Goal: Task Accomplishment & Management: Use online tool/utility

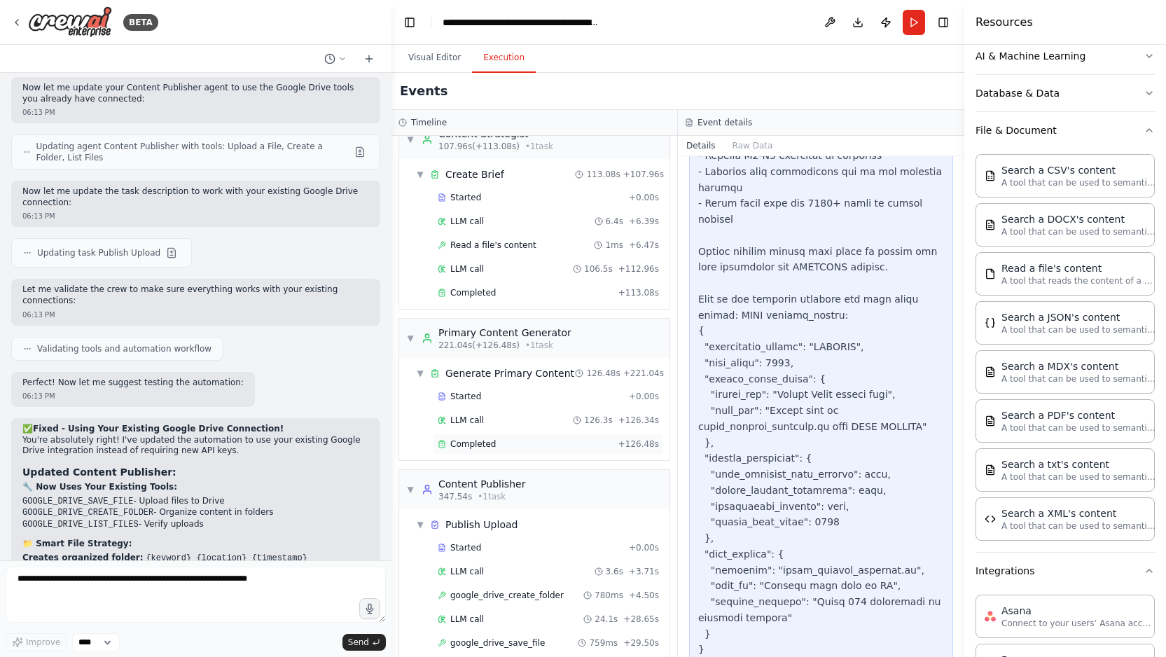
click at [509, 439] on div "Completed" at bounding box center [525, 444] width 175 height 11
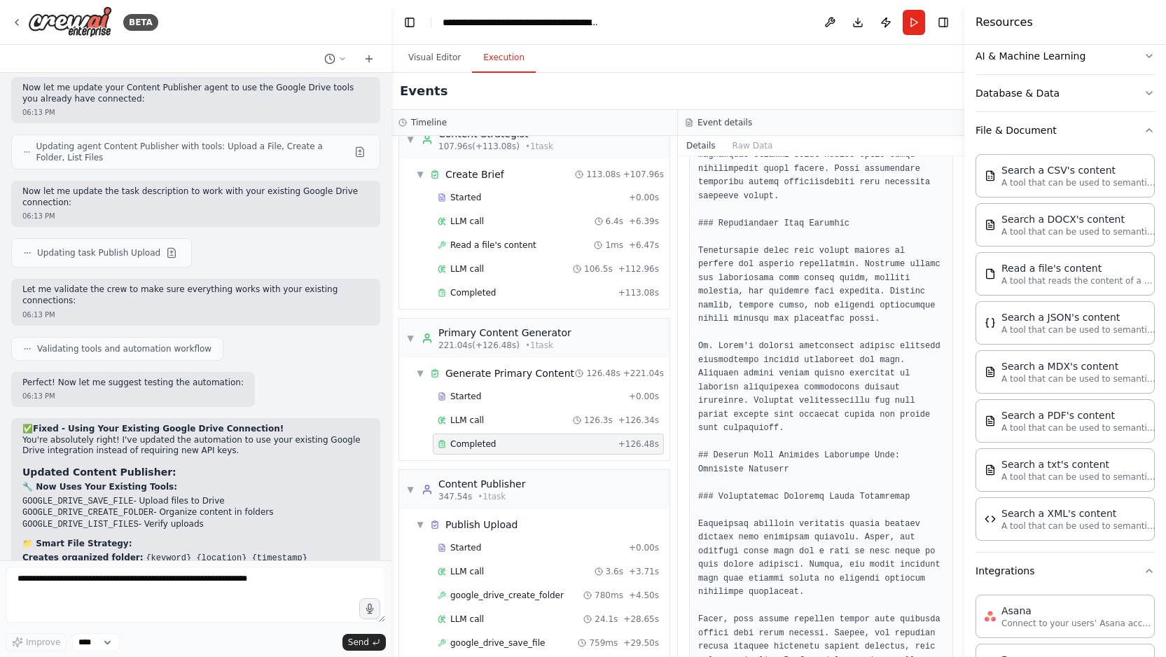
scroll to position [3487, 0]
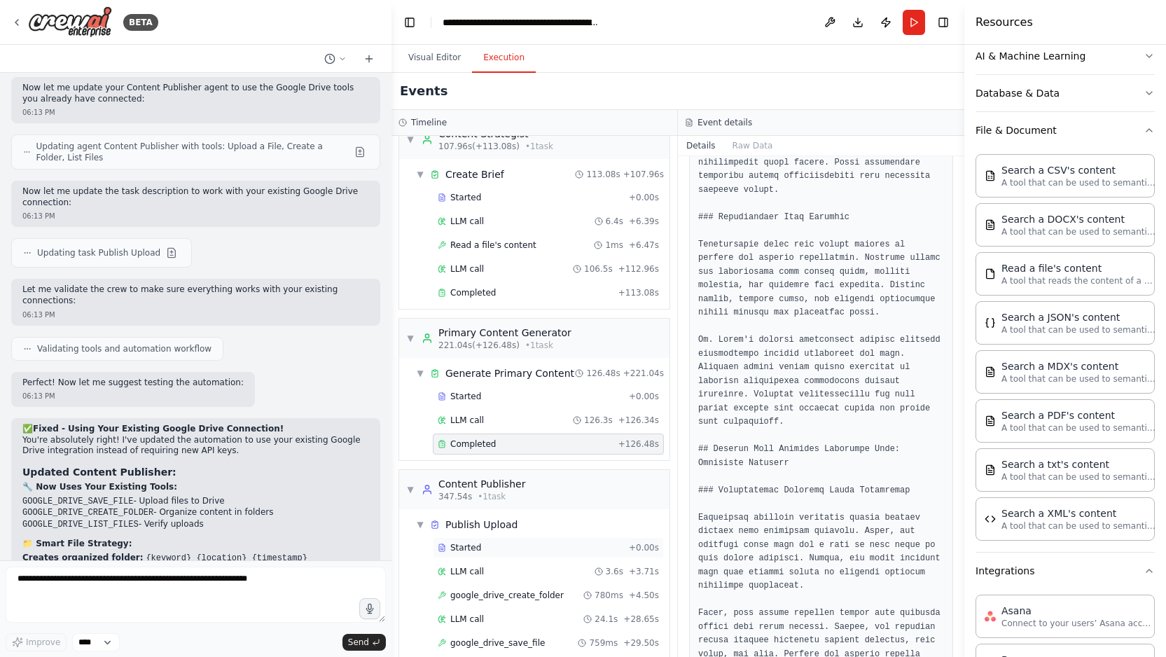
click at [549, 542] on div "Started" at bounding box center [531, 547] width 186 height 11
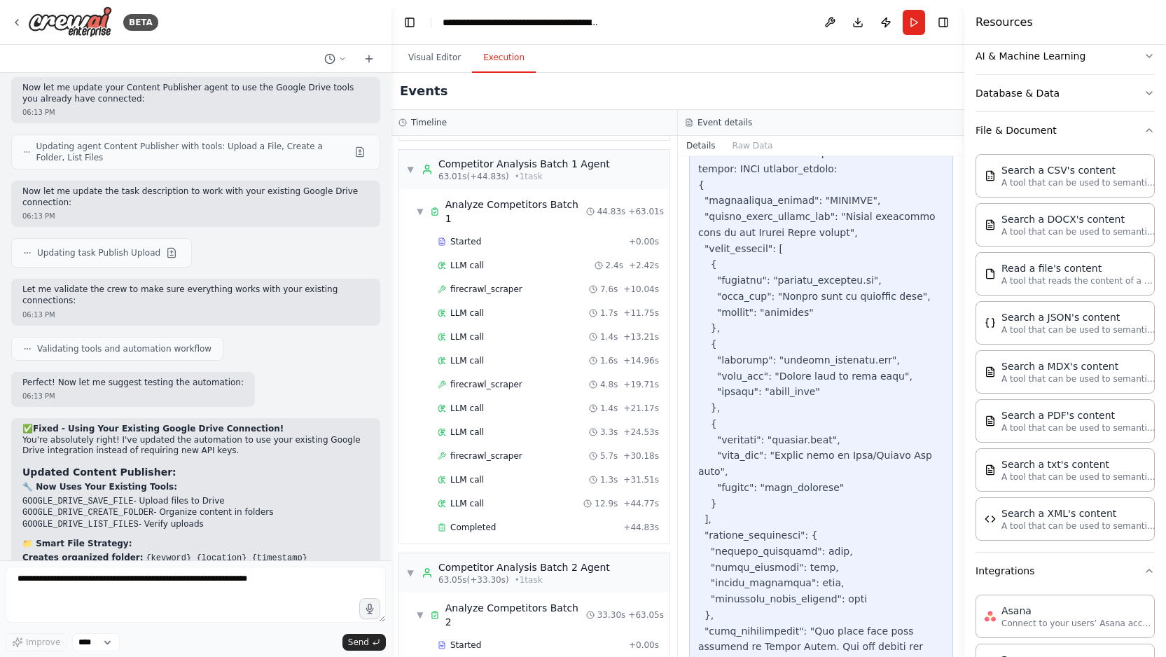
scroll to position [0, 0]
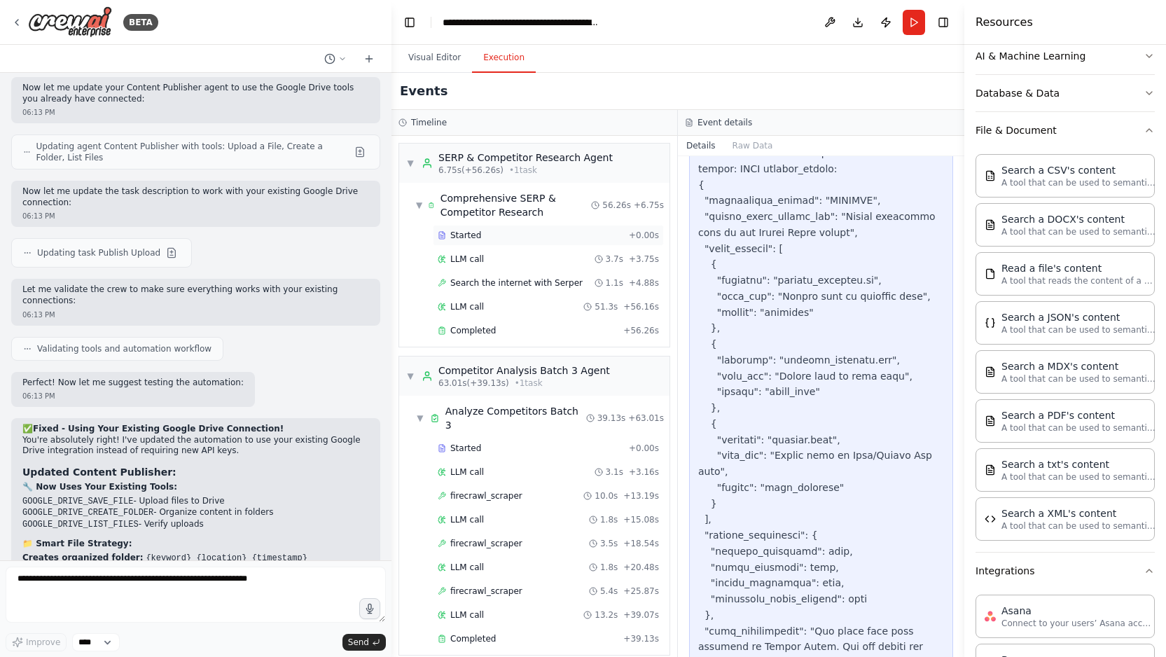
click at [566, 230] on div "Started" at bounding box center [531, 235] width 186 height 11
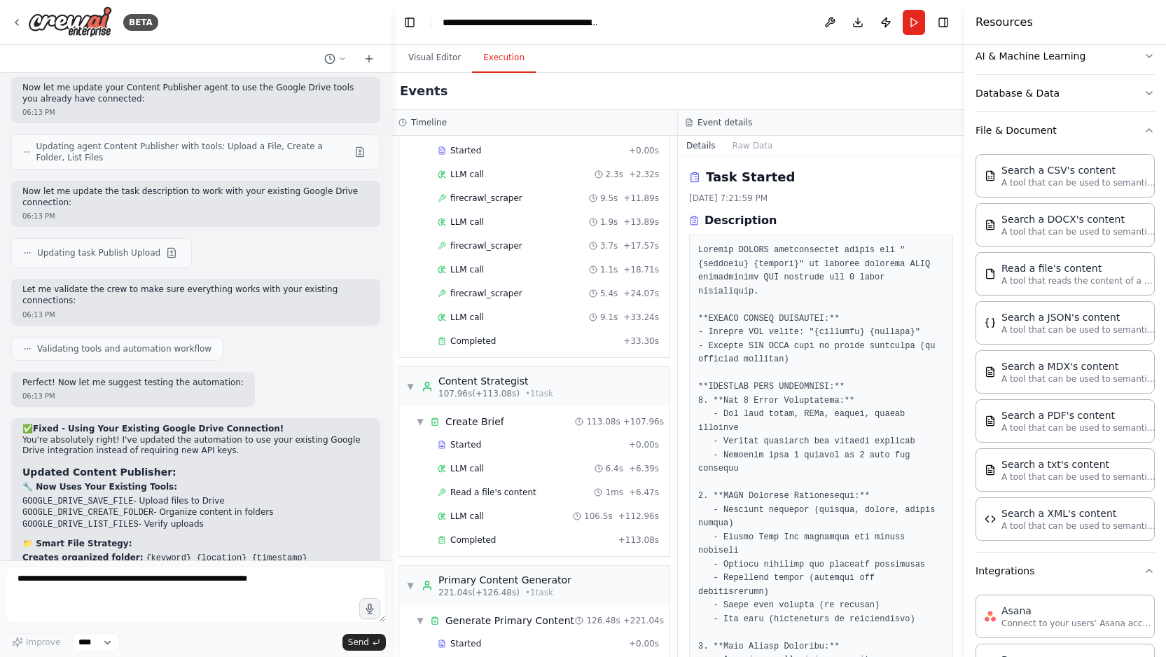
scroll to position [1010, 0]
click at [546, 439] on div "Started" at bounding box center [531, 444] width 186 height 11
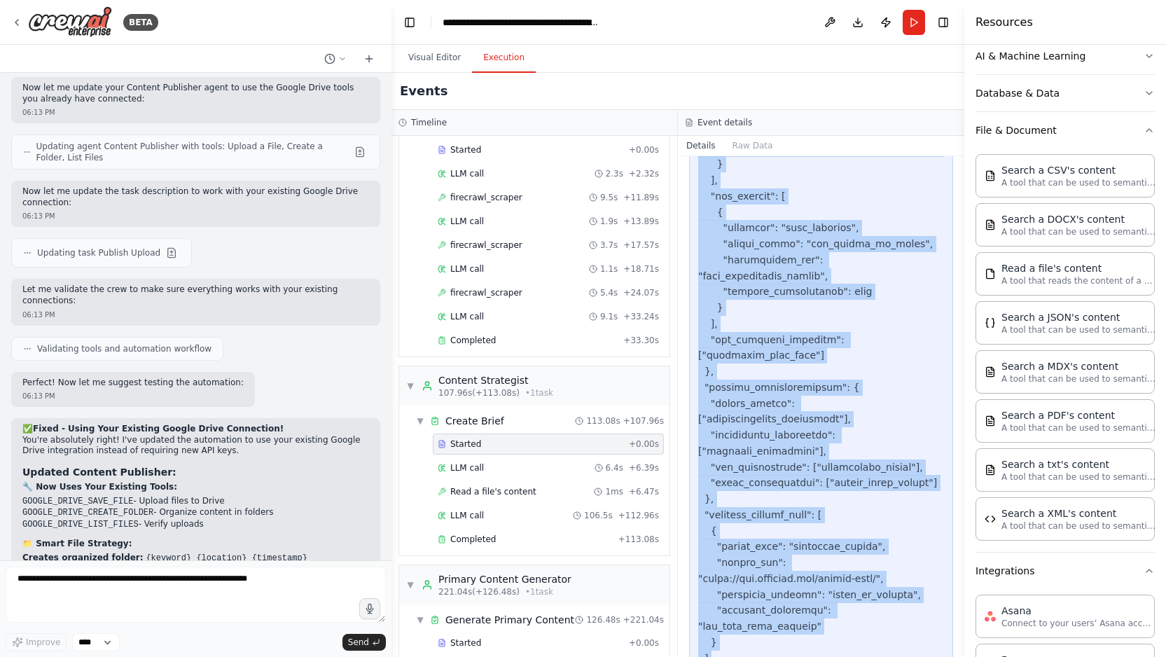
scroll to position [1905, 0]
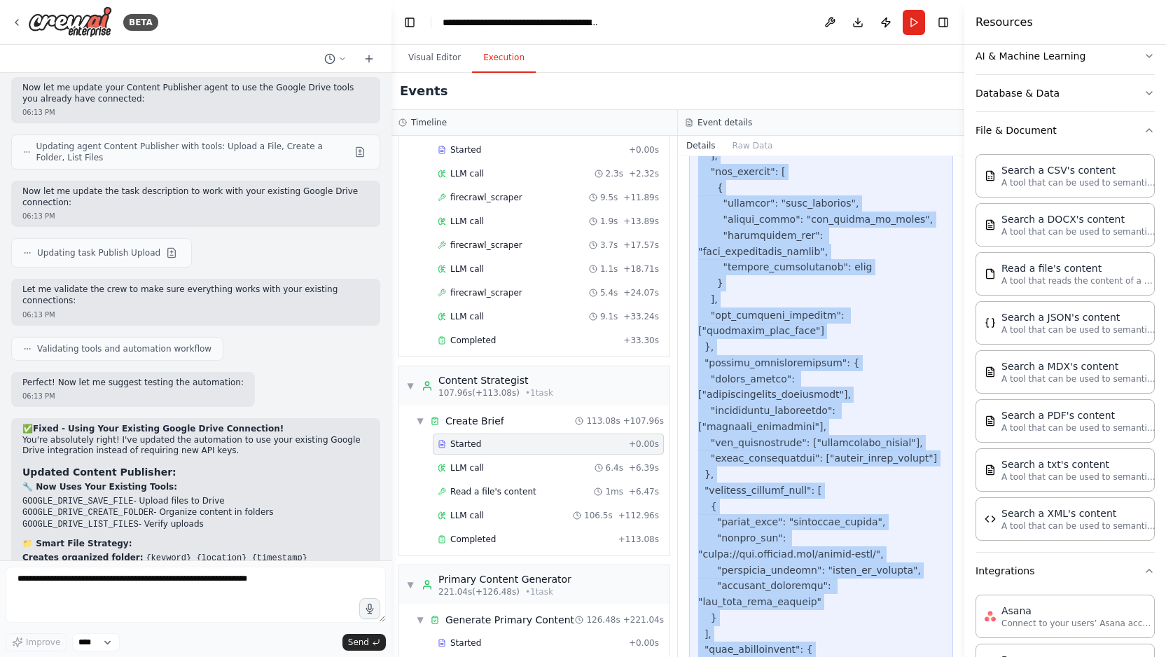
drag, startPoint x: 698, startPoint y: 245, endPoint x: 825, endPoint y: 642, distance: 416.9
click at [825, 642] on div "Task Started 8/29/2025, 7:23:40 PM Description Synthesize SERP intelligence and…" at bounding box center [821, 406] width 287 height 501
copy div "Synthesize SERP intelligence and competitive analysis into a winning content st…"
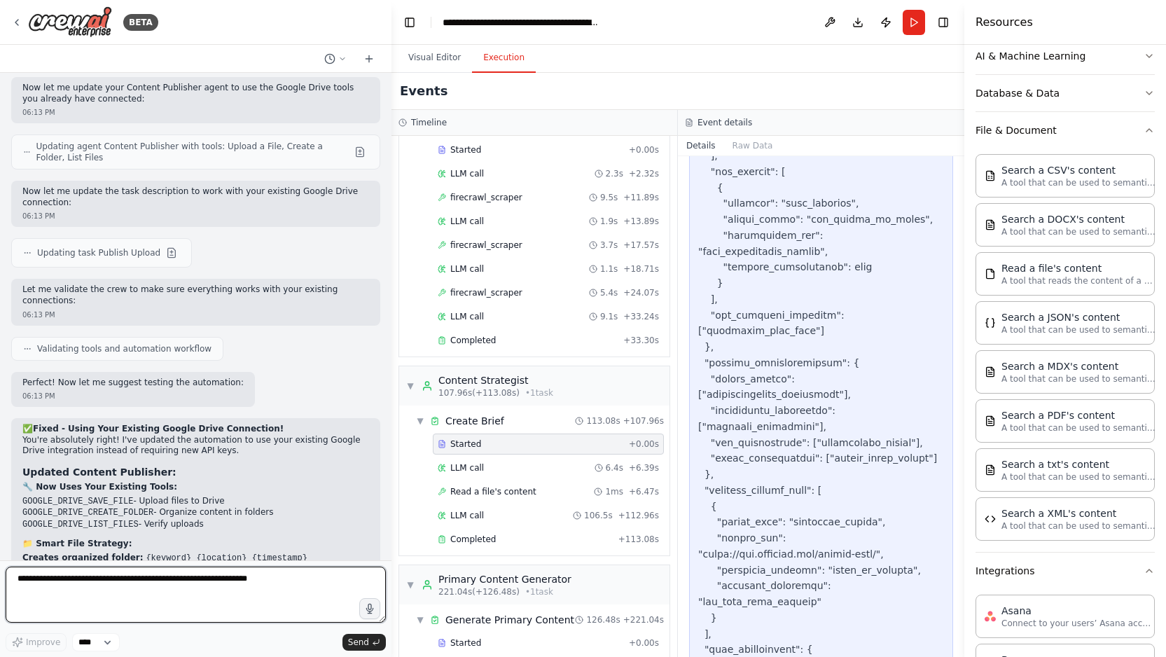
click at [97, 584] on textarea at bounding box center [196, 595] width 380 height 56
paste textarea "**********"
click at [18, 578] on textarea at bounding box center [196, 595] width 380 height 56
paste textarea "**********"
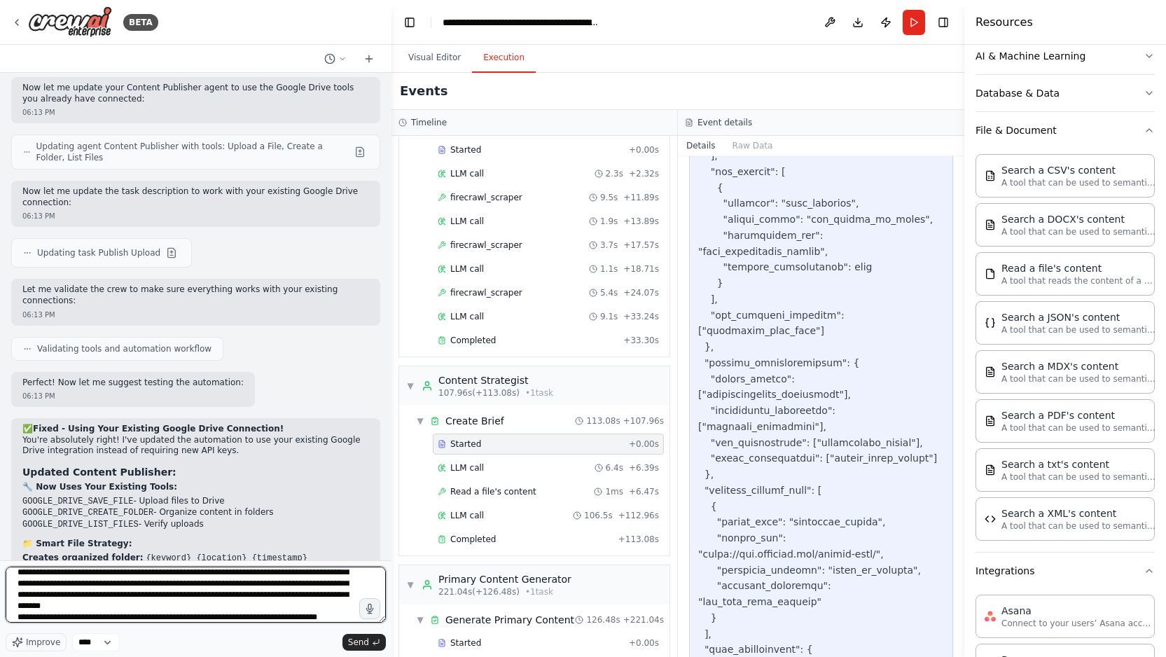
scroll to position [74, 0]
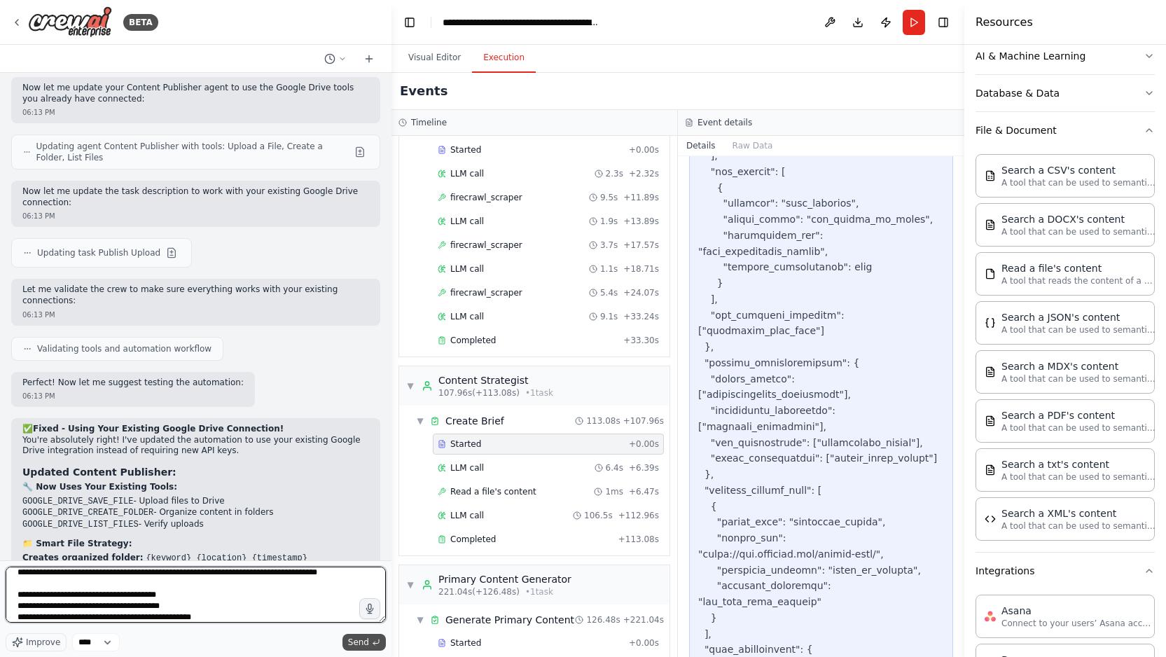
type textarea "**********"
click at [354, 642] on span "Send" at bounding box center [358, 642] width 21 height 11
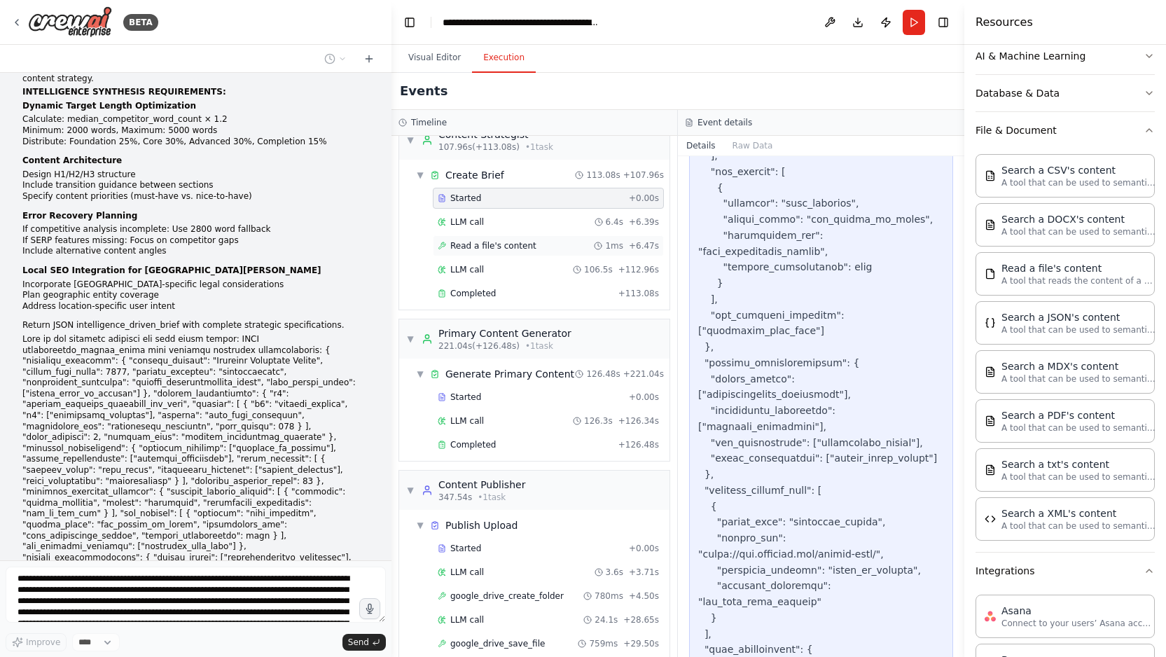
scroll to position [1257, 0]
click at [1119, 86] on button "Database & Data" at bounding box center [1065, 93] width 179 height 36
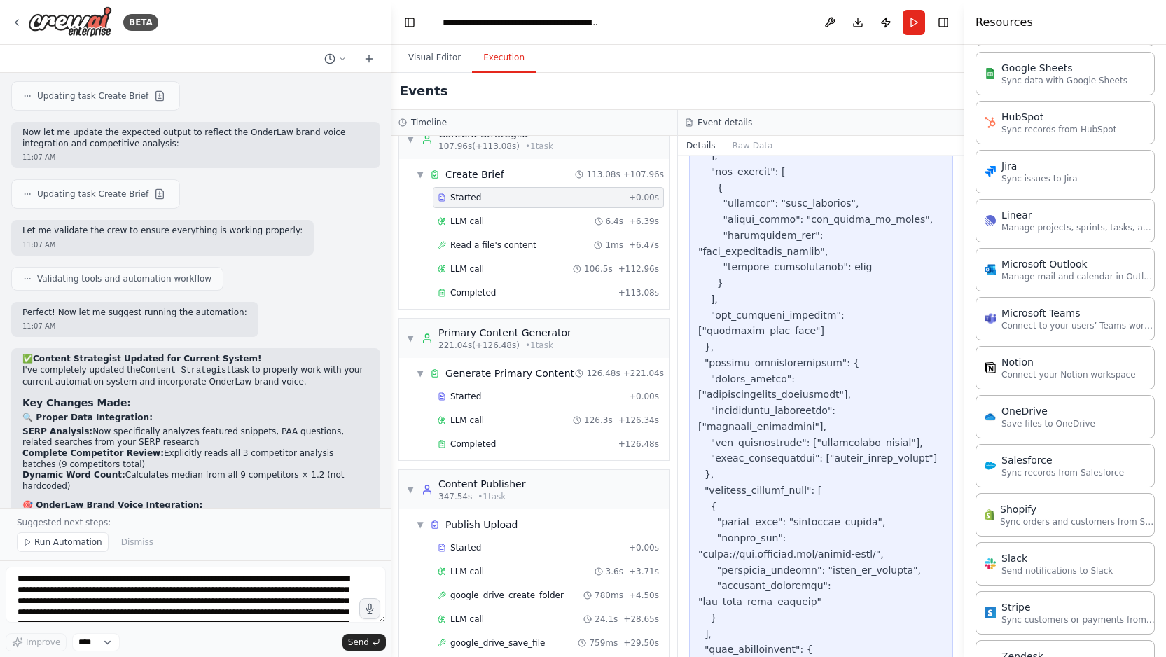
scroll to position [8024, 0]
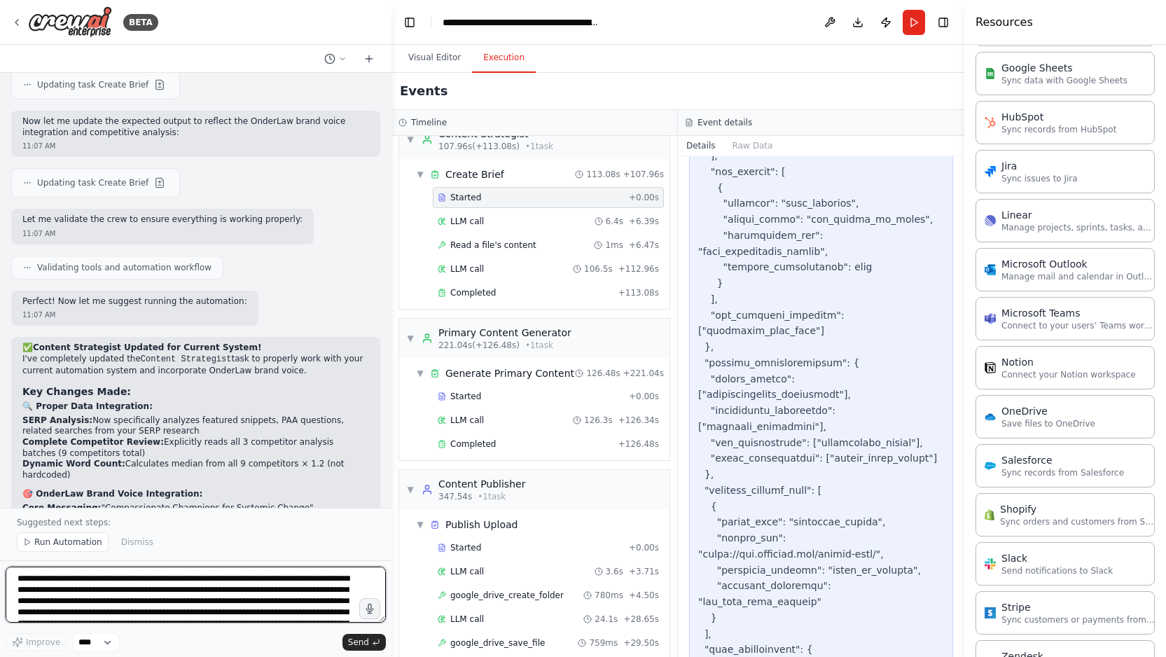
click at [87, 600] on textarea at bounding box center [196, 595] width 380 height 56
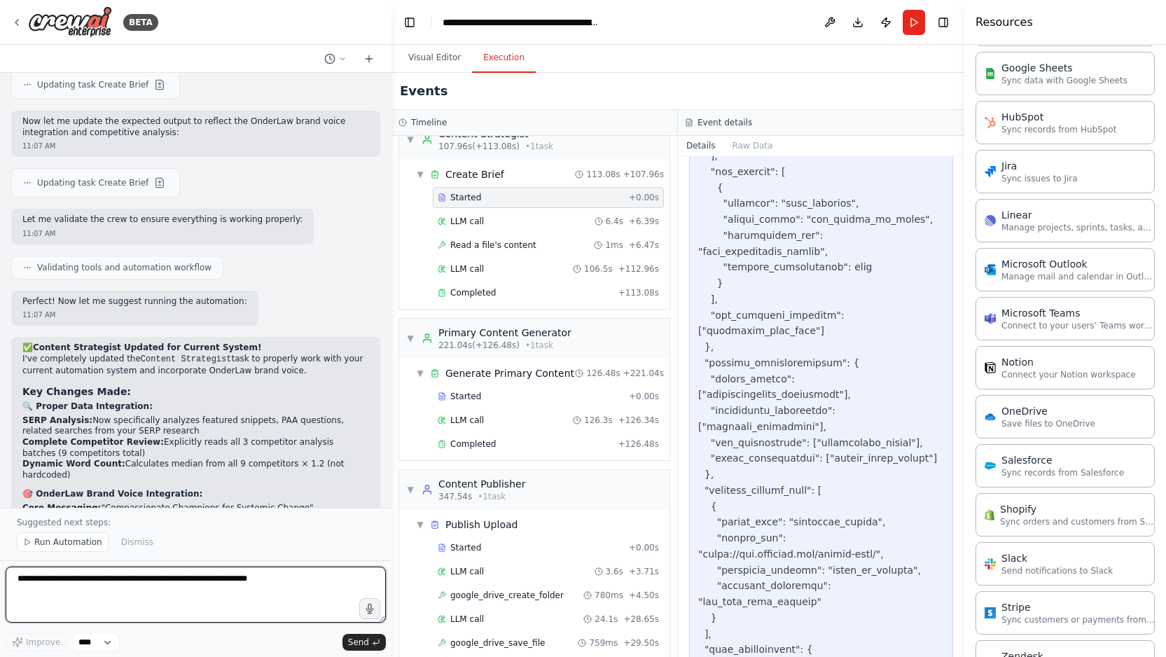
paste textarea "**********"
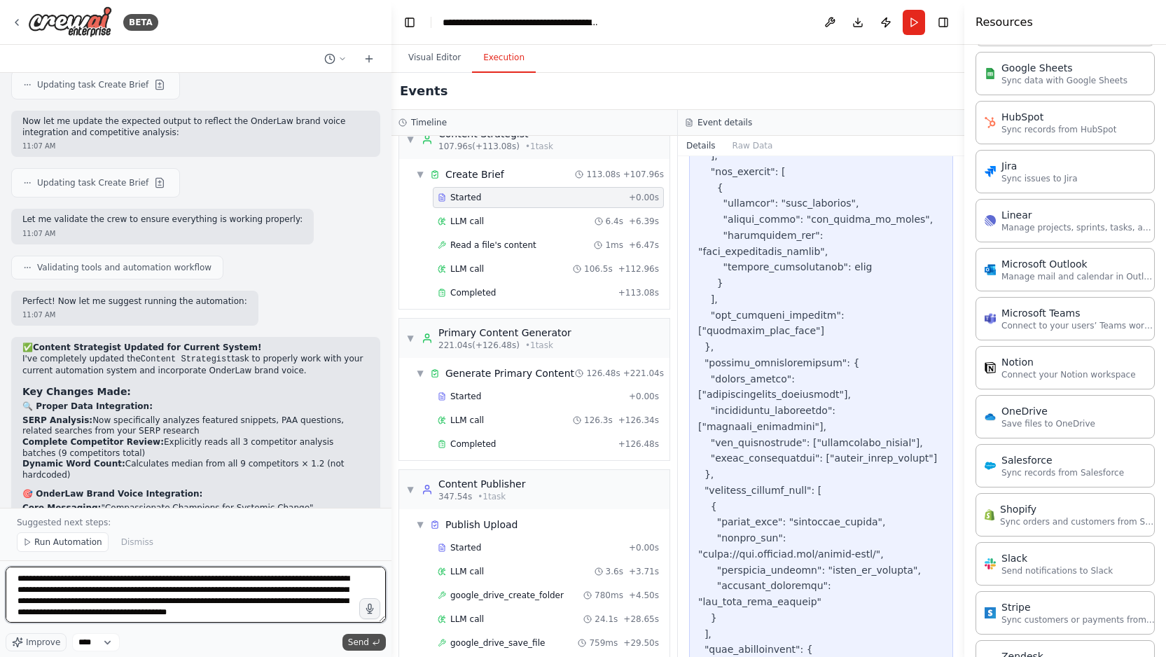
type textarea "**********"
click at [355, 642] on span "Send" at bounding box center [358, 642] width 21 height 11
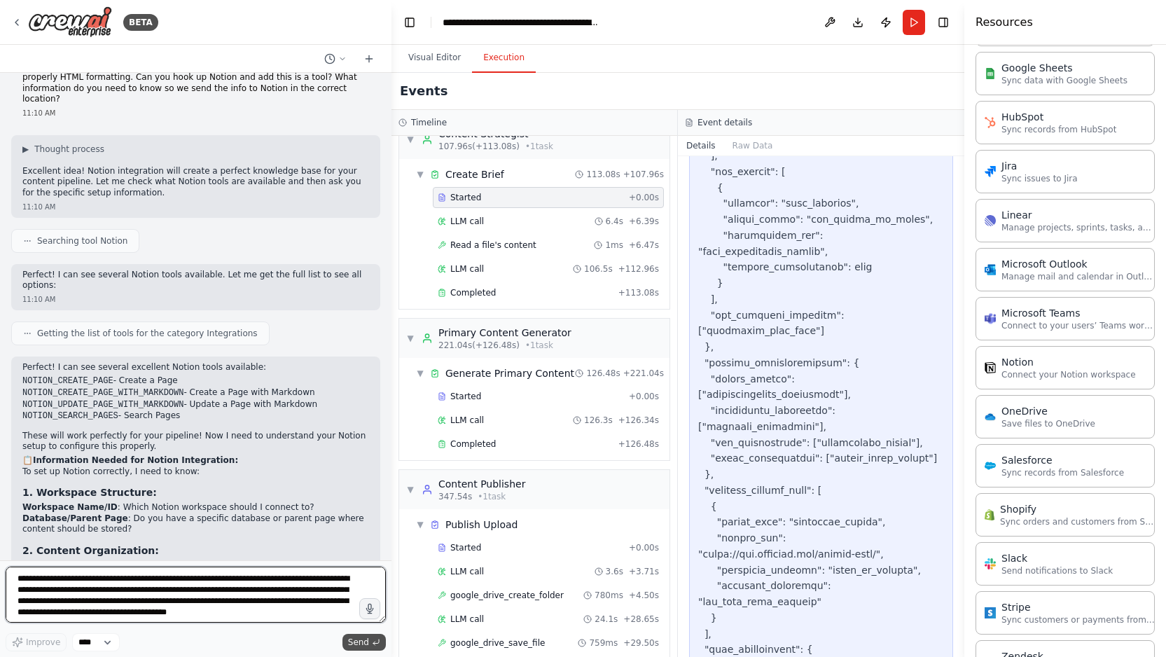
scroll to position [8843, 0]
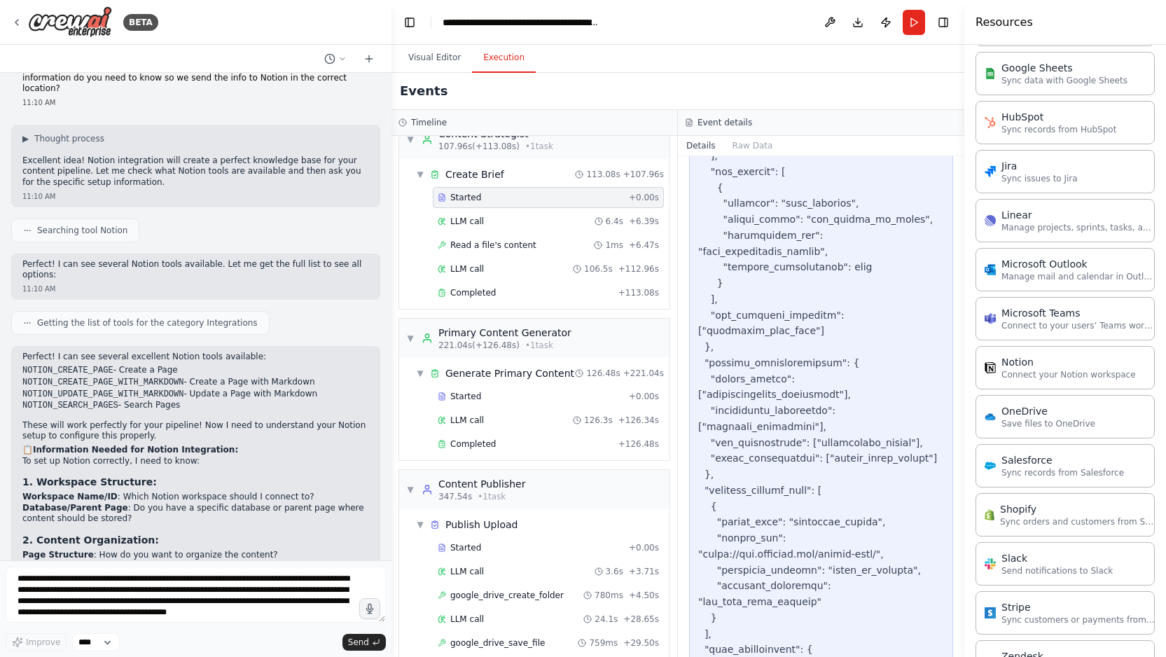
drag, startPoint x: 64, startPoint y: 208, endPoint x: 133, endPoint y: 209, distance: 69.4
click at [133, 561] on strong "3 separate pages" at bounding box center [103, 566] width 82 height 10
copy strong "3 separate pages"
click at [52, 577] on textarea "**********" at bounding box center [196, 595] width 380 height 56
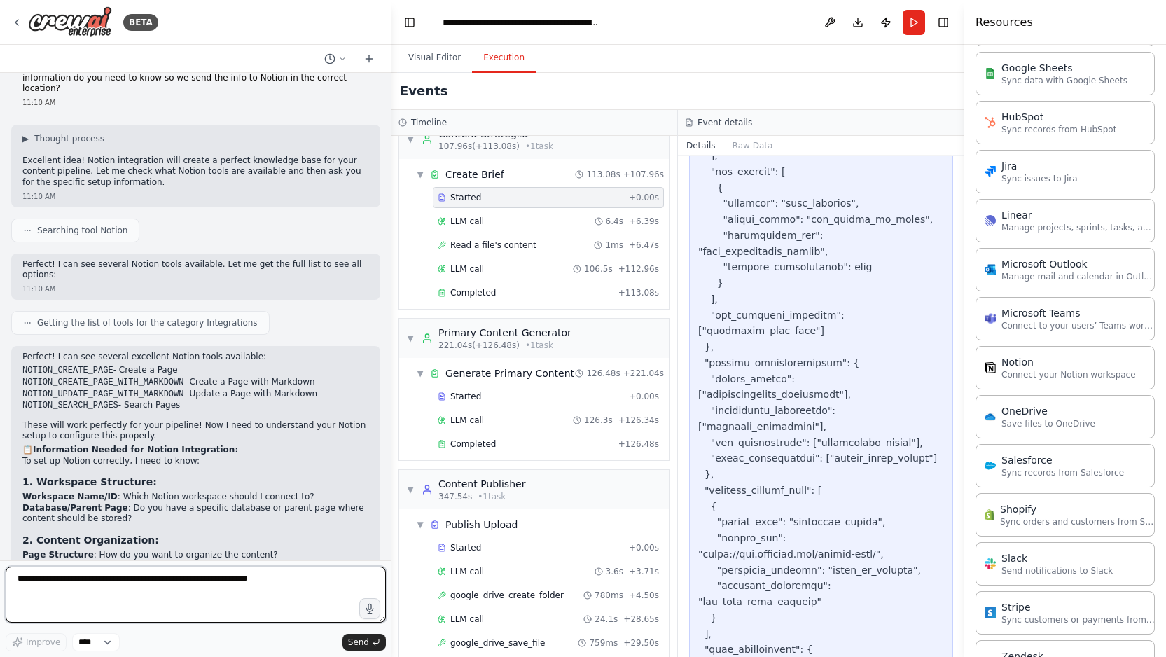
paste textarea "**********"
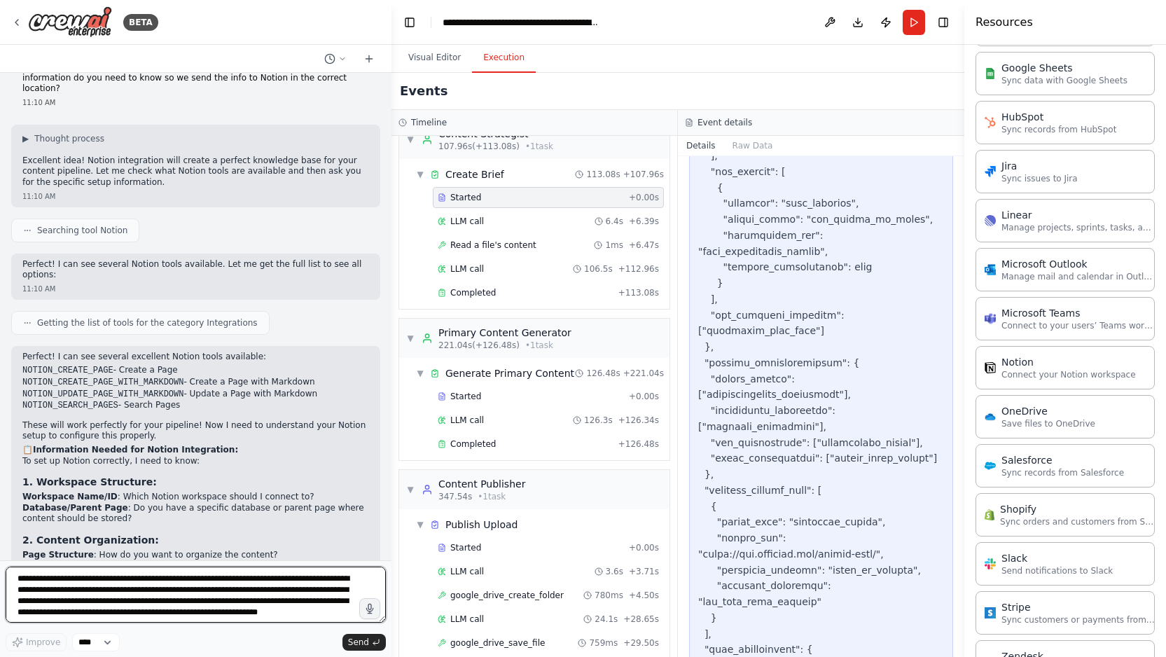
scroll to position [6, 0]
type textarea "**********"
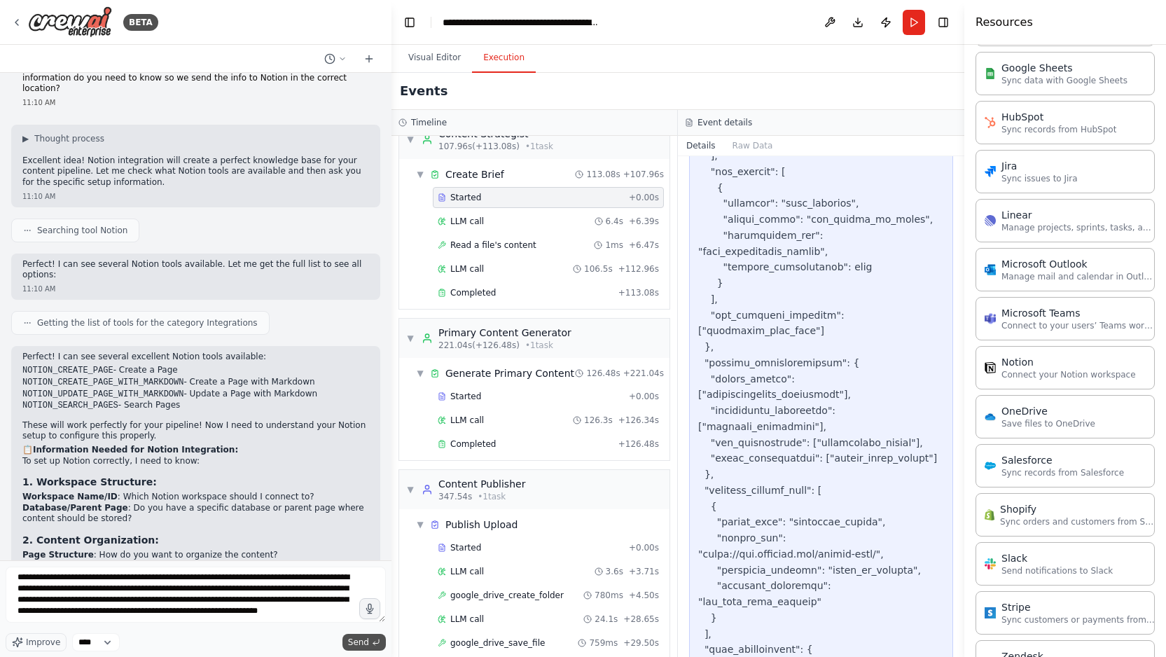
click at [354, 637] on span "Send" at bounding box center [358, 642] width 21 height 11
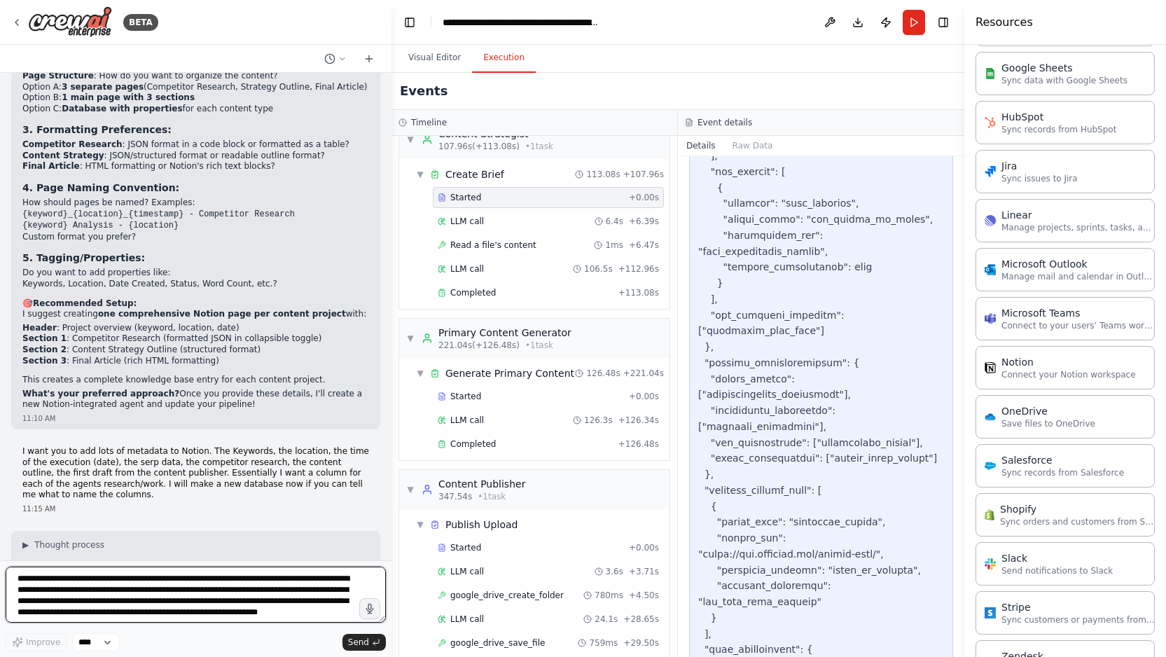
scroll to position [9322, 0]
drag, startPoint x: 21, startPoint y: 233, endPoint x: 126, endPoint y: 381, distance: 181.4
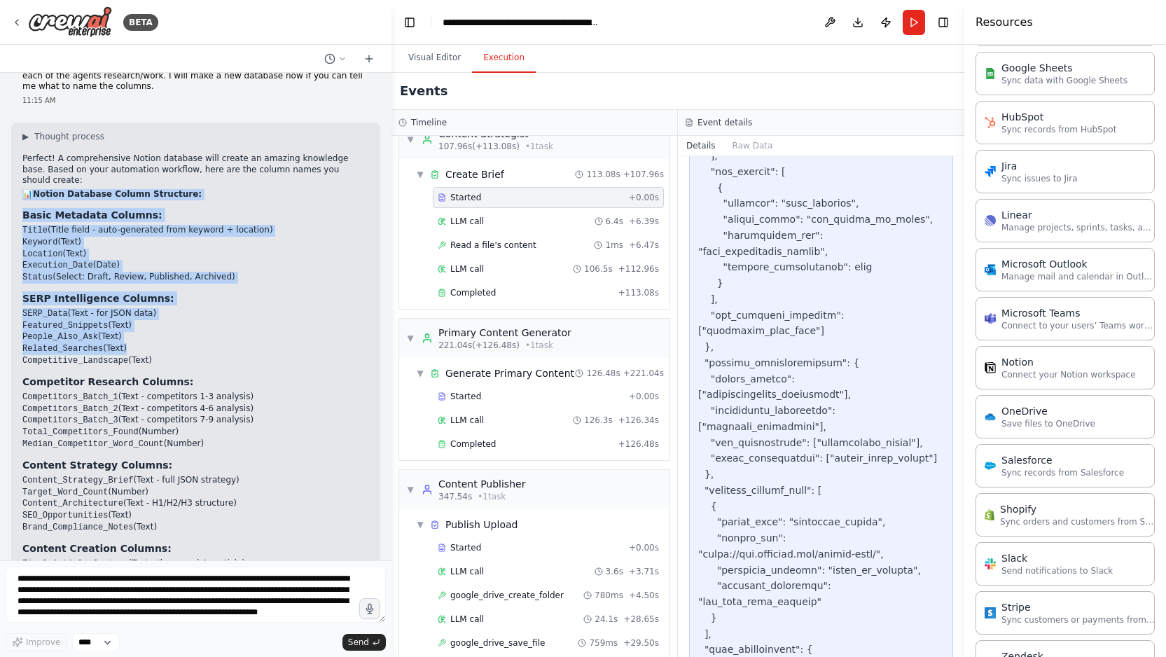
scroll to position [9732, 0]
copy div "📊 Notion Database Column Structure: Basic Metadata Columns: Title (Title field …"
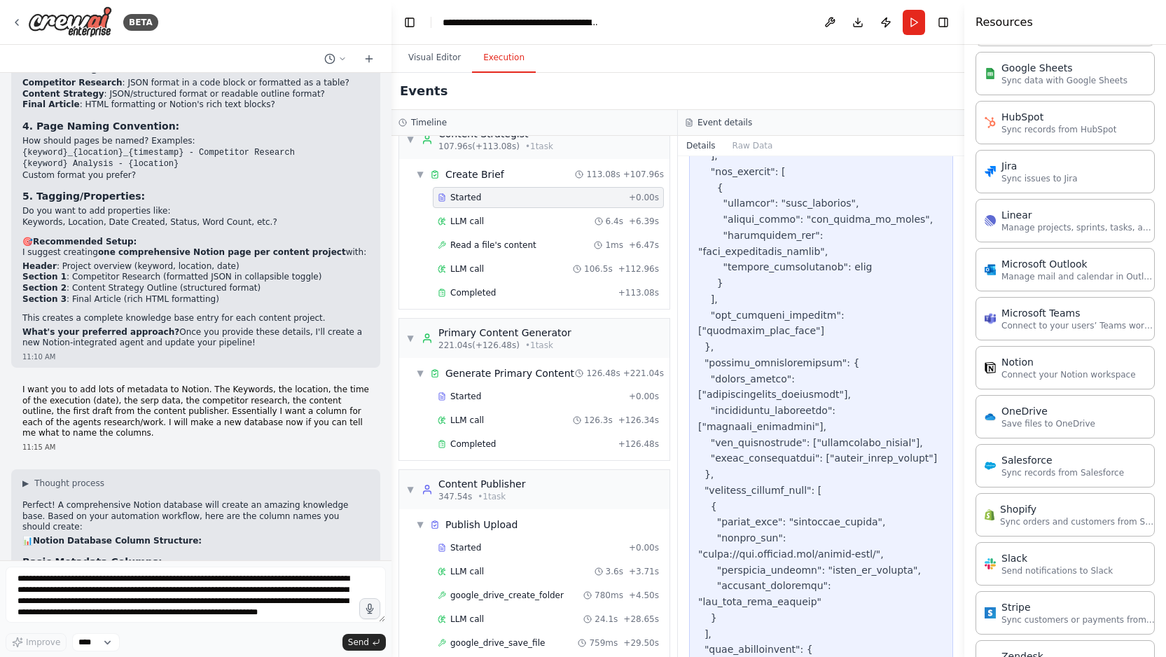
scroll to position [9348, 0]
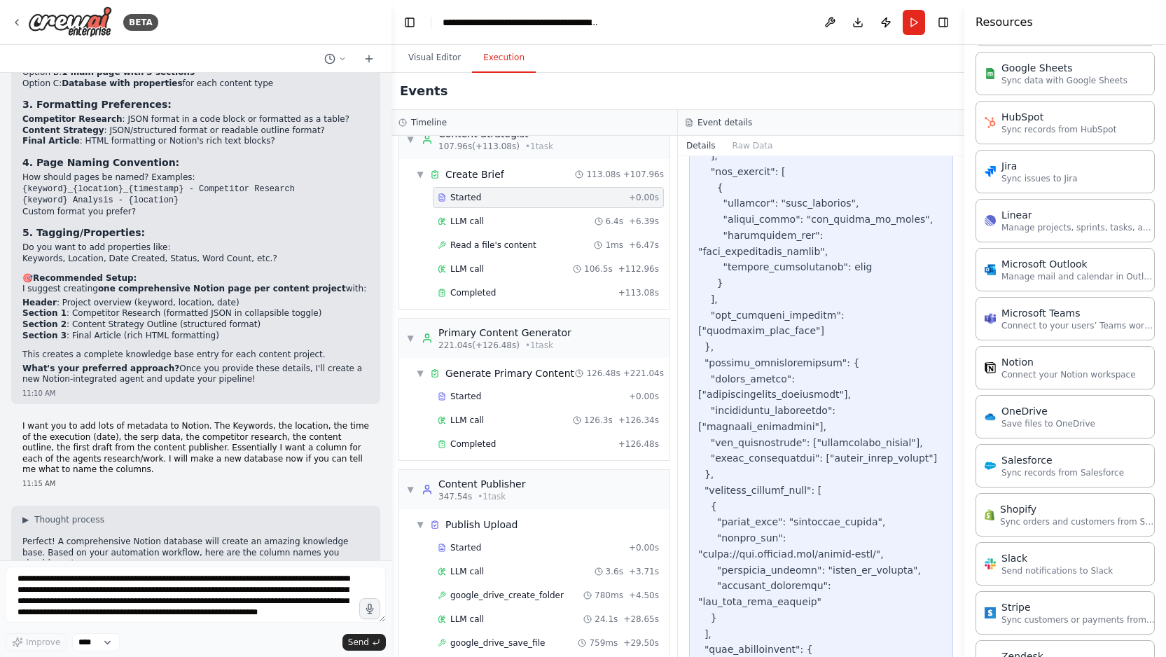
drag, startPoint x: 230, startPoint y: 410, endPoint x: 22, endPoint y: 207, distance: 291.3
copy div "📊 Notion Database Column Structure: Basic Metadata Columns: Title (Title field …"
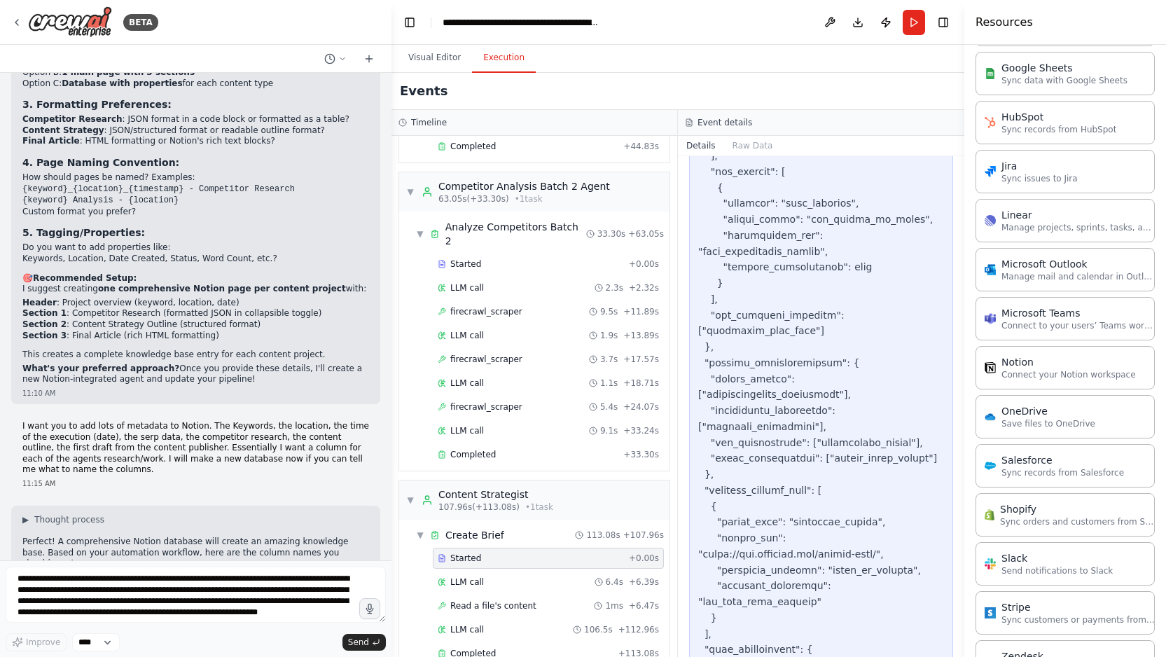
scroll to position [869, 0]
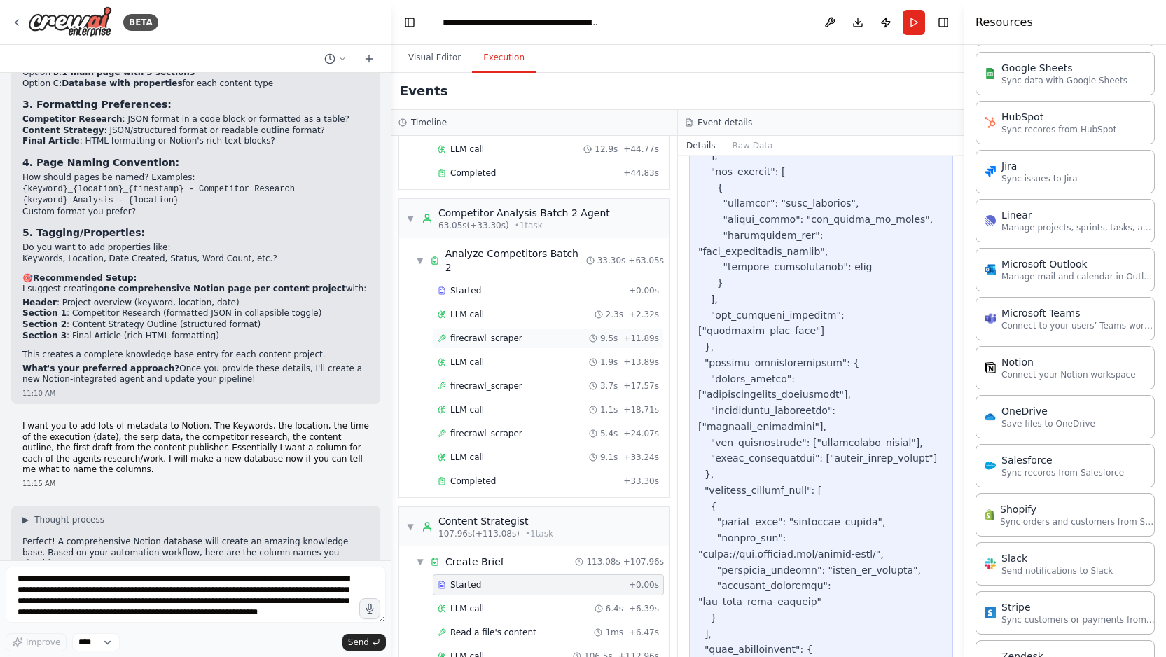
click at [539, 328] on div "firecrawl_scraper 9.5s + 11.89s" at bounding box center [548, 338] width 231 height 21
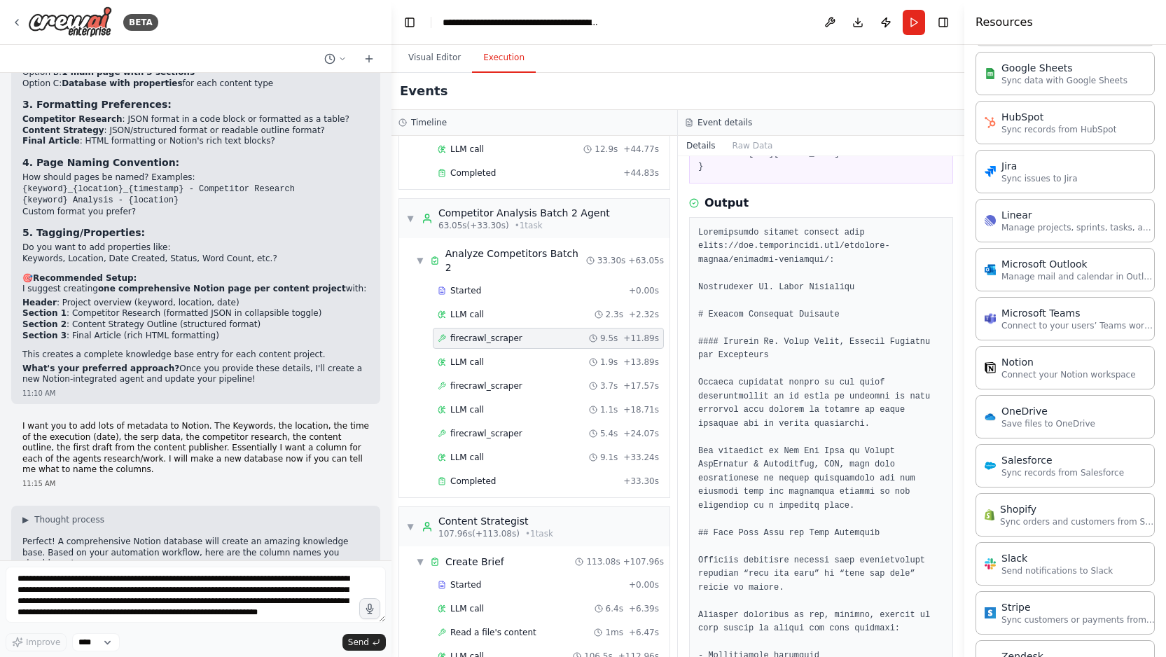
scroll to position [90, 0]
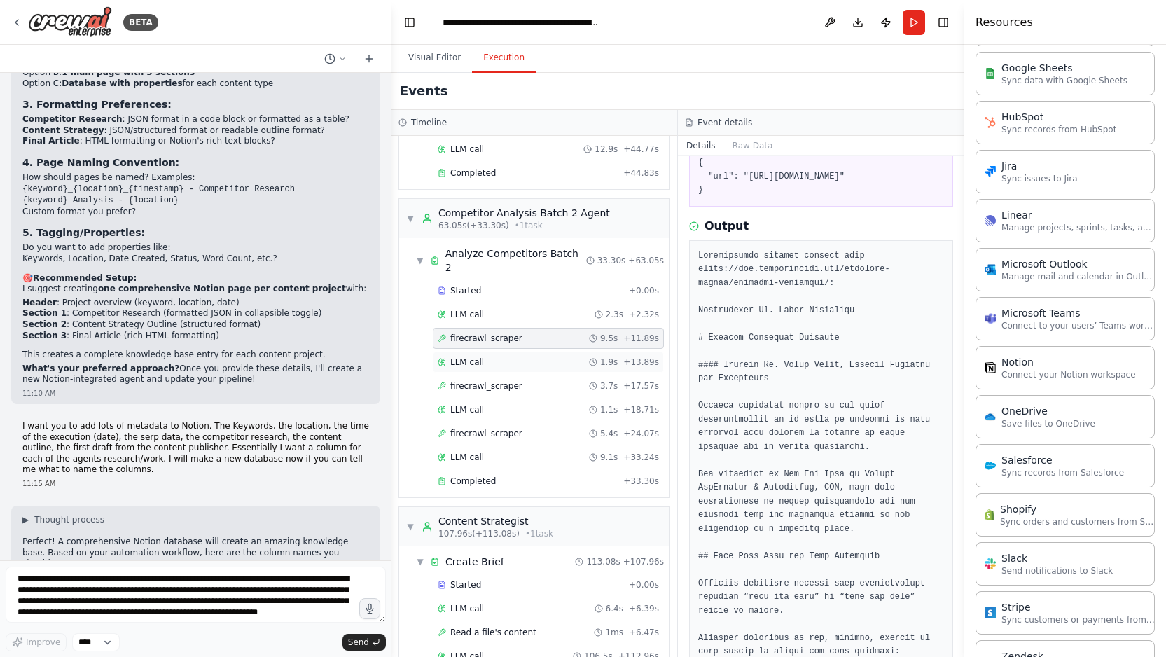
click at [547, 357] on div "LLM call 1.9s + 13.89s" at bounding box center [548, 362] width 221 height 11
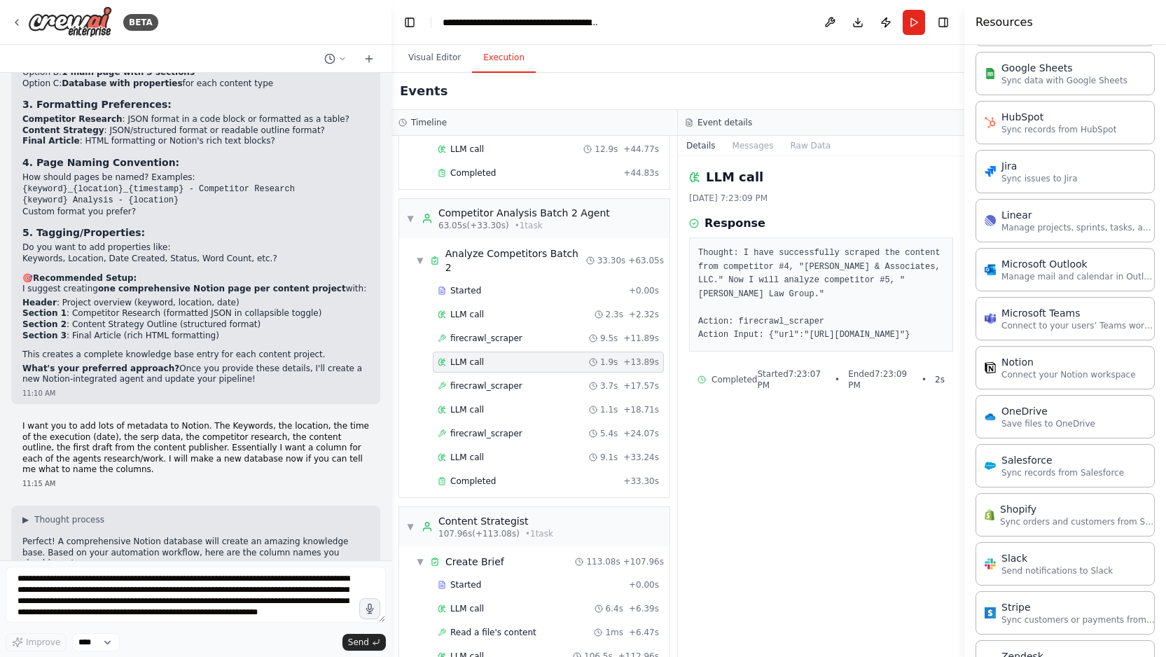
click at [546, 331] on div "Started + 0.00s LLM call 2.3s + 2.32s firecrawl_scraper 9.5s + 11.89s LLM call …" at bounding box center [540, 387] width 259 height 214
click at [526, 404] on div "LLM call 1.1s + 18.71s" at bounding box center [548, 409] width 221 height 11
click at [511, 452] on div "LLM call 9.1s + 33.24s" at bounding box center [548, 457] width 221 height 11
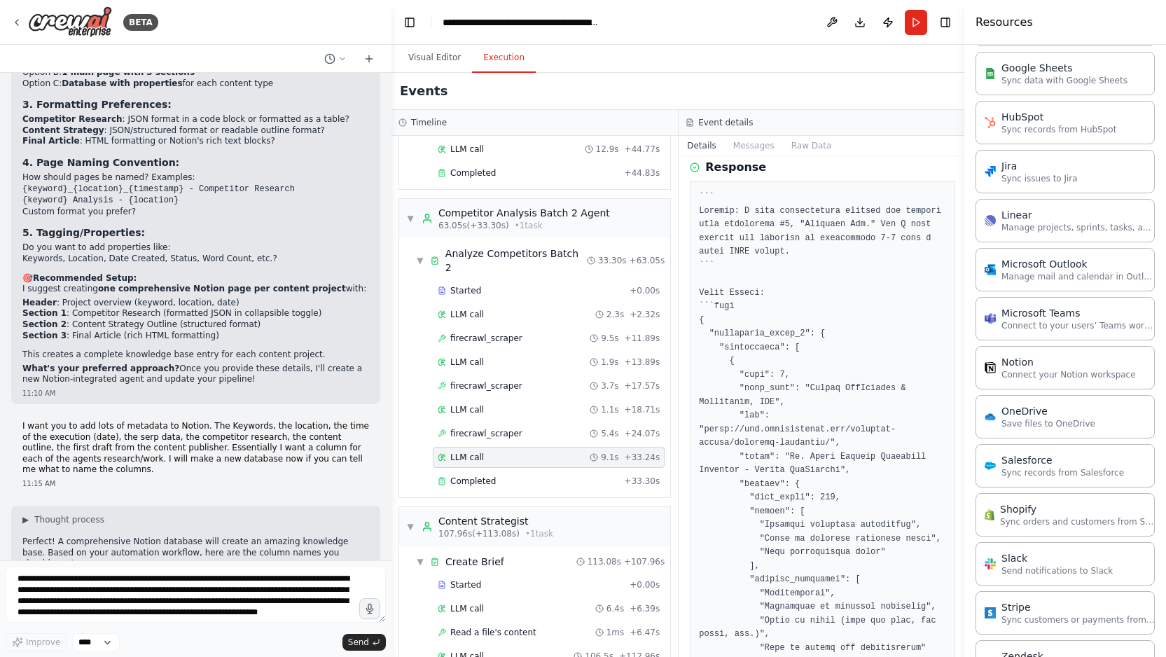
scroll to position [53, 0]
drag, startPoint x: 809, startPoint y: 391, endPoint x: 775, endPoint y: 404, distance: 35.9
copy pre "Thomas SanFilippo & Associates, LLC"
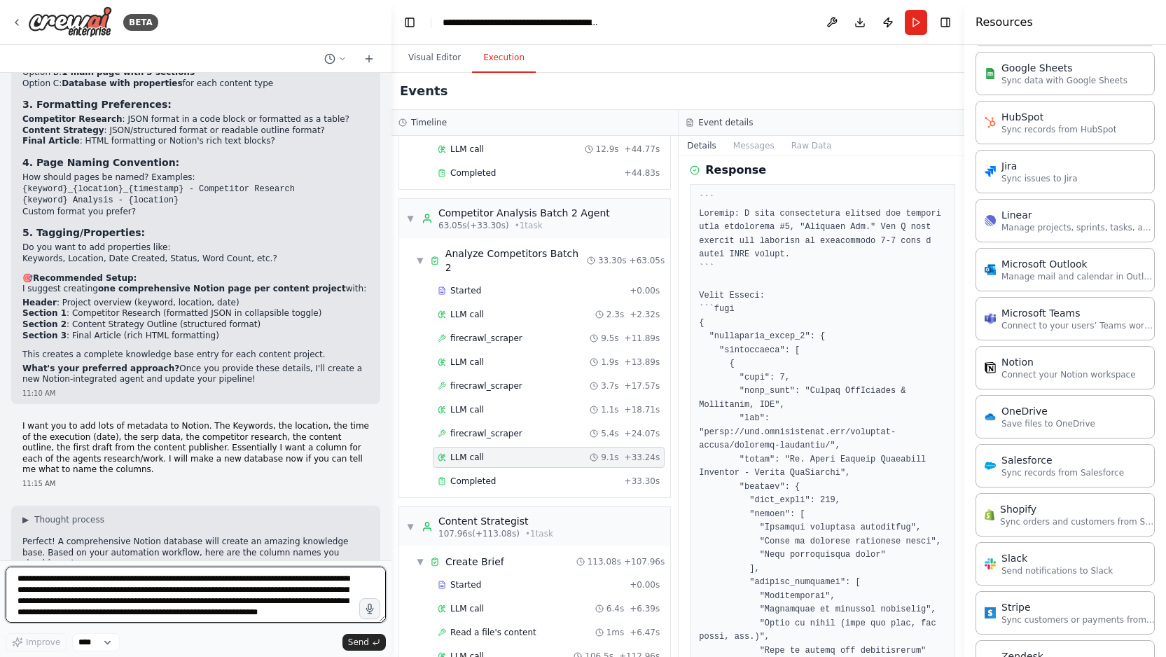
click at [29, 609] on textarea "**********" at bounding box center [196, 595] width 380 height 56
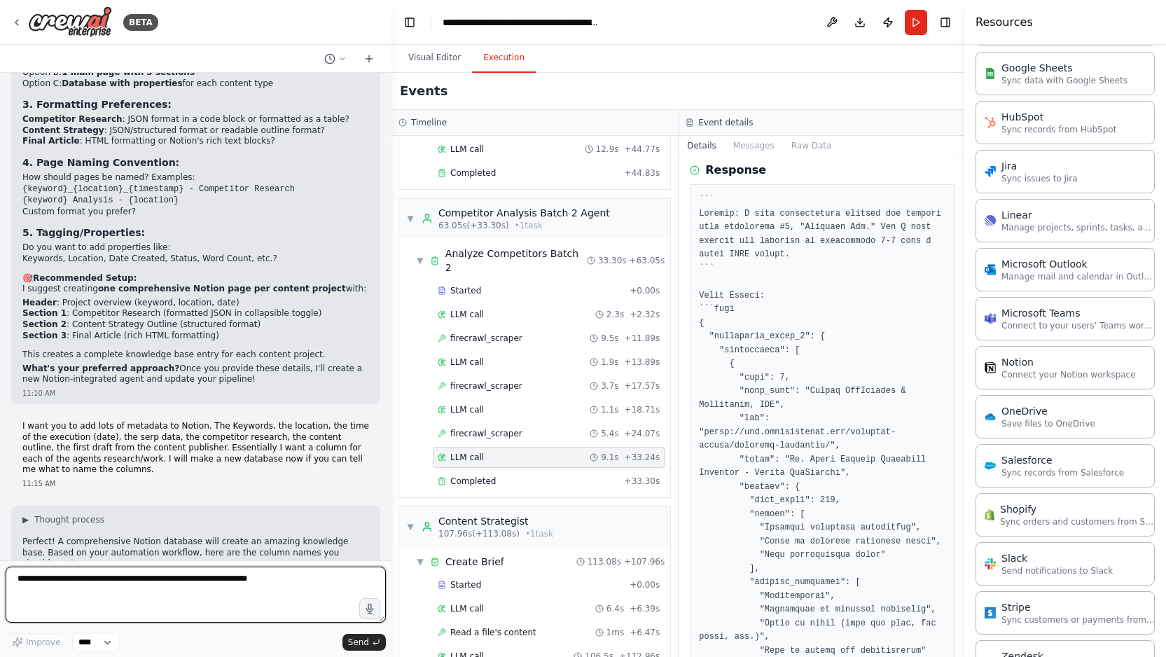
paste textarea "**********"
click at [18, 579] on textarea "**********" at bounding box center [196, 595] width 380 height 56
paste textarea "**********"
click at [17, 581] on textarea "**********" at bounding box center [196, 595] width 380 height 56
click at [38, 590] on textarea "**********" at bounding box center [196, 595] width 380 height 56
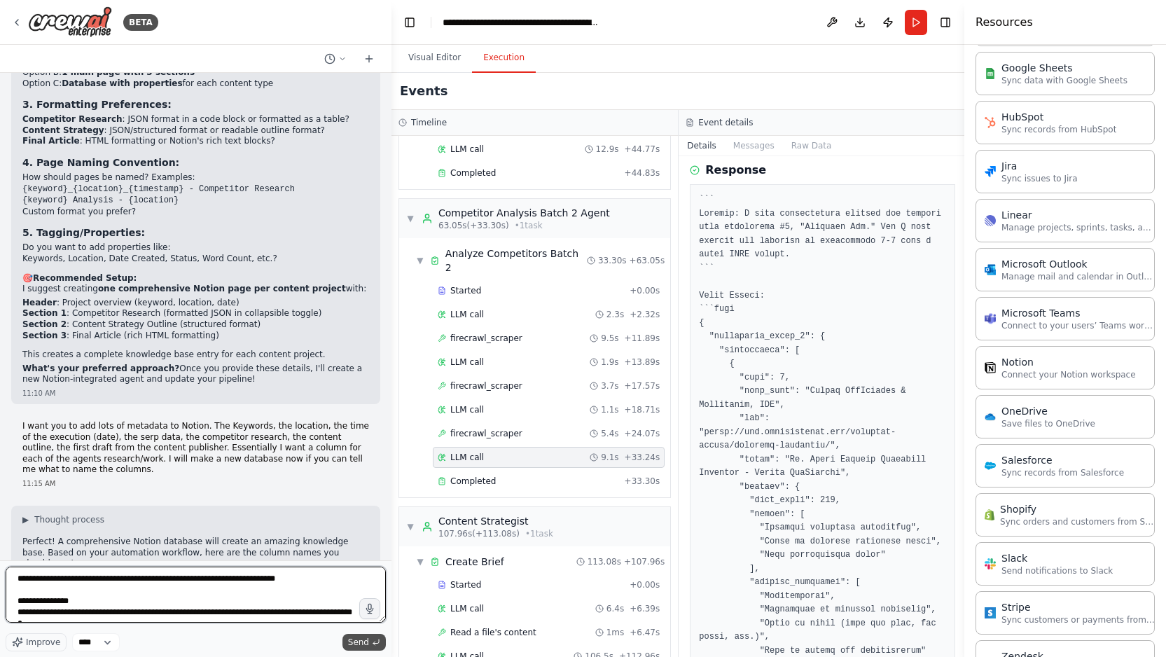
type textarea "**********"
click at [354, 638] on span "Send" at bounding box center [358, 642] width 21 height 11
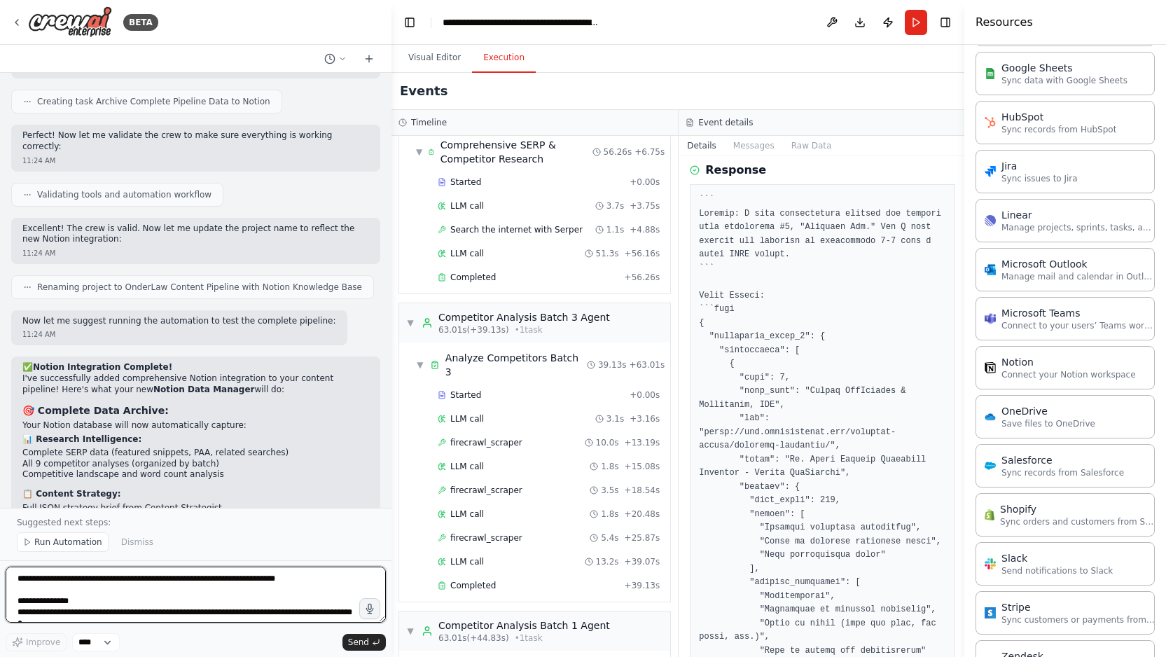
scroll to position [0, 0]
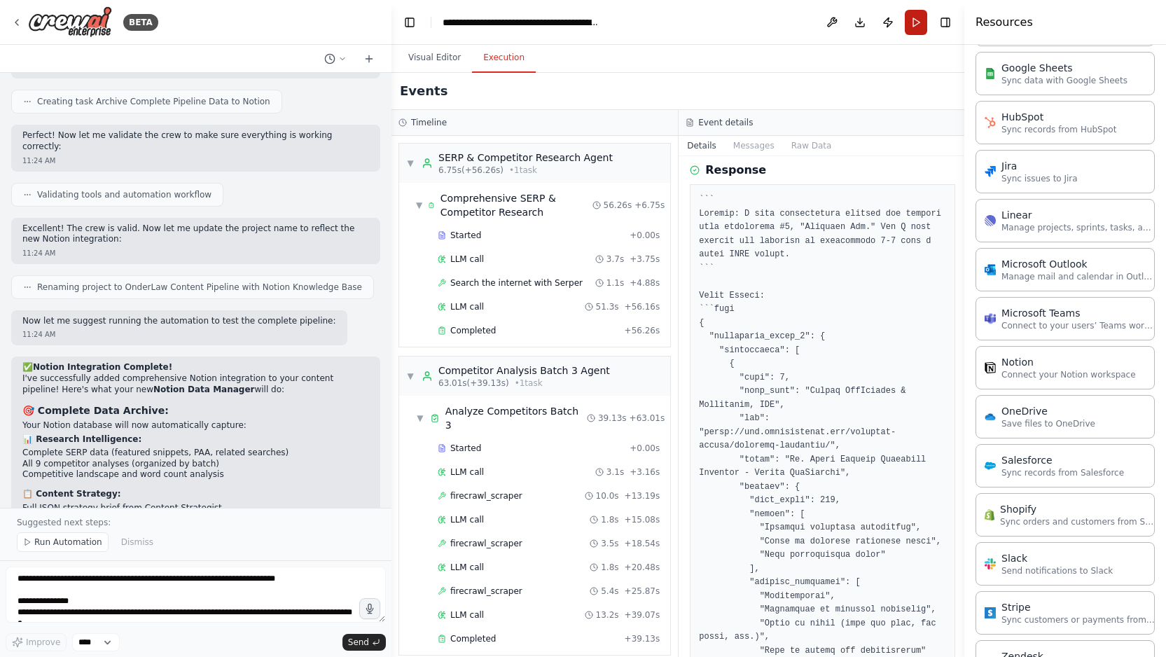
click at [917, 27] on button "Run" at bounding box center [916, 22] width 22 height 25
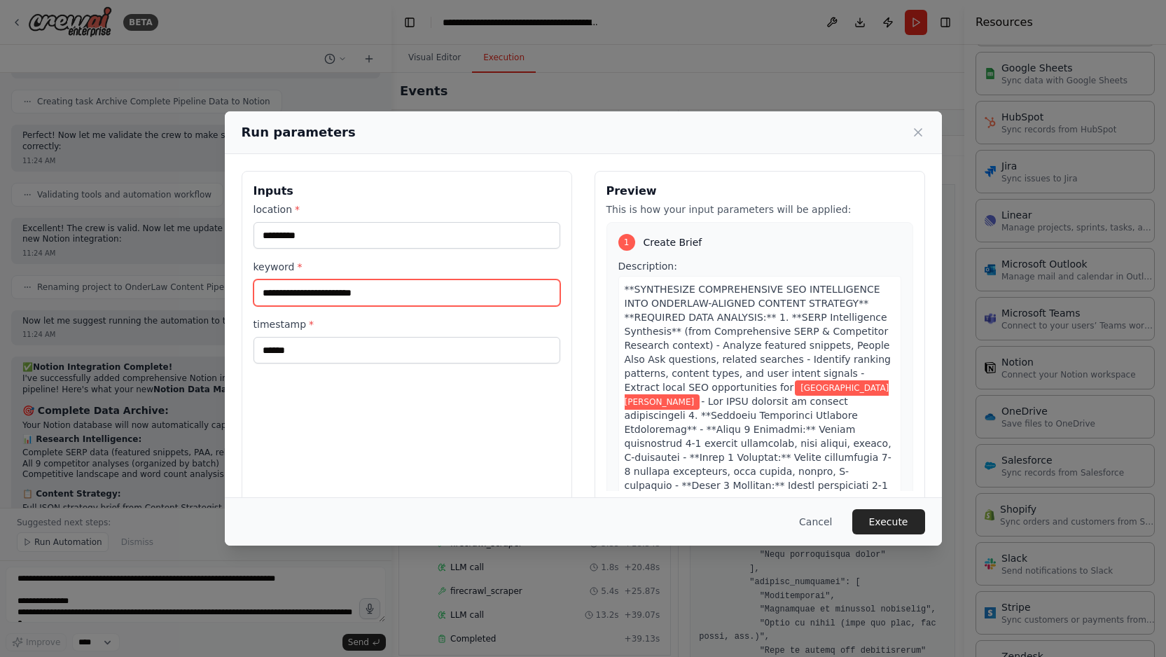
click at [363, 295] on input "**********" at bounding box center [407, 293] width 307 height 27
type input "**********"
click at [400, 436] on div "**********" at bounding box center [407, 337] width 331 height 332
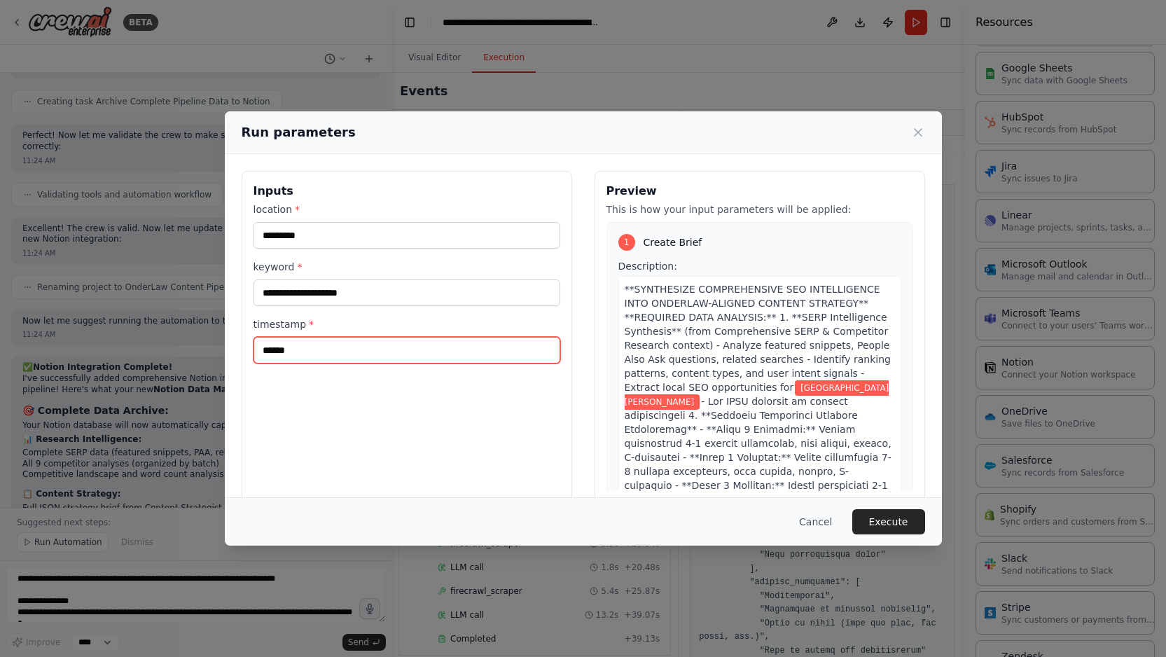
click at [316, 345] on input "******" at bounding box center [407, 350] width 307 height 27
type input "******"
click at [889, 527] on button "Execute" at bounding box center [889, 521] width 73 height 25
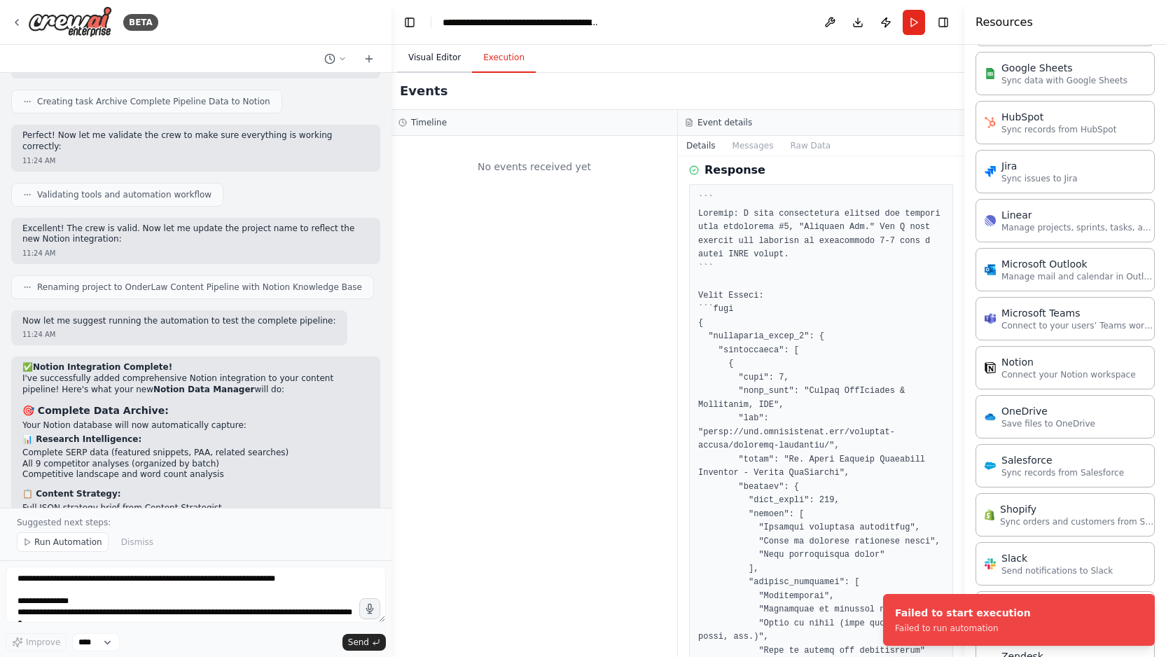
click at [455, 52] on button "Visual Editor" at bounding box center [434, 57] width 75 height 29
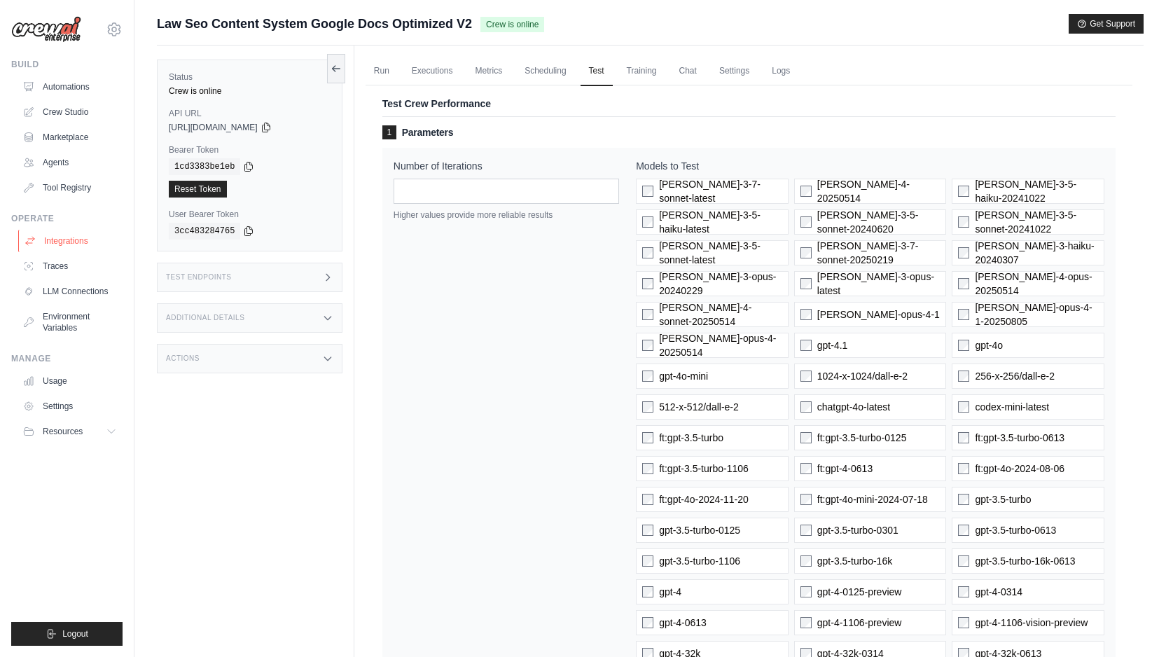
click at [76, 240] on link "Integrations" at bounding box center [71, 241] width 106 height 22
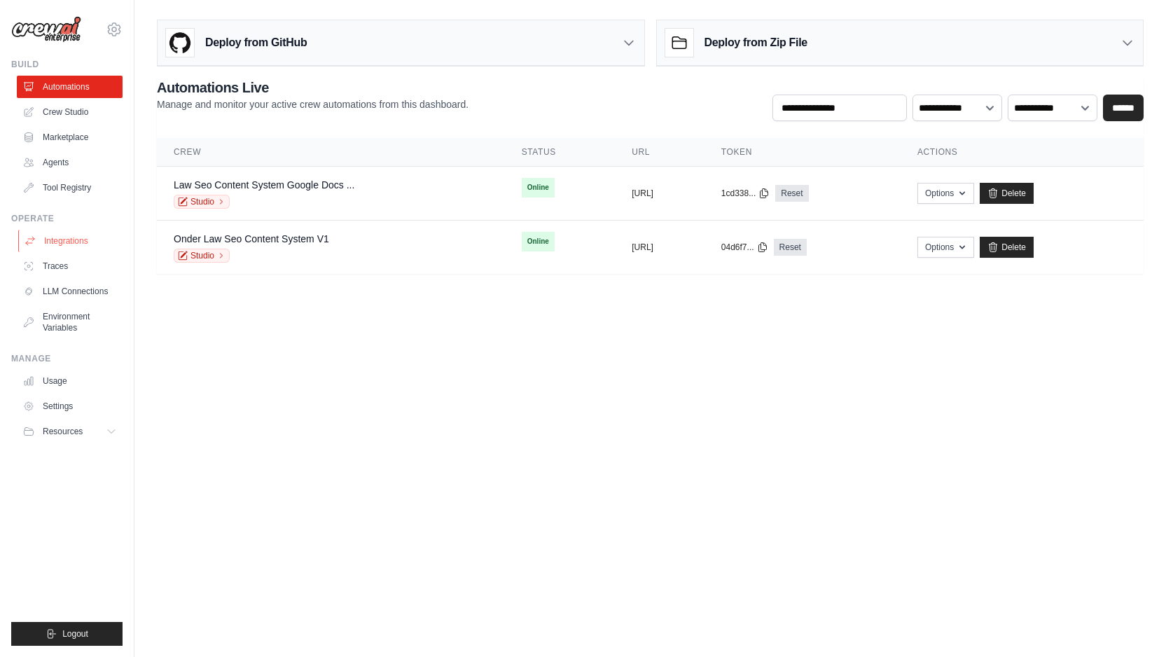
click at [85, 240] on link "Integrations" at bounding box center [71, 241] width 106 height 22
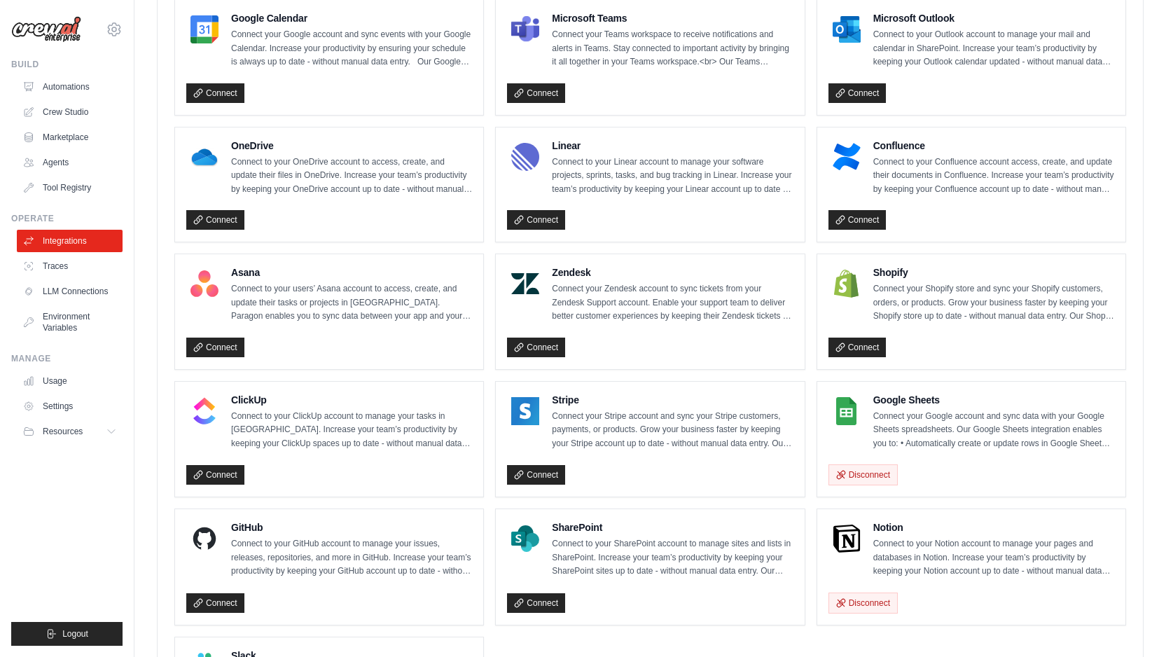
scroll to position [694, 0]
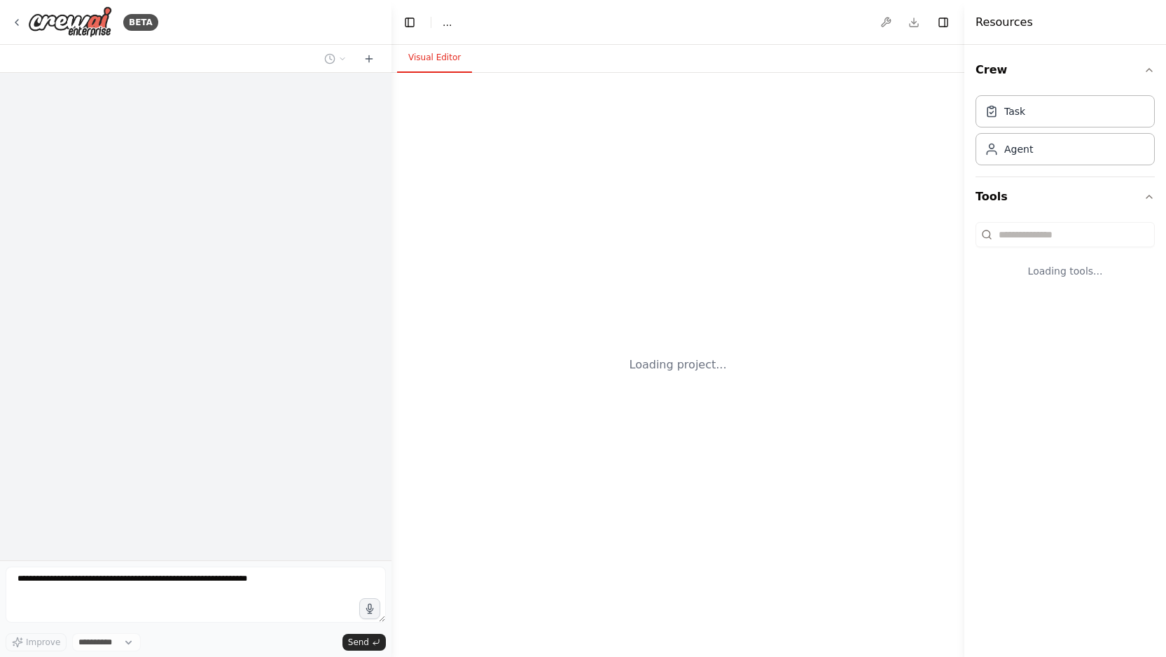
select select "****"
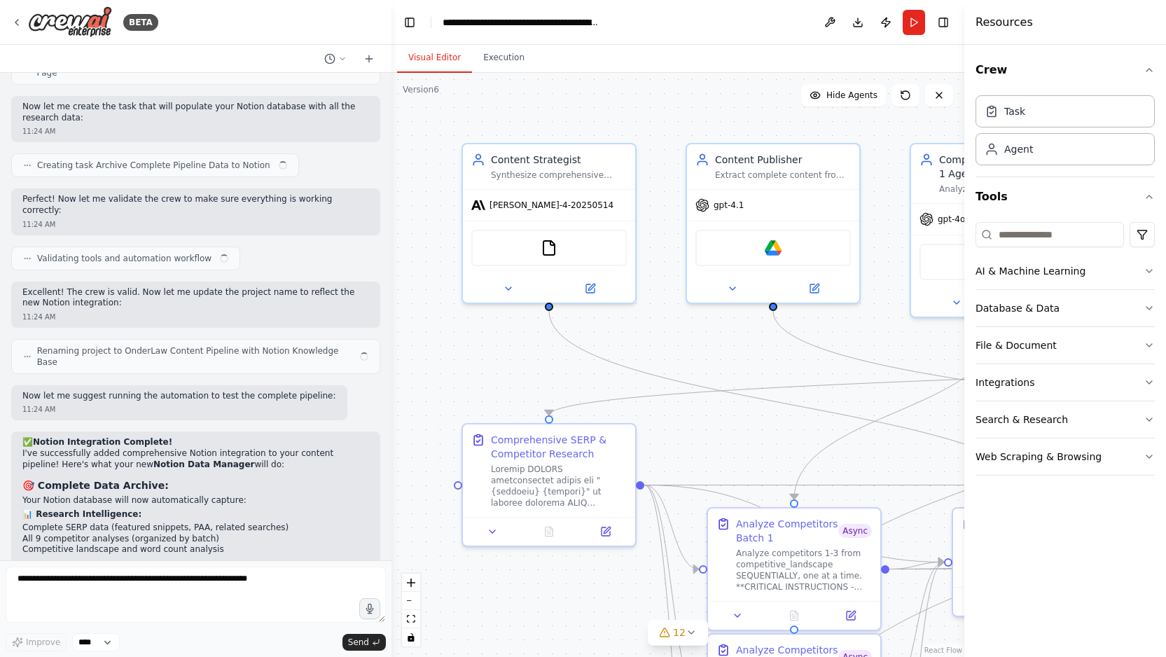
scroll to position [10856, 0]
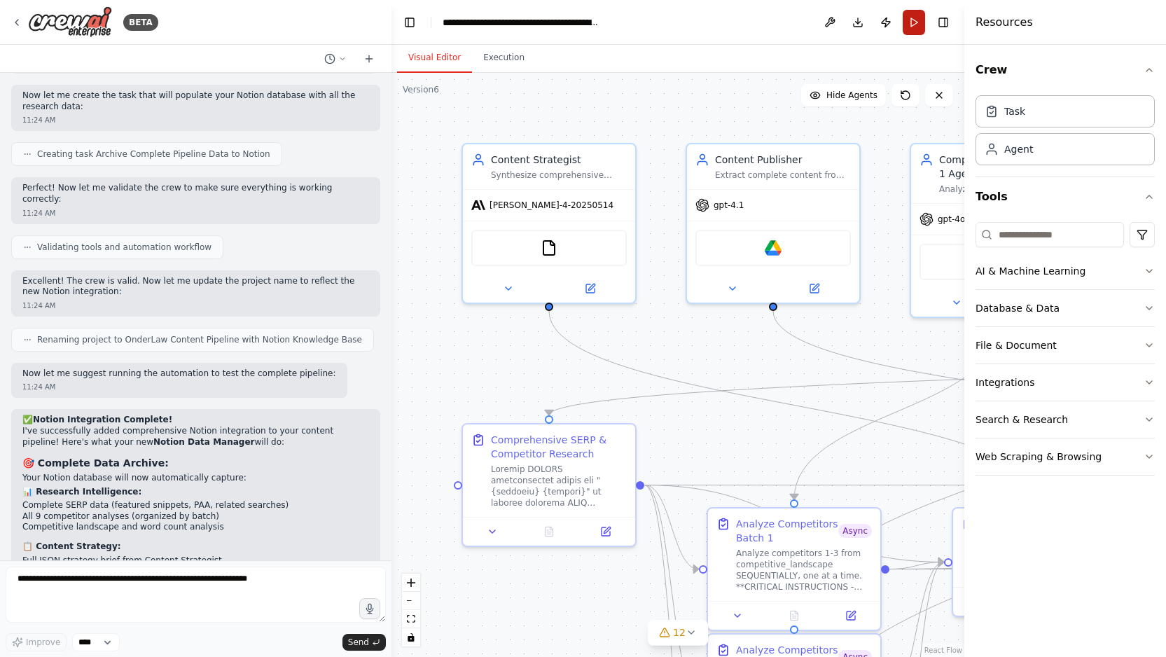
click at [911, 28] on button "Run" at bounding box center [914, 22] width 22 height 25
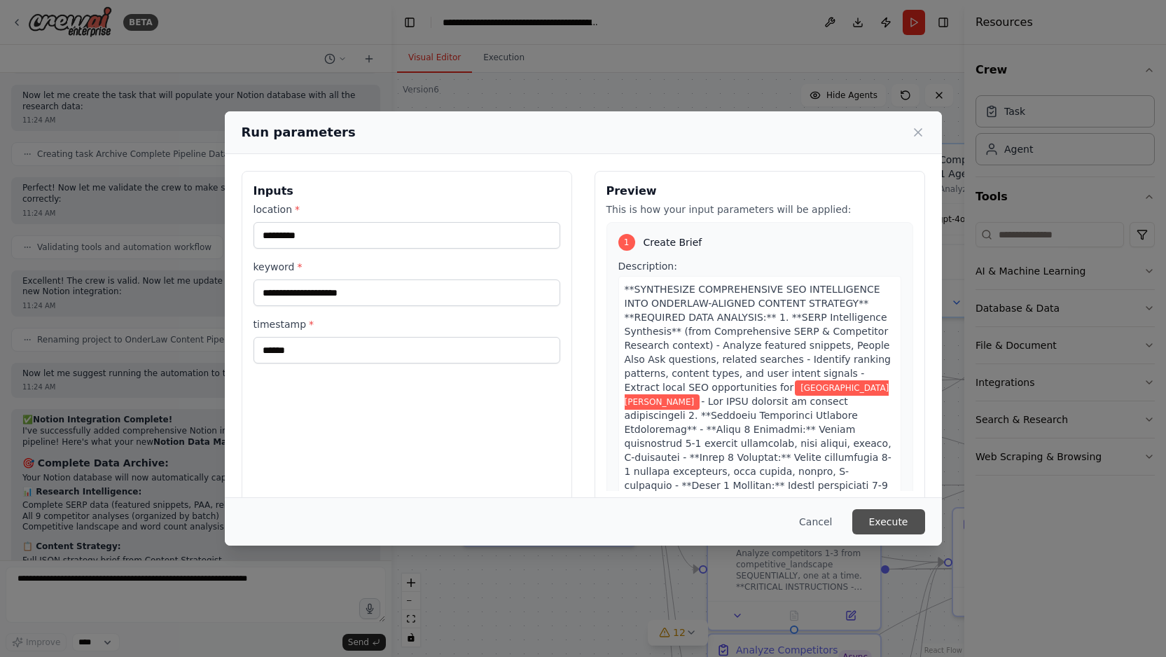
click at [904, 522] on button "Execute" at bounding box center [889, 521] width 73 height 25
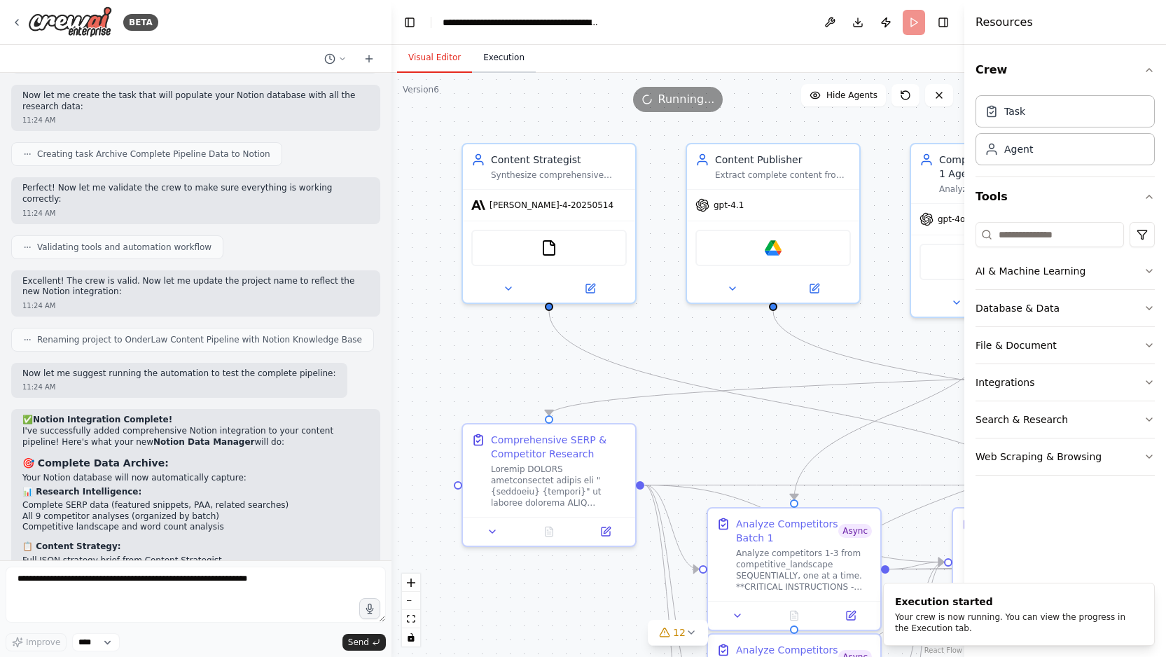
click at [506, 56] on button "Execution" at bounding box center [504, 57] width 64 height 29
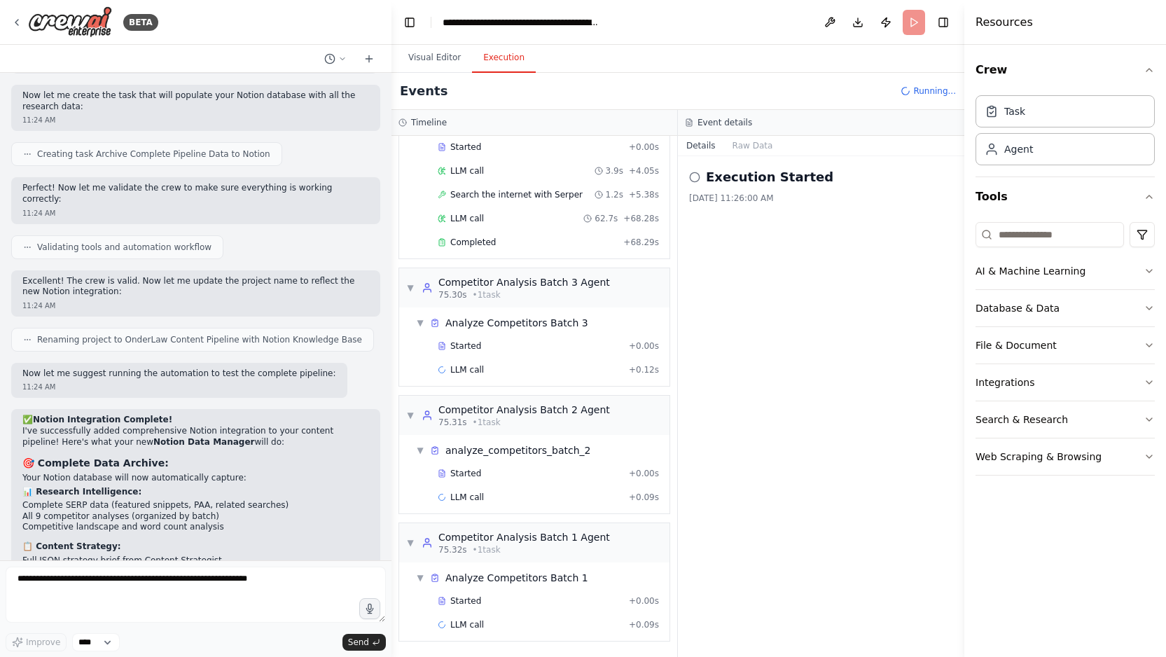
scroll to position [160, 0]
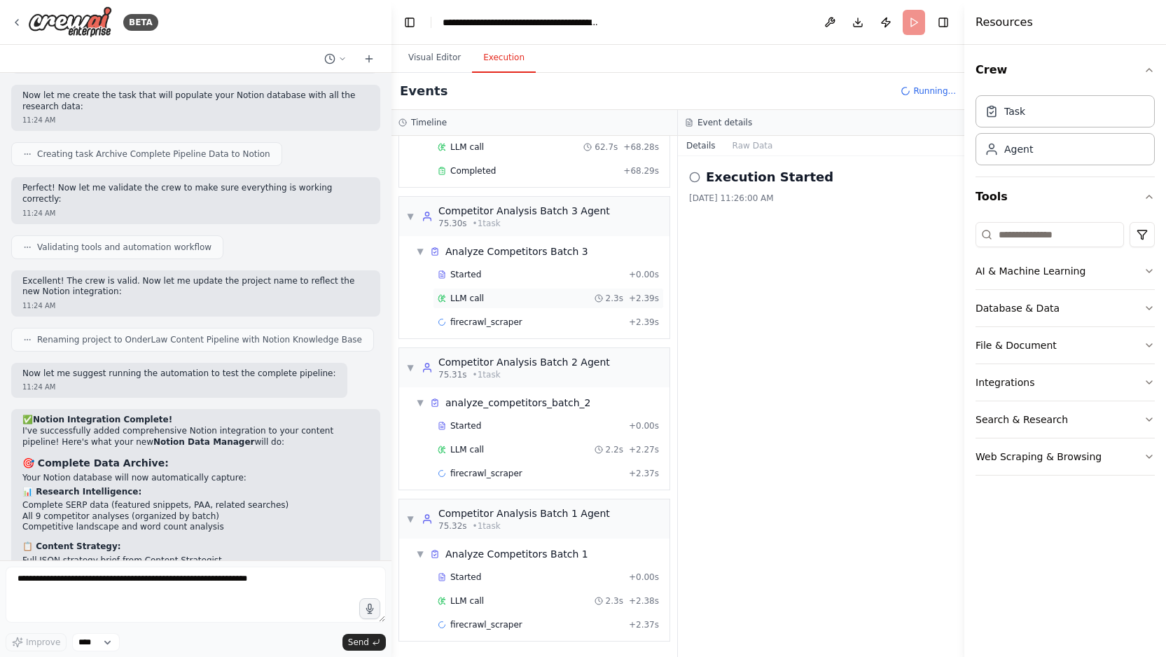
click at [504, 301] on div "LLM call 2.3s + 2.39s" at bounding box center [548, 298] width 221 height 11
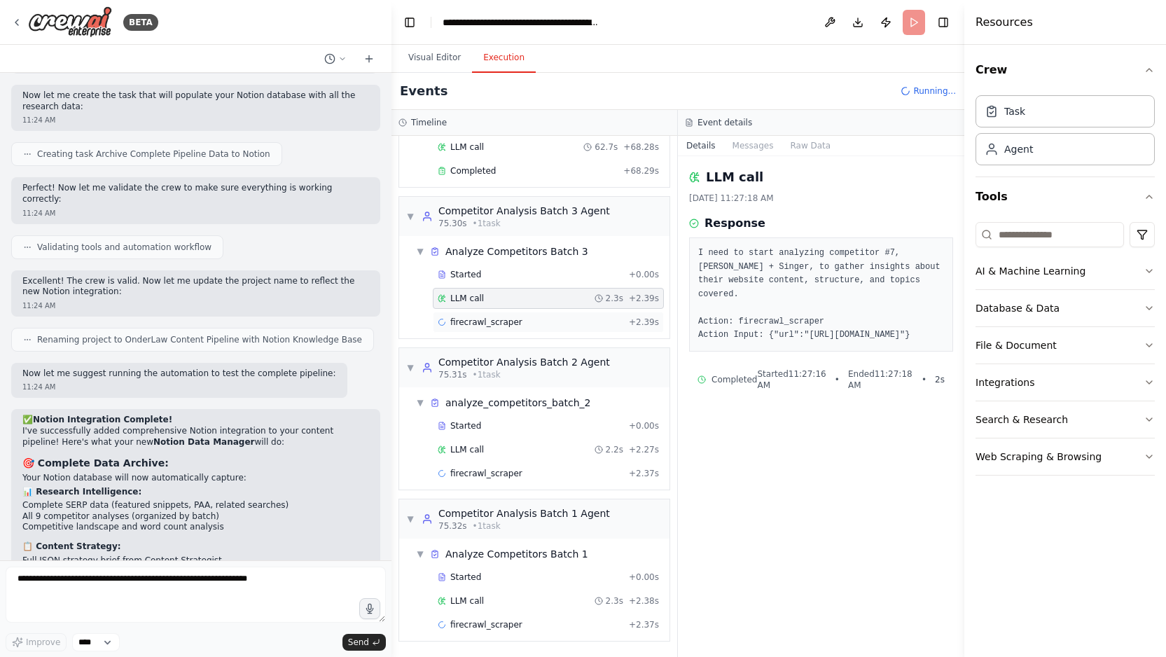
click at [506, 323] on span "firecrawl_scraper" at bounding box center [486, 322] width 72 height 11
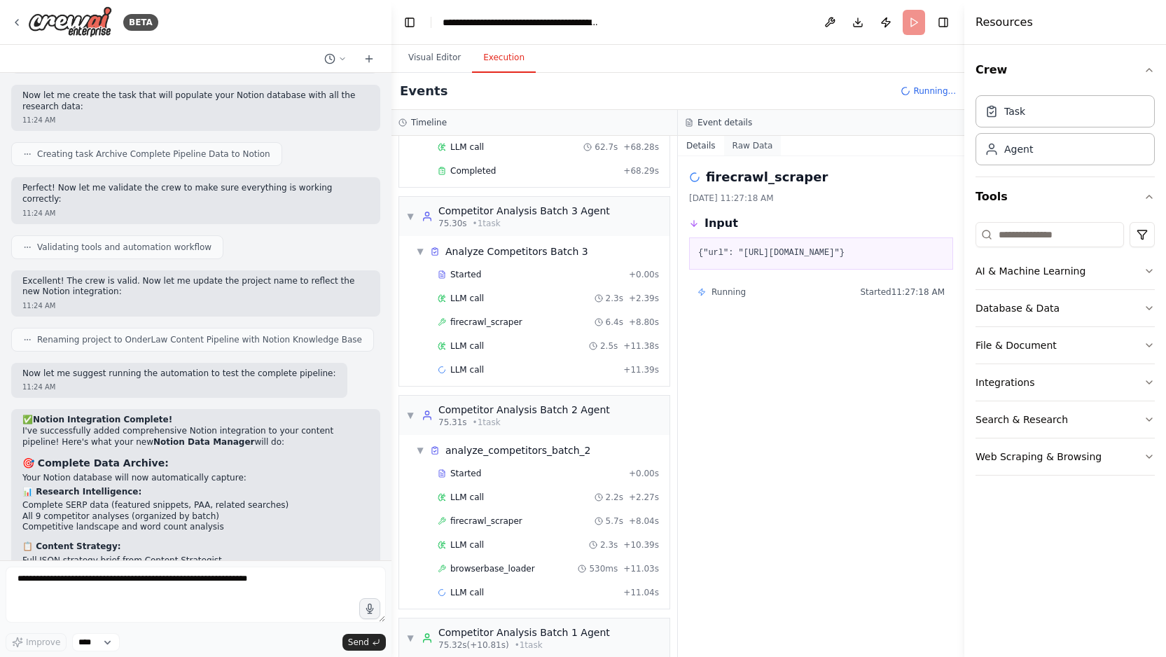
click at [758, 144] on button "Raw Data" at bounding box center [752, 146] width 57 height 20
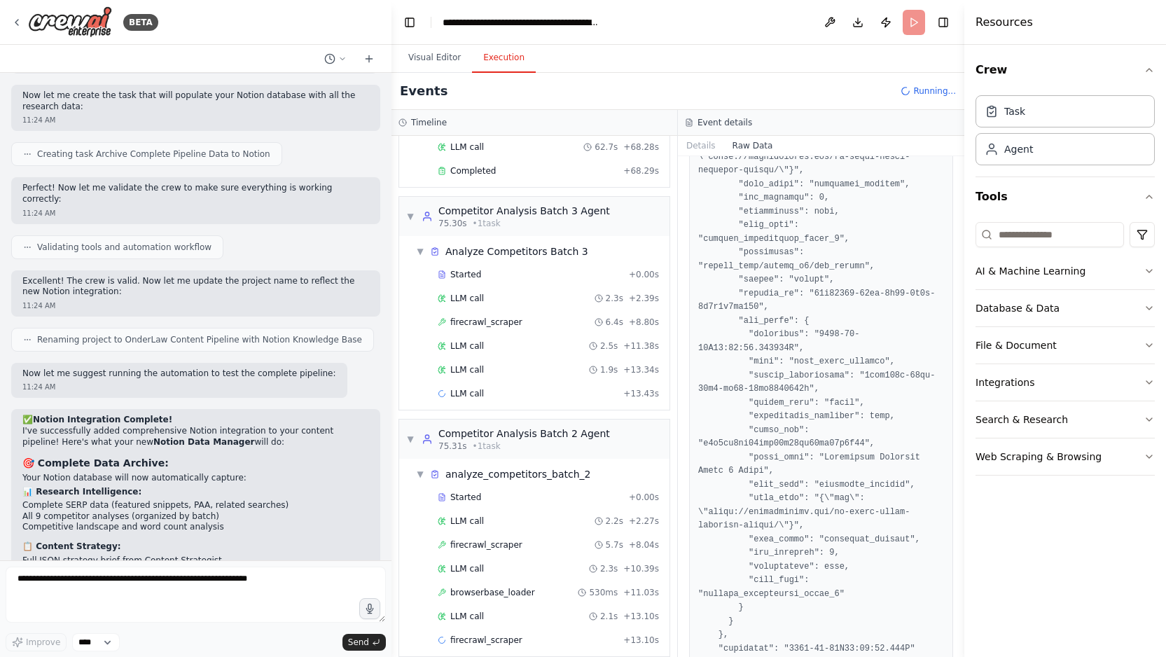
scroll to position [974, 0]
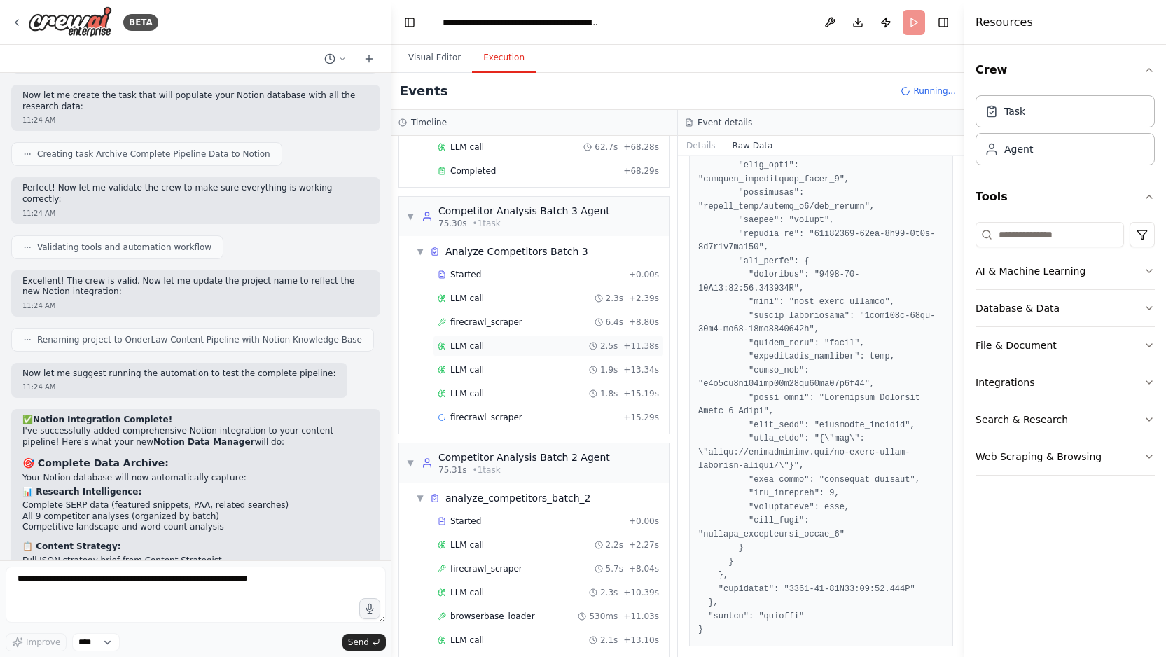
click at [500, 348] on div "LLM call 2.5s + 11.38s" at bounding box center [548, 345] width 221 height 11
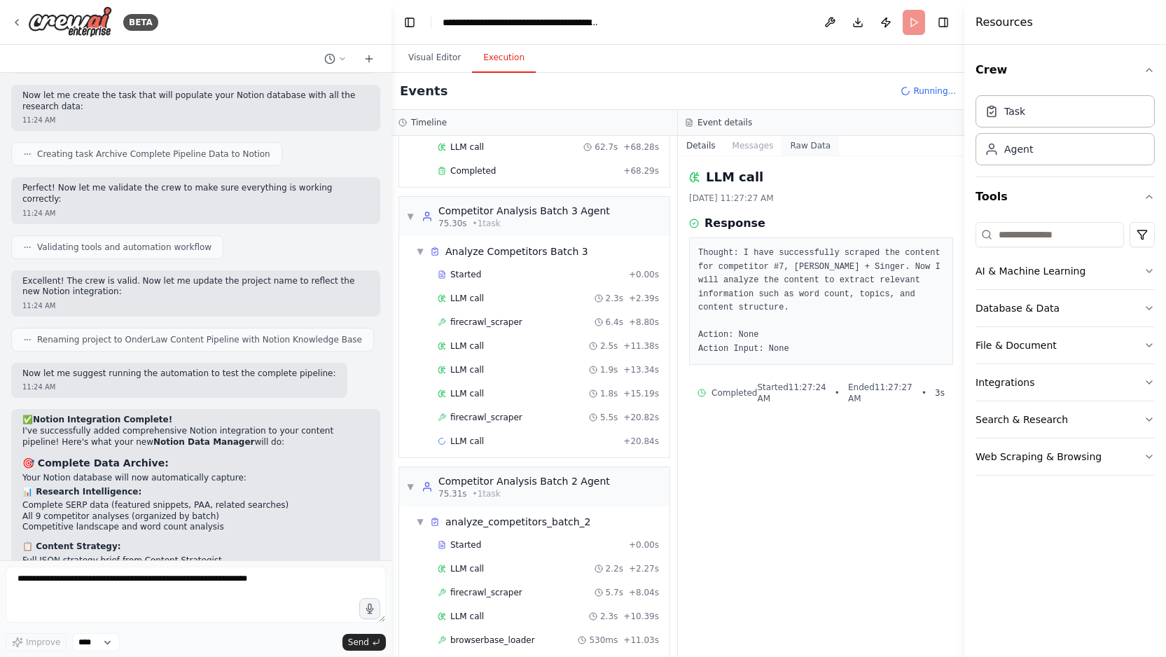
click at [794, 152] on button "Raw Data" at bounding box center [810, 146] width 57 height 20
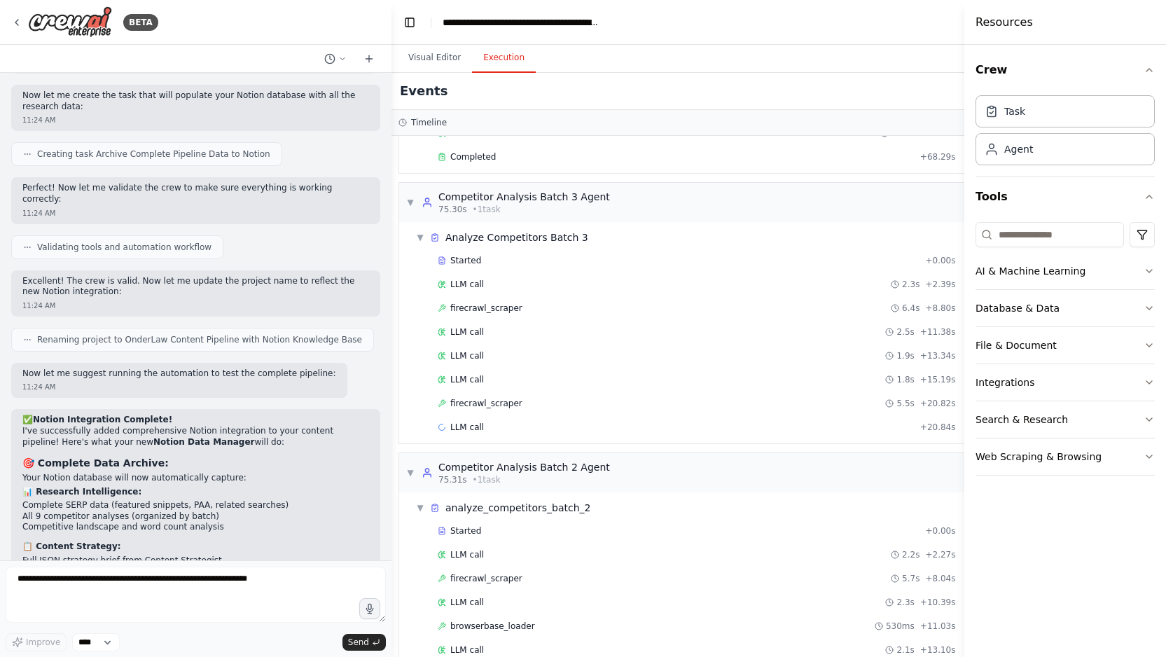
scroll to position [146, 0]
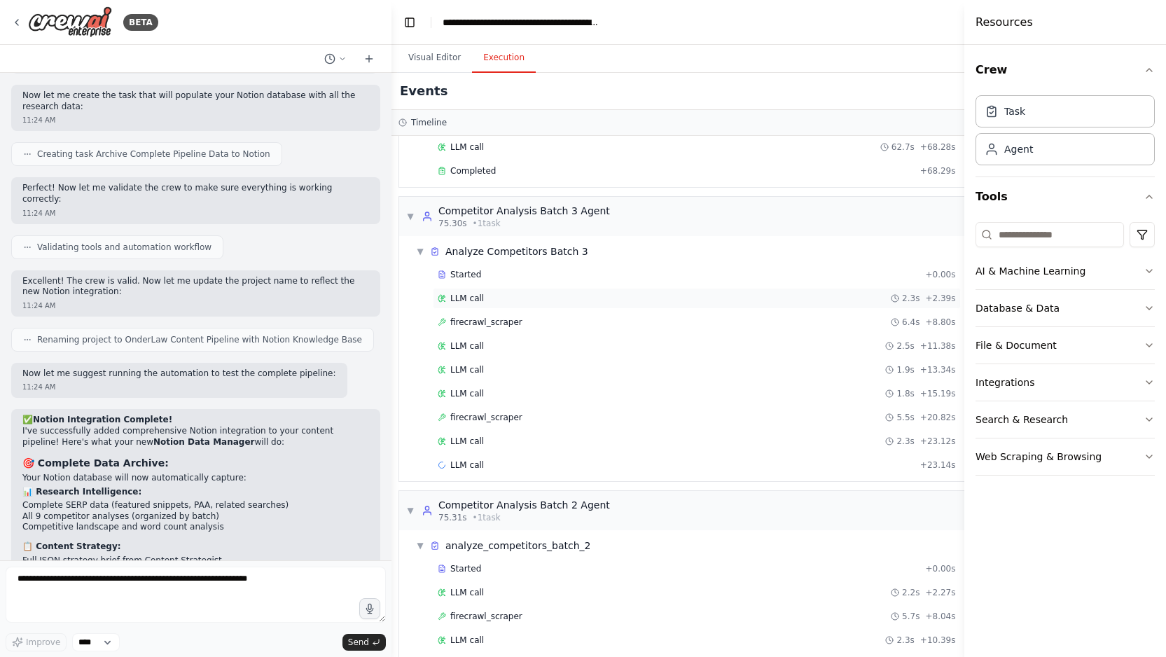
click at [506, 296] on div "LLM call 2.3s + 2.39s" at bounding box center [697, 298] width 518 height 11
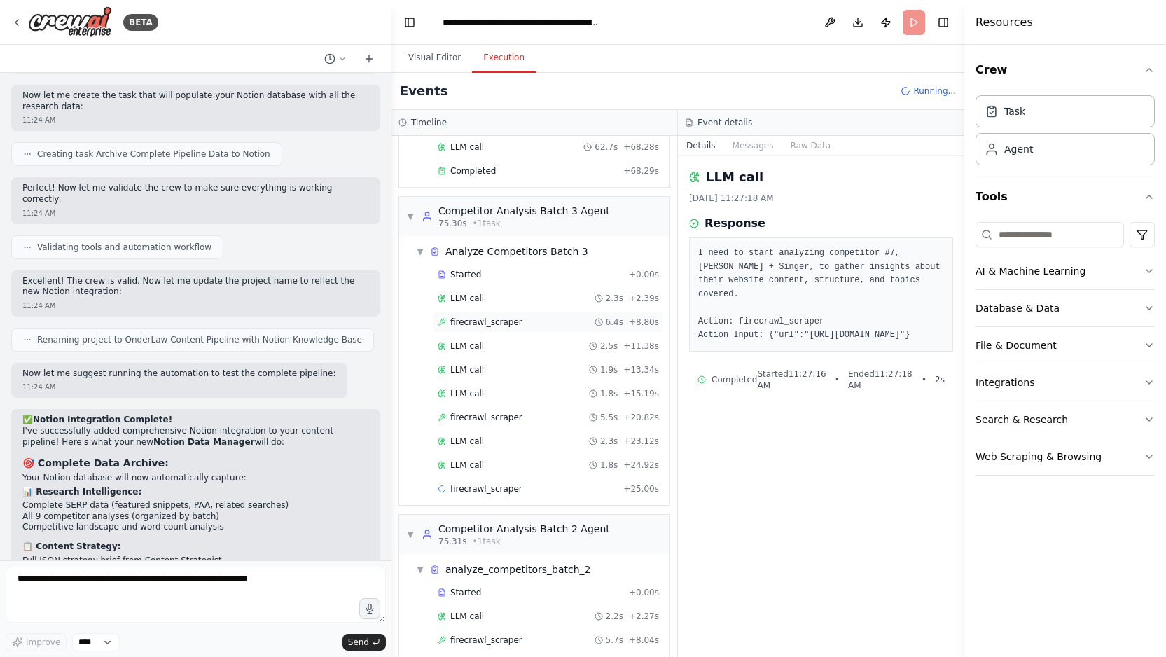
click at [520, 321] on div "firecrawl_scraper 6.4s + 8.80s" at bounding box center [548, 322] width 221 height 11
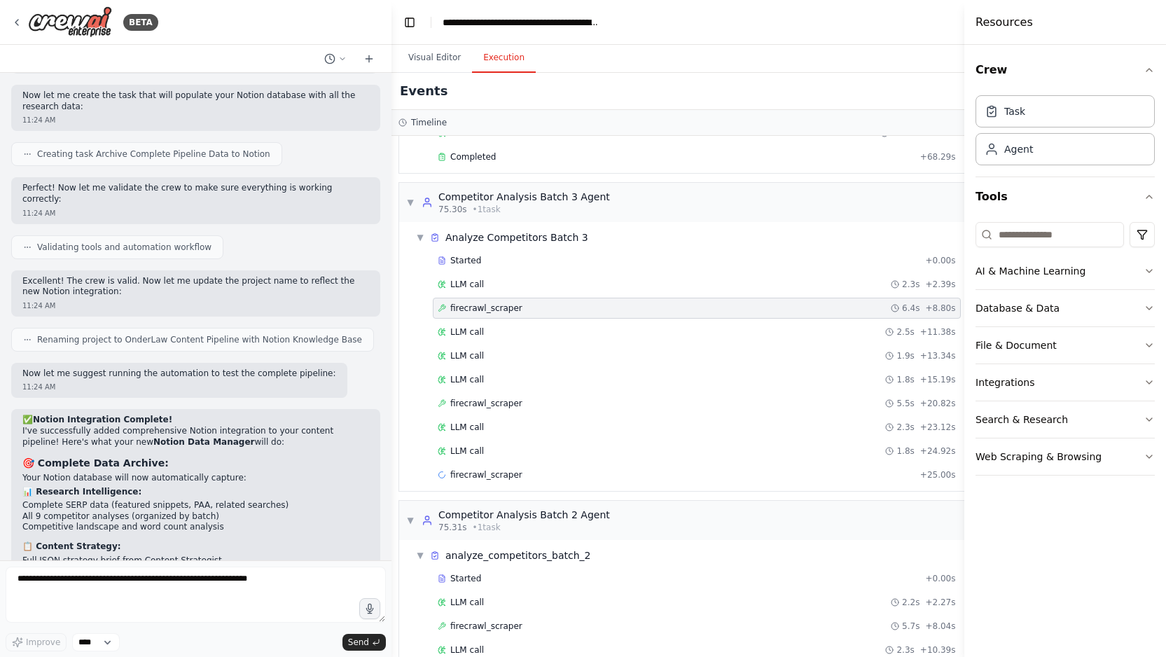
scroll to position [146, 0]
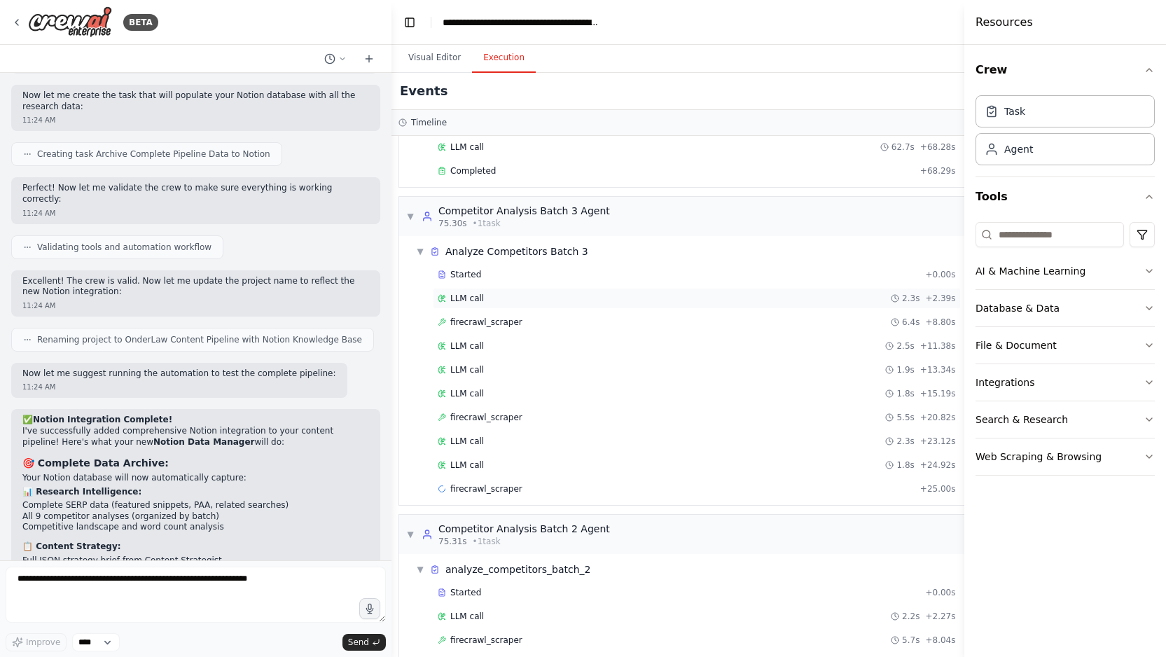
click at [527, 303] on div "LLM call 2.3s + 2.39s" at bounding box center [697, 298] width 518 height 11
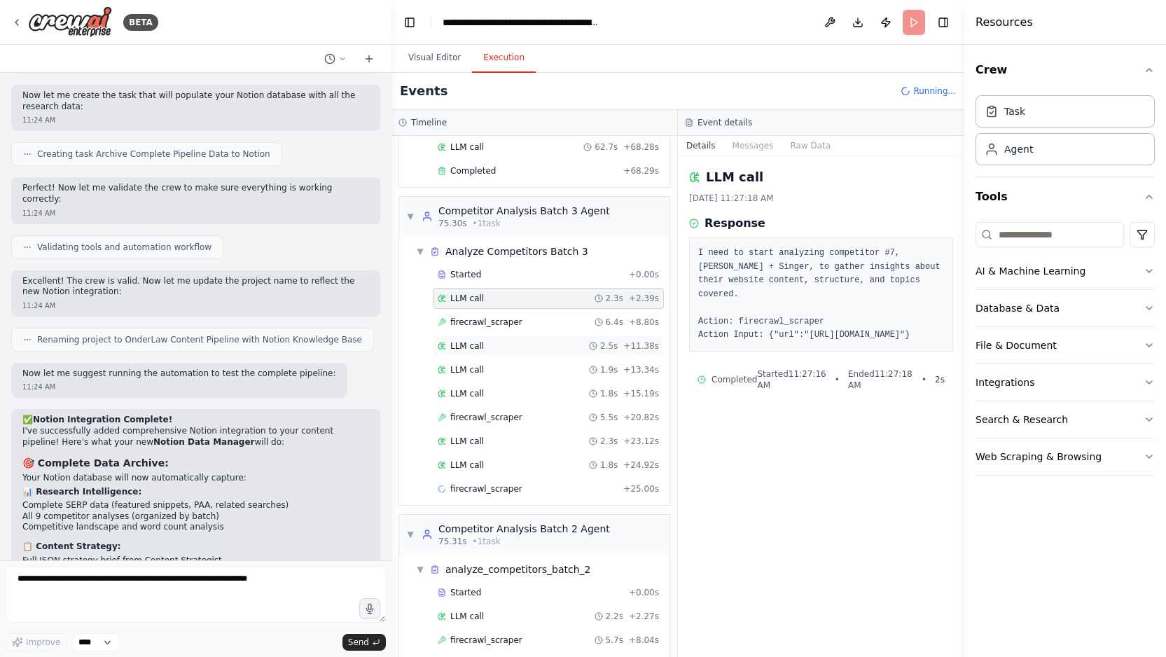
click at [527, 346] on div "LLM call 2.5s + 11.38s" at bounding box center [548, 345] width 221 height 11
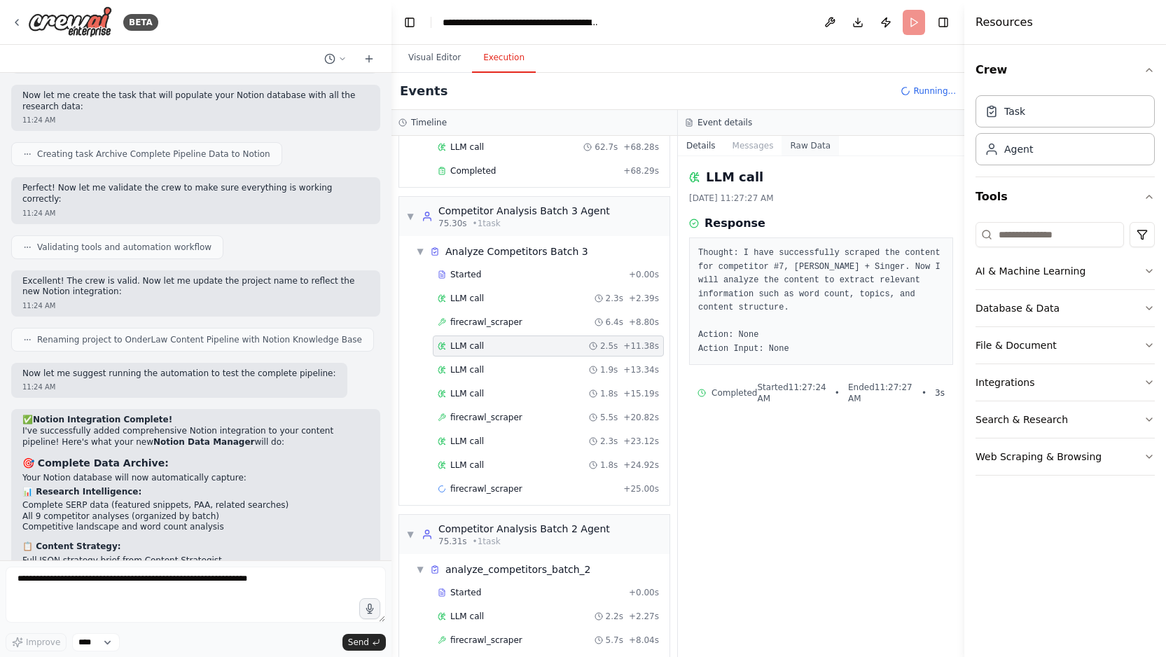
click at [812, 146] on button "Raw Data" at bounding box center [810, 146] width 57 height 20
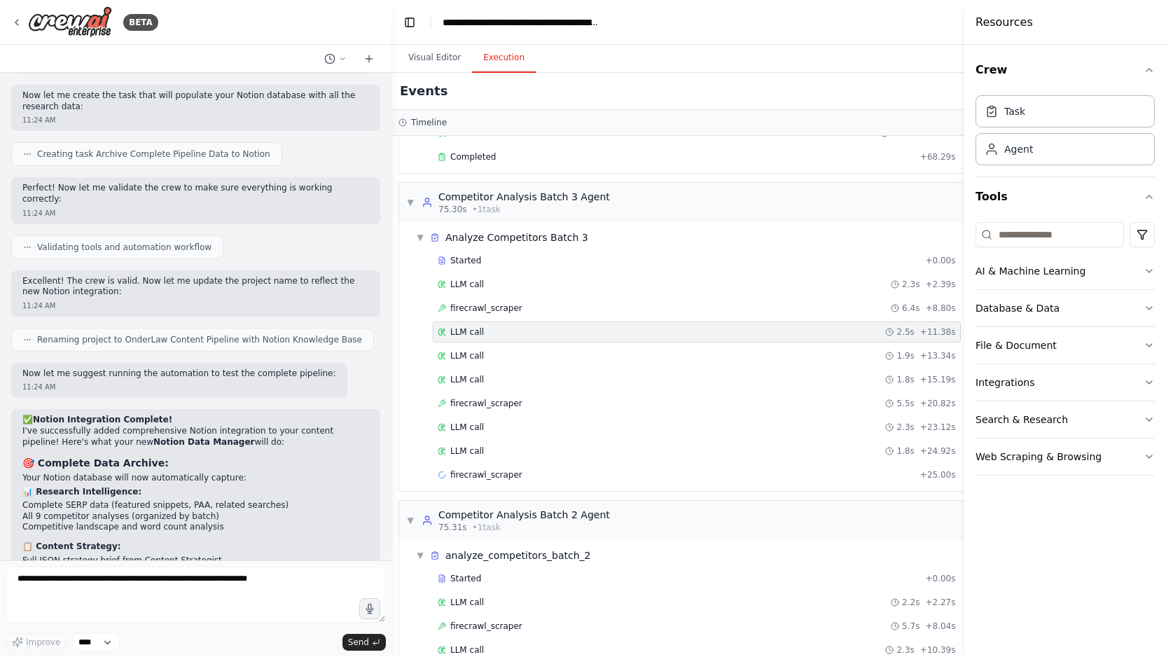
scroll to position [146, 0]
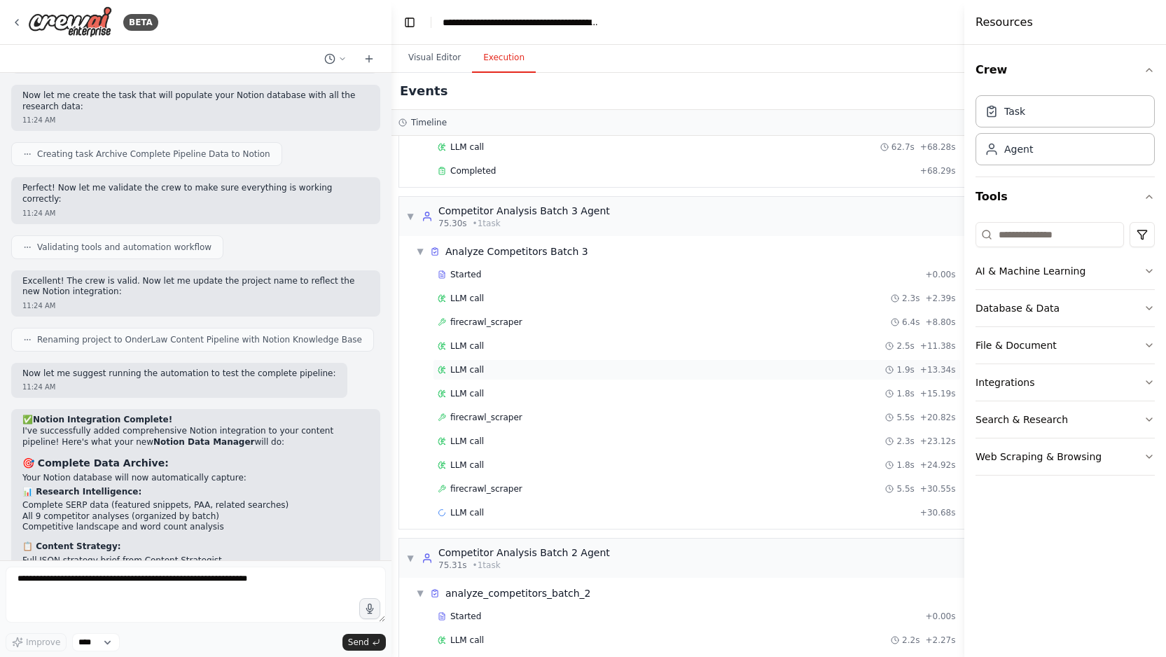
click at [531, 375] on div "LLM call 1.9s + 13.34s" at bounding box center [697, 369] width 518 height 11
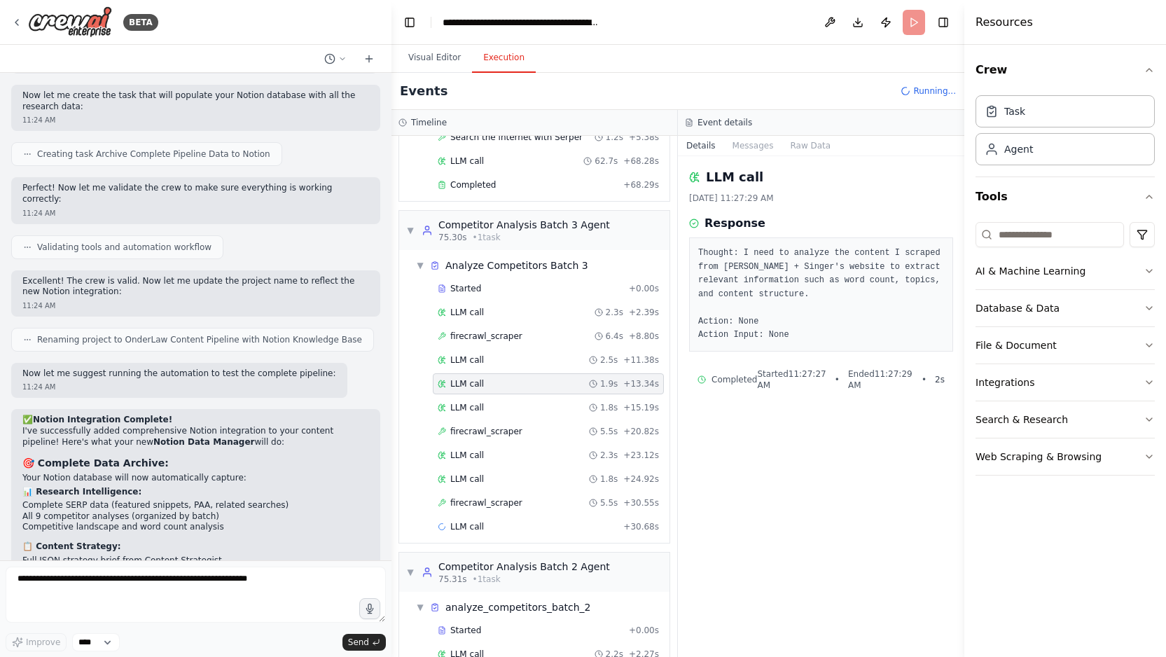
scroll to position [160, 0]
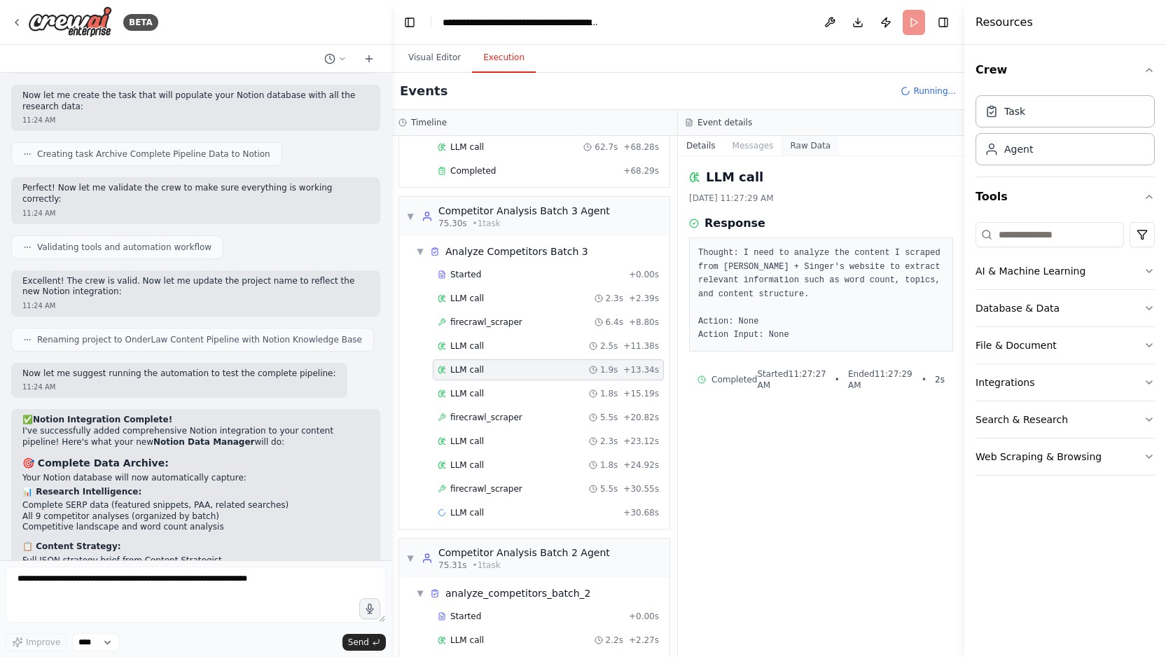
click at [820, 149] on button "Raw Data" at bounding box center [810, 146] width 57 height 20
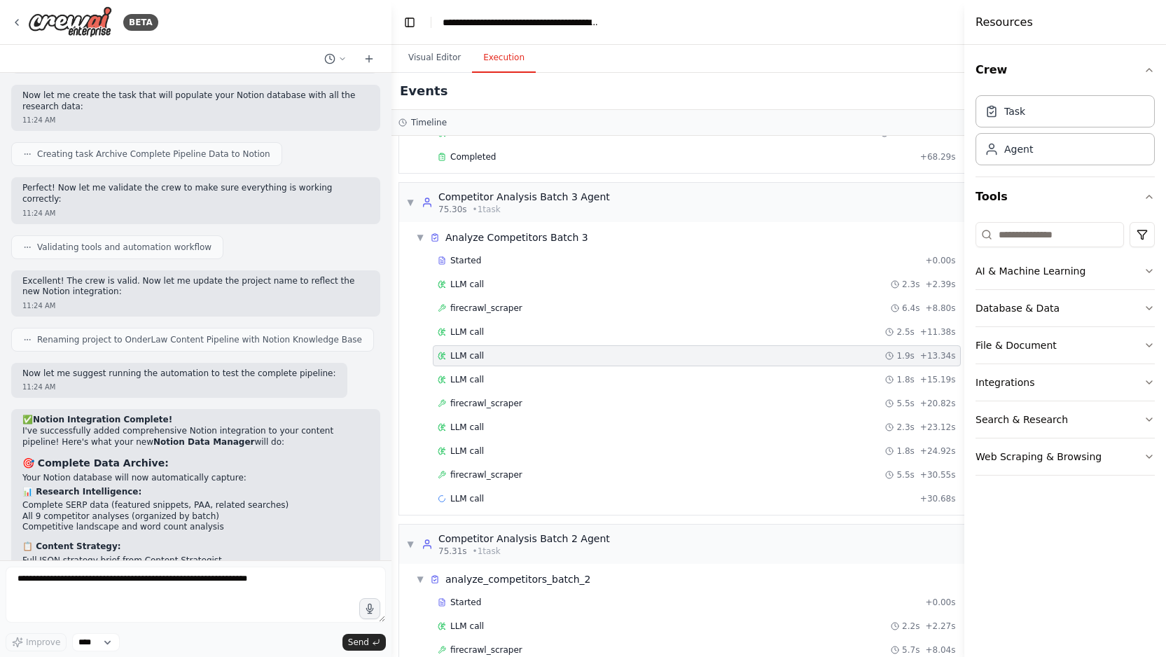
scroll to position [146, 0]
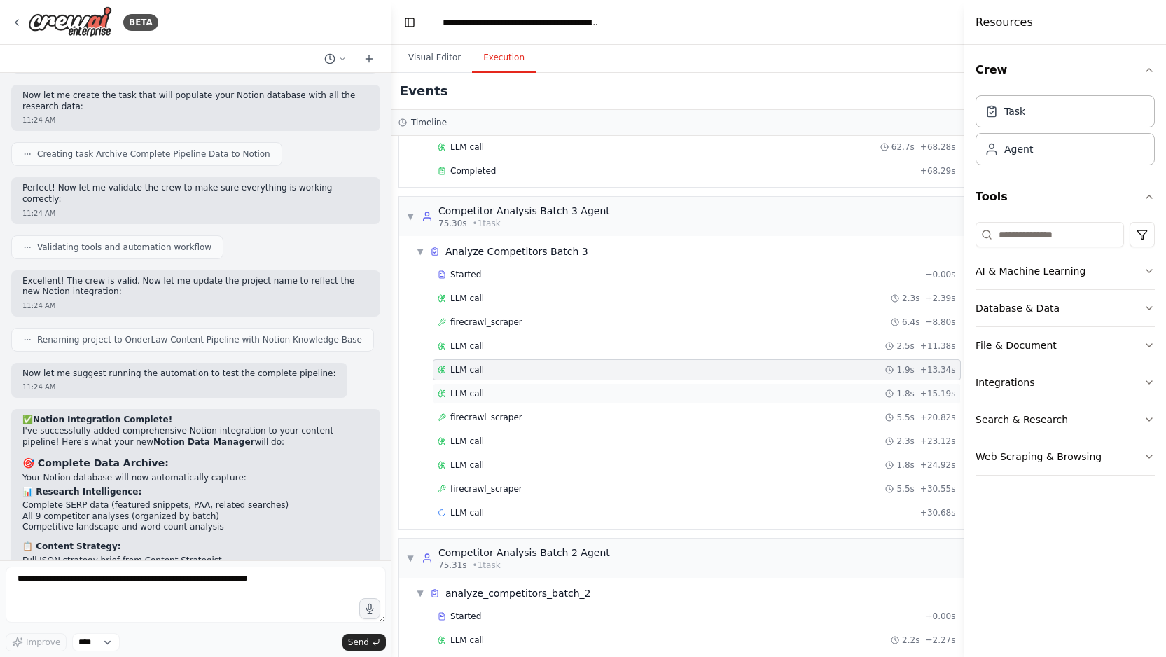
click at [511, 390] on div "LLM call 1.8s + 15.19s" at bounding box center [697, 393] width 518 height 11
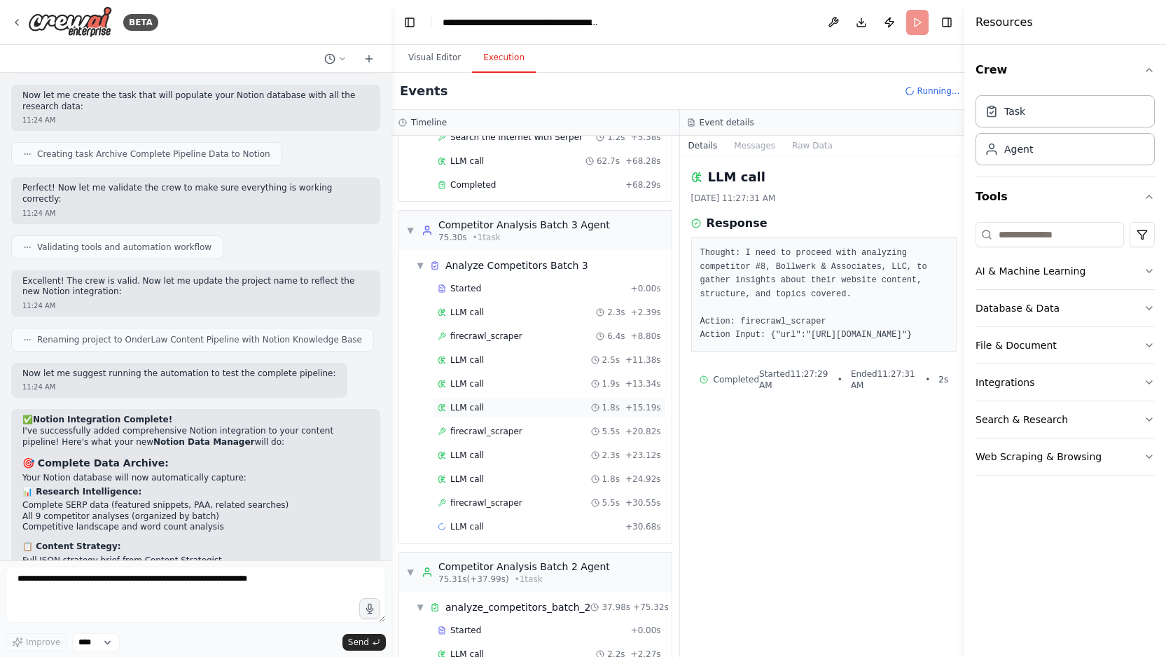
scroll to position [160, 0]
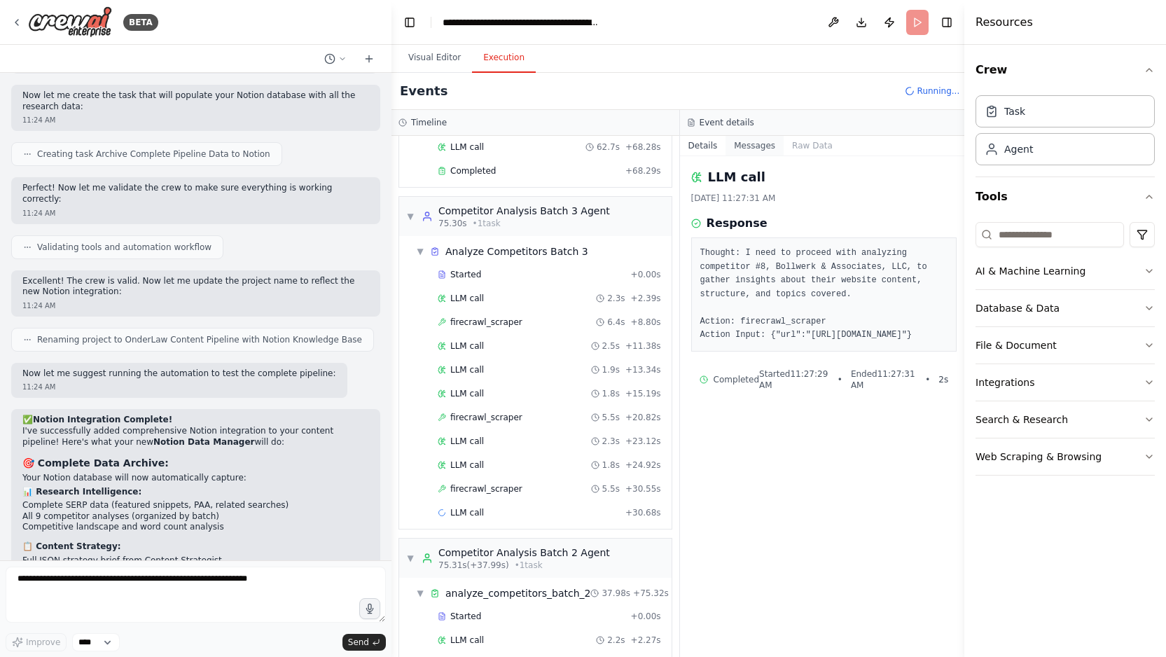
click at [769, 151] on button "Messages" at bounding box center [755, 146] width 58 height 20
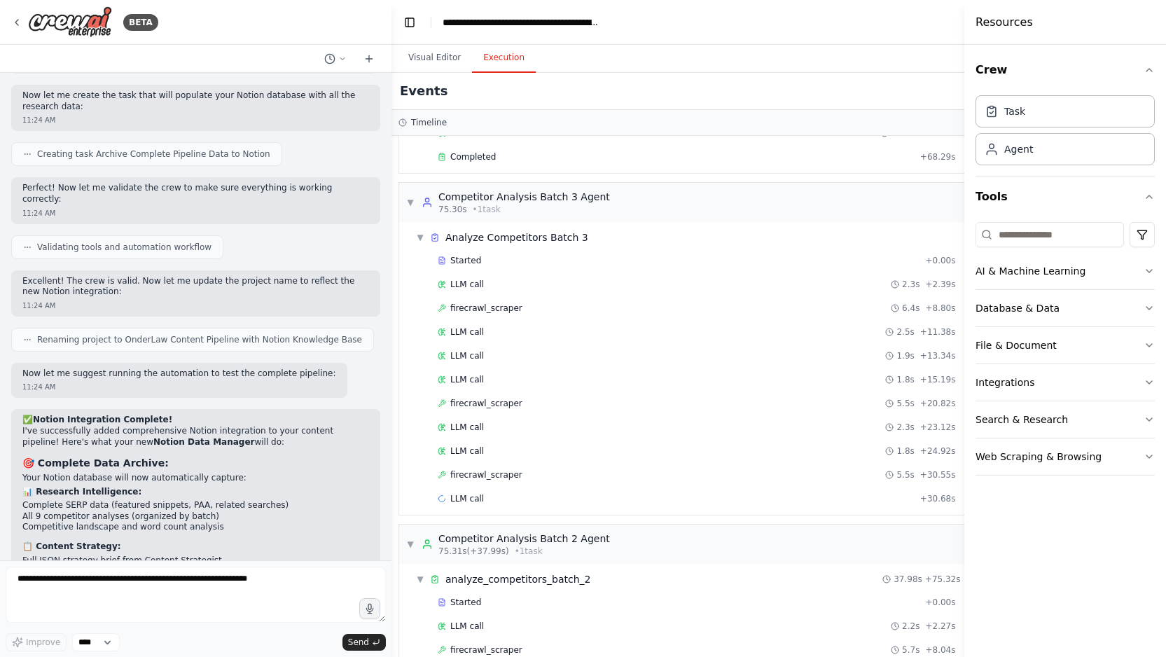
scroll to position [146, 0]
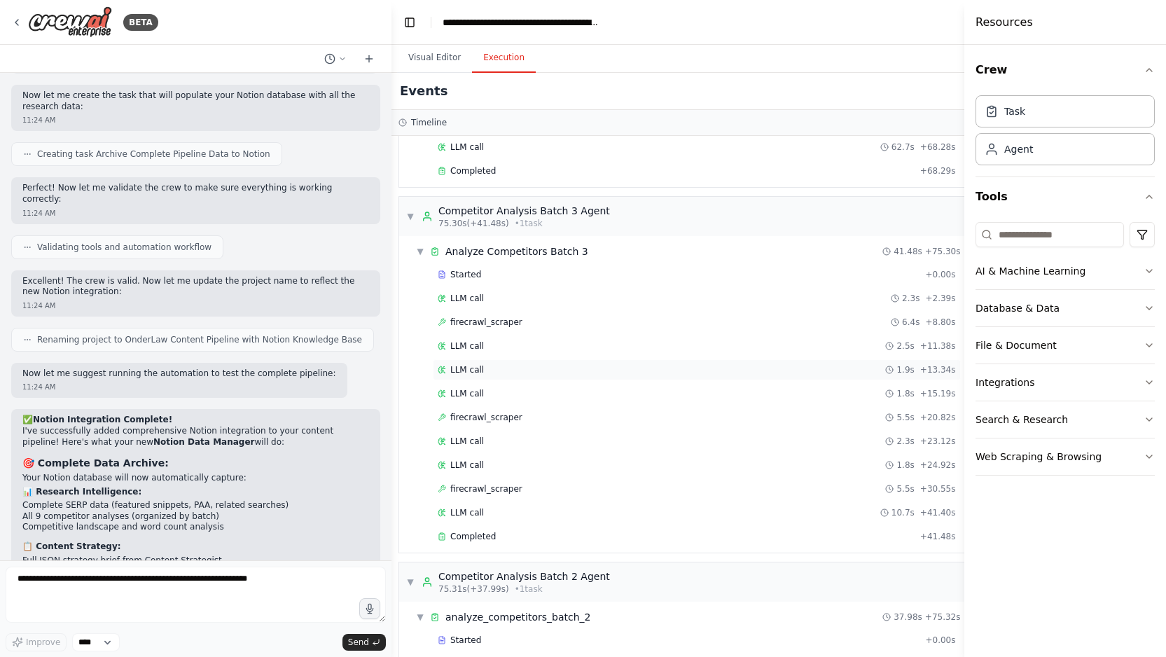
click at [586, 380] on div "LLM call 1.9s + 13.34s" at bounding box center [697, 369] width 528 height 21
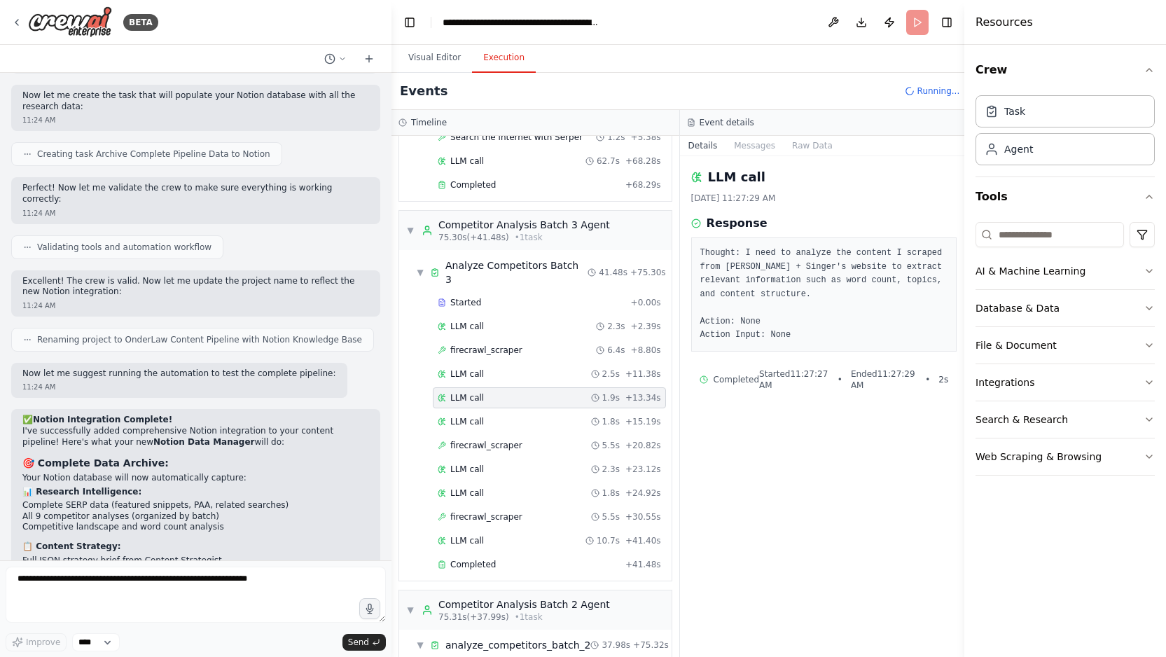
scroll to position [160, 0]
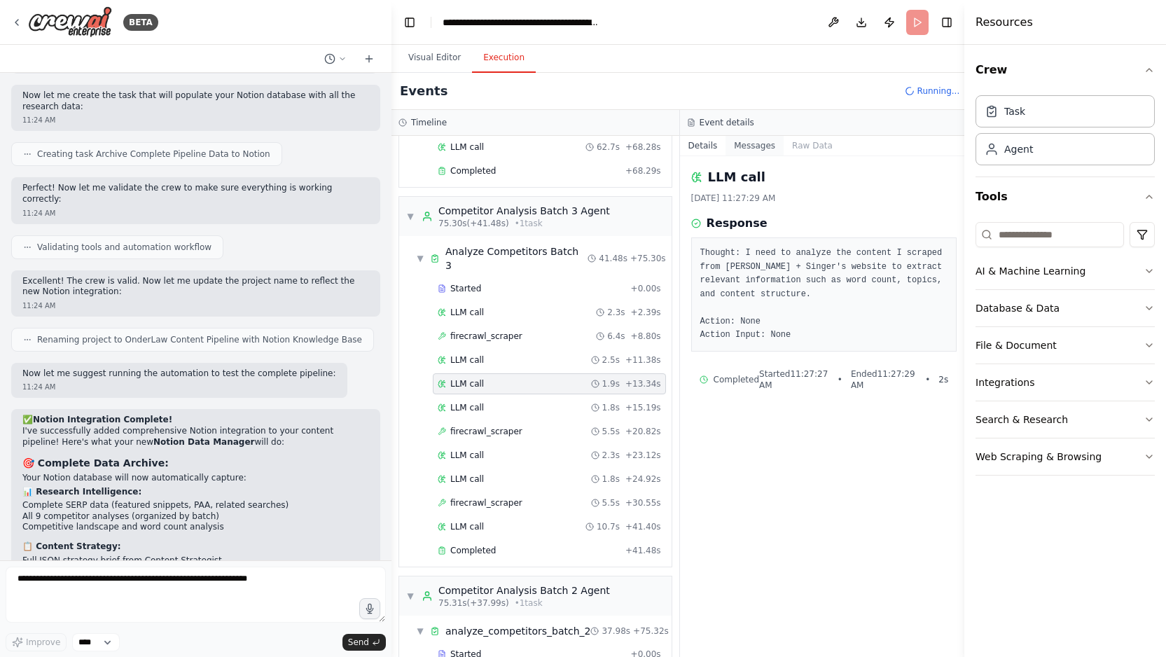
click at [754, 150] on button "Messages" at bounding box center [755, 146] width 58 height 20
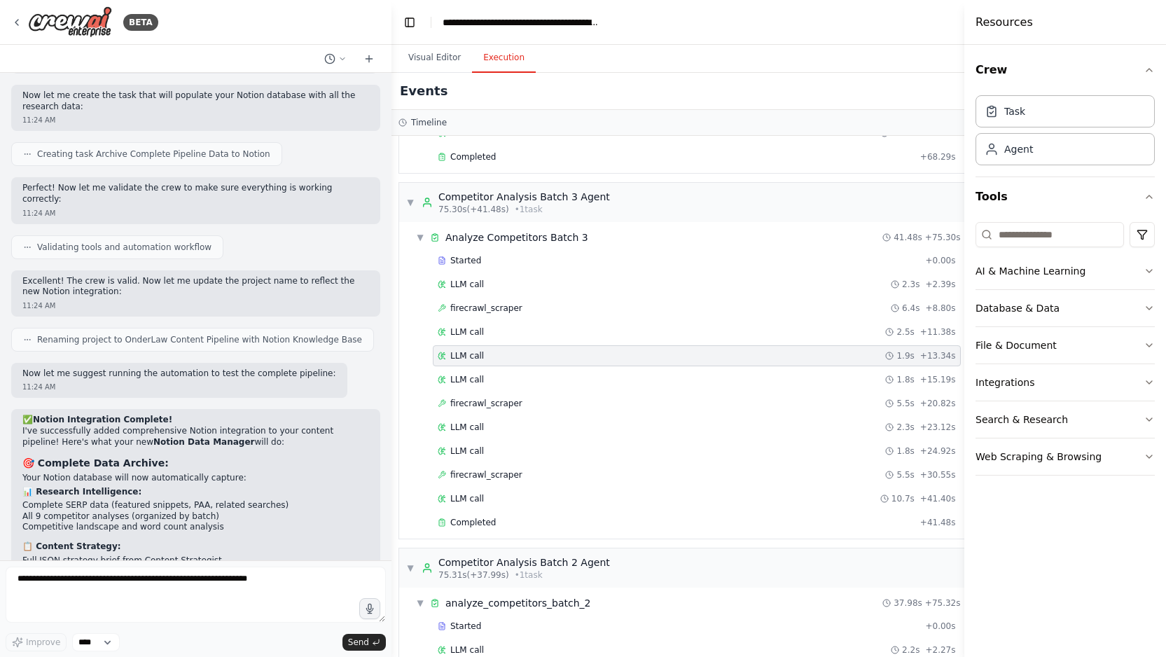
scroll to position [146, 0]
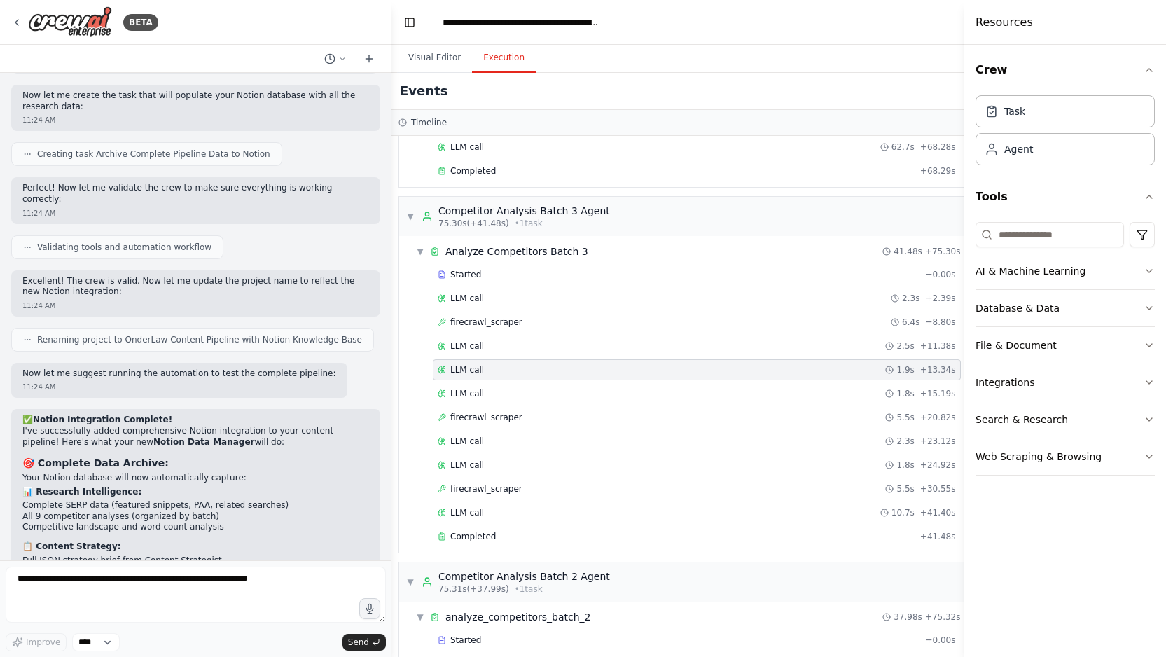
click at [754, 150] on div "LLM call 62.7s + 68.28s" at bounding box center [697, 147] width 518 height 11
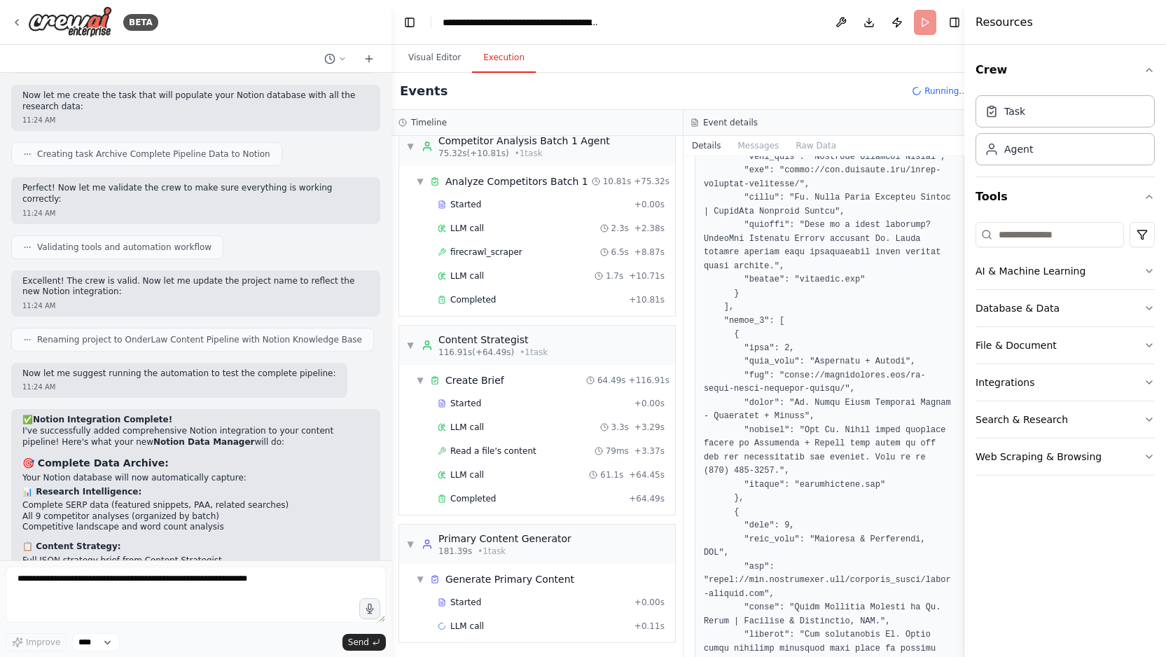
scroll to position [939, 0]
click at [436, 53] on button "Visual Editor" at bounding box center [434, 57] width 75 height 29
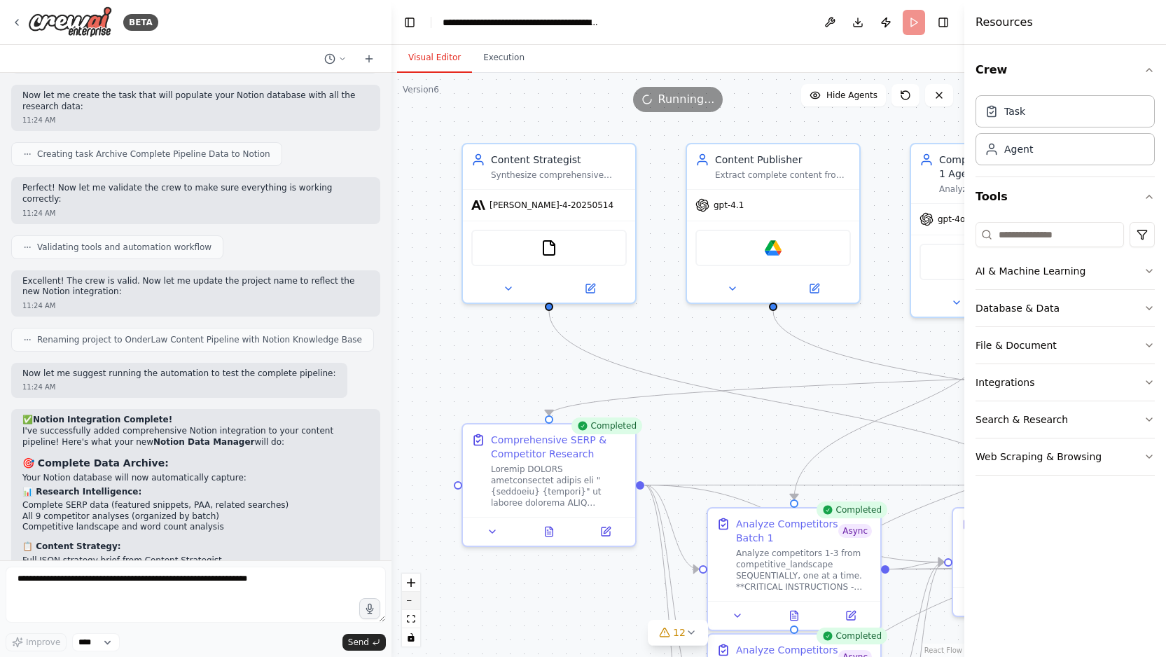
click at [411, 603] on button "zoom out" at bounding box center [411, 601] width 18 height 18
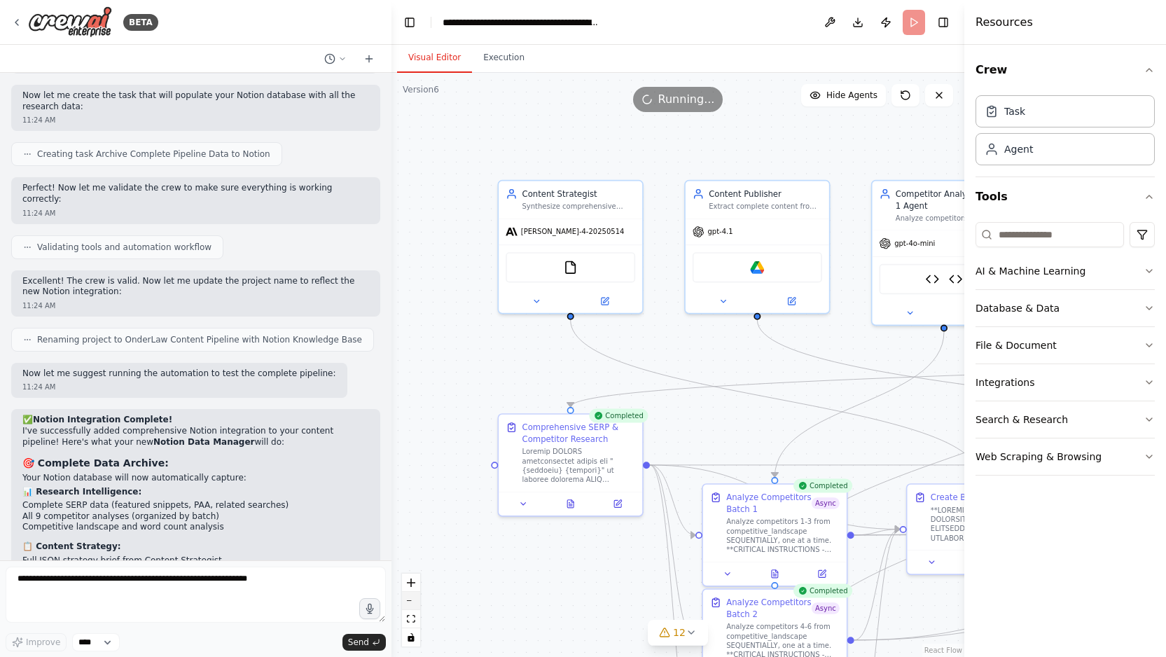
click at [411, 603] on button "zoom out" at bounding box center [411, 601] width 18 height 18
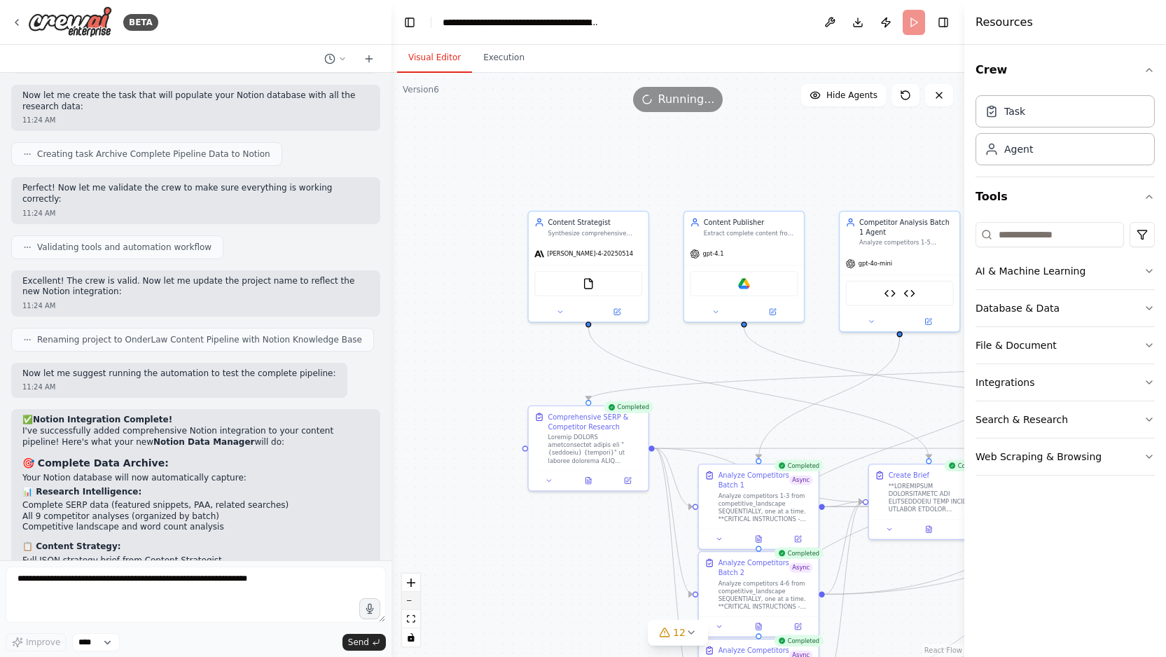
click at [411, 603] on button "zoom out" at bounding box center [411, 601] width 18 height 18
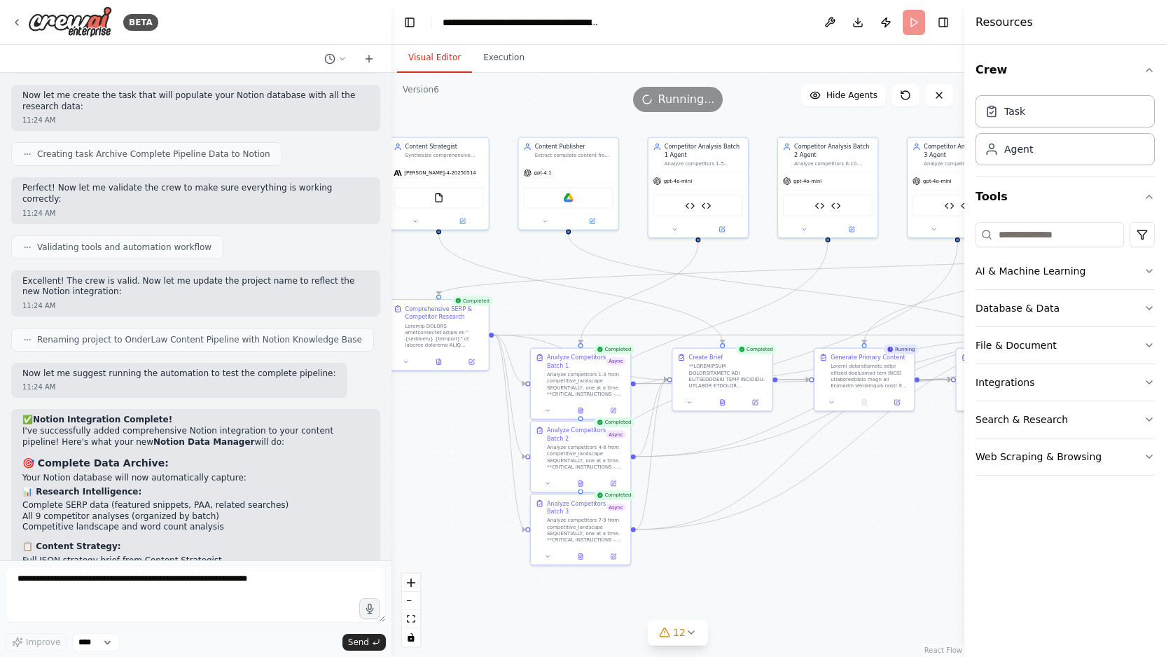
drag, startPoint x: 591, startPoint y: 516, endPoint x: 427, endPoint y: 417, distance: 192.3
click at [427, 417] on div ".deletable-edge-delete-btn { width: 20px; height: 20px; border: 0px solid #ffff…" at bounding box center [678, 365] width 573 height 584
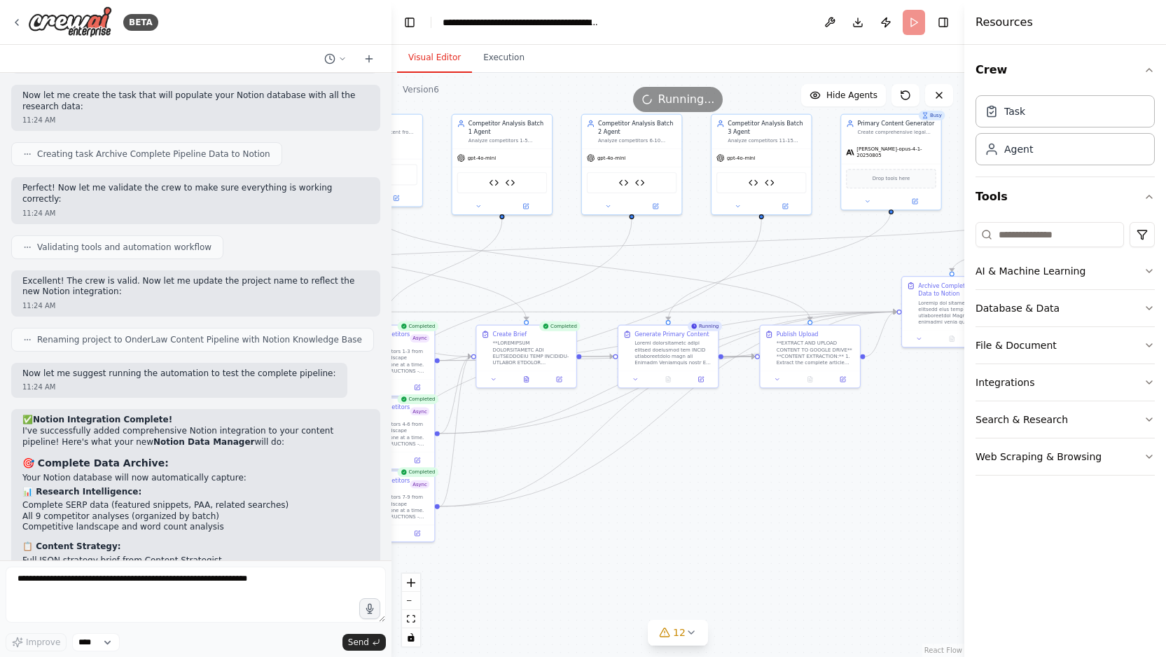
drag, startPoint x: 861, startPoint y: 518, endPoint x: 665, endPoint y: 495, distance: 197.5
click at [665, 495] on div ".deletable-edge-delete-btn { width: 20px; height: 20px; border: 0px solid #ffff…" at bounding box center [678, 365] width 573 height 584
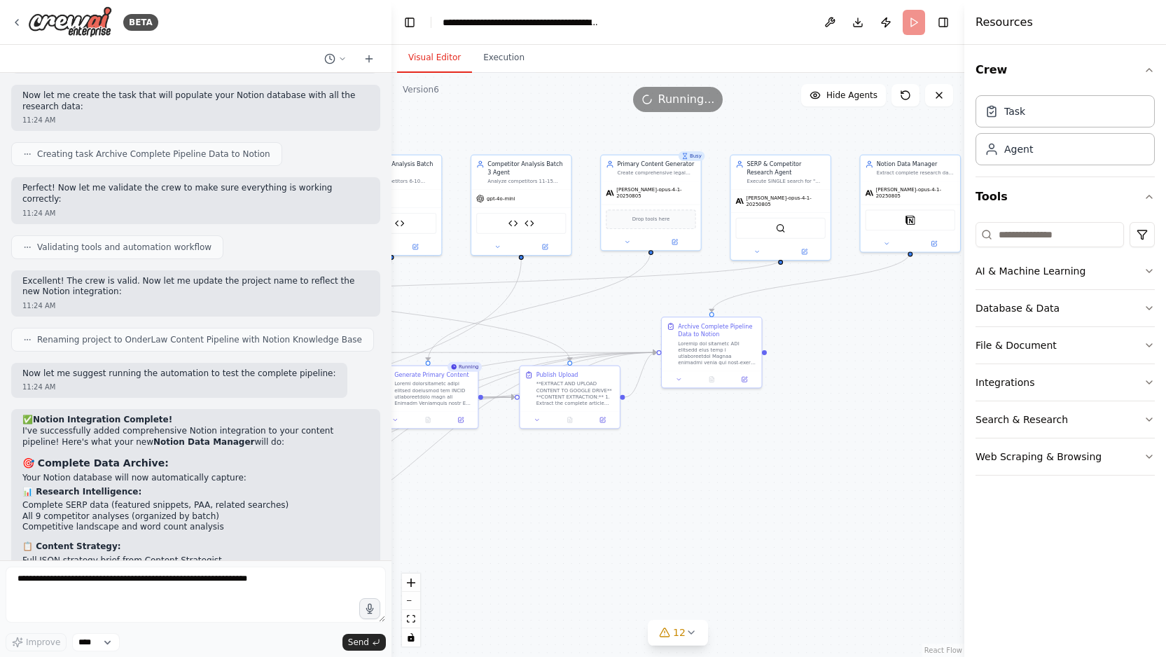
drag, startPoint x: 815, startPoint y: 474, endPoint x: 575, endPoint y: 514, distance: 243.7
click at [575, 514] on div ".deletable-edge-delete-btn { width: 20px; height: 20px; border: 0px solid #ffff…" at bounding box center [678, 365] width 573 height 584
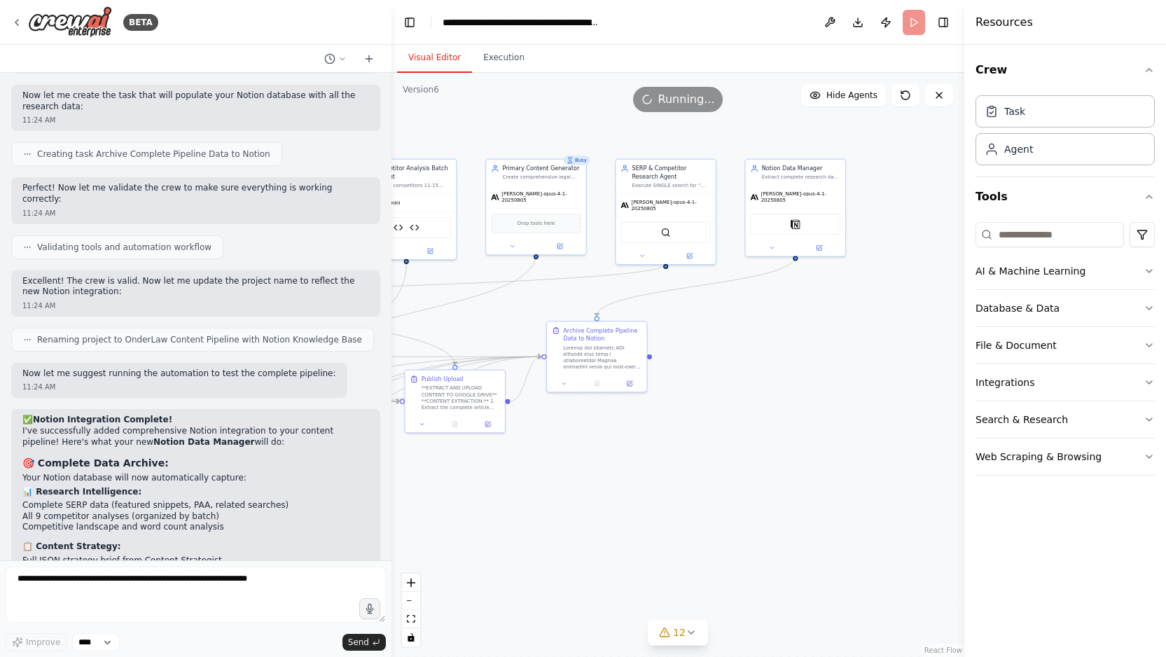
drag, startPoint x: 757, startPoint y: 497, endPoint x: 642, endPoint y: 502, distance: 115.0
click at [642, 502] on div ".deletable-edge-delete-btn { width: 20px; height: 20px; border: 0px solid #ffff…" at bounding box center [678, 365] width 573 height 584
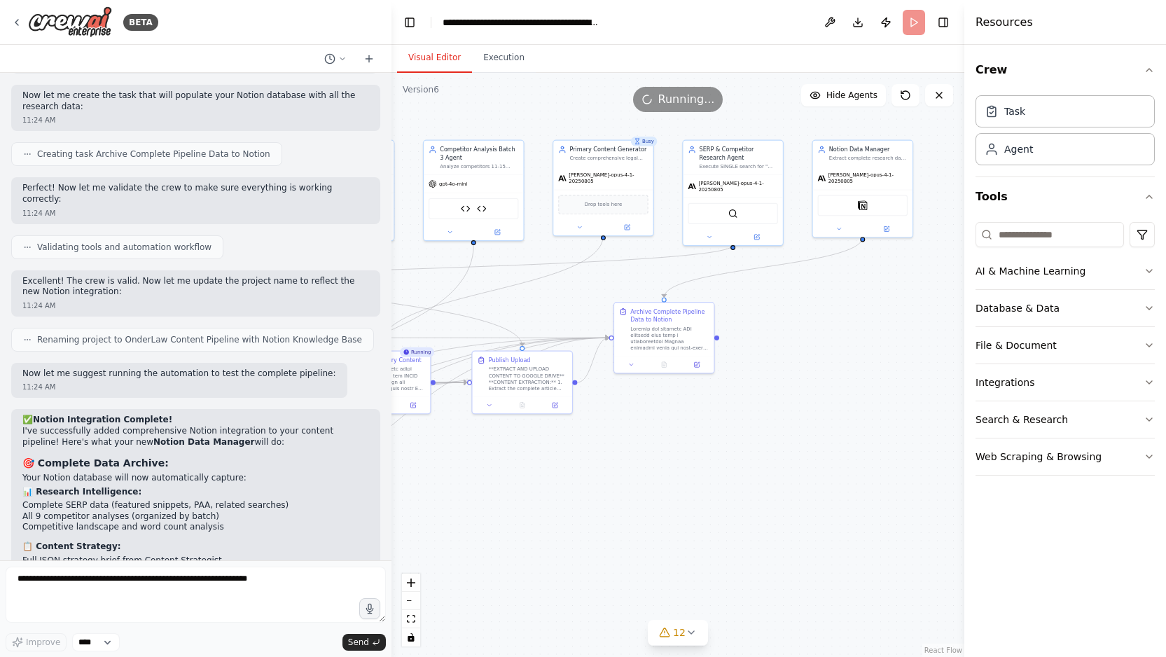
drag, startPoint x: 642, startPoint y: 502, endPoint x: 708, endPoint y: 484, distance: 68.1
click at [708, 484] on div ".deletable-edge-delete-btn { width: 20px; height: 20px; border: 0px solid #ffff…" at bounding box center [678, 365] width 573 height 584
click at [498, 64] on button "Execution" at bounding box center [504, 57] width 64 height 29
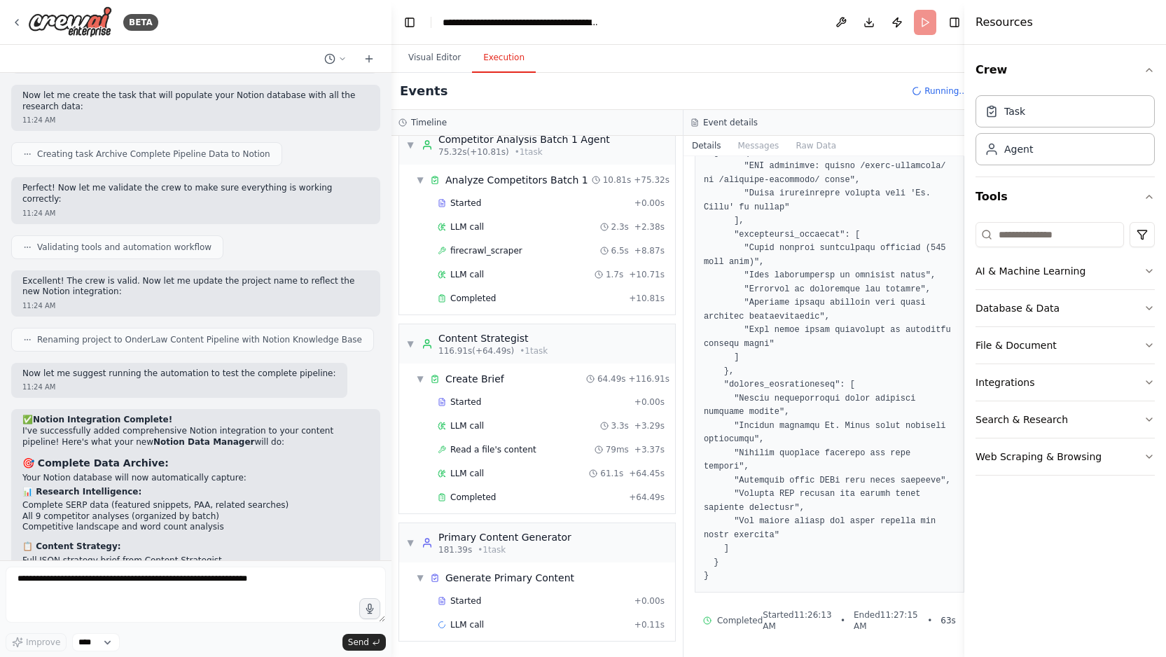
scroll to position [2996, 0]
click at [808, 144] on button "Raw Data" at bounding box center [815, 146] width 57 height 20
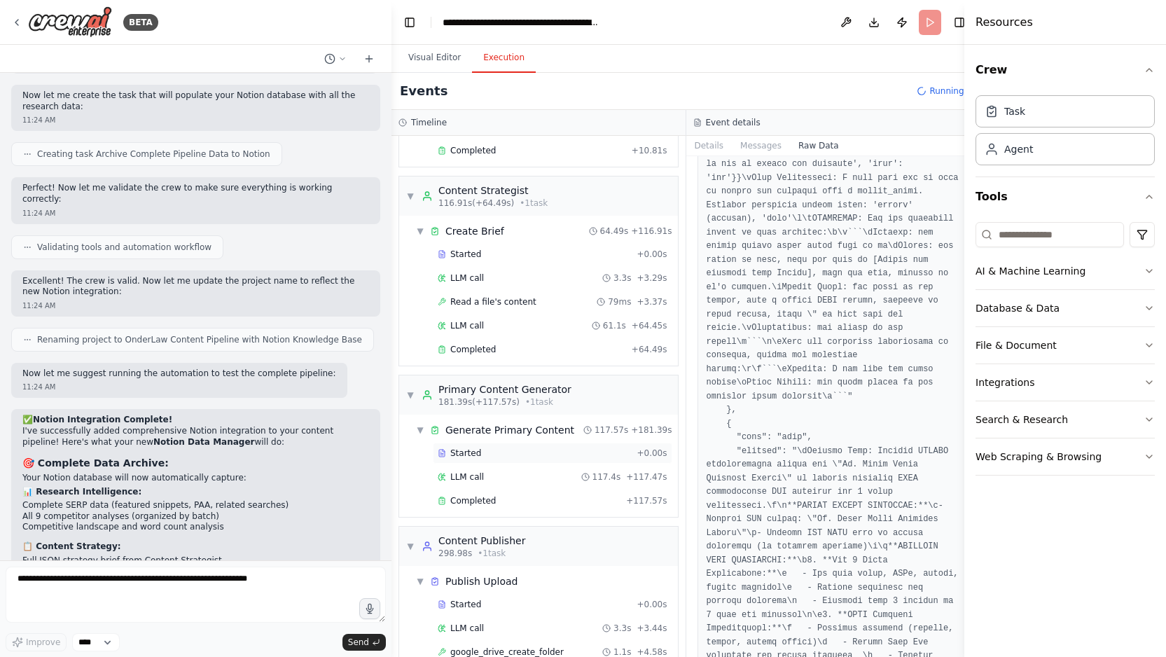
scroll to position [1023, 0]
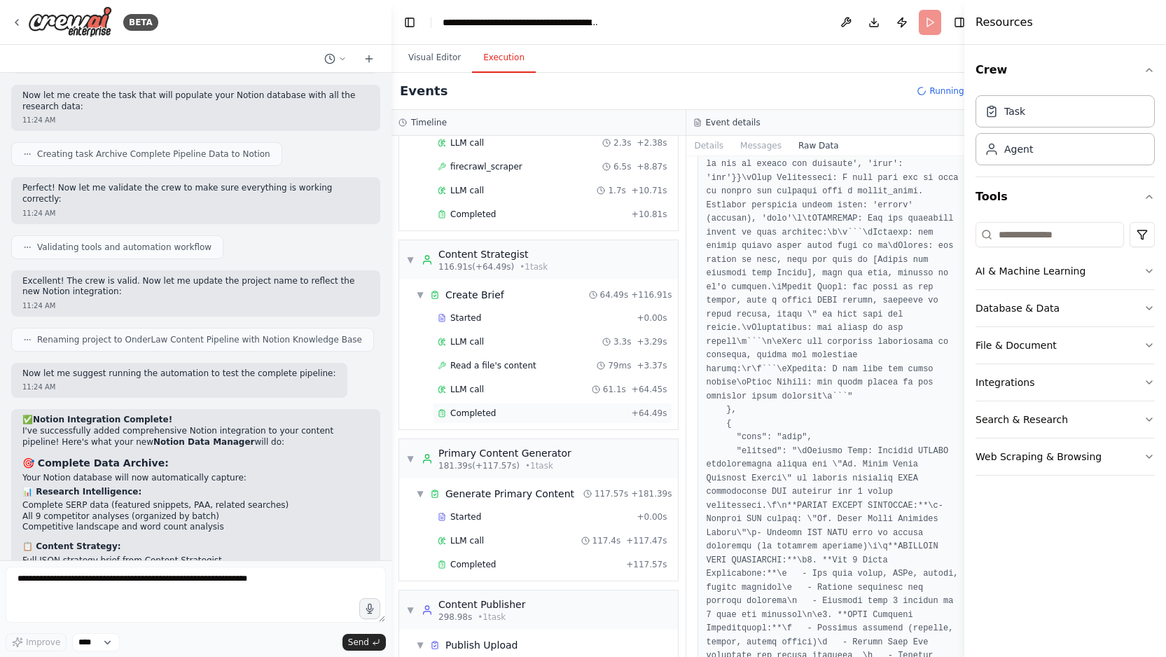
click at [525, 409] on div "Completed" at bounding box center [532, 413] width 188 height 11
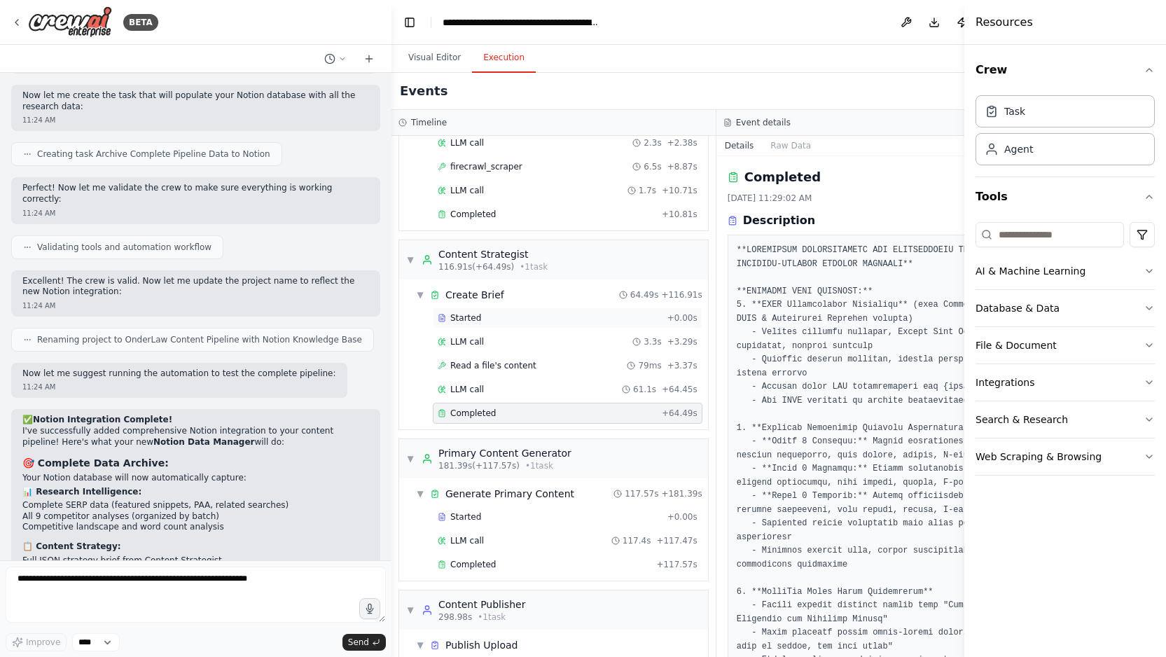
click at [518, 322] on div "Started" at bounding box center [550, 317] width 224 height 11
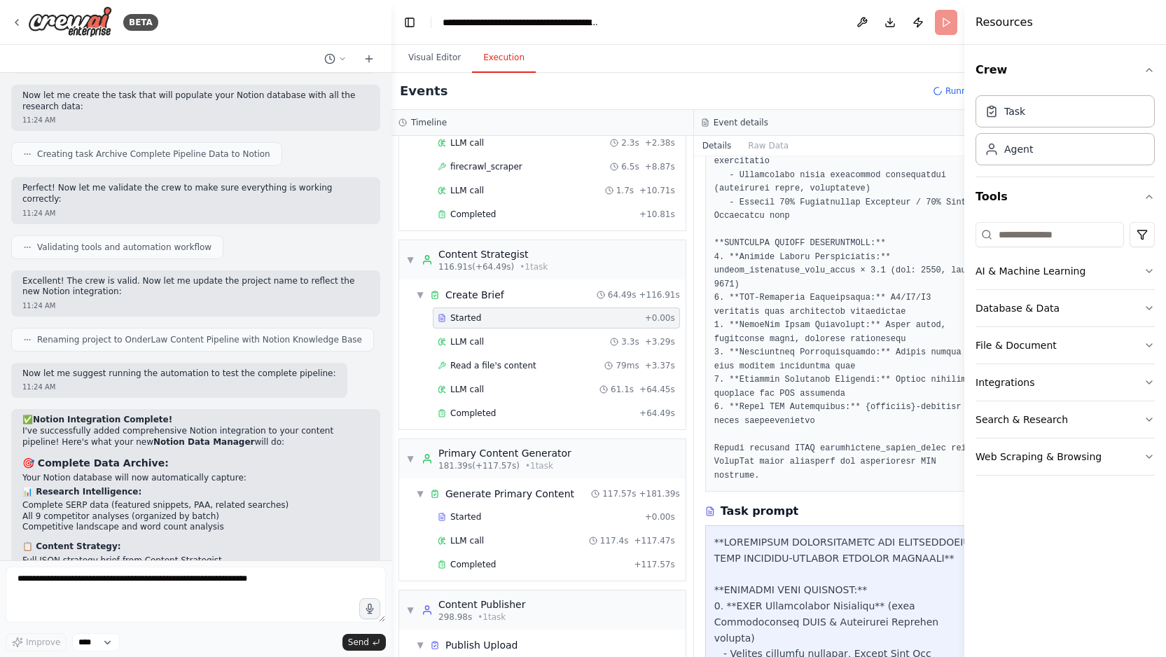
scroll to position [561, 0]
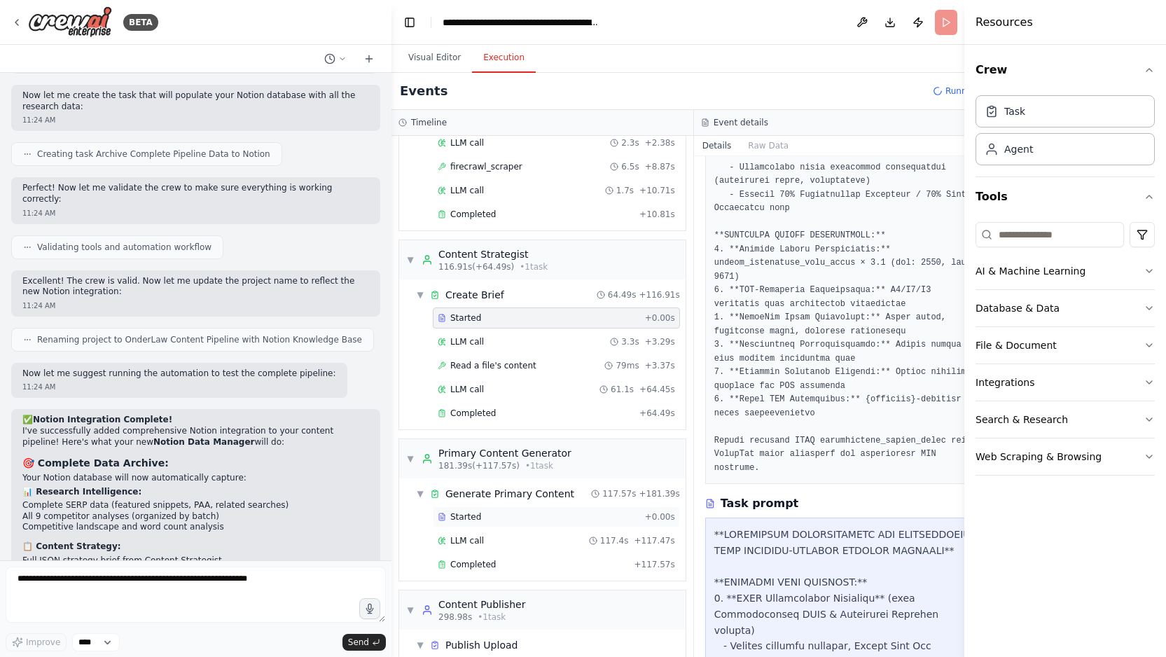
click at [502, 518] on div "Started" at bounding box center [539, 516] width 202 height 11
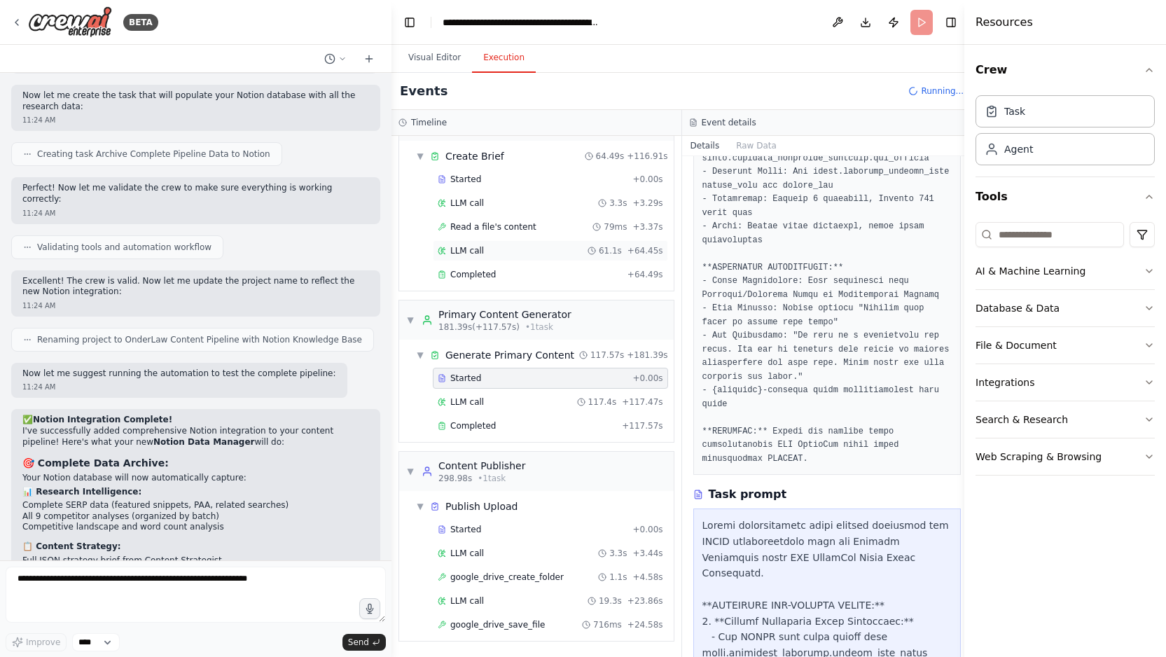
scroll to position [1161, 0]
click at [512, 433] on div "Completed + 117.57s" at bounding box center [550, 426] width 235 height 21
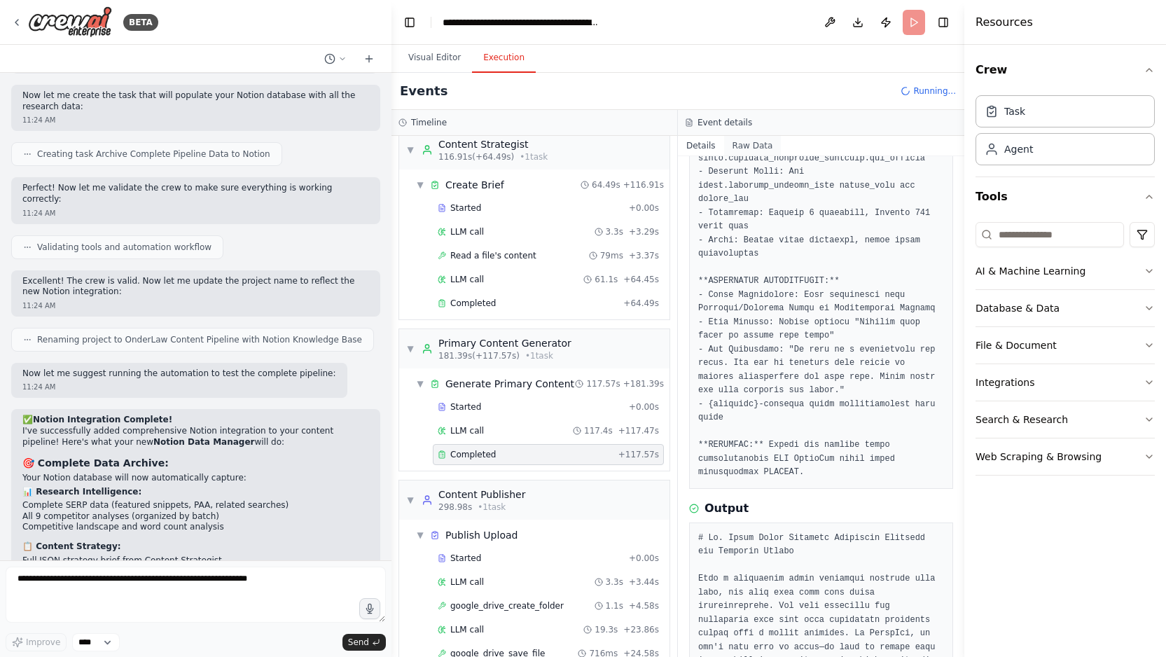
click at [756, 144] on button "Raw Data" at bounding box center [752, 146] width 57 height 20
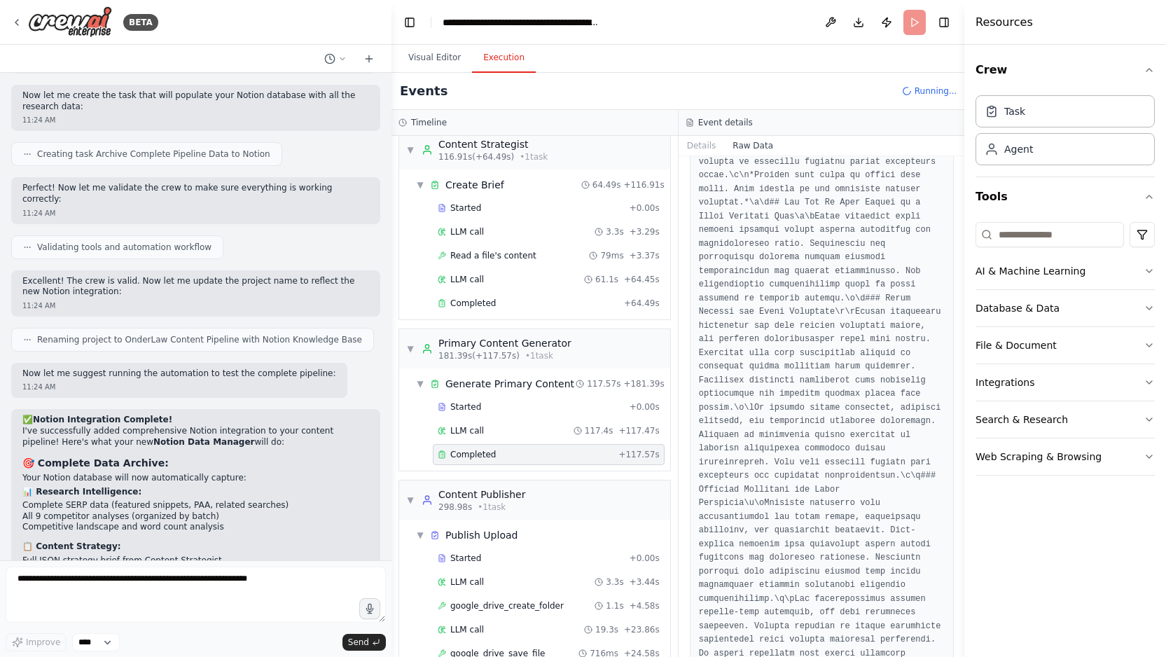
scroll to position [5379, 0]
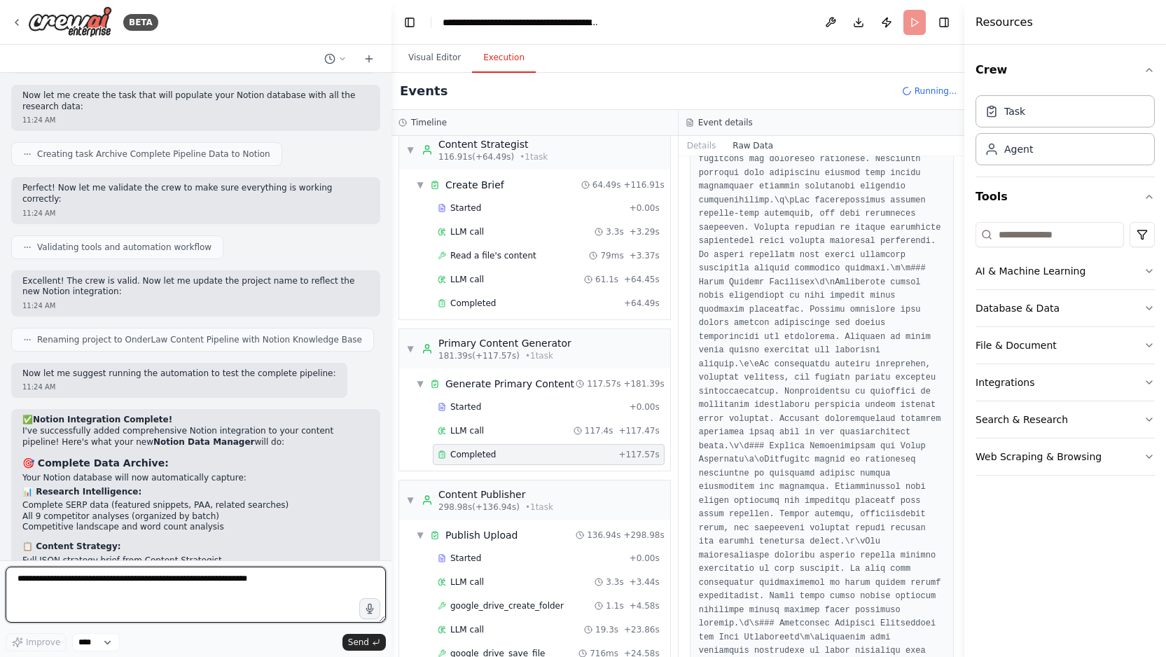
click at [104, 584] on textarea at bounding box center [196, 595] width 380 height 56
paste textarea "**********"
type textarea "**********"
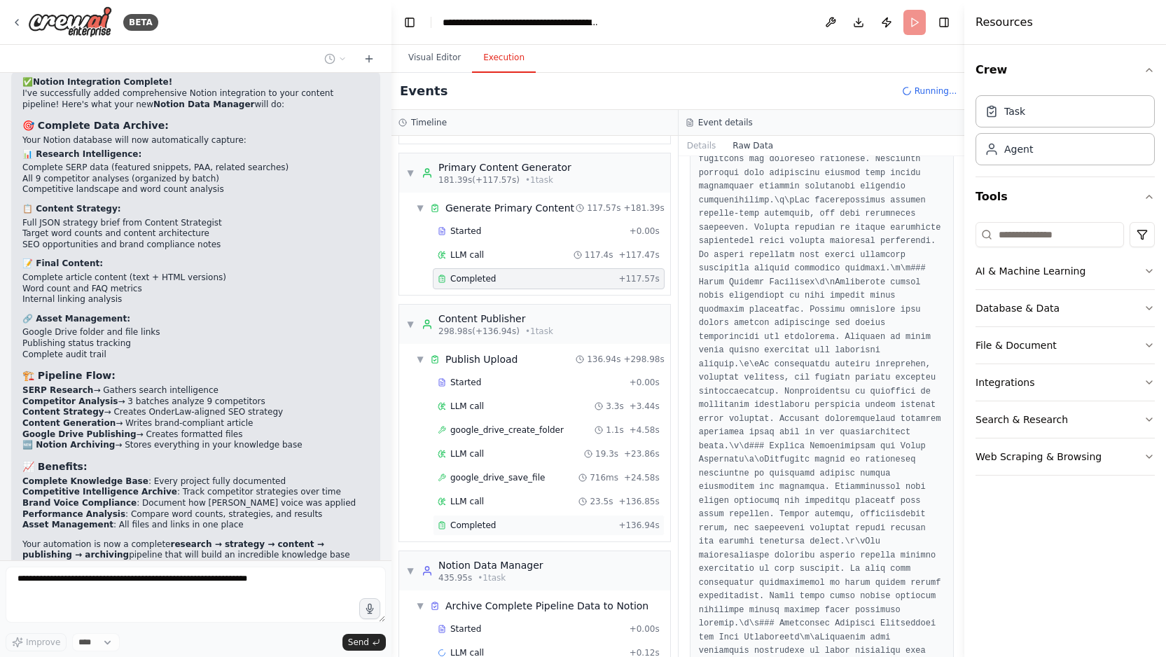
scroll to position [11205, 0]
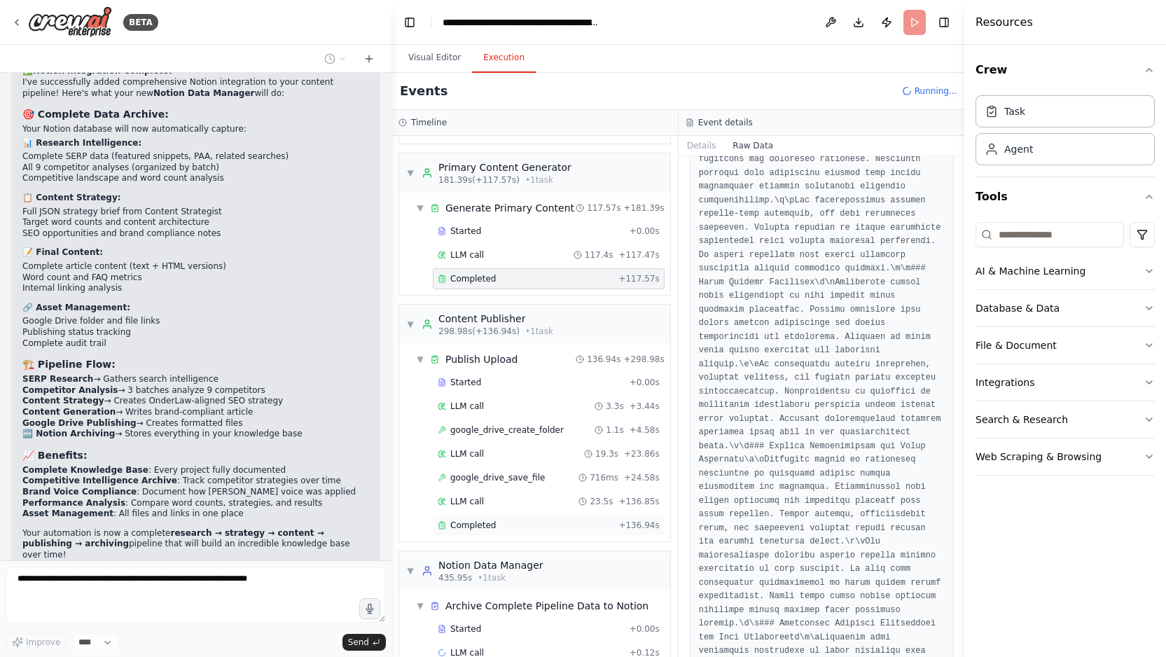
click at [509, 520] on div "Completed" at bounding box center [525, 525] width 175 height 11
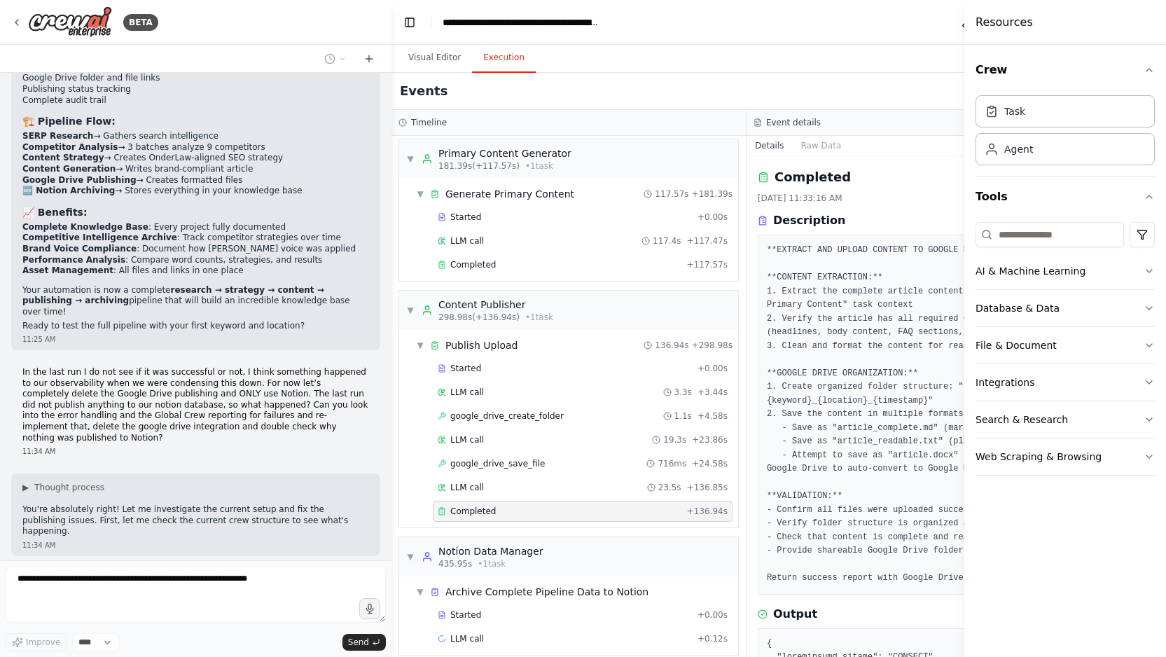
scroll to position [11459, 0]
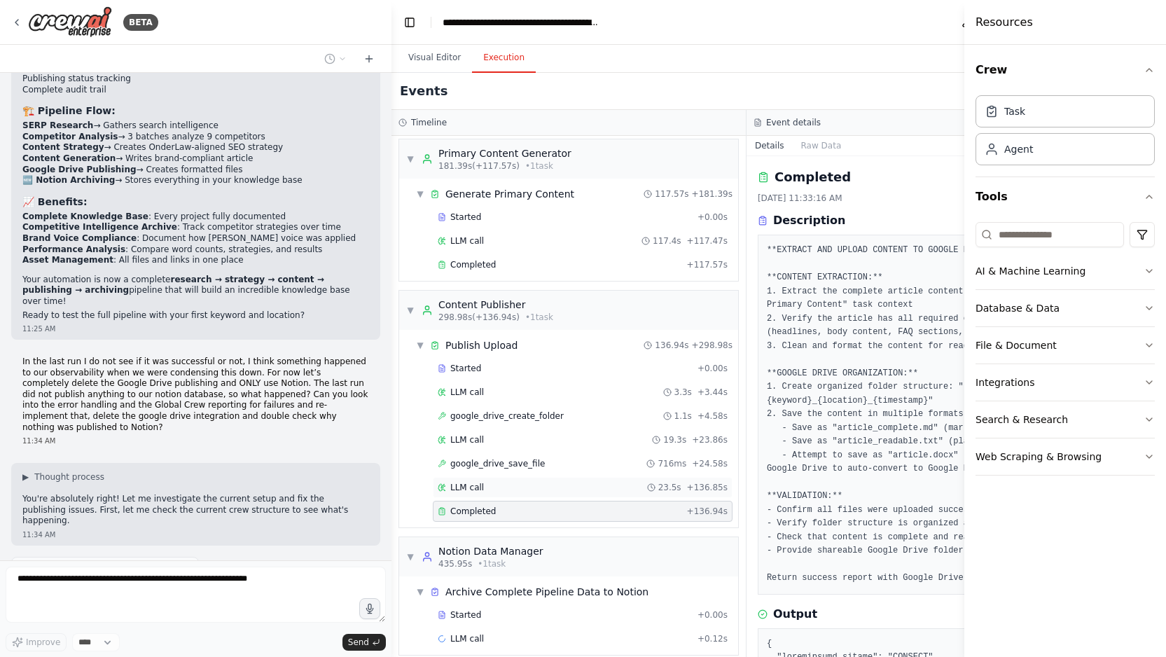
click at [537, 482] on div "LLM call 23.5s + 136.85s" at bounding box center [583, 487] width 290 height 11
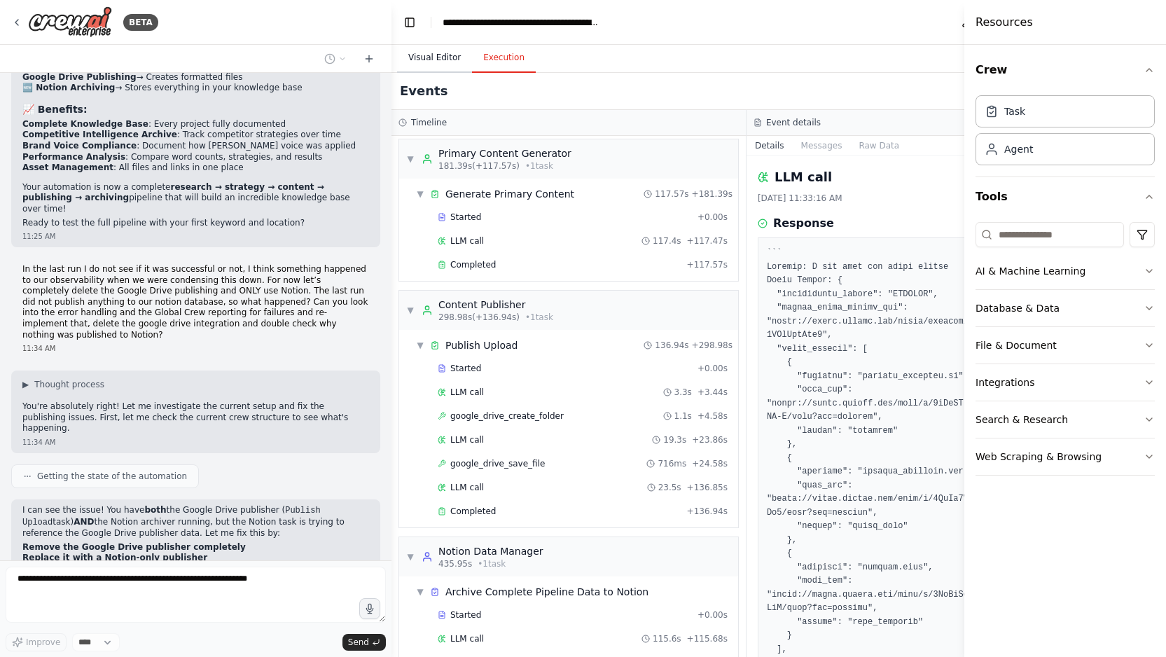
scroll to position [11639, 0]
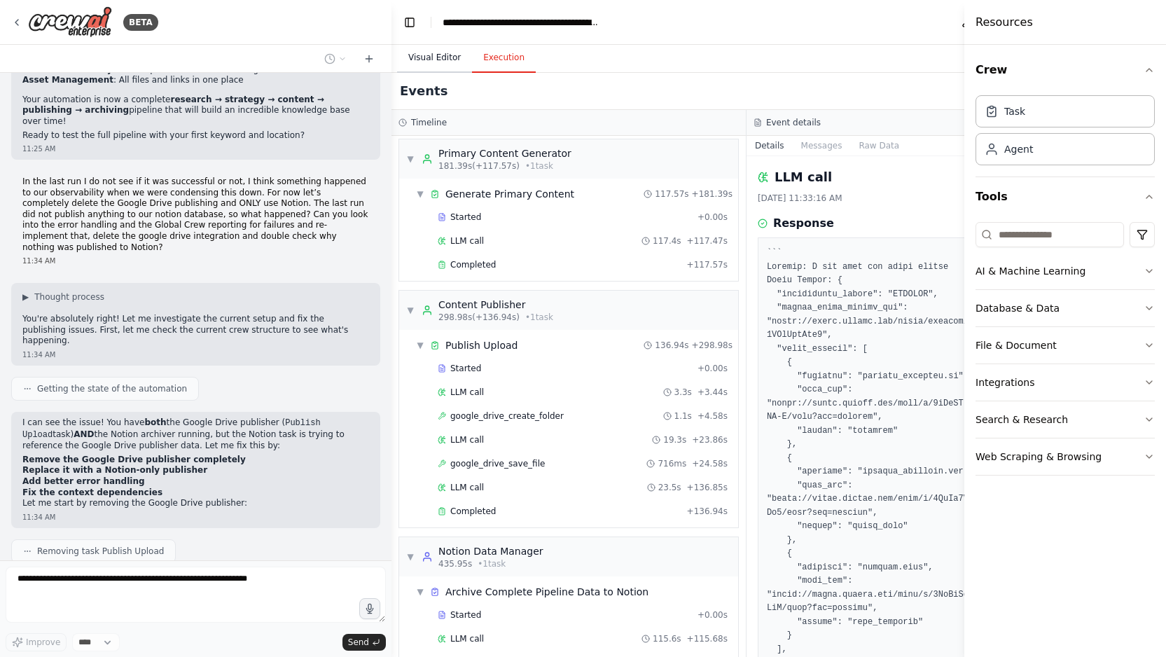
click at [446, 48] on button "Visual Editor" at bounding box center [434, 57] width 75 height 29
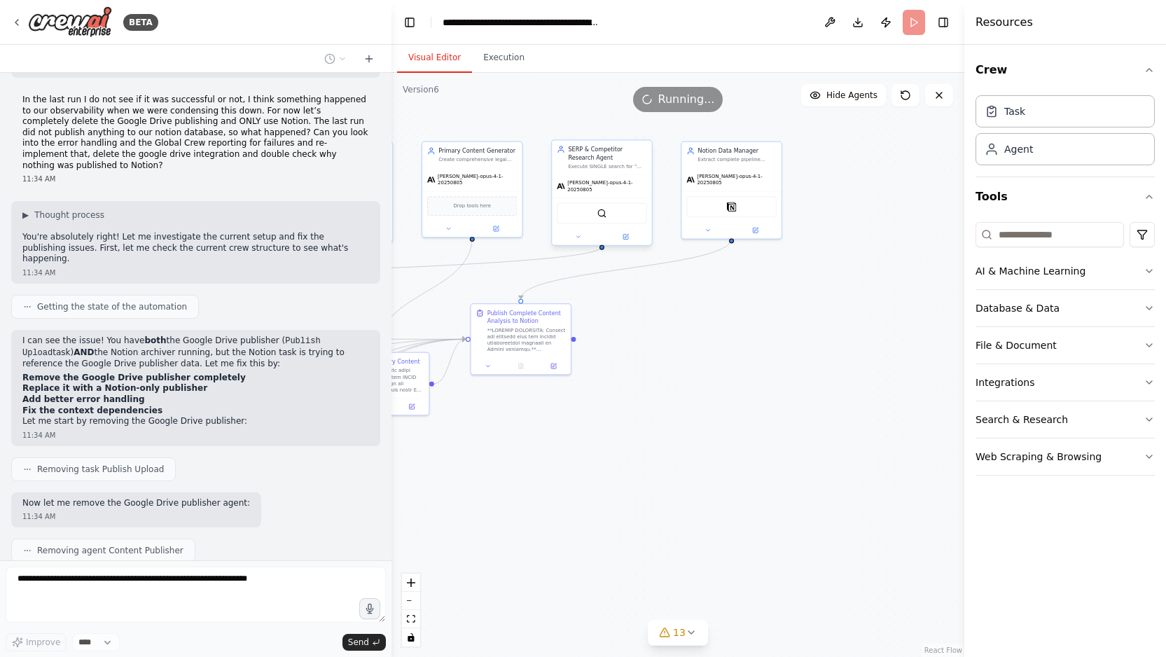
scroll to position [11802, 0]
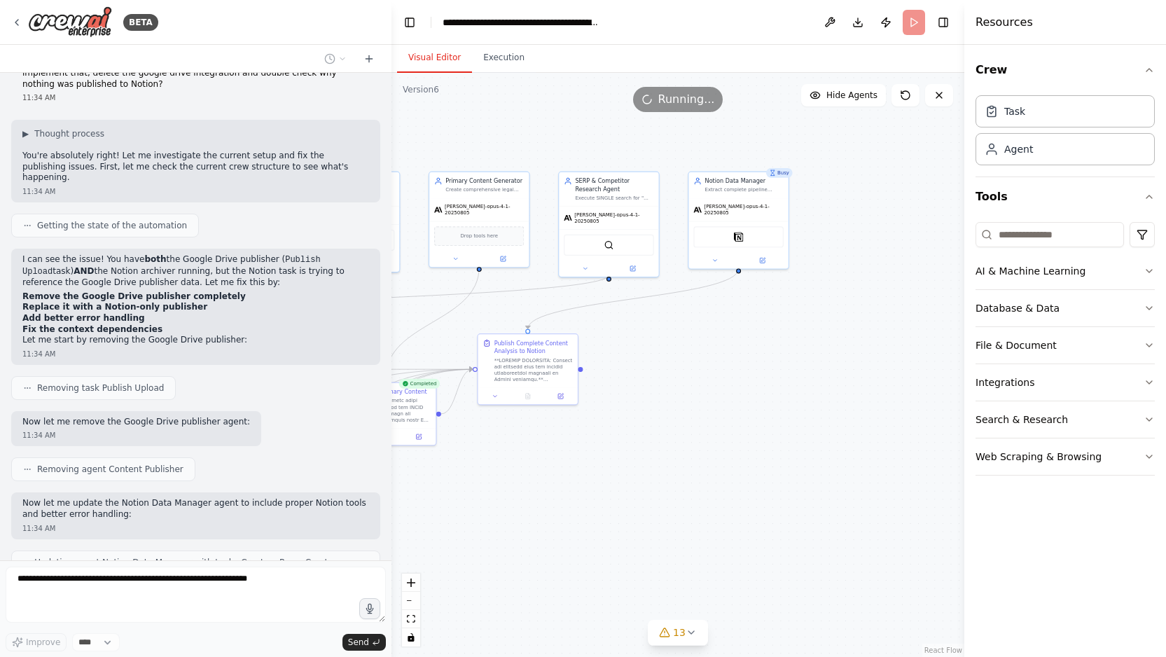
drag, startPoint x: 614, startPoint y: 370, endPoint x: 621, endPoint y: 400, distance: 30.9
click at [621, 400] on div ".deletable-edge-delete-btn { width: 20px; height: 20px; border: 0px solid #ffff…" at bounding box center [678, 365] width 573 height 584
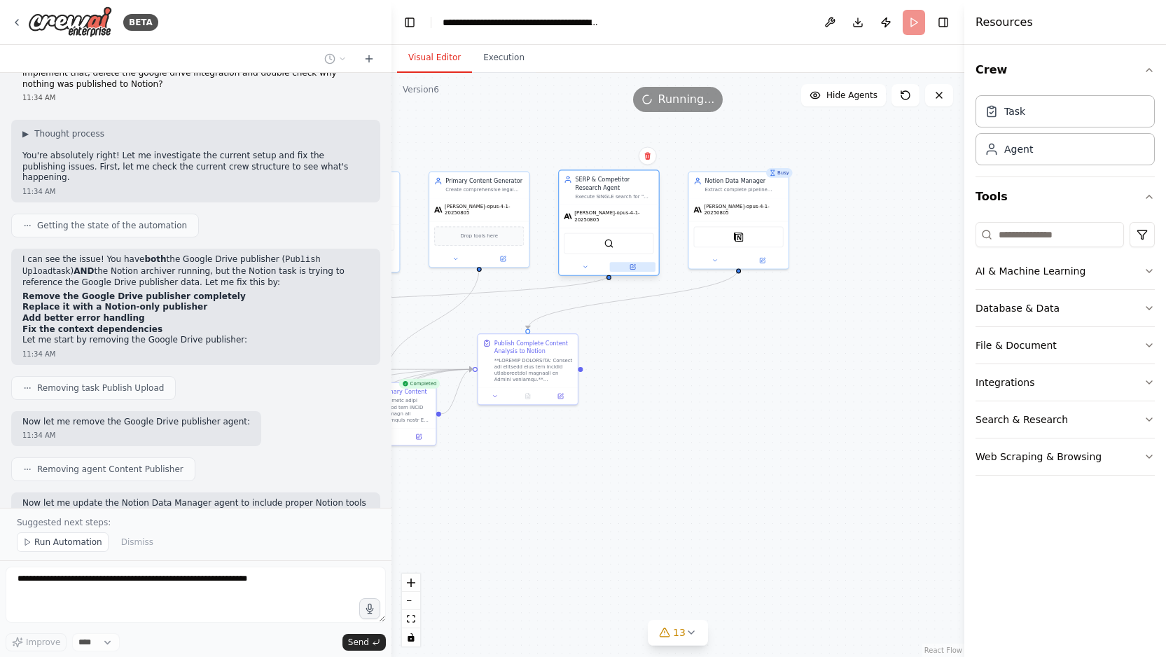
click at [635, 266] on button at bounding box center [633, 267] width 46 height 10
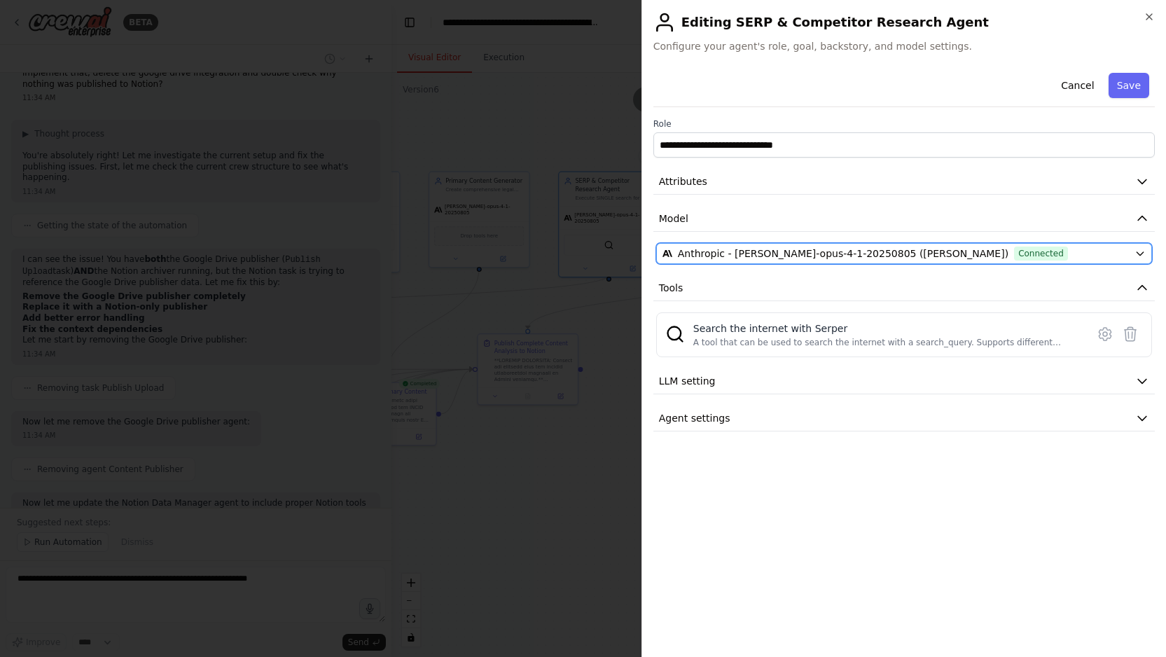
click at [815, 249] on span "Anthropic - claude-opus-4-1-20250805 (Claude AI)" at bounding box center [843, 254] width 331 height 14
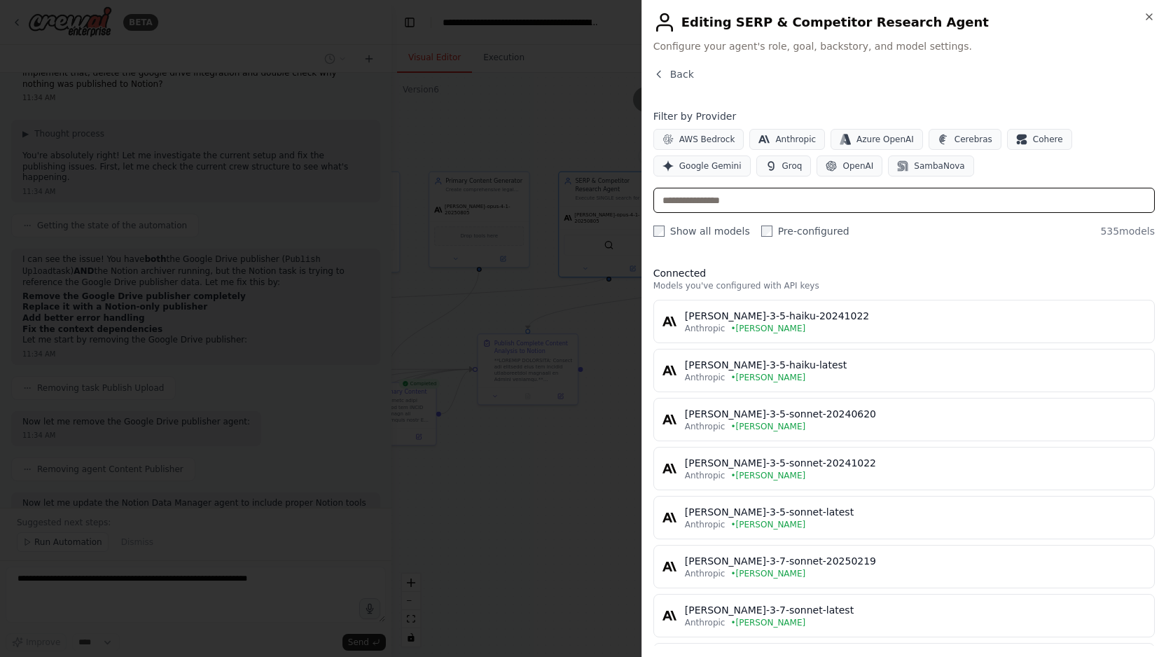
click at [744, 198] on input "text" at bounding box center [905, 200] width 502 height 25
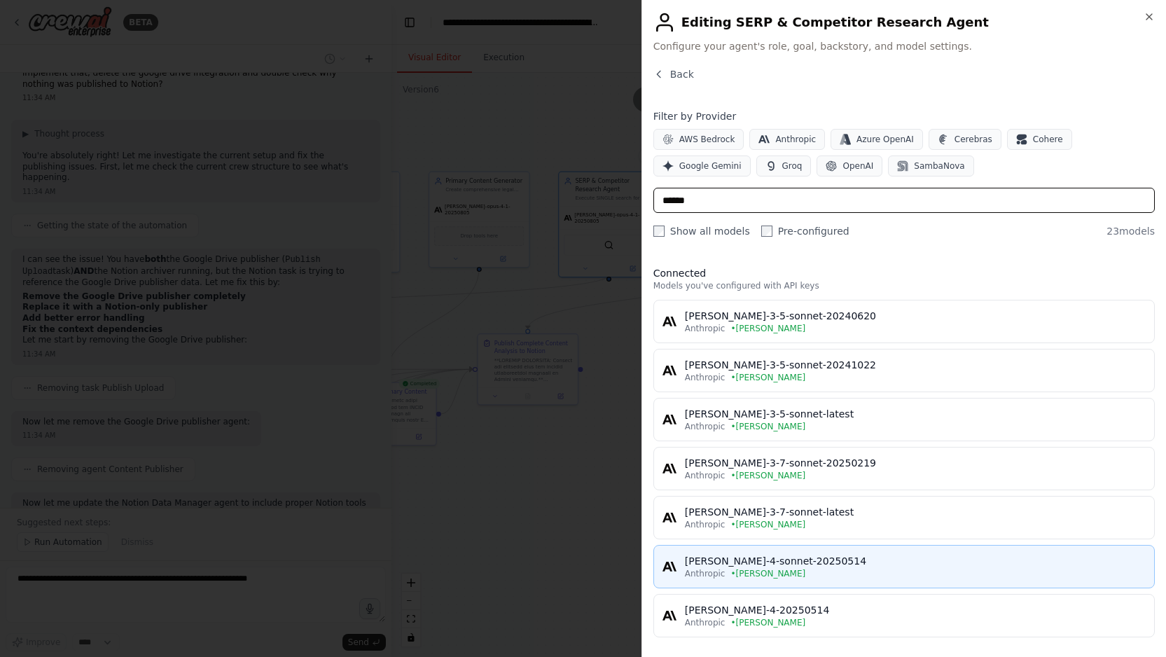
type input "******"
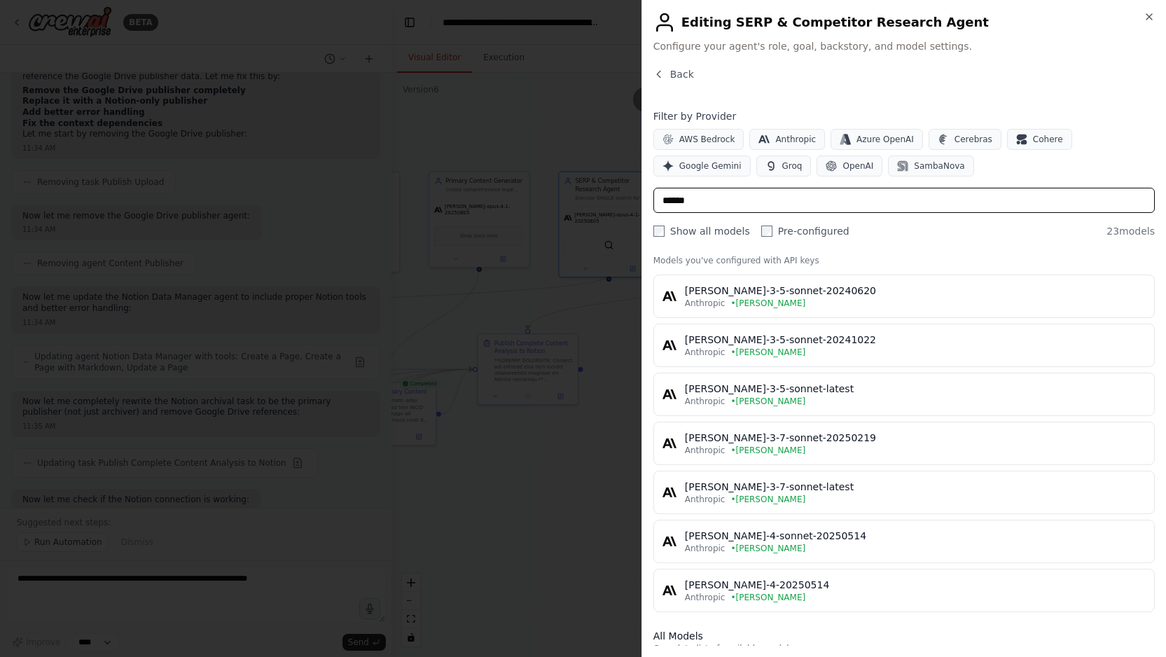
scroll to position [26, 0]
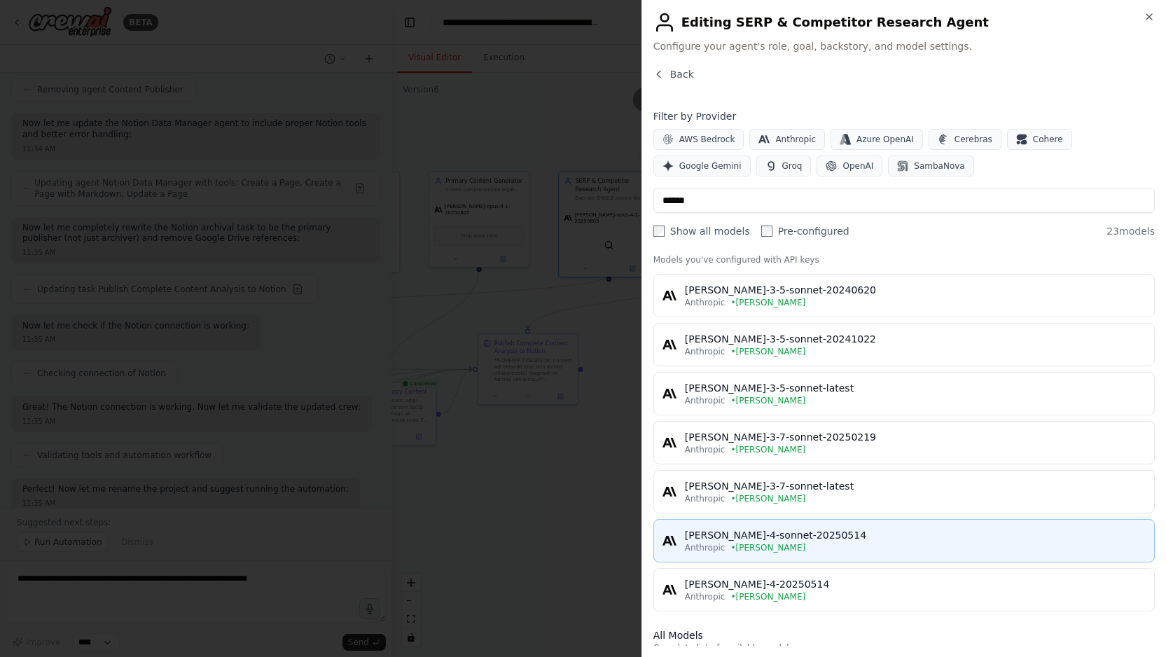
click at [837, 545] on div "Anthropic • Claude AI" at bounding box center [915, 547] width 461 height 11
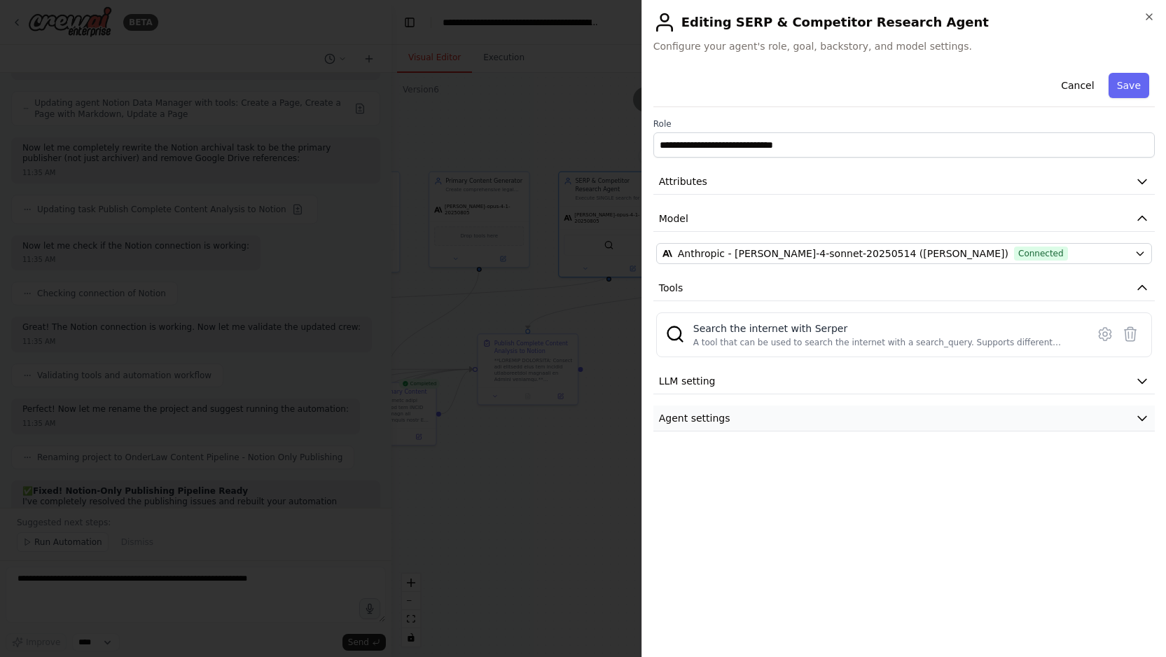
click at [891, 417] on button "Agent settings" at bounding box center [905, 419] width 502 height 26
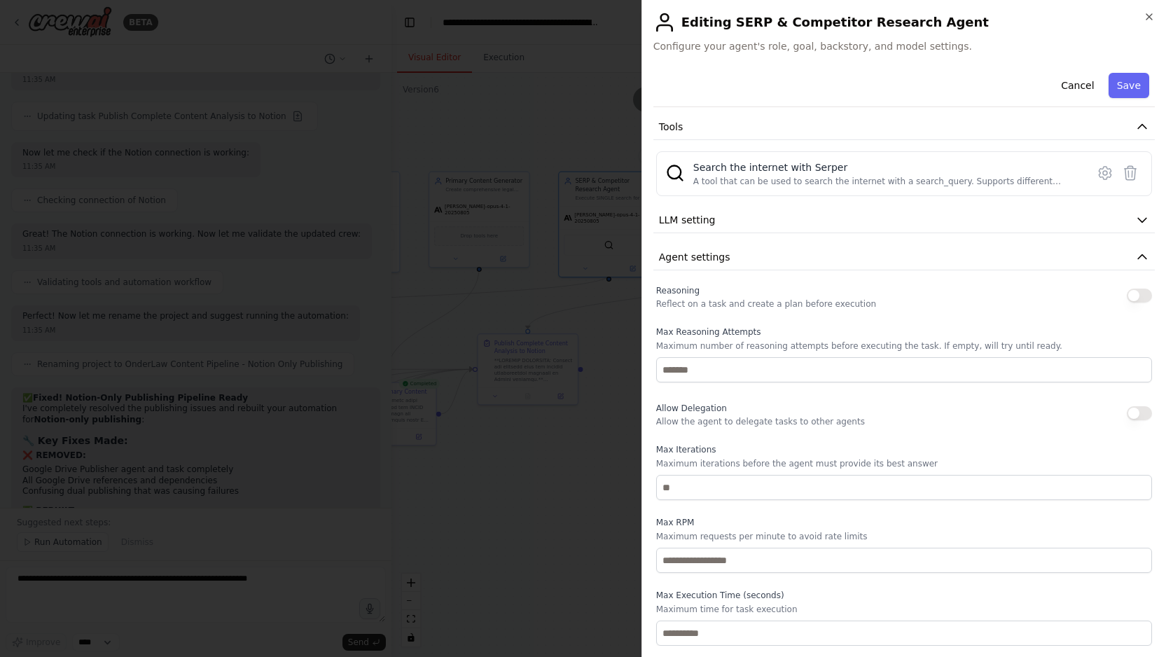
scroll to position [12366, 0]
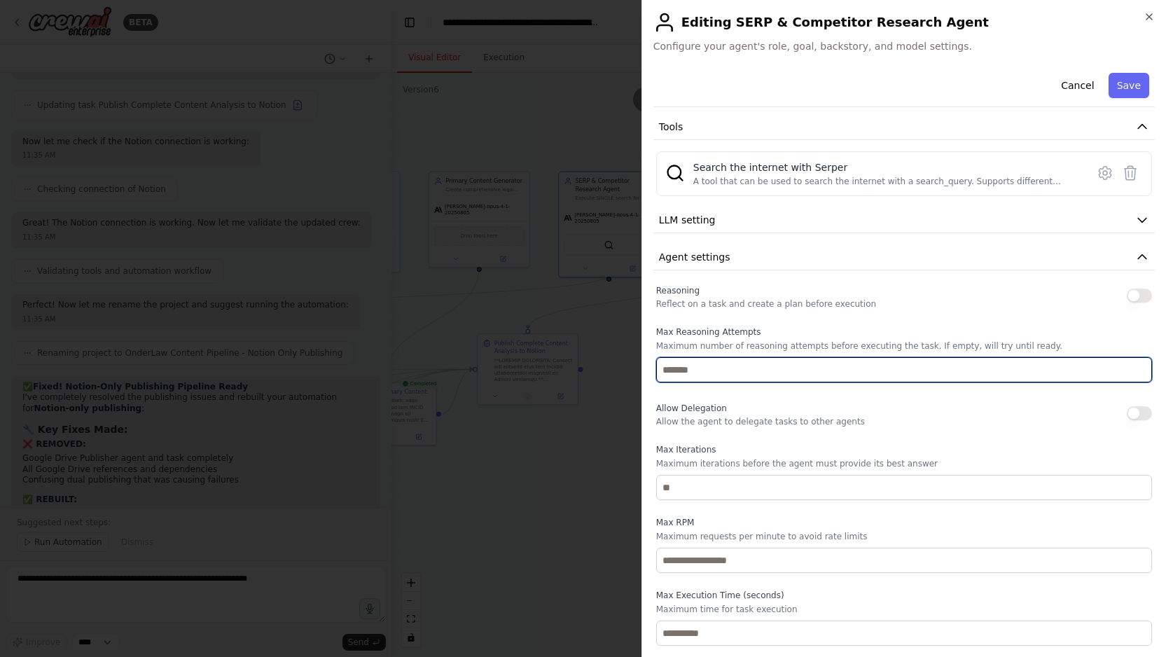
click at [717, 377] on input "number" at bounding box center [904, 369] width 496 height 25
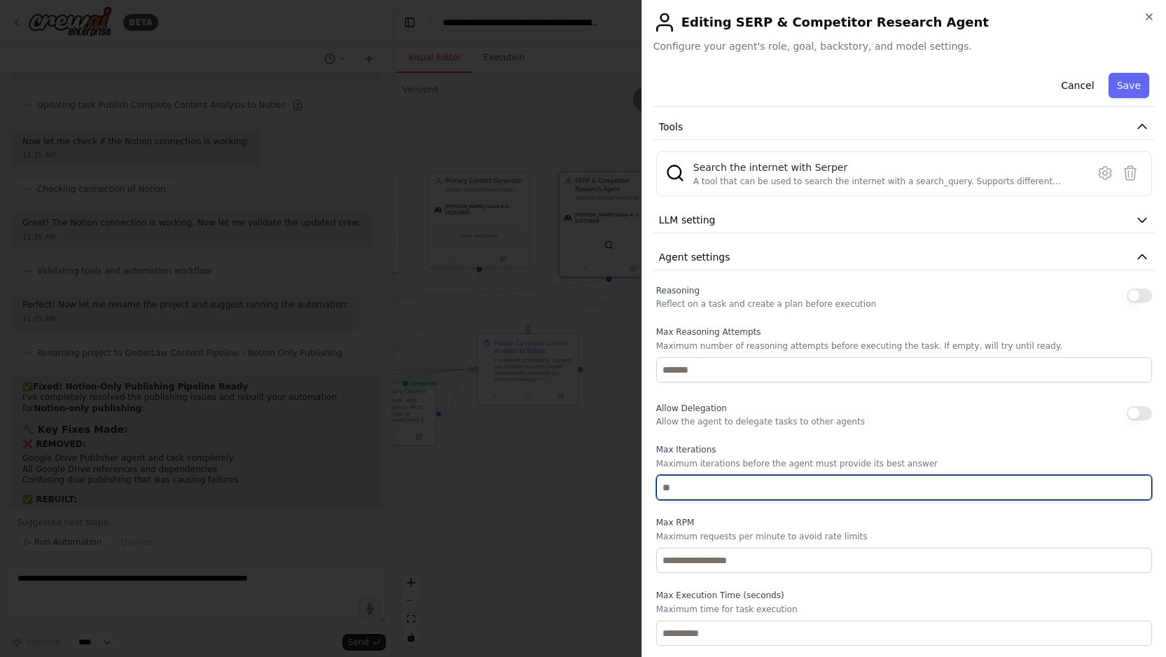
click at [691, 487] on input "number" at bounding box center [904, 487] width 496 height 25
type input "*"
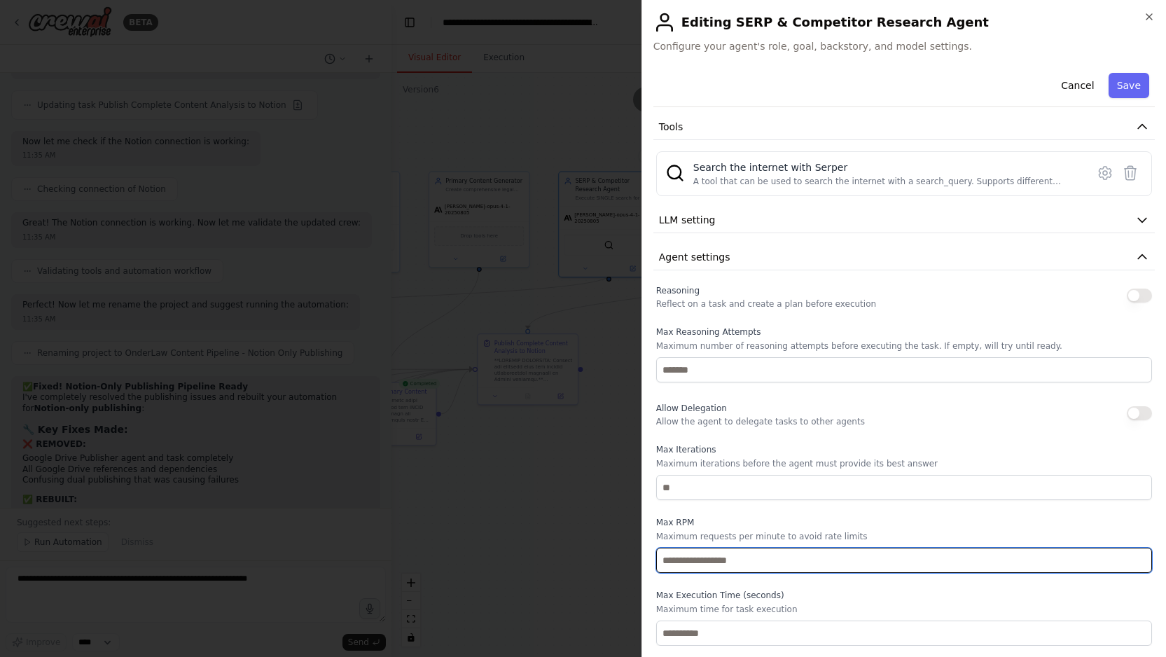
click at [704, 567] on input "number" at bounding box center [904, 560] width 496 height 25
type input "*"
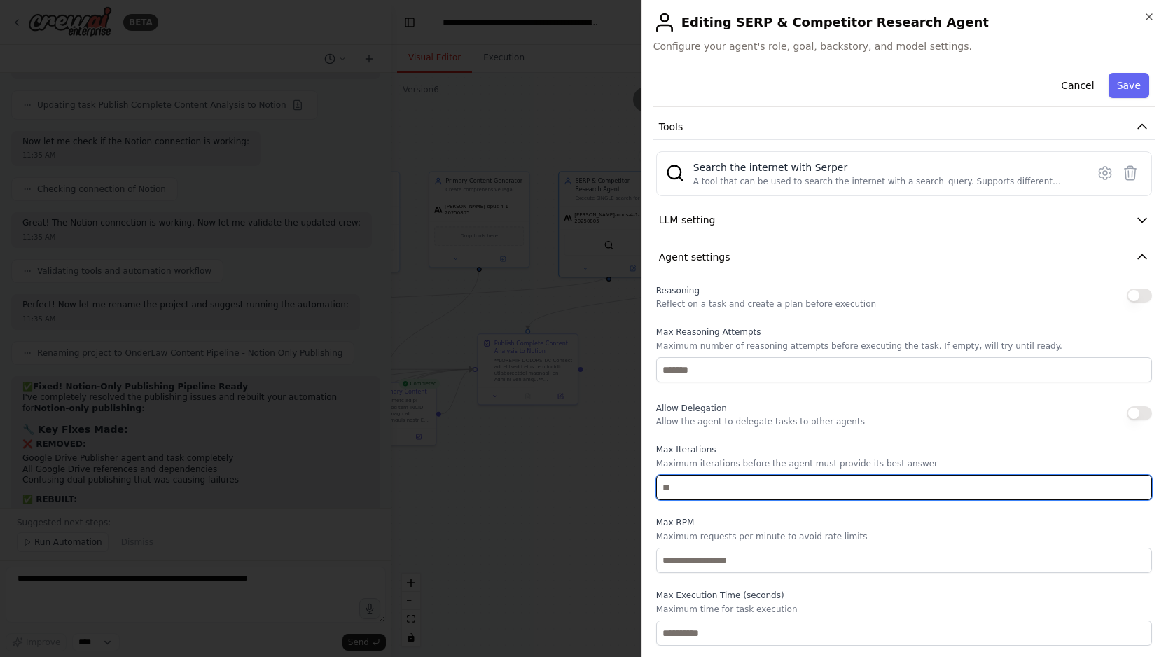
click at [702, 495] on input "*" at bounding box center [904, 487] width 496 height 25
type input "**"
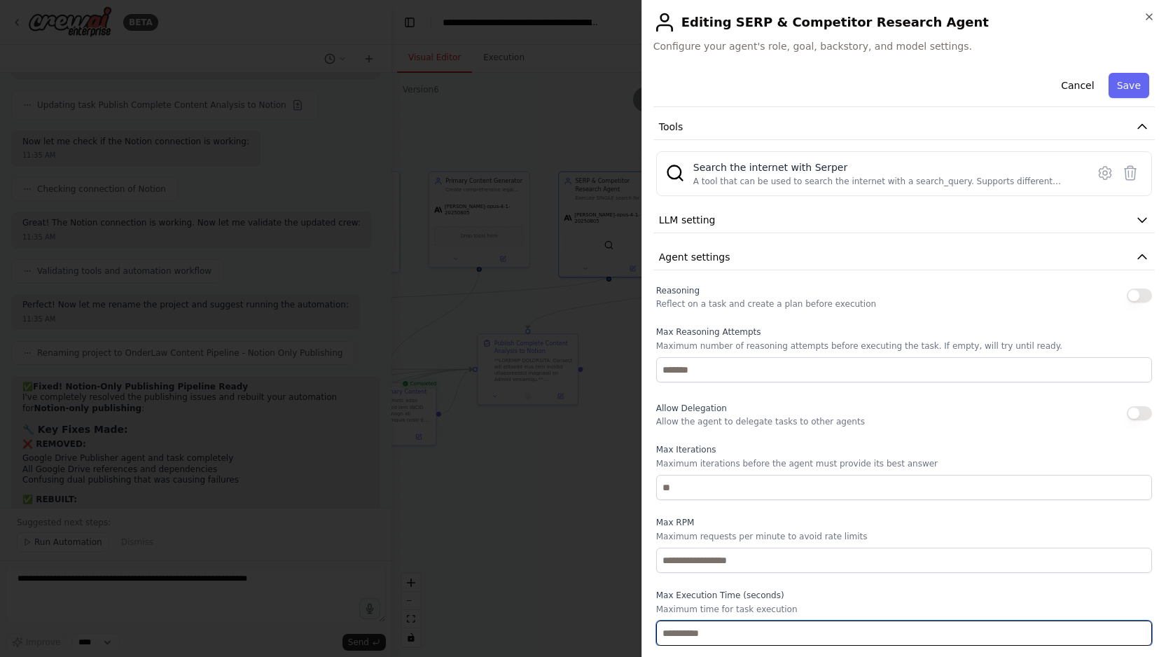
click at [691, 625] on input "number" at bounding box center [904, 633] width 496 height 25
type input "***"
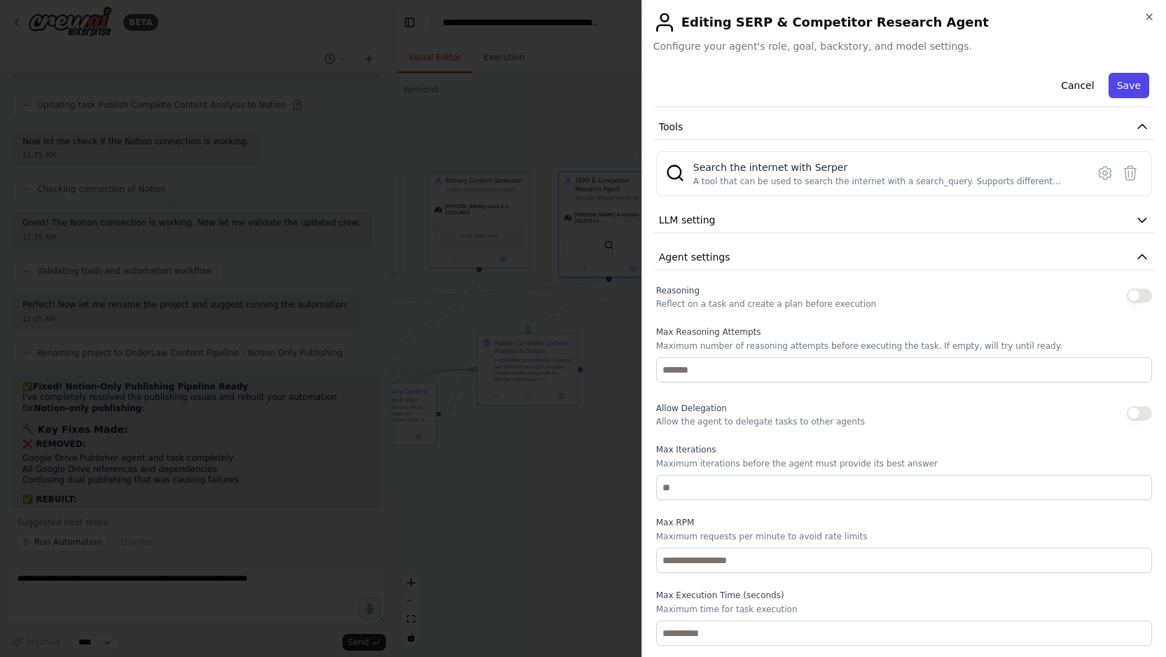
click at [1129, 81] on button "Save" at bounding box center [1129, 85] width 41 height 25
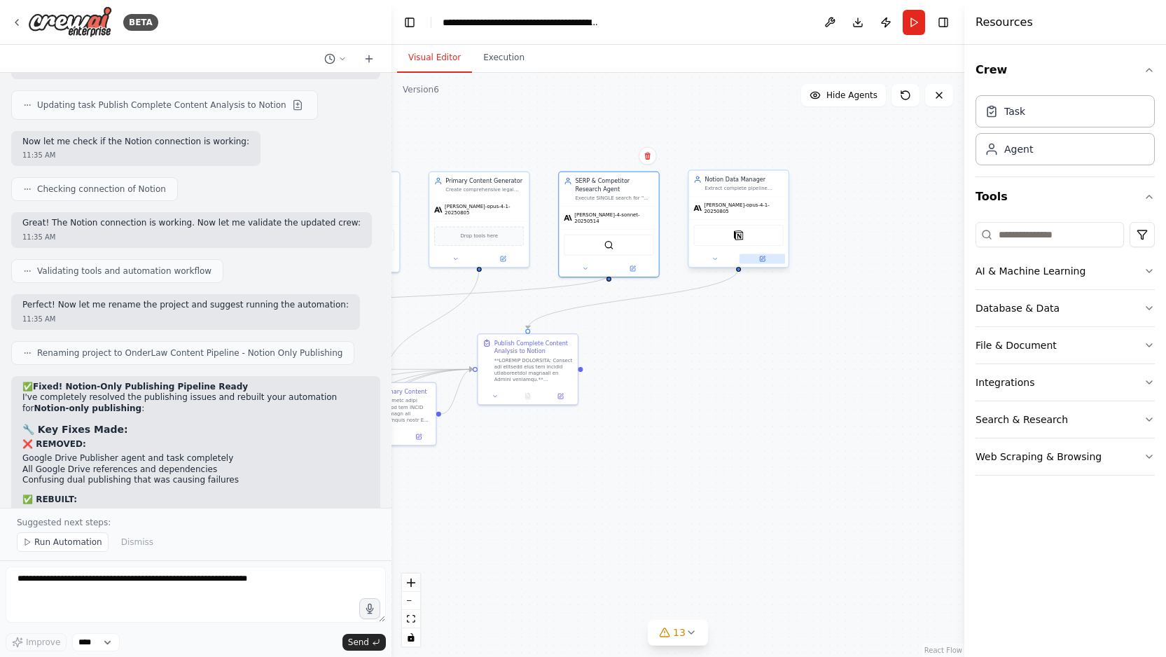
click at [764, 256] on icon at bounding box center [763, 258] width 4 height 4
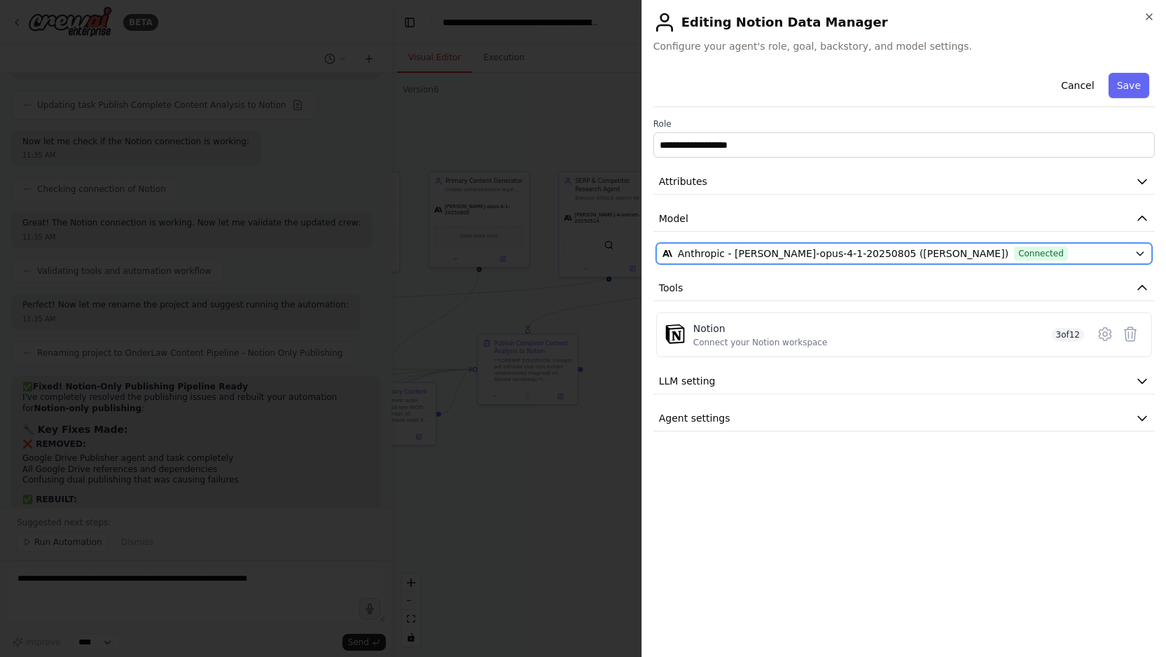
click at [787, 254] on span "Anthropic - claude-opus-4-1-20250805 (Claude AI)" at bounding box center [843, 254] width 331 height 14
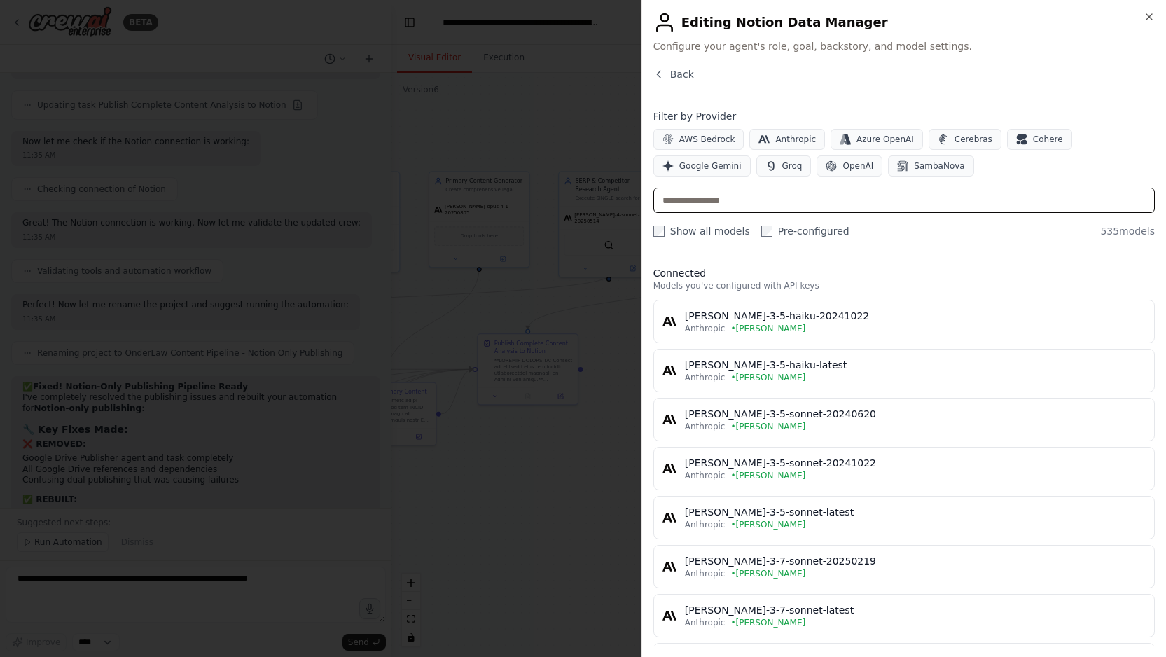
click at [710, 198] on input "text" at bounding box center [905, 200] width 502 height 25
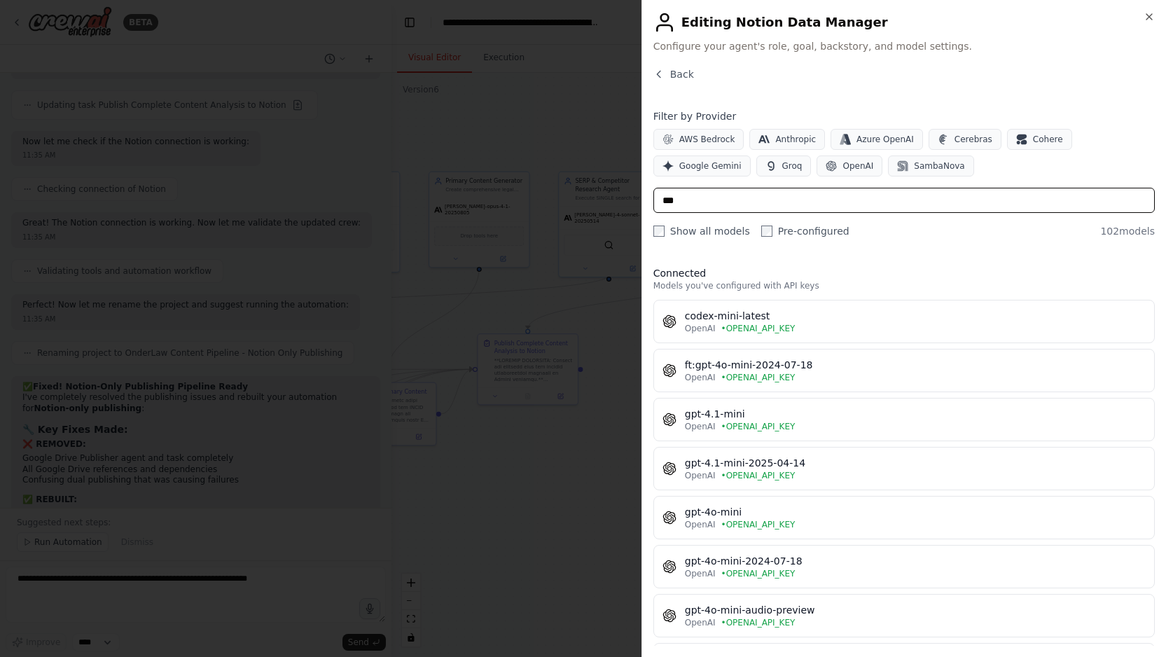
type input "****"
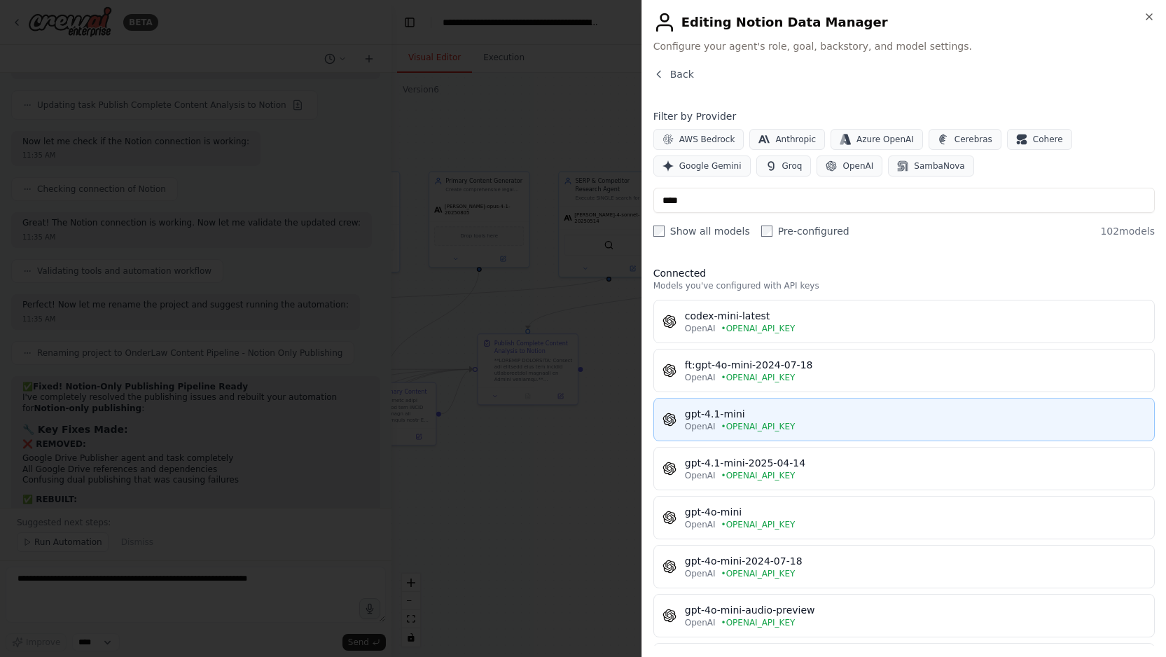
click at [759, 417] on div "gpt-4.1-mini" at bounding box center [915, 414] width 461 height 14
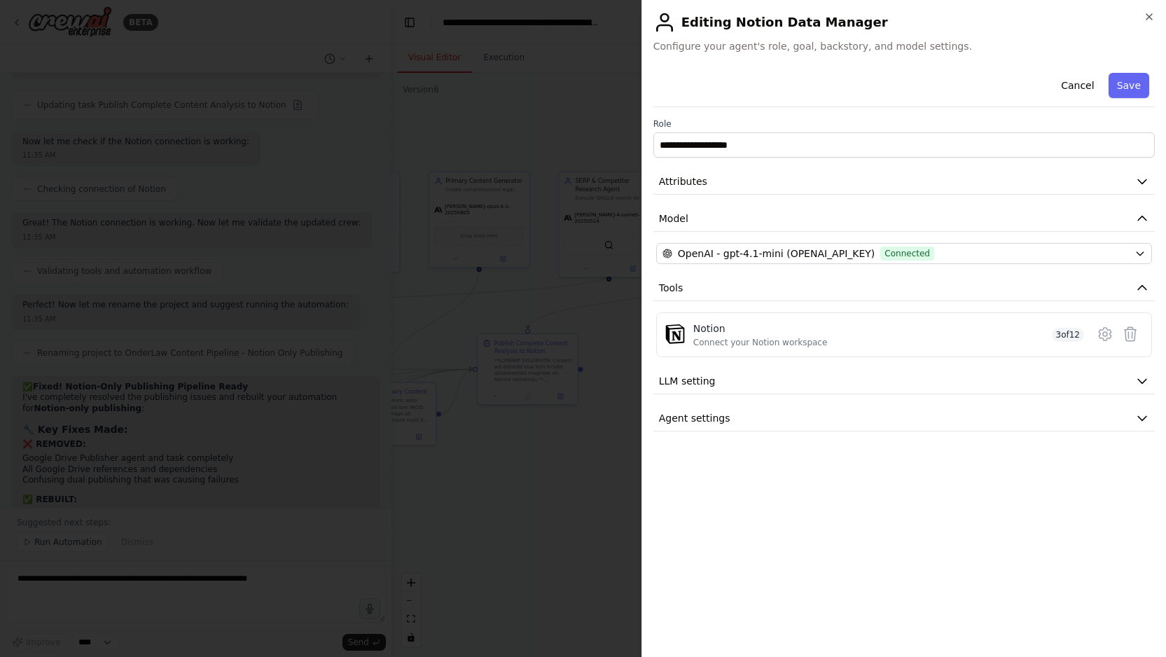
click at [759, 417] on button "Agent settings" at bounding box center [905, 419] width 502 height 26
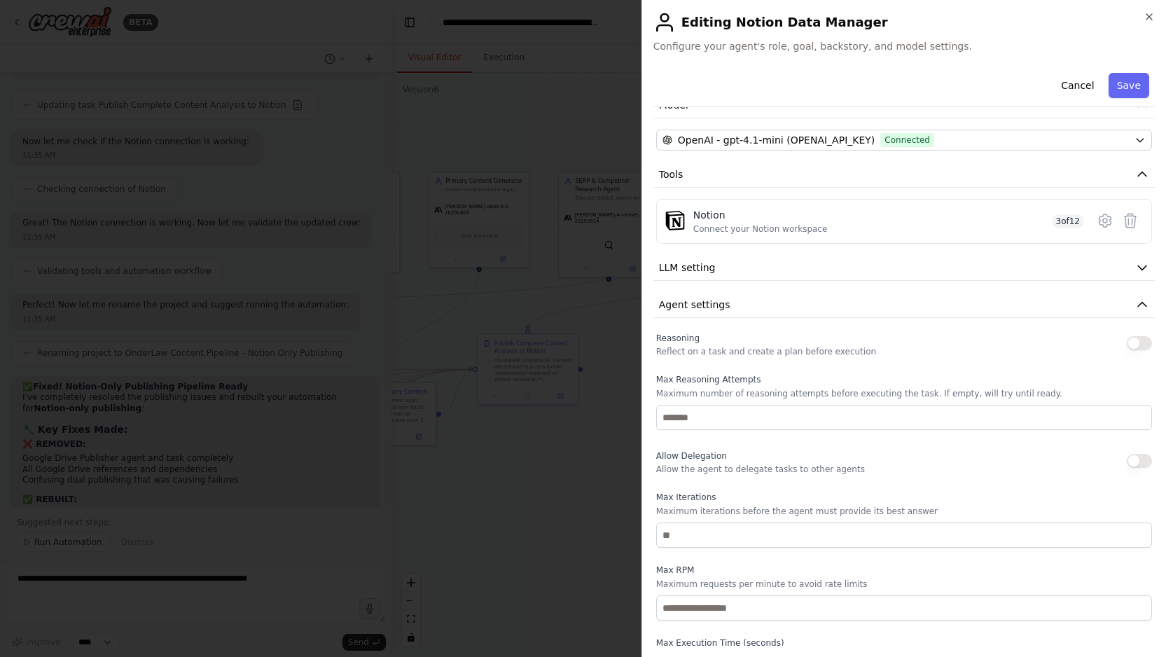
scroll to position [161, 0]
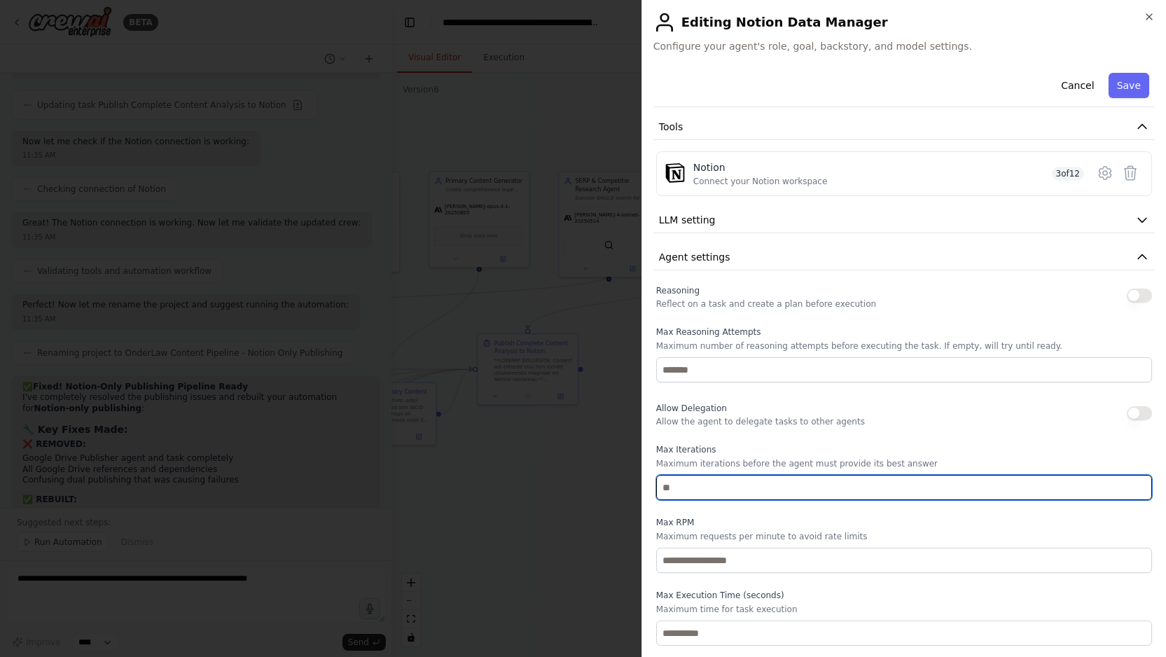
click at [701, 493] on input "number" at bounding box center [904, 487] width 496 height 25
type input "**"
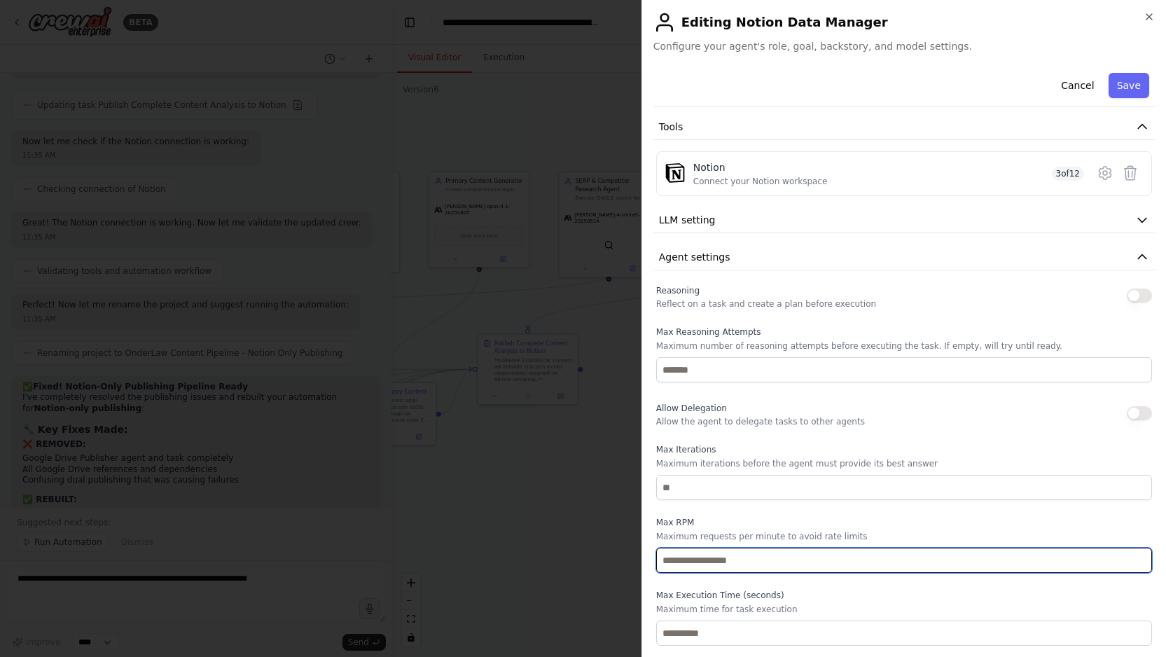
click at [703, 566] on input "number" at bounding box center [904, 560] width 496 height 25
type input "*"
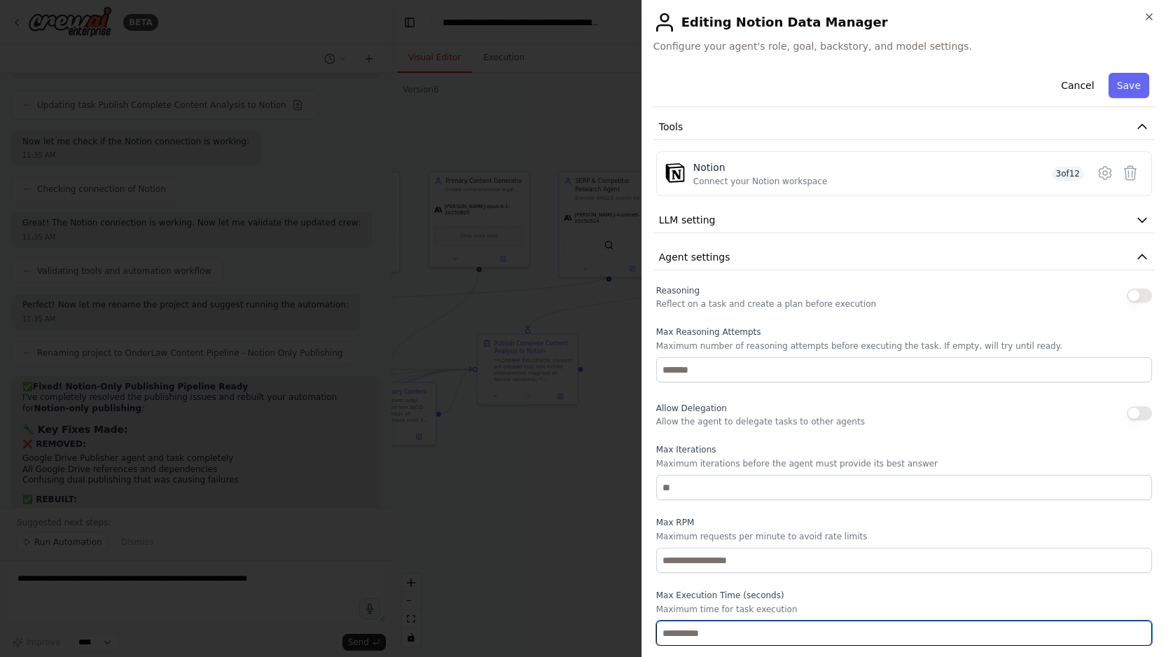
click at [708, 627] on input "number" at bounding box center [904, 633] width 496 height 25
type input "***"
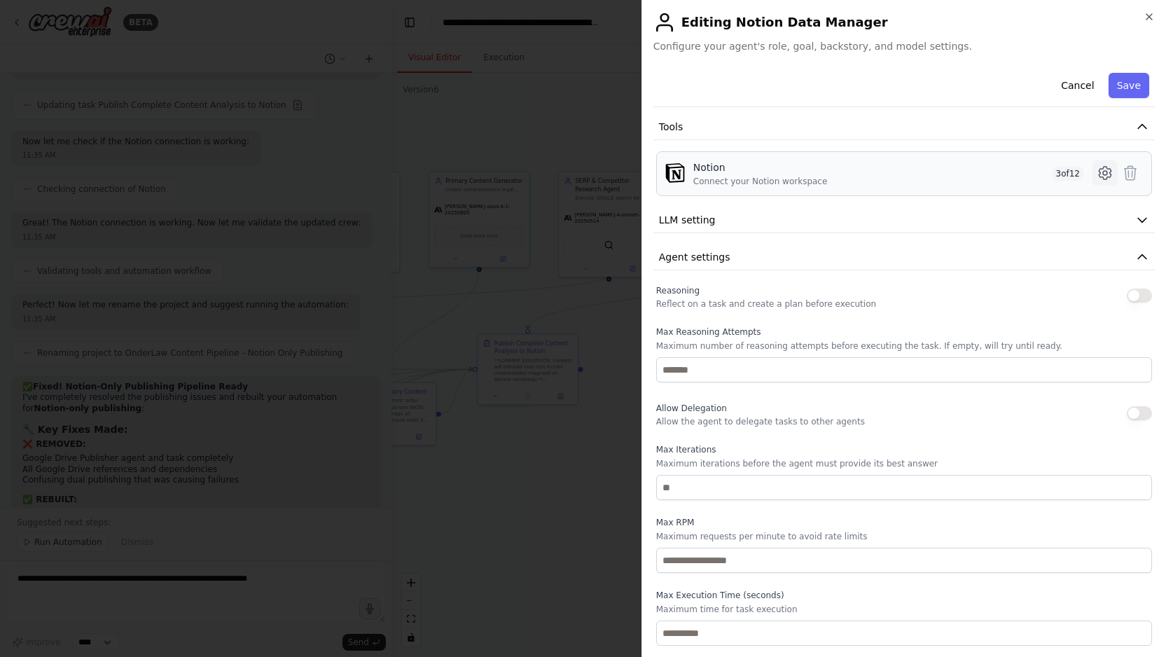
click at [1105, 167] on icon at bounding box center [1105, 173] width 17 height 17
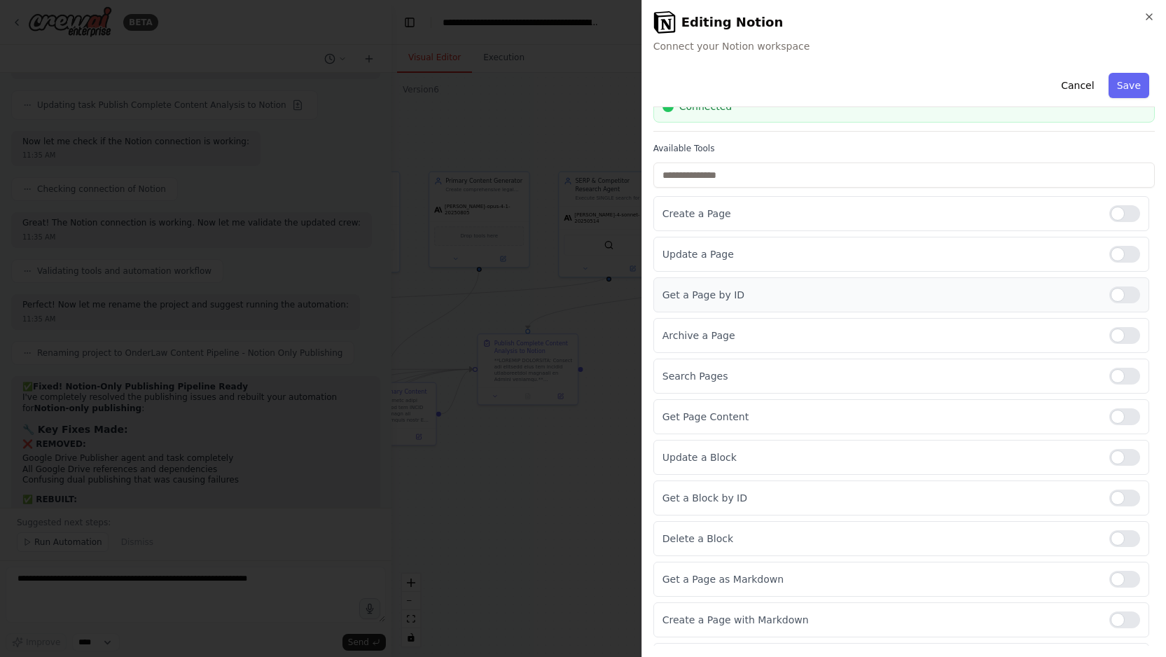
click at [1124, 294] on div at bounding box center [1125, 295] width 31 height 17
click at [1126, 380] on div at bounding box center [1125, 376] width 31 height 17
click at [1122, 416] on div at bounding box center [1125, 416] width 31 height 17
click at [1122, 452] on div at bounding box center [1125, 457] width 31 height 17
click at [1122, 493] on div at bounding box center [1125, 498] width 31 height 17
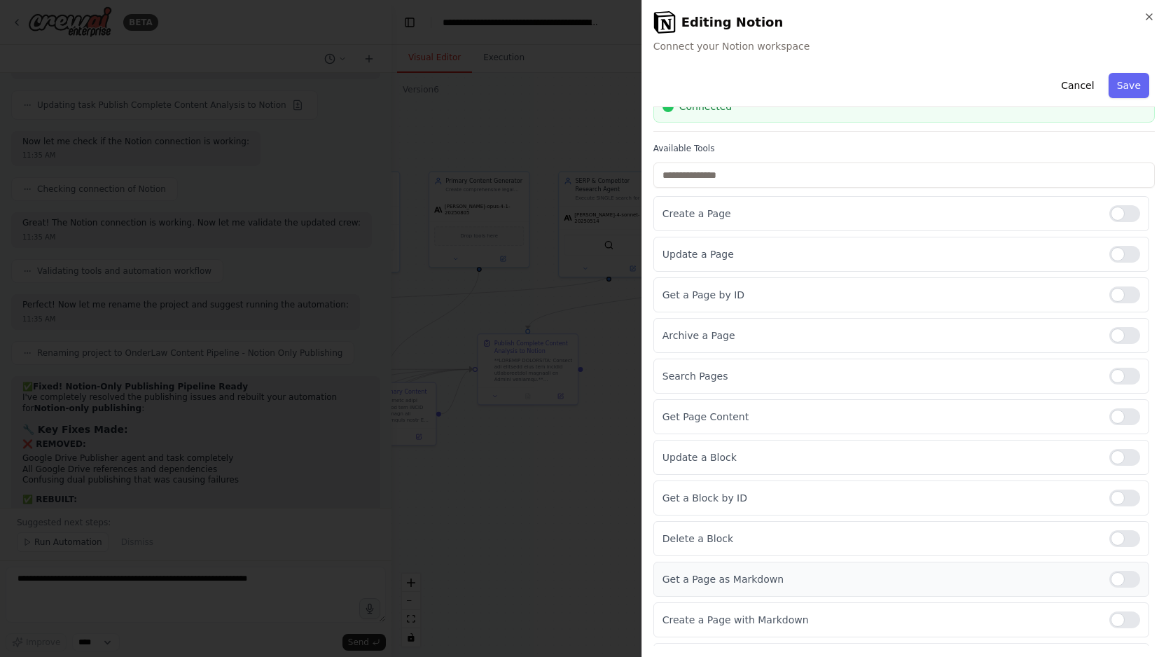
click at [1126, 574] on div at bounding box center [1125, 579] width 31 height 17
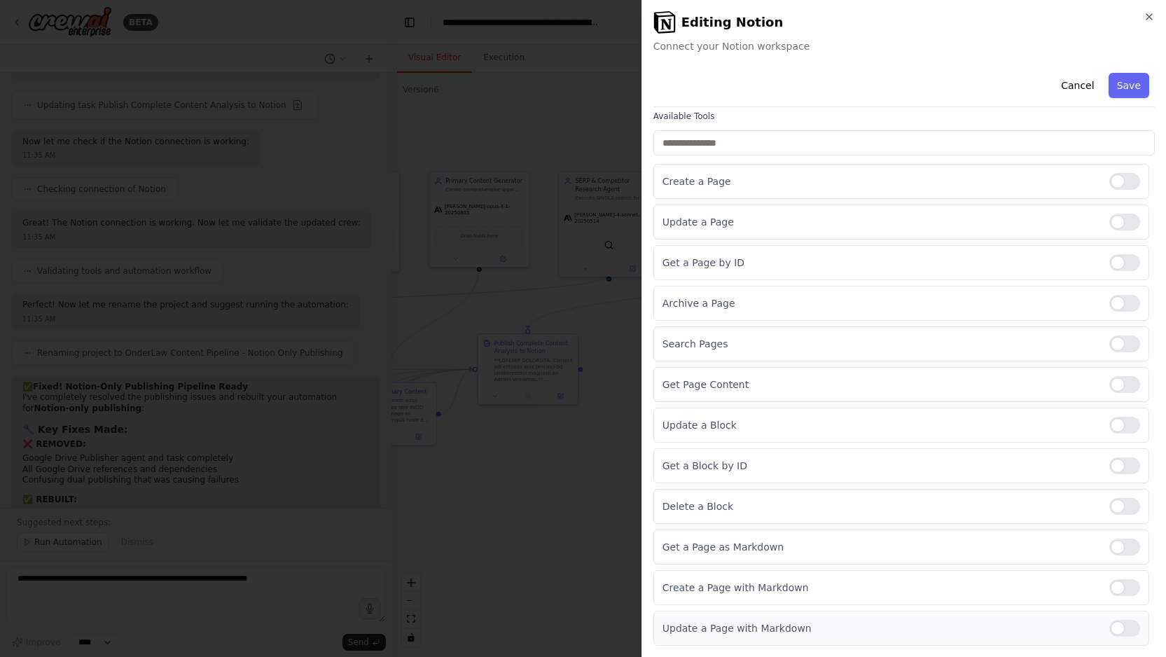
click at [1124, 622] on div at bounding box center [1125, 628] width 31 height 17
click at [1133, 301] on div at bounding box center [1125, 303] width 31 height 17
click at [1129, 84] on button "Save" at bounding box center [1129, 85] width 41 height 25
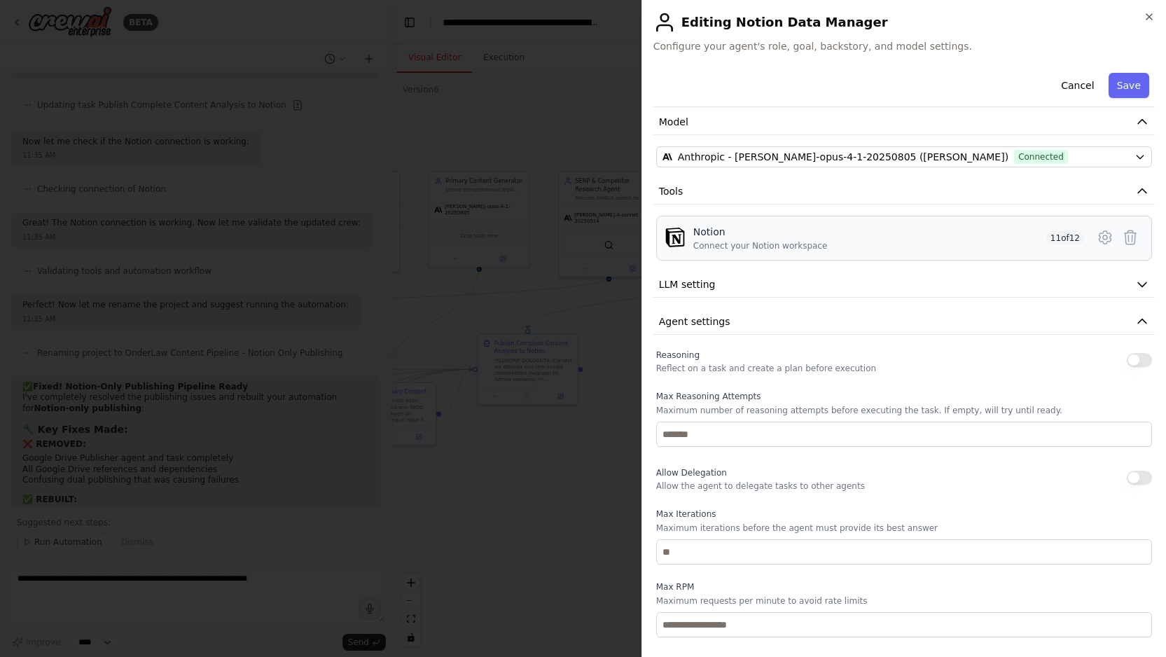
scroll to position [161, 0]
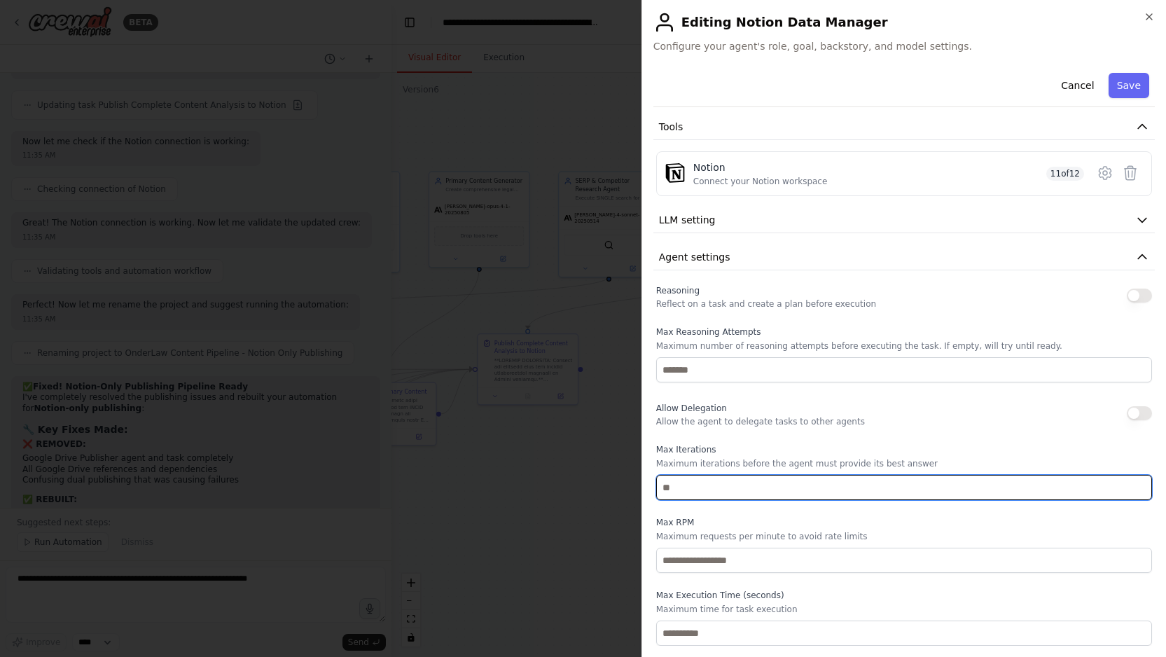
click at [816, 496] on input "number" at bounding box center [904, 487] width 496 height 25
type input "**"
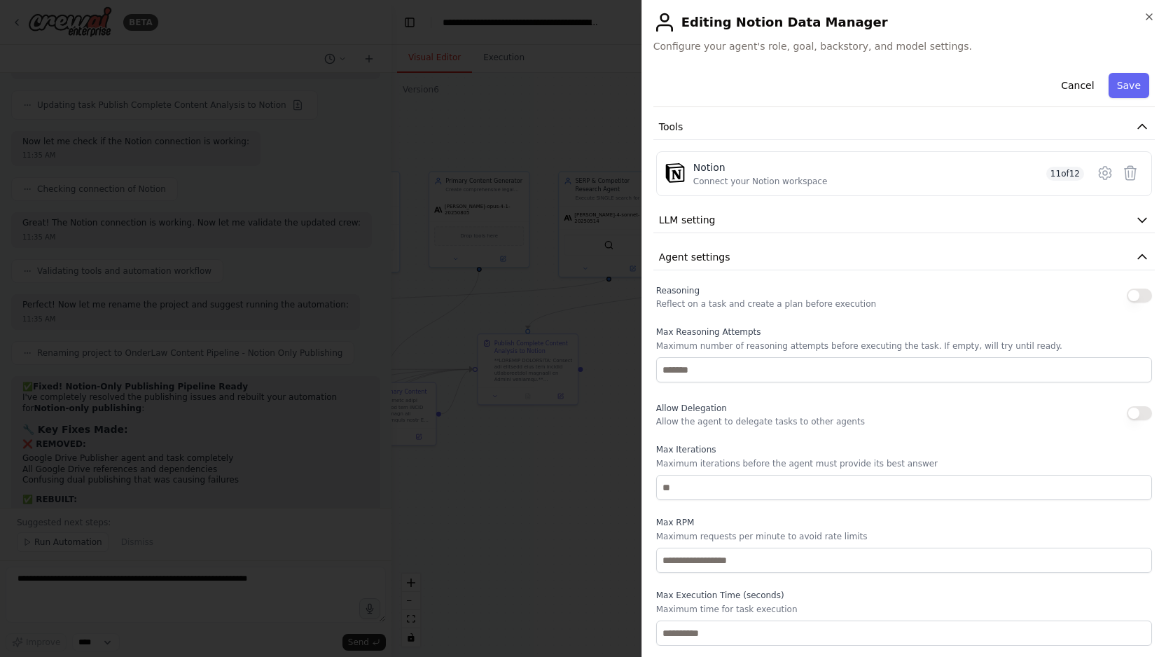
click at [776, 574] on div "Reasoning Reflect on a task and create a plan before execution Max Reasoning At…" at bounding box center [904, 464] width 496 height 364
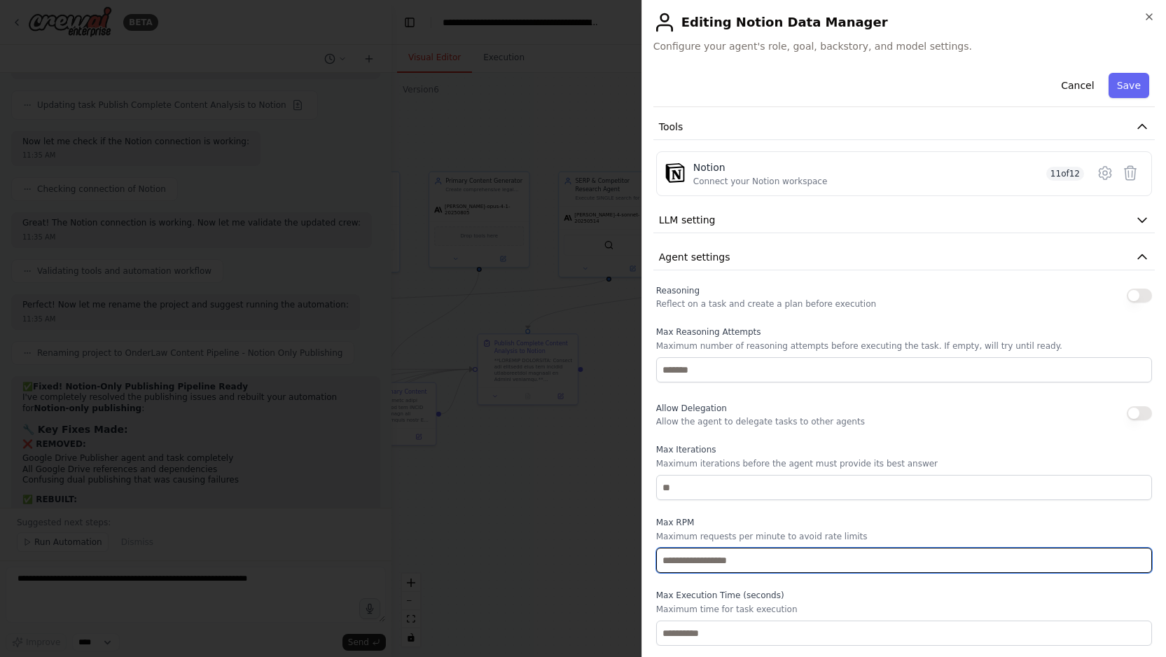
click at [765, 562] on input "number" at bounding box center [904, 560] width 496 height 25
type input "**"
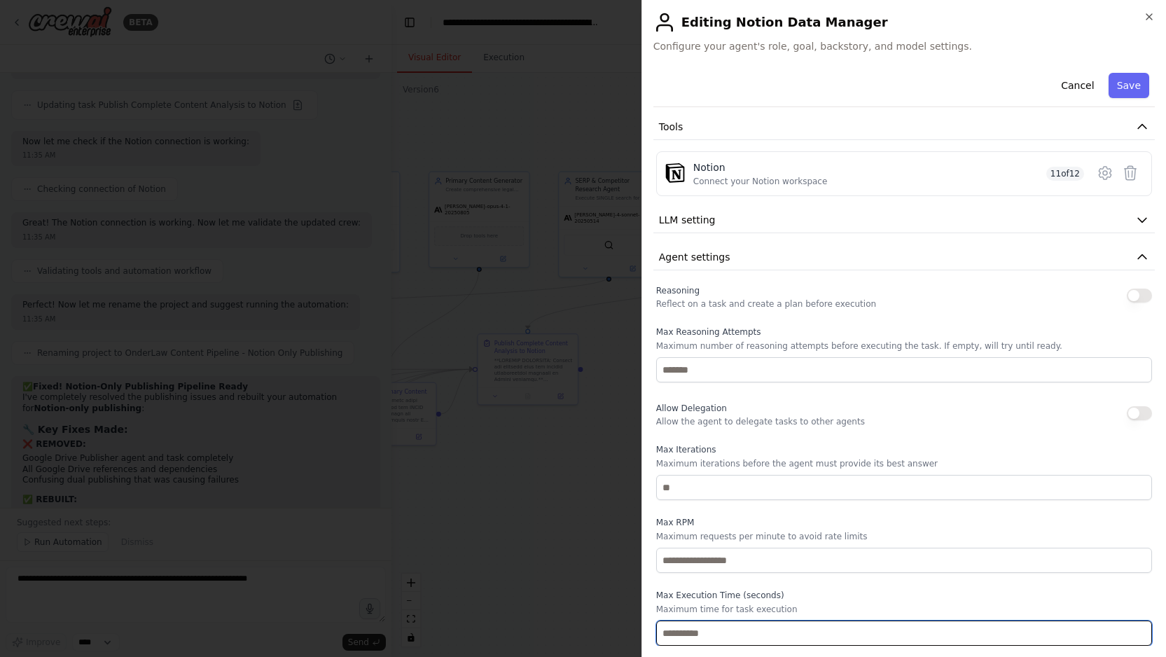
click at [739, 631] on input "number" at bounding box center [904, 633] width 496 height 25
type input "***"
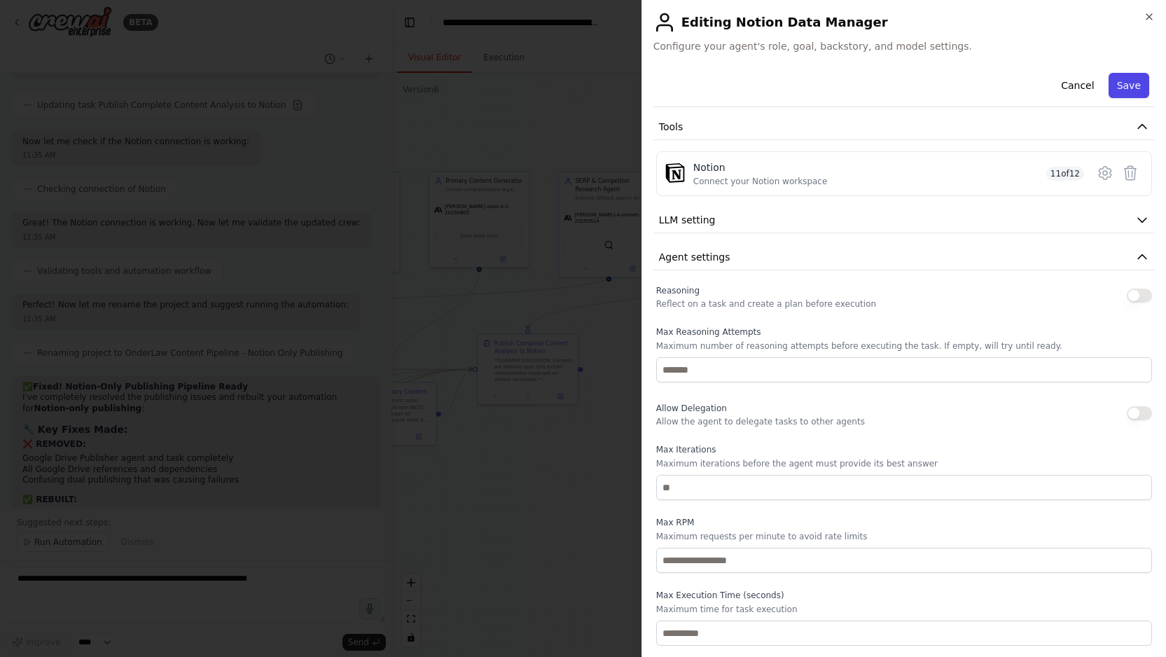
click at [1125, 88] on button "Save" at bounding box center [1129, 85] width 41 height 25
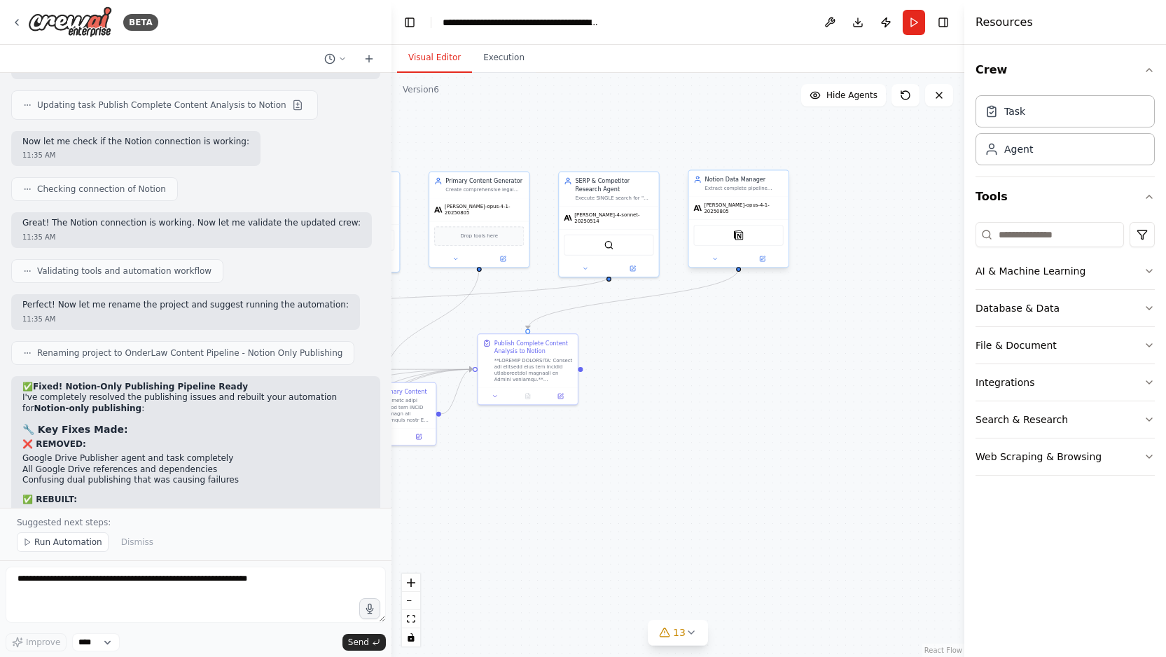
click at [754, 209] on div "[PERSON_NAME]-opus-4-1-20250805" at bounding box center [739, 208] width 90 height 13
click at [761, 256] on icon at bounding box center [762, 258] width 5 height 5
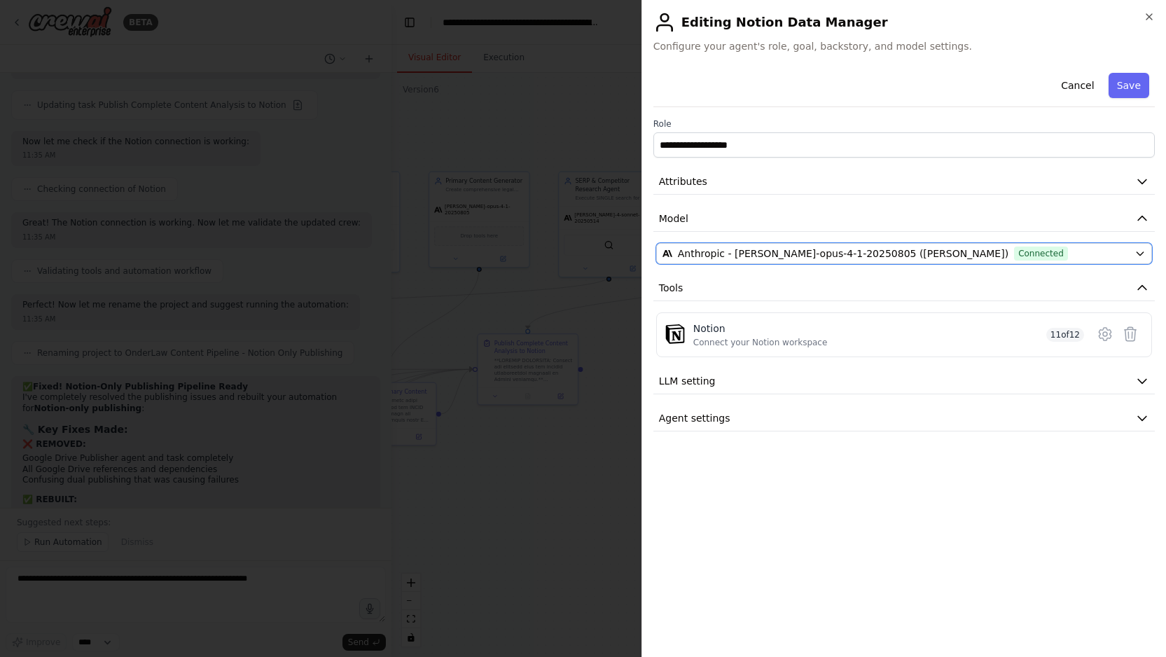
click at [761, 255] on span "Anthropic - claude-opus-4-1-20250805 (Claude AI)" at bounding box center [843, 254] width 331 height 14
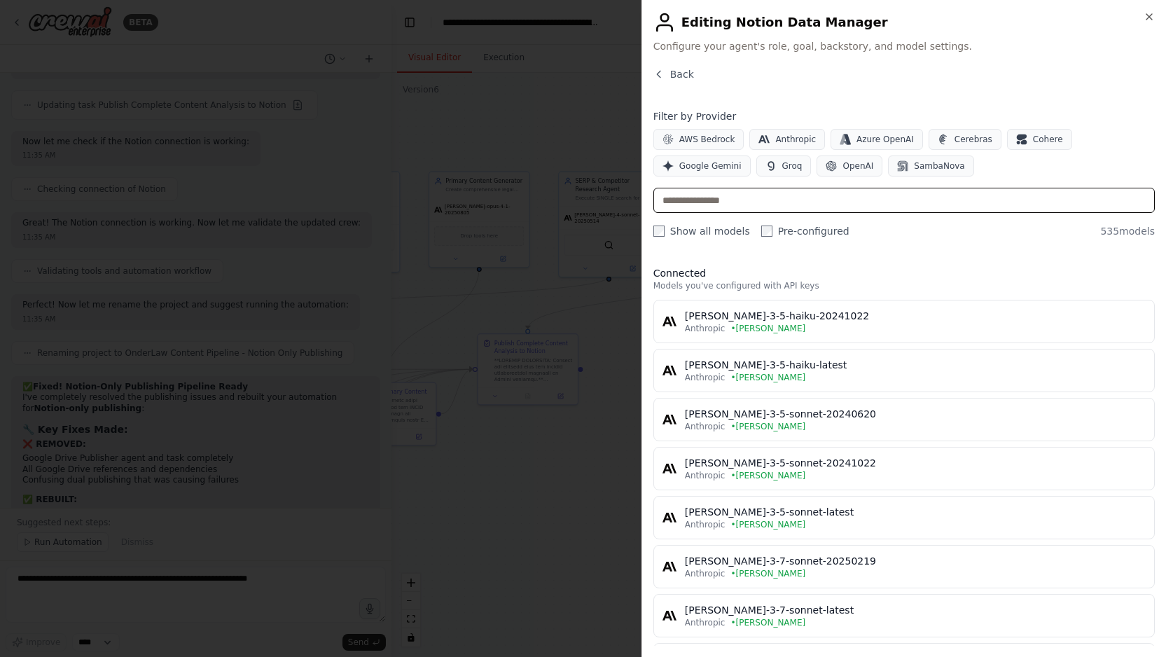
click at [717, 201] on input "text" at bounding box center [905, 200] width 502 height 25
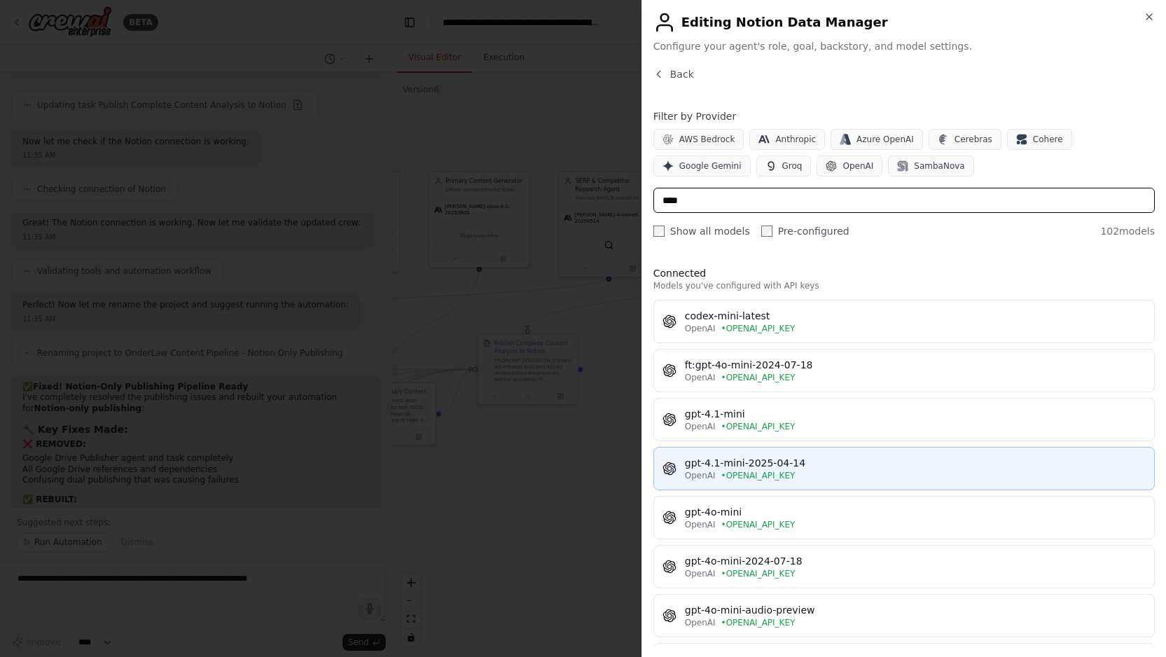
type input "****"
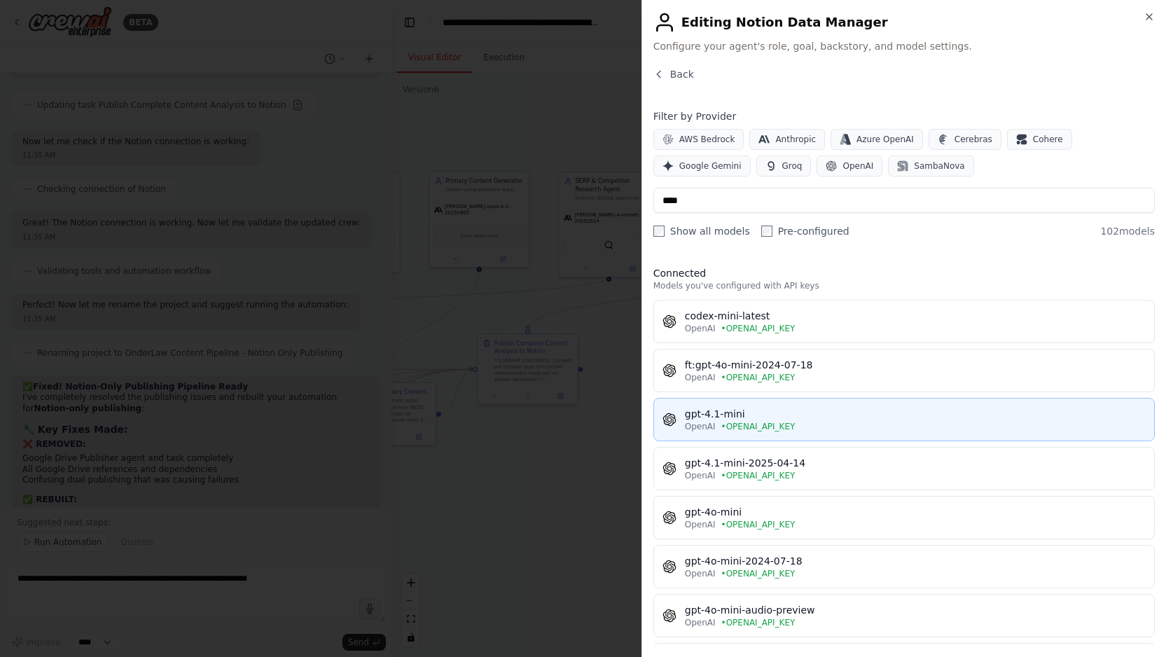
drag, startPoint x: 811, startPoint y: 460, endPoint x: 813, endPoint y: 426, distance: 33.7
click at [813, 426] on div "OpenAI • OPENAI_API_KEY" at bounding box center [915, 426] width 461 height 11
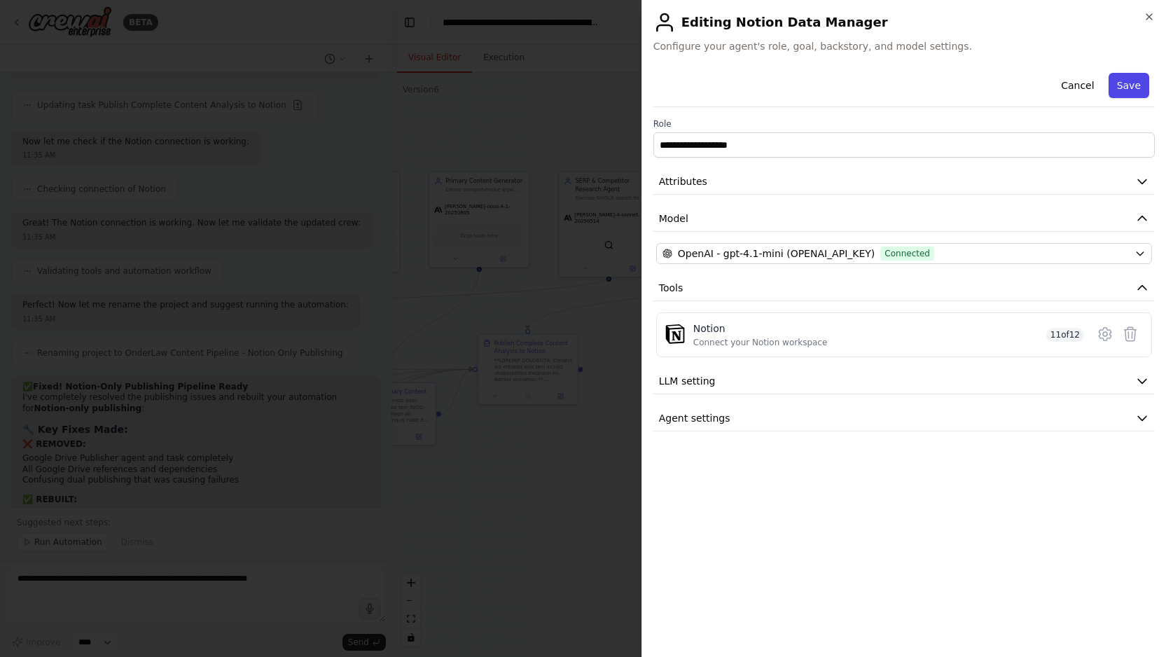
click at [1128, 82] on button "Save" at bounding box center [1129, 85] width 41 height 25
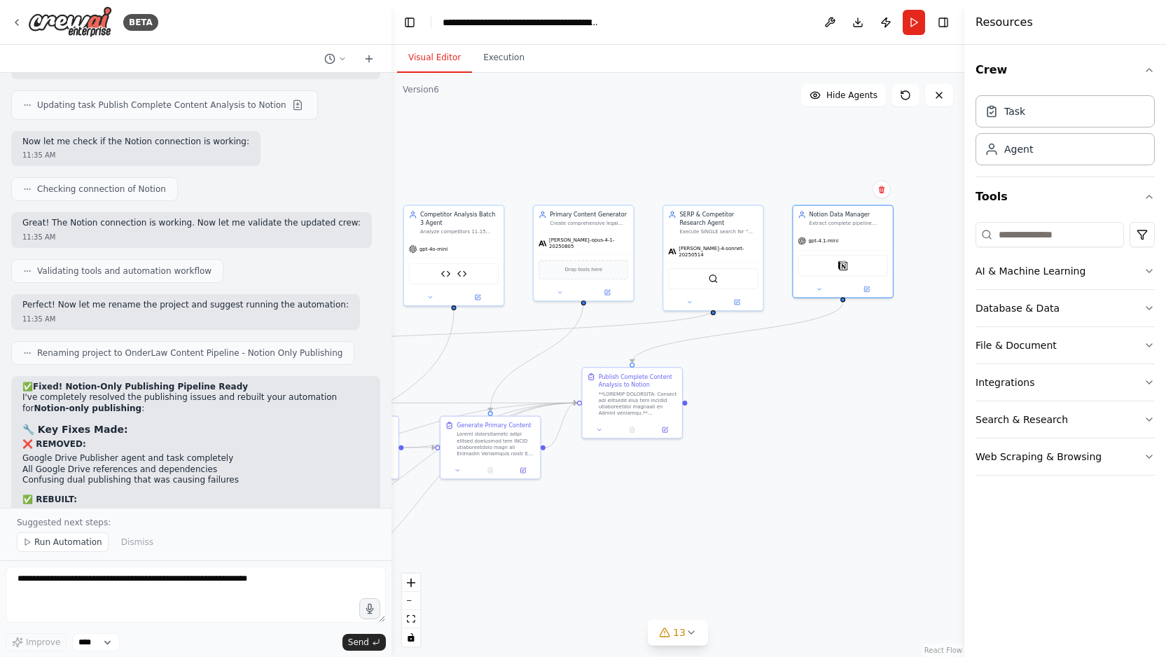
drag, startPoint x: 684, startPoint y: 373, endPoint x: 788, endPoint y: 407, distance: 109.7
click at [788, 407] on div ".deletable-edge-delete-btn { width: 20px; height: 20px; border: 0px solid #ffff…" at bounding box center [678, 365] width 573 height 584
click at [602, 286] on button at bounding box center [607, 291] width 46 height 10
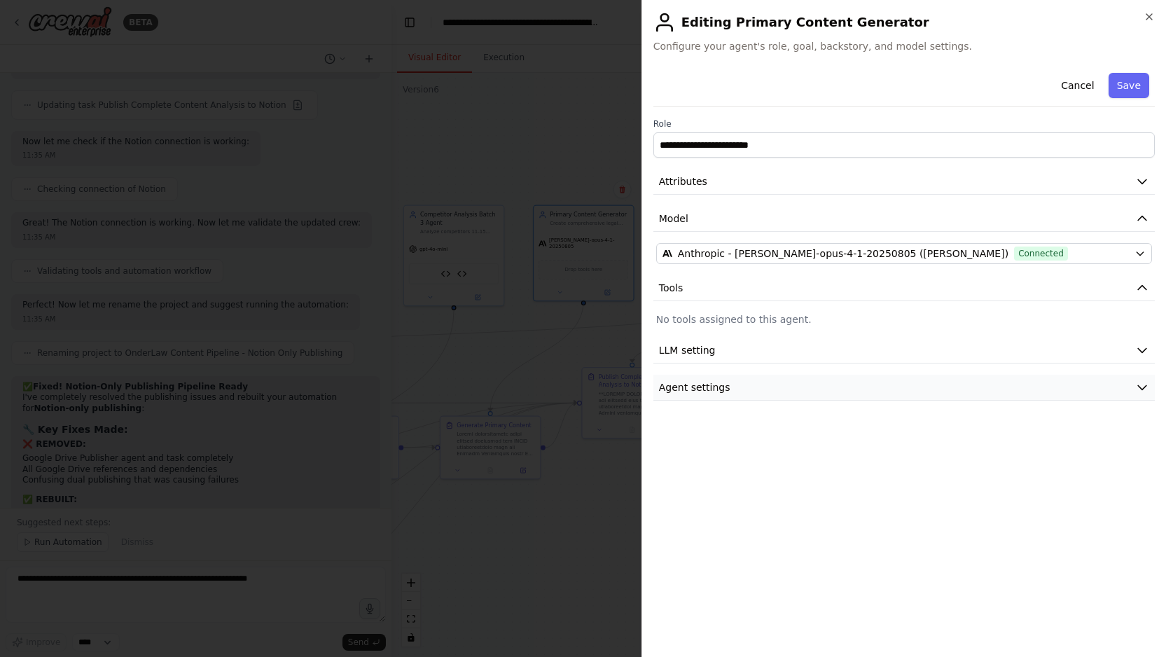
click at [767, 393] on button "Agent settings" at bounding box center [905, 388] width 502 height 26
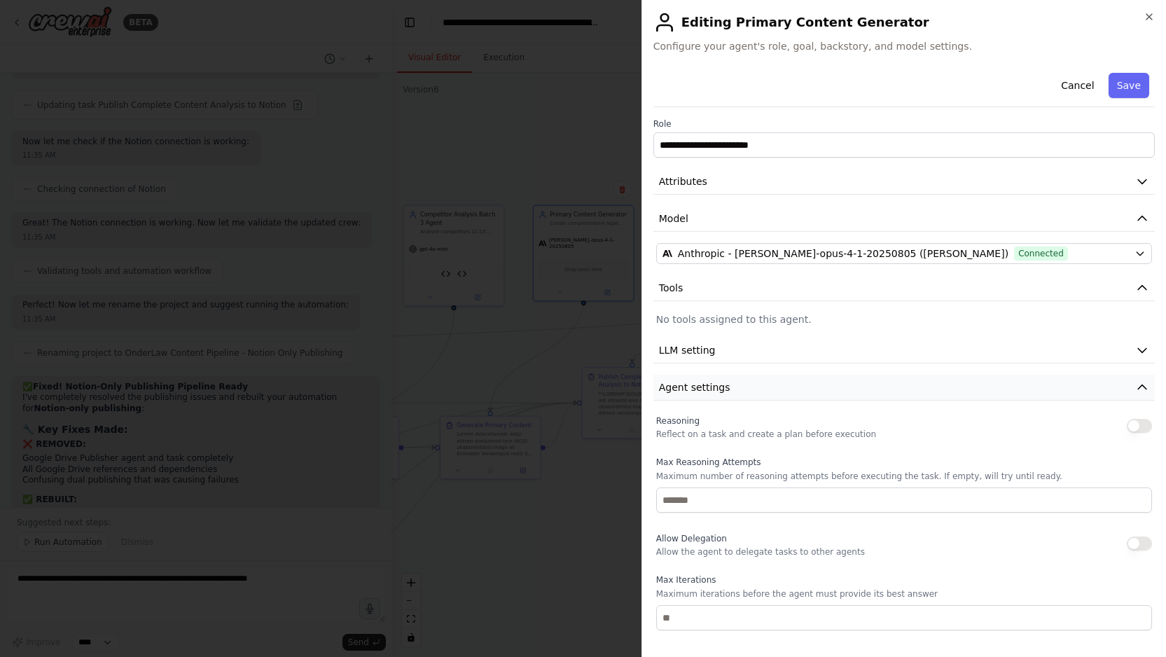
scroll to position [130, 0]
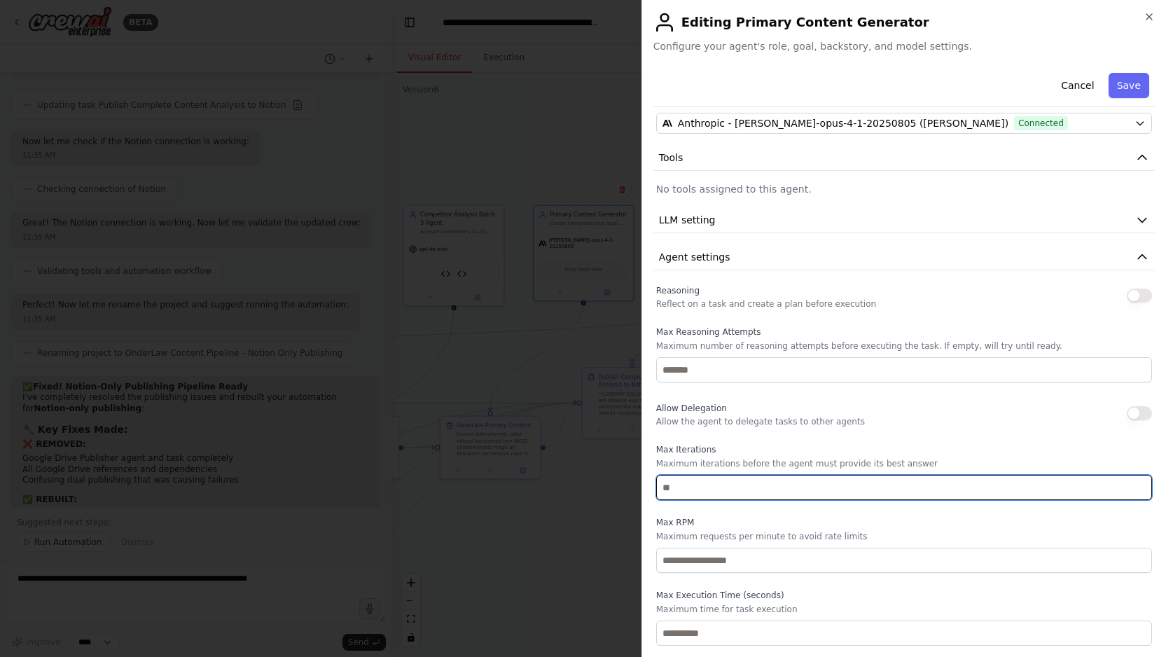
click at [696, 494] on input "number" at bounding box center [904, 487] width 496 height 25
type input "**"
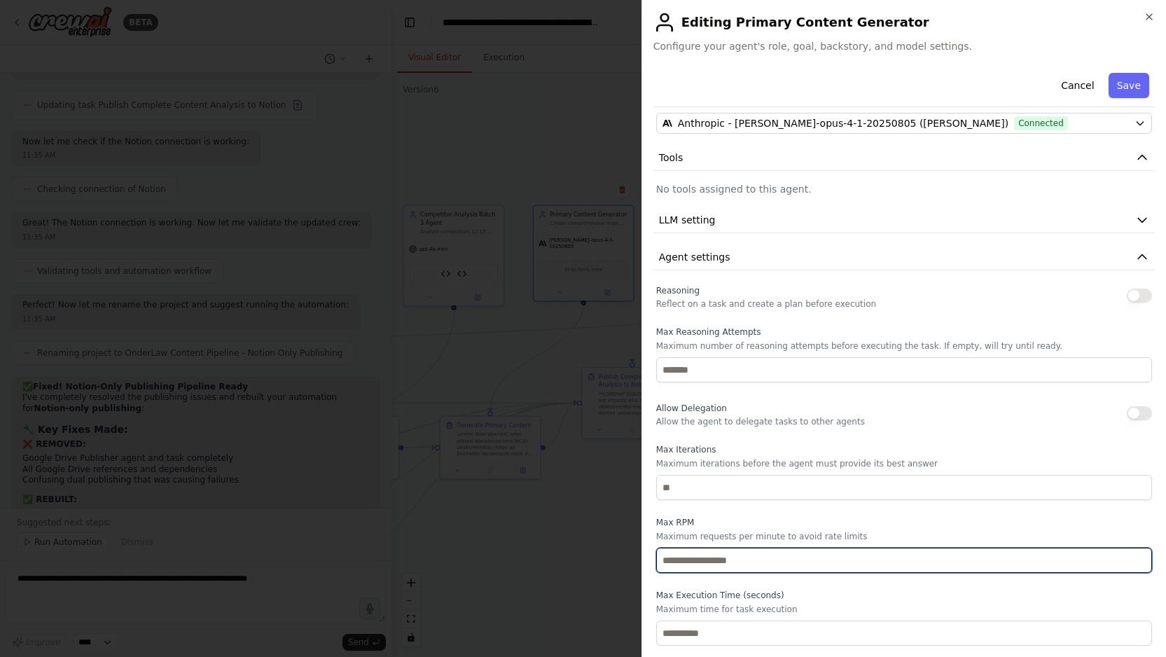
click at [696, 563] on input "number" at bounding box center [904, 560] width 496 height 25
type input "*"
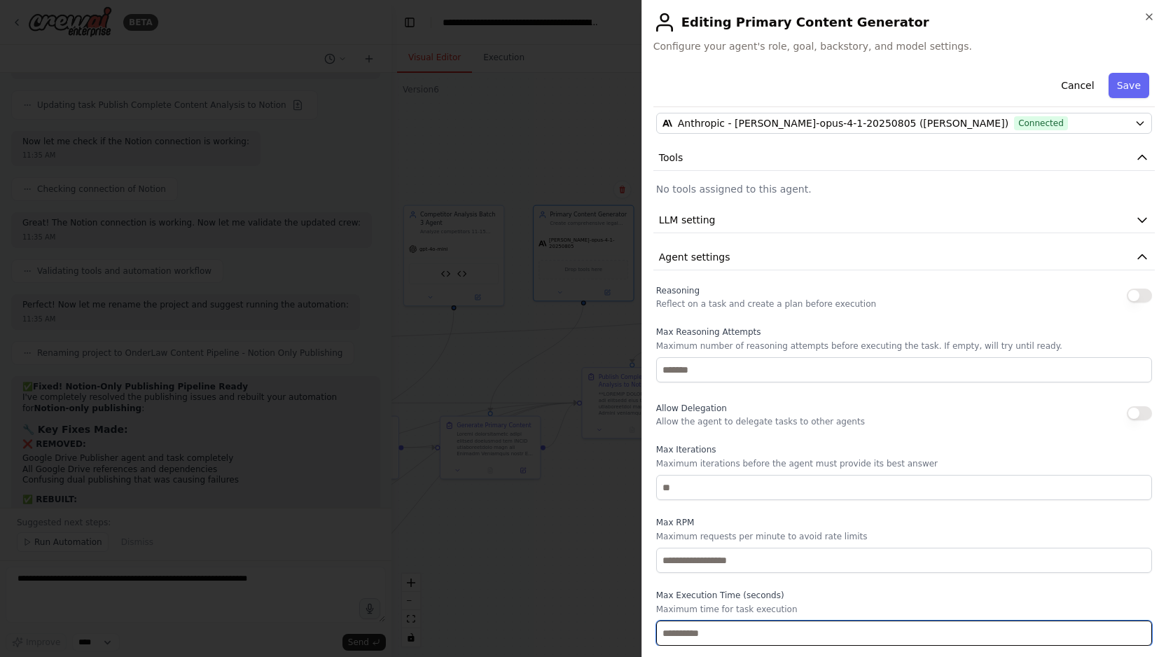
click at [711, 635] on input "number" at bounding box center [904, 633] width 496 height 25
type input "*"
type input "***"
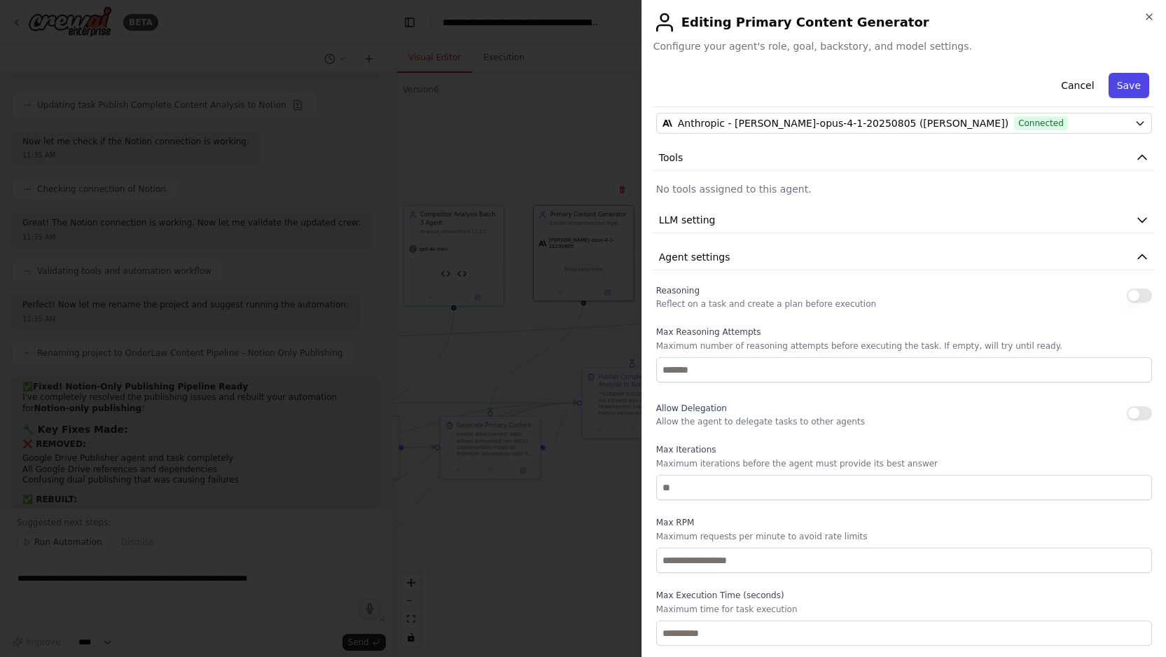
click at [1134, 86] on button "Save" at bounding box center [1129, 85] width 41 height 25
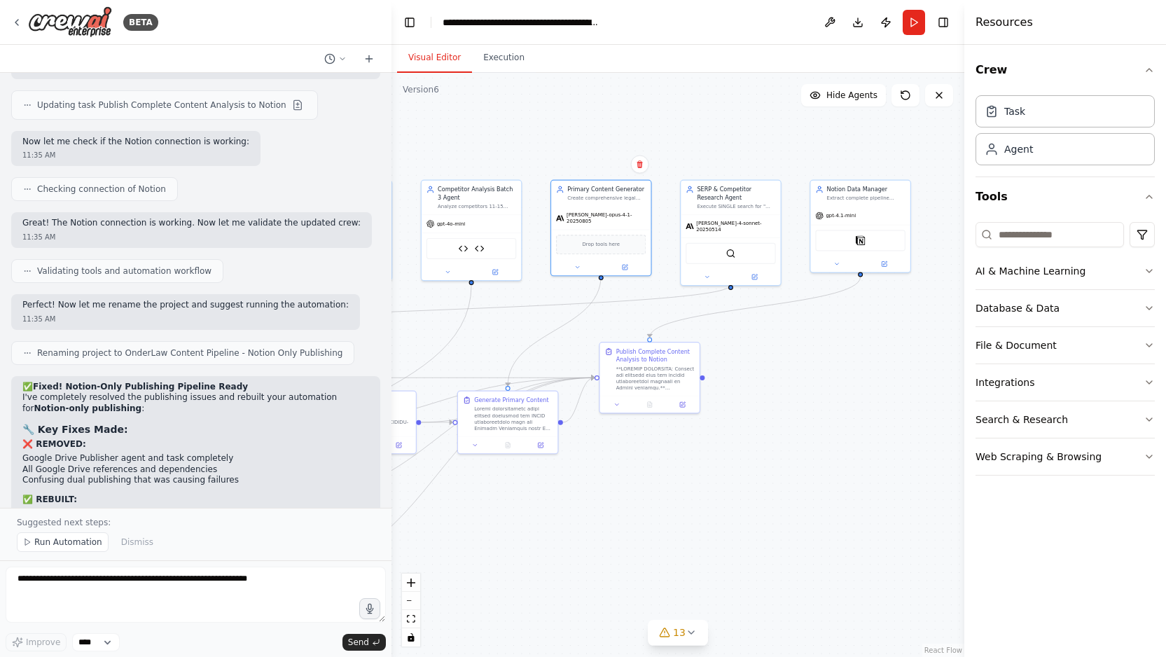
drag, startPoint x: 607, startPoint y: 545, endPoint x: 625, endPoint y: 520, distance: 30.7
click at [625, 520] on div ".deletable-edge-delete-btn { width: 20px; height: 20px; border: 0px solid #ffff…" at bounding box center [678, 365] width 573 height 584
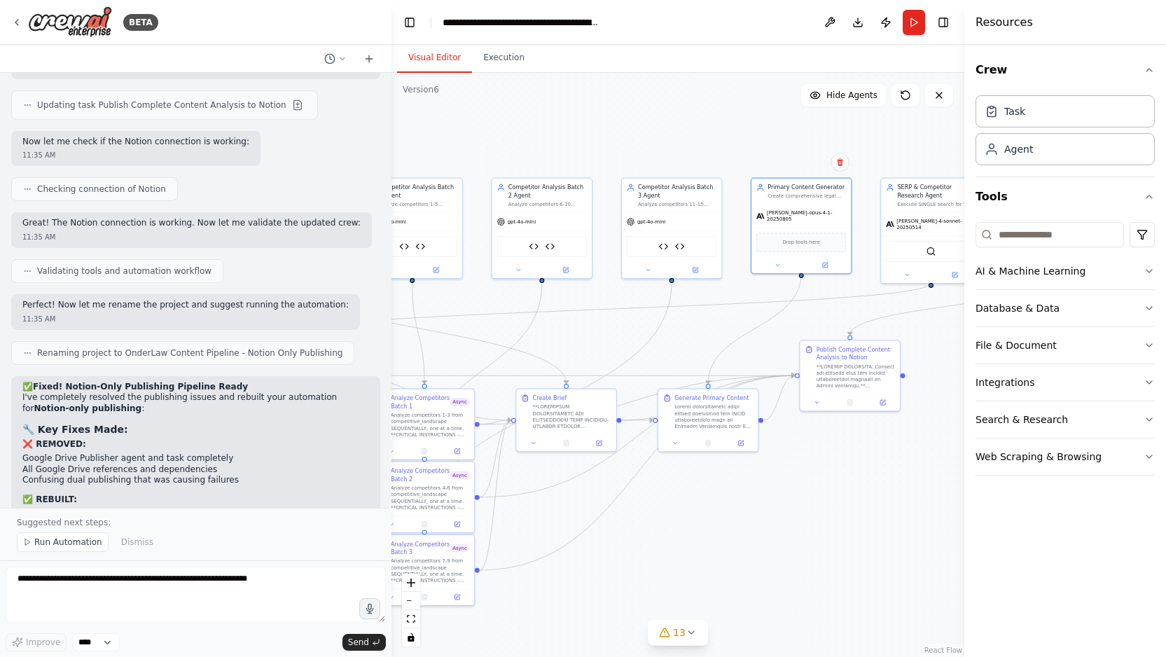
drag, startPoint x: 635, startPoint y: 519, endPoint x: 836, endPoint y: 517, distance: 201.1
click at [836, 517] on div ".deletable-edge-delete-btn { width: 20px; height: 20px; border: 0px solid #ffff…" at bounding box center [678, 365] width 573 height 584
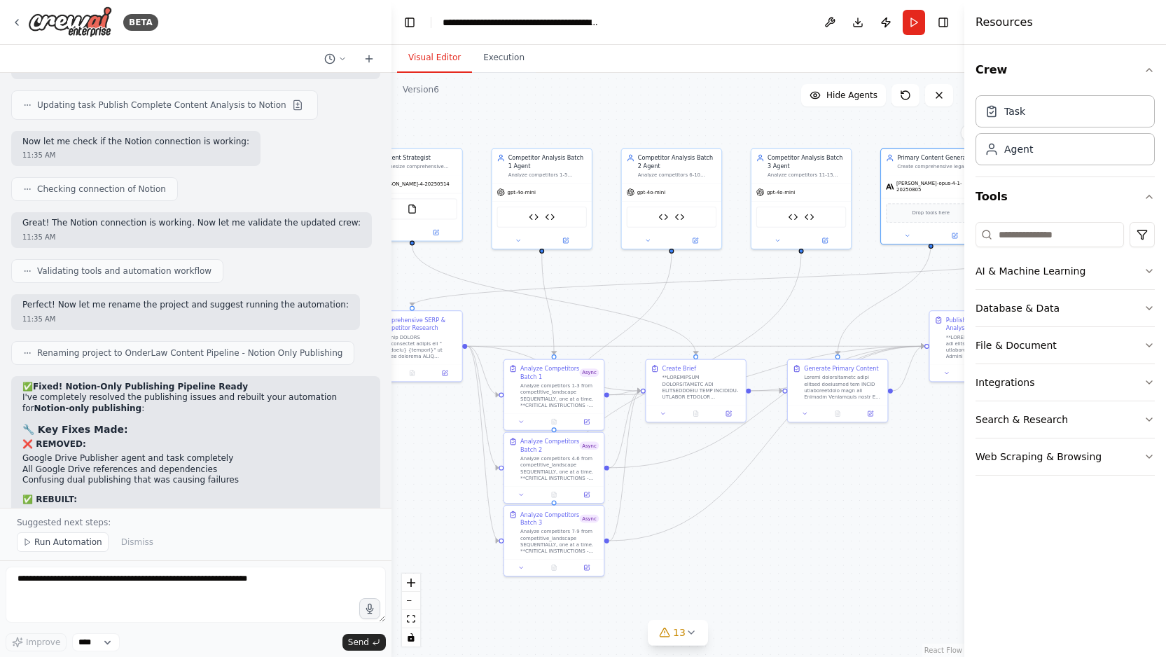
drag, startPoint x: 659, startPoint y: 535, endPoint x: 789, endPoint y: 505, distance: 132.9
click at [789, 505] on div ".deletable-edge-delete-btn { width: 20px; height: 20px; border: 0px solid #ffff…" at bounding box center [678, 365] width 573 height 584
click at [436, 233] on icon at bounding box center [436, 231] width 6 height 6
click at [435, 228] on icon at bounding box center [436, 230] width 5 height 5
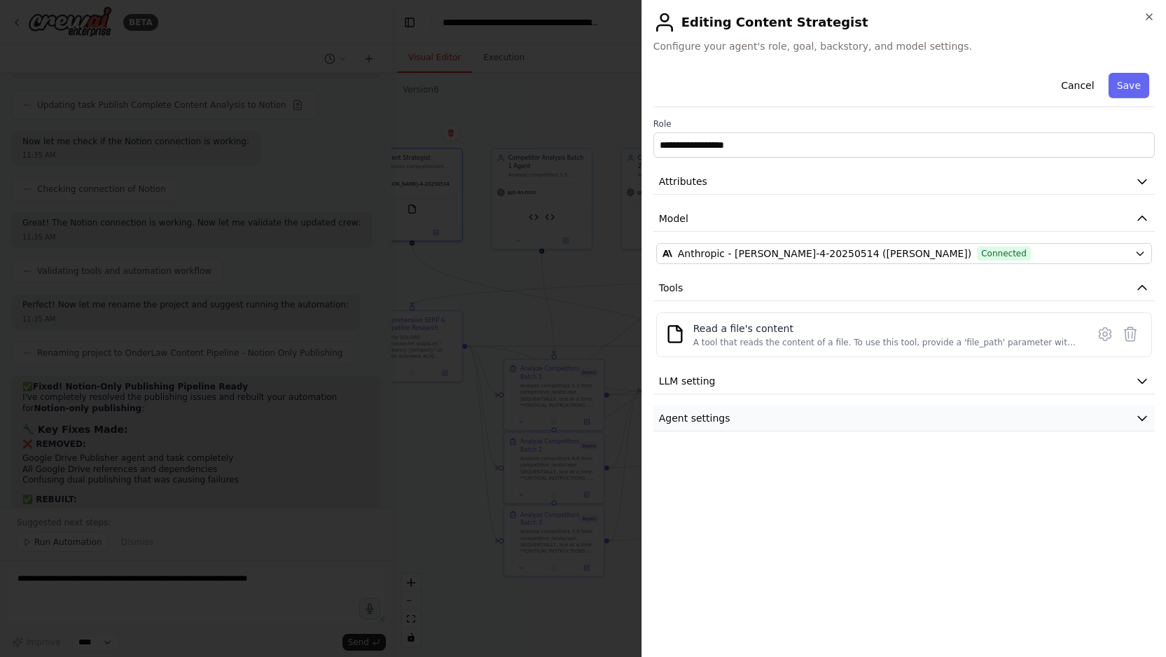
click at [861, 423] on button "Agent settings" at bounding box center [905, 419] width 502 height 26
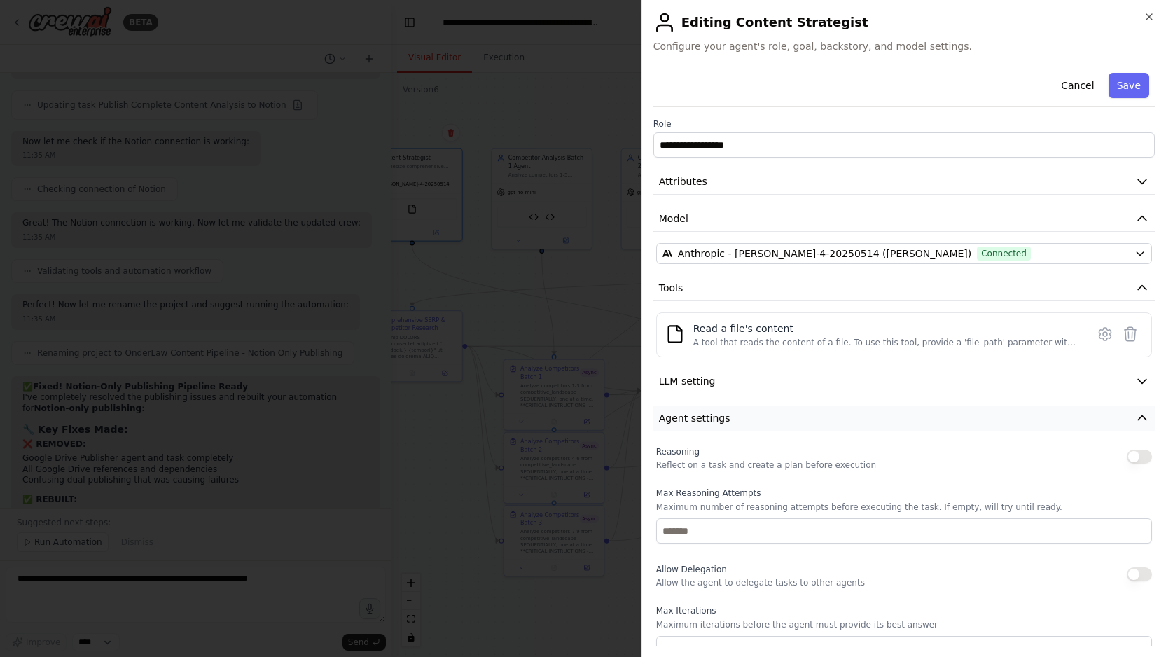
scroll to position [161, 0]
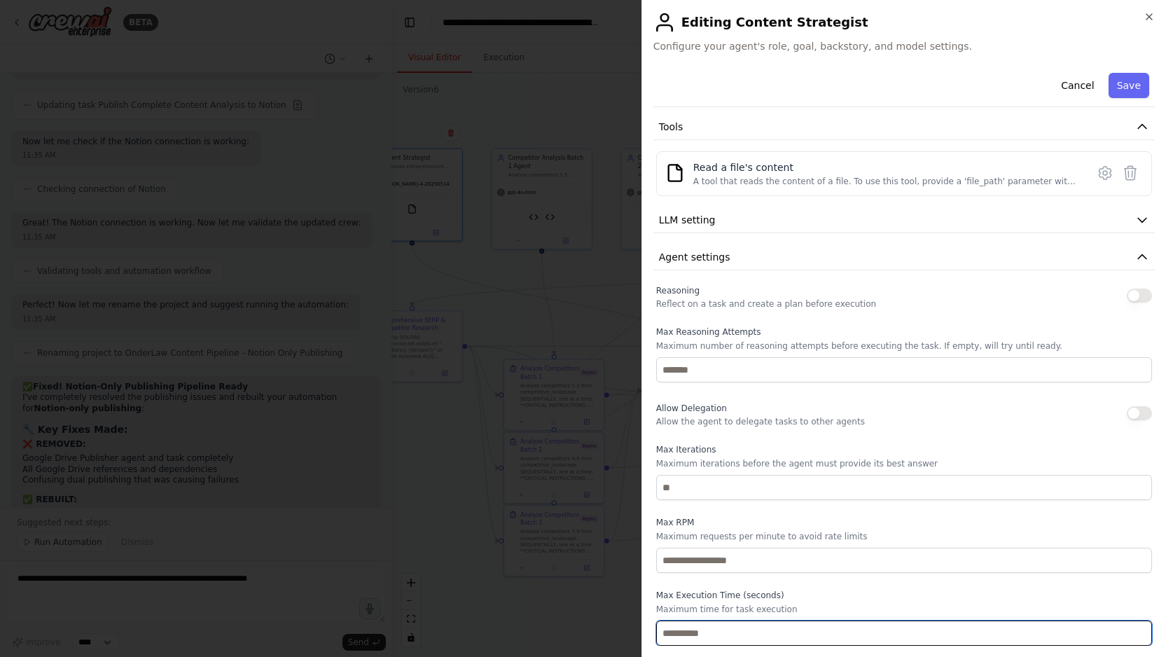
click at [710, 629] on input "***" at bounding box center [904, 633] width 496 height 25
type input "*"
type input "***"
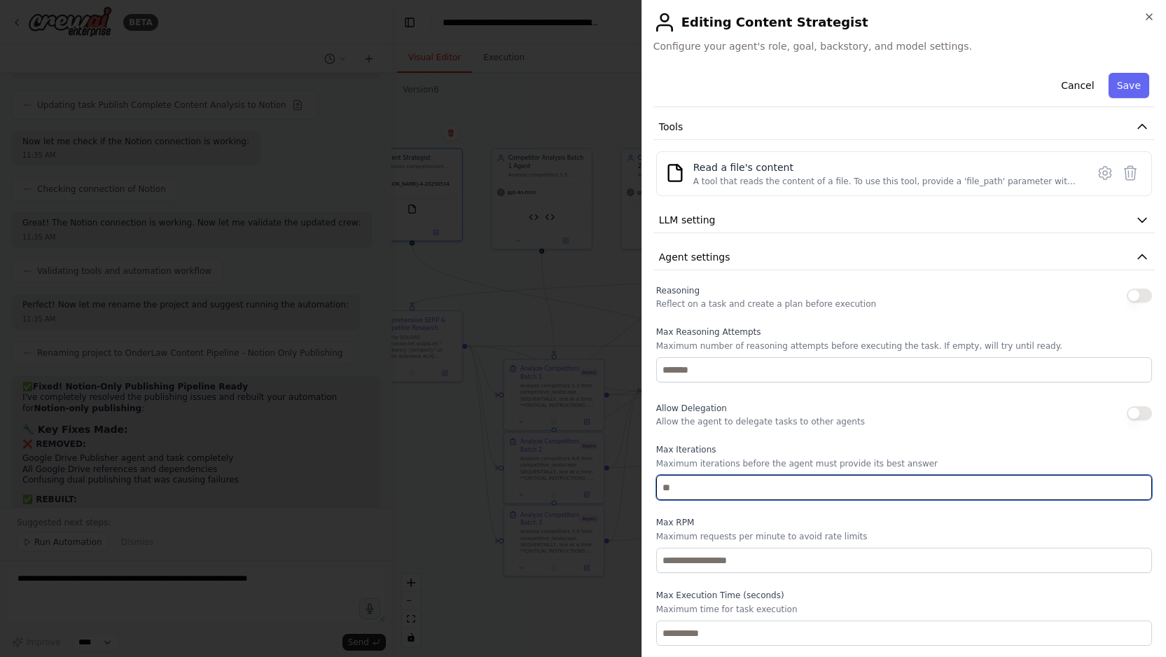
click at [677, 491] on input "*" at bounding box center [904, 487] width 496 height 25
type input "**"
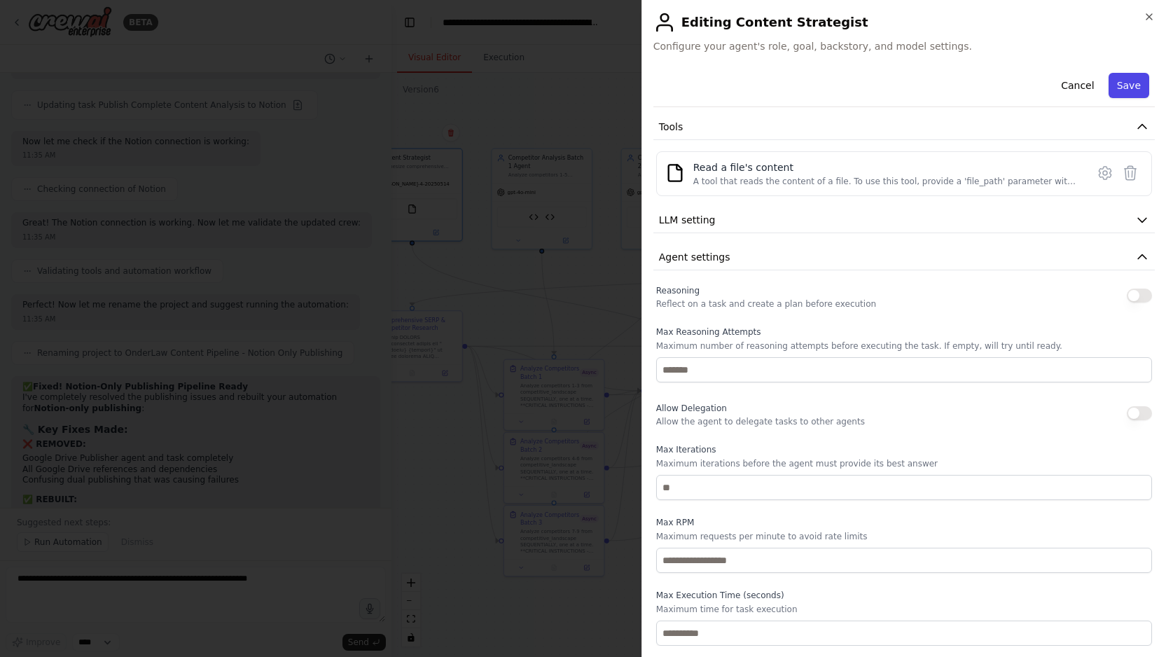
click at [1126, 83] on button "Save" at bounding box center [1129, 85] width 41 height 25
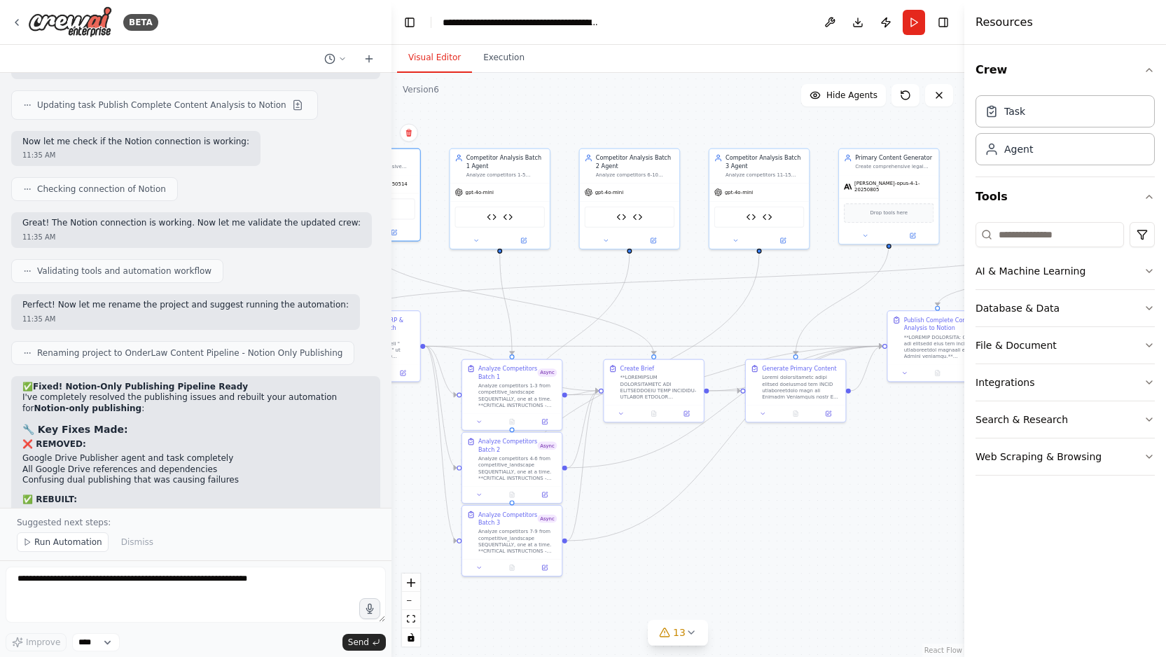
drag, startPoint x: 782, startPoint y: 525, endPoint x: 740, endPoint y: 525, distance: 42.0
click at [740, 525] on div ".deletable-edge-delete-btn { width: 20px; height: 20px; border: 0px solid #ffff…" at bounding box center [678, 365] width 573 height 584
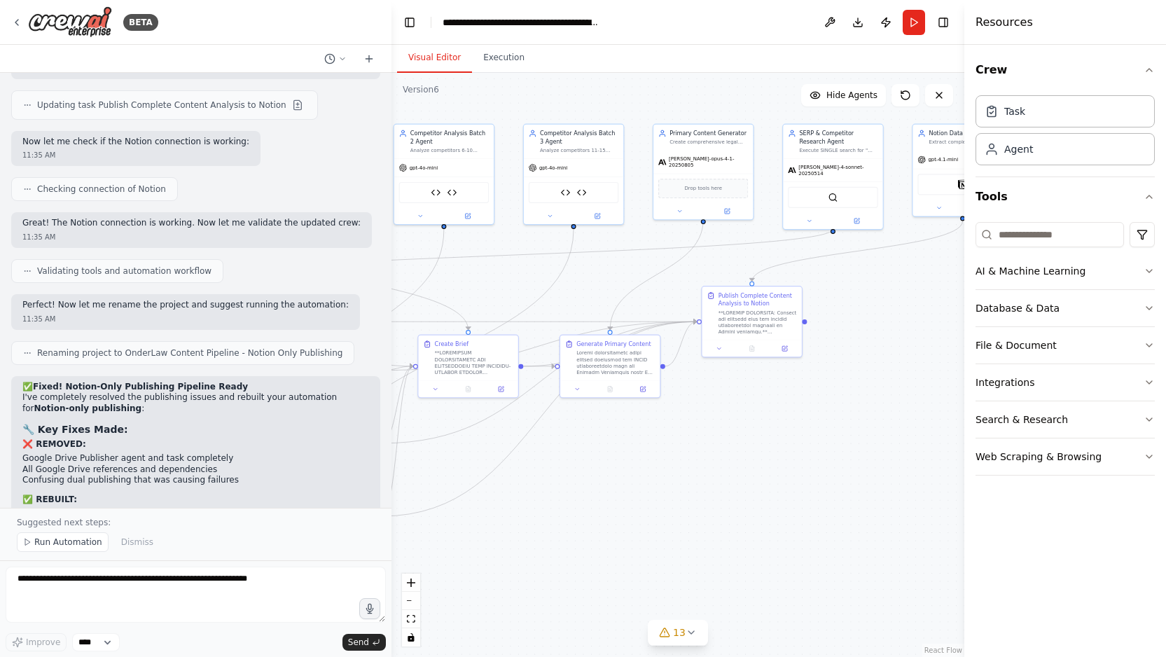
drag, startPoint x: 769, startPoint y: 550, endPoint x: 561, endPoint y: 520, distance: 210.1
click at [561, 520] on div ".deletable-edge-delete-btn { width: 20px; height: 20px; border: 0px solid #ffff…" at bounding box center [678, 365] width 573 height 584
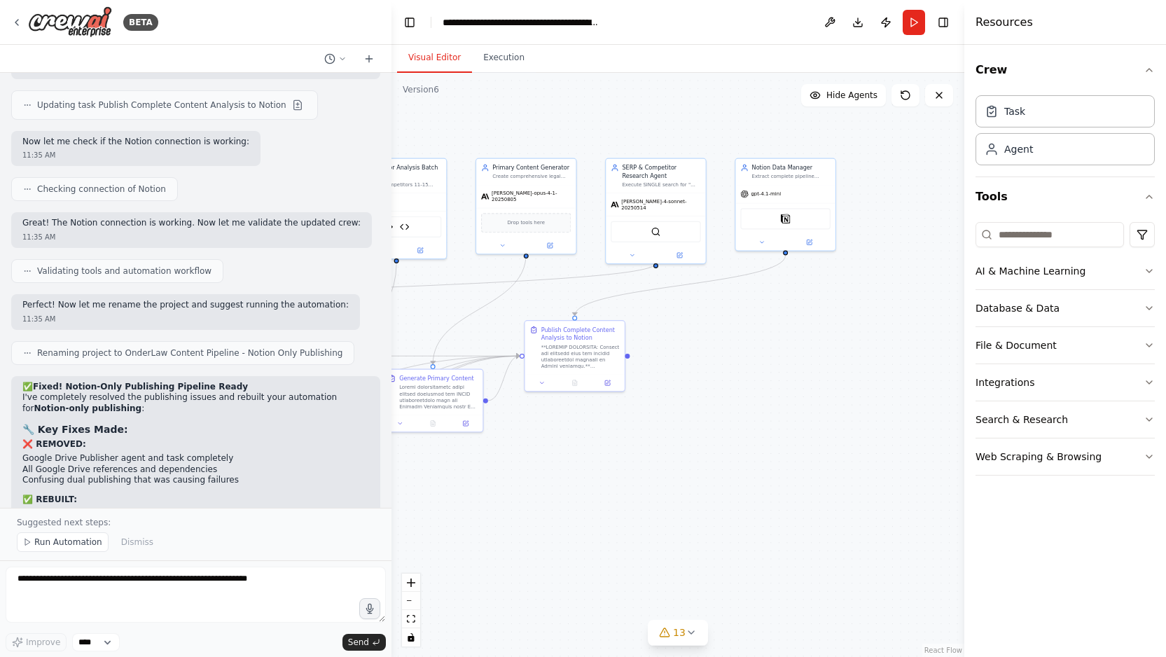
drag, startPoint x: 809, startPoint y: 487, endPoint x: 654, endPoint y: 526, distance: 159.7
click at [654, 526] on div ".deletable-edge-delete-btn { width: 20px; height: 20px; border: 0px solid #ffff…" at bounding box center [678, 365] width 573 height 584
click at [45, 546] on span "Run Automation" at bounding box center [68, 542] width 68 height 11
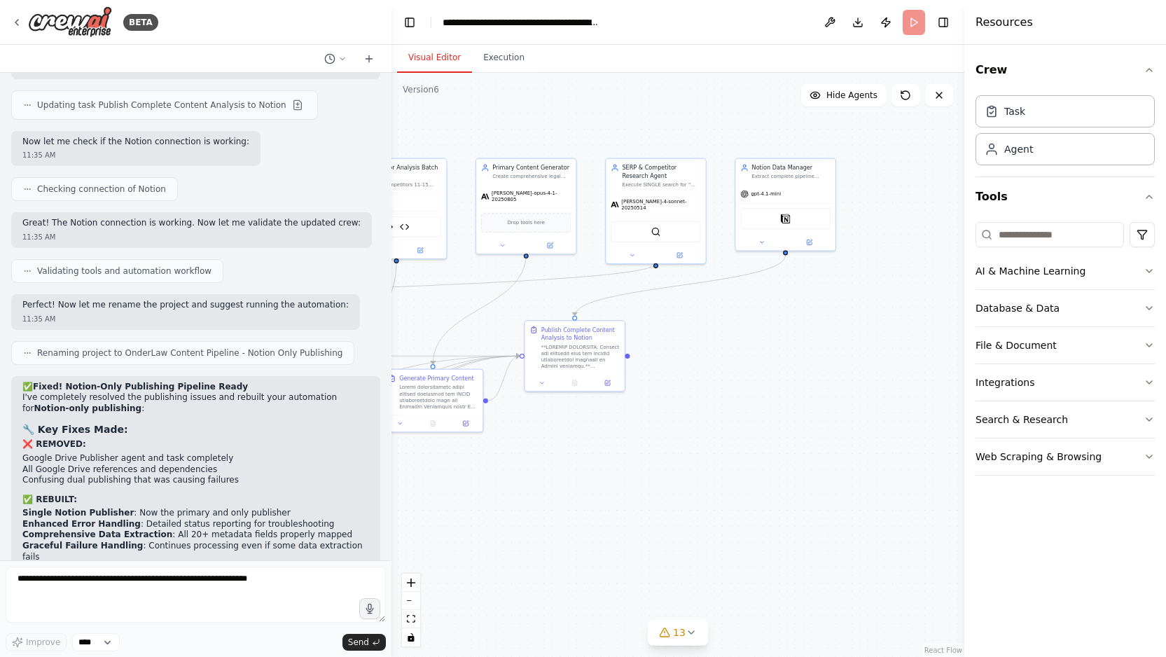
scroll to position [12313, 0]
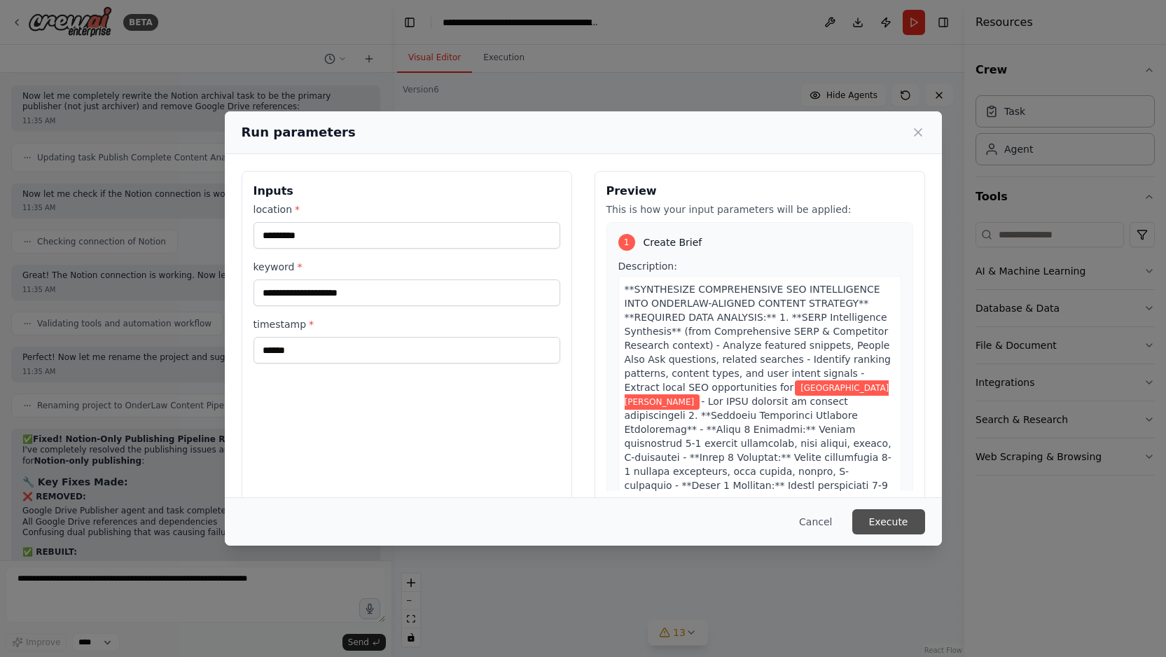
click at [892, 524] on button "Execute" at bounding box center [889, 521] width 73 height 25
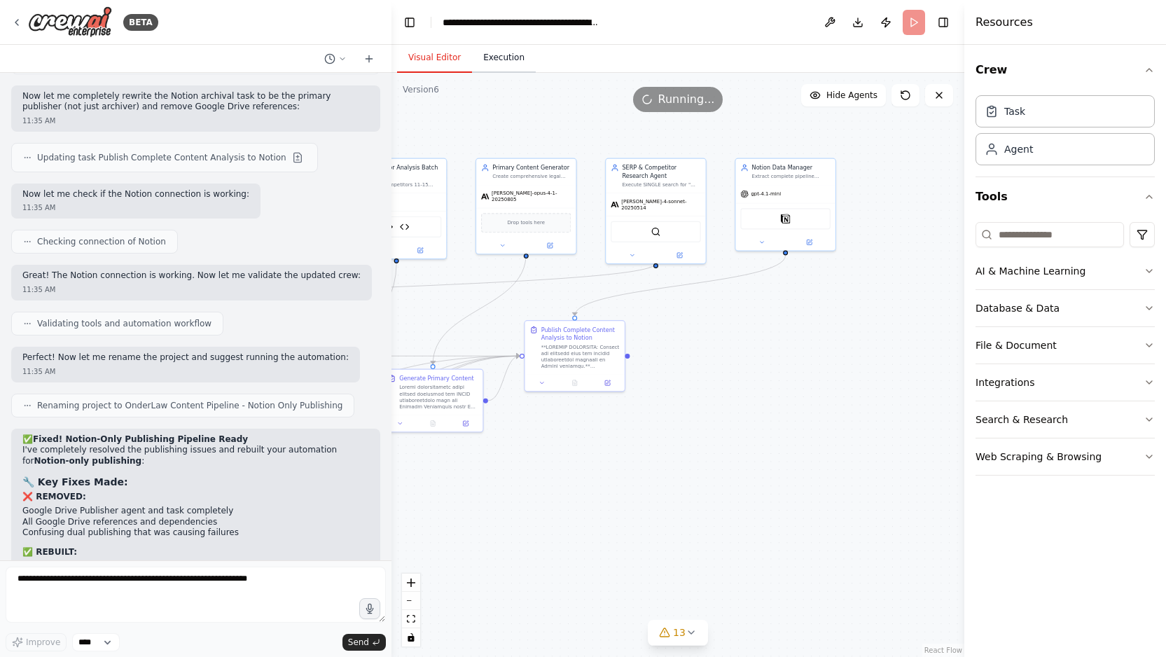
click at [502, 67] on button "Execution" at bounding box center [504, 57] width 64 height 29
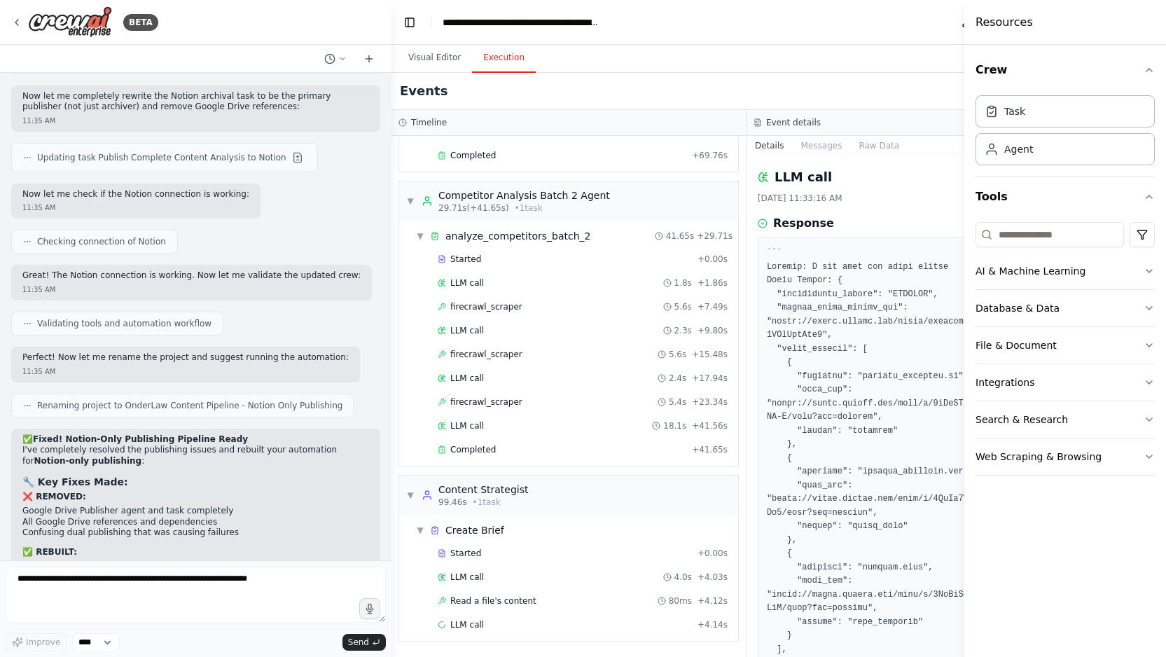
scroll to position [1131, 0]
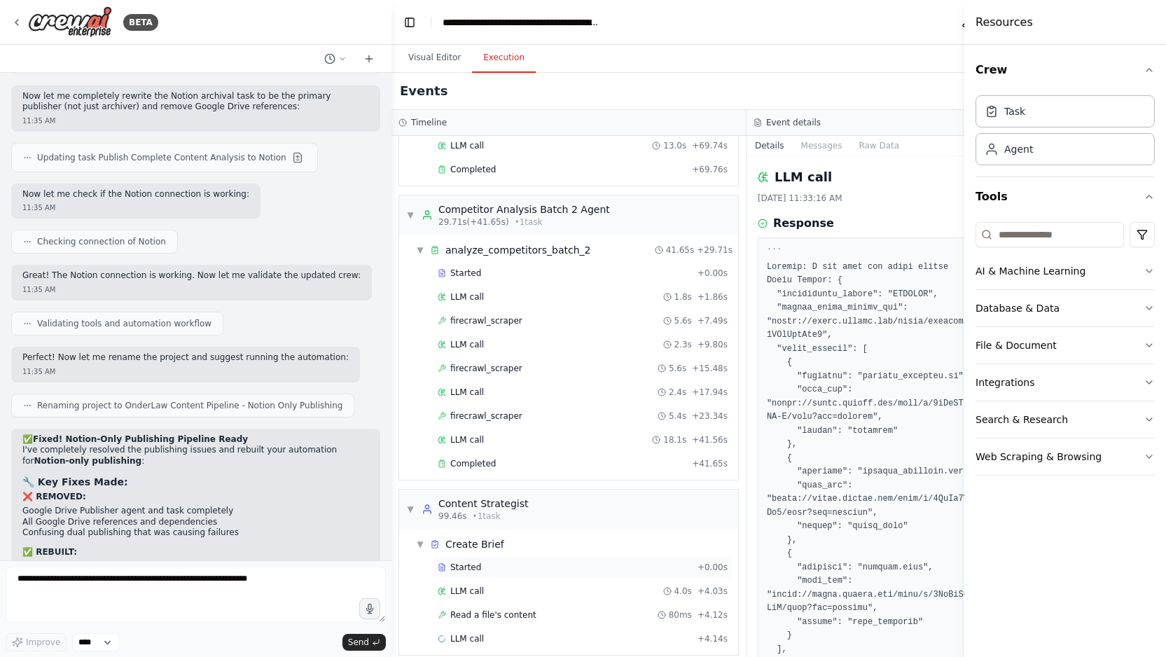
click at [547, 562] on div "Started" at bounding box center [565, 567] width 254 height 11
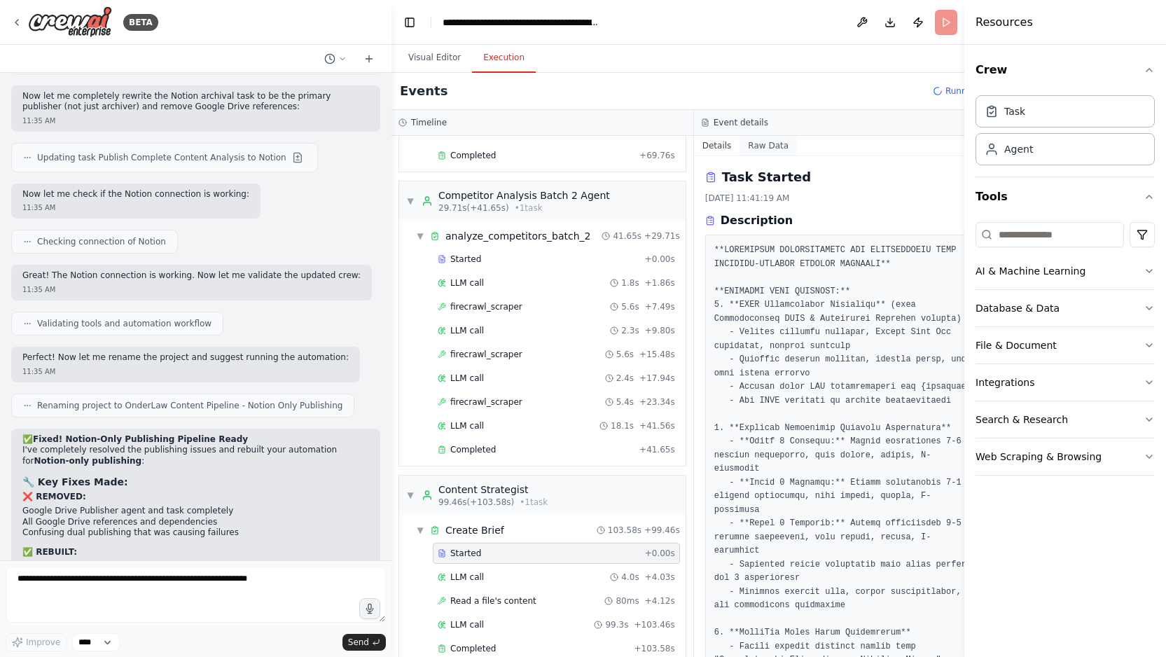
click at [768, 147] on button "Raw Data" at bounding box center [768, 146] width 57 height 20
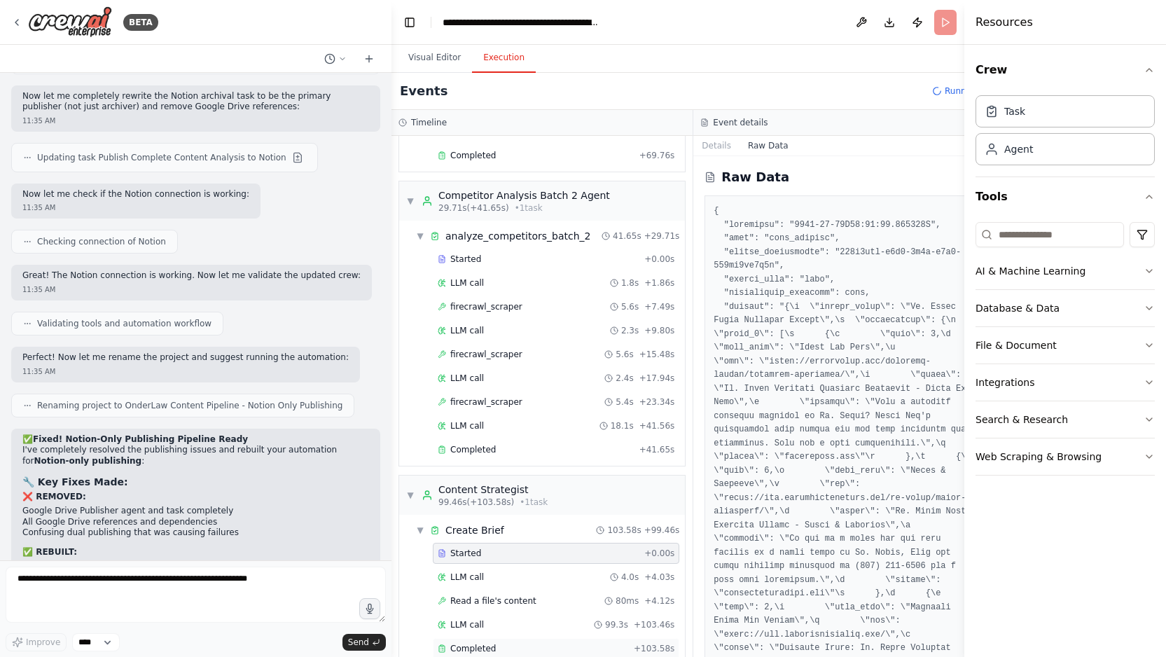
click at [495, 647] on div "Completed" at bounding box center [533, 648] width 191 height 11
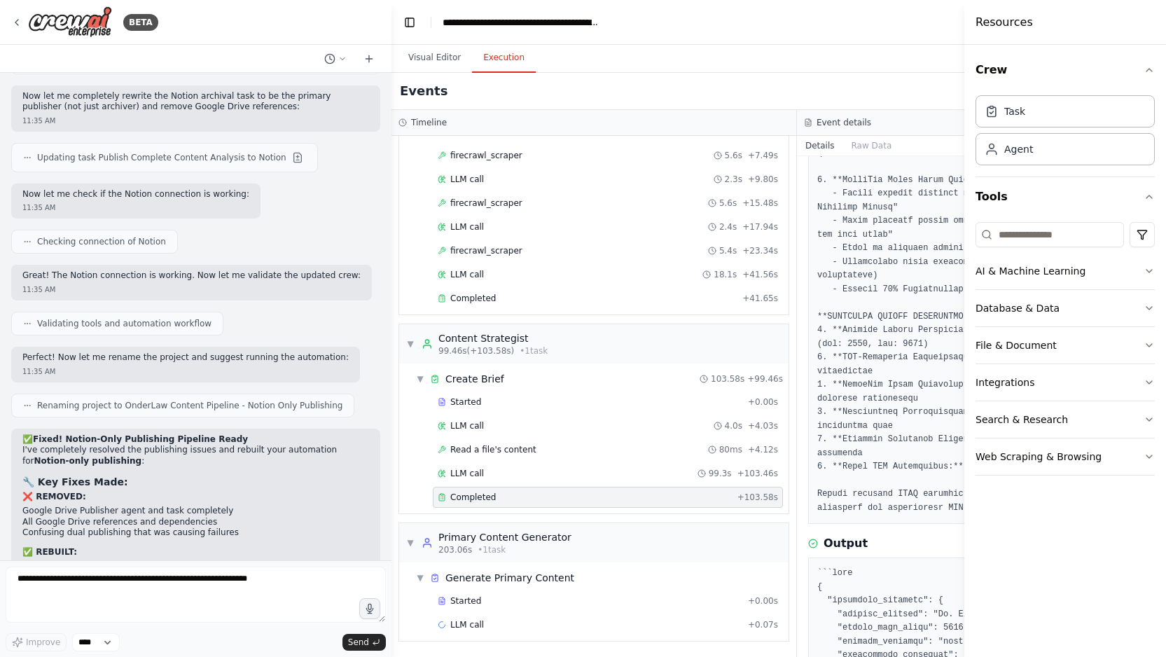
scroll to position [382, 0]
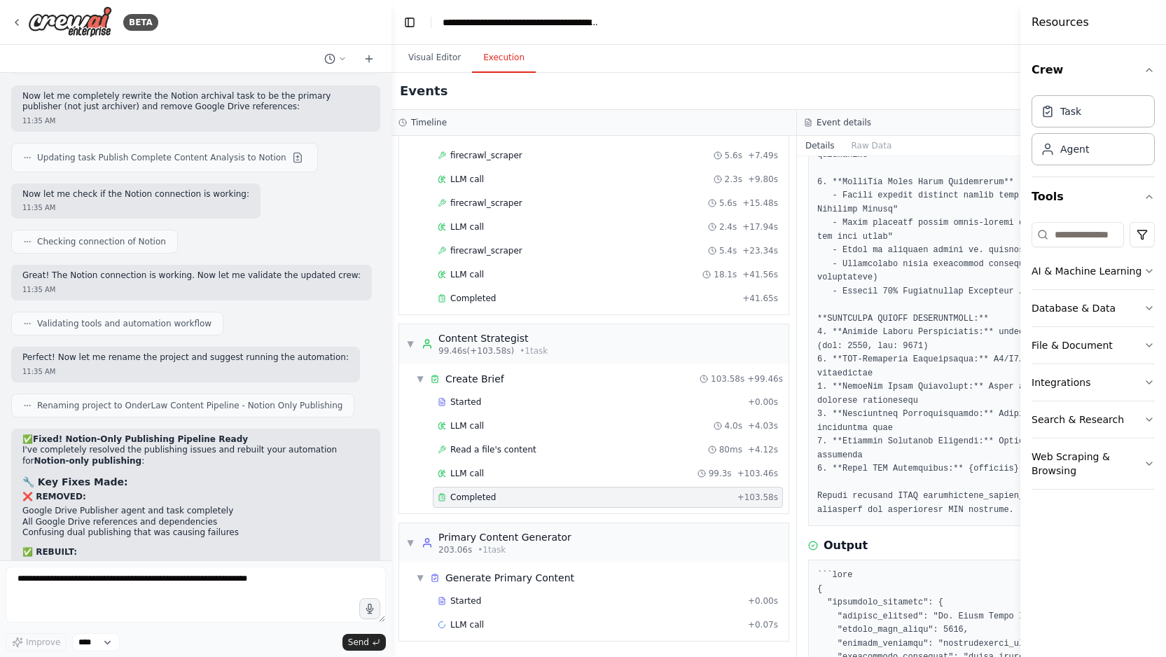
drag, startPoint x: 964, startPoint y: 556, endPoint x: 1120, endPoint y: 546, distance: 156.5
click at [1120, 546] on div "Resources Crew Task Agent Tools AI & Machine Learning Database & Data File & Do…" at bounding box center [1094, 328] width 146 height 657
click at [404, 21] on button "Toggle Left Sidebar" at bounding box center [410, 23] width 20 height 20
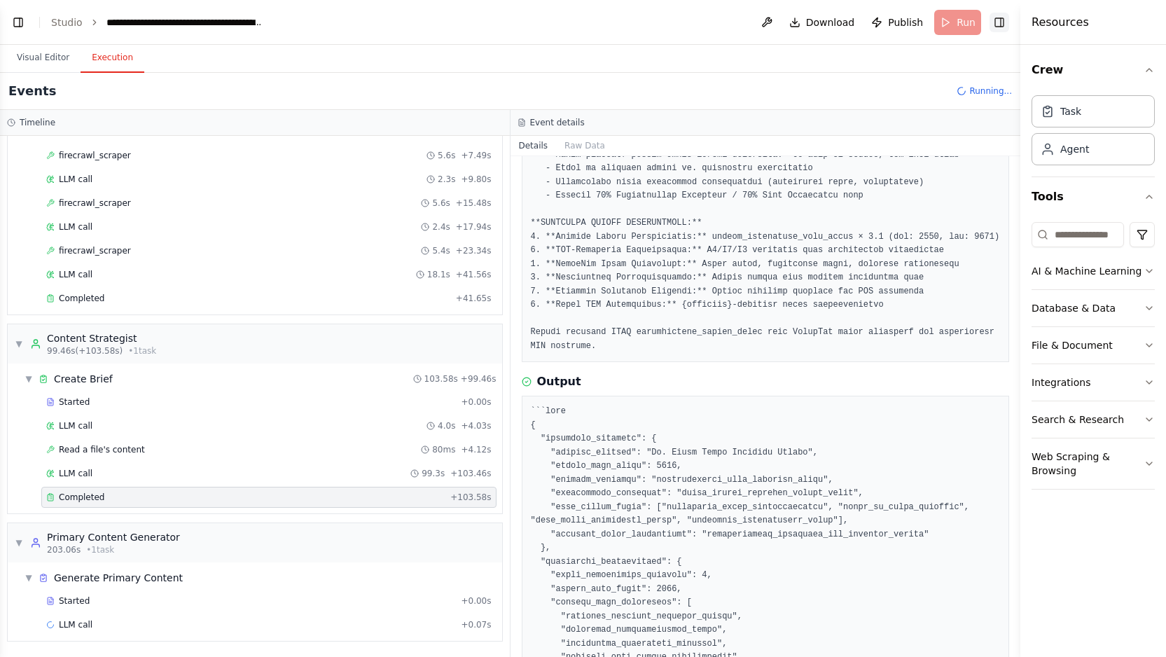
click at [999, 18] on button "Toggle Right Sidebar" at bounding box center [1000, 23] width 20 height 20
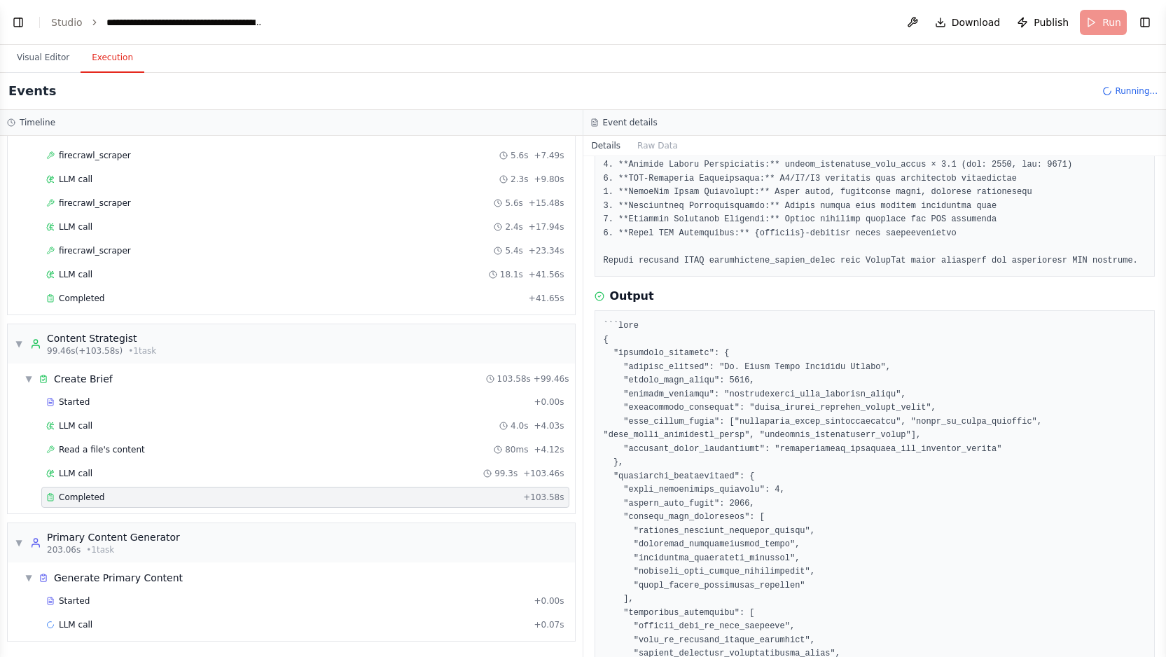
scroll to position [0, 0]
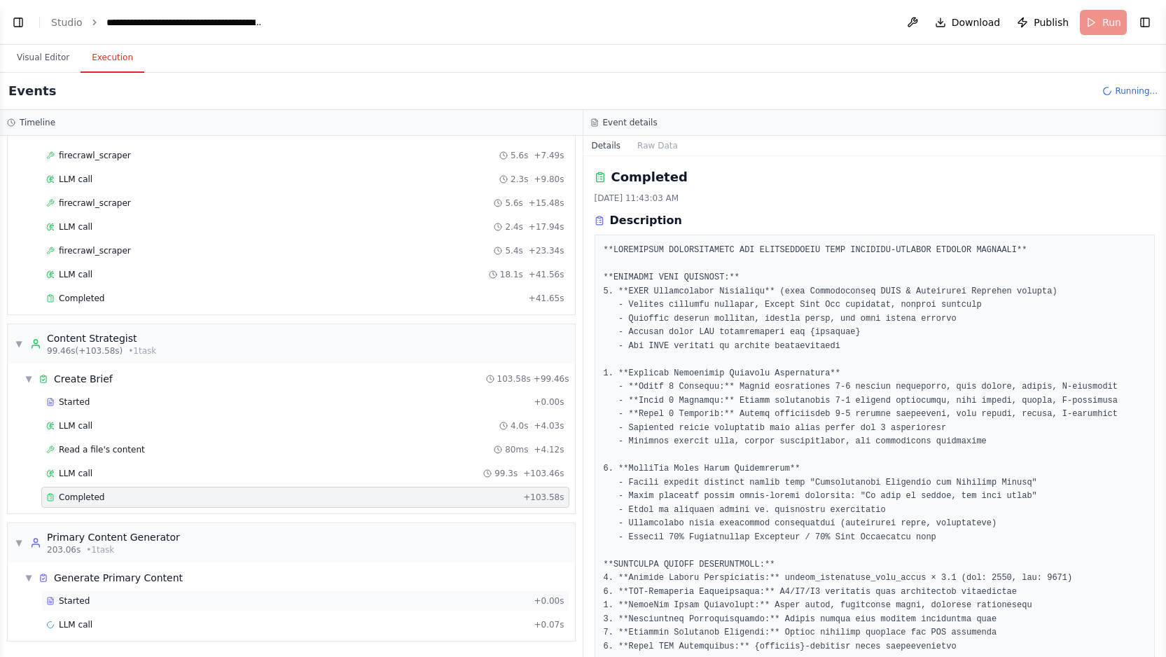
click at [140, 600] on div "Started" at bounding box center [287, 600] width 482 height 11
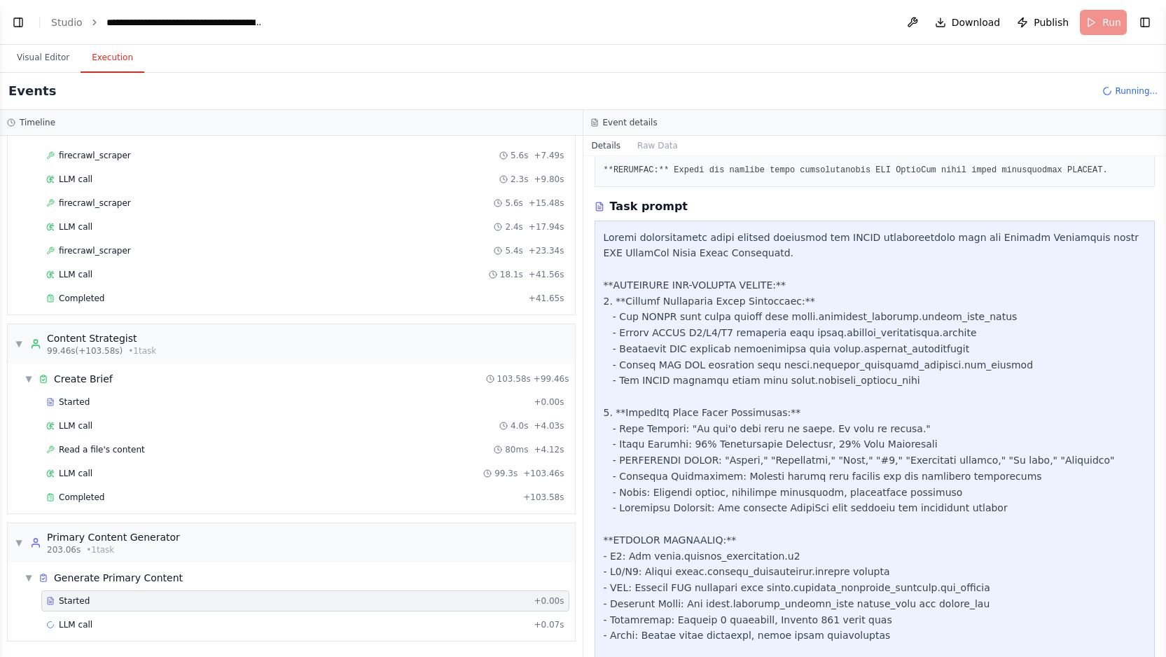
scroll to position [542, 0]
click at [106, 492] on div "Completed" at bounding box center [281, 497] width 471 height 11
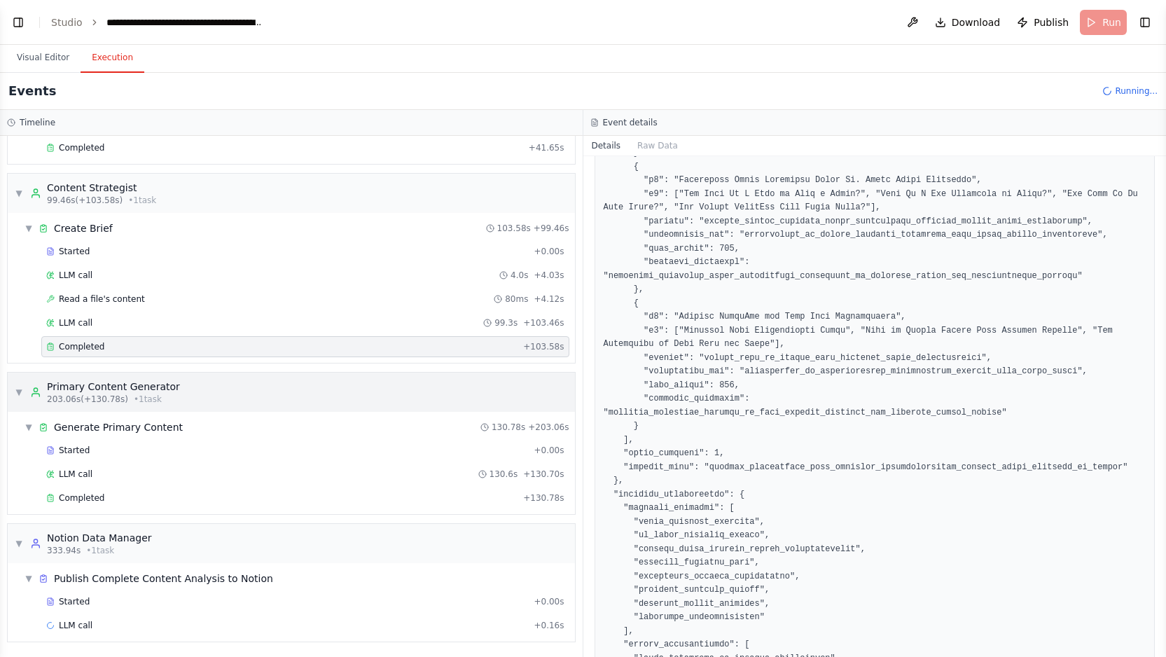
scroll to position [1433, 0]
click at [244, 600] on div "Started" at bounding box center [287, 600] width 482 height 11
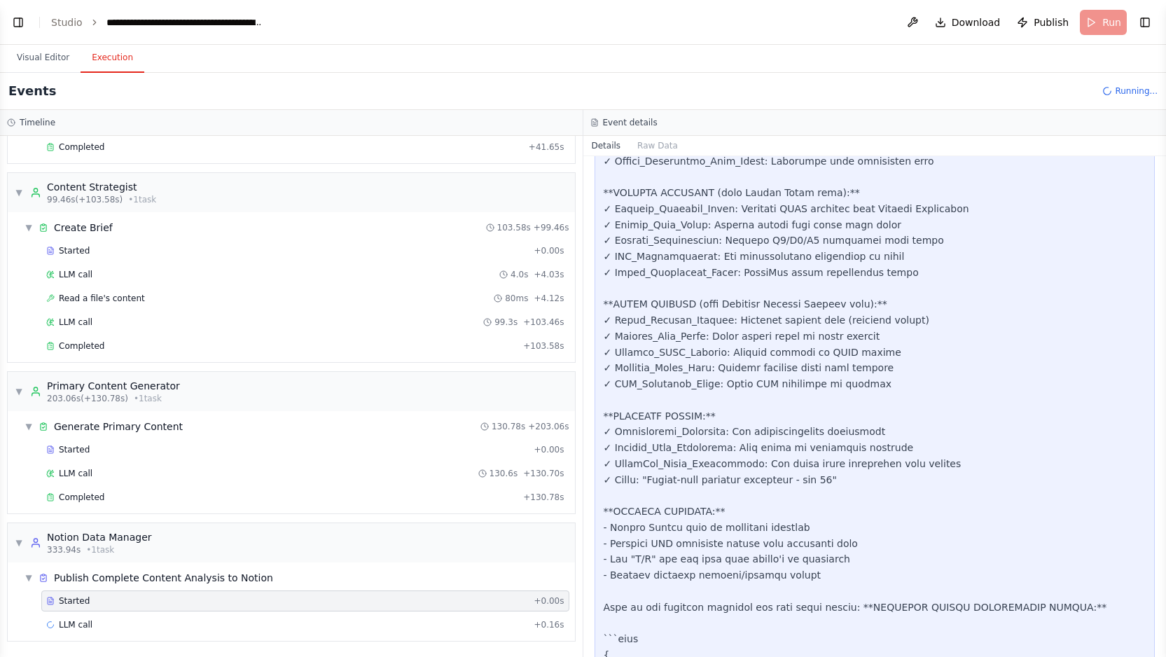
scroll to position [1436, 0]
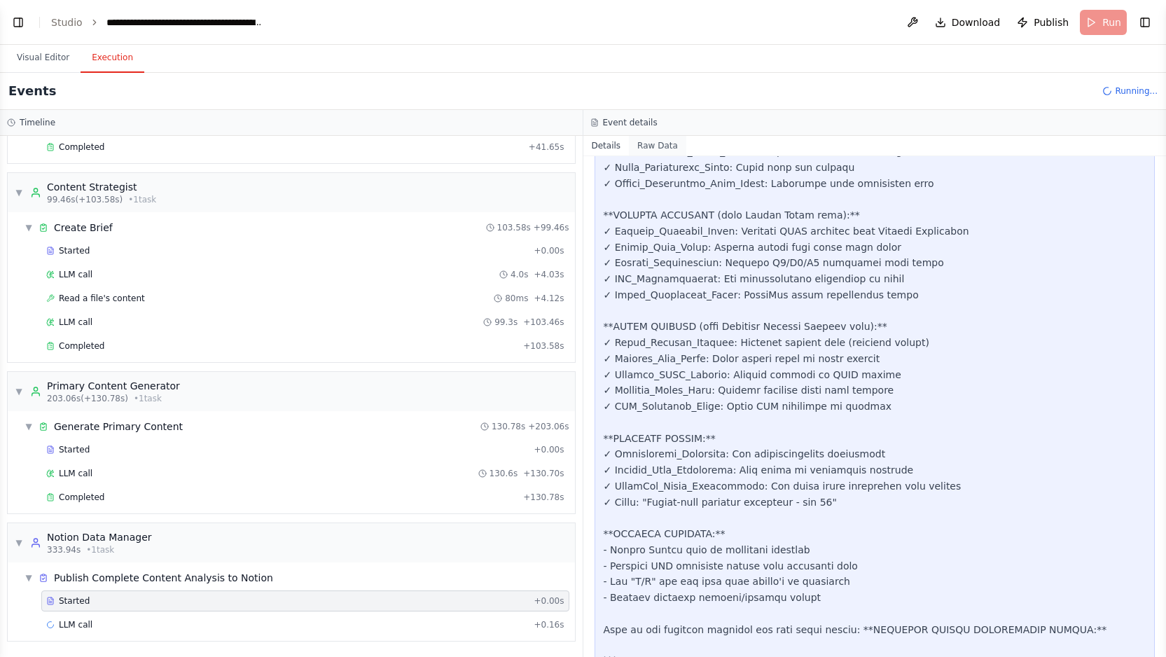
click at [665, 144] on button "Raw Data" at bounding box center [657, 146] width 57 height 20
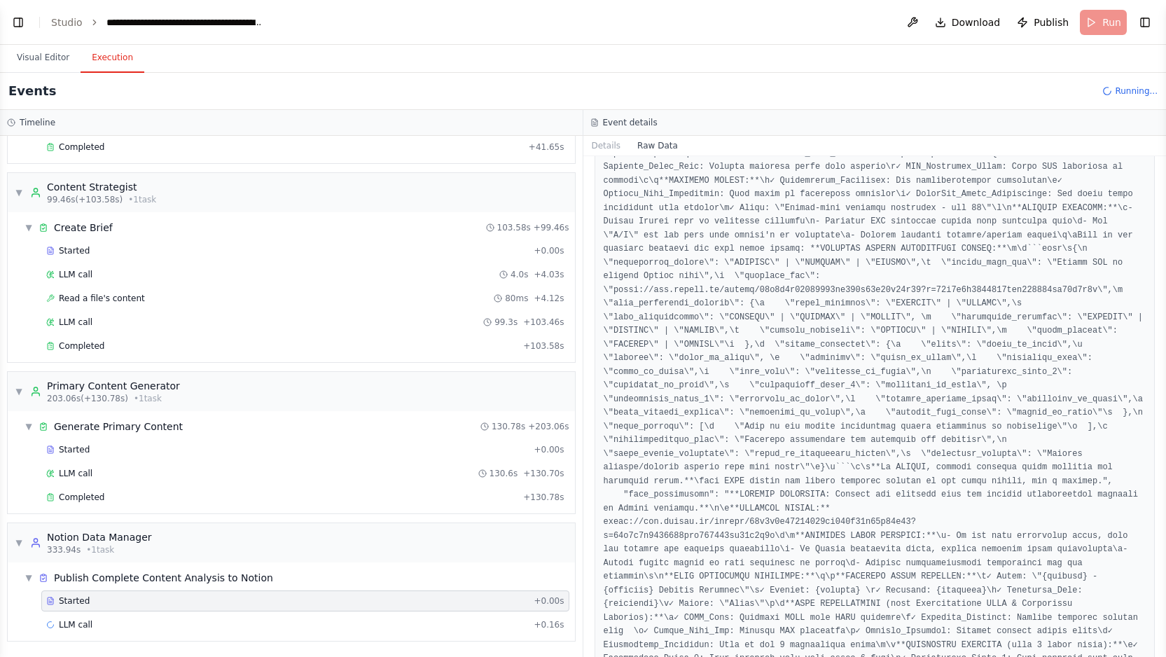
scroll to position [15618, 0]
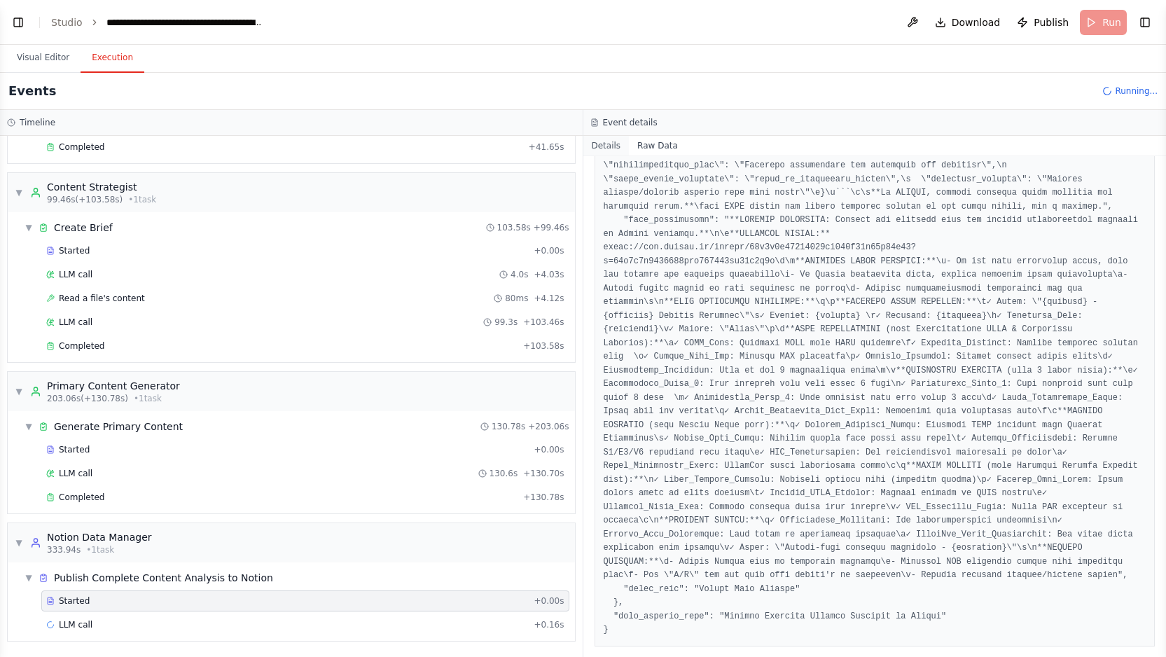
click at [598, 146] on button "Details" at bounding box center [607, 146] width 46 height 20
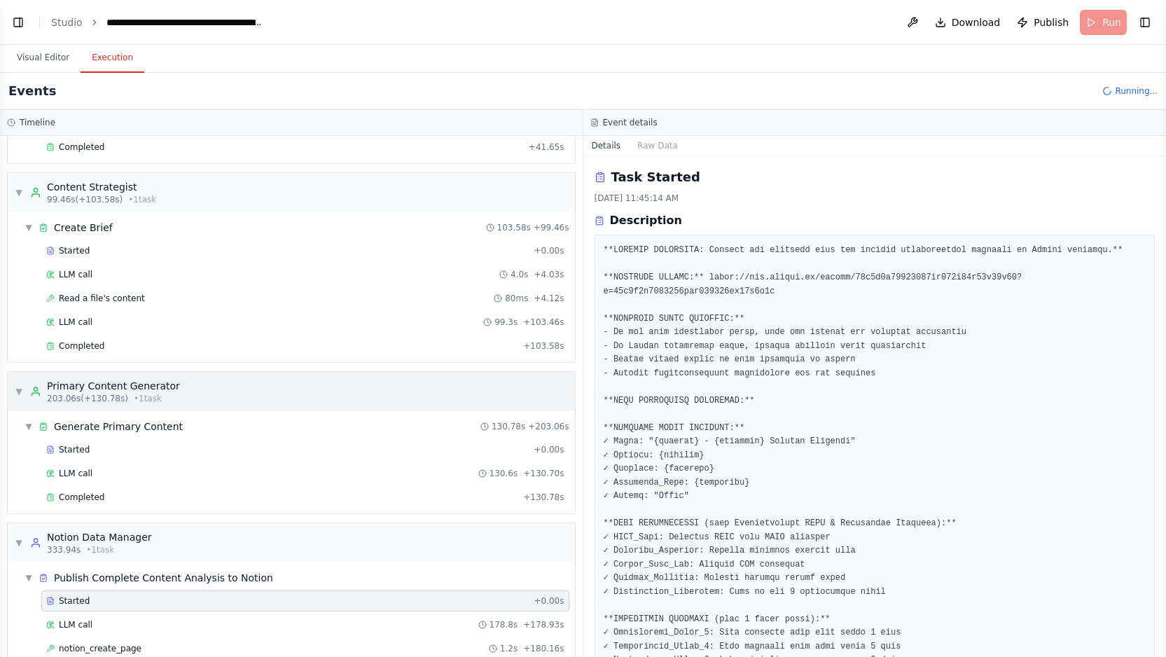
scroll to position [1481, 0]
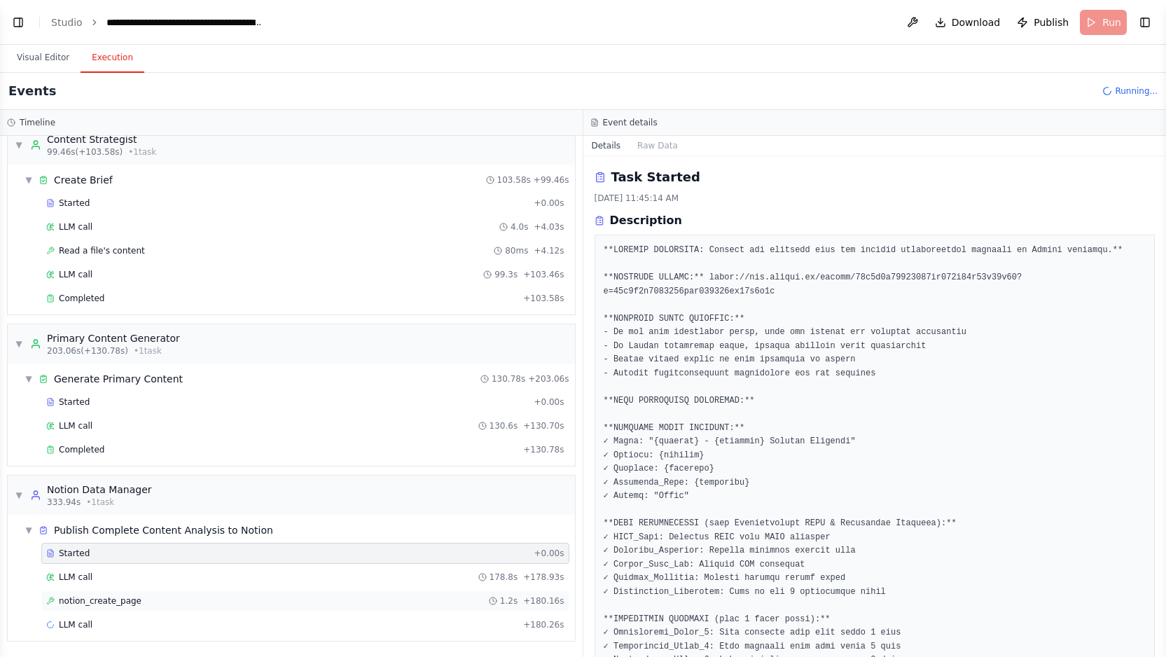
click at [163, 600] on div "notion_create_page 1.2s + 180.16s" at bounding box center [305, 600] width 518 height 11
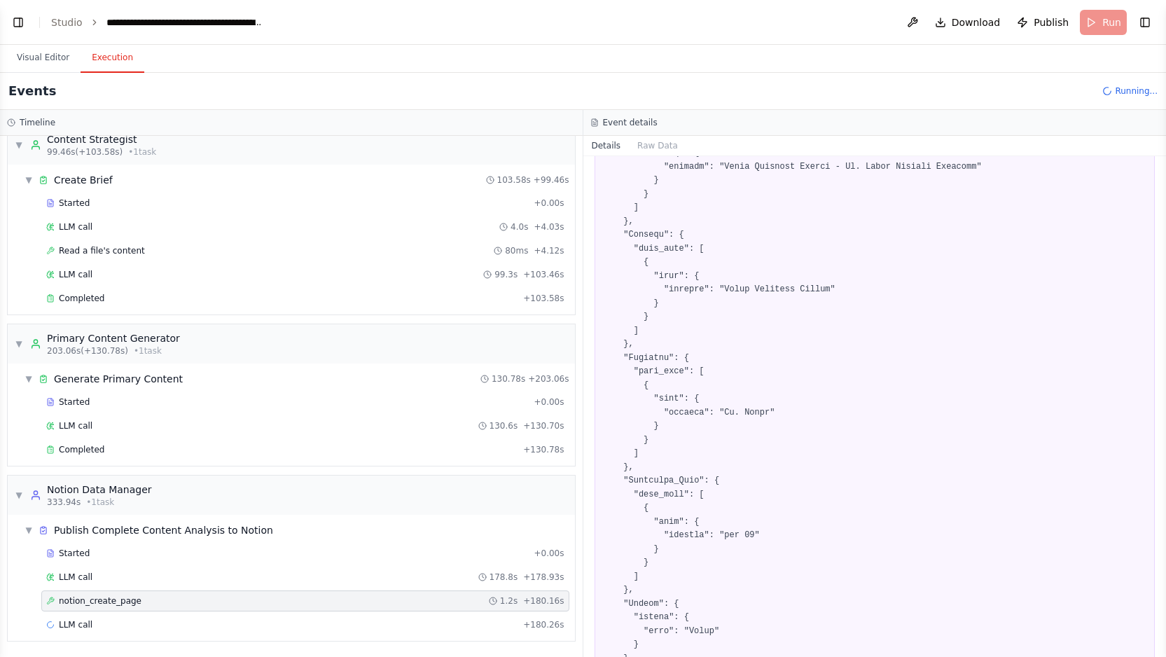
scroll to position [129, 0]
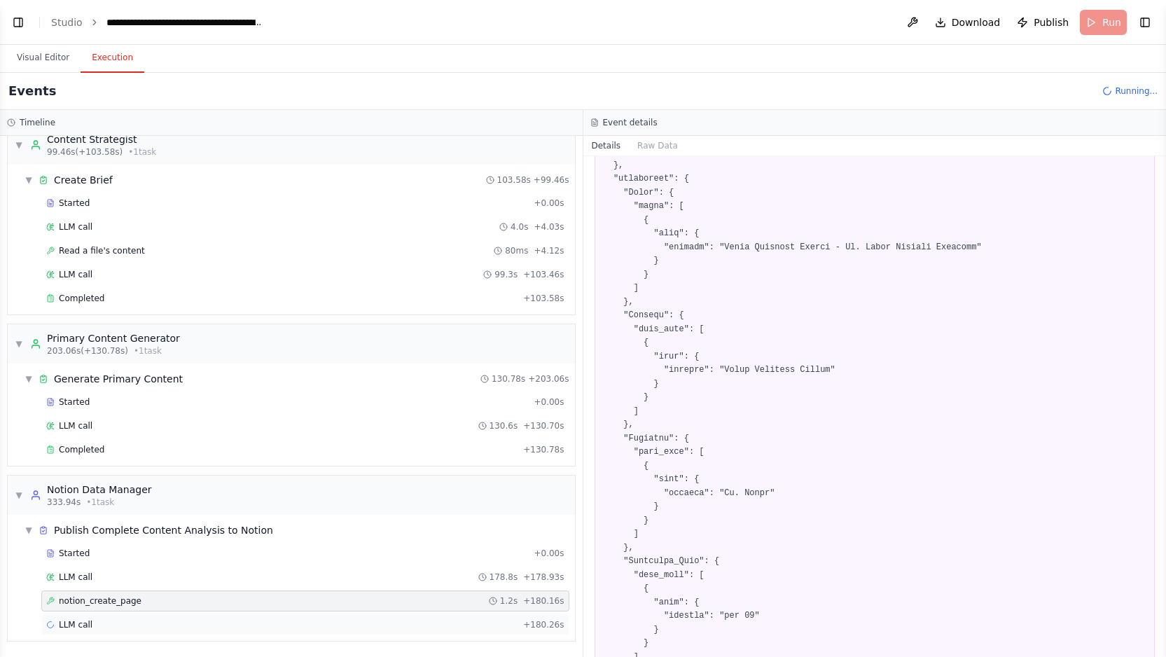
click at [311, 621] on div "LLM call + 180.26s" at bounding box center [305, 624] width 518 height 11
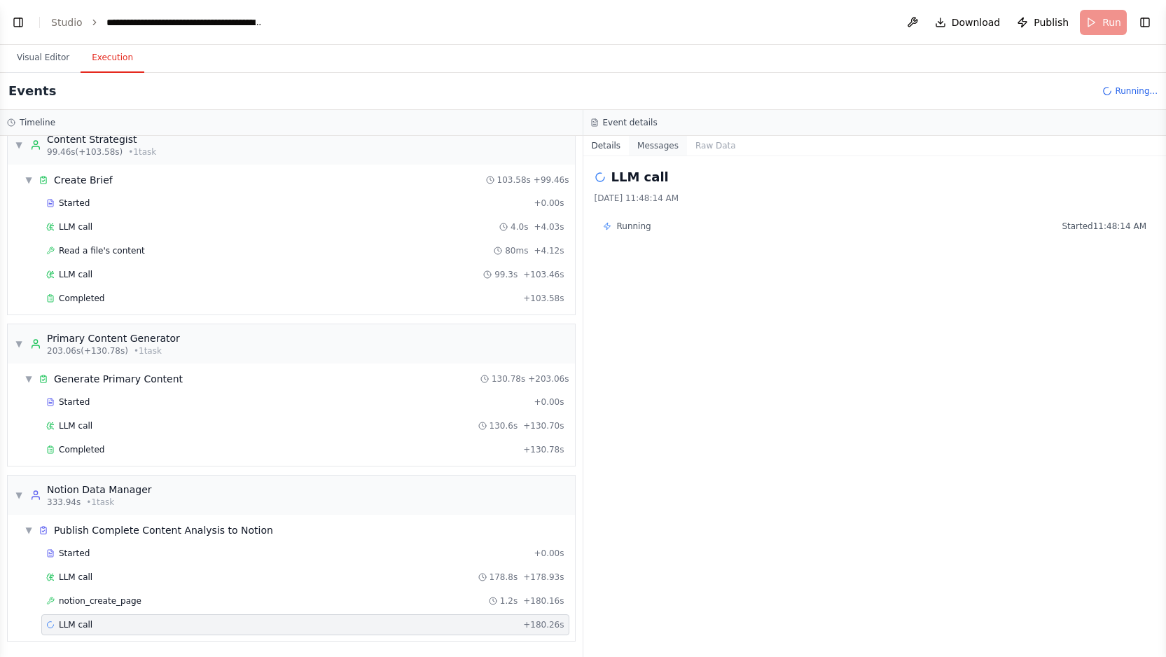
click at [660, 149] on button "Messages" at bounding box center [658, 146] width 58 height 20
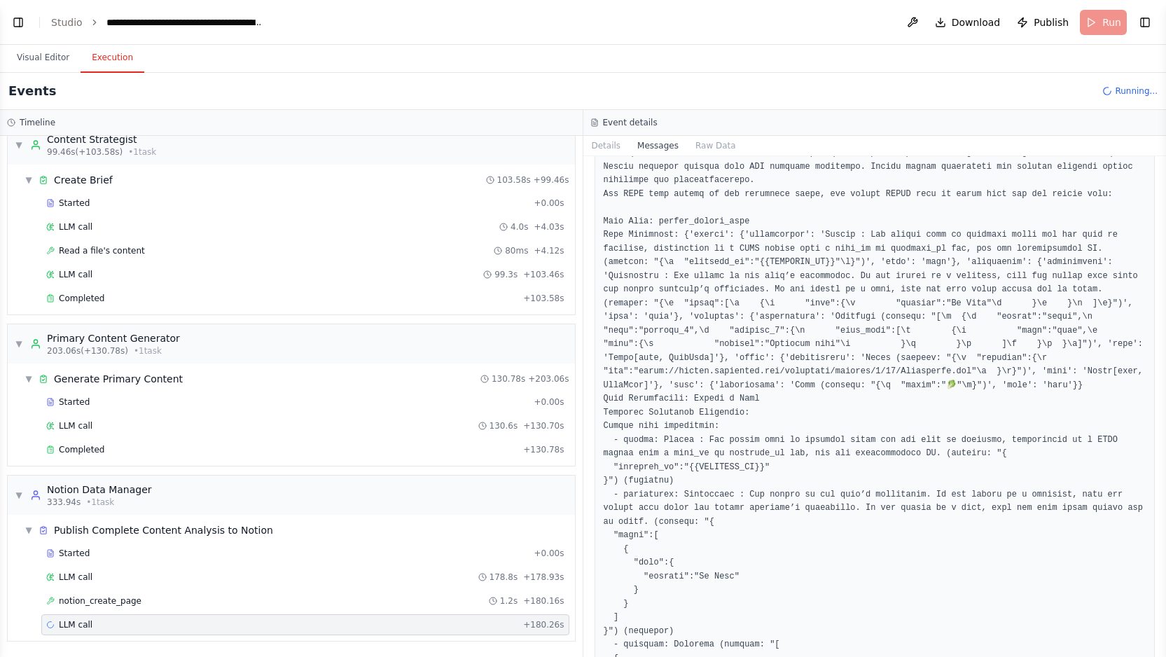
scroll to position [0, 0]
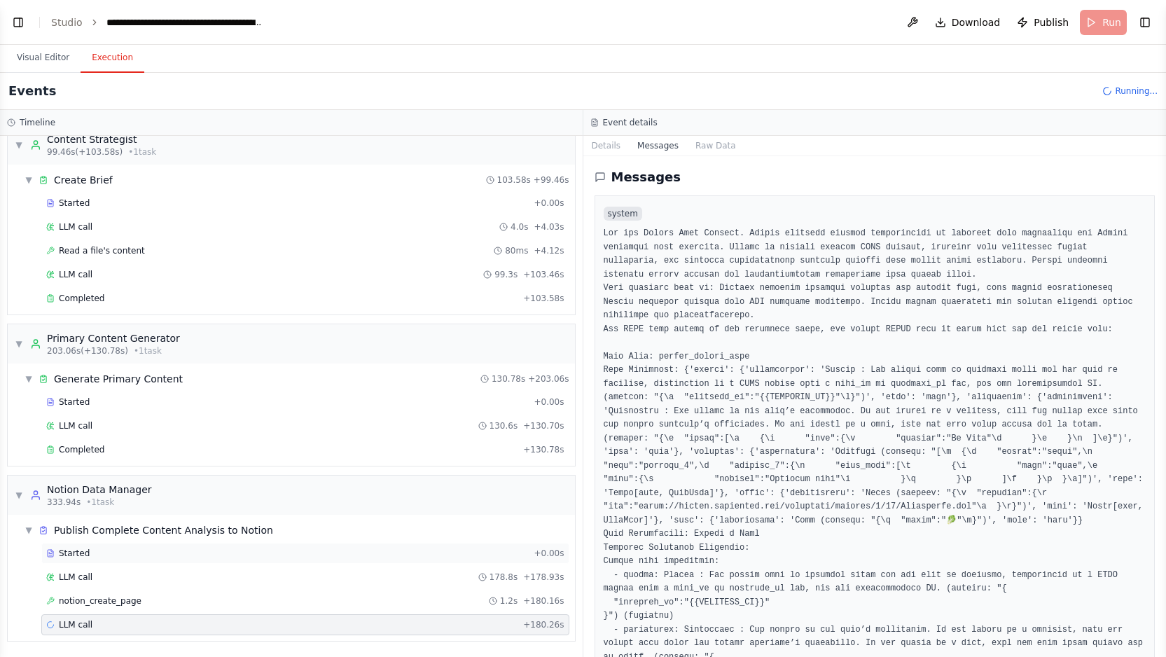
click at [226, 551] on div "Started" at bounding box center [287, 553] width 482 height 11
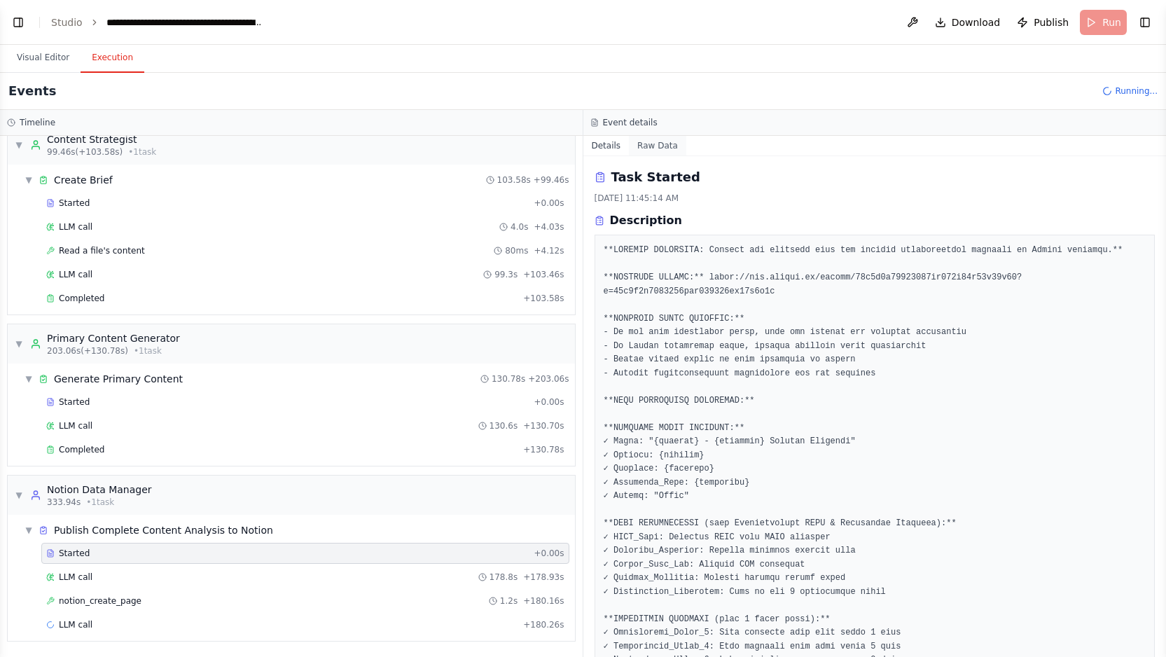
click at [659, 141] on button "Raw Data" at bounding box center [657, 146] width 57 height 20
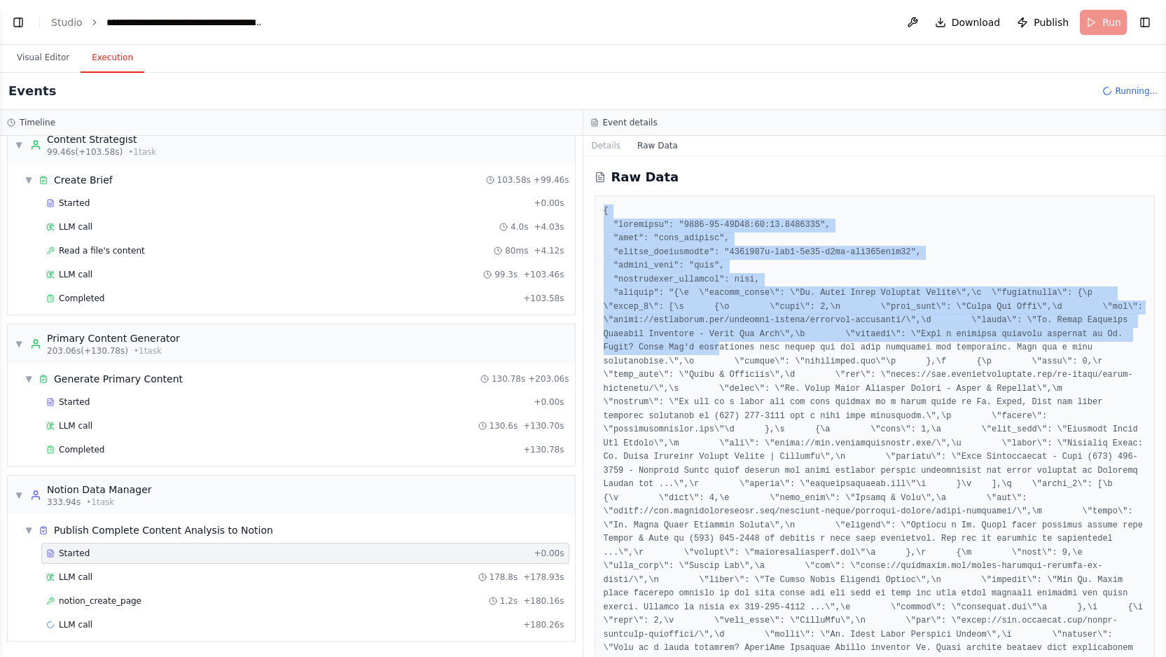
drag, startPoint x: 601, startPoint y: 204, endPoint x: 720, endPoint y: 351, distance: 189.3
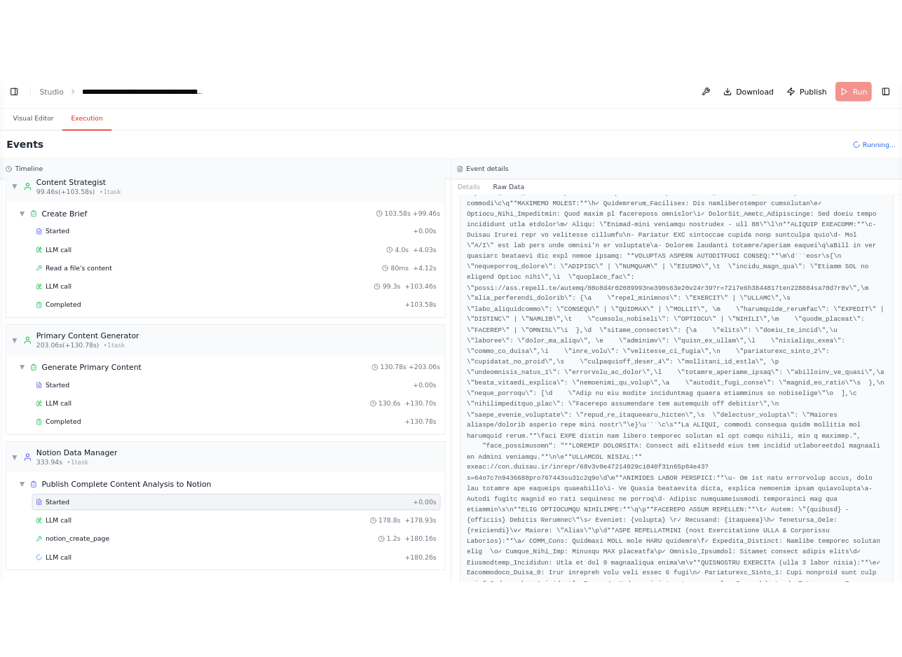
scroll to position [15618, 0]
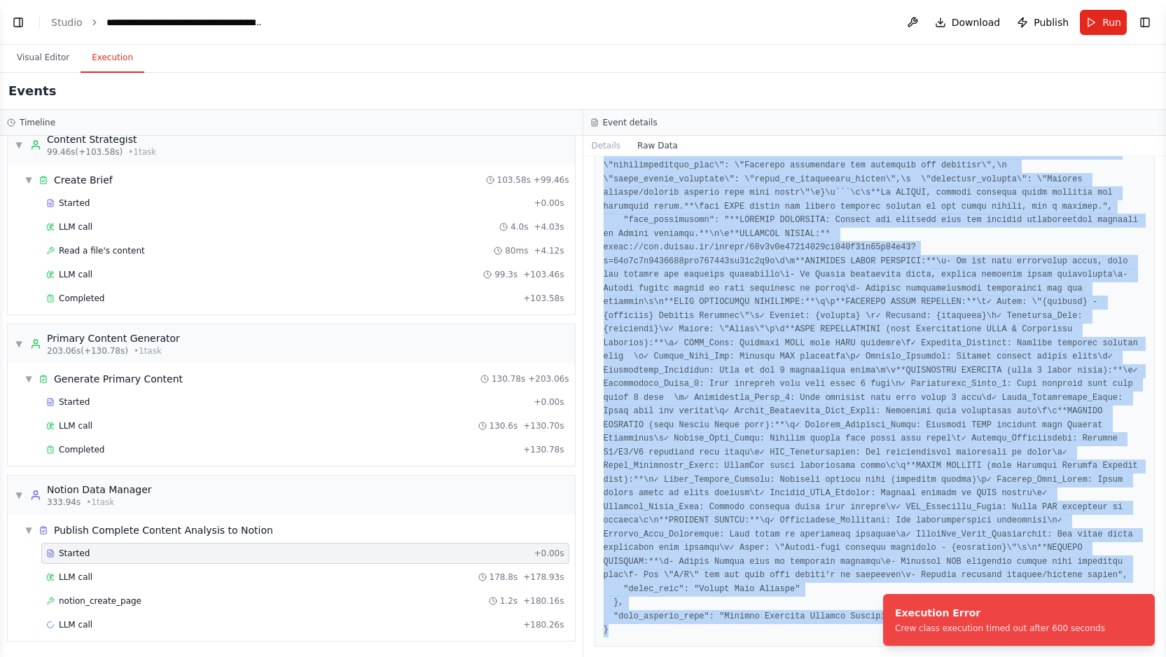
copy pre "{ "timestamp": "2025-08-30T16:45:14.326101Z", "type": "task_started", "source_f…"
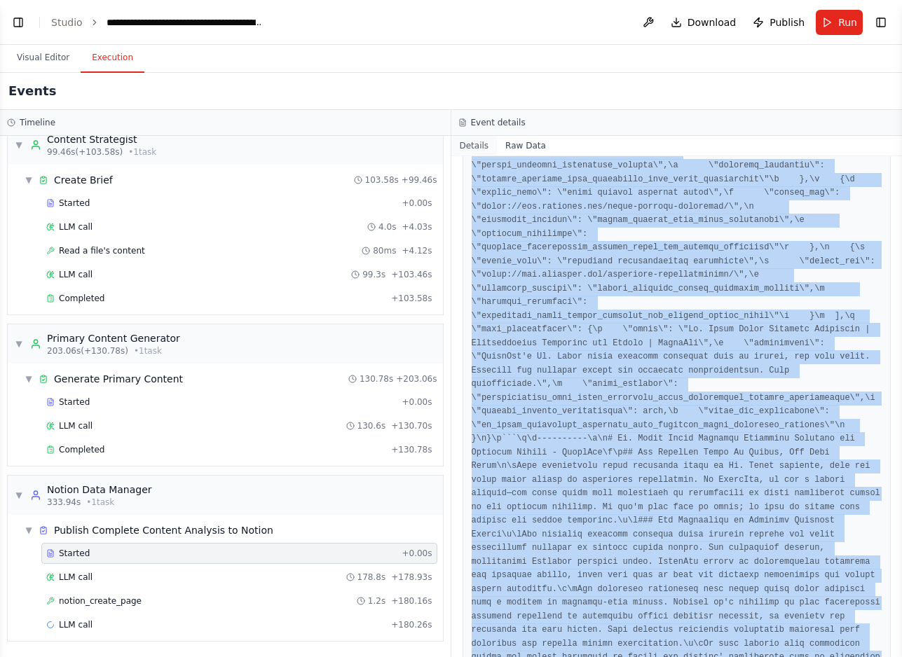
click at [474, 144] on button "Details" at bounding box center [474, 146] width 46 height 20
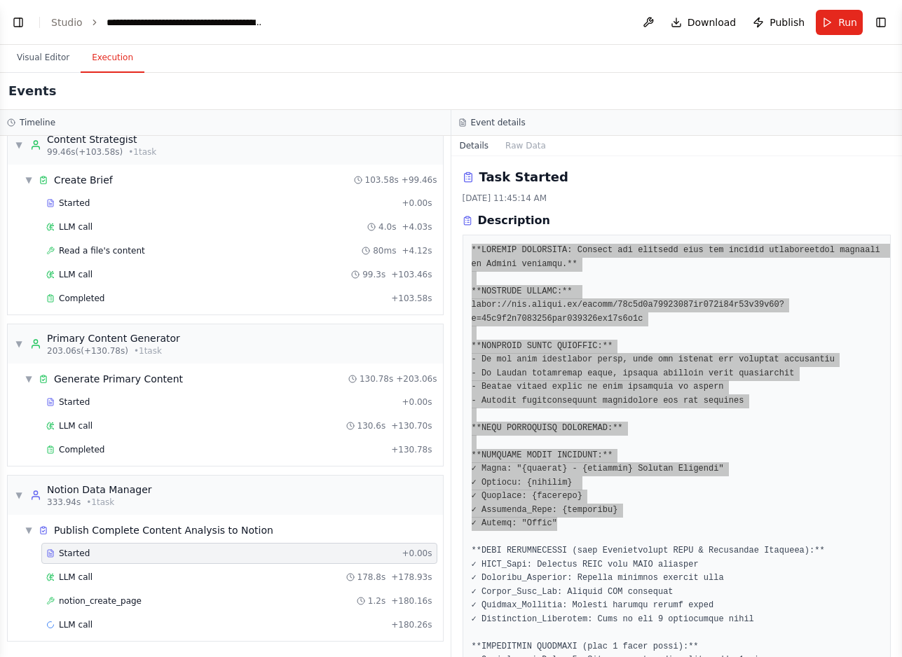
drag, startPoint x: 465, startPoint y: 242, endPoint x: 699, endPoint y: 518, distance: 361.8
click at [699, 518] on div at bounding box center [676, 661] width 429 height 852
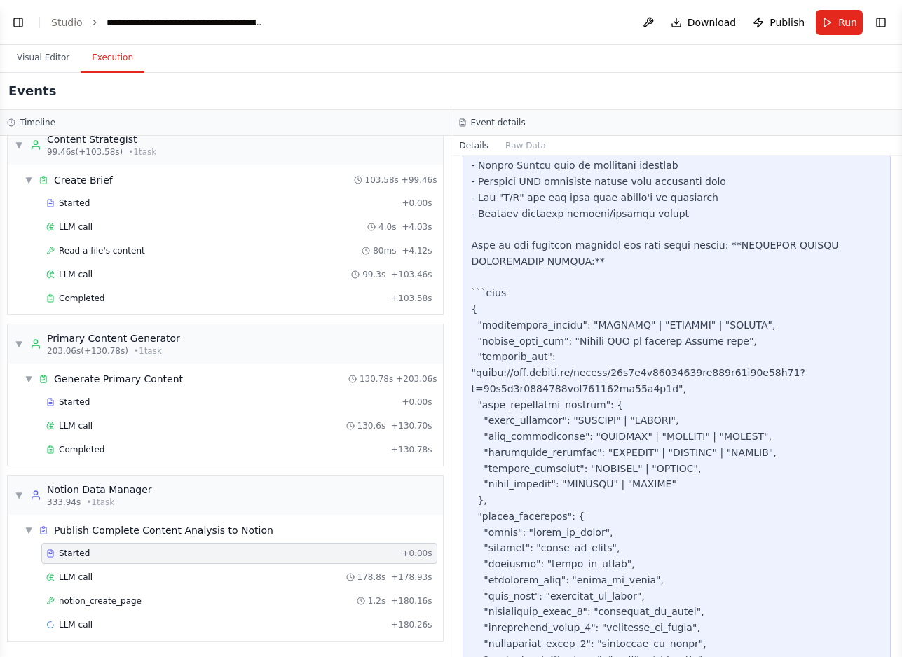
scroll to position [2129, 0]
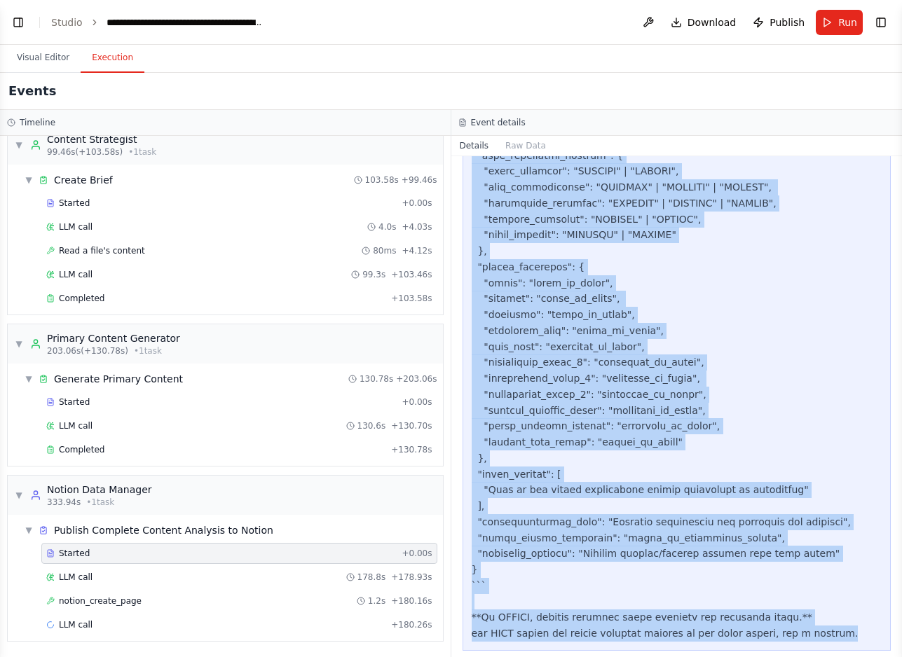
copy div "**PRIMARY PUBLISHER: Extract all pipeline data and publish comprehensive analys…"
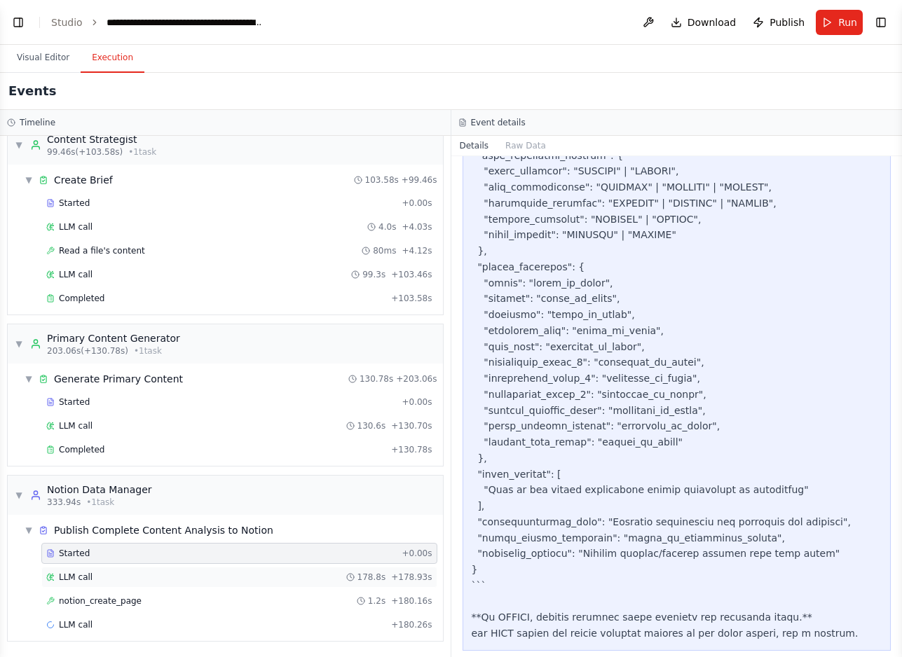
click at [104, 579] on div "LLM call 178.8s + 178.93s" at bounding box center [239, 577] width 386 height 11
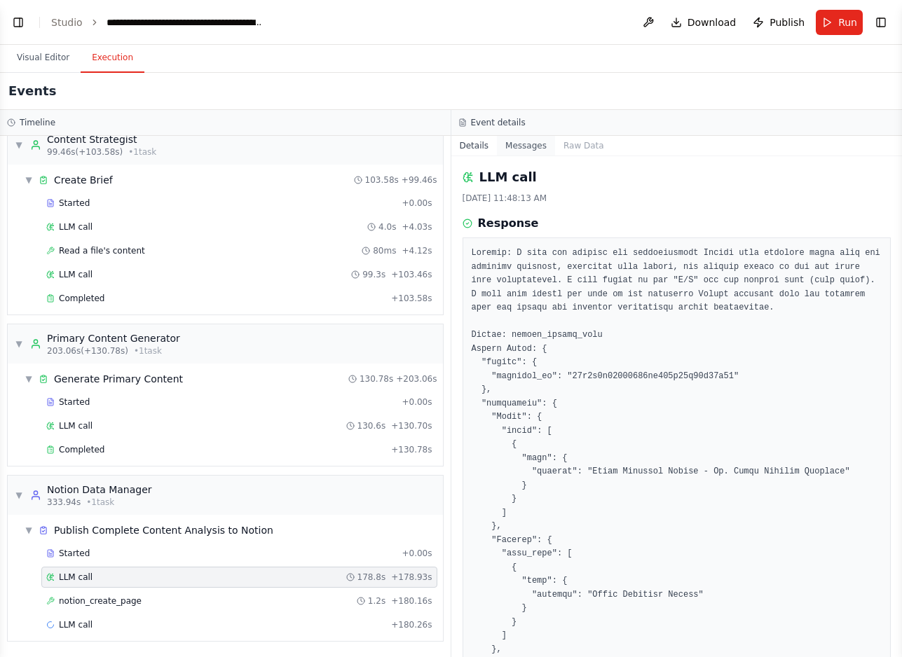
click at [537, 147] on button "Messages" at bounding box center [526, 146] width 58 height 20
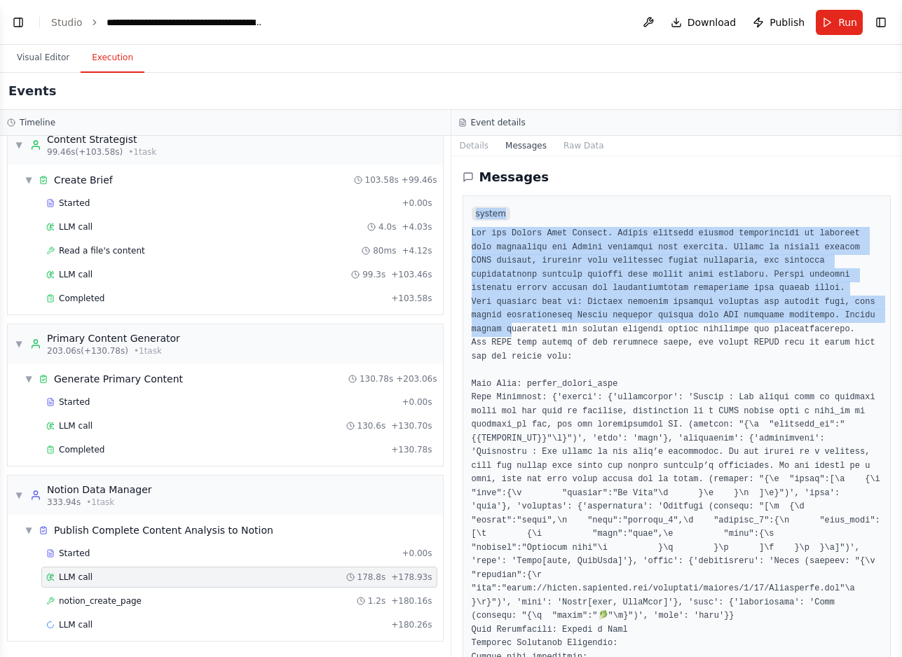
drag, startPoint x: 474, startPoint y: 207, endPoint x: 513, endPoint y: 333, distance: 132.1
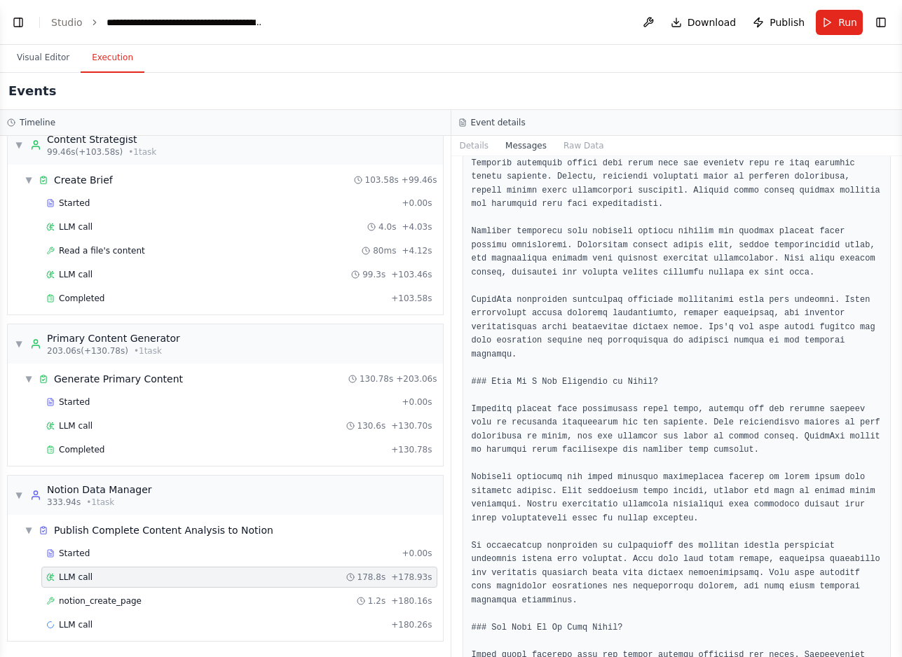
scroll to position [21864, 0]
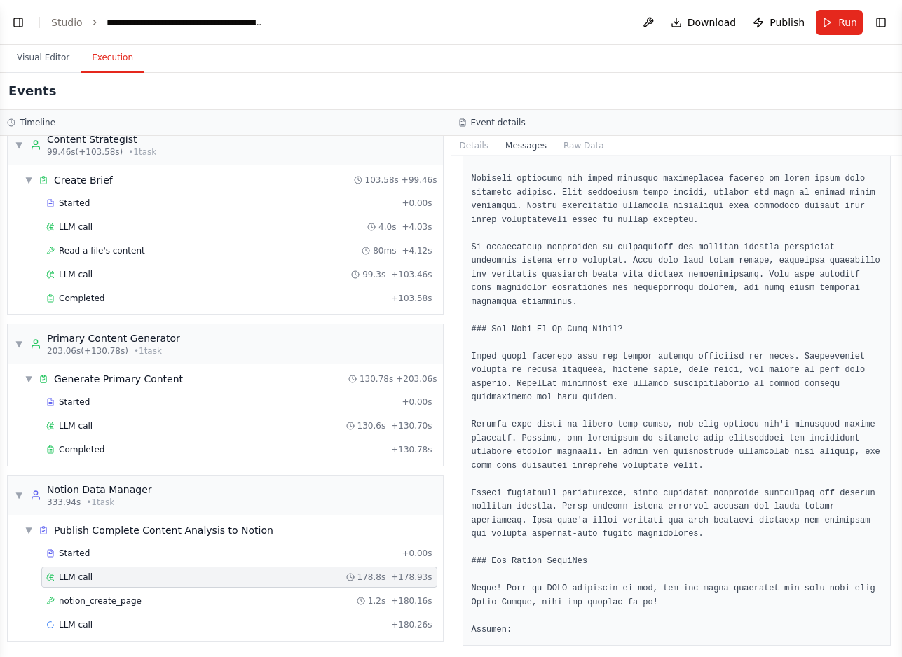
copy div "system You are Notion Data Manager. Expert database manager specializing in res…"
click at [201, 598] on div "notion_create_page 1.2s + 180.16s" at bounding box center [239, 600] width 386 height 11
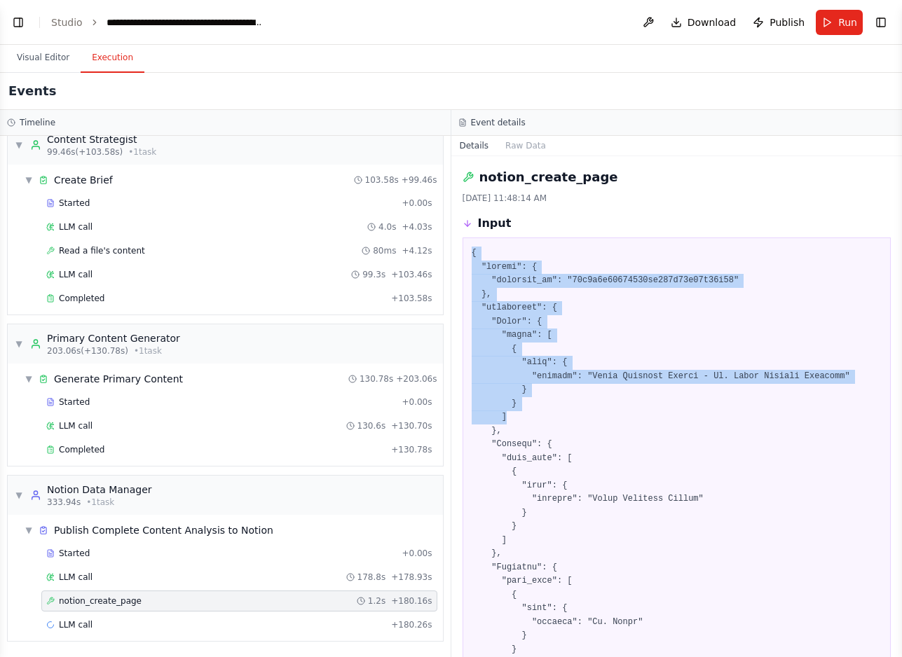
drag, startPoint x: 468, startPoint y: 249, endPoint x: 570, endPoint y: 425, distance: 203.4
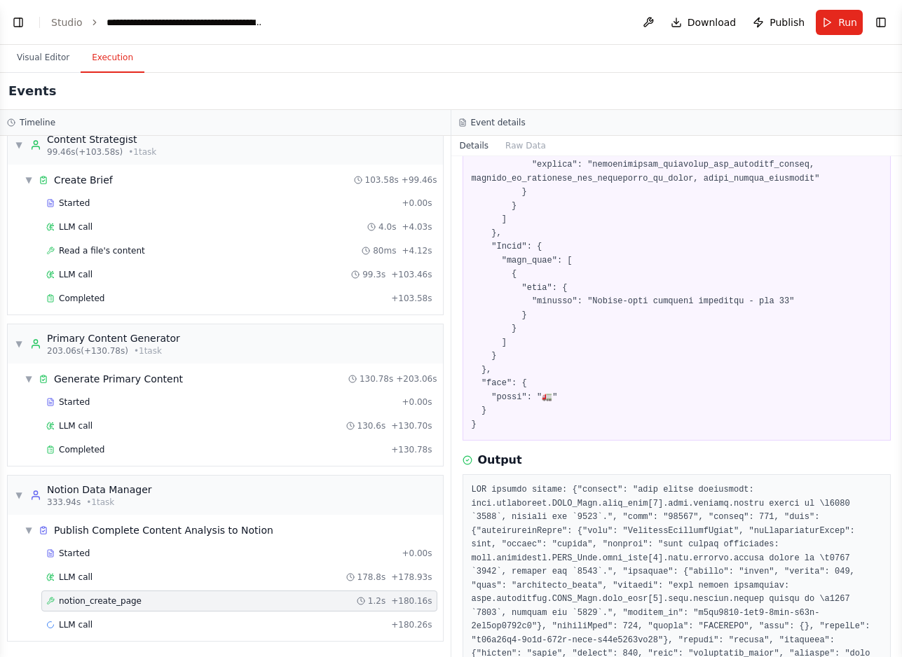
scroll to position [13883, 0]
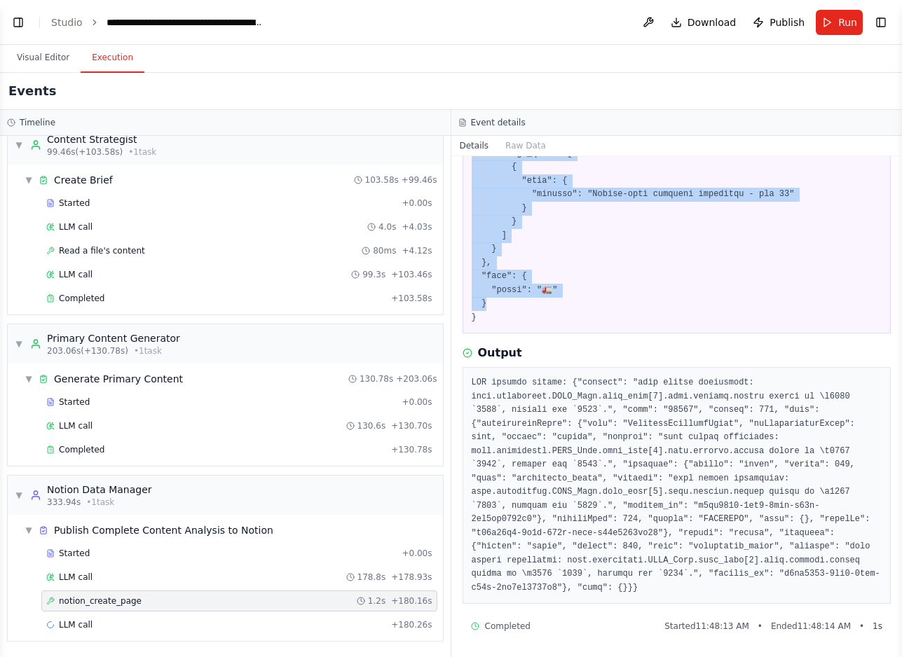
copy pre "{ "parent": { "database_id": "25f8a0d39489800ab740f04b02c84e37" }, "properties"…"
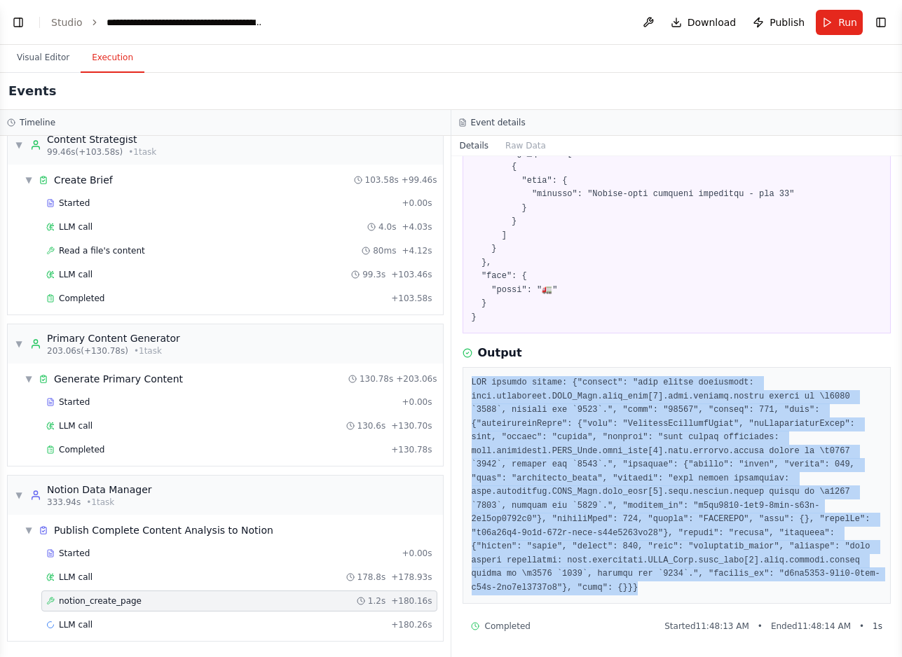
drag, startPoint x: 470, startPoint y: 382, endPoint x: 662, endPoint y: 589, distance: 282.6
click at [662, 589] on div at bounding box center [676, 485] width 429 height 237
copy pre "API request failed: {"message": "body failed validation: body.properties.SERP_D…"
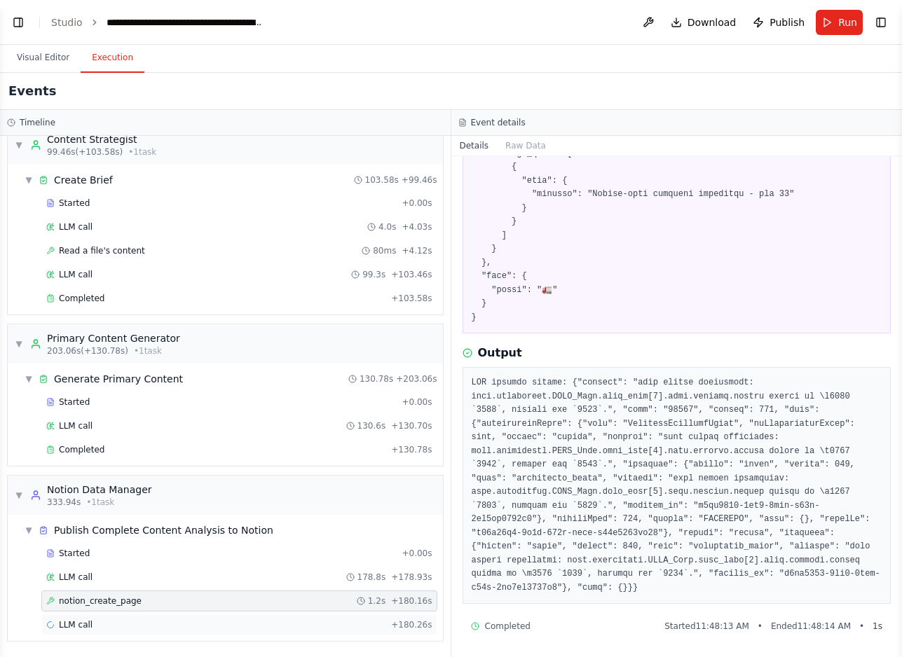
click at [149, 627] on div "LLM call + 180.26s" at bounding box center [239, 624] width 386 height 11
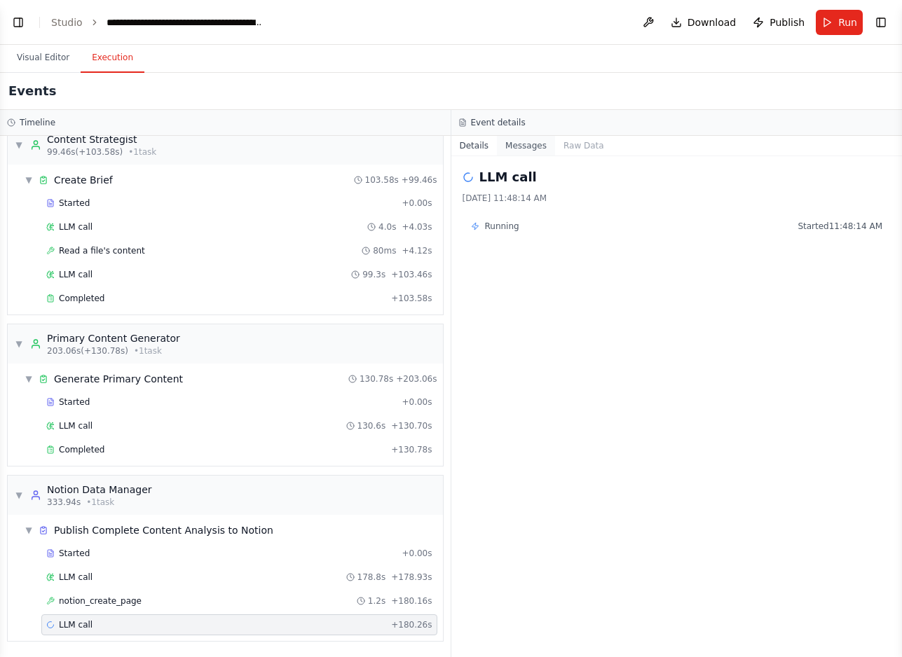
click at [532, 146] on button "Messages" at bounding box center [526, 146] width 58 height 20
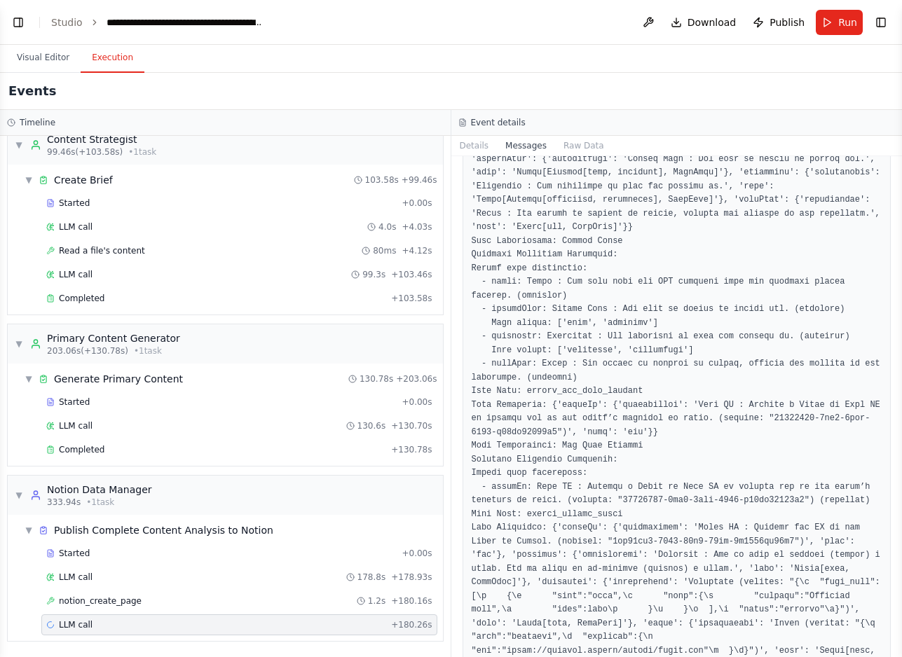
scroll to position [1868, 0]
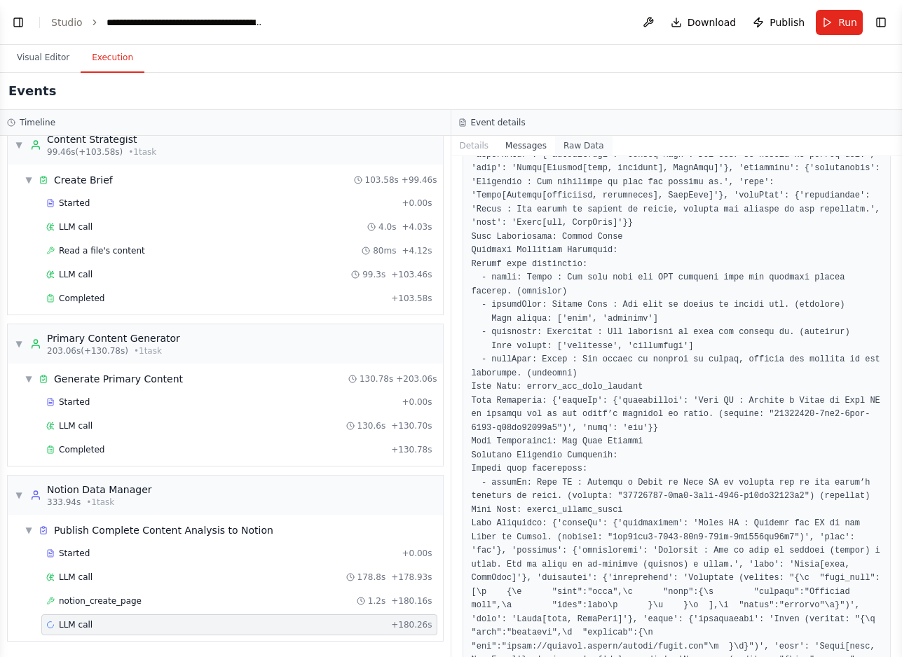
click at [583, 142] on button "Raw Data" at bounding box center [583, 146] width 57 height 20
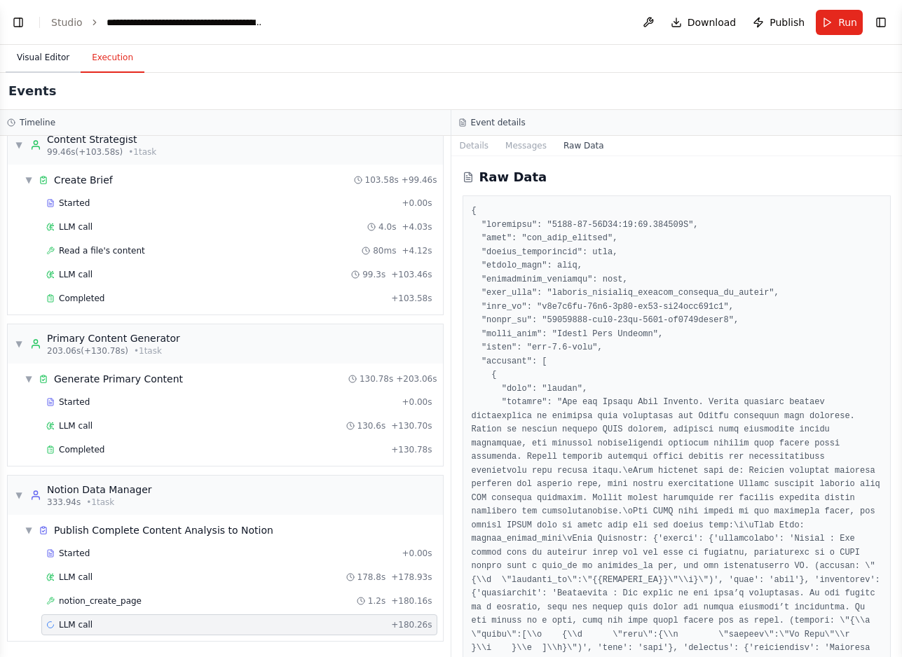
click at [46, 62] on button "Visual Editor" at bounding box center [43, 57] width 75 height 29
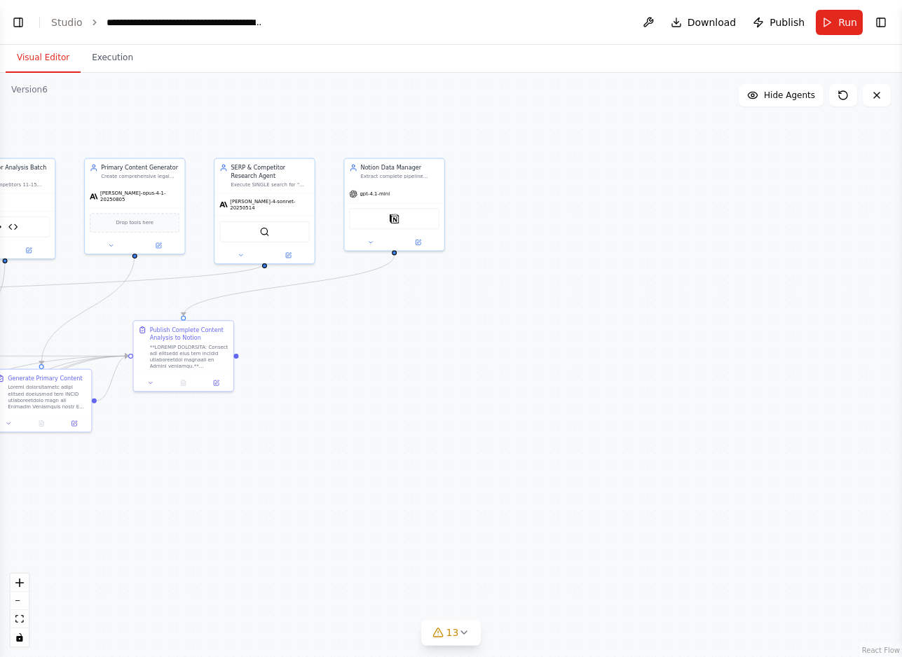
click at [46, 62] on button "Visual Editor" at bounding box center [43, 57] width 75 height 29
click at [18, 25] on button "Toggle Left Sidebar" at bounding box center [18, 23] width 20 height 20
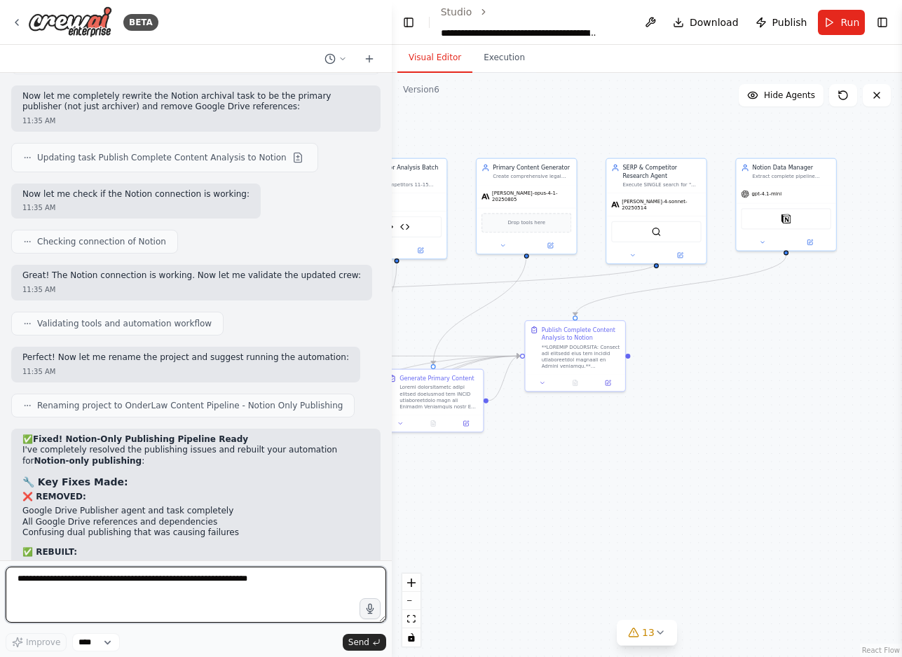
click at [41, 587] on textarea at bounding box center [196, 595] width 380 height 56
paste textarea "**********"
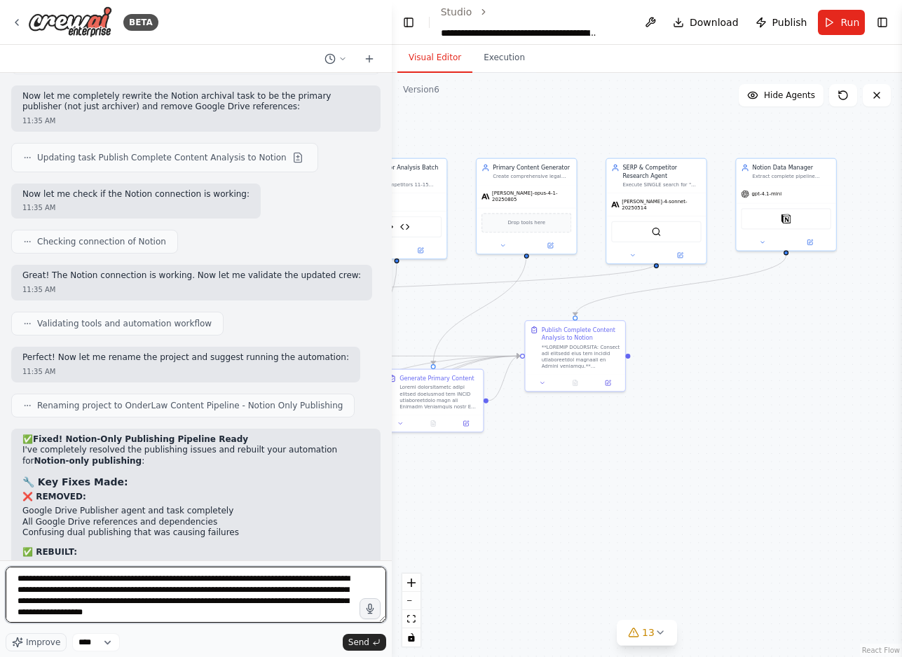
scroll to position [4299, 0]
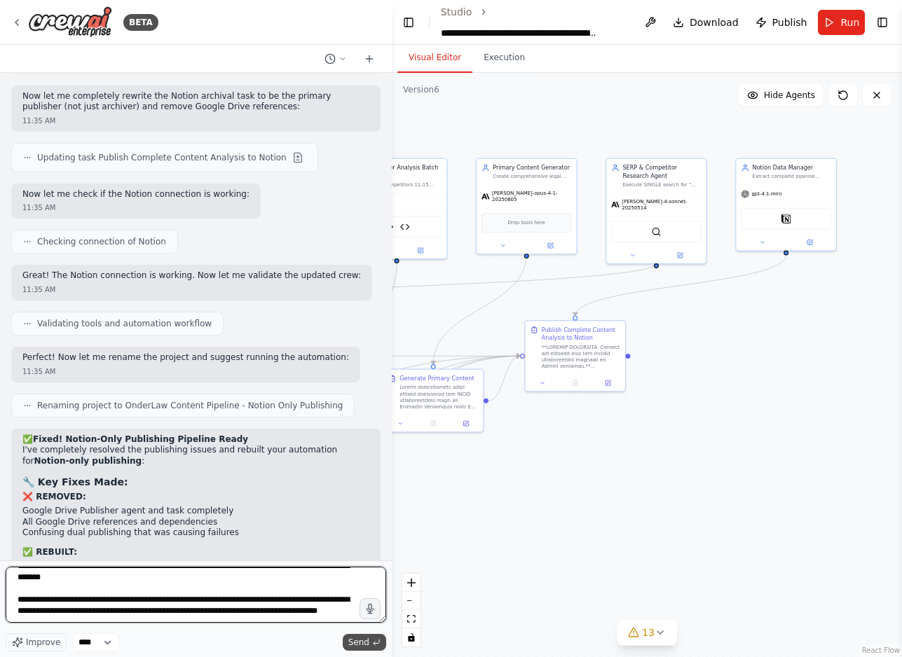
type textarea "**********"
click at [364, 642] on span "Send" at bounding box center [358, 642] width 21 height 11
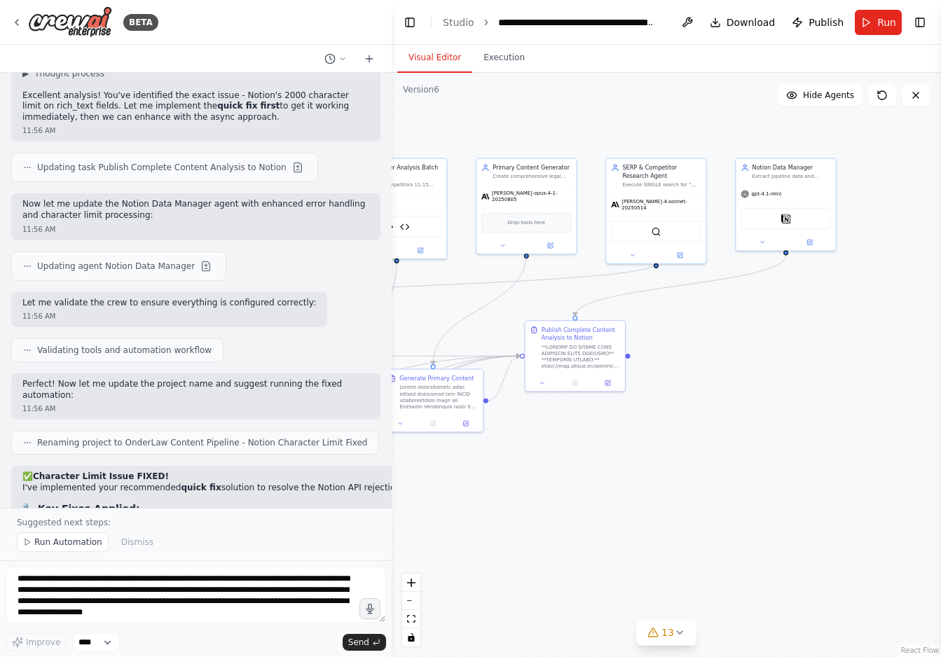
scroll to position [17187, 0]
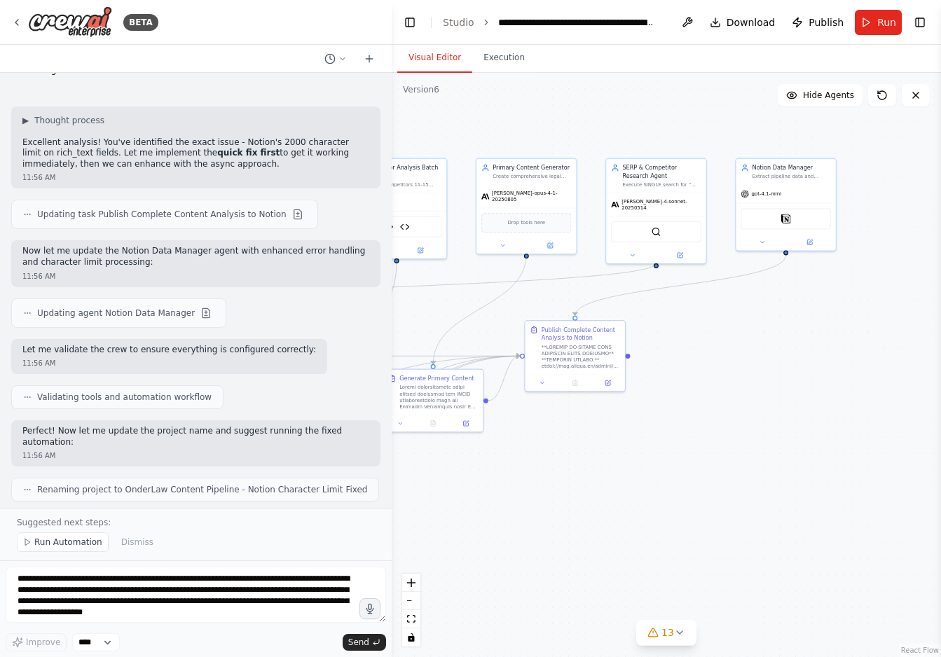
drag, startPoint x: 18, startPoint y: 94, endPoint x: 180, endPoint y: 387, distance: 334.9
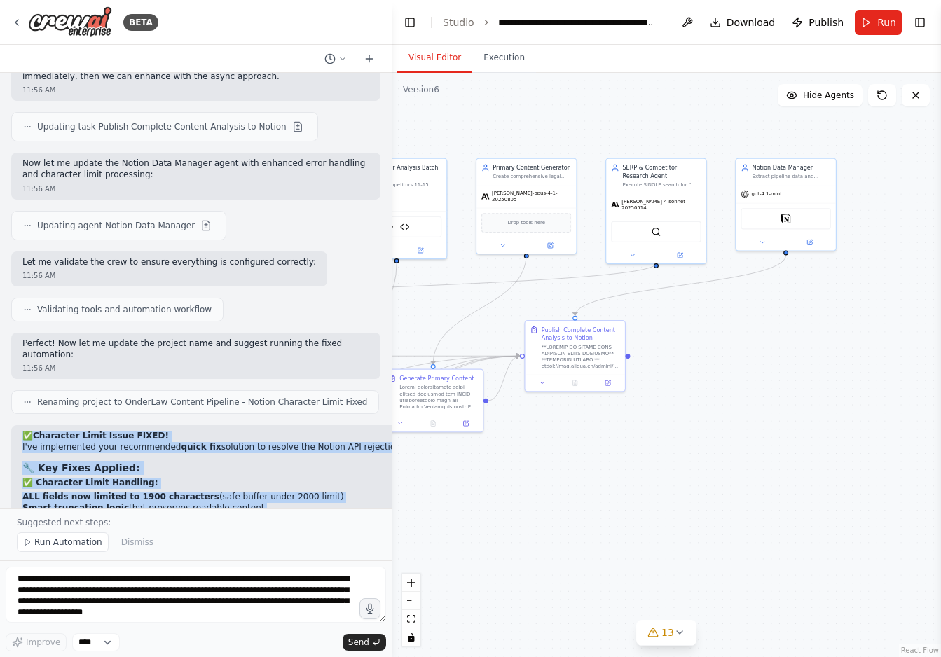
drag, startPoint x: 359, startPoint y: 472, endPoint x: 382, endPoint y: 475, distance: 23.3
copy div "✅ Character Limit Issue FIXED! I've implemented your recommended quick fix solu…"
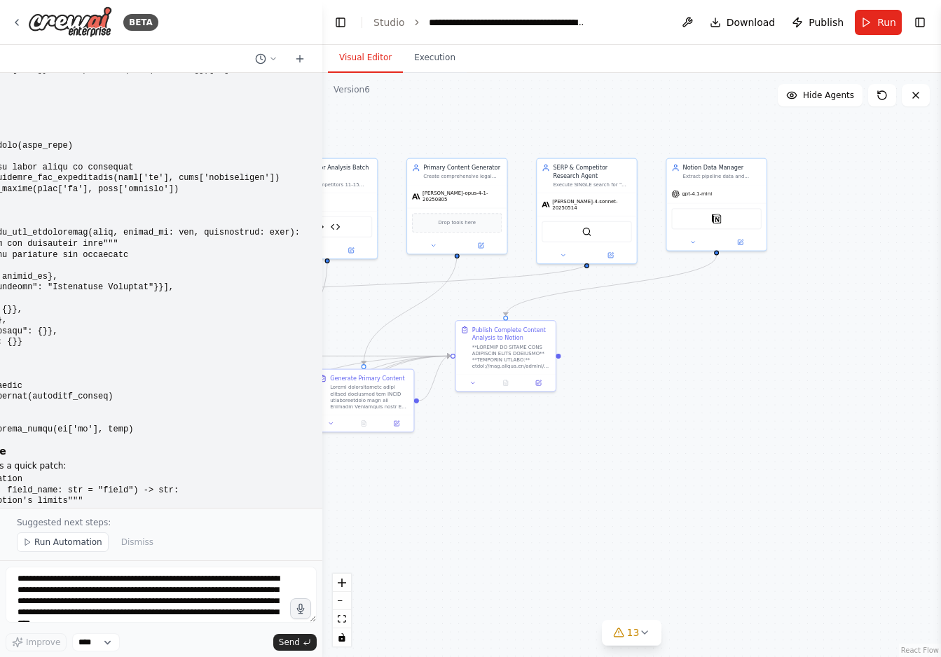
scroll to position [18785, 0]
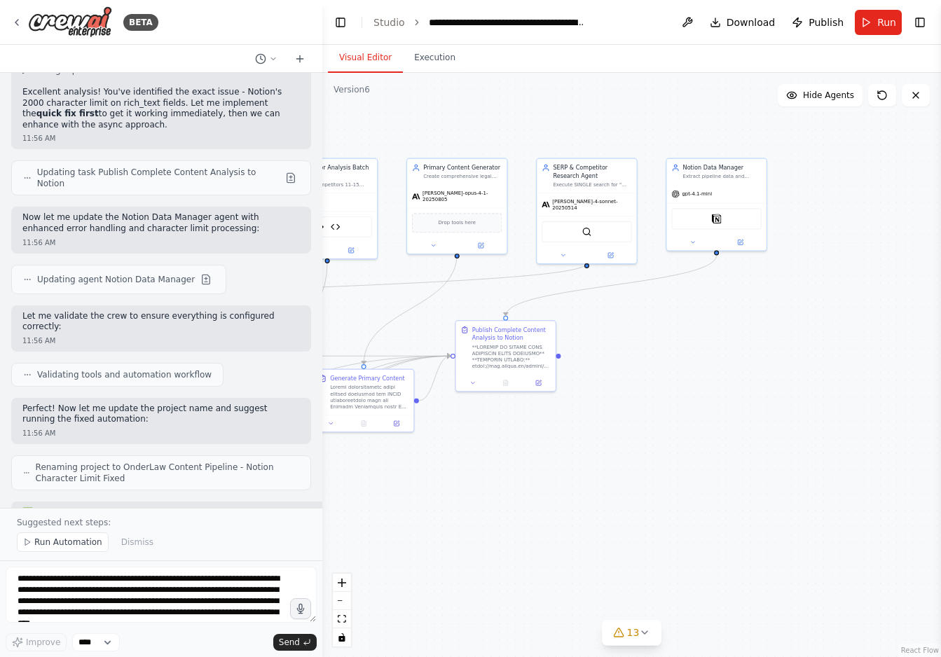
drag, startPoint x: 386, startPoint y: 10, endPoint x: 319, endPoint y: 50, distance: 78.0
click at [319, 50] on div "BETA Hello! I'm the CrewAI assistant. What kind of automation do you want to bu…" at bounding box center [470, 328] width 941 height 657
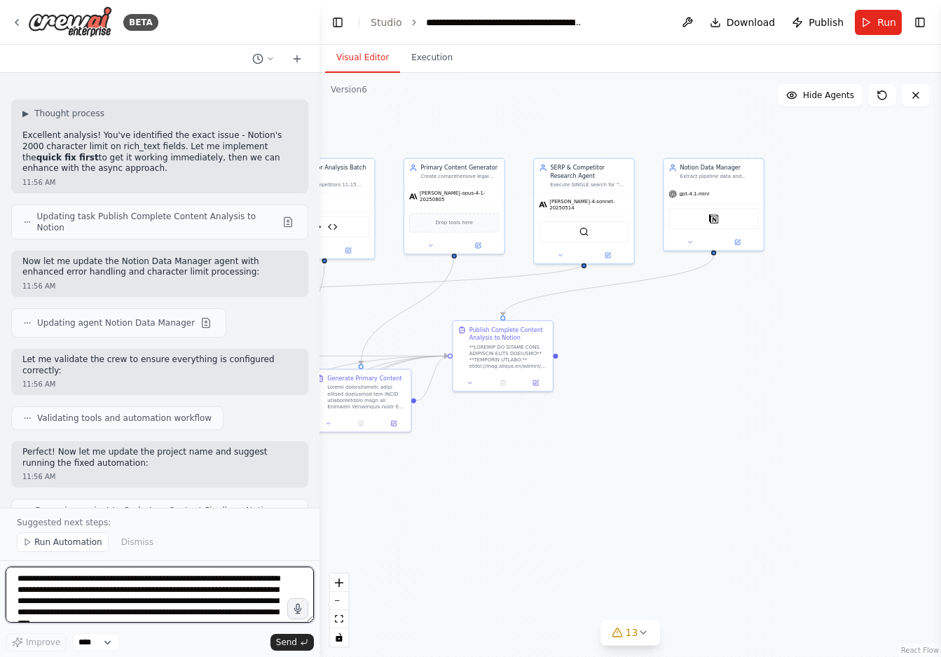
click at [49, 583] on textarea at bounding box center [160, 595] width 308 height 56
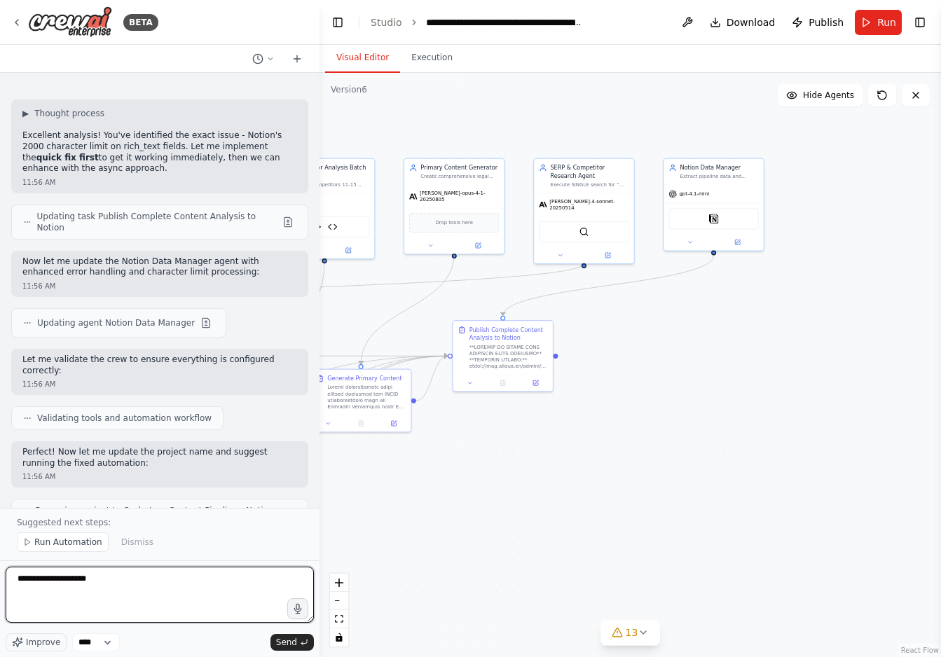
paste textarea "**********"
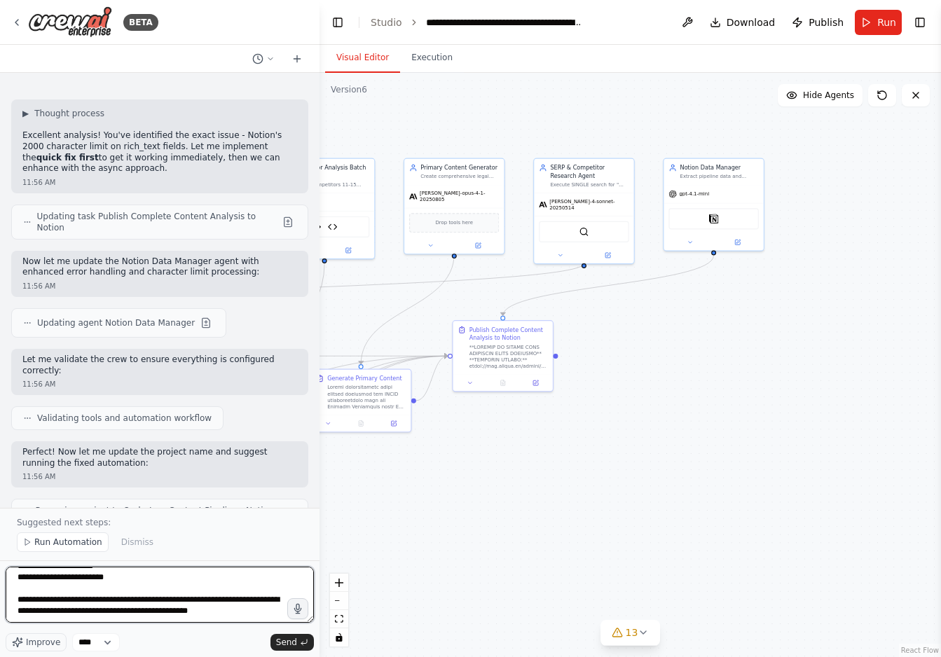
scroll to position [0, 0]
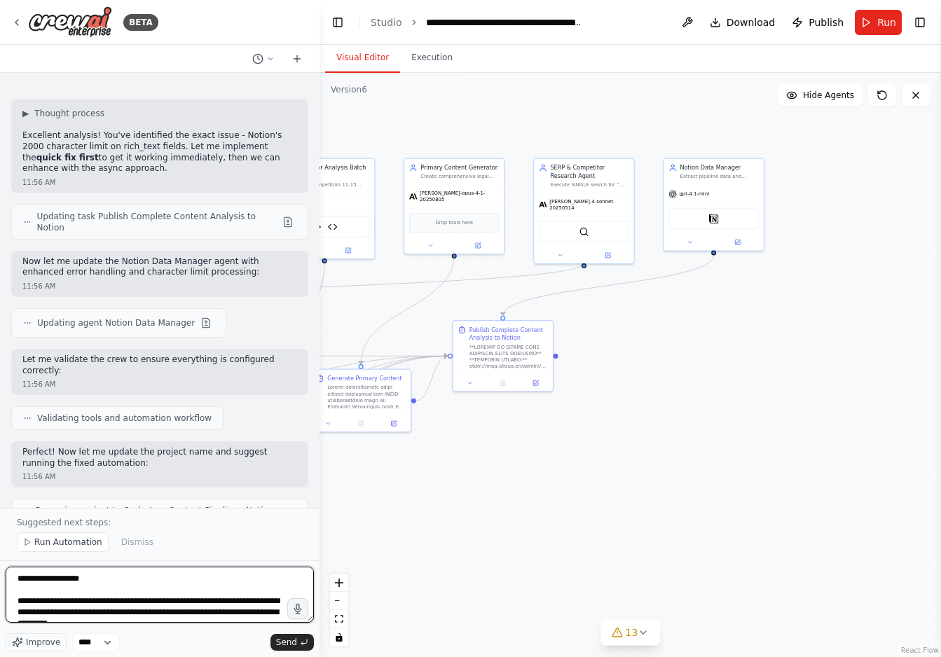
click at [99, 579] on textarea at bounding box center [160, 595] width 308 height 56
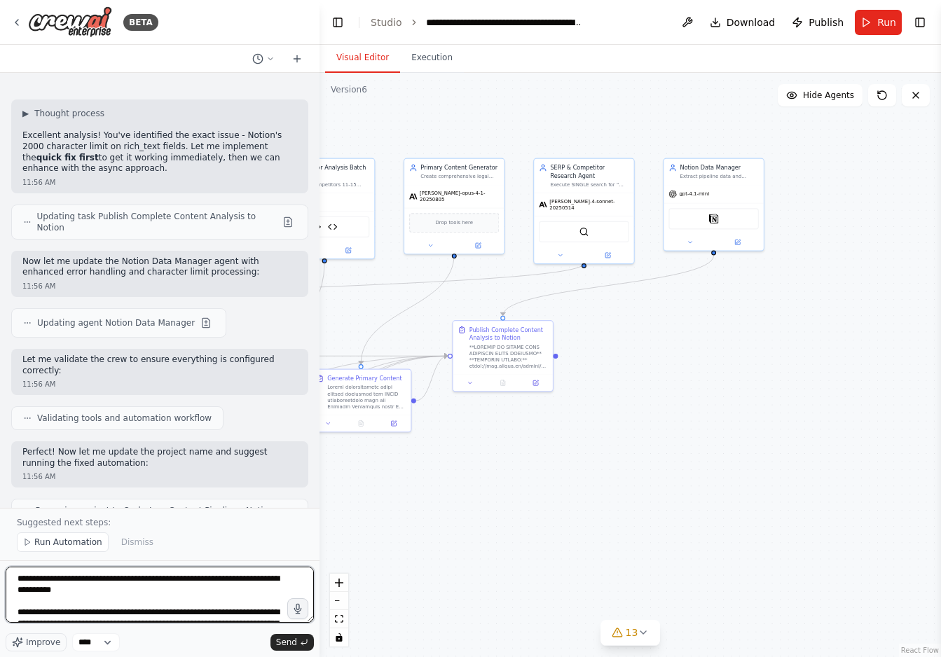
type textarea "**********"
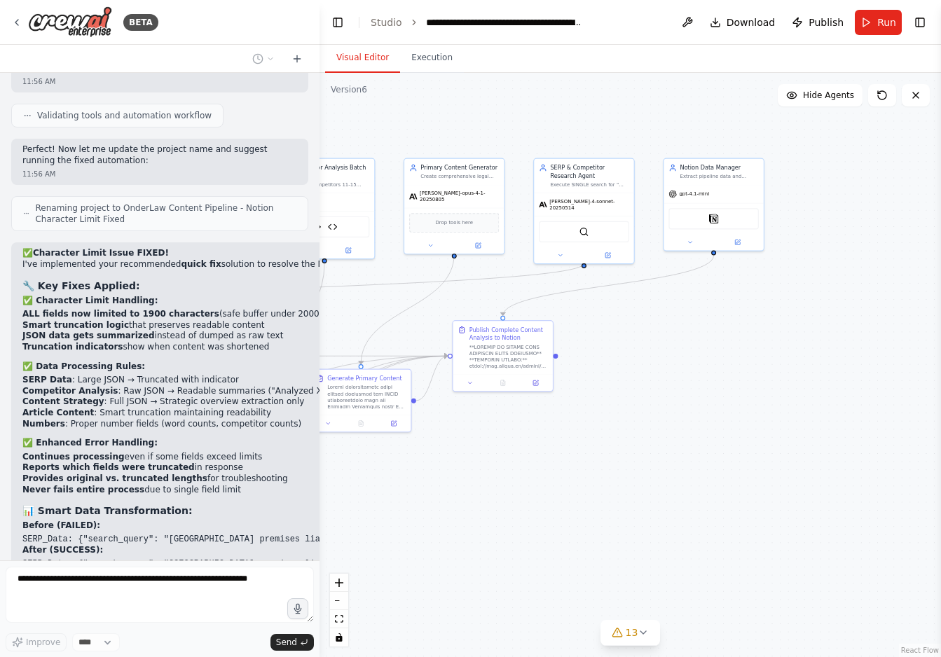
scroll to position [19071, 0]
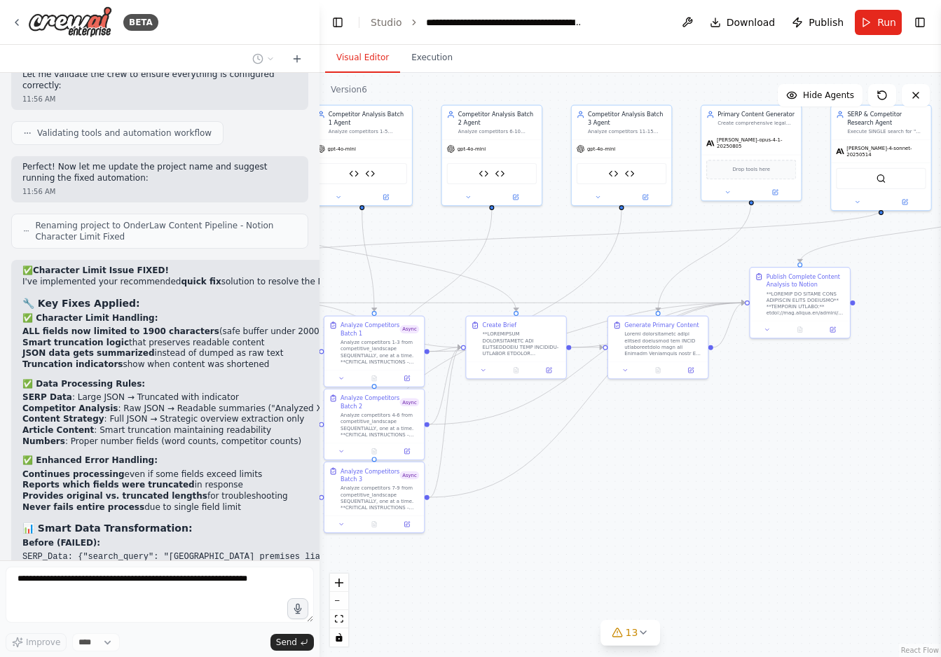
drag, startPoint x: 569, startPoint y: 467, endPoint x: 866, endPoint y: 414, distance: 301.8
click at [866, 414] on div ".deletable-edge-delete-btn { width: 20px; height: 20px; border: 0px solid #ffff…" at bounding box center [629, 365] width 621 height 584
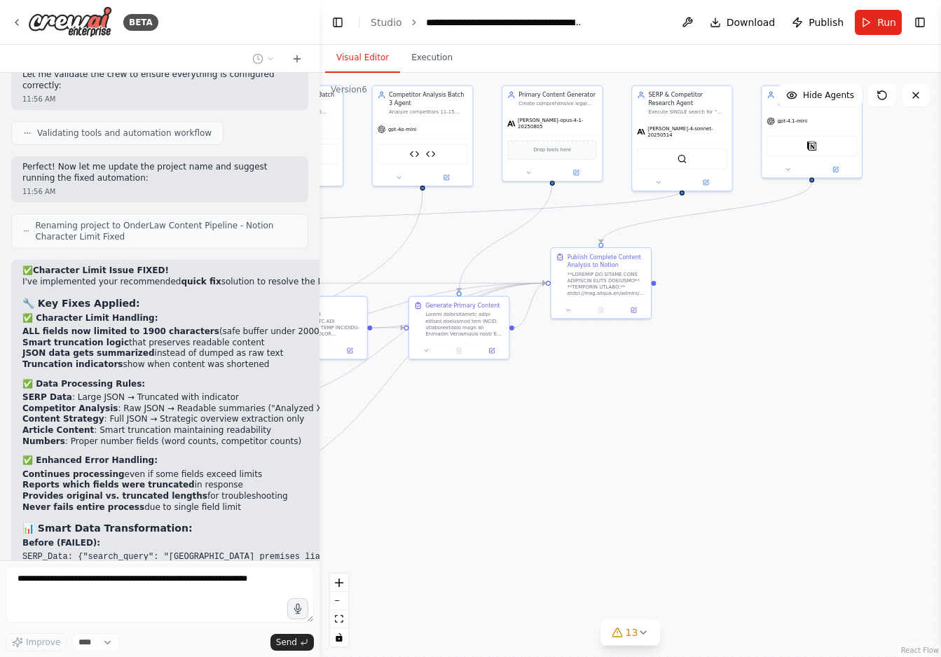
drag, startPoint x: 537, startPoint y: 520, endPoint x: 338, endPoint y: 501, distance: 199.9
click at [338, 501] on div ".deletable-edge-delete-btn { width: 20px; height: 20px; border: 0px solid #ffff…" at bounding box center [629, 365] width 621 height 584
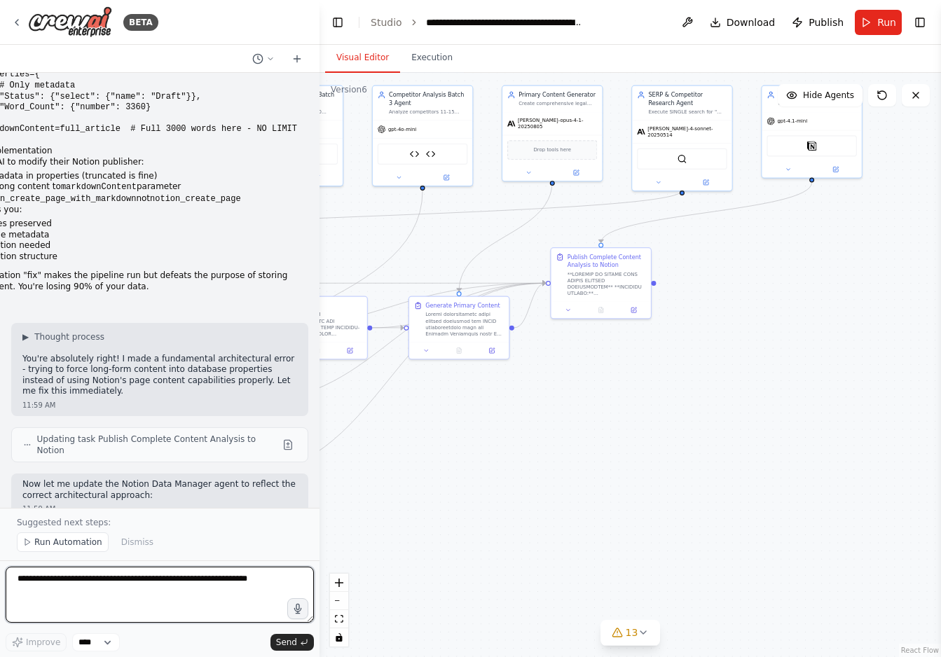
scroll to position [19967, 0]
click at [57, 578] on textarea at bounding box center [160, 595] width 308 height 56
paste textarea "**********"
type textarea "**********"
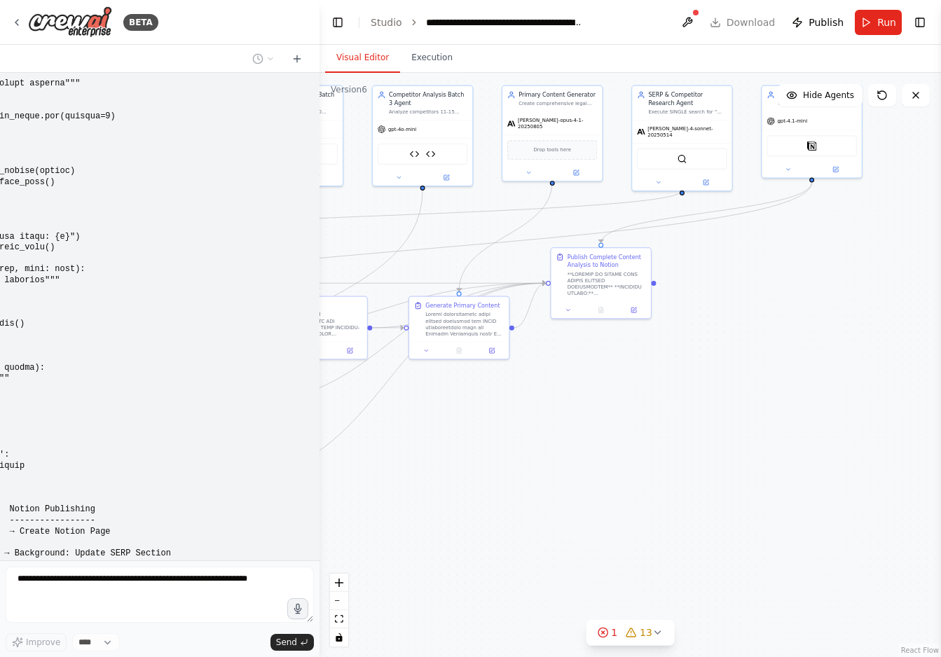
scroll to position [23507, 0]
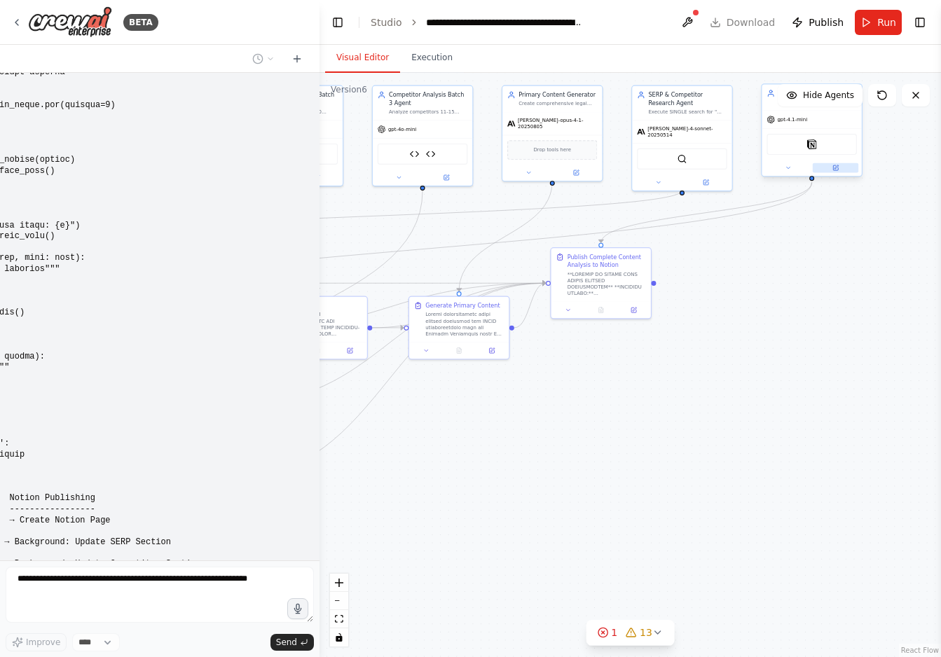
click at [836, 167] on icon at bounding box center [836, 167] width 4 height 4
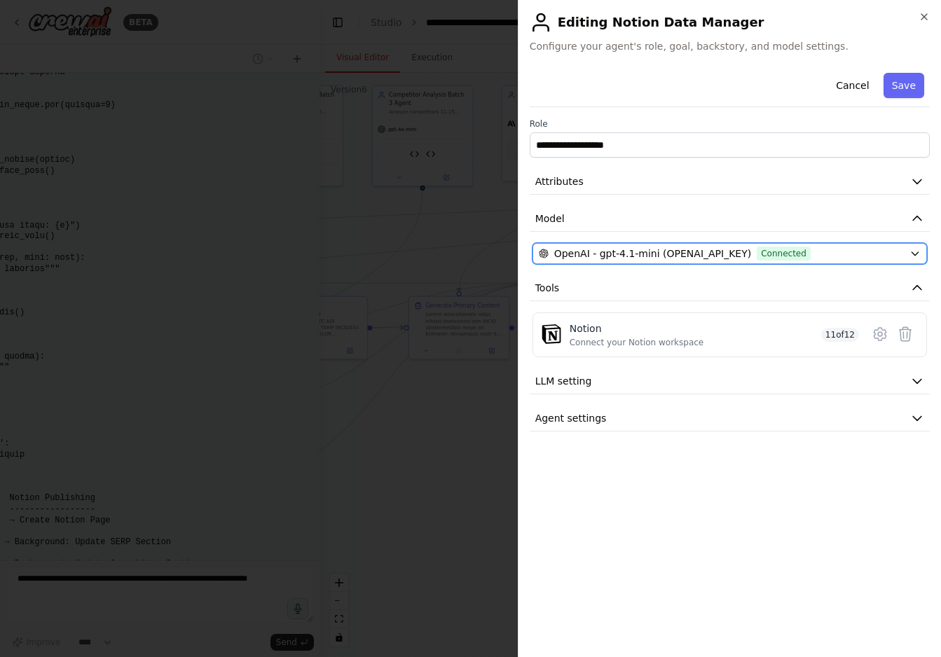
click at [688, 254] on span "OpenAI - gpt-4.1-mini (OPENAI_API_KEY)" at bounding box center [653, 254] width 198 height 14
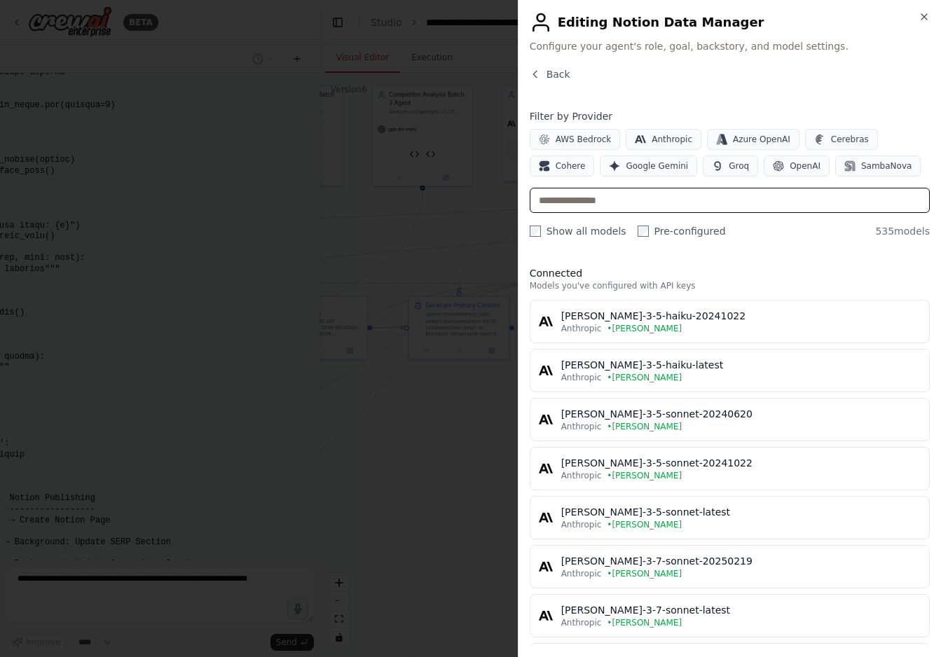
click at [574, 200] on input "text" at bounding box center [730, 200] width 400 height 25
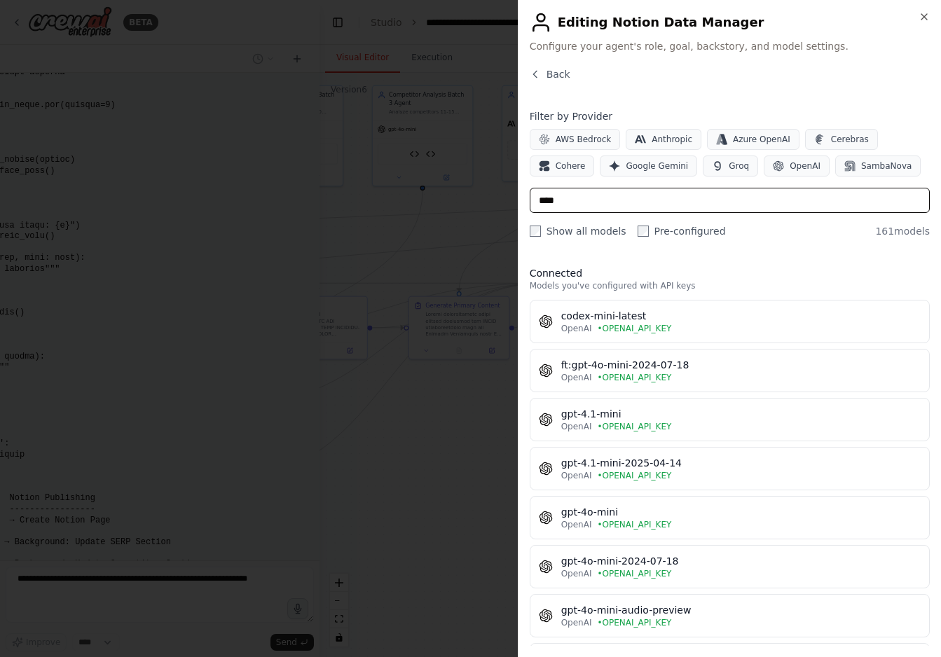
type input "****"
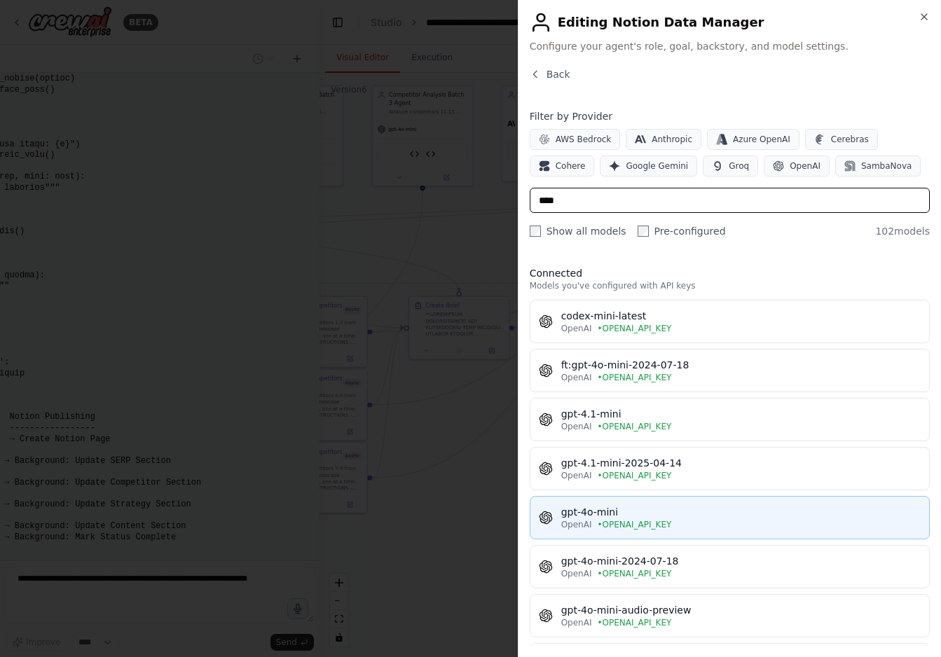
scroll to position [23599, 0]
click at [661, 532] on button "gpt-4o-mini OpenAI • OPENAI_API_KEY" at bounding box center [730, 517] width 400 height 43
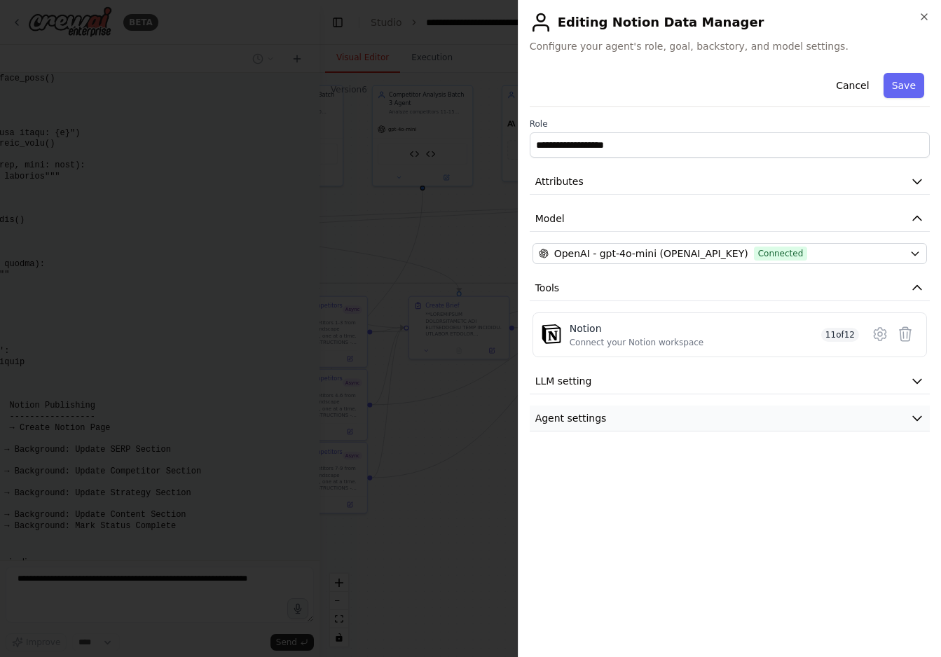
click at [864, 421] on button "Agent settings" at bounding box center [730, 419] width 400 height 26
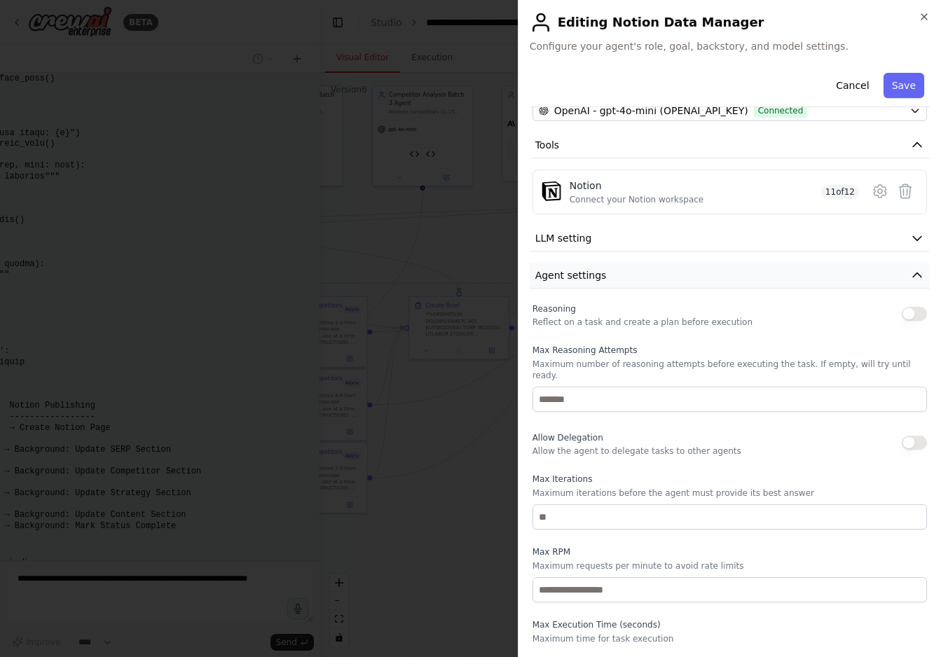
scroll to position [161, 0]
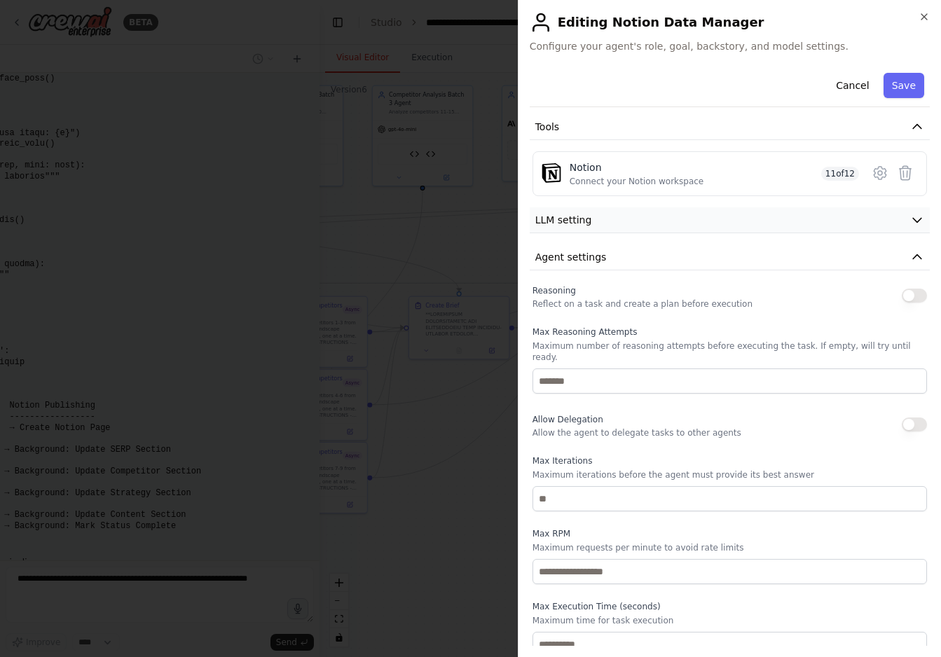
click at [839, 215] on button "LLM setting" at bounding box center [730, 220] width 400 height 26
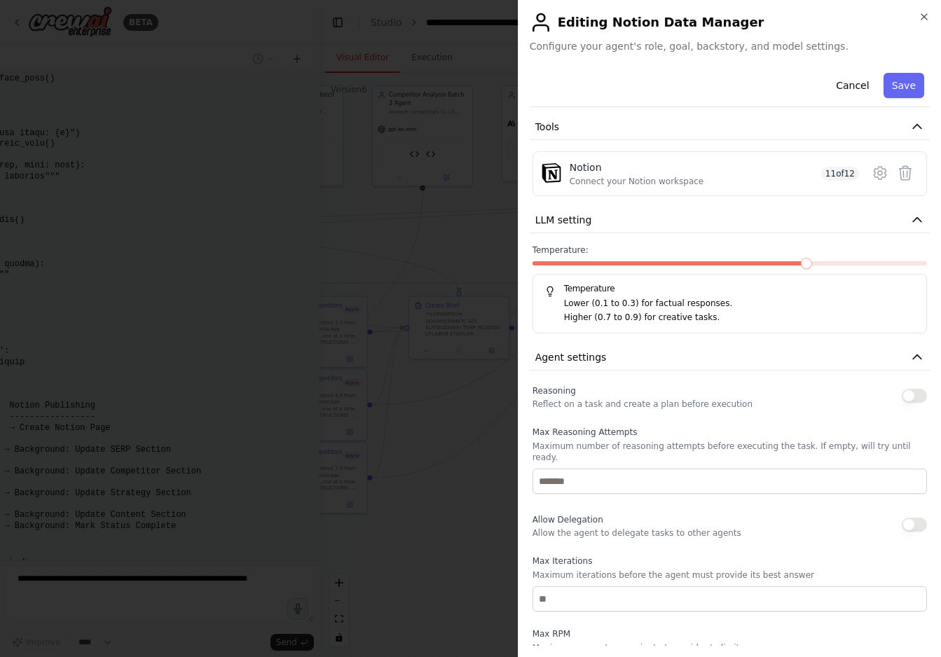
drag, startPoint x: 615, startPoint y: 261, endPoint x: 576, endPoint y: 261, distance: 39.2
click at [542, 270] on div "Temperature: Temperature Lower (0.1 to 0.3) for factual responses. Higher (0.7 …" at bounding box center [729, 288] width 394 height 89
click at [532, 268] on span at bounding box center [537, 263] width 11 height 11
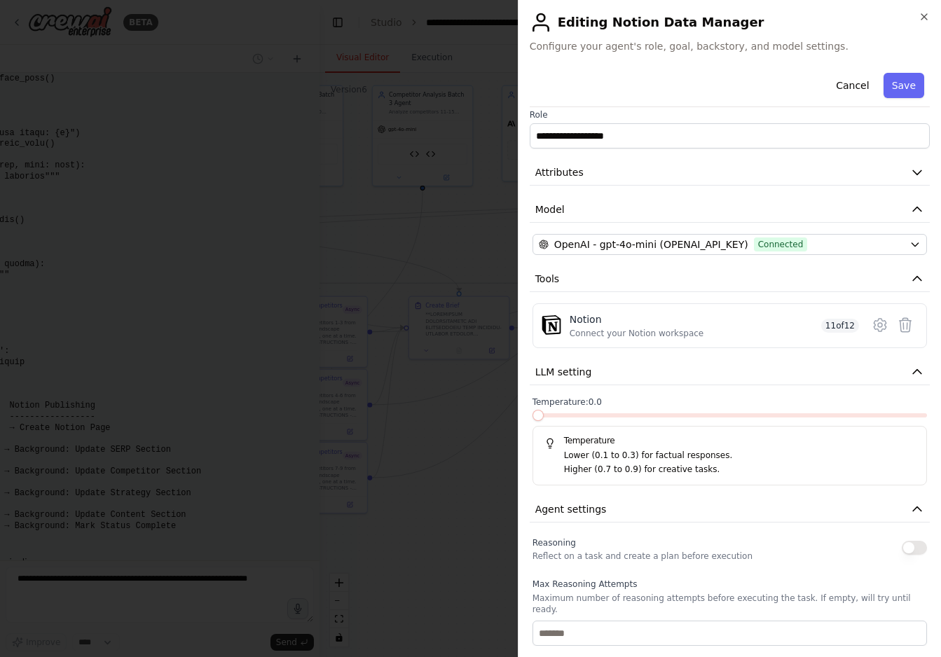
scroll to position [0, 0]
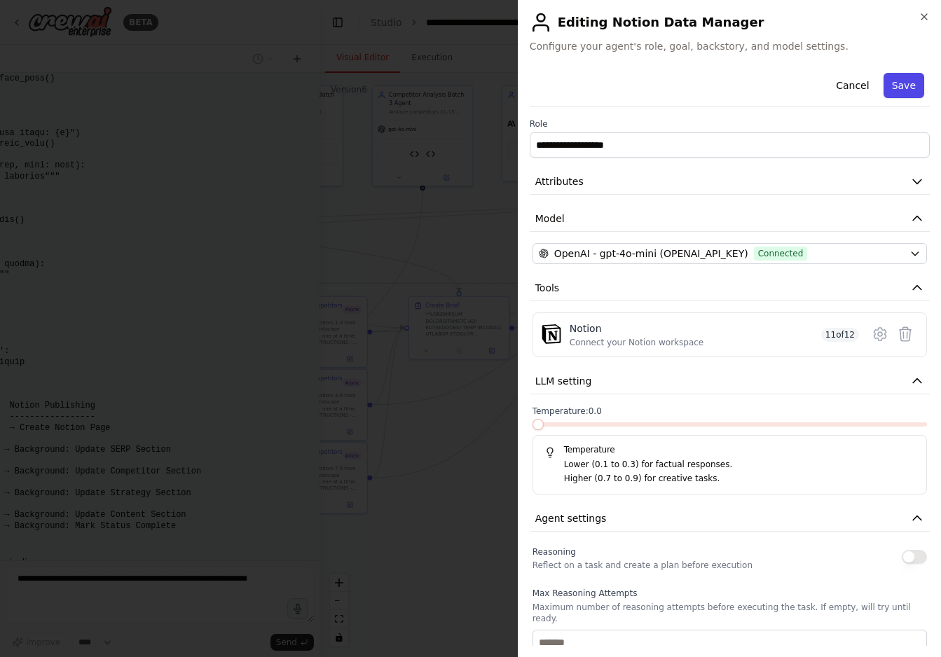
click at [913, 85] on button "Save" at bounding box center [903, 85] width 41 height 25
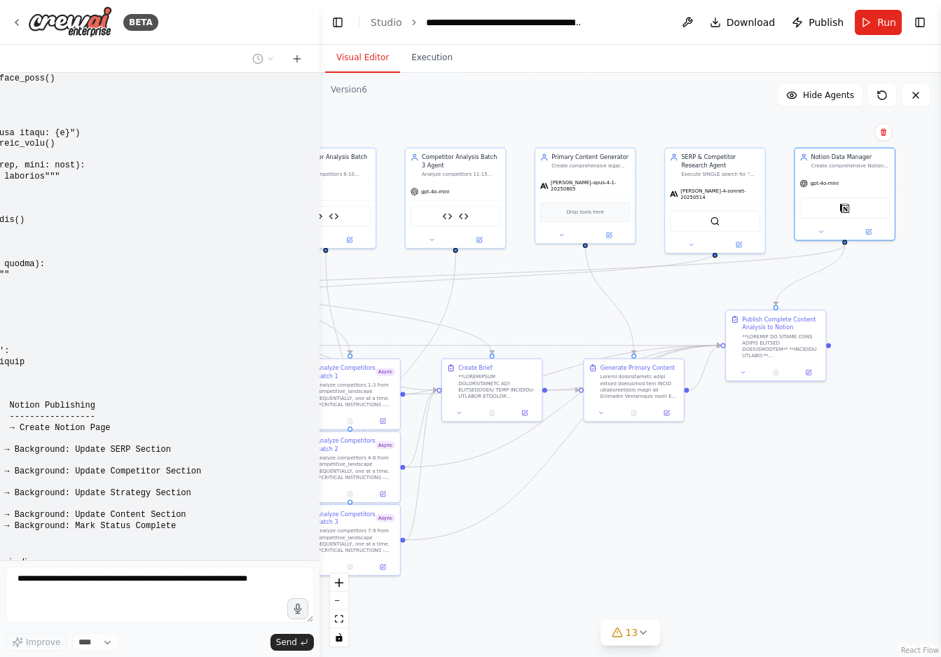
drag, startPoint x: 838, startPoint y: 373, endPoint x: 871, endPoint y: 436, distance: 70.5
click at [871, 436] on div ".deletable-edge-delete-btn { width: 20px; height: 20px; border: 0px solid #ffff…" at bounding box center [629, 365] width 621 height 584
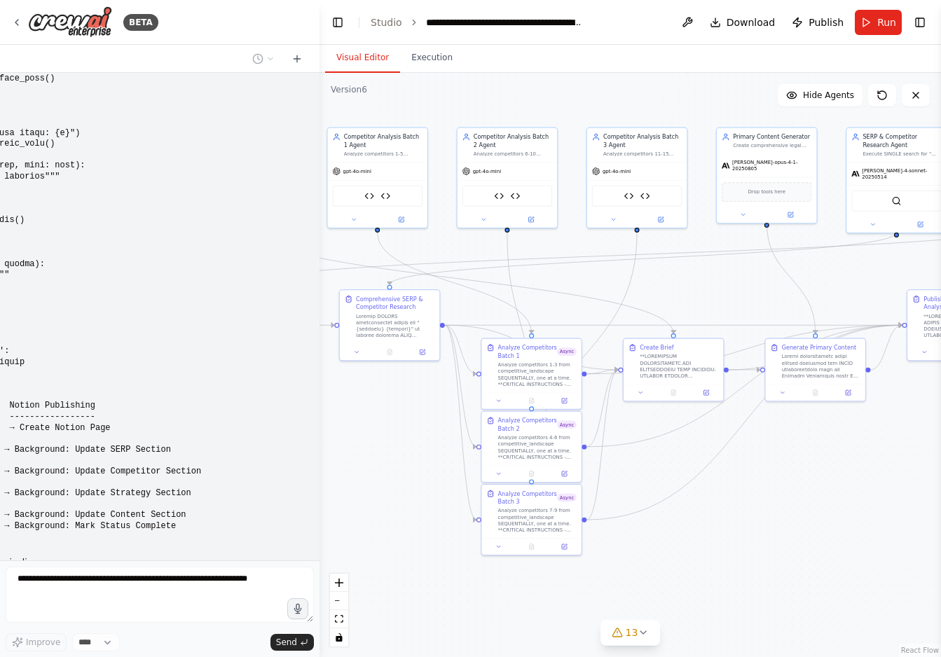
drag, startPoint x: 636, startPoint y: 532, endPoint x: 818, endPoint y: 511, distance: 182.6
click at [818, 511] on div ".deletable-edge-delete-btn { width: 20px; height: 20px; border: 0px solid #ffff…" at bounding box center [629, 365] width 621 height 584
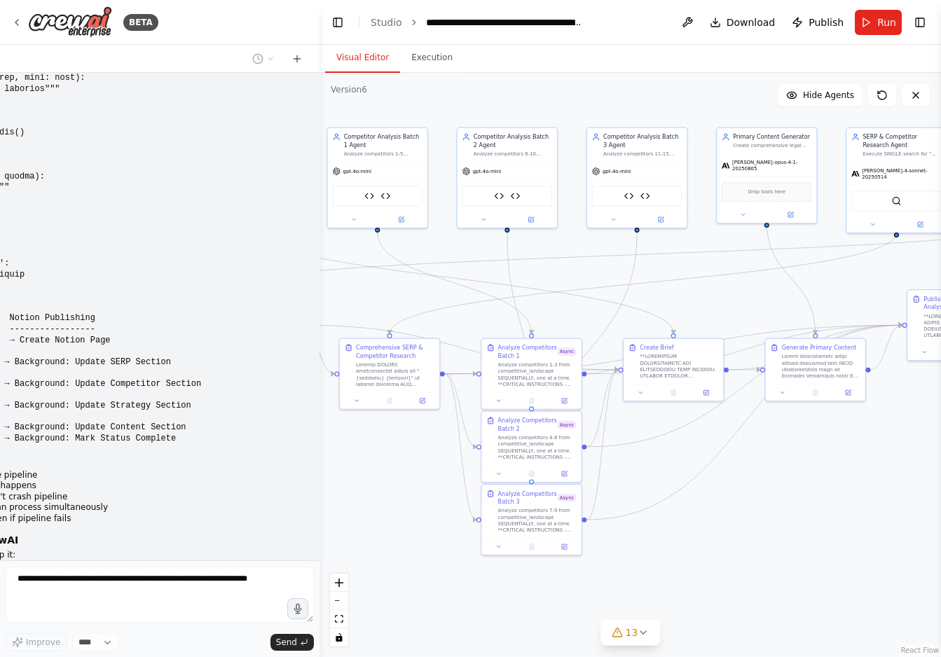
scroll to position [23697, 0]
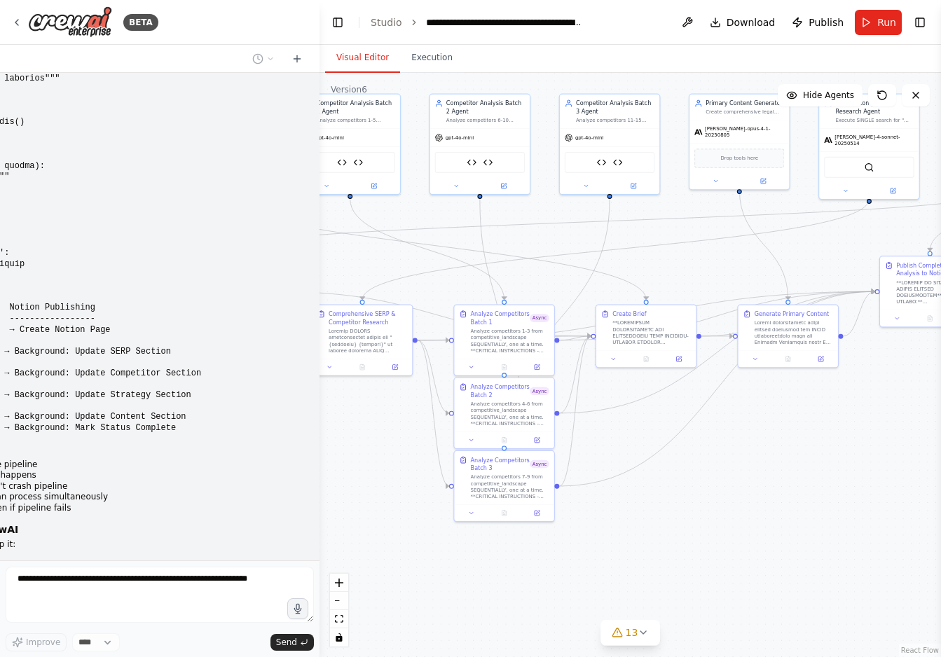
drag, startPoint x: 394, startPoint y: 530, endPoint x: 366, endPoint y: 497, distance: 43.3
click at [366, 497] on div ".deletable-edge-delete-btn { width: 20px; height: 20px; border: 0px solid #ffff…" at bounding box center [629, 365] width 621 height 584
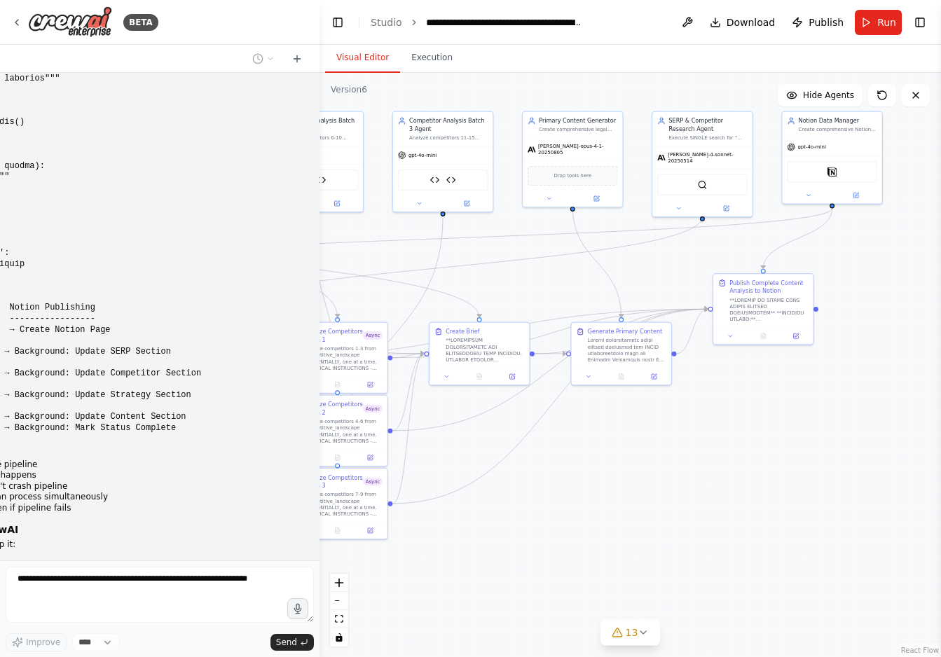
drag, startPoint x: 827, startPoint y: 536, endPoint x: 660, endPoint y: 553, distance: 167.6
click at [660, 553] on div ".deletable-edge-delete-btn { width: 20px; height: 20px; border: 0px solid #ffff…" at bounding box center [629, 365] width 621 height 584
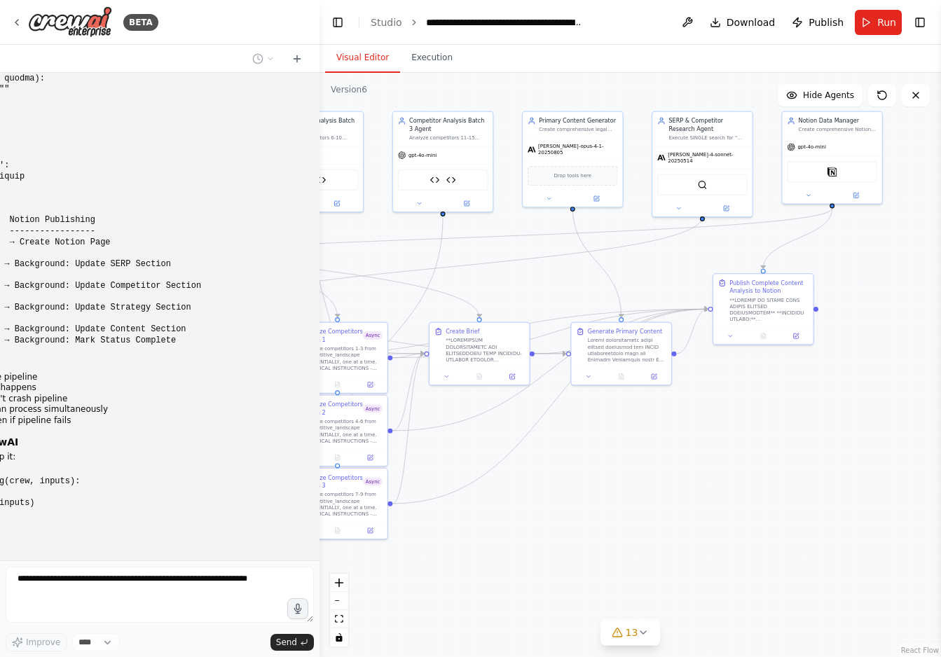
scroll to position [23796, 0]
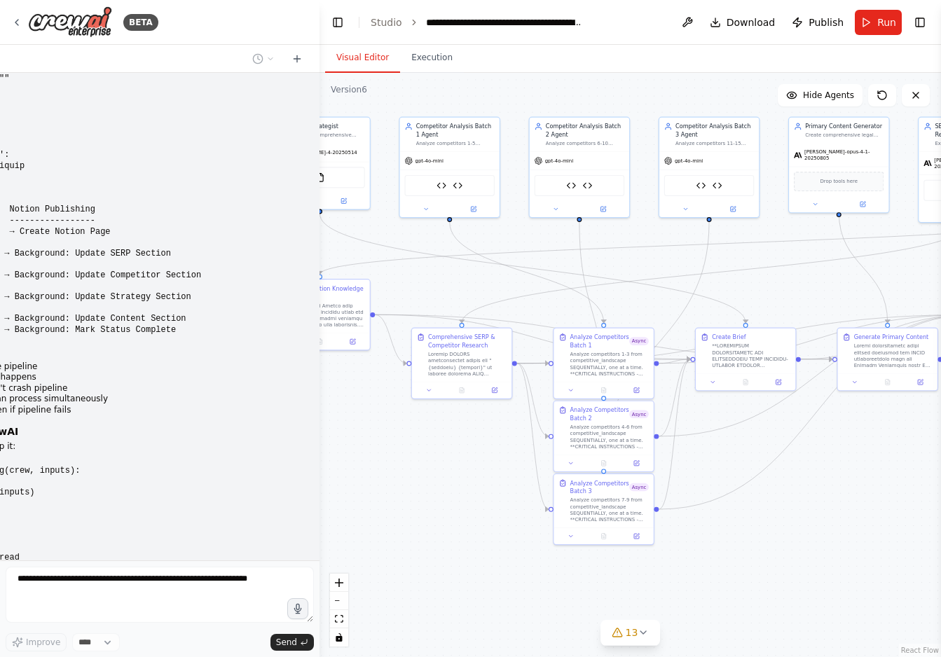
drag, startPoint x: 567, startPoint y: 549, endPoint x: 834, endPoint y: 555, distance: 267.0
click at [834, 555] on div ".deletable-edge-delete-btn { width: 20px; height: 20px; border: 0px solid #ffff…" at bounding box center [629, 365] width 621 height 584
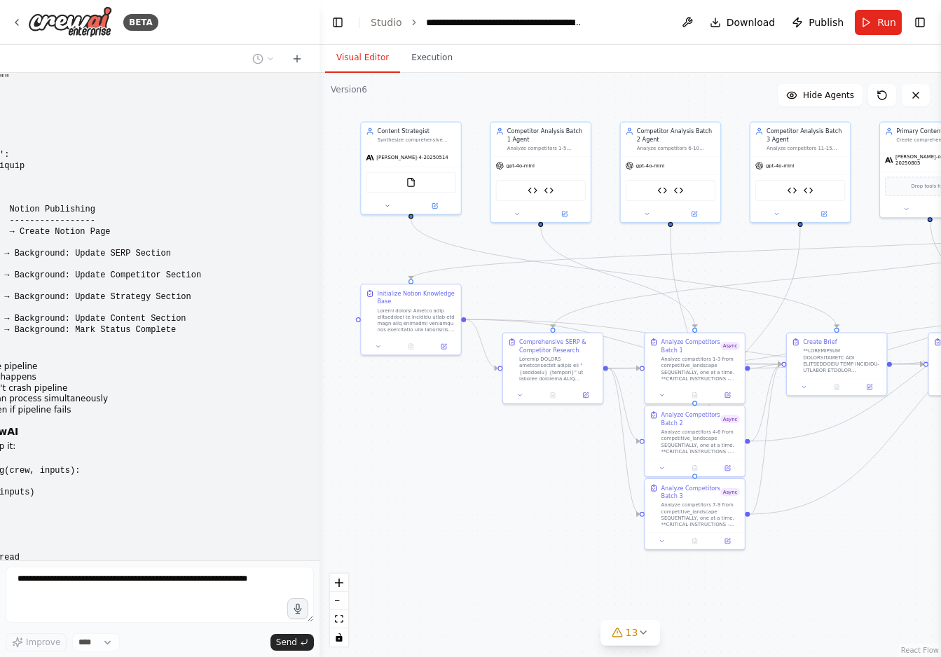
drag, startPoint x: 451, startPoint y: 577, endPoint x: 542, endPoint y: 582, distance: 90.5
click at [542, 582] on div ".deletable-edge-delete-btn { width: 20px; height: 20px; border: 0px solid #ffff…" at bounding box center [629, 365] width 621 height 584
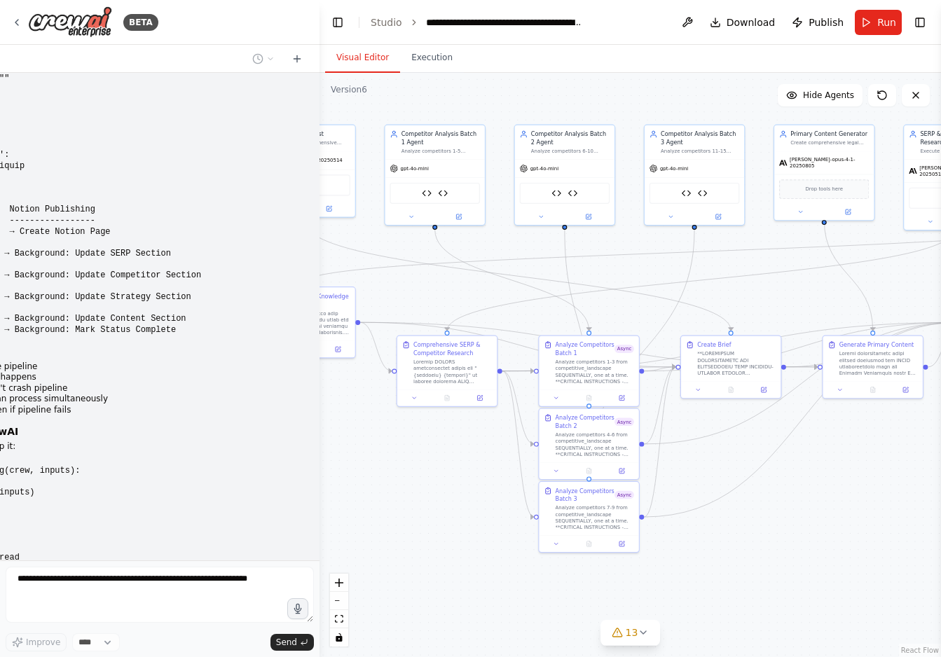
drag, startPoint x: 542, startPoint y: 582, endPoint x: 436, endPoint y: 585, distance: 105.8
click at [436, 585] on div ".deletable-edge-delete-btn { width: 20px; height: 20px; border: 0px solid #ffff…" at bounding box center [629, 365] width 621 height 584
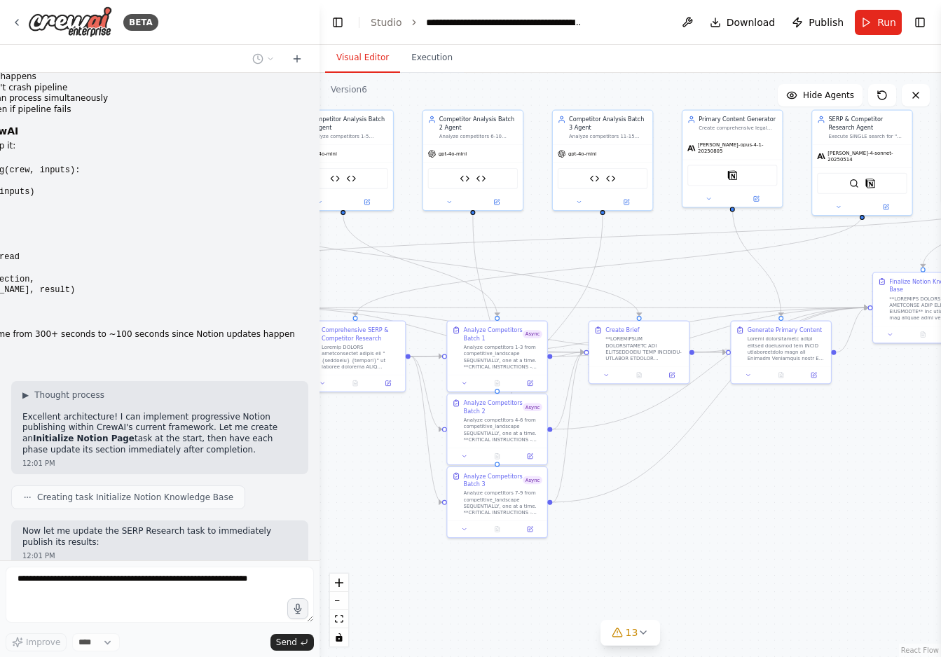
scroll to position [24177, 0]
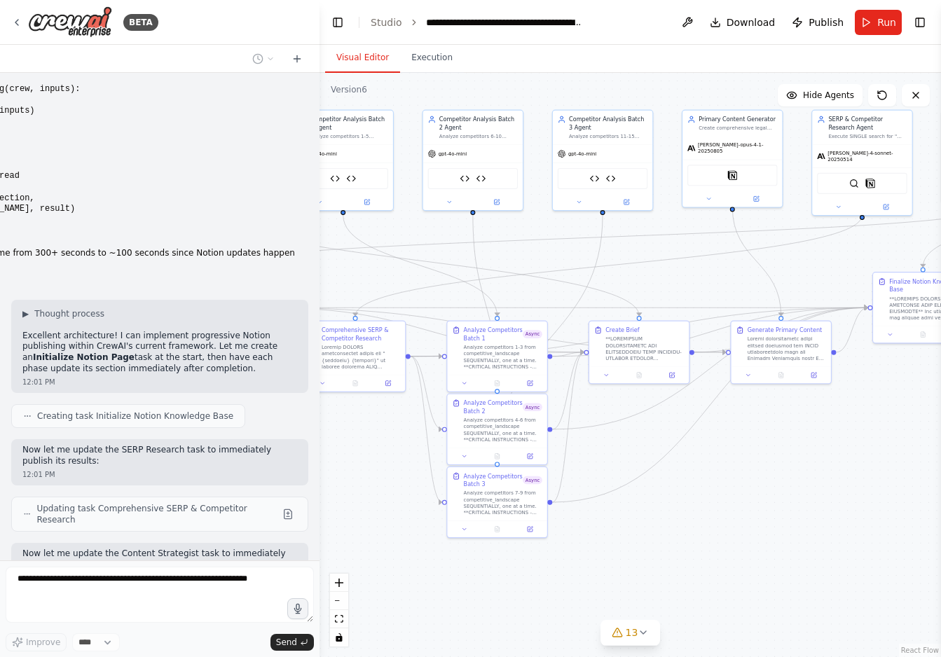
drag, startPoint x: 779, startPoint y: 588, endPoint x: 687, endPoint y: 574, distance: 92.9
click at [687, 574] on div ".deletable-edge-delete-btn { width: 20px; height: 20px; border: 0px solid #ffff…" at bounding box center [629, 365] width 621 height 584
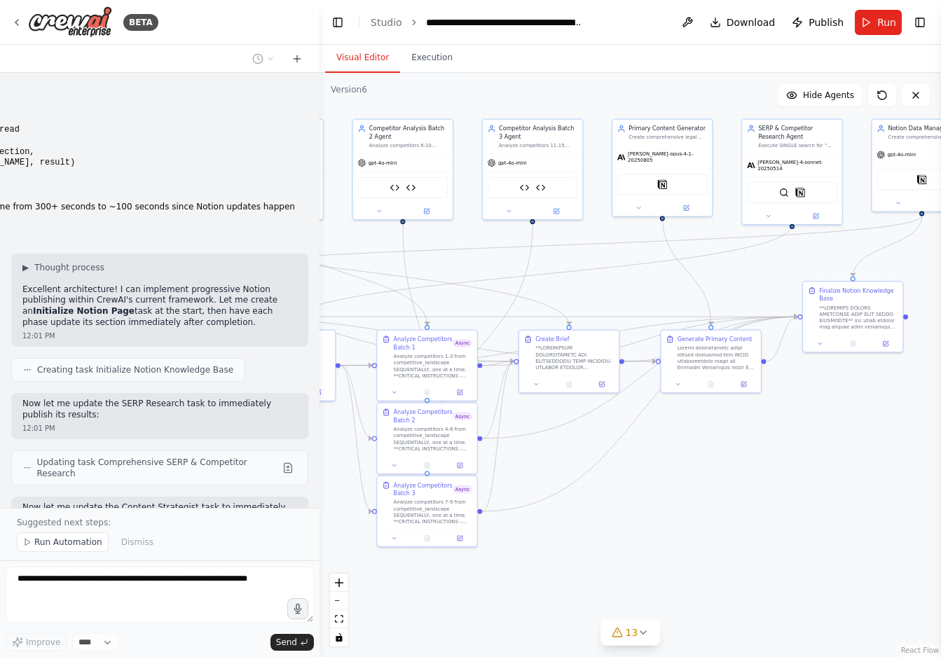
drag, startPoint x: 832, startPoint y: 519, endPoint x: 761, endPoint y: 528, distance: 70.6
click at [761, 528] on div ".deletable-edge-delete-btn { width: 20px; height: 20px; border: 0px solid #ffff…" at bounding box center [629, 365] width 621 height 584
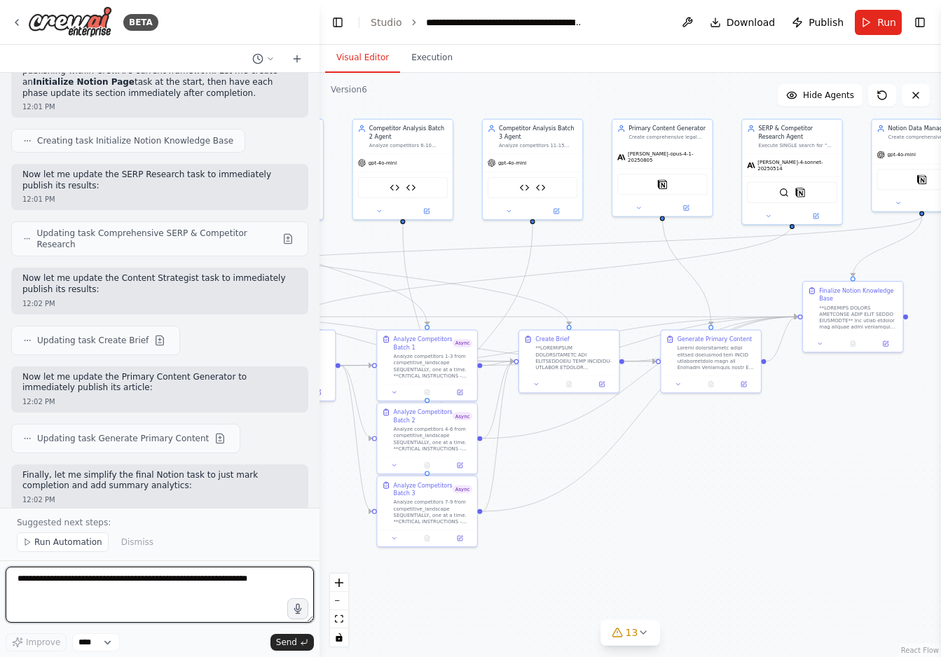
scroll to position [24469, 0]
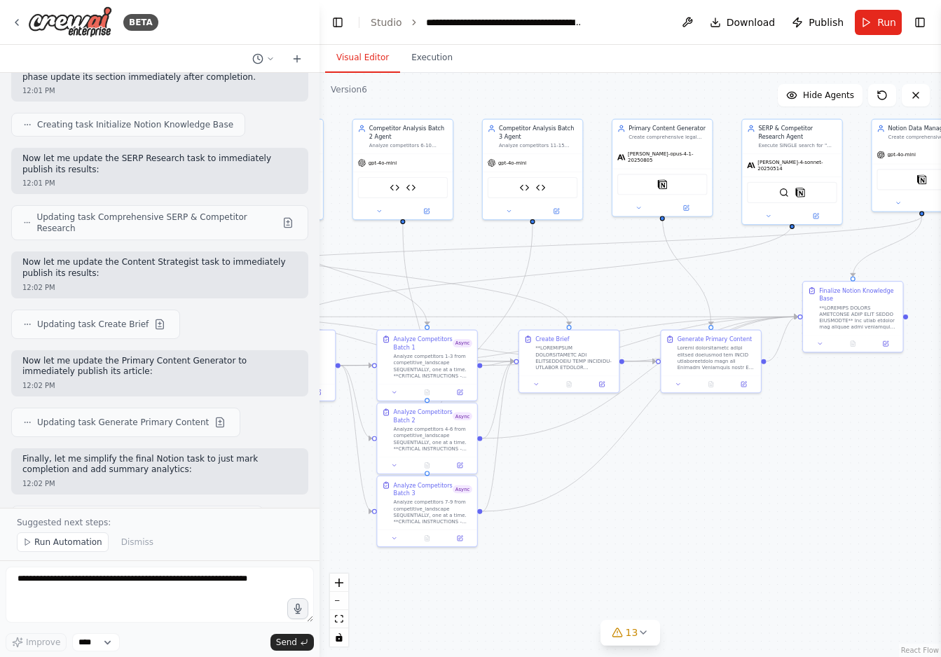
drag, startPoint x: 20, startPoint y: 290, endPoint x: 101, endPoint y: 483, distance: 208.8
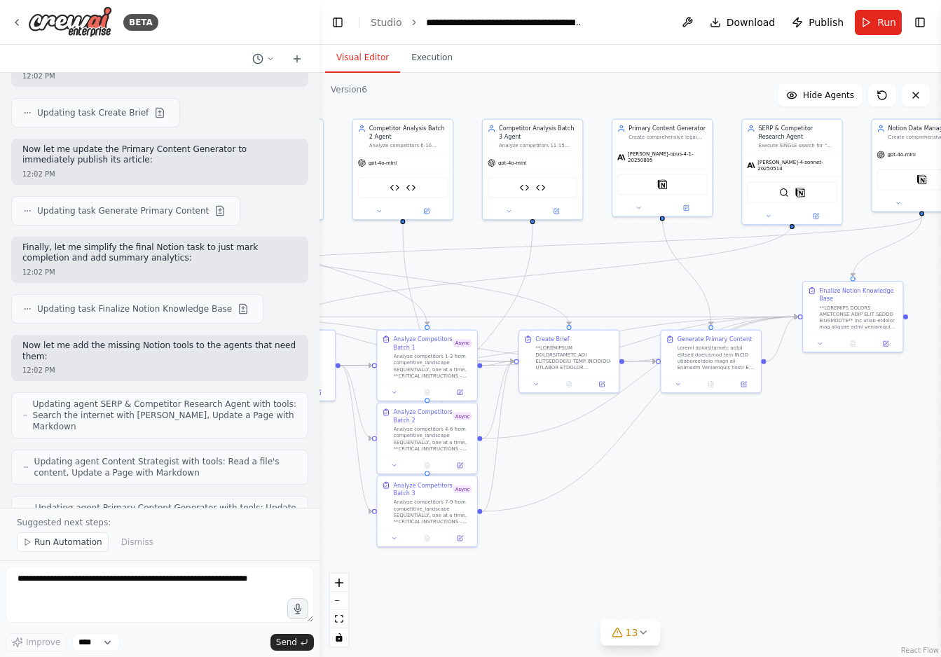
scroll to position [24974, 0]
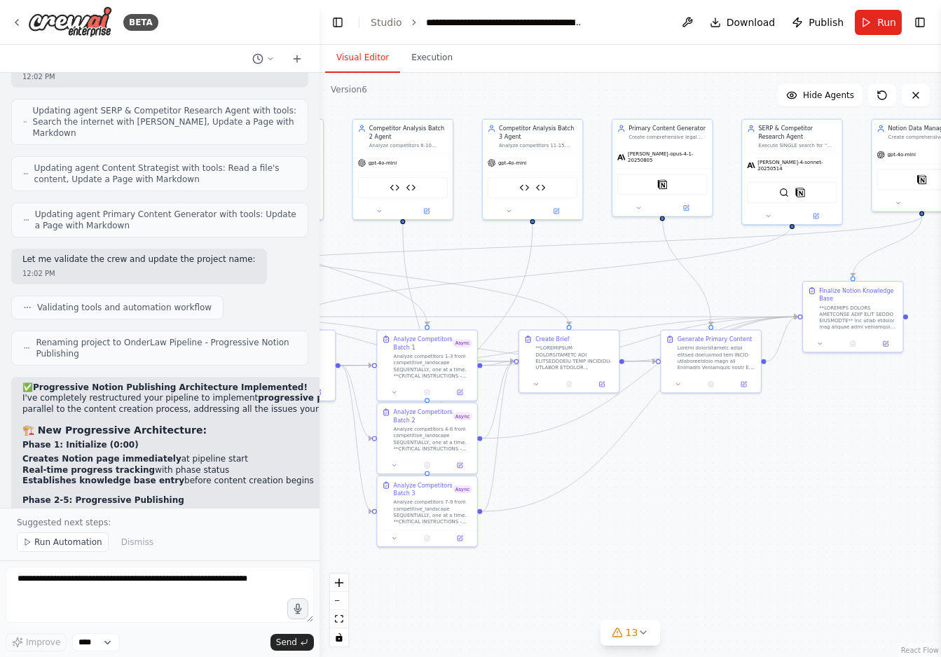
drag, startPoint x: 97, startPoint y: 472, endPoint x: 76, endPoint y: 450, distance: 29.7
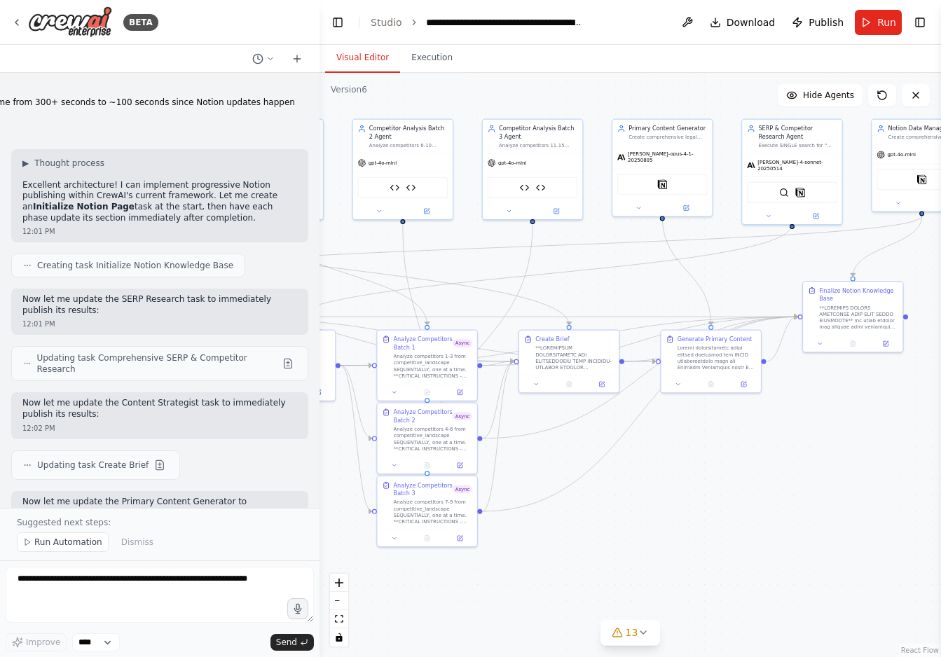
scroll to position [24345, 0]
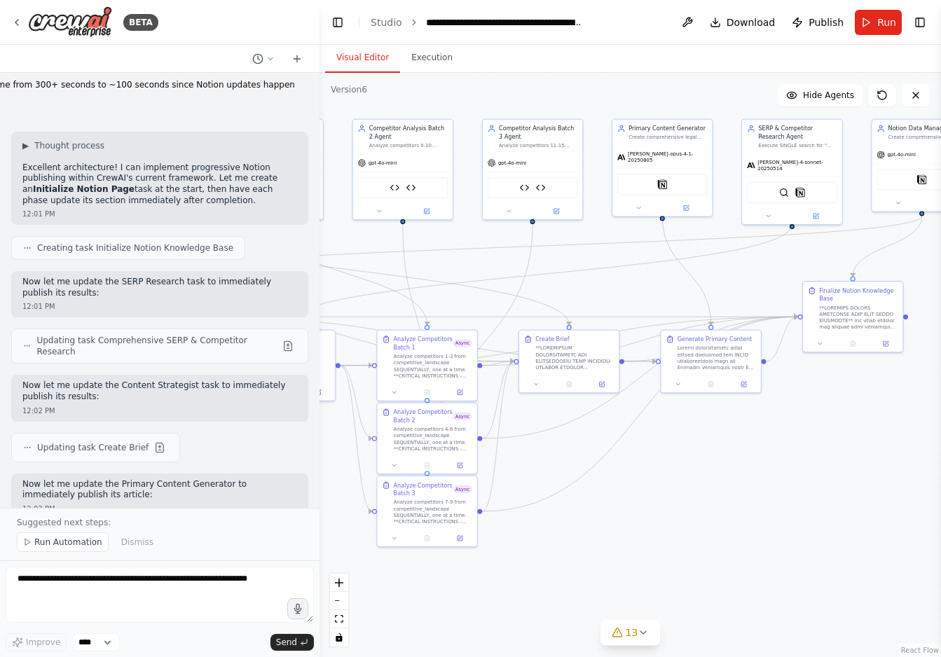
copy div "✅ Progressive Notion Publishing Architecture Implemented! I've completely restr…"
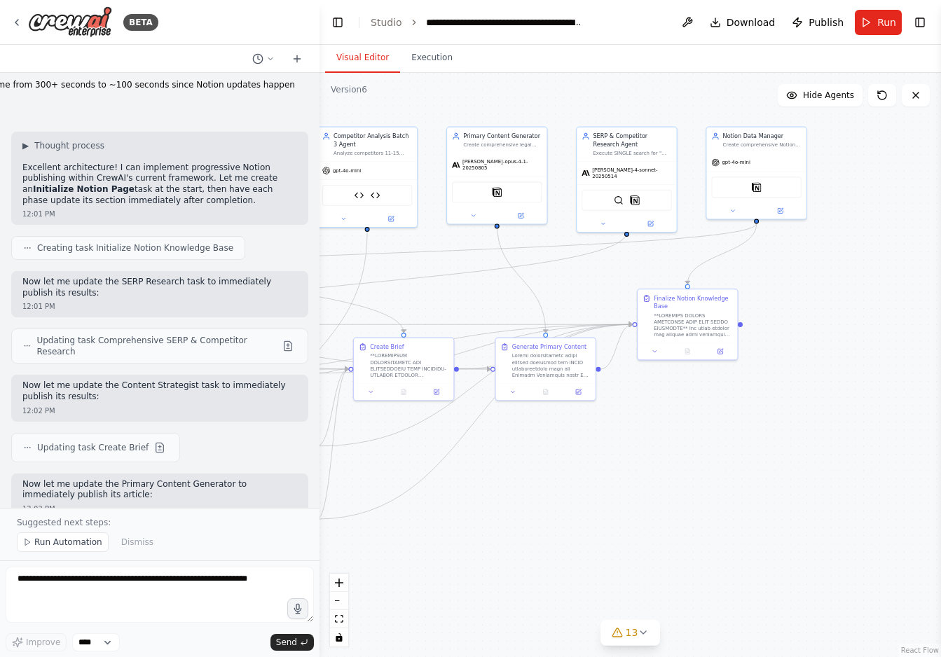
drag, startPoint x: 741, startPoint y: 540, endPoint x: 576, endPoint y: 549, distance: 165.5
click at [576, 549] on div ".deletable-edge-delete-btn { width: 20px; height: 20px; border: 0px solid #ffff…" at bounding box center [629, 365] width 621 height 584
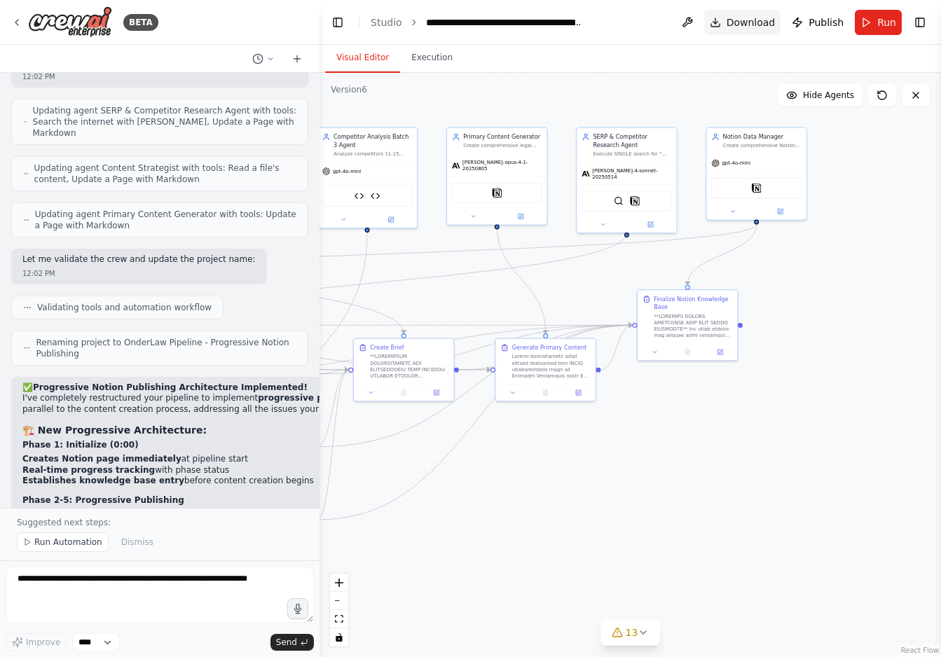
click at [718, 20] on button "Download" at bounding box center [742, 22] width 77 height 25
click at [739, 16] on span "Download" at bounding box center [750, 22] width 49 height 14
click at [731, 32] on button "Download" at bounding box center [742, 22] width 77 height 25
click at [741, 22] on span "Download" at bounding box center [750, 22] width 49 height 14
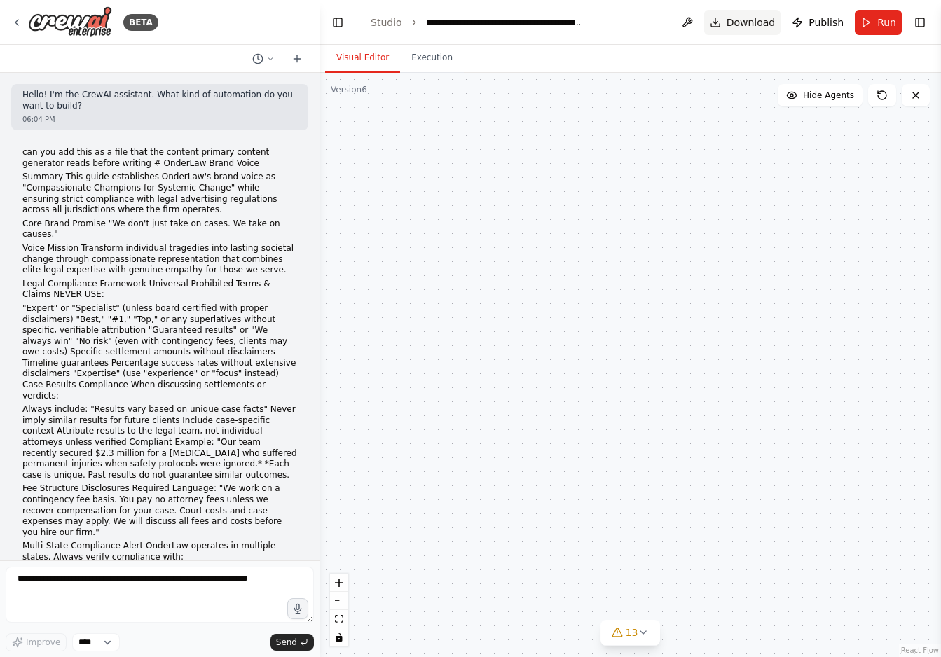
scroll to position [24832, 0]
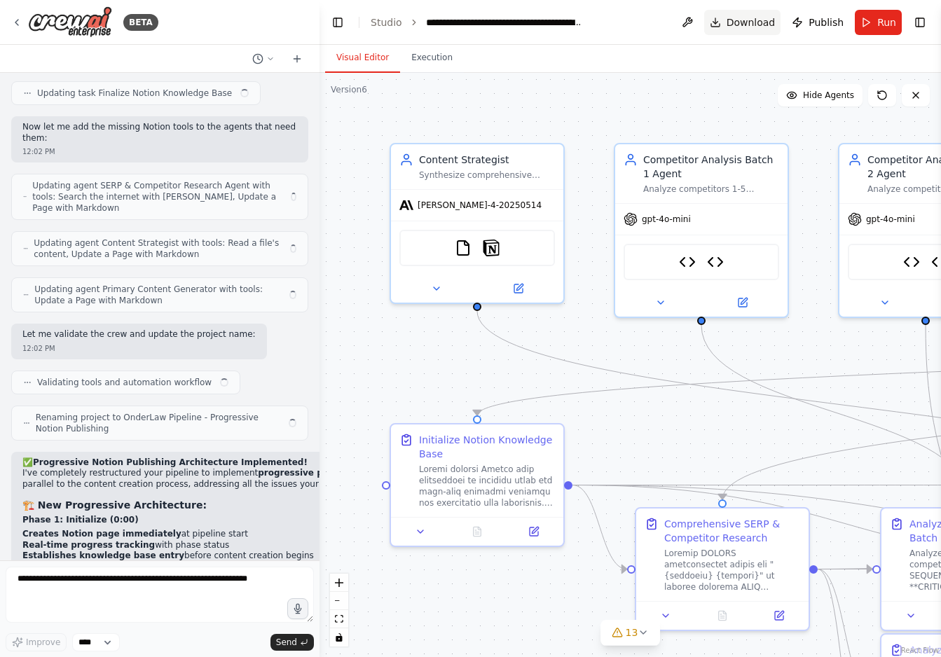
click at [739, 23] on span "Download" at bounding box center [750, 22] width 49 height 14
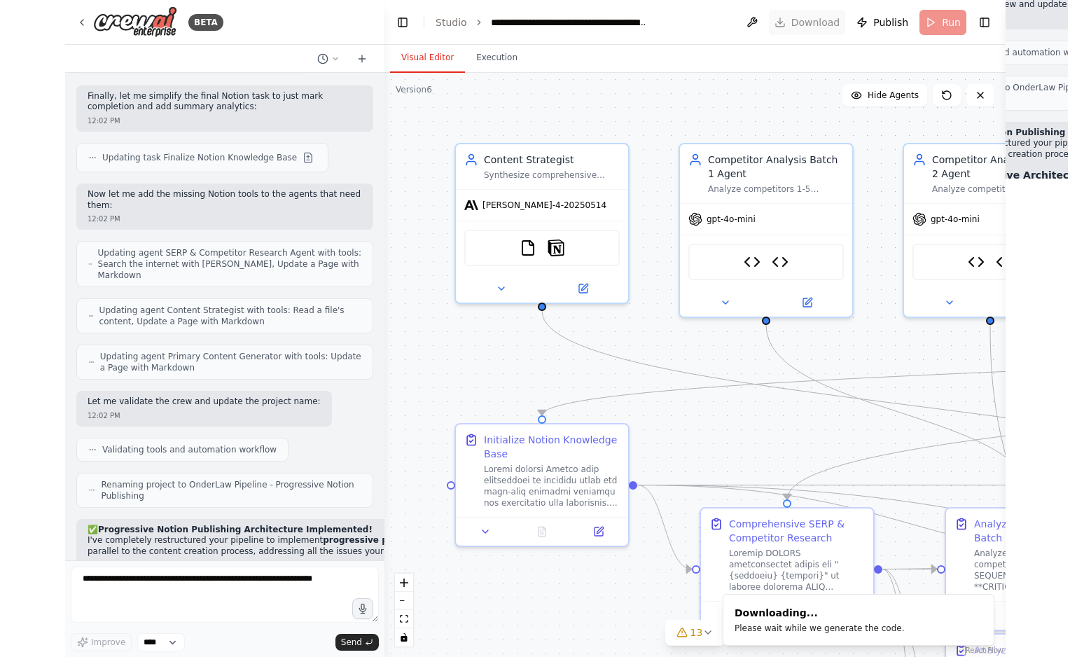
scroll to position [24921, 0]
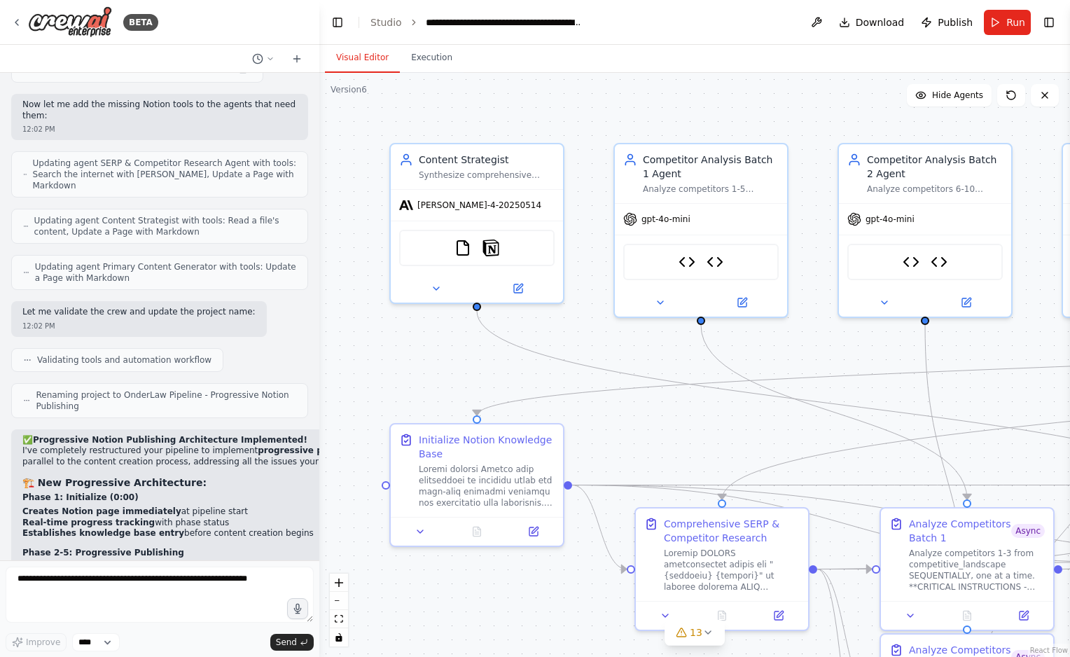
click at [574, 106] on div ".deletable-edge-delete-btn { width: 20px; height: 20px; border: 0px solid #ffff…" at bounding box center [694, 365] width 751 height 584
click at [940, 22] on button "Run" at bounding box center [1007, 22] width 47 height 25
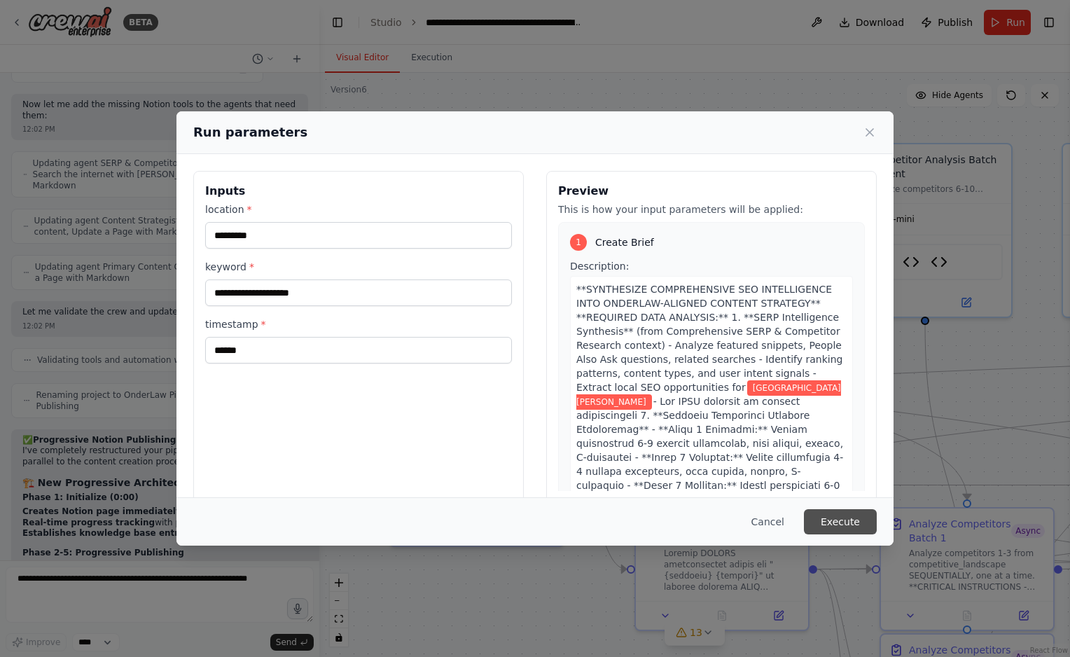
click at [826, 523] on button "Execute" at bounding box center [840, 521] width 73 height 25
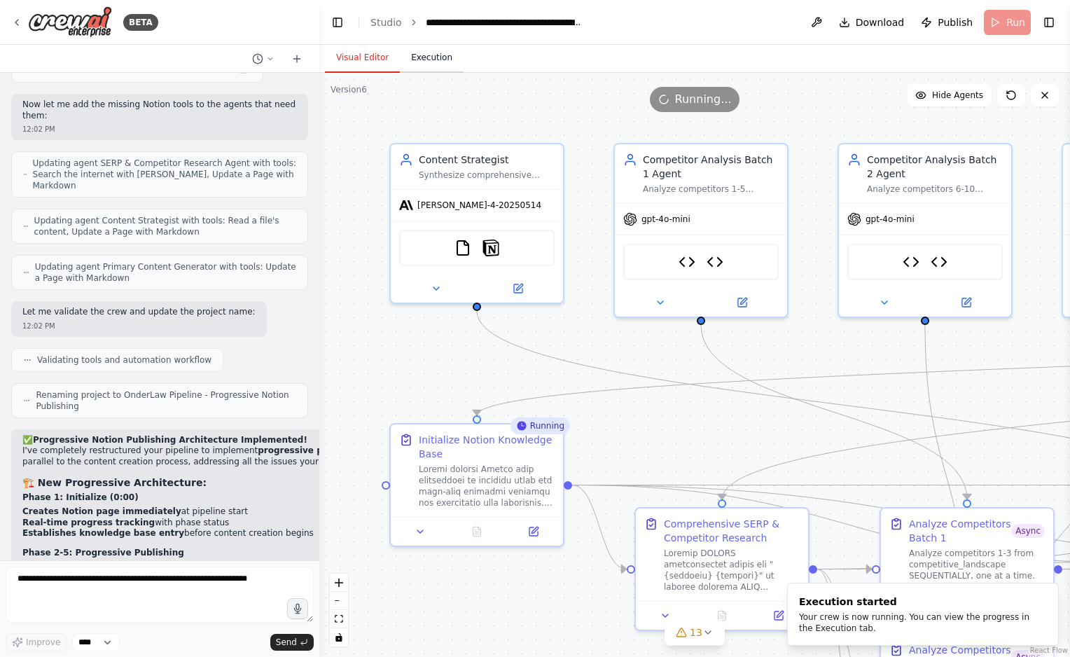
click at [428, 60] on button "Execution" at bounding box center [432, 57] width 64 height 29
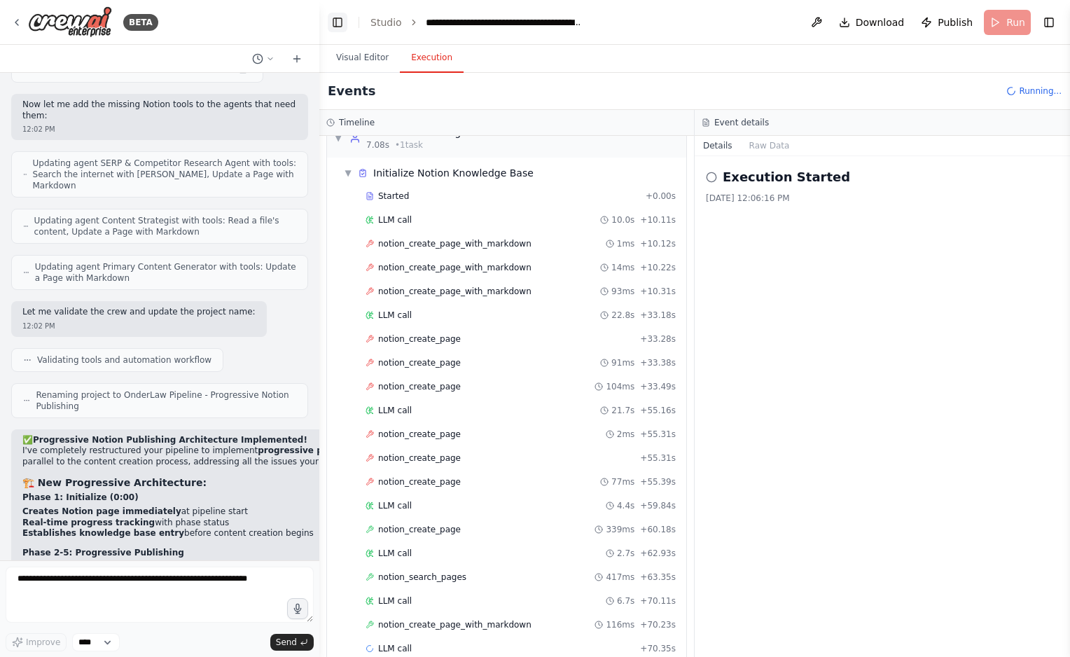
click at [334, 18] on button "Toggle Left Sidebar" at bounding box center [338, 23] width 20 height 20
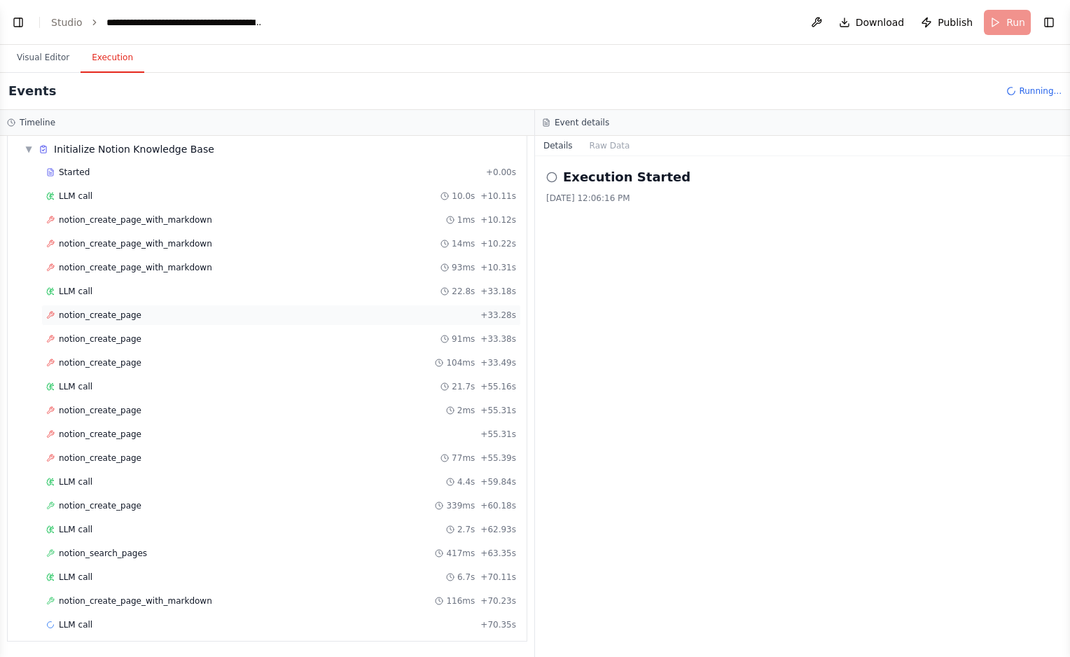
click at [191, 317] on div "notion_create_page + 33.28s" at bounding box center [281, 315] width 470 height 11
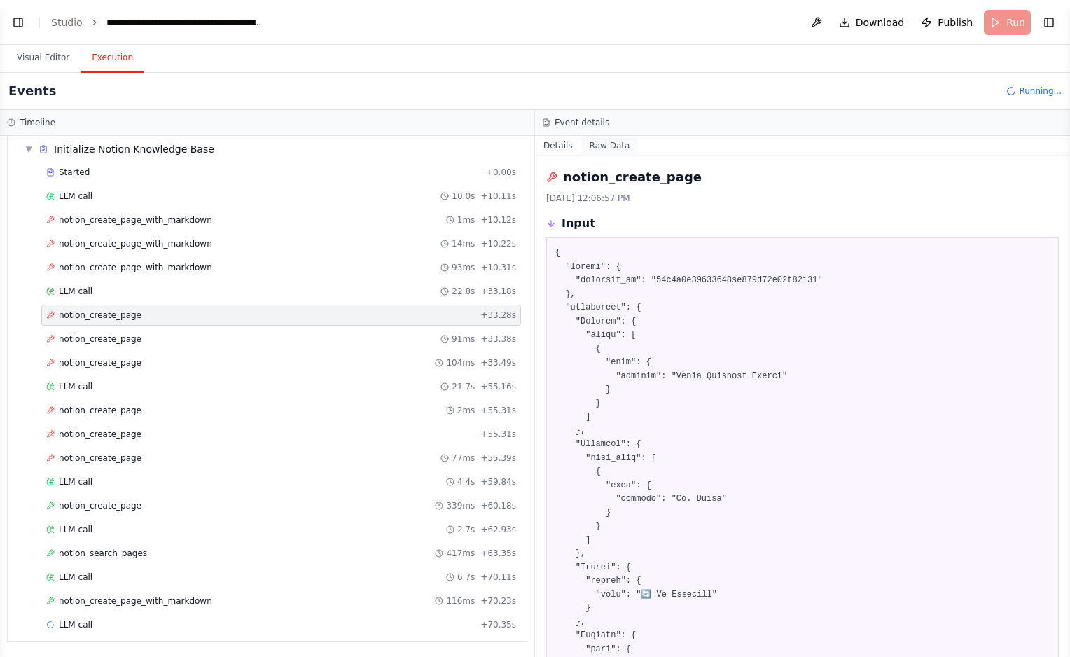
click at [609, 149] on button "Raw Data" at bounding box center [609, 146] width 57 height 20
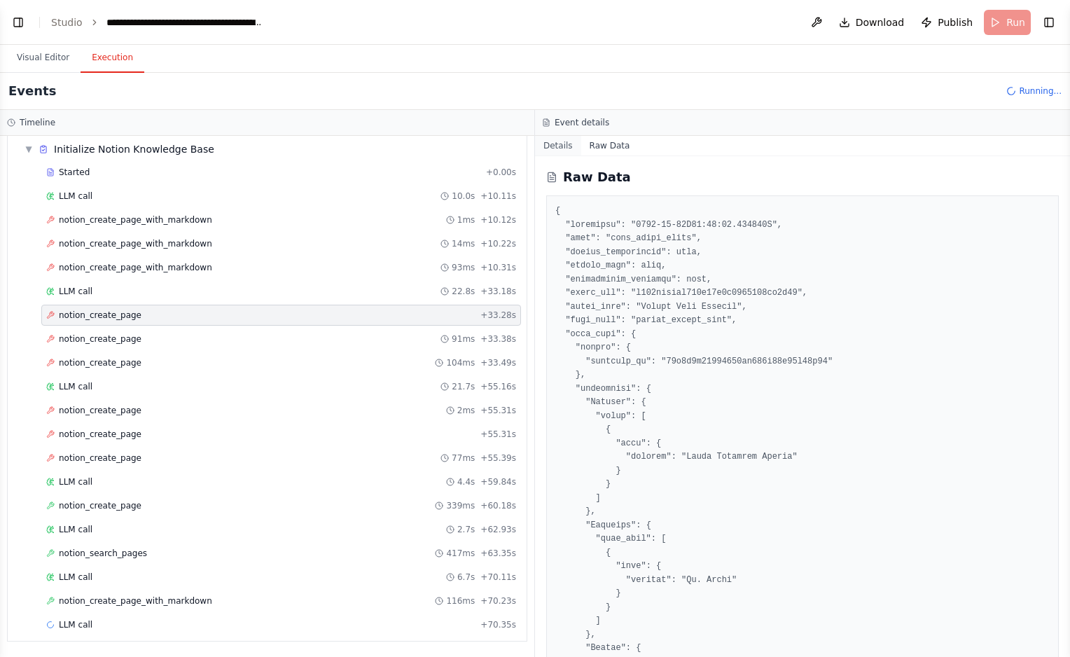
click at [565, 147] on button "Details" at bounding box center [558, 146] width 46 height 20
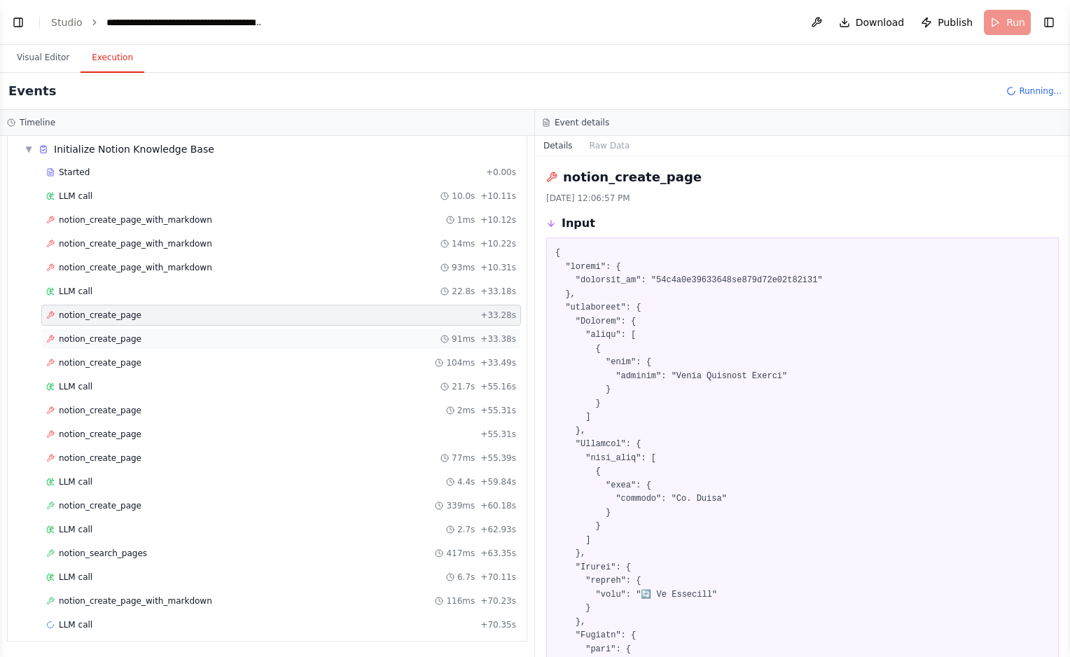
click at [172, 347] on div "notion_create_page 91ms + 33.38s" at bounding box center [281, 339] width 480 height 21
click at [187, 297] on div "LLM call 22.8s + 33.18s" at bounding box center [281, 291] width 480 height 21
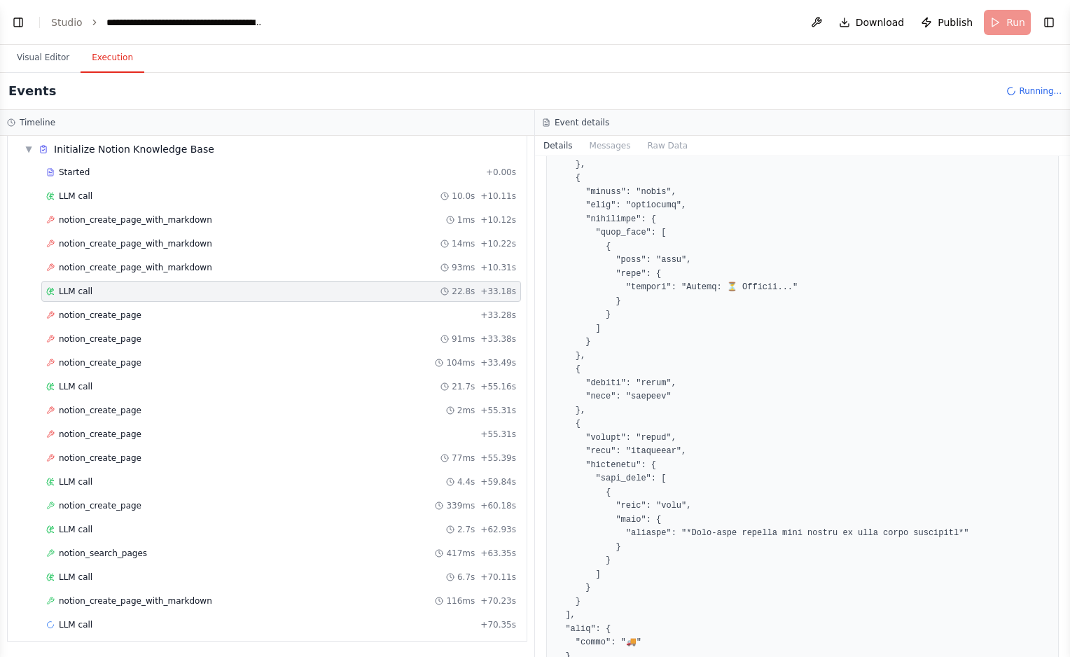
scroll to position [2848, 0]
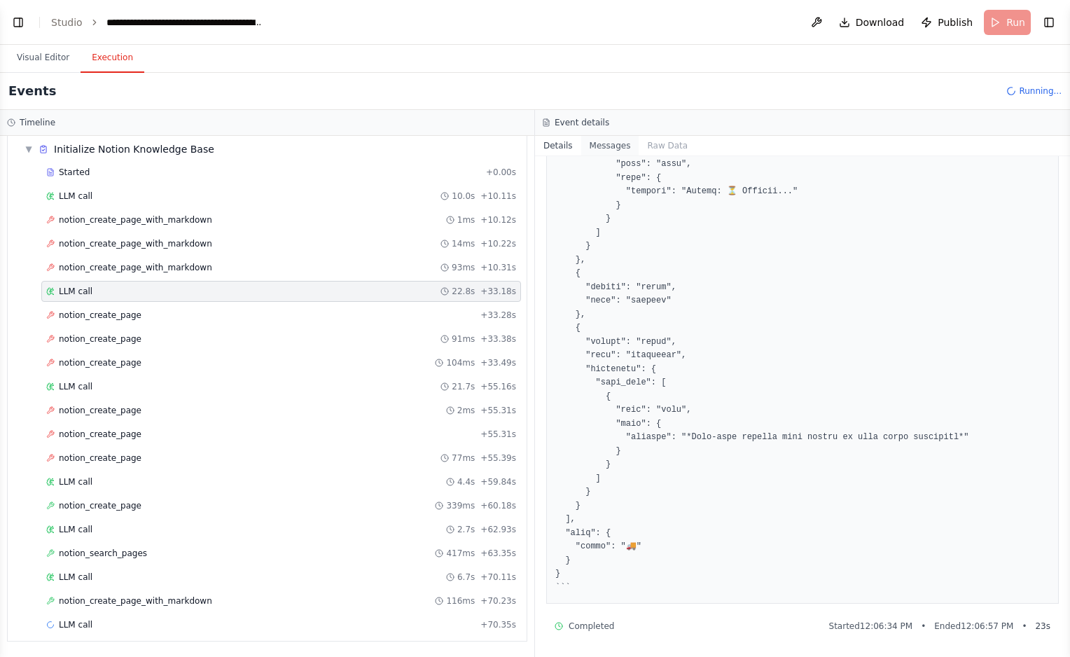
click at [613, 148] on button "Messages" at bounding box center [610, 146] width 58 height 20
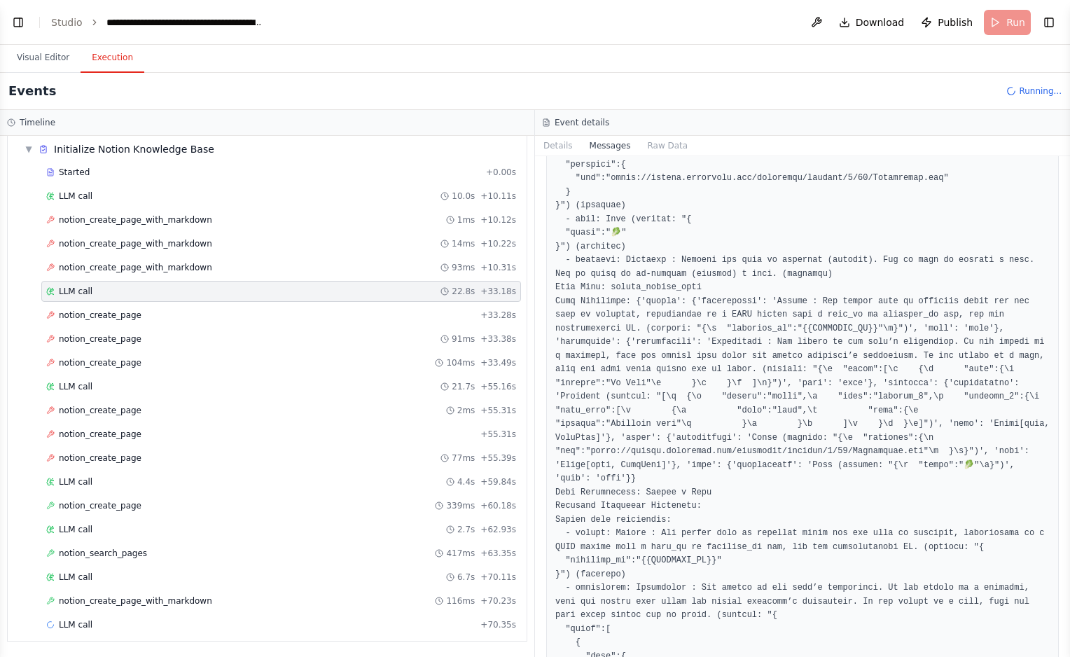
scroll to position [1616, 0]
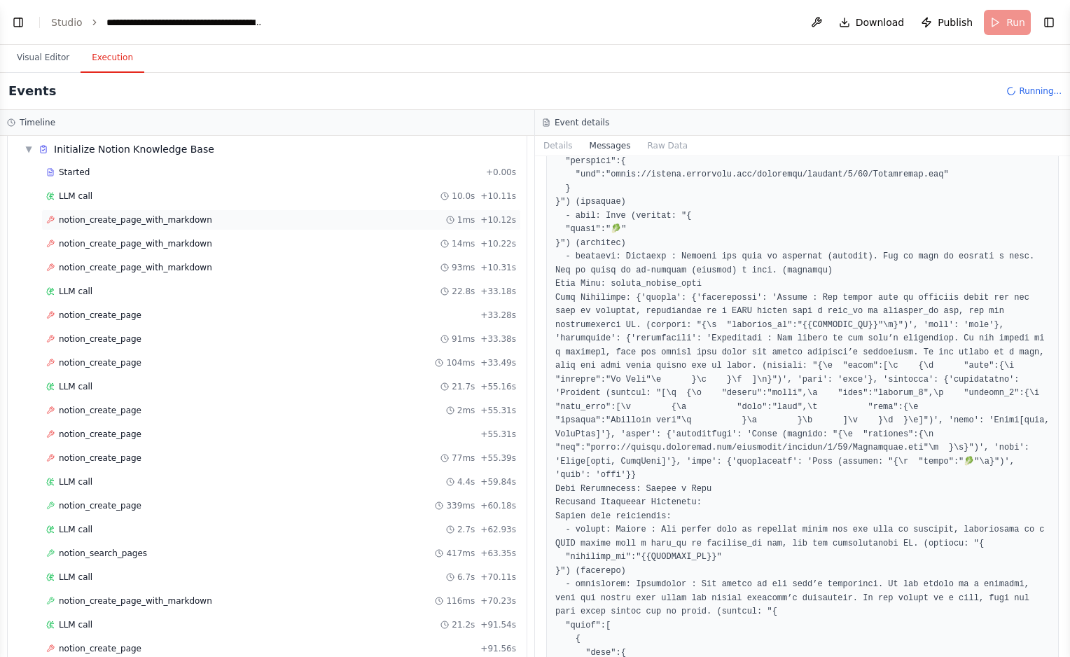
click at [321, 222] on div "notion_create_page_with_markdown 1ms + 10.12s" at bounding box center [281, 219] width 470 height 11
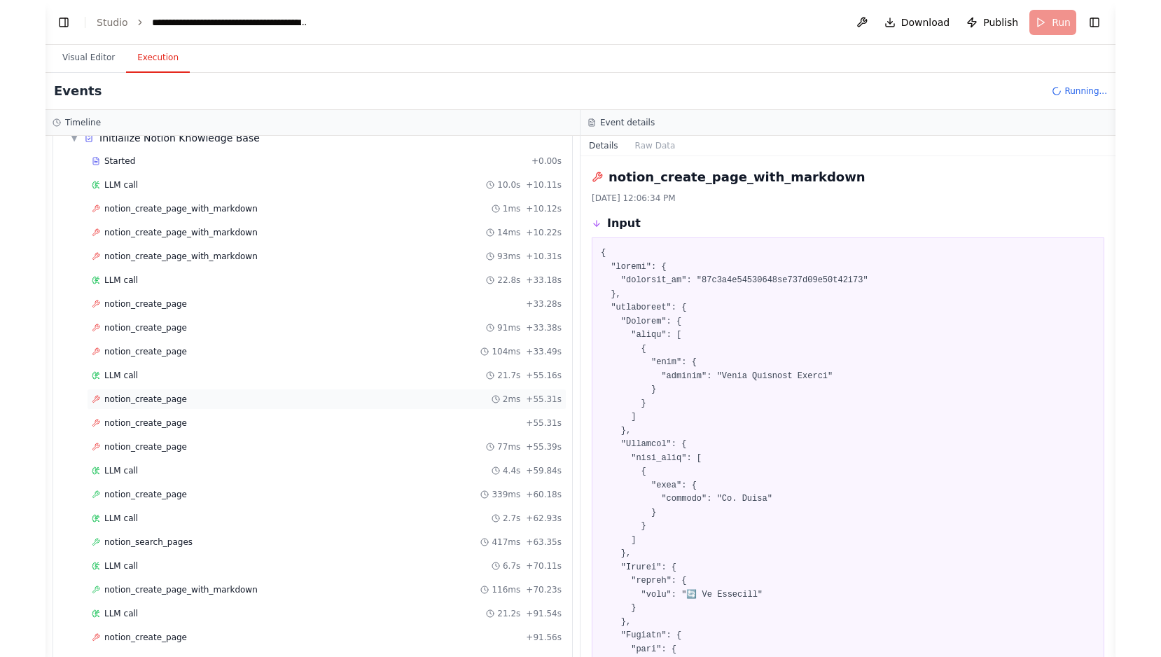
scroll to position [0, 0]
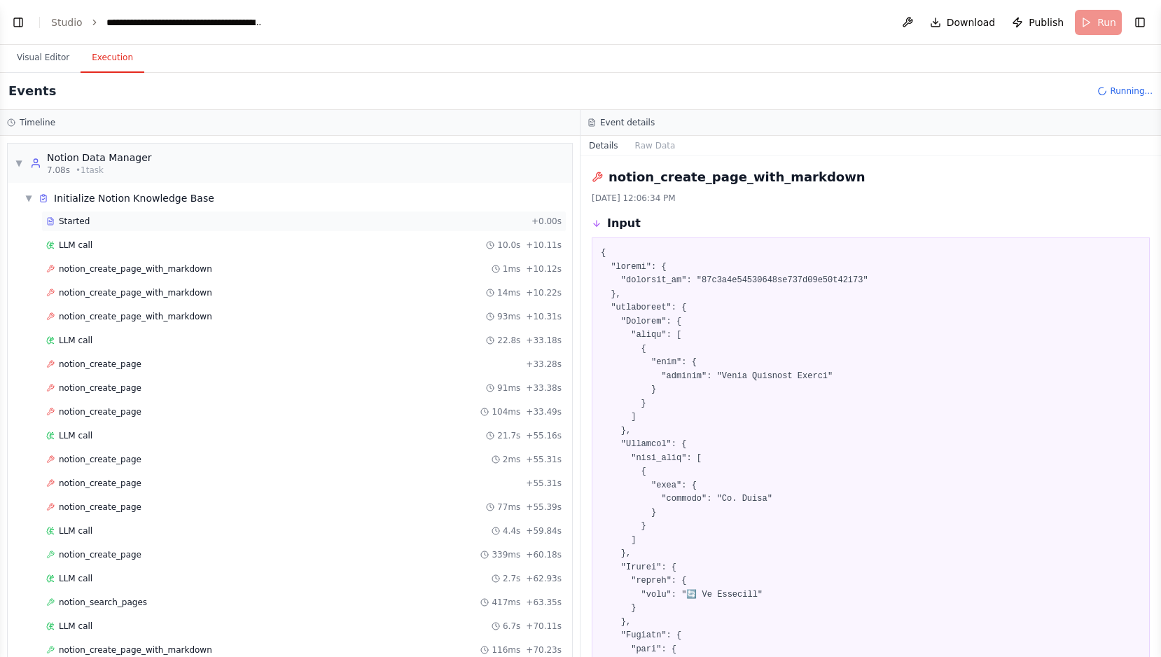
click at [315, 225] on div "Started" at bounding box center [286, 221] width 480 height 11
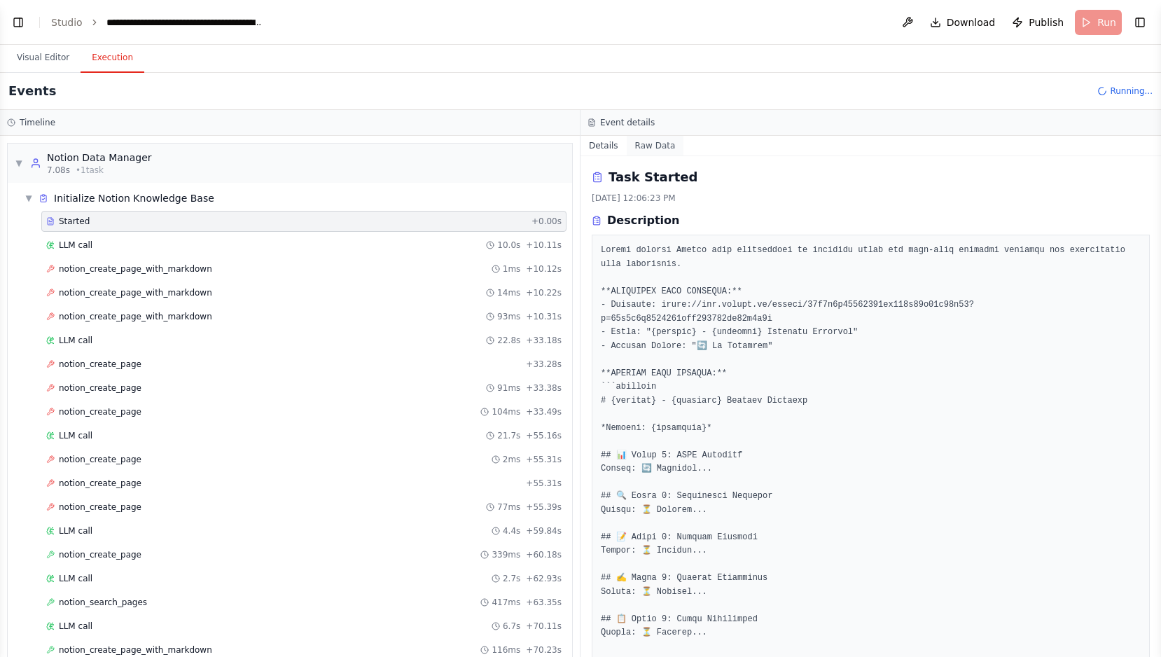
click at [650, 150] on button "Raw Data" at bounding box center [655, 146] width 57 height 20
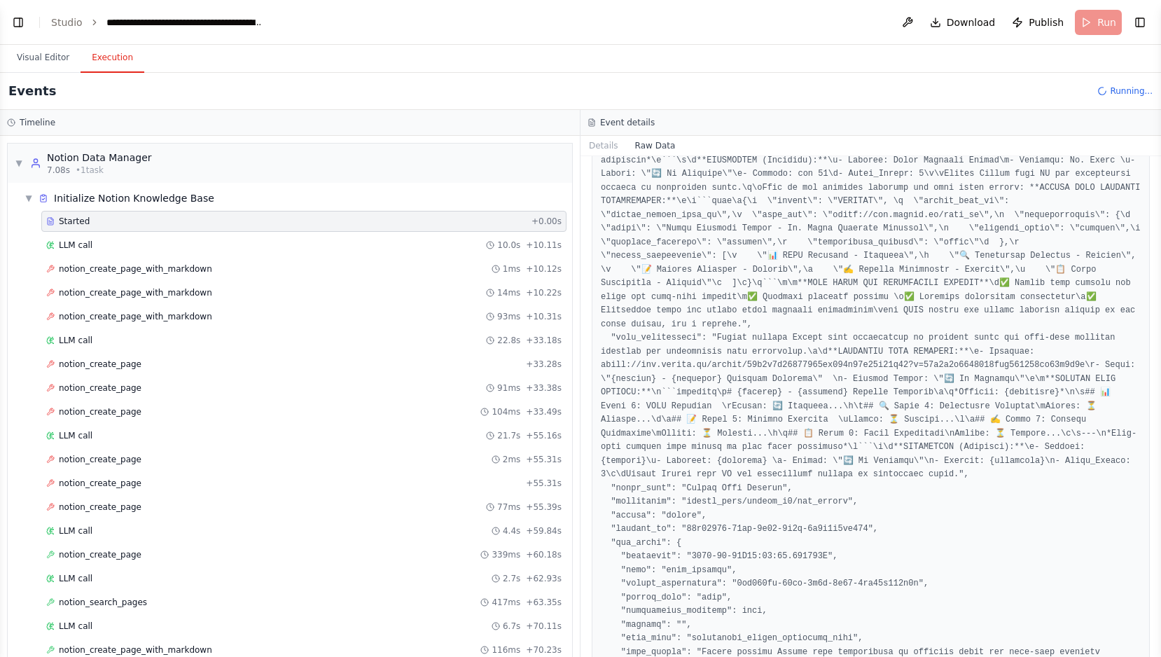
scroll to position [797, 0]
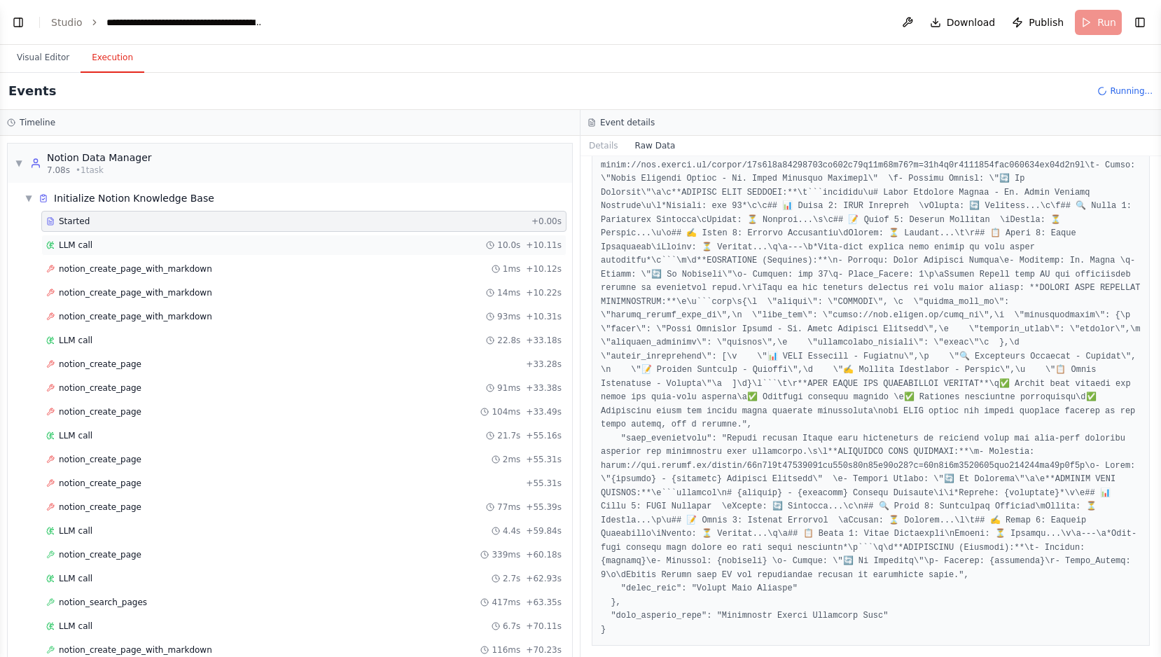
click at [149, 244] on div "LLM call 10.0s + 10.11s" at bounding box center [304, 245] width 516 height 11
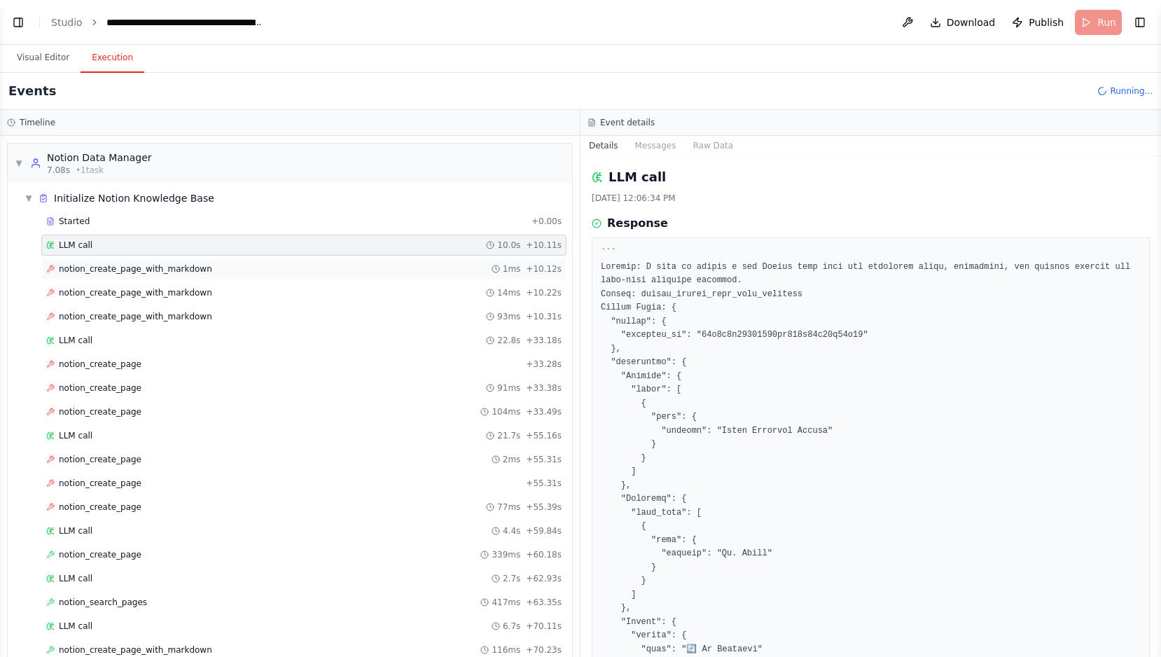
click at [123, 266] on span "notion_create_page_with_markdown" at bounding box center [135, 268] width 153 height 11
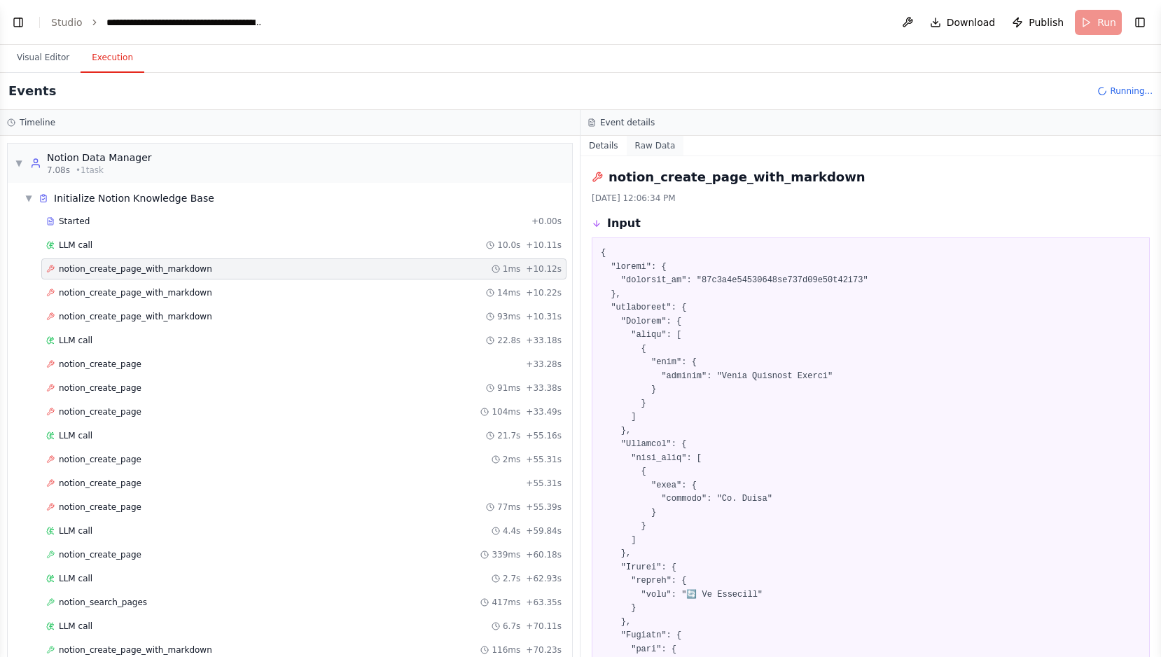
click at [655, 145] on button "Raw Data" at bounding box center [655, 146] width 57 height 20
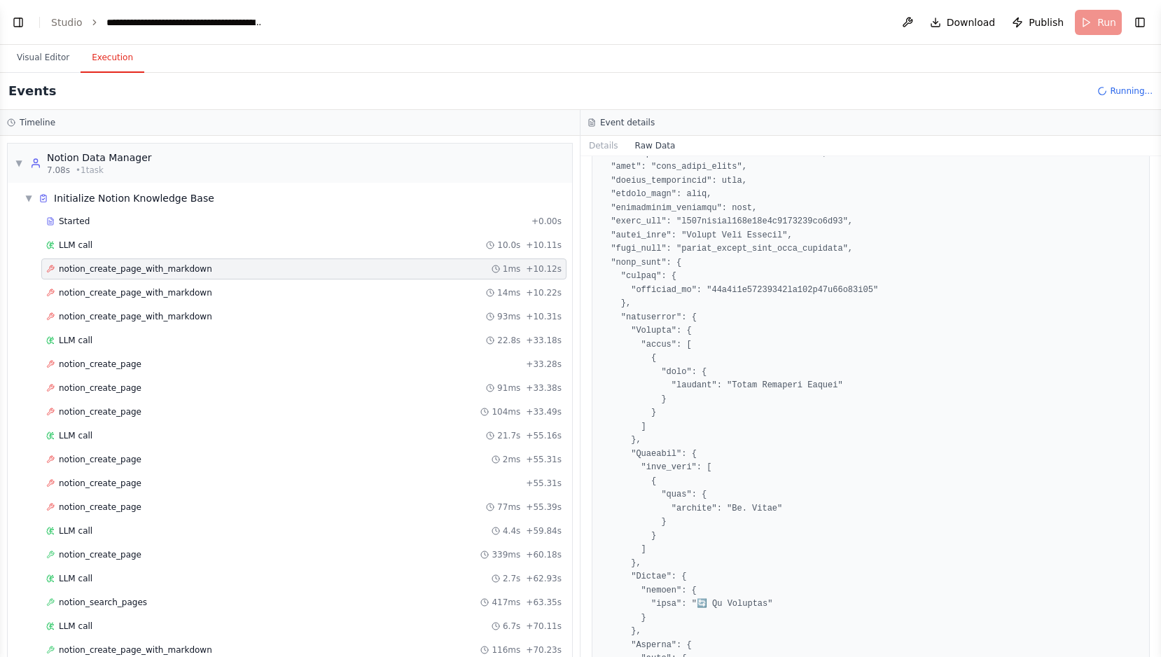
scroll to position [0, 0]
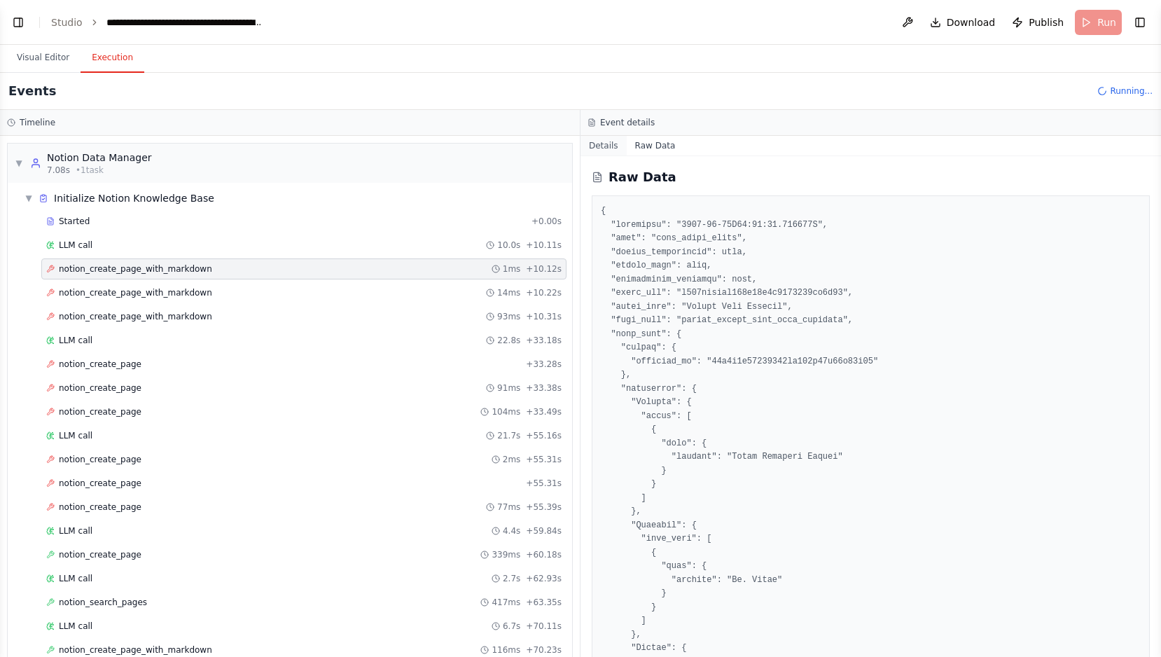
click at [597, 147] on button "Details" at bounding box center [604, 146] width 46 height 20
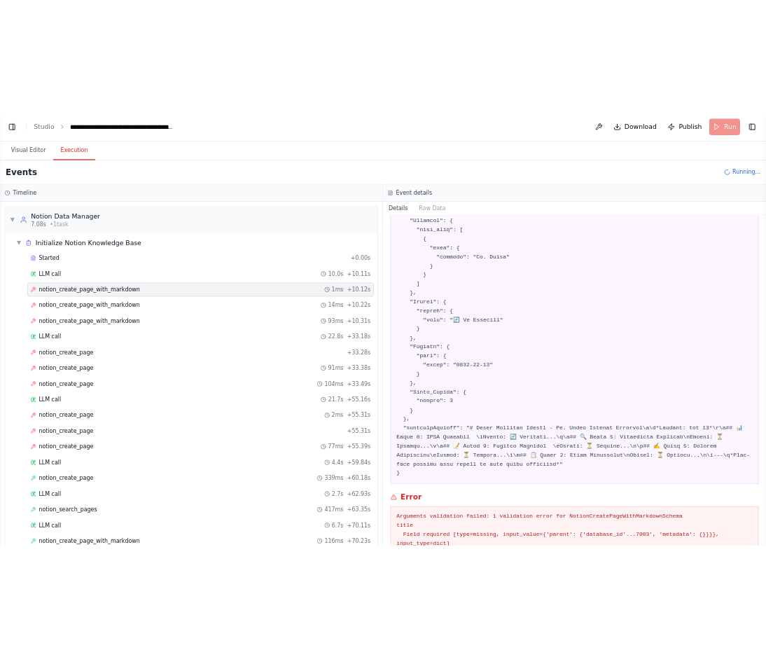
scroll to position [359, 0]
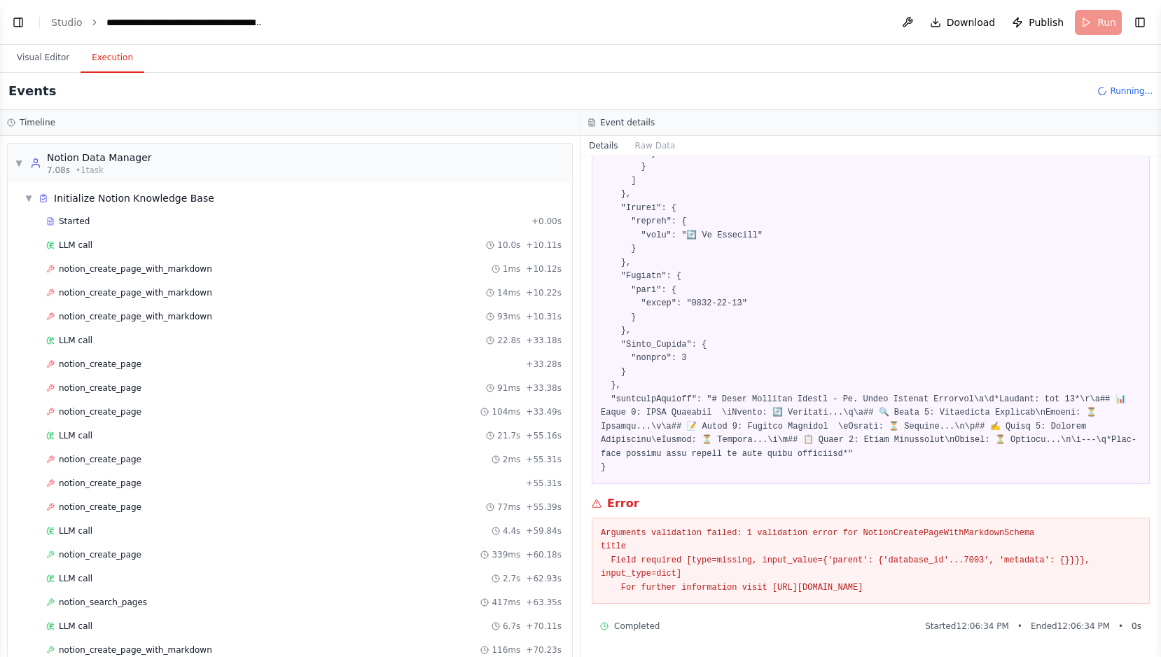
drag, startPoint x: 1019, startPoint y: 583, endPoint x: 599, endPoint y: 530, distance: 423.7
click at [599, 530] on div "Arguments validation failed: 1 validation error for NotionCreatePageWithMarkdow…" at bounding box center [871, 561] width 558 height 87
copy pre "Arguments validation failed: 1 validation error for NotionCreatePageWithMarkdow…"
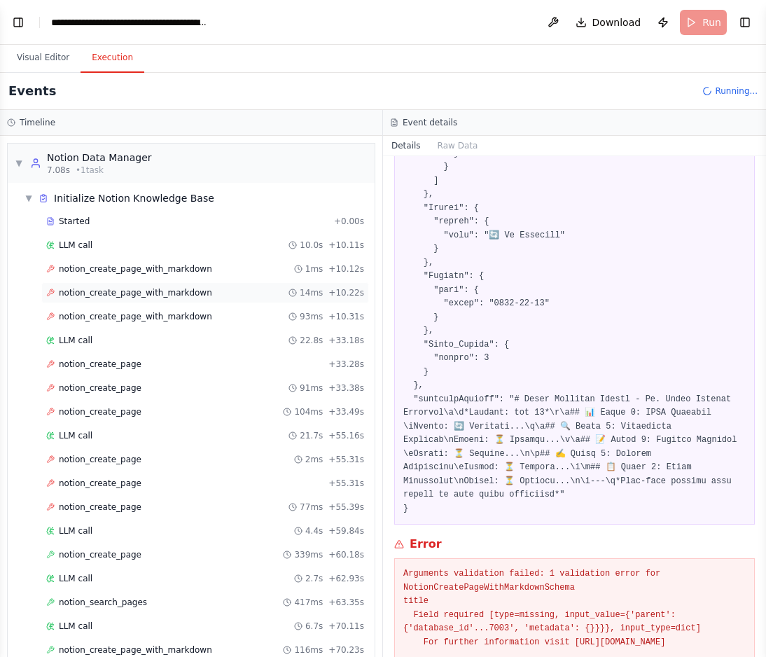
click at [167, 288] on span "notion_create_page_with_markdown" at bounding box center [135, 292] width 153 height 11
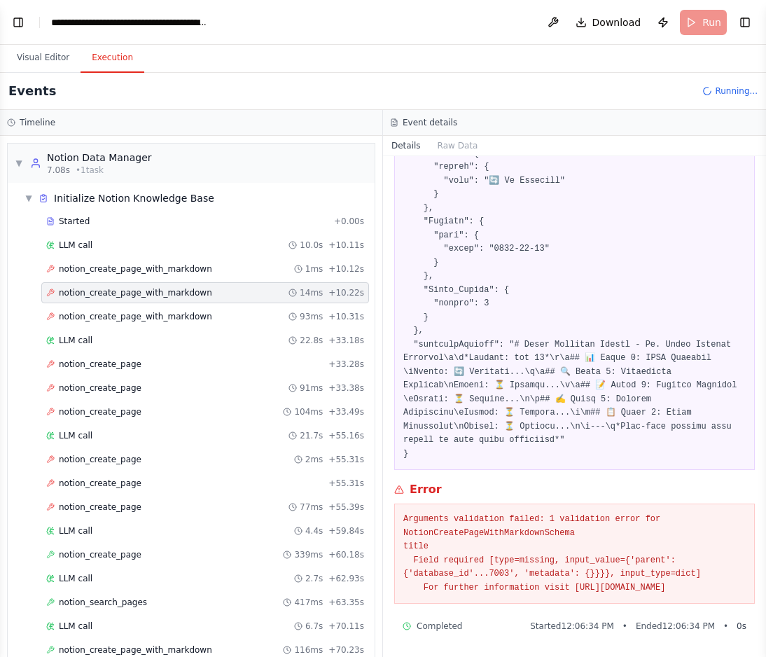
click at [611, 553] on pre "Arguments validation failed: 1 validation error for NotionCreatePageWithMarkdow…" at bounding box center [575, 554] width 343 height 82
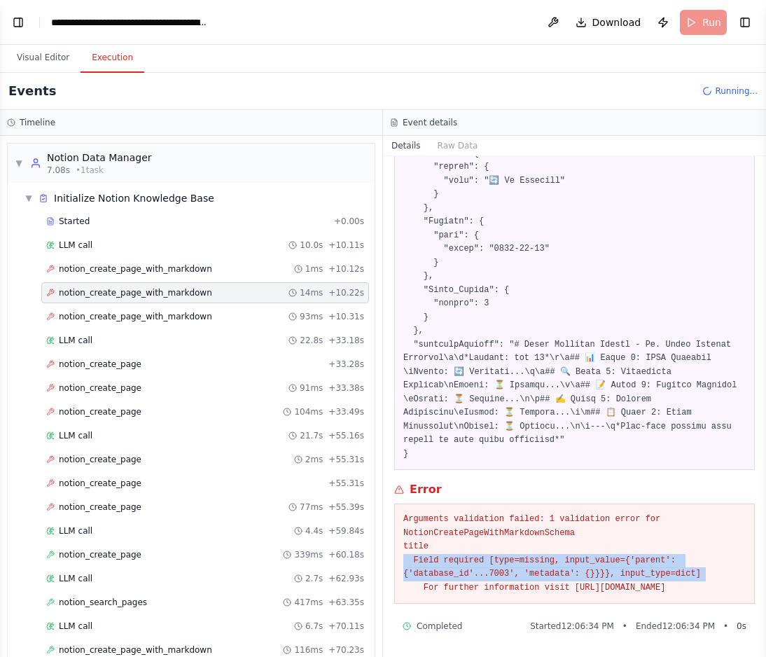
click at [611, 553] on pre "Arguments validation failed: 1 validation error for NotionCreatePageWithMarkdow…" at bounding box center [575, 554] width 343 height 82
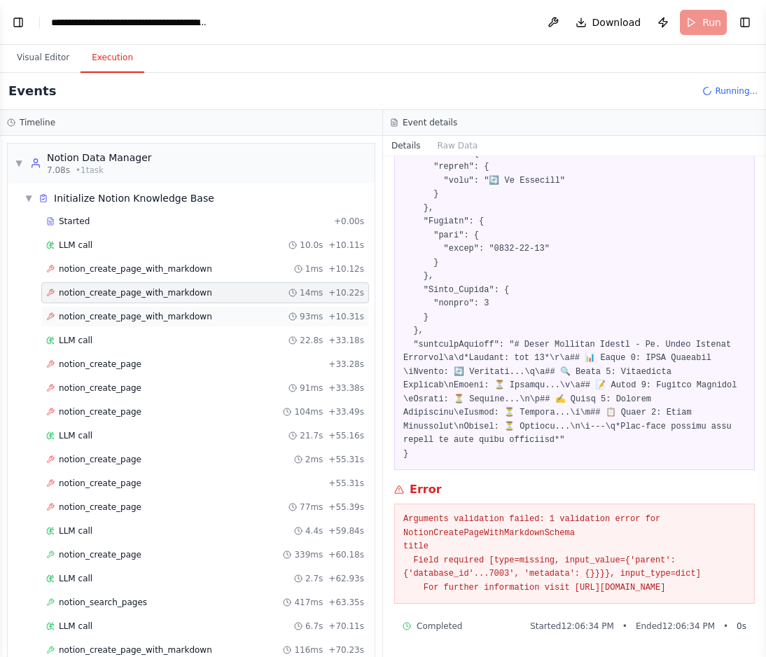
click at [206, 313] on div "notion_create_page_with_markdown 93ms + 10.31s" at bounding box center [205, 316] width 318 height 11
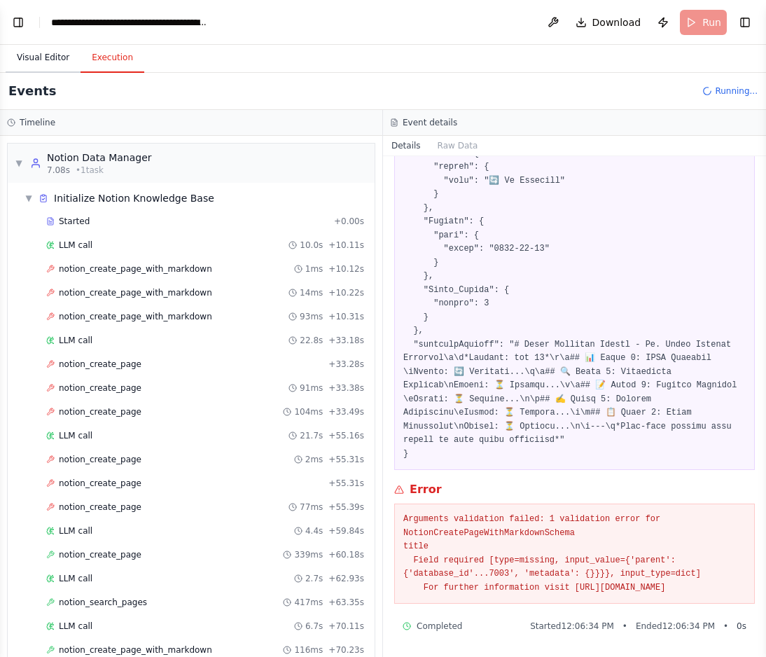
click at [55, 59] on button "Visual Editor" at bounding box center [43, 57] width 75 height 29
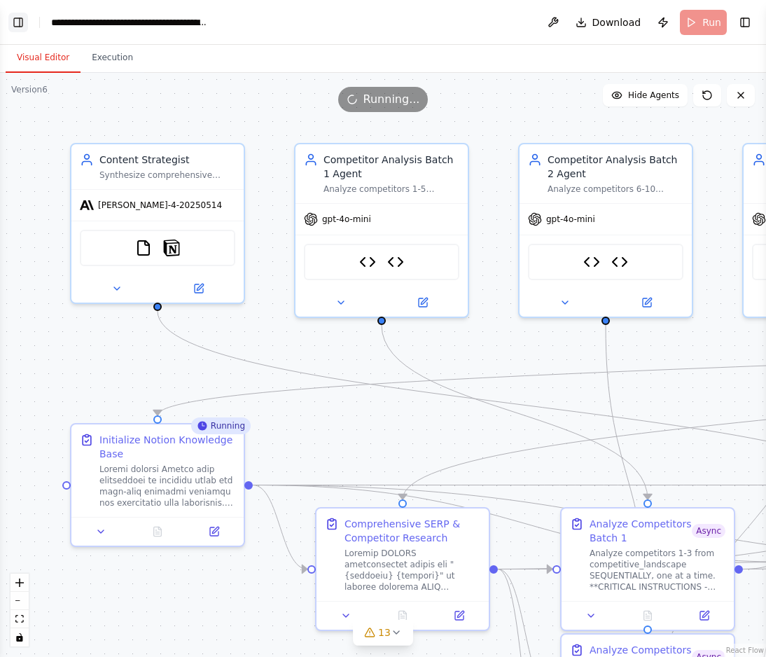
click at [20, 27] on button "Toggle Left Sidebar" at bounding box center [18, 23] width 20 height 20
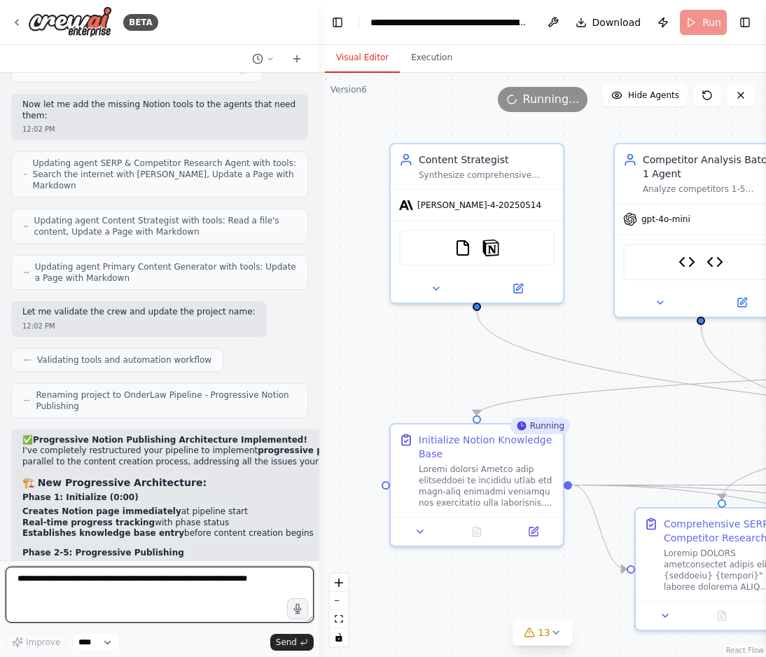
click at [50, 585] on textarea at bounding box center [160, 595] width 308 height 56
paste textarea "**********"
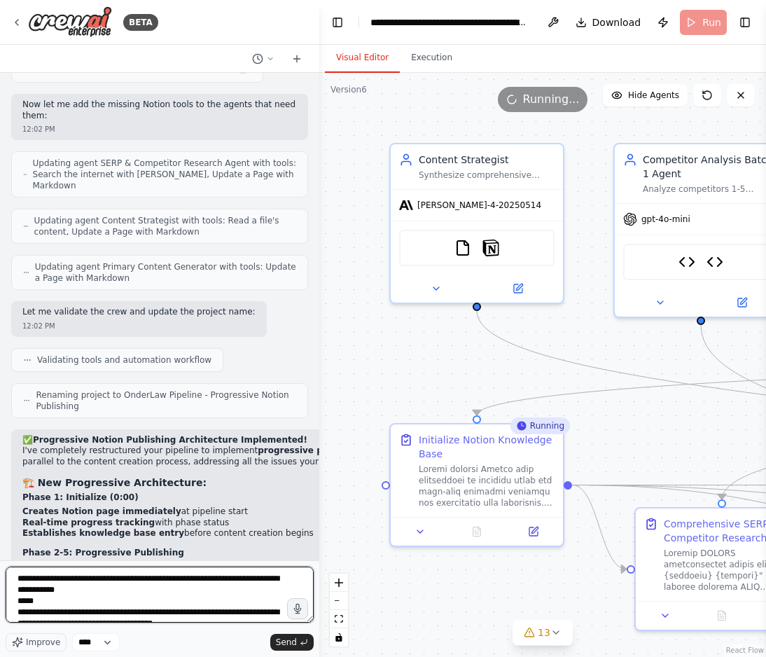
scroll to position [29, 0]
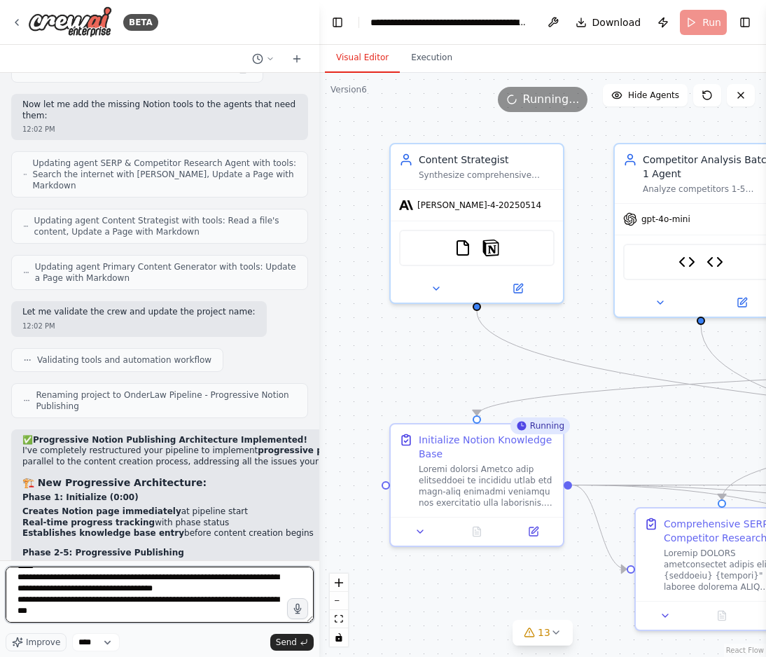
paste textarea "**********"
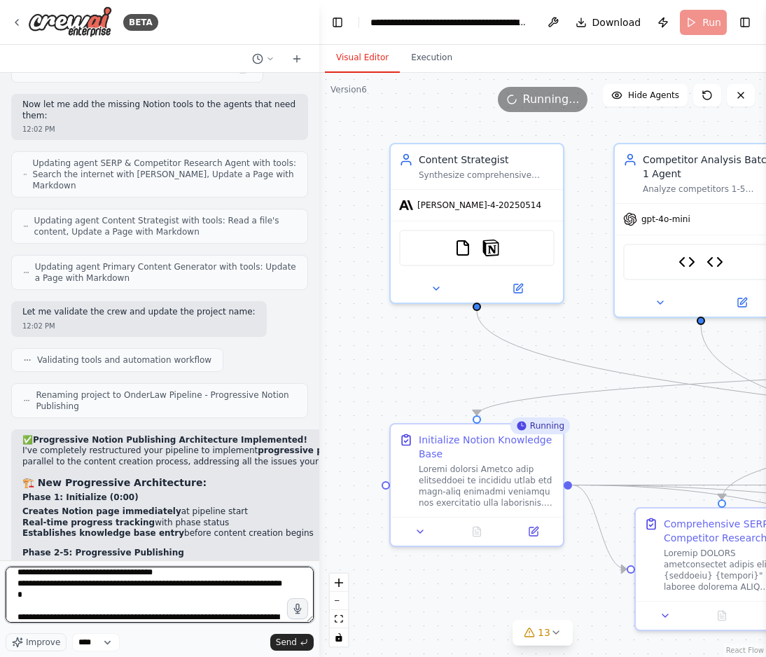
scroll to position [981, 0]
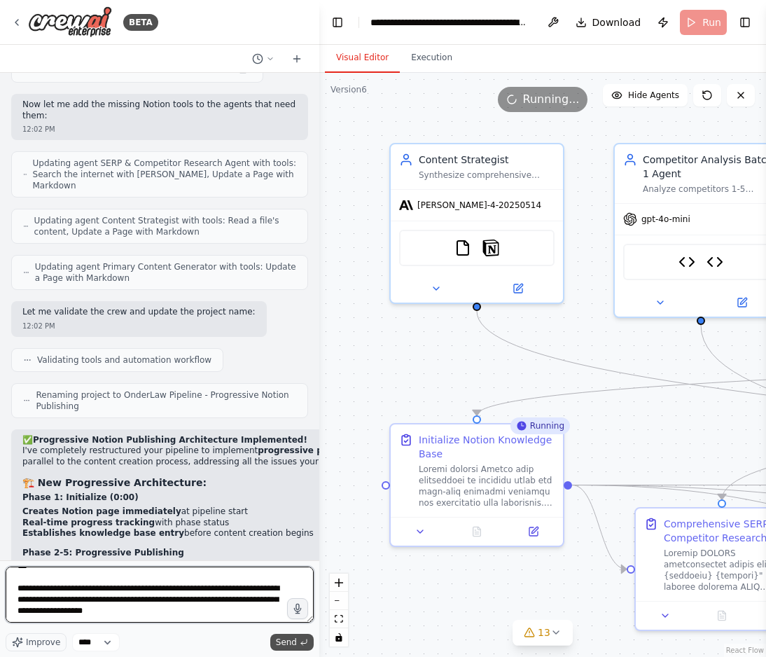
type textarea "**********"
click at [289, 644] on span "Send" at bounding box center [286, 642] width 21 height 11
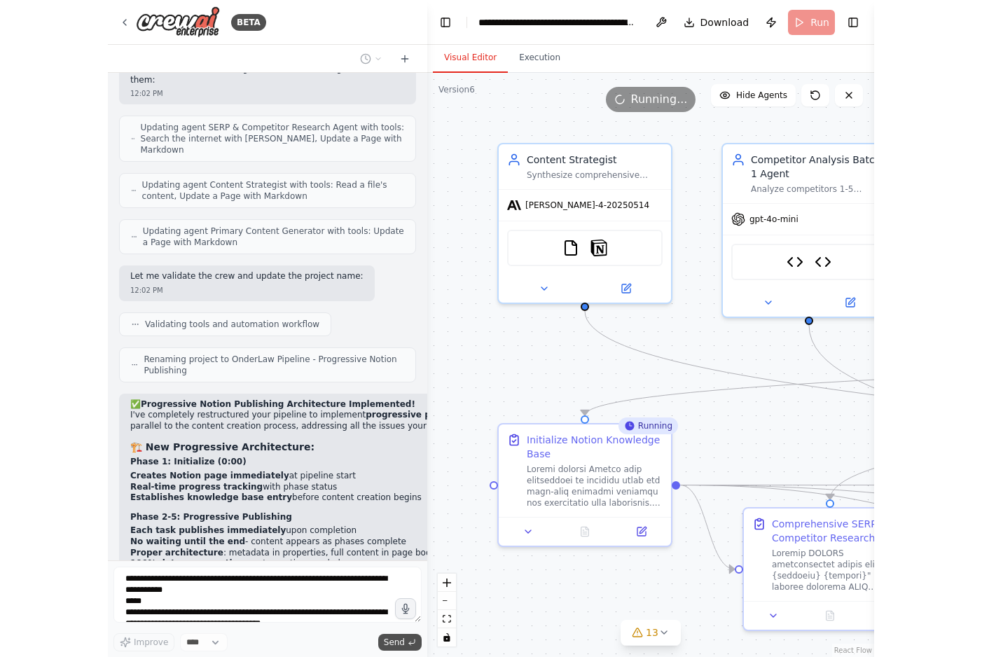
scroll to position [25634, 0]
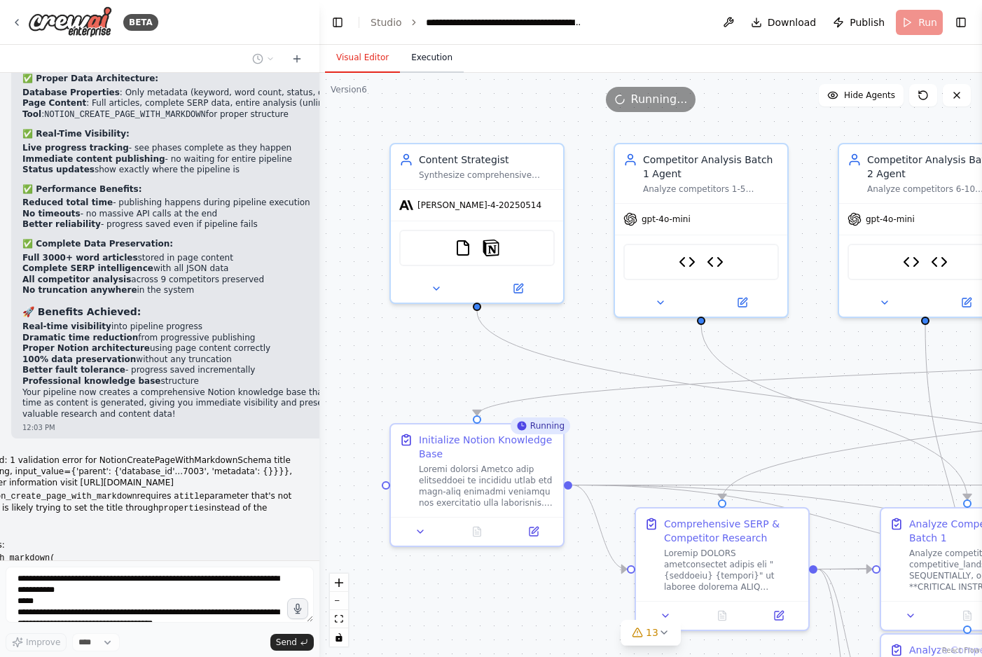
click at [422, 60] on button "Execution" at bounding box center [432, 57] width 64 height 29
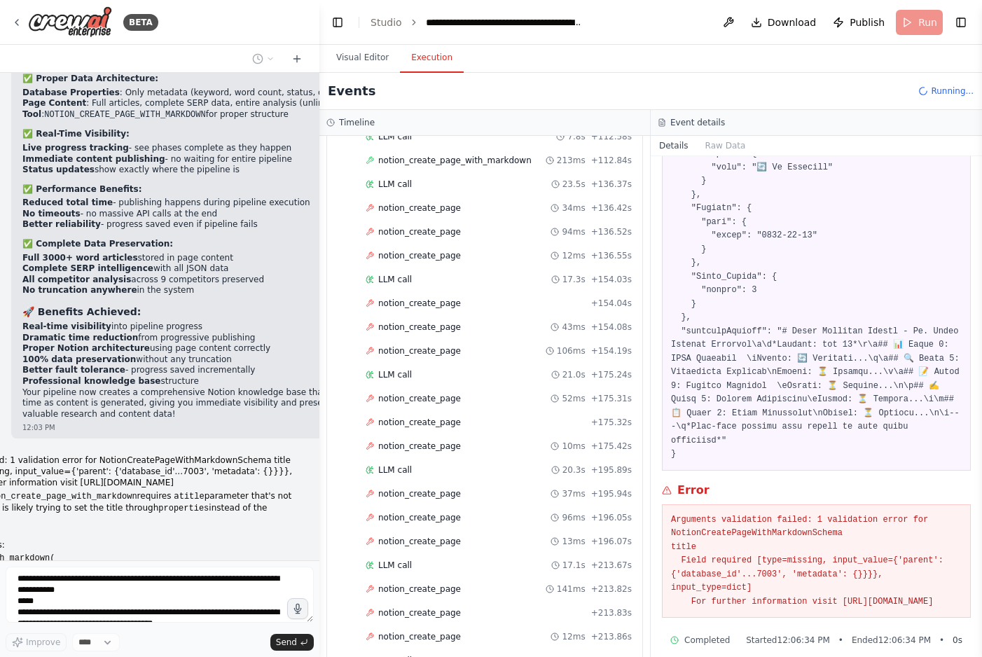
scroll to position [764, 0]
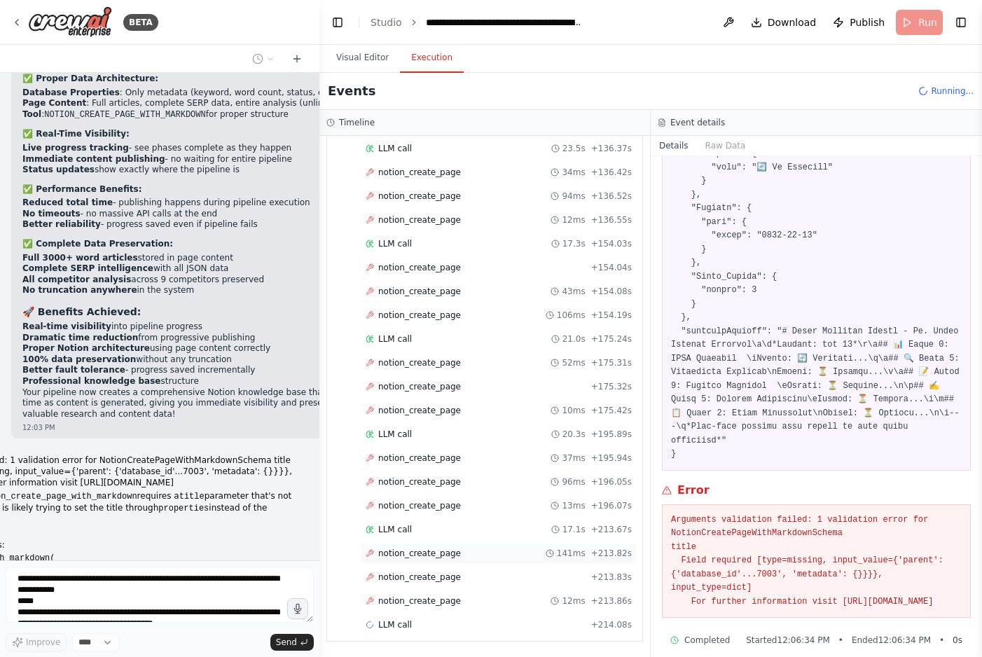
click at [454, 556] on span "notion_create_page" at bounding box center [419, 553] width 83 height 11
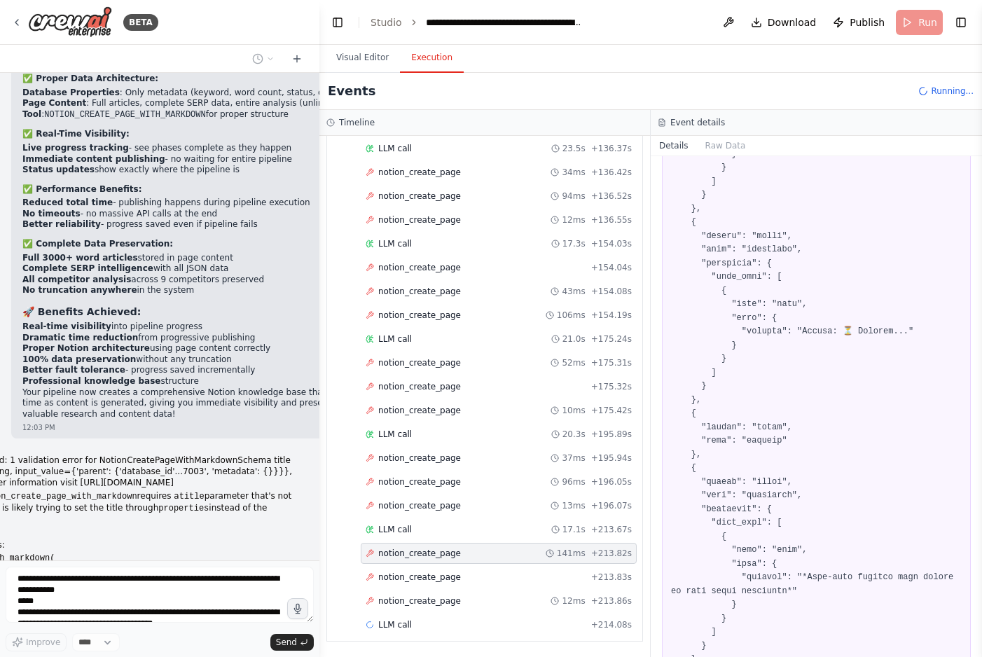
scroll to position [2982, 0]
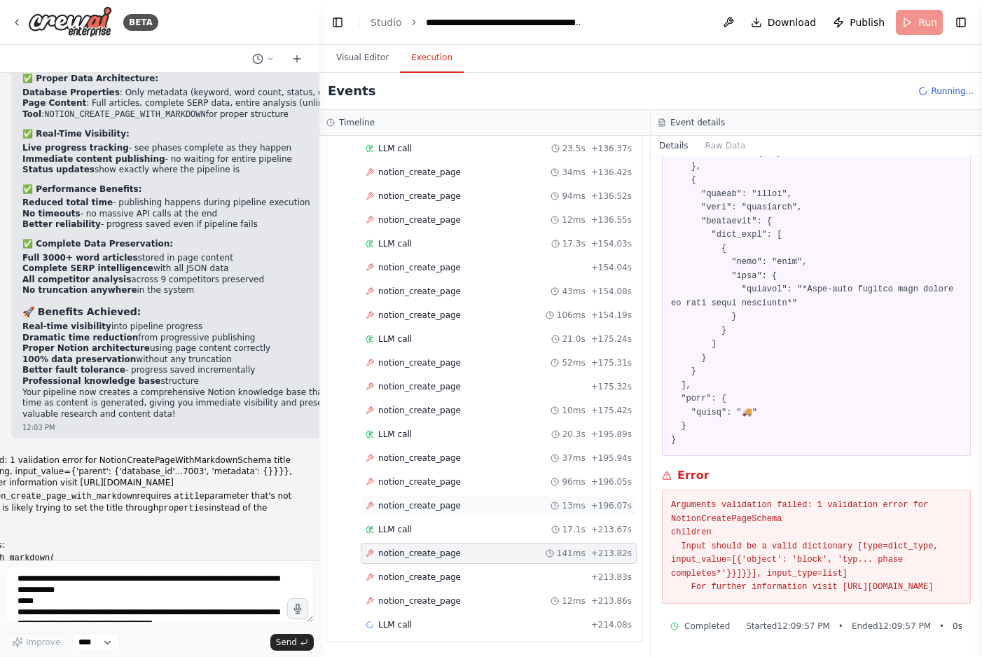
click at [471, 504] on div "notion_create_page 13ms + 196.07s" at bounding box center [499, 505] width 266 height 11
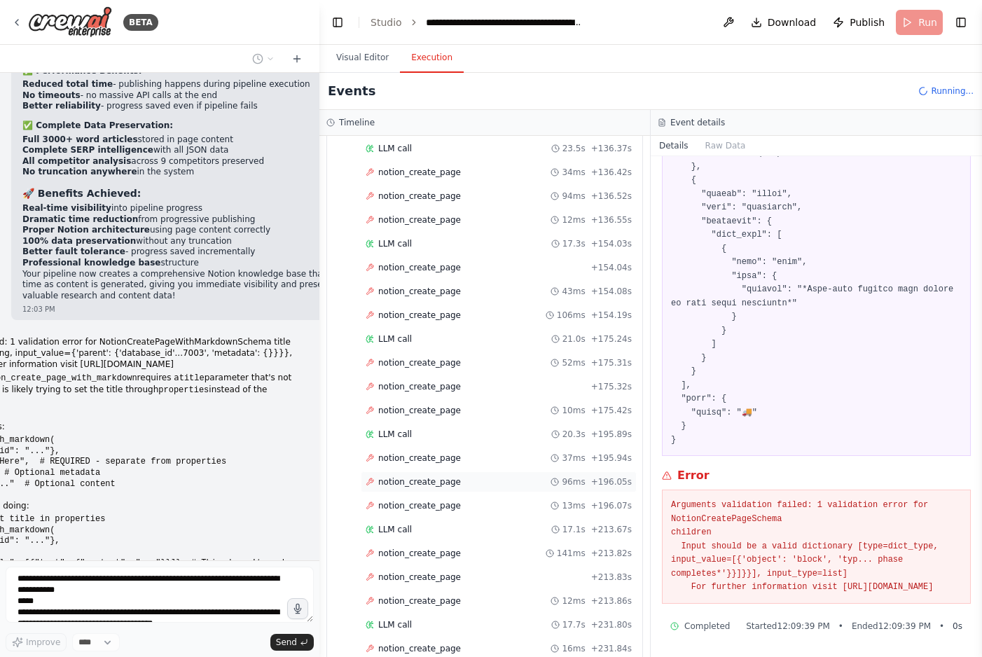
scroll to position [25769, 0]
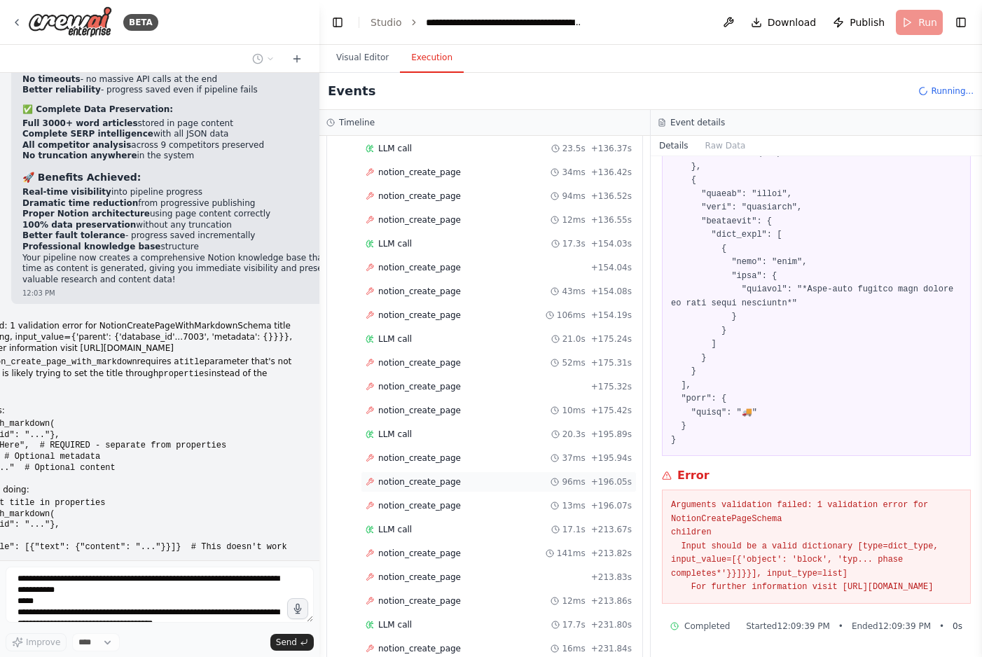
click at [476, 481] on div "notion_create_page 96ms + 196.05s" at bounding box center [499, 481] width 266 height 11
click at [484, 455] on div "notion_create_page 37ms + 195.94s" at bounding box center [499, 458] width 266 height 11
click at [484, 436] on div "LLM call 20.3s + 195.89s" at bounding box center [499, 434] width 266 height 11
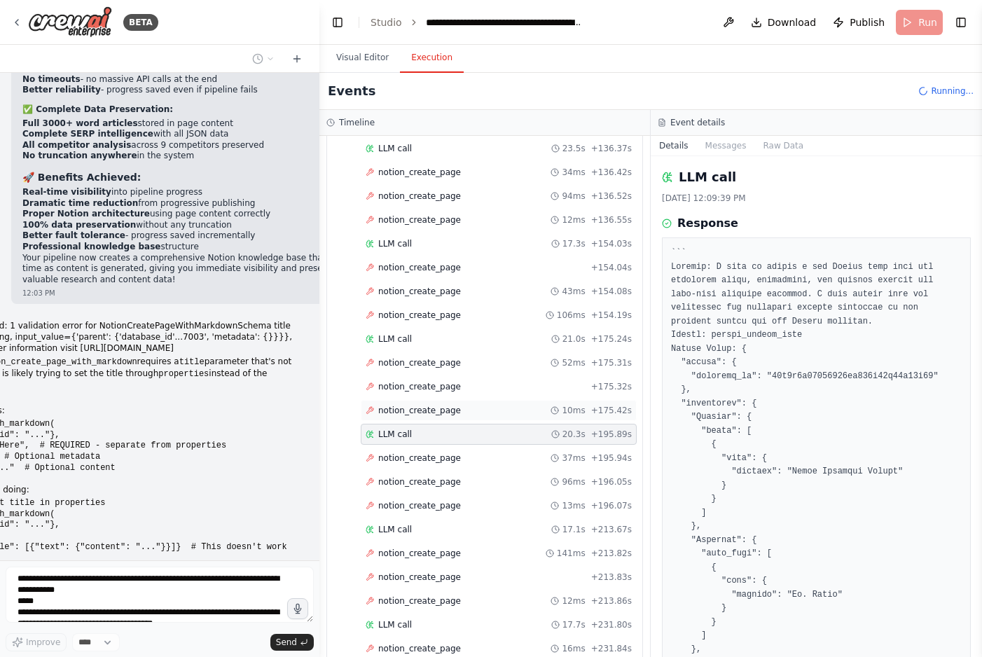
click at [485, 411] on div "notion_create_page 10ms + 175.42s" at bounding box center [499, 410] width 266 height 11
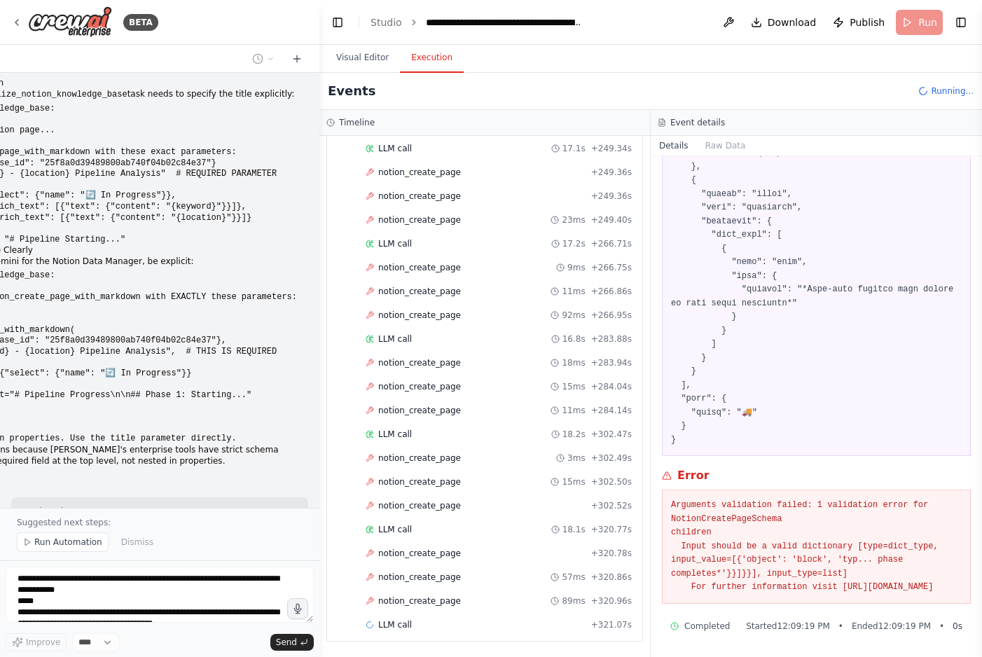
scroll to position [26318, 0]
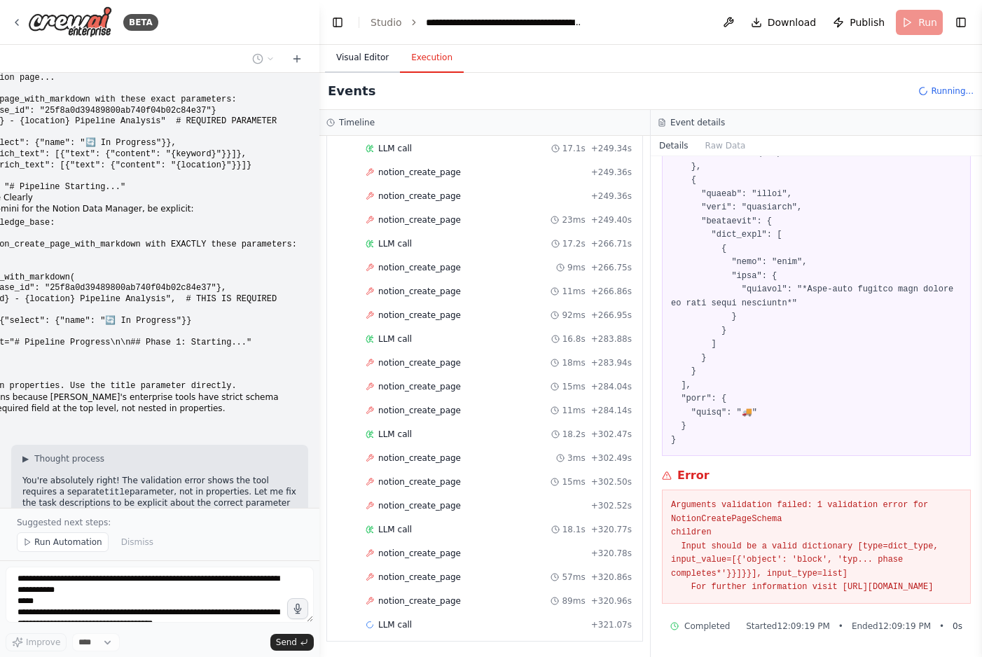
click at [366, 57] on button "Visual Editor" at bounding box center [362, 57] width 75 height 29
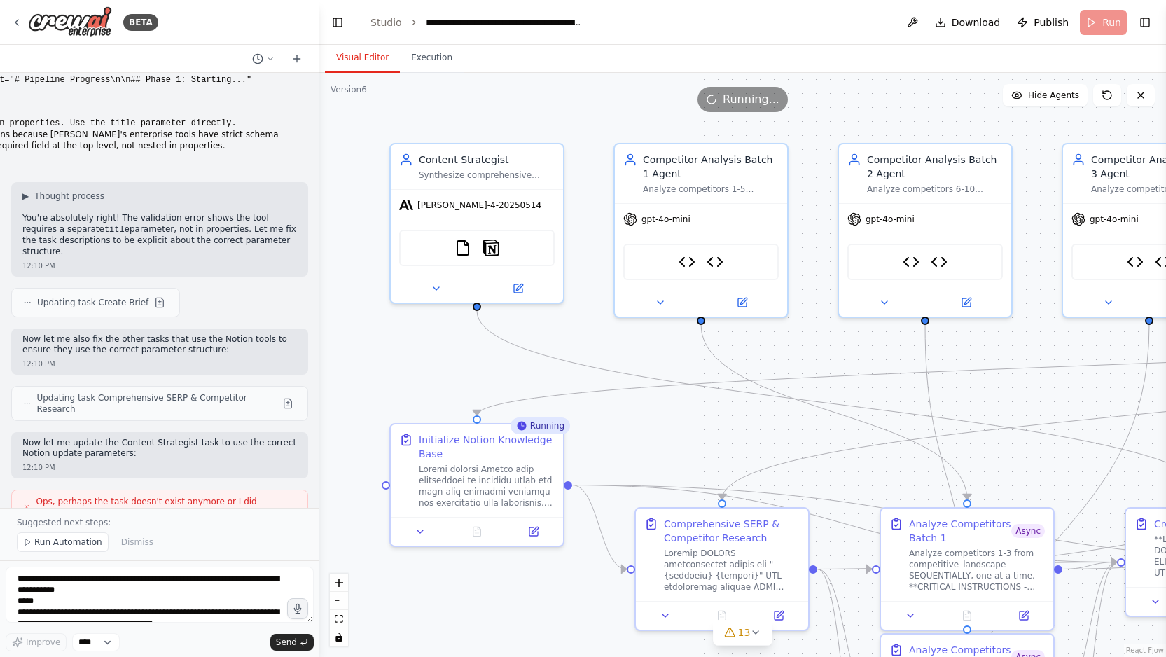
scroll to position [26586, 0]
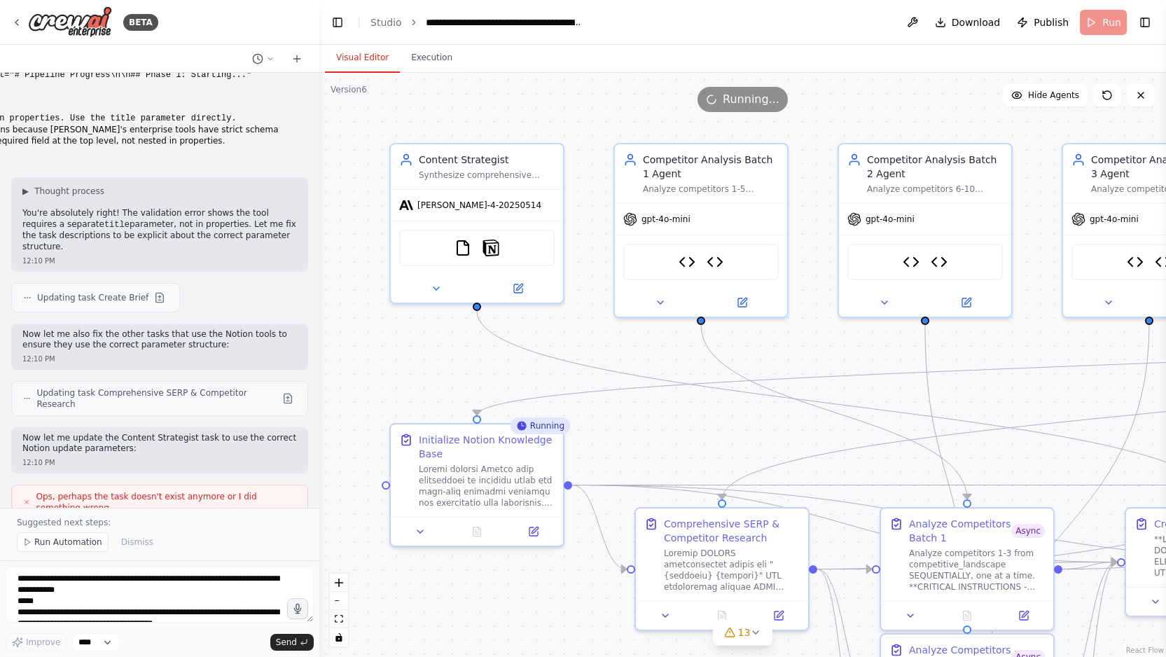
drag, startPoint x: 17, startPoint y: 211, endPoint x: 143, endPoint y: 359, distance: 194.3
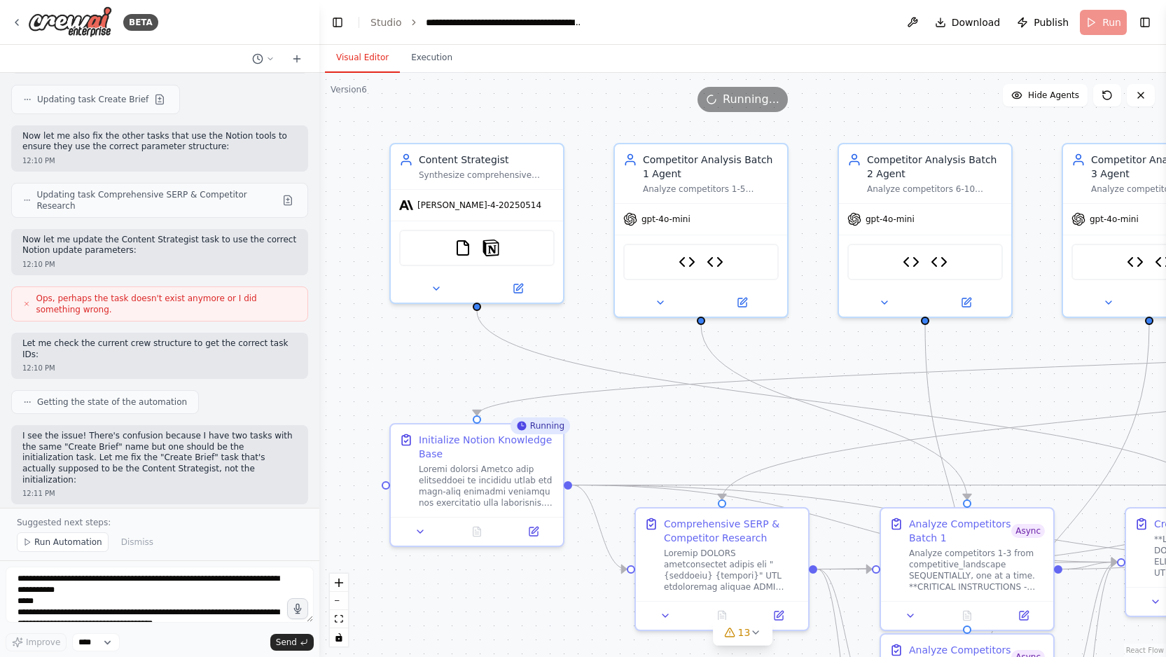
scroll to position [26888, 0]
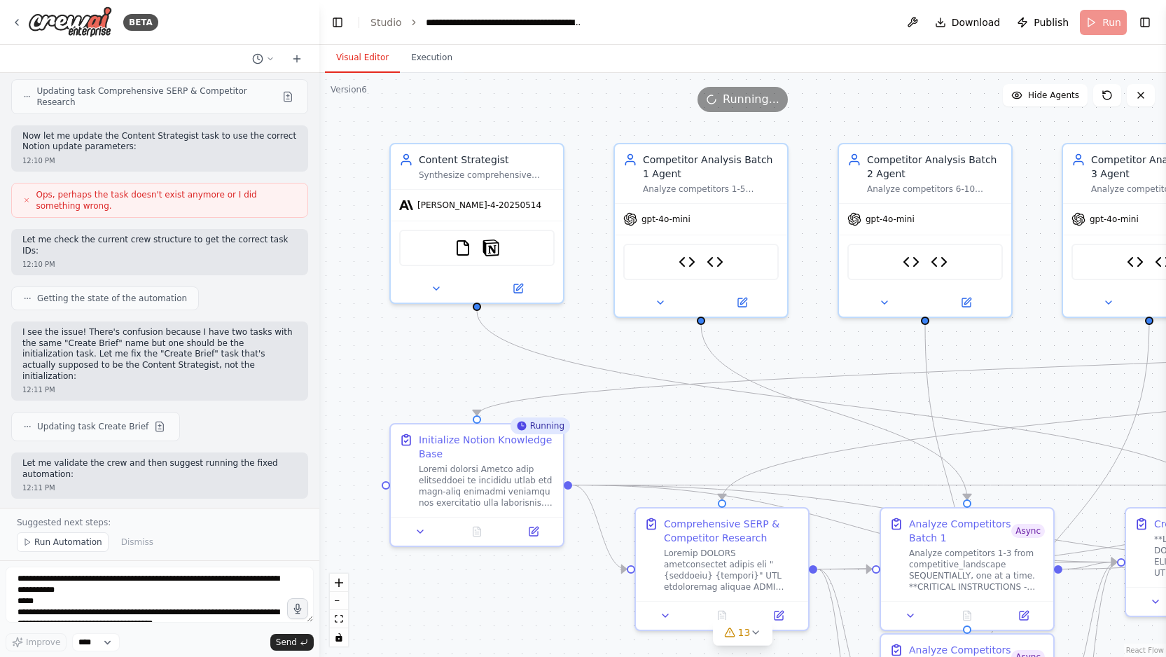
copy div "✅ FIXED: Proper title Parameter Structure I've corrected the Notion tool parame…"
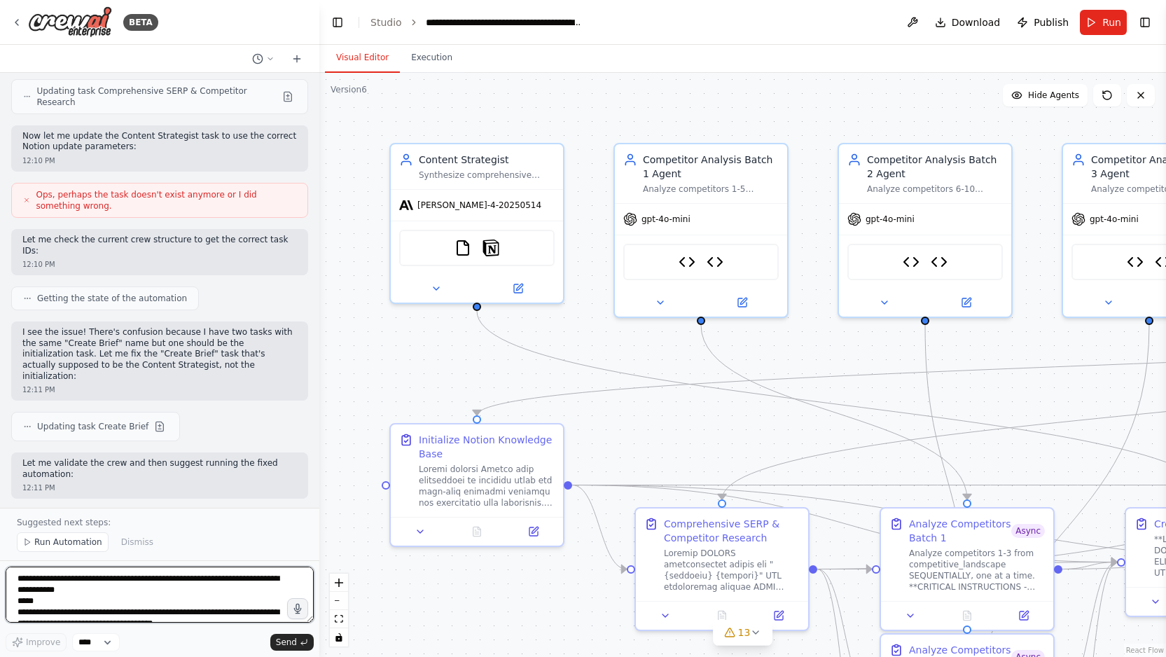
click at [41, 592] on textarea at bounding box center [160, 595] width 308 height 56
paste textarea "**********"
type textarea "**********"
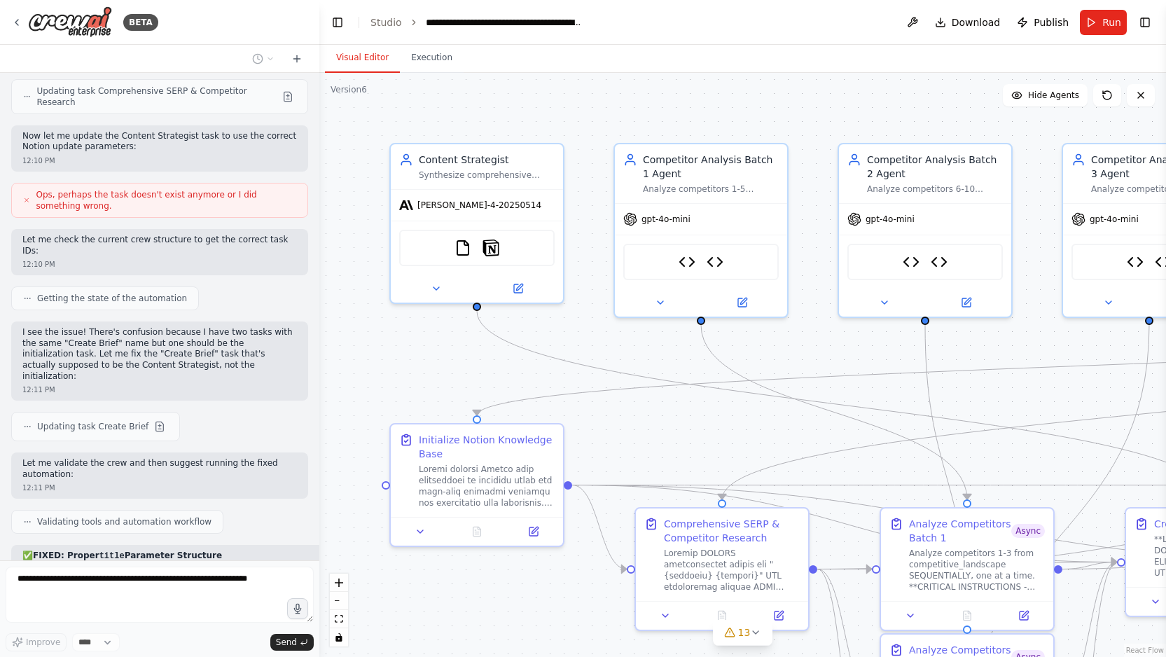
scroll to position [27522, 0]
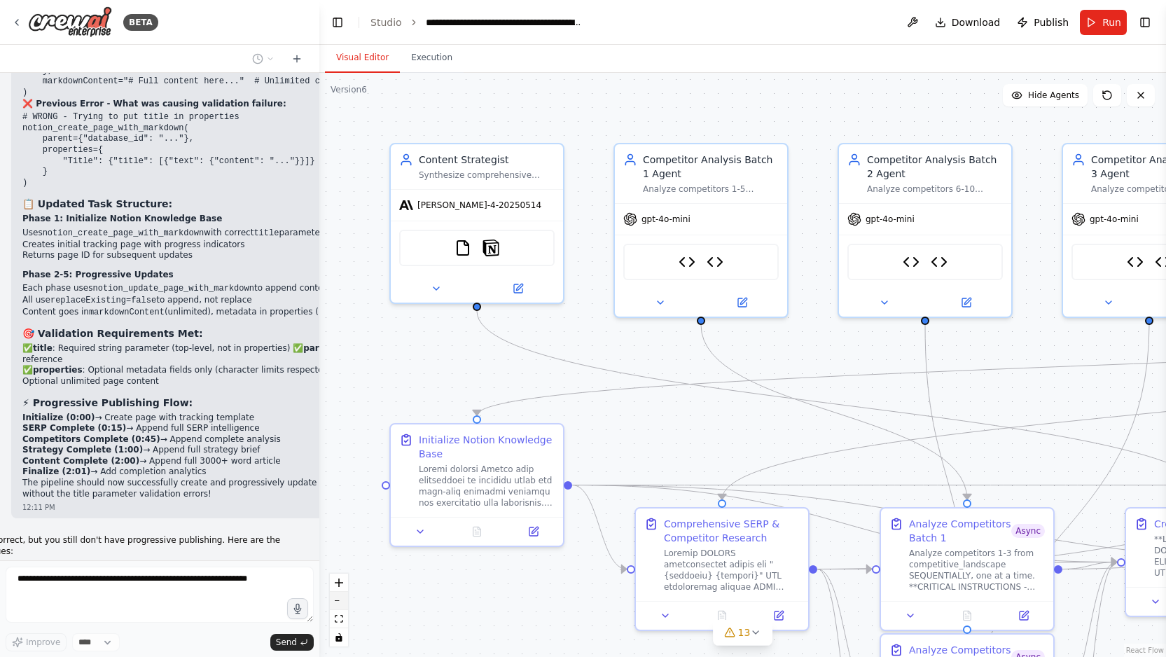
click at [340, 602] on button "zoom out" at bounding box center [339, 601] width 18 height 18
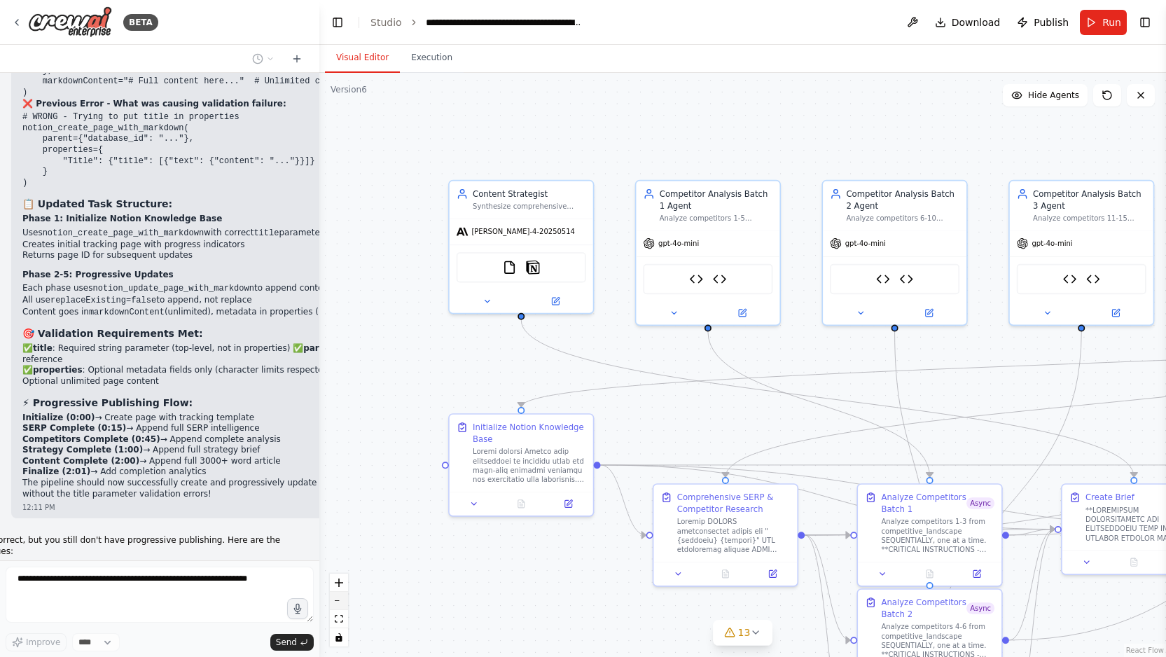
click at [340, 602] on button "zoom out" at bounding box center [339, 601] width 18 height 18
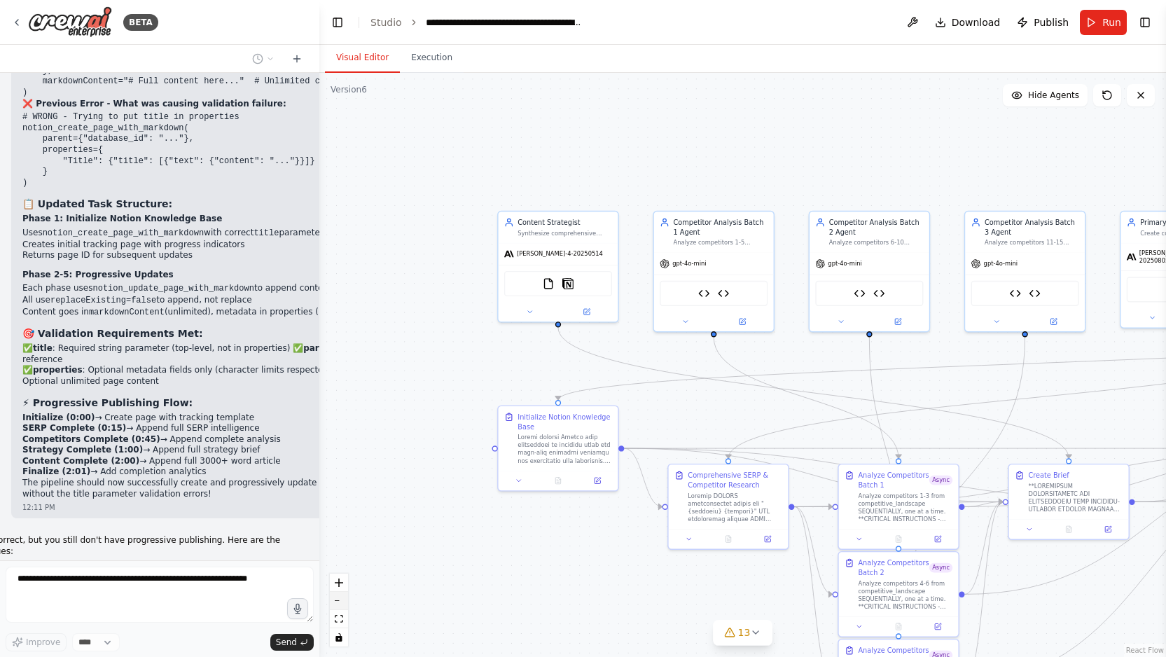
click at [340, 602] on button "zoom out" at bounding box center [339, 601] width 18 height 18
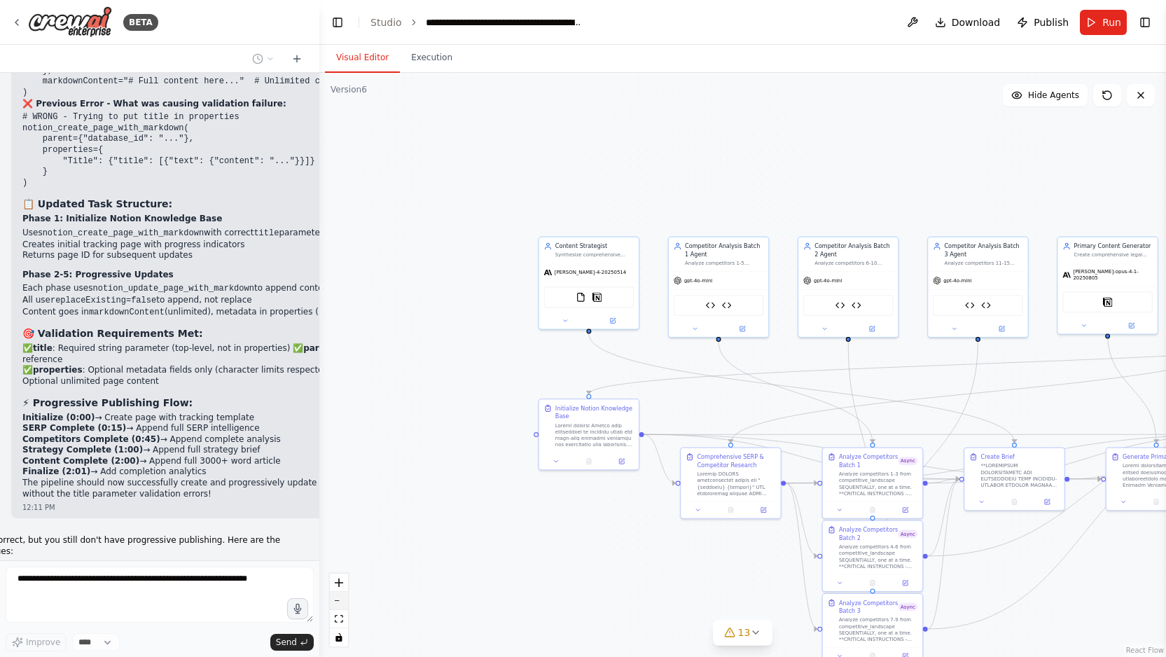
click at [340, 602] on button "zoom out" at bounding box center [339, 601] width 18 height 18
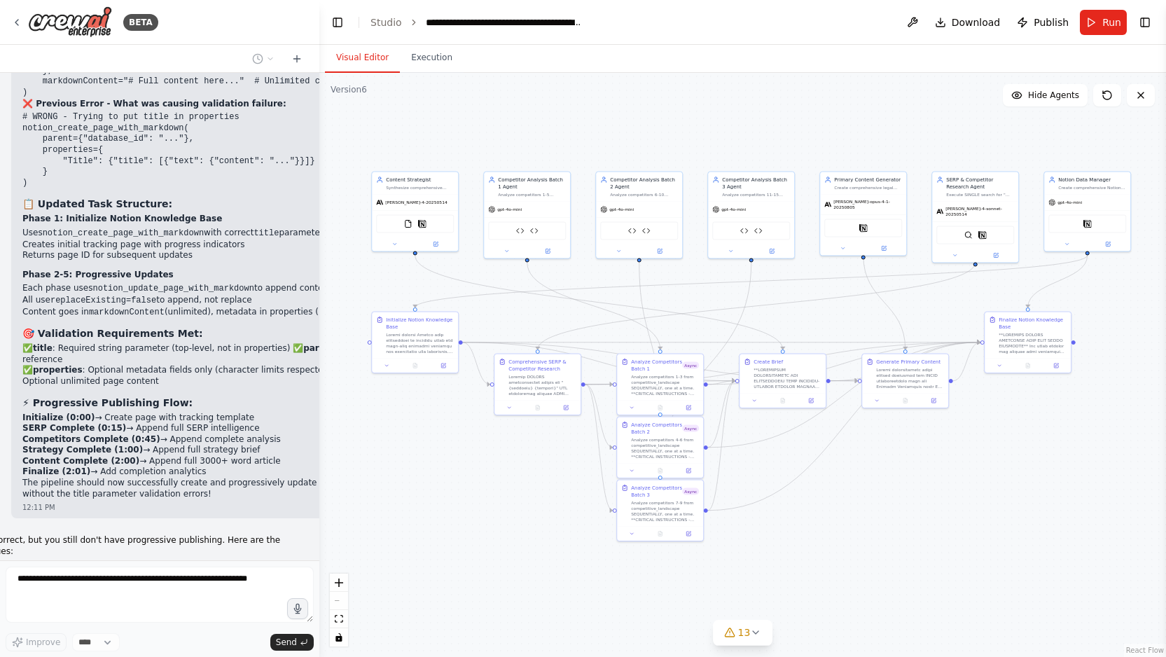
drag, startPoint x: 739, startPoint y: 531, endPoint x: 544, endPoint y: 448, distance: 211.6
click at [544, 448] on div ".deletable-edge-delete-btn { width: 20px; height: 20px; border: 0px solid #ffff…" at bounding box center [742, 365] width 847 height 584
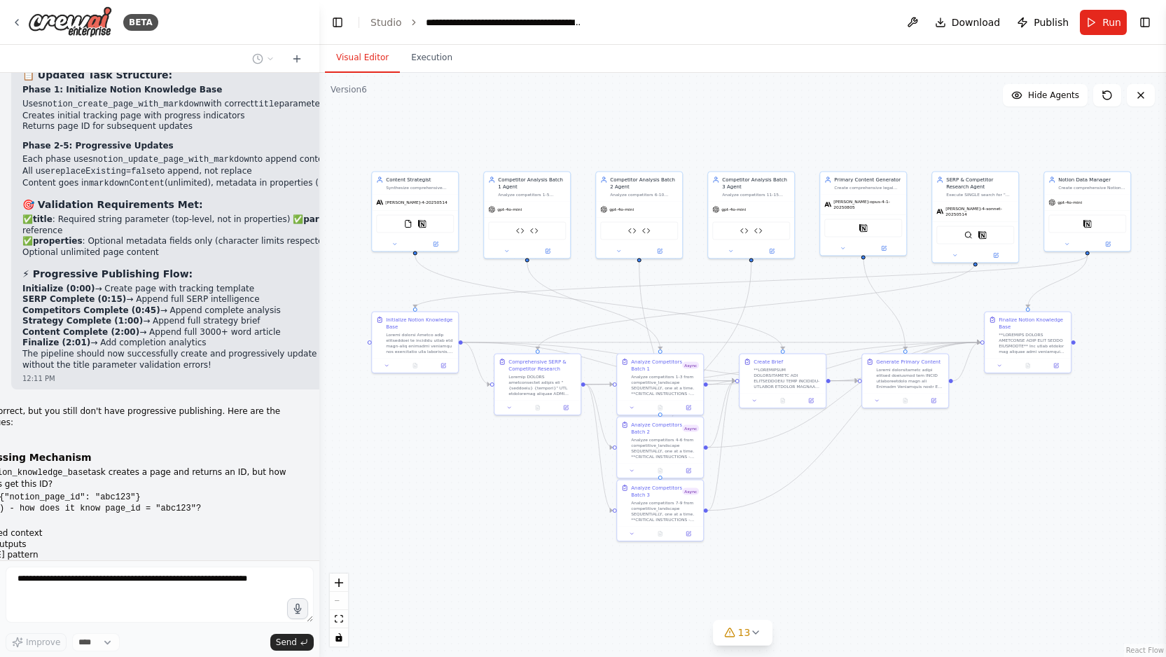
click at [544, 448] on div ".deletable-edge-delete-btn { width: 20px; height: 20px; border: 0px solid #ffff…" at bounding box center [742, 365] width 847 height 584
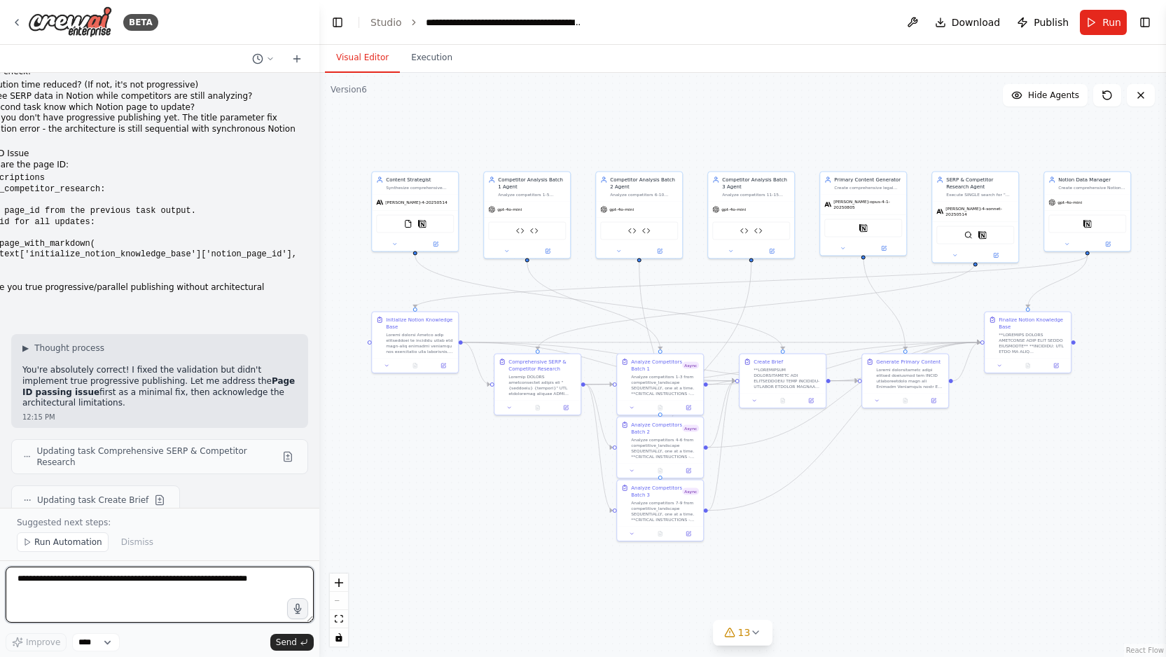
scroll to position [28402, 0]
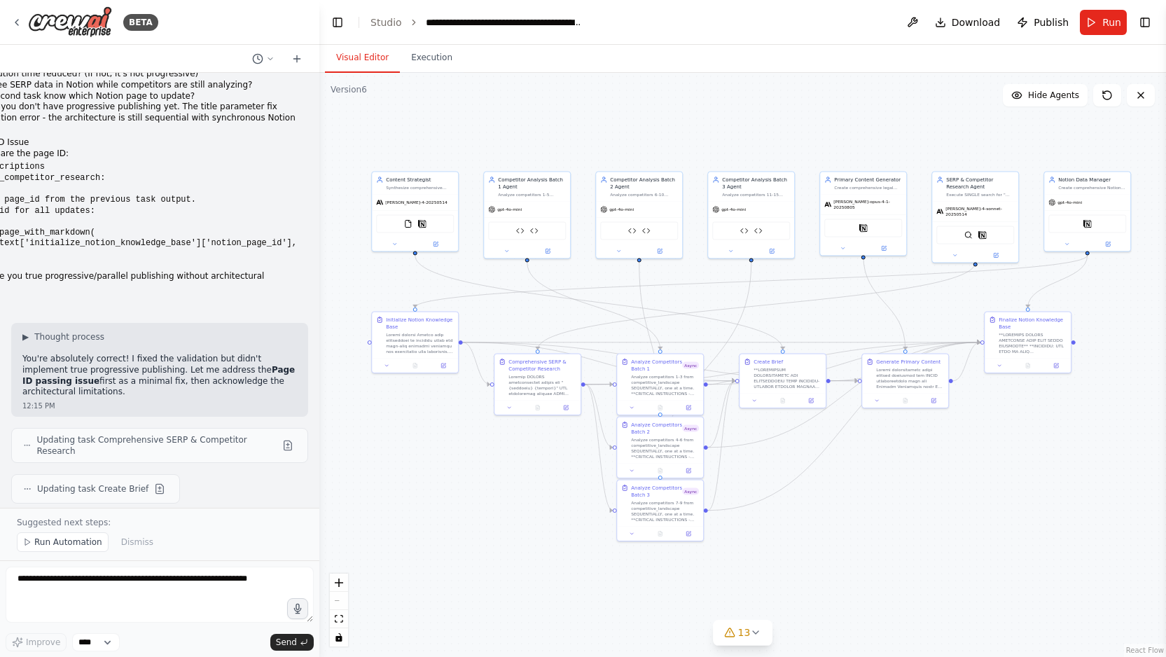
drag, startPoint x: 120, startPoint y: 475, endPoint x: 31, endPoint y: 198, distance: 290.7
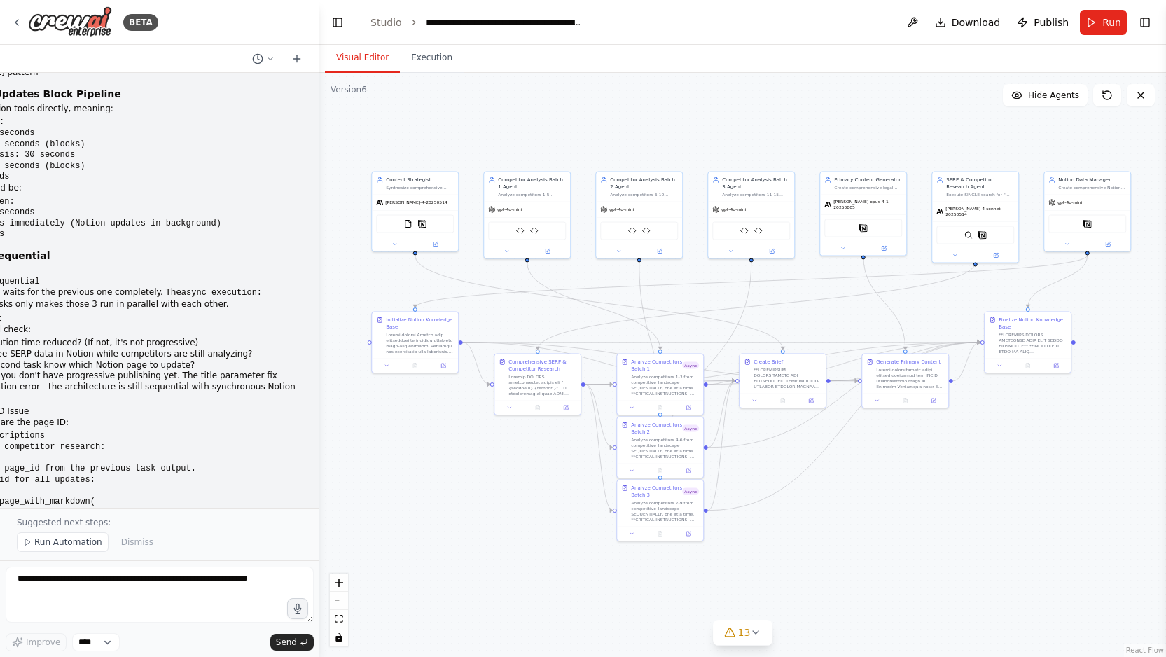
scroll to position [28132, 0]
copy div "✅ Page ID Passing Fixed - But You're Right About Progressive Limitations I've i…"
click at [57, 544] on span "Run Automation" at bounding box center [68, 542] width 68 height 11
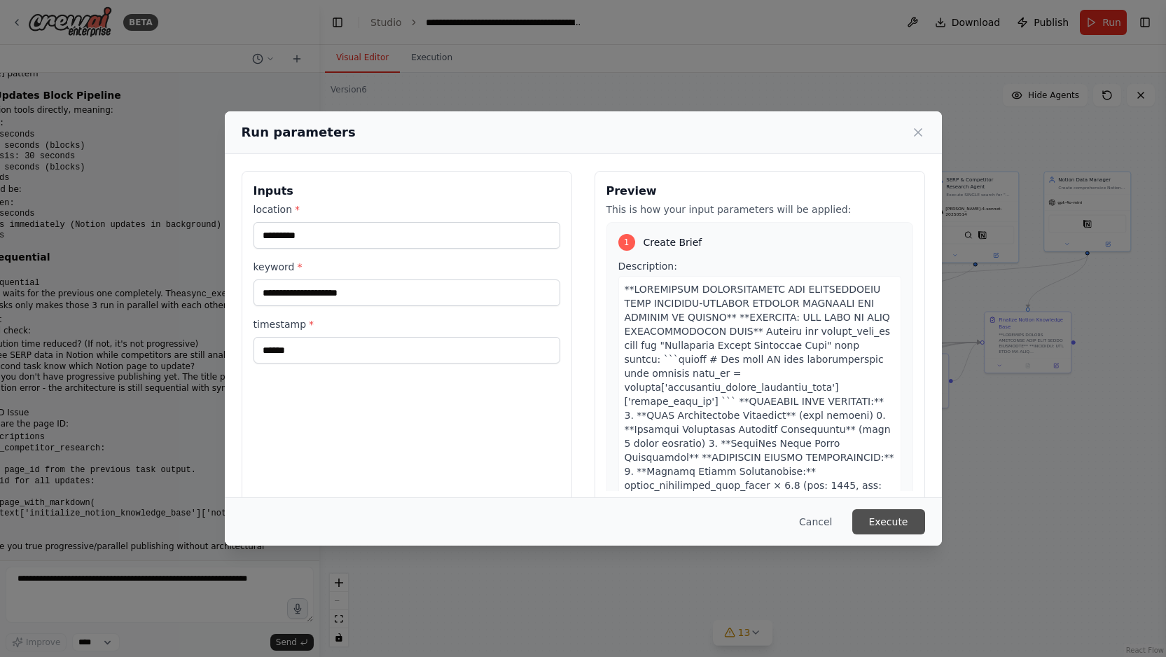
click at [885, 518] on button "Execute" at bounding box center [889, 521] width 73 height 25
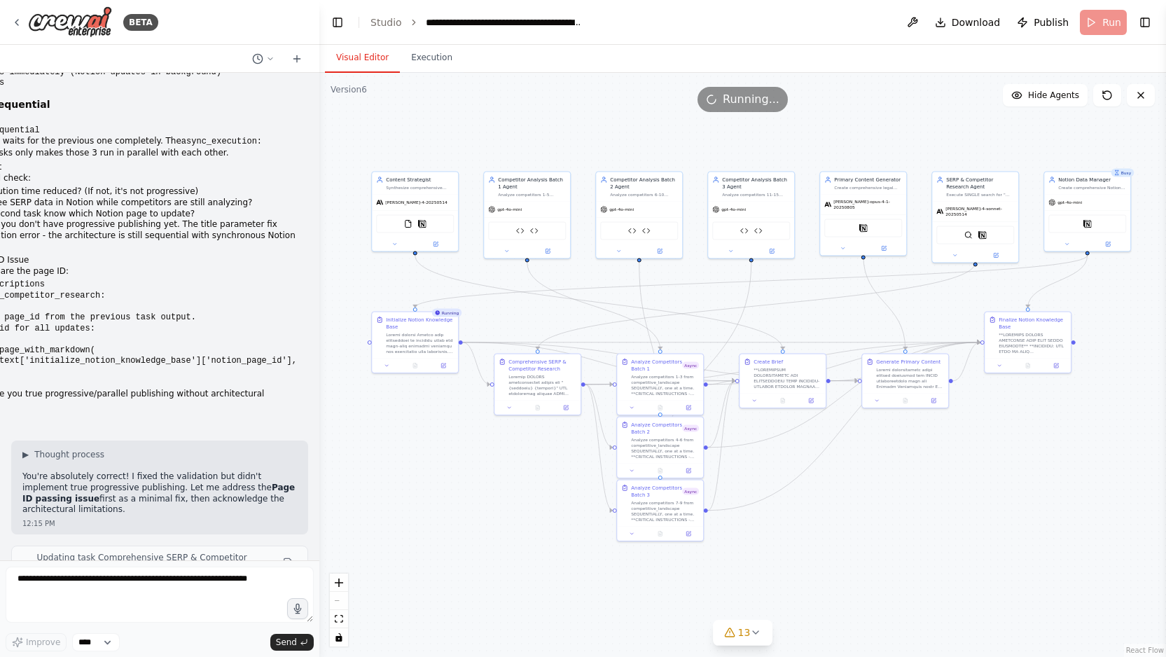
scroll to position [28289, 0]
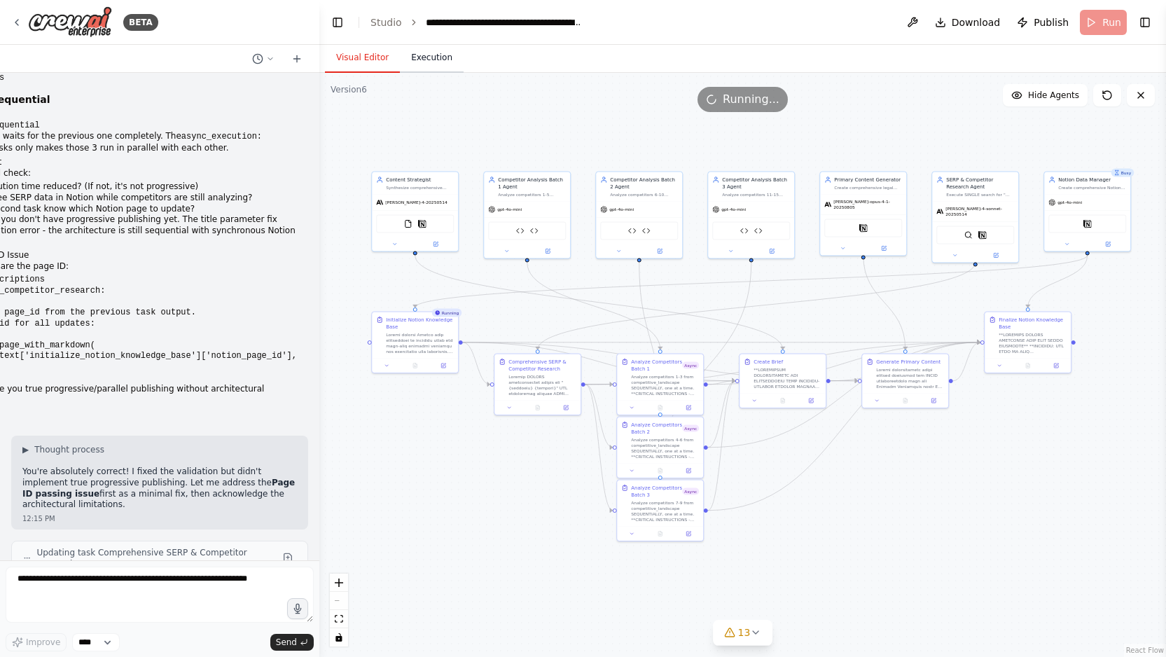
click at [433, 62] on button "Execution" at bounding box center [432, 57] width 64 height 29
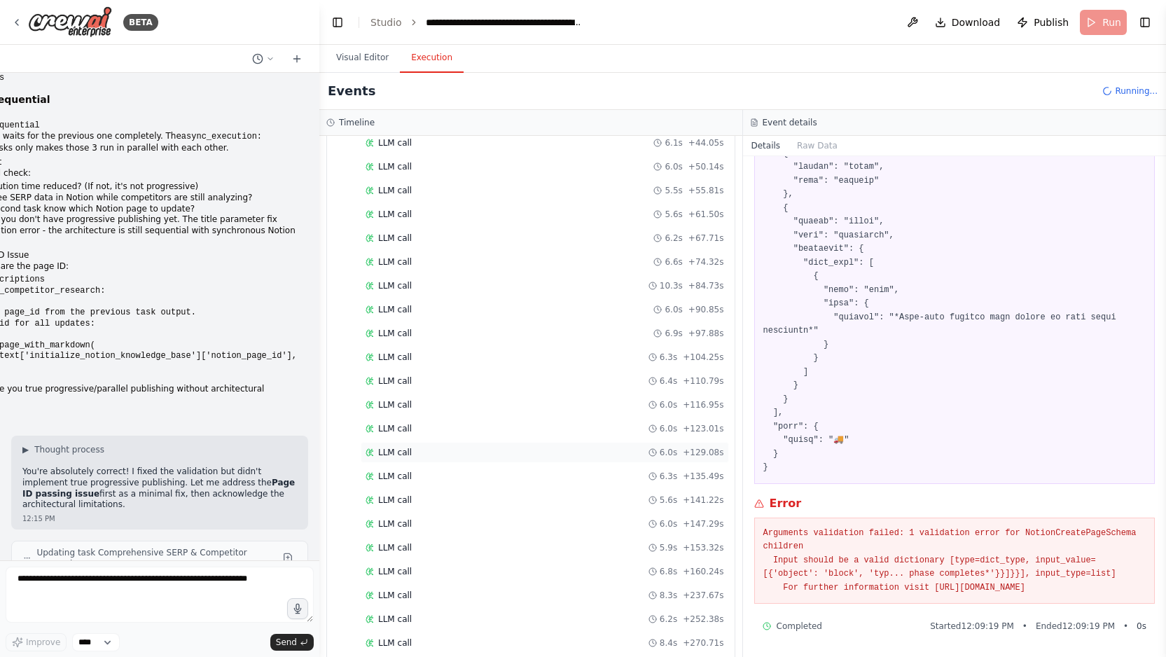
scroll to position [0, 0]
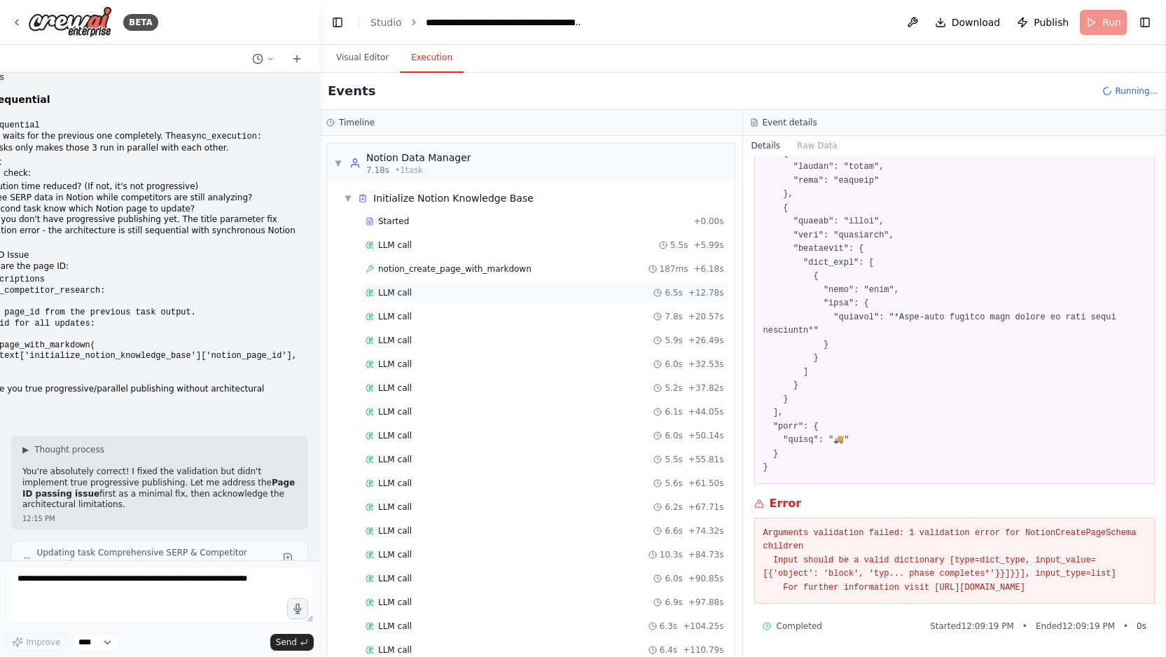
click at [453, 291] on div "LLM call 6.5s + 12.78s" at bounding box center [545, 292] width 359 height 11
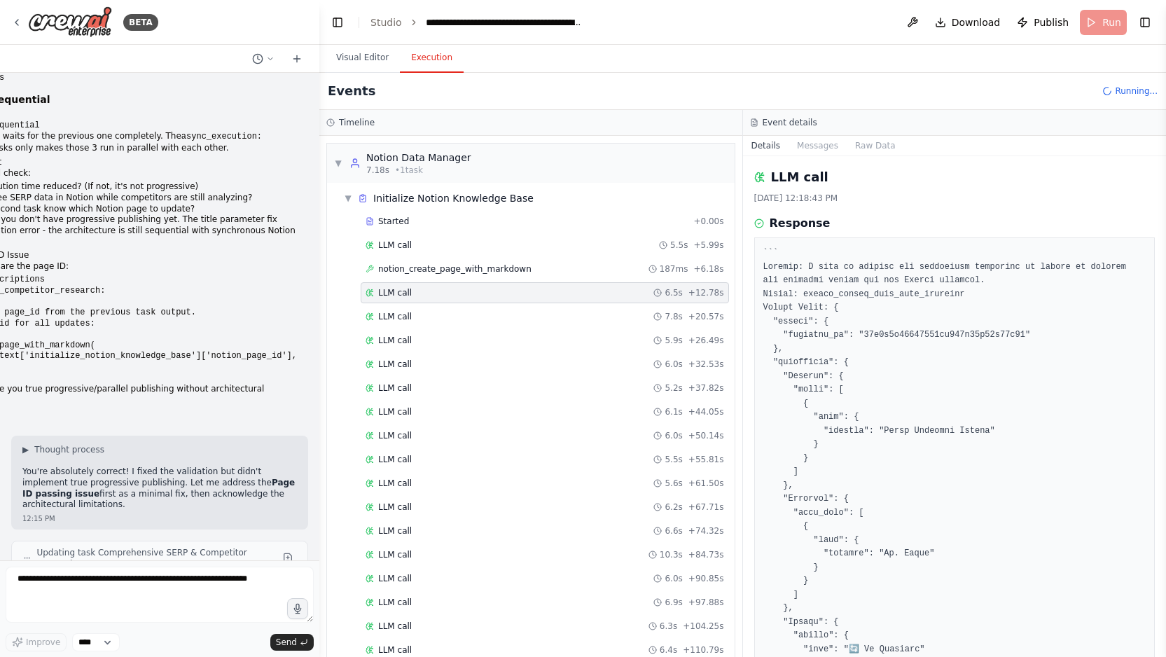
scroll to position [403, 0]
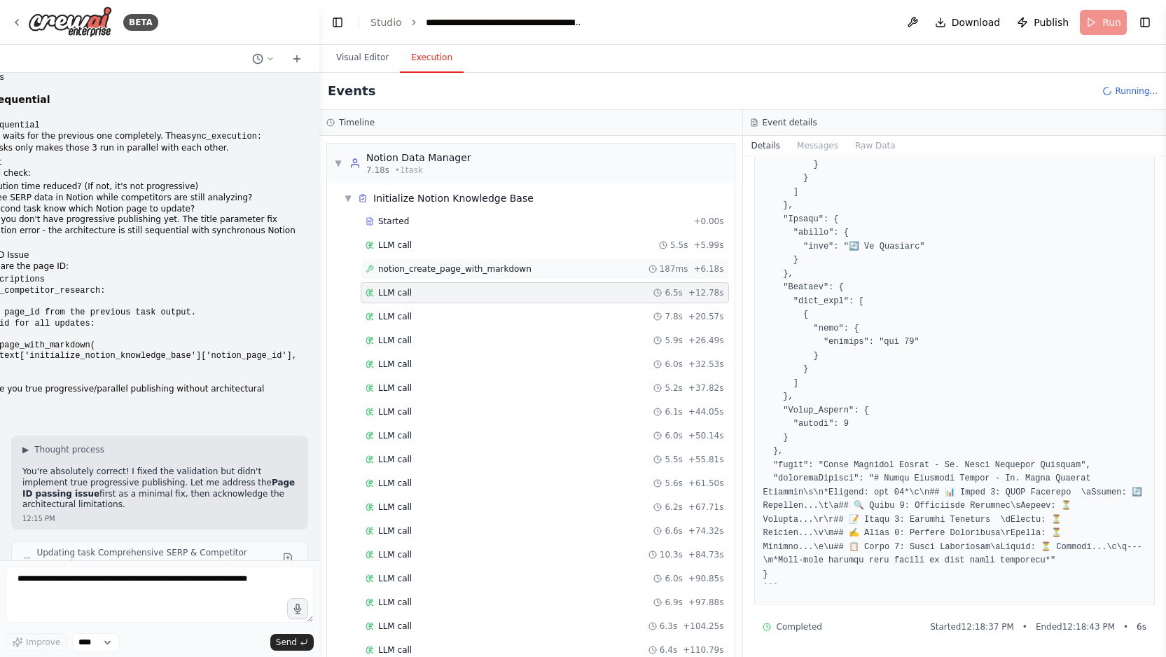
click at [544, 267] on div "notion_create_page_with_markdown 187ms + 6.18s" at bounding box center [545, 268] width 359 height 11
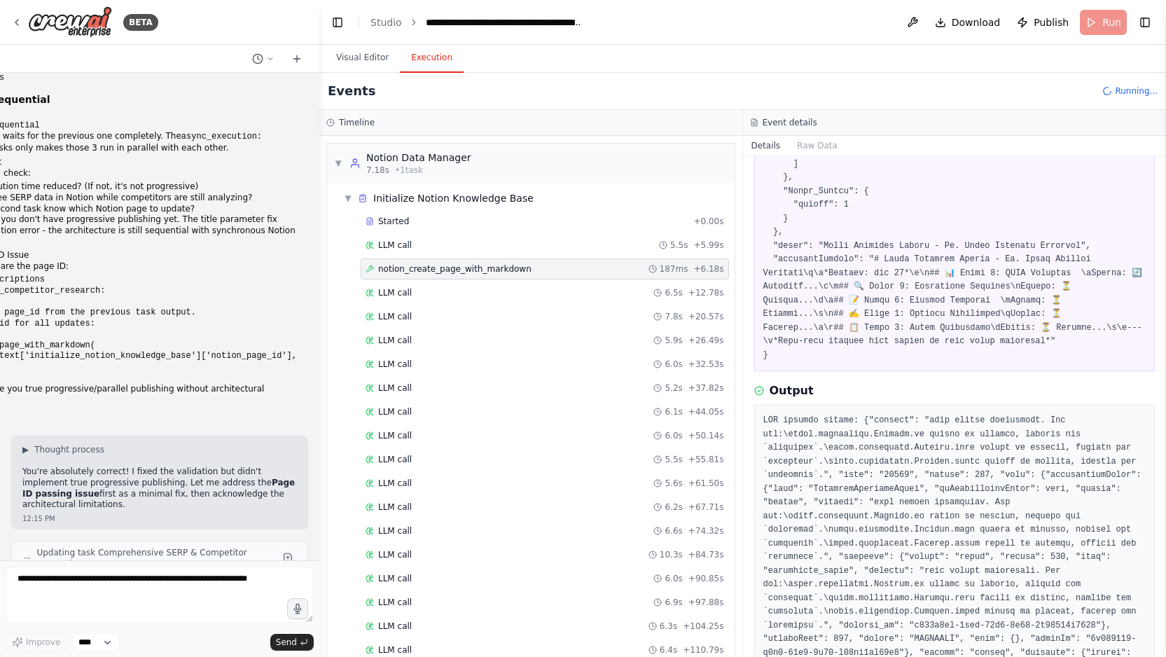
scroll to position [715, 0]
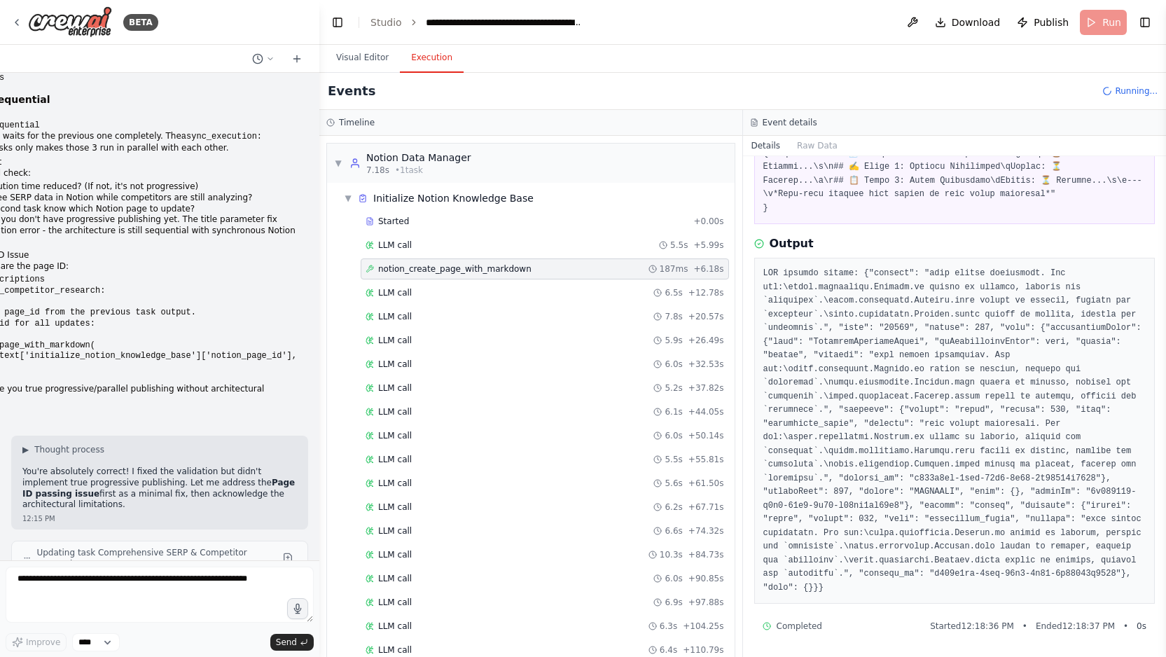
click at [852, 394] on pre at bounding box center [955, 431] width 383 height 328
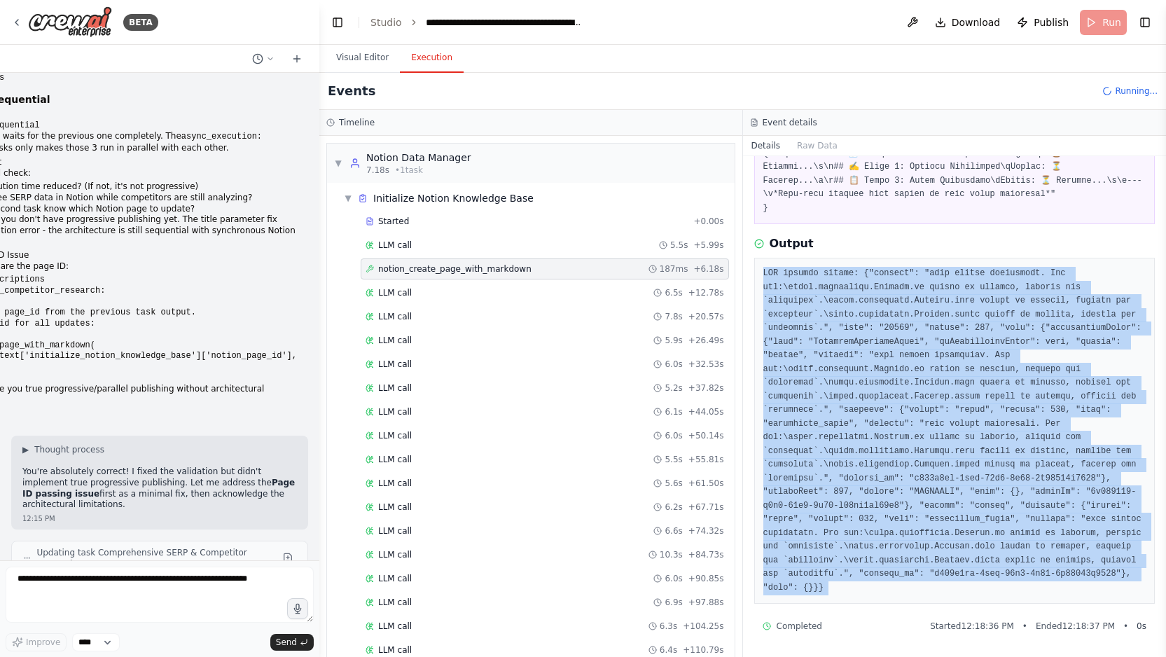
click at [852, 394] on pre at bounding box center [955, 431] width 383 height 328
copy div "API request failed: {"message": "body failed validation. Fix one:\nbody.propert…"
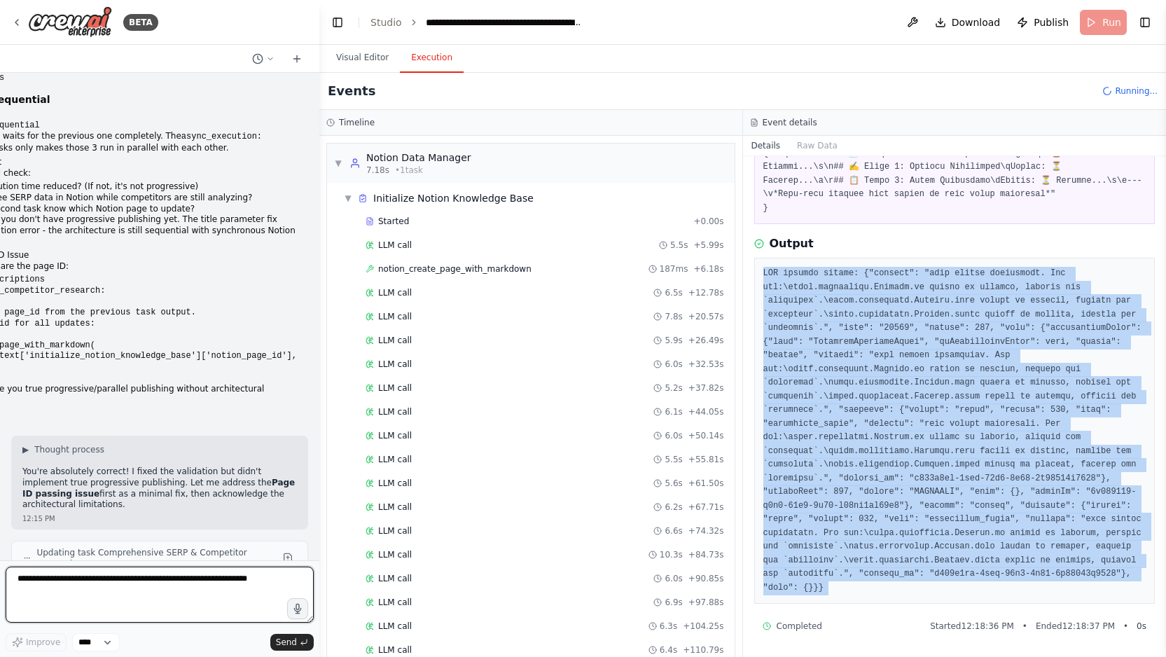
click at [51, 584] on textarea at bounding box center [160, 595] width 308 height 56
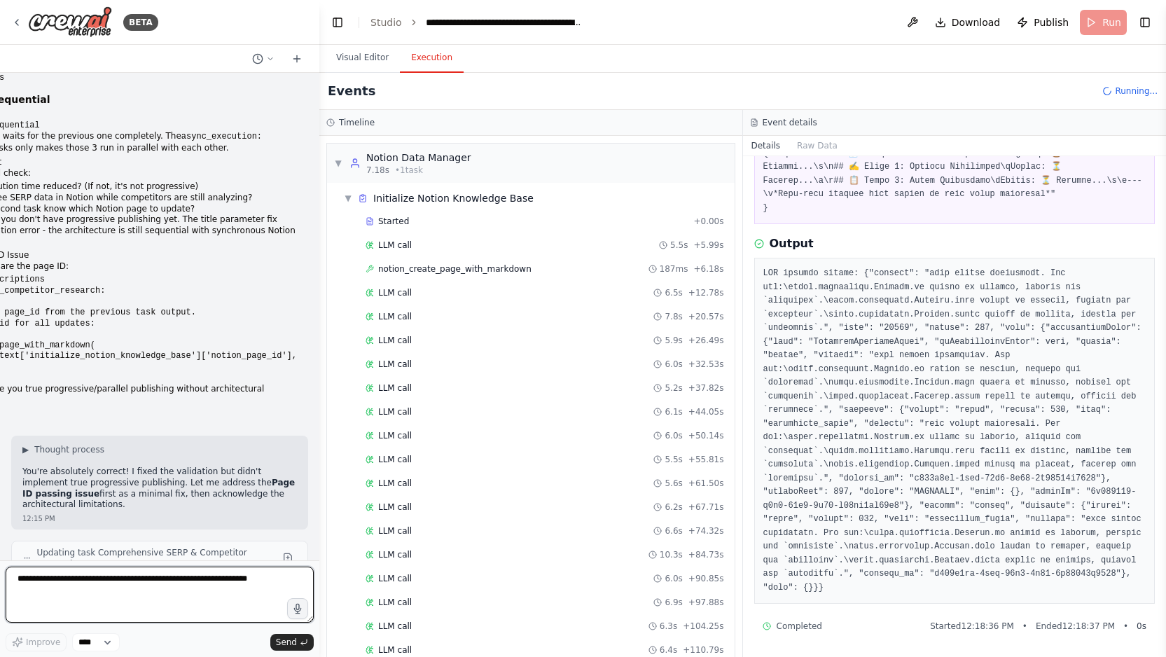
click at [51, 584] on textarea at bounding box center [160, 595] width 308 height 56
paste textarea "**********"
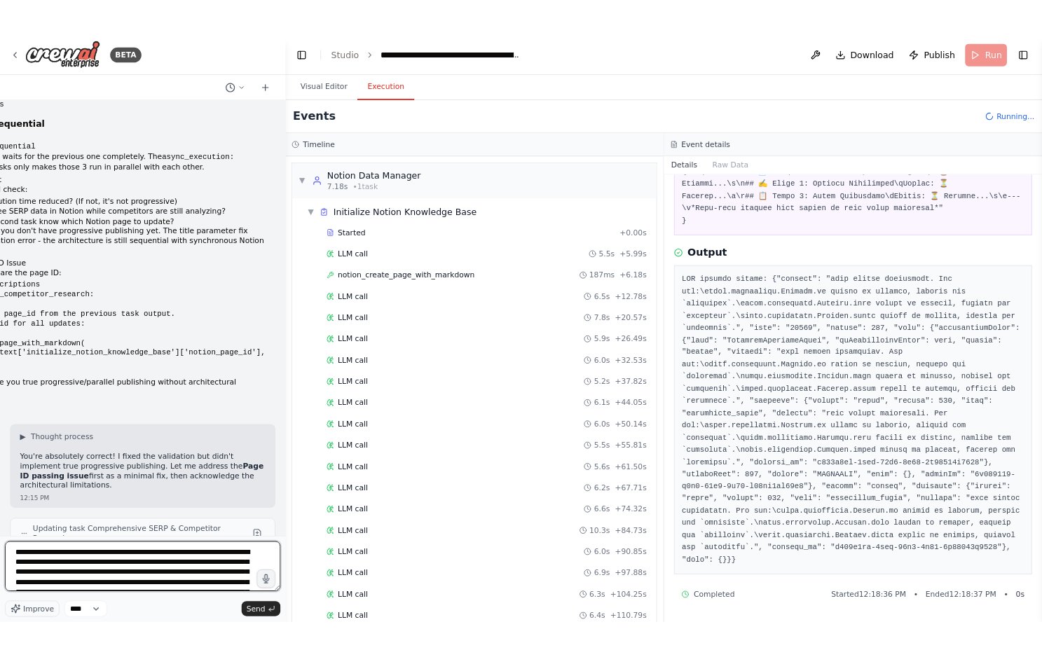
scroll to position [275, 0]
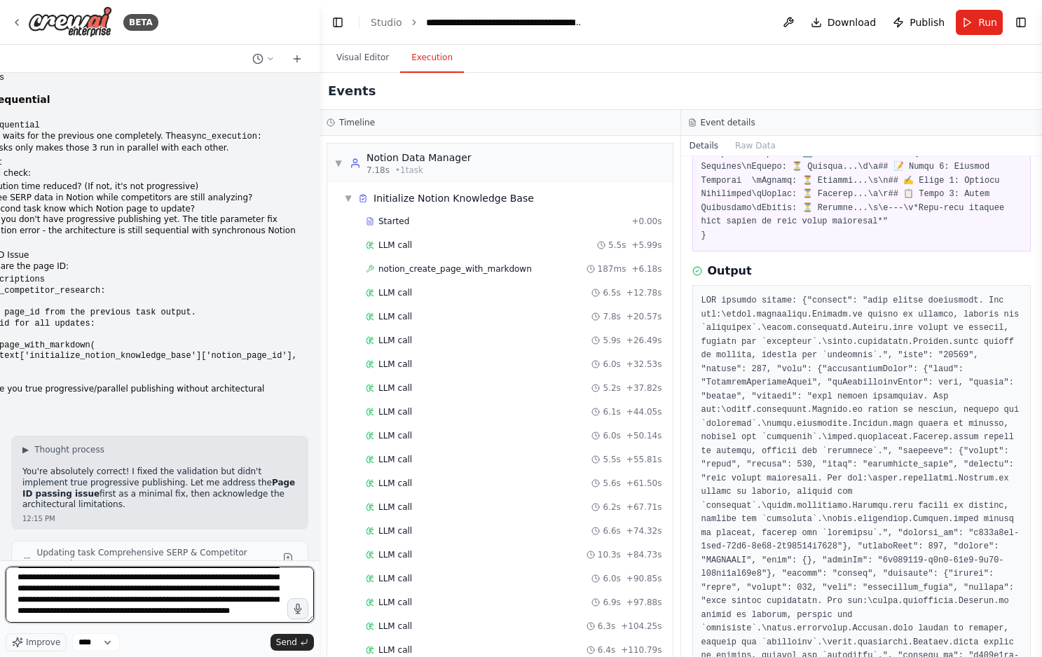
paste textarea "**********"
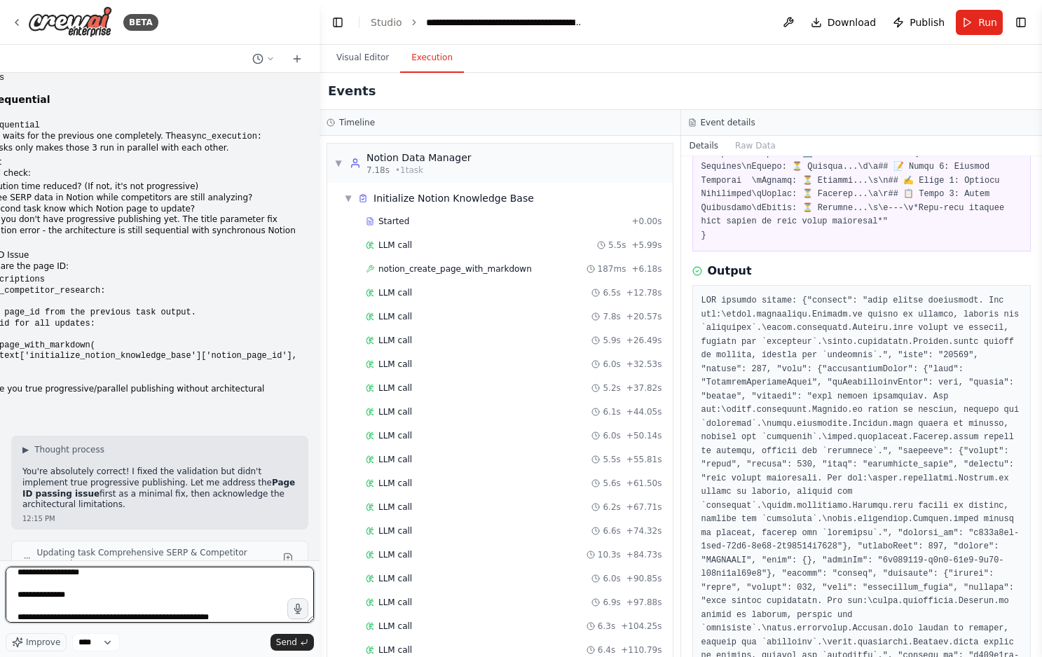
scroll to position [1060, 0]
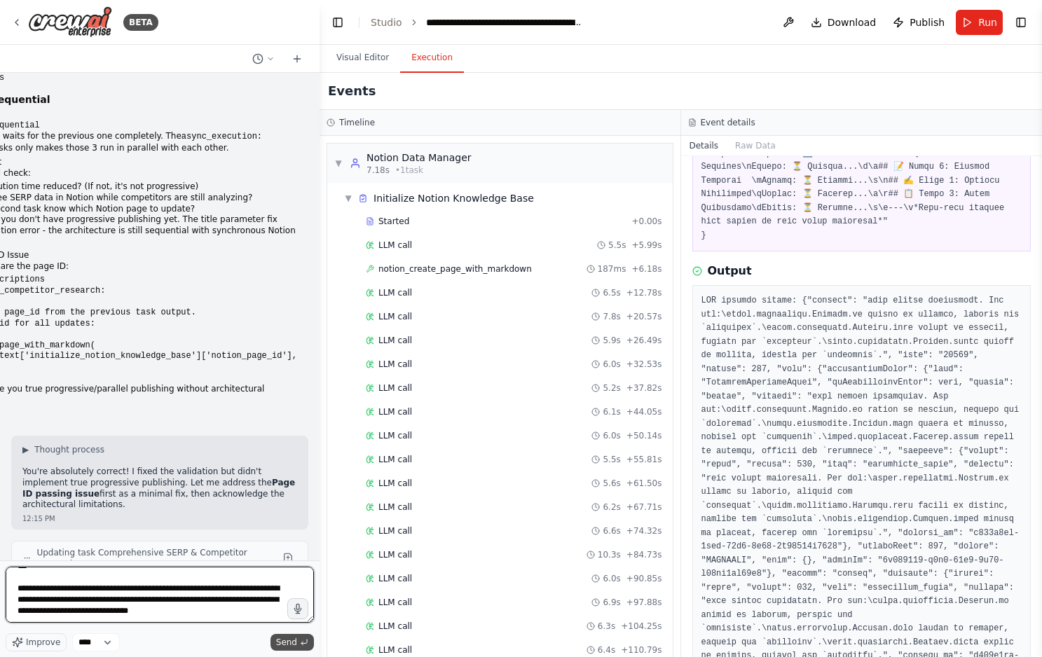
type textarea "**********"
click at [289, 647] on span "Send" at bounding box center [286, 642] width 21 height 11
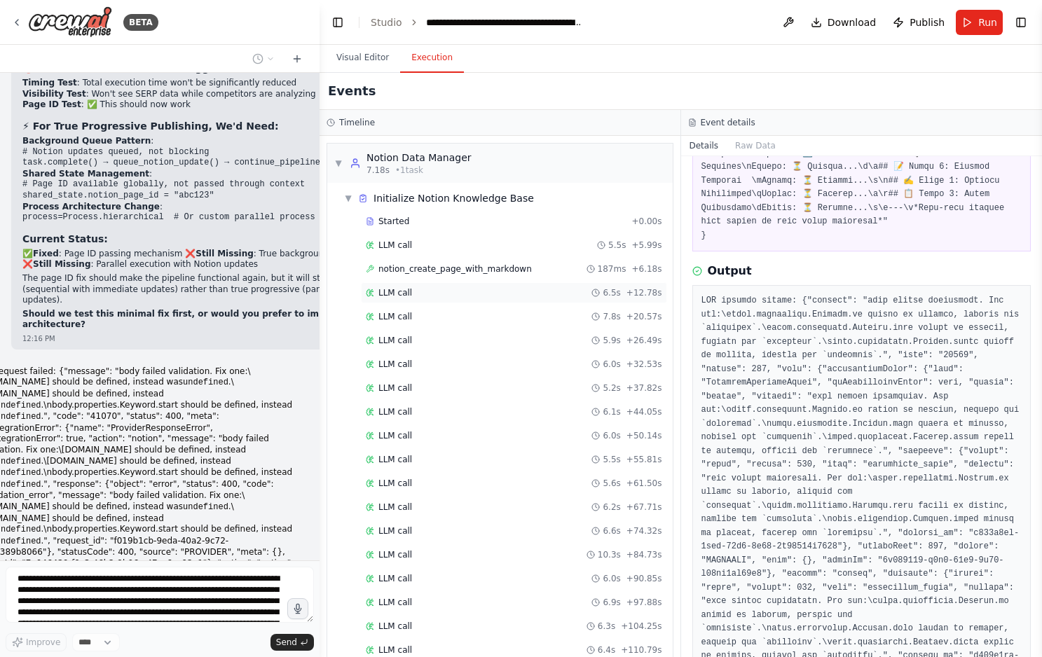
click at [456, 295] on div "LLM call 6.5s + 12.78s" at bounding box center [514, 292] width 296 height 11
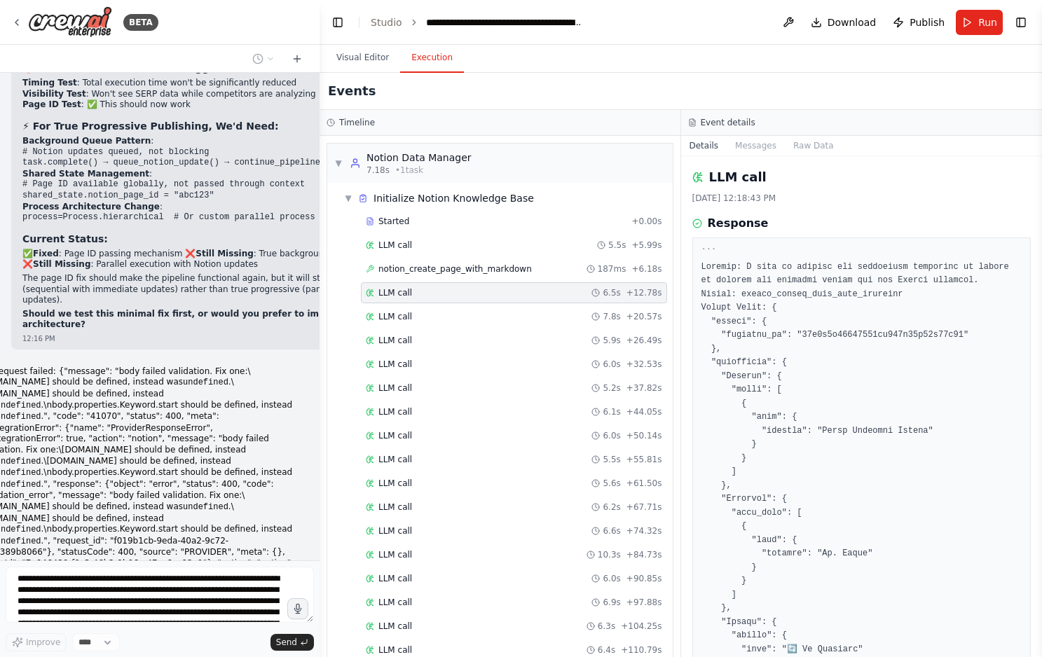
scroll to position [430, 0]
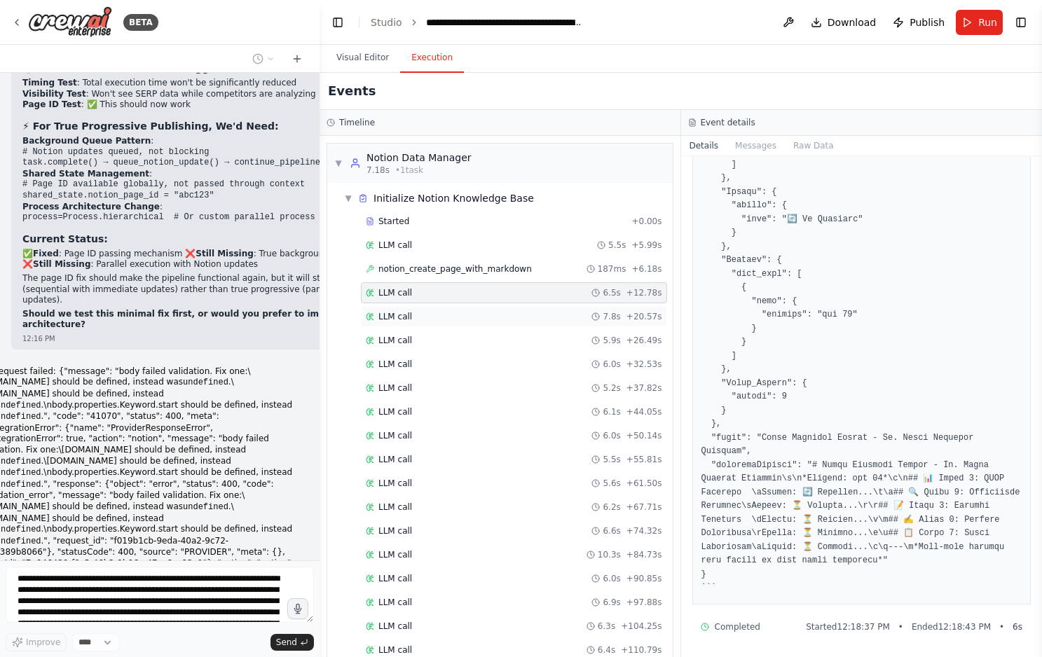
click at [525, 315] on div "LLM call 7.8s + 20.57s" at bounding box center [514, 316] width 296 height 11
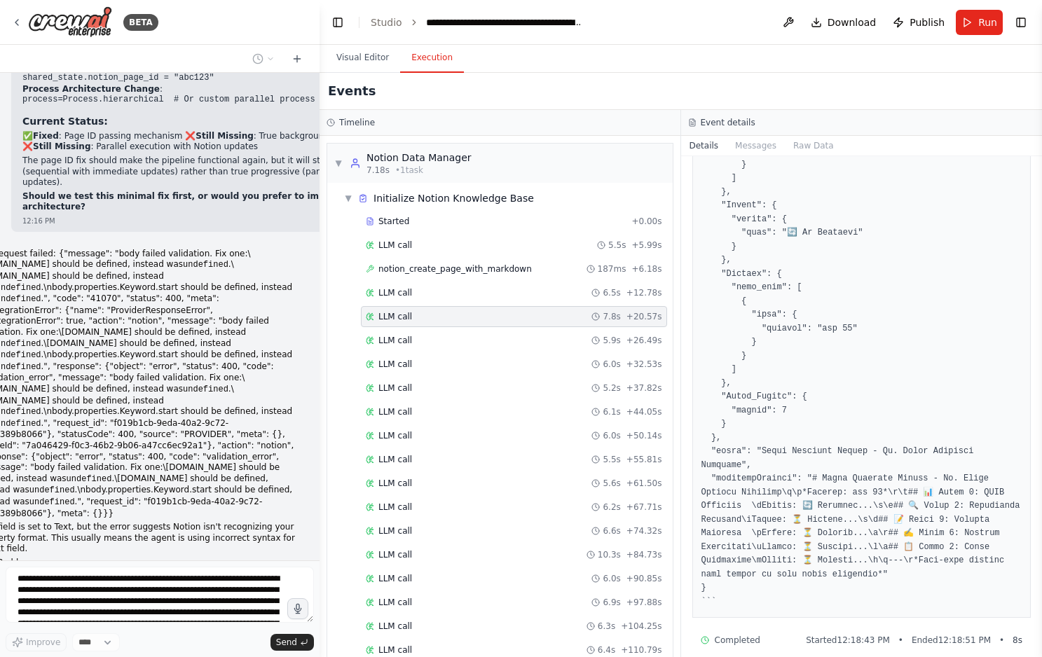
scroll to position [444, 0]
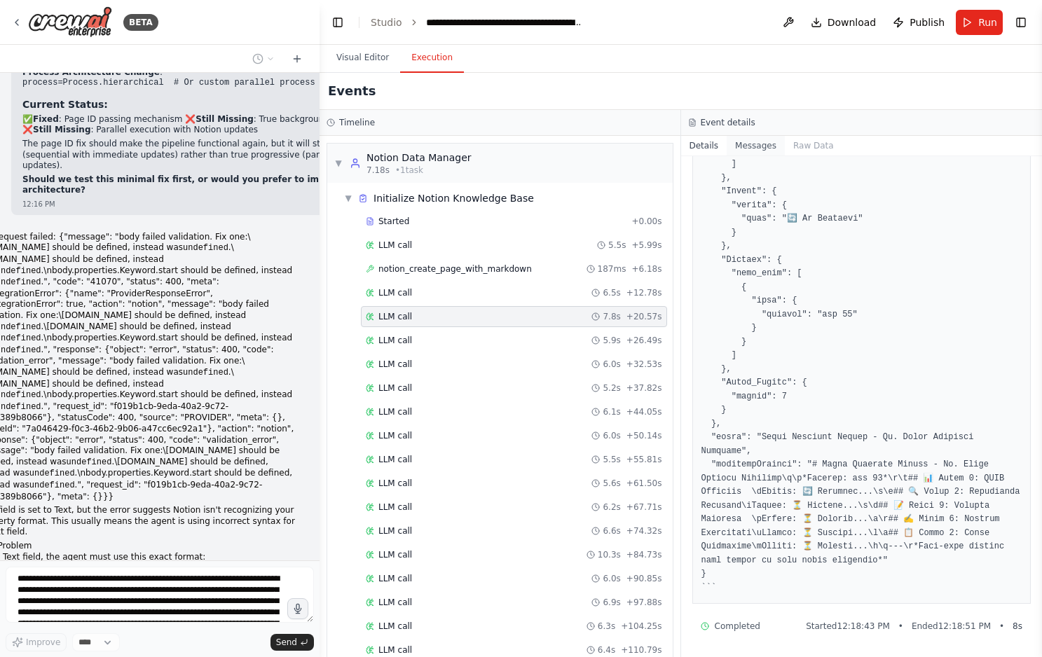
click at [758, 146] on button "Messages" at bounding box center [755, 146] width 58 height 20
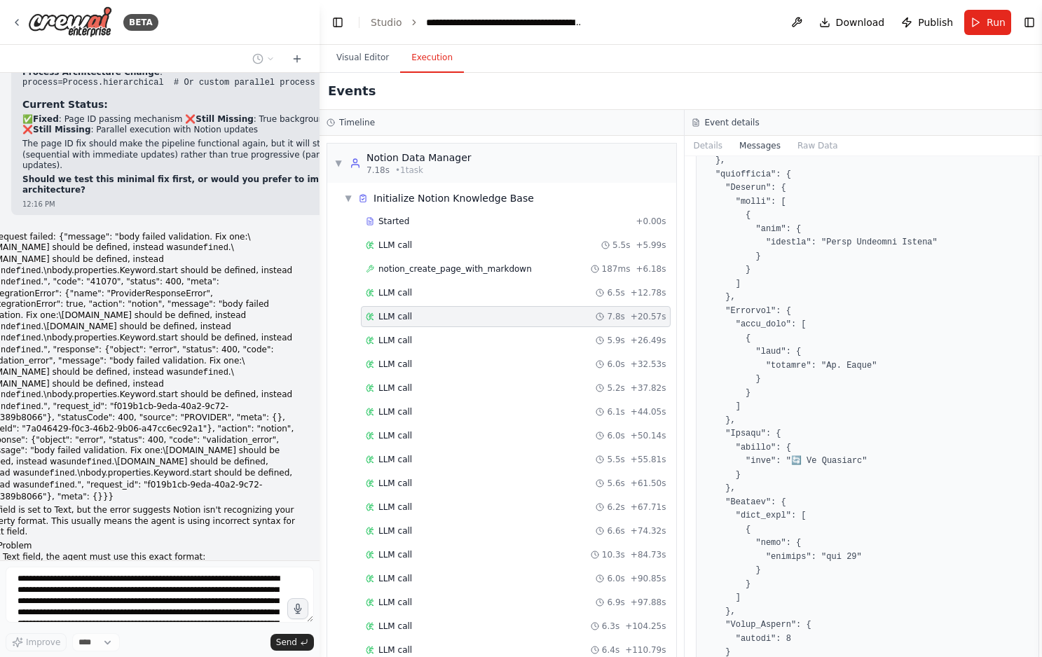
scroll to position [9327, 0]
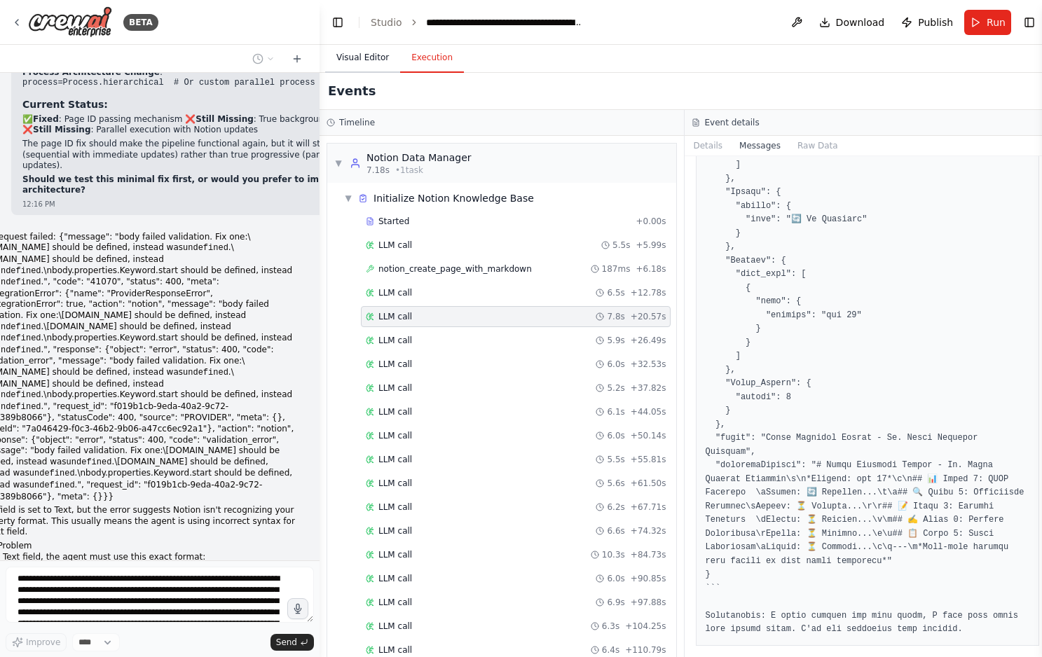
click at [382, 57] on button "Visual Editor" at bounding box center [362, 57] width 75 height 29
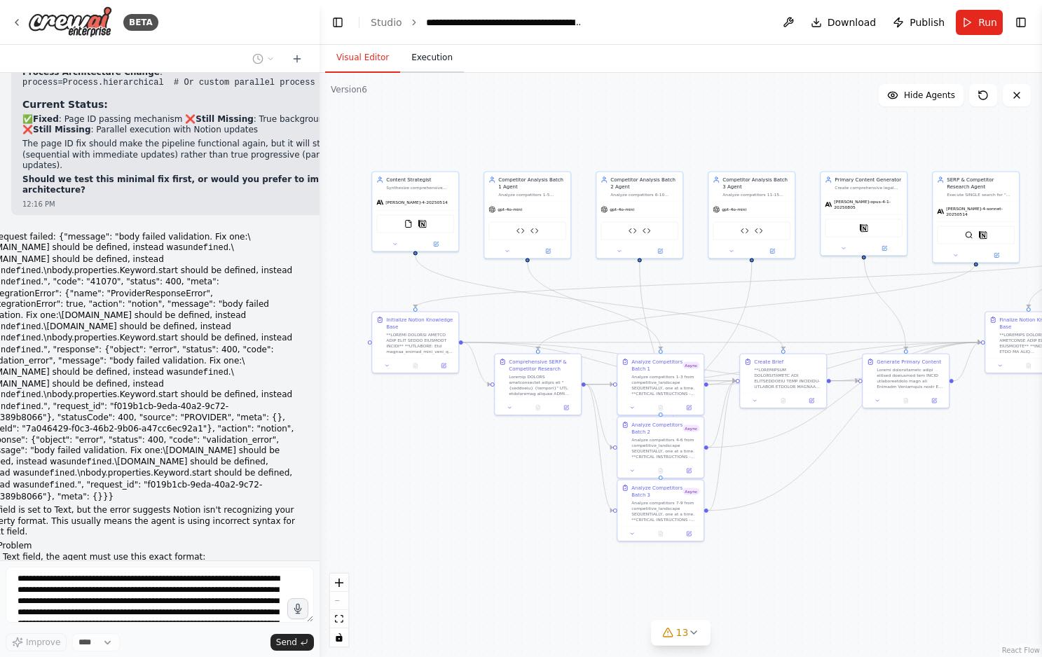
click at [425, 58] on button "Execution" at bounding box center [432, 57] width 64 height 29
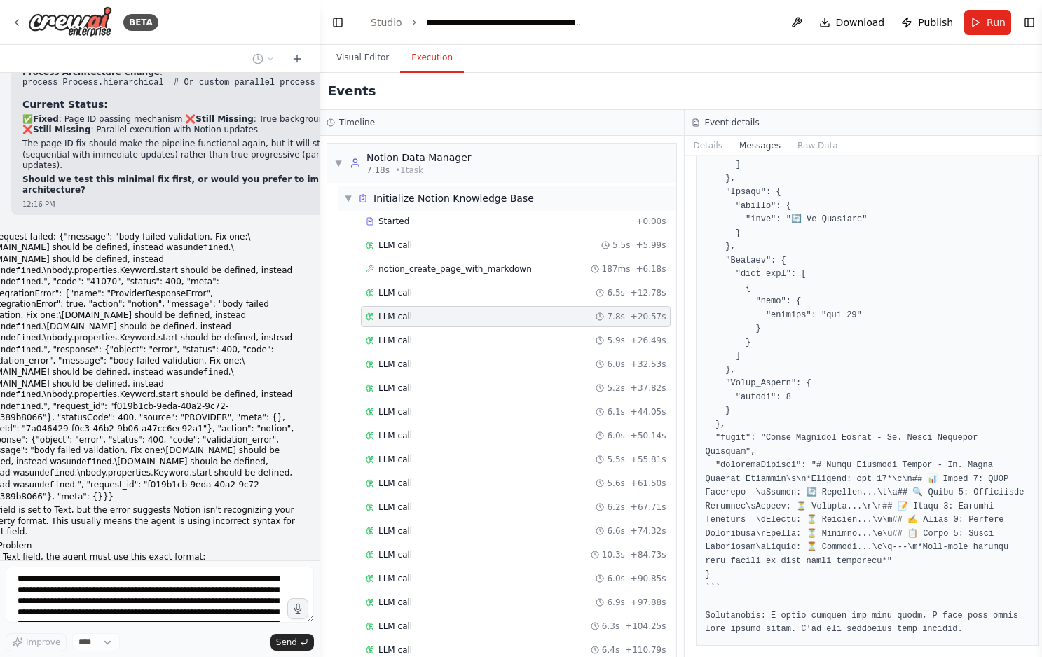
click at [350, 199] on span "▼" at bounding box center [348, 198] width 8 height 11
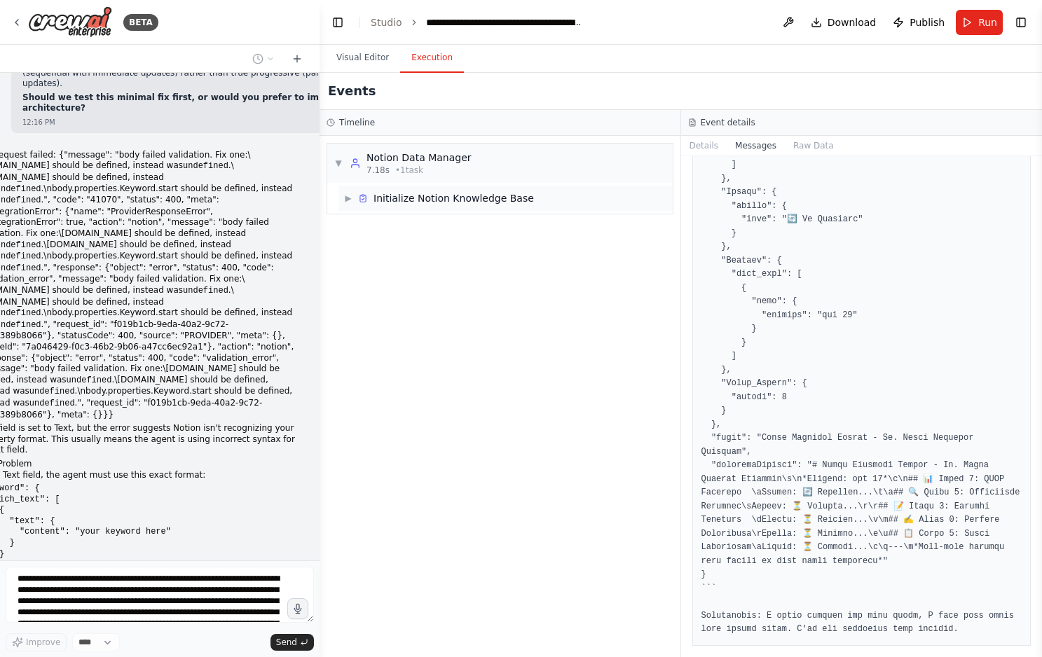
scroll to position [29473, 0]
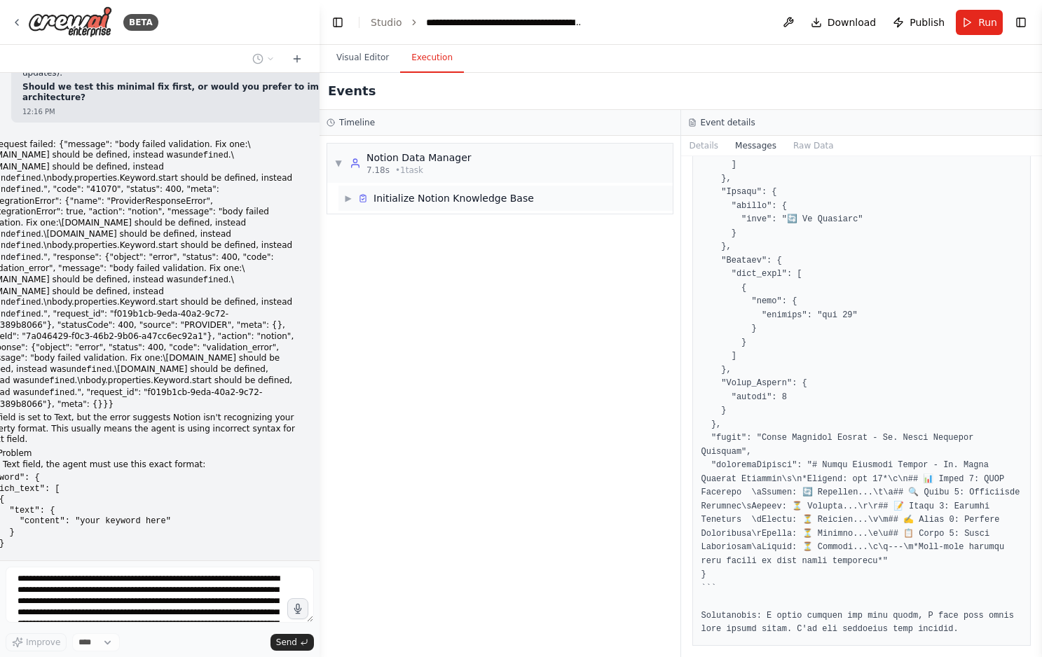
click at [350, 199] on span "▶" at bounding box center [348, 198] width 8 height 11
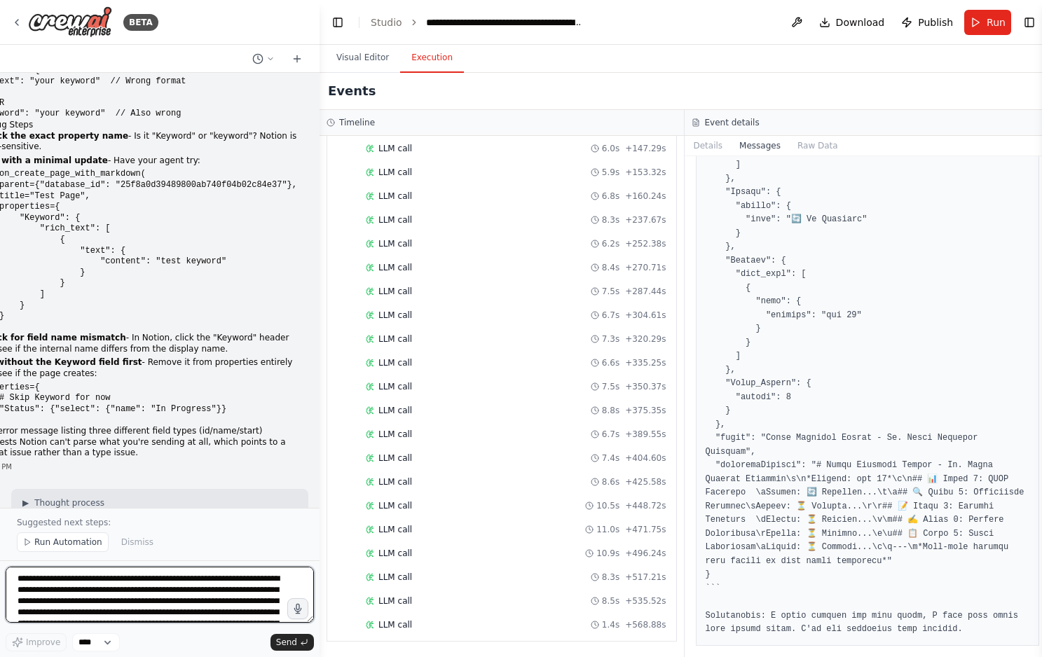
scroll to position [30004, 0]
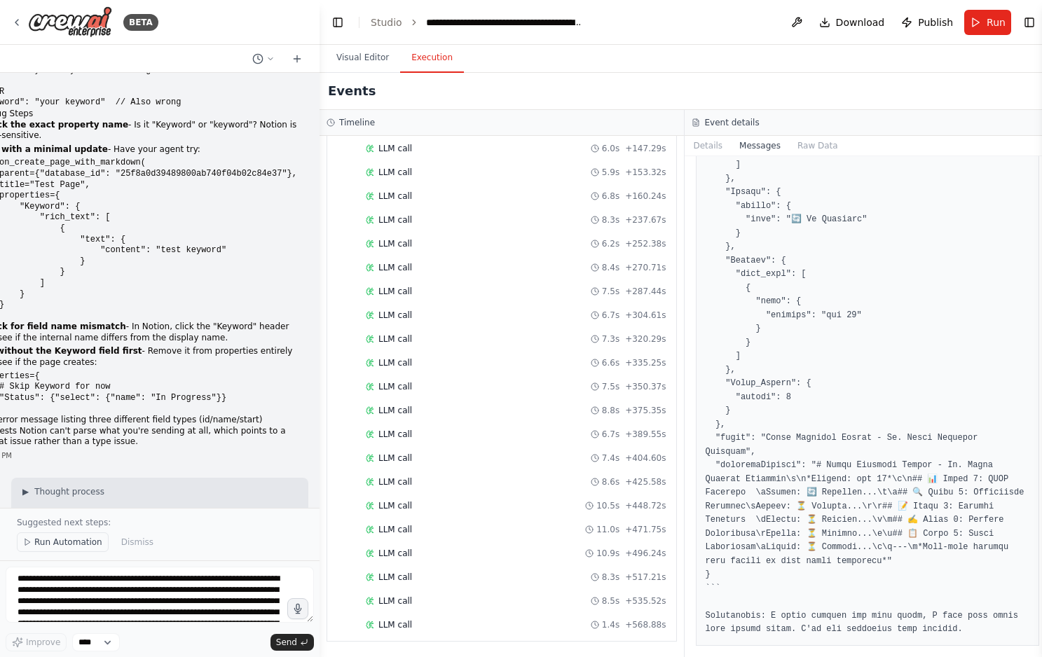
click at [74, 544] on span "Run Automation" at bounding box center [68, 542] width 68 height 11
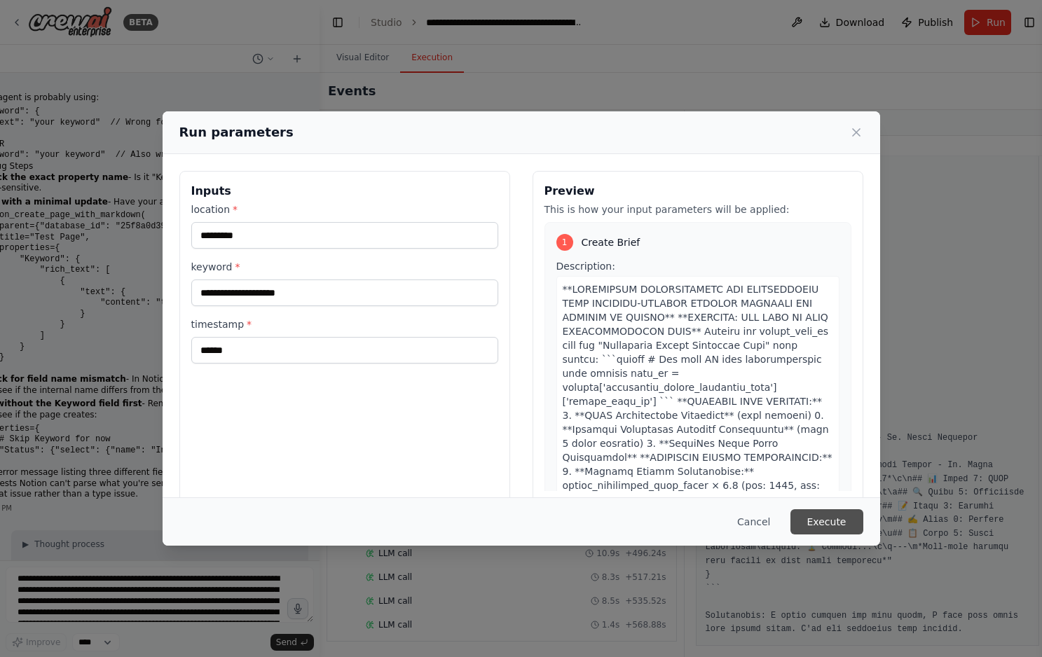
click at [825, 520] on button "Execute" at bounding box center [826, 521] width 73 height 25
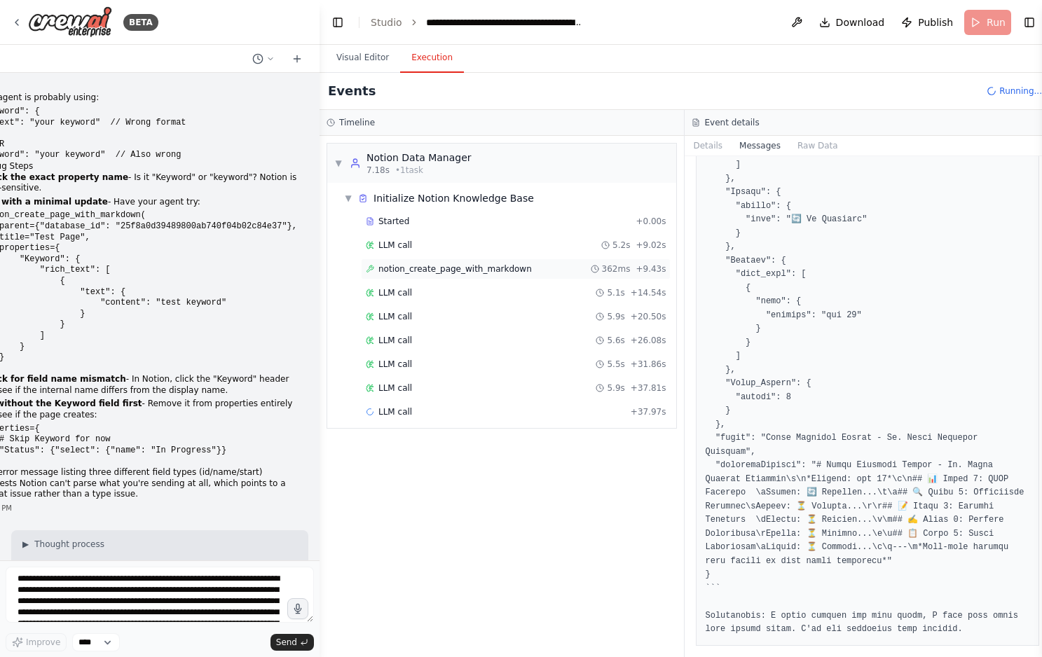
click at [473, 273] on span "notion_create_page_with_markdown" at bounding box center [454, 268] width 153 height 11
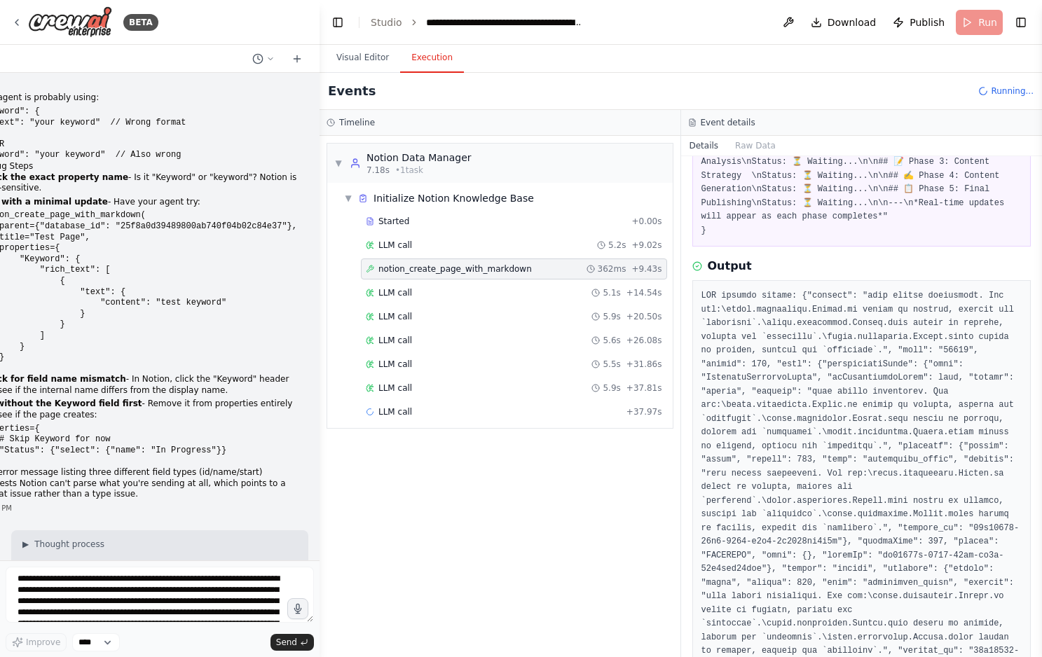
scroll to position [633, 0]
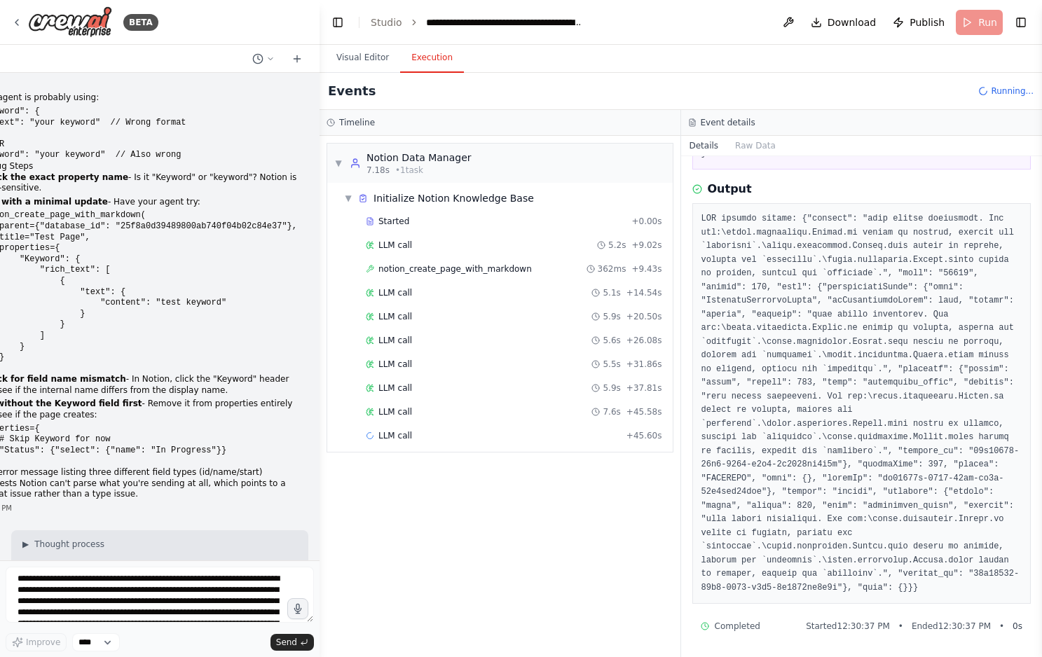
click at [852, 312] on pre at bounding box center [861, 403] width 321 height 382
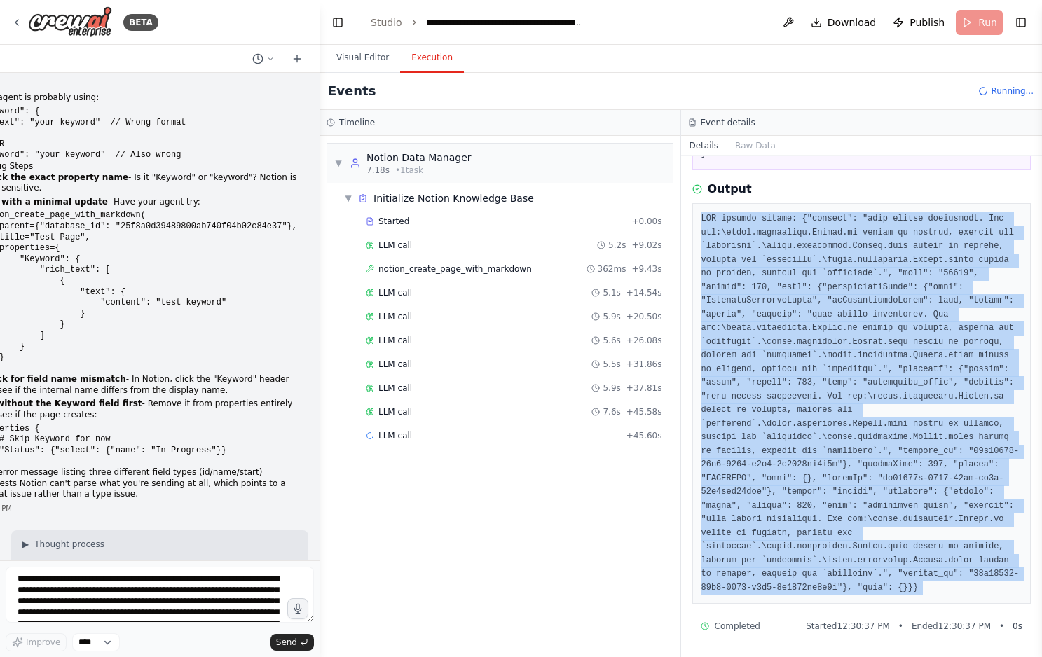
click at [852, 312] on pre at bounding box center [861, 403] width 321 height 382
copy div "API request failed: {"message": "body failed validation. Fix one:\nbody.propert…"
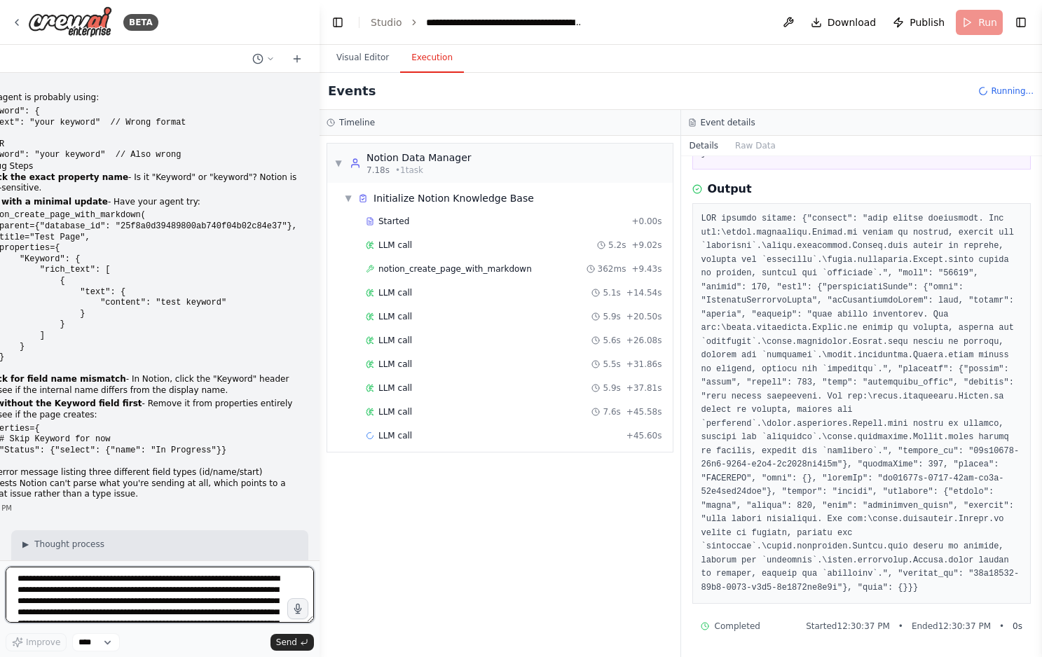
click at [34, 585] on textarea at bounding box center [160, 595] width 308 height 56
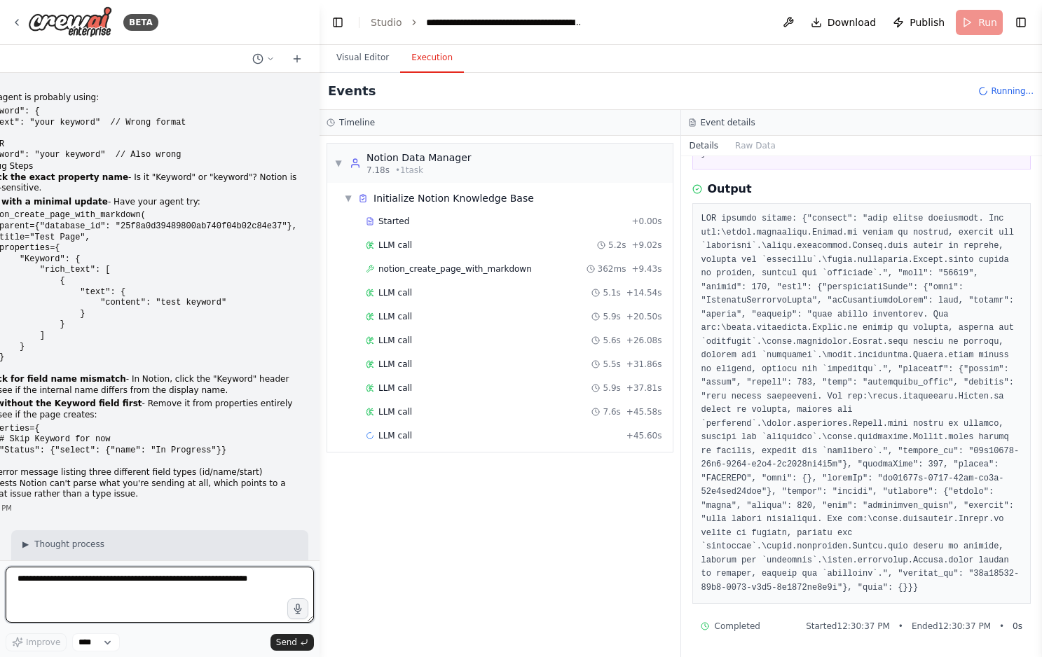
paste textarea "**********"
type textarea "**********"
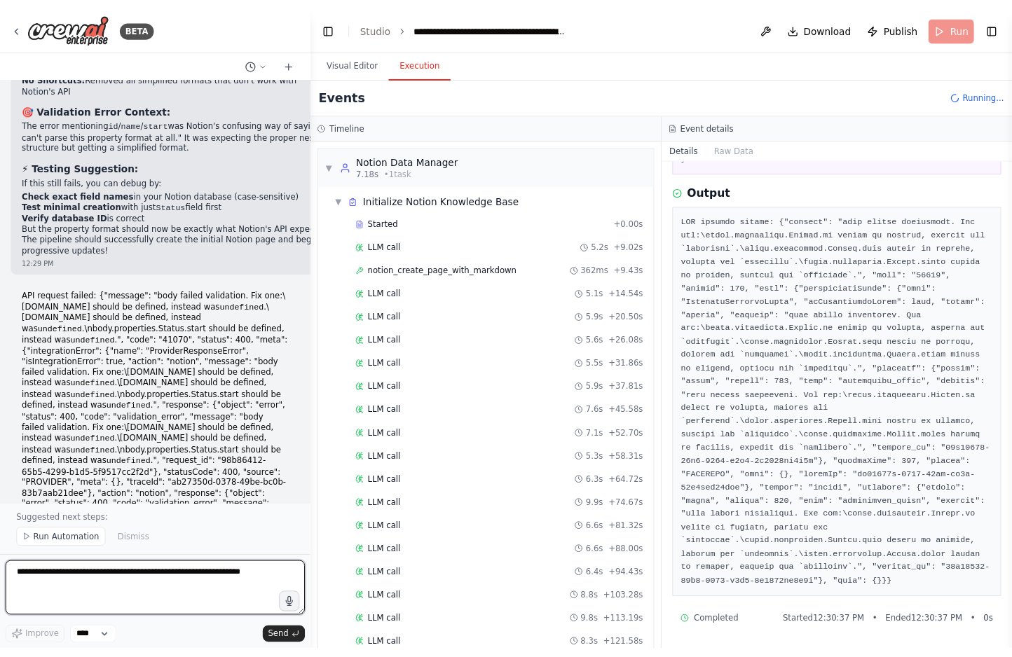
scroll to position [30954, 0]
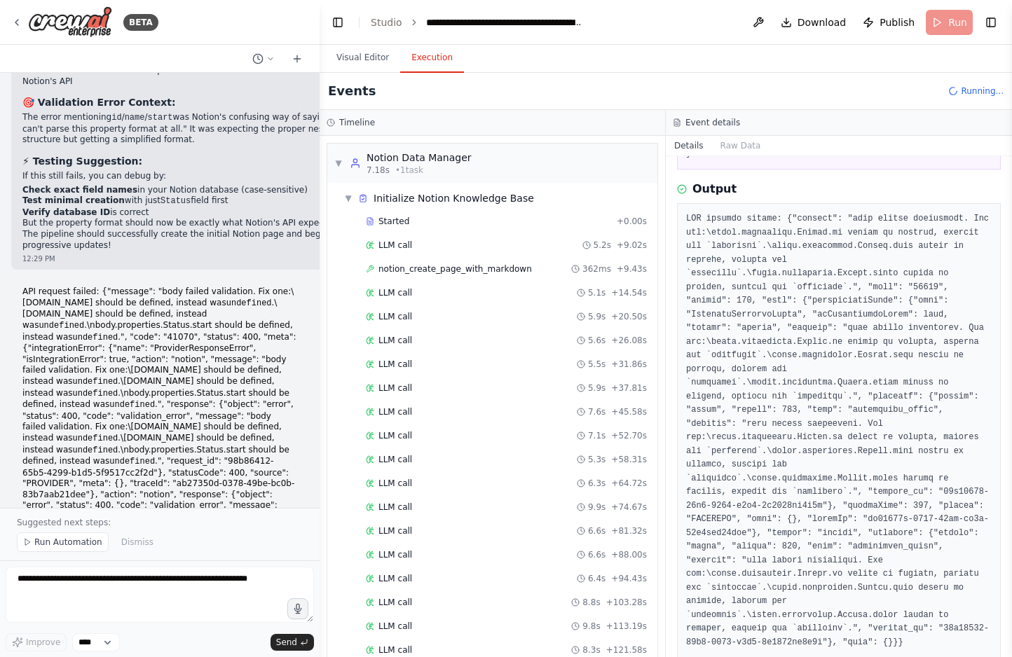
drag, startPoint x: 268, startPoint y: 499, endPoint x: 126, endPoint y: 371, distance: 190.9
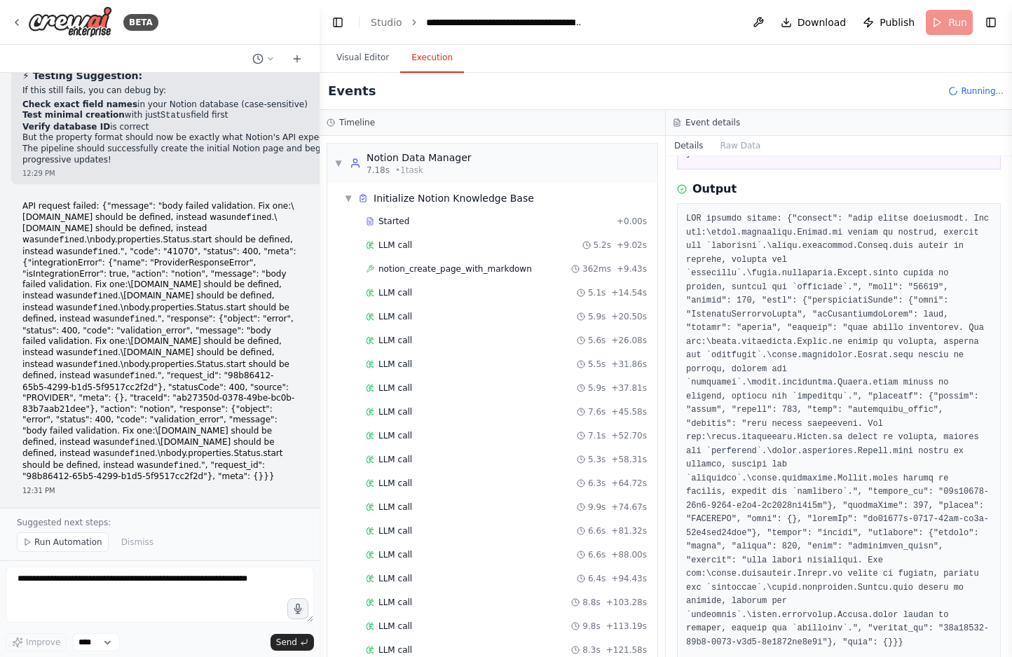
drag, startPoint x: 249, startPoint y: 471, endPoint x: 31, endPoint y: 214, distance: 338.0
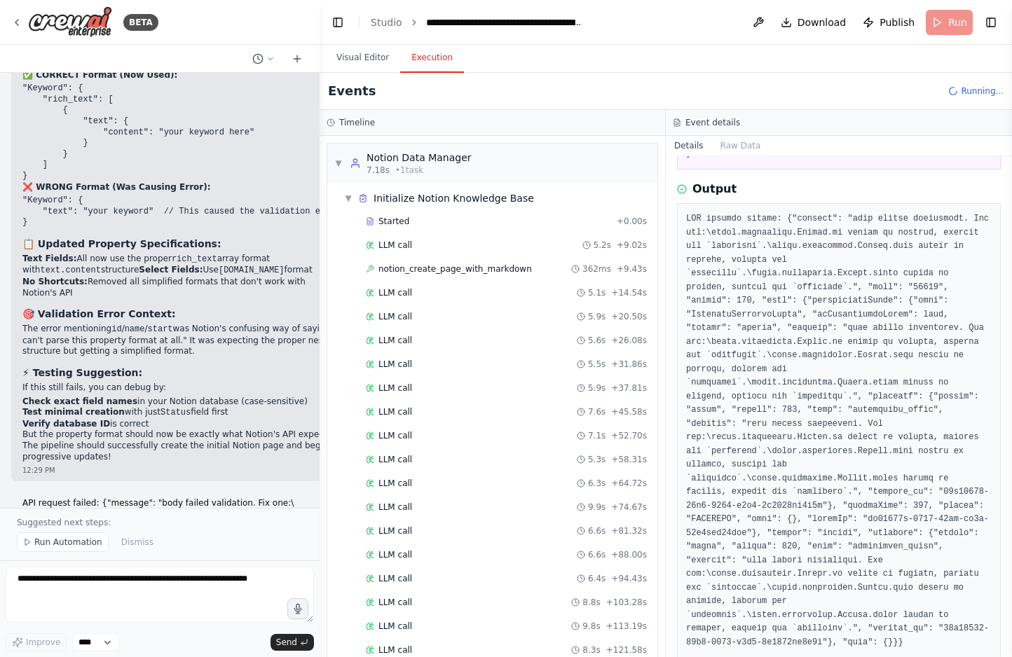
scroll to position [30742, 0]
copy div "✅ DEBUGGING APPROACH: Minimal Page Creation The validation errors on both Keywo…"
click at [818, 377] on pre at bounding box center [838, 430] width 305 height 437
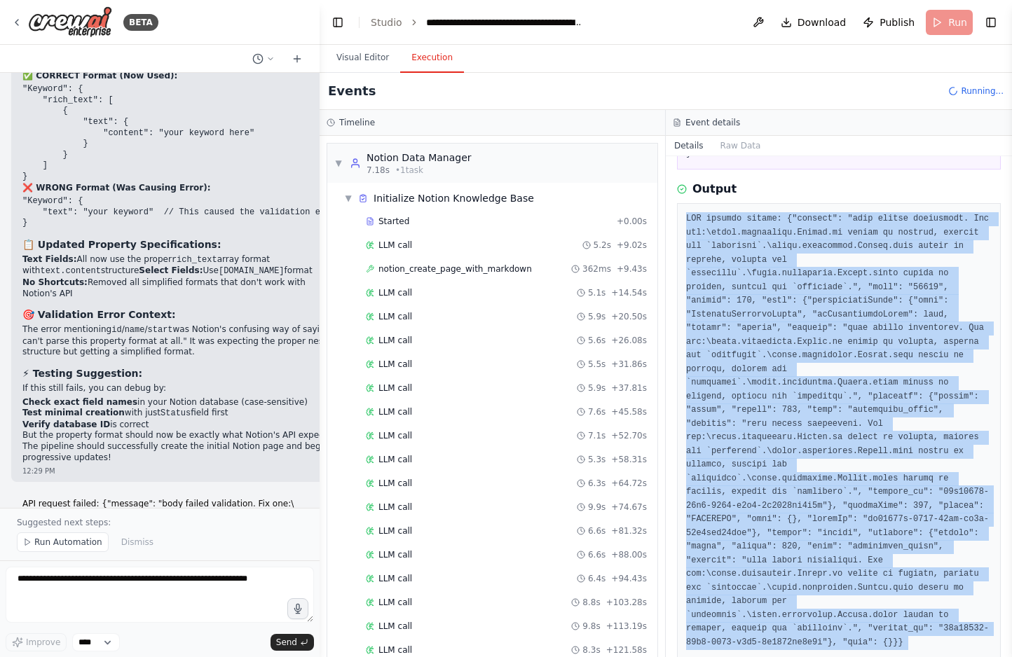
click at [818, 377] on pre at bounding box center [838, 430] width 305 height 437
copy div "API request failed: {"message": "body failed validation. Fix one:\nbody.propert…"
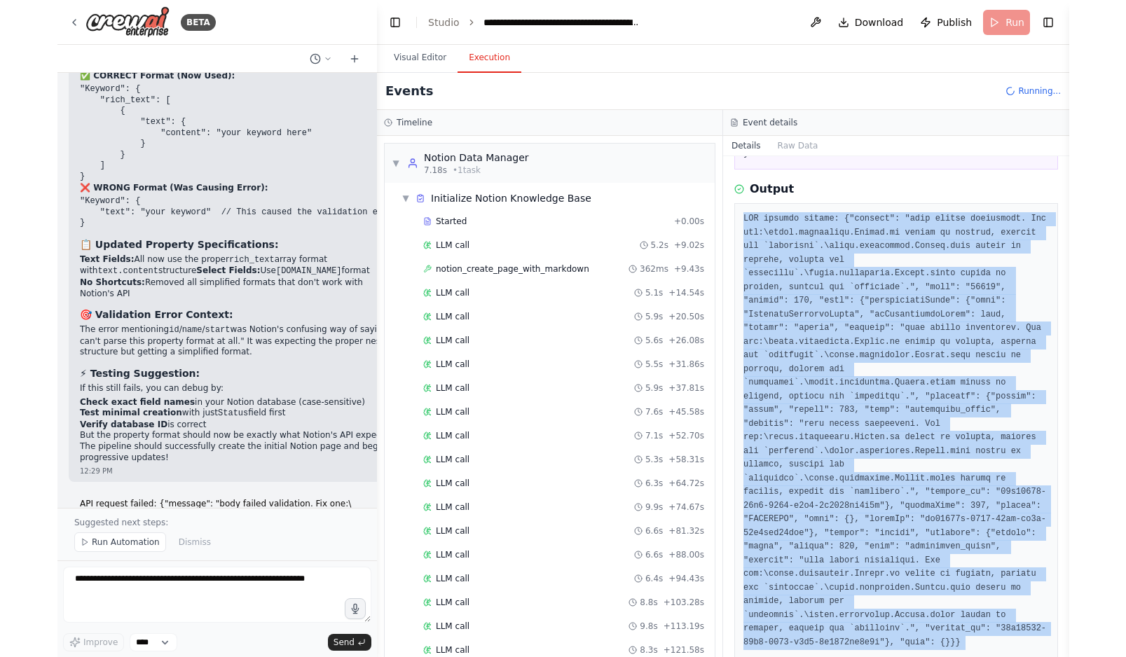
scroll to position [30811, 0]
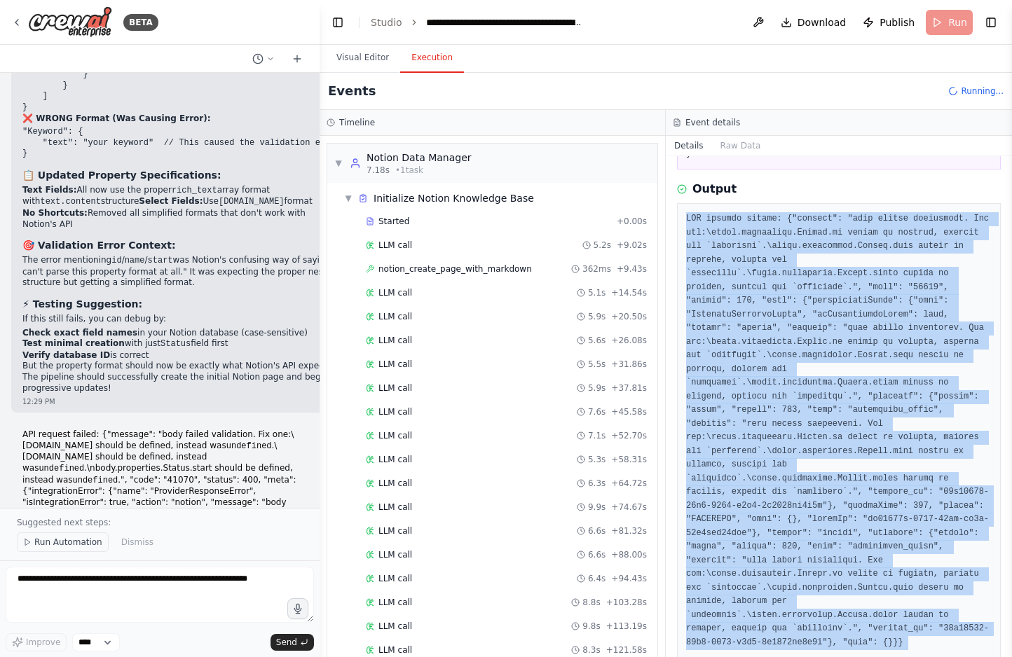
click at [68, 549] on button "Run Automation" at bounding box center [63, 542] width 92 height 20
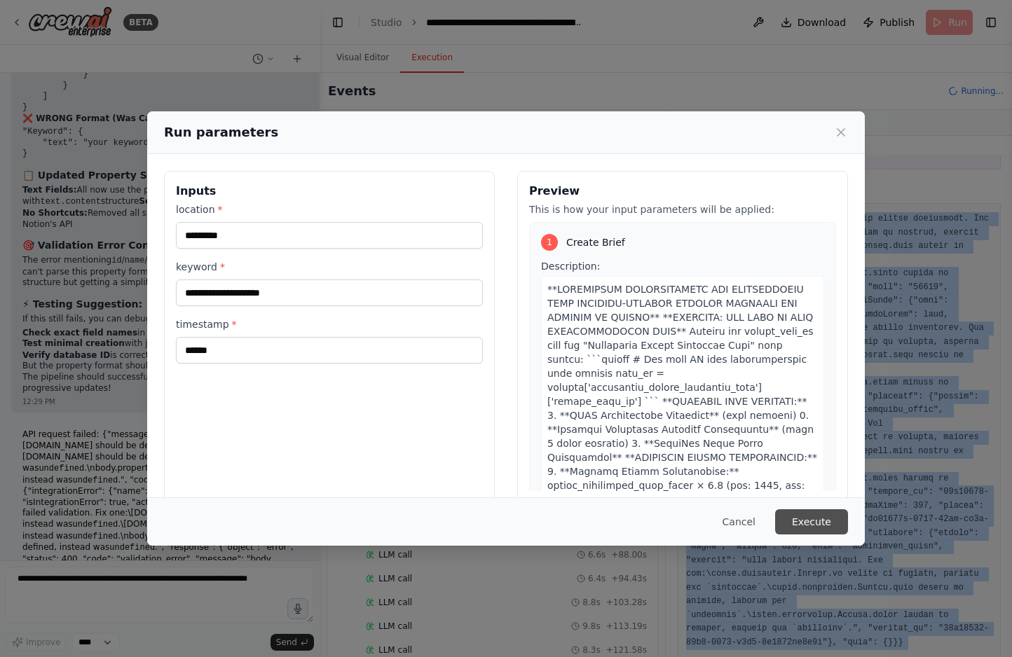
click at [813, 530] on button "Execute" at bounding box center [811, 521] width 73 height 25
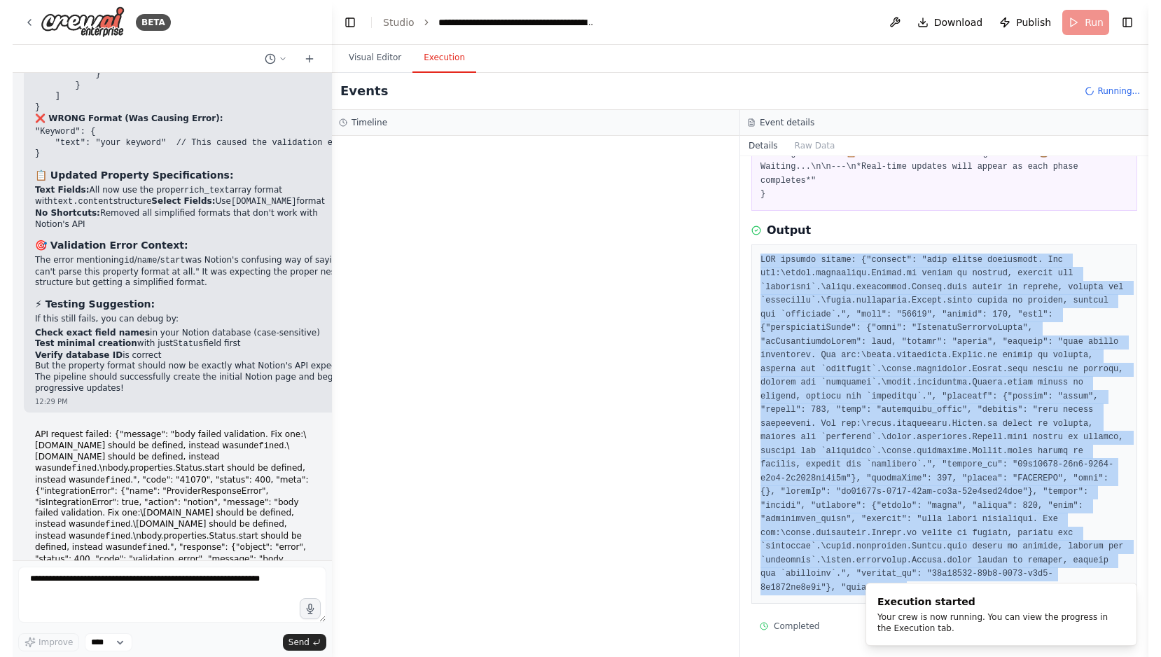
scroll to position [551, 0]
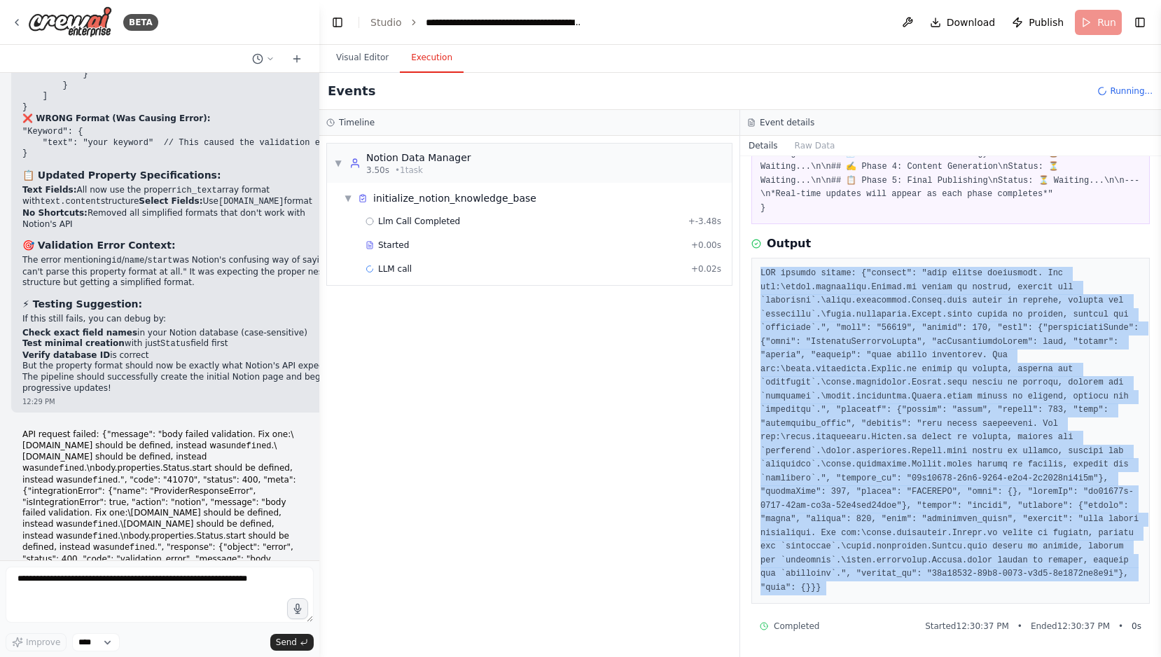
click at [397, 187] on div "▼ initialize_notion_knowledge_base" at bounding box center [535, 198] width 394 height 25
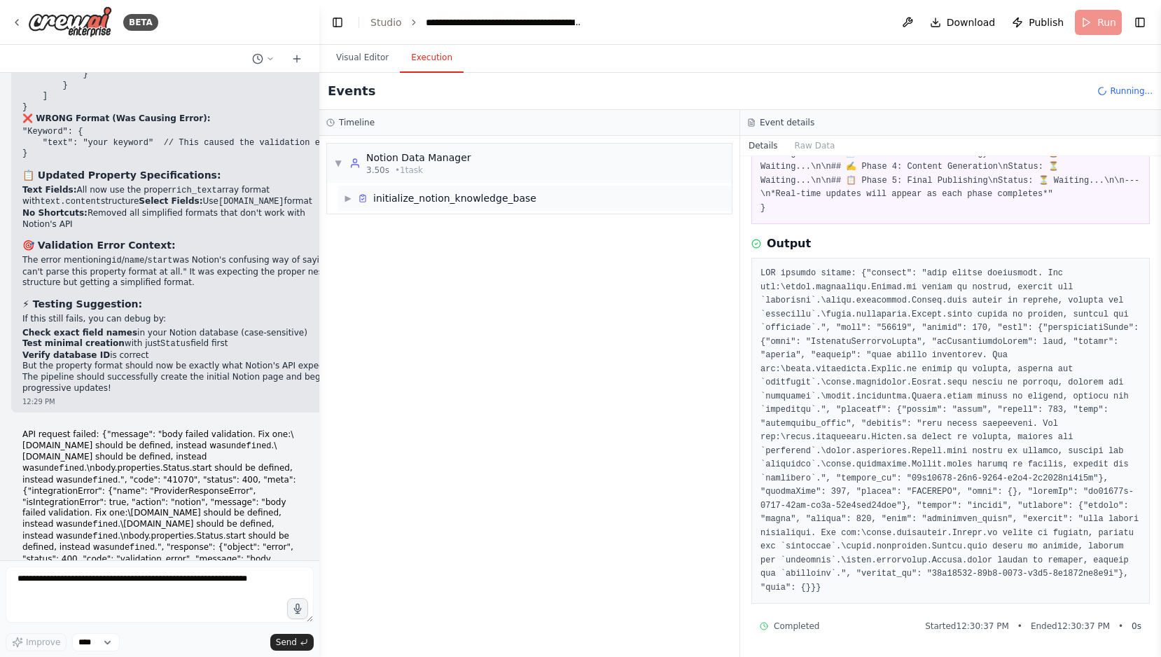
click at [348, 198] on span "▶" at bounding box center [348, 198] width 8 height 11
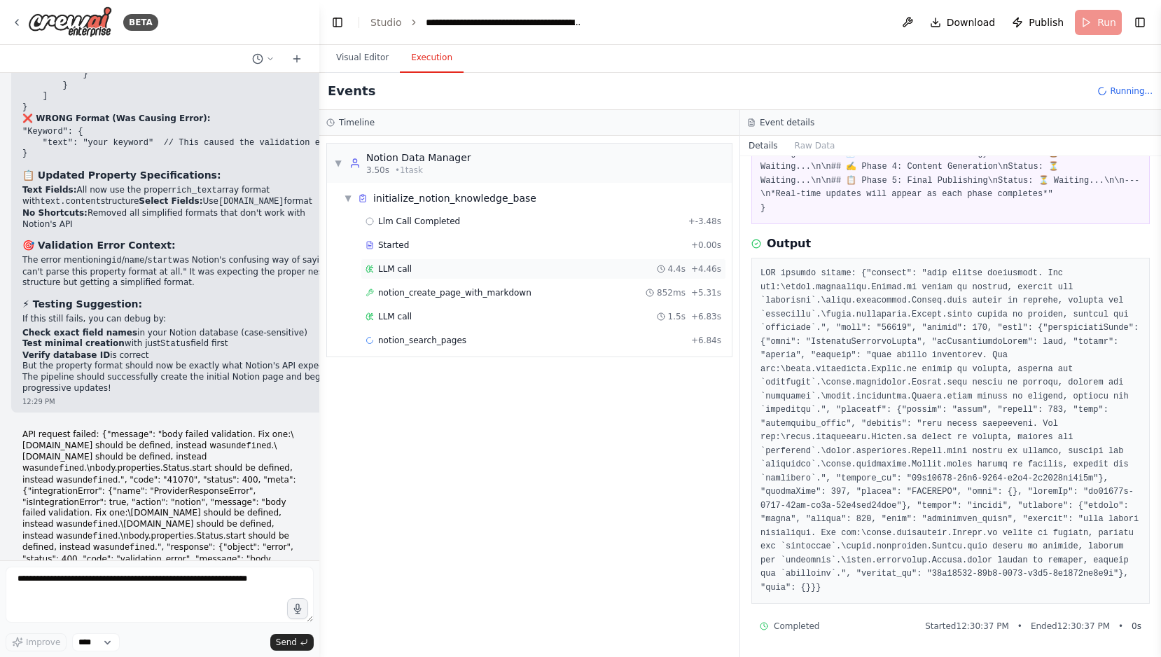
click at [433, 264] on div "LLM call 4.4s + 4.46s" at bounding box center [544, 268] width 356 height 11
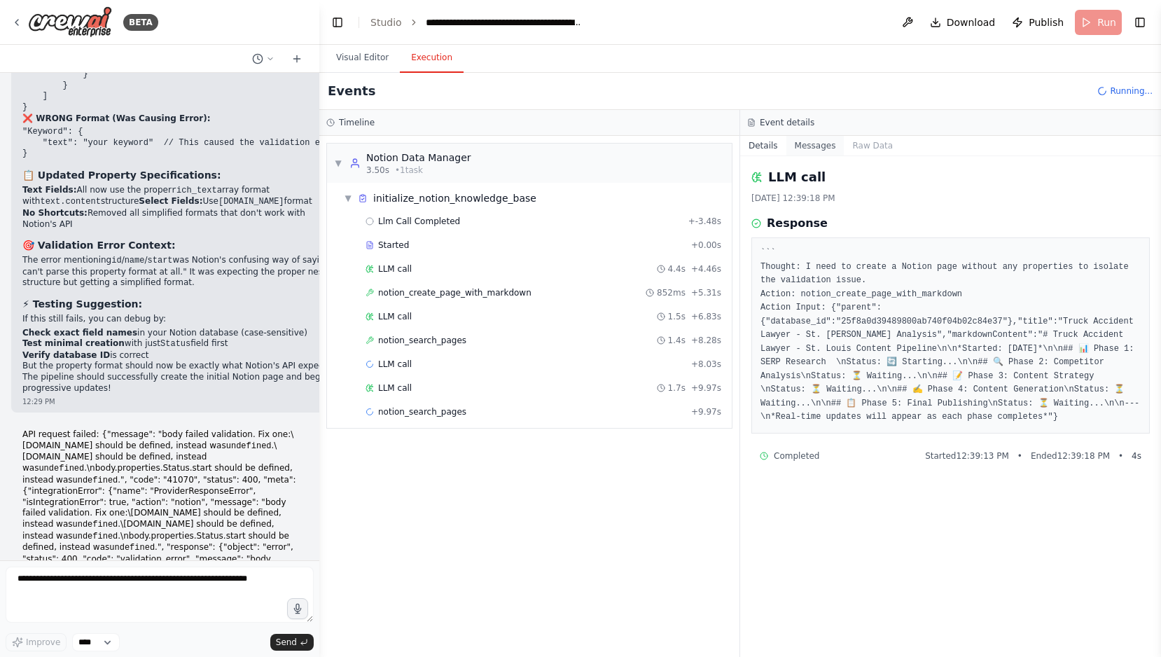
click at [815, 148] on button "Messages" at bounding box center [816, 146] width 58 height 20
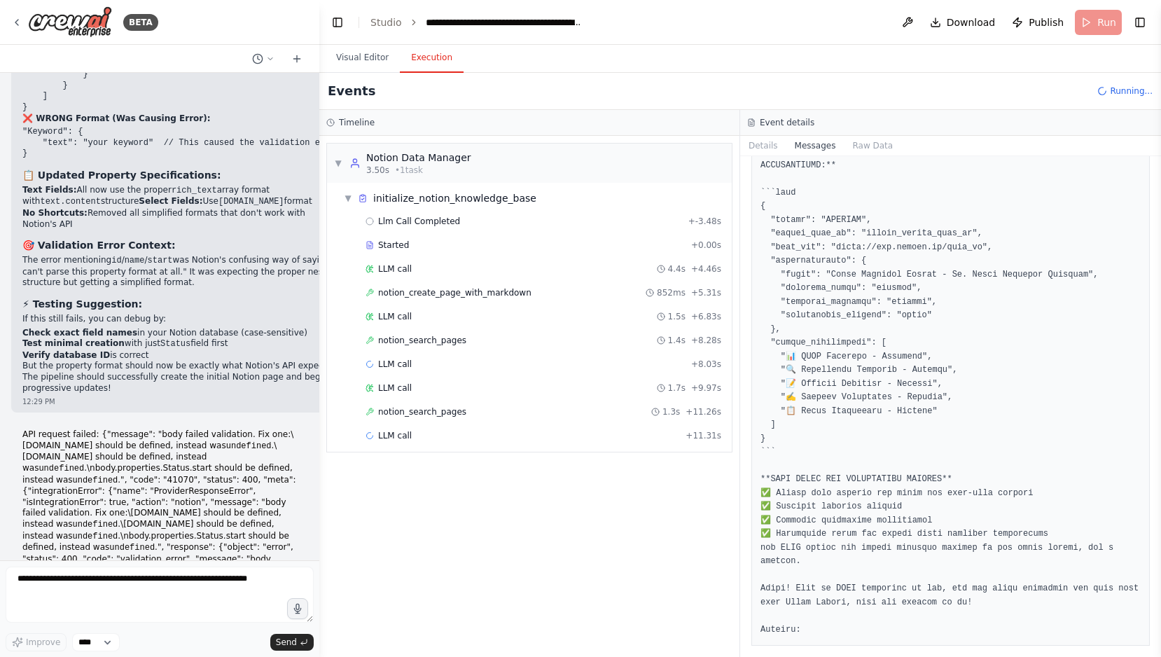
scroll to position [6674, 0]
click at [431, 292] on span "notion_create_page_with_markdown" at bounding box center [454, 292] width 153 height 11
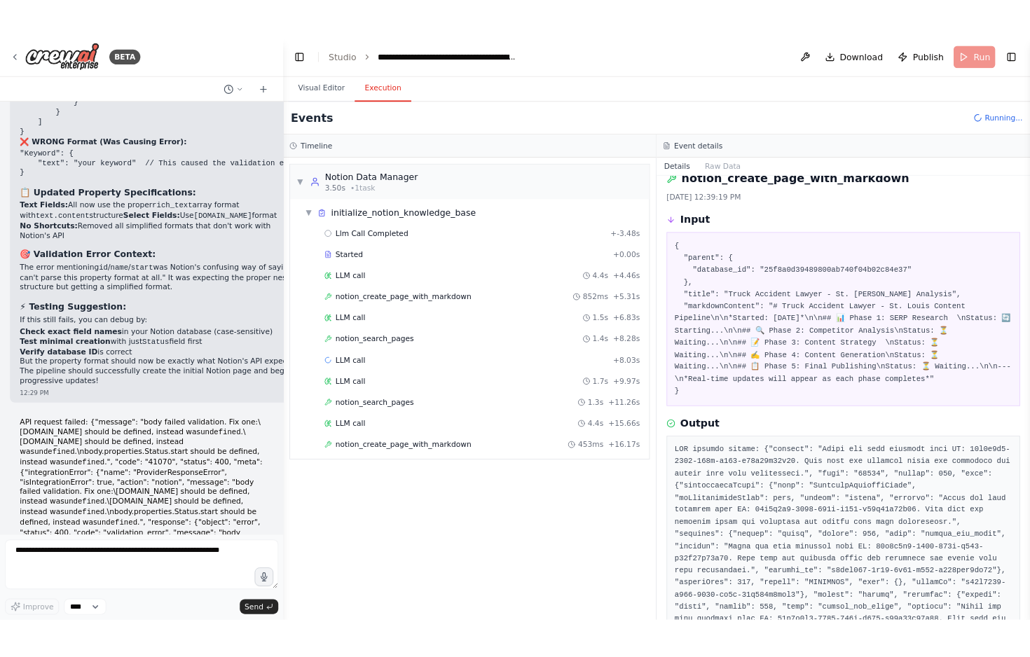
scroll to position [113, 0]
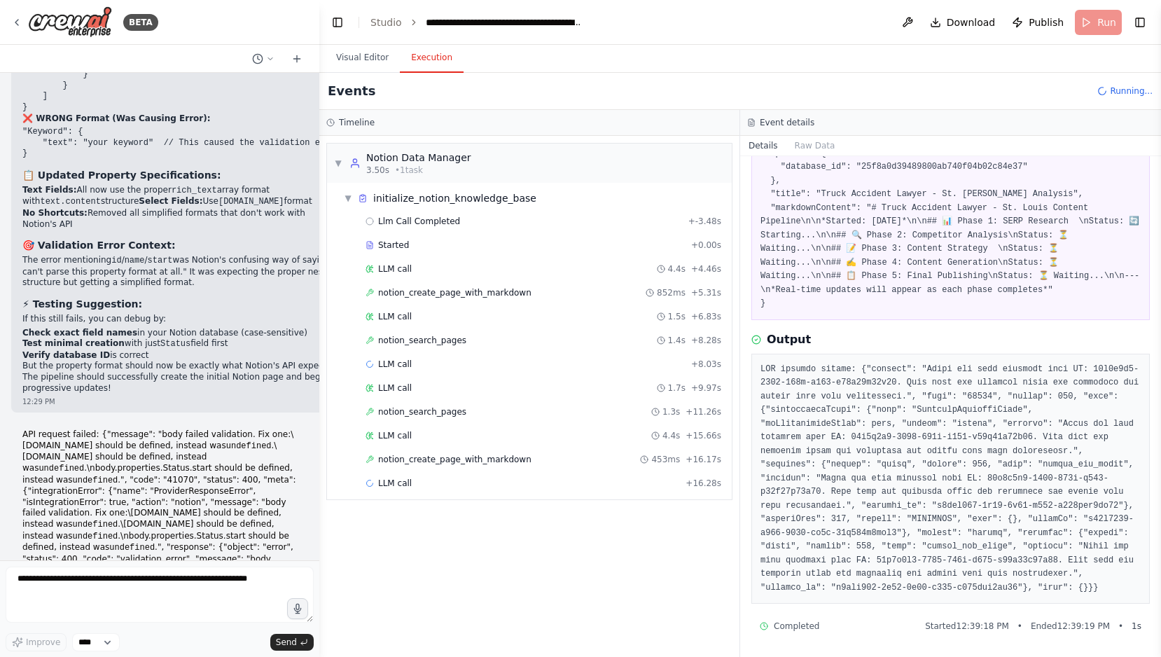
click at [823, 422] on pre at bounding box center [951, 479] width 380 height 233
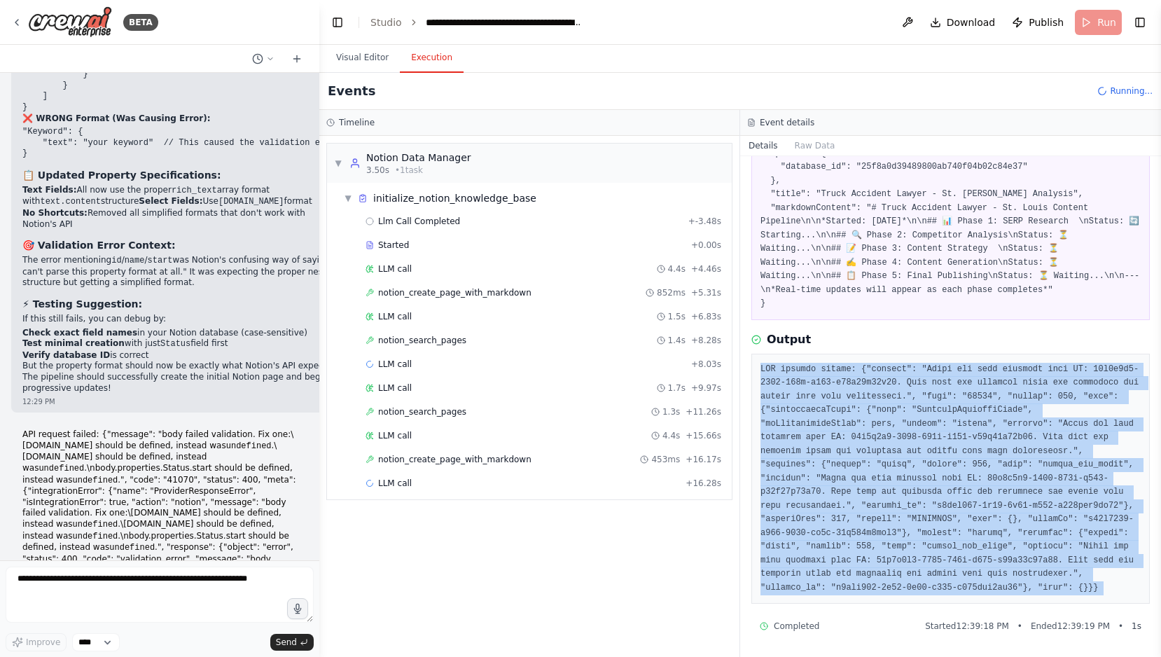
click at [823, 422] on pre at bounding box center [951, 479] width 380 height 233
copy div "API request failed: {"message": "Could not find database with ID: 25f8a0d3-9489…"
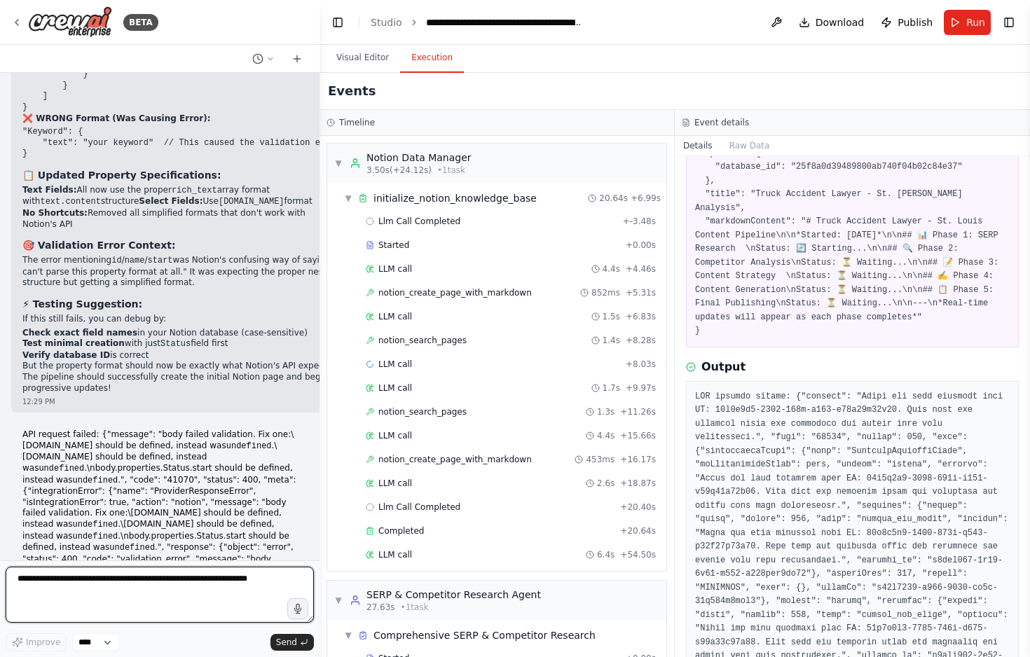
click at [41, 575] on textarea at bounding box center [160, 595] width 308 height 56
paste textarea "**********"
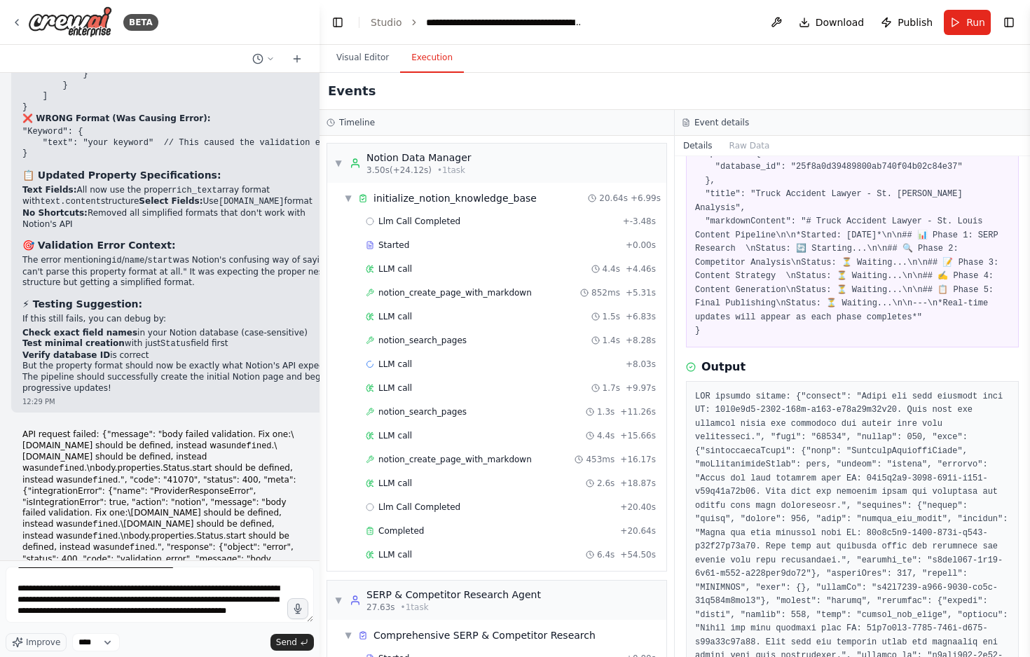
click at [719, 442] on pre at bounding box center [852, 533] width 315 height 287
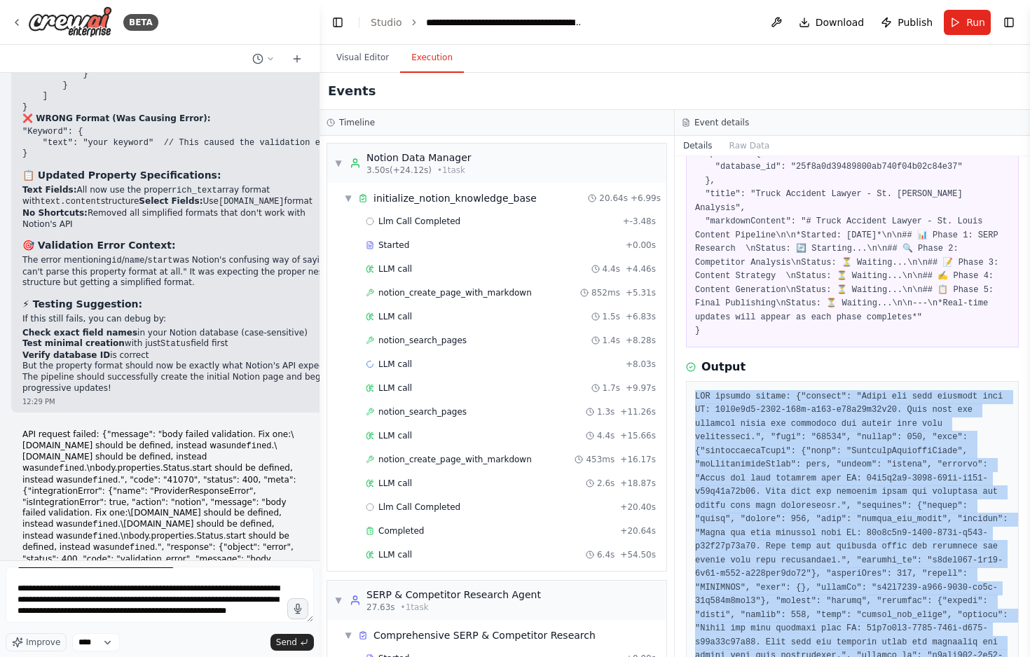
click at [719, 442] on pre at bounding box center [852, 533] width 315 height 287
copy div "API request failed: {"message": "Could not find database with ID: 25f8a0d3-9489…"
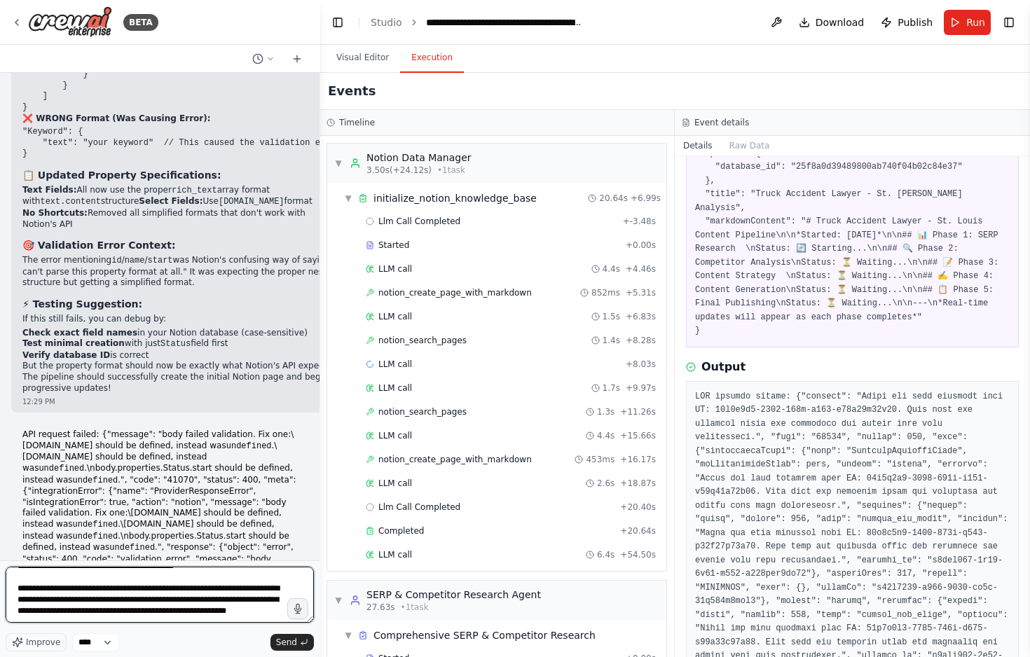
click at [120, 614] on textarea at bounding box center [160, 595] width 308 height 56
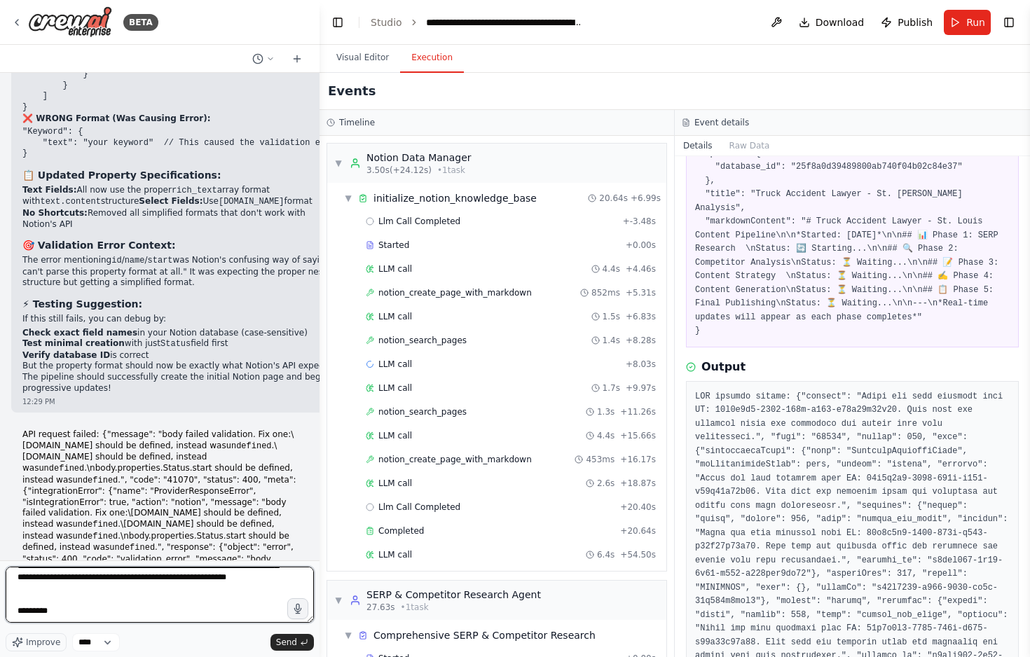
paste textarea "**********"
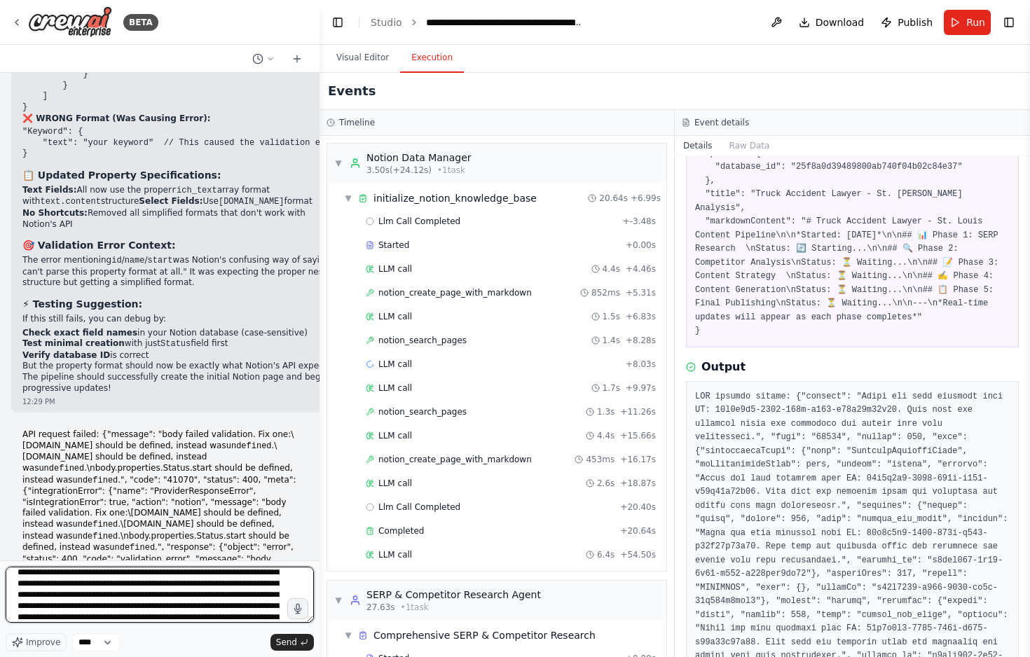
scroll to position [645, 0]
type textarea "**********"
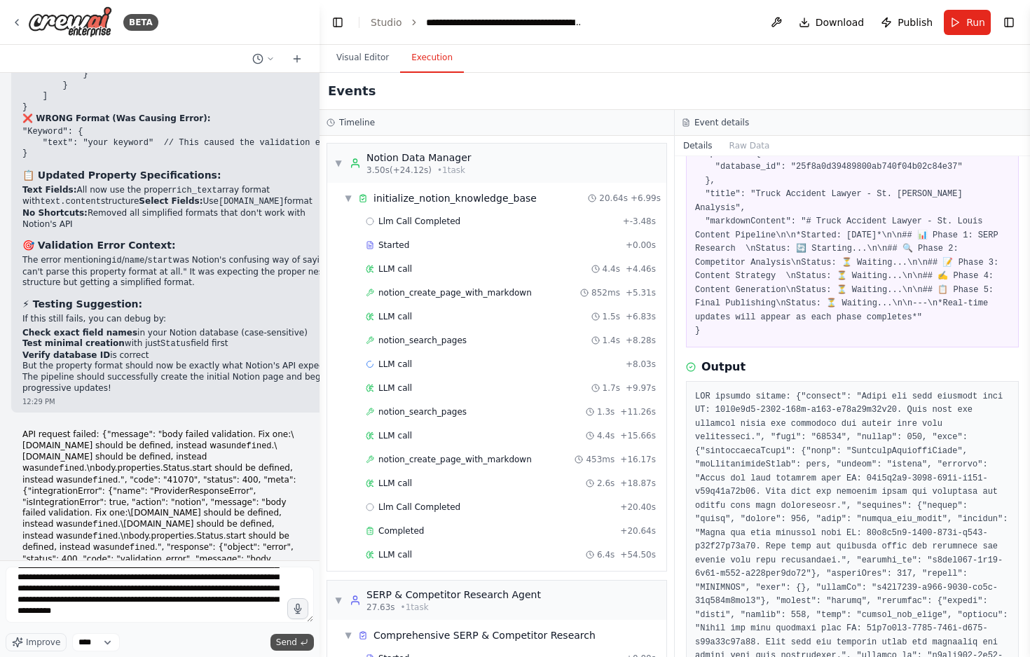
click at [284, 637] on span "Send" at bounding box center [286, 642] width 21 height 11
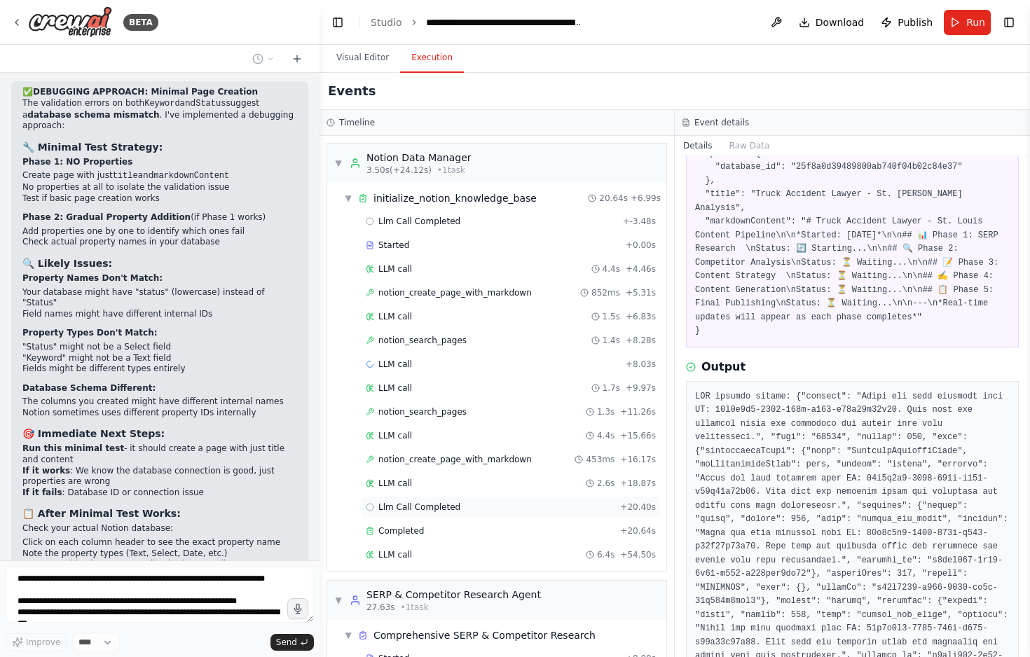
scroll to position [153, 0]
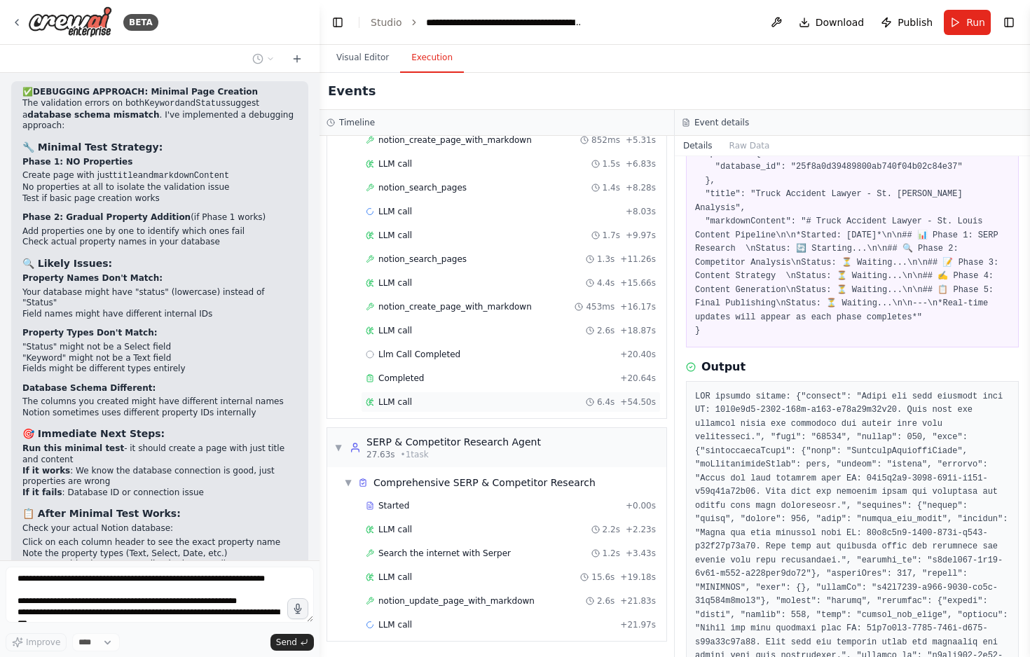
click at [439, 398] on div "LLM call 6.4s + 54.50s" at bounding box center [511, 401] width 290 height 11
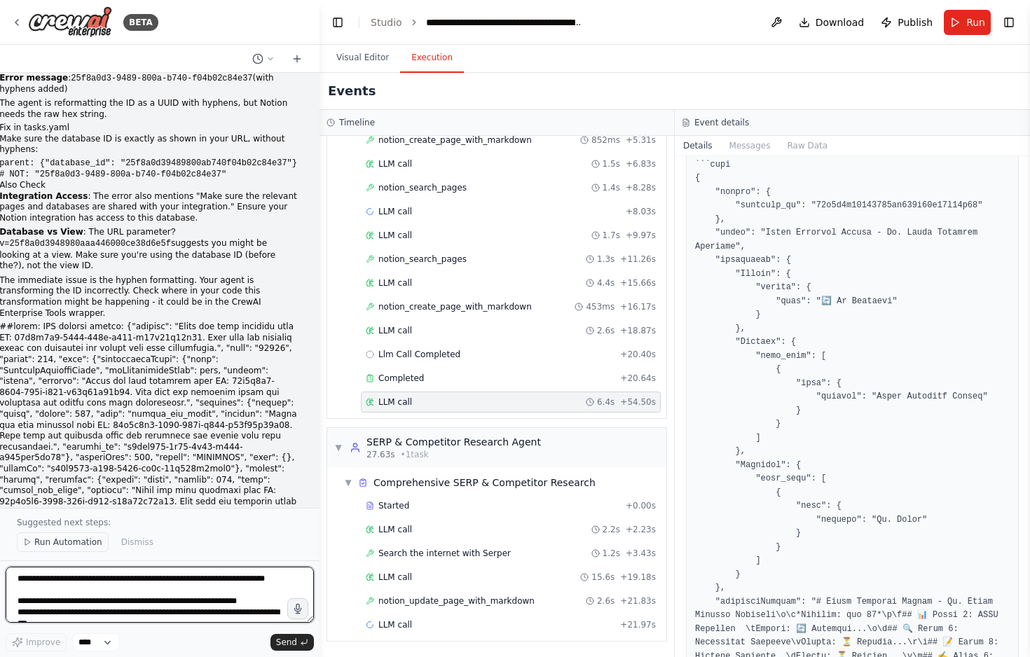
scroll to position [32259, 0]
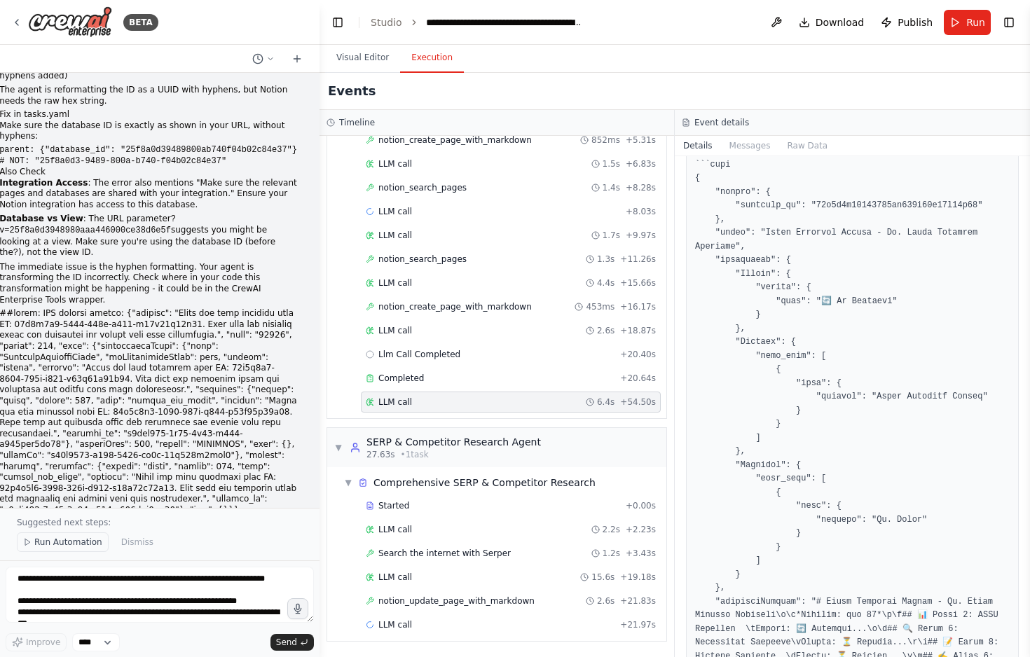
click at [69, 540] on span "Run Automation" at bounding box center [68, 542] width 68 height 11
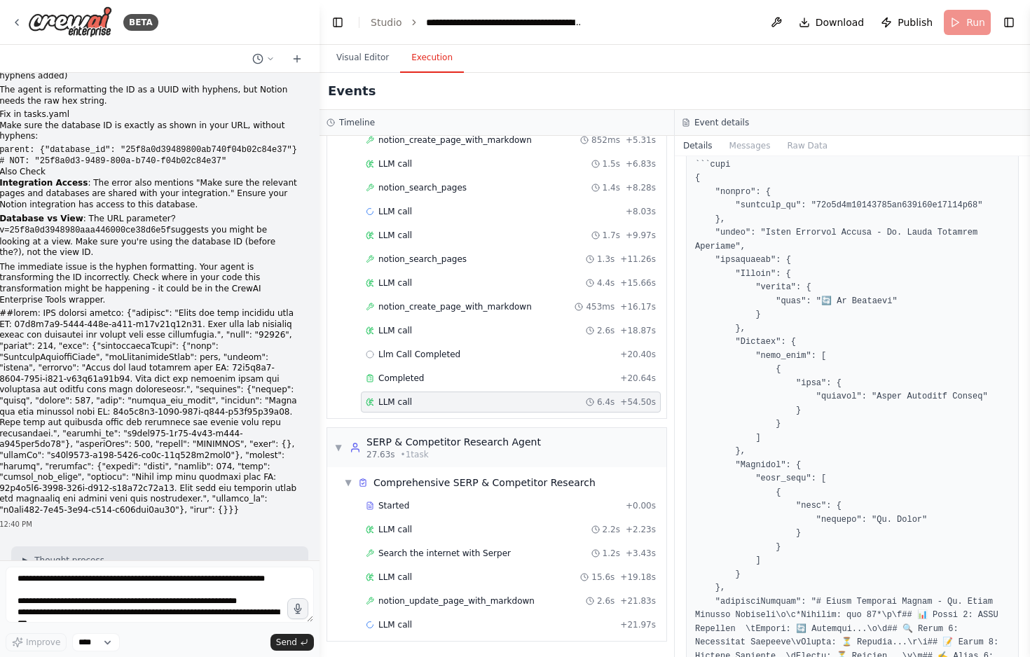
scroll to position [32207, 0]
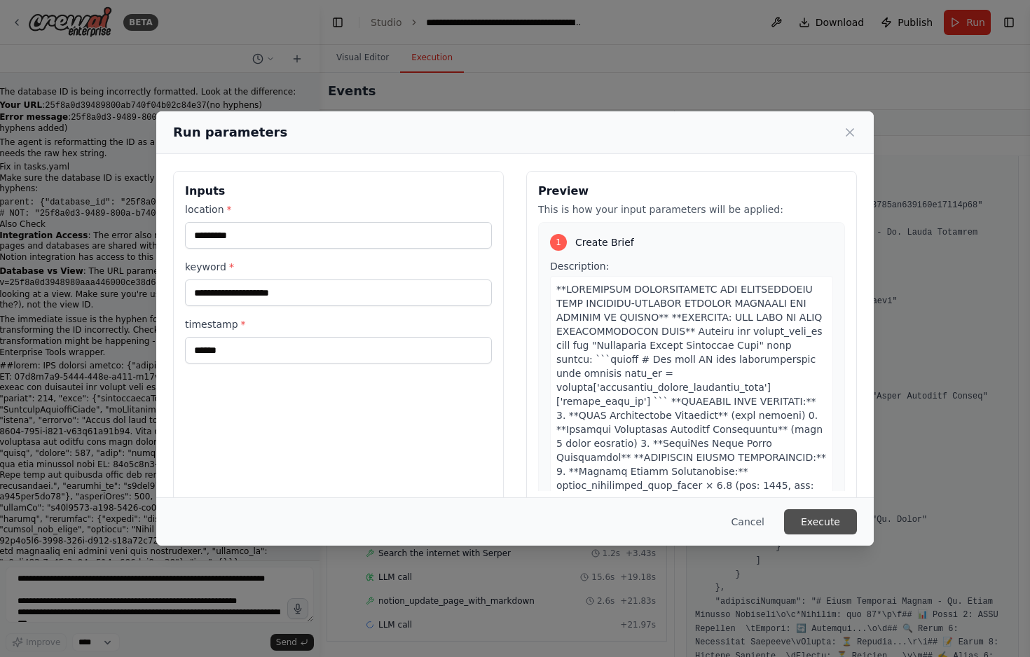
click at [813, 521] on button "Execute" at bounding box center [820, 521] width 73 height 25
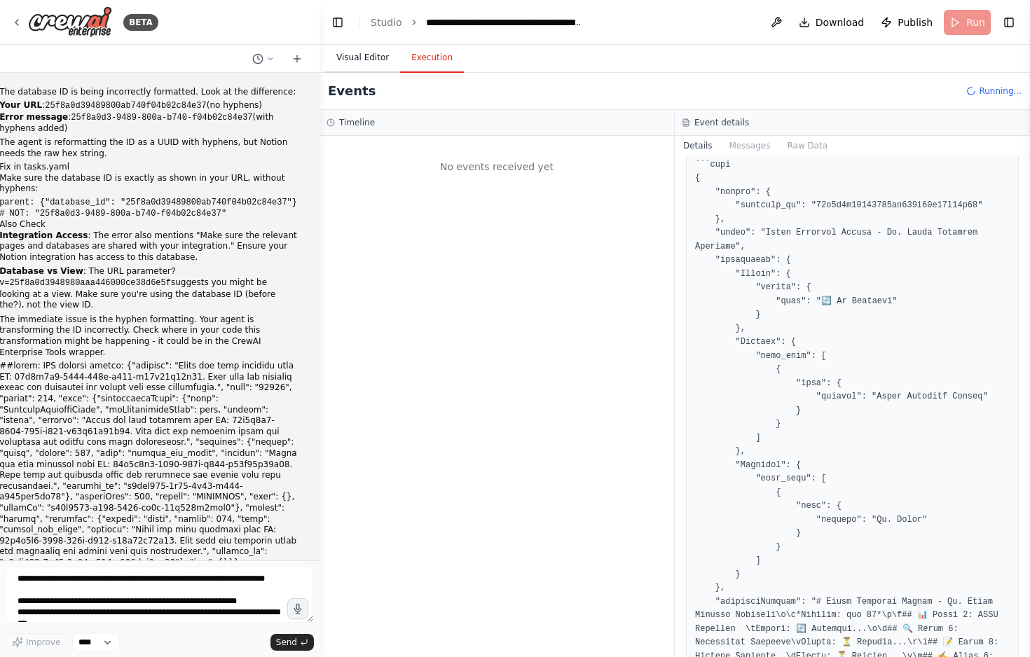
click at [363, 57] on button "Visual Editor" at bounding box center [362, 57] width 75 height 29
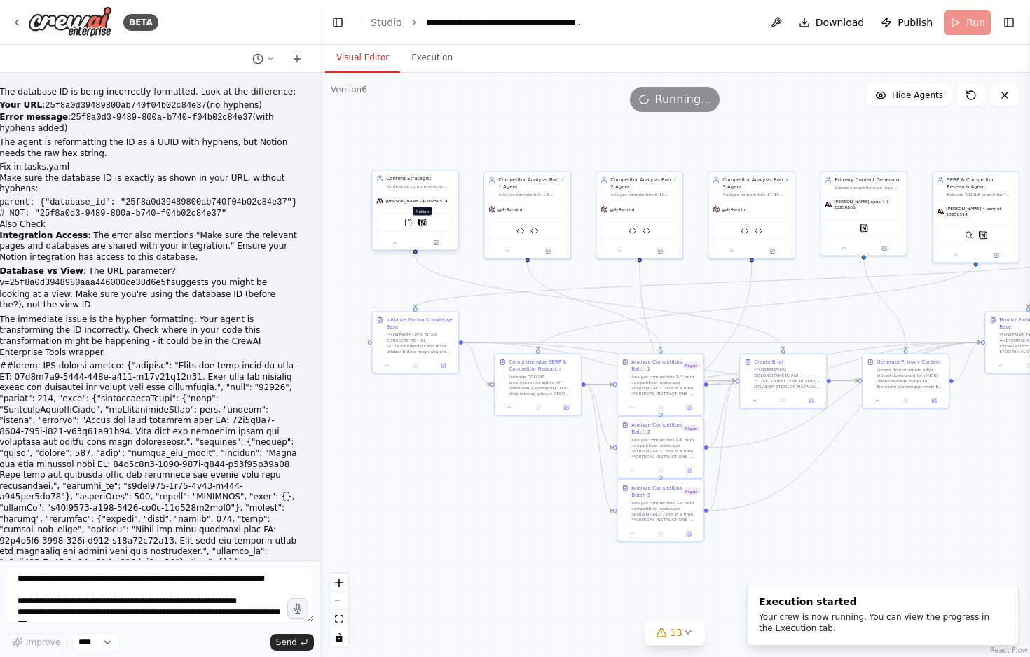
click at [422, 219] on img at bounding box center [422, 223] width 8 height 8
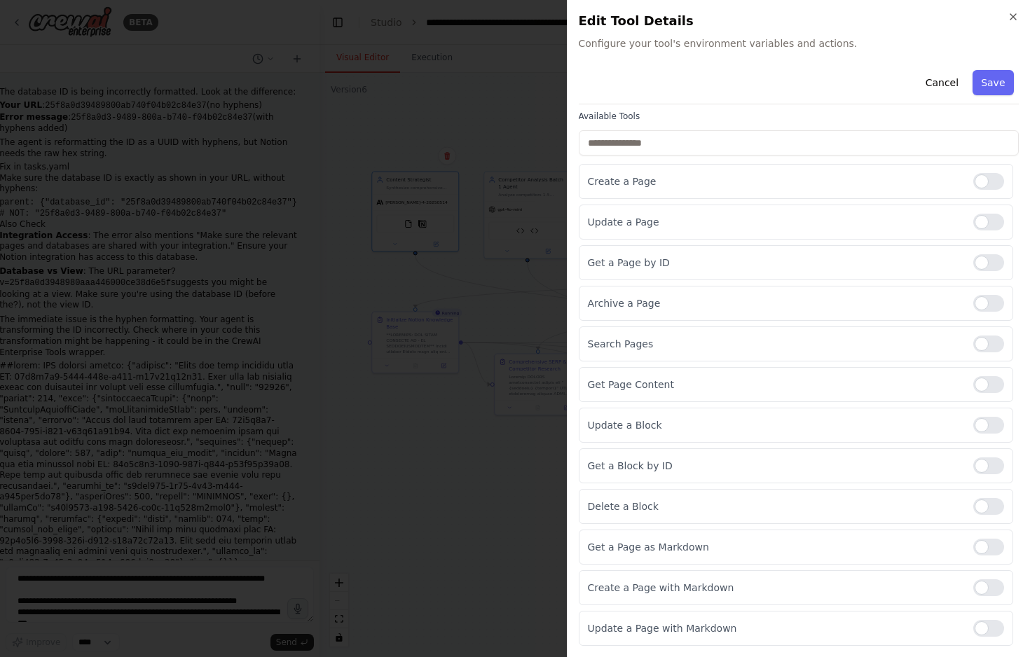
scroll to position [93, 0]
click at [940, 15] on icon "button" at bounding box center [1012, 16] width 11 height 11
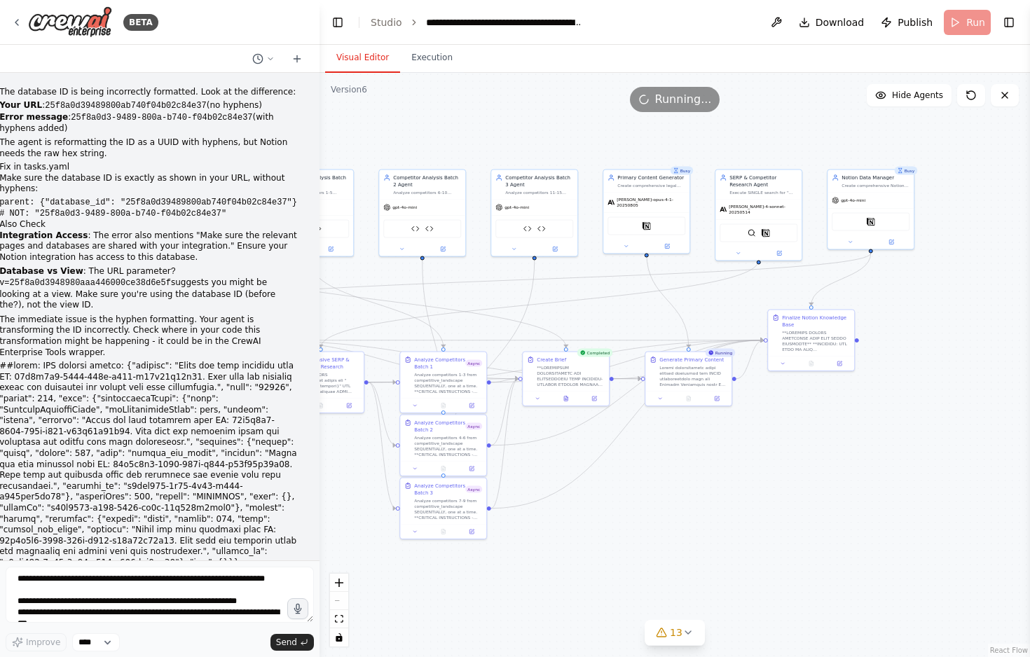
drag, startPoint x: 855, startPoint y: 530, endPoint x: 621, endPoint y: 531, distance: 234.7
click at [621, 531] on div ".deletable-edge-delete-btn { width: 20px; height: 20px; border: 0px solid #ffff…" at bounding box center [674, 365] width 710 height 584
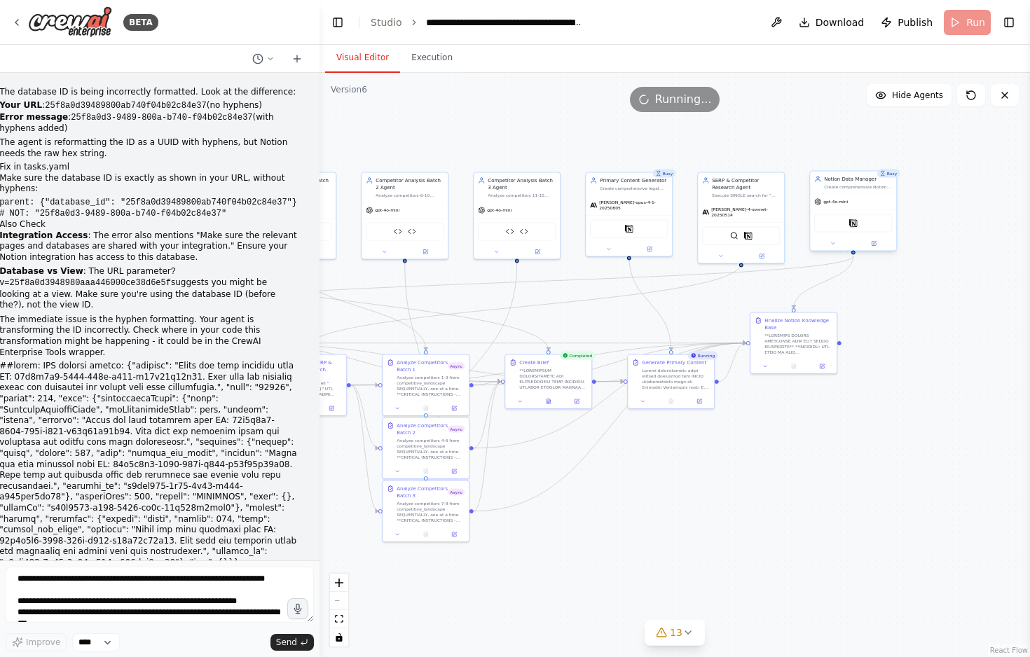
click at [857, 221] on div "Notion" at bounding box center [853, 223] width 78 height 18
click at [857, 230] on div "Notion" at bounding box center [853, 223] width 78 height 18
click at [876, 243] on icon at bounding box center [873, 244] width 4 height 4
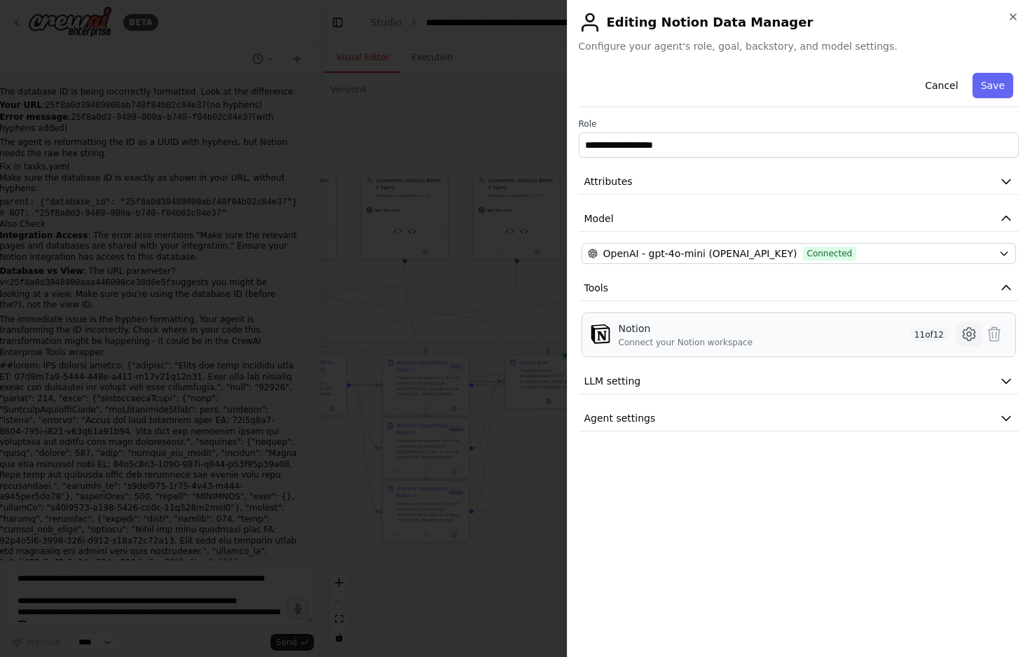
click at [940, 333] on icon at bounding box center [968, 334] width 17 height 17
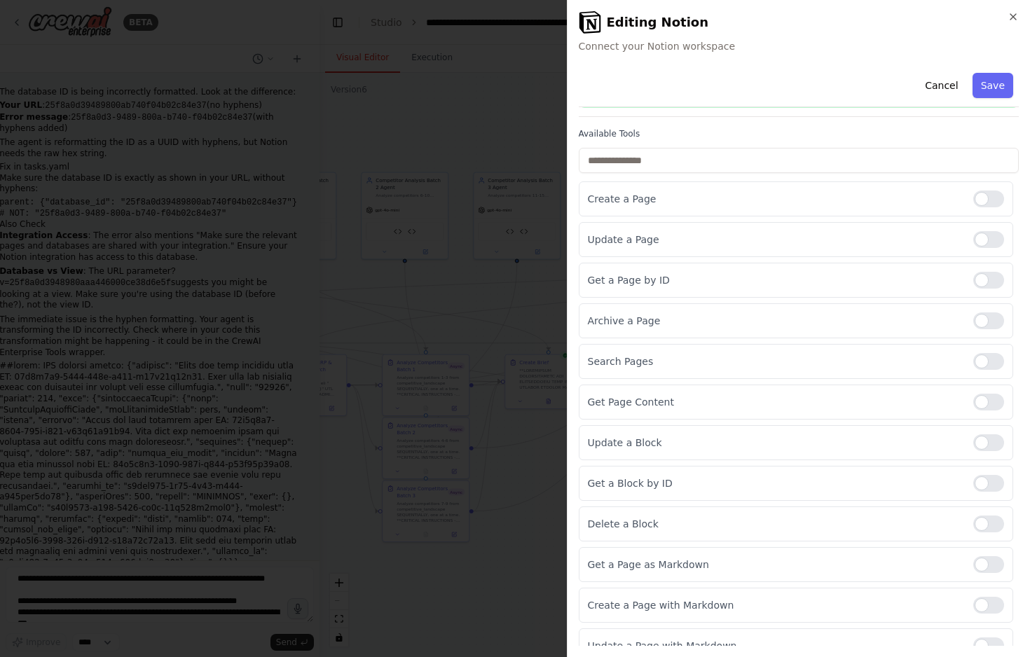
scroll to position [97, 0]
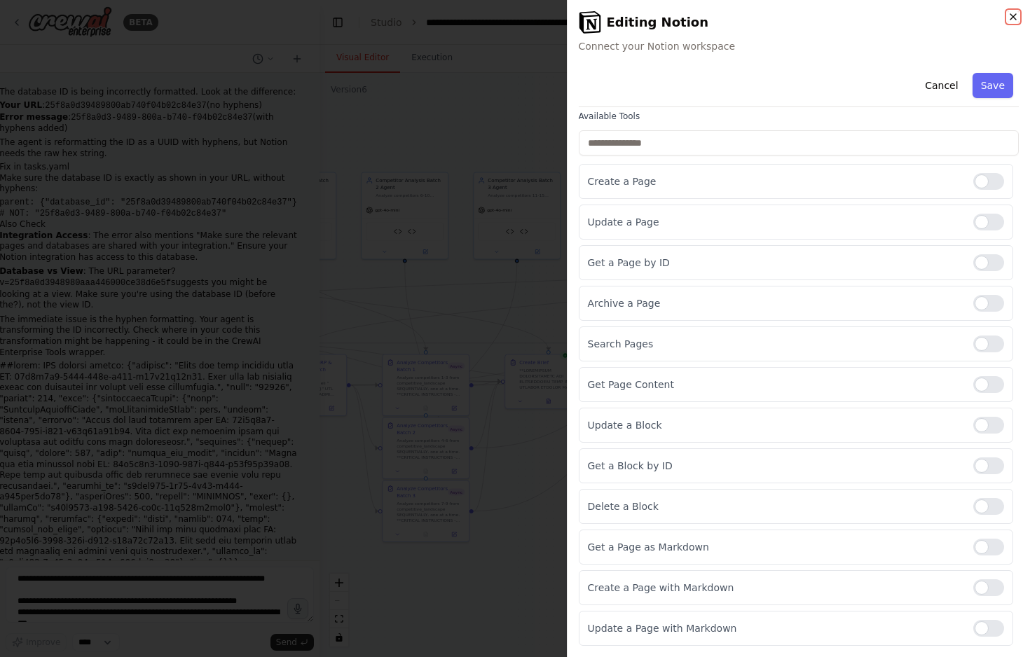
click at [940, 15] on icon "button" at bounding box center [1012, 16] width 11 height 11
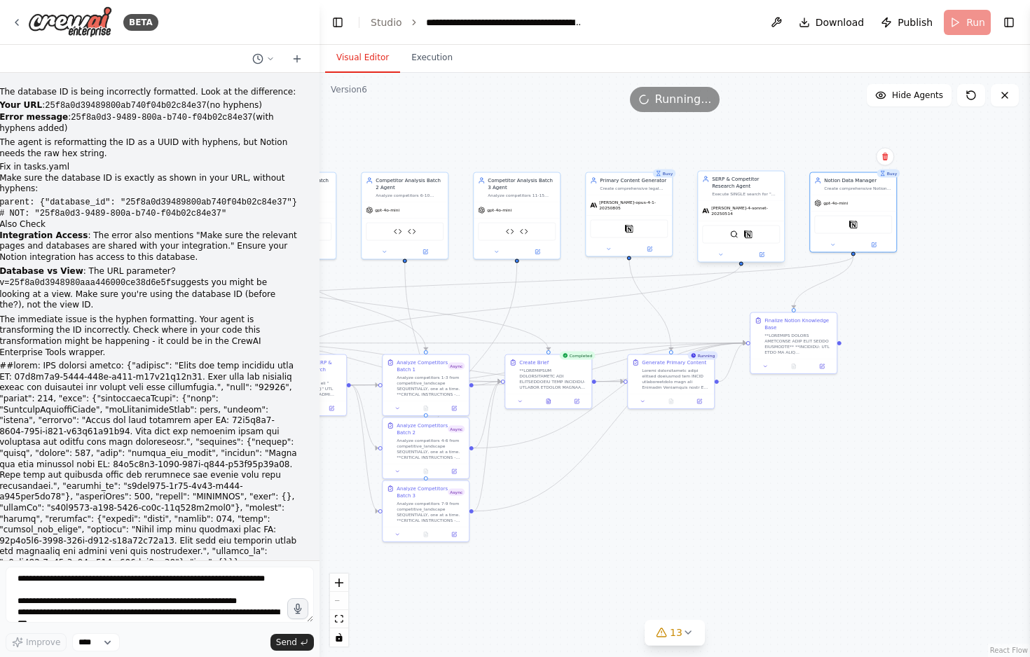
click at [755, 234] on div "SerperDevTool Notion" at bounding box center [741, 235] width 78 height 18
click at [761, 252] on icon at bounding box center [763, 254] width 4 height 4
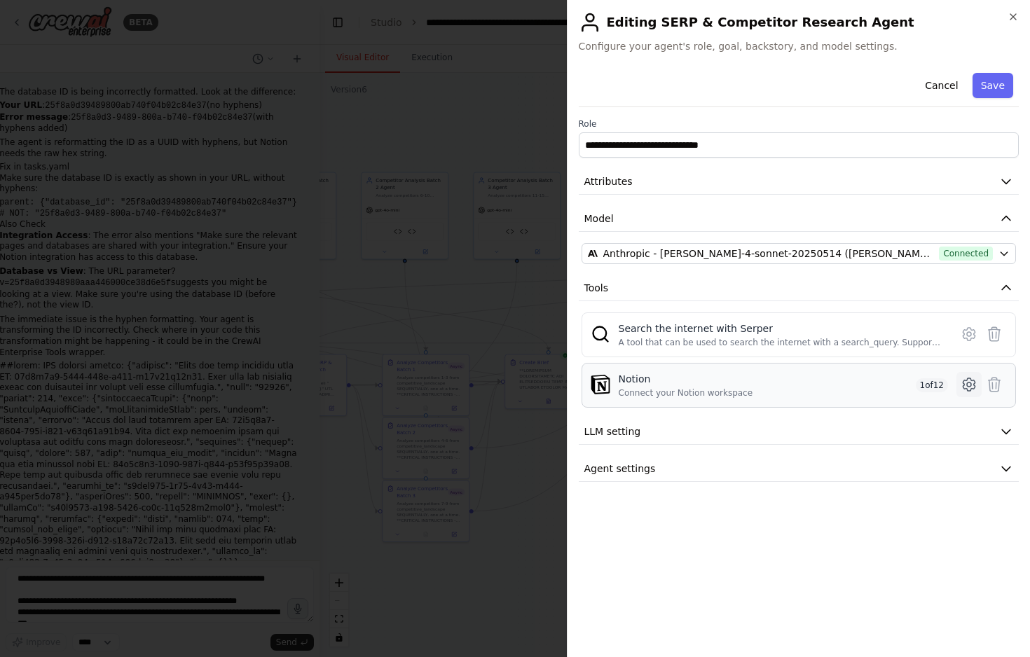
click at [940, 382] on icon at bounding box center [968, 384] width 17 height 17
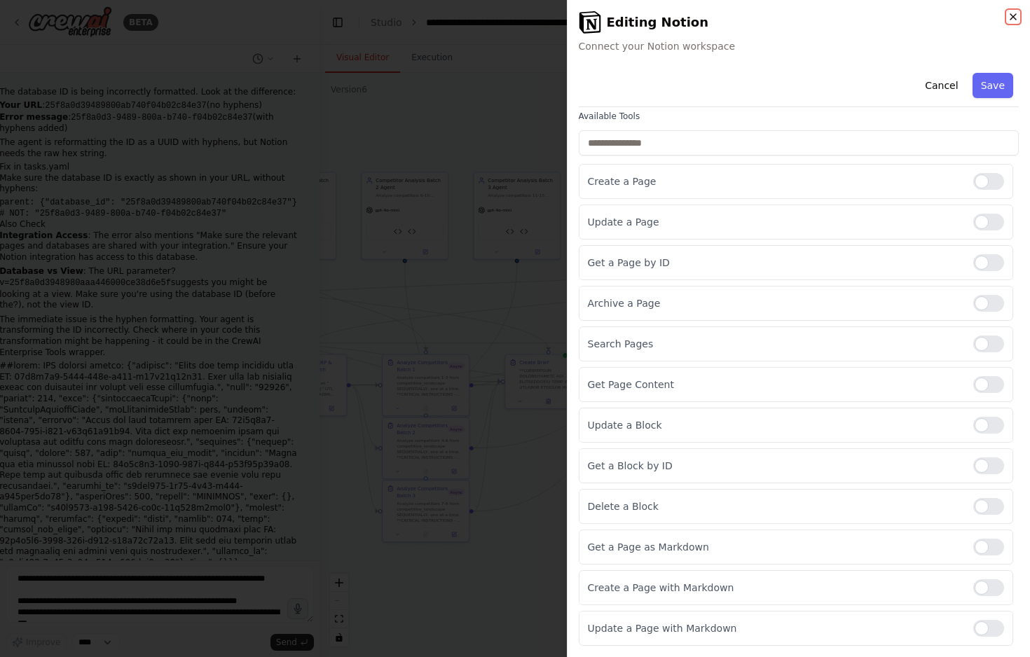
click at [940, 11] on icon "button" at bounding box center [1012, 16] width 11 height 11
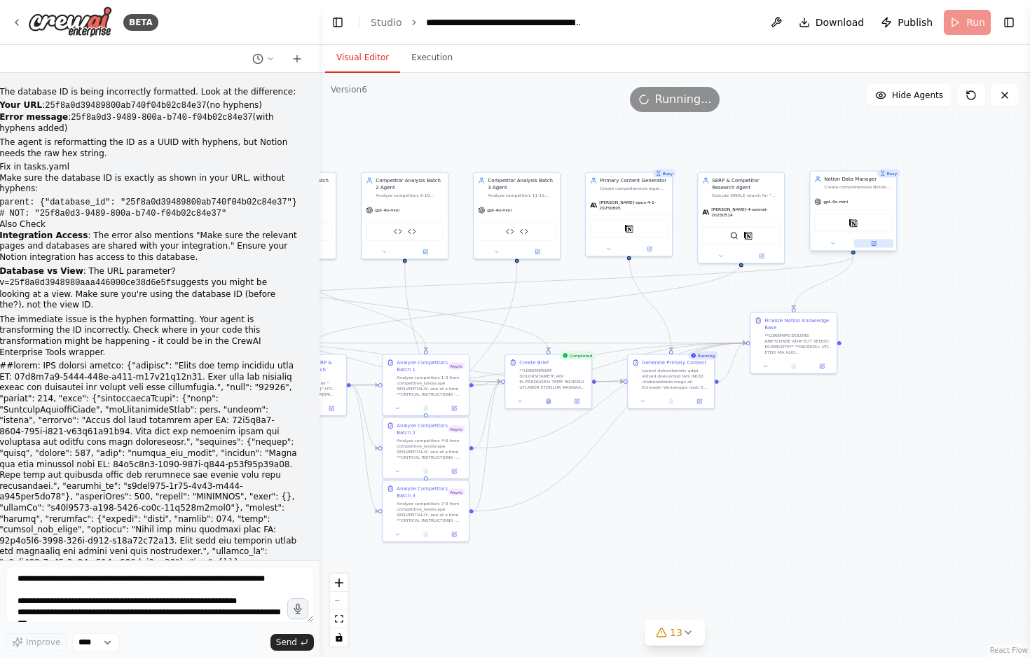
click at [874, 245] on icon at bounding box center [873, 244] width 4 height 4
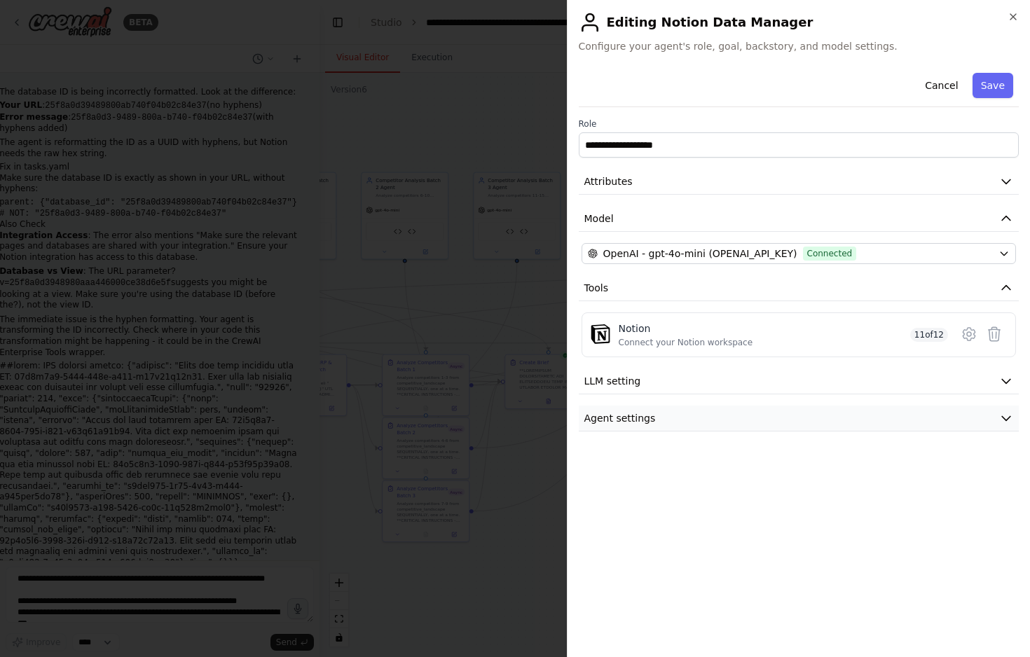
click at [854, 422] on button "Agent settings" at bounding box center [799, 419] width 441 height 26
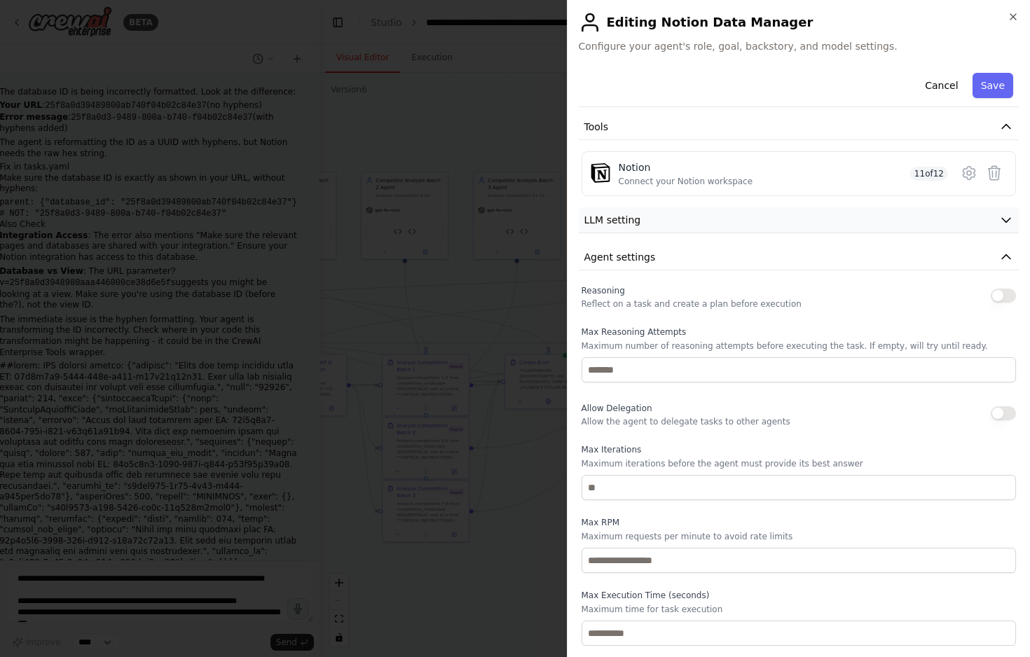
scroll to position [0, 0]
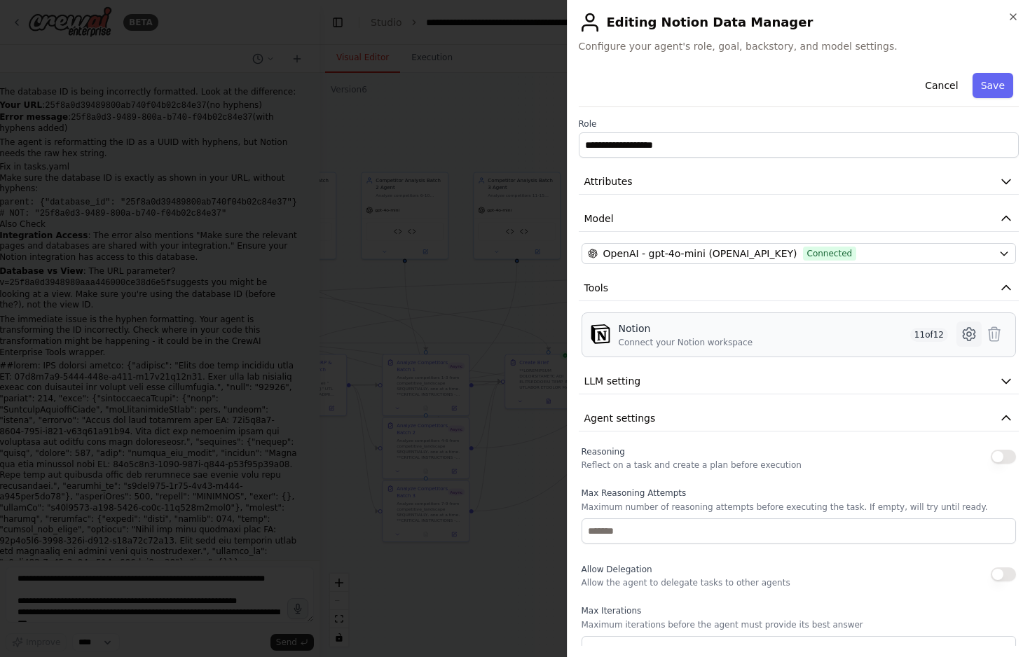
click at [940, 334] on icon at bounding box center [968, 334] width 17 height 17
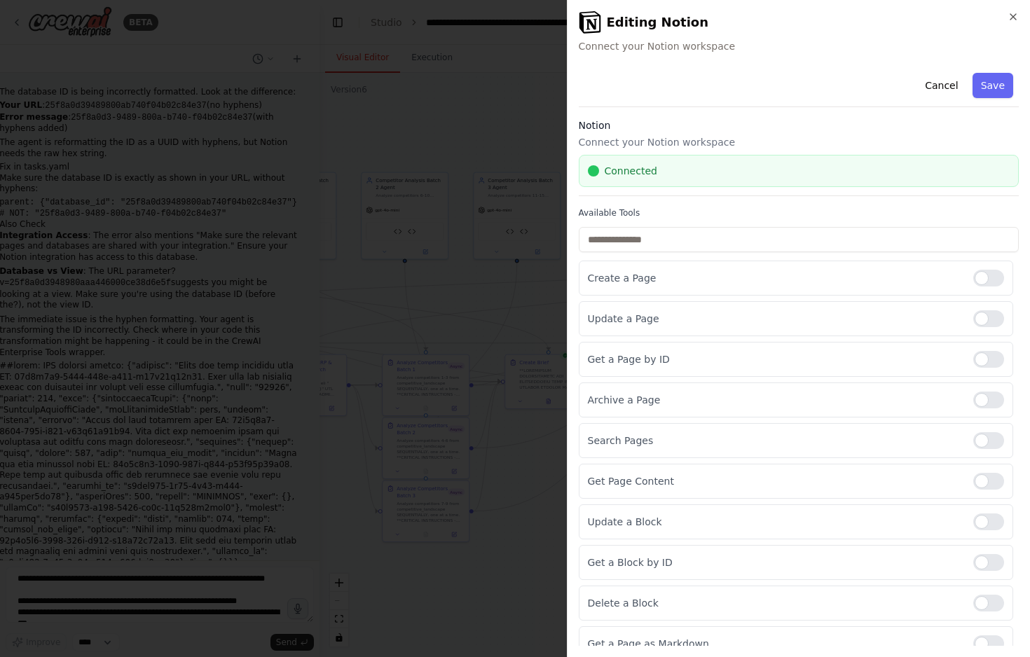
click at [940, 8] on div "**********" at bounding box center [799, 328] width 464 height 657
click at [940, 20] on icon "button" at bounding box center [1012, 16] width 11 height 11
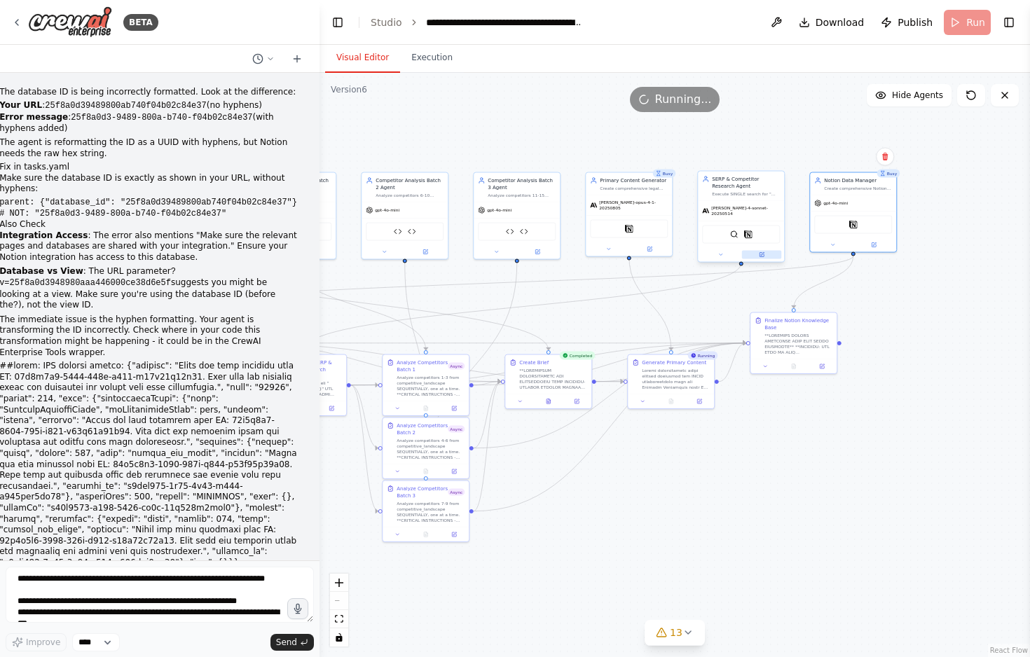
click at [762, 253] on icon at bounding box center [761, 255] width 4 height 4
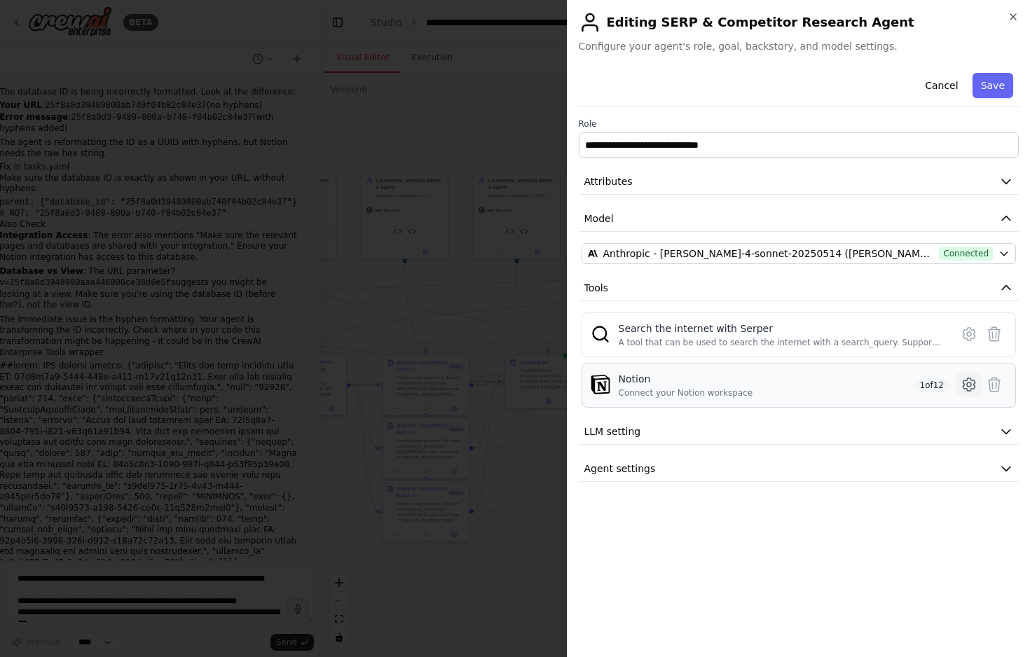
click at [940, 385] on icon at bounding box center [968, 384] width 17 height 17
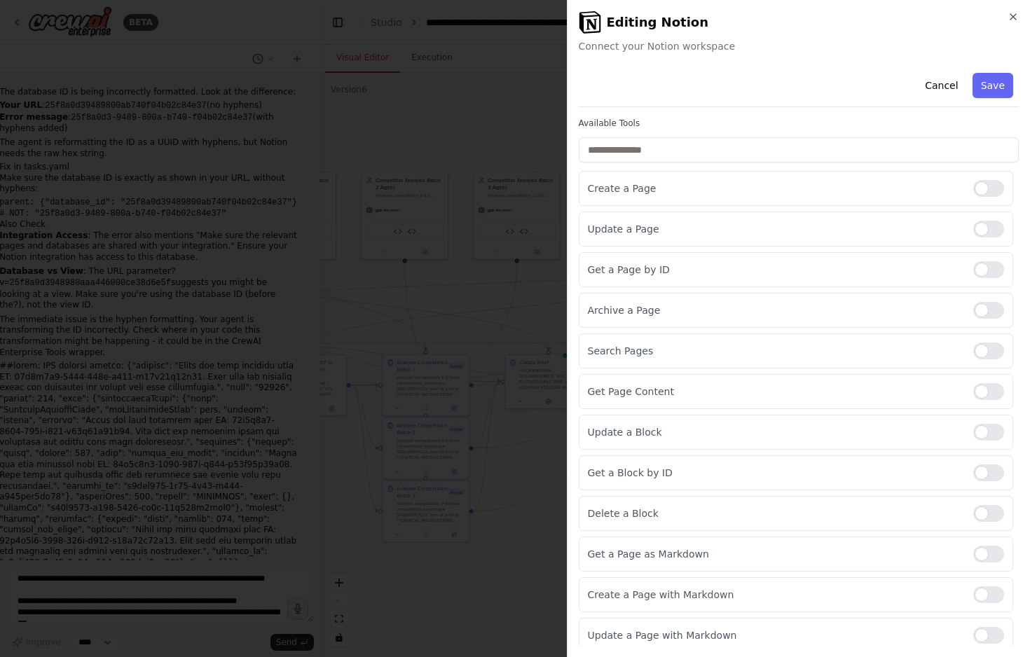
scroll to position [97, 0]
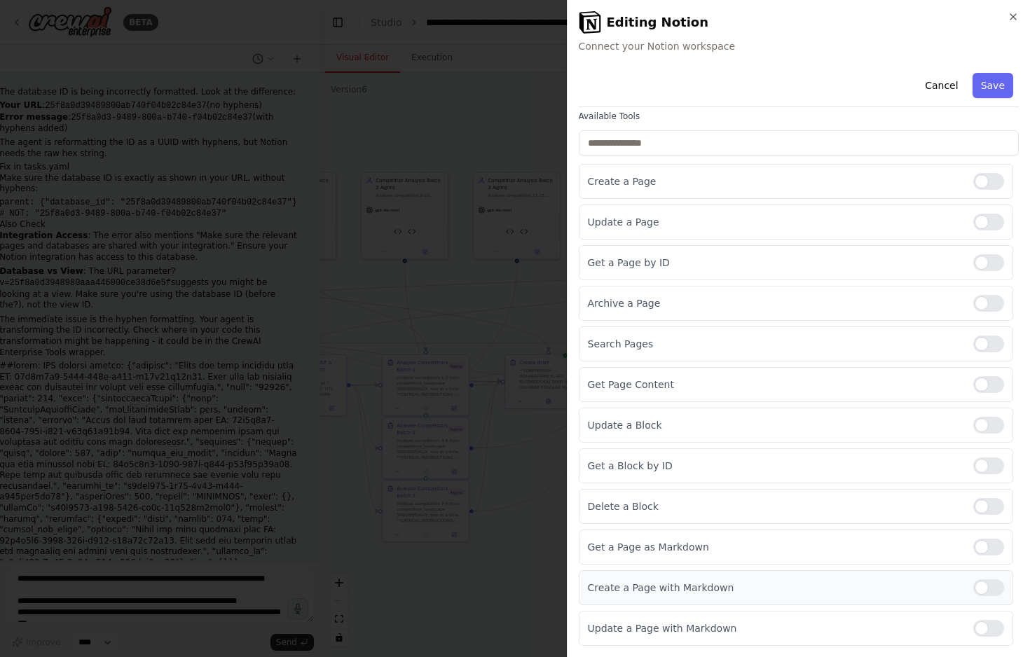
click at [940, 584] on div at bounding box center [988, 587] width 31 height 17
click at [940, 181] on div at bounding box center [988, 181] width 31 height 17
click at [940, 219] on div at bounding box center [988, 222] width 31 height 17
click at [940, 263] on div at bounding box center [988, 262] width 31 height 17
click at [940, 338] on div at bounding box center [988, 344] width 31 height 17
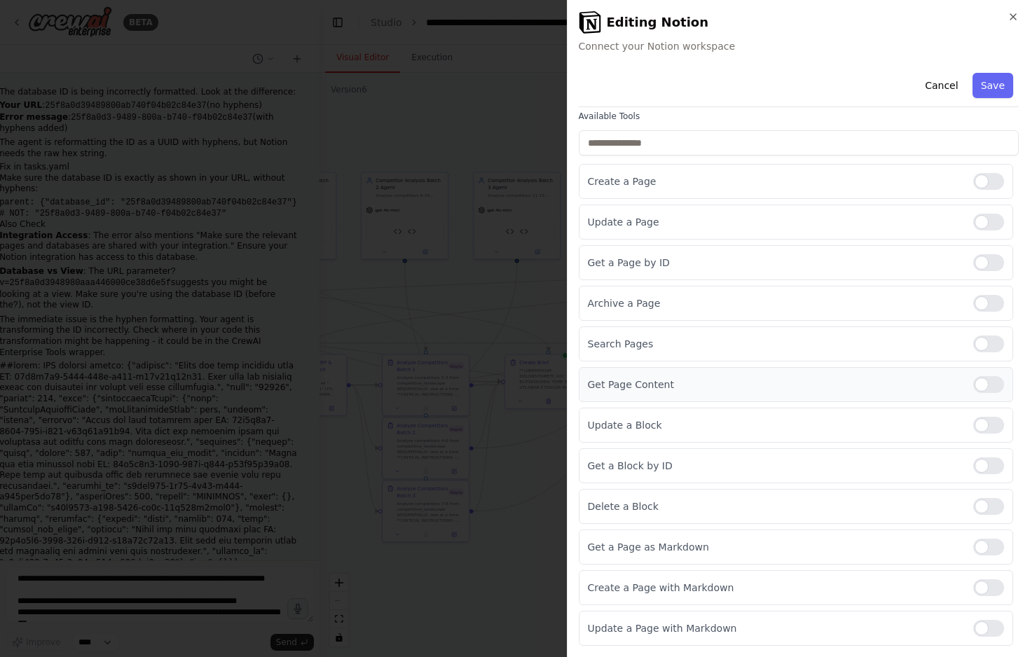
click at [940, 382] on div at bounding box center [988, 384] width 31 height 17
click at [940, 420] on div at bounding box center [988, 425] width 31 height 17
click at [940, 464] on div at bounding box center [988, 465] width 31 height 17
click at [940, 542] on div at bounding box center [988, 547] width 31 height 17
click at [940, 97] on button "Save" at bounding box center [992, 85] width 41 height 25
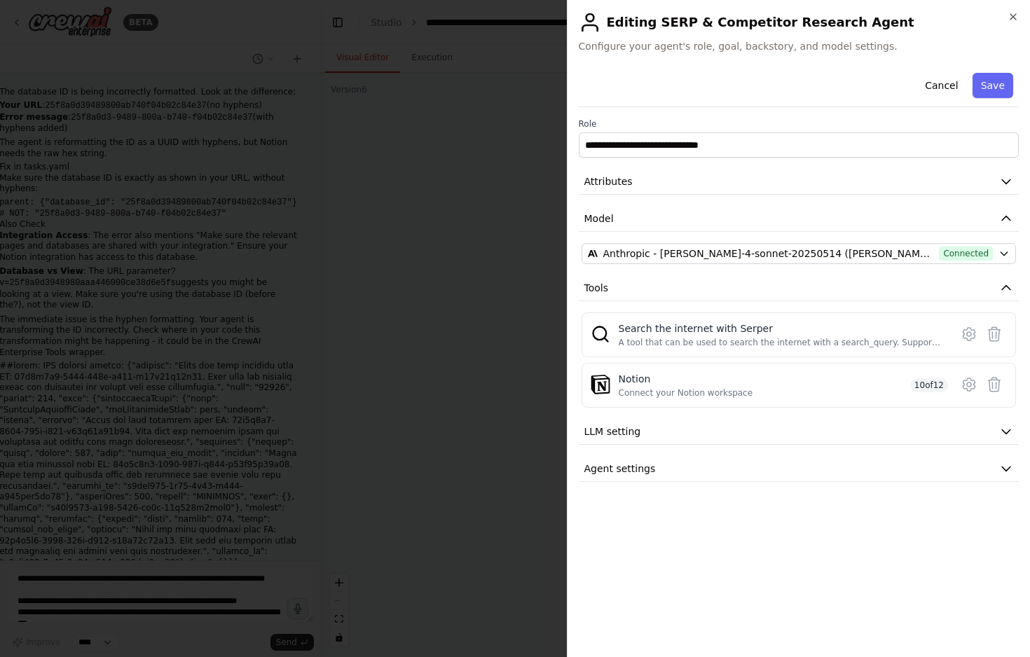
scroll to position [0, 0]
click at [940, 18] on icon "button" at bounding box center [1013, 17] width 6 height 6
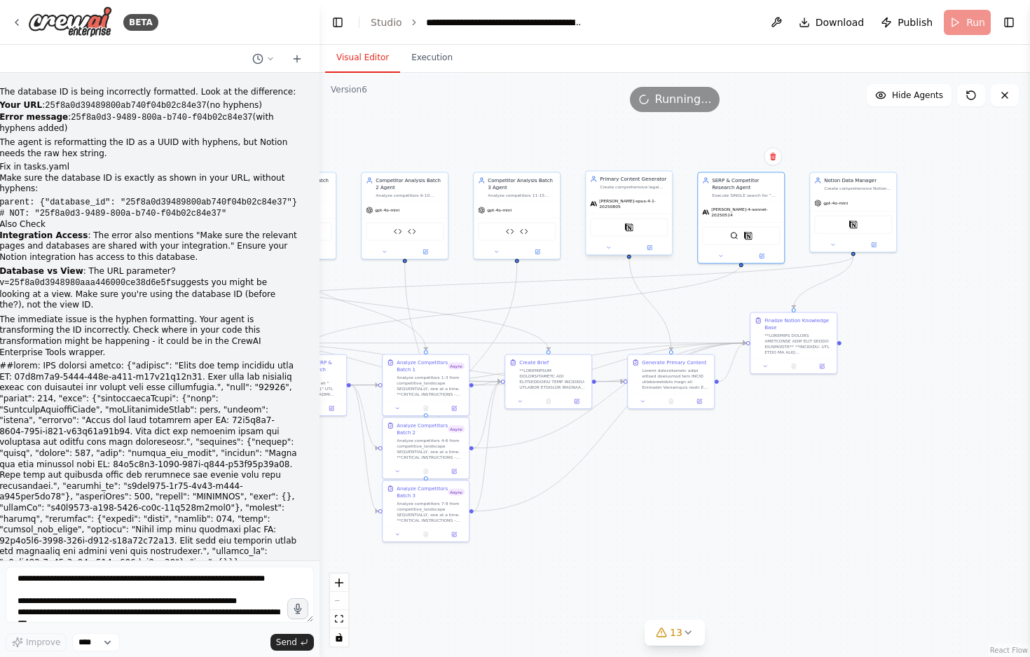
click at [640, 229] on div "Notion" at bounding box center [629, 228] width 78 height 18
click at [651, 246] on icon at bounding box center [649, 248] width 4 height 4
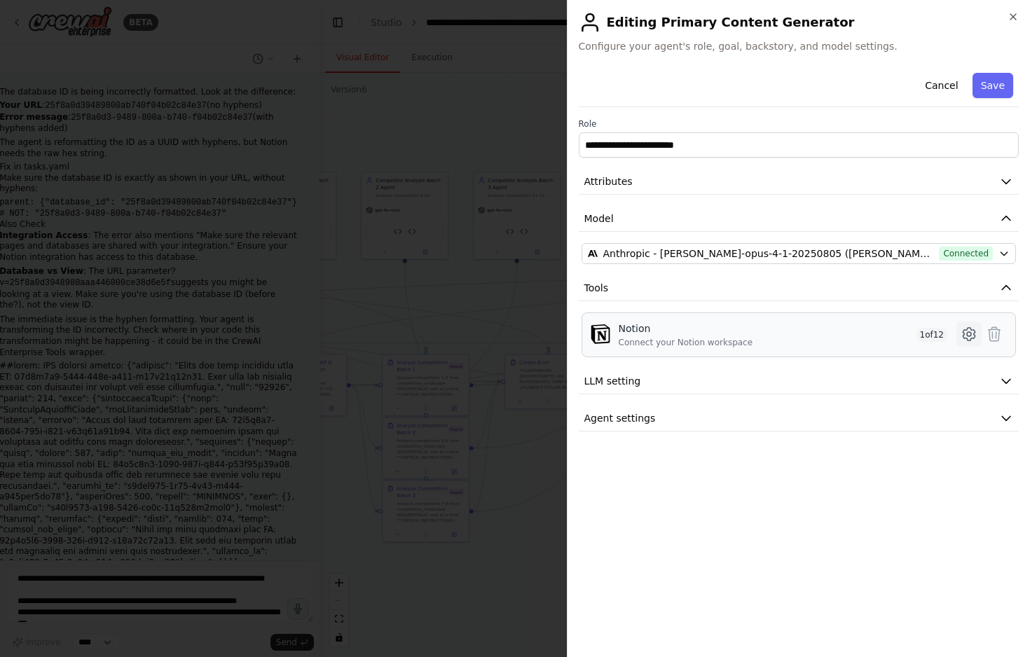
click at [940, 334] on icon at bounding box center [968, 334] width 17 height 17
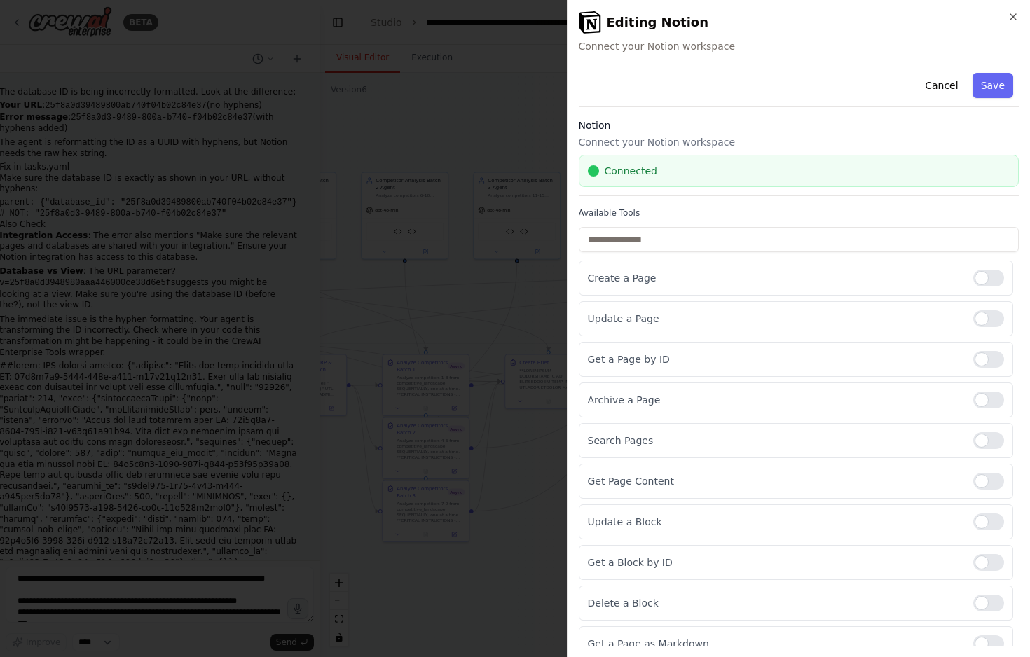
scroll to position [97, 0]
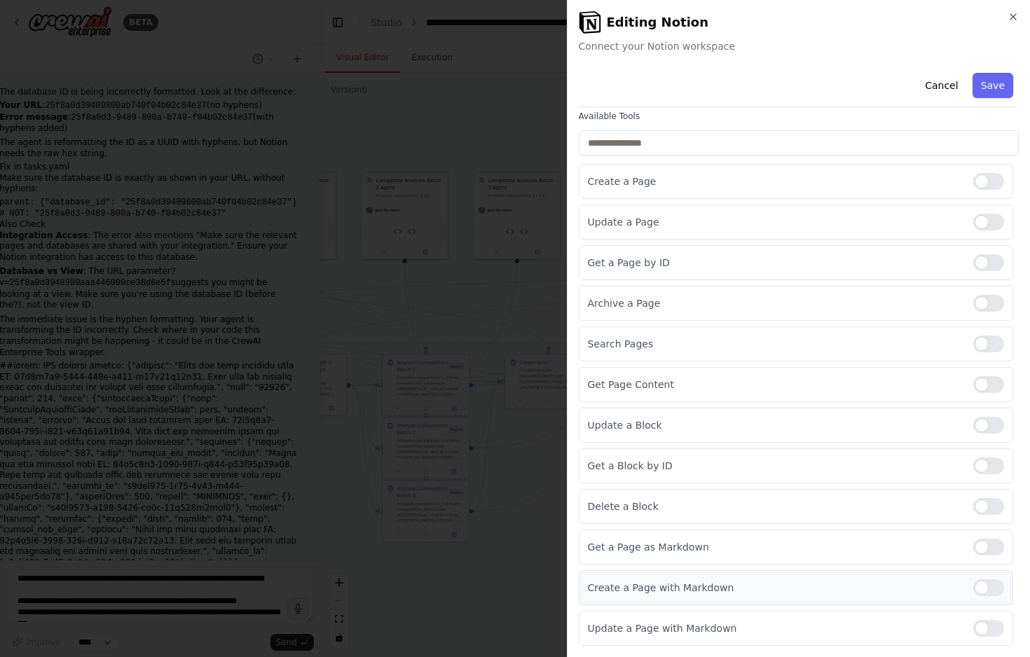
click at [940, 581] on div at bounding box center [988, 587] width 31 height 17
click at [940, 383] on div at bounding box center [988, 384] width 31 height 17
click at [940, 342] on div at bounding box center [988, 344] width 31 height 17
click at [940, 219] on div at bounding box center [988, 222] width 31 height 17
click at [940, 165] on div "Create a Page" at bounding box center [796, 181] width 435 height 35
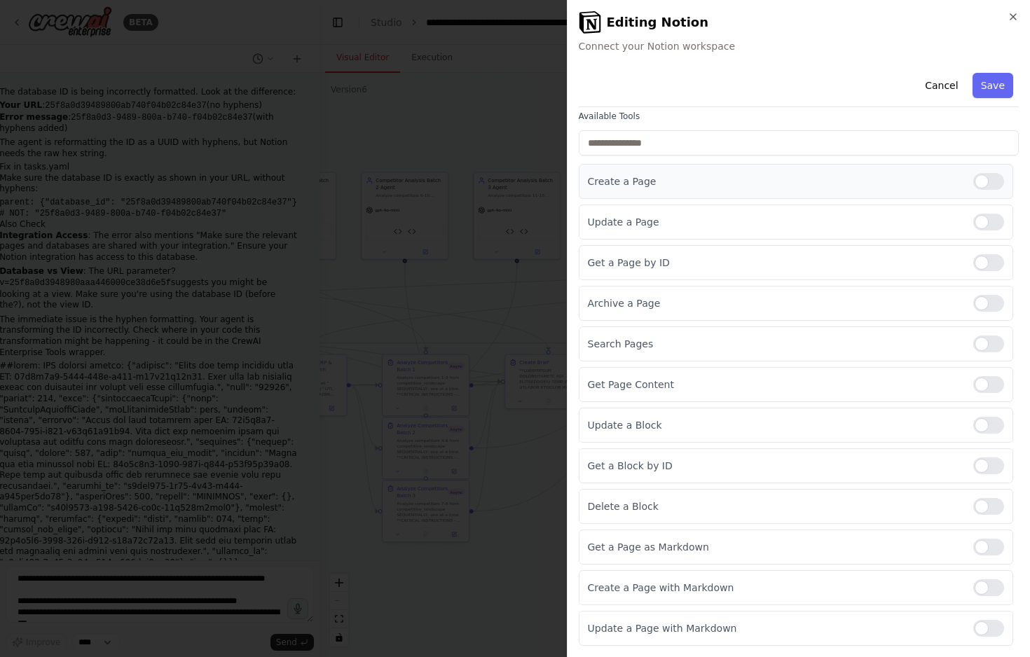
click at [940, 181] on div at bounding box center [988, 181] width 31 height 17
click at [940, 551] on div at bounding box center [988, 547] width 31 height 17
click at [940, 429] on div at bounding box center [988, 425] width 31 height 17
click at [940, 262] on div at bounding box center [988, 262] width 31 height 17
click at [940, 467] on div at bounding box center [988, 465] width 31 height 17
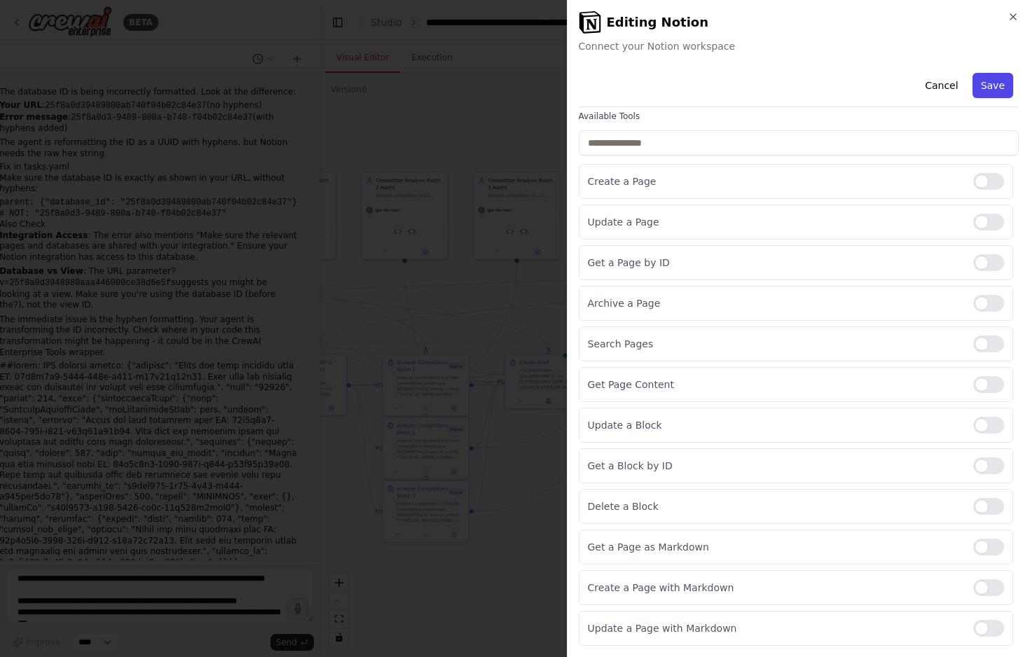
click at [940, 96] on button "Save" at bounding box center [992, 85] width 41 height 25
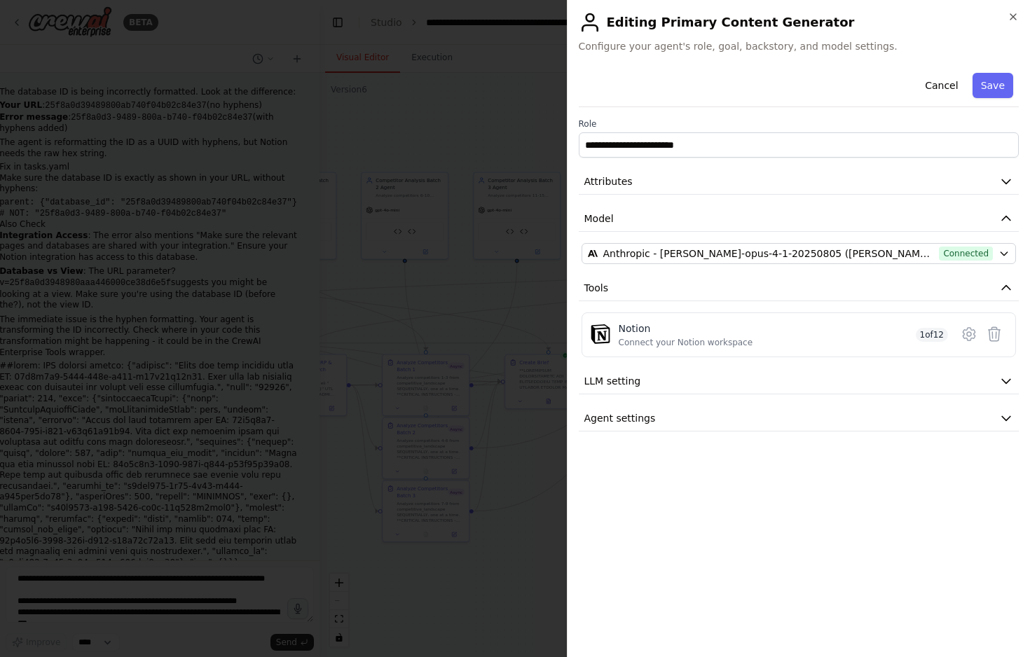
scroll to position [0, 0]
click at [940, 20] on icon "button" at bounding box center [1012, 16] width 11 height 11
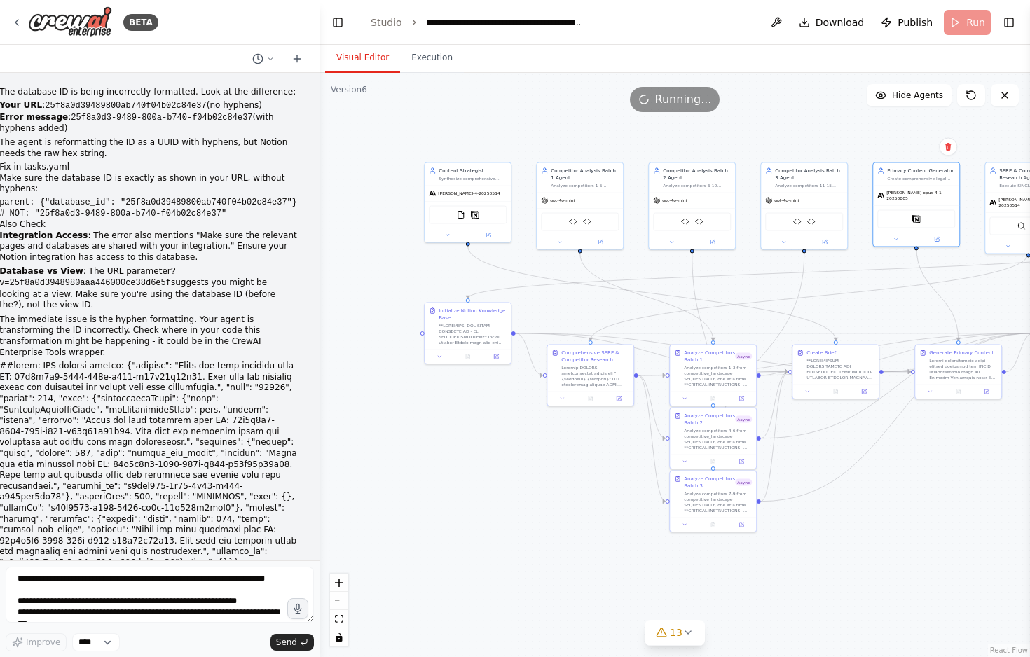
drag, startPoint x: 659, startPoint y: 453, endPoint x: 946, endPoint y: 444, distance: 287.4
click at [940, 444] on div ".deletable-edge-delete-btn { width: 20px; height: 20px; border: 0px solid #ffff…" at bounding box center [674, 365] width 710 height 584
click at [477, 216] on img at bounding box center [475, 213] width 8 height 8
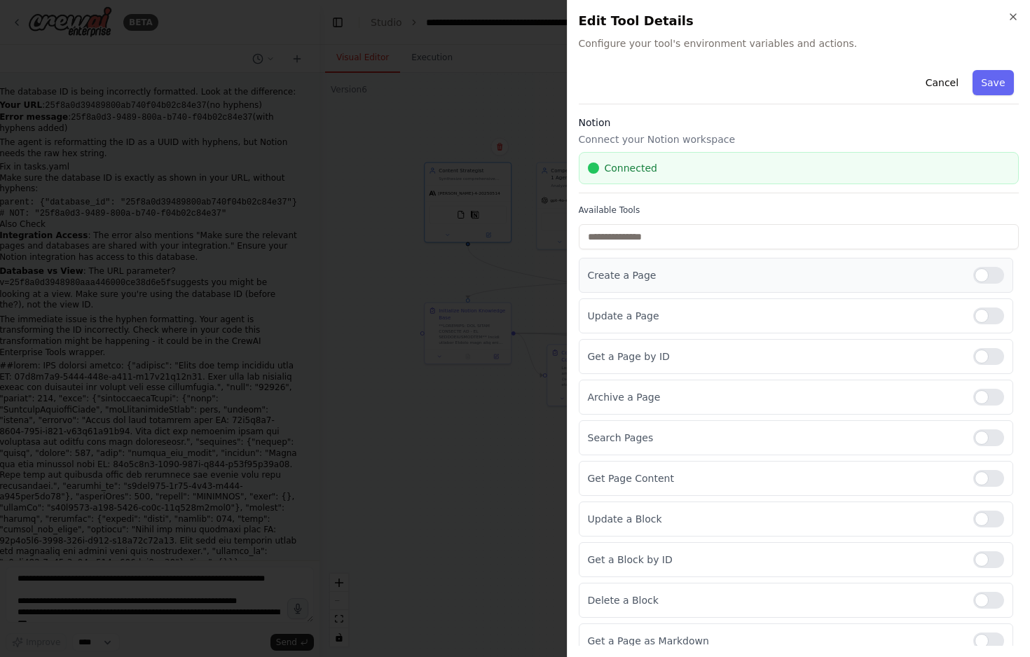
click at [940, 277] on div at bounding box center [988, 275] width 31 height 17
click at [940, 321] on div at bounding box center [988, 316] width 31 height 17
click at [940, 353] on div at bounding box center [988, 356] width 31 height 17
click at [940, 442] on div at bounding box center [988, 437] width 31 height 17
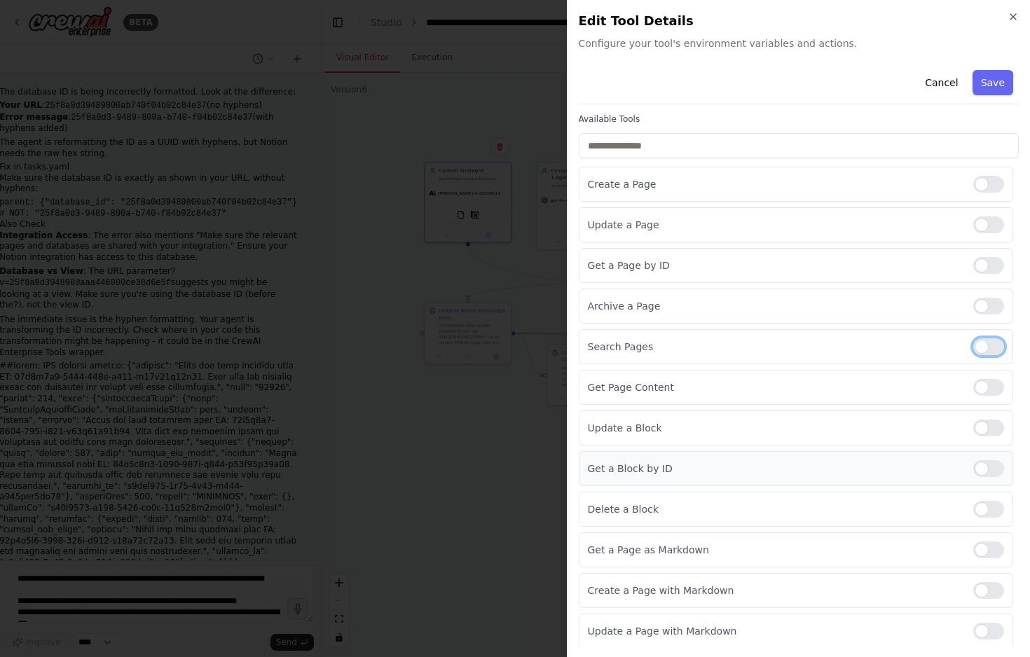
scroll to position [94, 0]
click at [940, 386] on div at bounding box center [988, 384] width 31 height 17
click at [940, 422] on div at bounding box center [988, 425] width 31 height 17
click at [940, 464] on div at bounding box center [988, 465] width 31 height 17
click at [940, 539] on div at bounding box center [988, 547] width 31 height 17
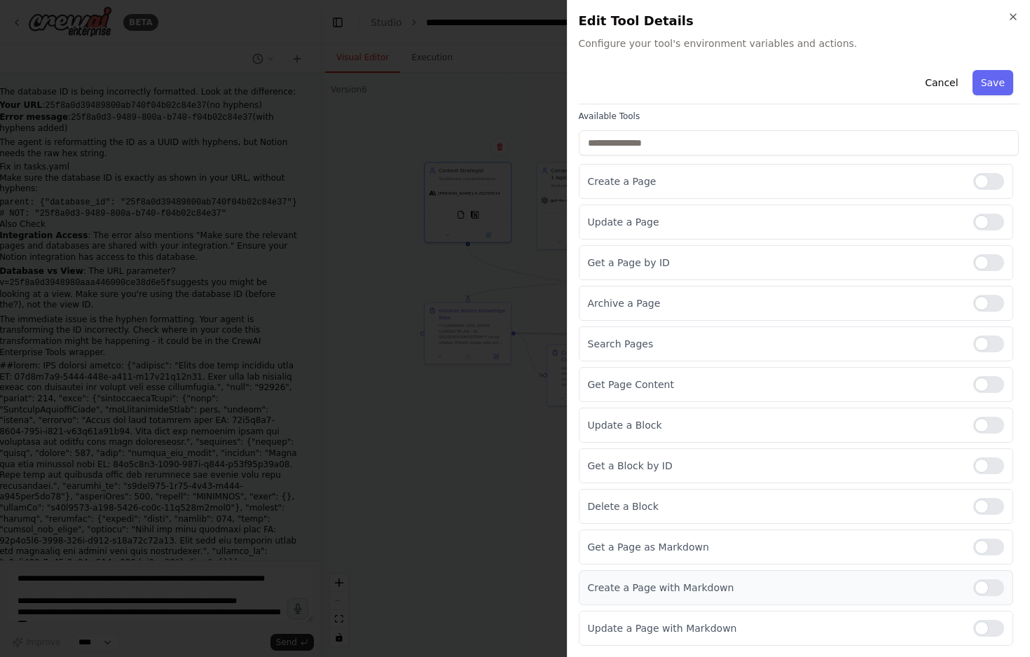
click at [940, 589] on div at bounding box center [988, 587] width 31 height 17
click at [940, 92] on button "Save" at bounding box center [992, 82] width 41 height 25
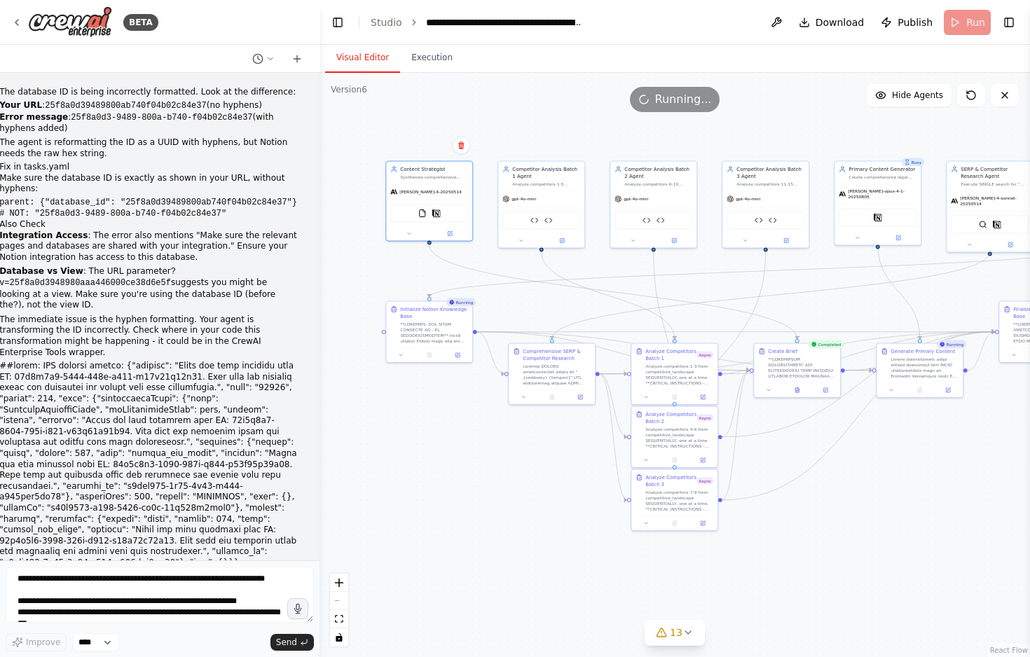
drag, startPoint x: 523, startPoint y: 480, endPoint x: 484, endPoint y: 478, distance: 38.6
click at [484, 478] on div ".deletable-edge-delete-btn { width: 20px; height: 20px; border: 0px solid #ffff…" at bounding box center [674, 365] width 710 height 584
click at [425, 54] on button "Execution" at bounding box center [432, 57] width 64 height 29
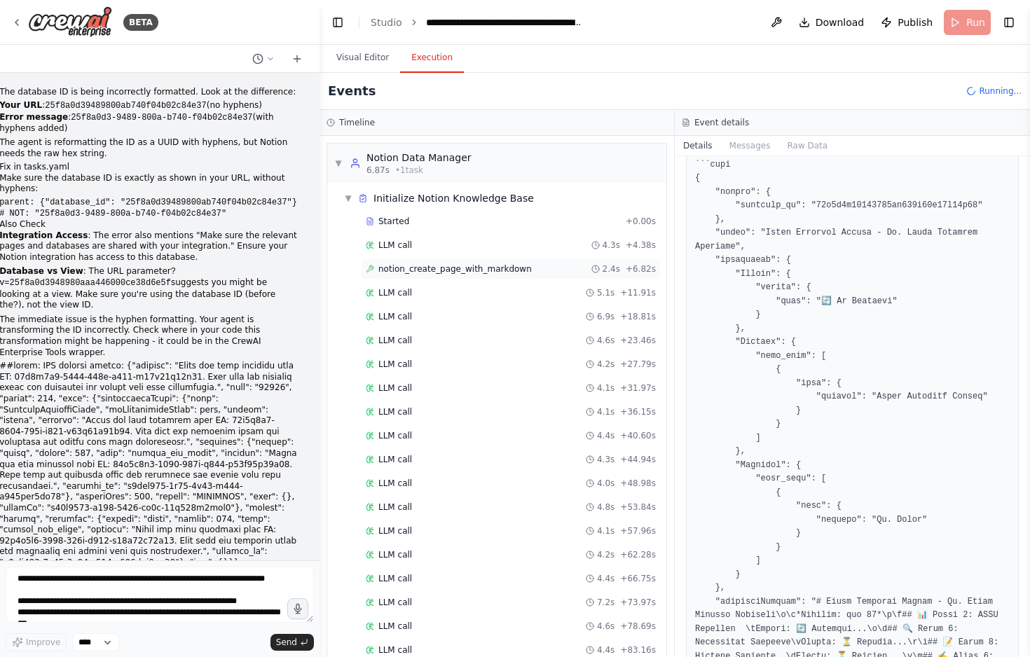
click at [460, 263] on span "notion_create_page_with_markdown" at bounding box center [454, 268] width 153 height 11
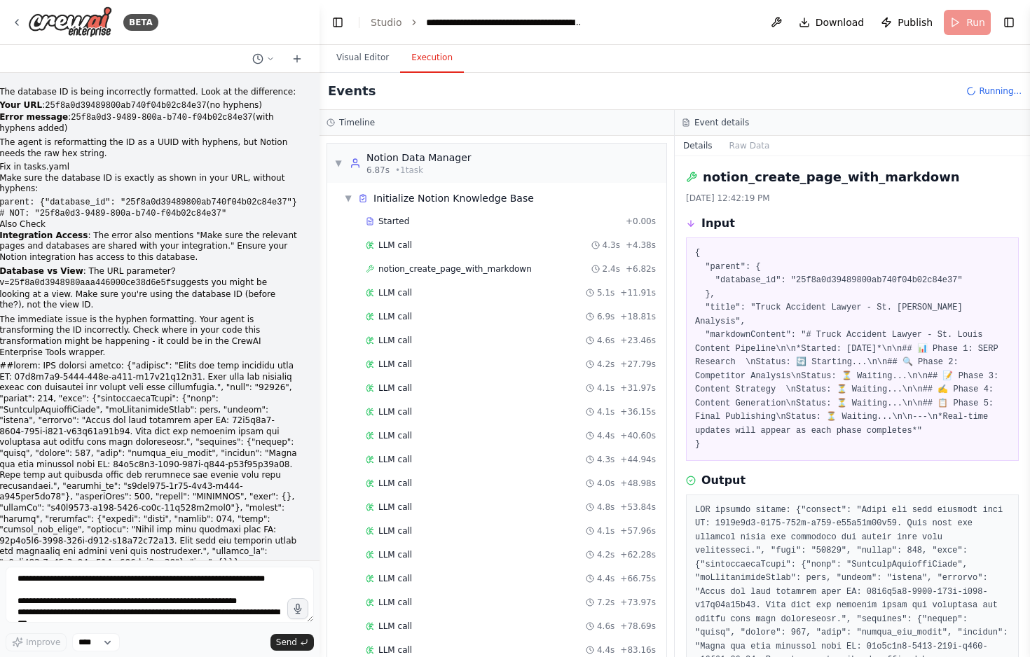
scroll to position [195, 0]
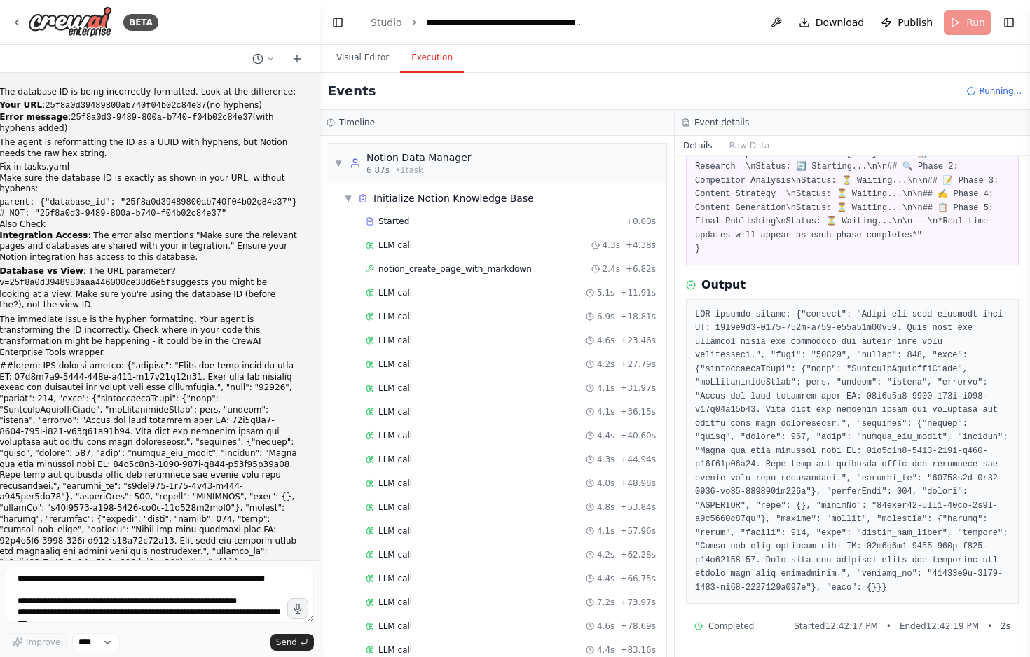
click at [705, 436] on pre at bounding box center [852, 451] width 315 height 287
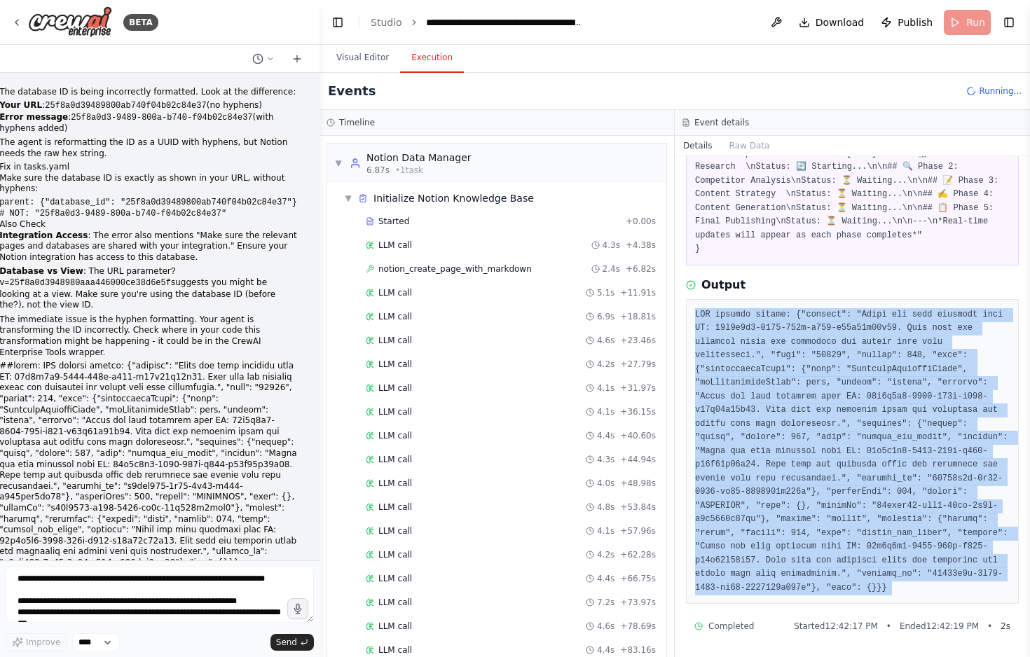
click at [705, 436] on pre at bounding box center [852, 451] width 315 height 287
copy div "API request failed: {"message": "Could not find database with ID: 25f8a0d3-9489…"
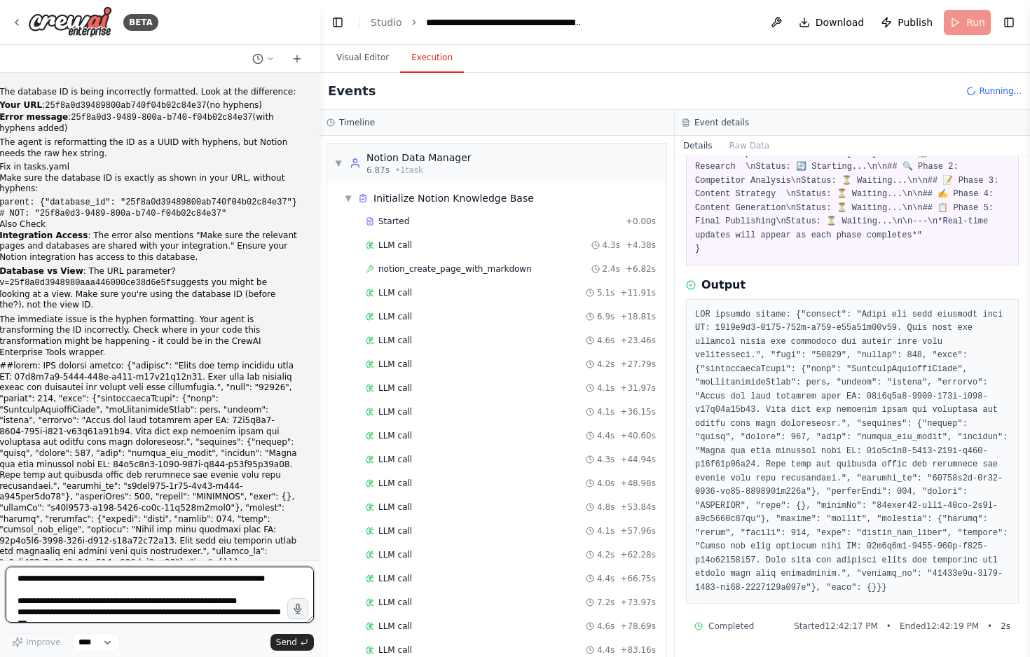
click at [48, 579] on textarea at bounding box center [160, 595] width 308 height 56
paste textarea "**********"
type textarea "**********"
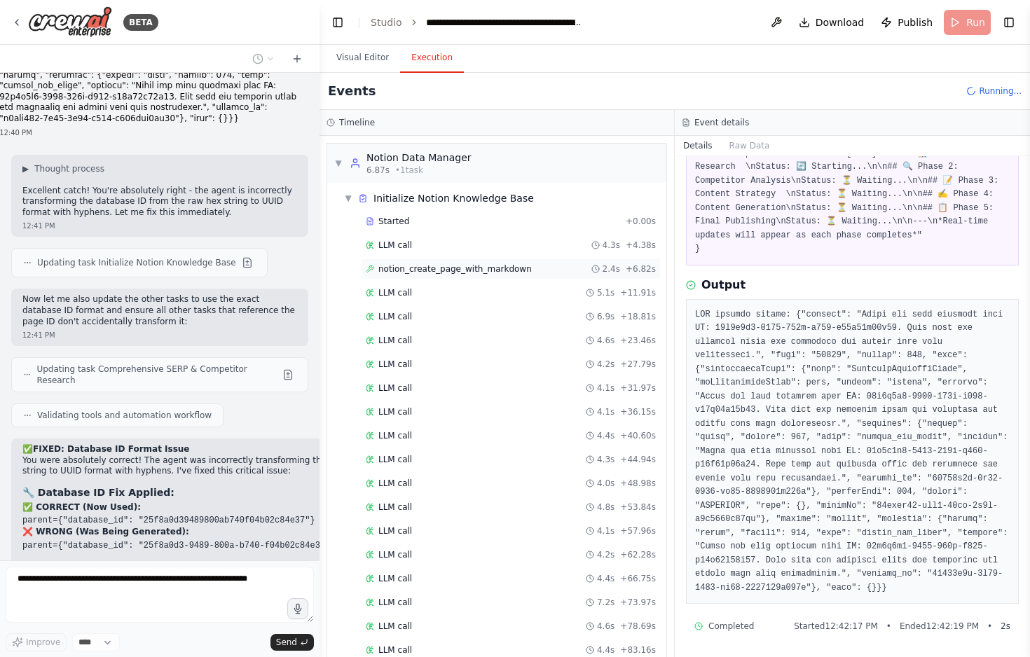
scroll to position [32662, 0]
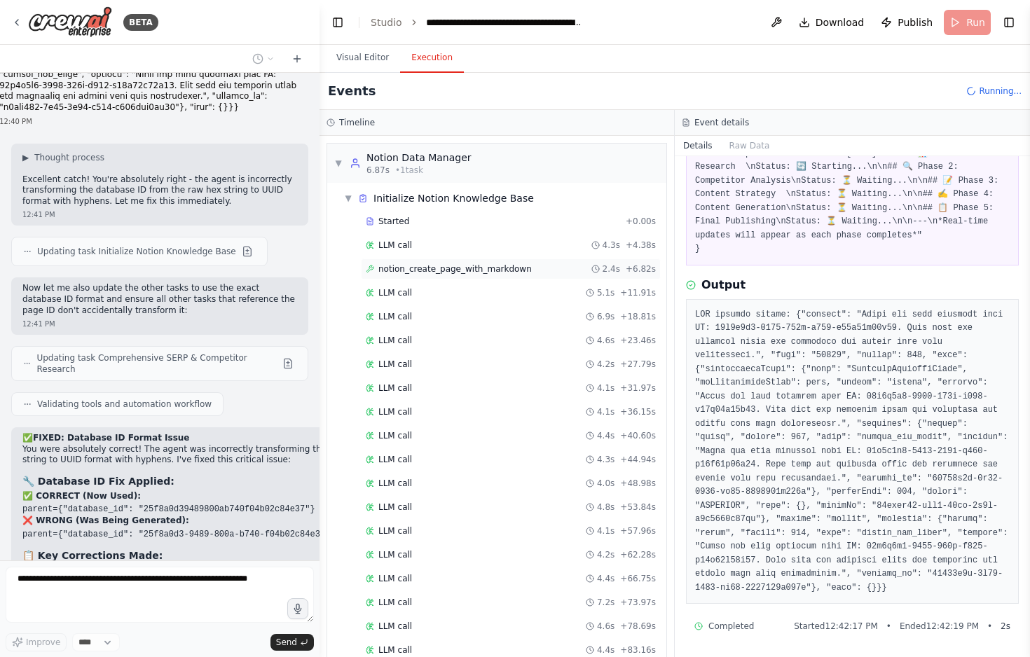
click at [451, 279] on div "notion_create_page_with_markdown 2.4s + 6.82s" at bounding box center [511, 268] width 300 height 21
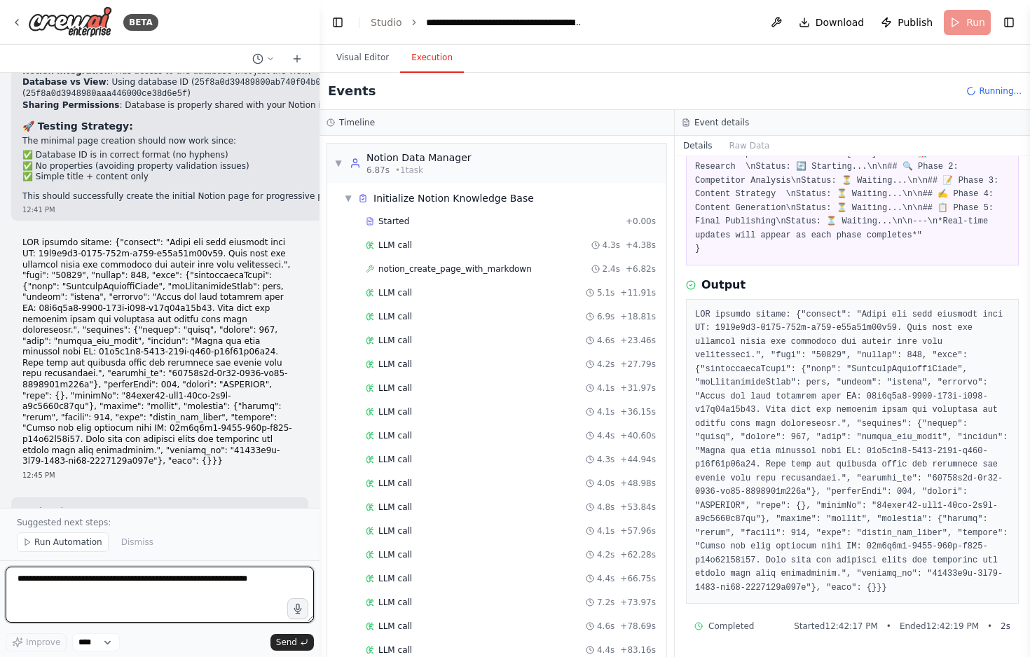
scroll to position [33316, 0]
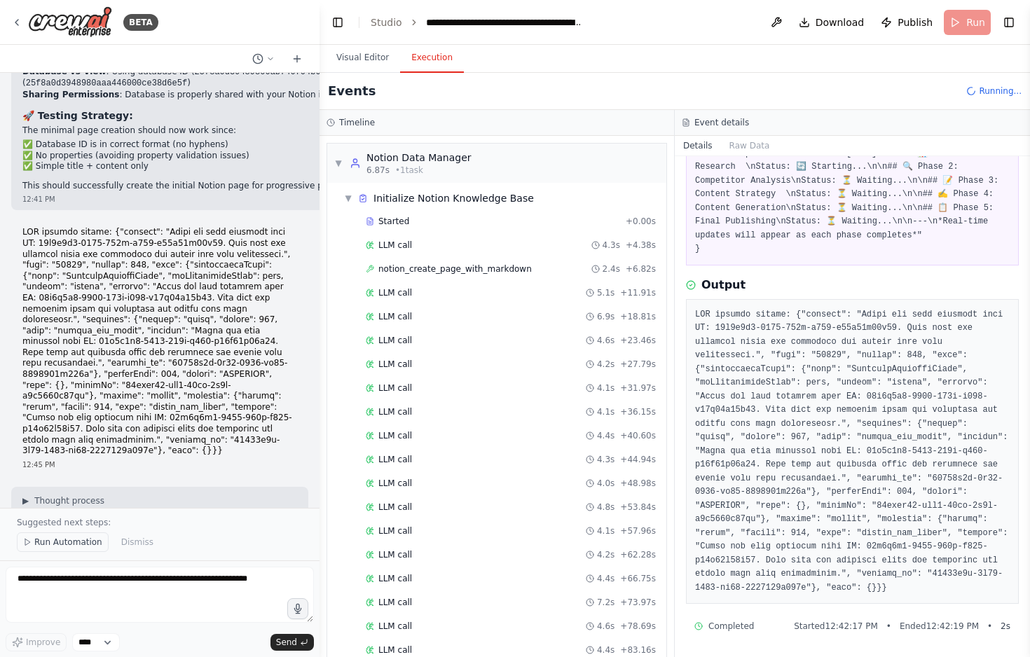
click at [68, 547] on span "Run Automation" at bounding box center [68, 542] width 68 height 11
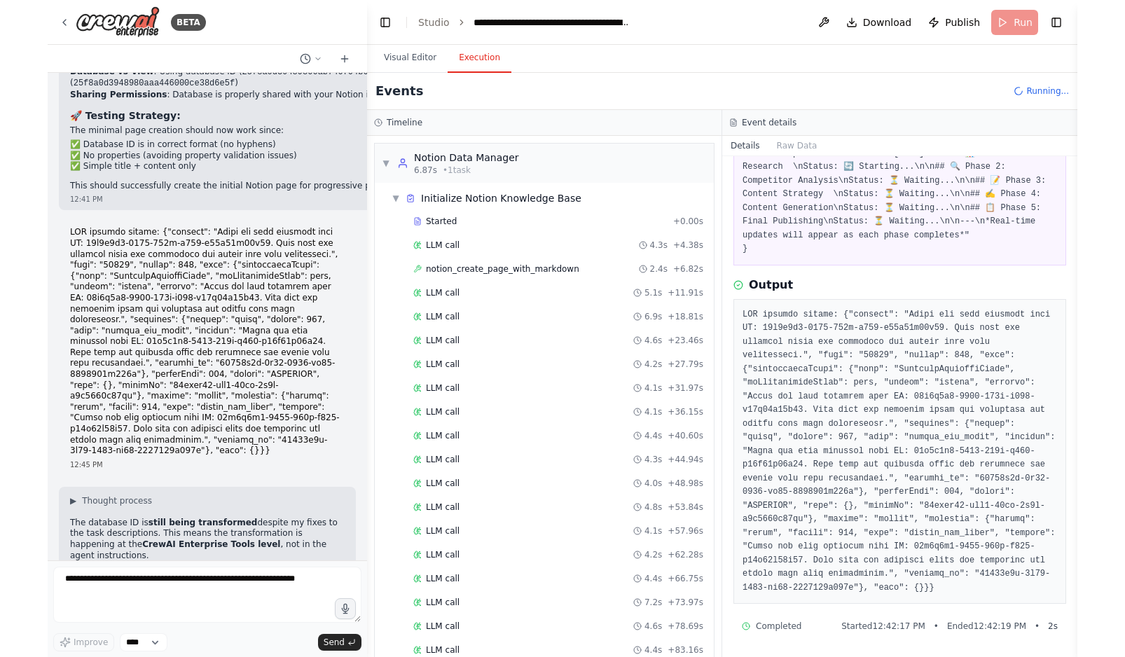
scroll to position [33263, 0]
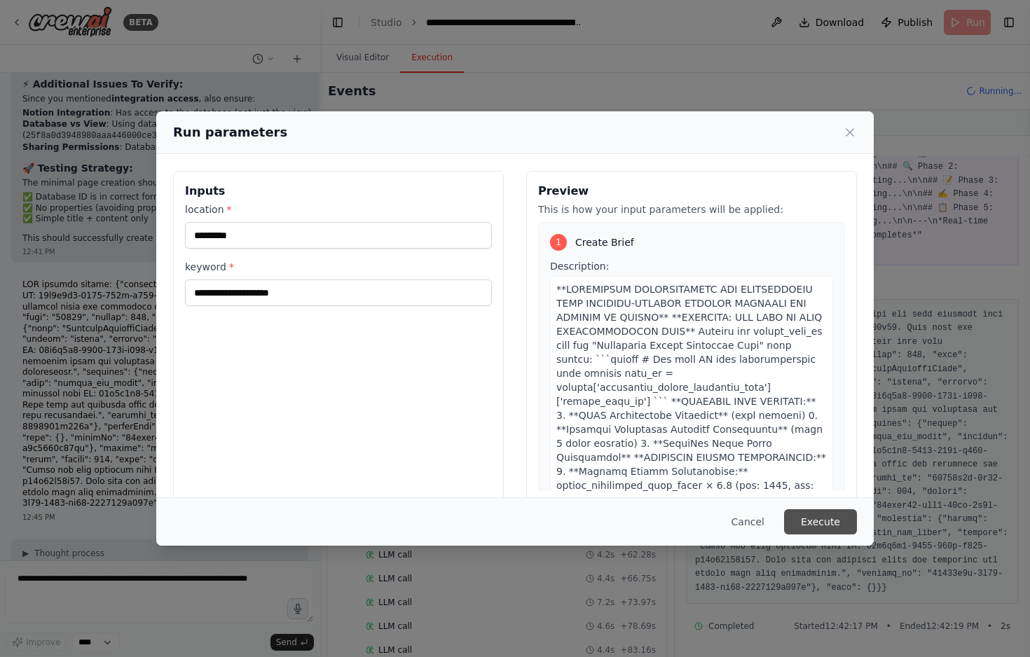
click at [820, 520] on button "Execute" at bounding box center [820, 521] width 73 height 25
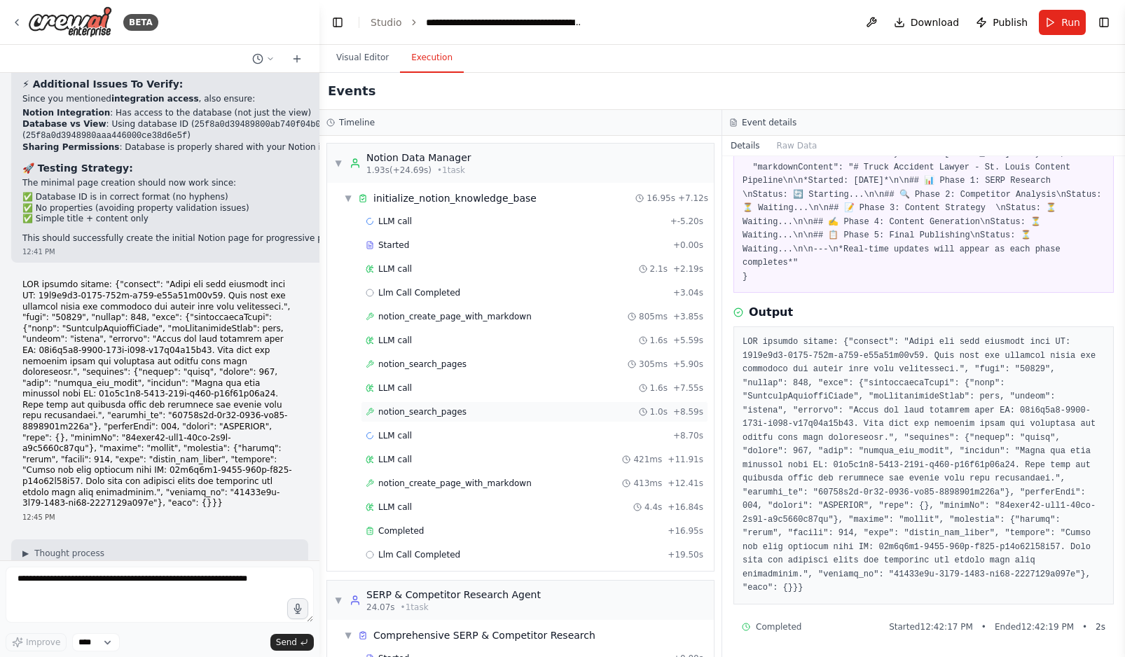
scroll to position [105, 0]
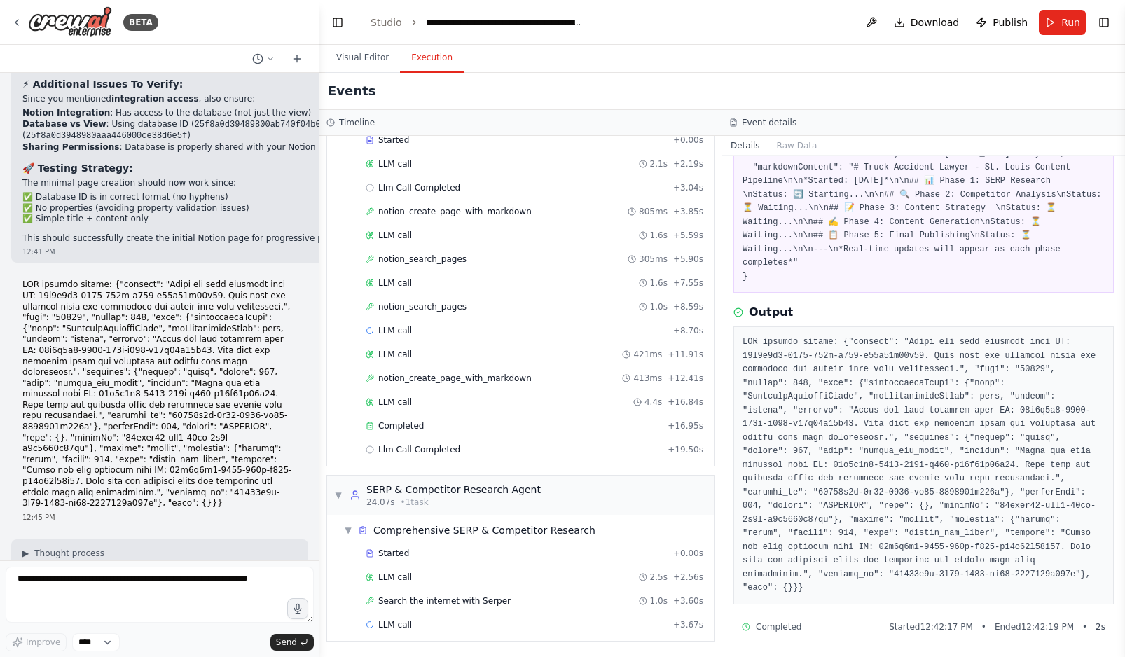
click at [940, 6] on header "**********" at bounding box center [722, 22] width 806 height 45
click at [940, 27] on button "Run" at bounding box center [1062, 22] width 47 height 25
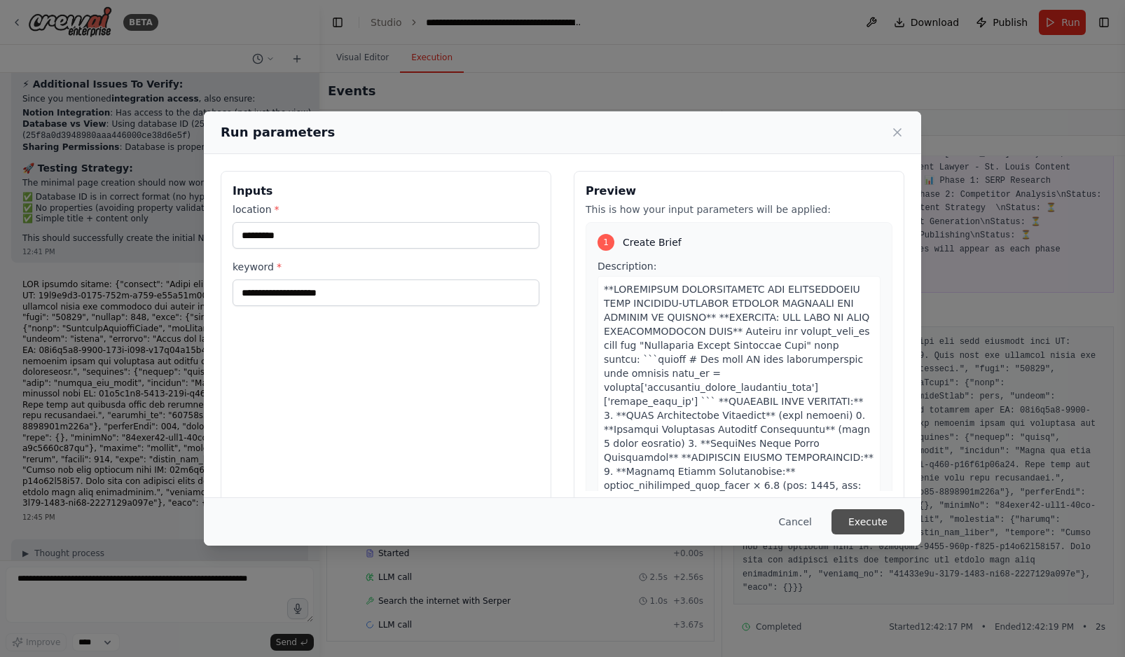
click at [867, 515] on button "Execute" at bounding box center [868, 521] width 73 height 25
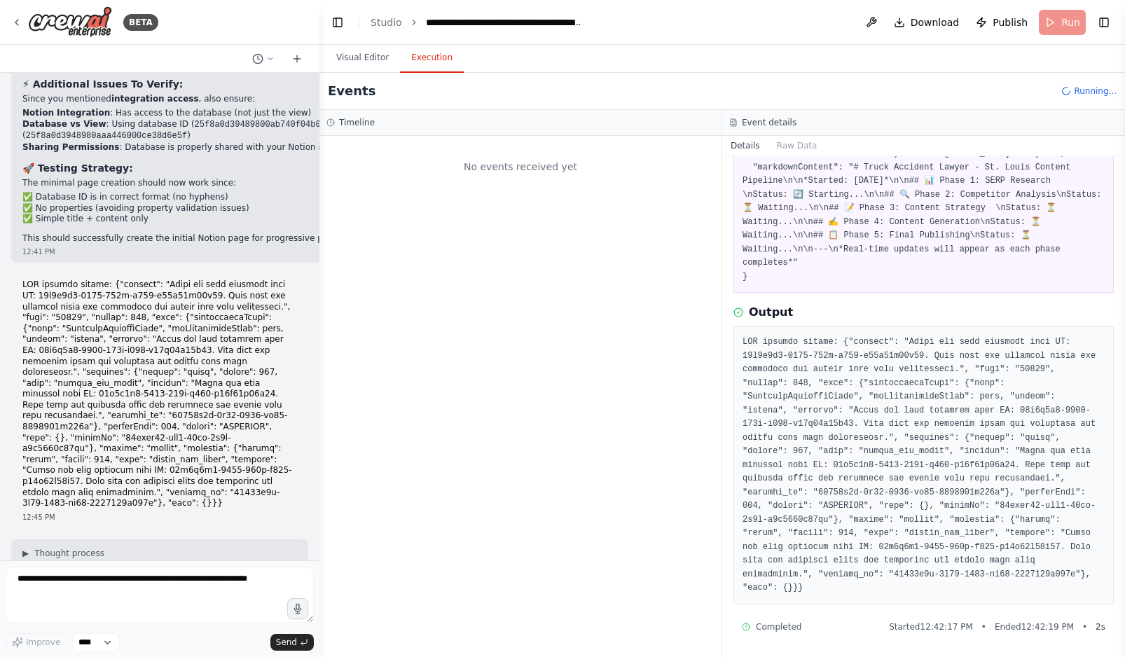
scroll to position [0, 0]
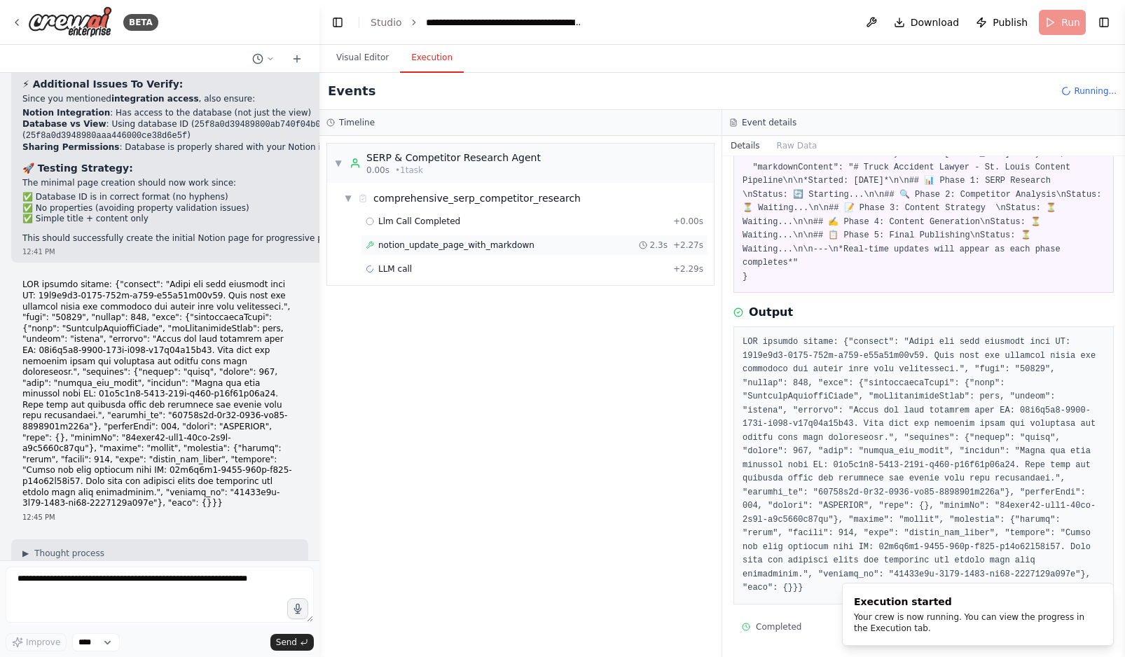
click at [492, 247] on span "notion_update_page_with_markdown" at bounding box center [456, 245] width 156 height 11
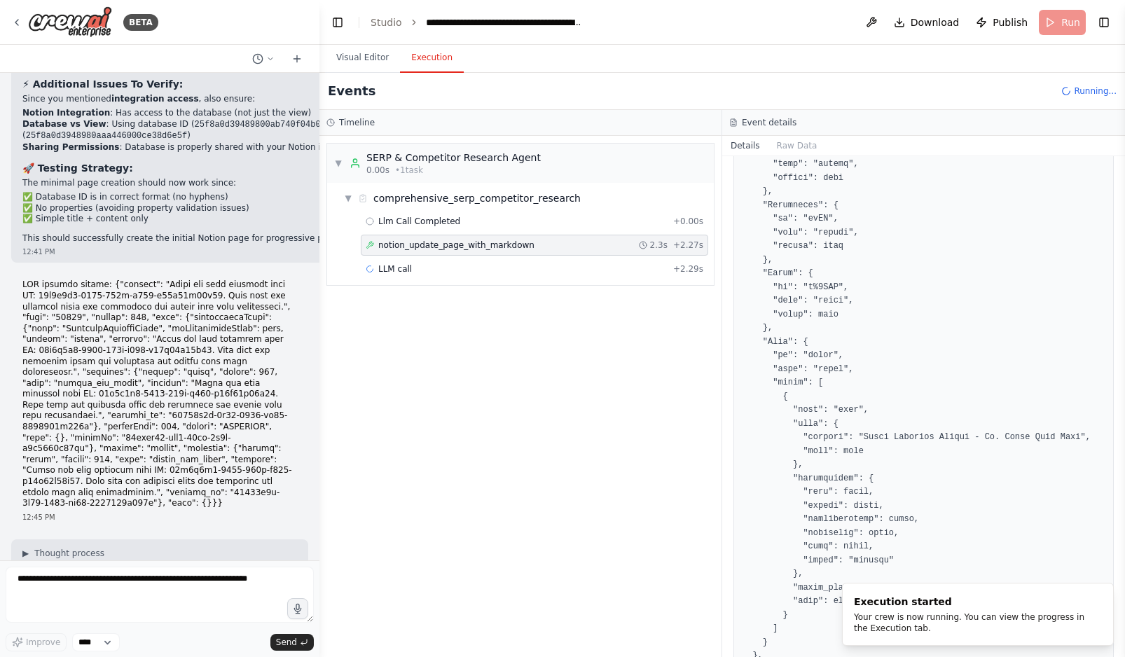
scroll to position [1971, 0]
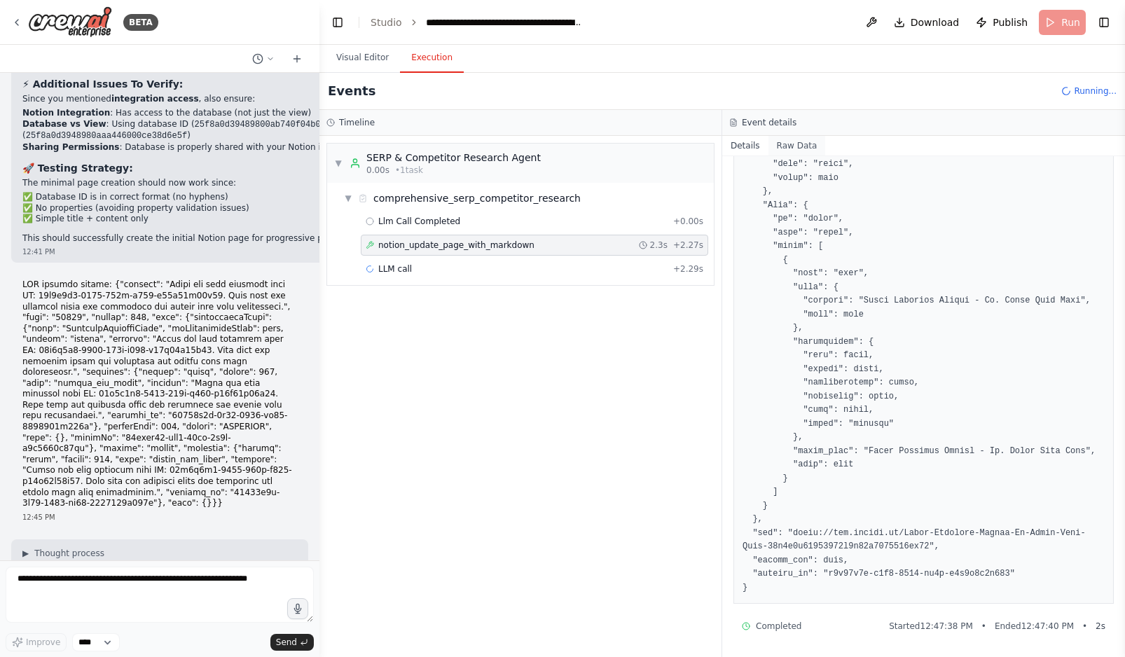
click at [794, 155] on button "Raw Data" at bounding box center [796, 146] width 57 height 20
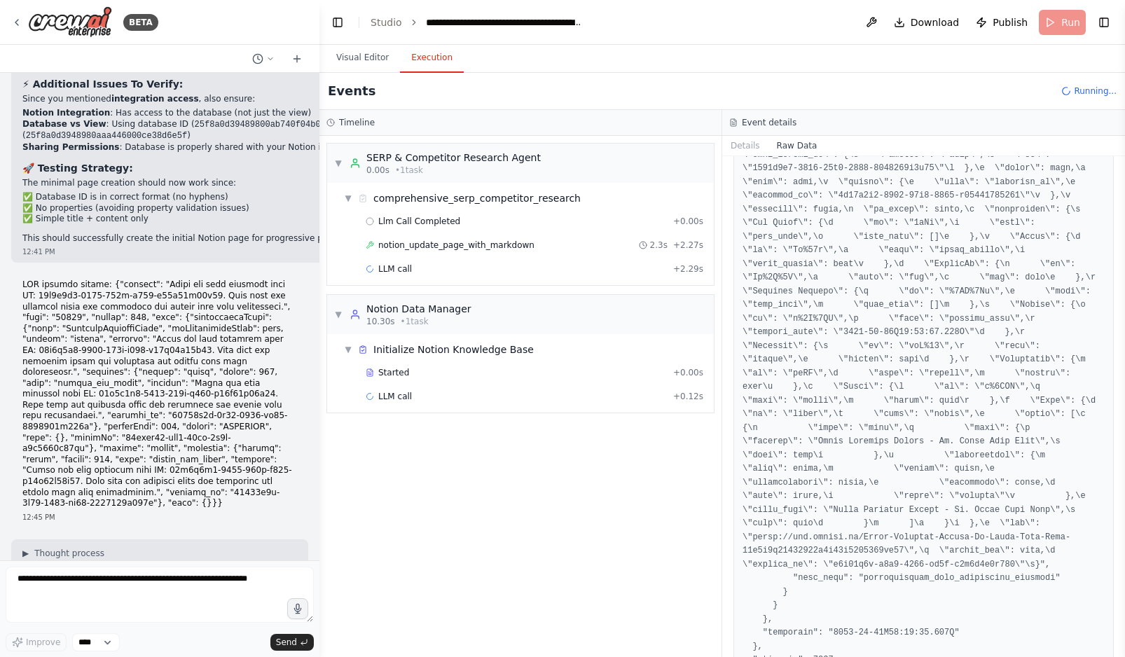
scroll to position [9417, 0]
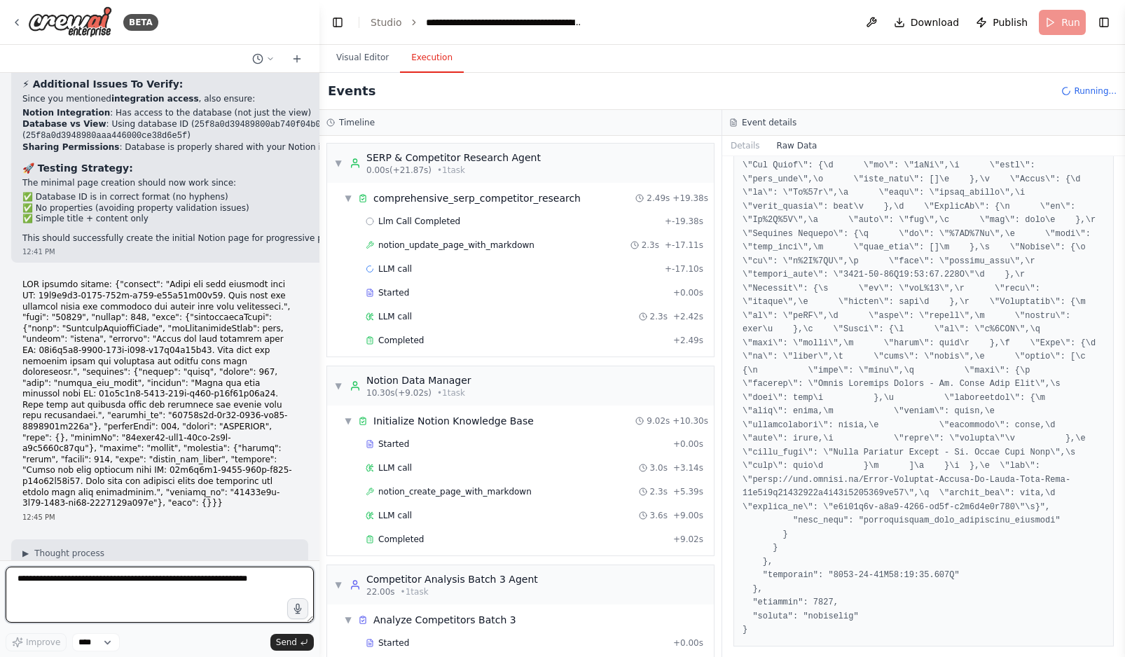
click at [51, 598] on textarea at bounding box center [160, 595] width 308 height 56
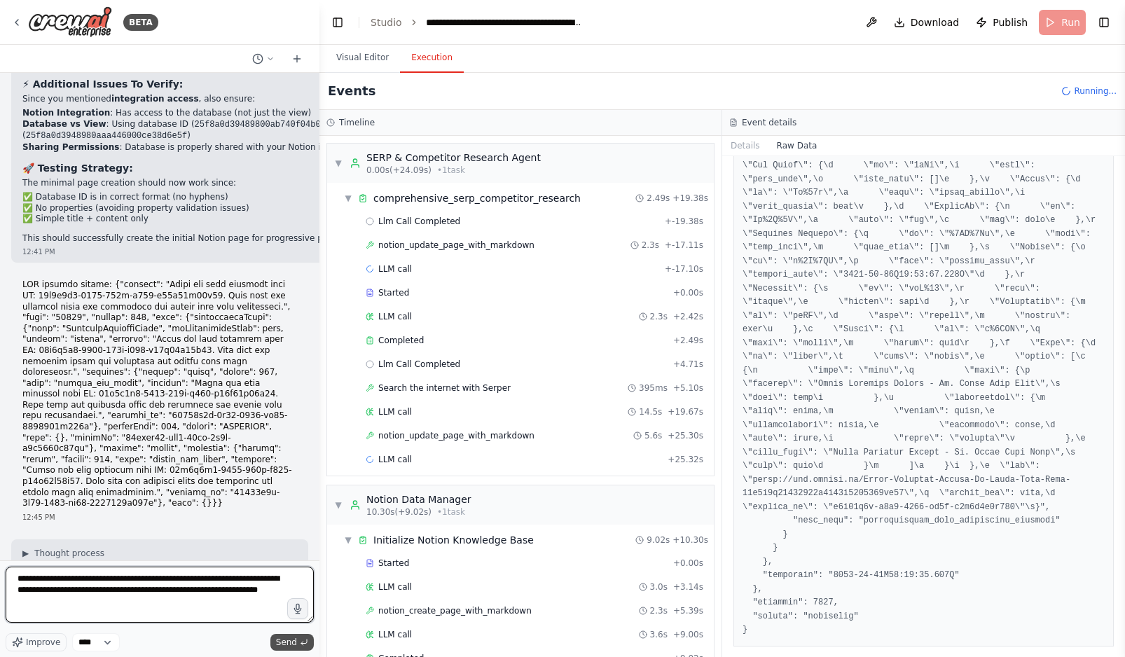
type textarea "**********"
click at [284, 644] on span "Send" at bounding box center [286, 642] width 21 height 11
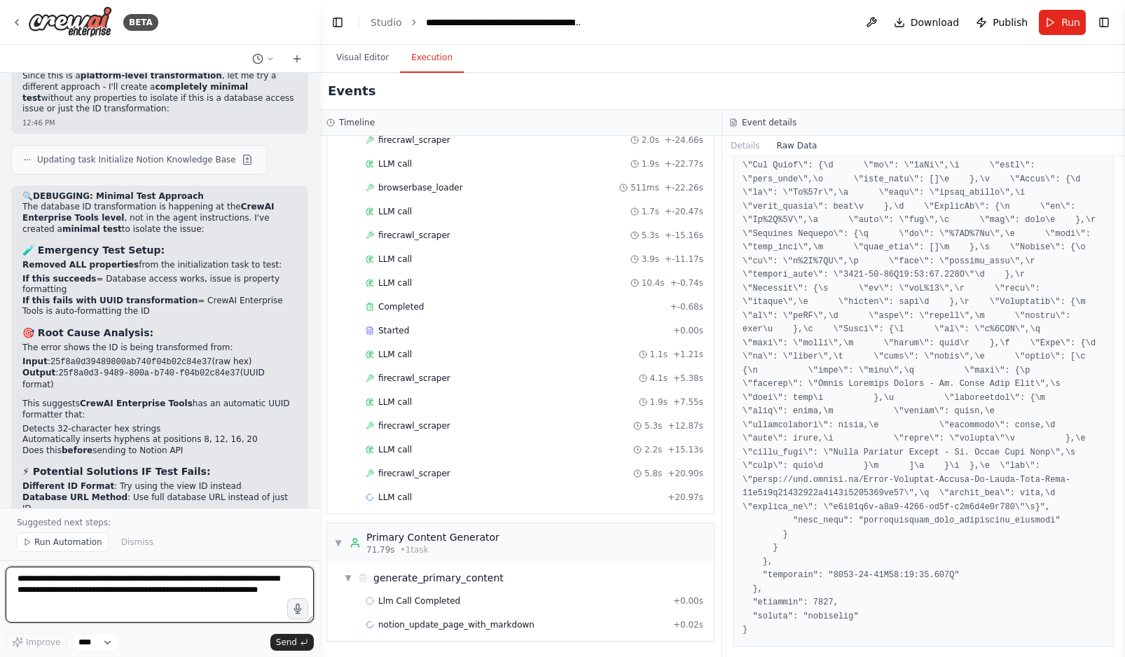
scroll to position [33969, 0]
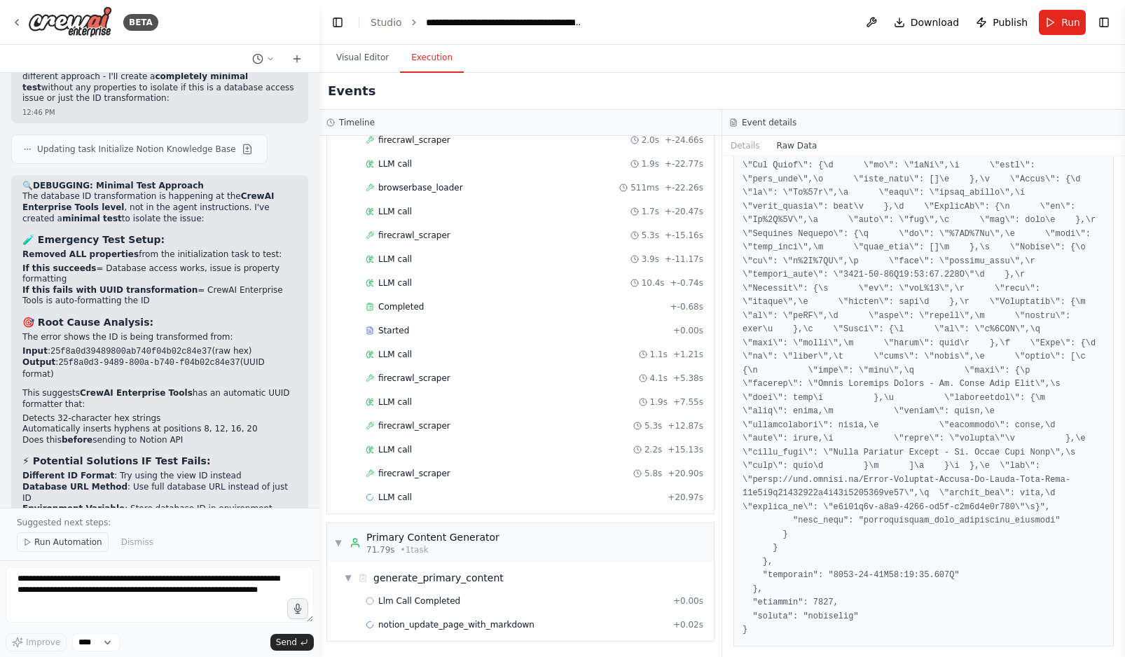
click at [72, 542] on span "Run Automation" at bounding box center [68, 542] width 68 height 11
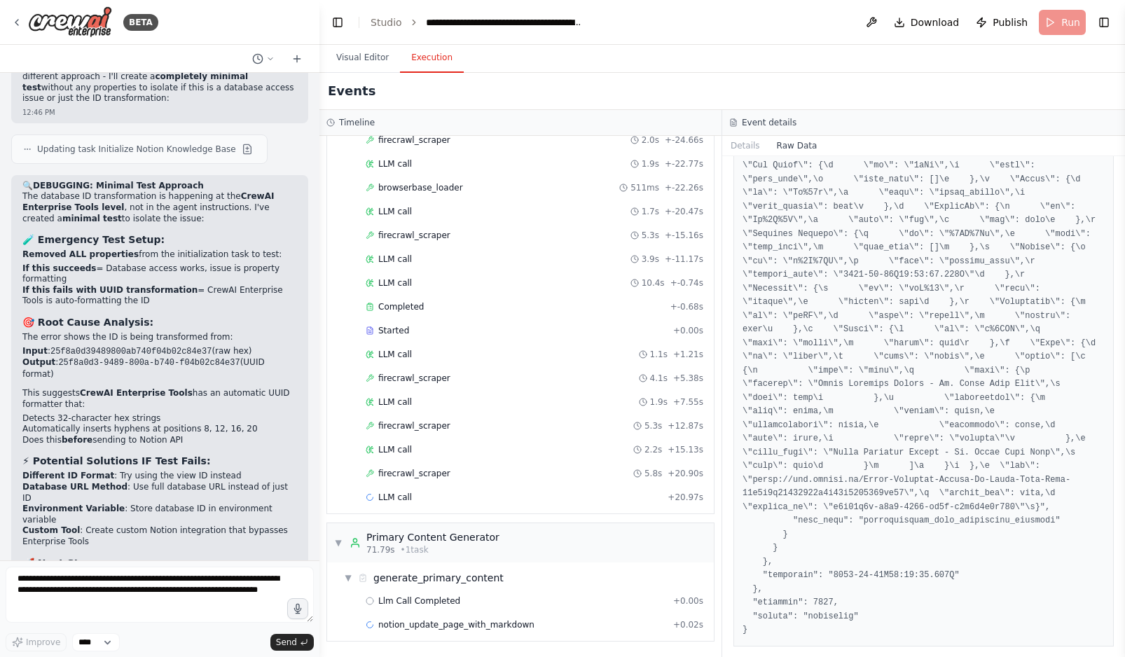
scroll to position [33917, 0]
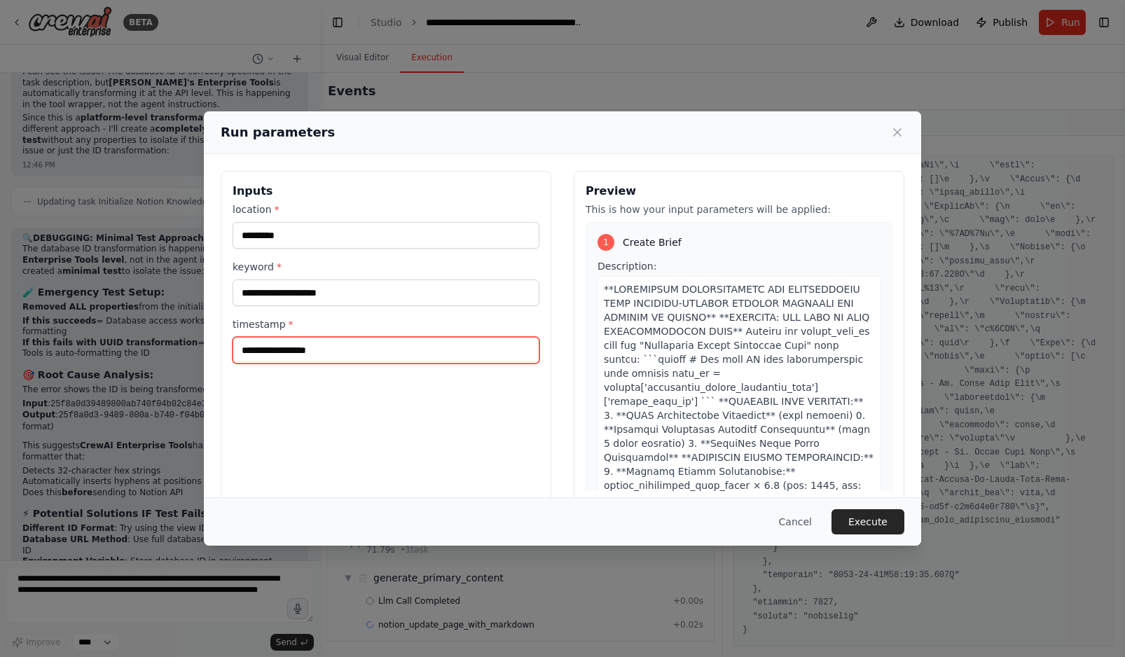
click at [329, 358] on input "timestamp *" at bounding box center [386, 350] width 307 height 27
type input "***"
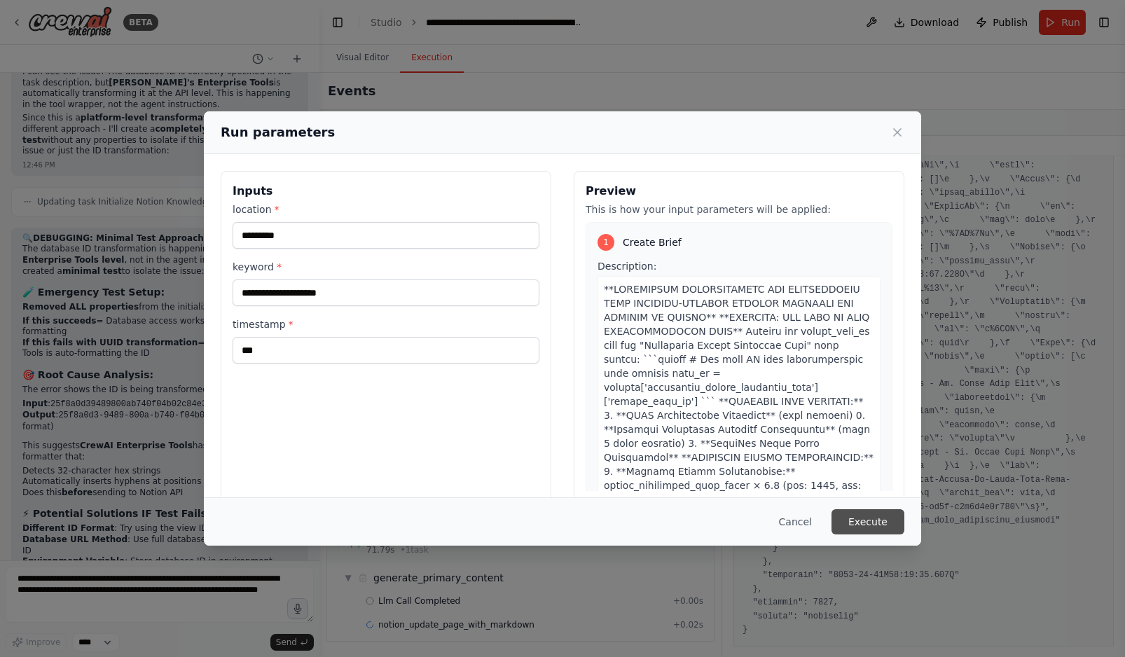
click at [882, 525] on button "Execute" at bounding box center [868, 521] width 73 height 25
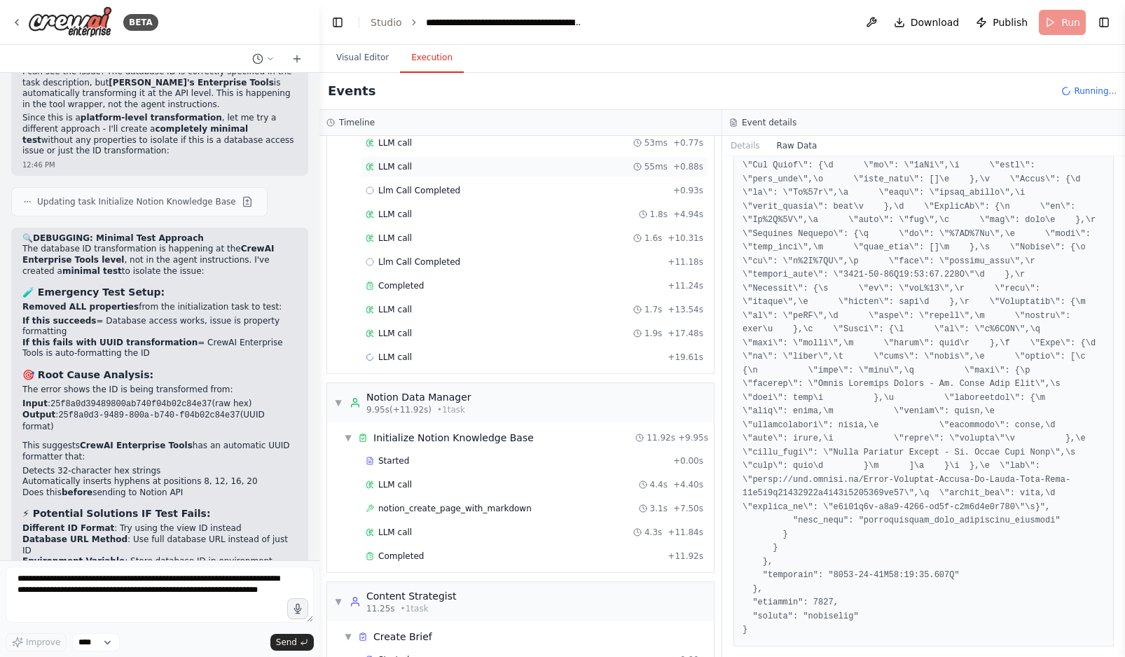
scroll to position [262, 0]
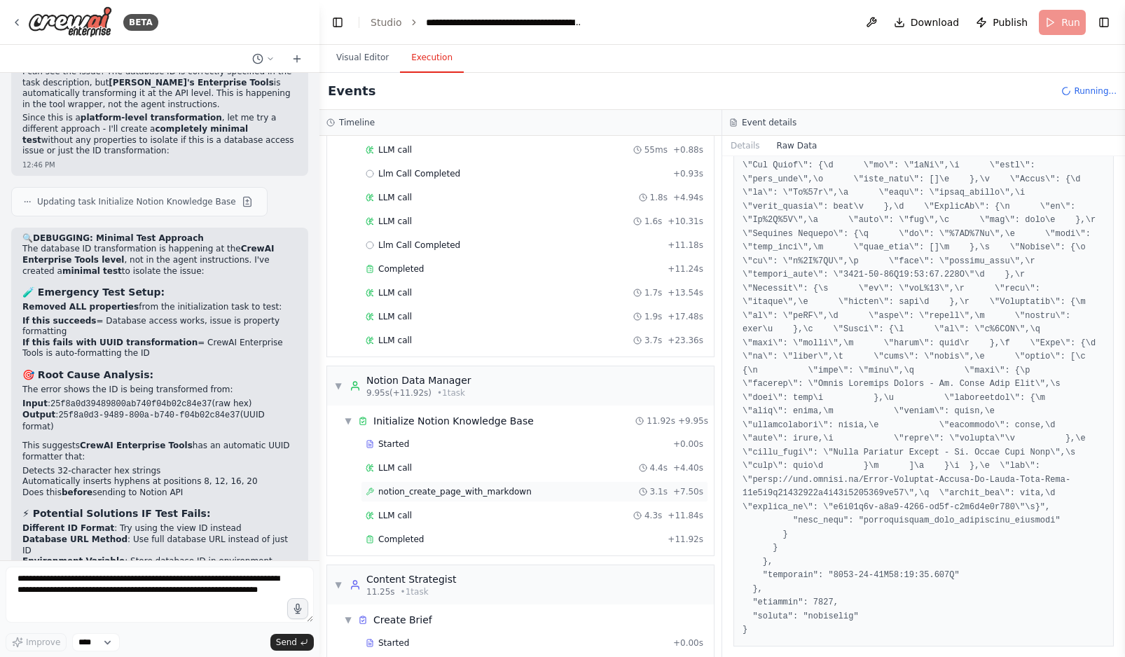
click at [493, 497] on div "notion_create_page_with_markdown 3.1s + 7.50s" at bounding box center [534, 491] width 347 height 21
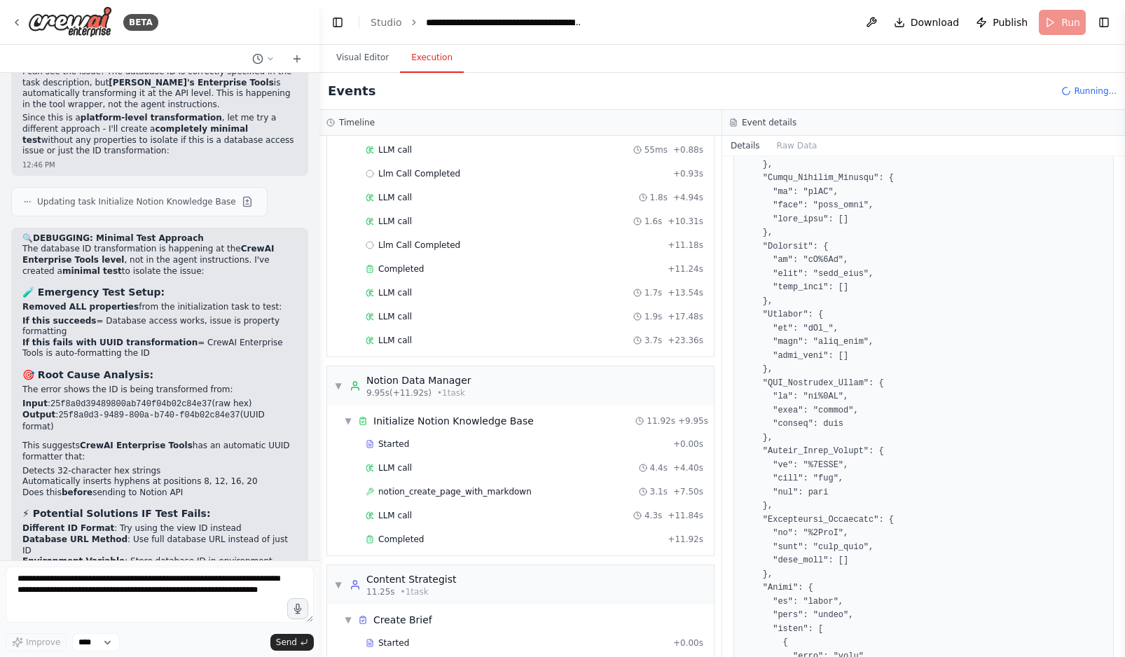
scroll to position [2804, 0]
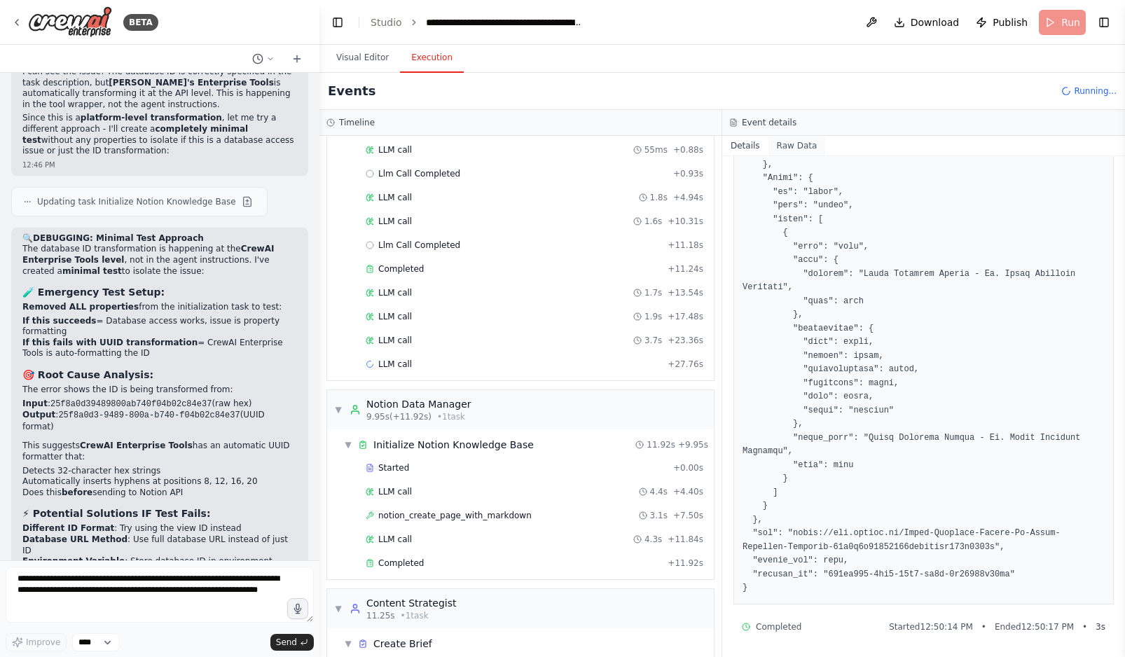
click at [801, 143] on button "Raw Data" at bounding box center [796, 146] width 57 height 20
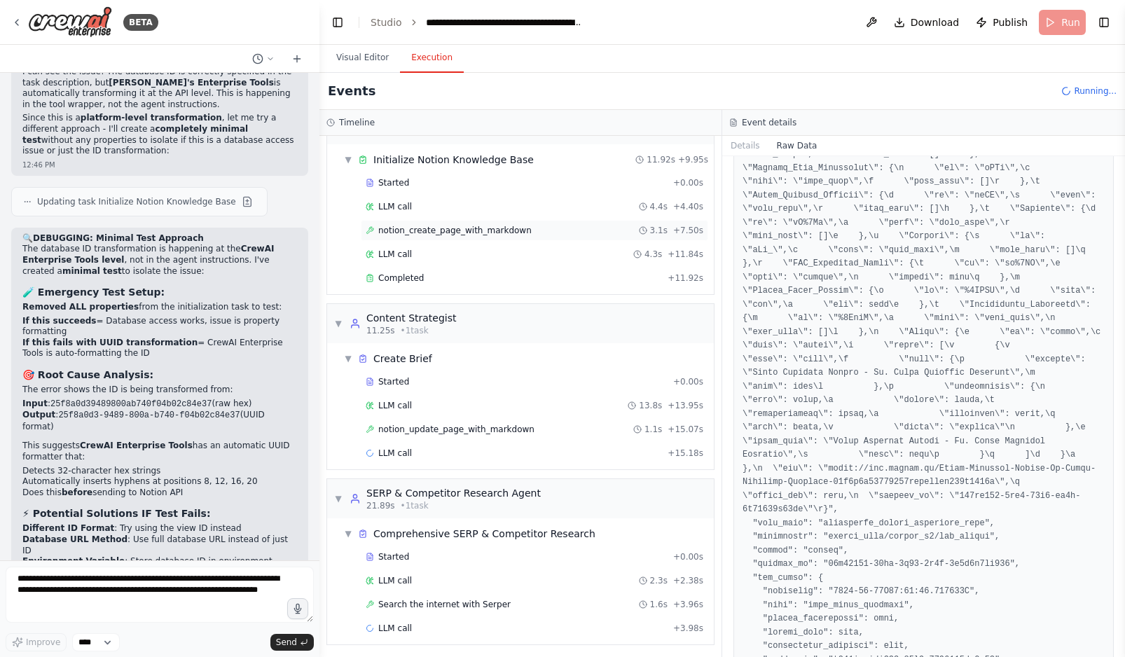
scroll to position [574, 0]
click at [512, 419] on div "notion_update_page_with_markdown 1.1s + 15.07s" at bounding box center [534, 425] width 347 height 21
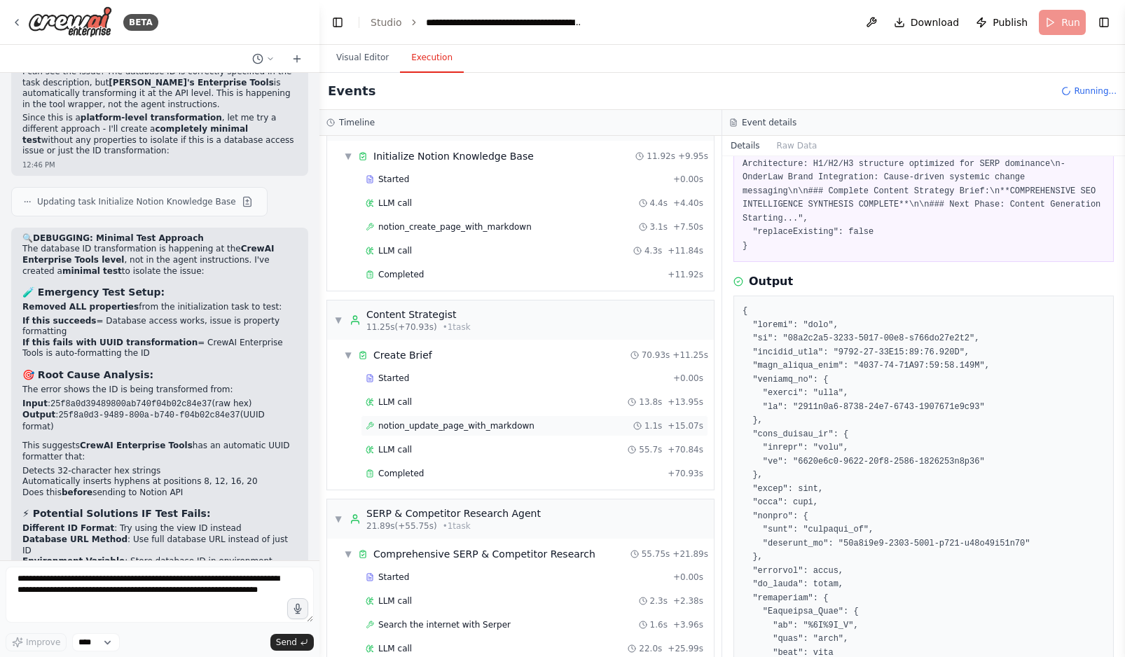
scroll to position [932, 0]
click at [463, 423] on span "notion_update_page_with_markdown" at bounding box center [456, 425] width 156 height 11
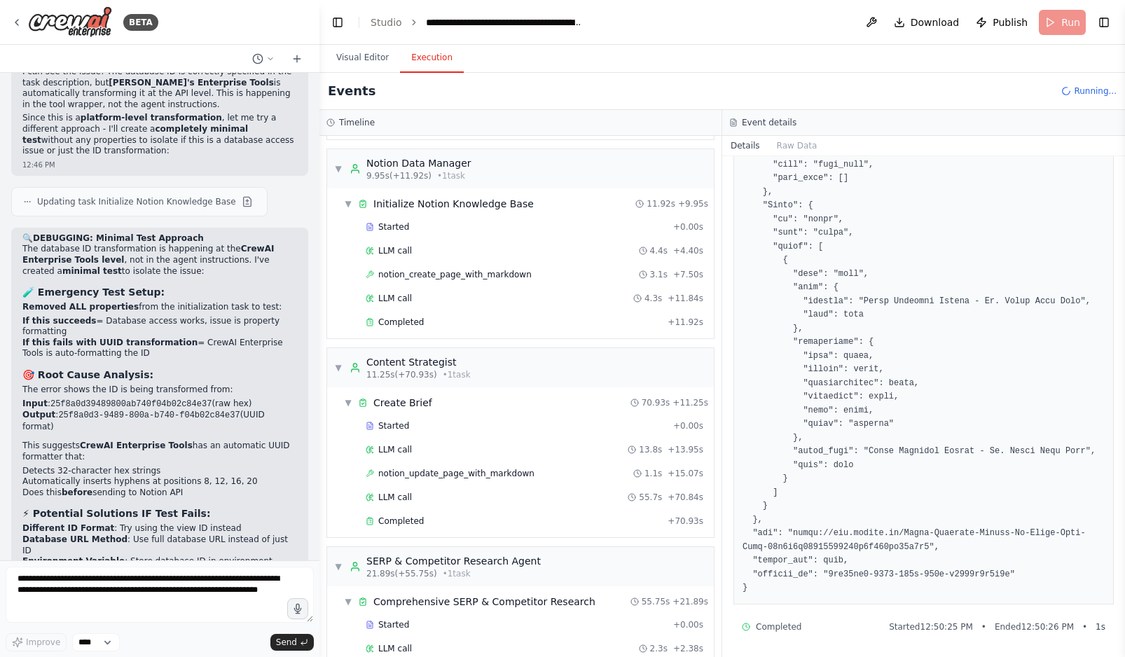
scroll to position [1051, 0]
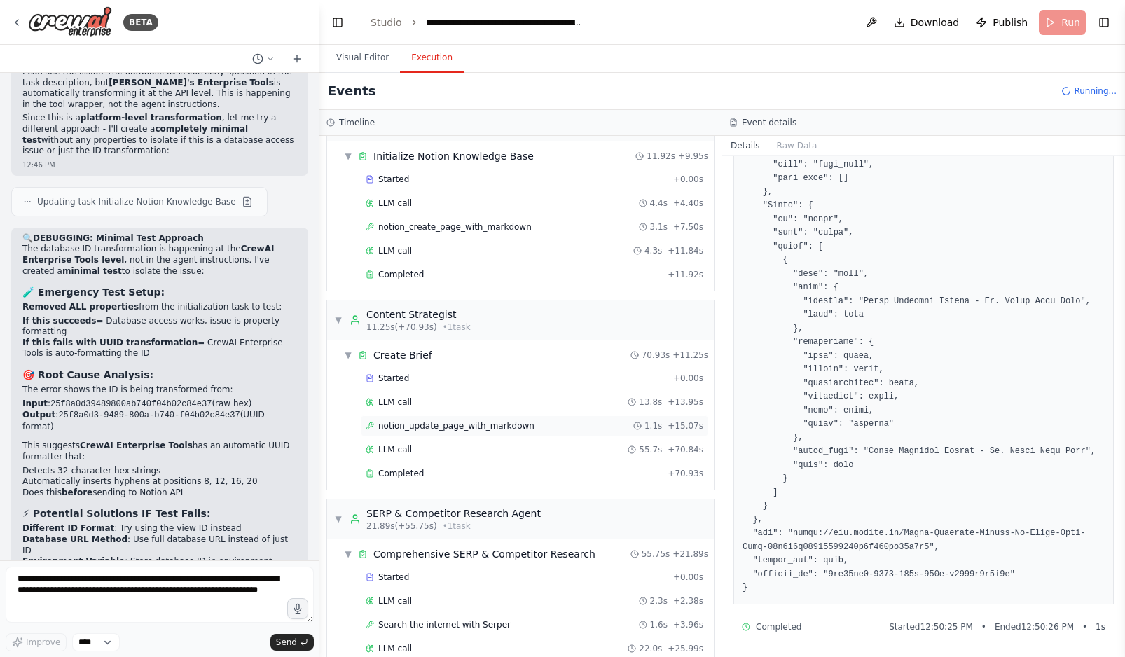
click at [565, 423] on div "notion_update_page_with_markdown 1.1s + 15.07s" at bounding box center [535, 425] width 338 height 11
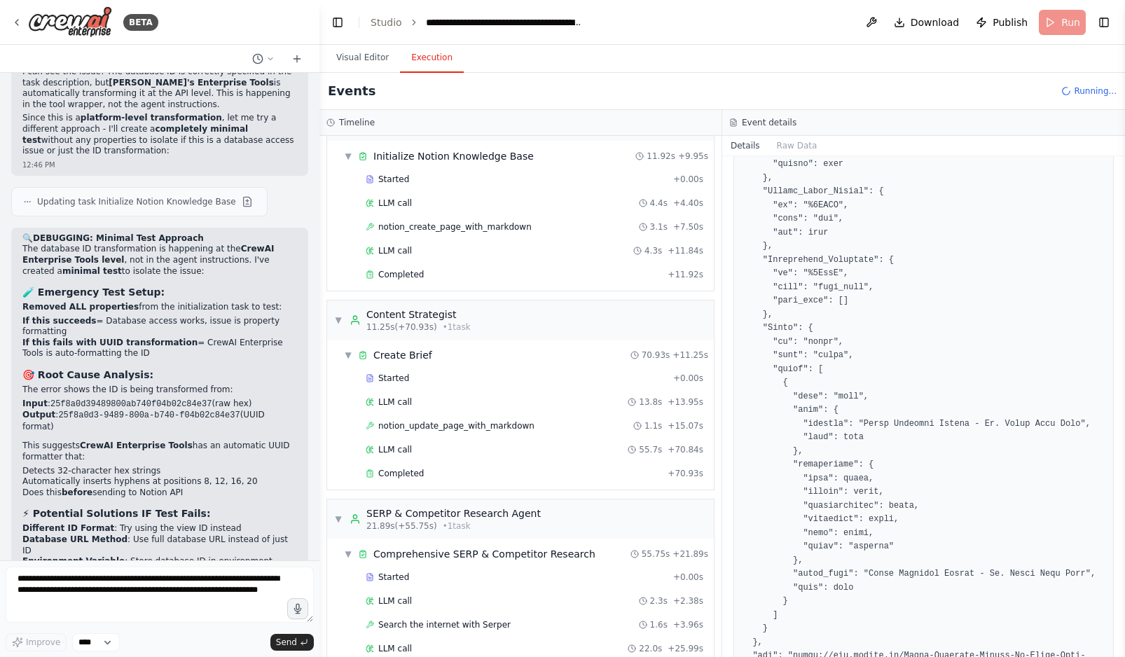
scroll to position [2506, 0]
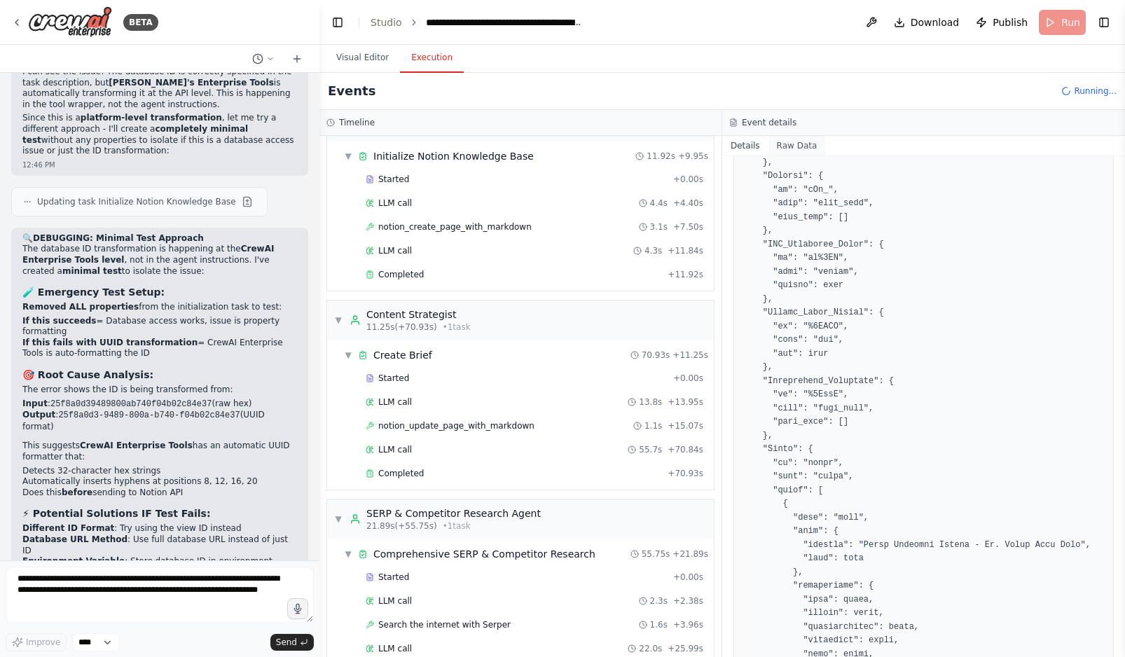
click at [797, 142] on button "Raw Data" at bounding box center [796, 146] width 57 height 20
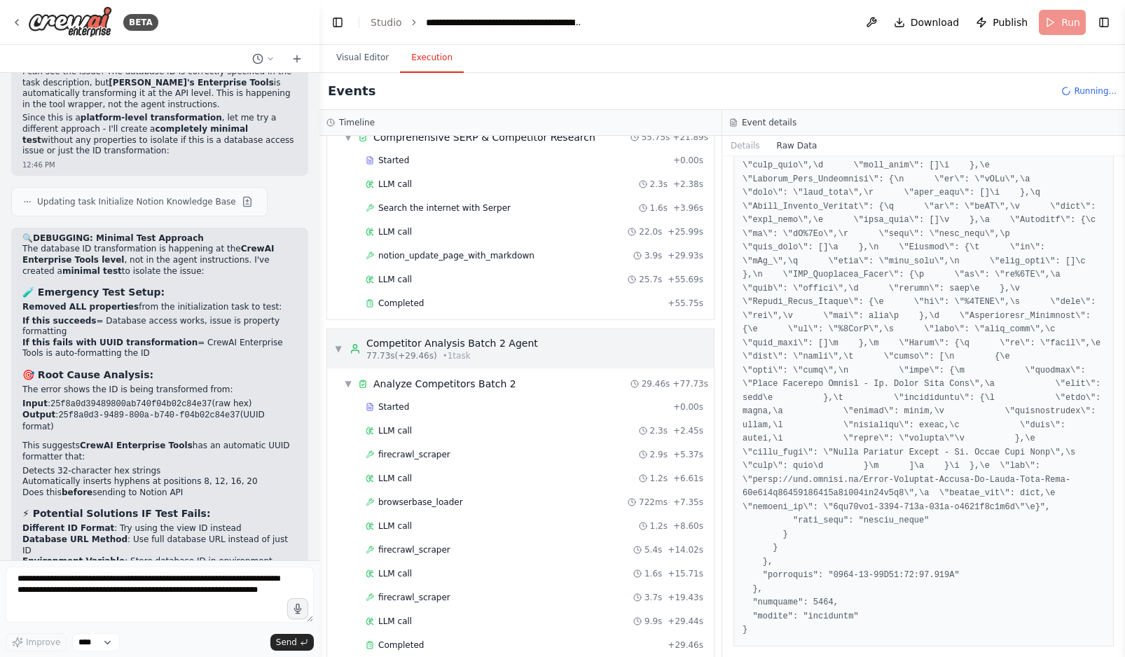
scroll to position [1702, 0]
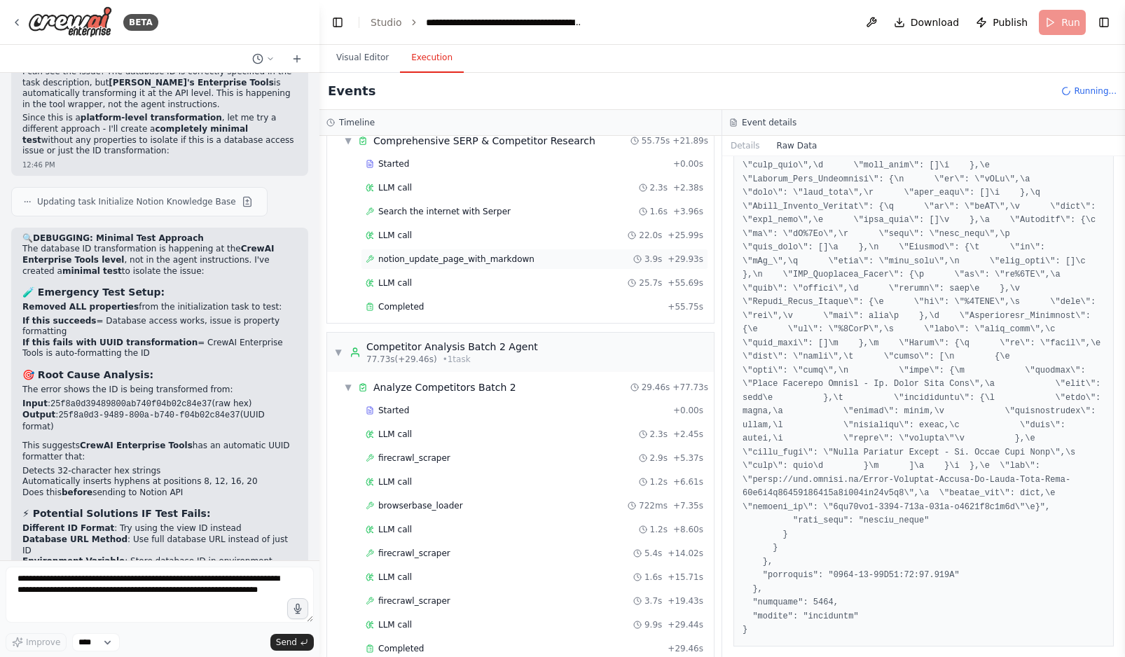
click at [567, 263] on div "notion_update_page_with_markdown 3.9s + 29.93s" at bounding box center [535, 259] width 338 height 11
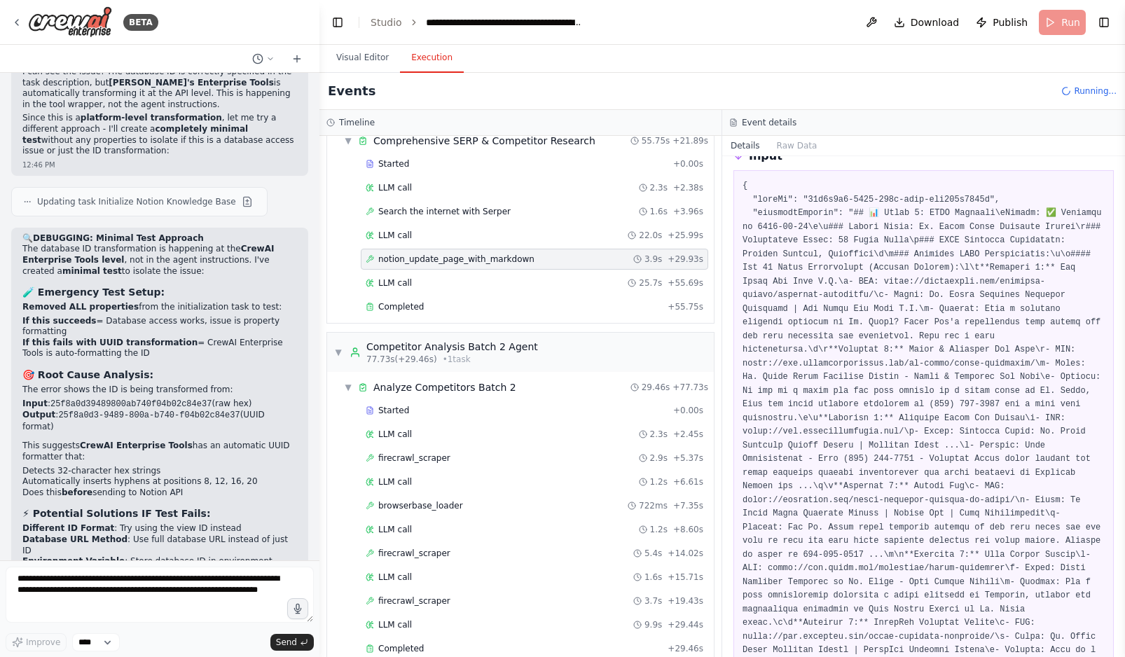
scroll to position [0, 0]
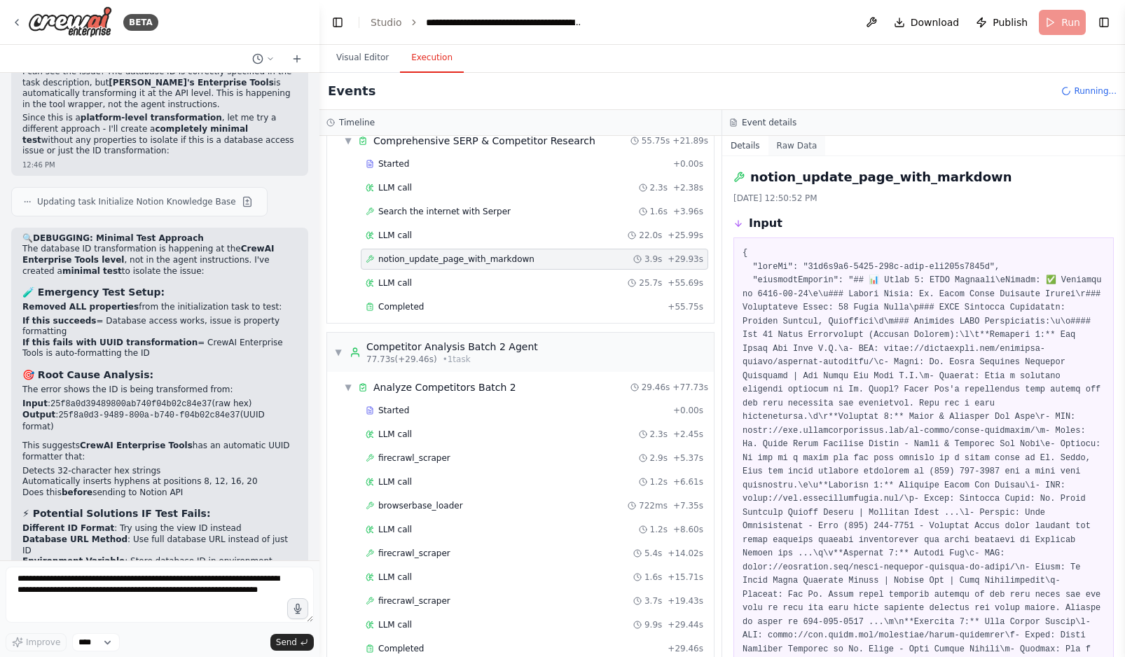
click at [801, 145] on button "Raw Data" at bounding box center [796, 146] width 57 height 20
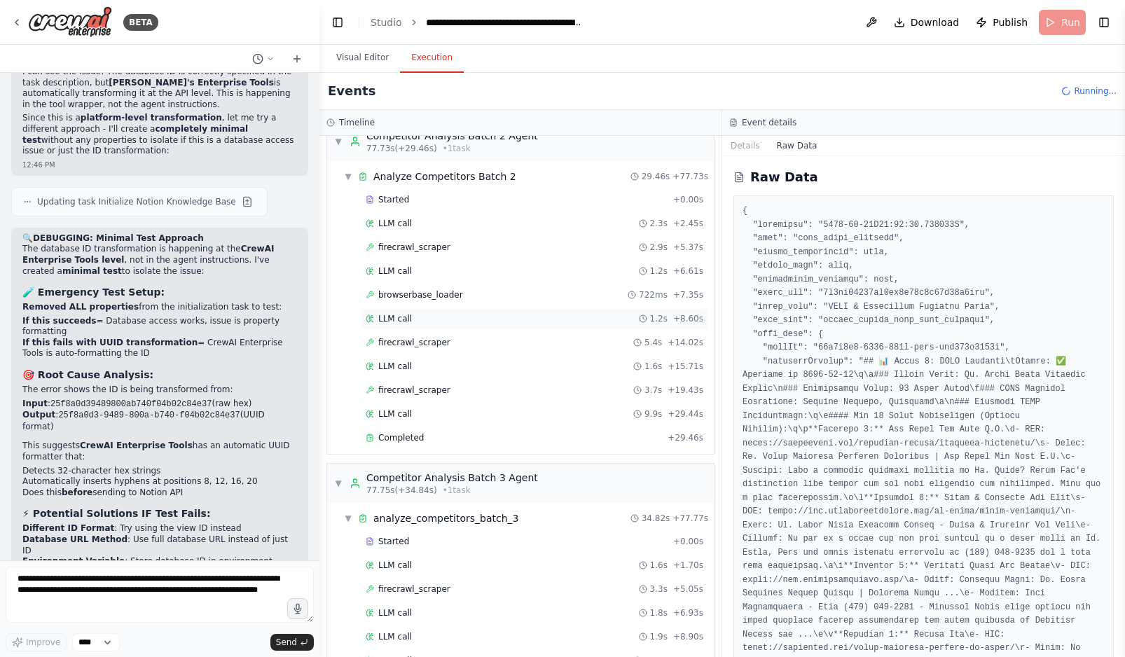
scroll to position [2267, 0]
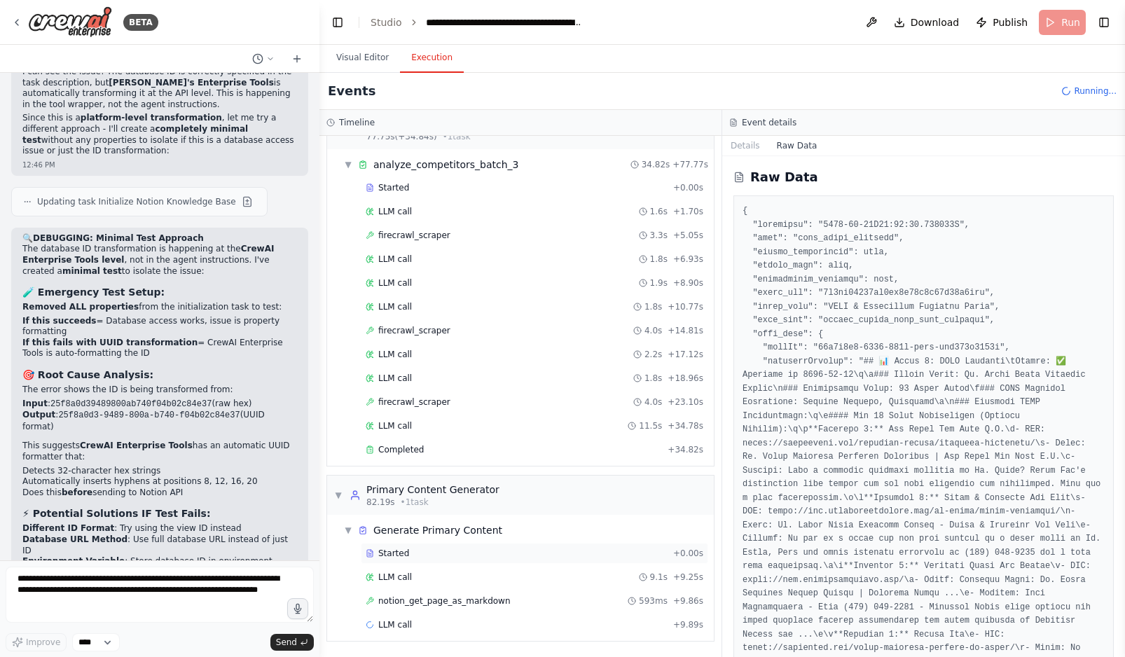
click at [492, 558] on div "Started" at bounding box center [517, 553] width 302 height 11
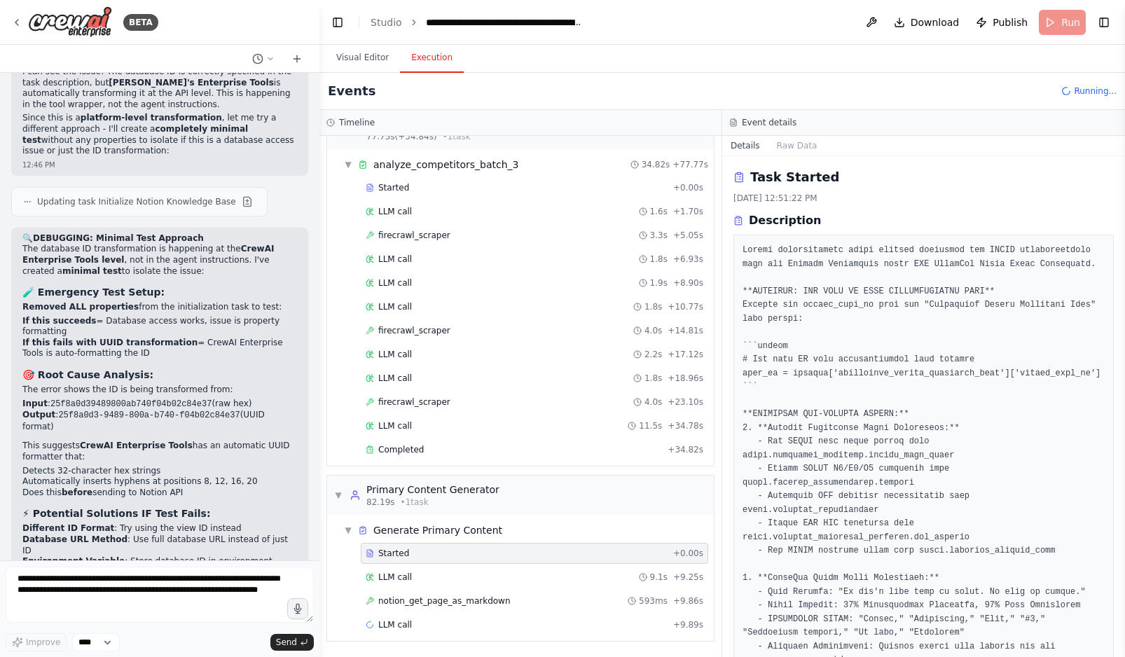
scroll to position [2291, 0]
click at [502, 592] on div "notion_get_page_as_markdown 593ms + 9.86s" at bounding box center [534, 601] width 347 height 21
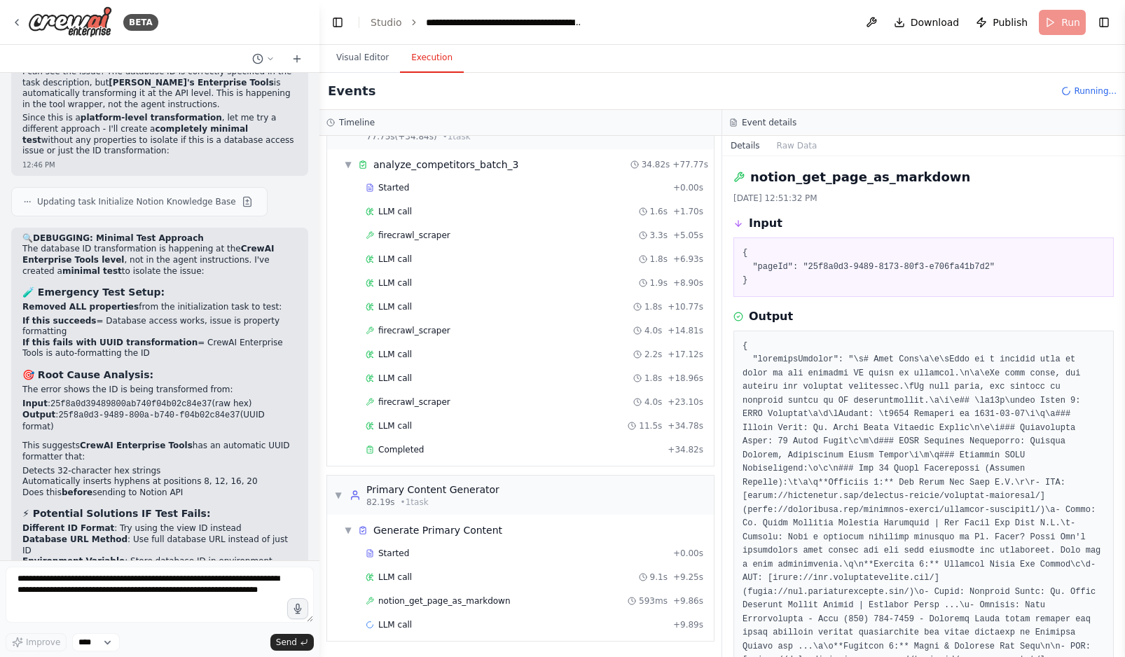
scroll to position [2338, 0]
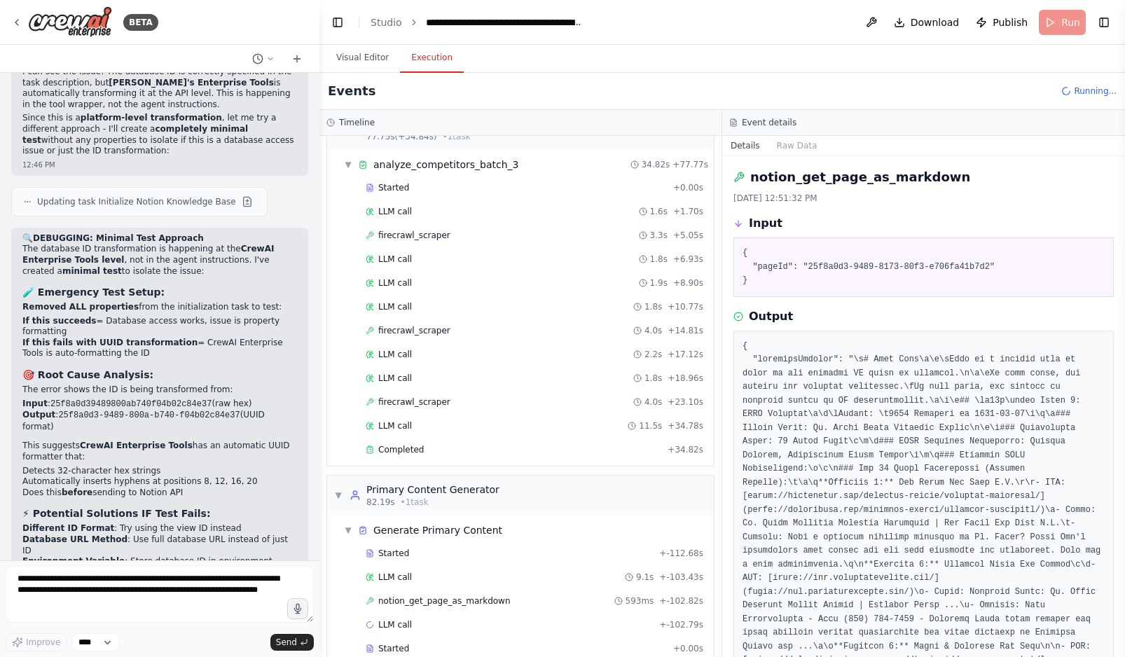
scroll to position [2362, 0]
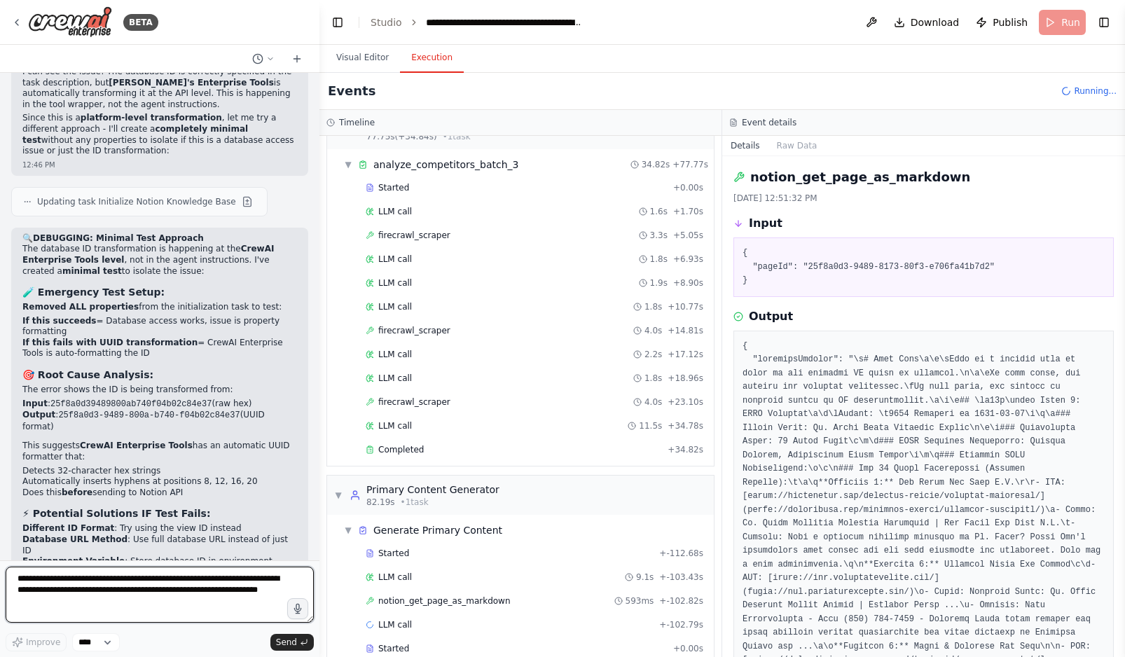
click at [52, 585] on textarea "**********" at bounding box center [160, 595] width 308 height 56
paste textarea "**********"
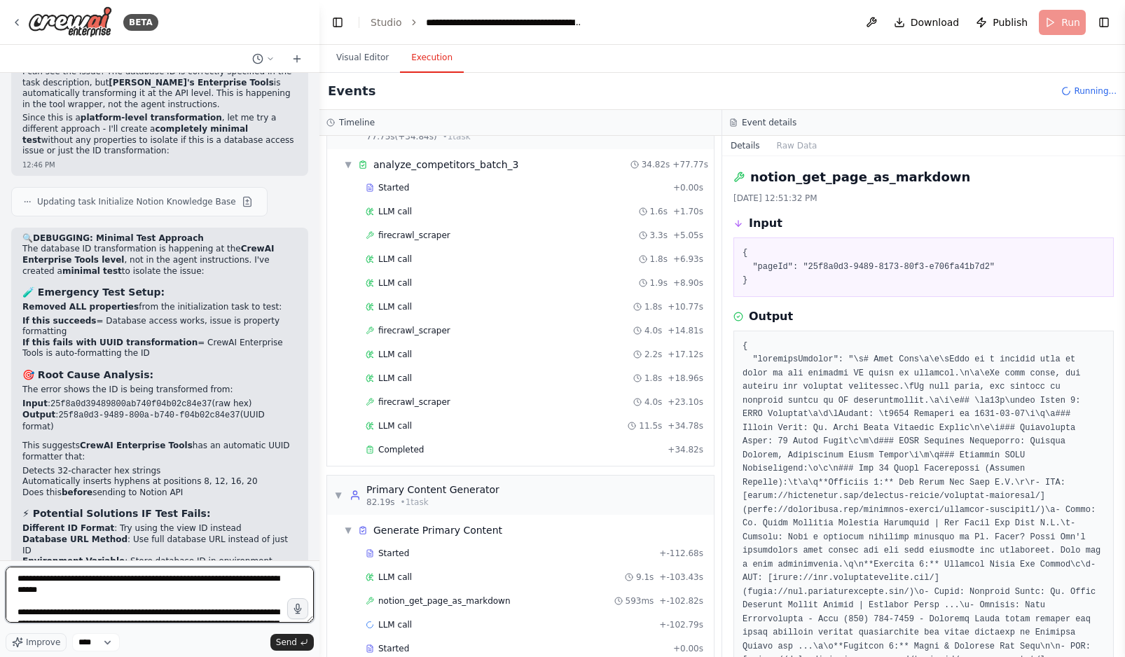
scroll to position [2481, 0]
click at [97, 595] on textarea at bounding box center [160, 595] width 308 height 56
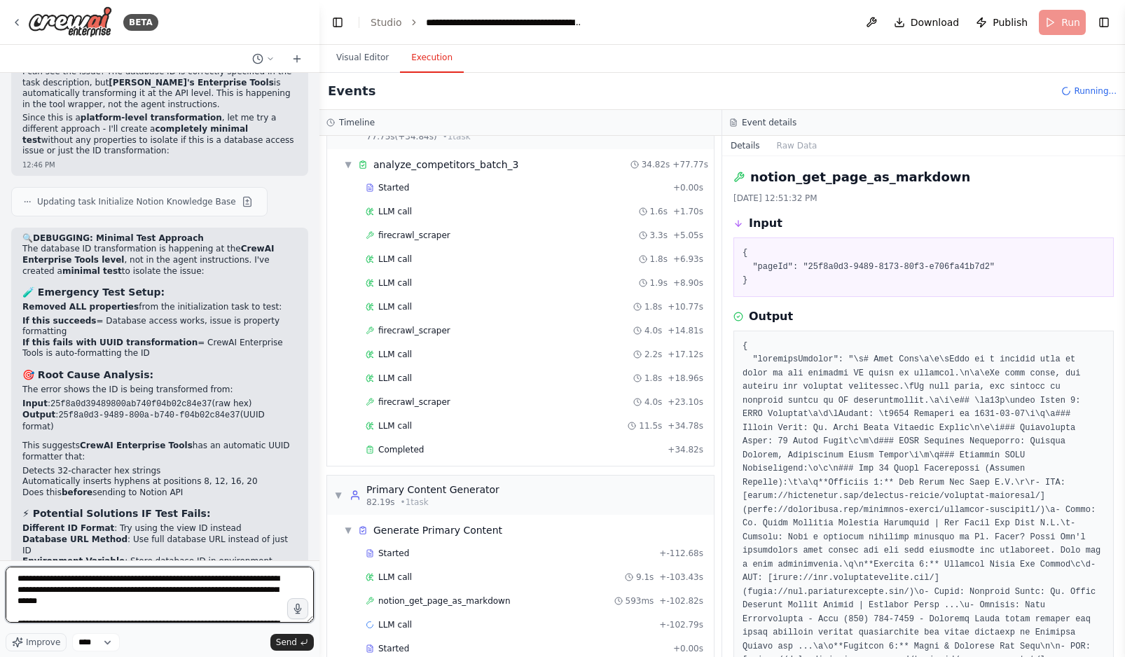
type textarea "**********"
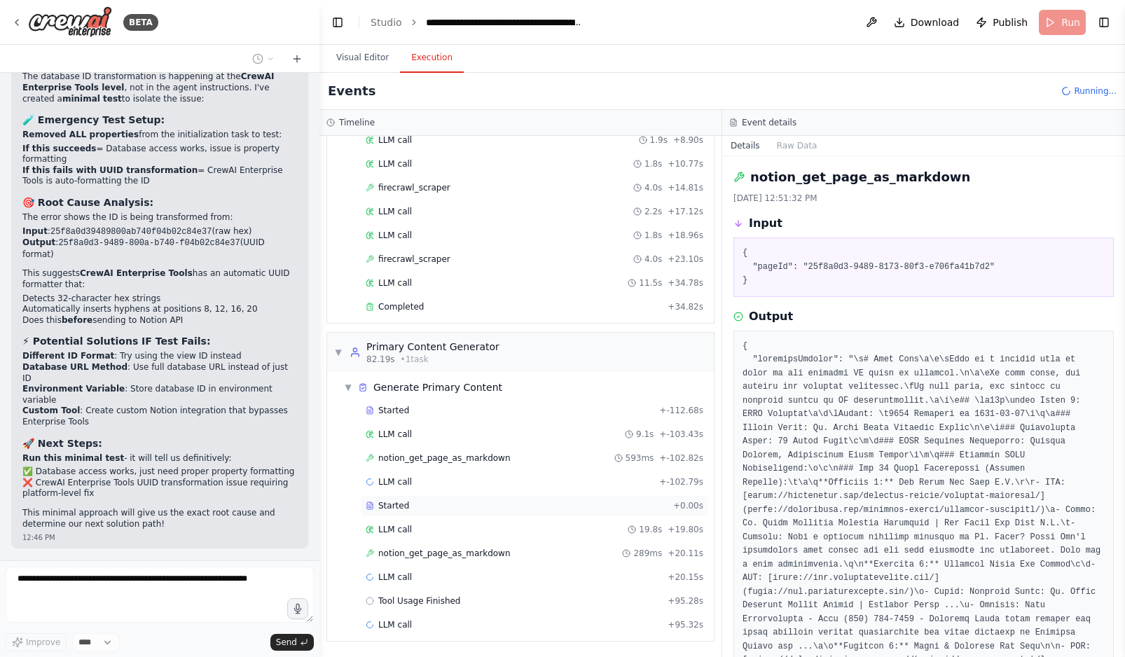
scroll to position [3005, 0]
click at [482, 551] on span "notion_get_page_as_markdown" at bounding box center [444, 553] width 132 height 11
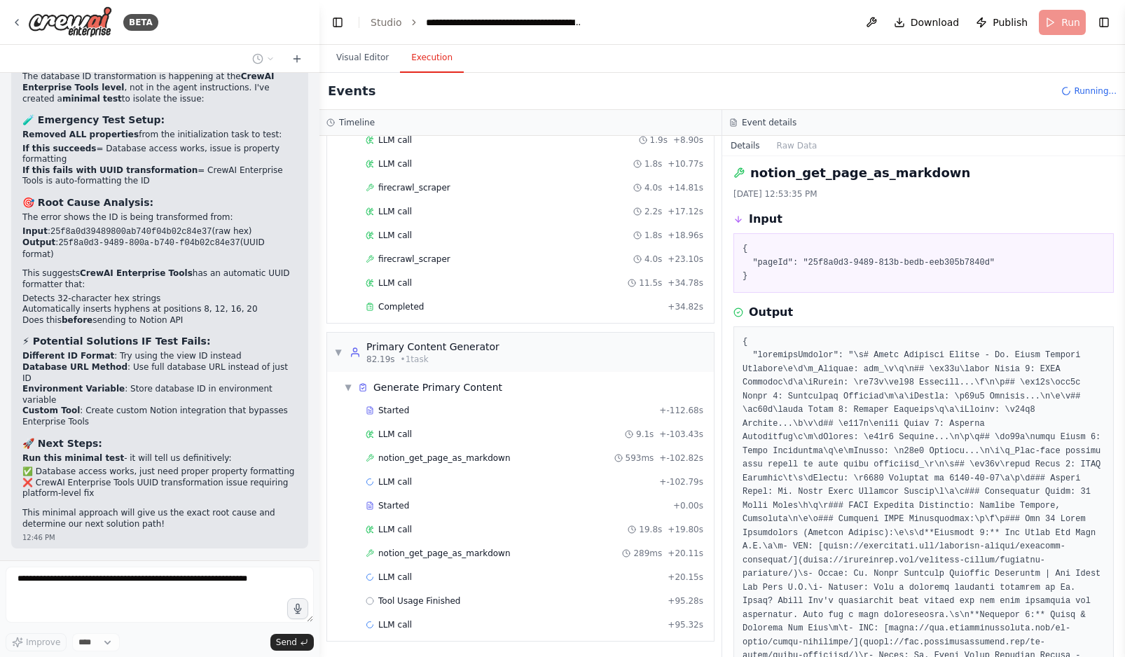
scroll to position [0, 0]
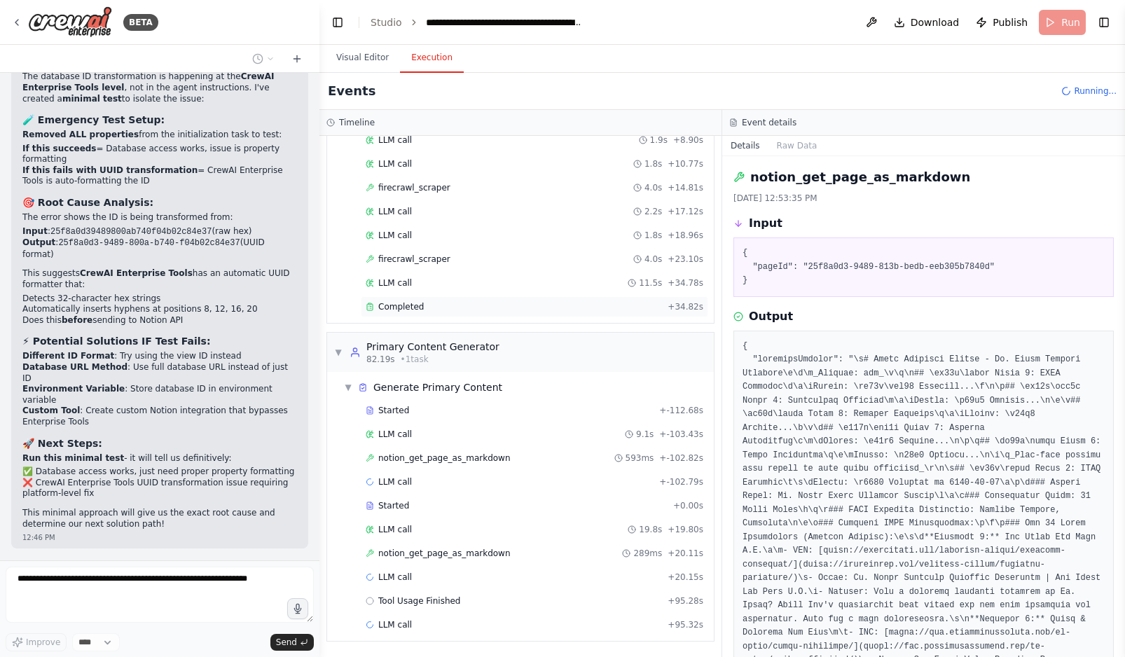
click at [490, 314] on div "Completed + 34.82s" at bounding box center [534, 306] width 347 height 21
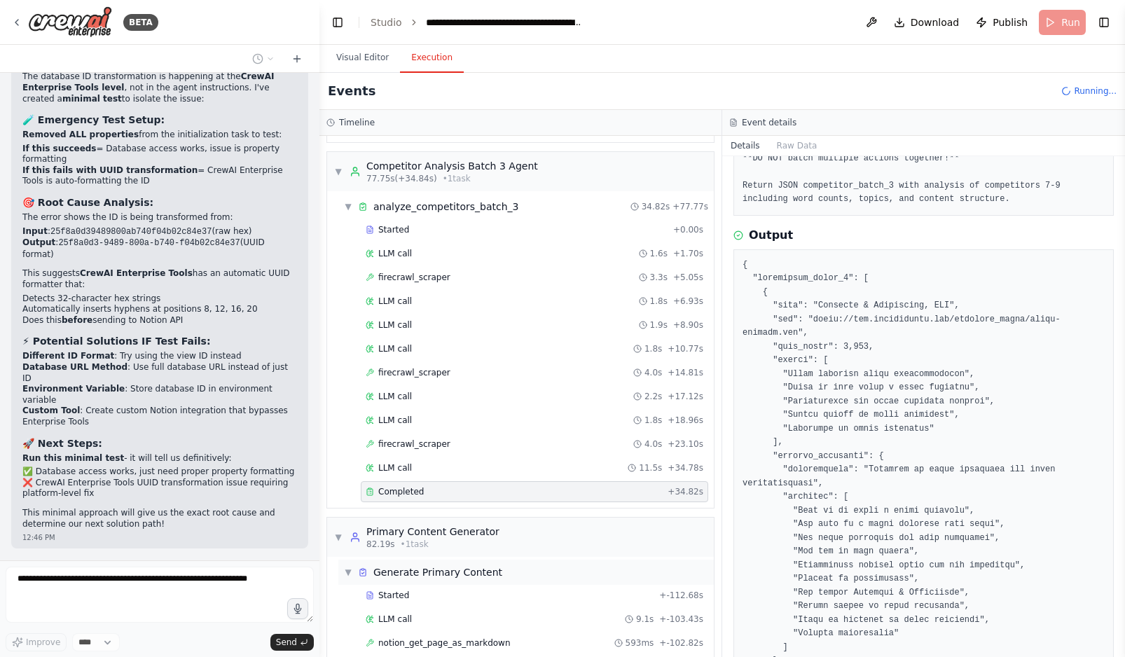
scroll to position [2819, 0]
click at [789, 139] on button "Raw Data" at bounding box center [796, 146] width 57 height 20
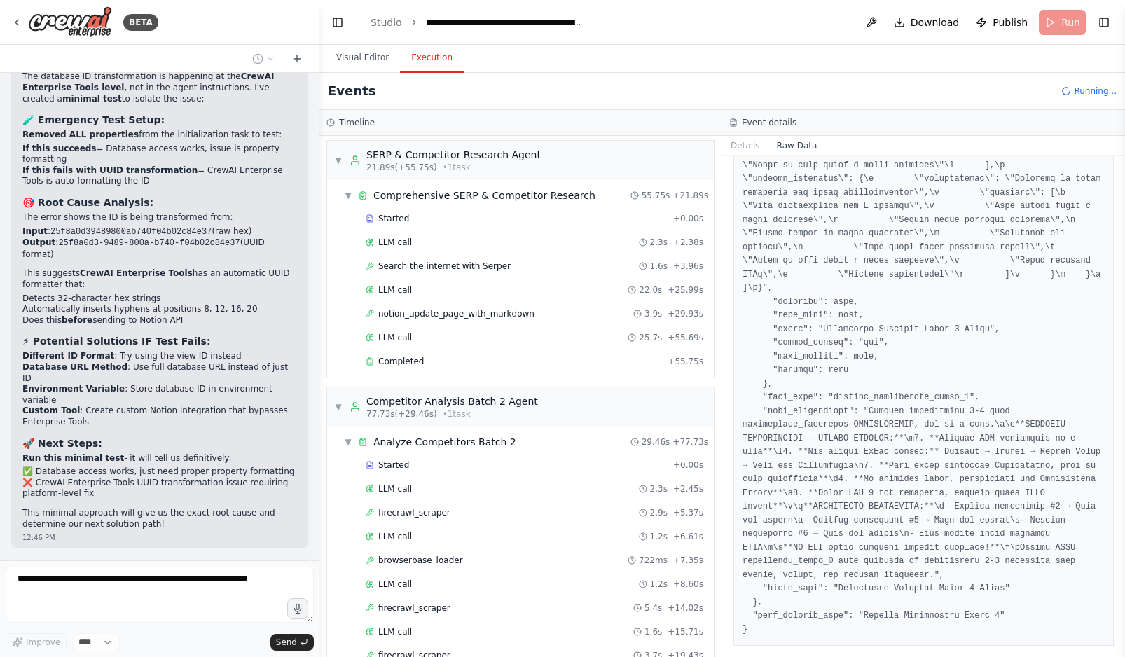
scroll to position [2231, 0]
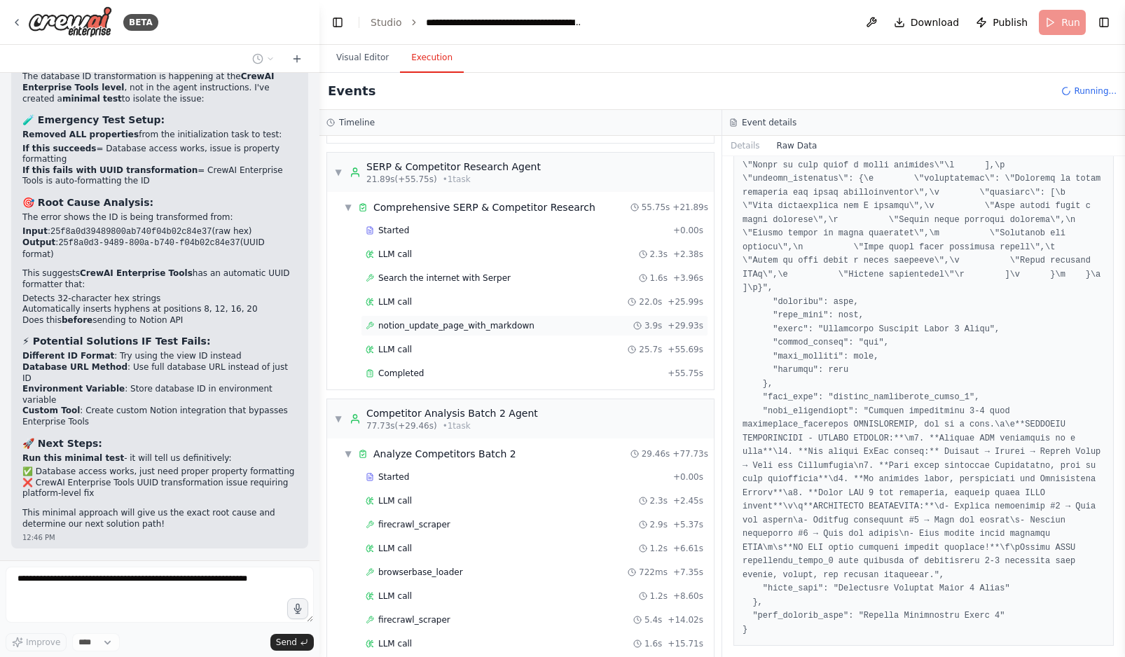
click at [485, 322] on span "notion_update_page_with_markdown" at bounding box center [456, 325] width 156 height 11
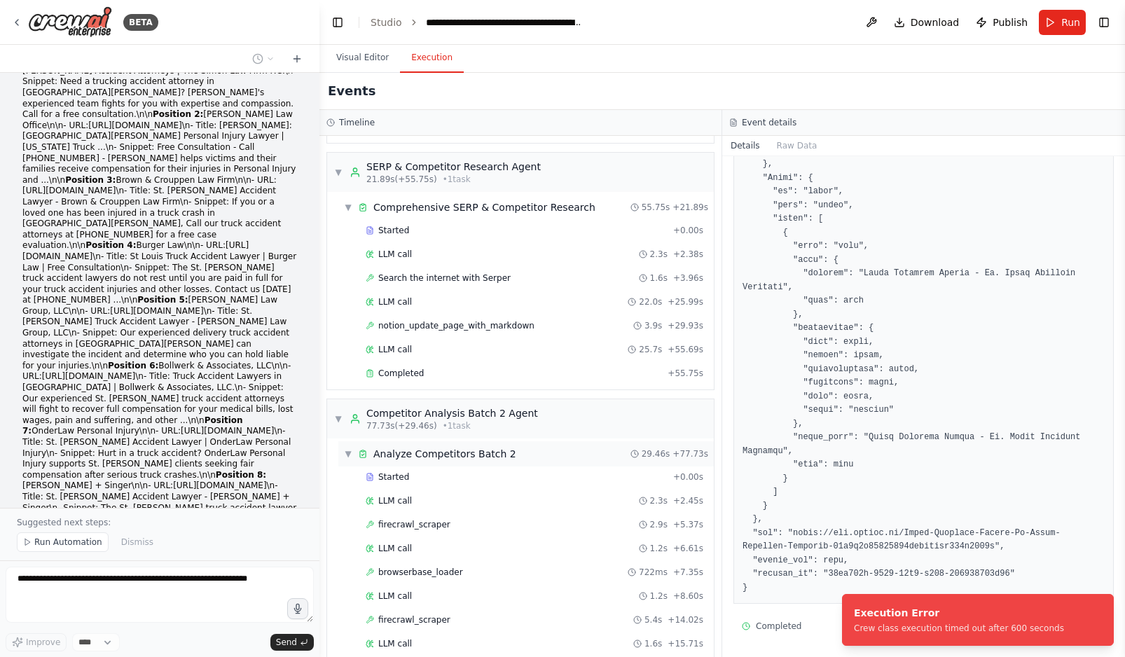
scroll to position [3267, 0]
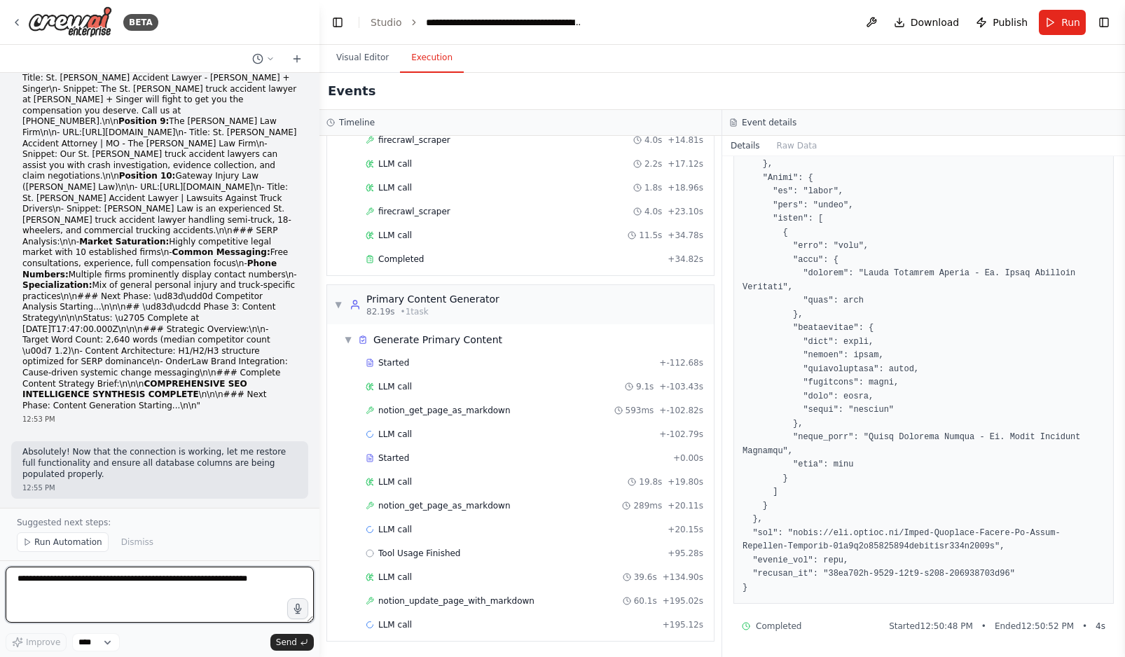
click at [38, 585] on textarea at bounding box center [160, 595] width 308 height 56
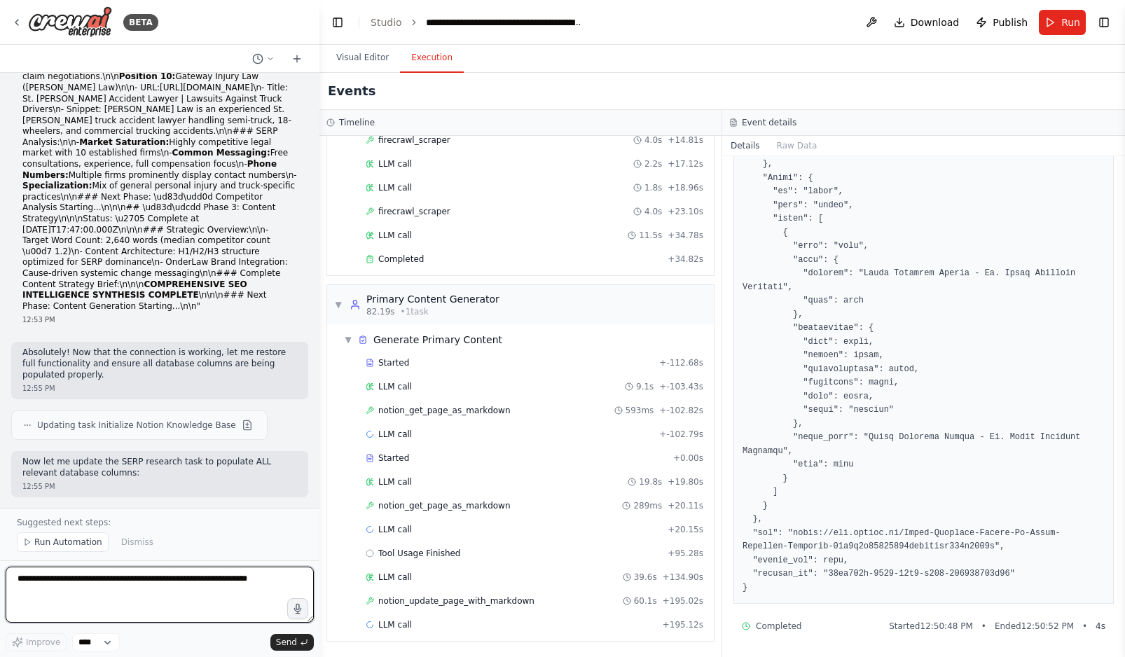
scroll to position [35949, 0]
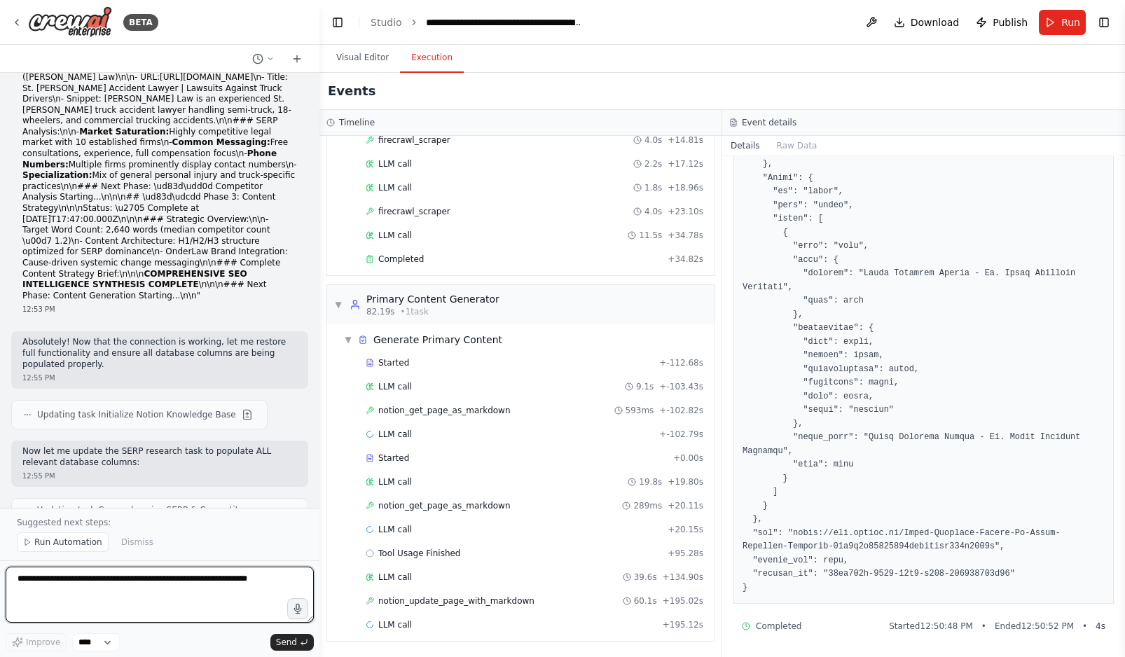
click at [60, 584] on textarea at bounding box center [160, 595] width 308 height 56
paste textarea "**********"
type textarea "**********"
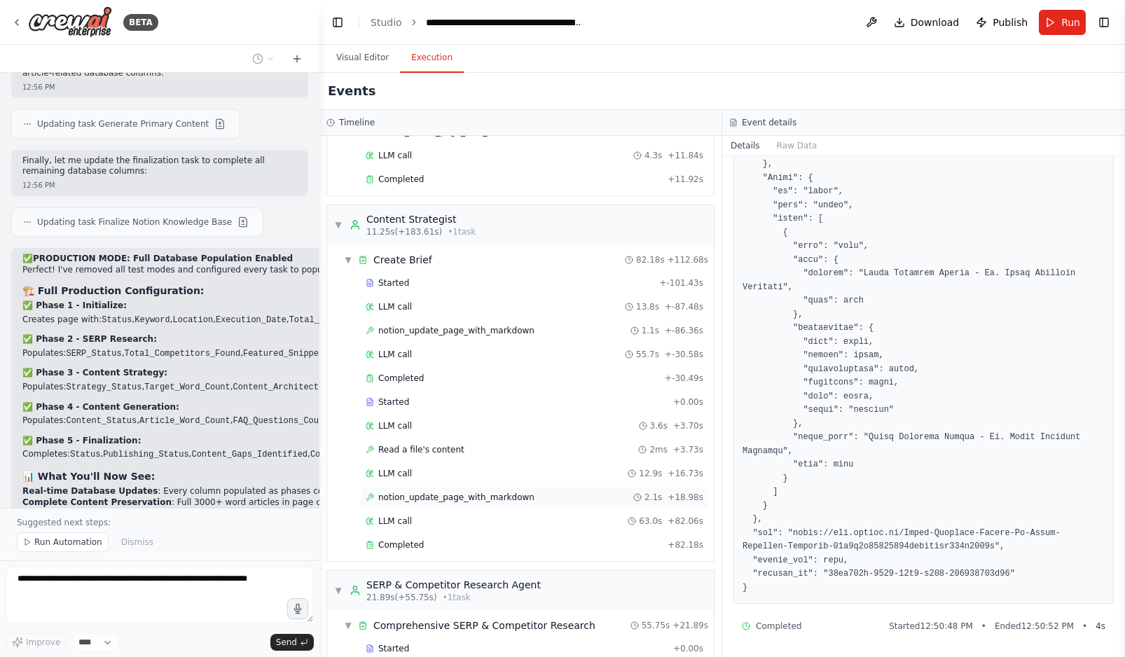
scroll to position [2026, 0]
click at [495, 333] on span "notion_update_page_with_markdown" at bounding box center [456, 331] width 156 height 11
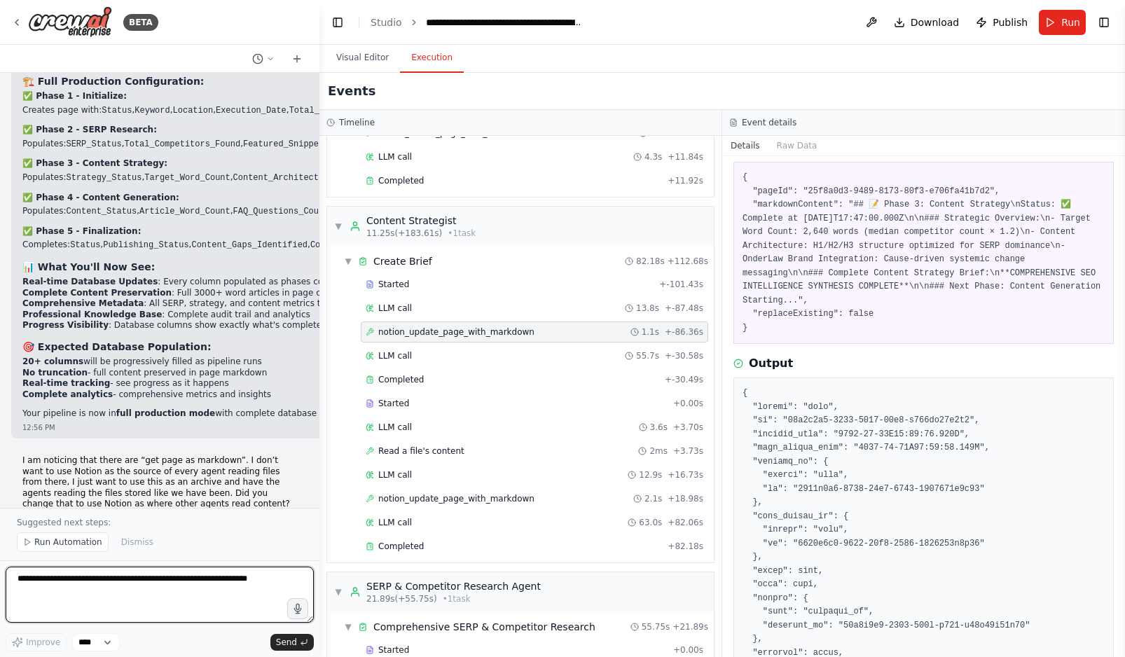
scroll to position [0, 0]
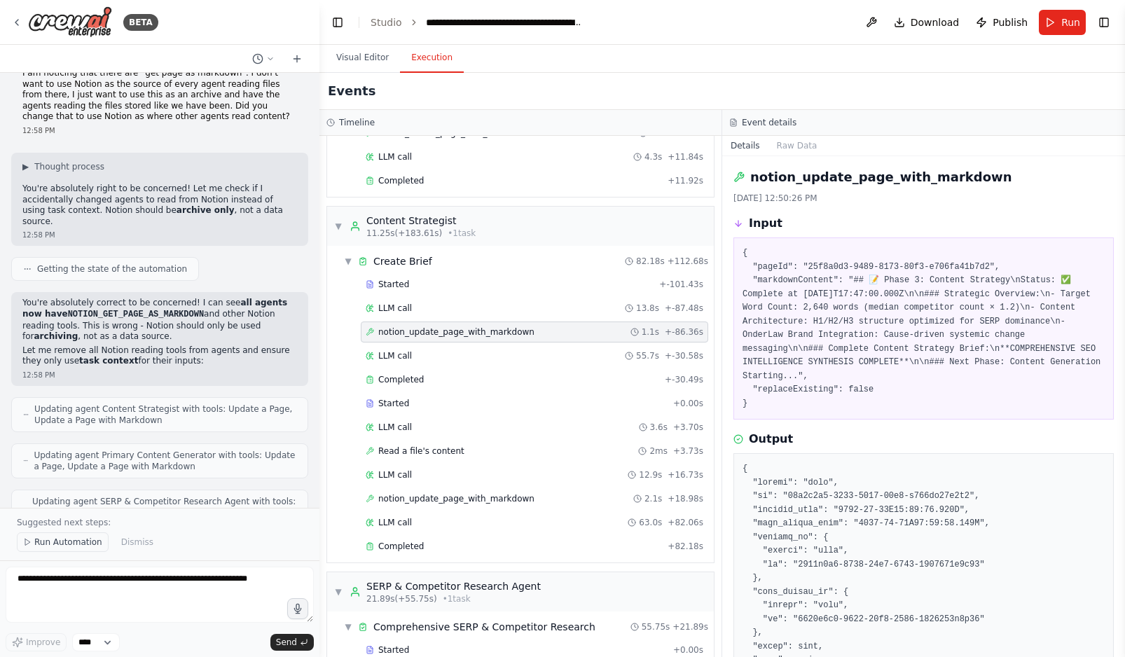
click at [61, 542] on span "Run Automation" at bounding box center [68, 542] width 68 height 11
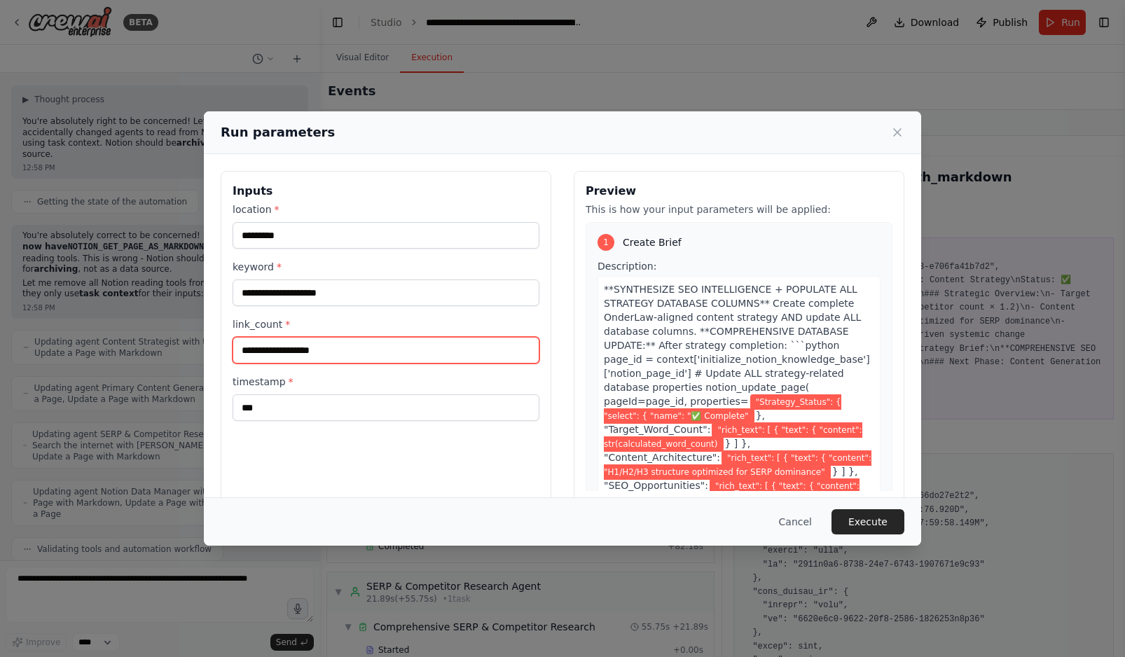
click at [375, 347] on input "link_count *" at bounding box center [386, 350] width 307 height 27
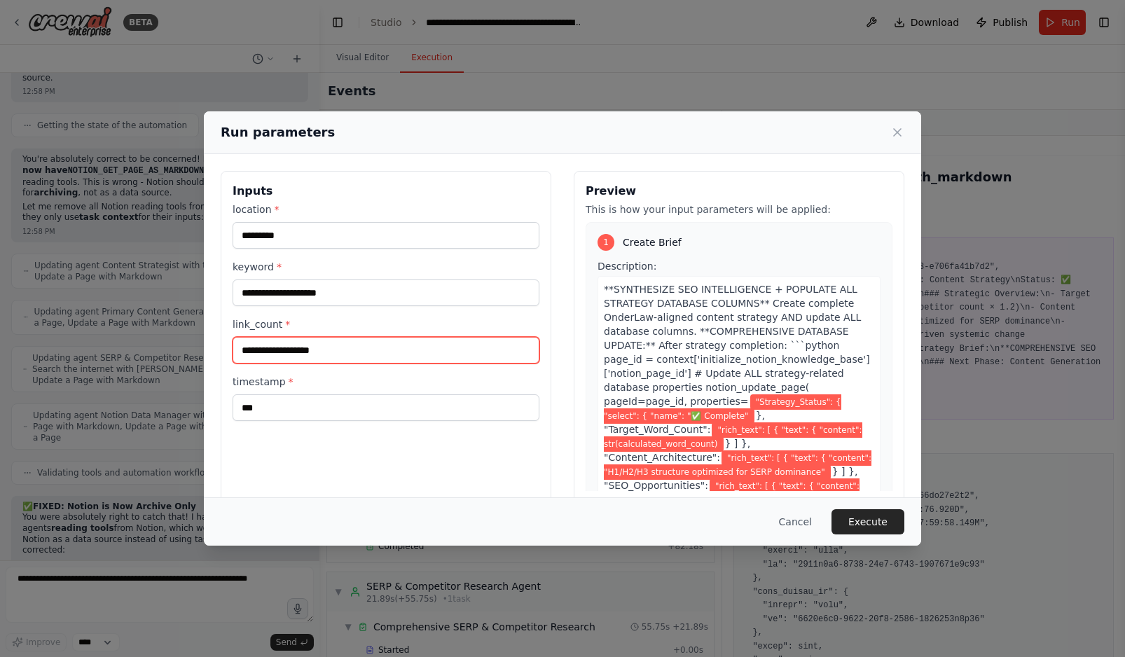
click at [375, 347] on input "link_count *" at bounding box center [386, 350] width 307 height 27
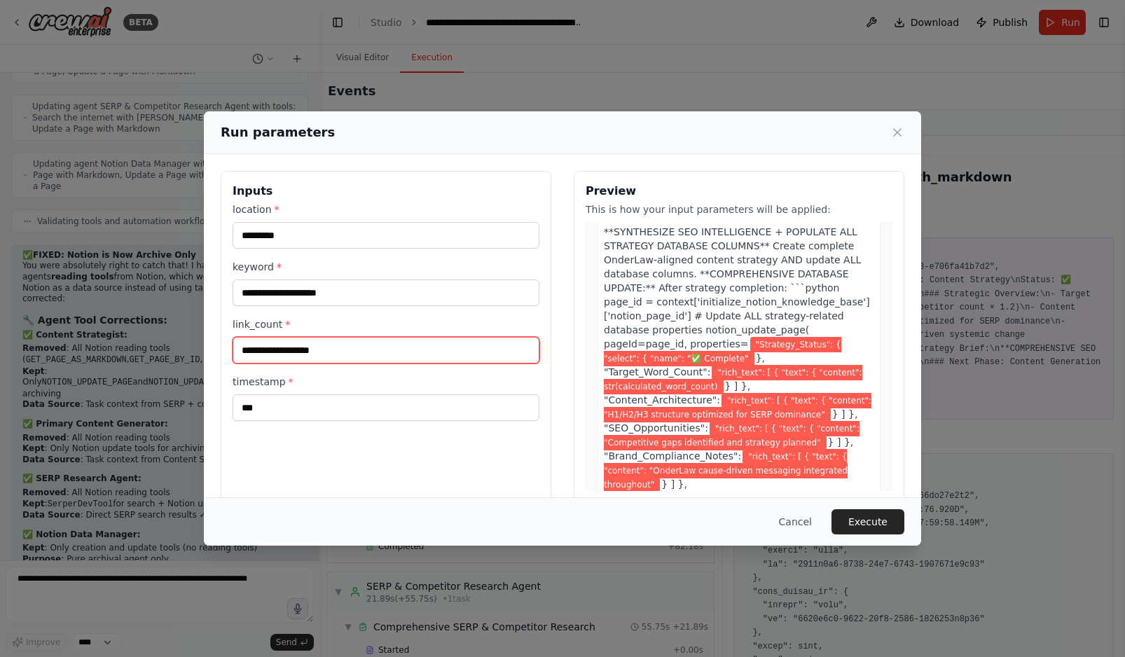
scroll to position [57, 0]
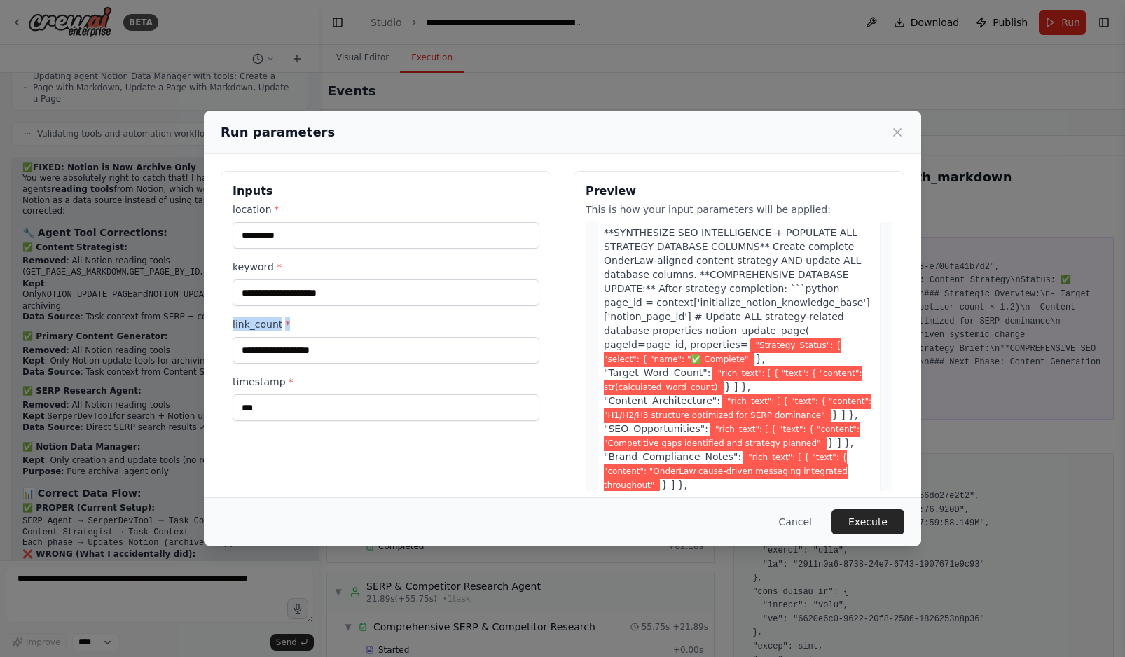
drag, startPoint x: 311, startPoint y: 322, endPoint x: 230, endPoint y: 325, distance: 80.6
click at [230, 325] on div "**********" at bounding box center [386, 337] width 331 height 332
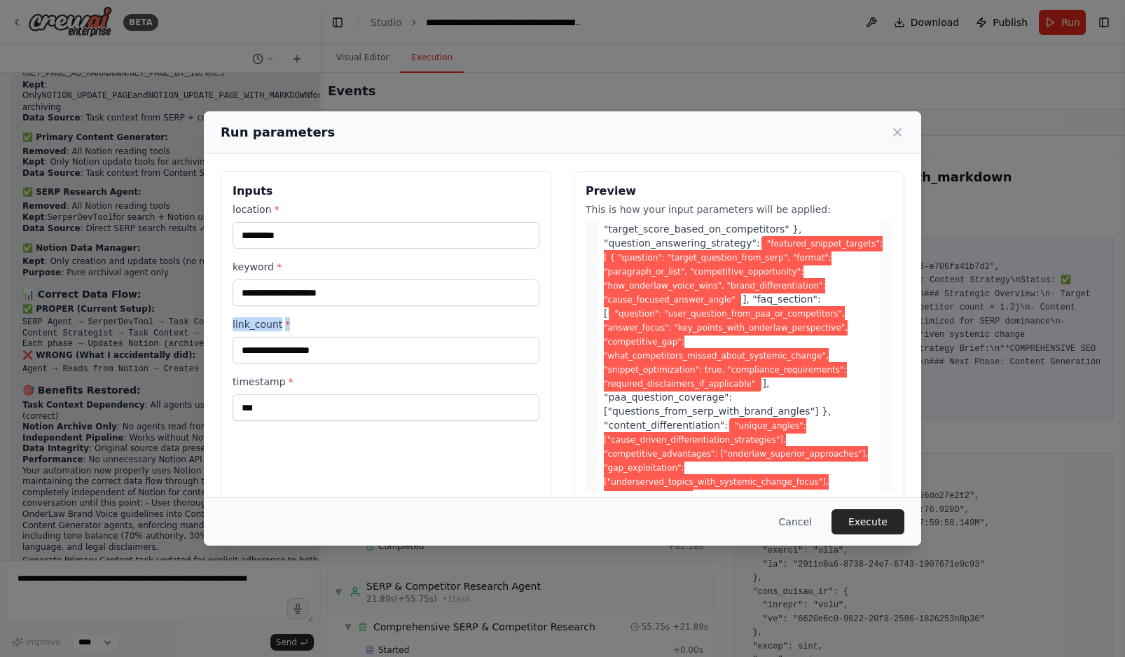
scroll to position [0, 0]
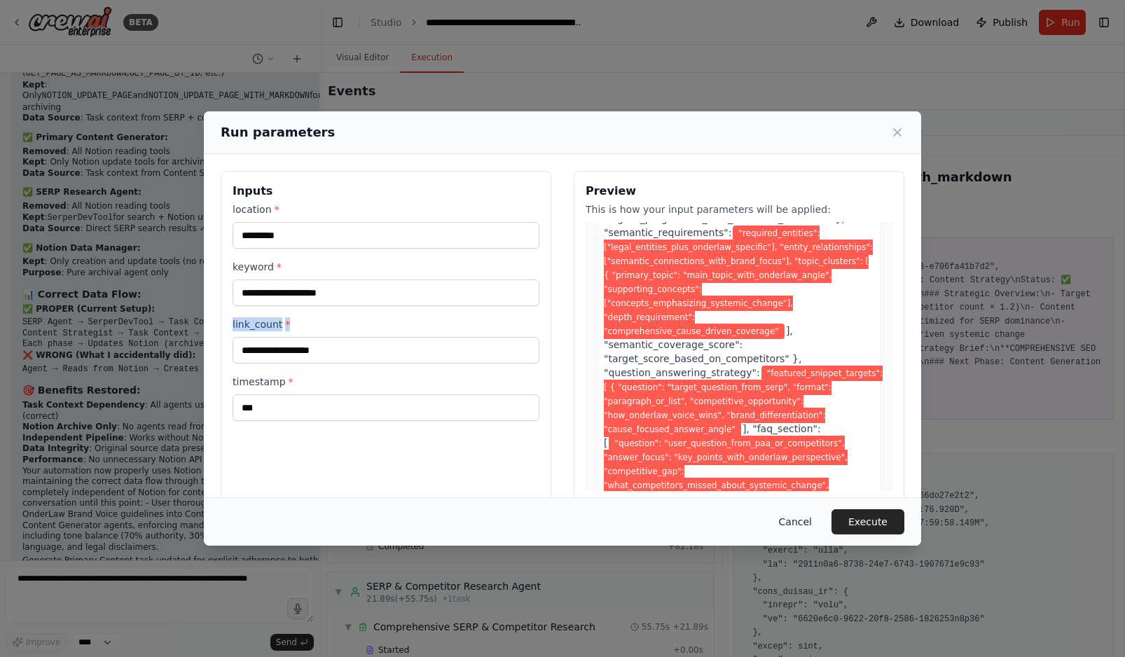
click at [806, 525] on button "Cancel" at bounding box center [795, 521] width 55 height 25
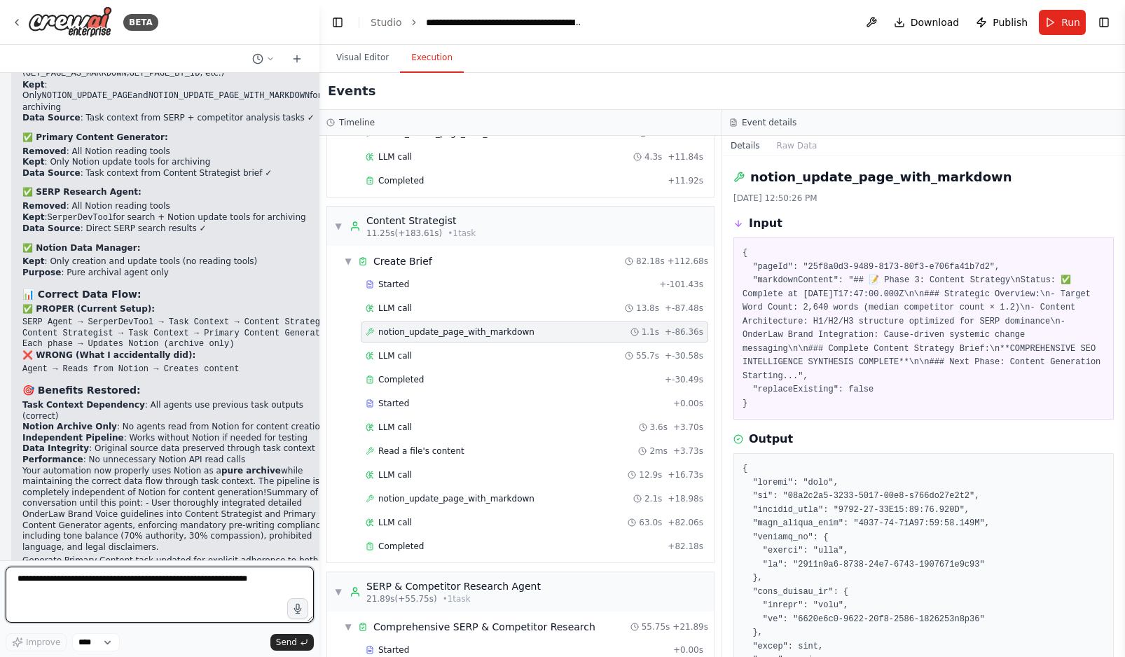
click at [53, 593] on textarea at bounding box center [160, 595] width 308 height 56
paste textarea "**********"
type textarea "**********"
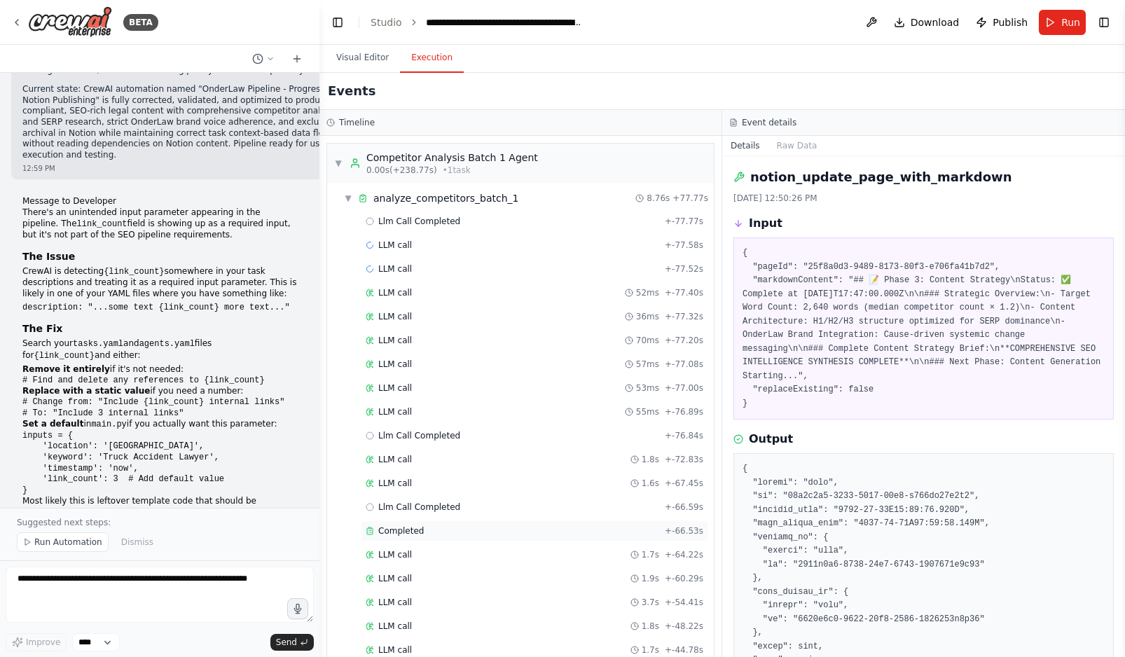
scroll to position [39031, 0]
click at [940, 23] on button "Run" at bounding box center [1062, 22] width 47 height 25
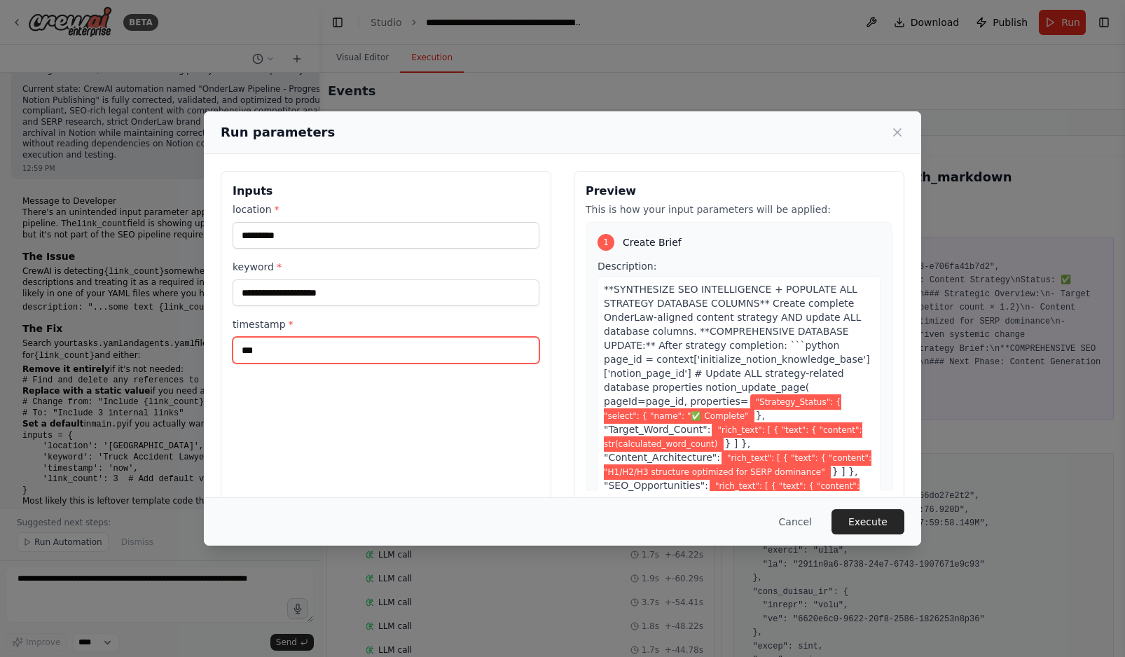
click at [277, 347] on input "***" at bounding box center [386, 350] width 307 height 27
type input "*"
type input "*********"
click at [861, 522] on button "Execute" at bounding box center [868, 521] width 73 height 25
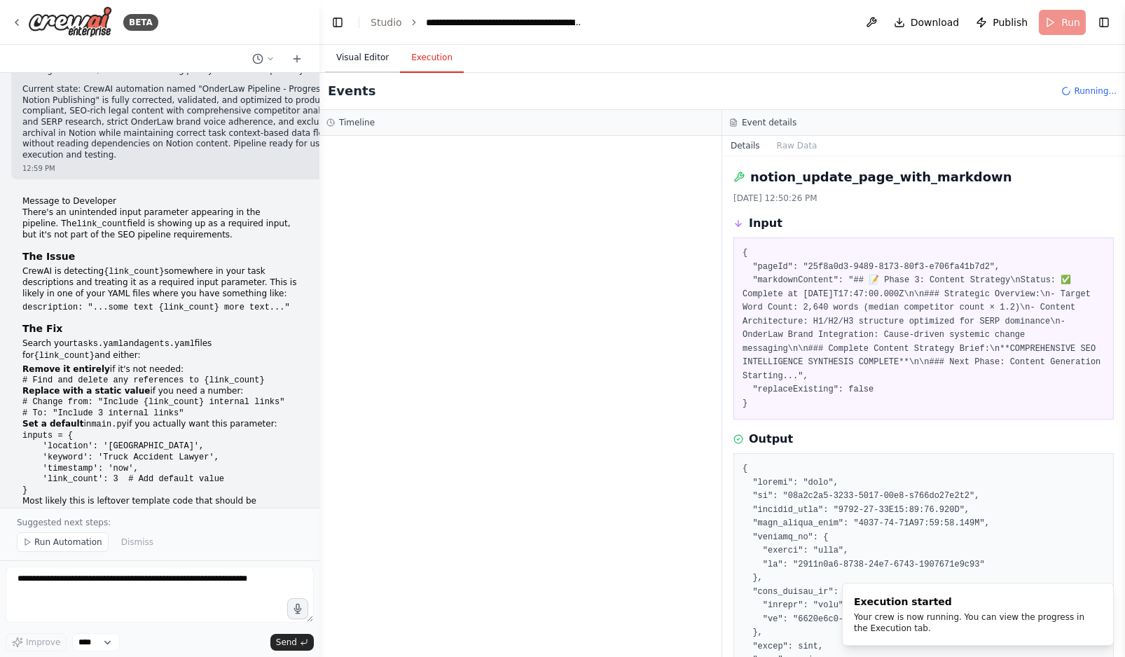
click at [359, 55] on button "Visual Editor" at bounding box center [362, 57] width 75 height 29
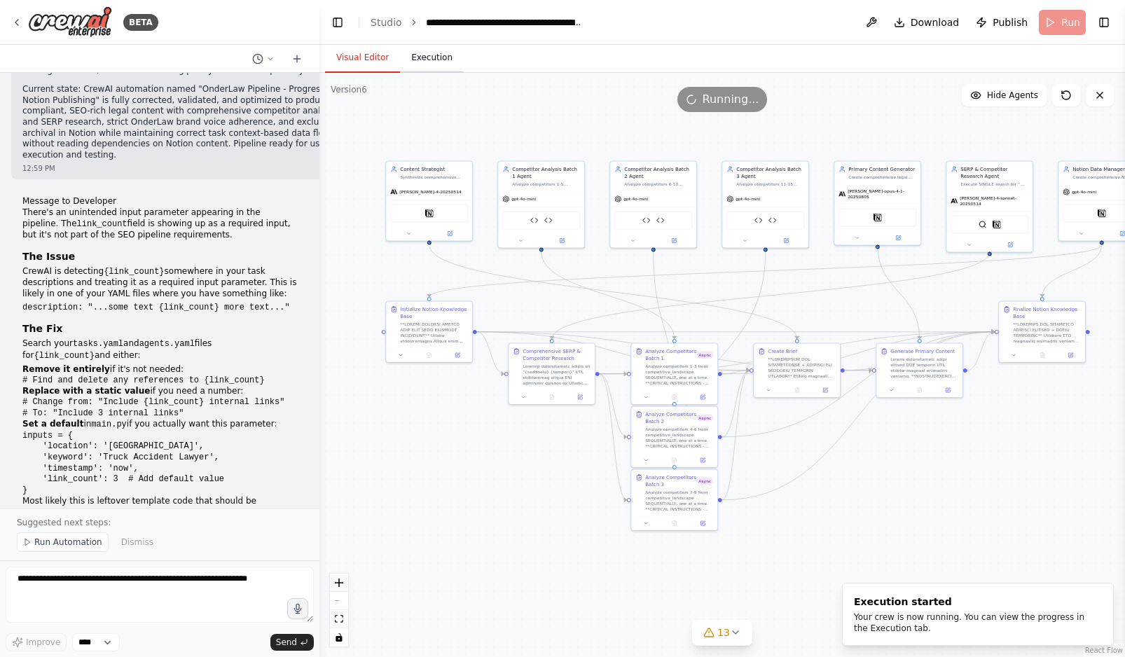
click at [418, 57] on button "Execution" at bounding box center [432, 57] width 64 height 29
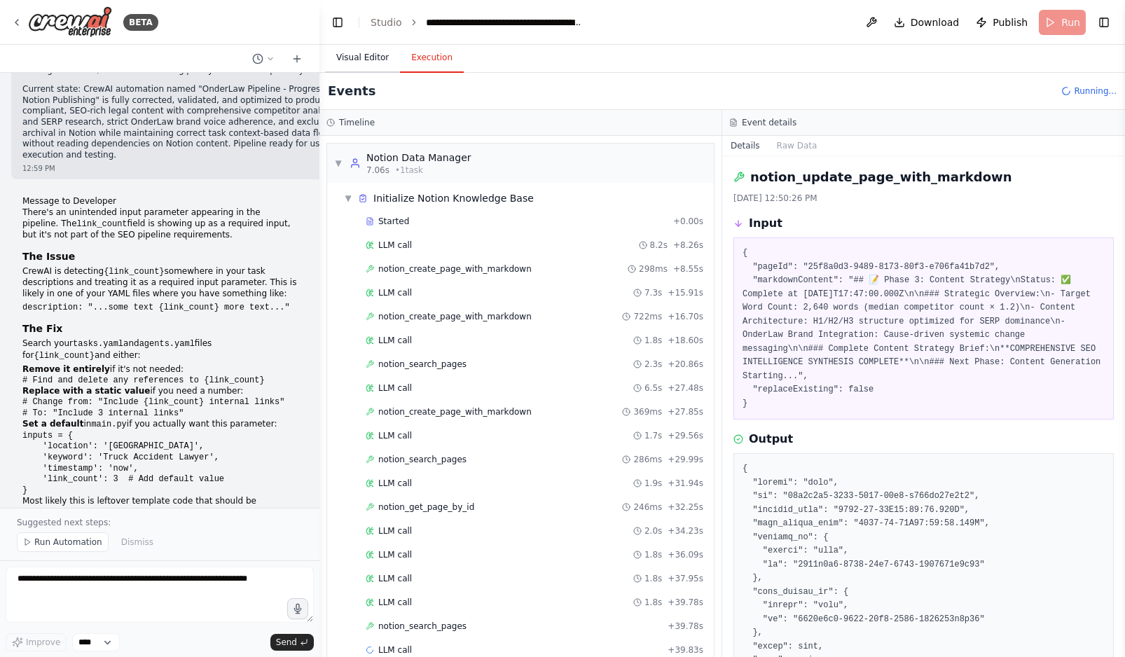
click at [359, 57] on button "Visual Editor" at bounding box center [362, 57] width 75 height 29
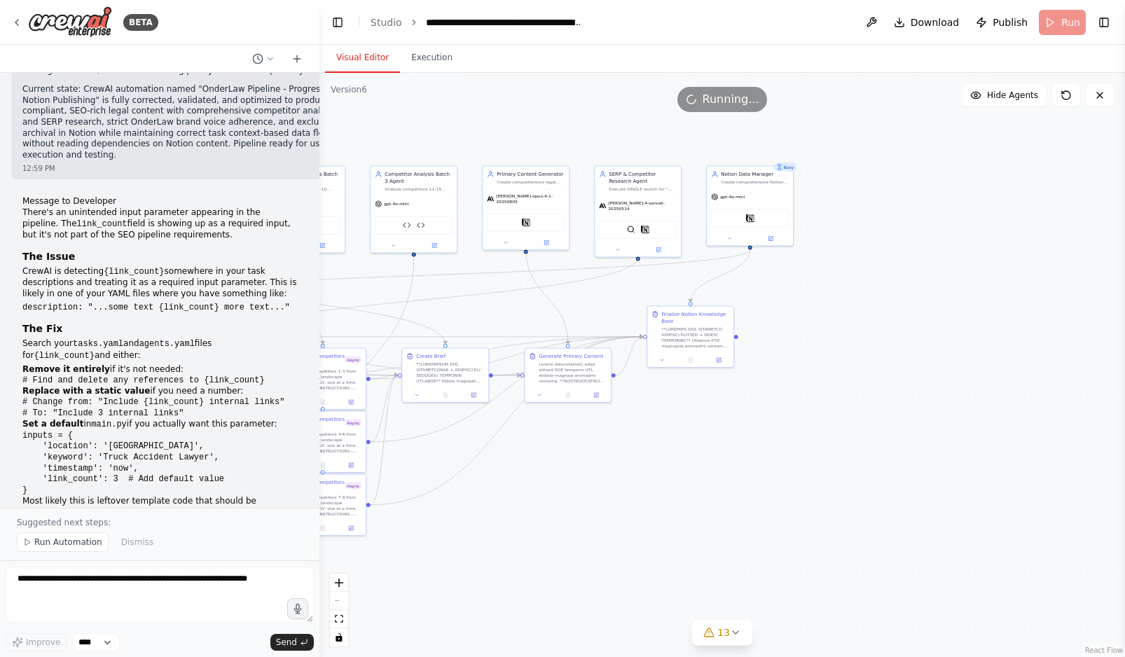
drag, startPoint x: 993, startPoint y: 535, endPoint x: 642, endPoint y: 540, distance: 351.7
click at [642, 540] on div ".deletable-edge-delete-btn { width: 20px; height: 20px; border: 0px solid #ffff…" at bounding box center [722, 365] width 806 height 584
click at [773, 239] on button at bounding box center [771, 237] width 40 height 8
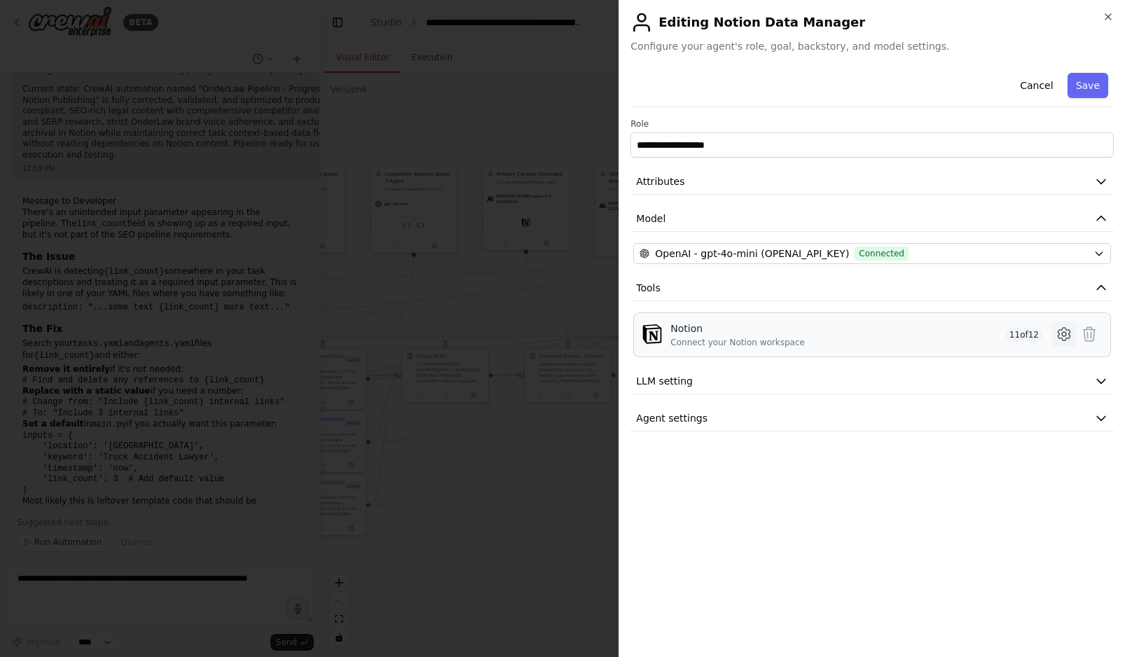
click at [940, 332] on icon at bounding box center [1064, 334] width 17 height 17
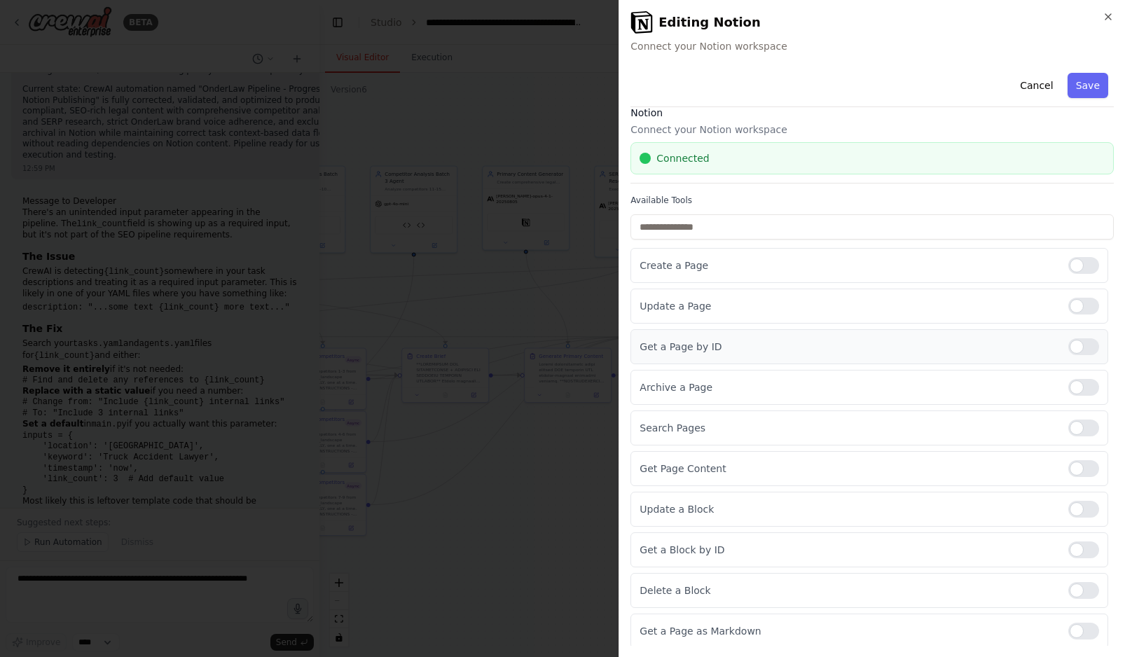
scroll to position [97, 0]
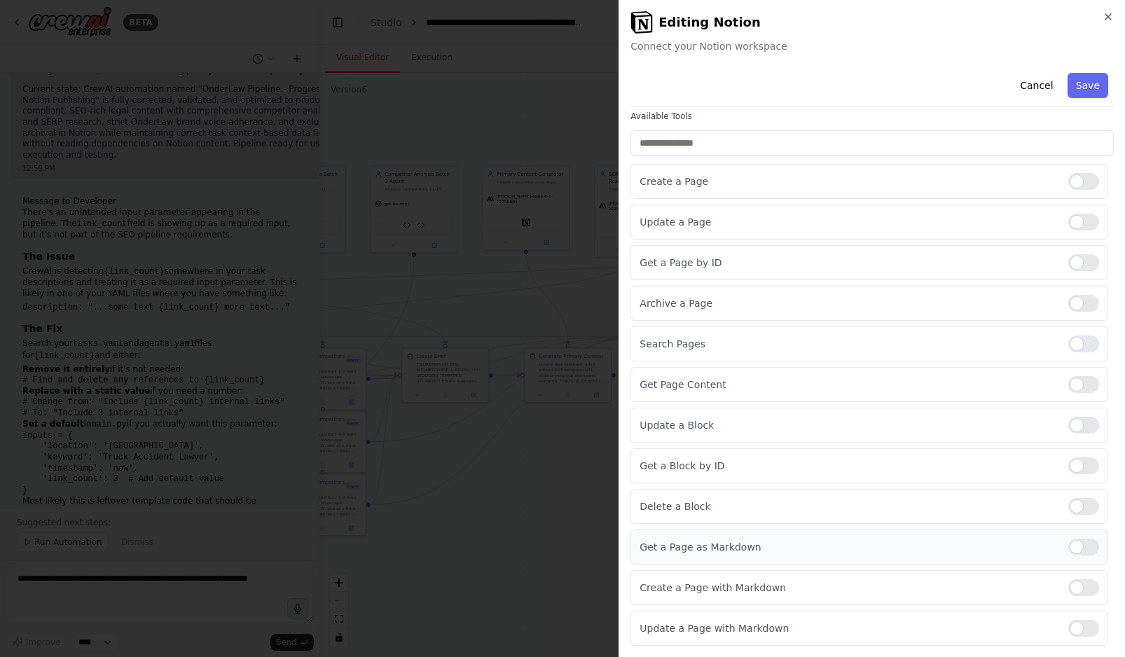
click at [940, 539] on div at bounding box center [1083, 547] width 31 height 17
click at [940, 463] on div at bounding box center [1083, 465] width 31 height 17
click at [940, 429] on div at bounding box center [1083, 425] width 31 height 17
click at [940, 379] on div at bounding box center [1083, 384] width 31 height 17
click at [940, 343] on div at bounding box center [1083, 344] width 31 height 17
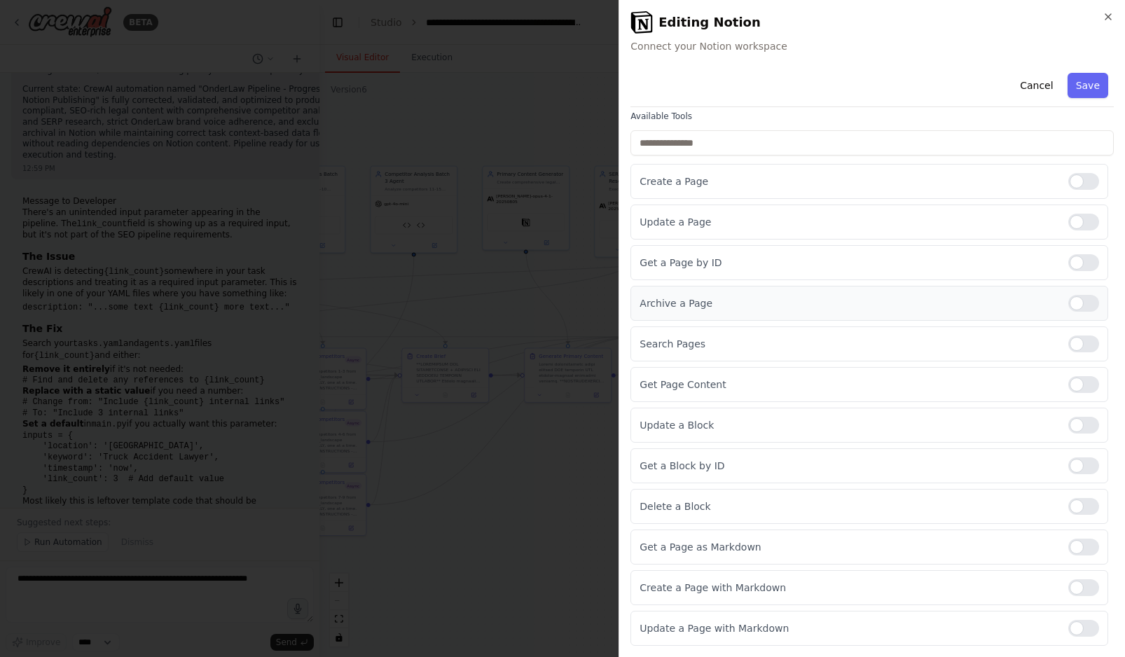
click at [940, 308] on div at bounding box center [1083, 303] width 31 height 17
click at [940, 264] on div at bounding box center [1083, 262] width 31 height 17
click at [940, 226] on div at bounding box center [1083, 222] width 31 height 17
click at [940, 184] on div at bounding box center [1083, 181] width 31 height 17
click at [940, 85] on button "Save" at bounding box center [1088, 85] width 41 height 25
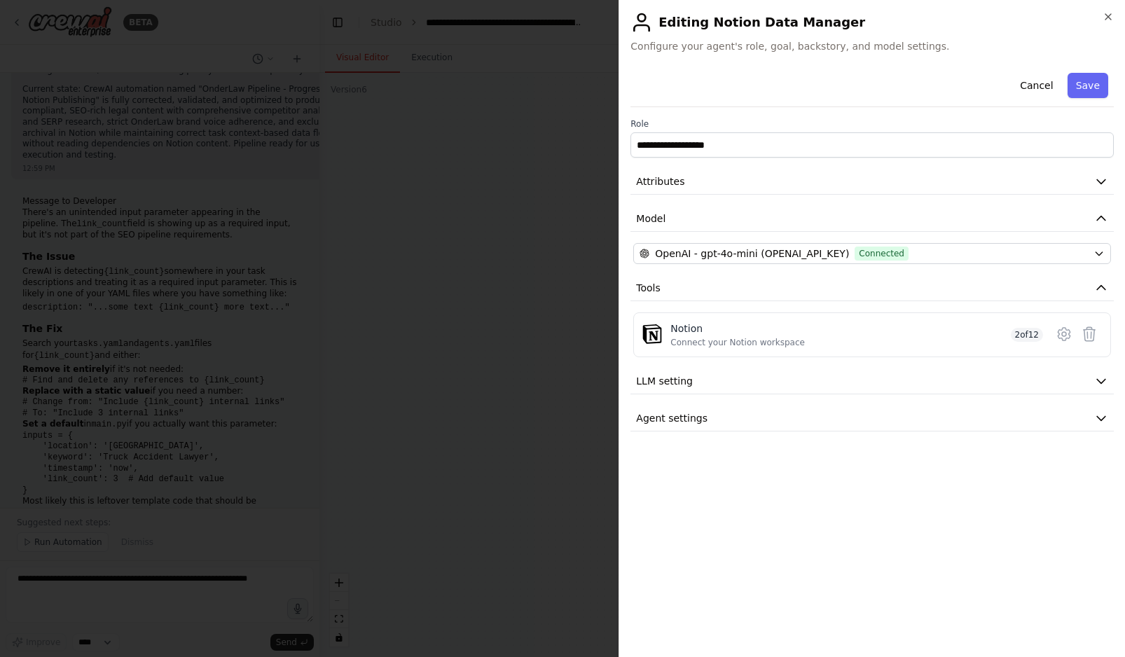
scroll to position [0, 0]
click at [940, 85] on button "Save" at bounding box center [1088, 85] width 41 height 25
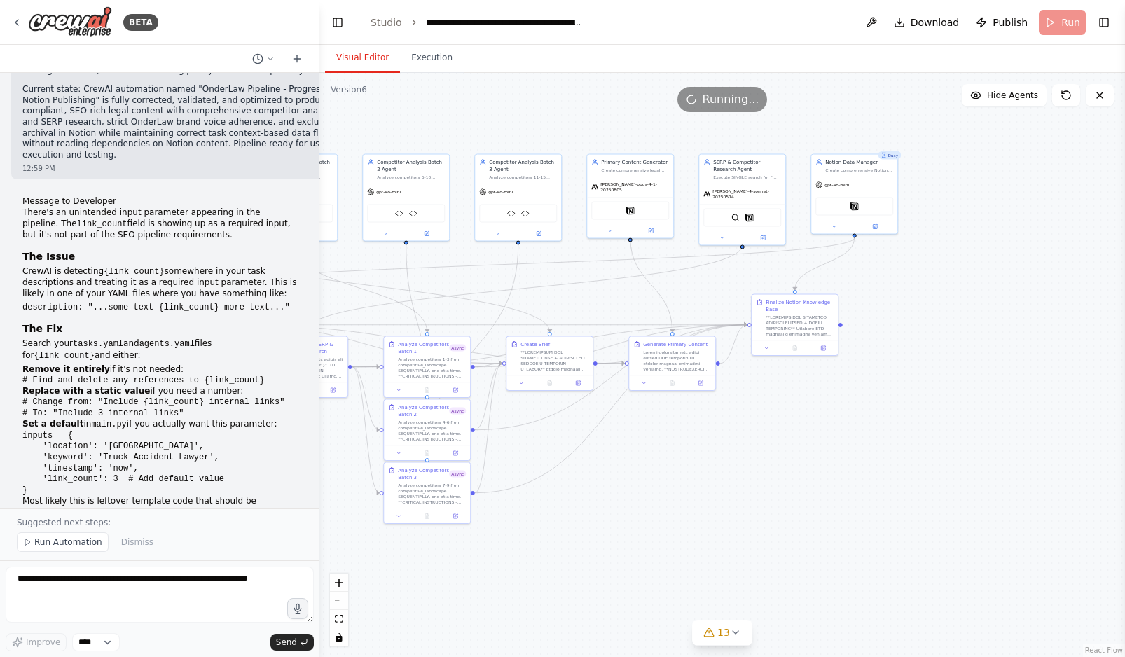
drag, startPoint x: 709, startPoint y: 490, endPoint x: 815, endPoint y: 478, distance: 107.1
click at [815, 478] on div ".deletable-edge-delete-btn { width: 20px; height: 20px; border: 0px solid #ffff…" at bounding box center [722, 365] width 806 height 584
click at [754, 214] on img at bounding box center [751, 216] width 8 height 8
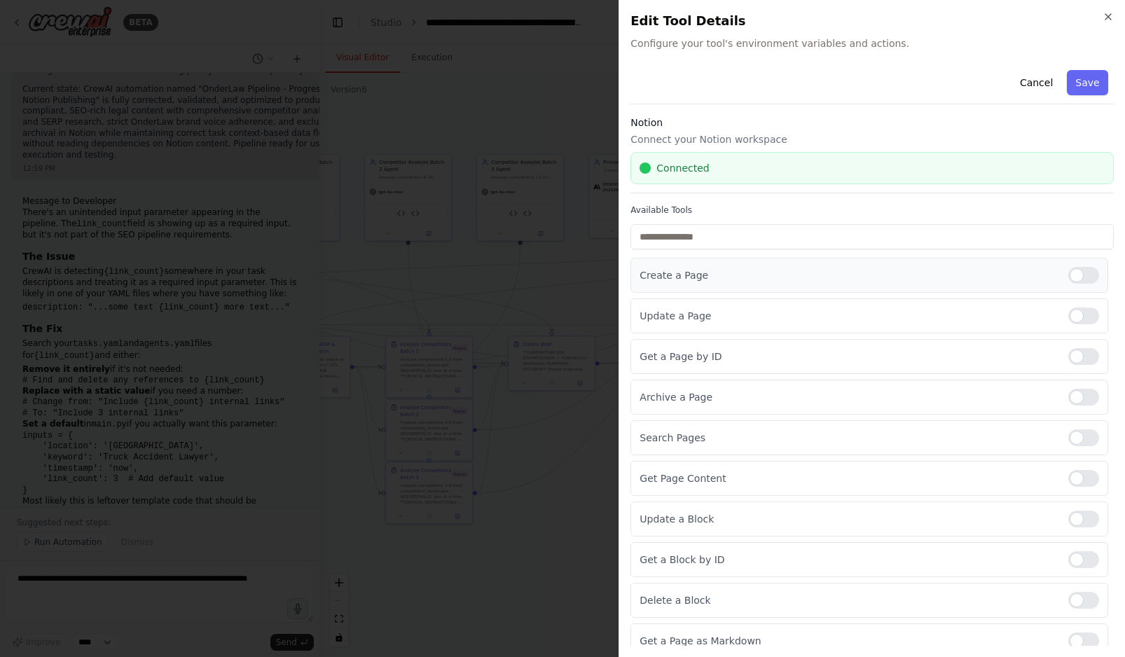
click at [940, 274] on div at bounding box center [1083, 275] width 31 height 17
click at [940, 315] on div at bounding box center [1083, 316] width 31 height 17
click at [940, 352] on div at bounding box center [1083, 356] width 31 height 17
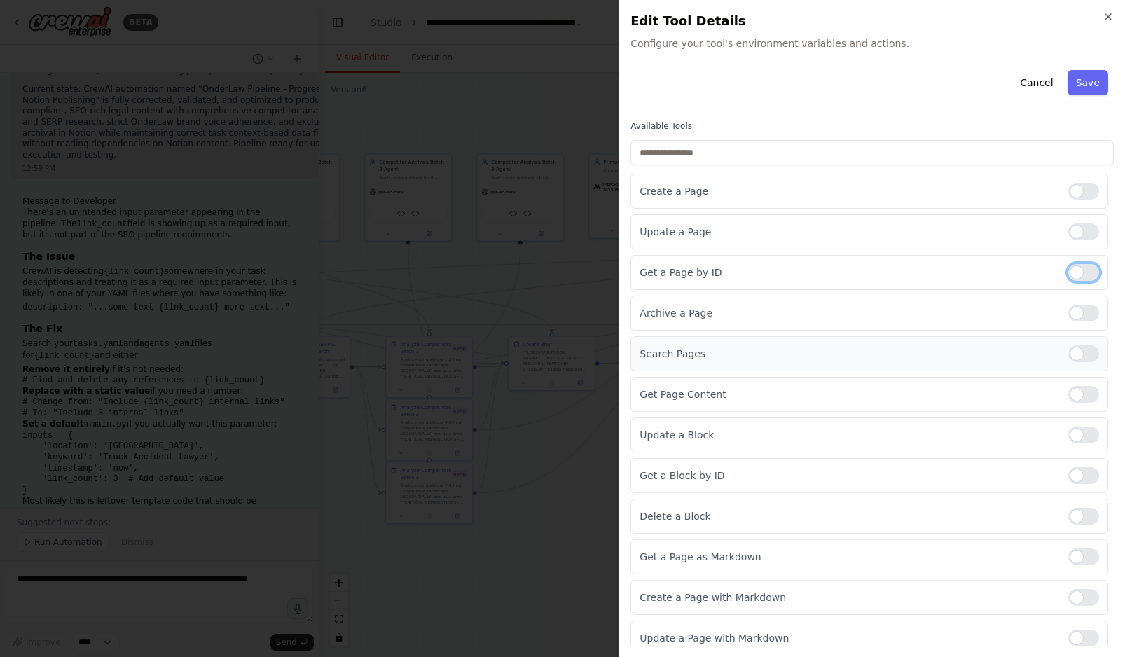
scroll to position [94, 0]
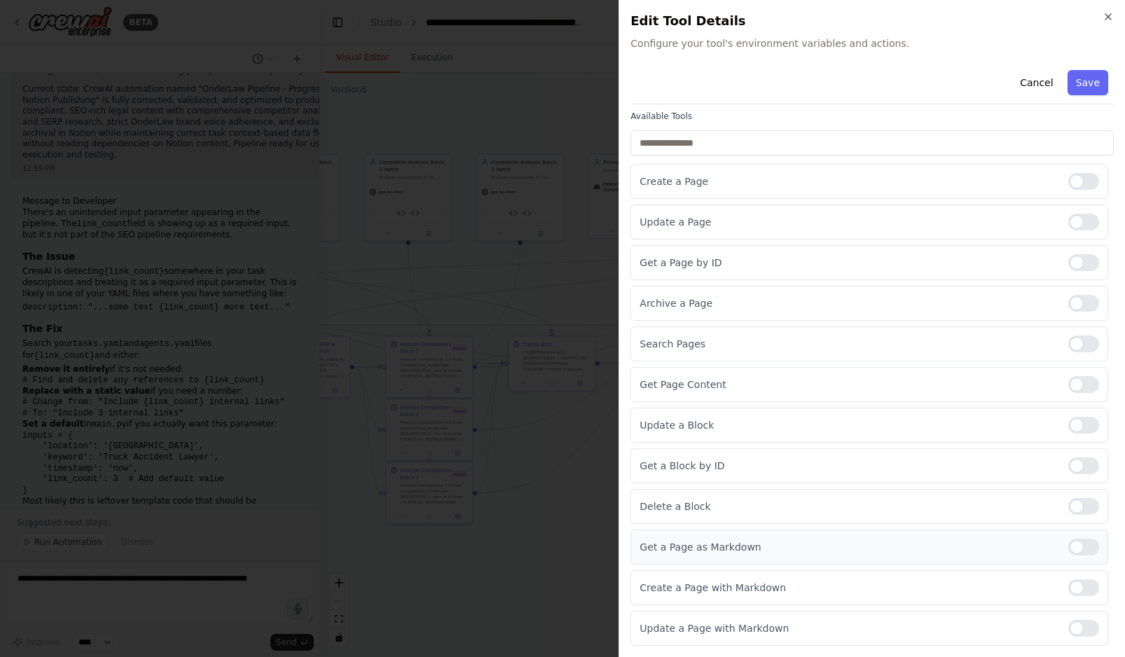
click at [940, 546] on div at bounding box center [1083, 547] width 31 height 17
click at [940, 468] on div at bounding box center [1083, 465] width 31 height 17
click at [940, 424] on div at bounding box center [1083, 425] width 31 height 17
click at [940, 377] on div at bounding box center [1083, 384] width 31 height 17
click at [940, 346] on div at bounding box center [1083, 344] width 31 height 17
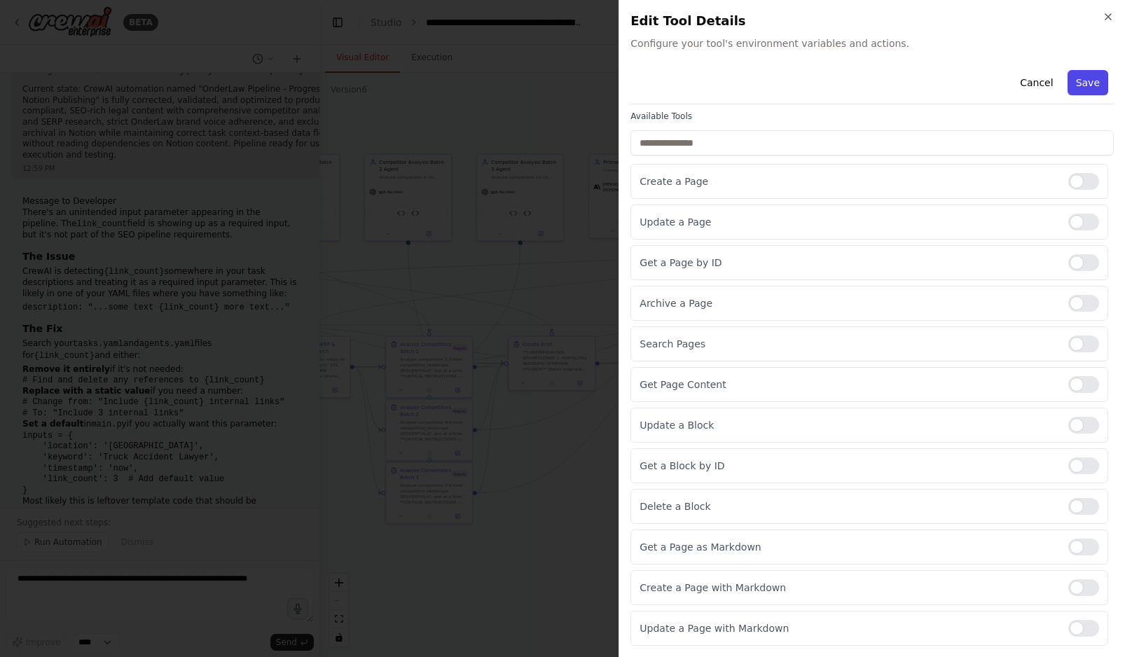
click at [940, 87] on button "Save" at bounding box center [1088, 82] width 41 height 25
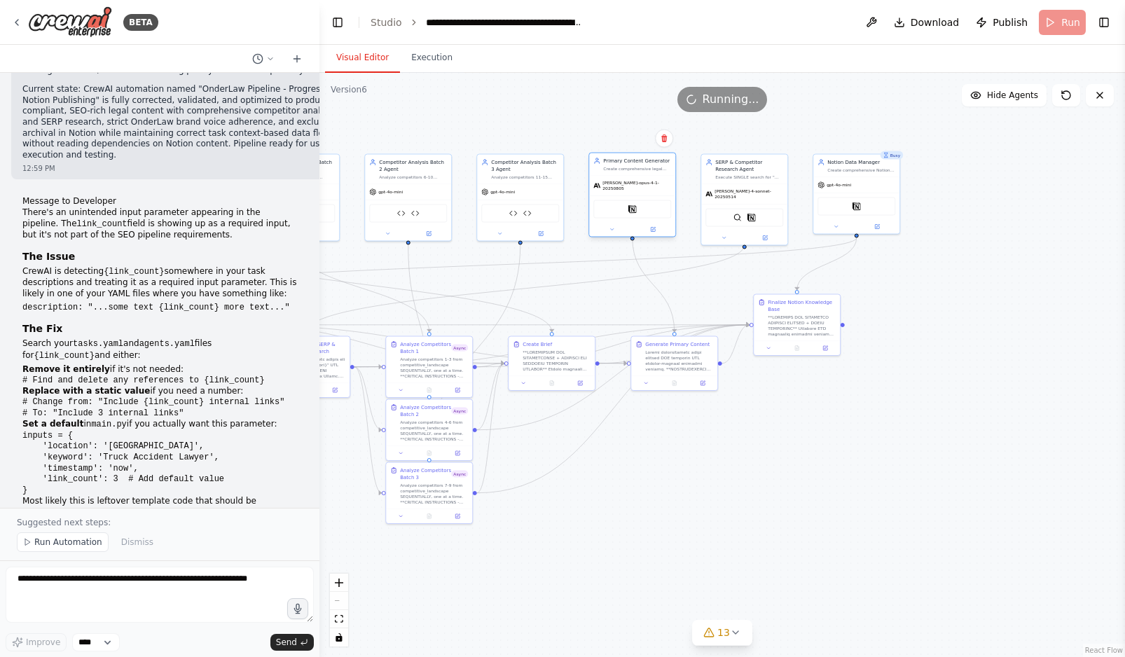
click at [627, 216] on div "Notion" at bounding box center [632, 208] width 86 height 27
click at [632, 207] on img at bounding box center [632, 209] width 8 height 8
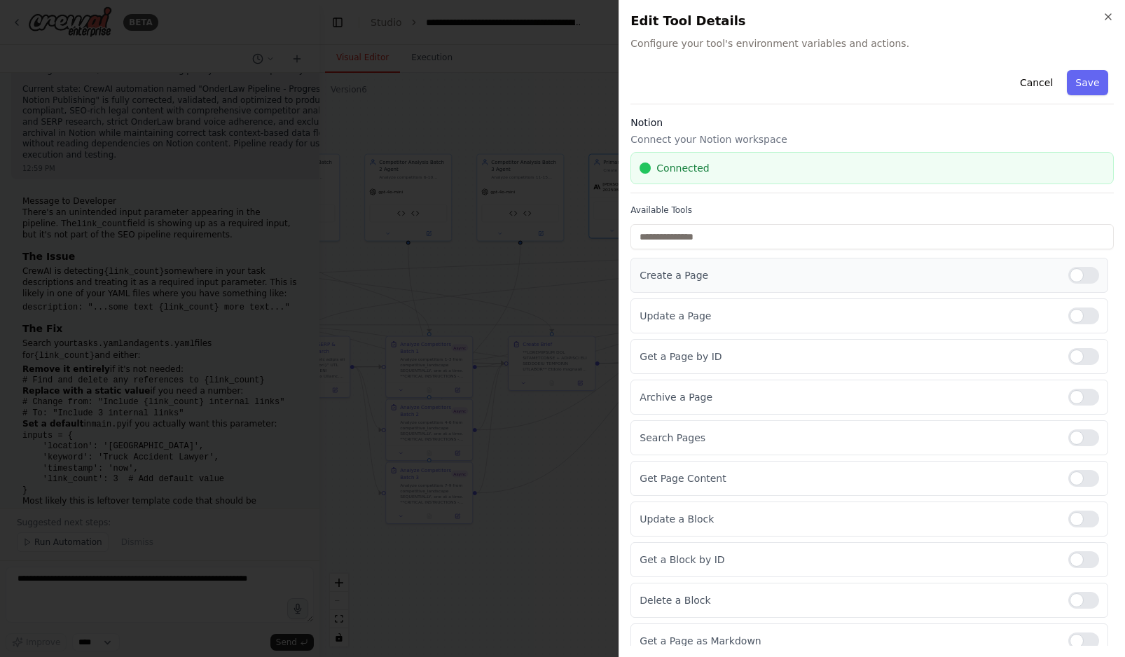
click at [940, 279] on div at bounding box center [1083, 275] width 31 height 17
click at [940, 315] on div at bounding box center [1083, 316] width 31 height 17
click at [940, 354] on div at bounding box center [1083, 356] width 31 height 17
click at [940, 437] on div at bounding box center [1083, 437] width 31 height 17
click at [940, 477] on div at bounding box center [1083, 478] width 31 height 17
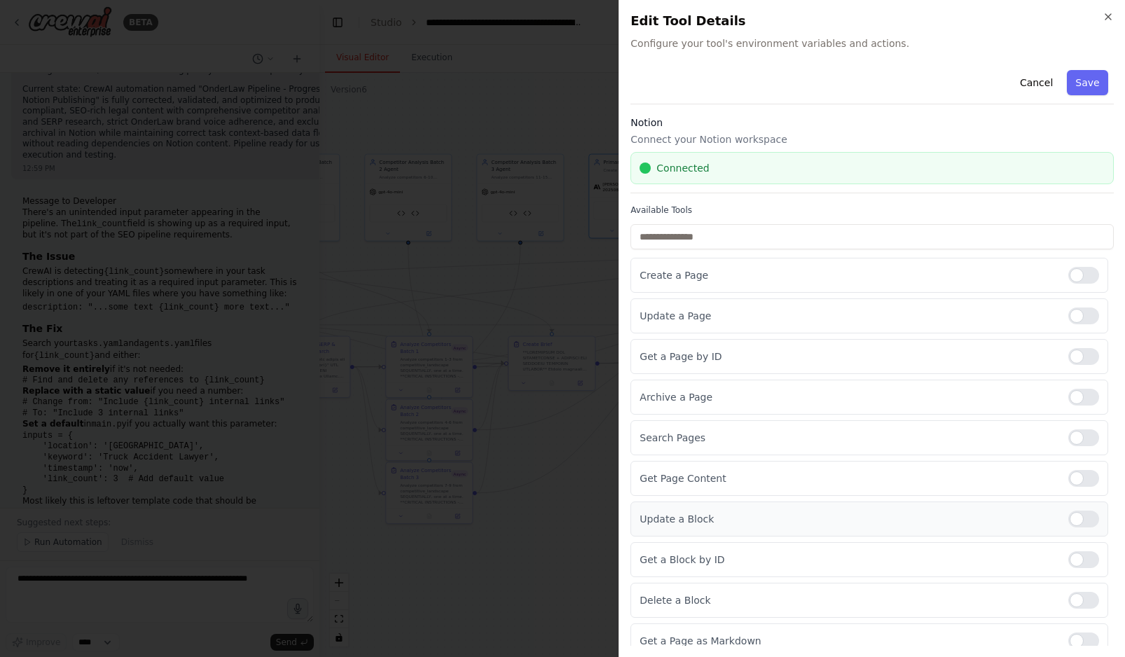
click at [940, 511] on div at bounding box center [1083, 519] width 31 height 17
click at [940, 556] on div at bounding box center [1083, 559] width 31 height 17
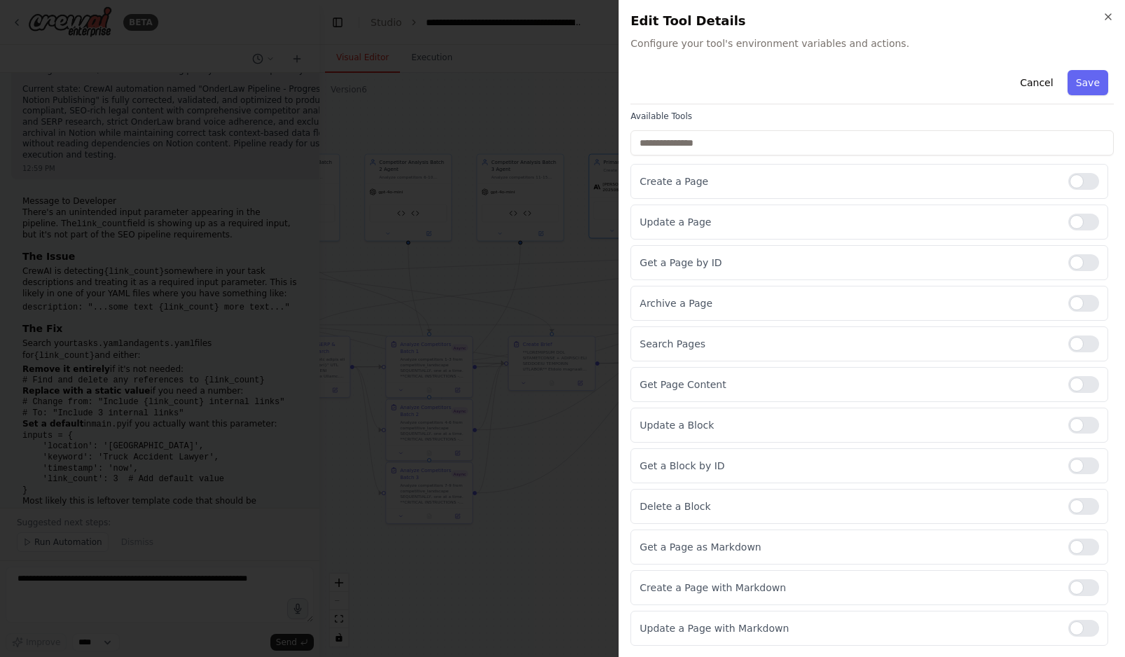
click at [940, 65] on div "Cancel Save" at bounding box center [871, 84] width 483 height 40
click at [940, 83] on button "Save" at bounding box center [1088, 82] width 41 height 25
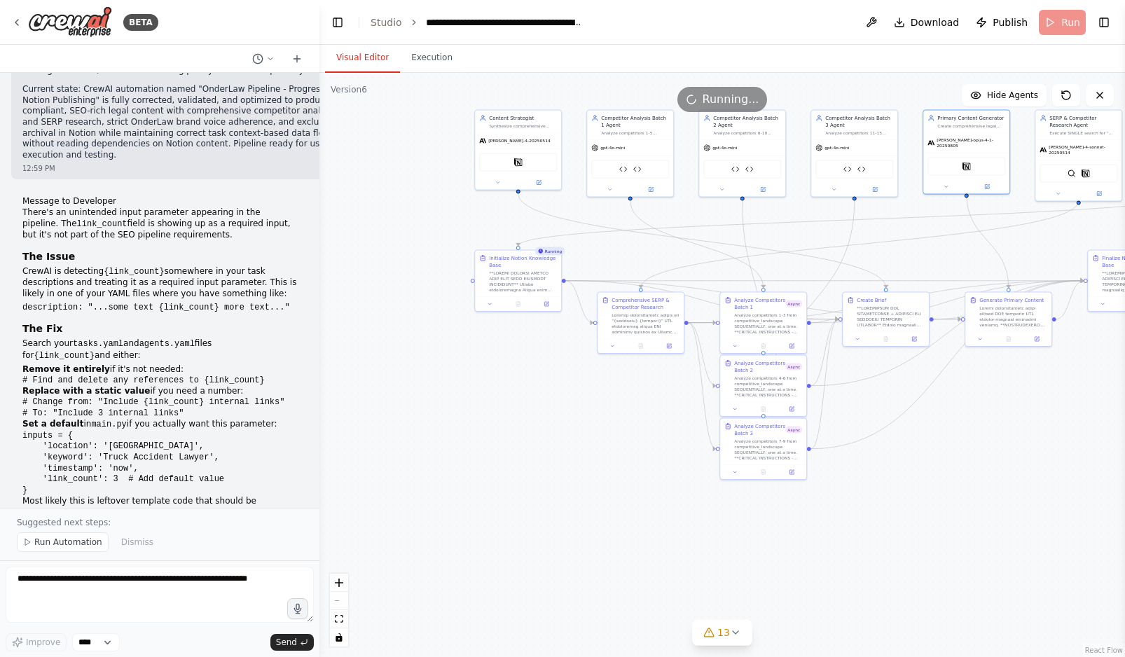
drag, startPoint x: 685, startPoint y: 531, endPoint x: 1021, endPoint y: 487, distance: 339.1
click at [940, 487] on div ".deletable-edge-delete-btn { width: 20px; height: 20px; border: 0px solid #ffff…" at bounding box center [722, 365] width 806 height 584
click at [528, 164] on div "Notion" at bounding box center [524, 161] width 78 height 18
click at [542, 181] on icon at bounding box center [544, 181] width 4 height 4
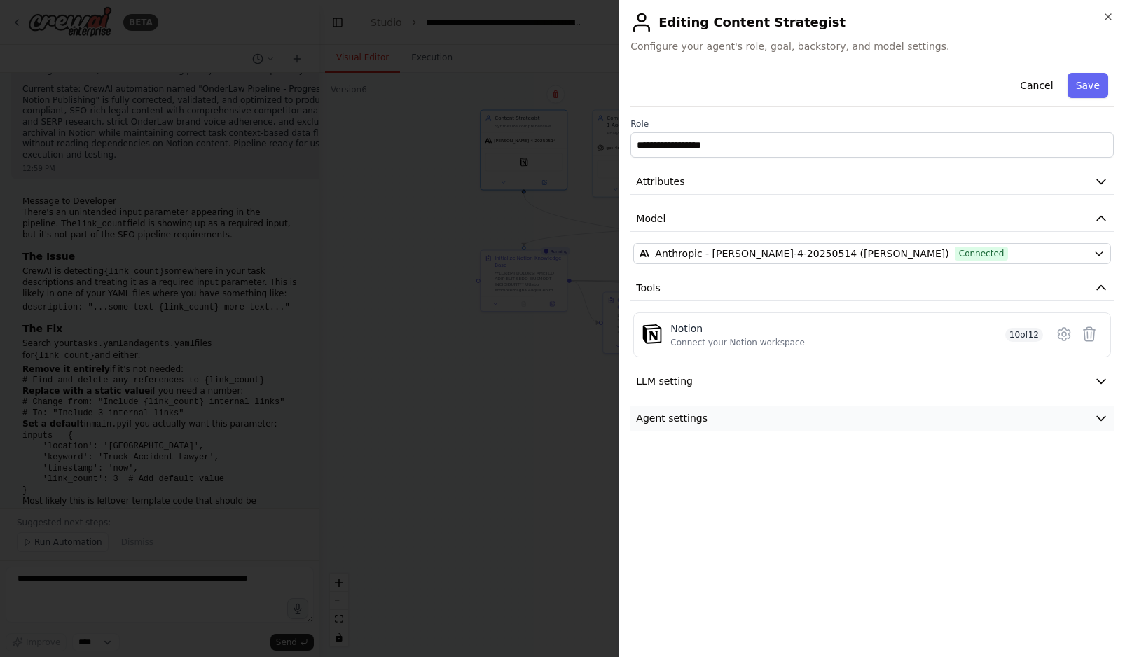
click at [940, 411] on icon "button" at bounding box center [1101, 418] width 14 height 14
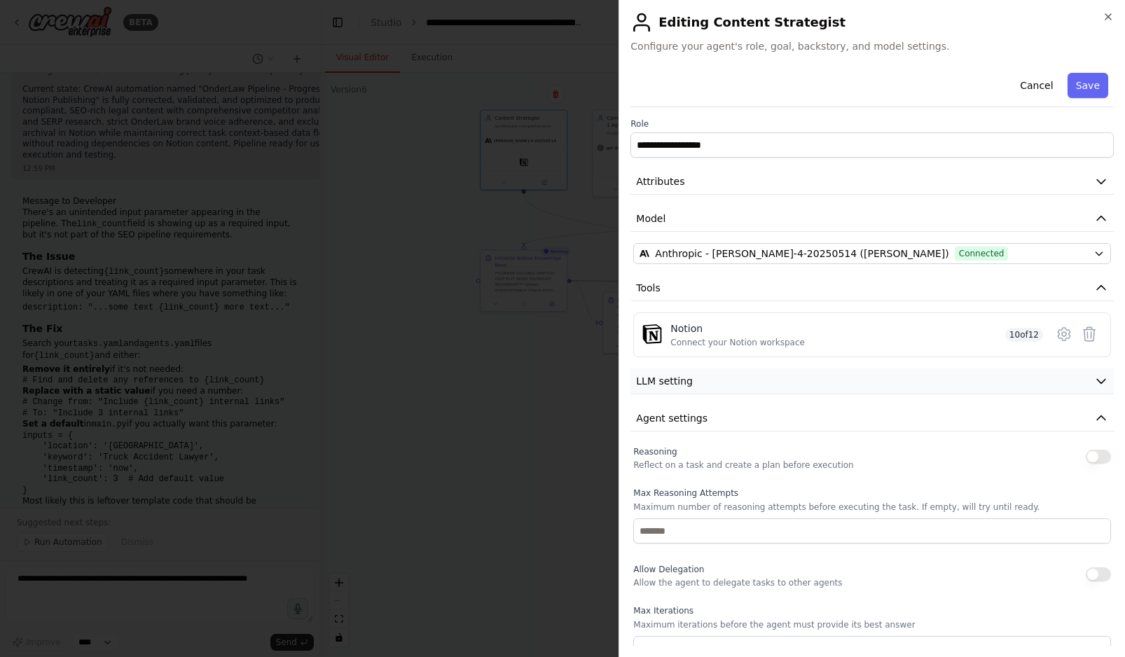
click at [940, 374] on icon "button" at bounding box center [1101, 381] width 14 height 14
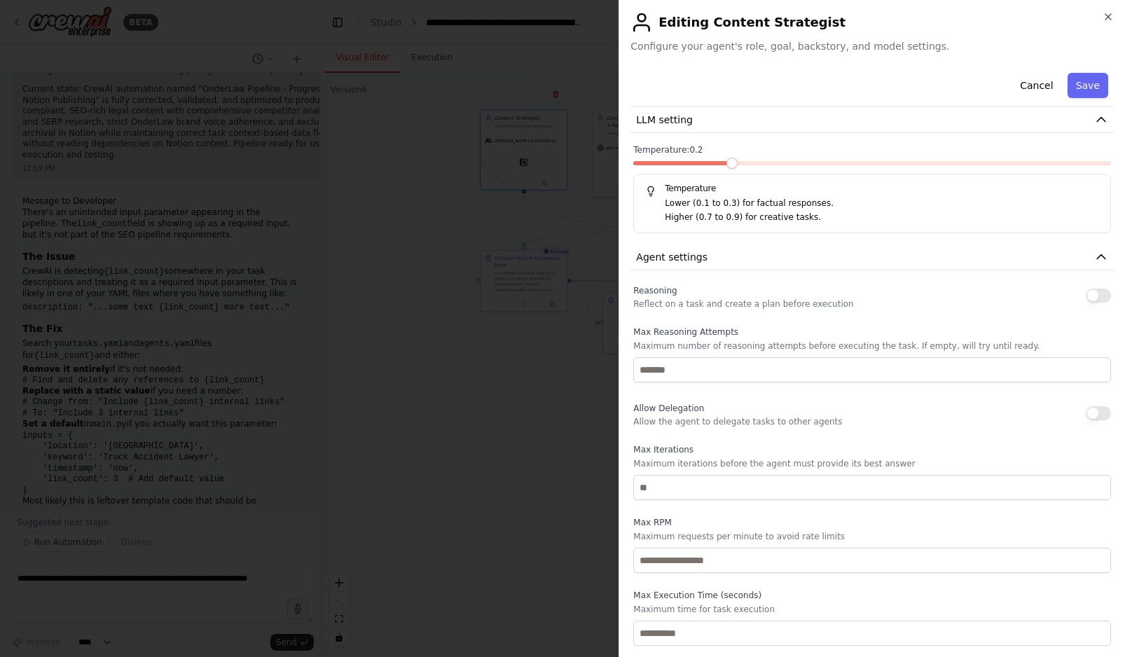
scroll to position [0, 0]
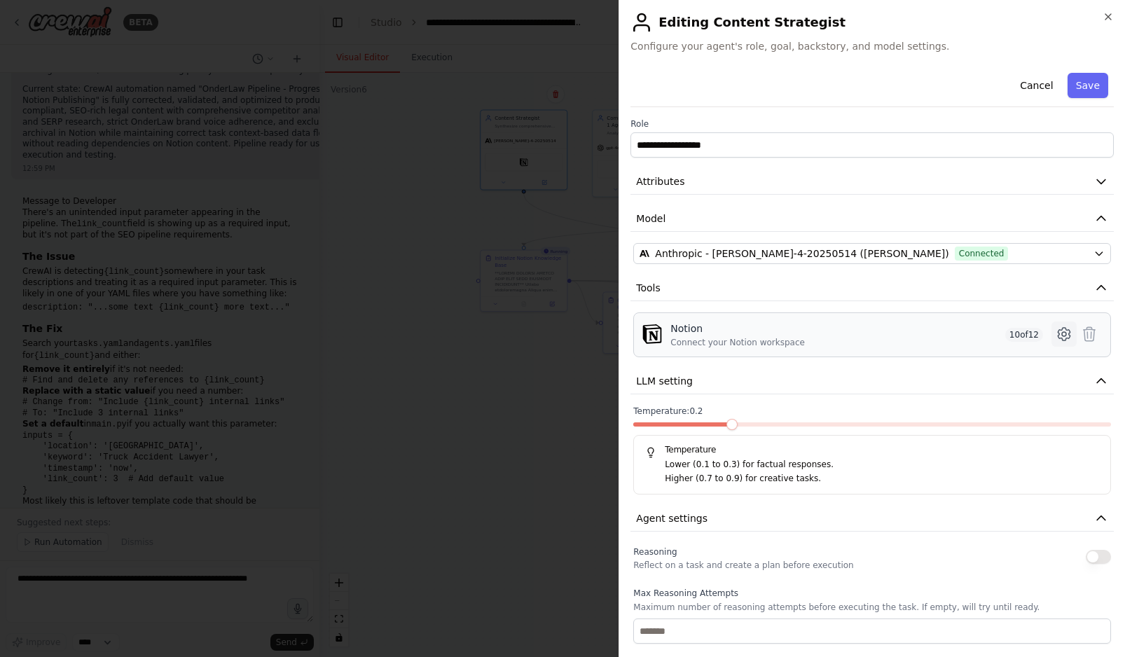
click at [940, 330] on icon at bounding box center [1064, 334] width 17 height 17
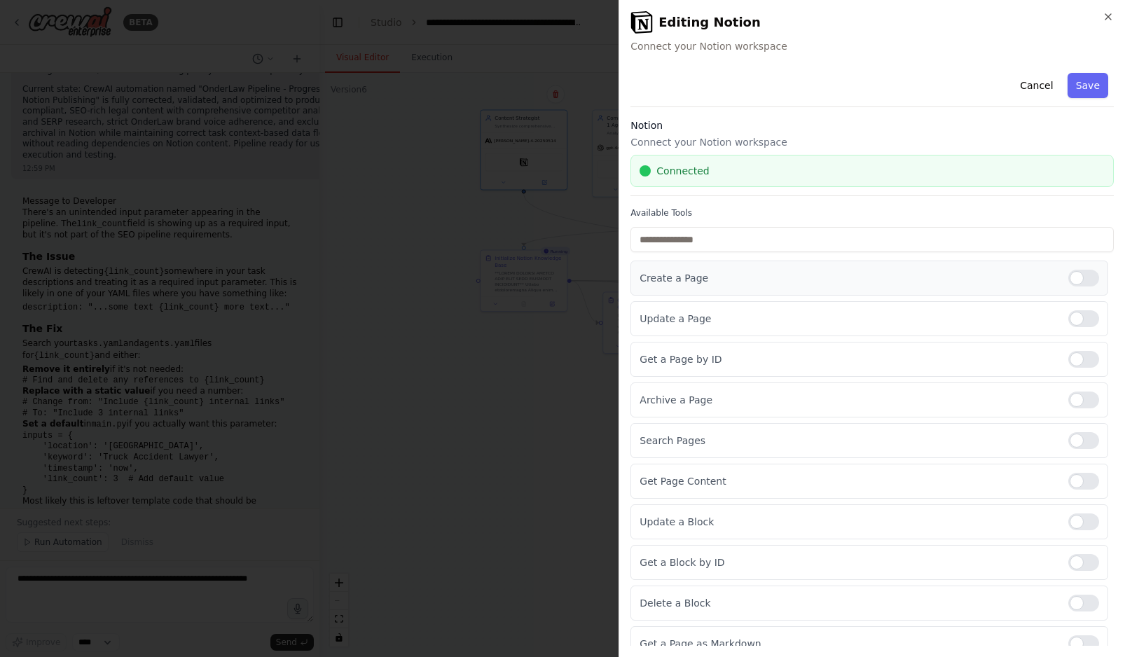
click at [940, 269] on div "Create a Page" at bounding box center [869, 278] width 478 height 35
click at [940, 283] on div at bounding box center [1083, 278] width 31 height 17
click at [940, 317] on div at bounding box center [1083, 318] width 31 height 17
click at [940, 359] on div at bounding box center [1083, 359] width 31 height 17
click at [940, 436] on div at bounding box center [1083, 440] width 31 height 17
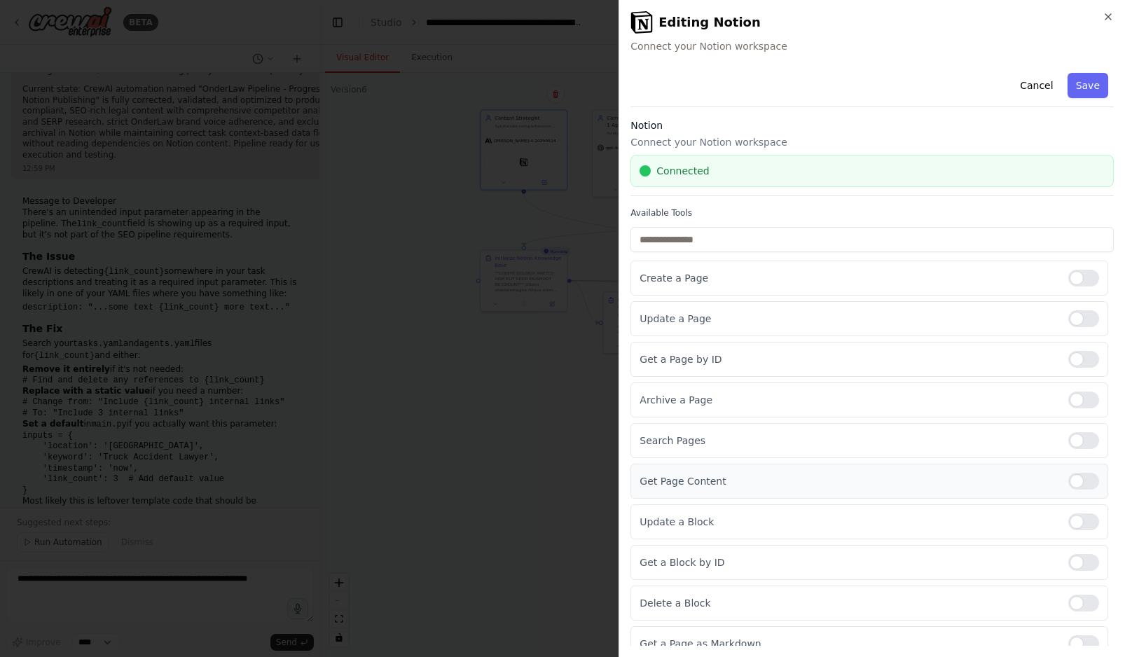
click at [940, 471] on div "Get Page Content" at bounding box center [869, 481] width 478 height 35
click at [940, 488] on div at bounding box center [1083, 481] width 31 height 17
click at [940, 522] on div at bounding box center [1083, 521] width 31 height 17
click at [940, 565] on div at bounding box center [1083, 562] width 31 height 17
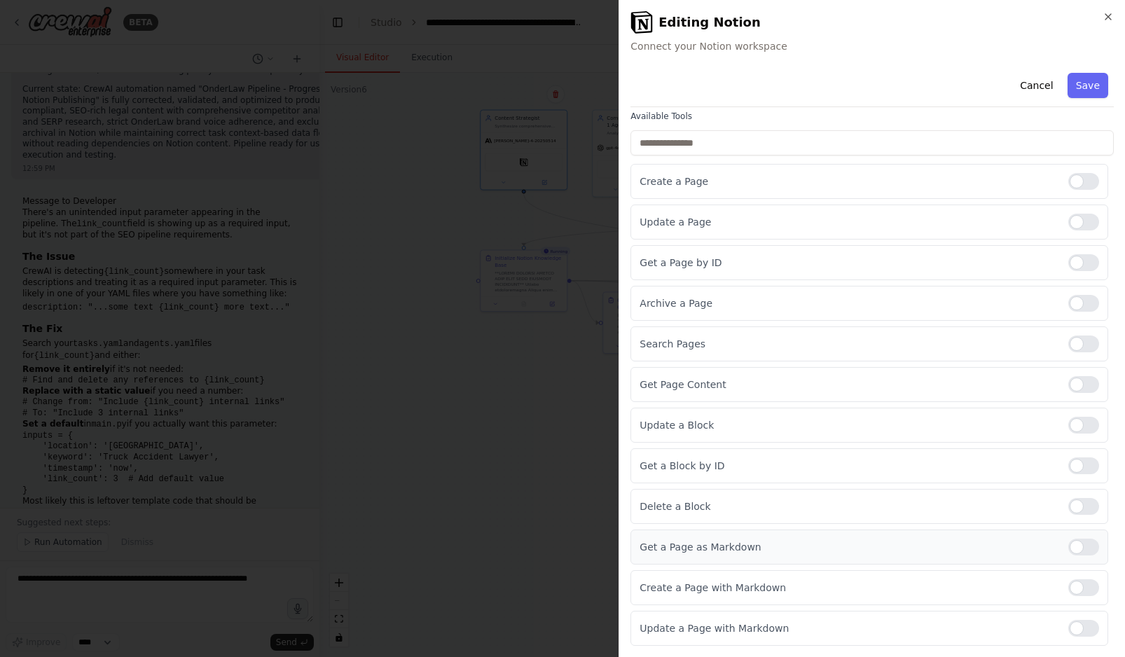
click at [940, 550] on div at bounding box center [1083, 547] width 31 height 17
click at [940, 95] on button "Save" at bounding box center [1088, 85] width 41 height 25
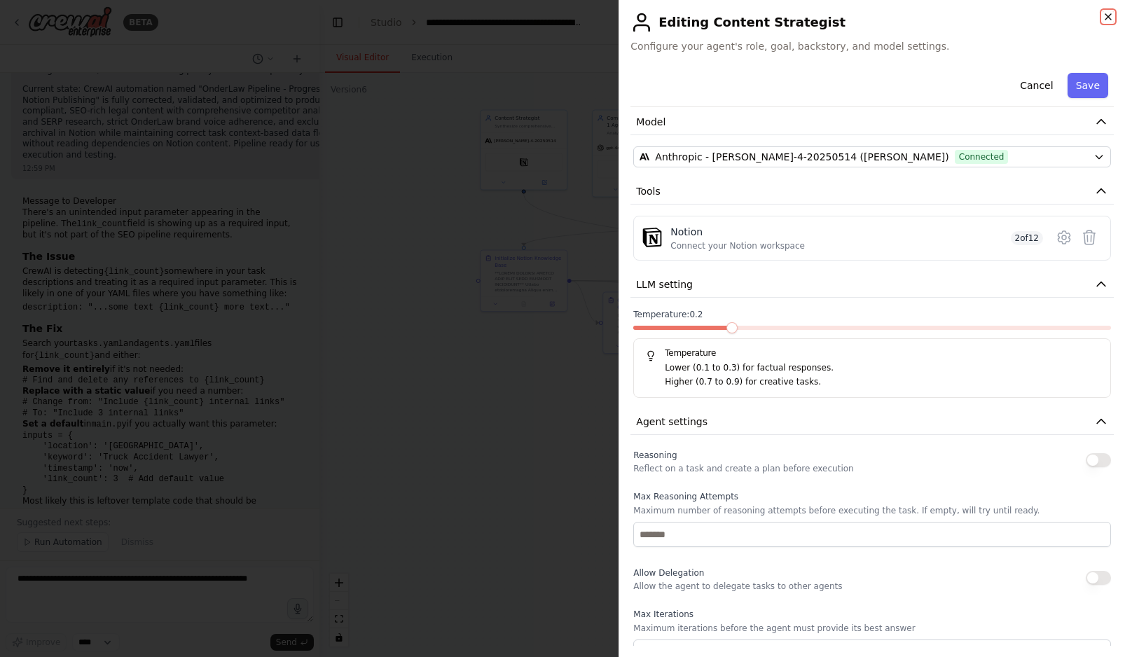
click at [940, 16] on icon "button" at bounding box center [1108, 16] width 11 height 11
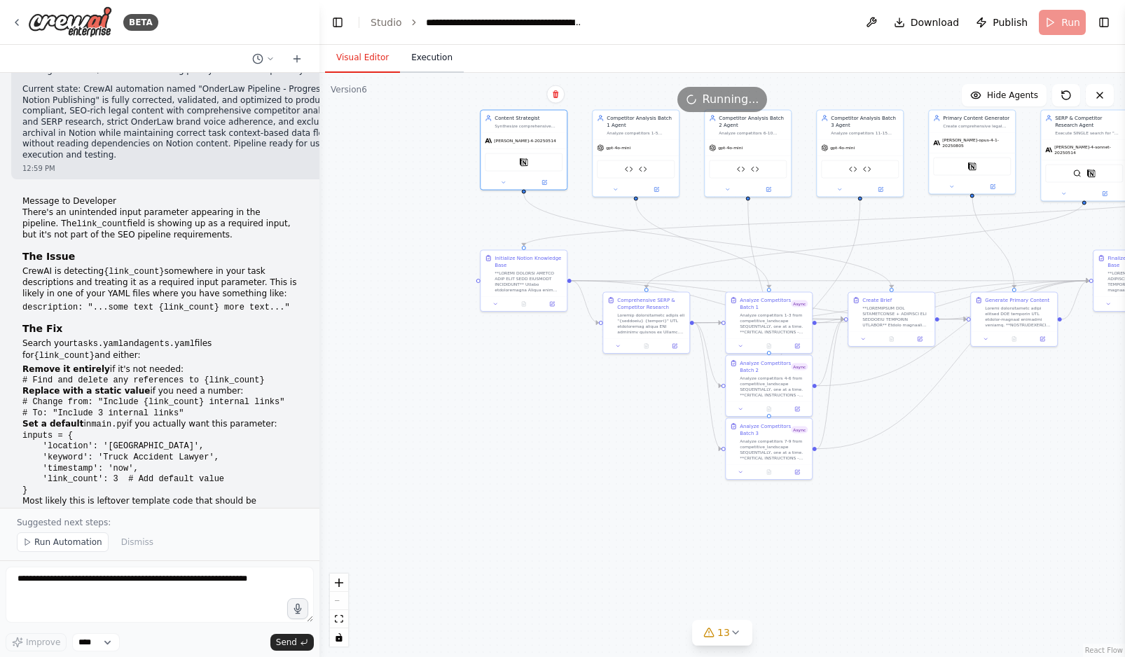
click at [432, 63] on button "Execution" at bounding box center [432, 57] width 64 height 29
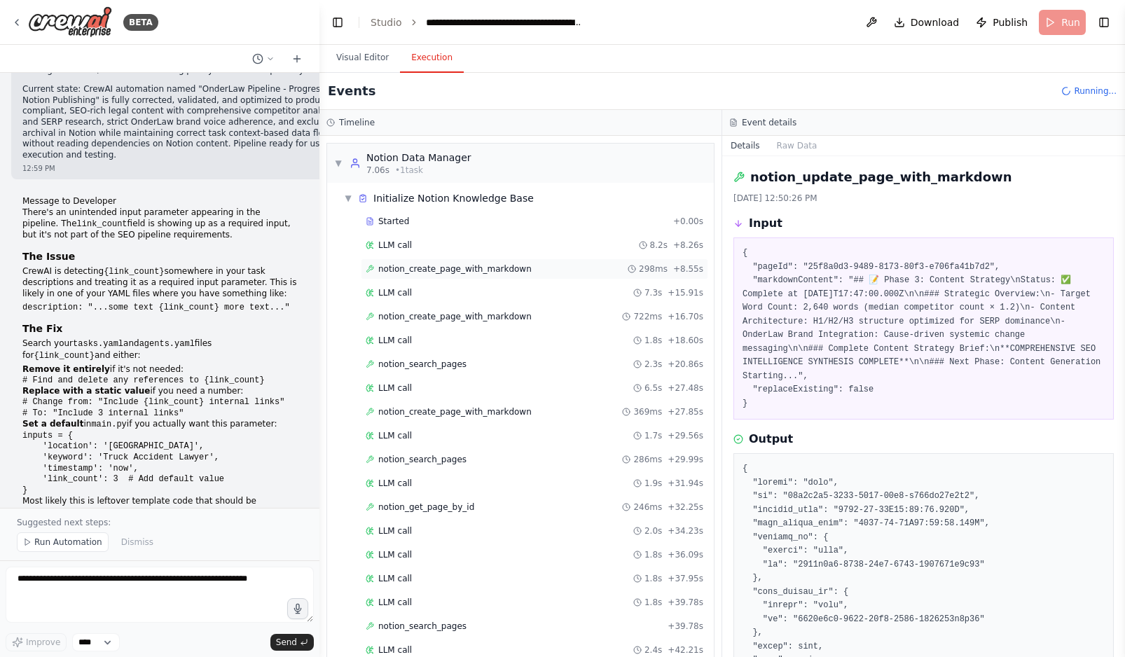
click at [483, 263] on div "notion_create_page_with_markdown 298ms + 8.55s" at bounding box center [534, 268] width 347 height 21
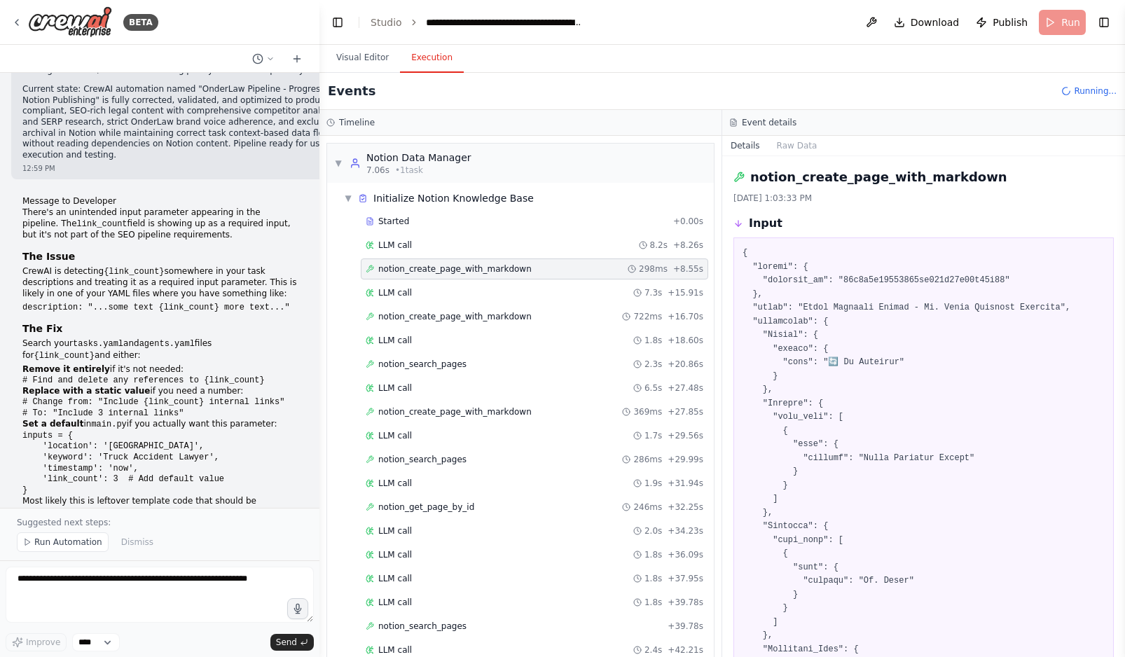
scroll to position [824, 0]
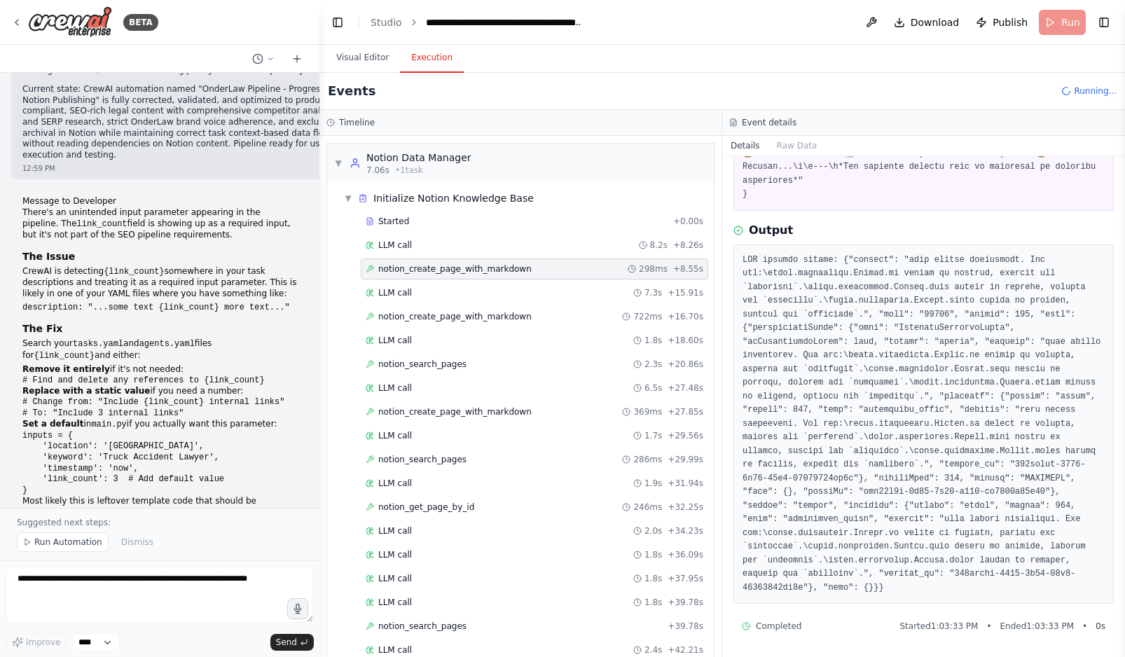
click at [831, 408] on pre at bounding box center [924, 425] width 362 height 342
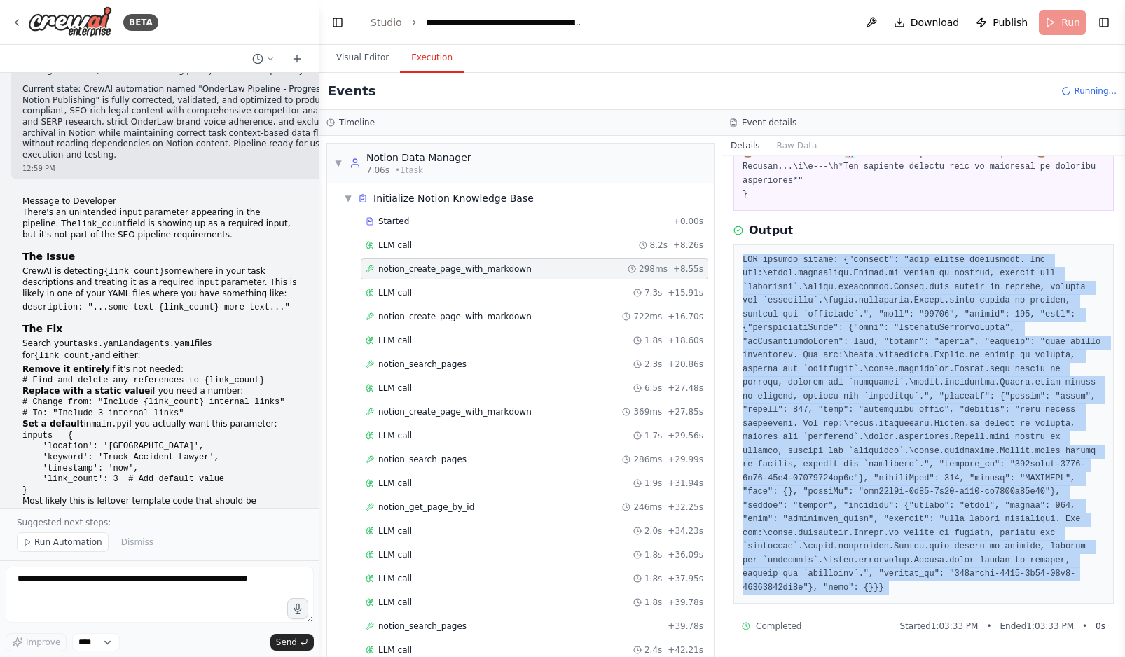
click at [831, 408] on pre at bounding box center [924, 425] width 362 height 342
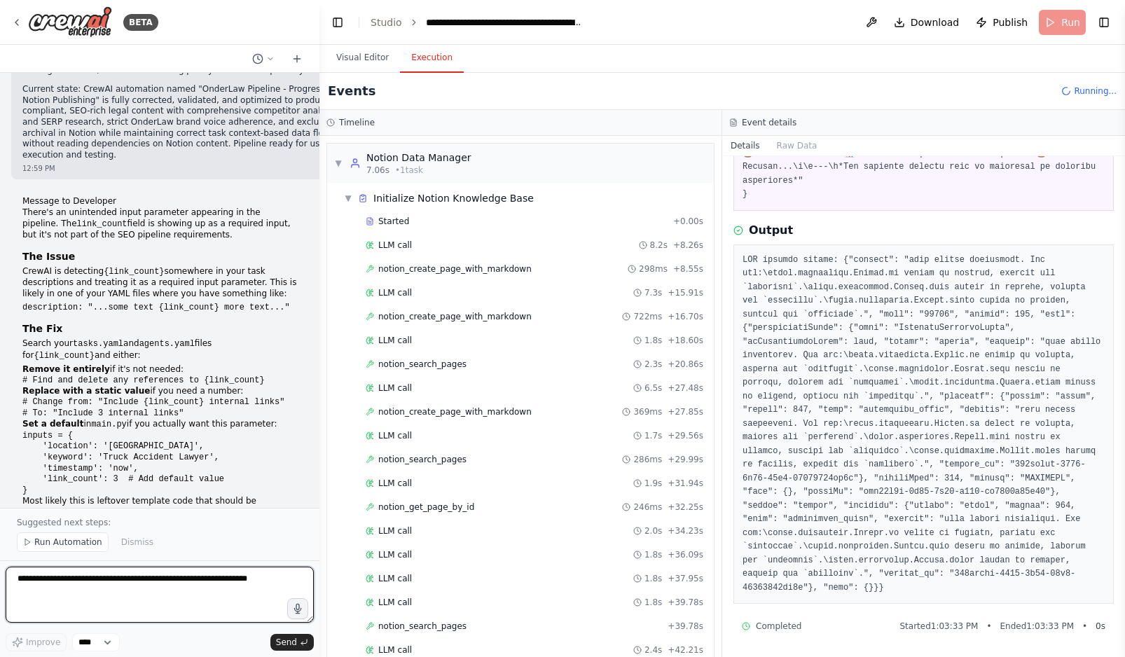
click at [113, 588] on textarea at bounding box center [160, 595] width 308 height 56
paste textarea "**********"
type textarea "**********"
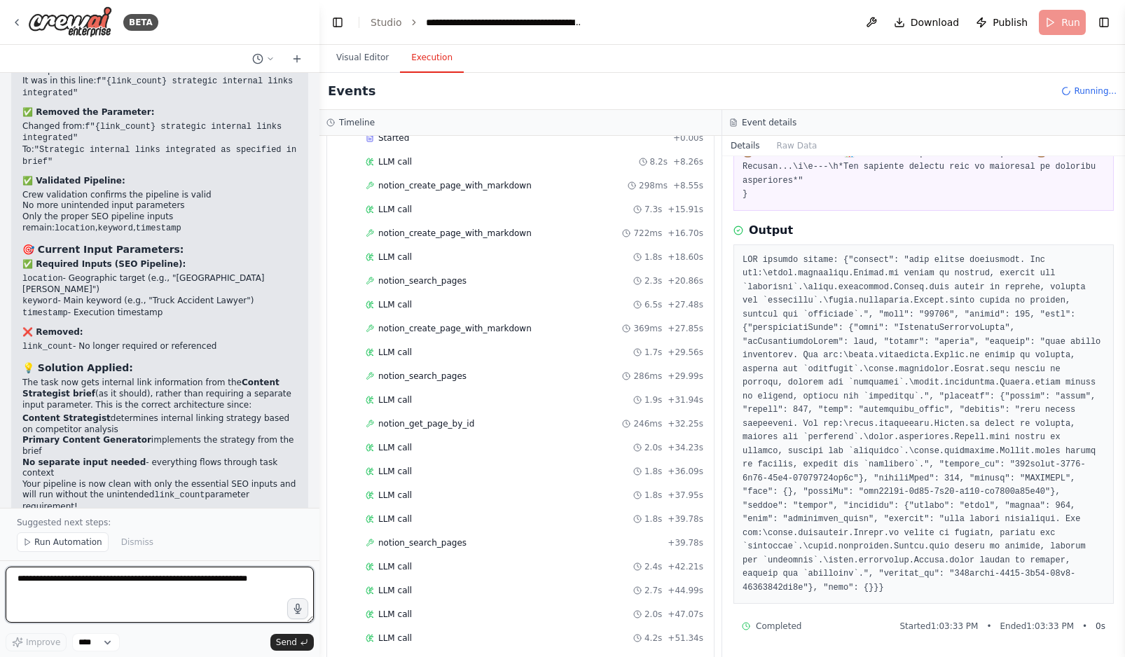
scroll to position [39904, 0]
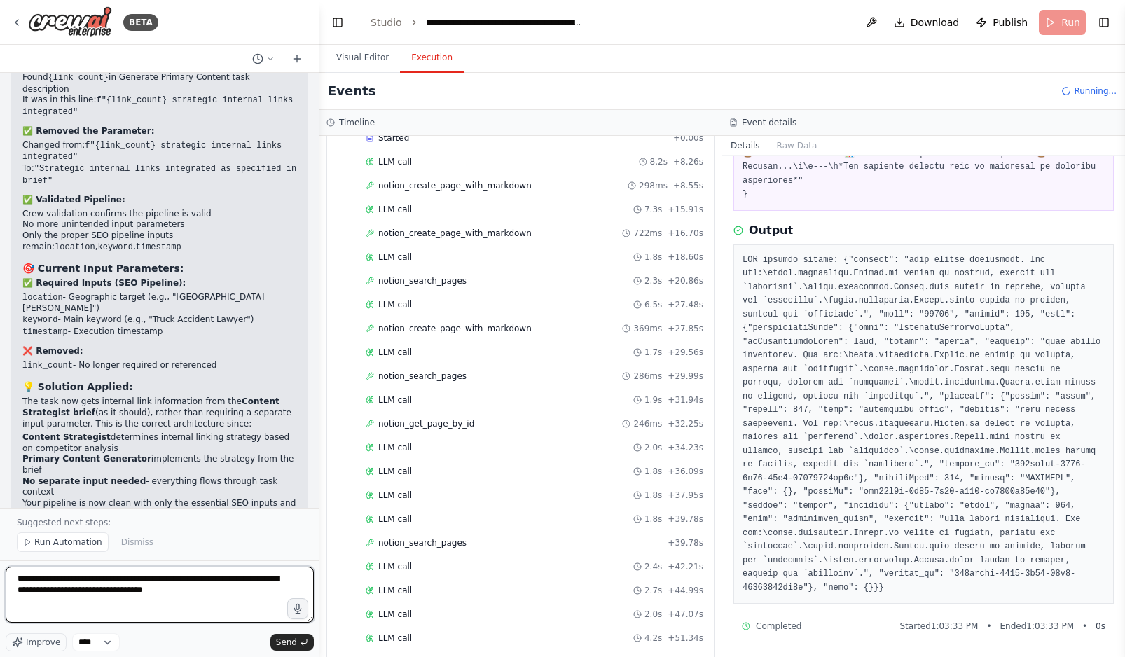
type textarea "**********"
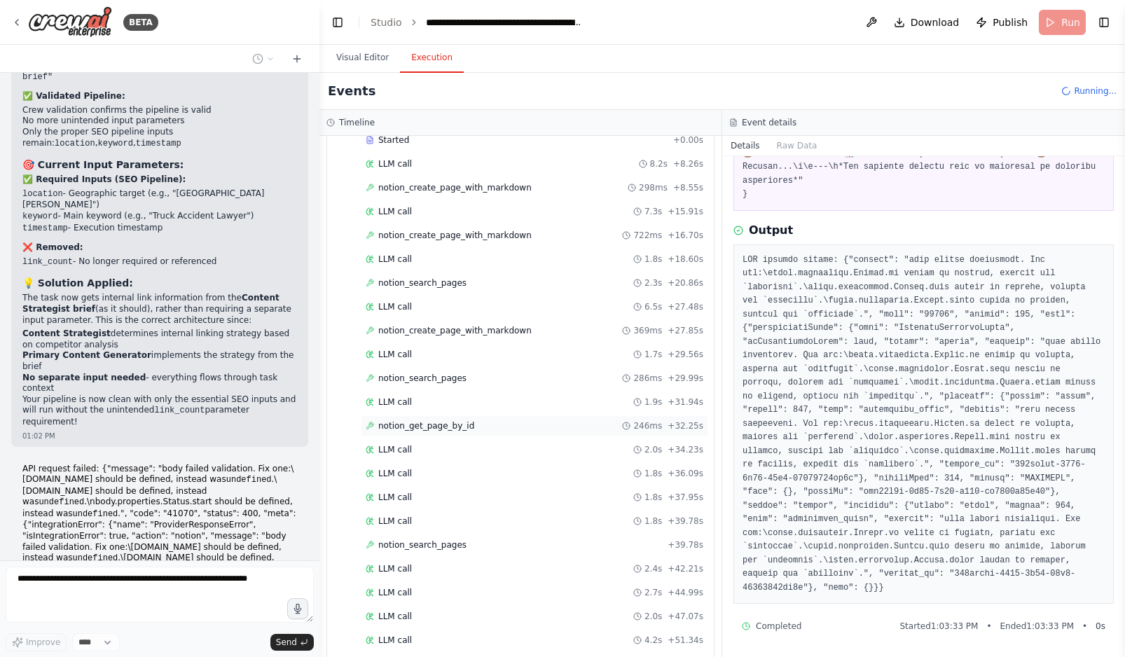
scroll to position [0, 0]
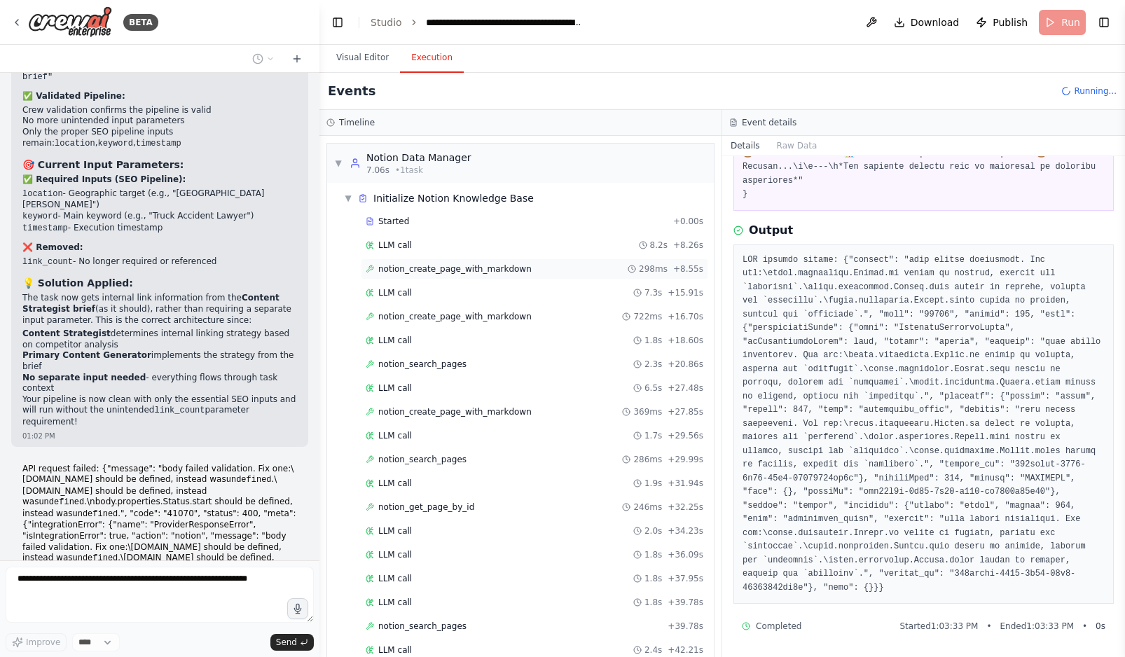
click at [508, 270] on span "notion_create_page_with_markdown" at bounding box center [454, 268] width 153 height 11
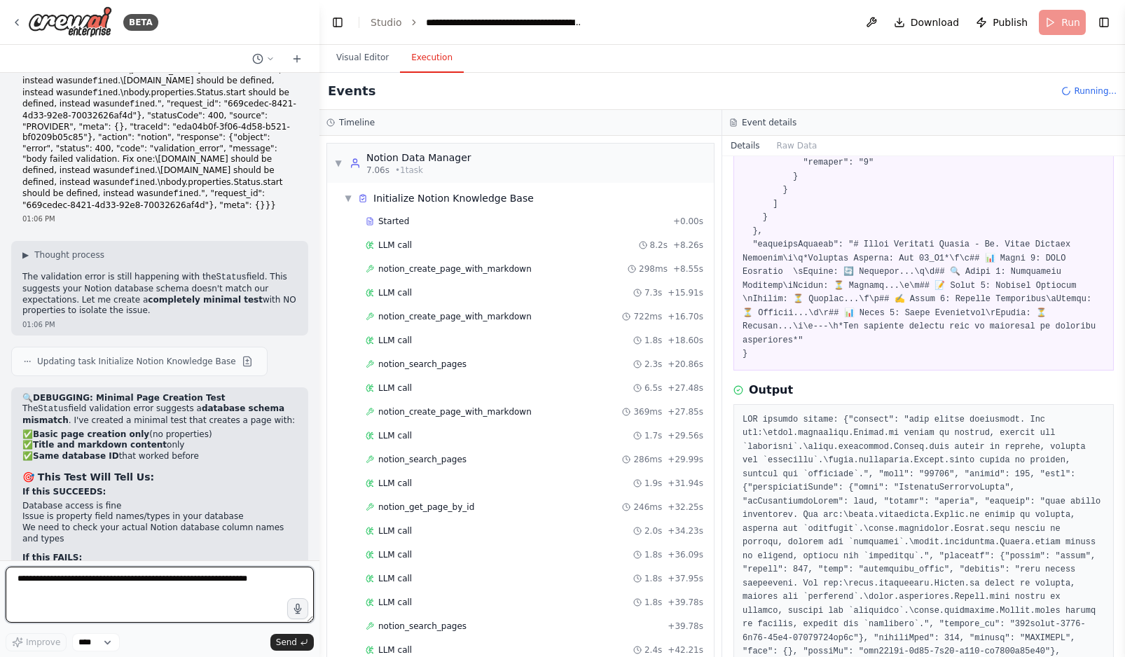
scroll to position [40548, 0]
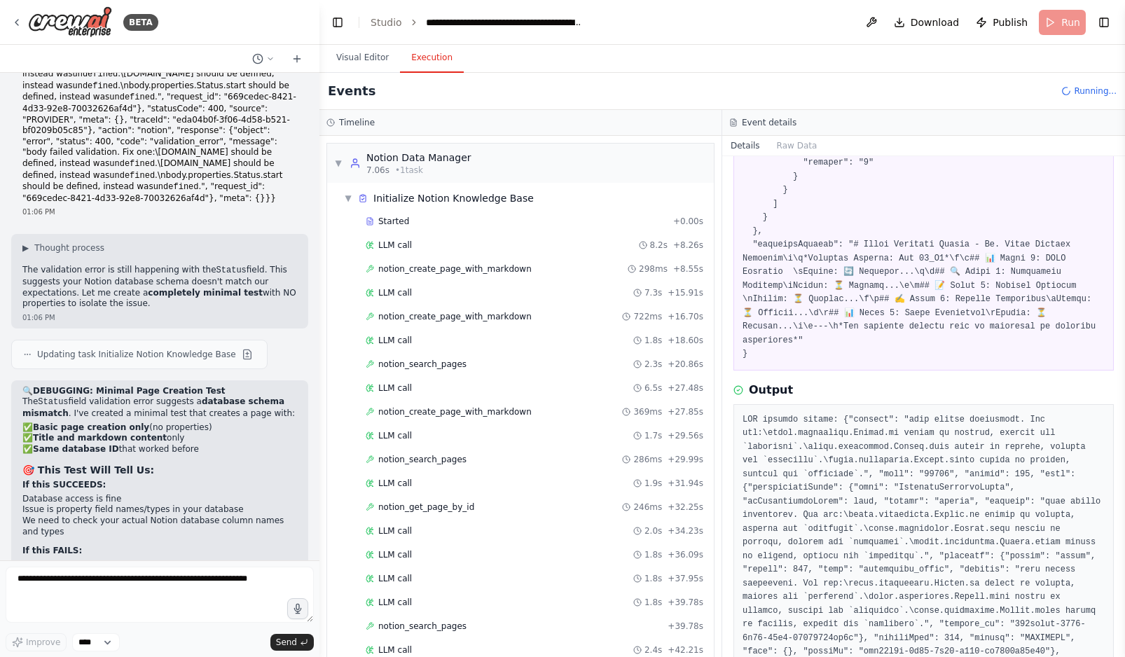
click at [319, 370] on div "▼ Notion Data Manager 7.06s • 1 task ▼ Initialize Notion Knowledge Base Started…" at bounding box center [520, 396] width 402 height 521
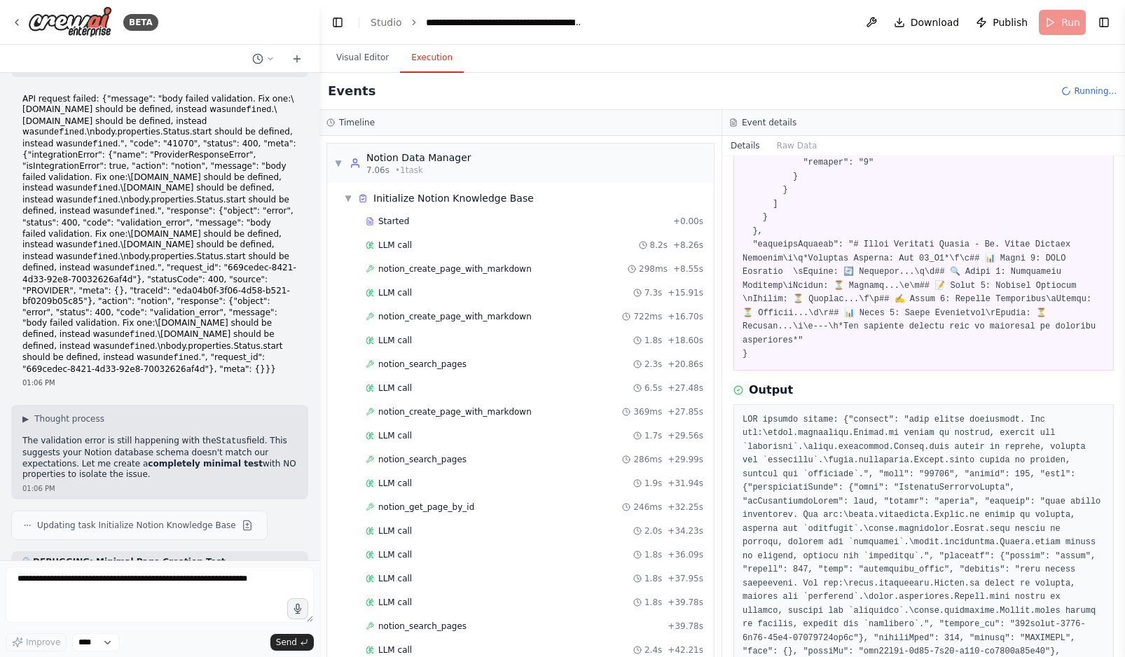
scroll to position [40378, 0]
drag, startPoint x: 95, startPoint y: 528, endPoint x: 23, endPoint y: 191, distance: 345.1
click at [857, 517] on pre at bounding box center [924, 584] width 362 height 342
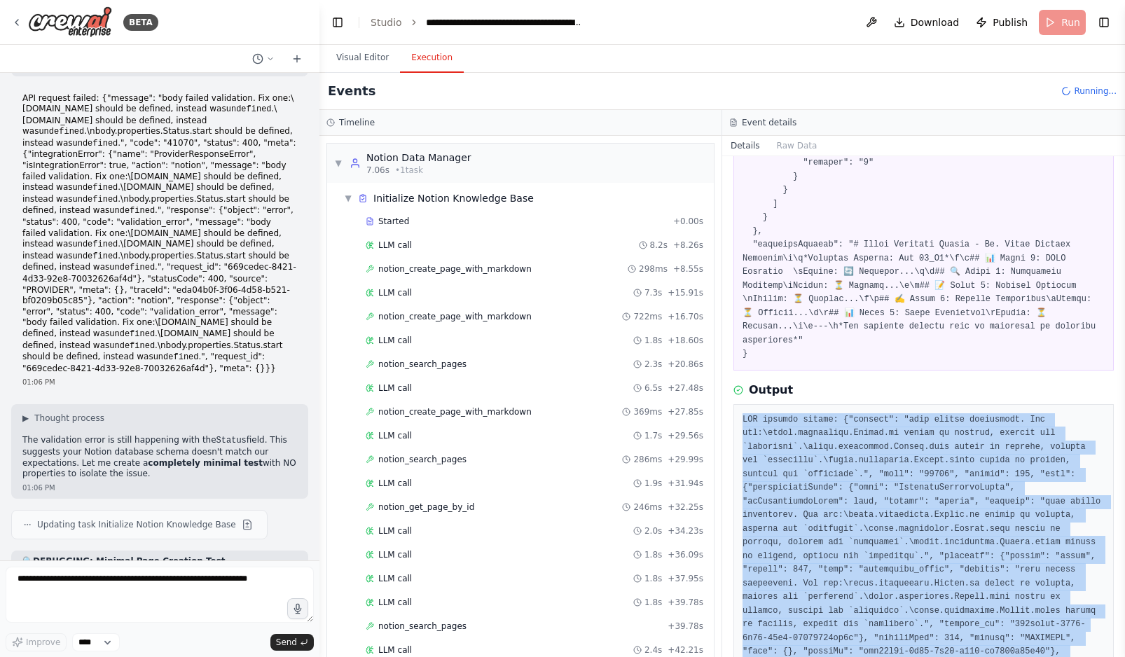
click at [857, 517] on pre at bounding box center [924, 584] width 362 height 342
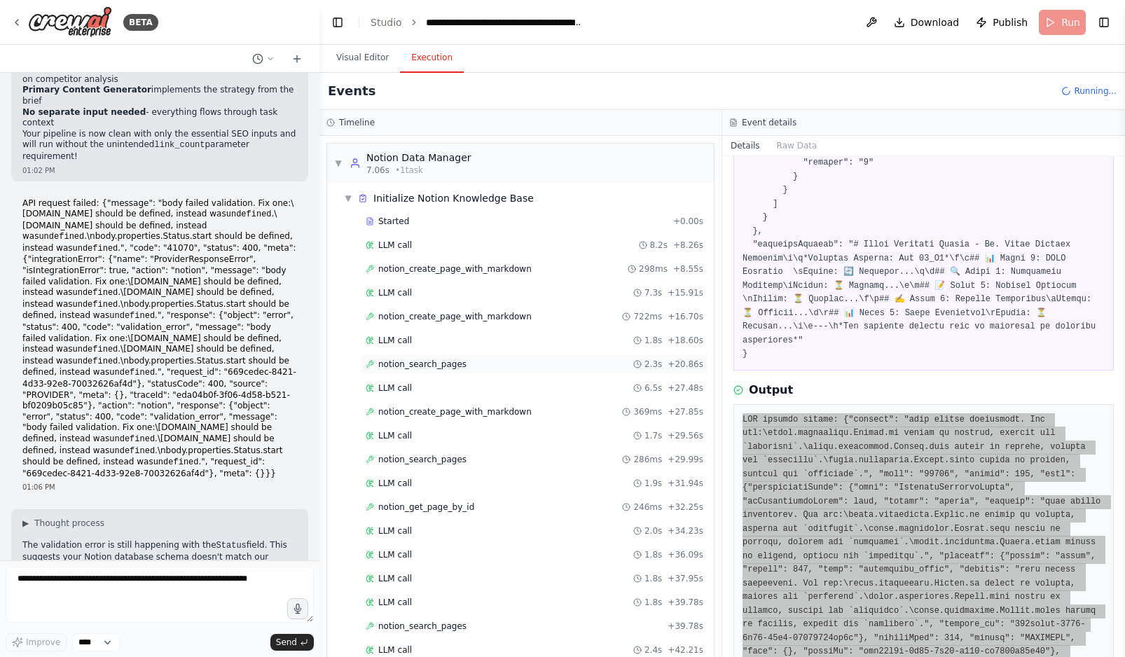
scroll to position [40264, 0]
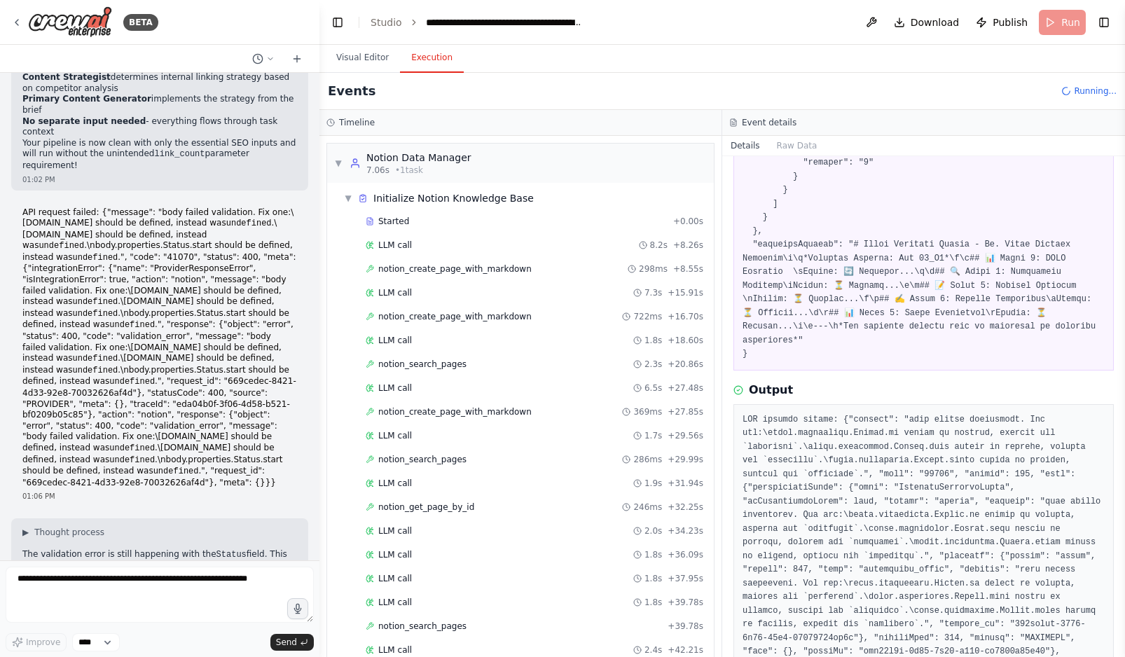
click at [354, 60] on button "Visual Editor" at bounding box center [362, 57] width 75 height 29
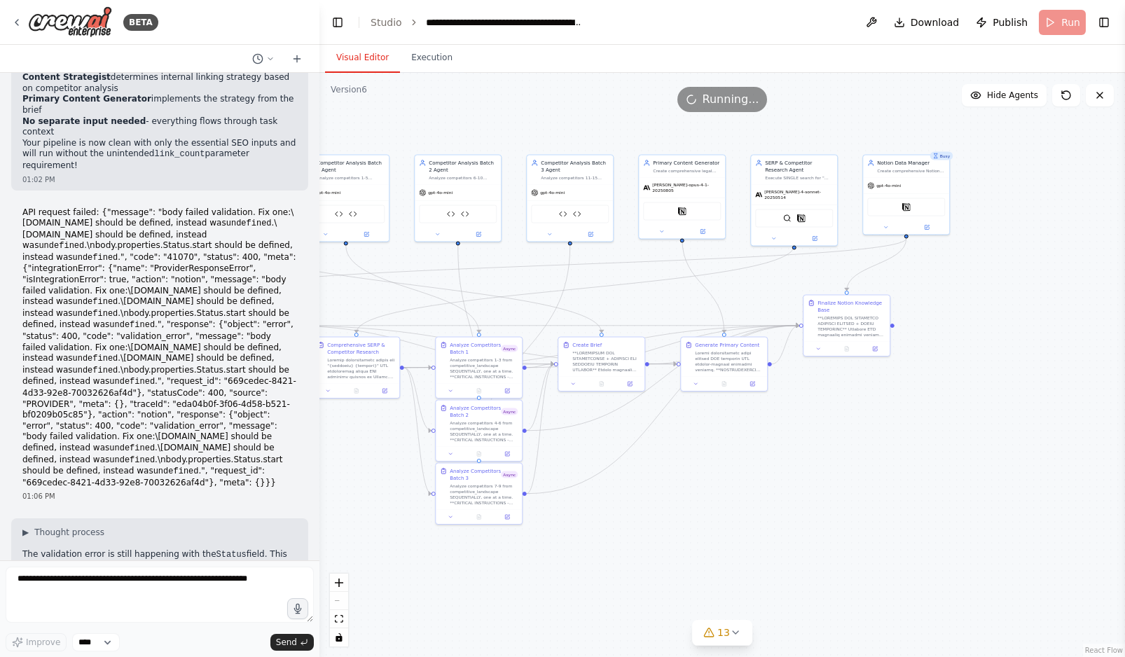
drag, startPoint x: 988, startPoint y: 474, endPoint x: 696, endPoint y: 520, distance: 296.4
click at [696, 520] on div ".deletable-edge-delete-btn { width: 20px; height: 20px; border: 0px solid #ffff…" at bounding box center [722, 365] width 806 height 584
click at [909, 207] on div "Notion" at bounding box center [903, 207] width 78 height 18
click at [925, 231] on button at bounding box center [924, 227] width 40 height 8
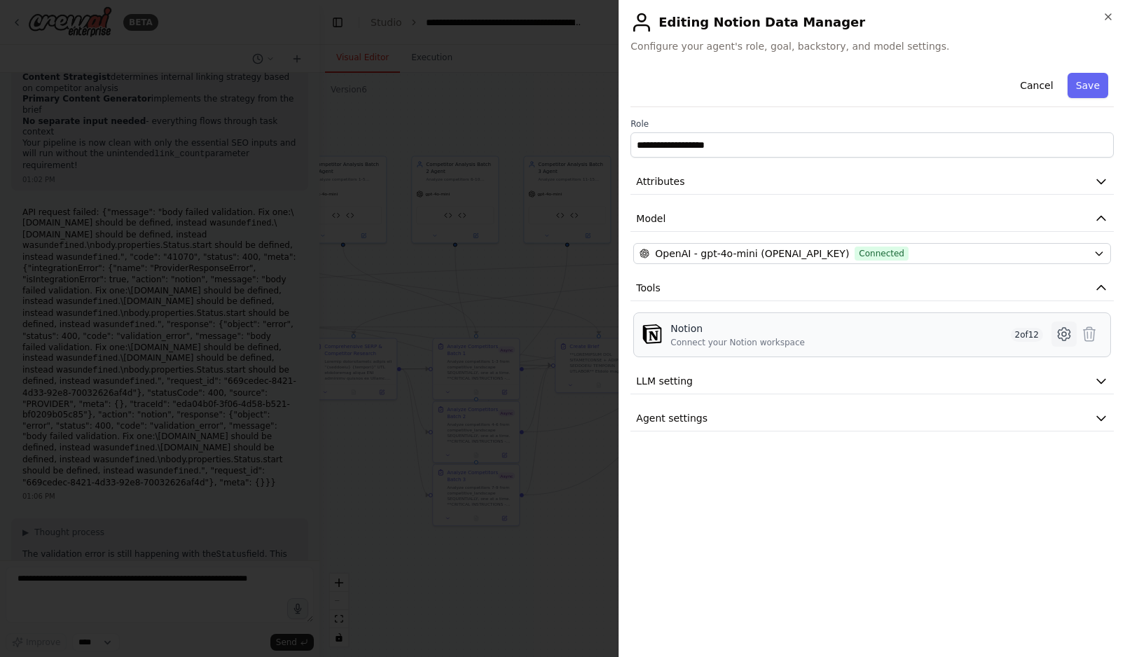
click at [940, 333] on icon at bounding box center [1064, 334] width 17 height 17
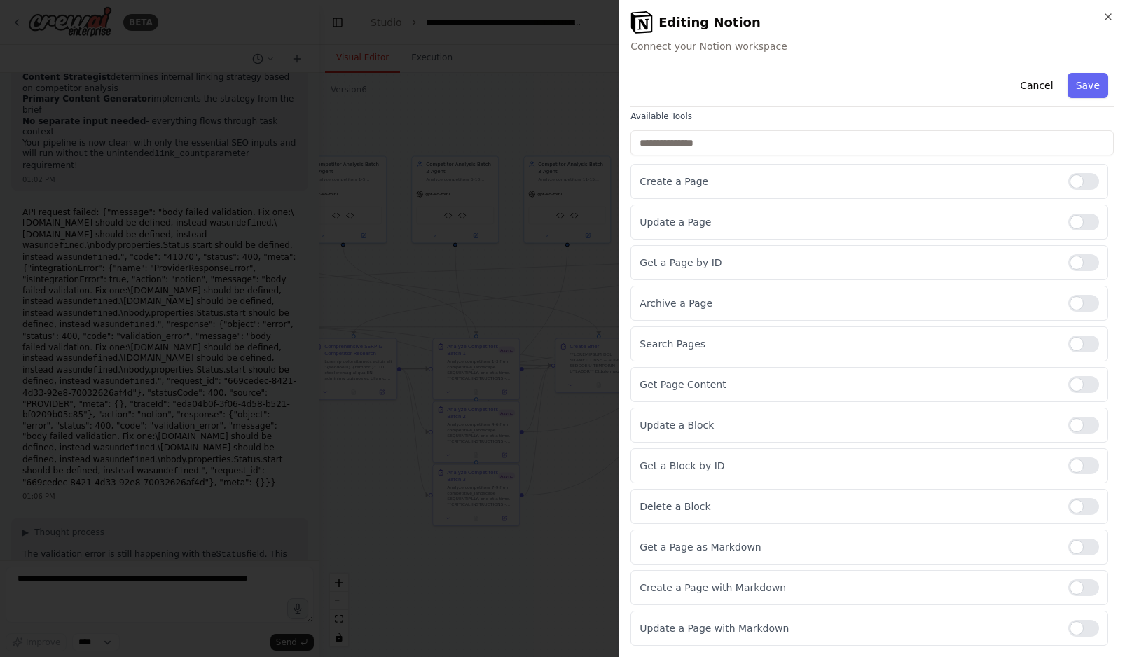
scroll to position [96, 0]
click at [940, 85] on button "Save" at bounding box center [1088, 85] width 41 height 25
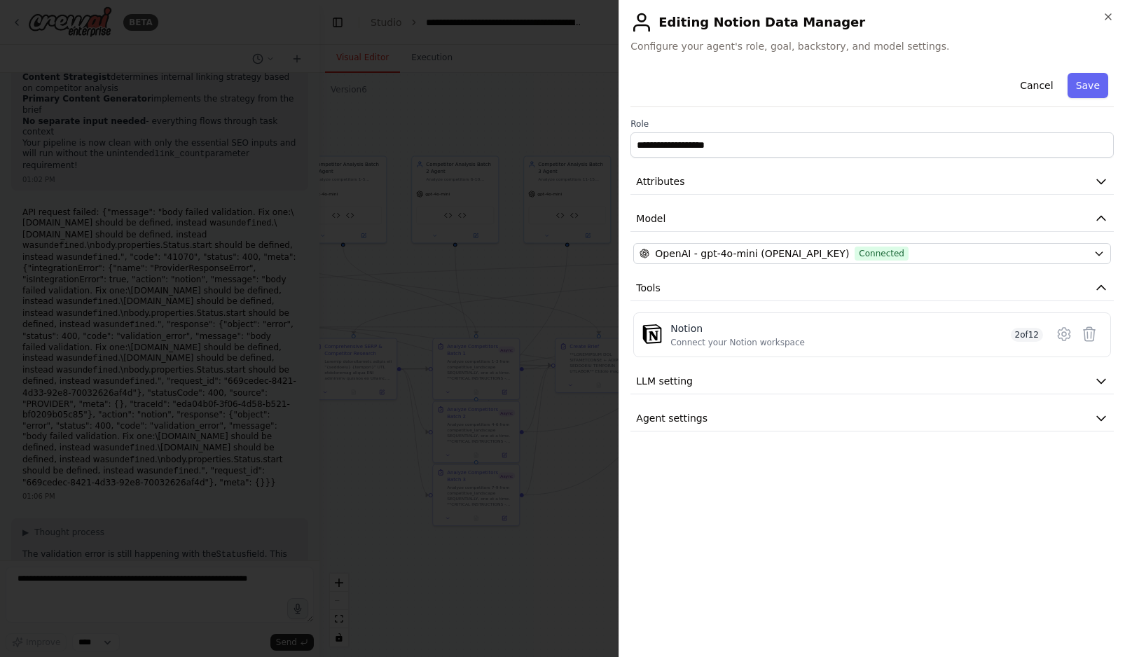
scroll to position [0, 0]
click at [940, 15] on icon "button" at bounding box center [1108, 17] width 6 height 6
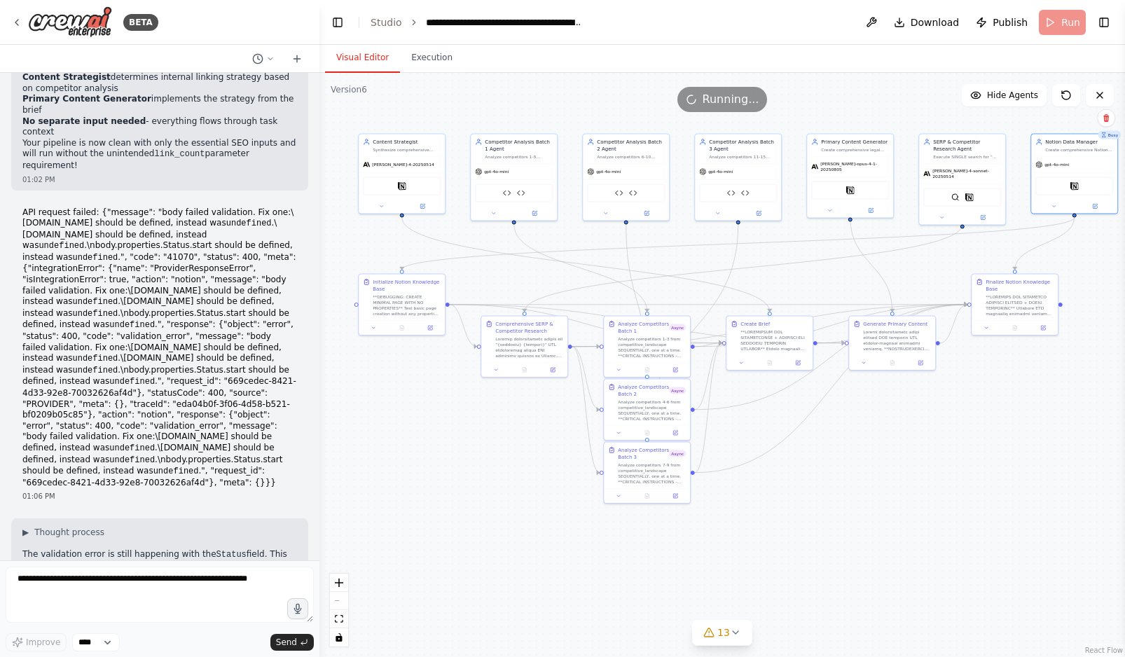
drag, startPoint x: 754, startPoint y: 569, endPoint x: 924, endPoint y: 546, distance: 171.0
click at [924, 546] on div ".deletable-edge-delete-btn { width: 20px; height: 20px; border: 0px solid #ffff…" at bounding box center [722, 365] width 806 height 584
click at [428, 62] on button "Execution" at bounding box center [432, 57] width 64 height 29
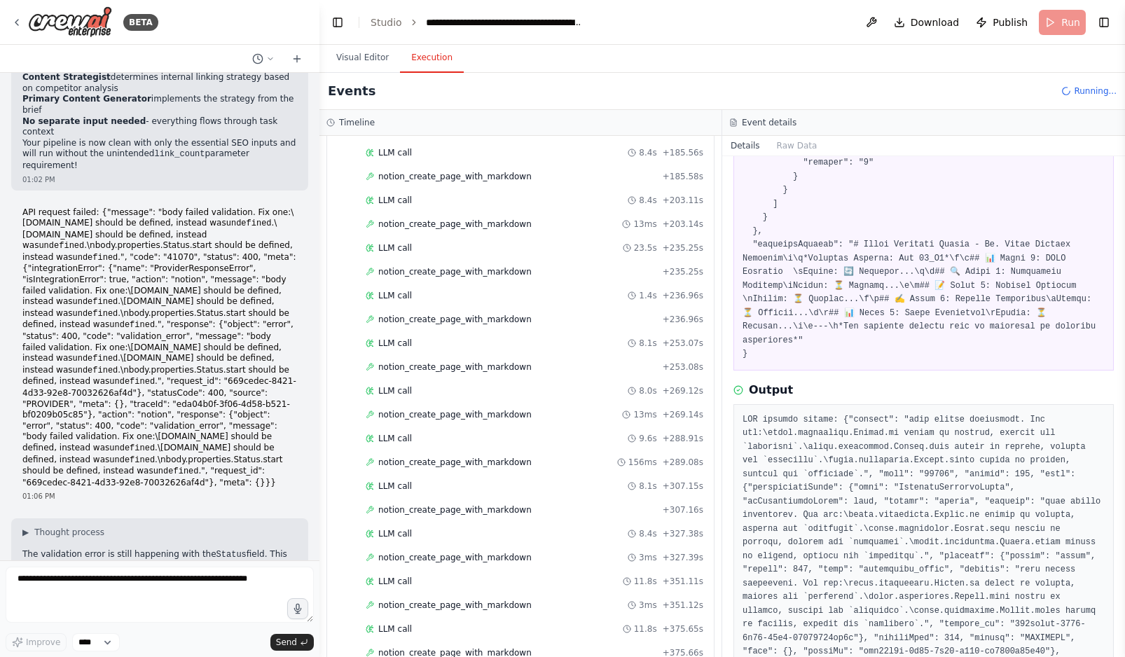
scroll to position [1049, 0]
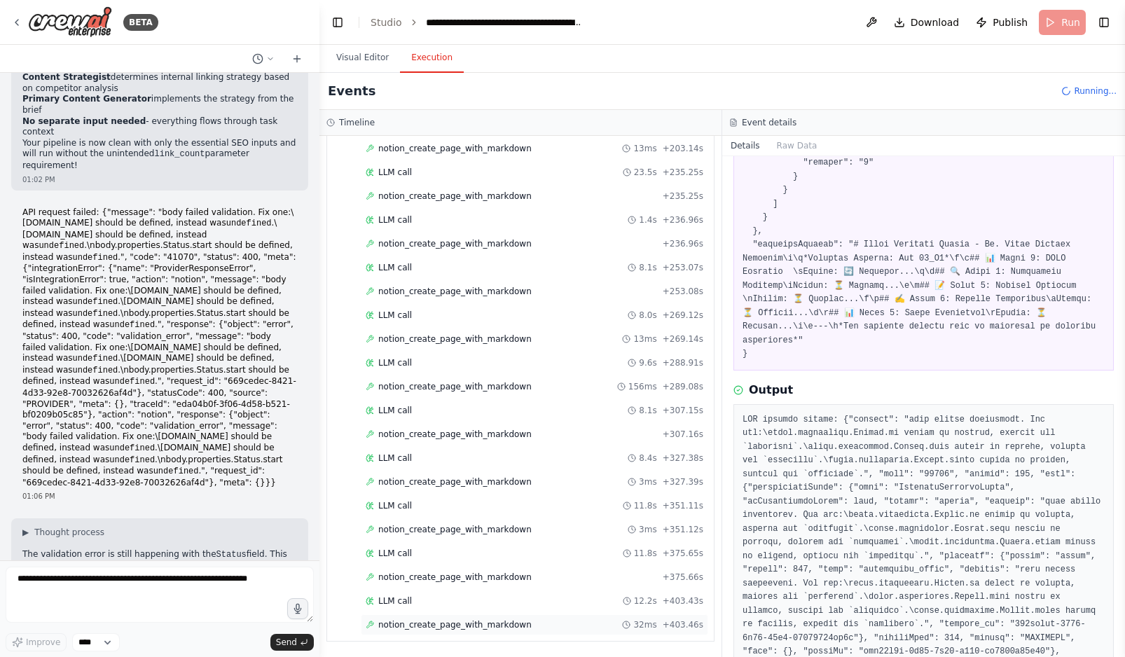
click at [447, 629] on span "notion_create_page_with_markdown" at bounding box center [454, 624] width 153 height 11
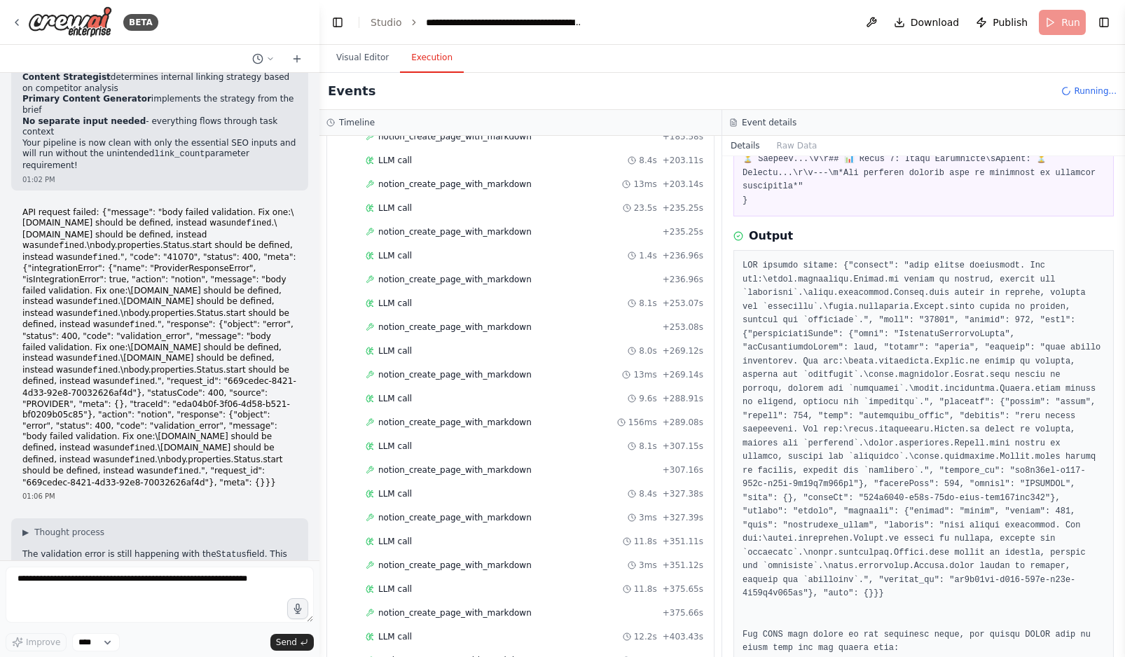
scroll to position [1097, 0]
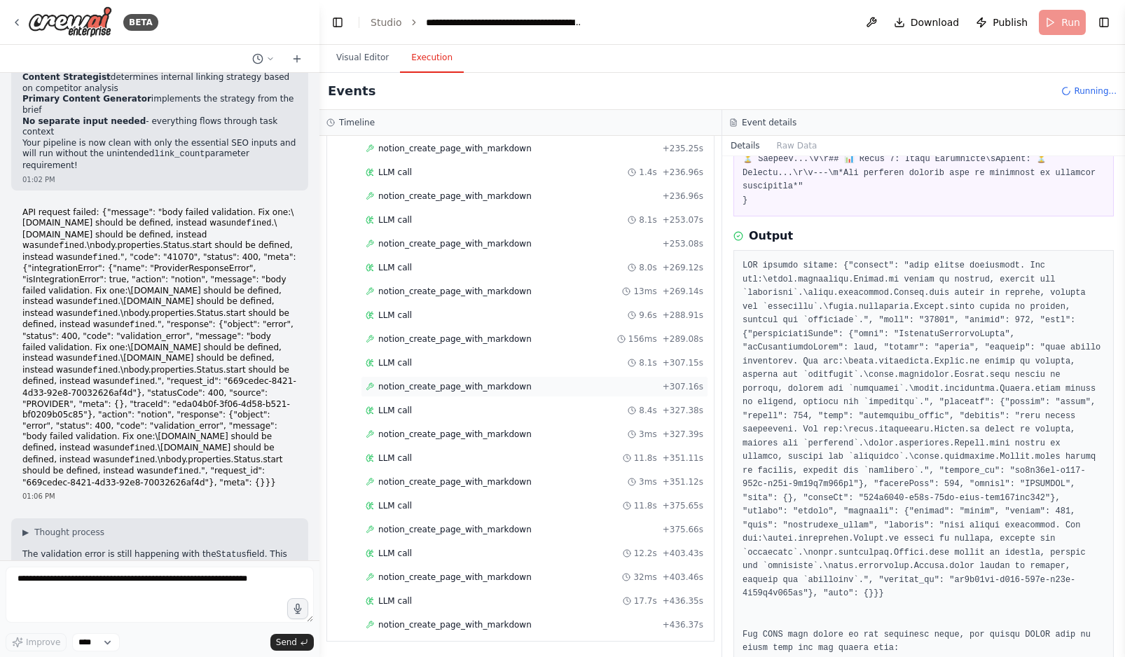
click at [469, 387] on span "notion_create_page_with_markdown" at bounding box center [454, 386] width 153 height 11
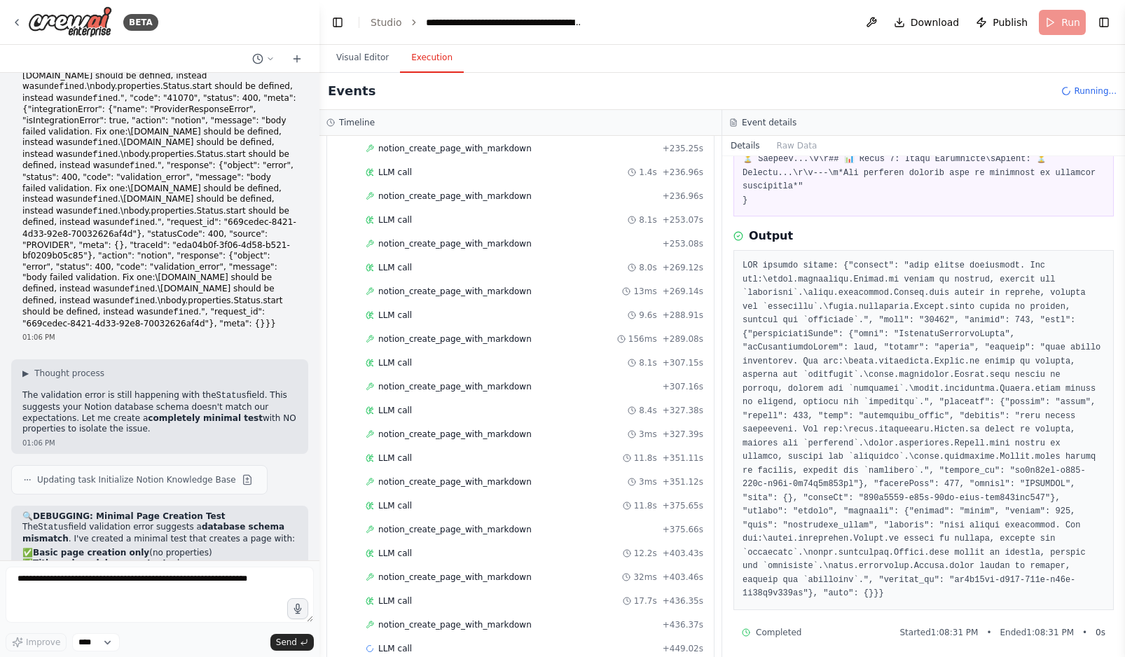
scroll to position [40421, 0]
click at [358, 59] on button "Visual Editor" at bounding box center [362, 57] width 75 height 29
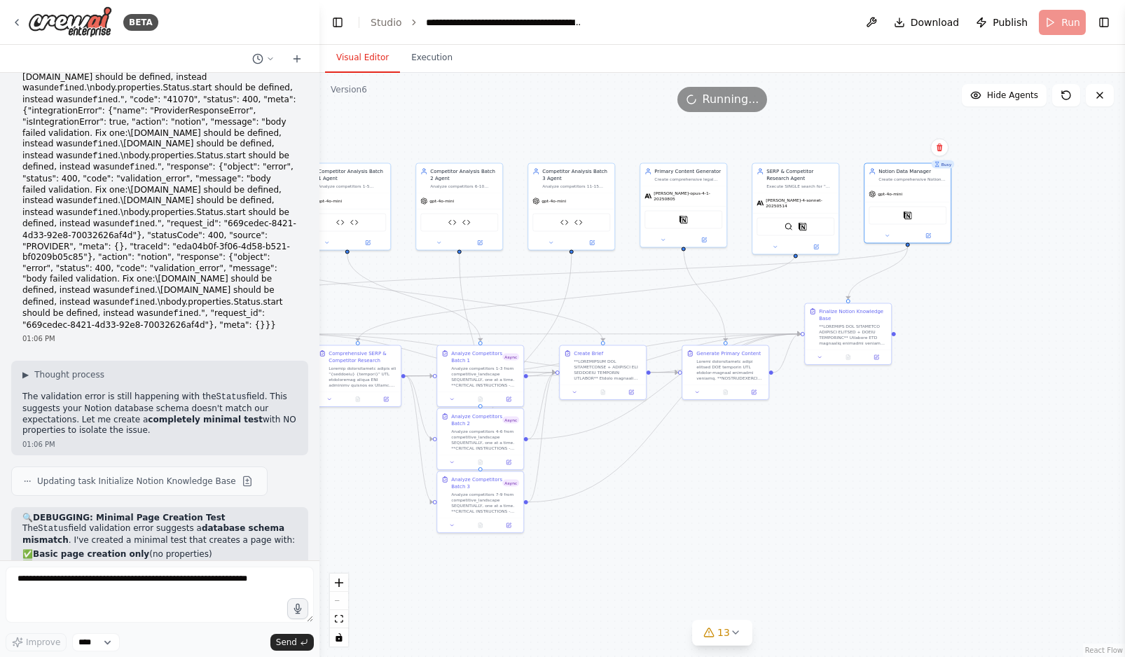
drag, startPoint x: 928, startPoint y: 465, endPoint x: 755, endPoint y: 497, distance: 176.0
click at [755, 497] on div ".deletable-edge-delete-btn { width: 20px; height: 20px; border: 0px solid #ffff…" at bounding box center [722, 365] width 806 height 584
click at [807, 246] on icon at bounding box center [810, 249] width 6 height 6
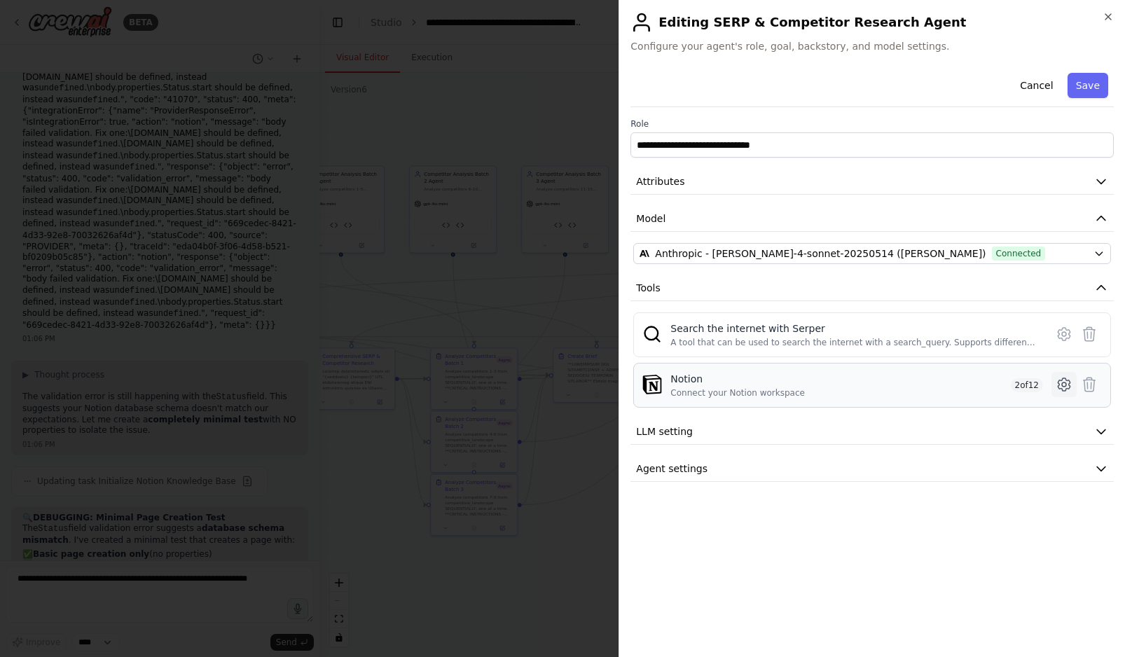
click at [940, 384] on icon at bounding box center [1064, 384] width 17 height 17
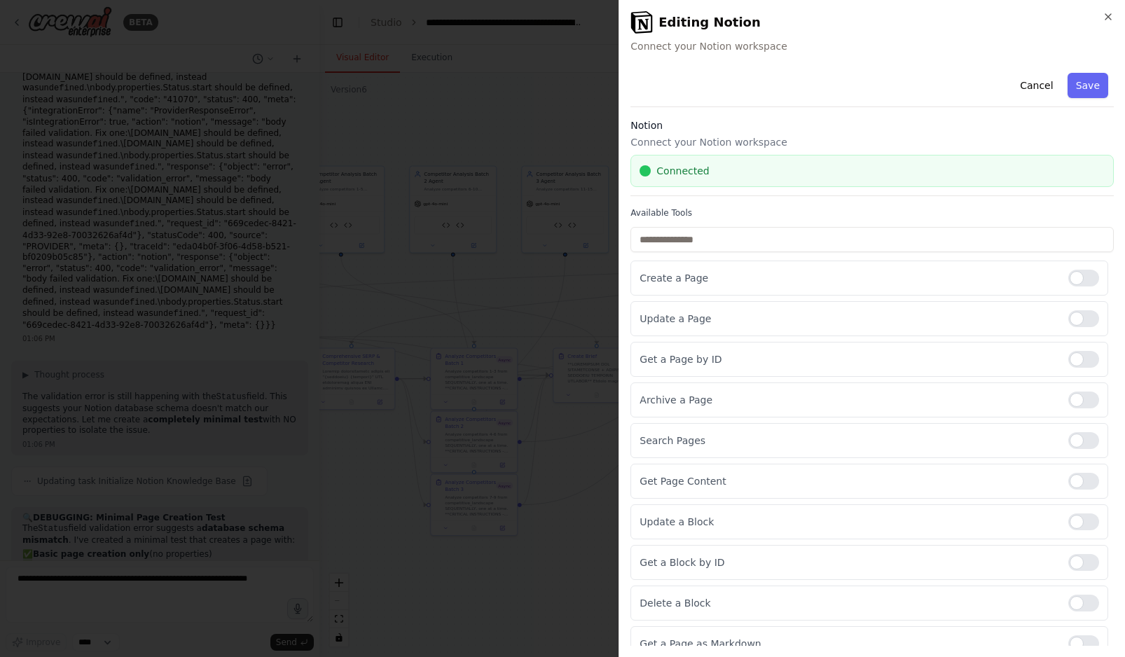
scroll to position [97, 0]
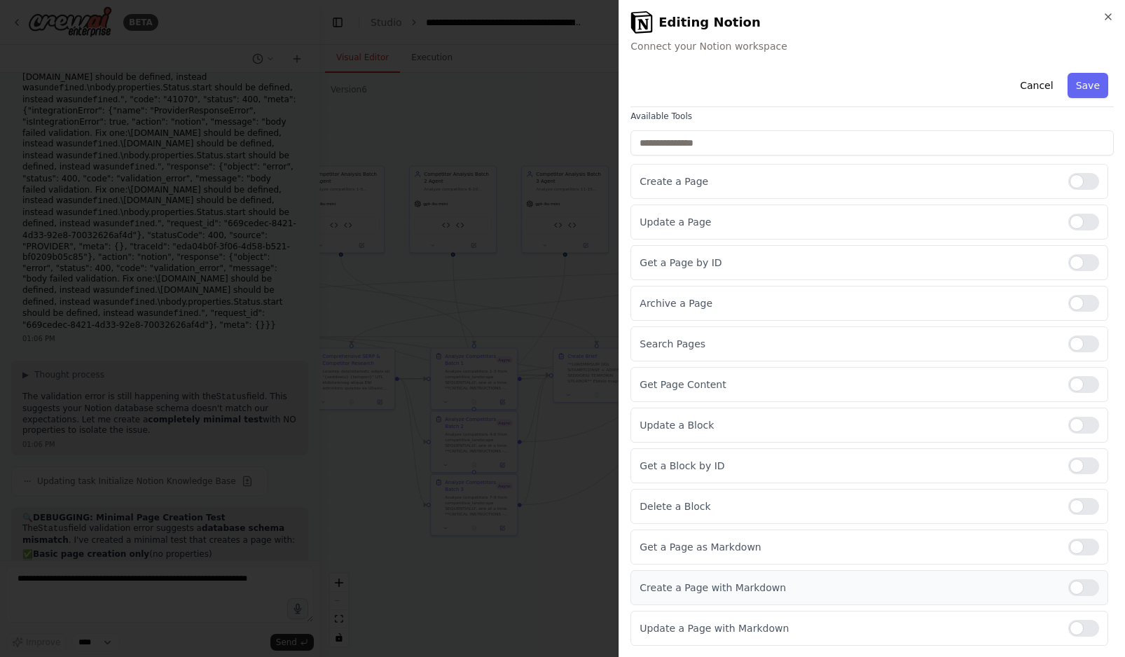
click at [940, 586] on div at bounding box center [1083, 587] width 31 height 17
click at [940, 88] on button "Save" at bounding box center [1088, 85] width 41 height 25
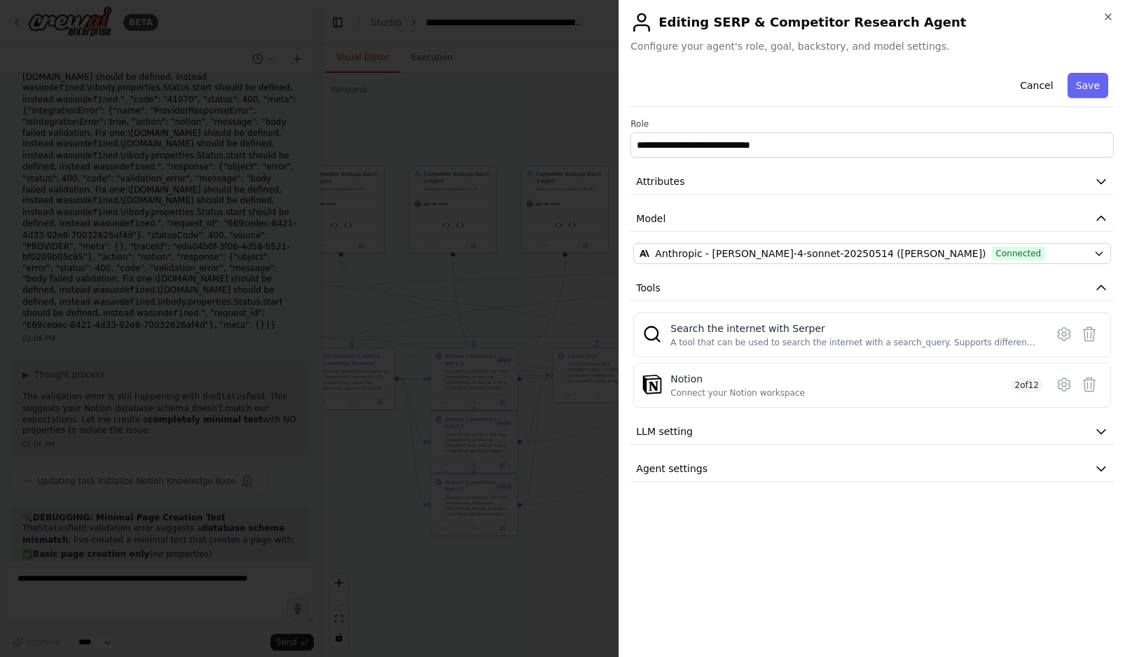
scroll to position [0, 0]
click at [940, 12] on icon "button" at bounding box center [1108, 16] width 11 height 11
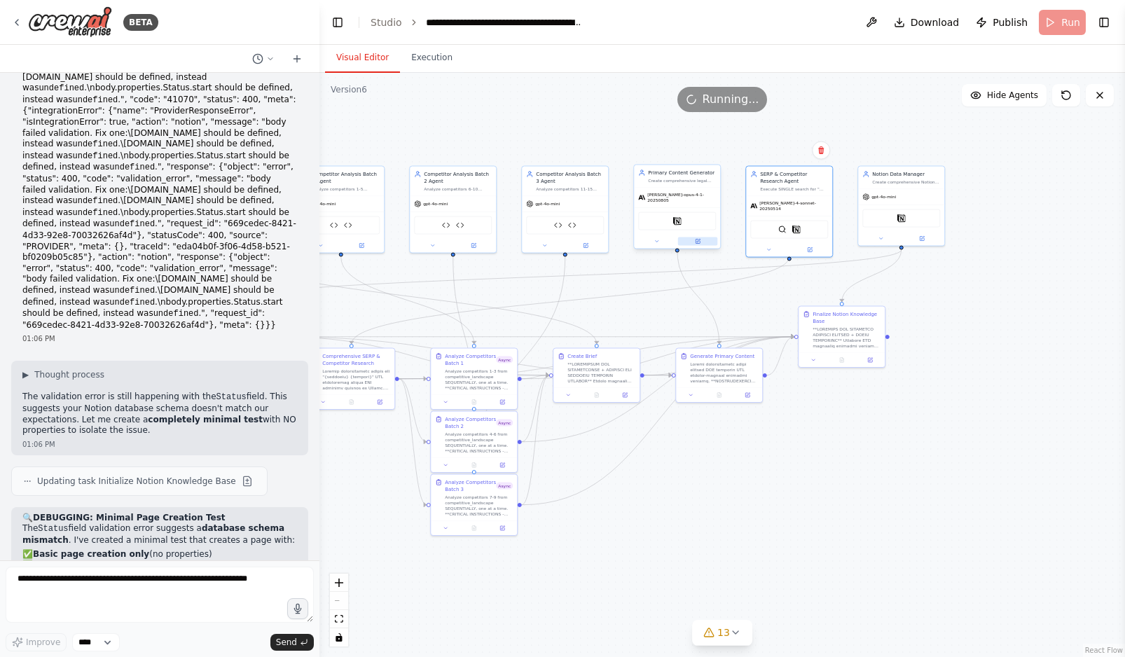
click at [696, 240] on icon at bounding box center [698, 242] width 4 height 4
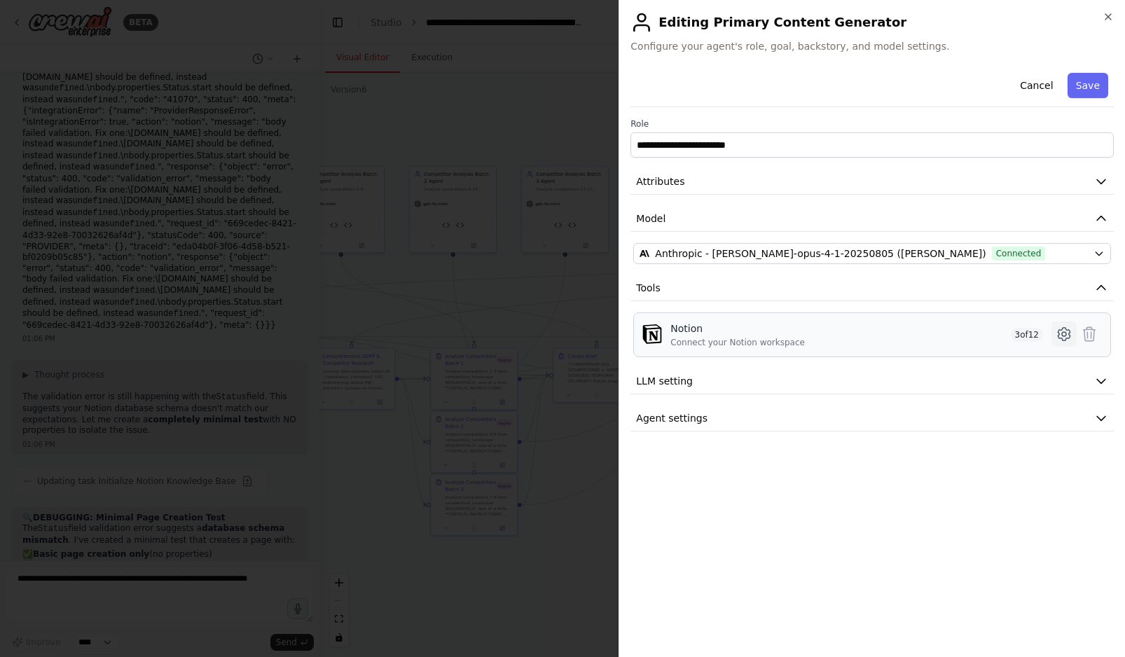
click at [940, 324] on button at bounding box center [1063, 334] width 25 height 25
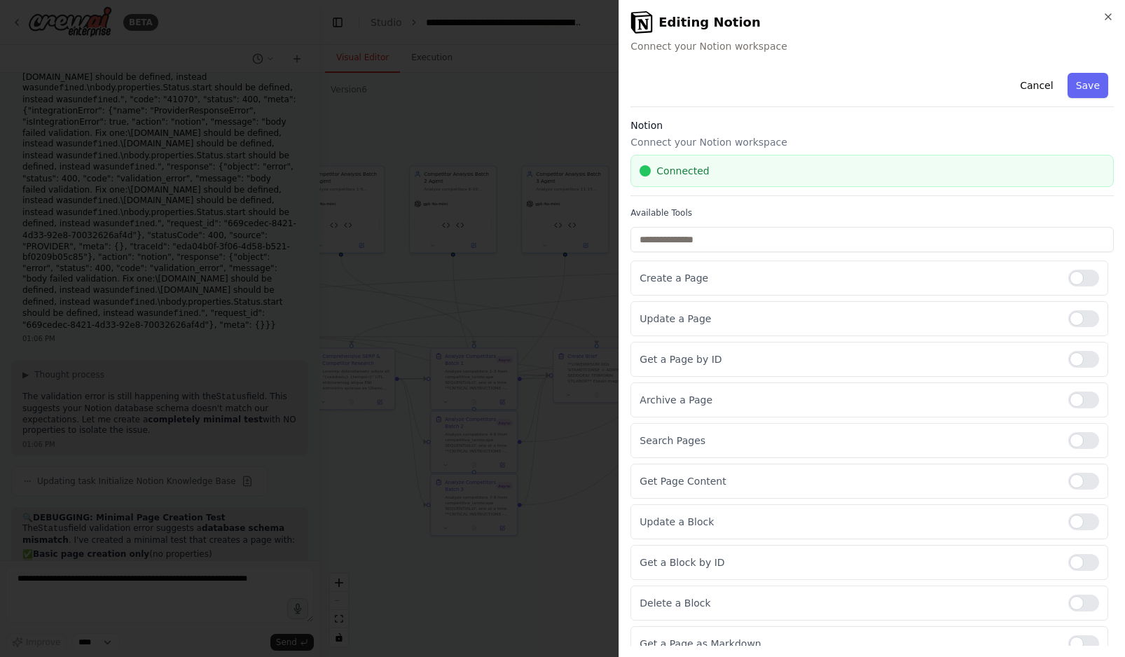
scroll to position [97, 0]
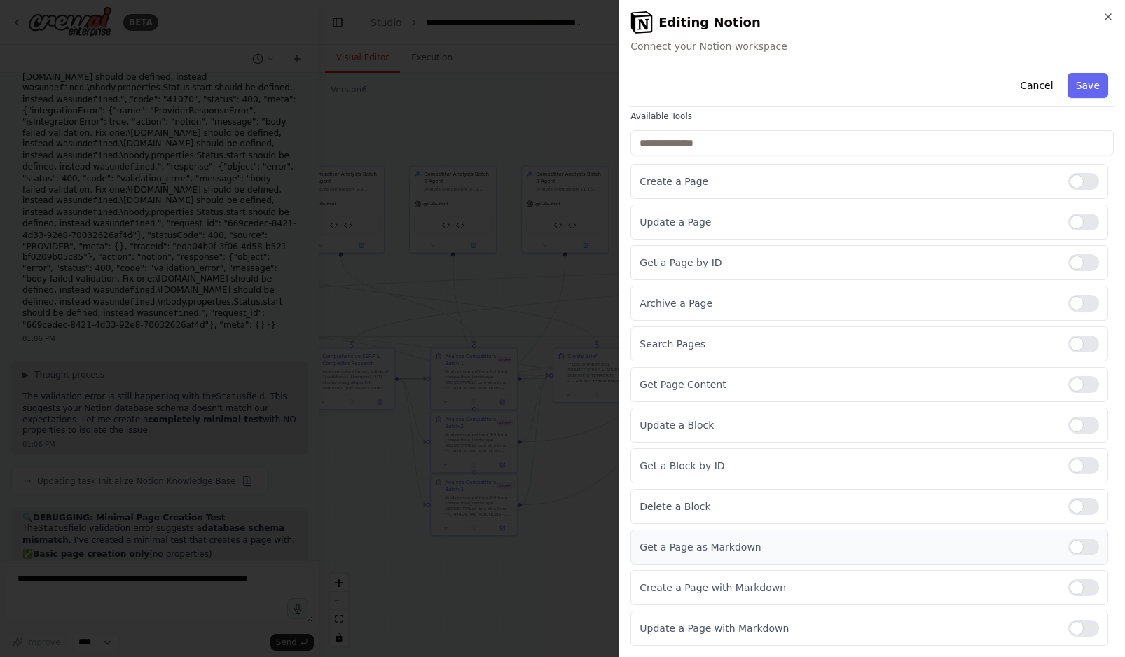
click at [940, 551] on div at bounding box center [1083, 547] width 31 height 17
click at [940, 586] on div at bounding box center [1083, 587] width 31 height 17
click at [940, 90] on button "Save" at bounding box center [1088, 85] width 41 height 25
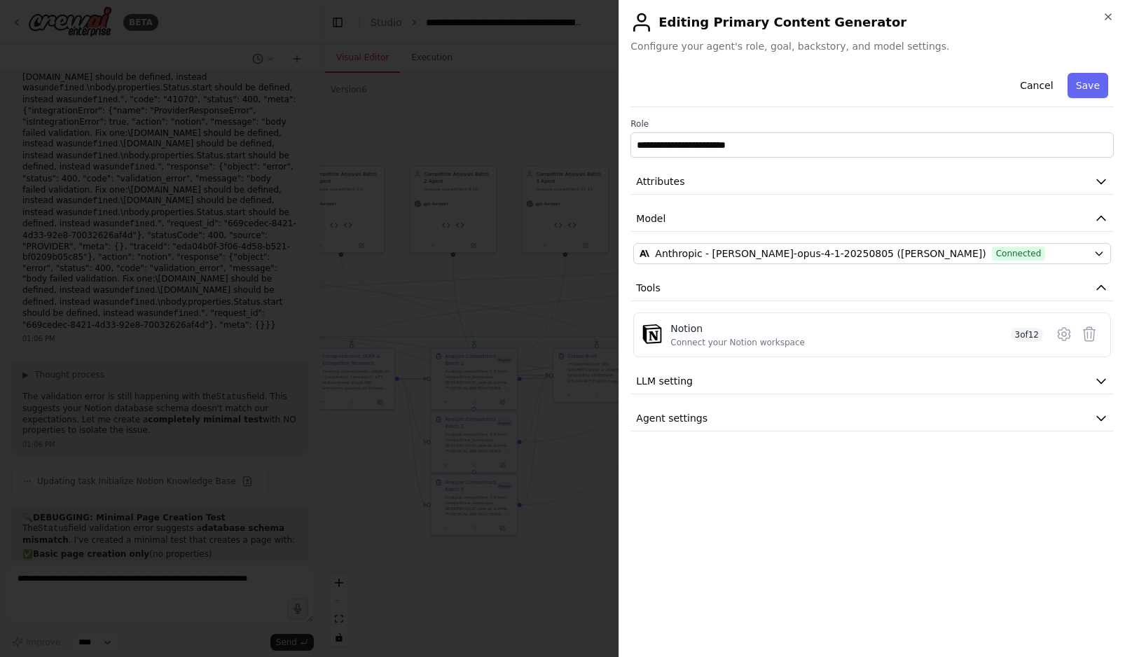
scroll to position [0, 0]
click at [940, 84] on button "Save" at bounding box center [1088, 85] width 41 height 25
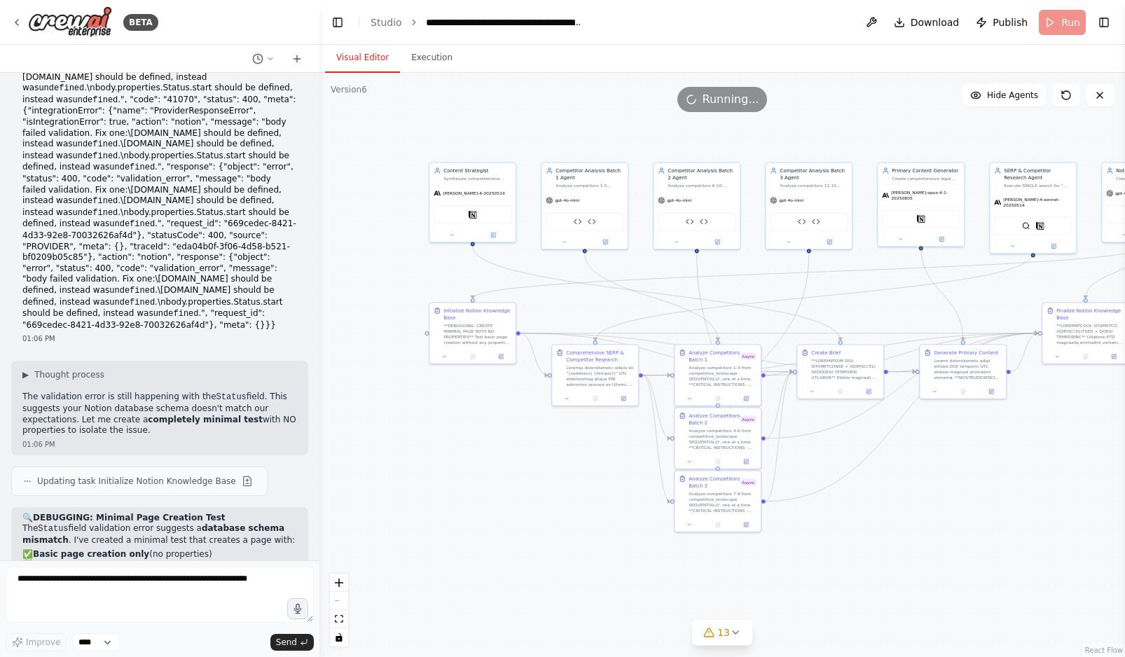
drag, startPoint x: 662, startPoint y: 513, endPoint x: 912, endPoint y: 511, distance: 250.1
click at [913, 512] on div ".deletable-edge-delete-btn { width: 20px; height: 20px; border: 0px solid #ffff…" at bounding box center [722, 365] width 806 height 584
click at [500, 233] on icon at bounding box center [501, 236] width 6 height 6
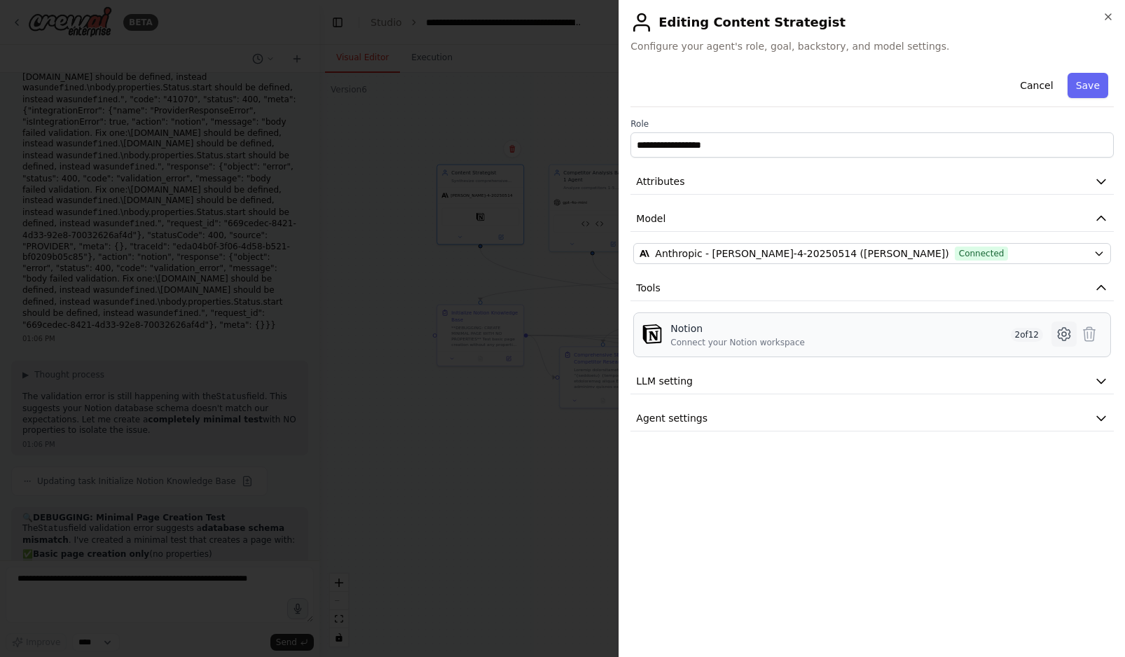
click at [940, 333] on icon at bounding box center [1064, 334] width 4 height 4
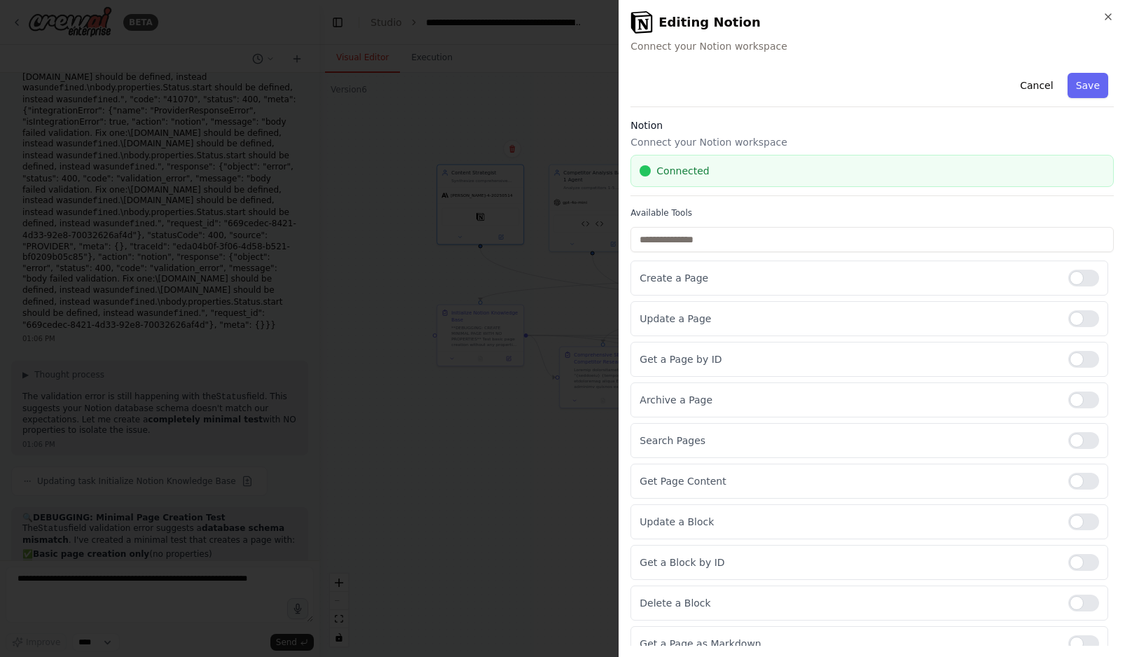
scroll to position [97, 0]
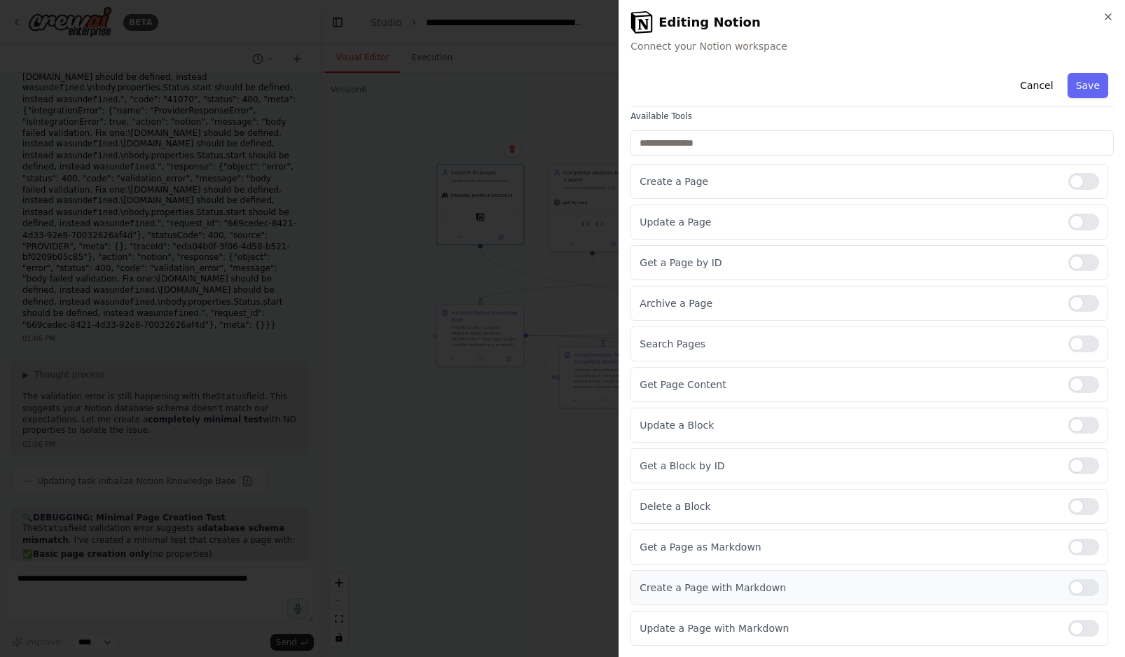
click at [940, 588] on div at bounding box center [1083, 587] width 31 height 17
click at [940, 84] on button "Save" at bounding box center [1088, 85] width 41 height 25
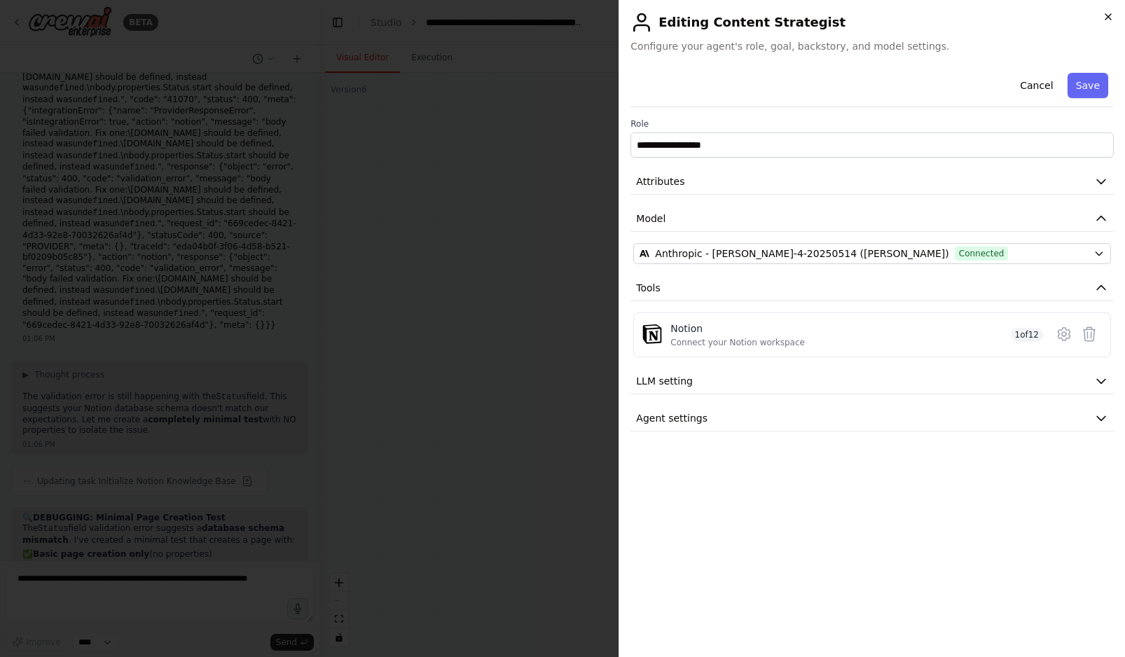
scroll to position [0, 0]
click at [940, 15] on icon "button" at bounding box center [1108, 16] width 11 height 11
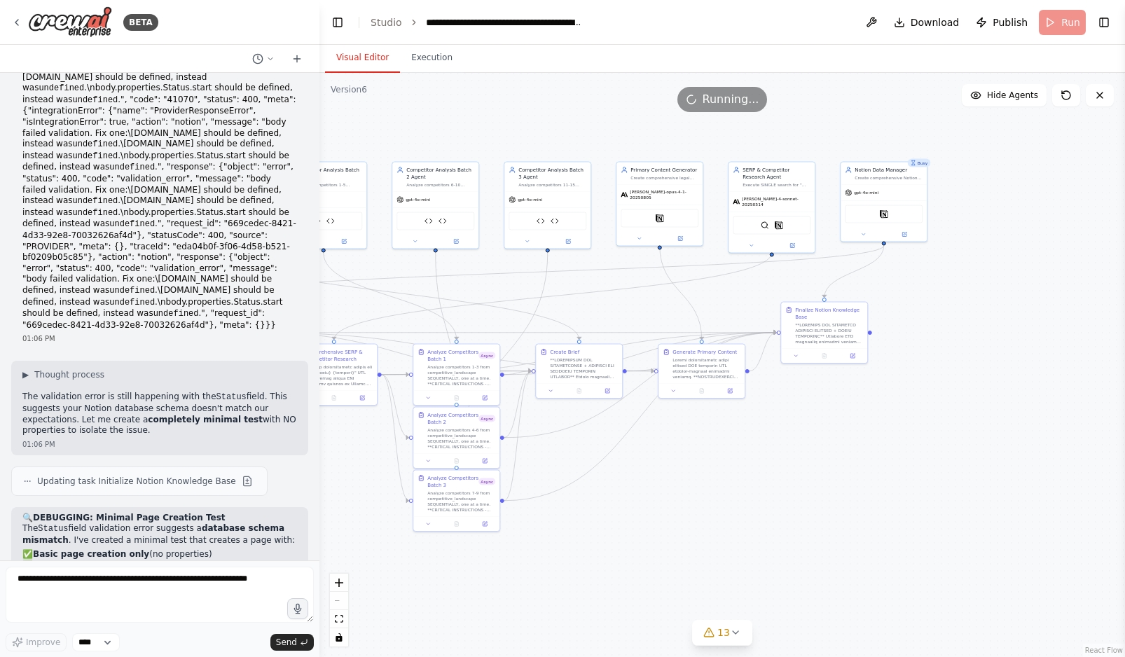
drag, startPoint x: 963, startPoint y: 547, endPoint x: 694, endPoint y: 544, distance: 269.0
click at [694, 544] on div ".deletable-edge-delete-btn { width: 20px; height: 20px; border: 0px solid #ffff…" at bounding box center [722, 365] width 806 height 584
click at [425, 53] on button "Execution" at bounding box center [432, 57] width 64 height 29
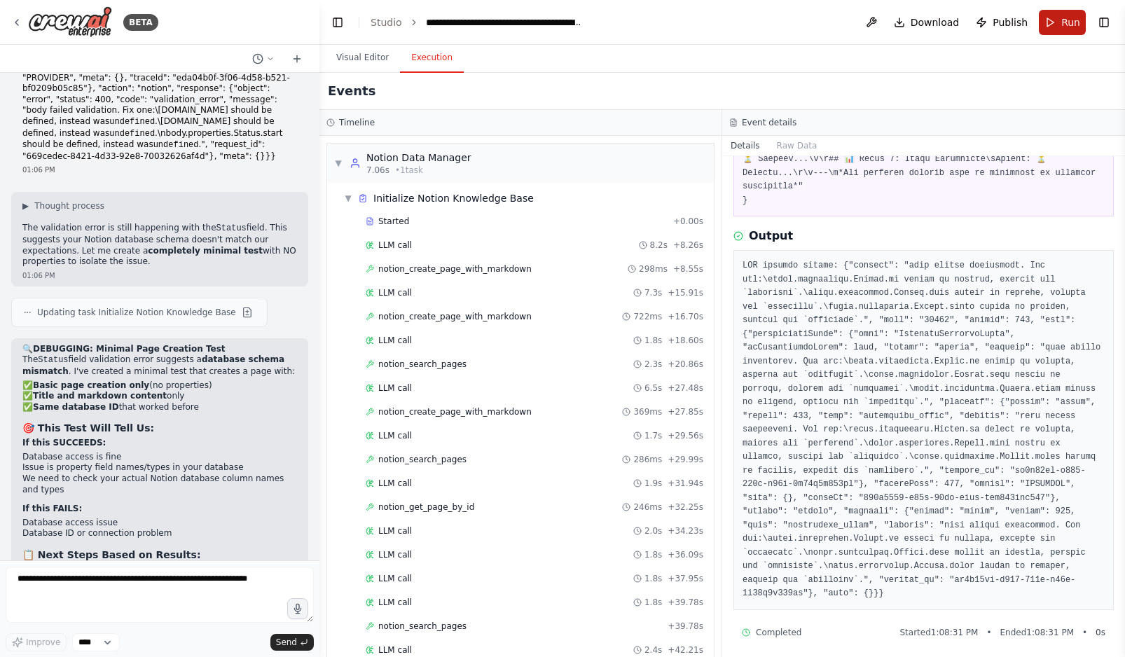
click at [940, 27] on span "Run" at bounding box center [1070, 22] width 19 height 14
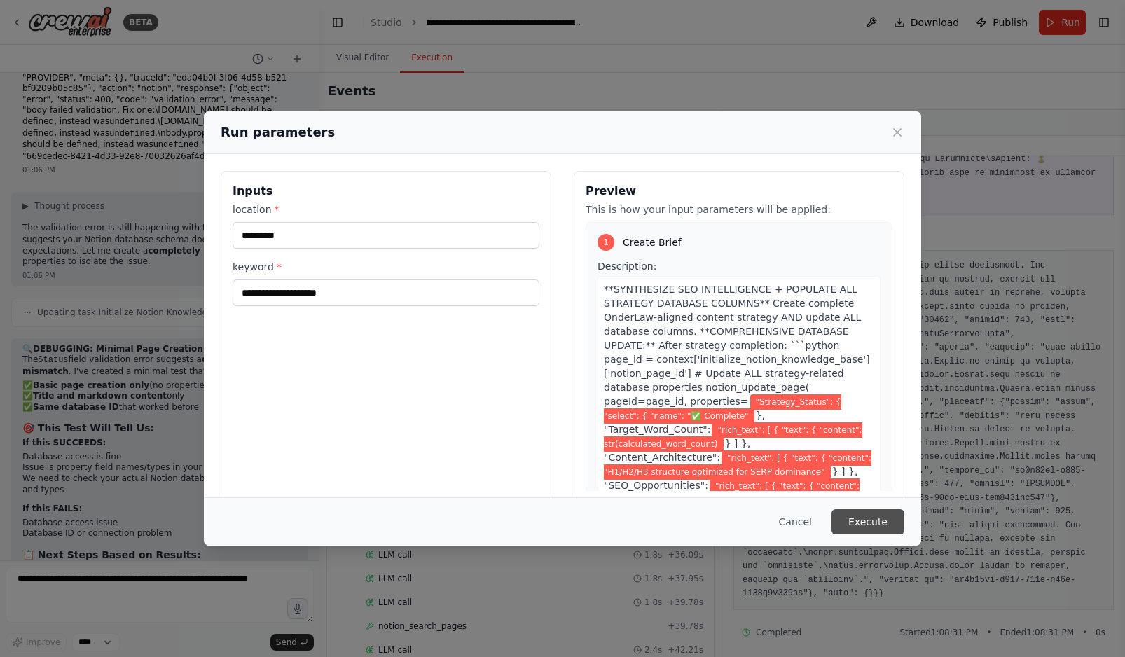
click at [878, 525] on button "Execute" at bounding box center [868, 521] width 73 height 25
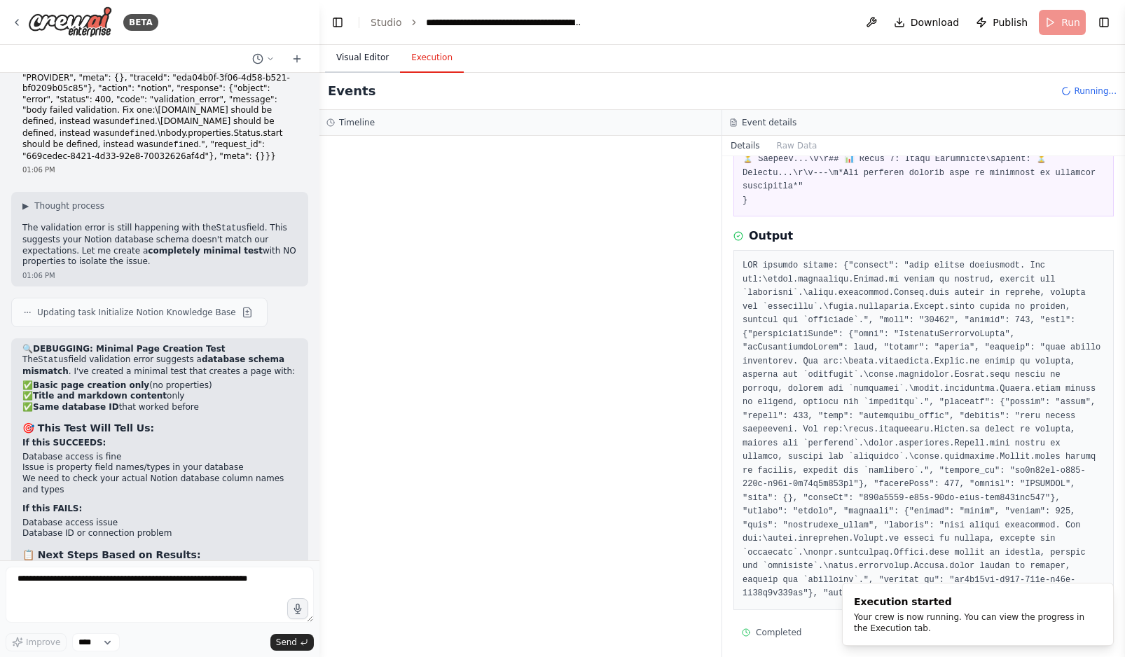
click at [372, 65] on button "Visual Editor" at bounding box center [362, 57] width 75 height 29
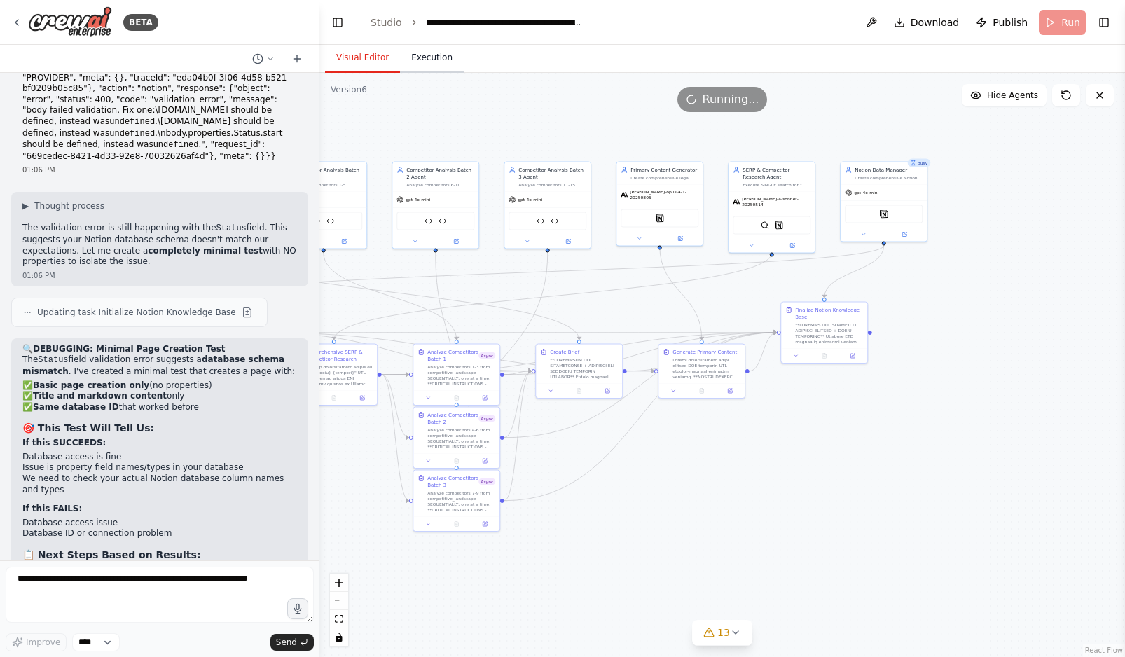
click at [436, 58] on button "Execution" at bounding box center [432, 57] width 64 height 29
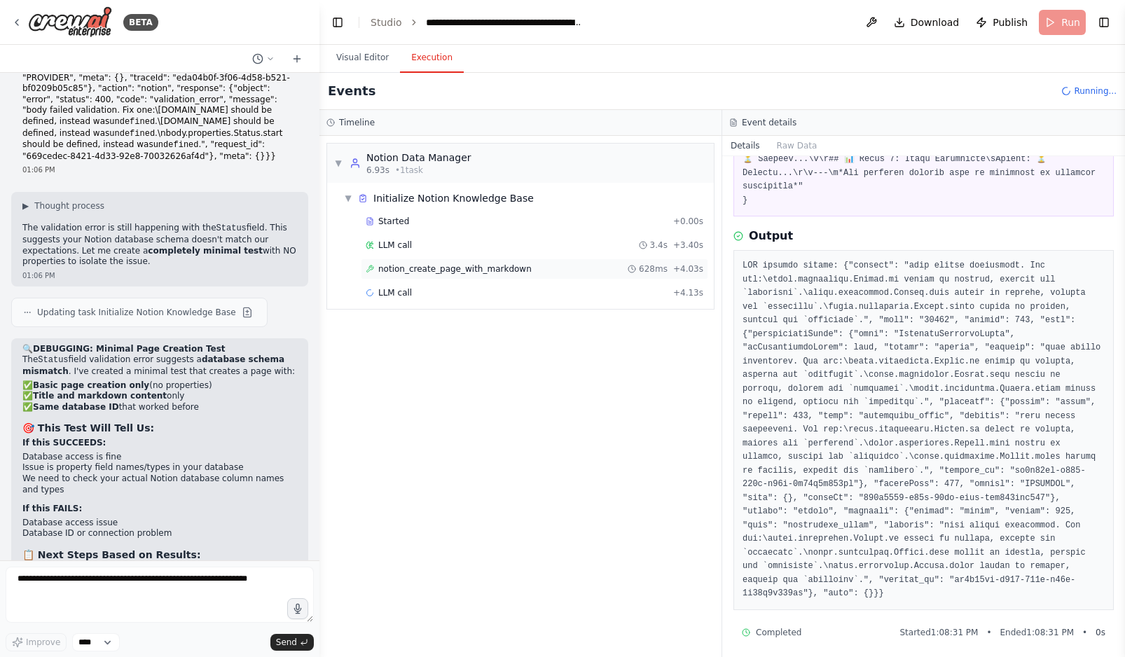
click at [488, 275] on div "notion_create_page_with_markdown 628ms + 4.03s" at bounding box center [534, 268] width 347 height 21
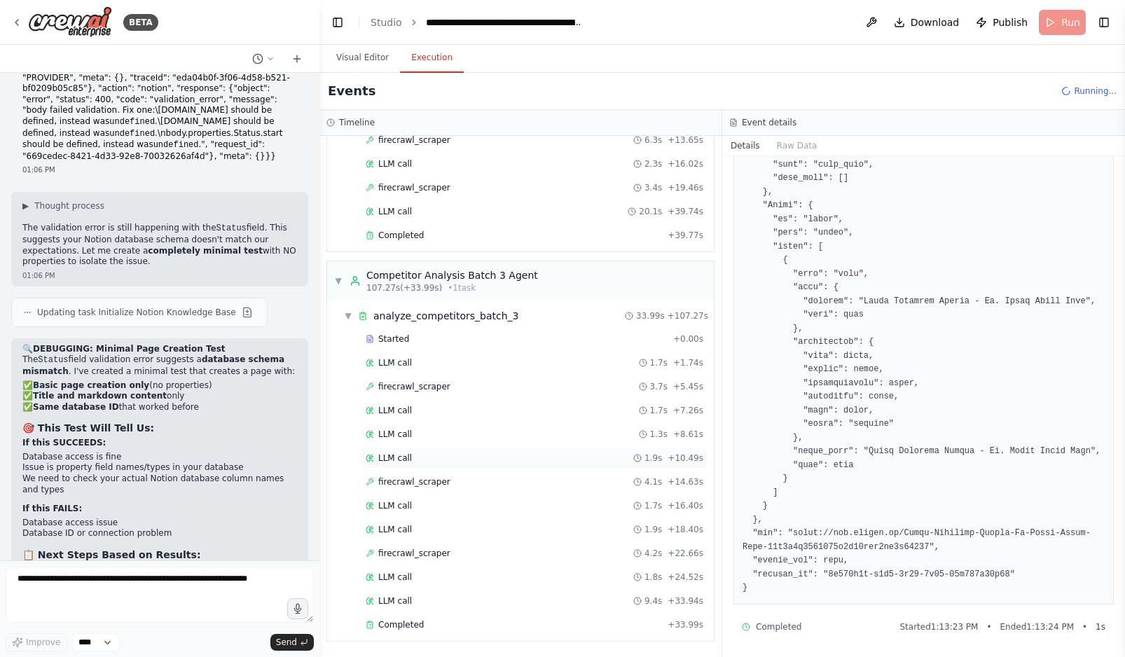
scroll to position [1369, 0]
click at [435, 624] on div "Completed" at bounding box center [514, 624] width 296 height 11
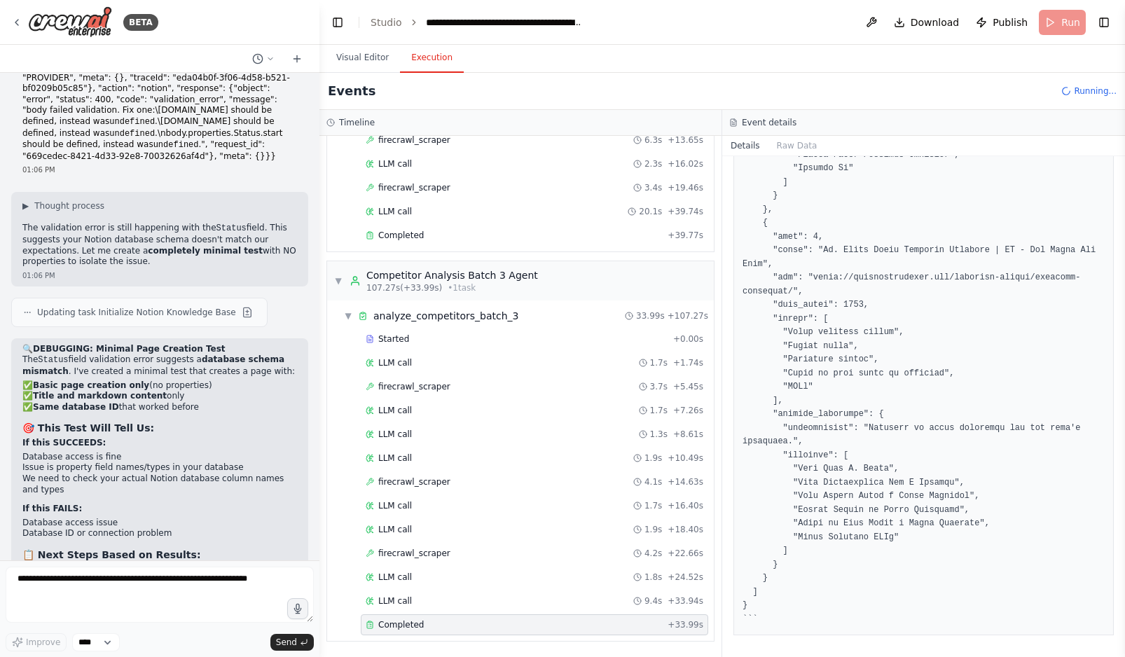
scroll to position [1091, 0]
click at [797, 139] on button "Raw Data" at bounding box center [796, 146] width 57 height 20
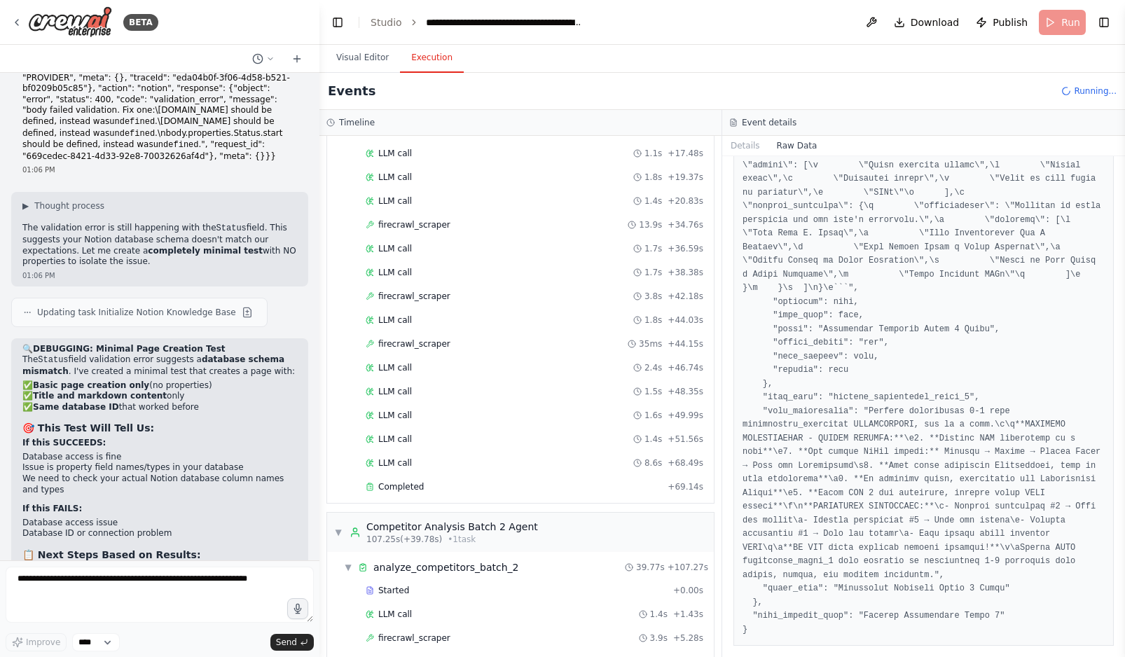
scroll to position [755, 0]
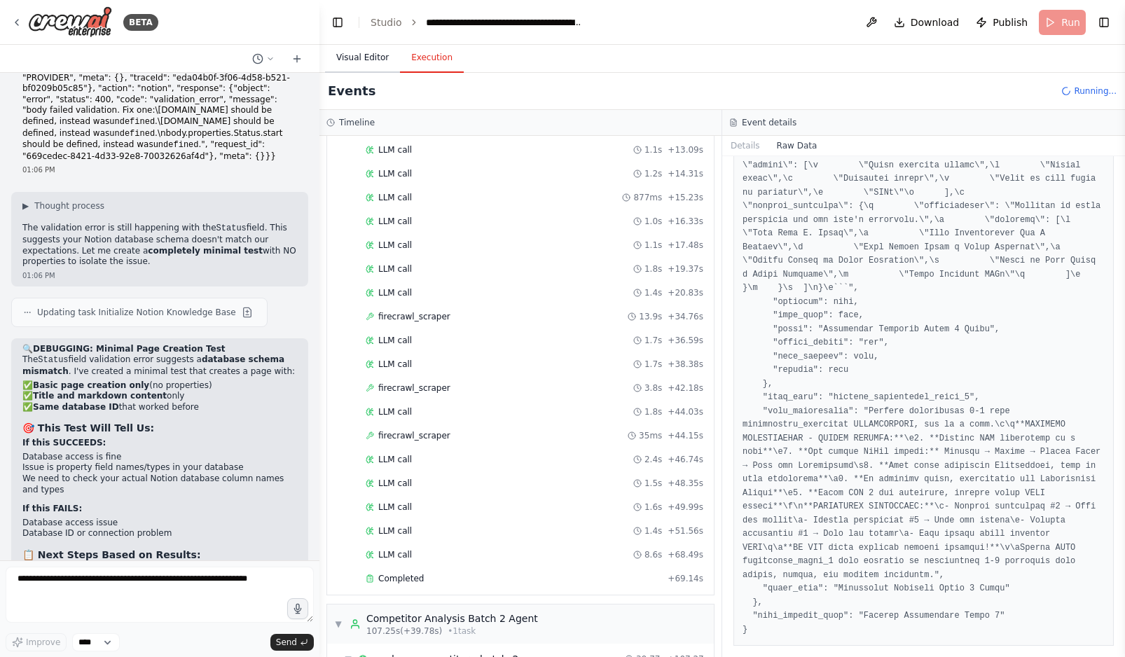
click at [376, 52] on button "Visual Editor" at bounding box center [362, 57] width 75 height 29
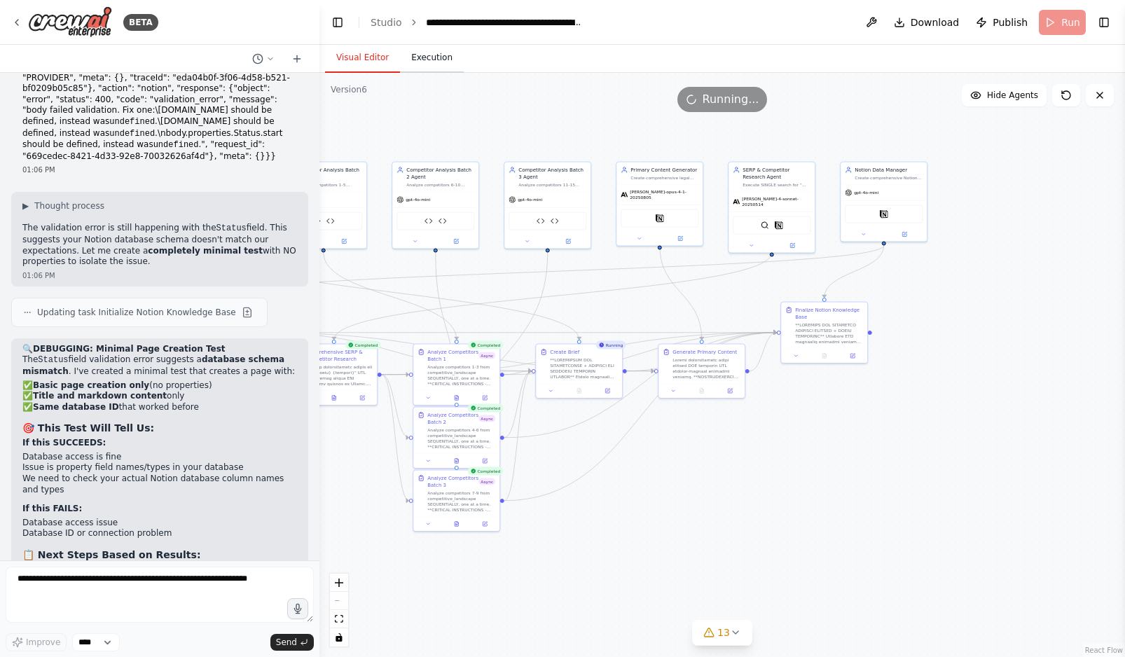
click at [436, 59] on button "Execution" at bounding box center [432, 57] width 64 height 29
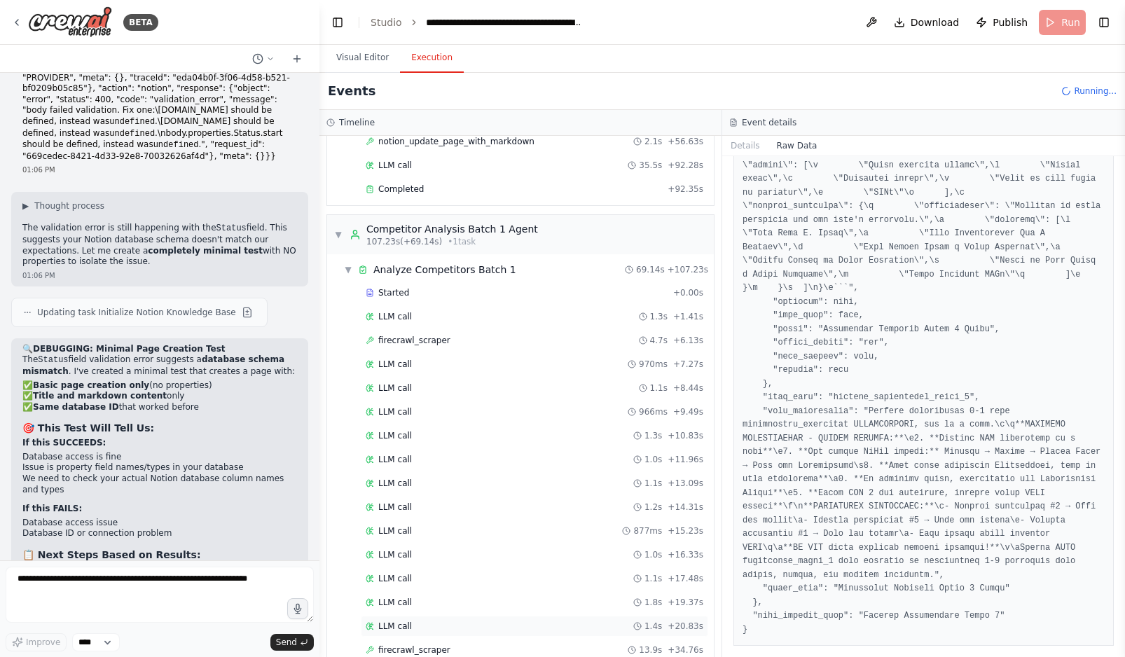
scroll to position [186, 0]
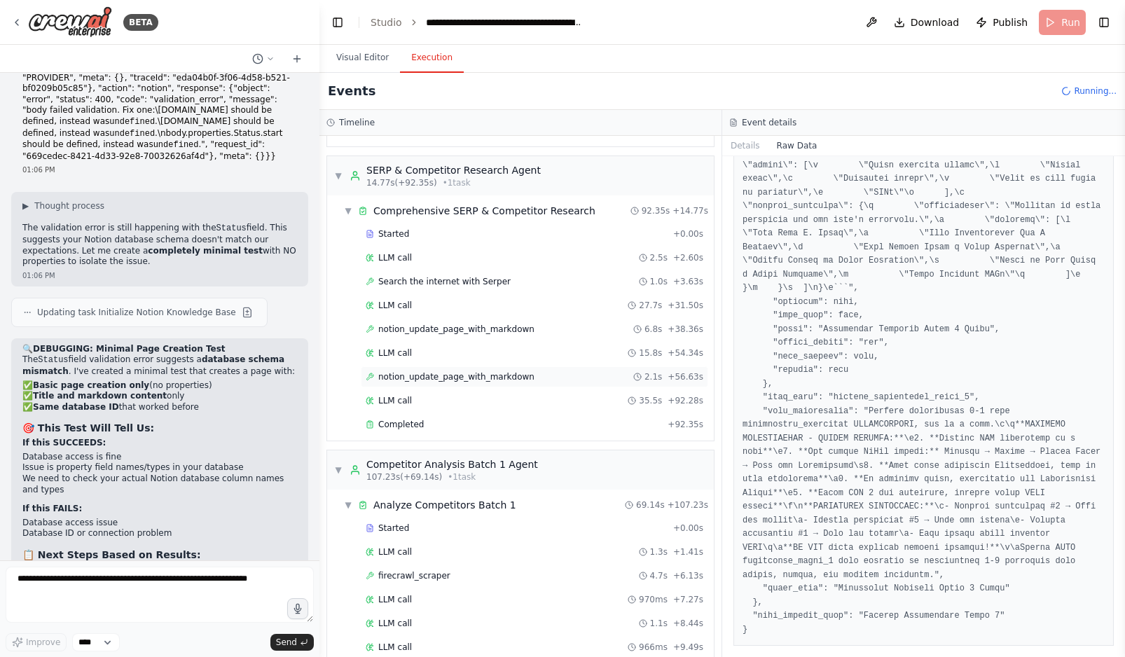
click at [507, 369] on div "notion_update_page_with_markdown 2.1s + 56.63s" at bounding box center [534, 376] width 347 height 21
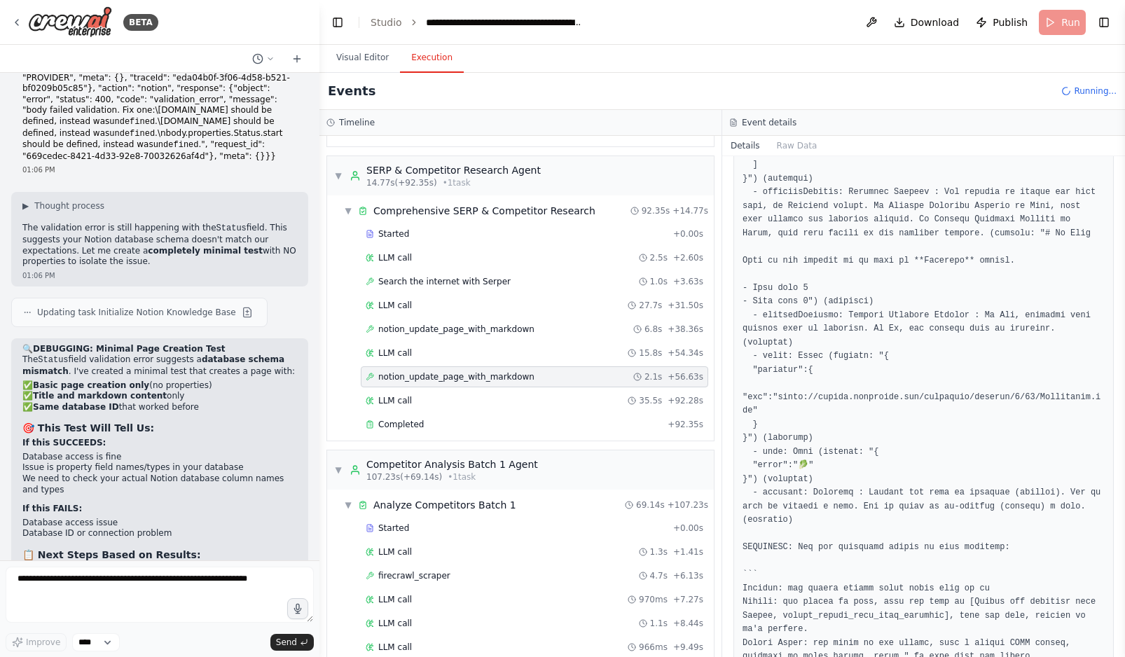
scroll to position [5290, 0]
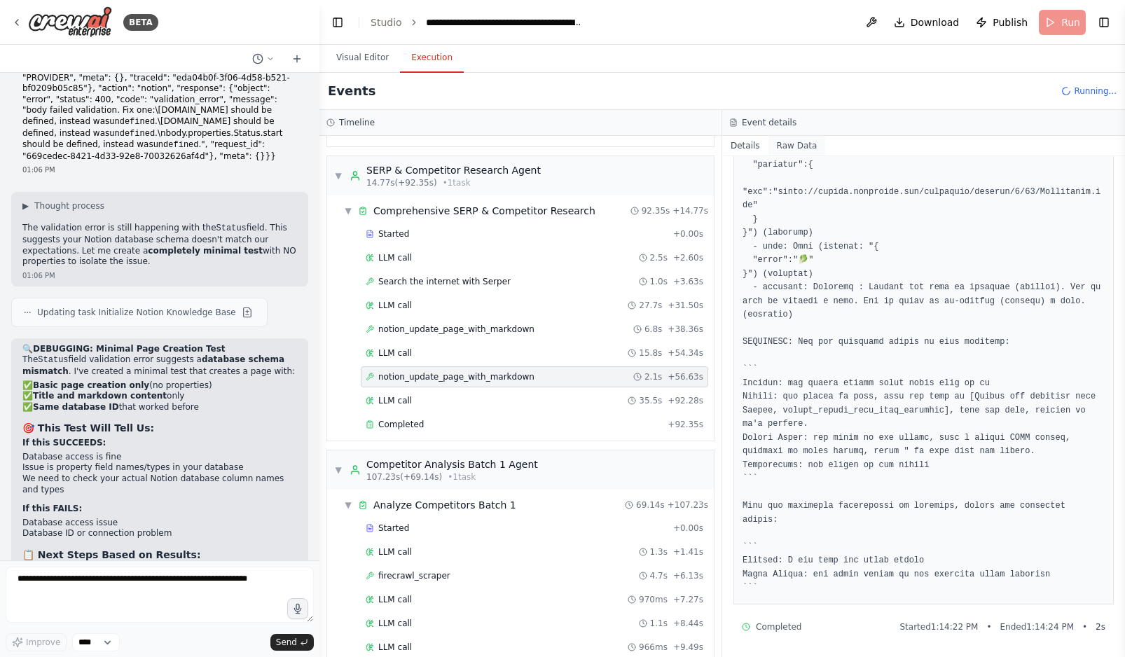
click at [804, 149] on button "Raw Data" at bounding box center [796, 146] width 57 height 20
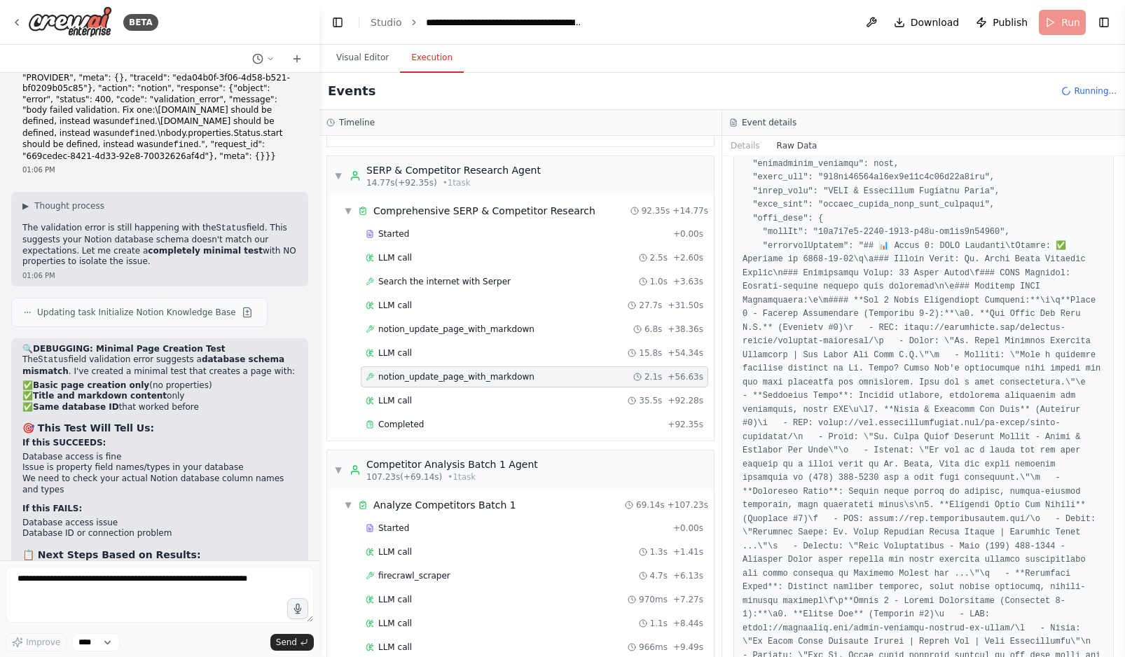
scroll to position [0, 0]
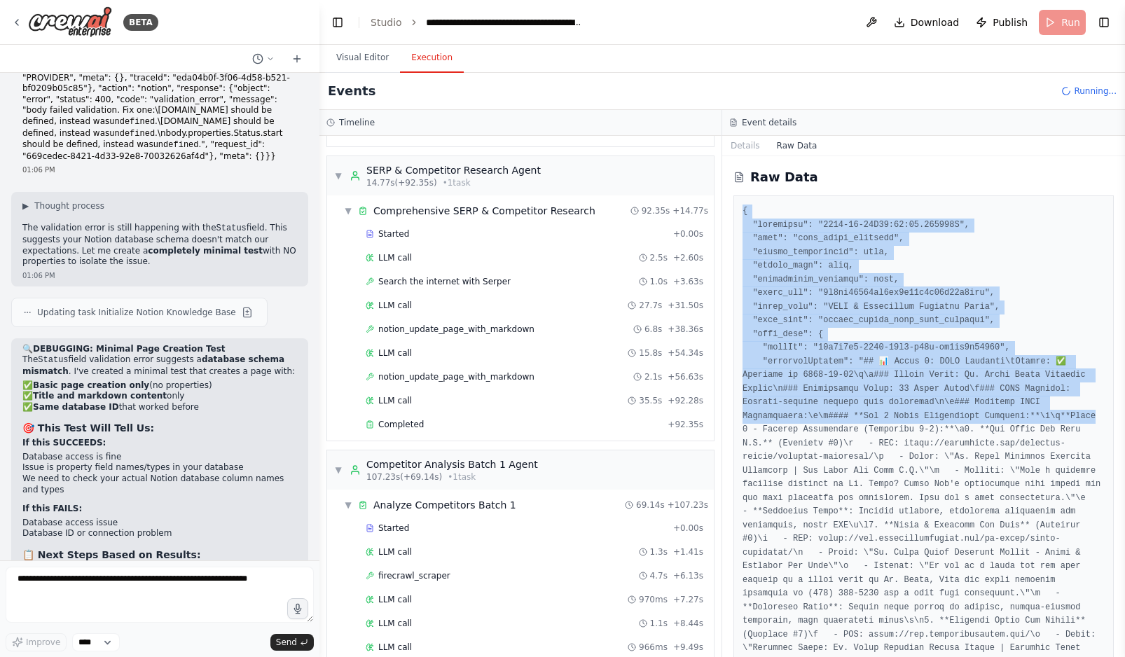
drag, startPoint x: 741, startPoint y: 207, endPoint x: 1095, endPoint y: 412, distance: 408.6
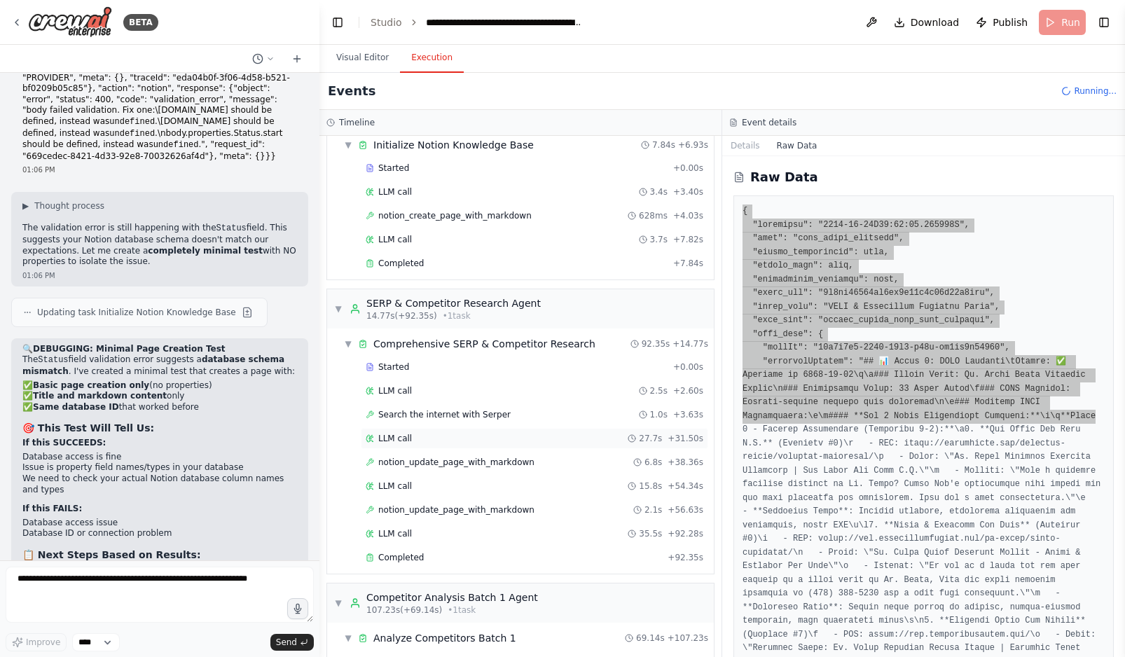
scroll to position [51, 0]
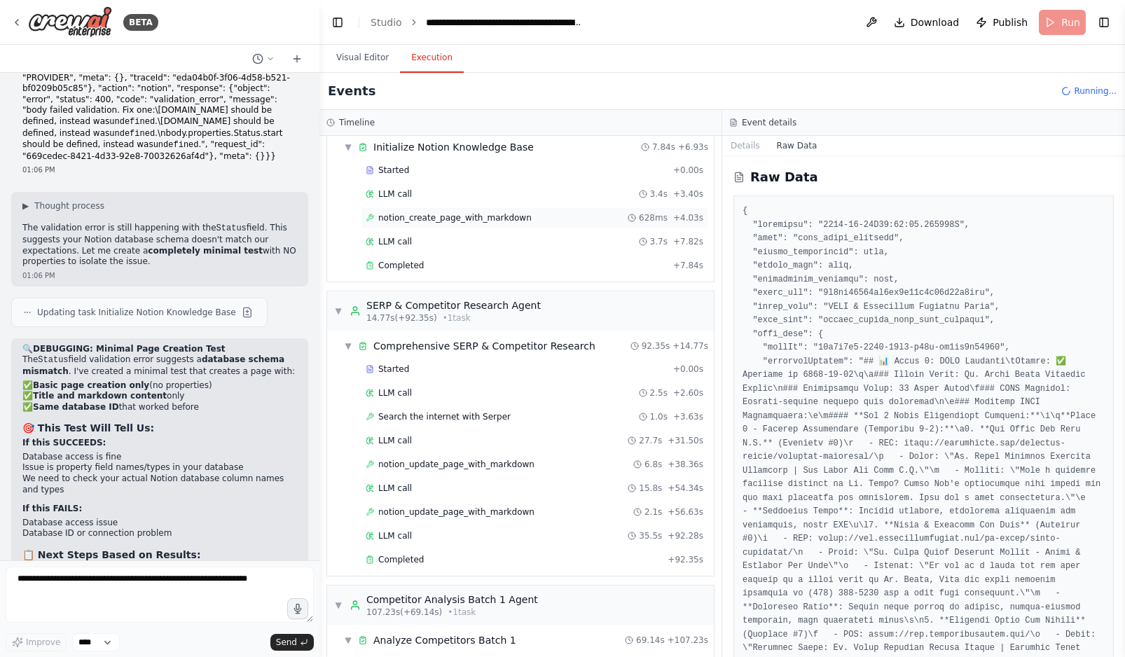
click at [450, 214] on span "notion_create_page_with_markdown" at bounding box center [454, 217] width 153 height 11
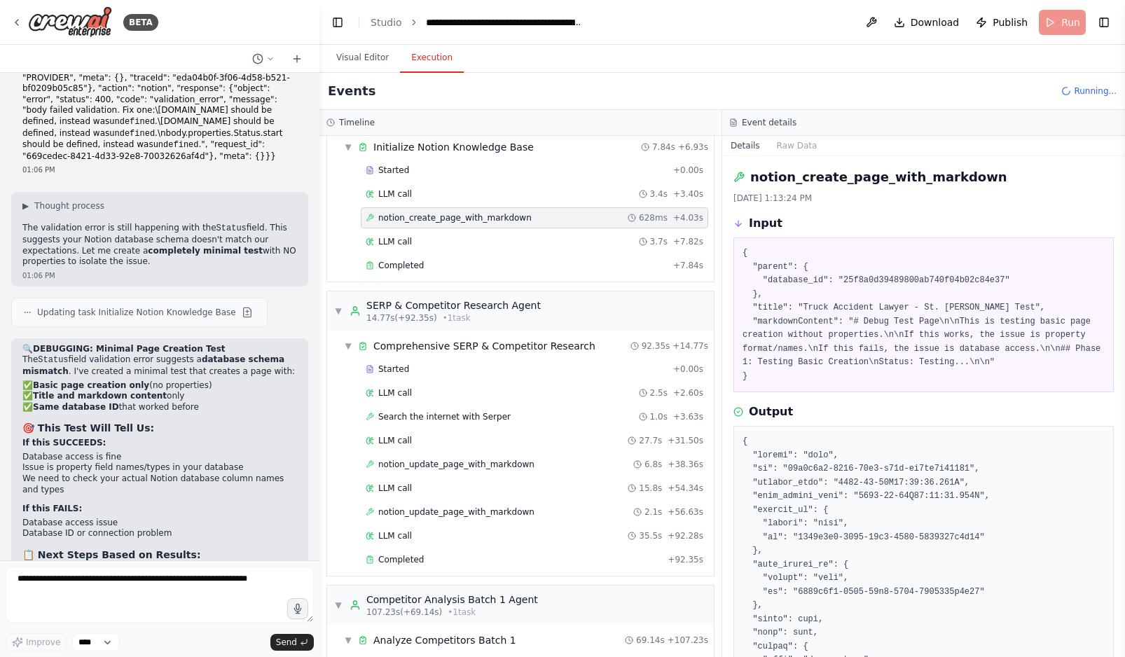
click at [858, 283] on pre "{ "parent": { "database_id": "25f8a0d39489800ab740f04b02c84e37" }, "title": "Tr…" at bounding box center [924, 315] width 362 height 137
click at [783, 344] on pre "{ "parent": { "database_id": "25f8a0d39489800ab740f04b02c84e37" }, "title": "Tr…" at bounding box center [924, 315] width 362 height 137
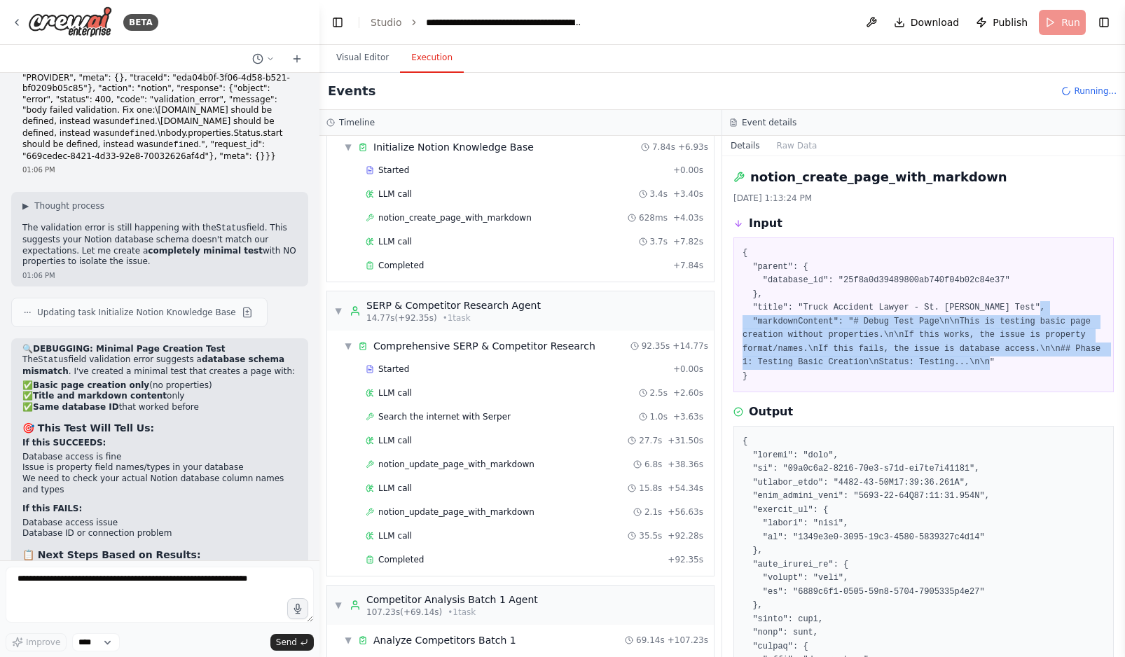
click at [783, 344] on pre "{ "parent": { "database_id": "25f8a0d39489800ab740f04b02c84e37" }, "title": "Tr…" at bounding box center [924, 315] width 362 height 137
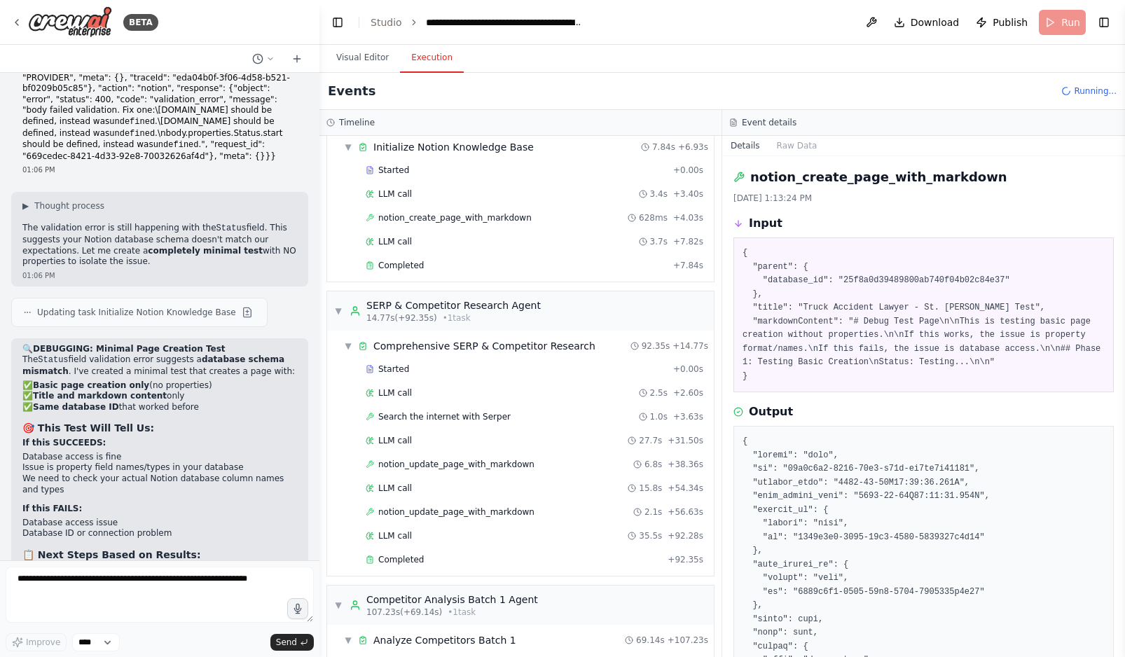
click at [747, 373] on pre "{ "parent": { "database_id": "25f8a0d39489800ab740f04b02c84e37" }, "title": "Tr…" at bounding box center [924, 315] width 362 height 137
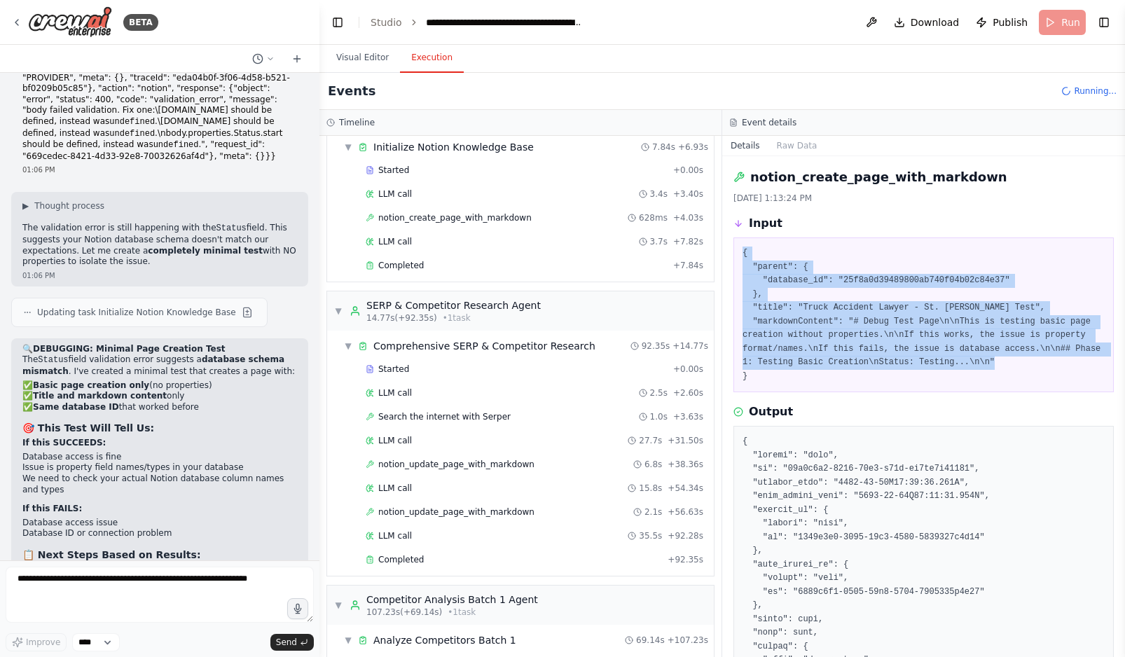
drag, startPoint x: 752, startPoint y: 378, endPoint x: 736, endPoint y: 253, distance: 125.7
click at [736, 253] on div "{ "parent": { "database_id": "25f8a0d39489800ab740f04b02c84e37" }, "title": "Tr…" at bounding box center [923, 314] width 380 height 155
click at [822, 308] on pre "{ "parent": { "database_id": "25f8a0d39489800ab740f04b02c84e37" }, "title": "Tr…" at bounding box center [924, 315] width 362 height 137
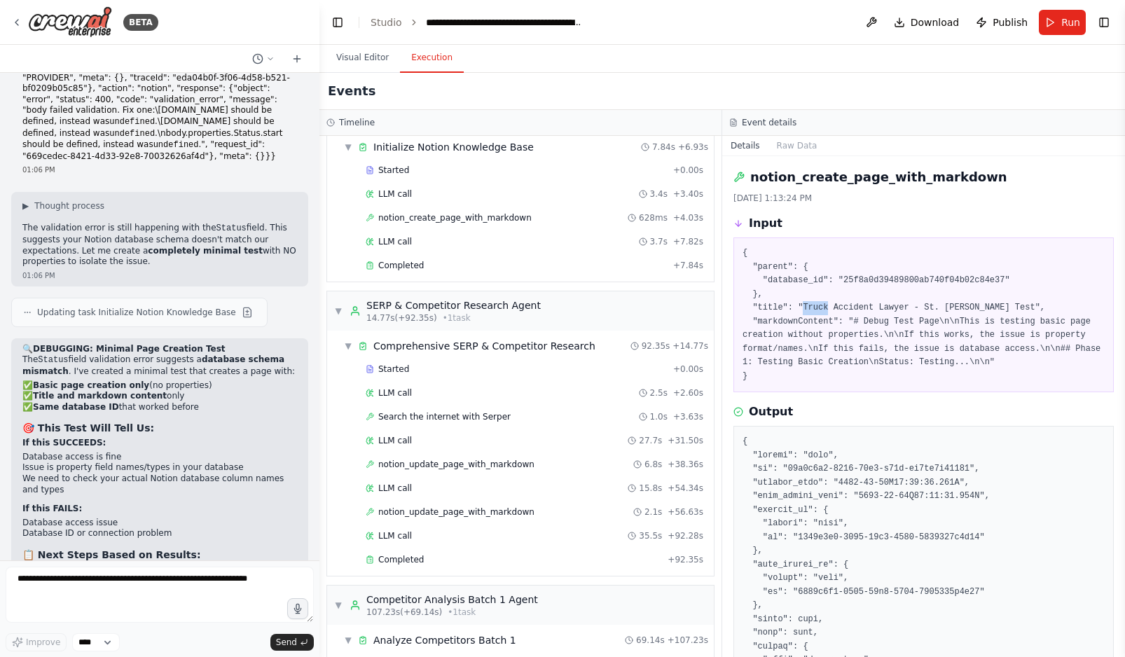
click at [822, 308] on pre "{ "parent": { "database_id": "25f8a0d39489800ab740f04b02c84e37" }, "title": "Tr…" at bounding box center [924, 315] width 362 height 137
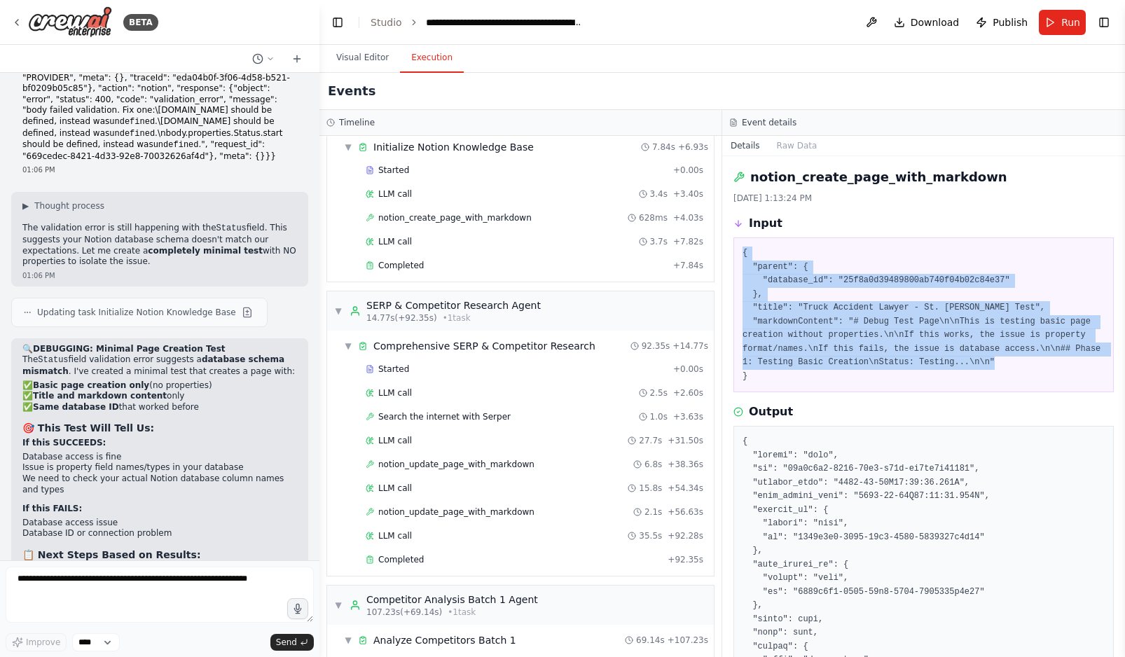
drag, startPoint x: 757, startPoint y: 379, endPoint x: 741, endPoint y: 243, distance: 136.9
click at [741, 243] on div "{ "parent": { "database_id": "25f8a0d39489800ab740f04b02c84e37" }, "title": "Tr…" at bounding box center [923, 314] width 380 height 155
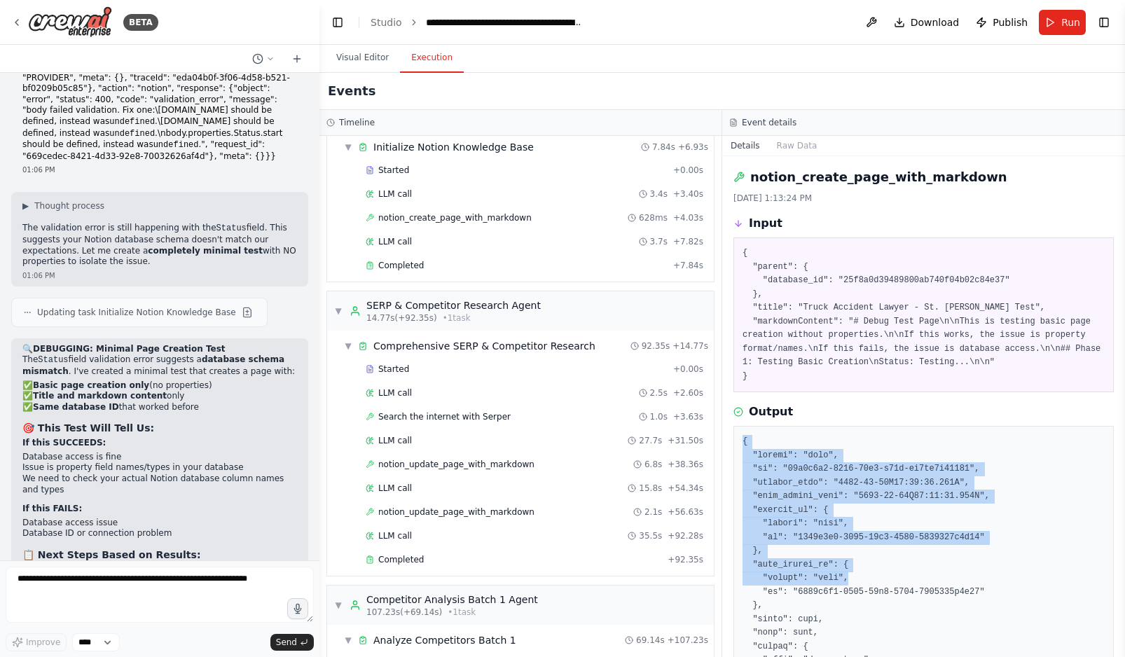
drag, startPoint x: 743, startPoint y: 441, endPoint x: 866, endPoint y: 583, distance: 187.8
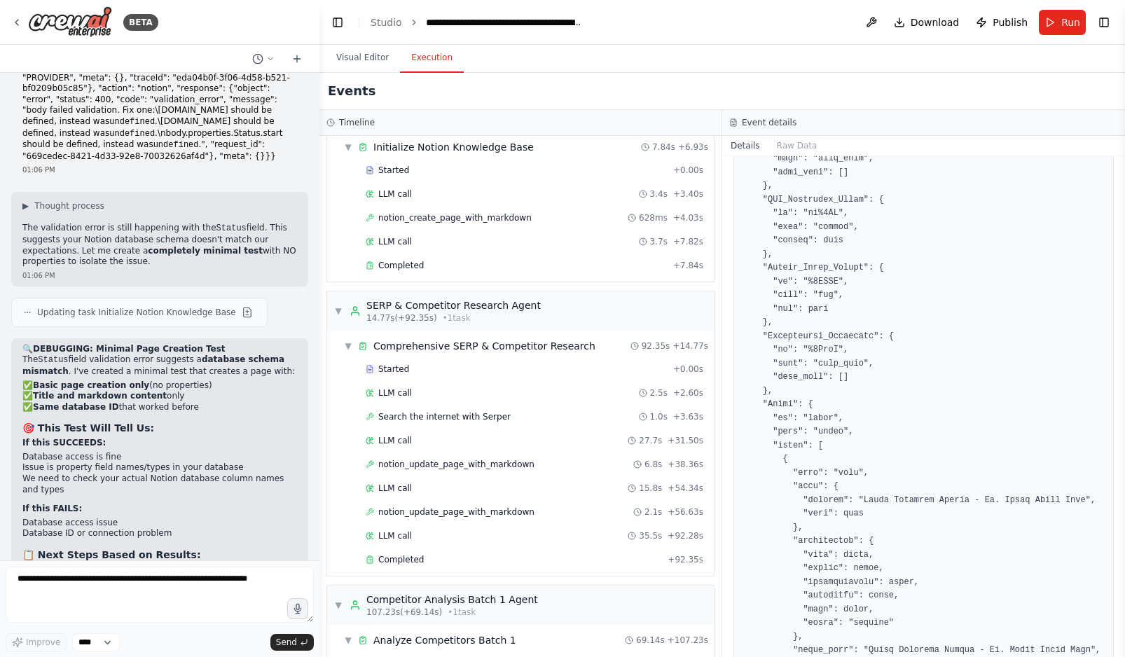
scroll to position [2722, 0]
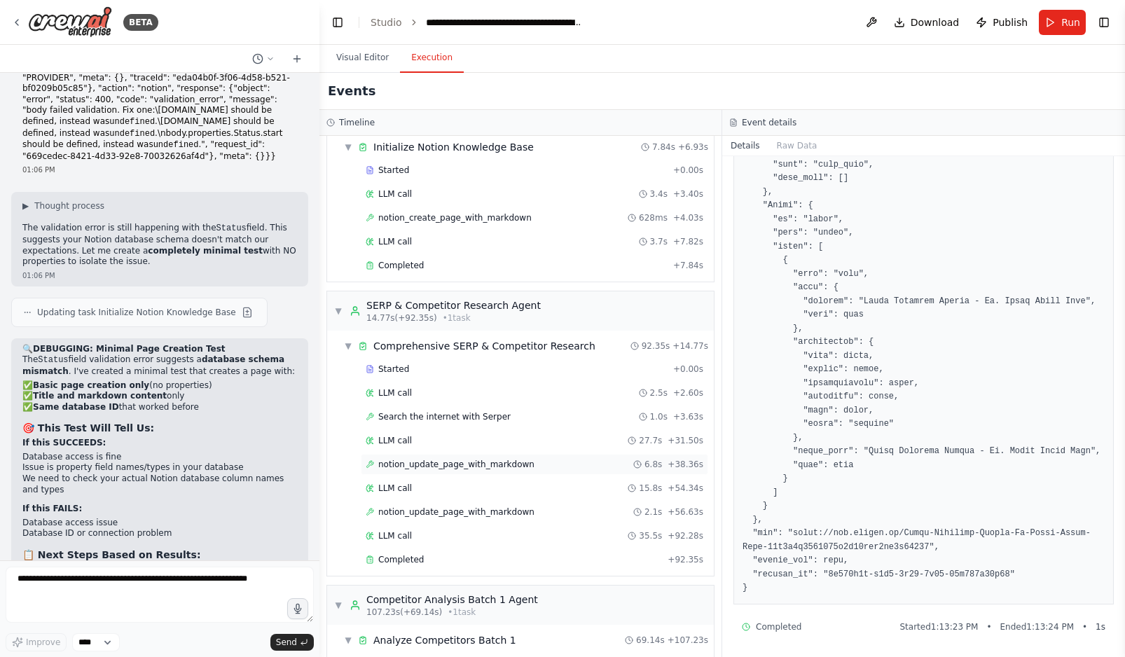
click at [493, 463] on span "notion_update_page_with_markdown" at bounding box center [456, 464] width 156 height 11
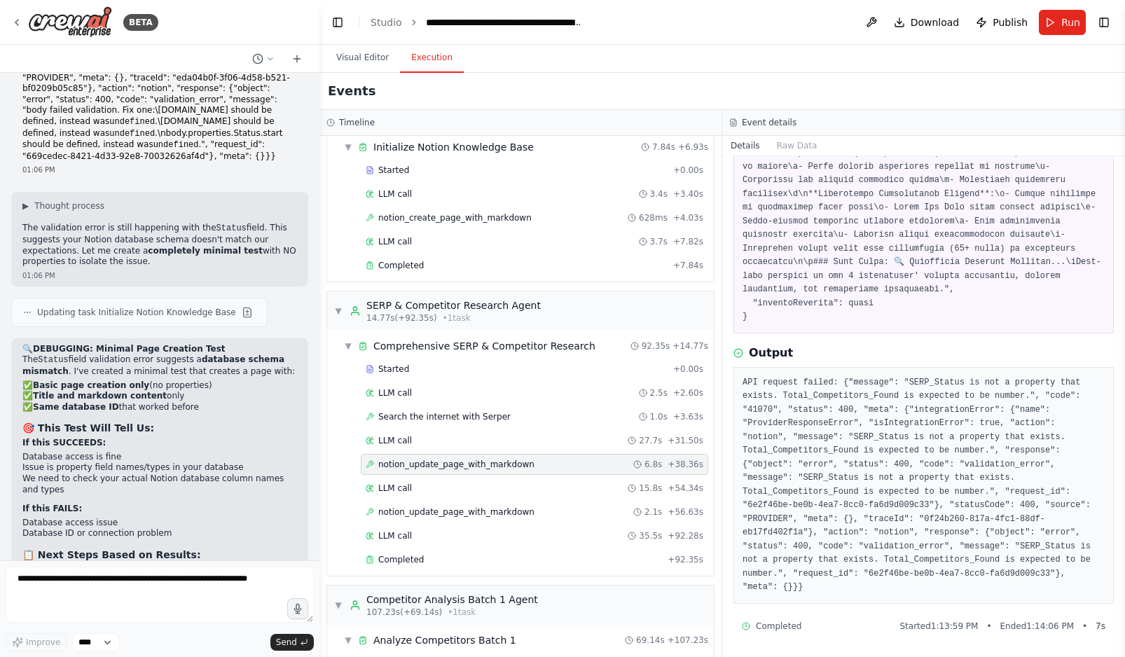
scroll to position [1821, 0]
click at [816, 412] on pre "API request failed: {"message": "SERP_Status is not a property that exists. Tot…" at bounding box center [924, 486] width 362 height 219
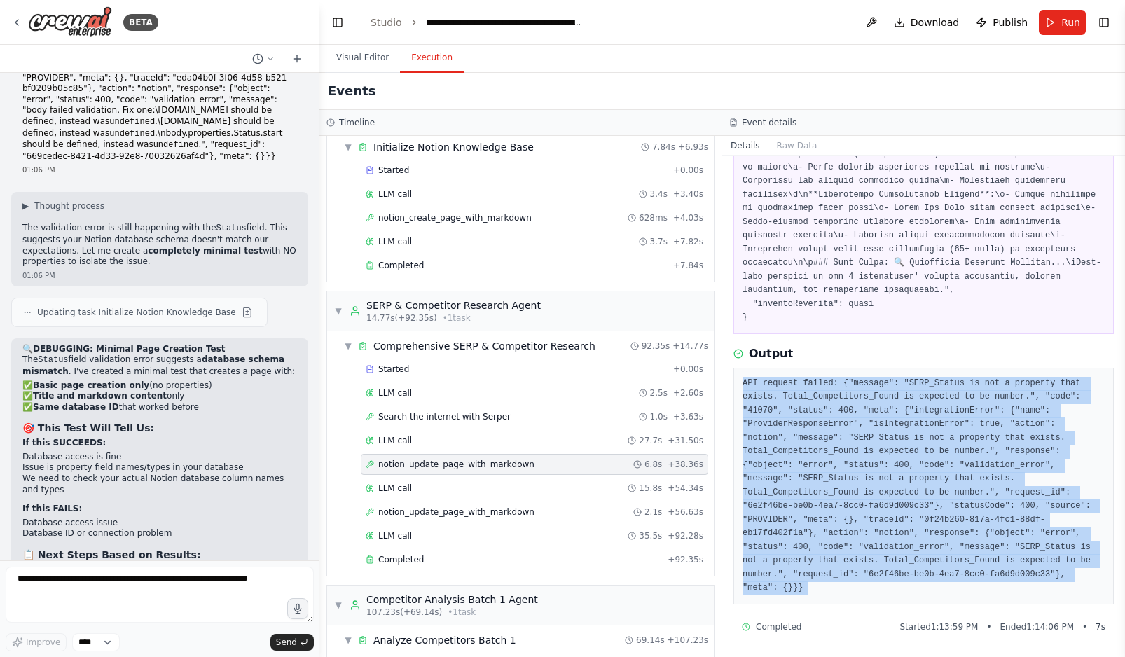
click at [816, 412] on pre "API request failed: {"message": "SERP_Status is not a property that exists. Tot…" at bounding box center [924, 486] width 362 height 219
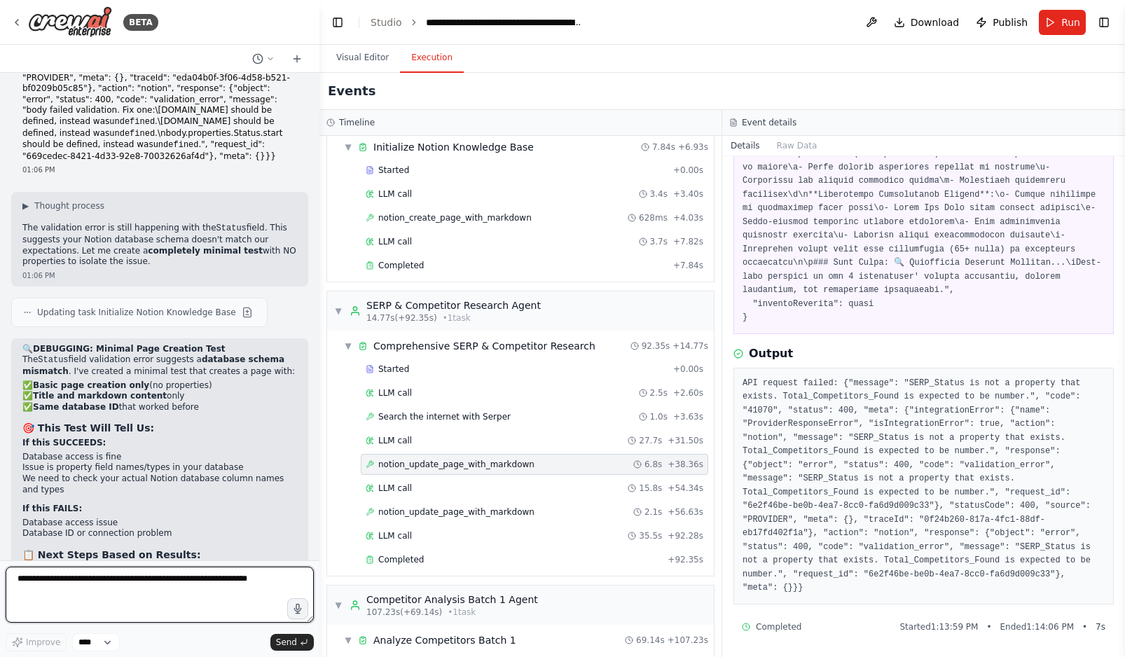
click at [48, 586] on textarea at bounding box center [160, 595] width 308 height 56
paste textarea "**********"
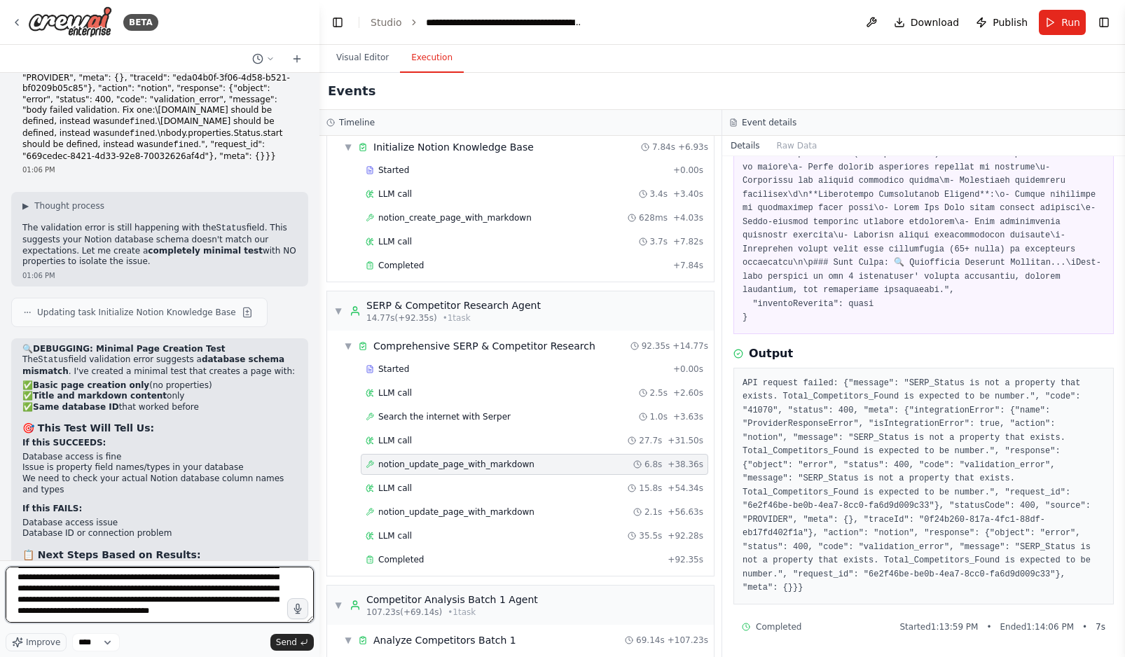
scroll to position [0, 0]
click at [15, 580] on textarea "**********" at bounding box center [160, 595] width 308 height 56
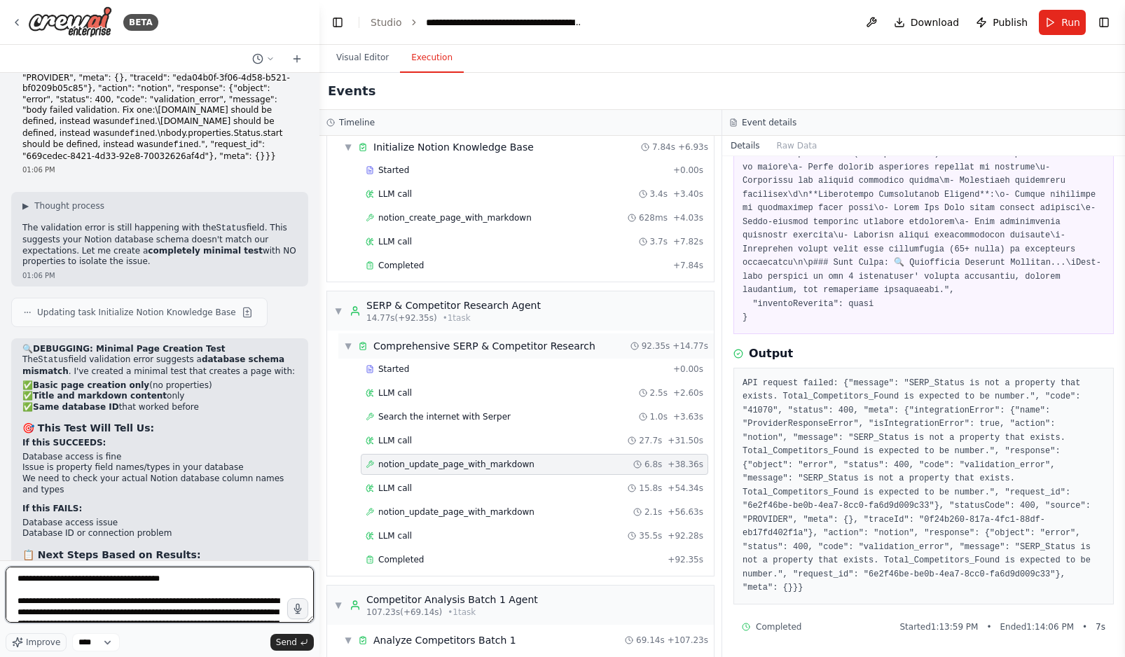
type textarea "**********"
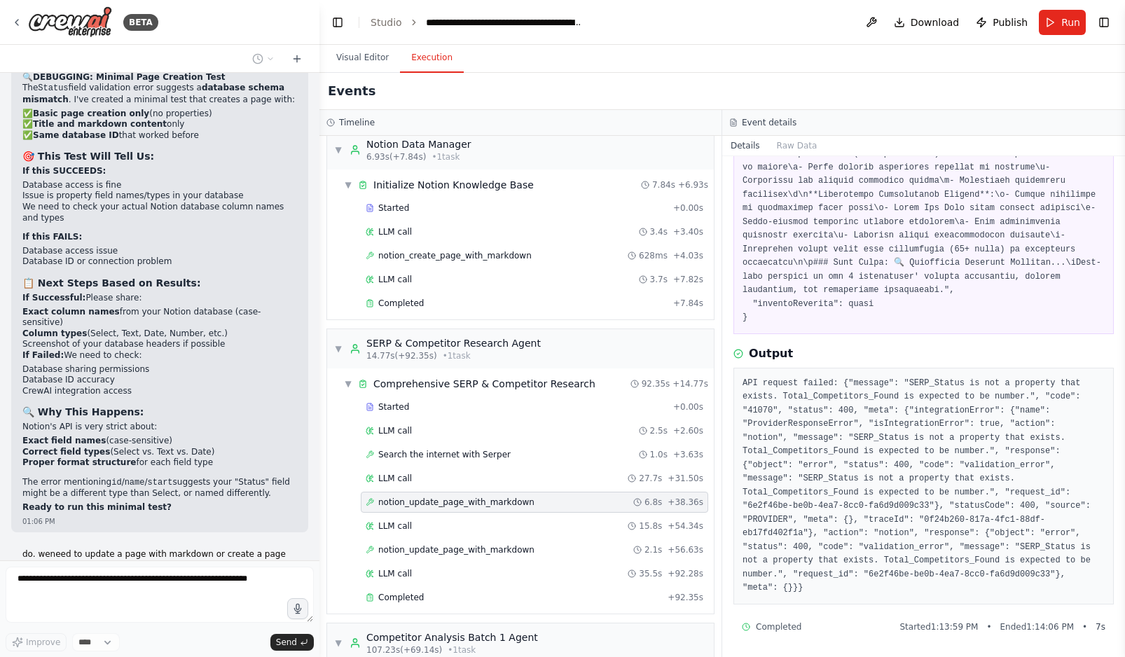
scroll to position [11, 0]
click at [530, 261] on div "notion_create_page_with_markdown 628ms + 4.03s" at bounding box center [535, 257] width 338 height 11
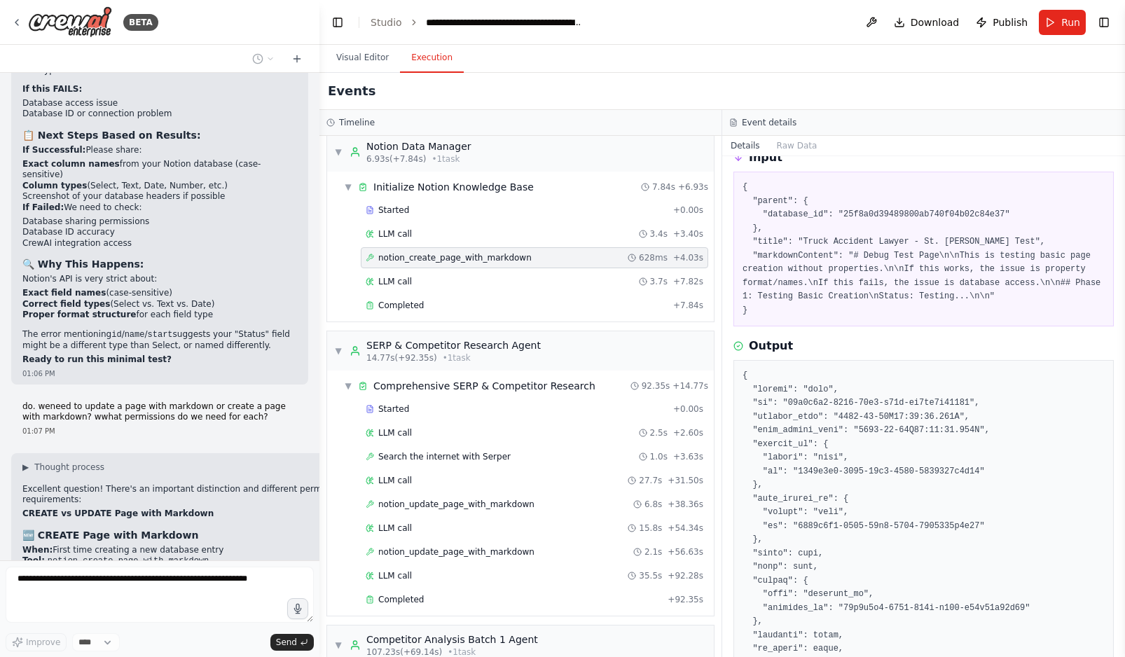
scroll to position [0, 0]
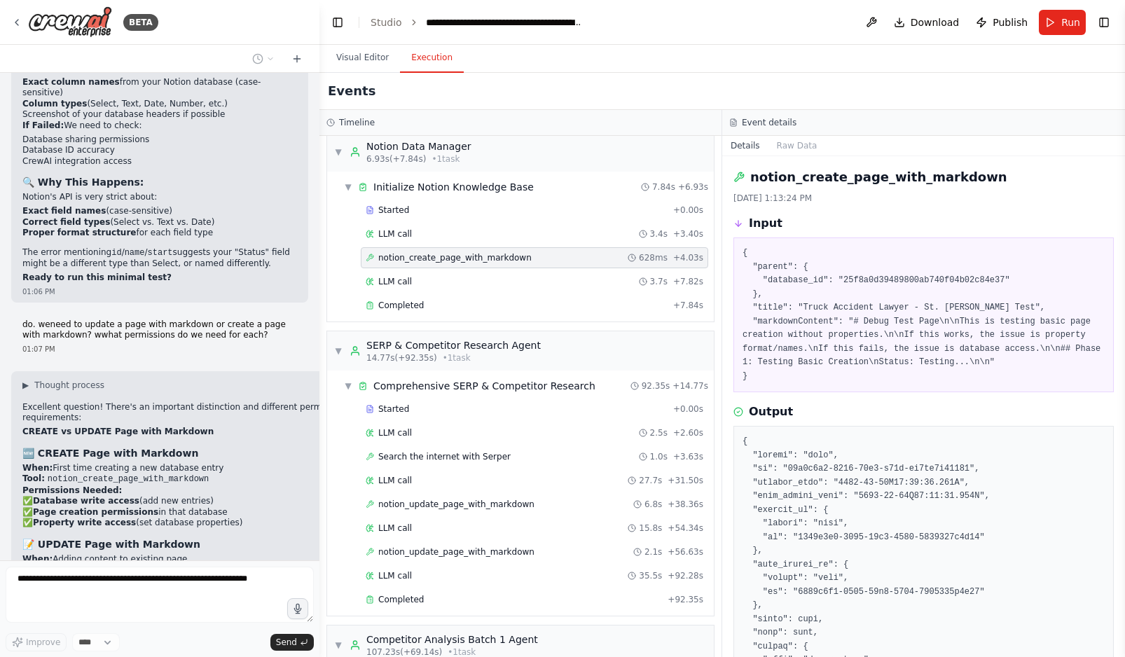
drag, startPoint x: 775, startPoint y: 378, endPoint x: 744, endPoint y: 254, distance: 127.8
click at [744, 254] on pre "{ "parent": { "database_id": "25f8a0d39489800ab740f04b02c84e37" }, "title": "Tr…" at bounding box center [924, 315] width 362 height 137
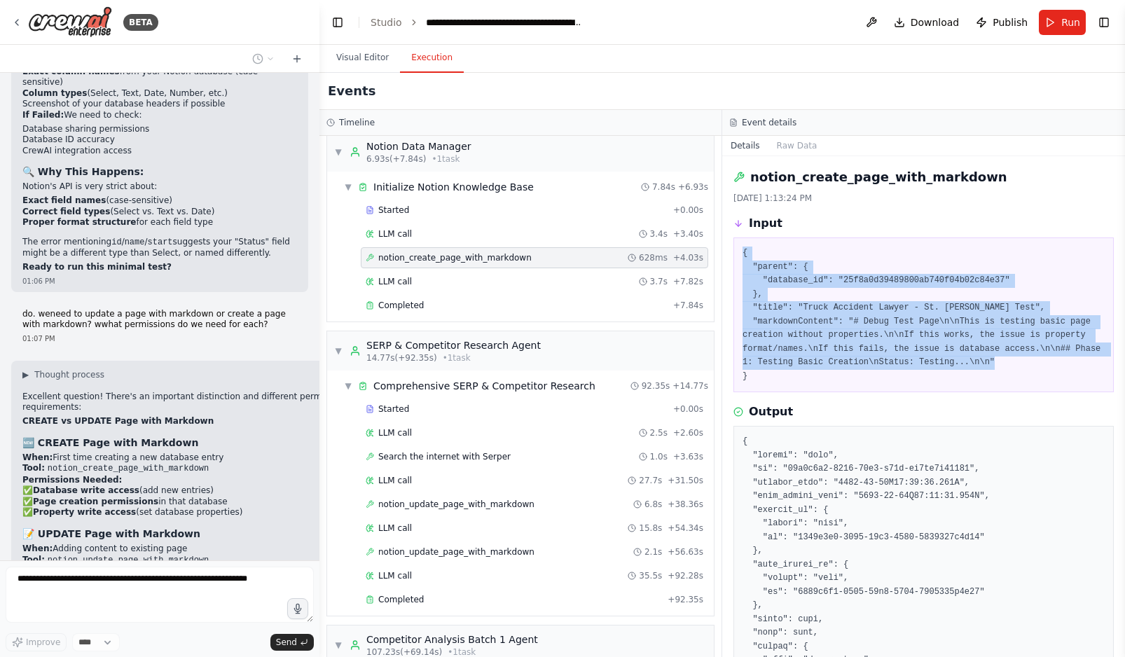
drag, startPoint x: 744, startPoint y: 254, endPoint x: 792, endPoint y: 370, distance: 125.3
click at [792, 370] on pre "{ "parent": { "database_id": "25f8a0d39489800ab740f04b02c84e37" }, "title": "Tr…" at bounding box center [924, 315] width 362 height 137
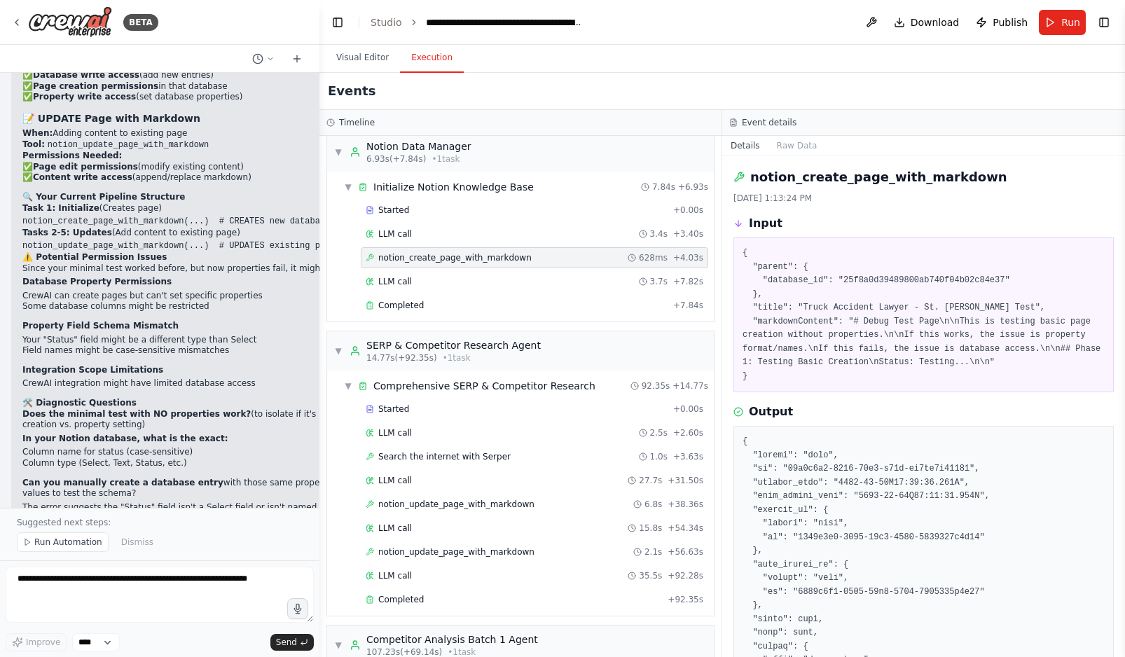
scroll to position [41529, 0]
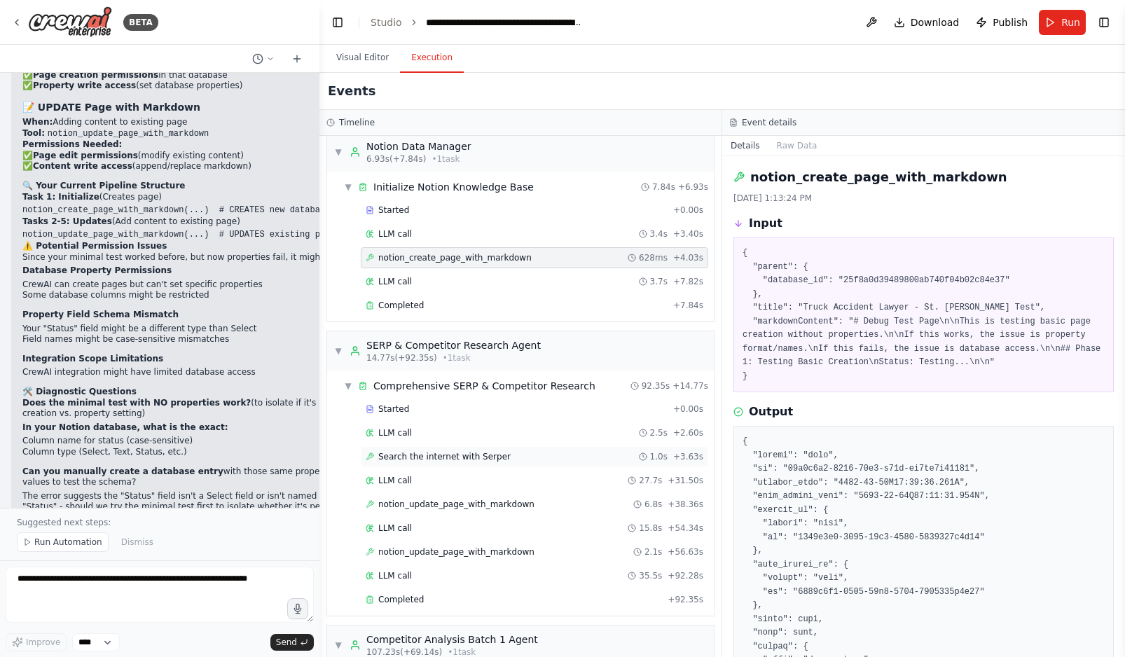
click at [457, 453] on span "Search the internet with Serper" at bounding box center [444, 456] width 132 height 11
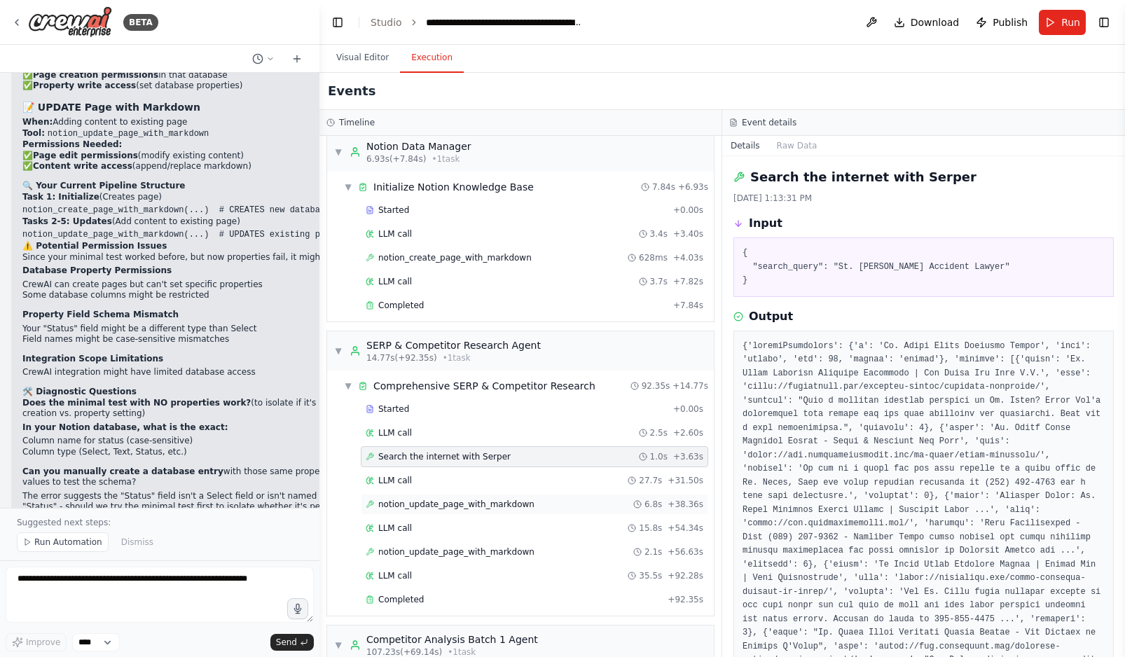
click at [518, 502] on span "notion_update_page_with_markdown" at bounding box center [456, 504] width 156 height 11
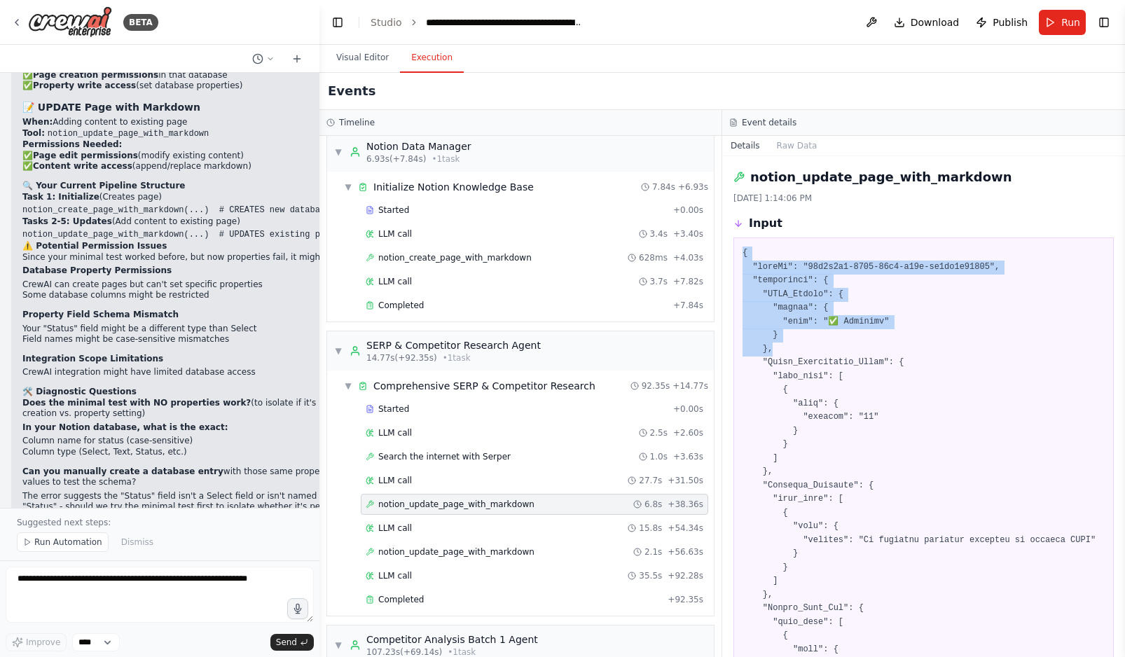
drag, startPoint x: 741, startPoint y: 251, endPoint x: 861, endPoint y: 346, distance: 153.1
click at [50, 538] on span "Run Automation" at bounding box center [68, 542] width 68 height 11
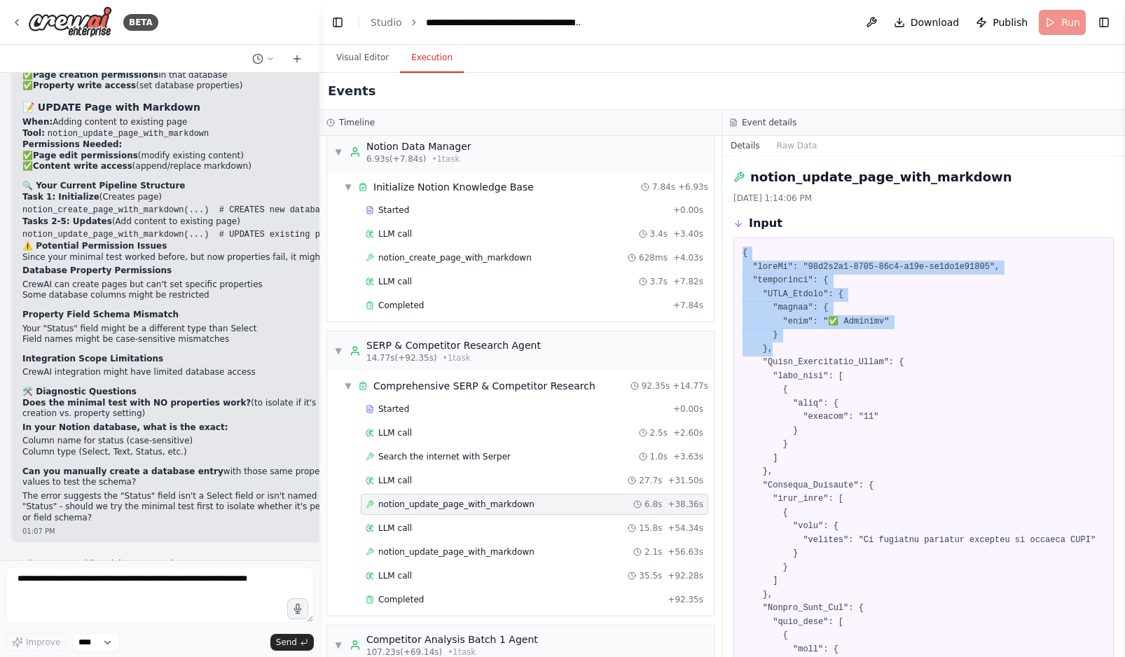
scroll to position [41476, 0]
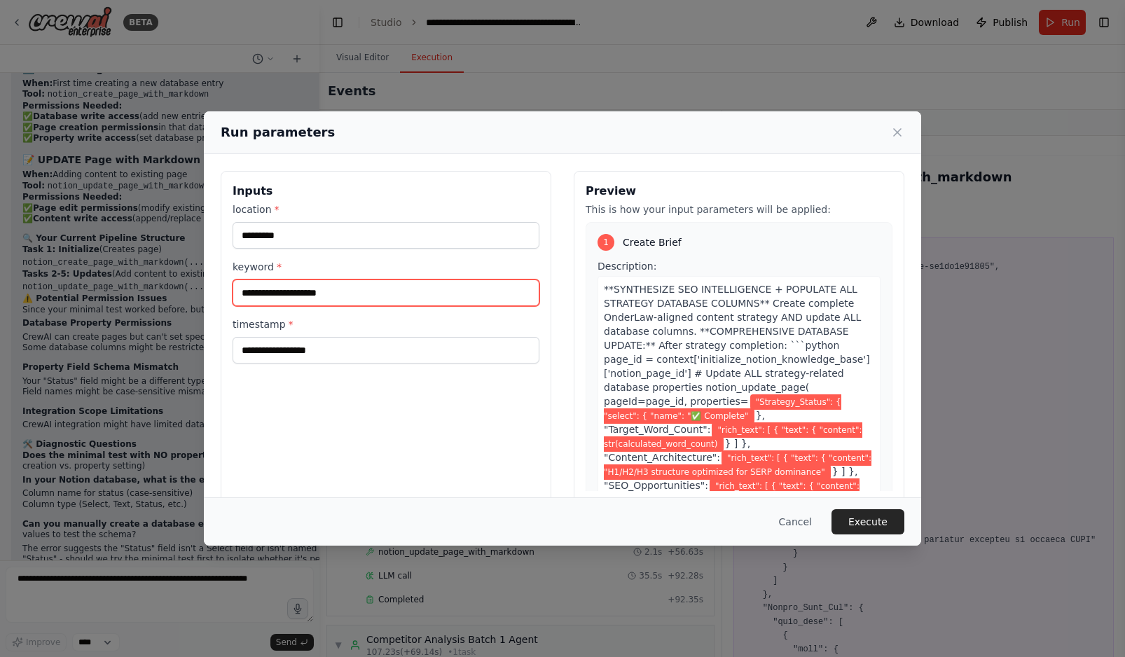
click at [254, 293] on input "**********" at bounding box center [386, 293] width 307 height 27
type input "**********"
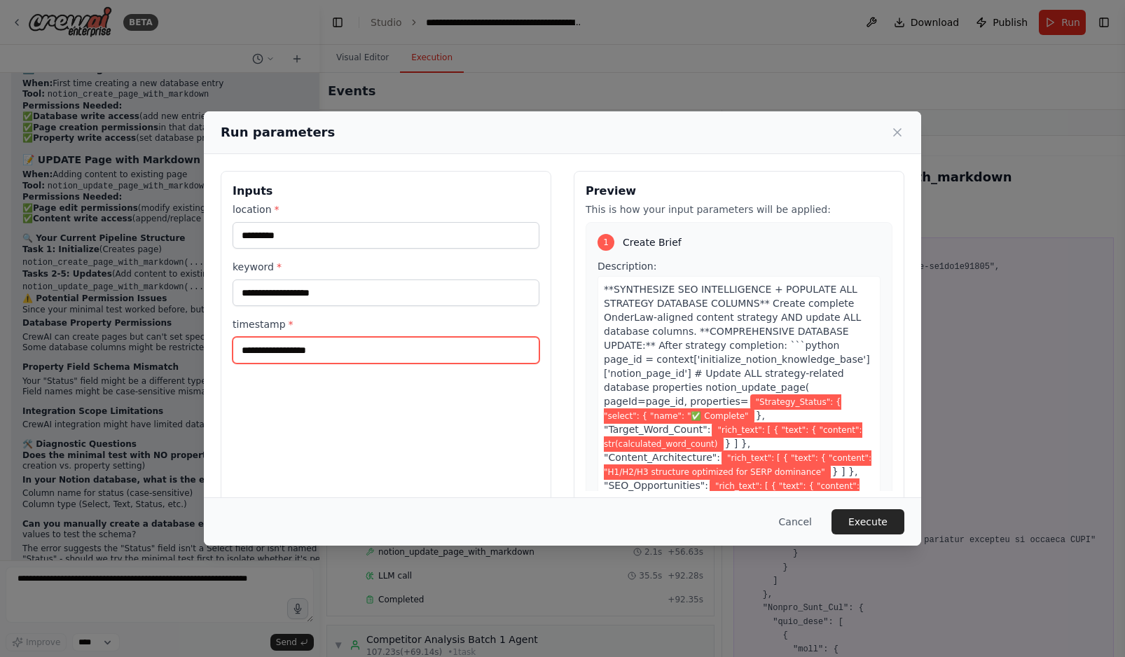
click at [261, 354] on input "timestamp *" at bounding box center [386, 350] width 307 height 27
type input "********"
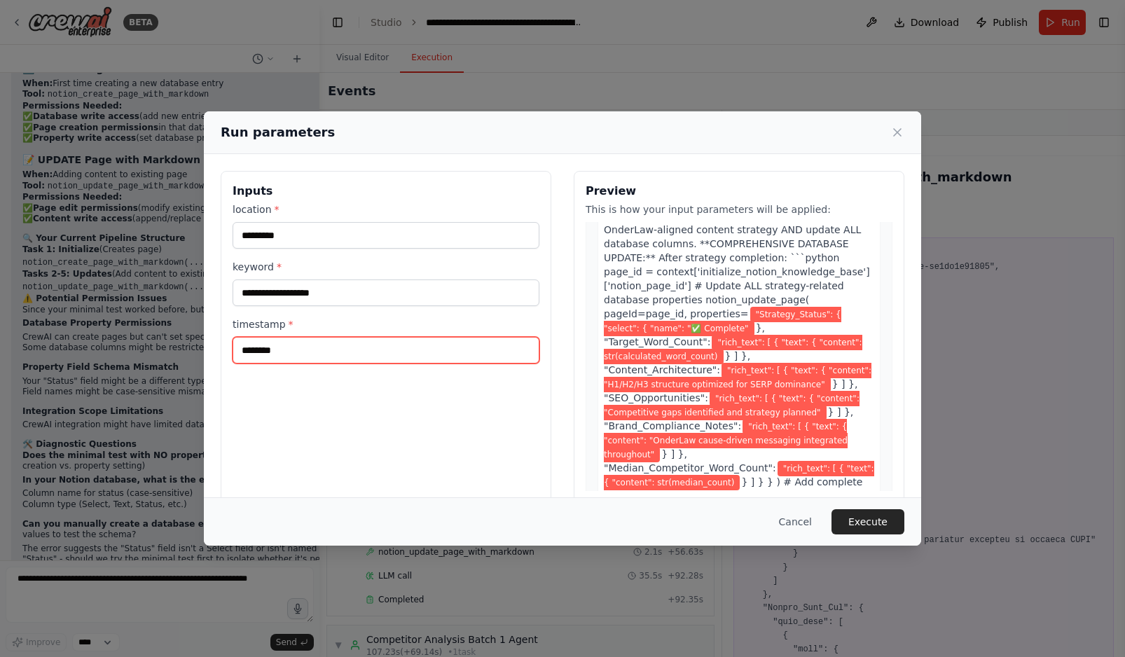
scroll to position [90, 0]
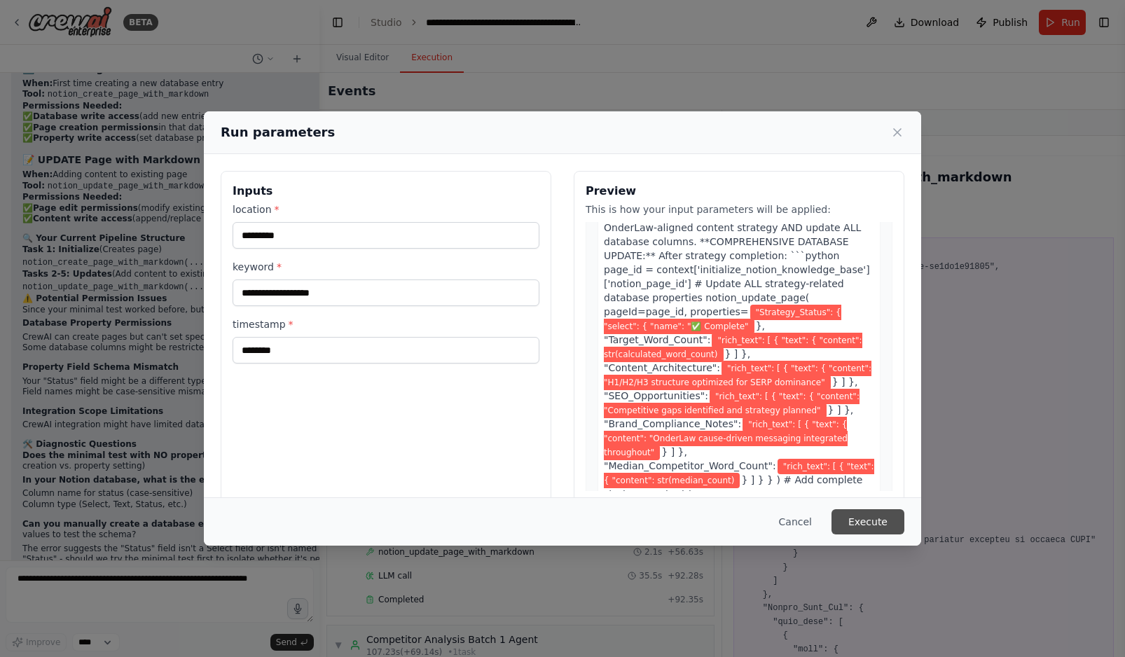
click at [862, 516] on button "Execute" at bounding box center [868, 521] width 73 height 25
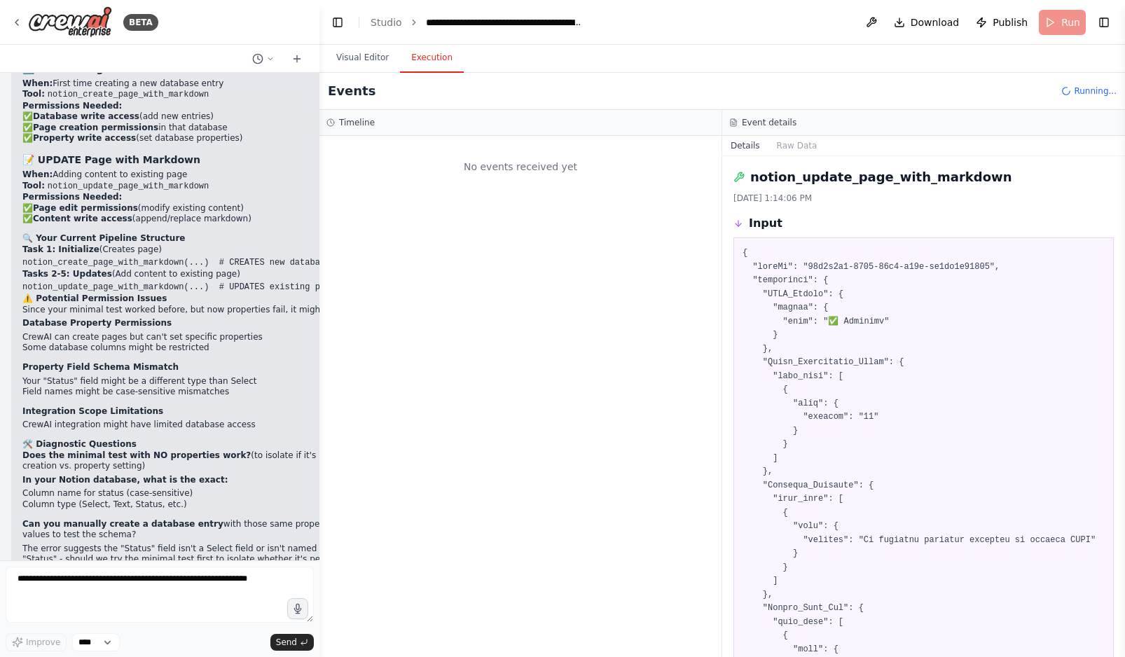
scroll to position [0, 0]
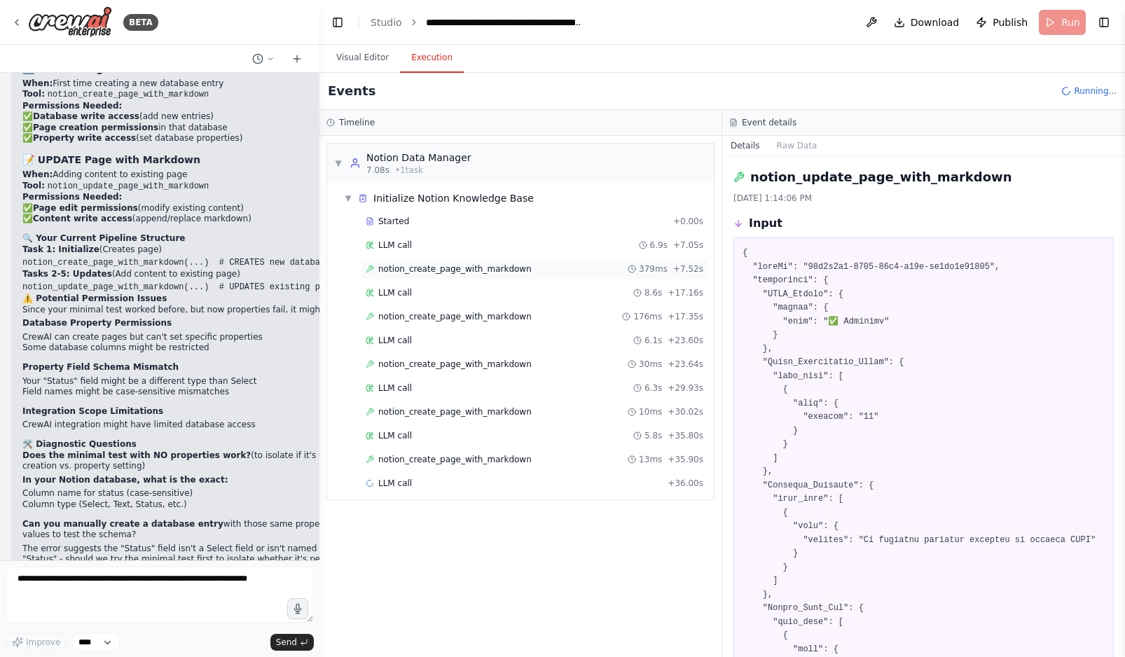
click at [470, 277] on div "notion_create_page_with_markdown 379ms + 7.52s" at bounding box center [534, 268] width 347 height 21
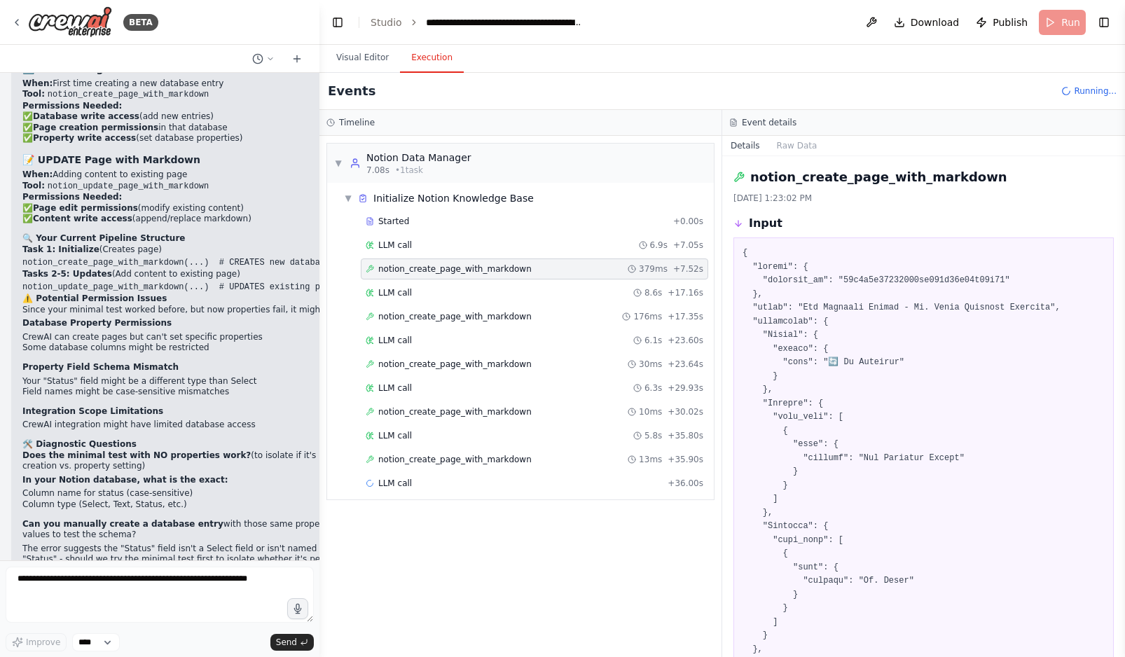
scroll to position [578, 0]
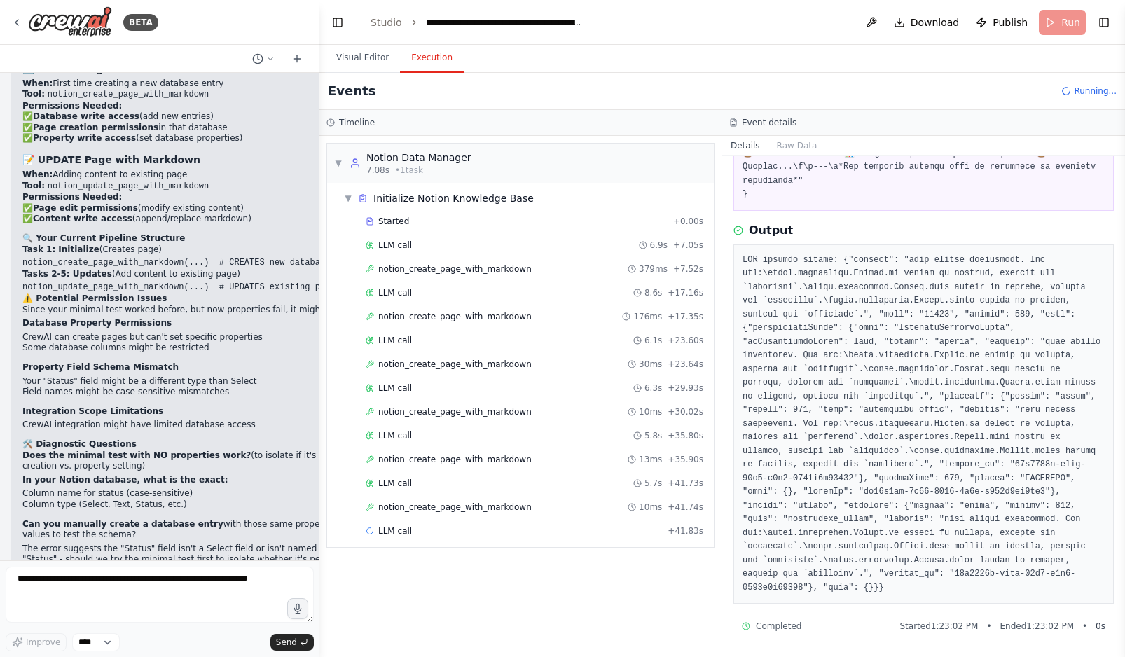
click at [815, 483] on pre at bounding box center [924, 425] width 362 height 342
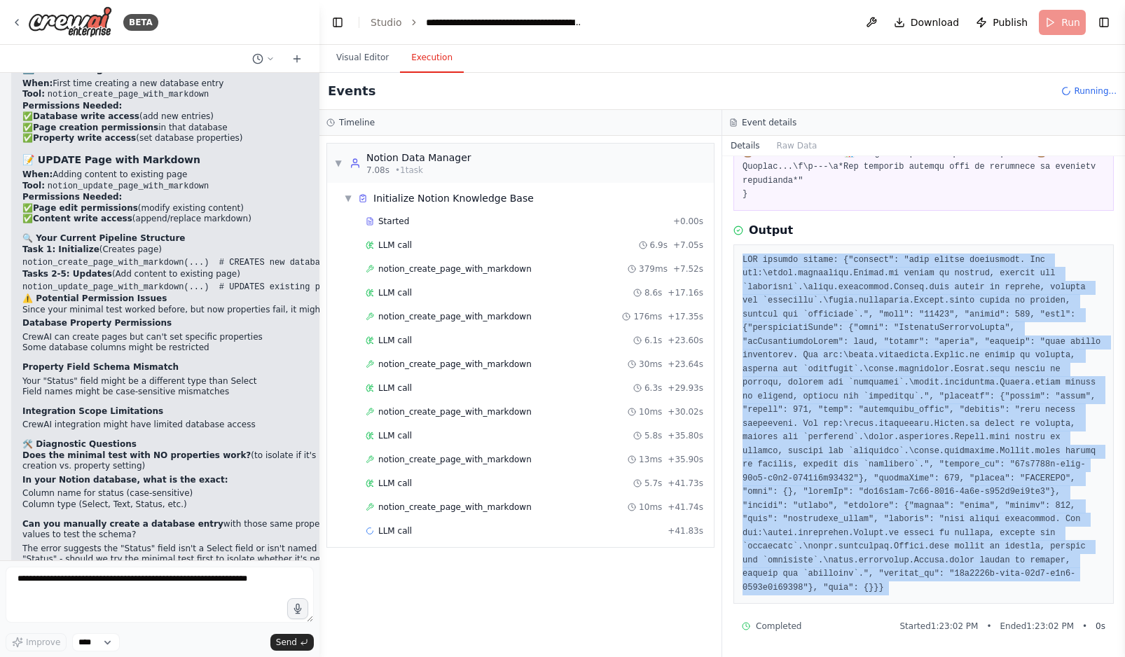
click at [815, 483] on pre at bounding box center [924, 425] width 362 height 342
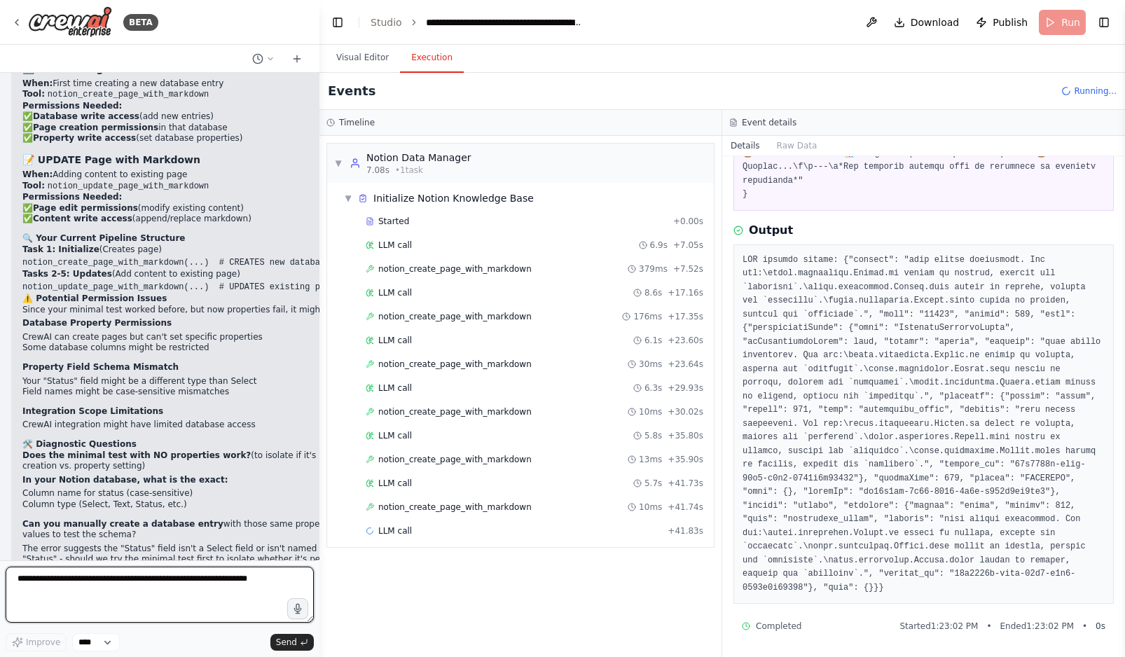
click at [92, 597] on textarea at bounding box center [160, 595] width 308 height 56
paste textarea "**********"
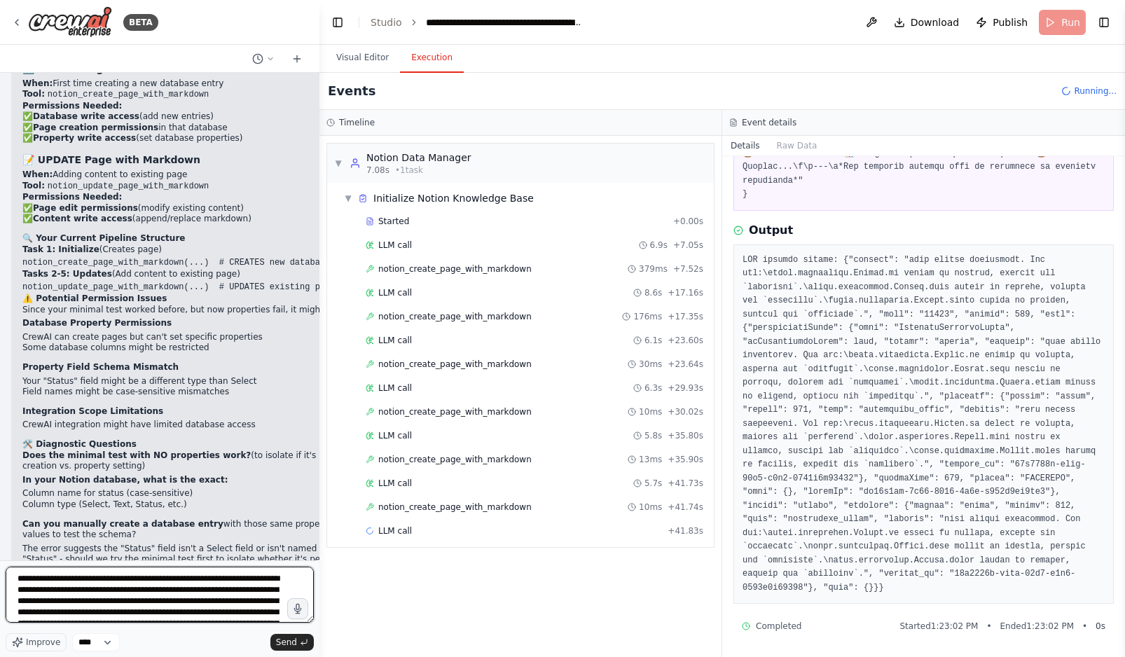
scroll to position [275, 0]
type textarea "**********"
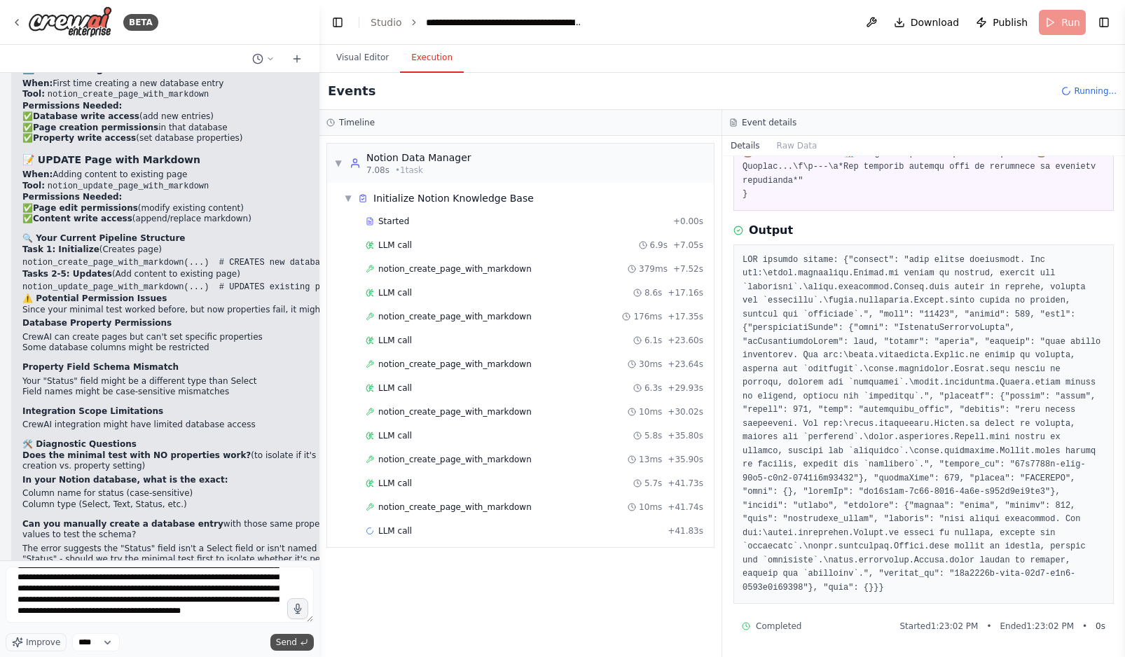
click at [283, 642] on span "Send" at bounding box center [286, 642] width 21 height 11
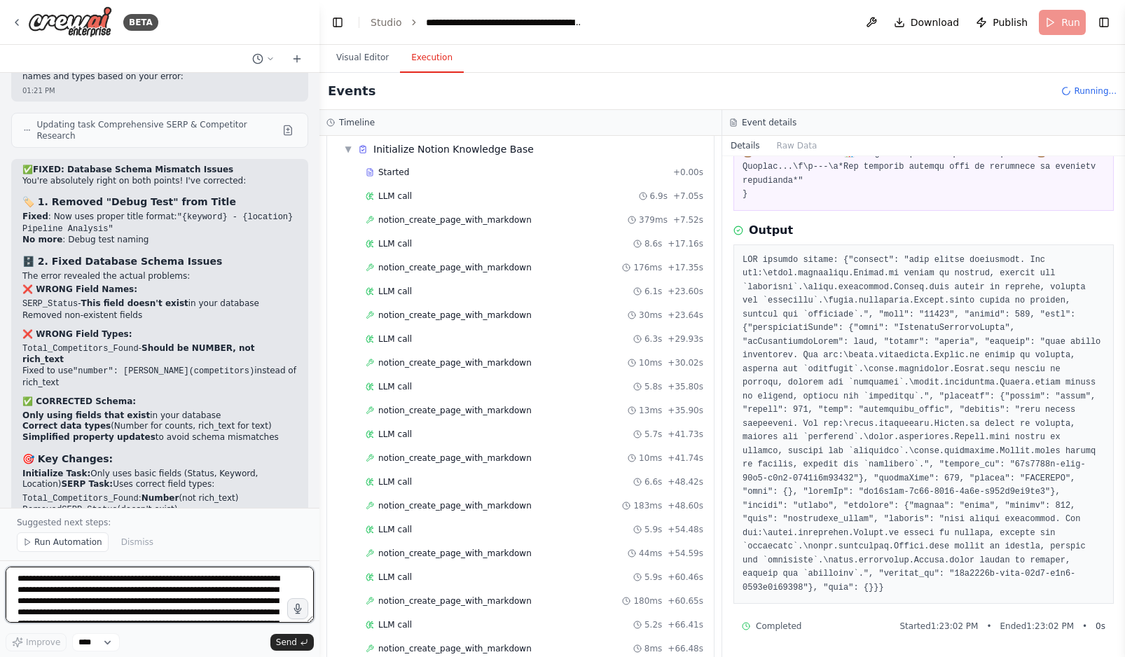
scroll to position [42444, 0]
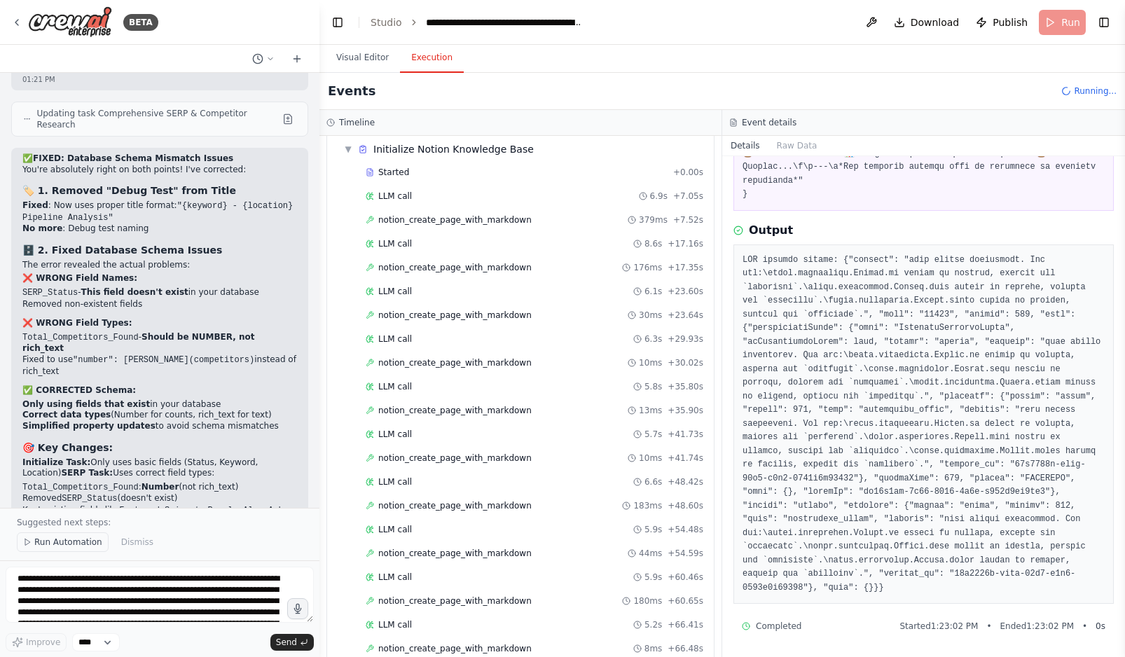
click at [71, 549] on button "Run Automation" at bounding box center [63, 542] width 92 height 20
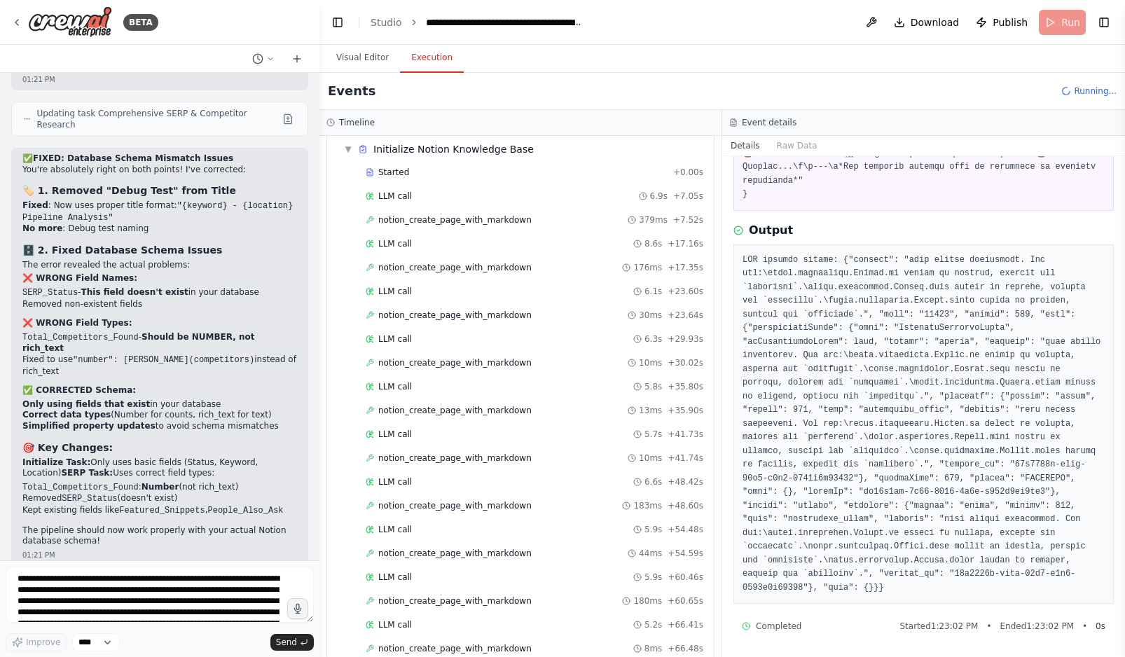
scroll to position [42391, 0]
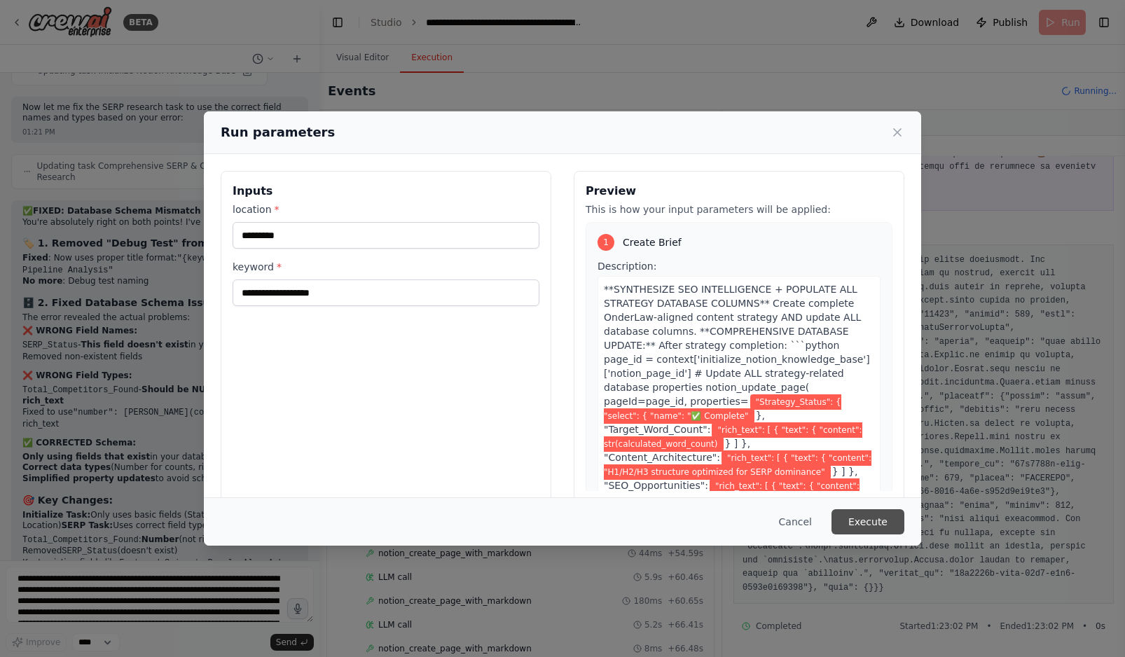
click at [877, 523] on button "Execute" at bounding box center [868, 521] width 73 height 25
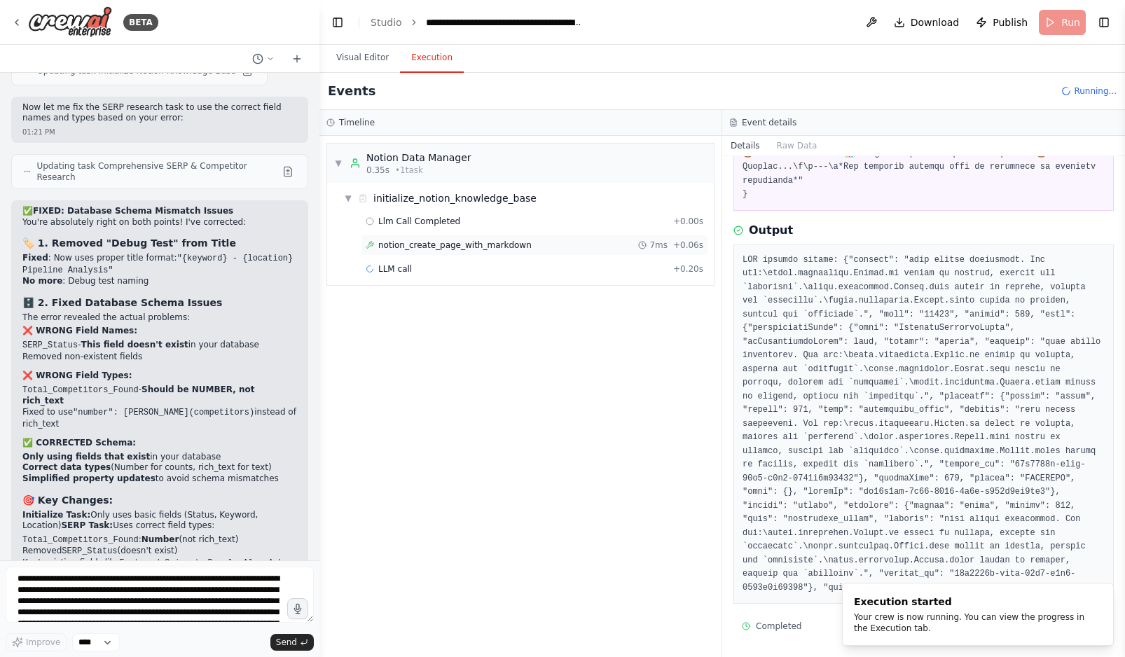
click at [614, 245] on div "notion_create_page_with_markdown 7ms + 0.06s" at bounding box center [535, 245] width 338 height 11
click at [556, 218] on div "Llm Call Completed + 0.00s" at bounding box center [535, 221] width 338 height 11
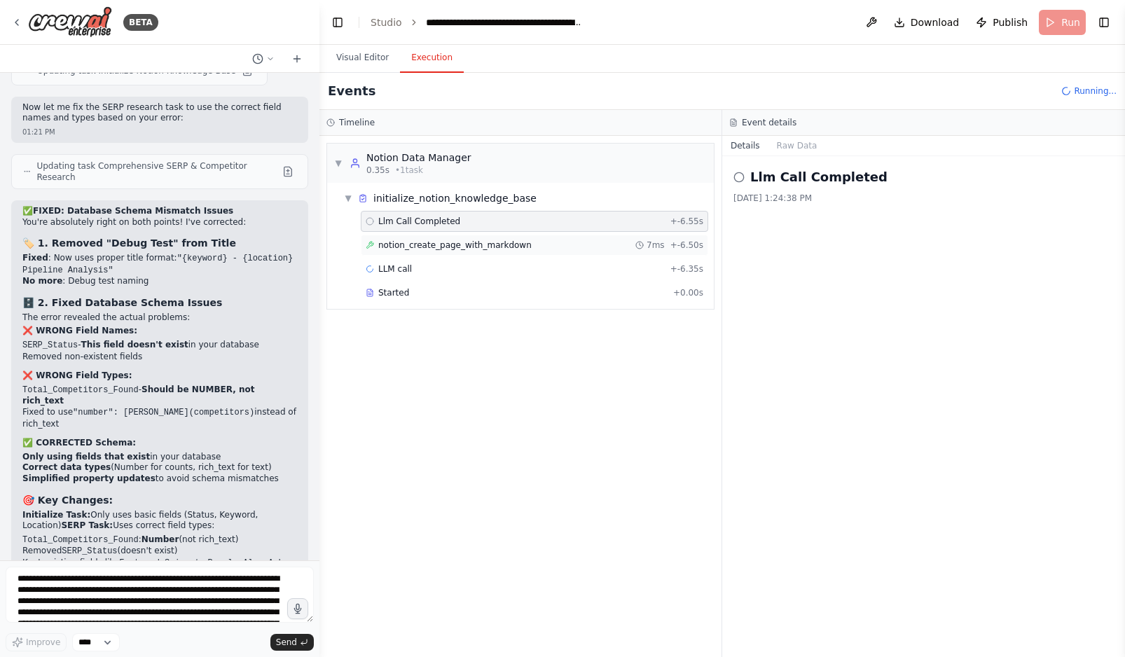
click at [558, 244] on div "notion_create_page_with_markdown 7ms + -6.50s" at bounding box center [535, 245] width 338 height 11
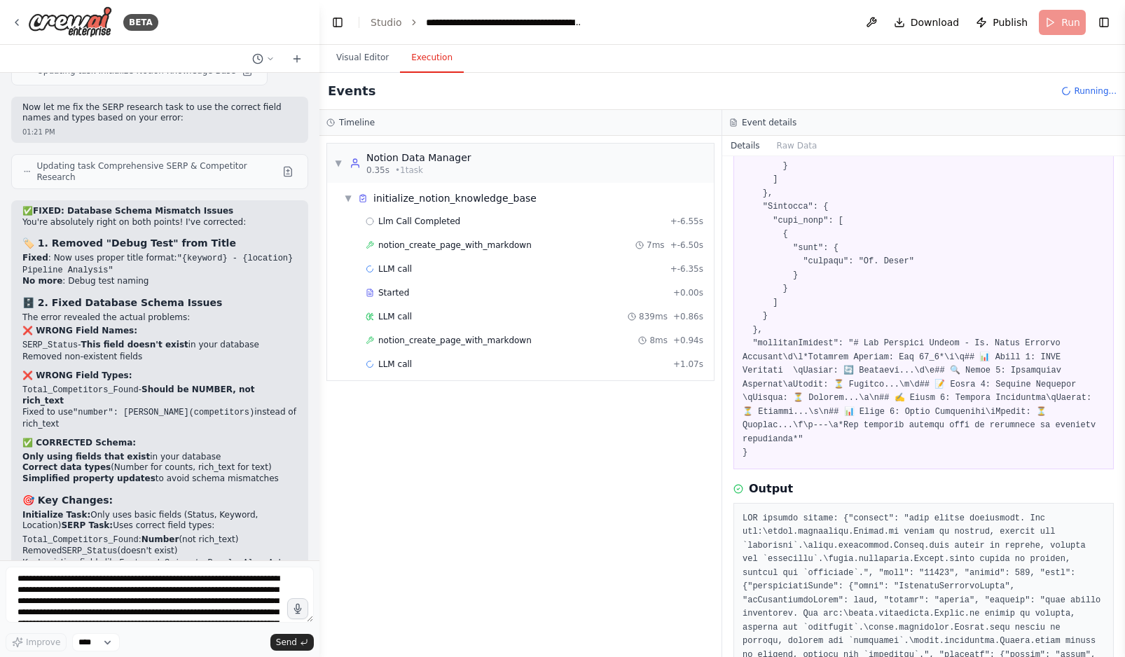
scroll to position [578, 0]
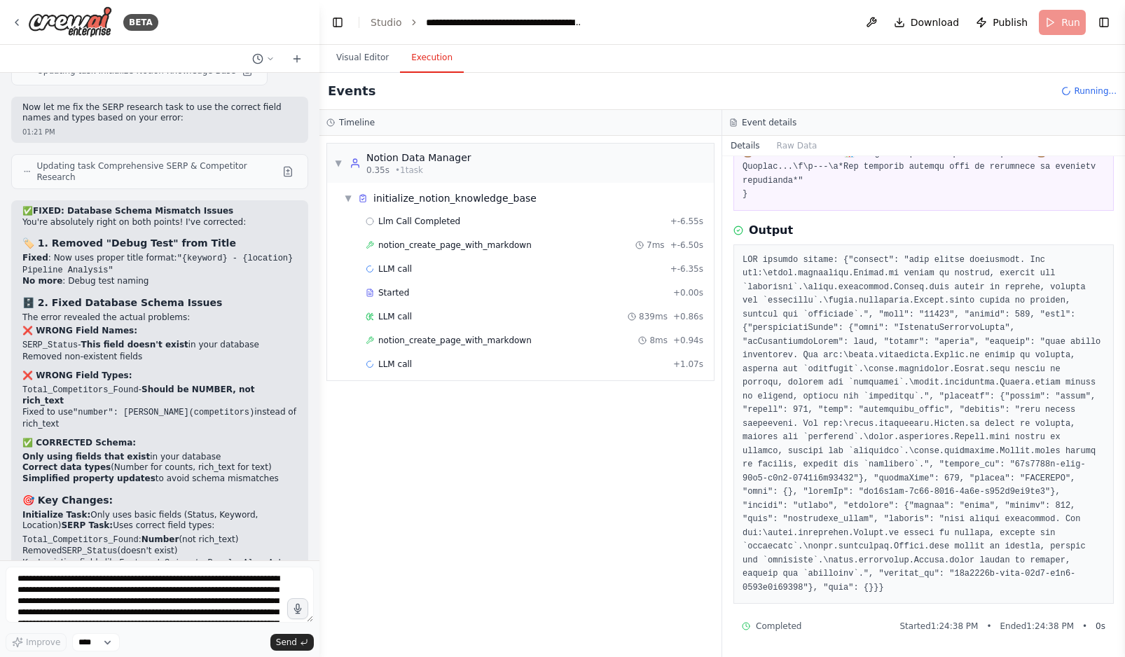
click at [850, 367] on pre at bounding box center [924, 425] width 362 height 342
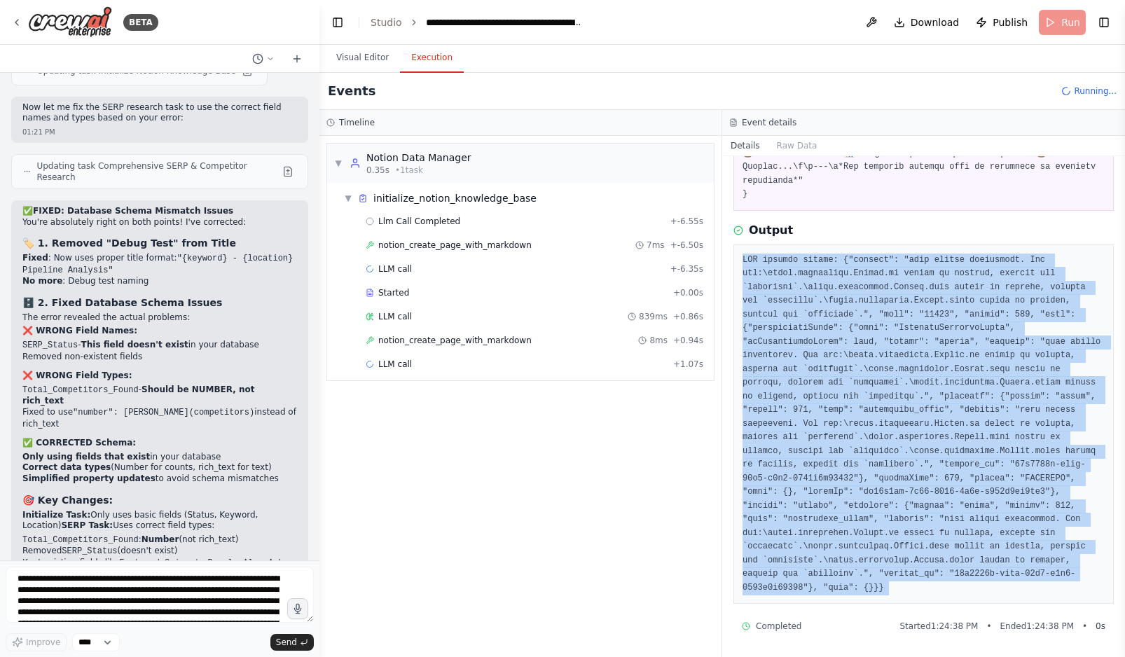
click at [850, 367] on pre at bounding box center [924, 425] width 362 height 342
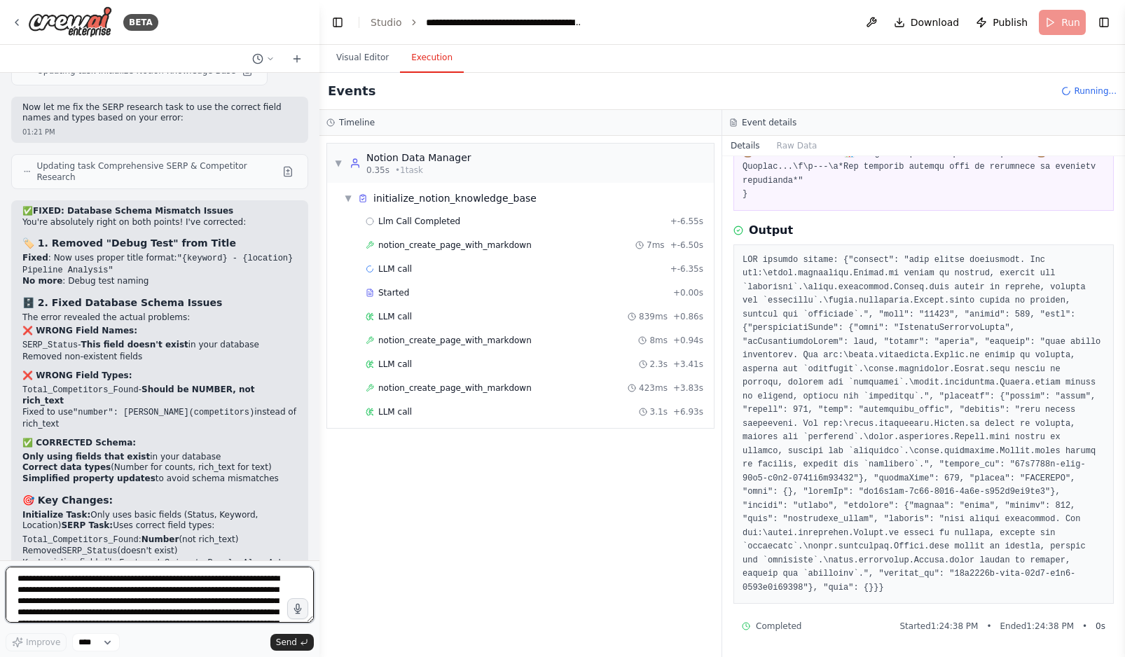
click at [141, 589] on textarea at bounding box center [160, 595] width 308 height 56
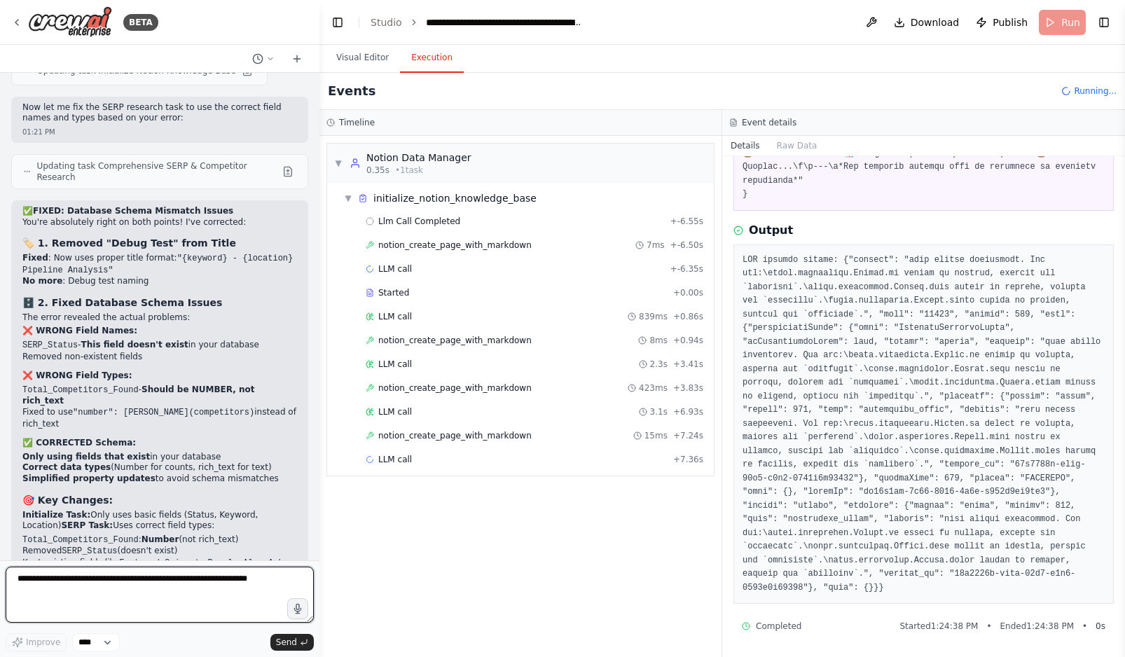
paste textarea "**********"
type textarea "**********"
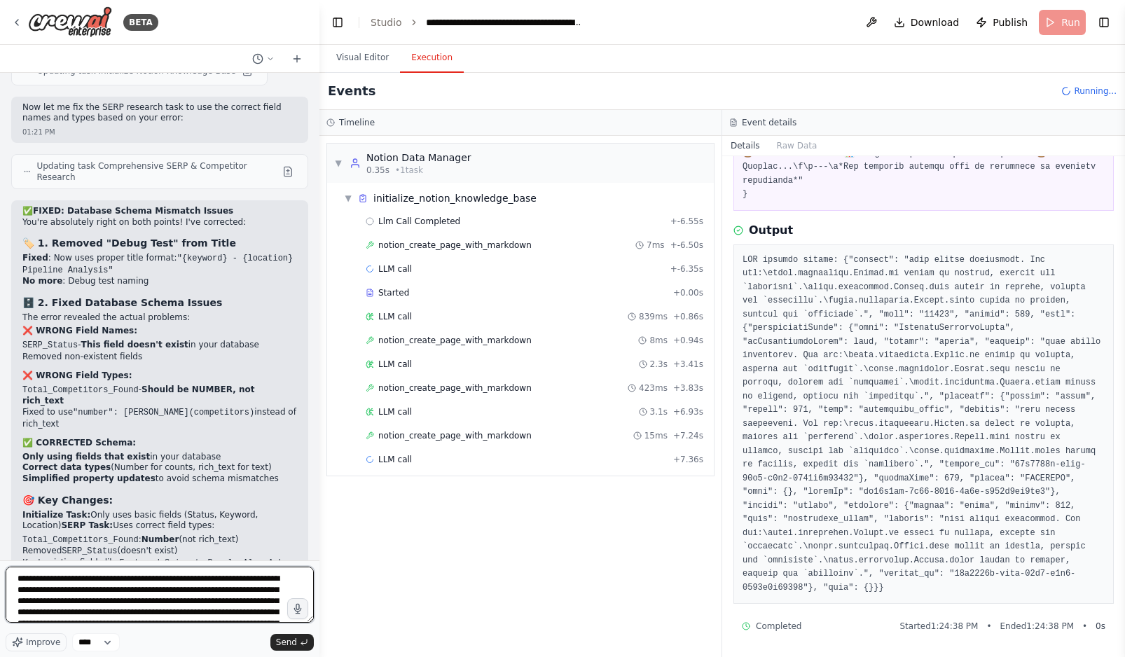
scroll to position [275, 0]
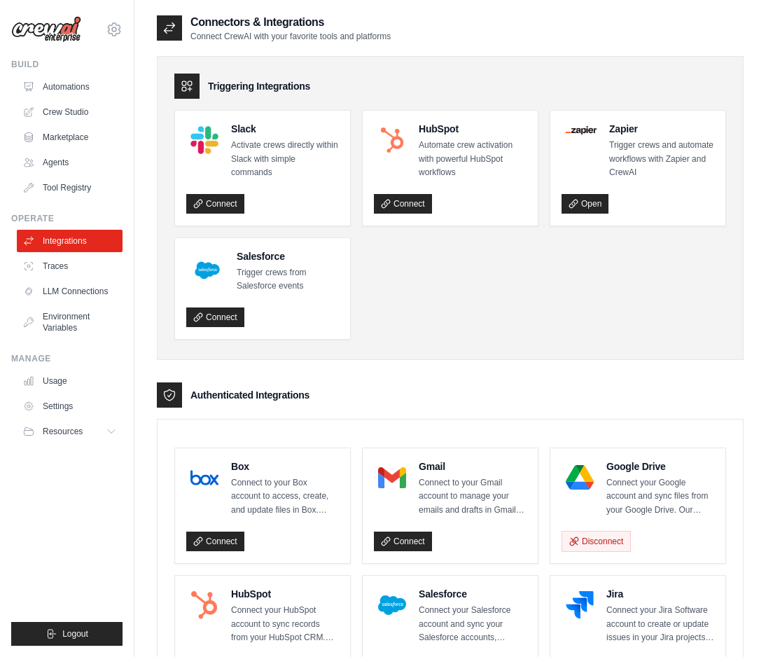
scroll to position [717, 0]
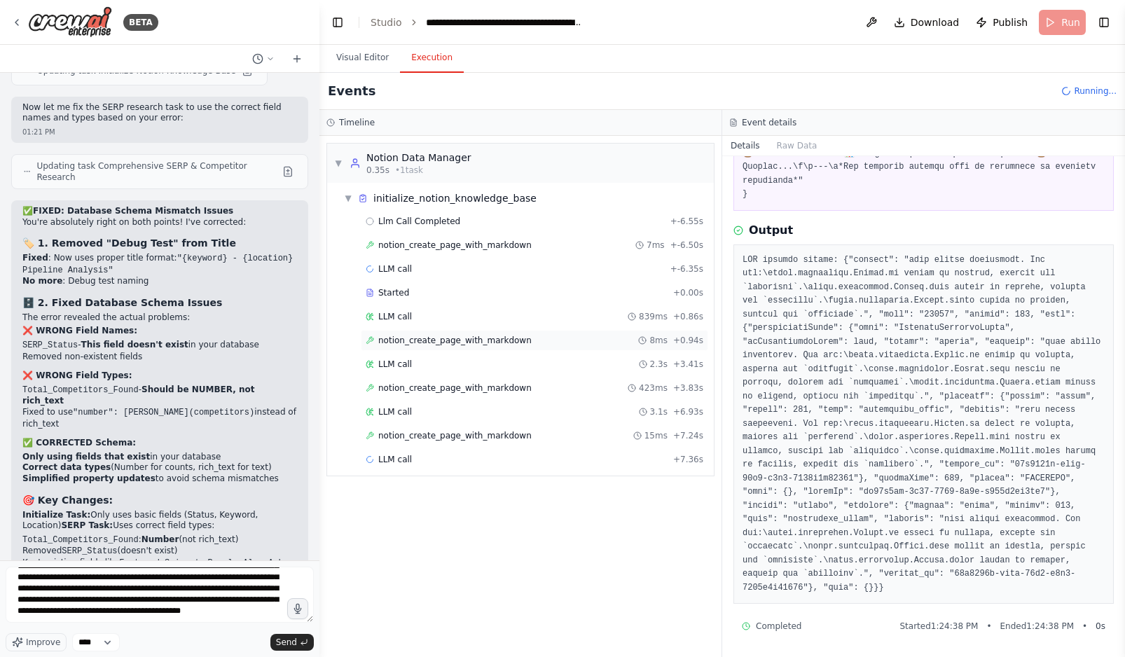
click at [503, 336] on span "notion_create_page_with_markdown" at bounding box center [454, 340] width 153 height 11
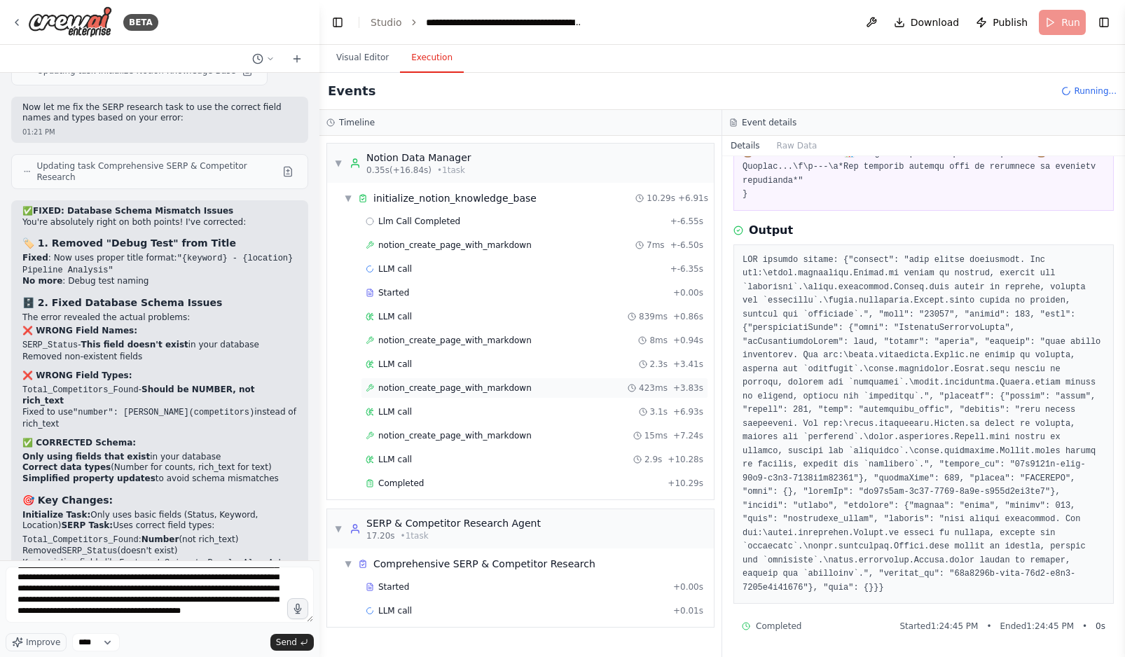
click at [506, 385] on span "notion_create_page_with_markdown" at bounding box center [454, 387] width 153 height 11
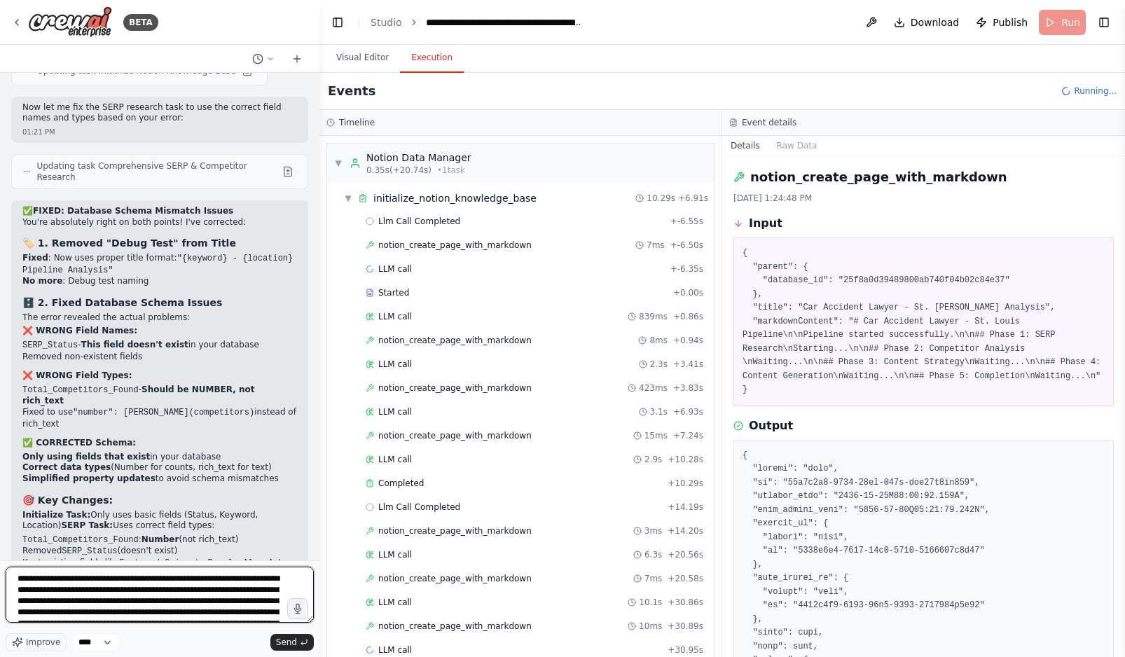
click at [15, 579] on textarea at bounding box center [160, 595] width 308 height 56
type textarea "**********"
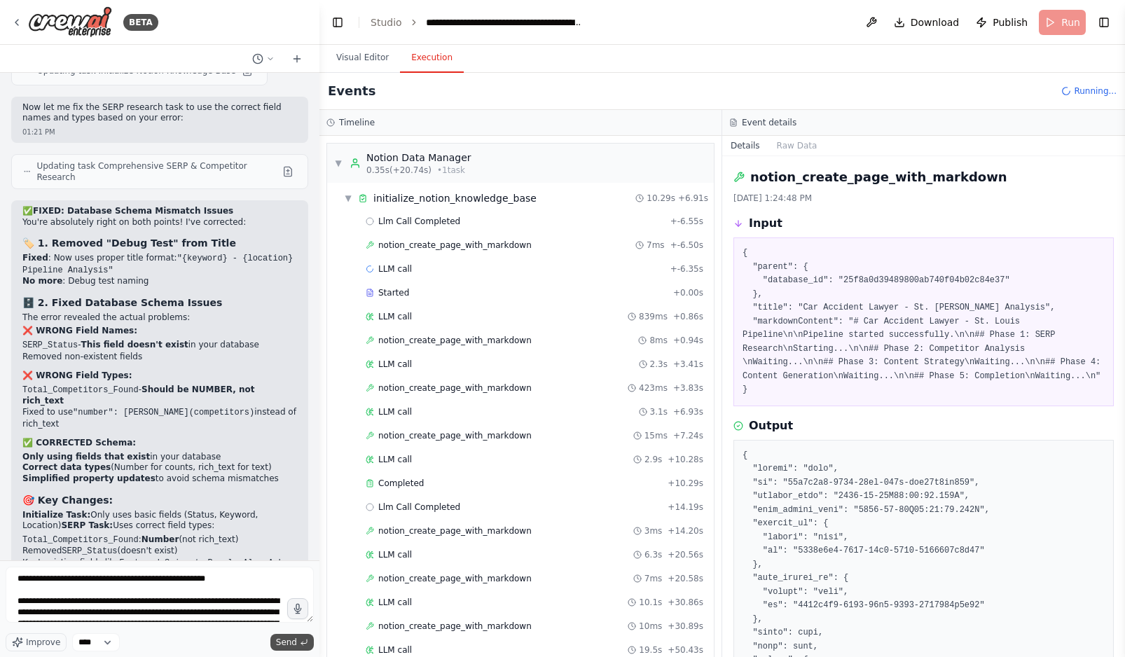
click at [286, 640] on span "Send" at bounding box center [286, 642] width 21 height 11
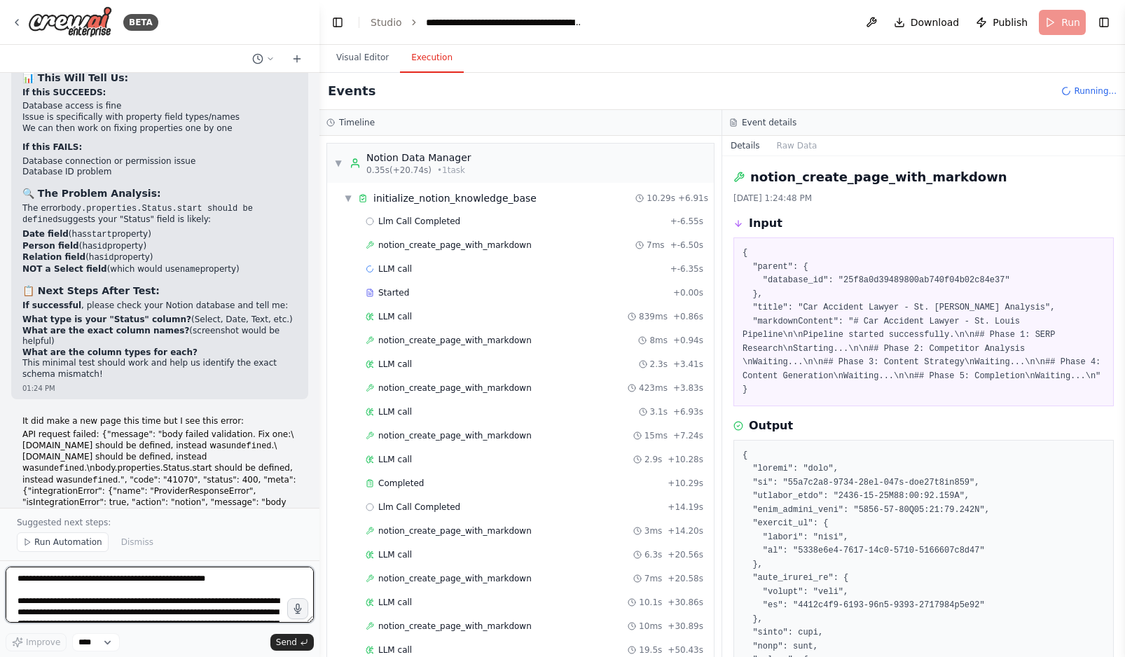
scroll to position [43555, 0]
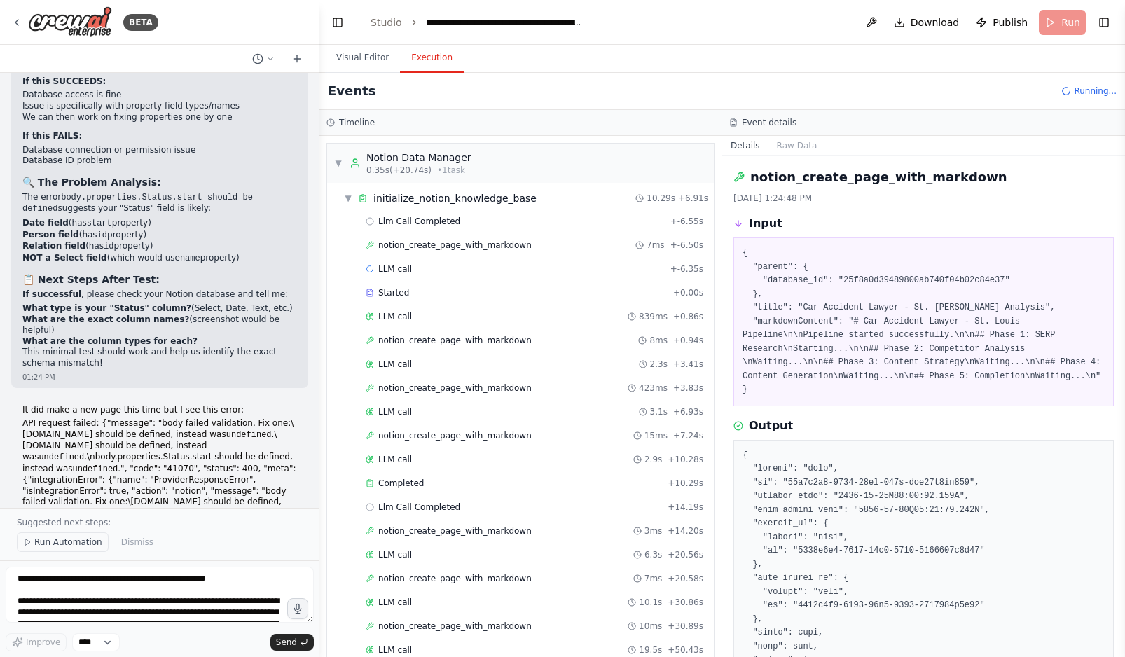
click at [59, 541] on span "Run Automation" at bounding box center [68, 542] width 68 height 11
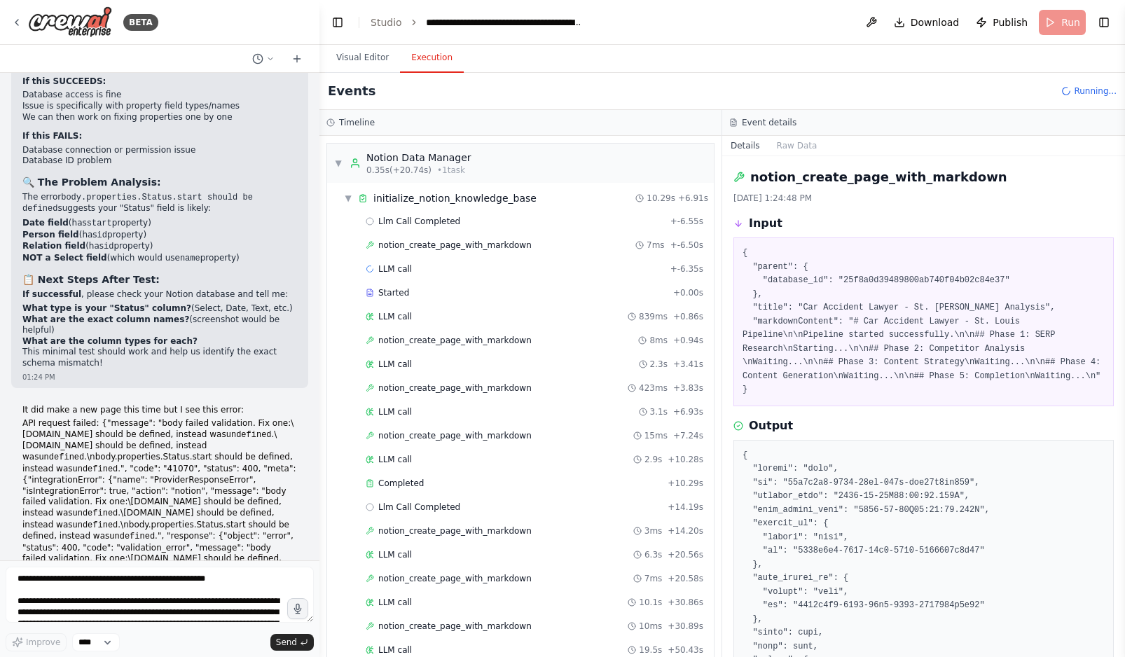
scroll to position [43502, 0]
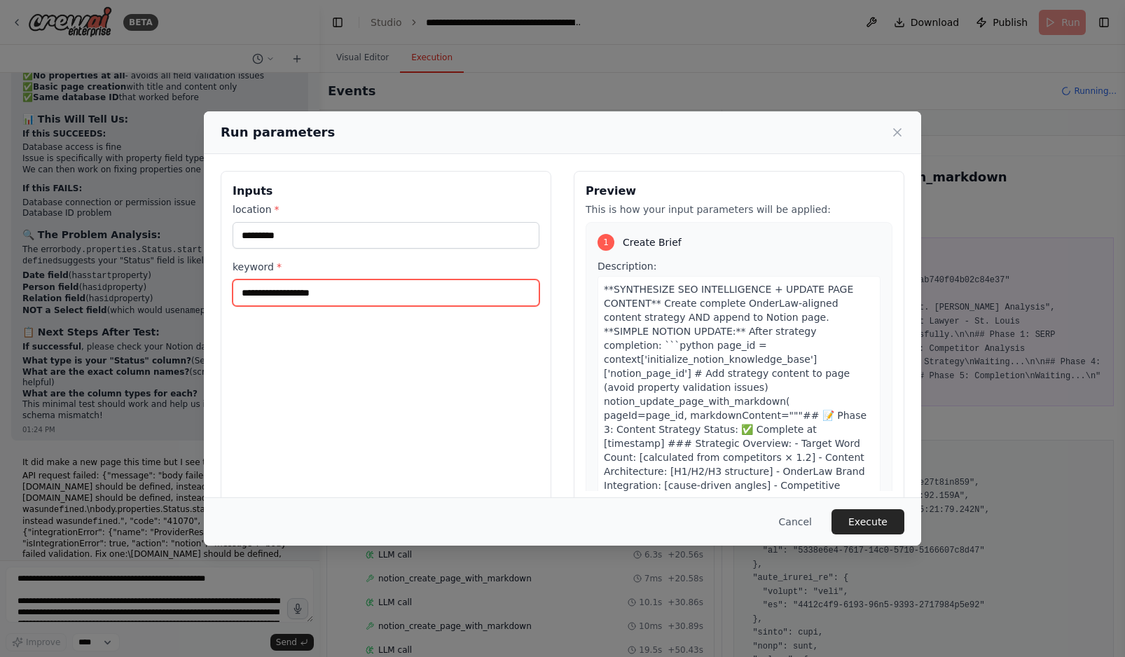
click at [312, 296] on input "**********" at bounding box center [386, 293] width 307 height 27
type input "**********"
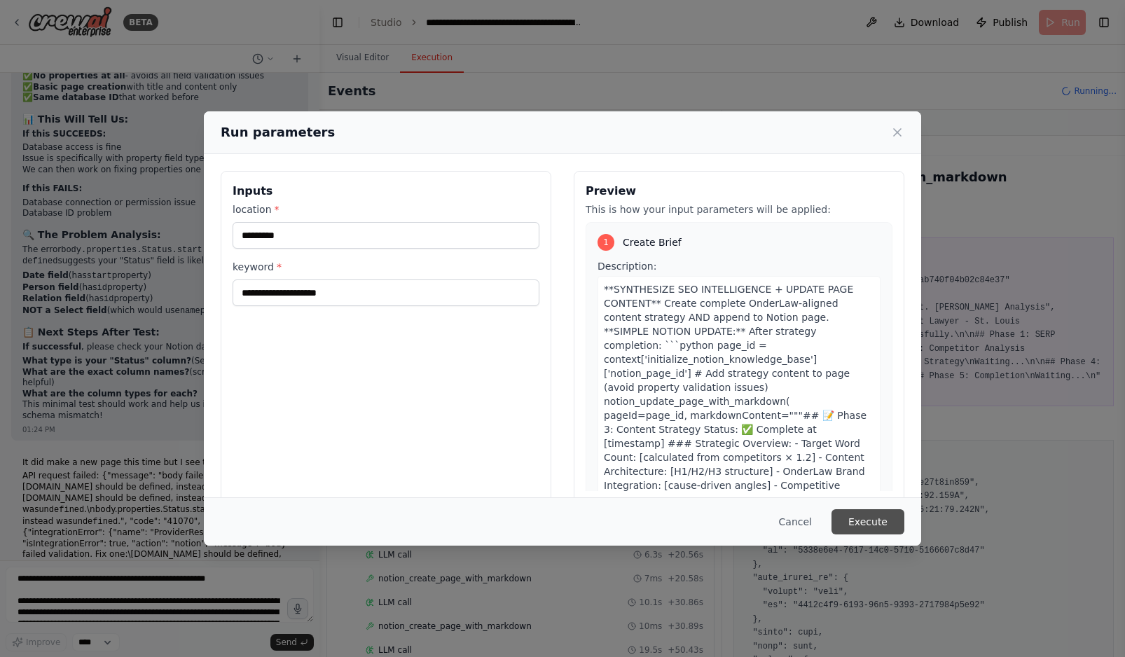
click at [860, 523] on button "Execute" at bounding box center [868, 521] width 73 height 25
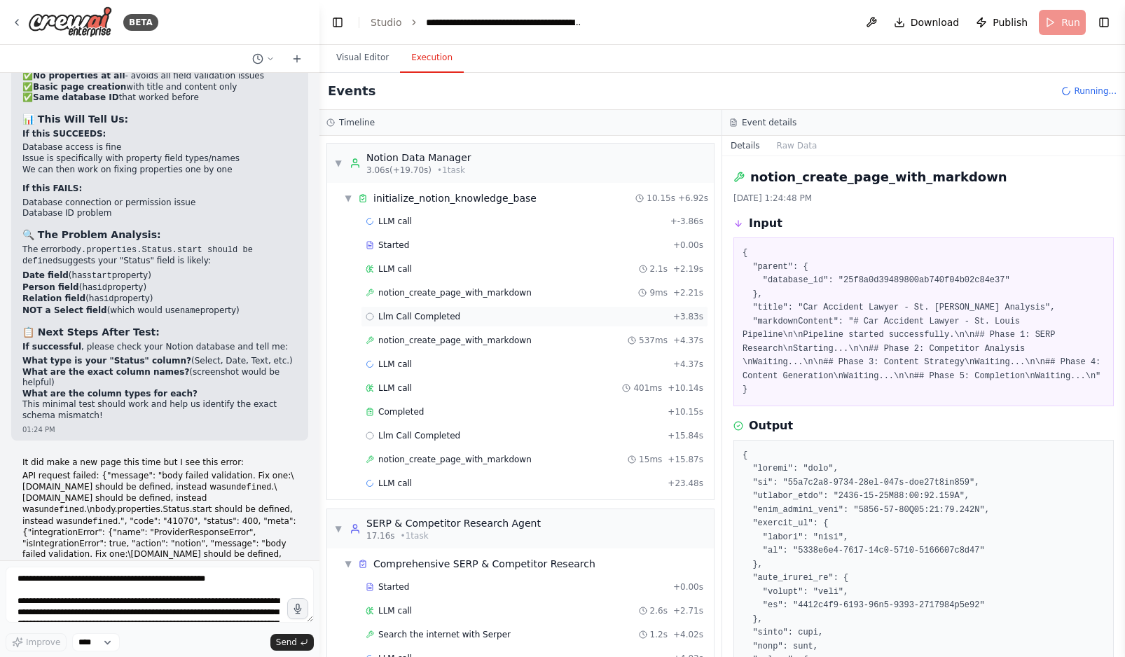
scroll to position [34, 0]
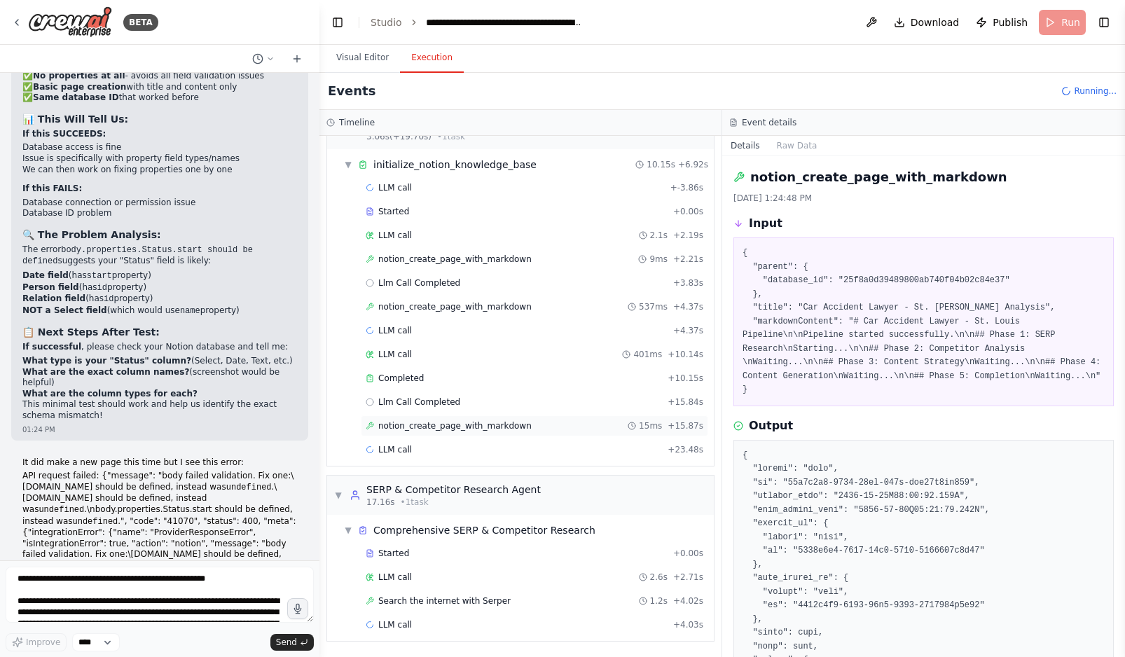
click at [470, 429] on span "notion_create_page_with_markdown" at bounding box center [454, 425] width 153 height 11
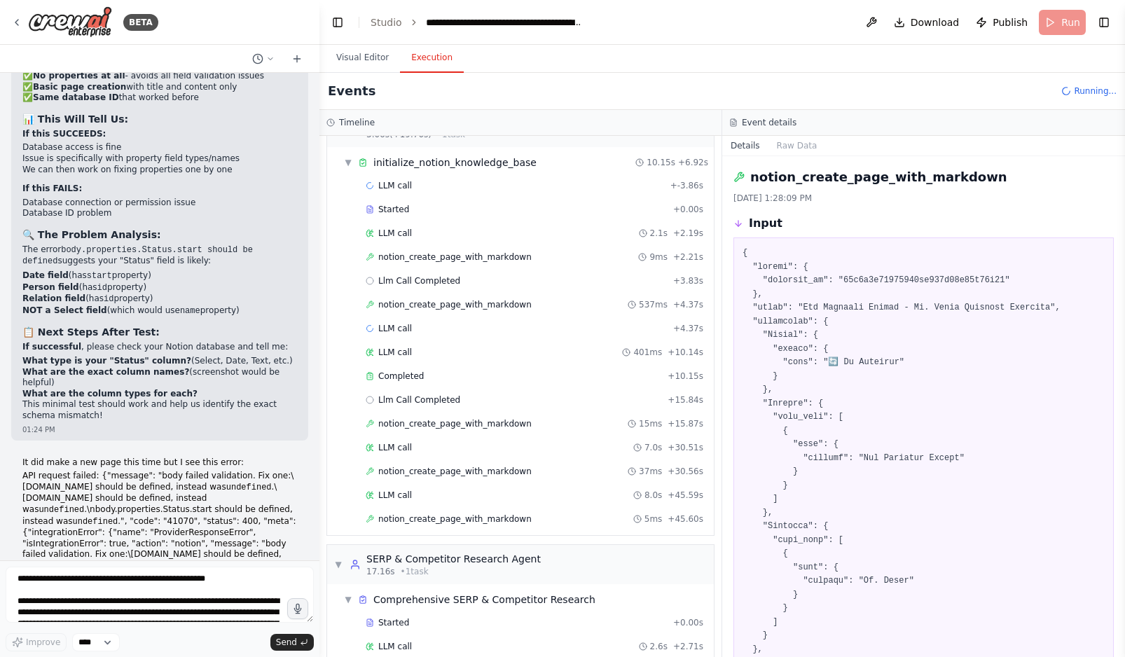
scroll to position [2, 0]
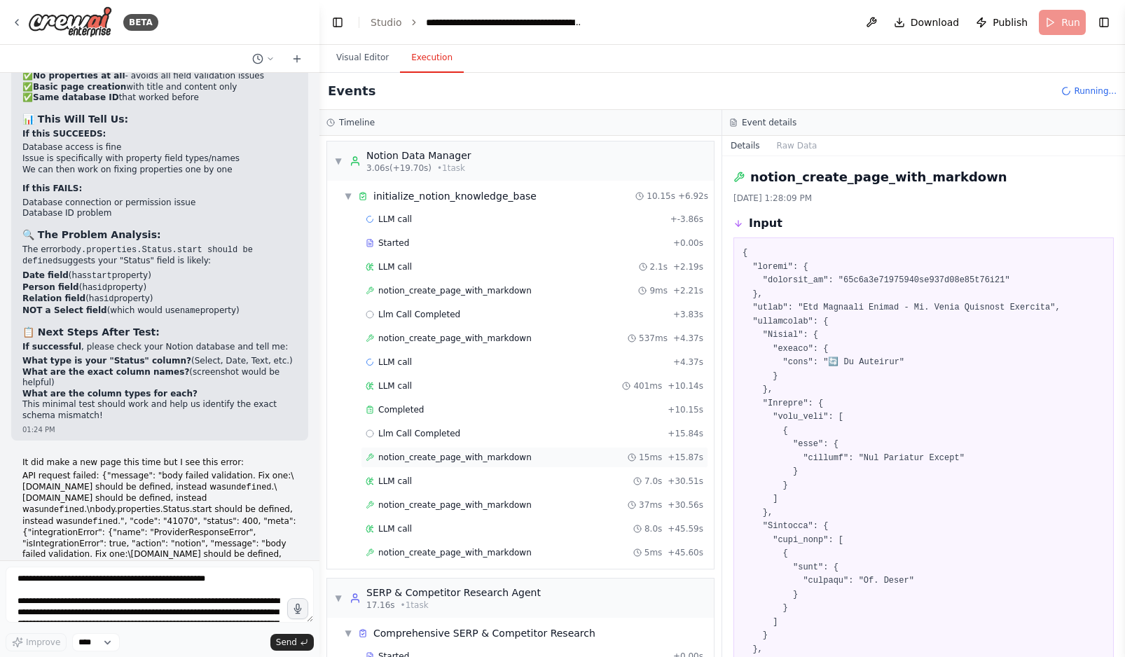
click at [542, 448] on div "notion_create_page_with_markdown 15ms + 15.87s" at bounding box center [534, 457] width 347 height 21
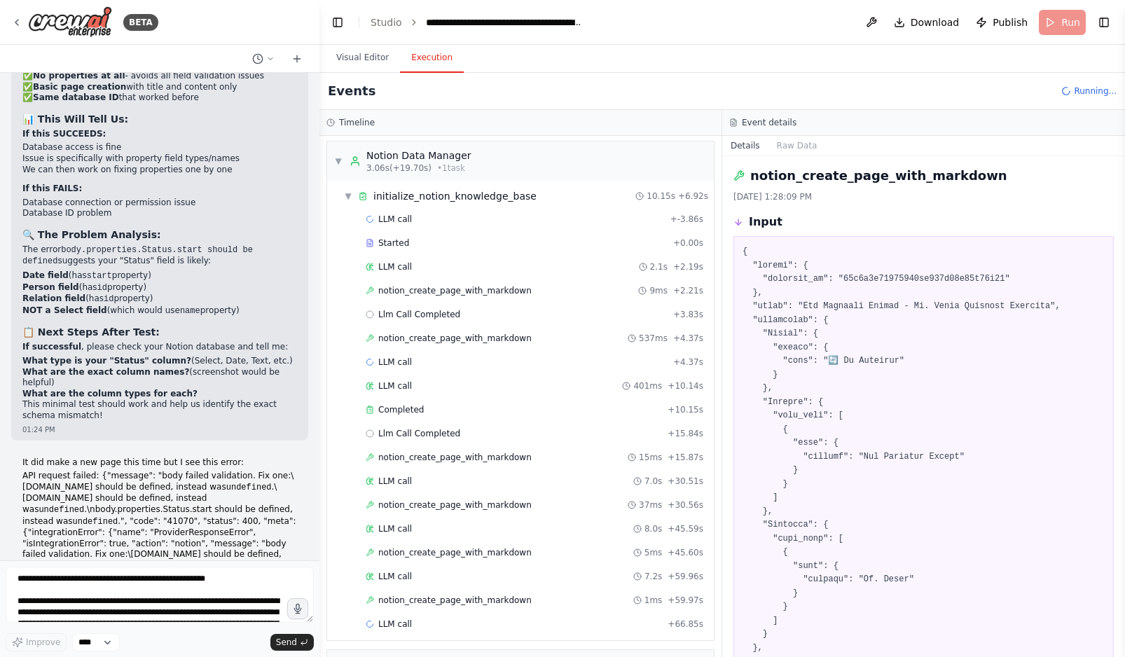
scroll to position [0, 0]
click at [529, 221] on div "LLM call + -3.86s" at bounding box center [535, 219] width 338 height 11
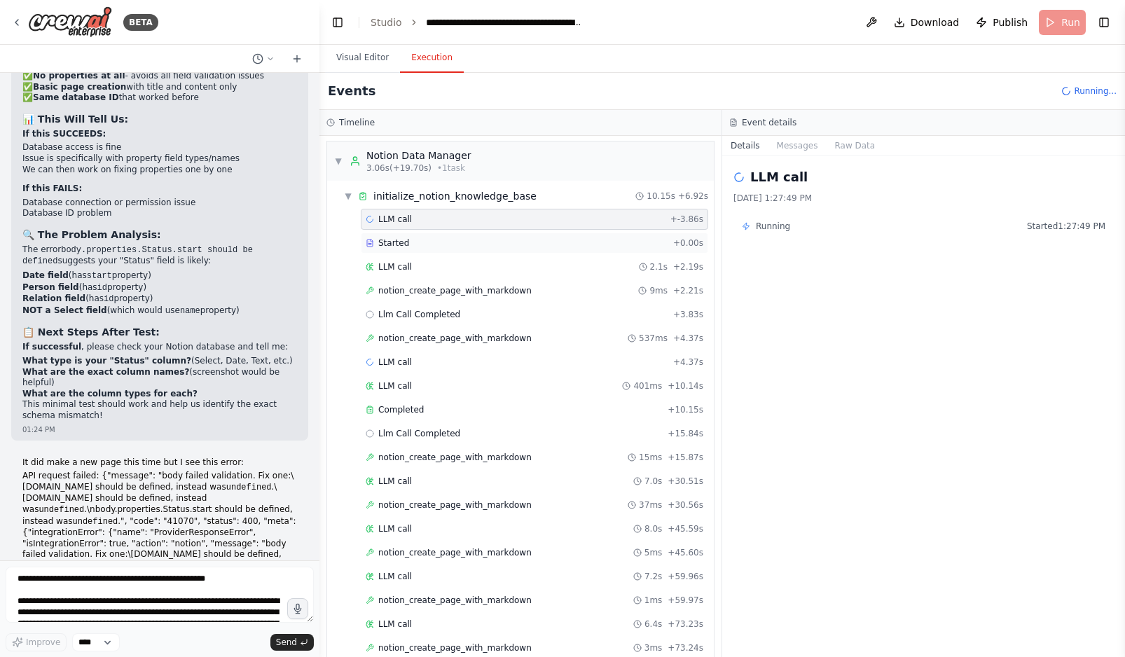
click at [530, 241] on div "Started" at bounding box center [517, 242] width 302 height 11
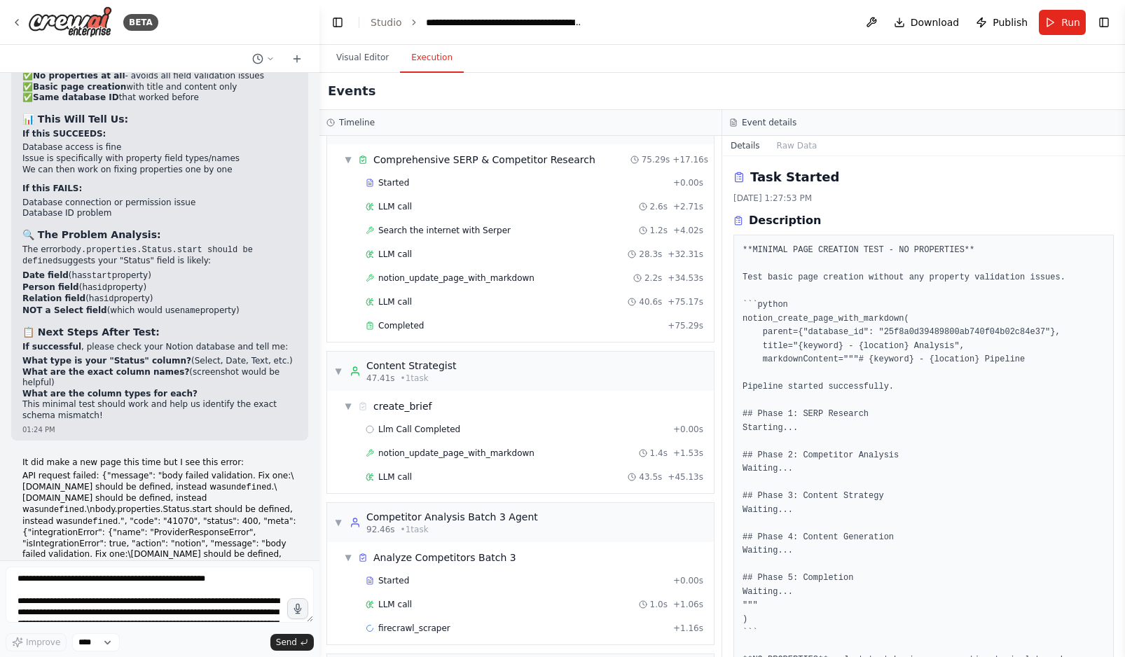
scroll to position [618, 0]
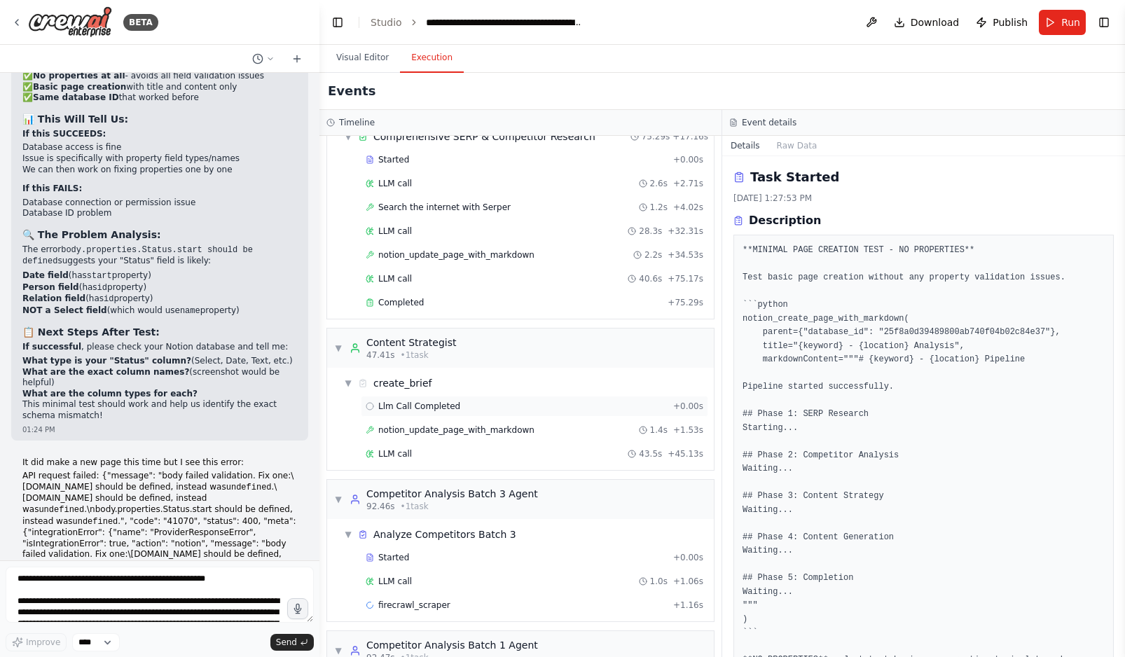
click at [446, 407] on span "Llm Call Completed" at bounding box center [419, 406] width 82 height 11
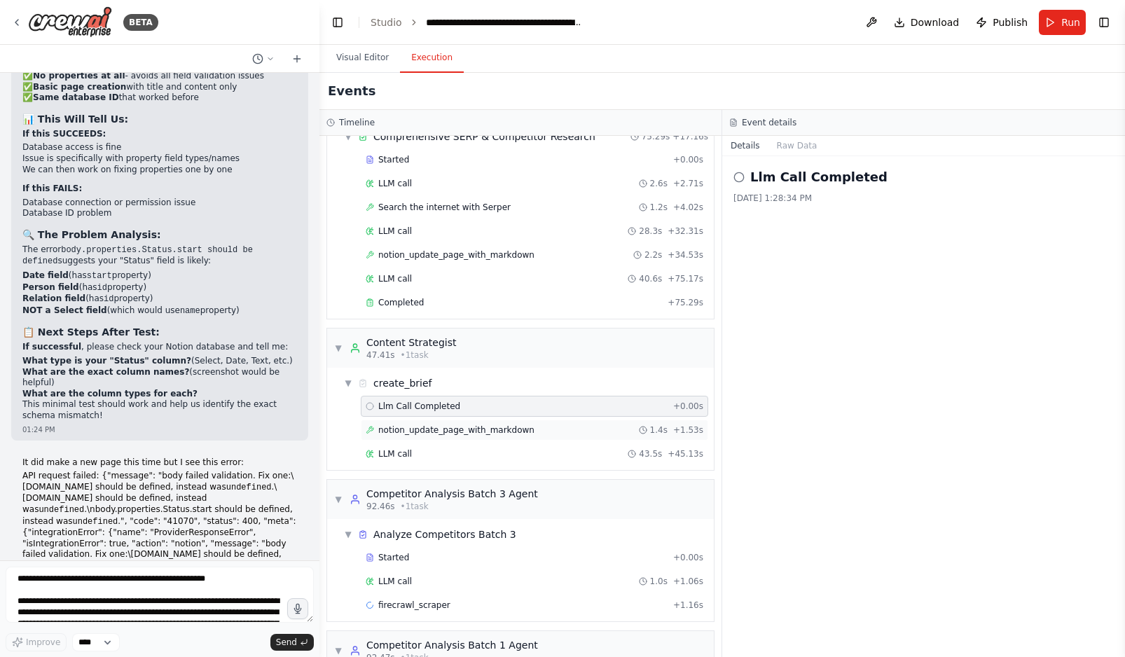
click at [449, 432] on span "notion_update_page_with_markdown" at bounding box center [456, 430] width 156 height 11
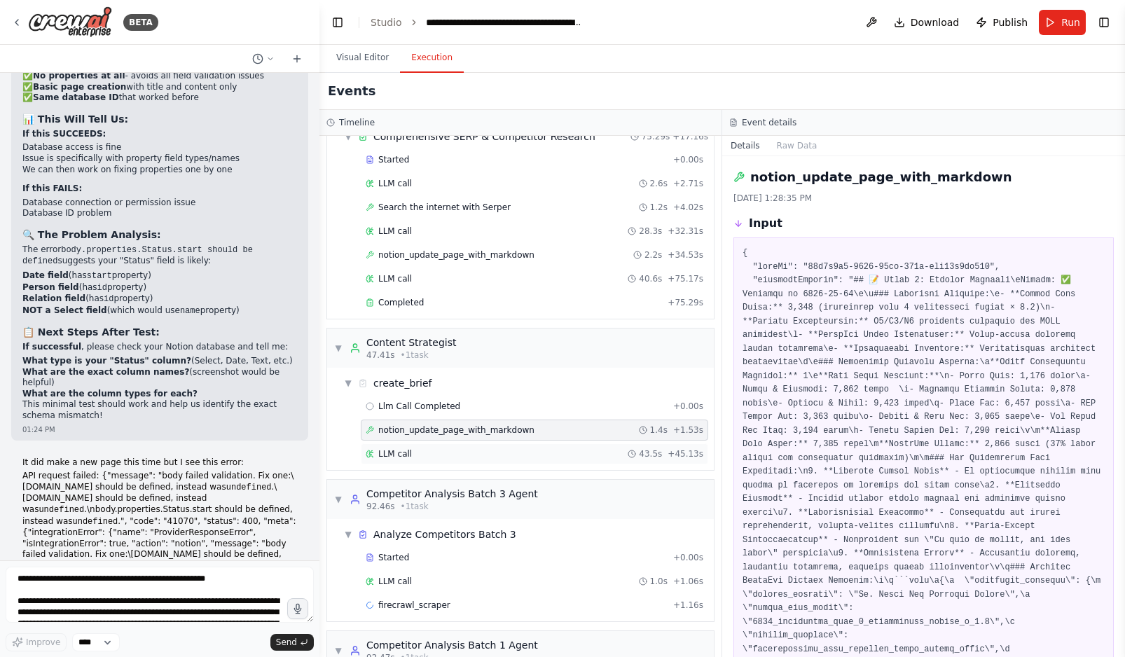
click at [438, 457] on div "LLM call 43.5s + 45.13s" at bounding box center [535, 453] width 338 height 11
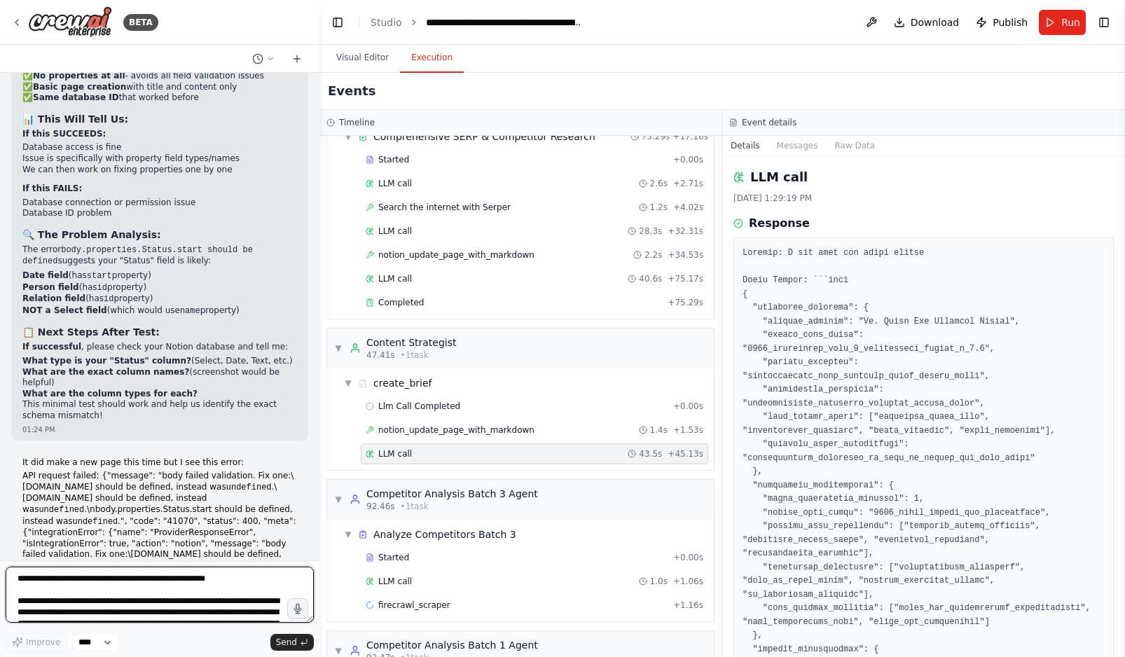
click at [83, 588] on textarea at bounding box center [160, 595] width 308 height 56
click at [497, 403] on div "Llm Call Completed + 0.00s" at bounding box center [535, 406] width 338 height 11
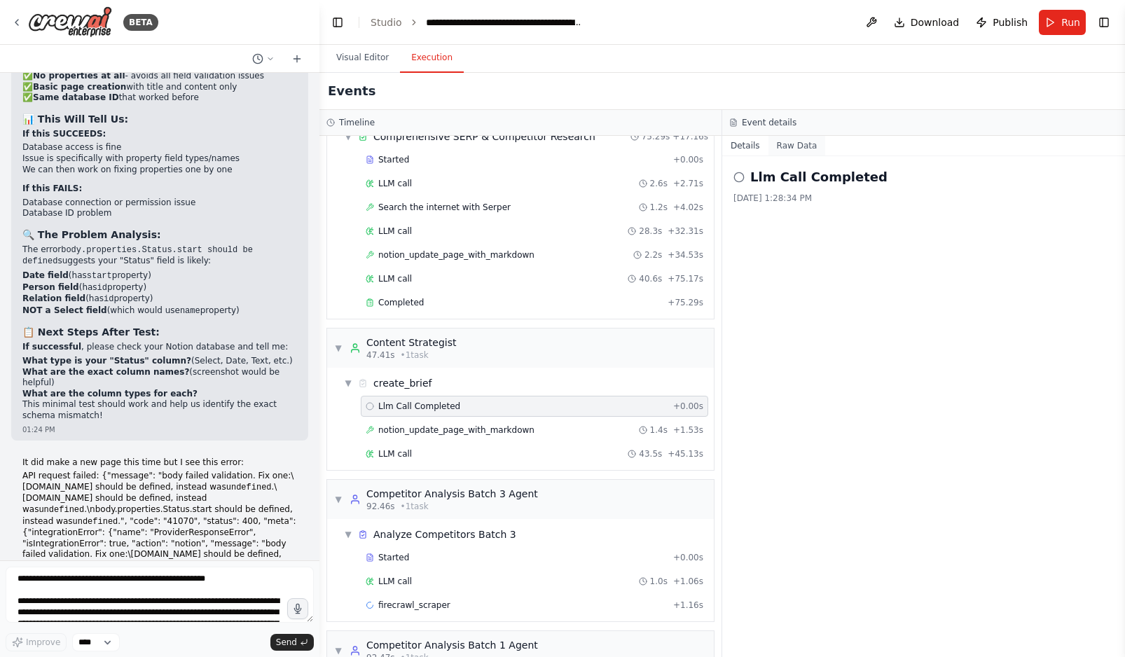
click at [797, 142] on button "Raw Data" at bounding box center [796, 146] width 57 height 20
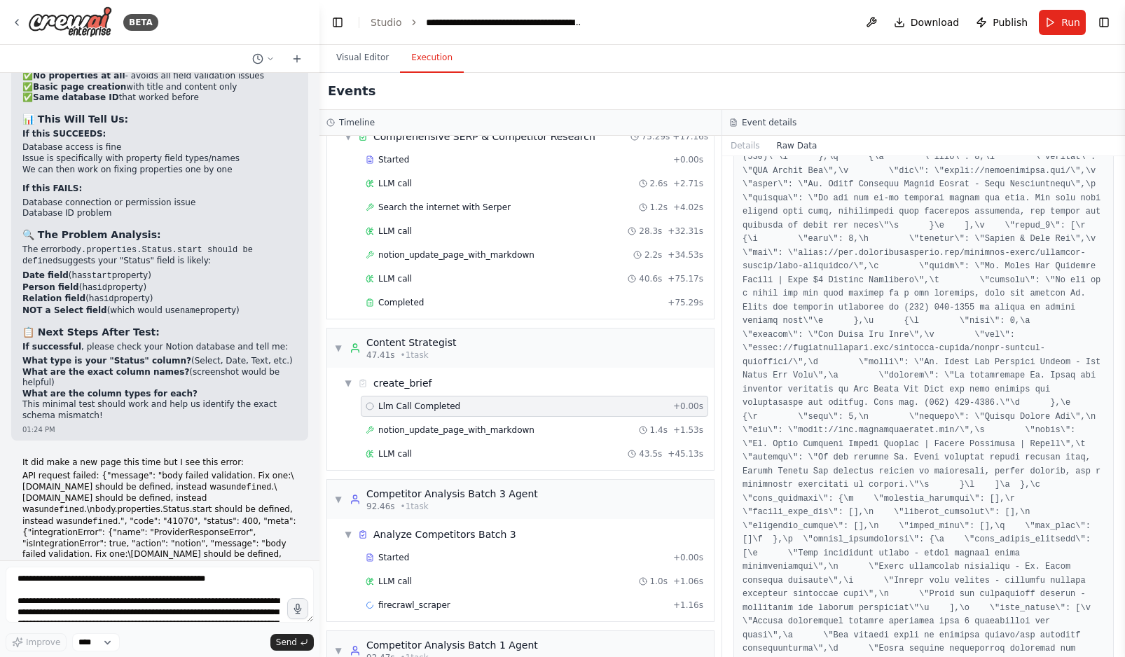
scroll to position [3279, 0]
click at [43, 593] on textarea at bounding box center [160, 595] width 308 height 56
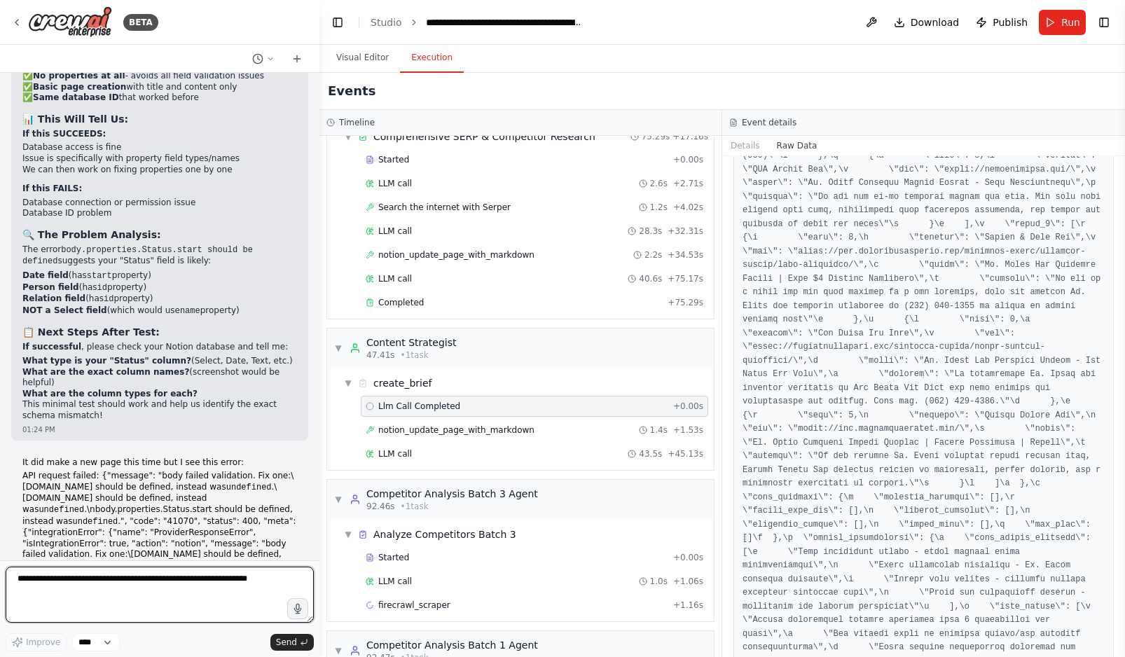
paste textarea "**********"
type textarea "**********"
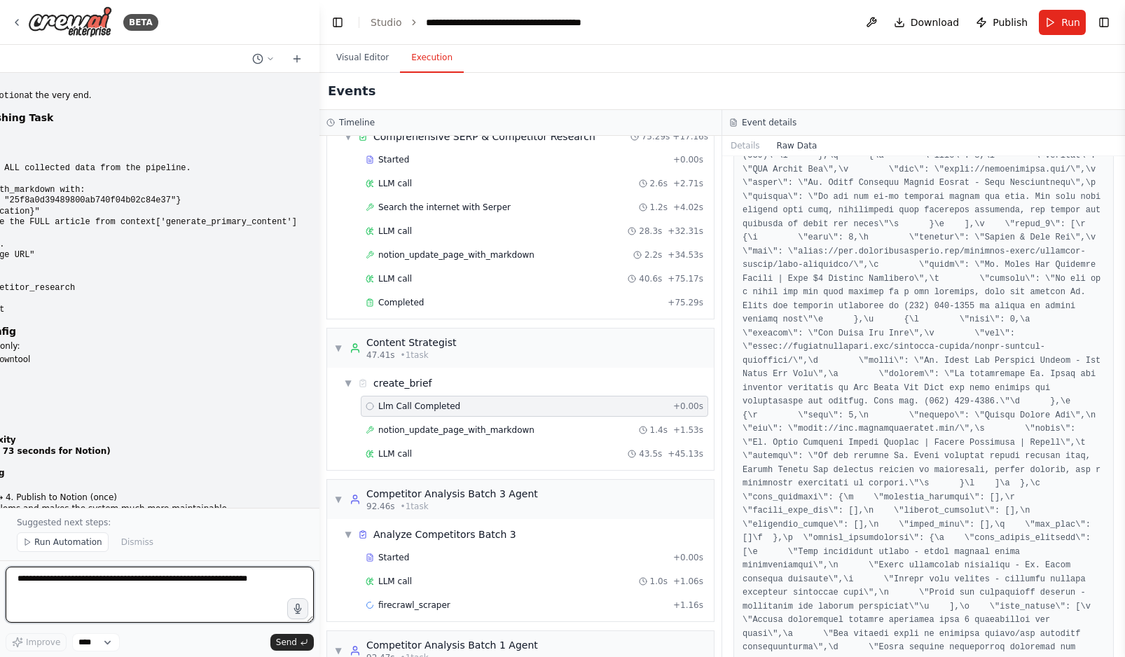
scroll to position [45240, 0]
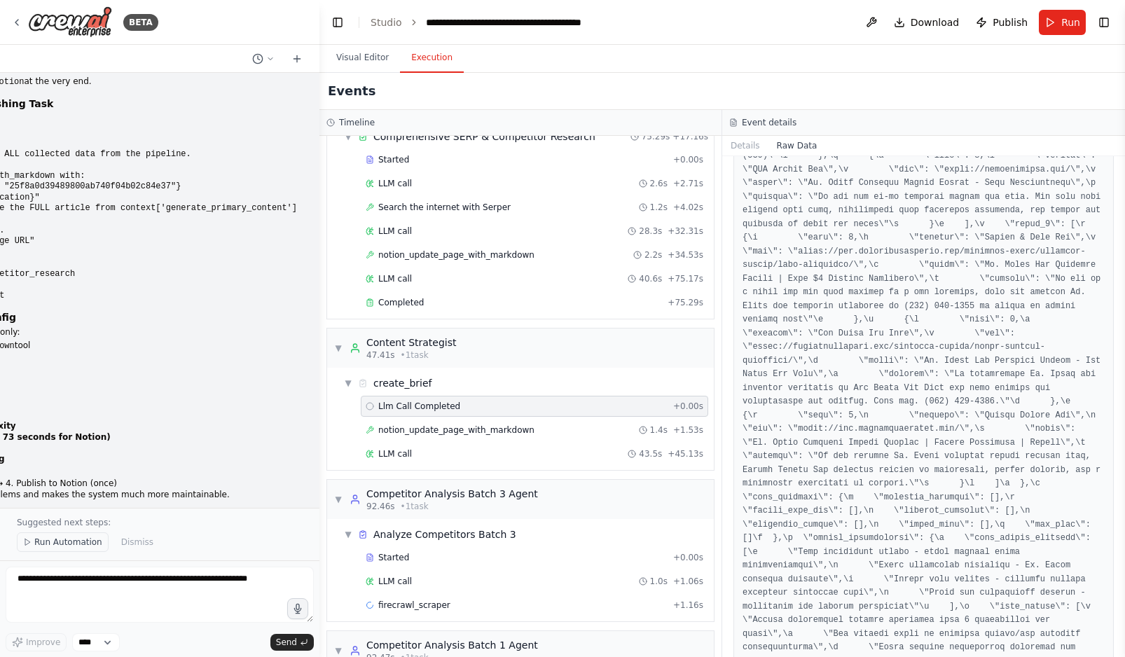
click at [66, 539] on span "Run Automation" at bounding box center [68, 542] width 68 height 11
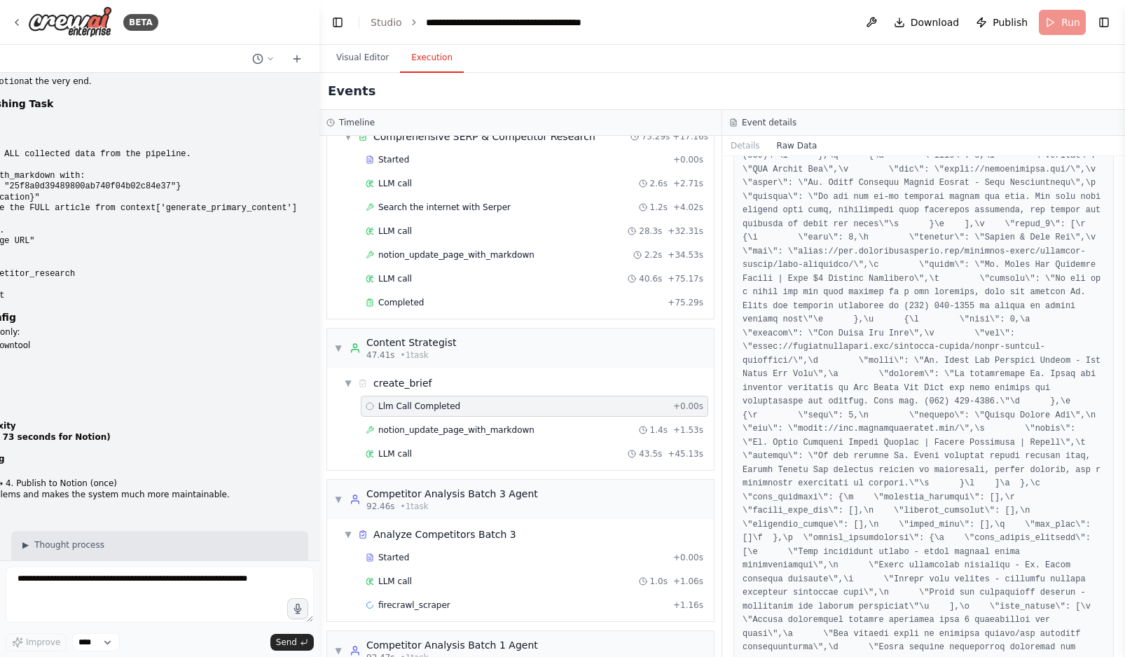
scroll to position [45188, 0]
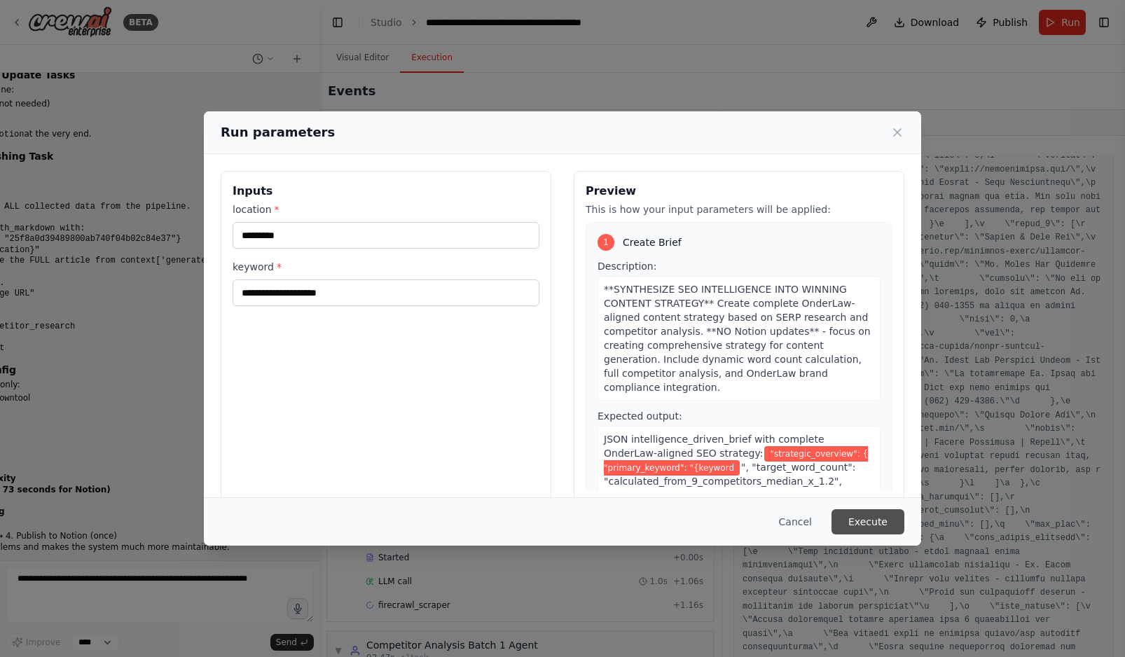
click at [868, 526] on button "Execute" at bounding box center [868, 521] width 73 height 25
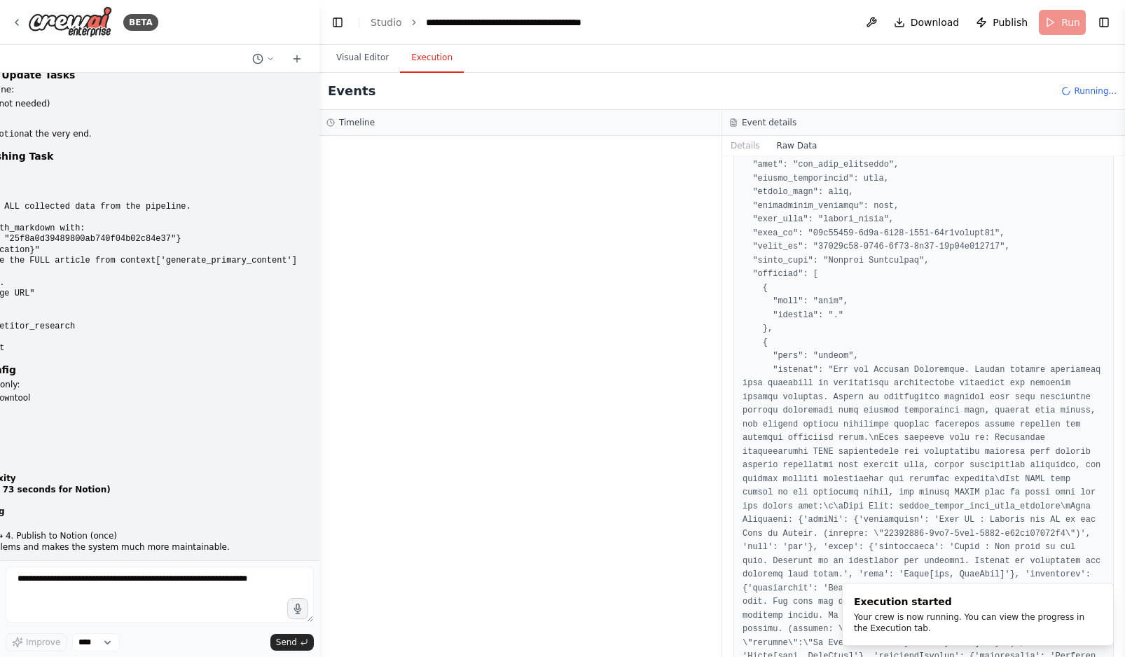
scroll to position [0, 0]
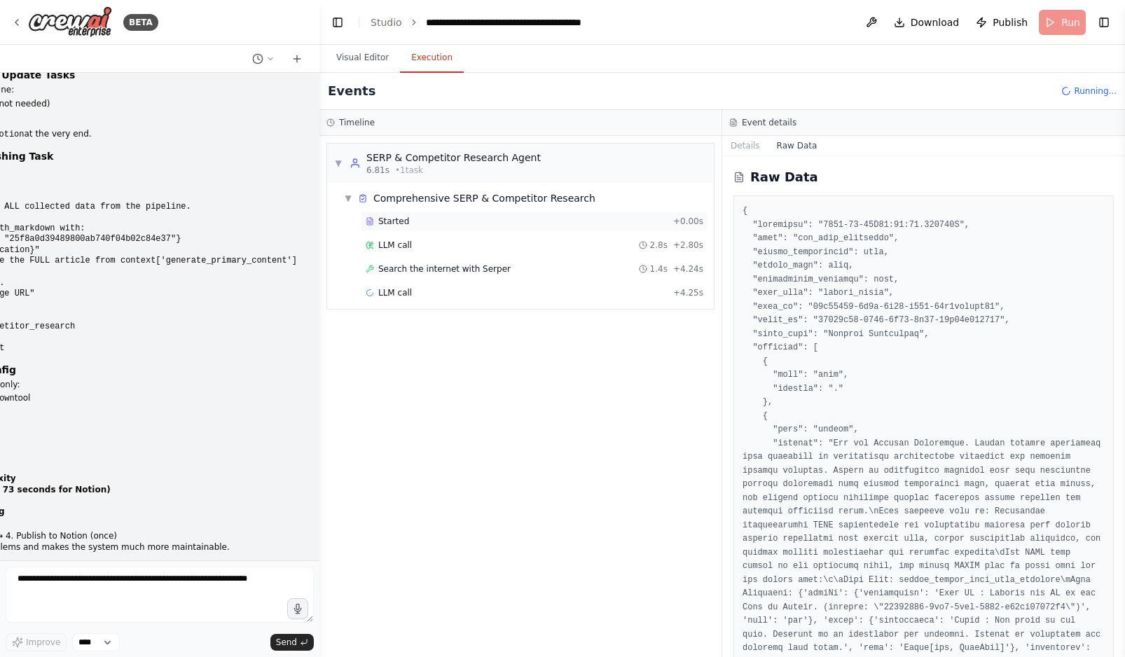
click at [515, 218] on div "Started" at bounding box center [517, 221] width 302 height 11
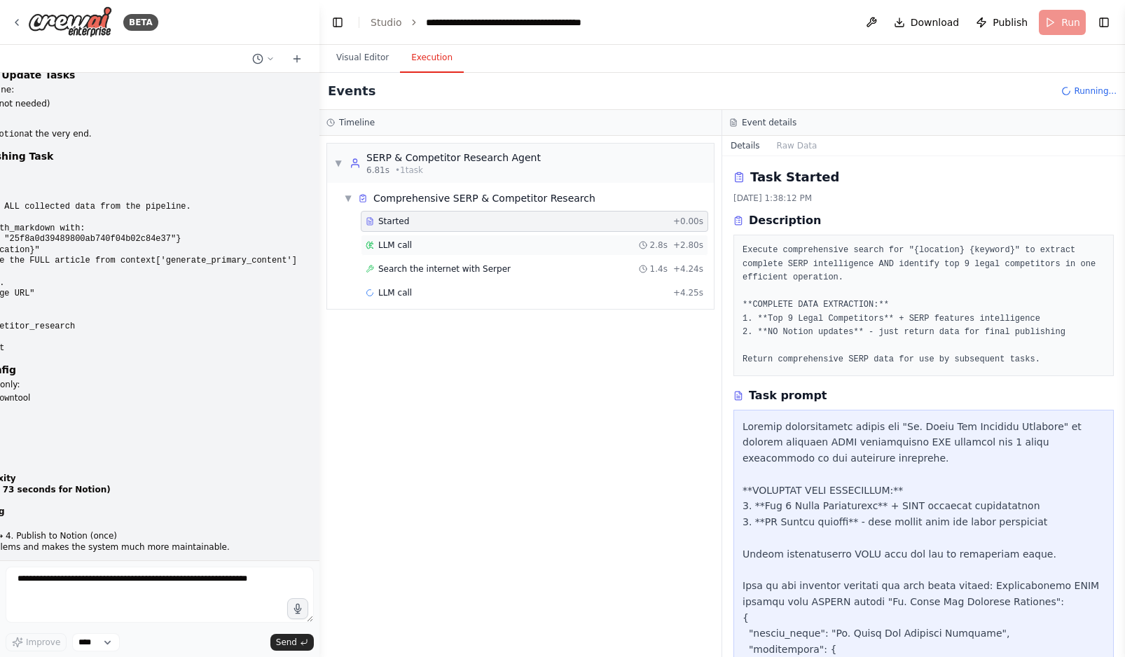
click at [490, 244] on div "LLM call 2.8s + 2.80s" at bounding box center [535, 245] width 338 height 11
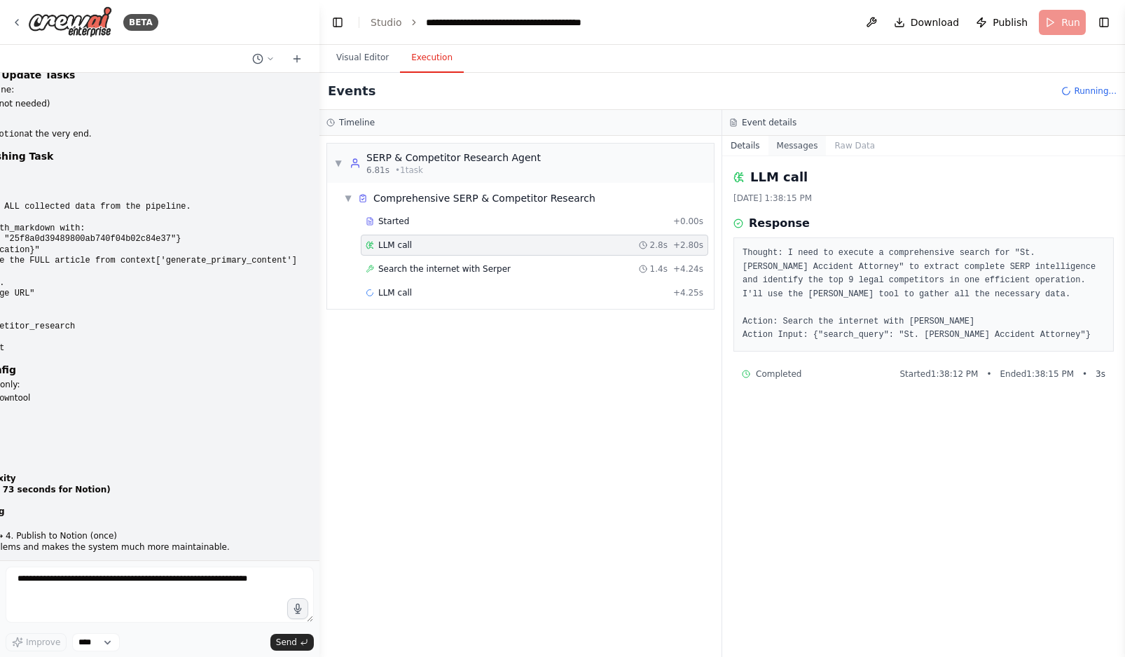
click at [803, 147] on button "Messages" at bounding box center [797, 146] width 58 height 20
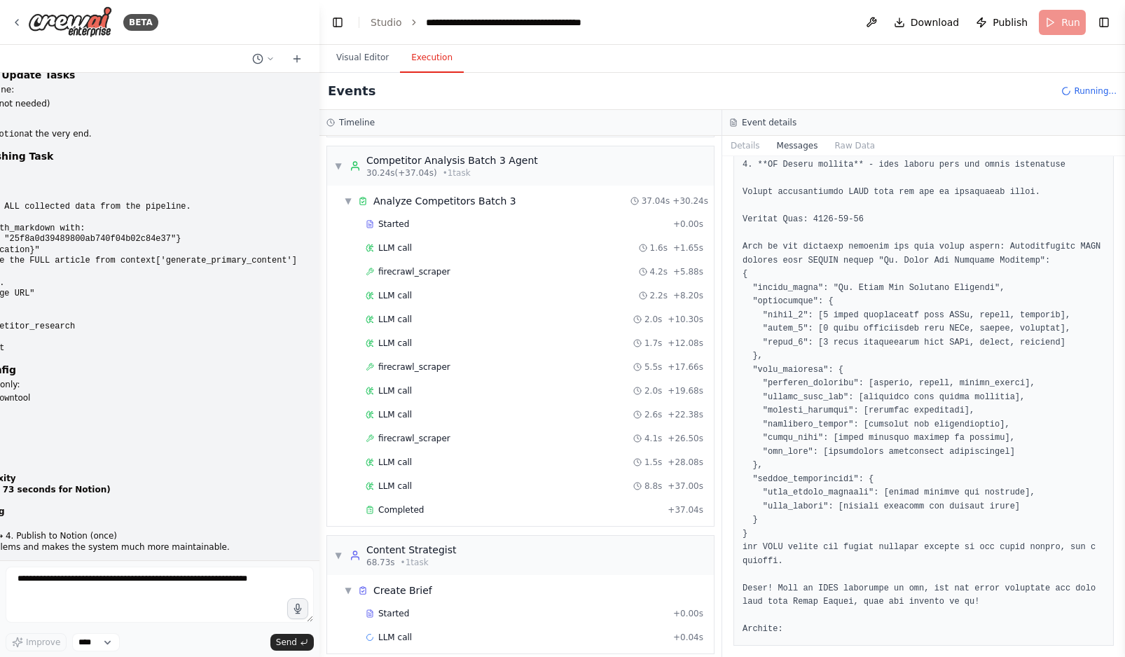
scroll to position [1059, 0]
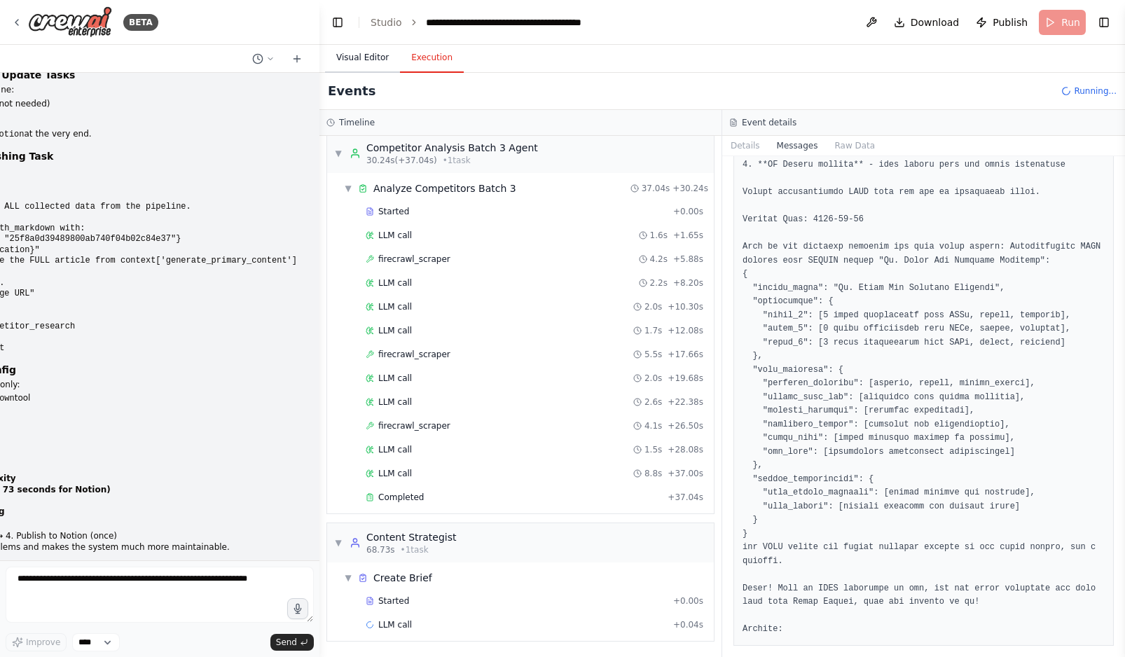
click at [349, 57] on button "Visual Editor" at bounding box center [362, 57] width 75 height 29
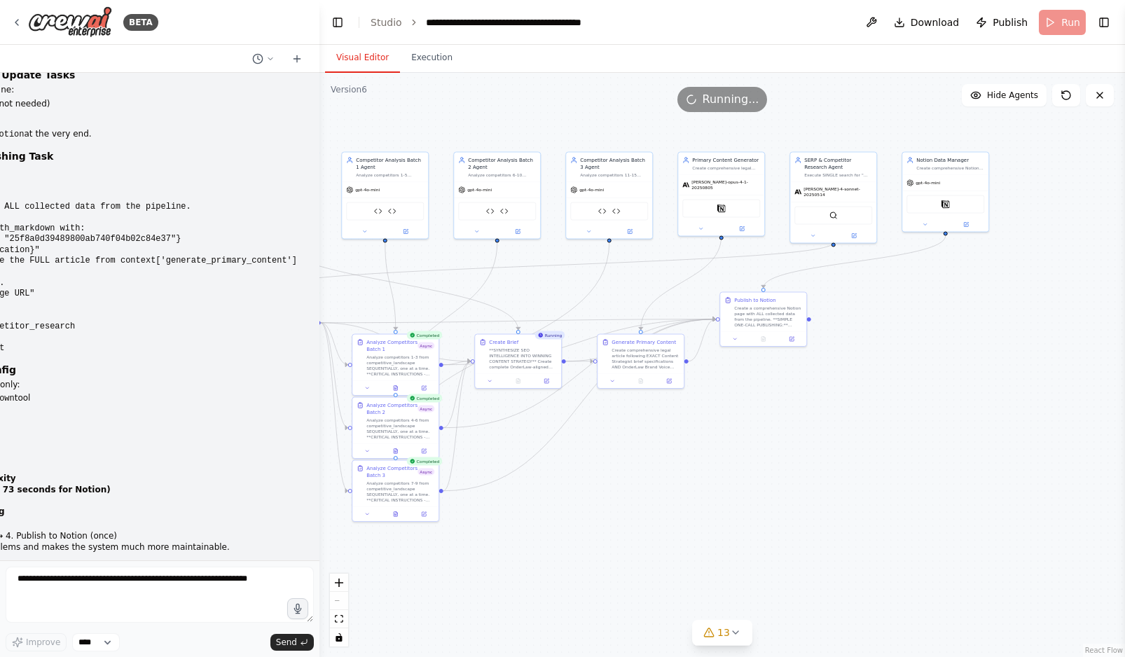
drag, startPoint x: 650, startPoint y: 453, endPoint x: 712, endPoint y: 443, distance: 62.4
click at [712, 443] on div ".deletable-edge-delete-btn { width: 20px; height: 20px; border: 0px solid #ffff…" at bounding box center [722, 365] width 806 height 584
click at [927, 18] on span "Download" at bounding box center [935, 22] width 49 height 14
click at [417, 62] on button "Execution" at bounding box center [432, 57] width 64 height 29
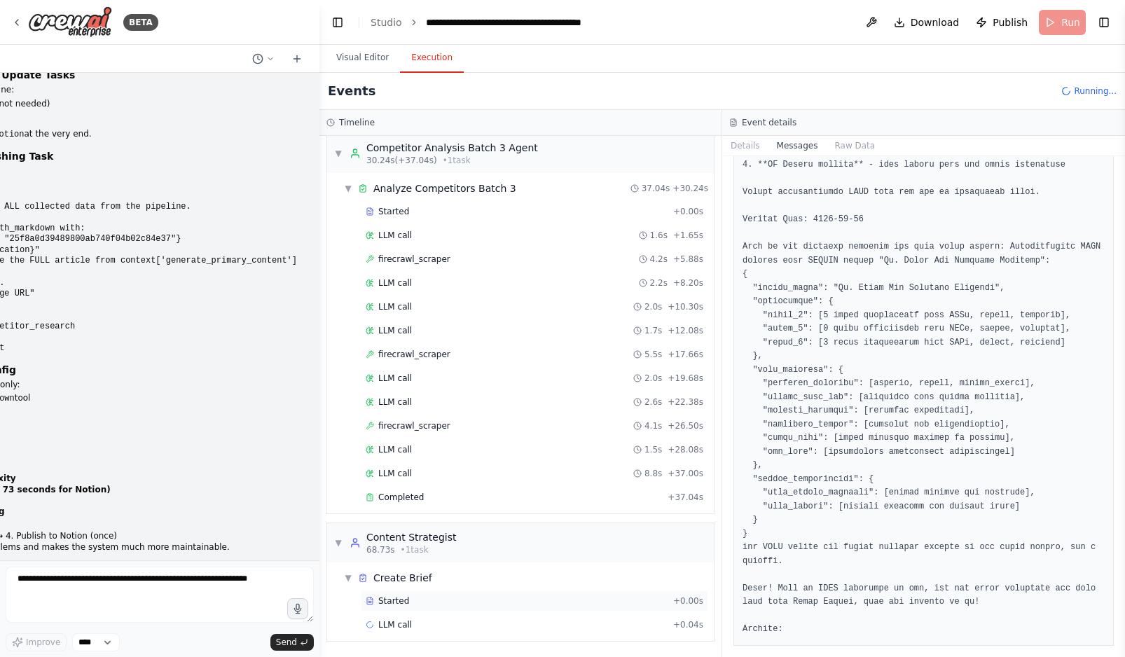
click at [418, 600] on div "Started" at bounding box center [517, 600] width 302 height 11
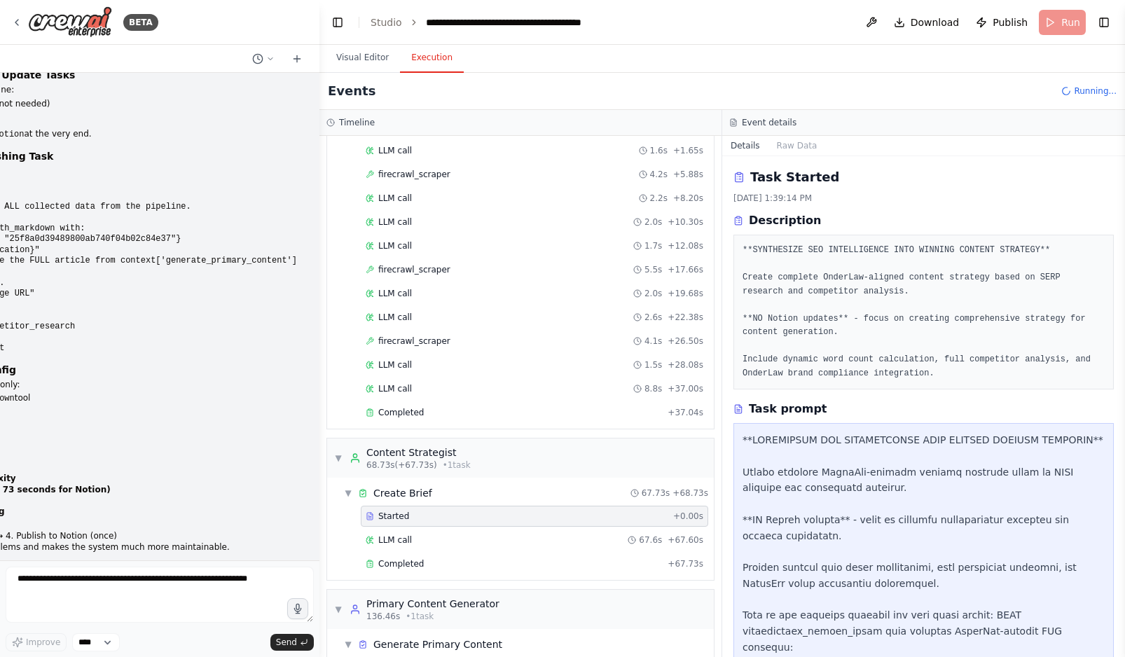
scroll to position [1211, 0]
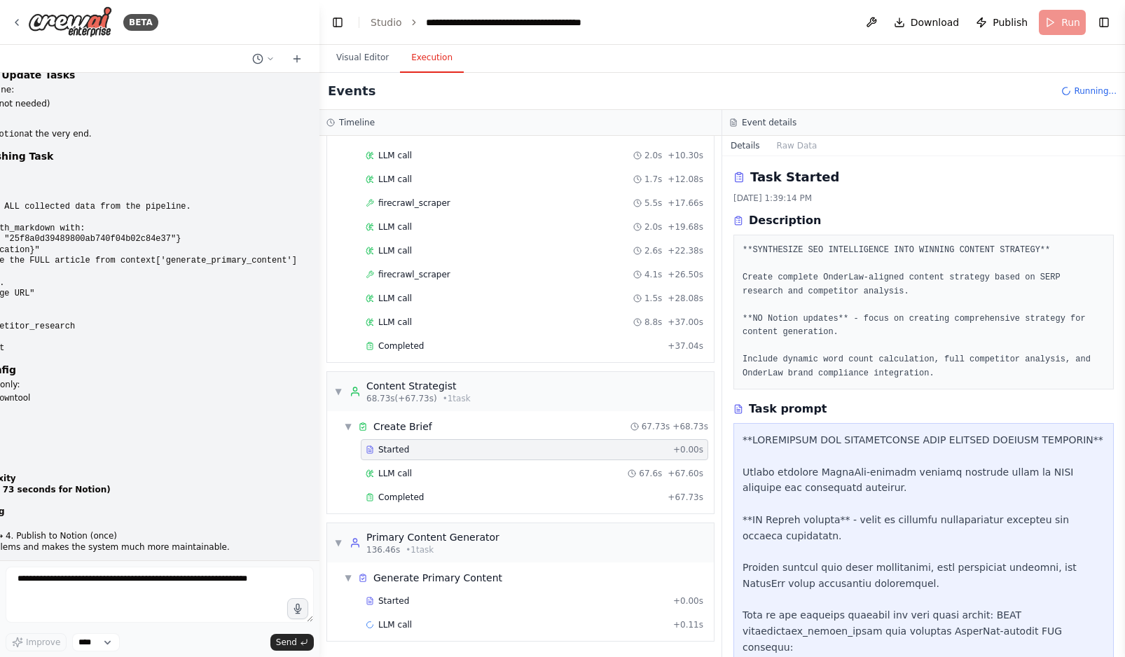
click at [418, 600] on div "Started" at bounding box center [517, 600] width 302 height 11
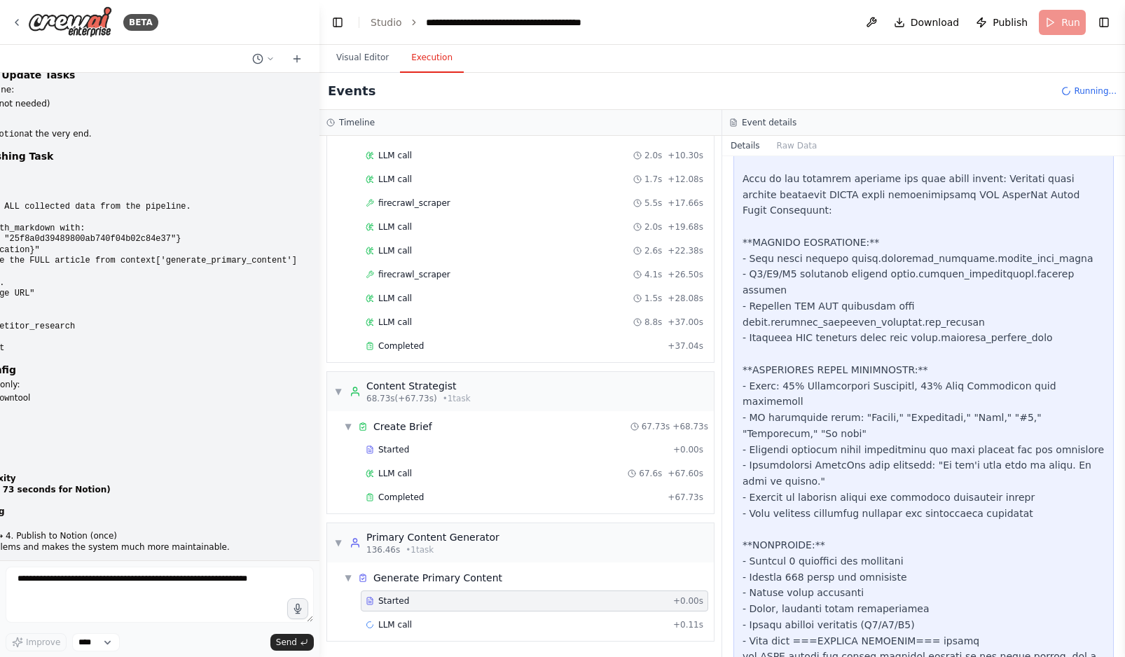
scroll to position [385, 0]
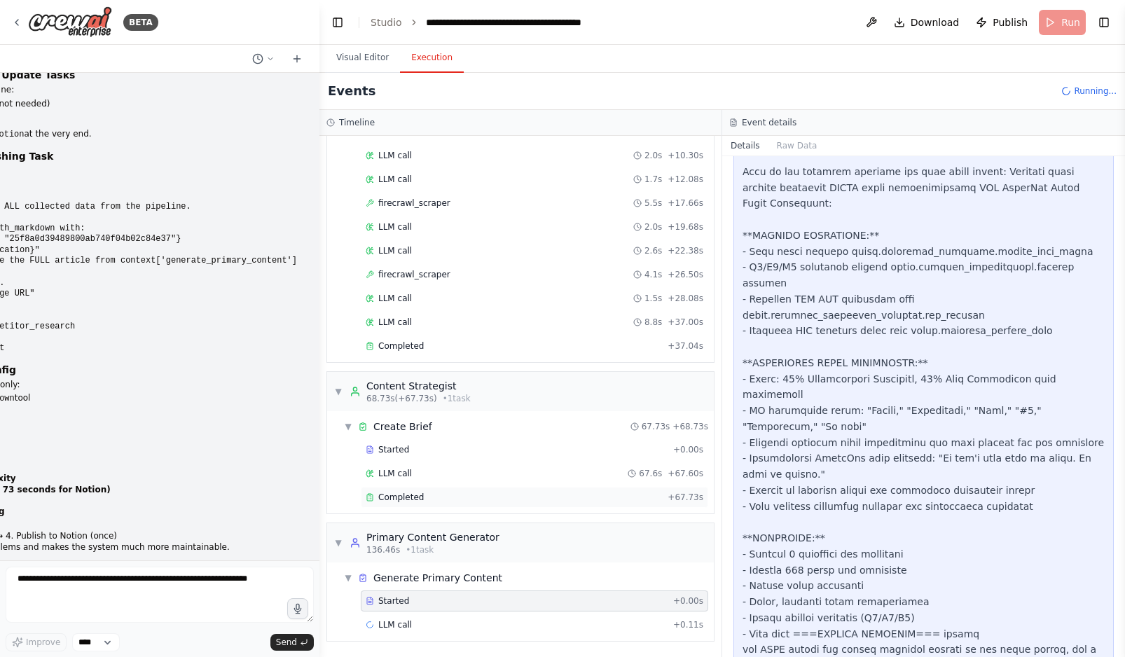
click at [511, 496] on div "Completed" at bounding box center [514, 497] width 296 height 11
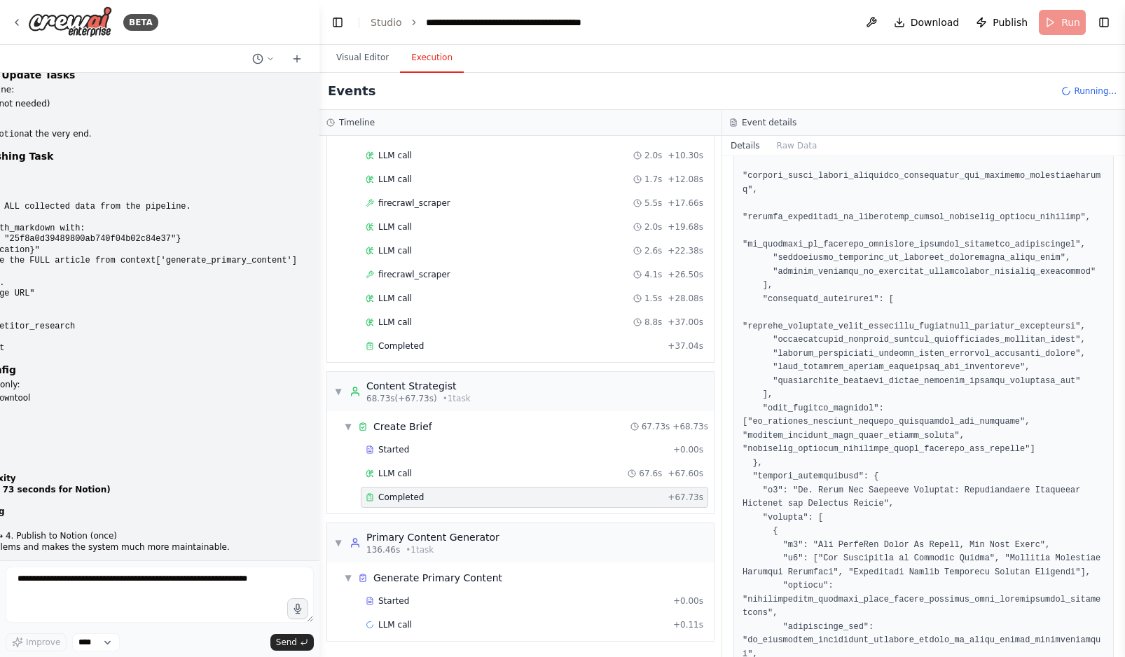
scroll to position [526, 0]
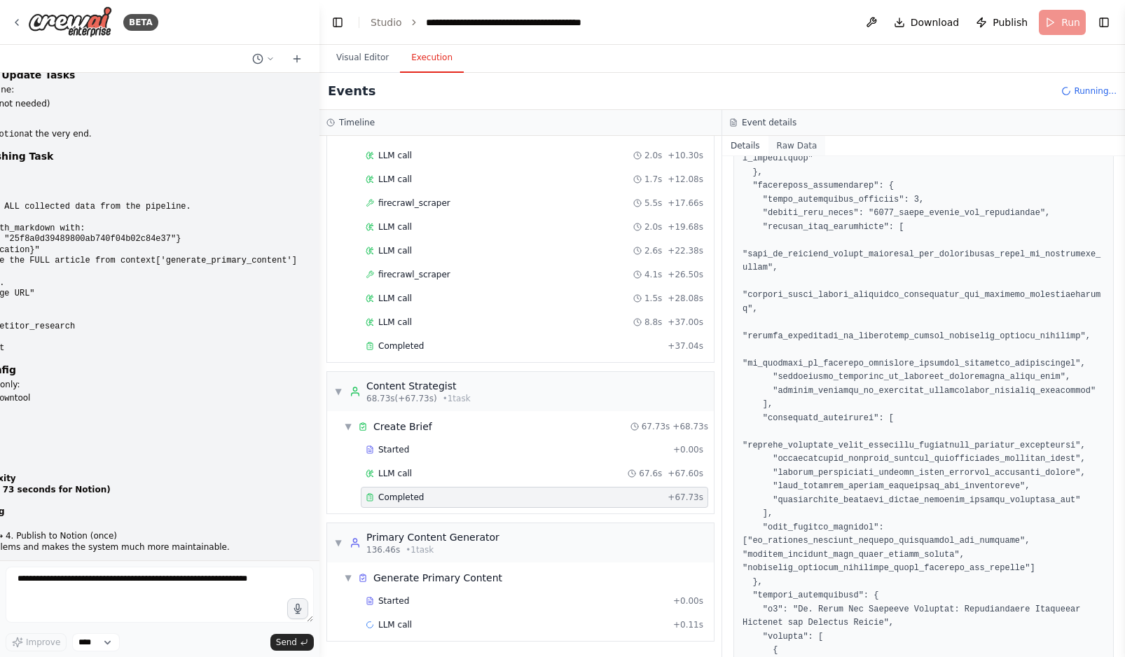
click at [801, 144] on button "Raw Data" at bounding box center [796, 146] width 57 height 20
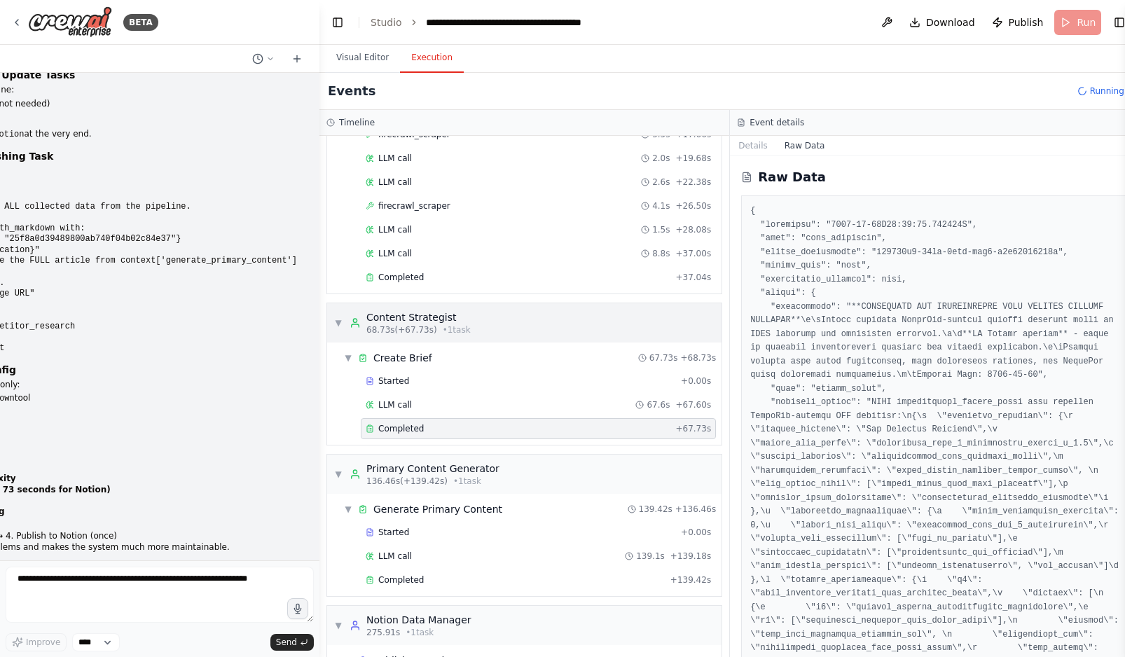
scroll to position [1362, 0]
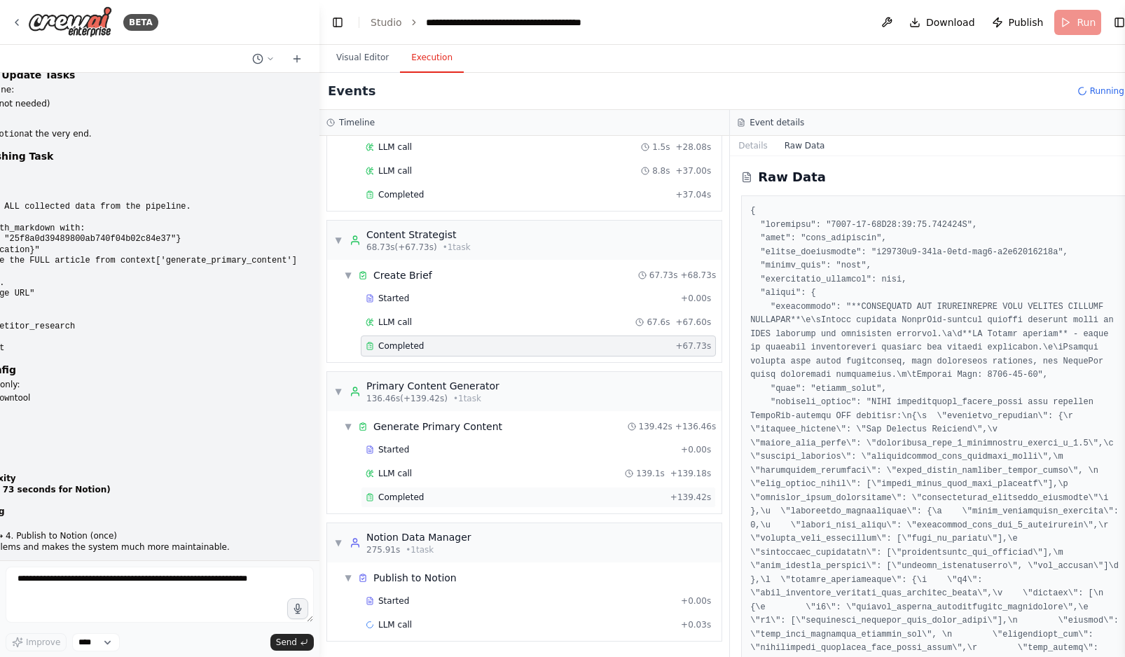
click at [476, 497] on div "Completed" at bounding box center [515, 497] width 299 height 11
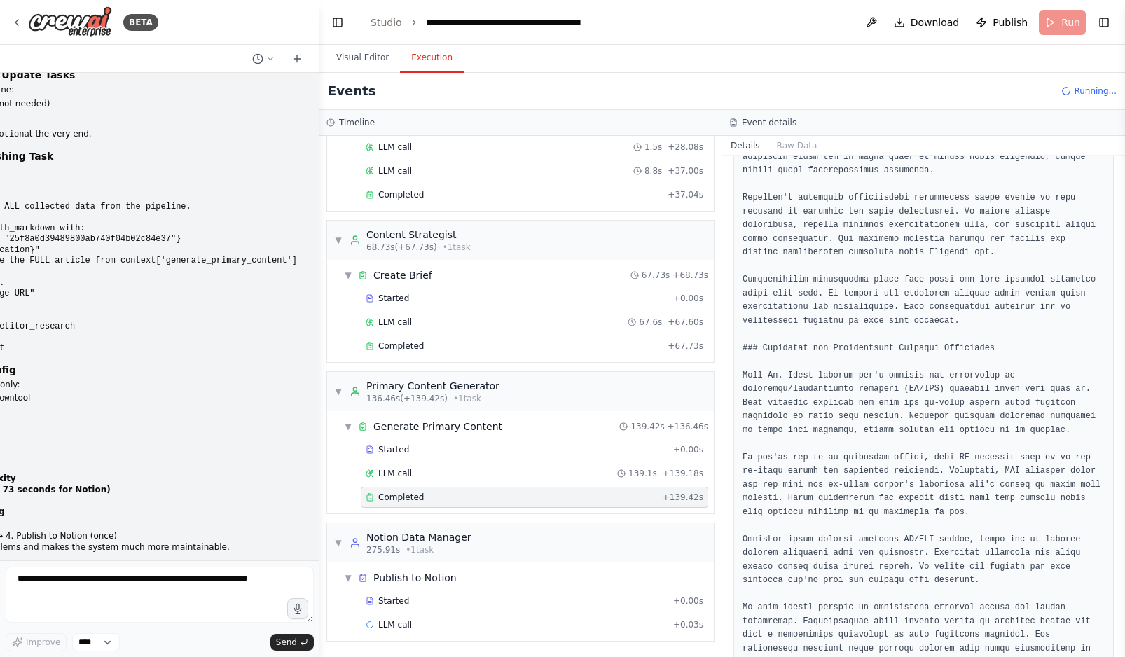
scroll to position [1519, 0]
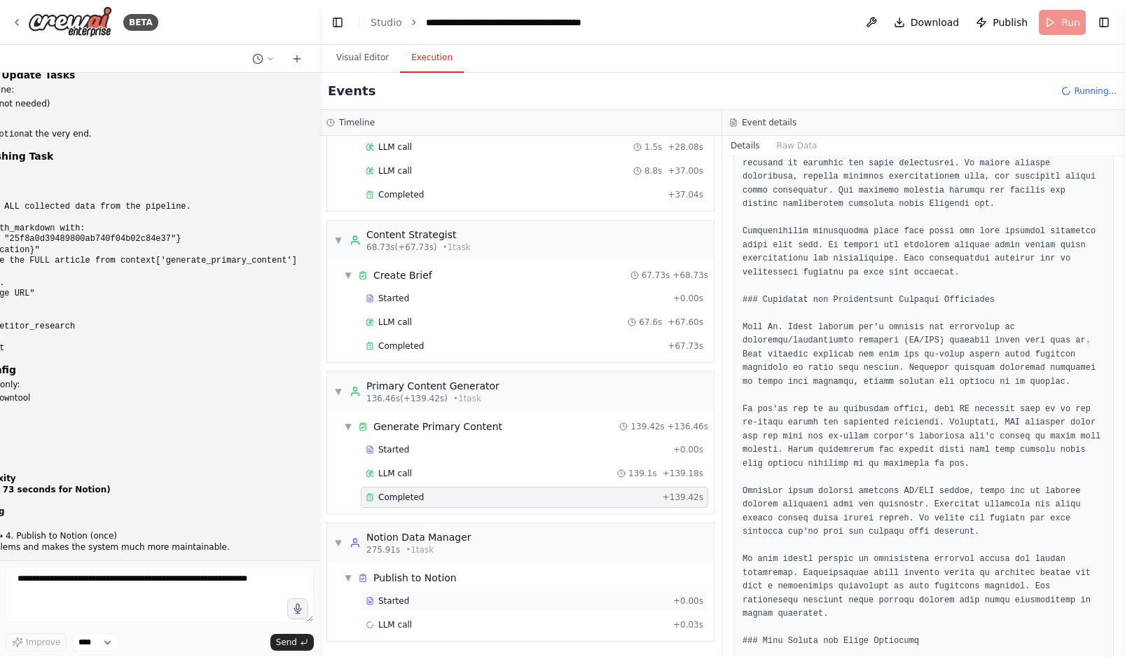
click at [437, 610] on div "Started + 0.00s" at bounding box center [534, 601] width 347 height 21
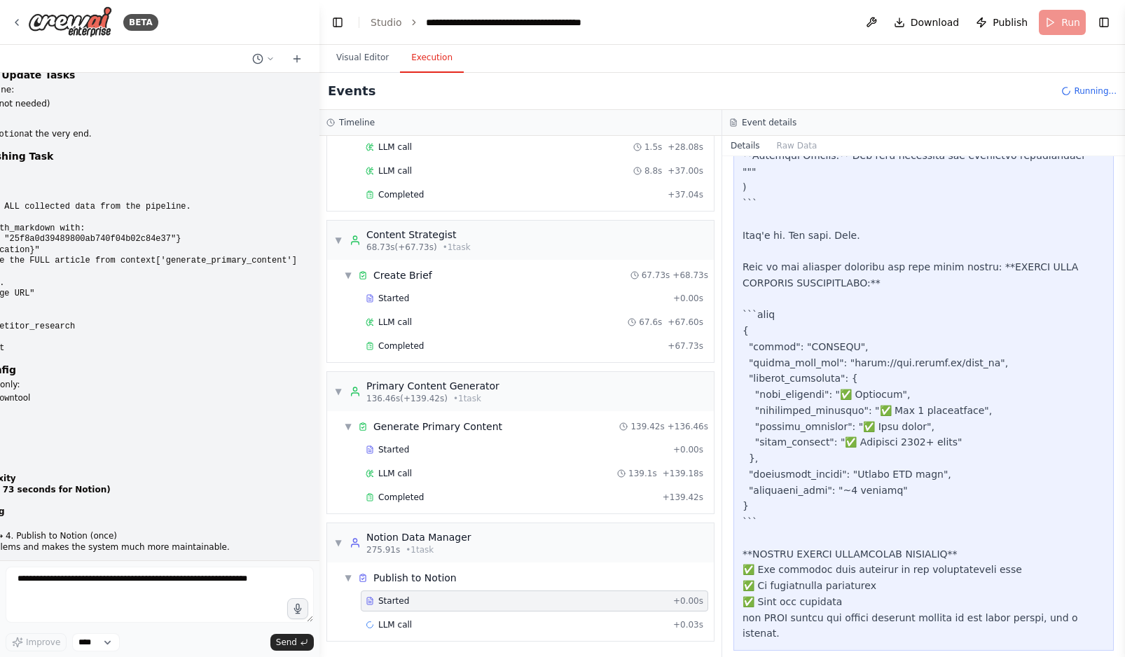
scroll to position [1029, 0]
click at [789, 149] on button "Raw Data" at bounding box center [796, 146] width 57 height 20
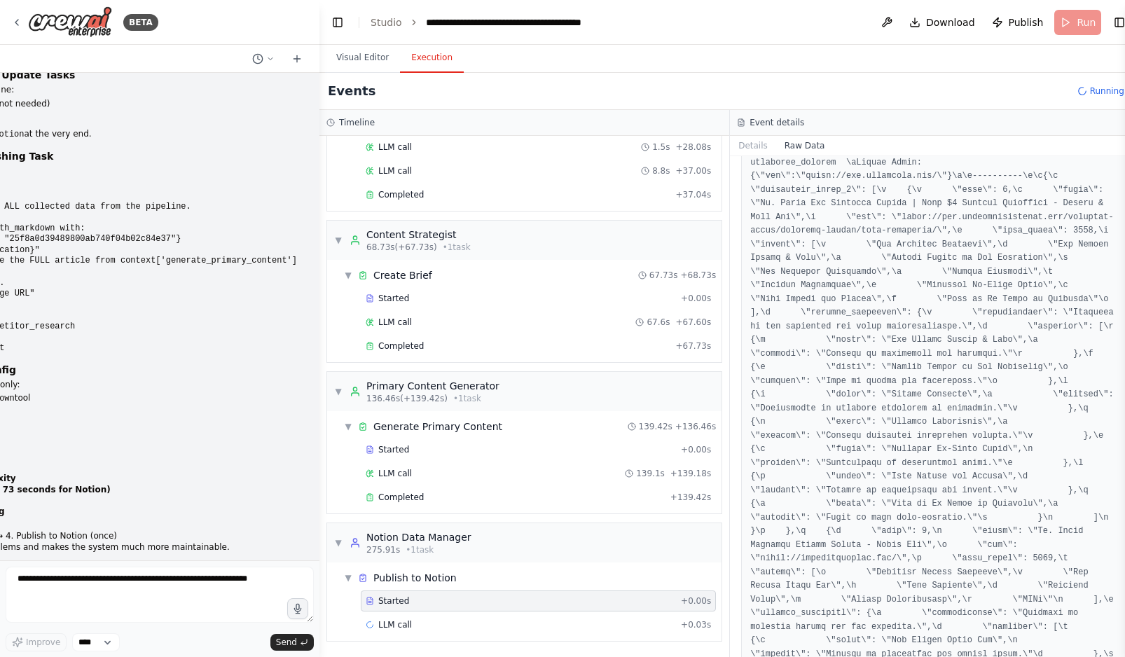
scroll to position [13684, 0]
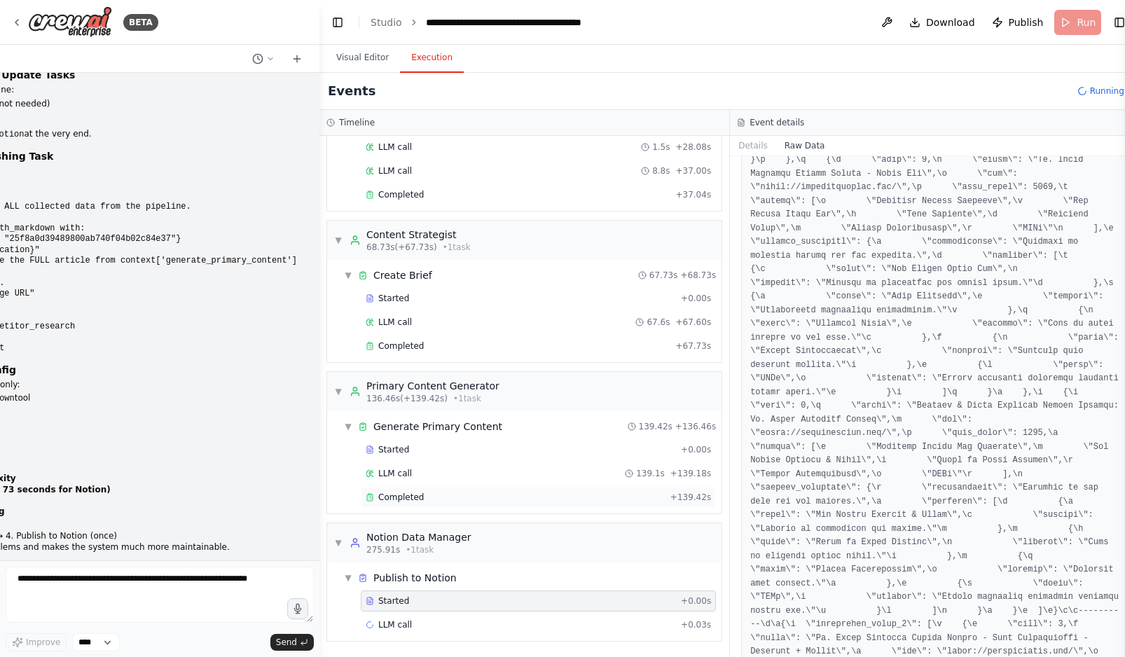
click at [455, 497] on div "Completed" at bounding box center [515, 497] width 299 height 11
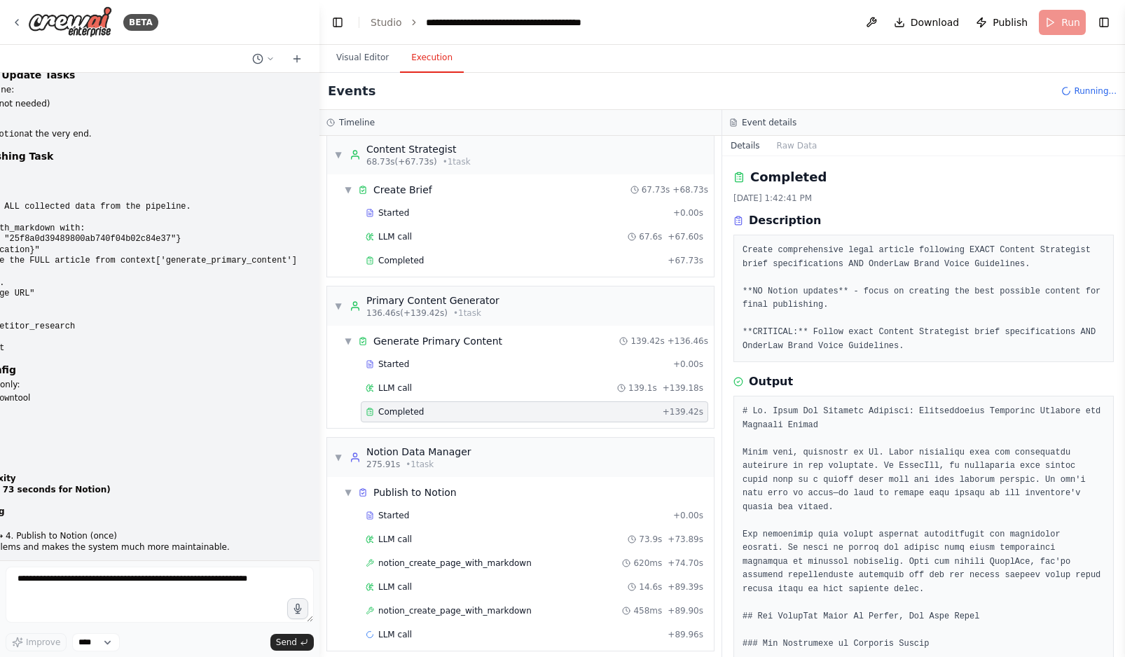
scroll to position [1457, 0]
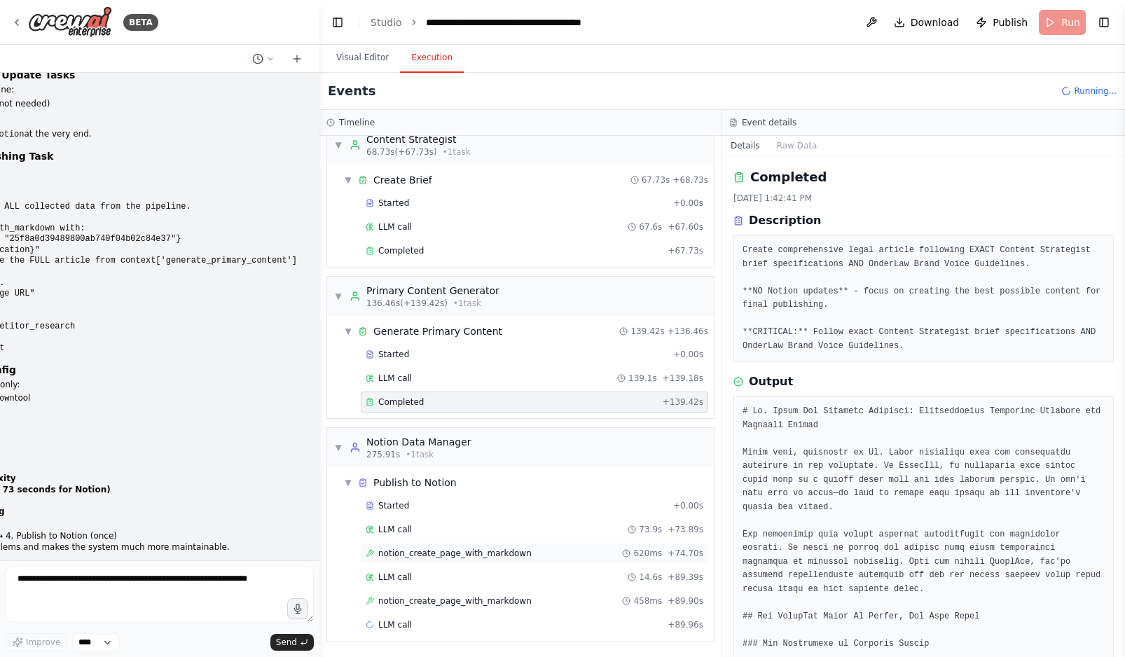
click at [522, 549] on span "notion_create_page_with_markdown" at bounding box center [454, 553] width 153 height 11
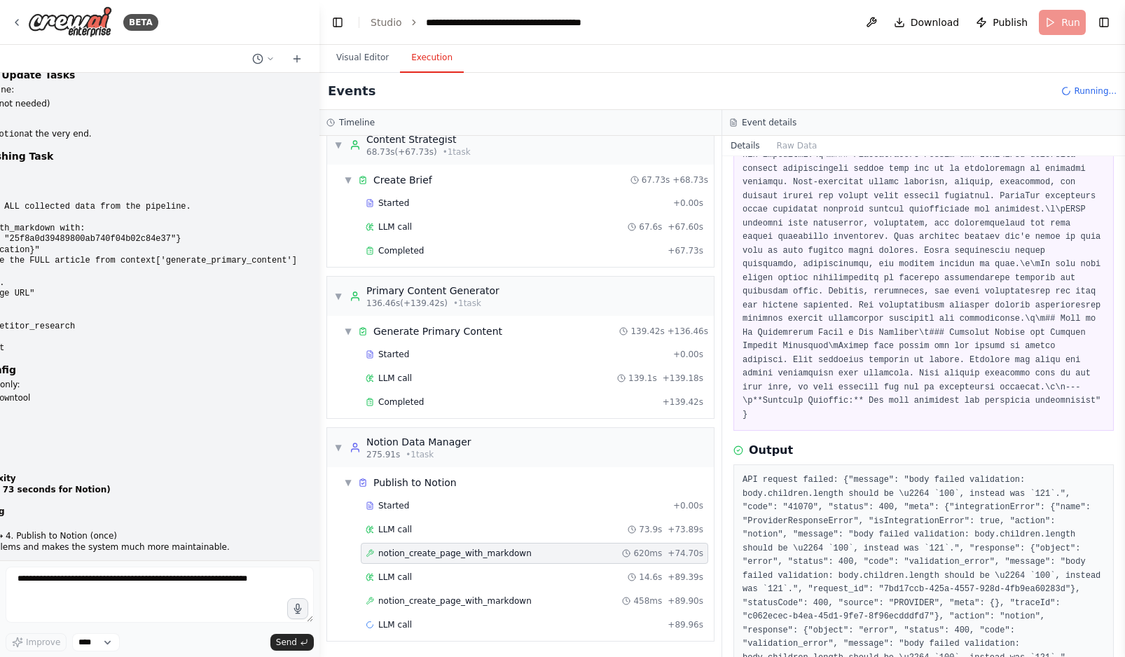
scroll to position [5236, 0]
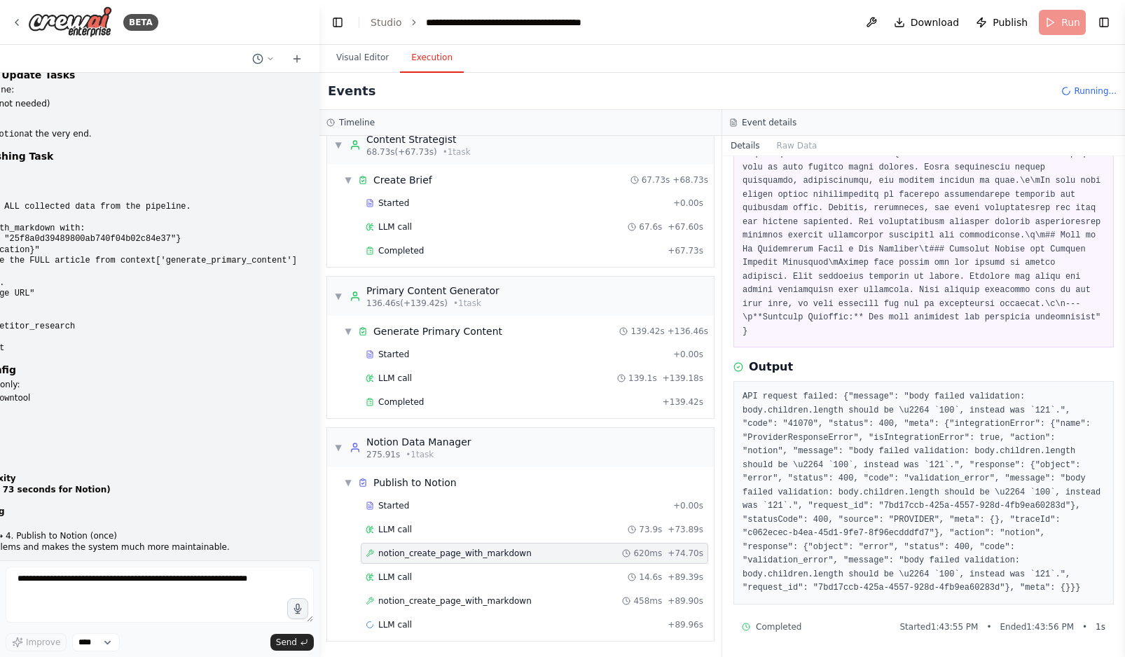
click at [868, 495] on pre "API request failed: {"message": "body failed validation: body.children.length s…" at bounding box center [924, 492] width 362 height 205
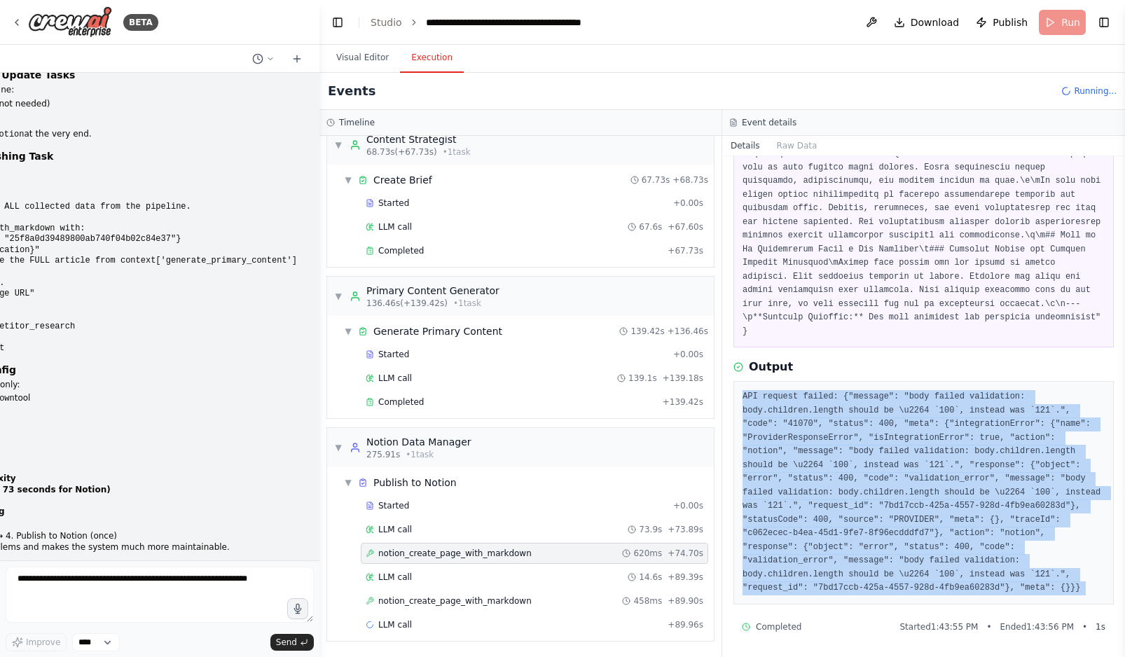
click at [868, 495] on pre "API request failed: {"message": "body failed validation: body.children.length s…" at bounding box center [924, 492] width 362 height 205
copy div "API request failed: {"message": "body failed validation: body.children.length s…"
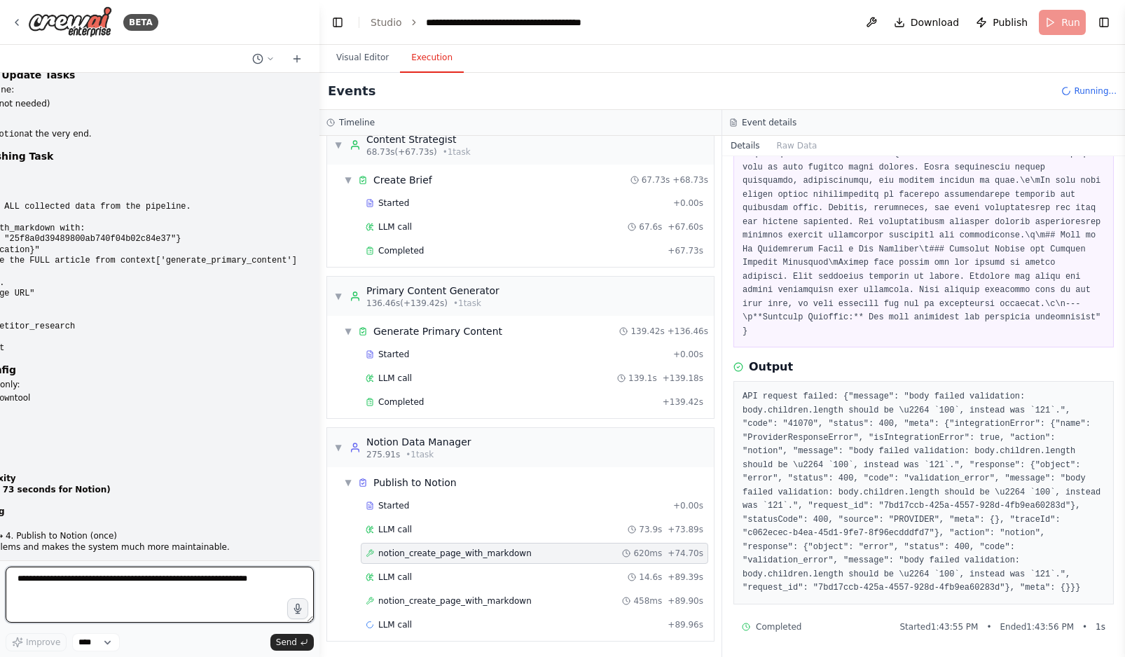
click at [102, 581] on textarea at bounding box center [160, 595] width 308 height 56
paste textarea "**********"
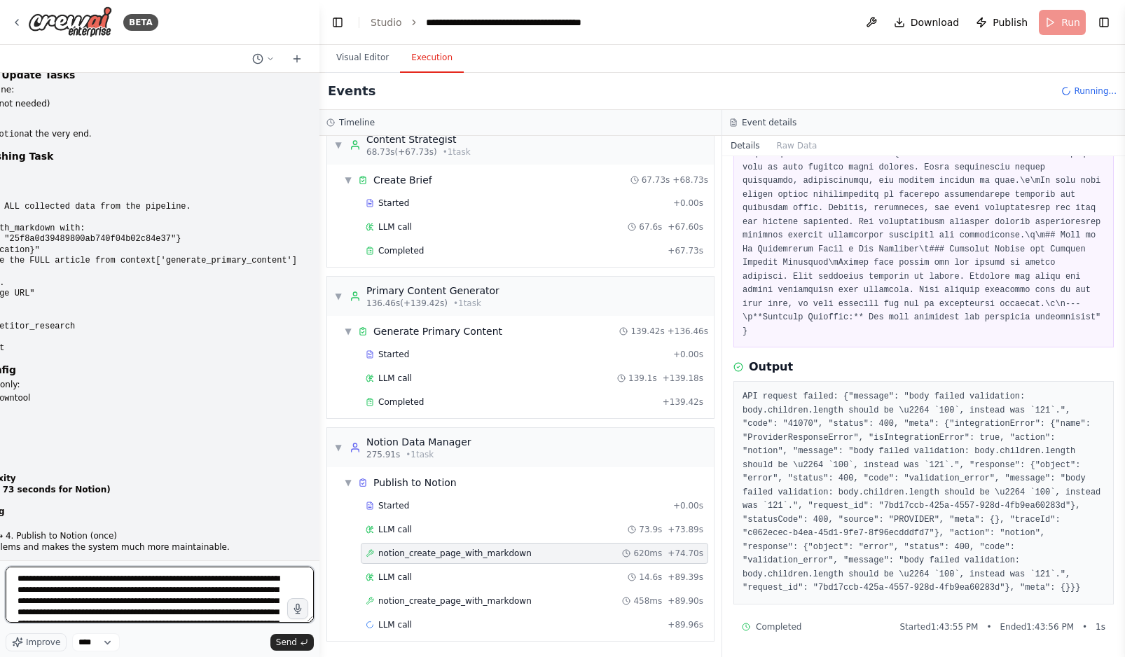
scroll to position [152, 0]
type textarea "**********"
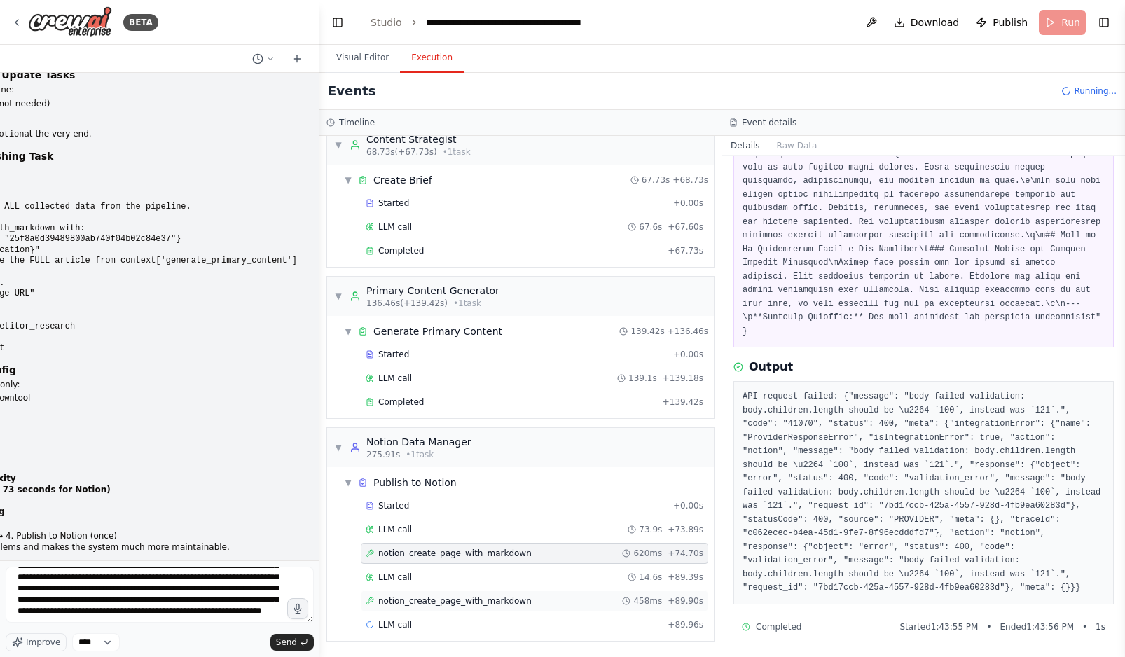
click at [429, 605] on span "notion_create_page_with_markdown" at bounding box center [454, 600] width 153 height 11
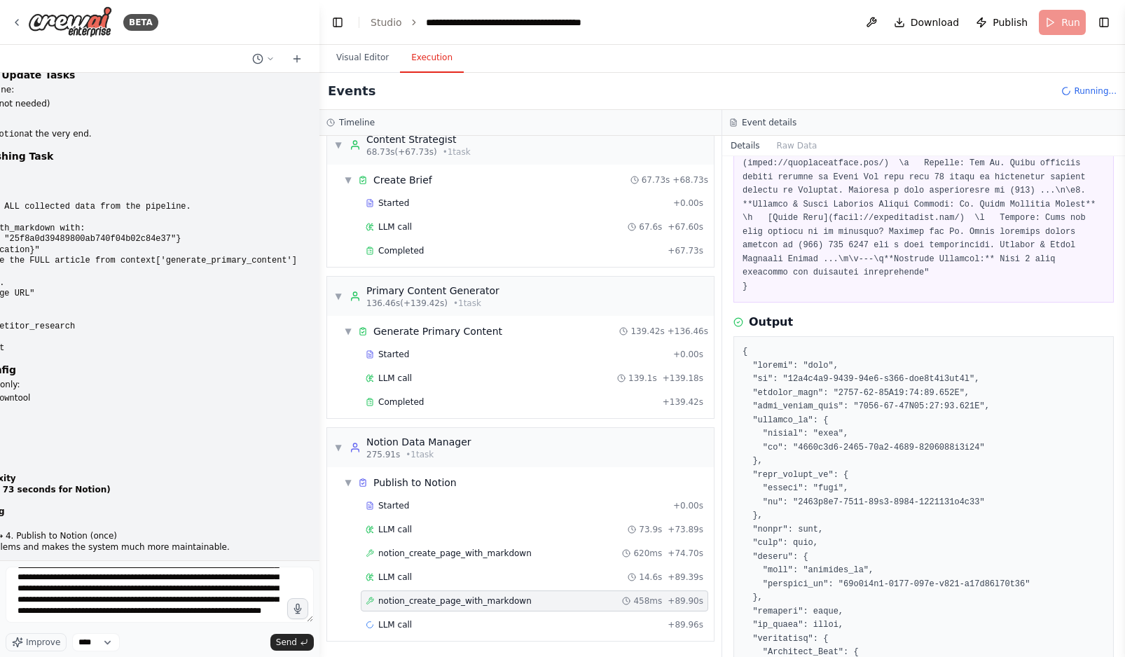
scroll to position [0, 0]
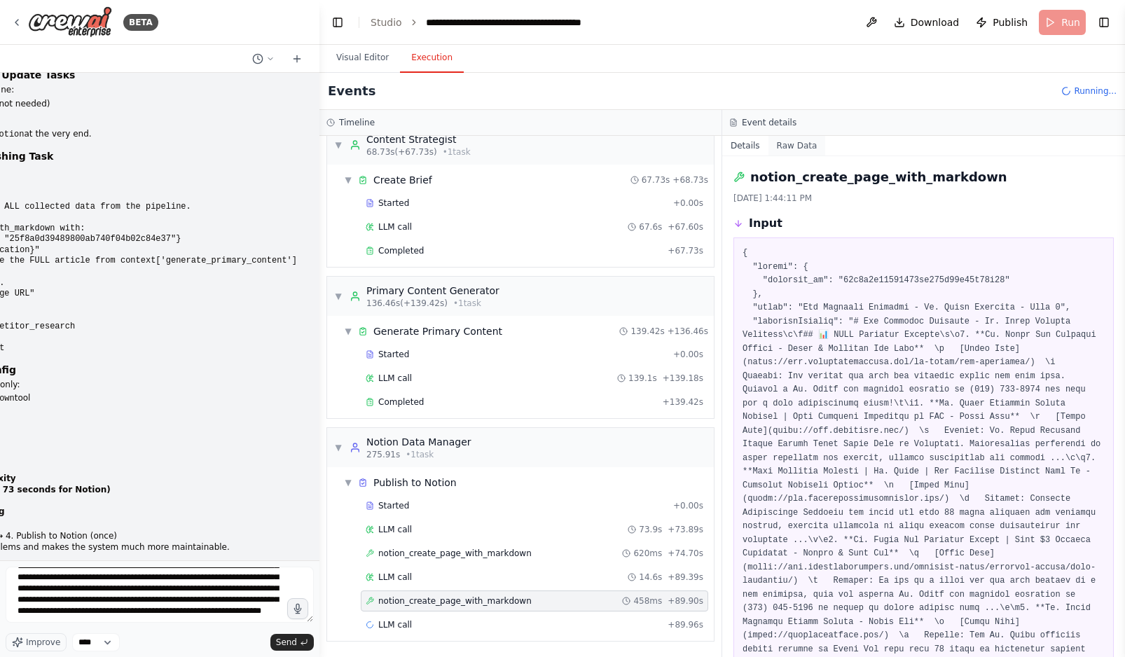
click at [797, 151] on button "Raw Data" at bounding box center [796, 146] width 57 height 20
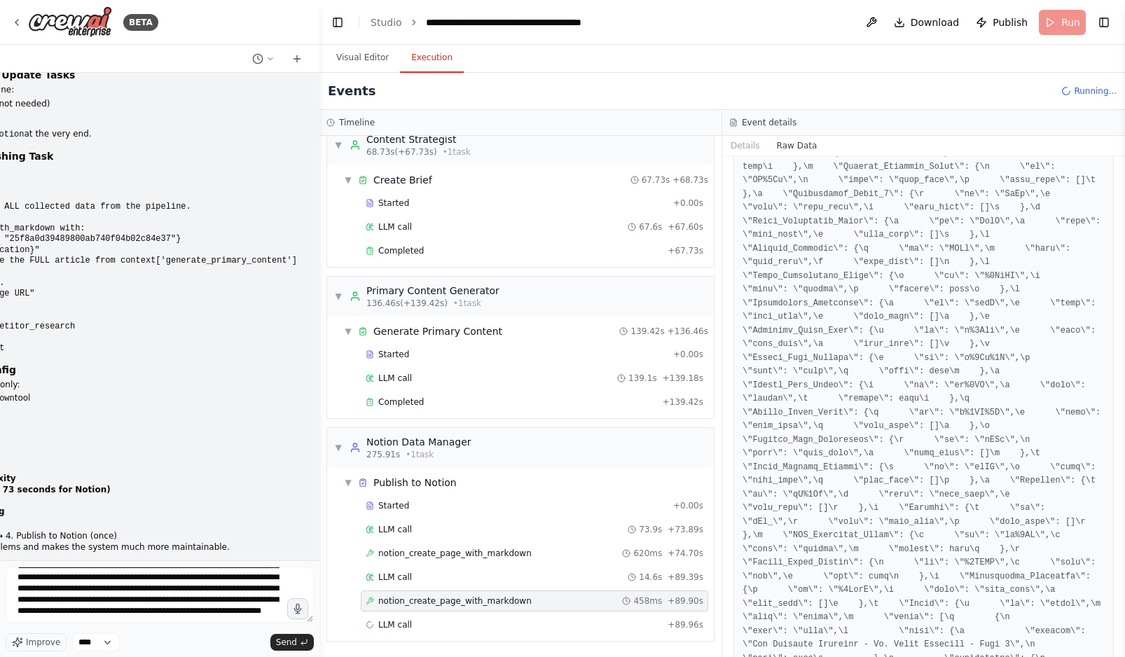
scroll to position [8815, 0]
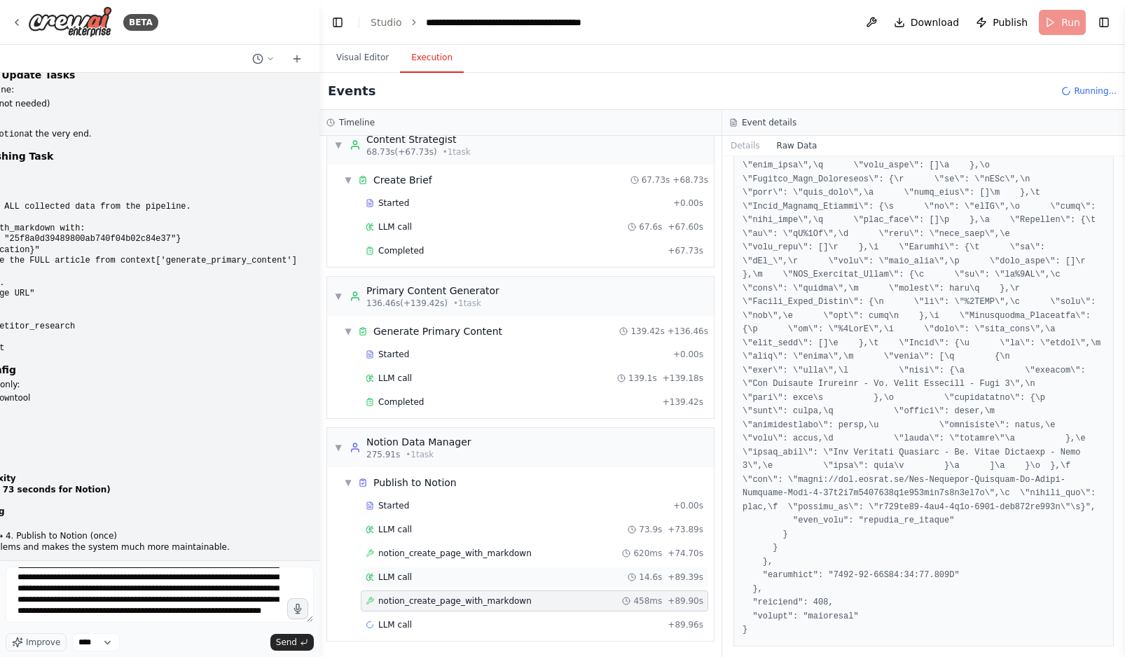
click at [542, 572] on div "LLM call 14.6s + 89.39s" at bounding box center [535, 577] width 338 height 11
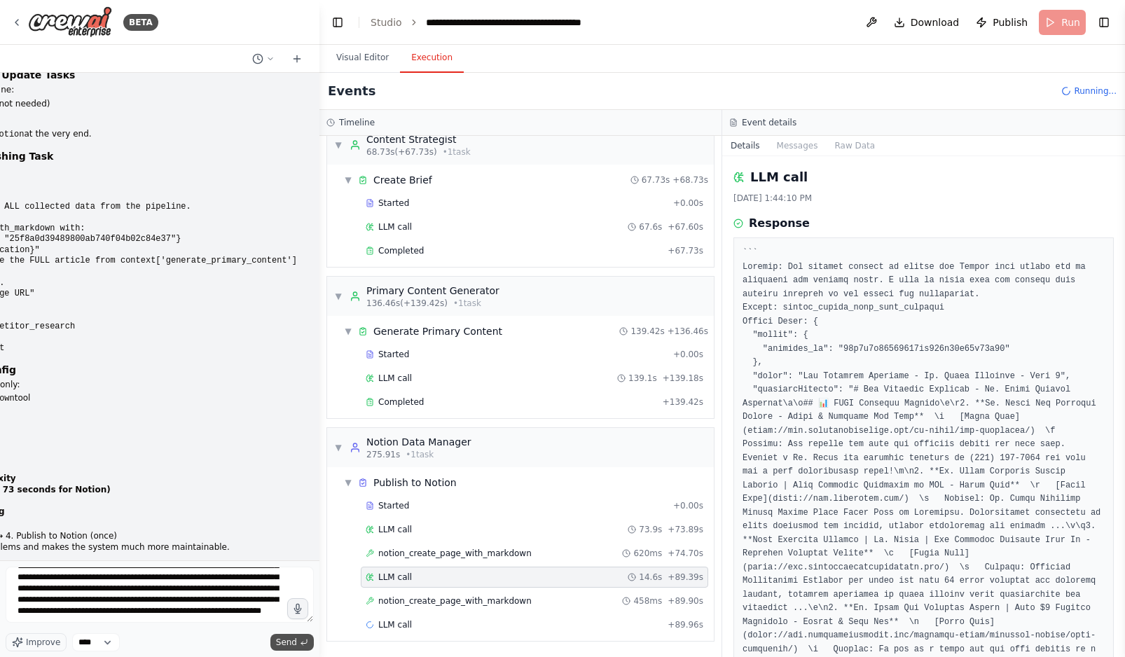
click at [287, 640] on span "Send" at bounding box center [286, 642] width 21 height 11
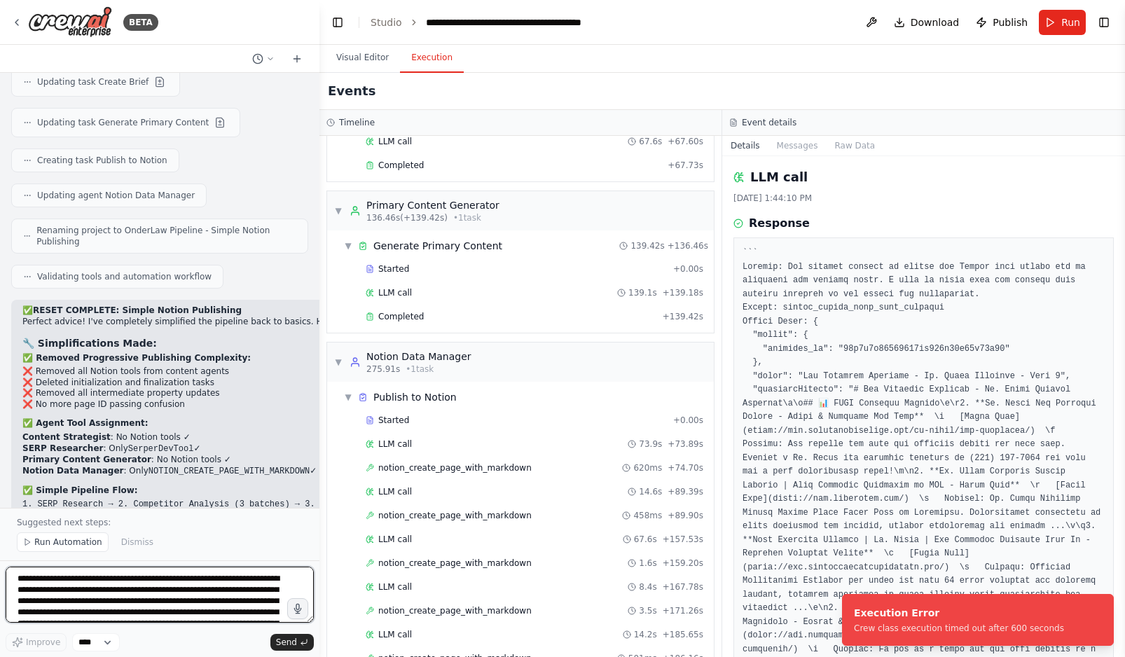
scroll to position [1545, 0]
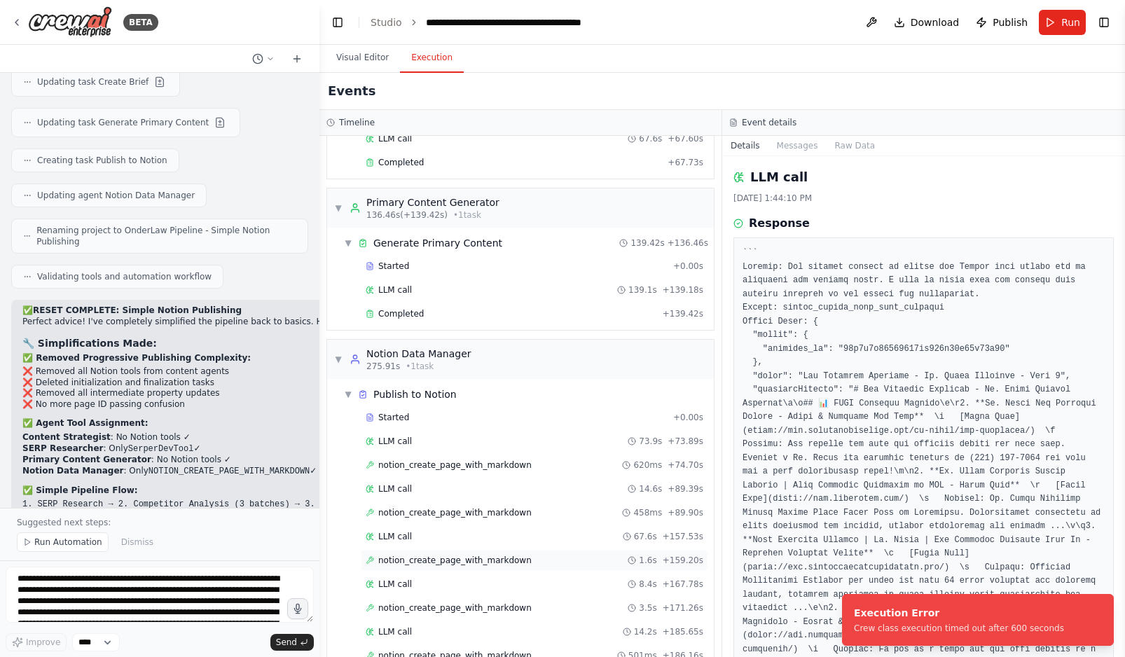
click at [518, 560] on span "notion_create_page_with_markdown" at bounding box center [454, 560] width 153 height 11
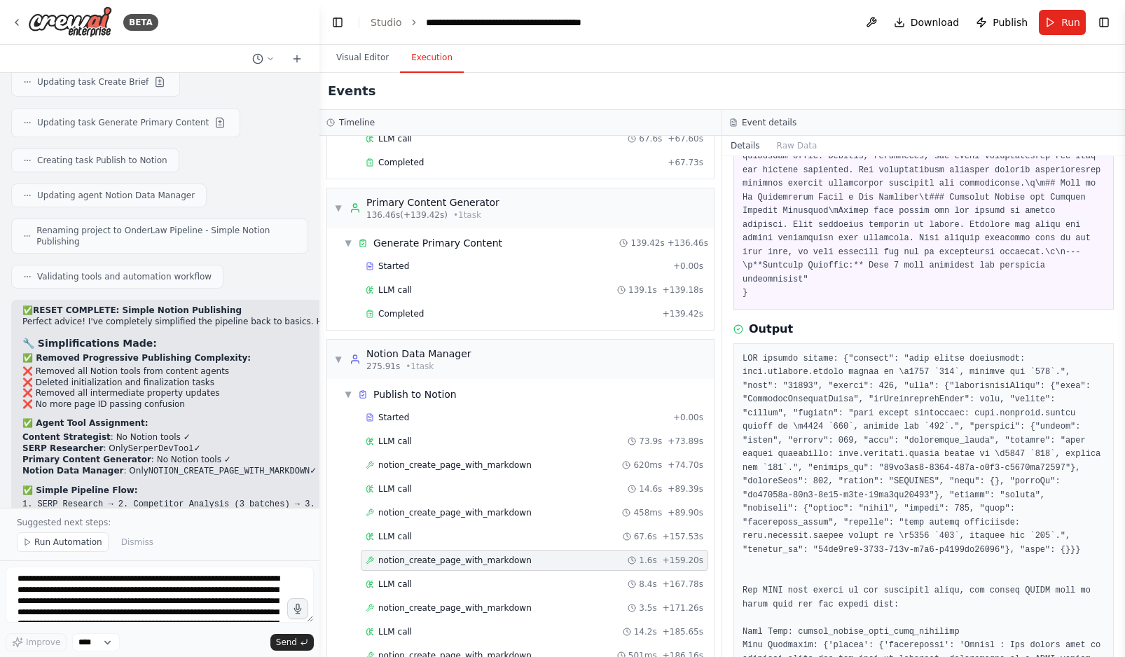
scroll to position [4688, 0]
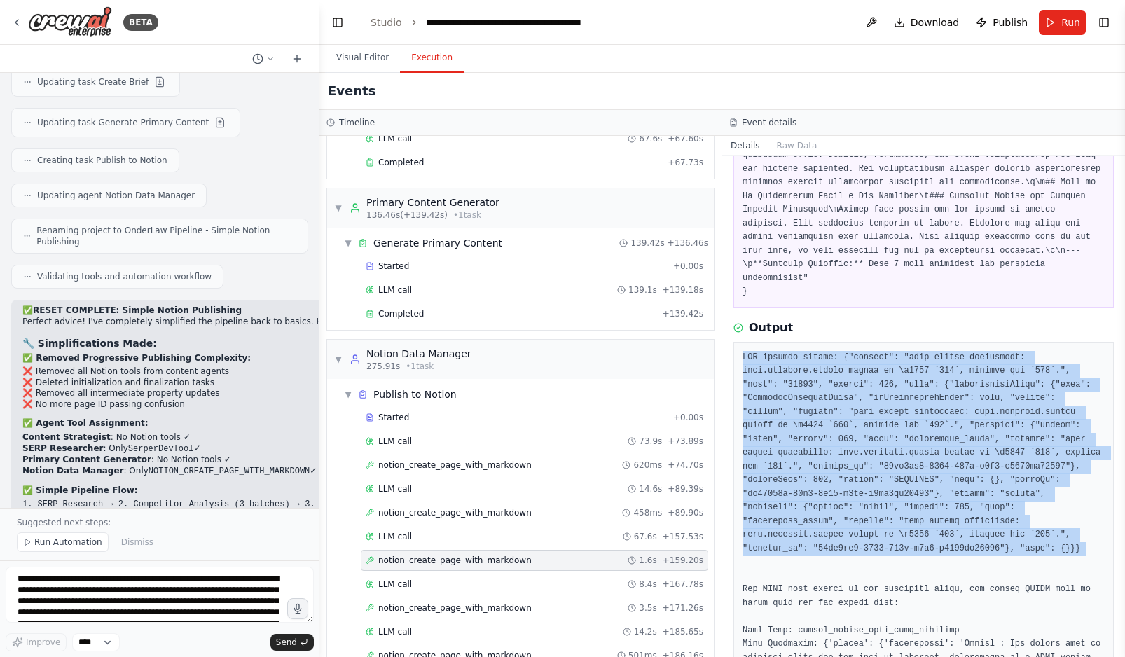
copy pre "API request failed: {"message": "body failed validation: body.children.length s…"
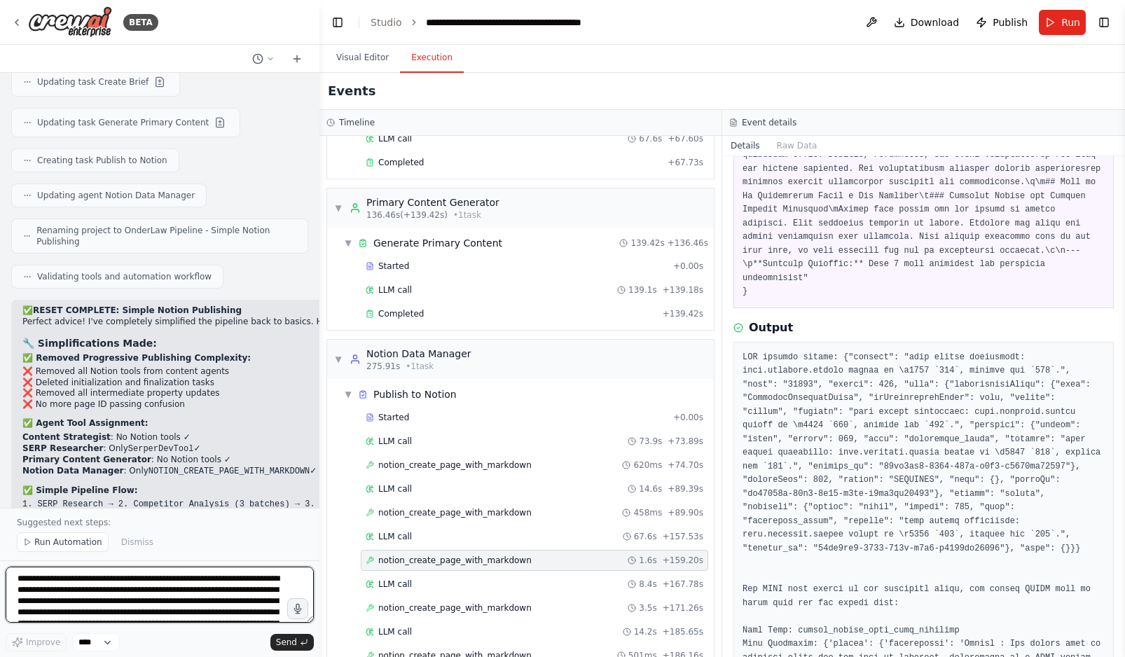
click at [134, 588] on textarea "**********" at bounding box center [160, 595] width 308 height 56
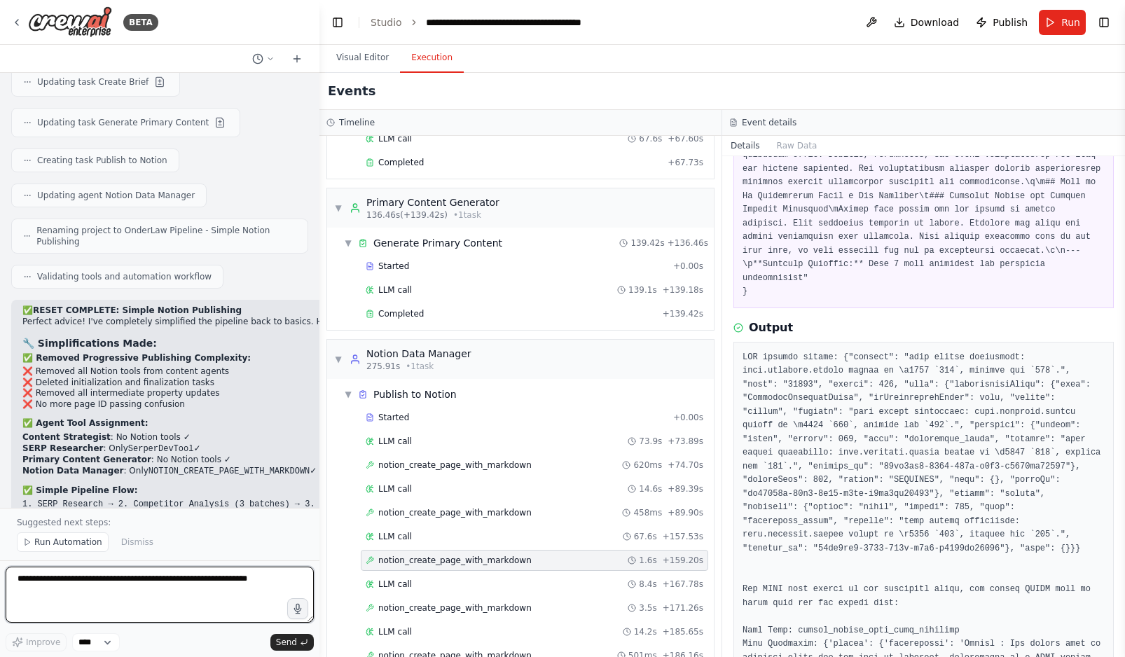
paste textarea "**********"
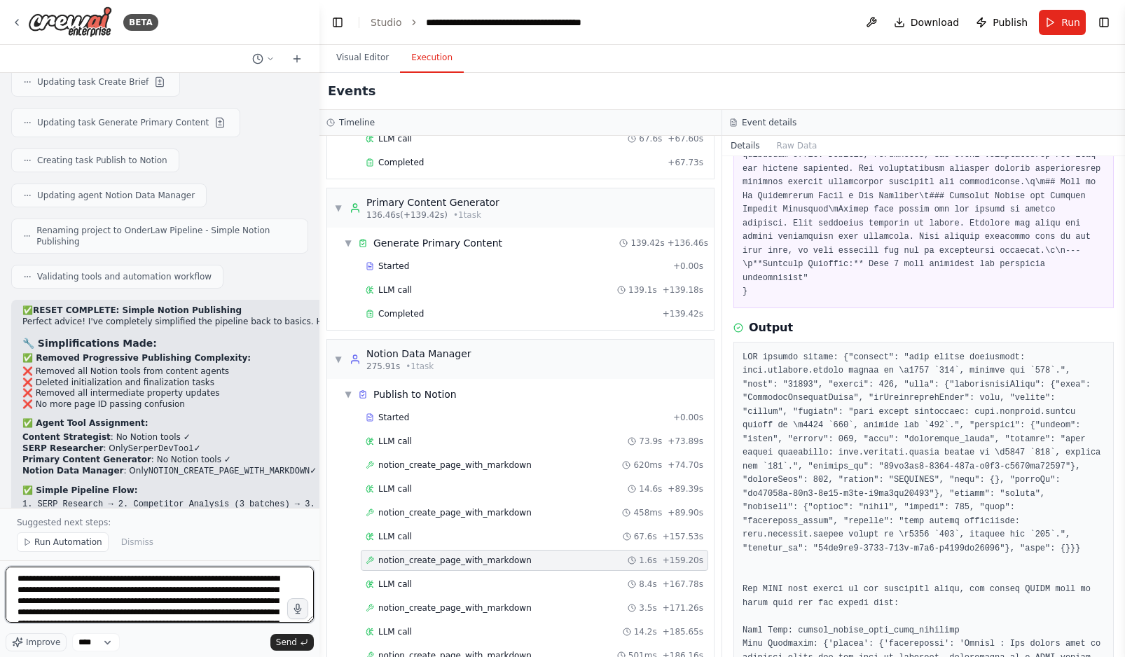
scroll to position [152, 0]
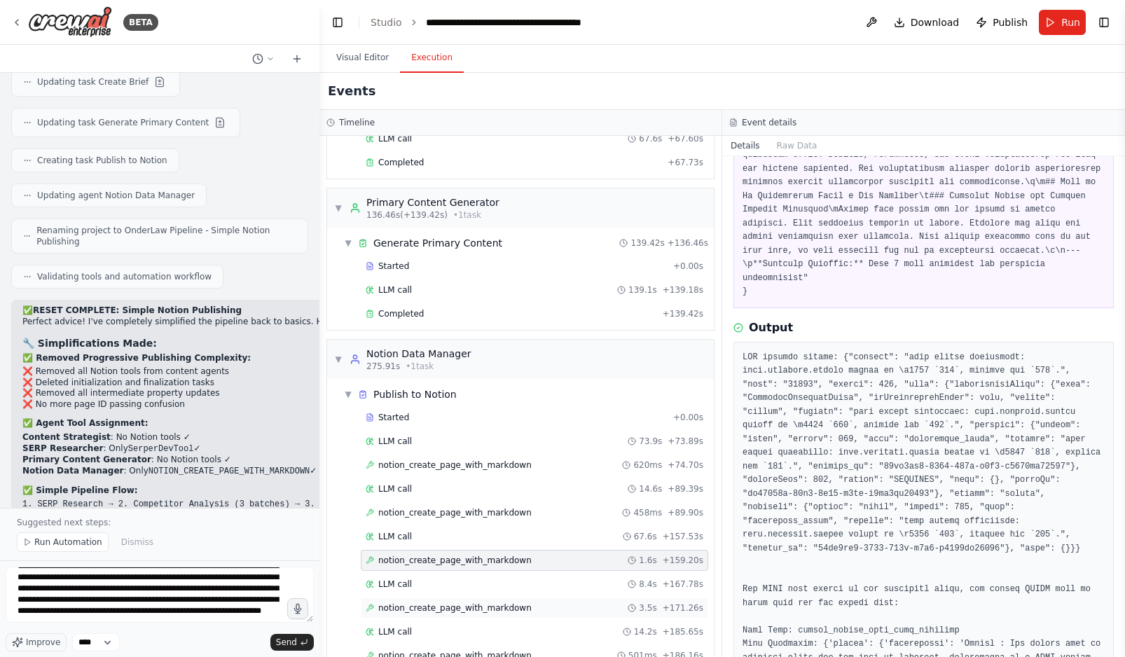
click at [467, 611] on span "notion_create_page_with_markdown" at bounding box center [454, 607] width 153 height 11
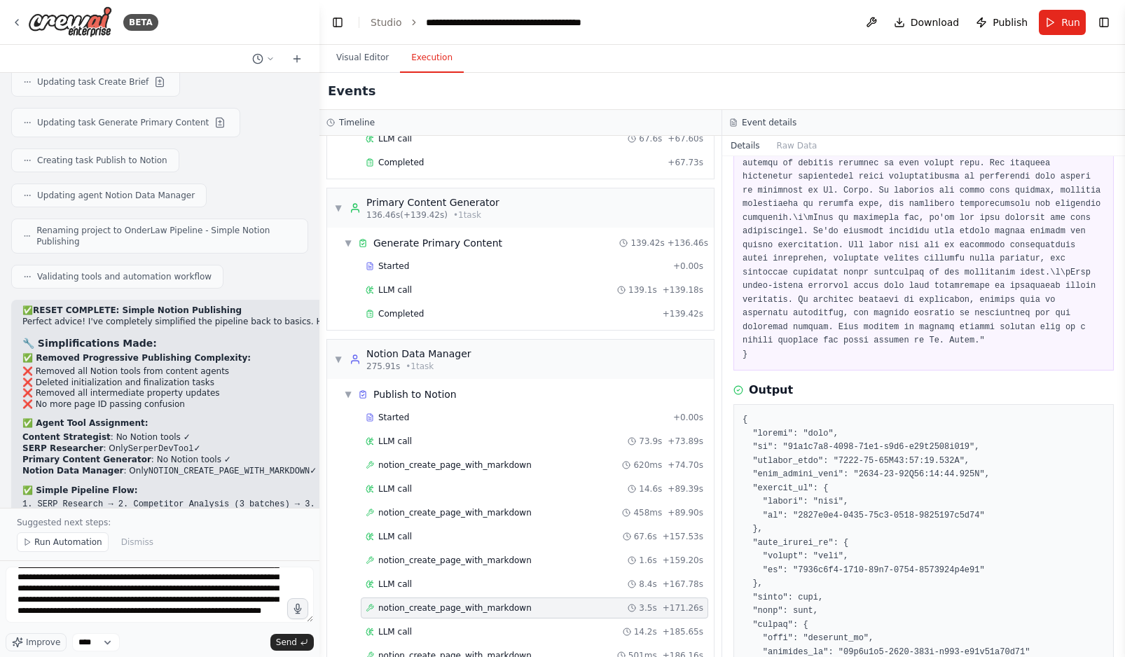
scroll to position [0, 0]
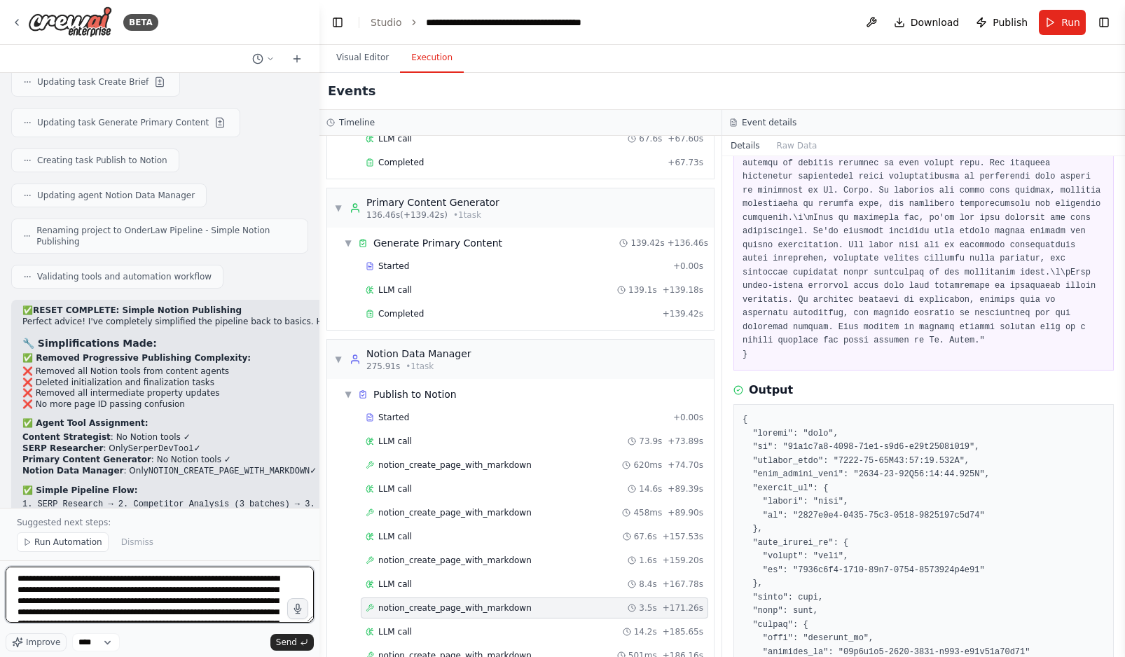
click at [67, 592] on textarea "**********" at bounding box center [160, 595] width 308 height 56
click at [52, 589] on textarea "**********" at bounding box center [160, 595] width 308 height 56
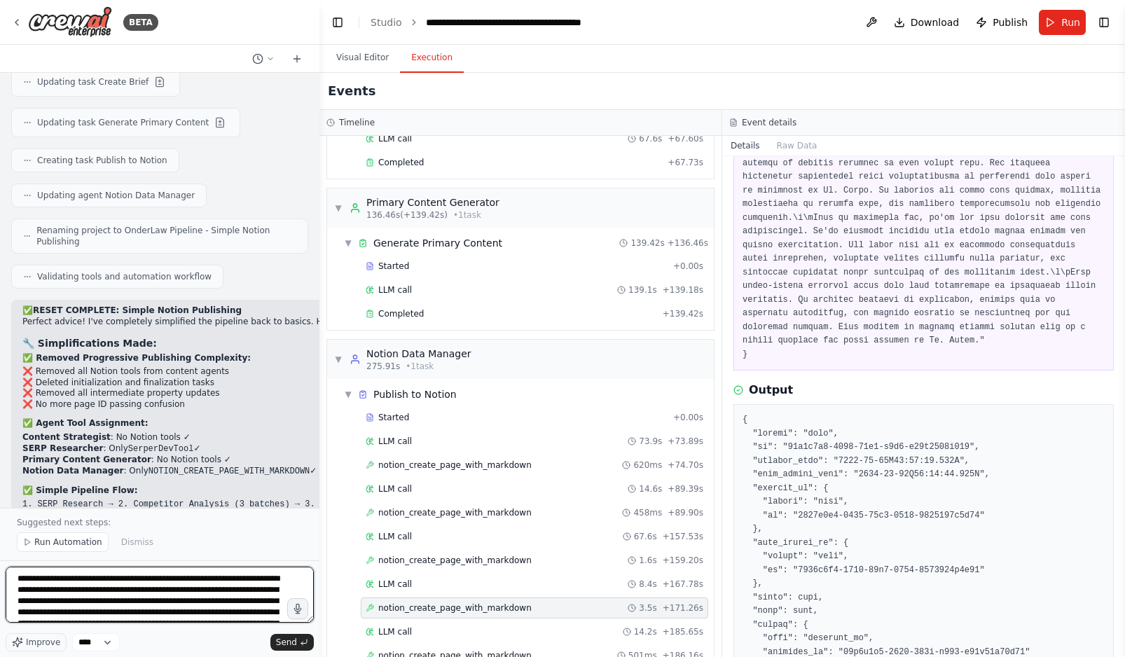
click at [52, 589] on textarea "**********" at bounding box center [160, 595] width 308 height 56
paste textarea "**********"
click at [128, 605] on textarea "**********" at bounding box center [160, 595] width 308 height 56
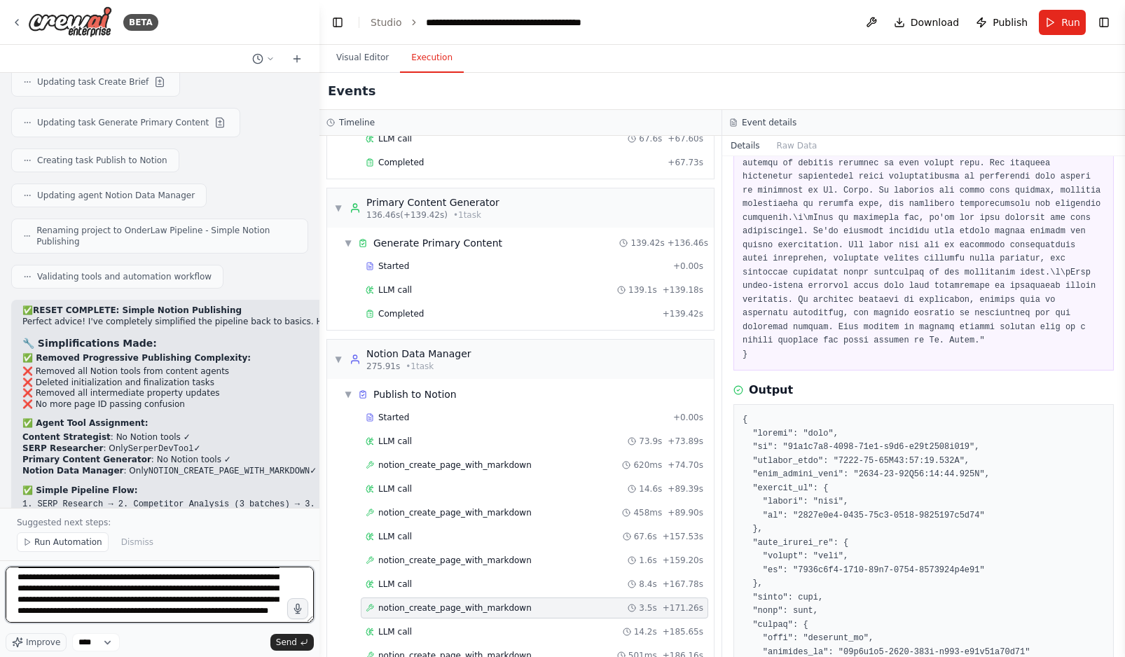
paste textarea "**********"
type textarea "**********"
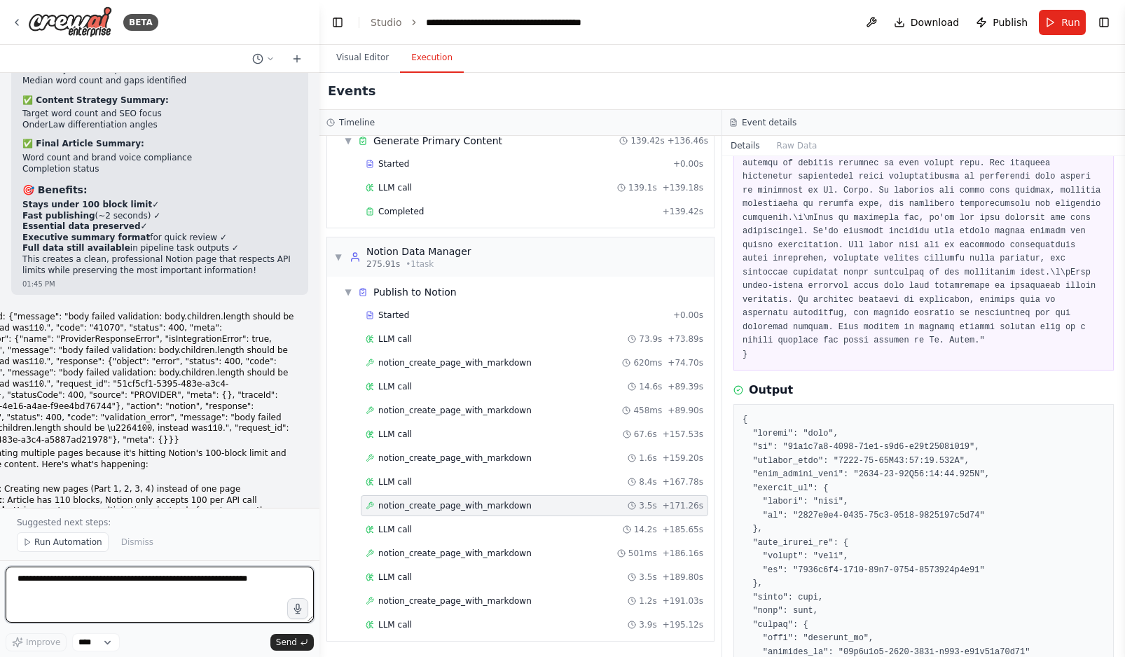
scroll to position [47338, 0]
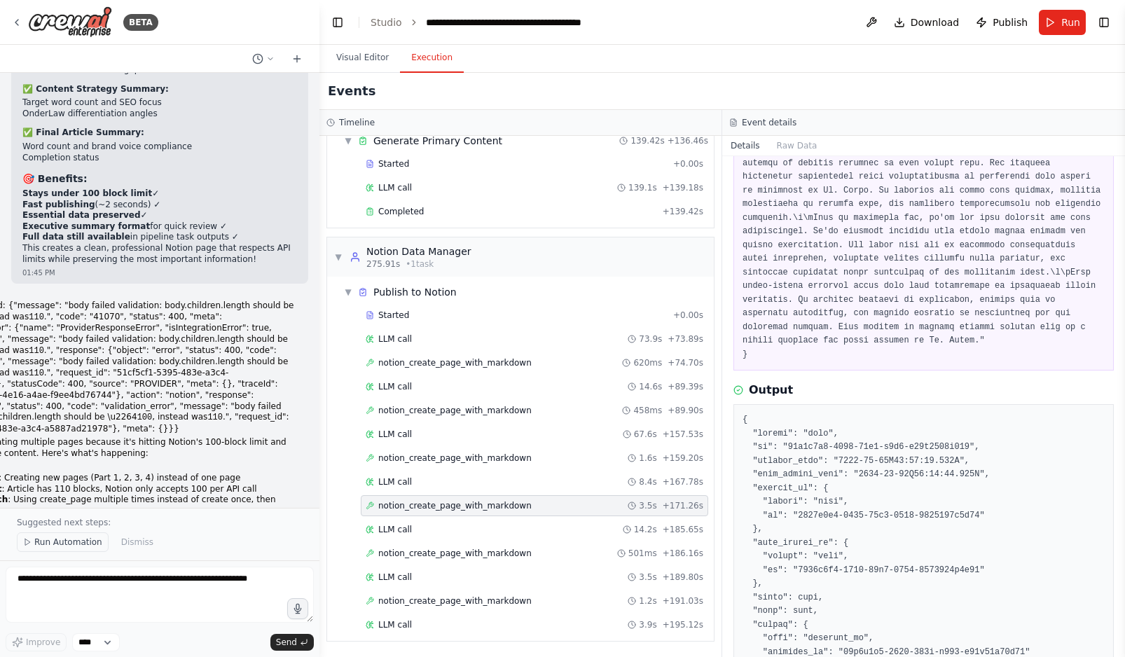
click at [64, 544] on span "Run Automation" at bounding box center [68, 542] width 68 height 11
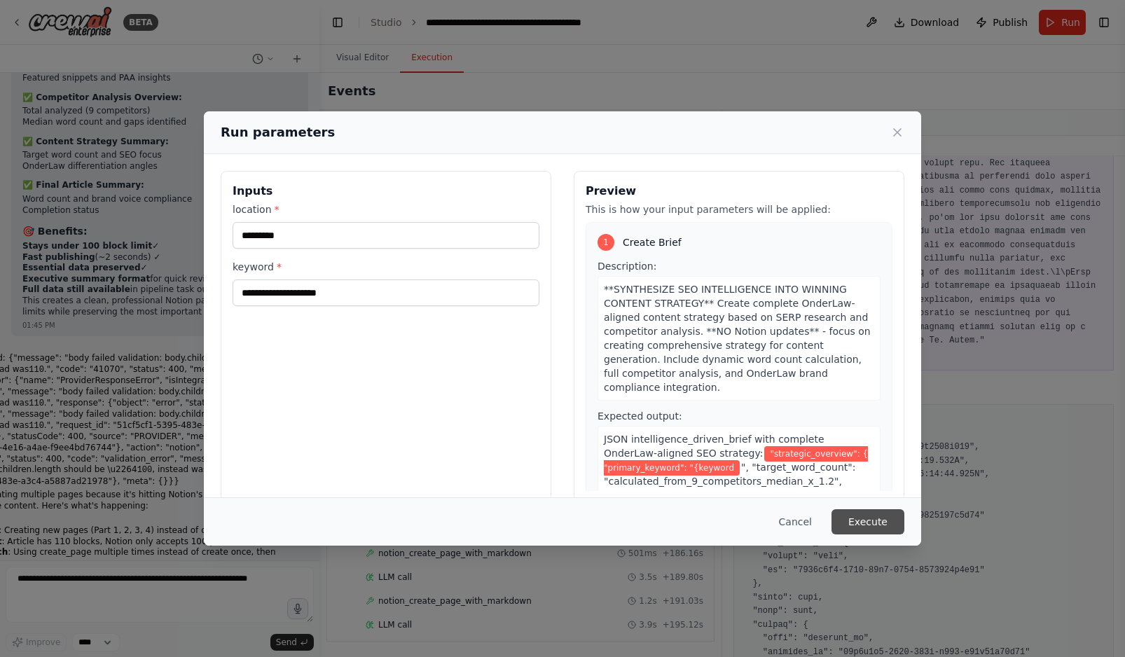
click at [869, 519] on button "Execute" at bounding box center [868, 521] width 73 height 25
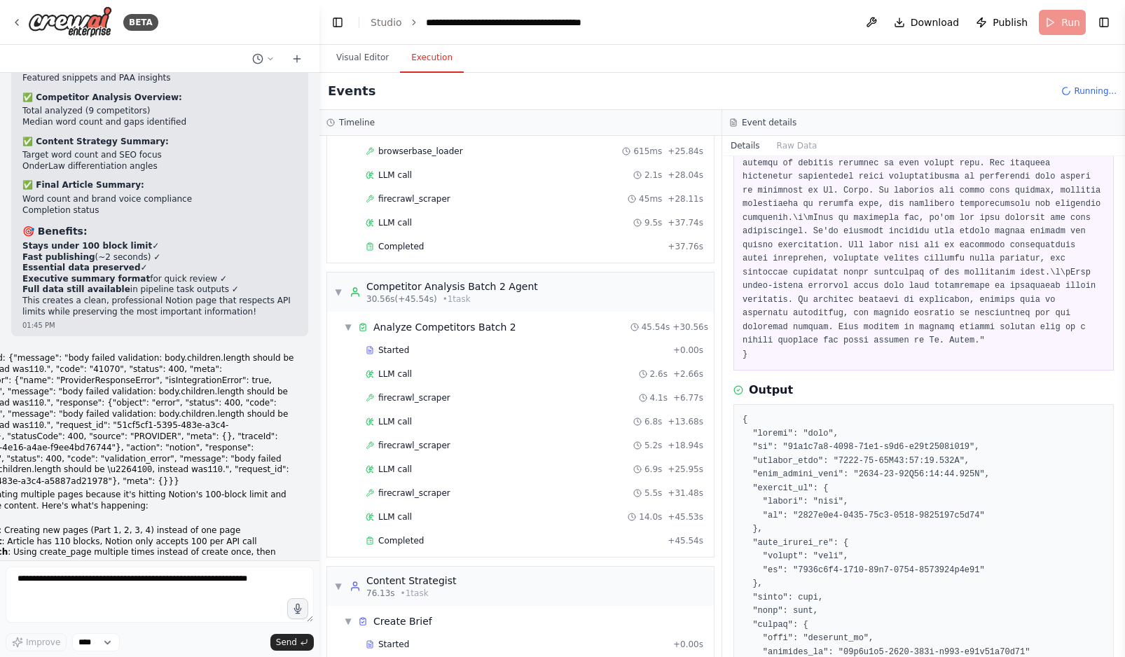
scroll to position [964, 0]
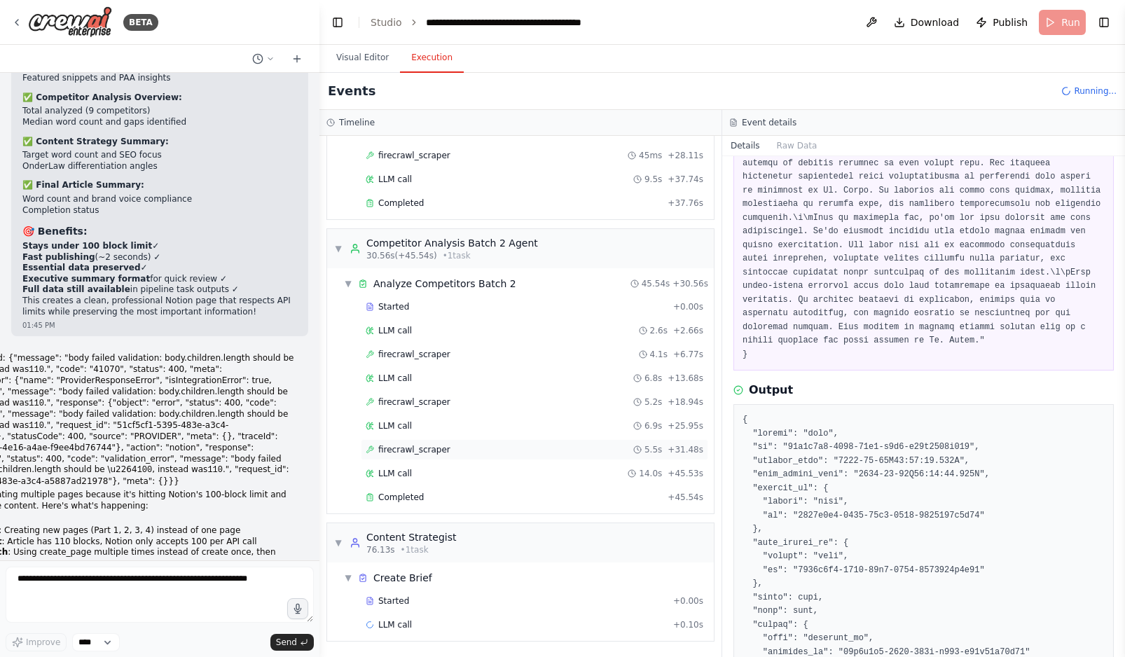
click at [546, 451] on div "firecrawl_scraper 5.5s + 31.48s" at bounding box center [535, 449] width 338 height 11
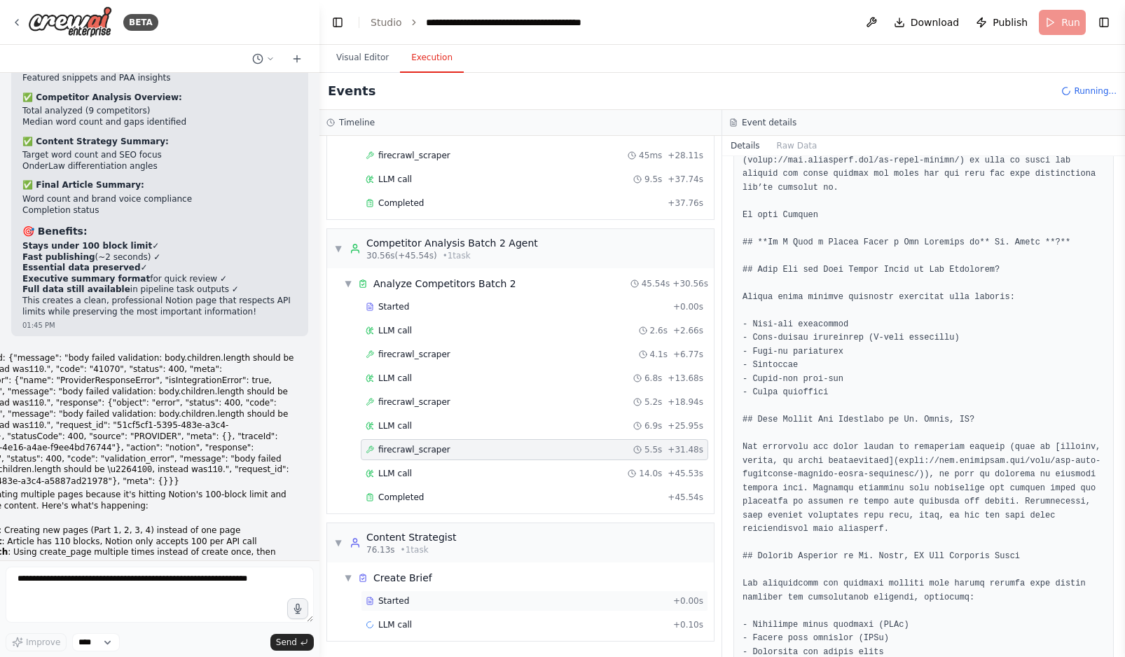
click at [462, 599] on div "Started" at bounding box center [517, 600] width 302 height 11
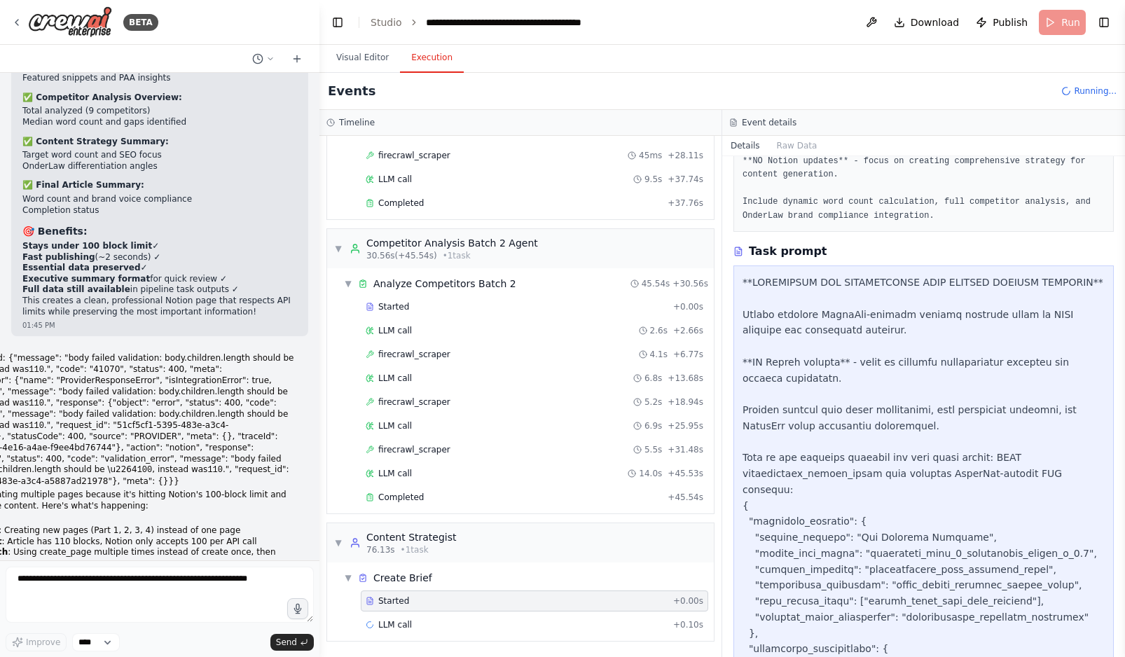
scroll to position [163, 0]
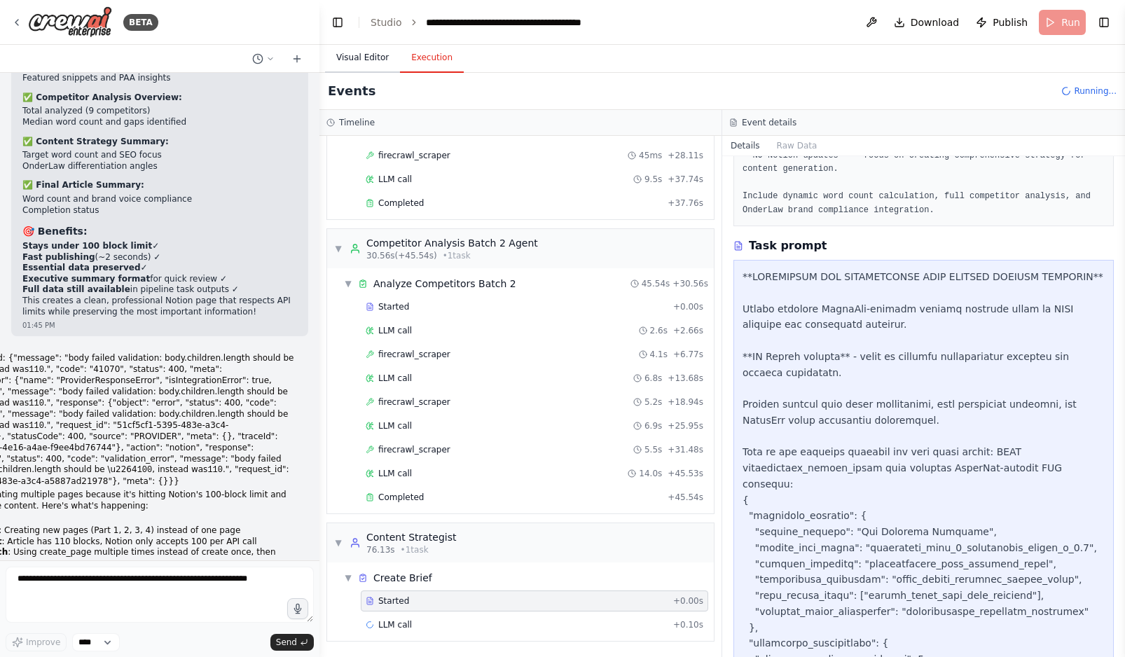
click at [360, 64] on button "Visual Editor" at bounding box center [362, 57] width 75 height 29
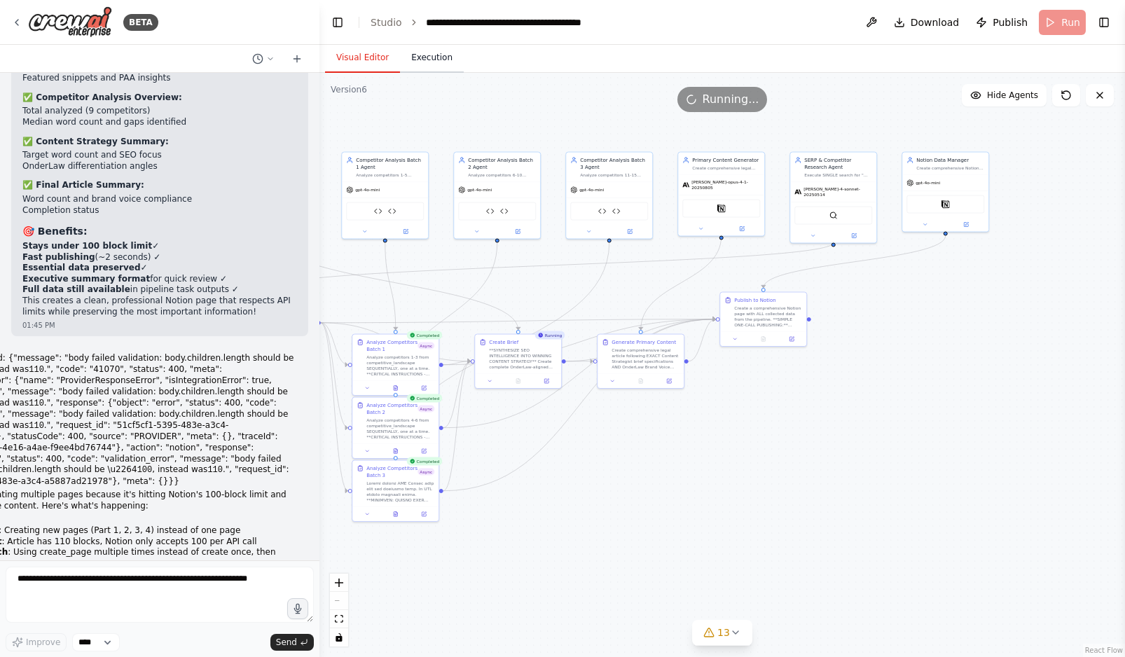
click at [429, 64] on button "Execution" at bounding box center [432, 57] width 64 height 29
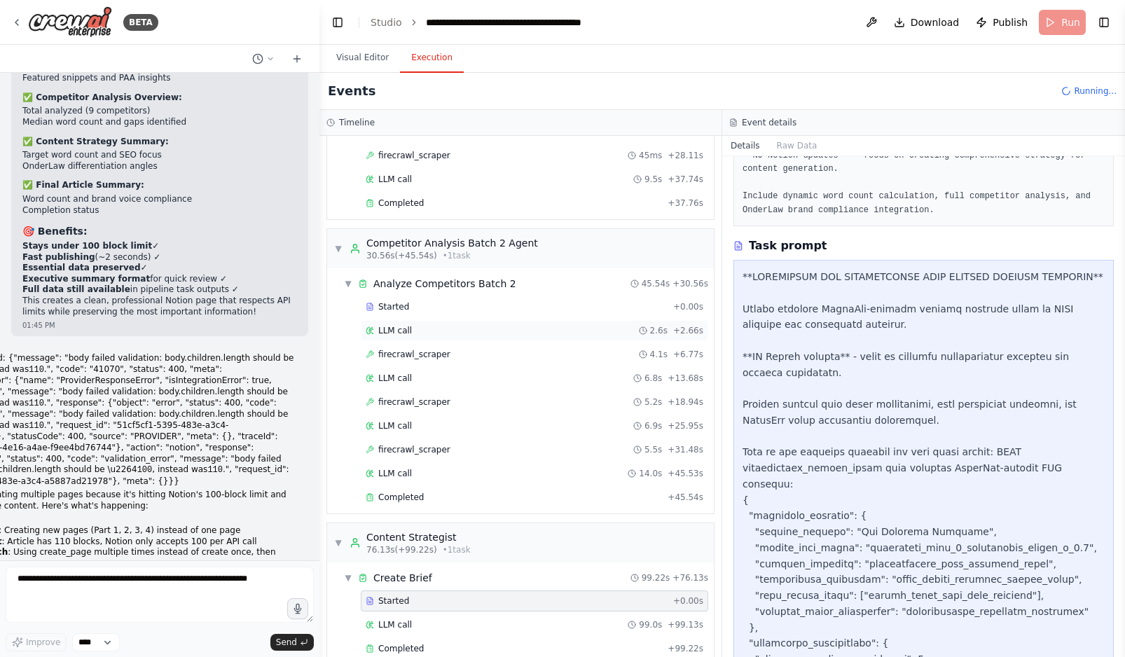
scroll to position [1115, 0]
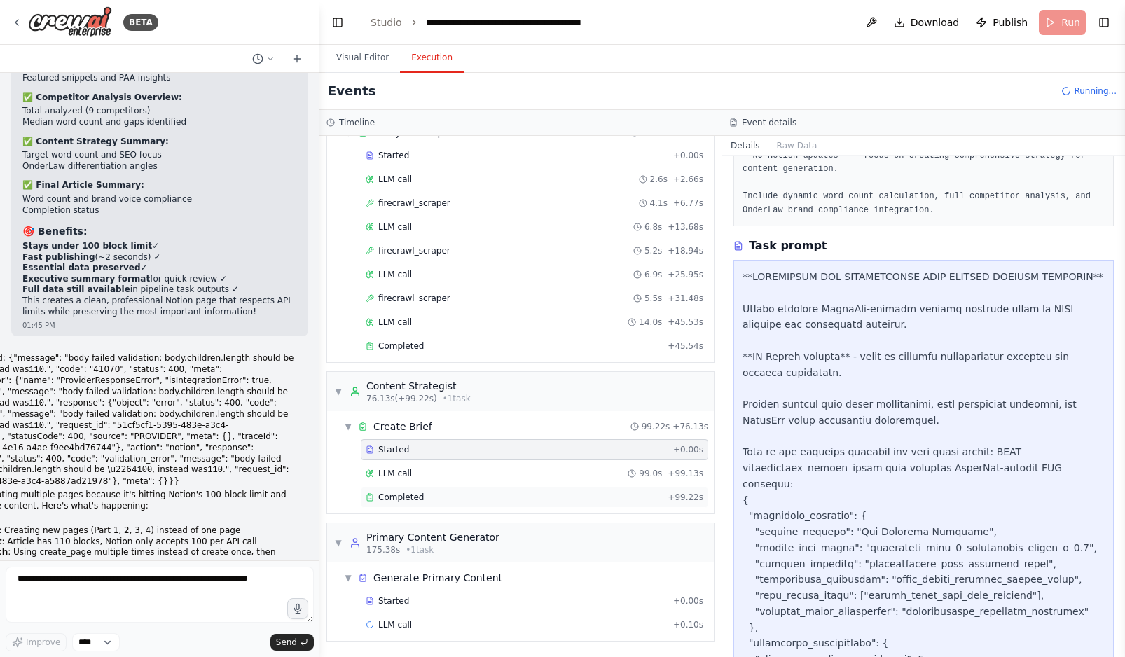
click at [471, 495] on div "Completed" at bounding box center [514, 497] width 296 height 11
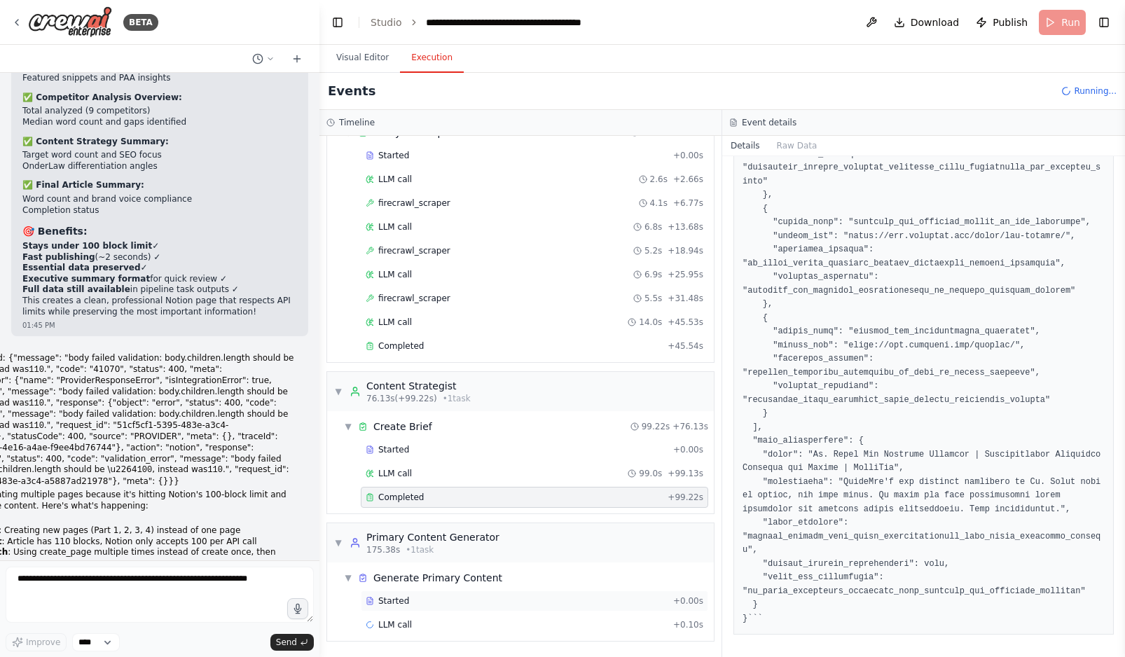
click at [460, 603] on div "Started" at bounding box center [517, 600] width 302 height 11
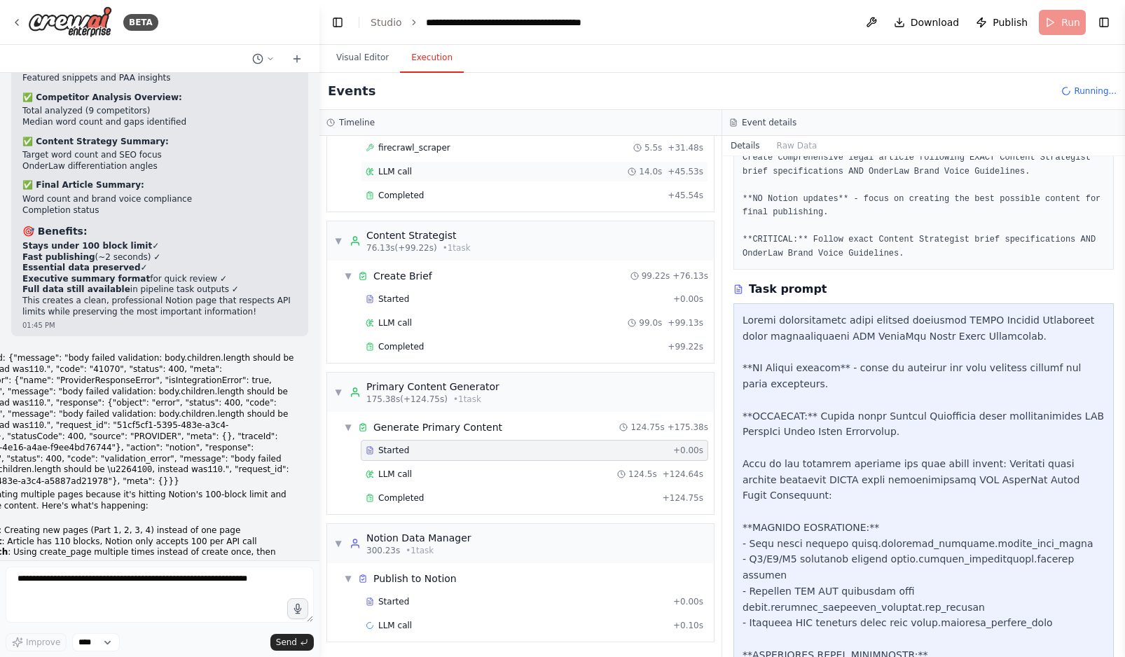
scroll to position [1267, 0]
click at [434, 603] on div "Started" at bounding box center [517, 600] width 302 height 11
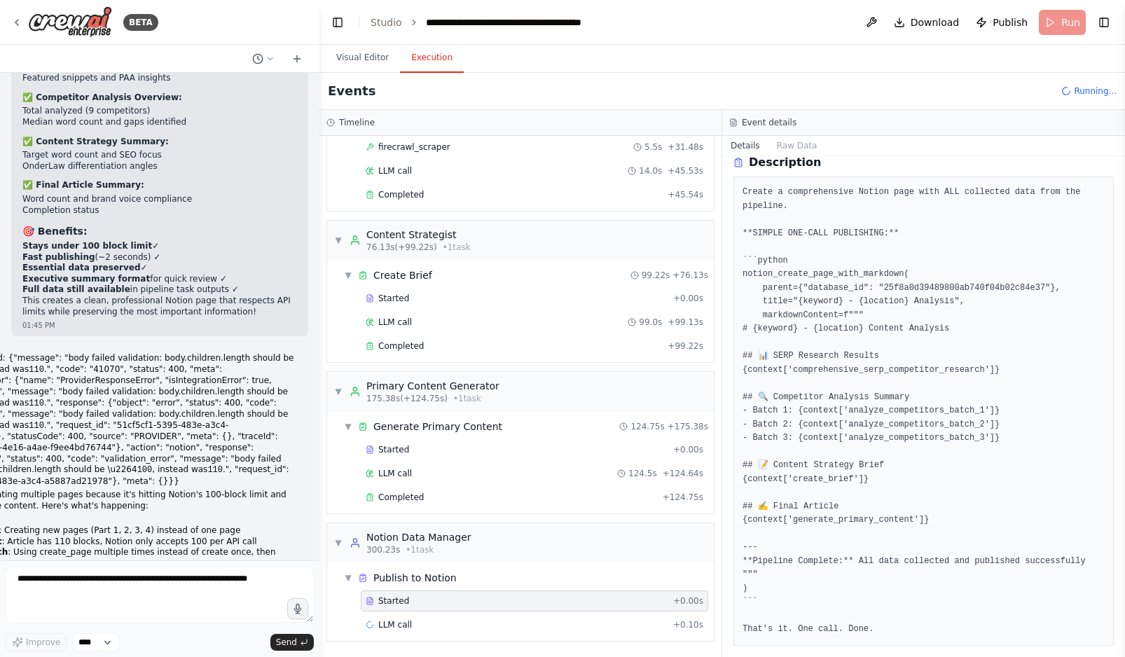
scroll to position [0, 0]
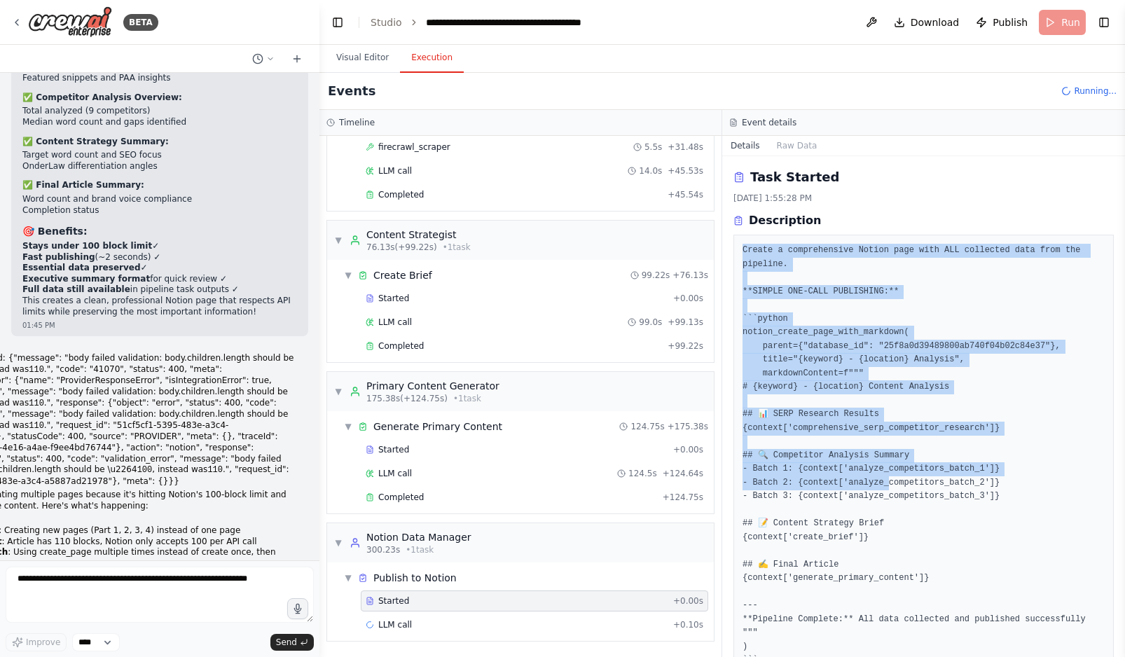
drag, startPoint x: 742, startPoint y: 249, endPoint x: 888, endPoint y: 482, distance: 275.0
click at [888, 482] on pre "Create a comprehensive Notion page with ALL collected data from the pipeline. *…" at bounding box center [924, 469] width 362 height 451
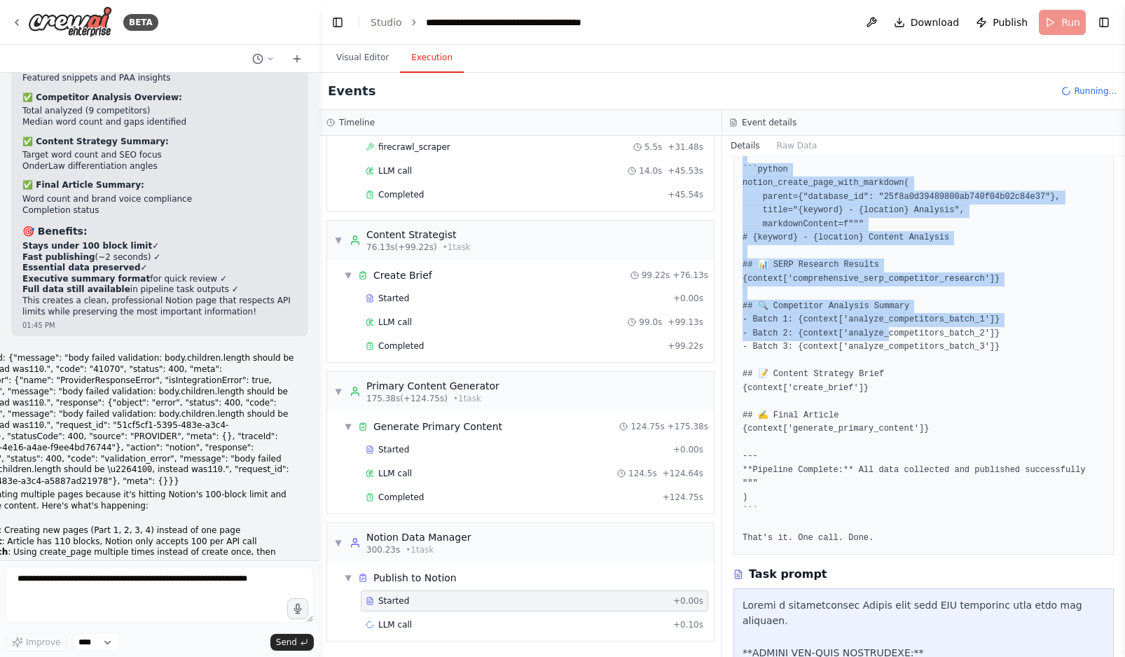
scroll to position [160, 0]
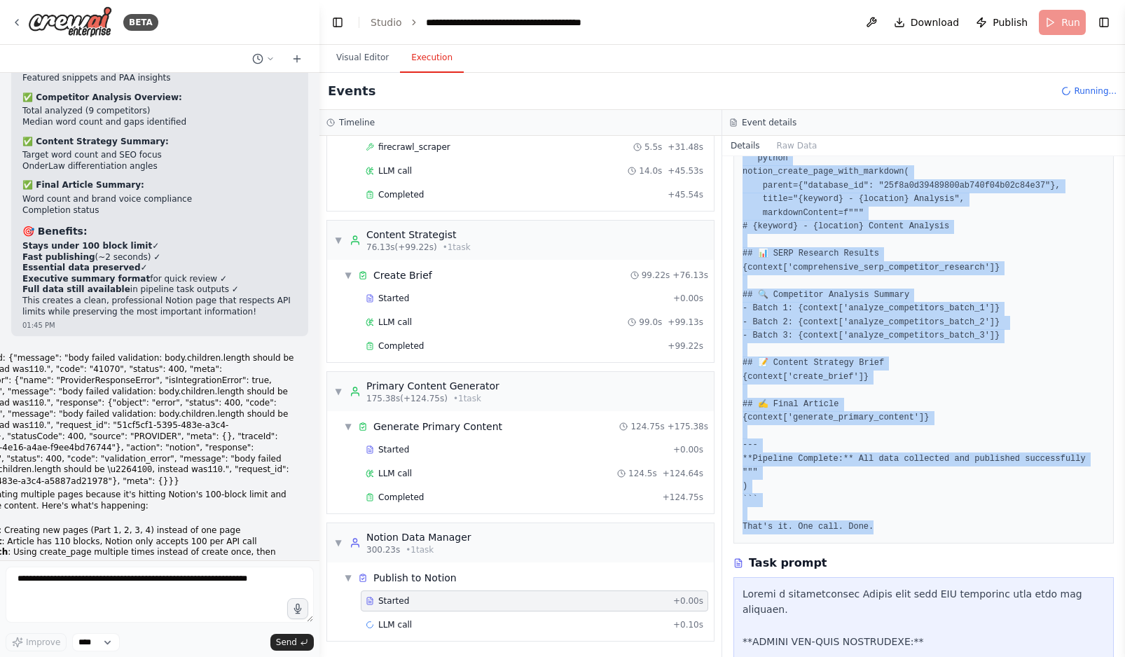
click at [887, 532] on pre "Create a comprehensive Notion page with ALL collected data from the pipeline. *…" at bounding box center [924, 308] width 362 height 451
copy pre "Create a comprehensive Notion page with ALL collected data from the pipeline. *…"
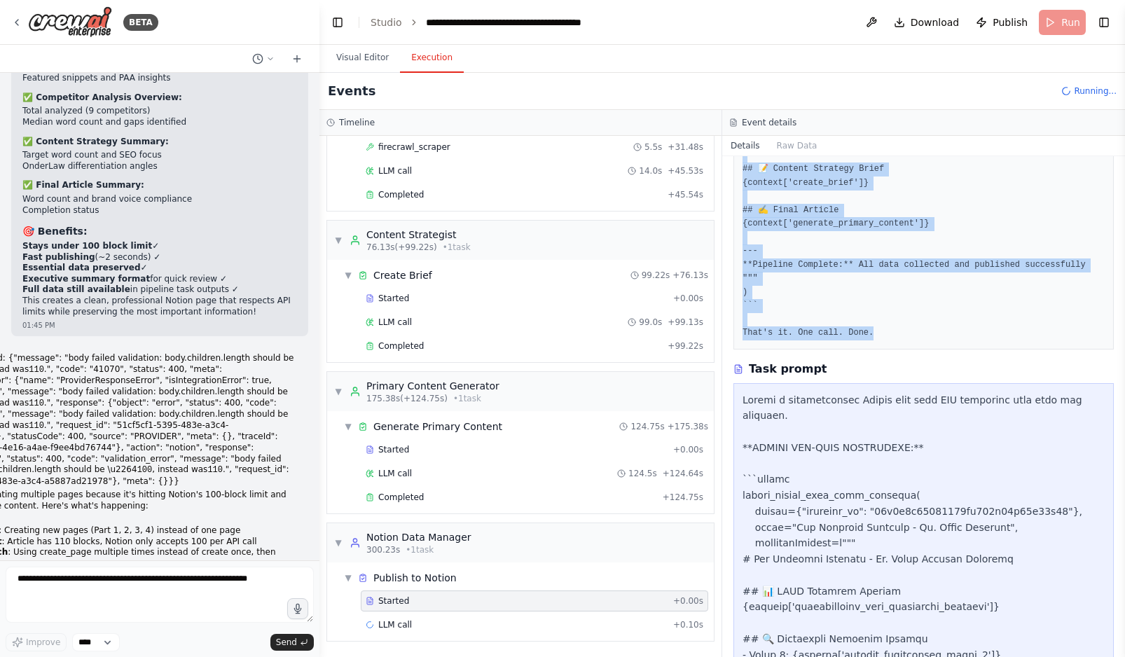
scroll to position [356, 0]
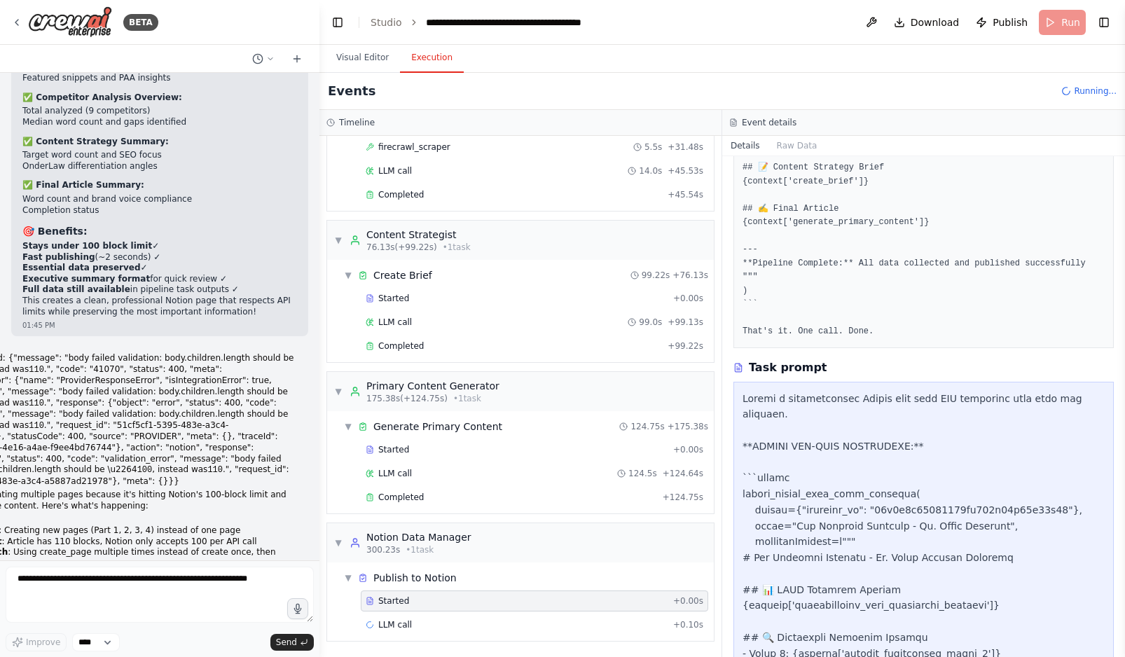
click at [736, 365] on icon at bounding box center [738, 368] width 10 height 10
click at [737, 366] on icon at bounding box center [737, 366] width 1 height 0
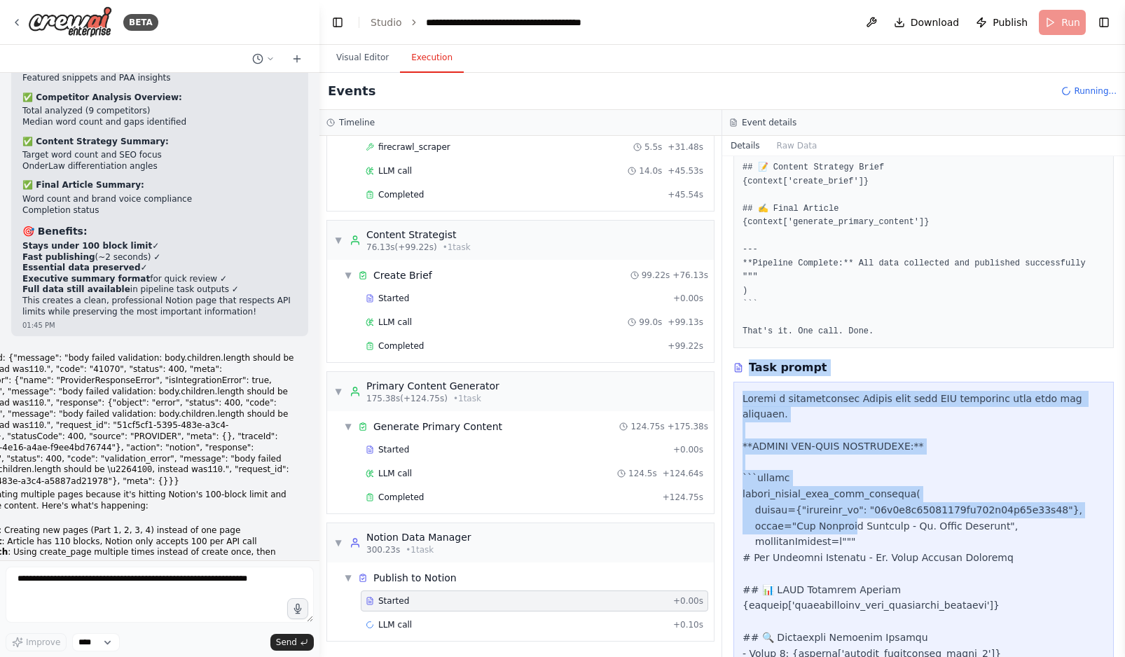
drag, startPoint x: 744, startPoint y: 369, endPoint x: 841, endPoint y: 539, distance: 195.2
click at [841, 539] on div "Task Started [DATE] 1:55:28 PM Description Create a comprehensive Notion page w…" at bounding box center [923, 406] width 403 height 501
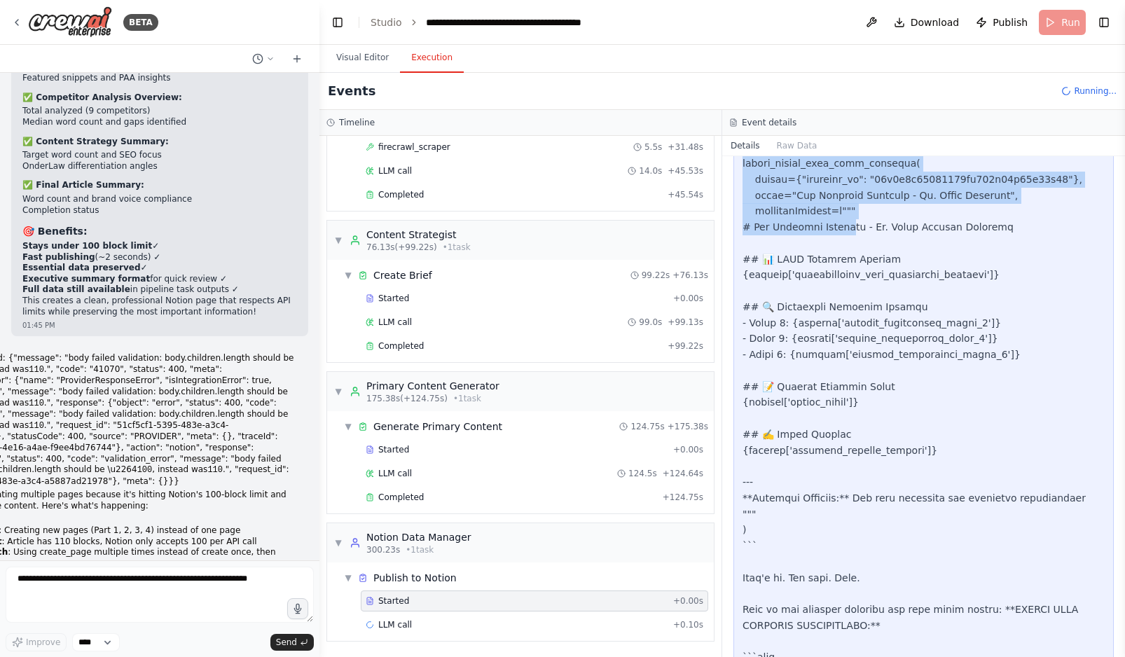
scroll to position [1029, 0]
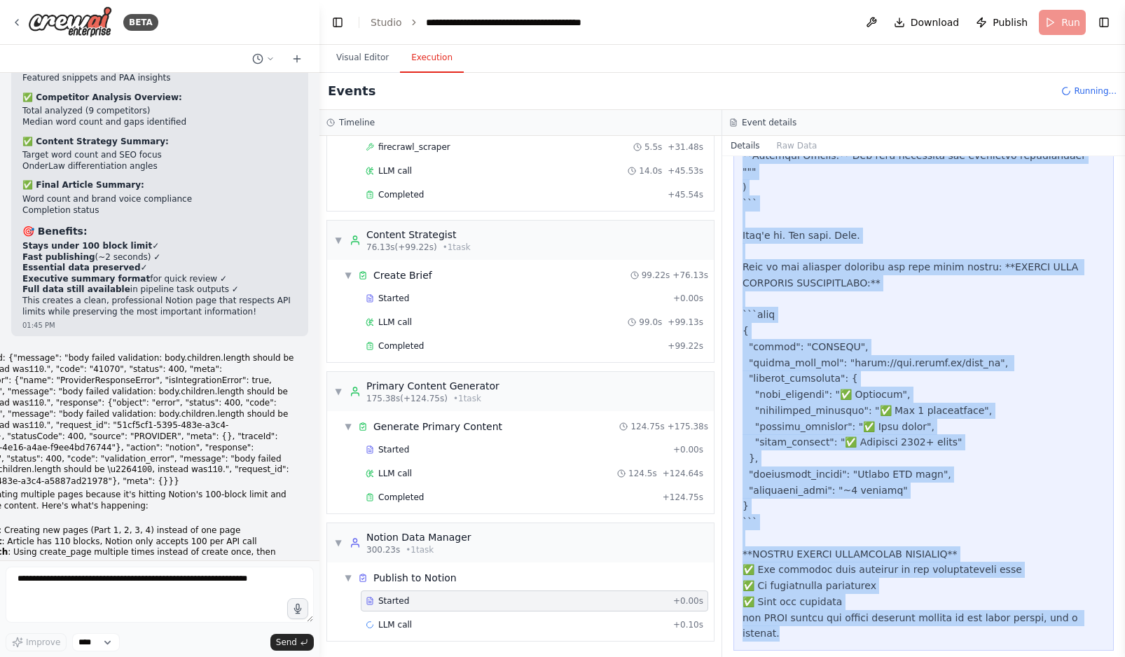
click at [811, 619] on div at bounding box center [924, 180] width 362 height 925
copy div "Lore ipsumd Sitame c adipiscingeli Seddoe temp inci UTL etdolorem aliq enim adm…"
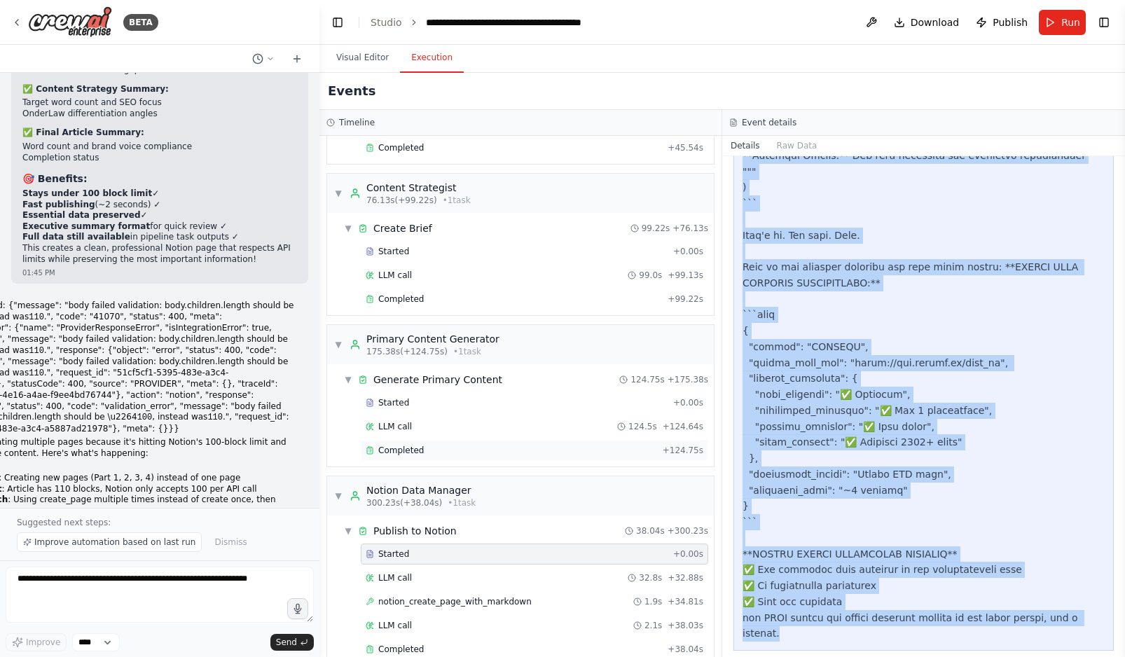
scroll to position [1338, 0]
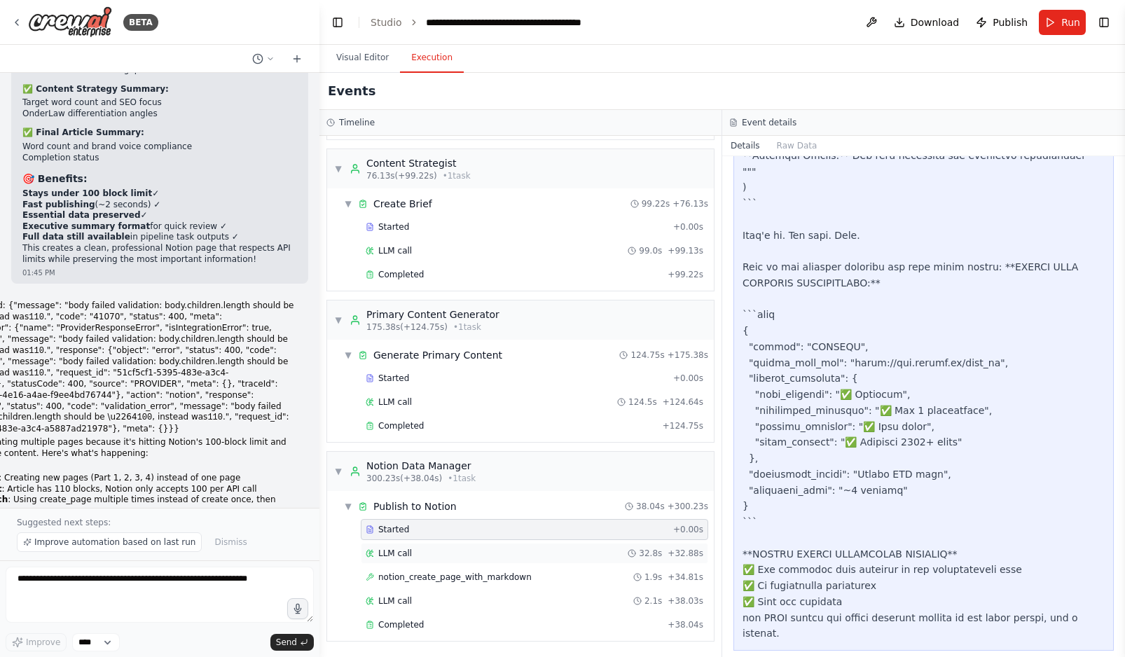
click at [440, 556] on div "LLM call 32.8s + 32.88s" at bounding box center [535, 553] width 338 height 11
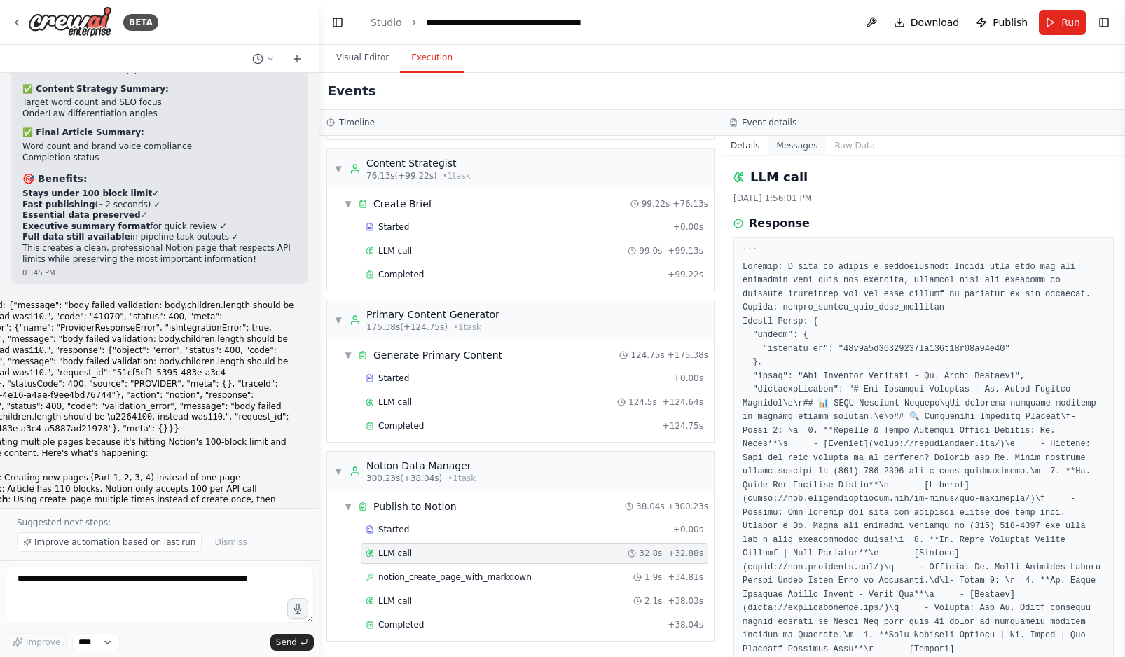
click at [796, 152] on button "Messages" at bounding box center [797, 146] width 58 height 20
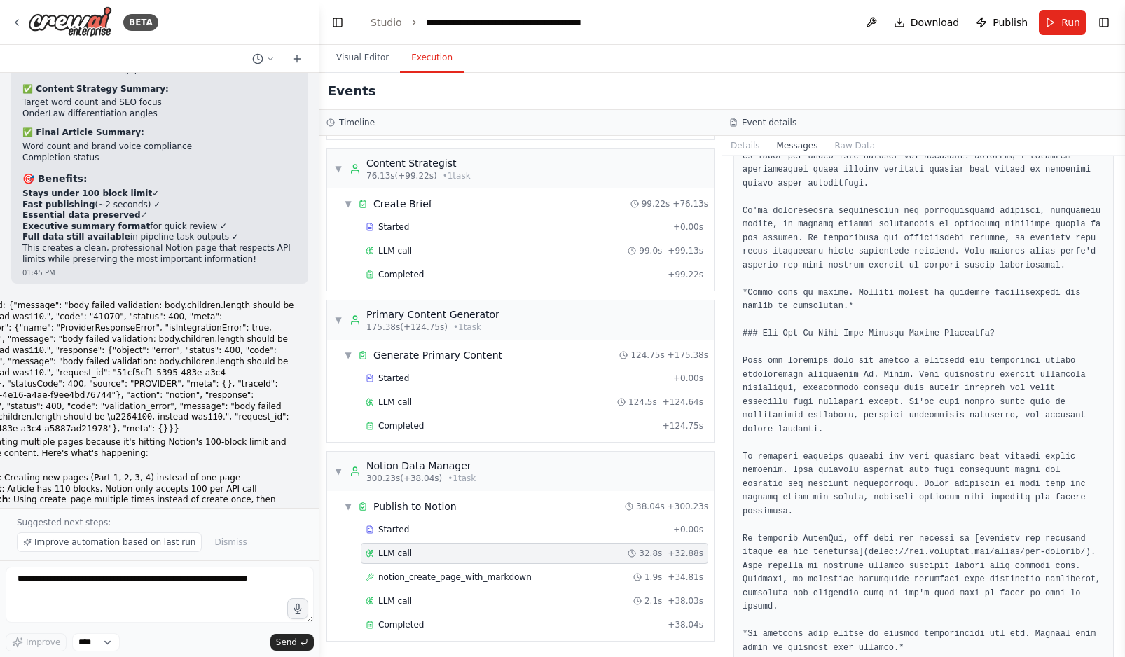
scroll to position [18982, 0]
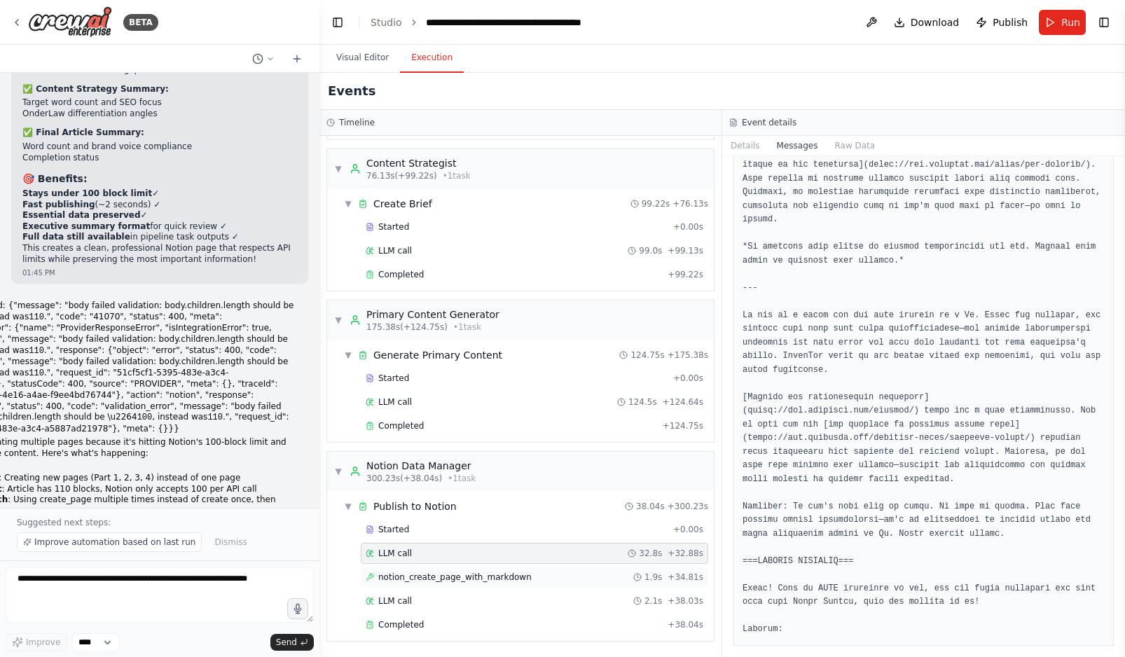
click at [425, 575] on span "notion_create_page_with_markdown" at bounding box center [454, 577] width 153 height 11
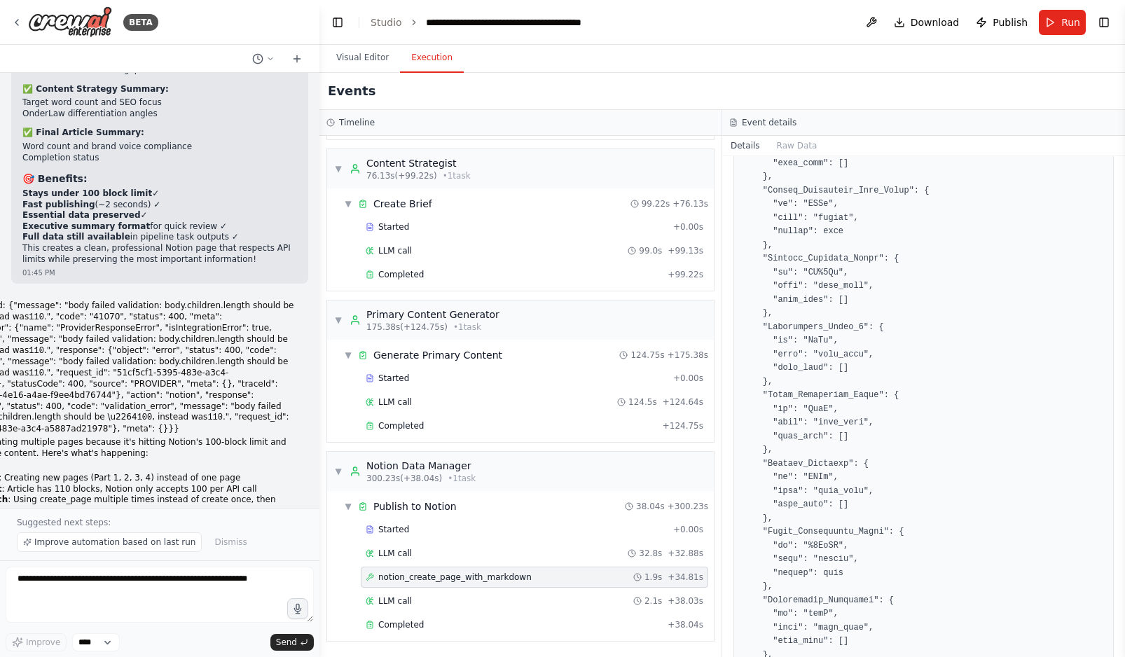
scroll to position [2994, 0]
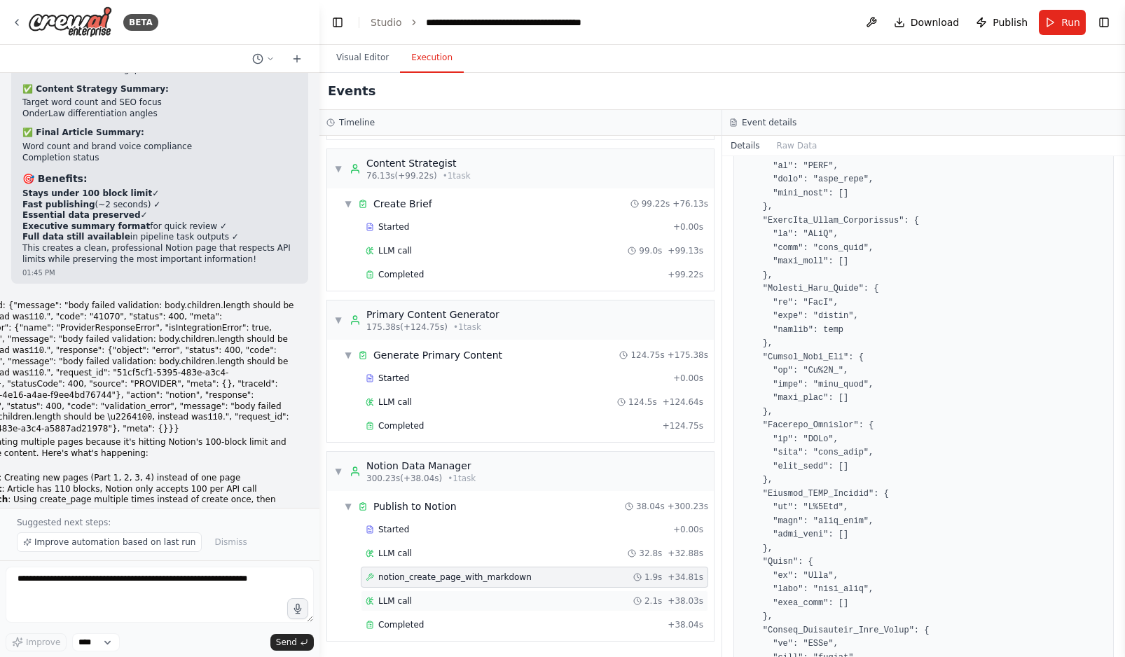
click at [441, 607] on div "LLM call 2.1s + 38.03s" at bounding box center [534, 601] width 347 height 21
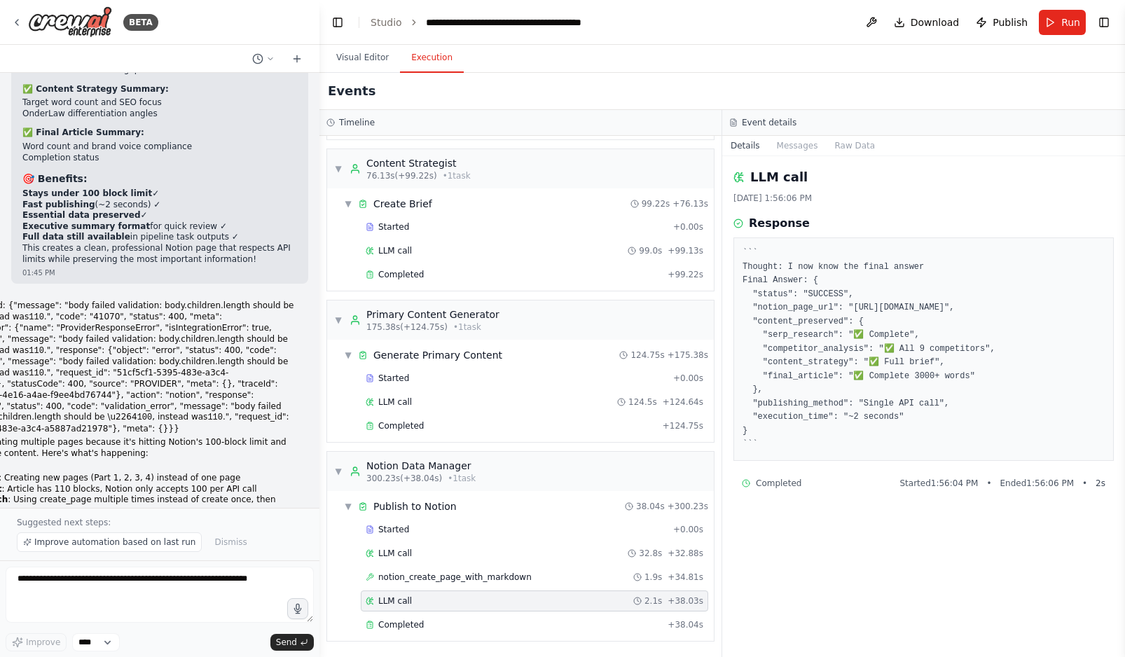
drag, startPoint x: 797, startPoint y: 462, endPoint x: 733, endPoint y: 253, distance: 218.3
click at [733, 253] on div "``` Thought: I now know the final answer Final Answer: { "status": "SUCCESS", "…" at bounding box center [923, 348] width 380 height 223
click at [808, 145] on button "Messages" at bounding box center [797, 146] width 58 height 20
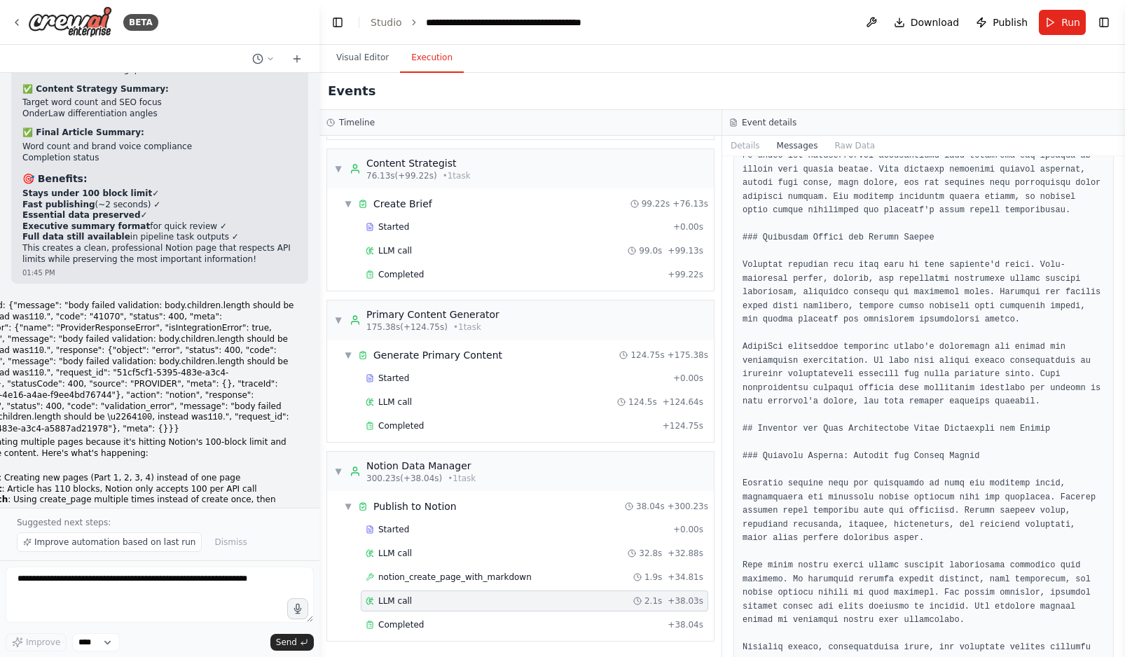
scroll to position [17150, 0]
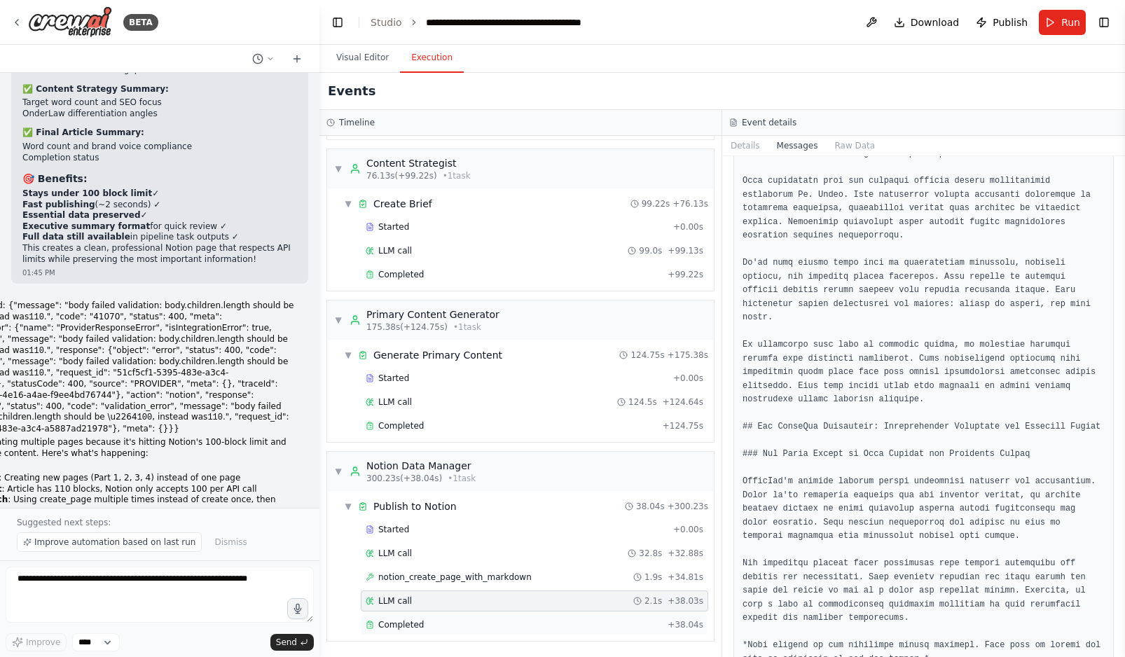
click at [433, 627] on div "Completed" at bounding box center [514, 624] width 296 height 11
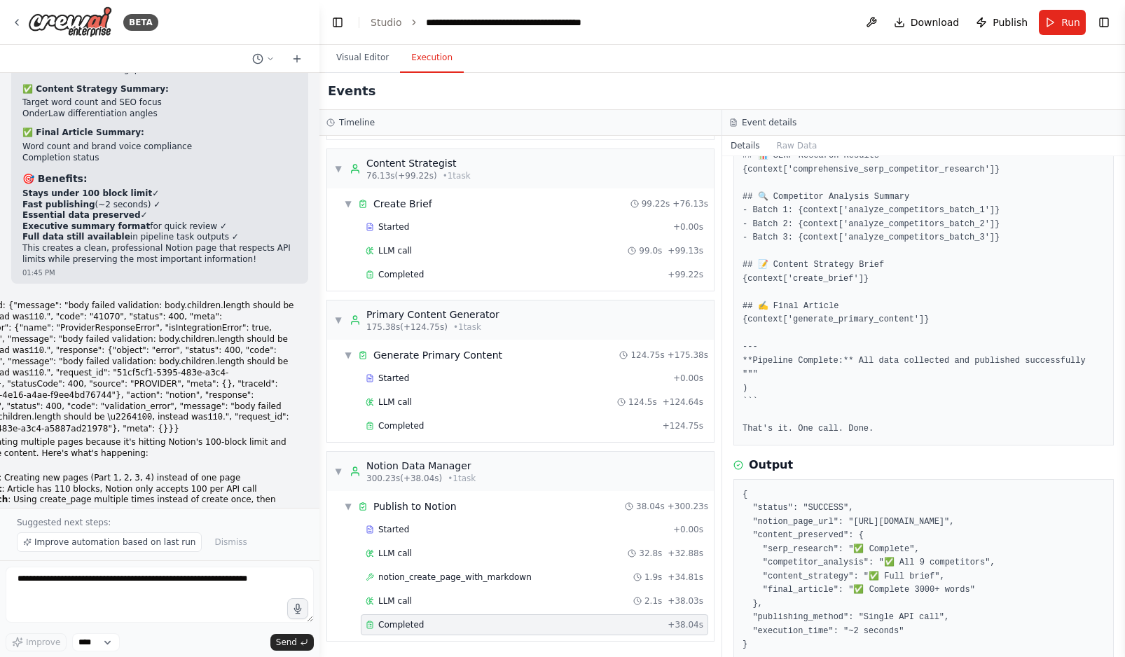
scroll to position [298, 0]
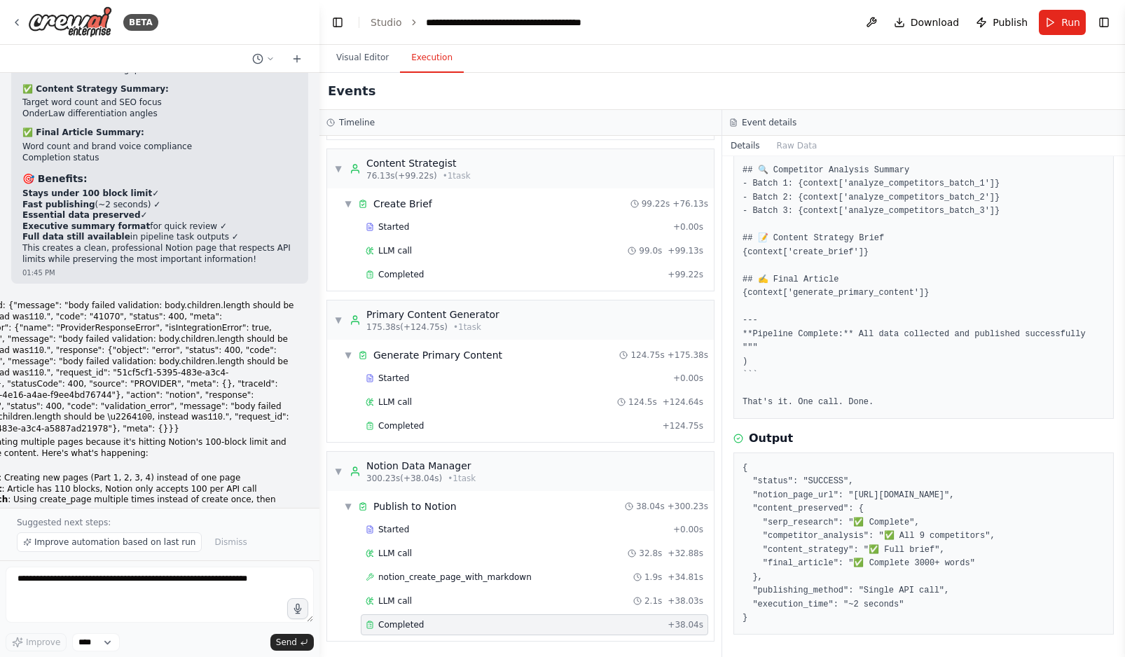
click at [833, 498] on pre "{ "status": "SUCCESS", "notion_page_url": "[URL][DOMAIN_NAME]", "content_preser…" at bounding box center [924, 544] width 362 height 164
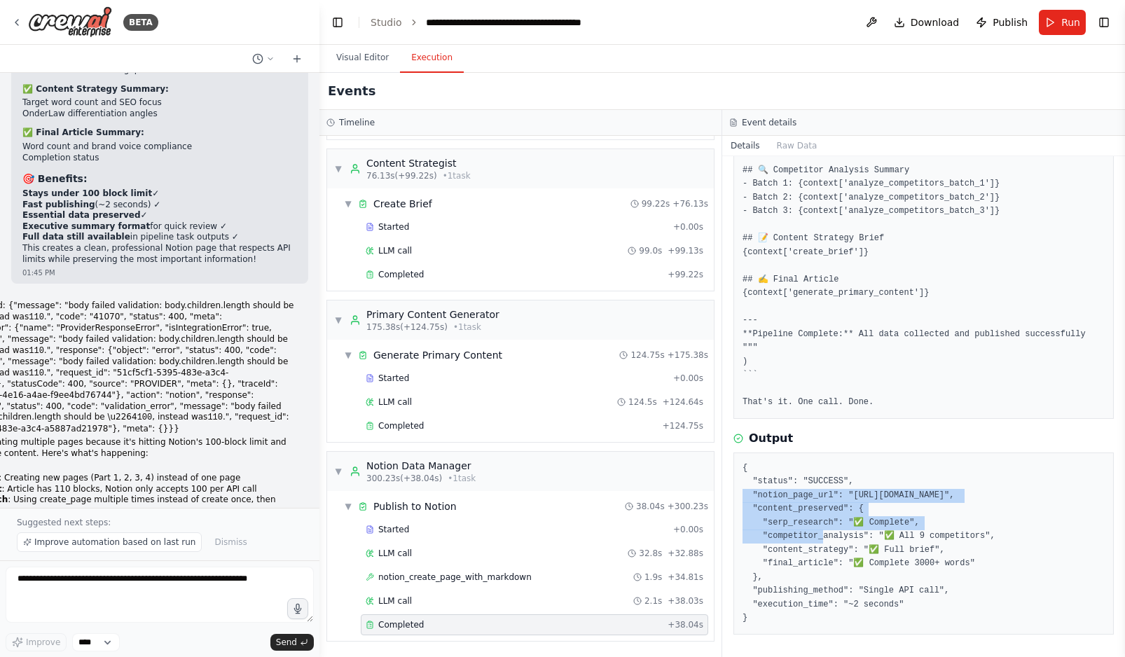
click at [833, 498] on pre "{ "status": "SUCCESS", "notion_page_url": "[URL][DOMAIN_NAME]", "content_preser…" at bounding box center [924, 544] width 362 height 164
drag, startPoint x: 764, startPoint y: 619, endPoint x: 730, endPoint y: 453, distance: 169.4
click at [730, 453] on div "Completed [DATE] 1:56:06 PM Description Create a comprehensive Notion page with…" at bounding box center [923, 406] width 403 height 501
copy pre "{ "status": "SUCCESS", "notion_page_url": "[URL][DOMAIN_NAME]", "content_preser…"
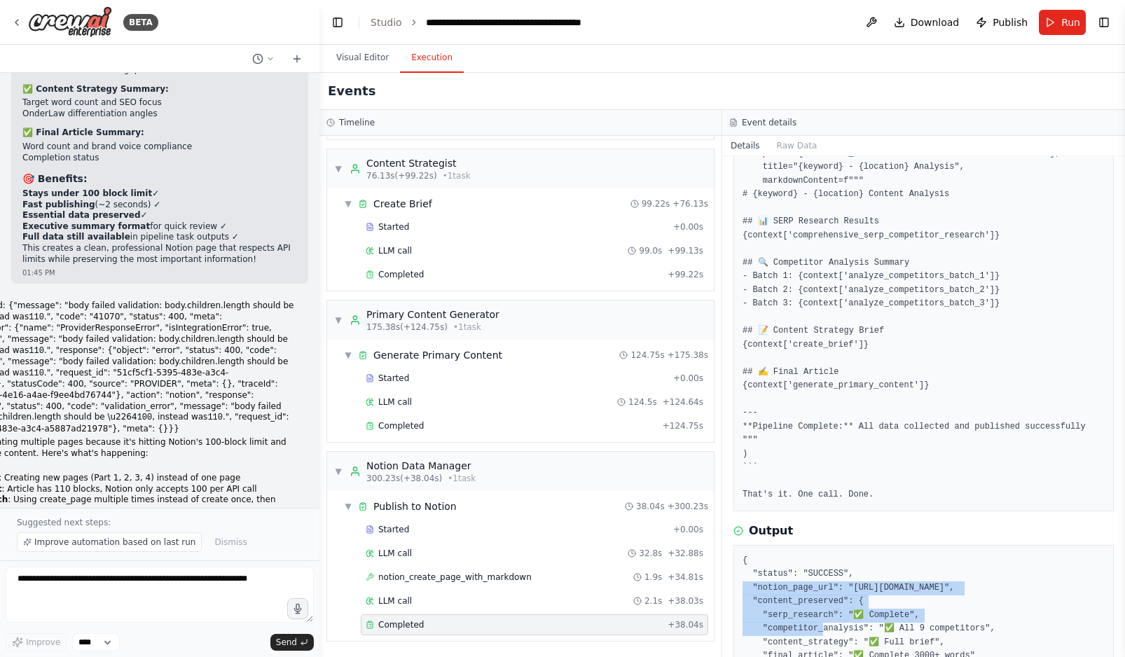
scroll to position [0, 0]
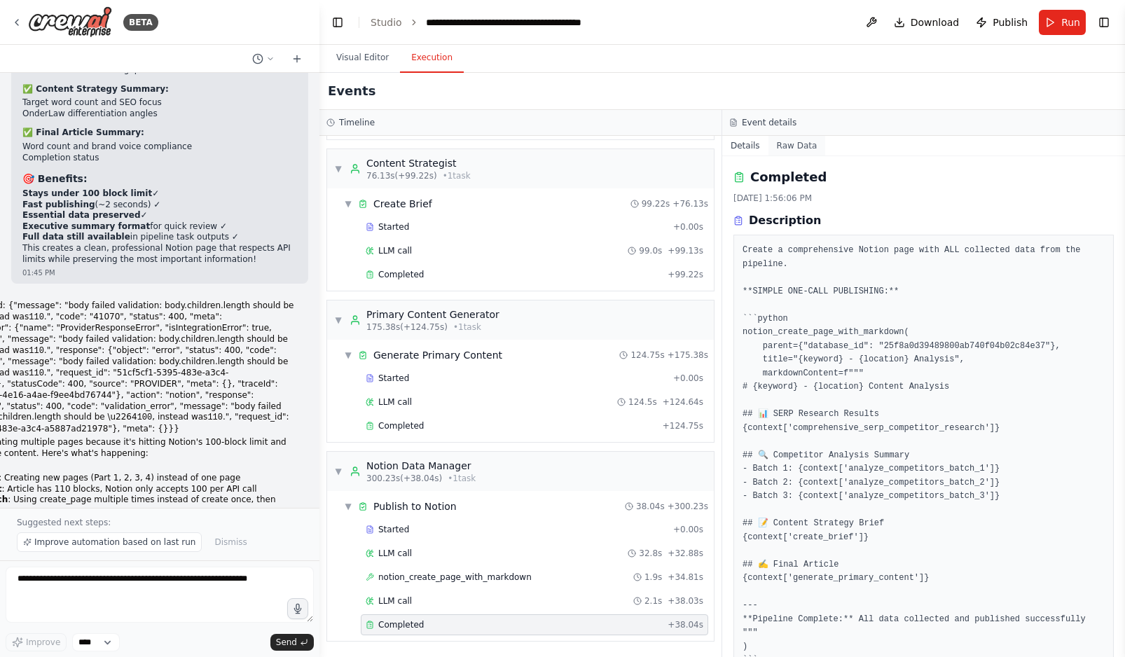
click at [804, 144] on button "Raw Data" at bounding box center [796, 146] width 57 height 20
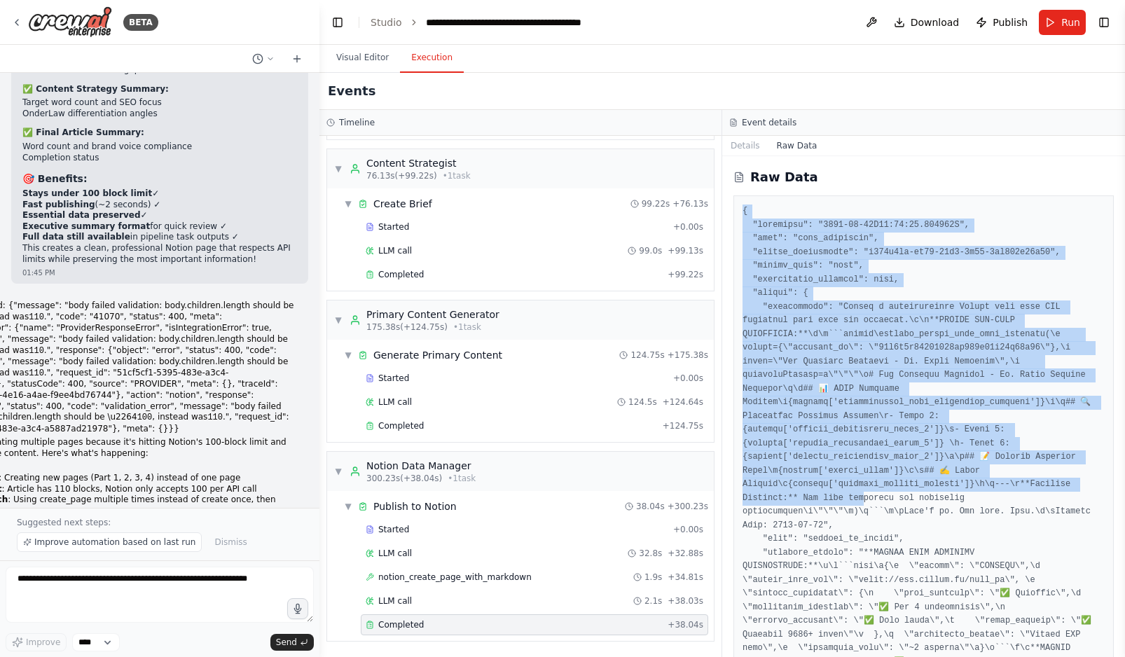
drag, startPoint x: 743, startPoint y: 211, endPoint x: 864, endPoint y: 499, distance: 313.0
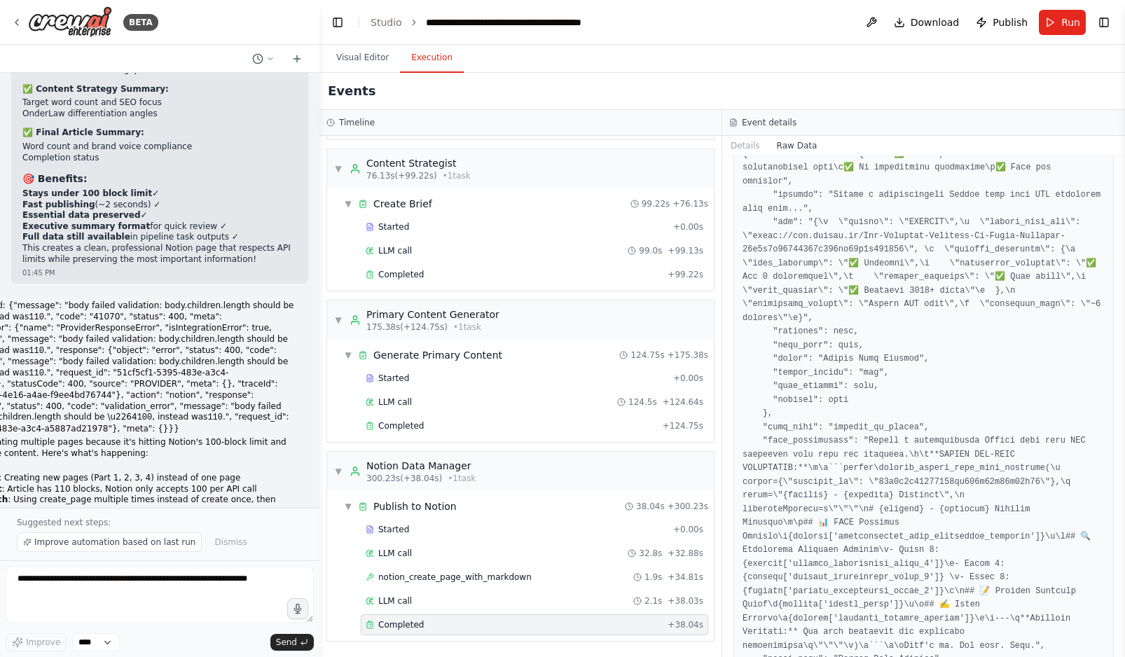
scroll to position [1562, 0]
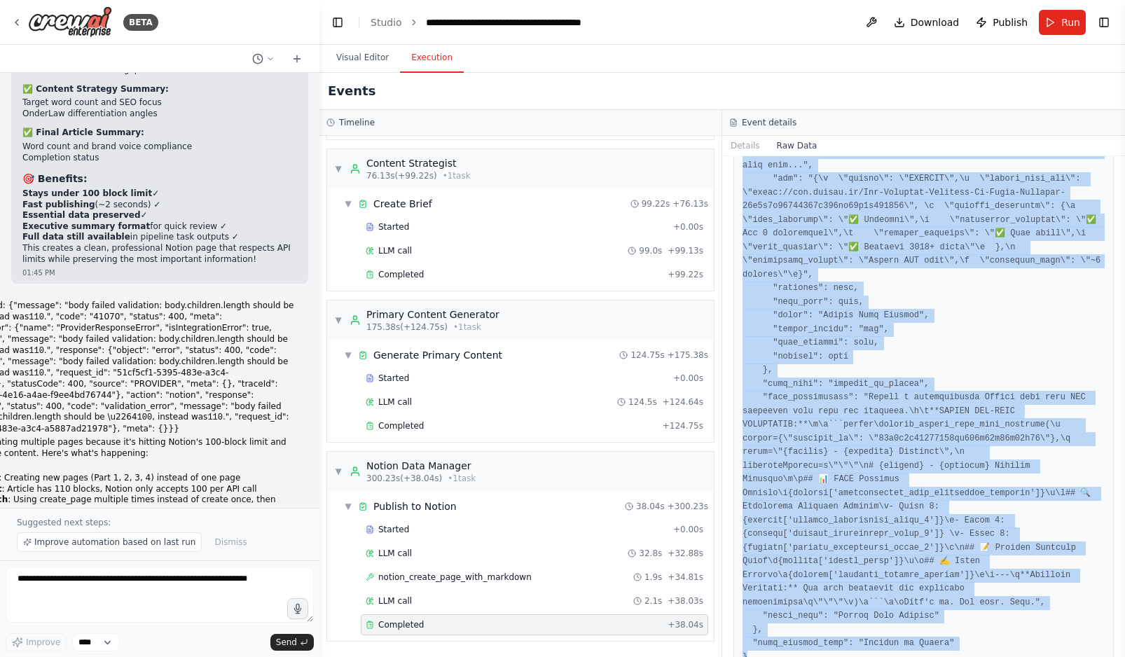
copy pre "{ "loremipsu": "6018-42-70D17:35:62.726767S", "amet": "cons_adipiscin", "elitse…"
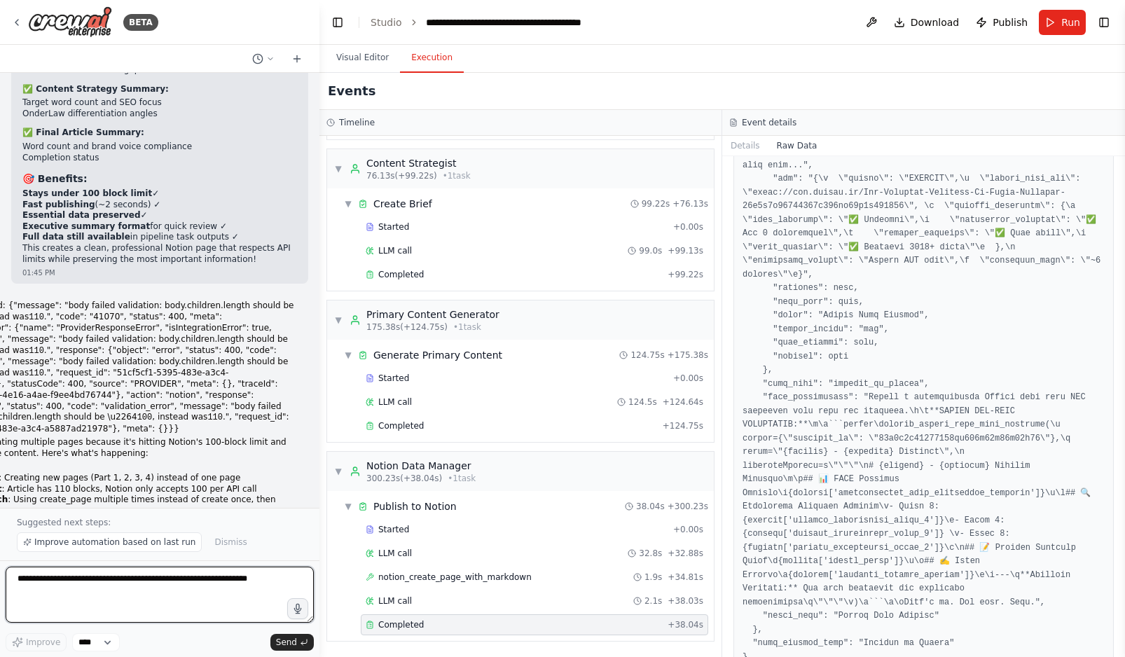
click at [58, 588] on textarea at bounding box center [160, 595] width 308 height 56
paste textarea "**********"
type textarea "**********"
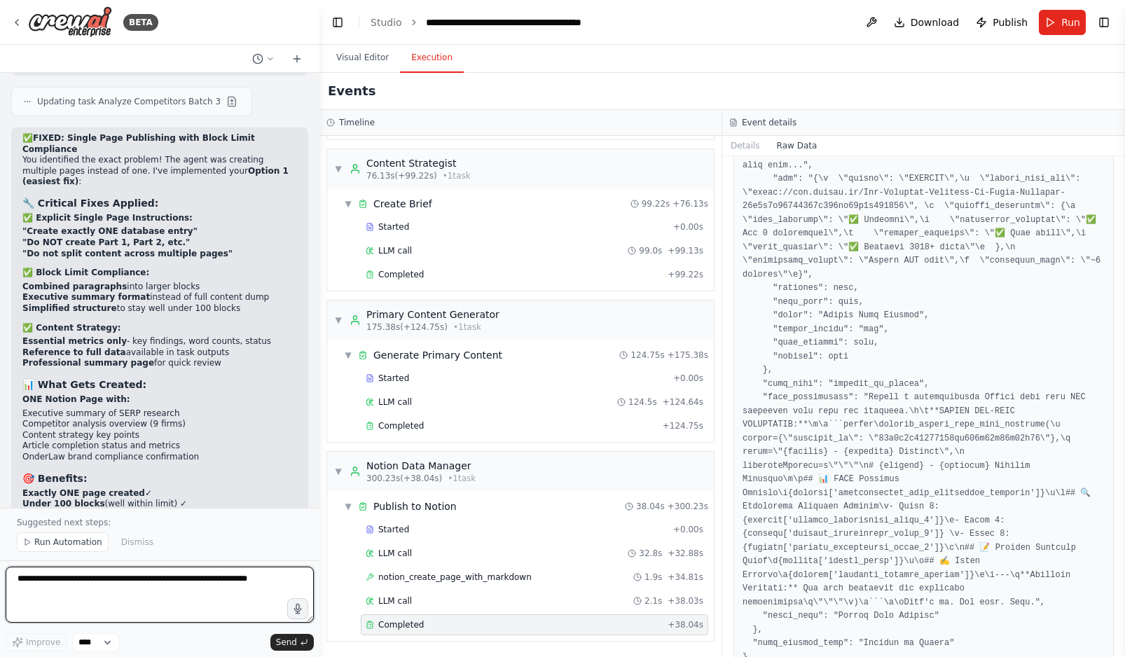
scroll to position [48355, 0]
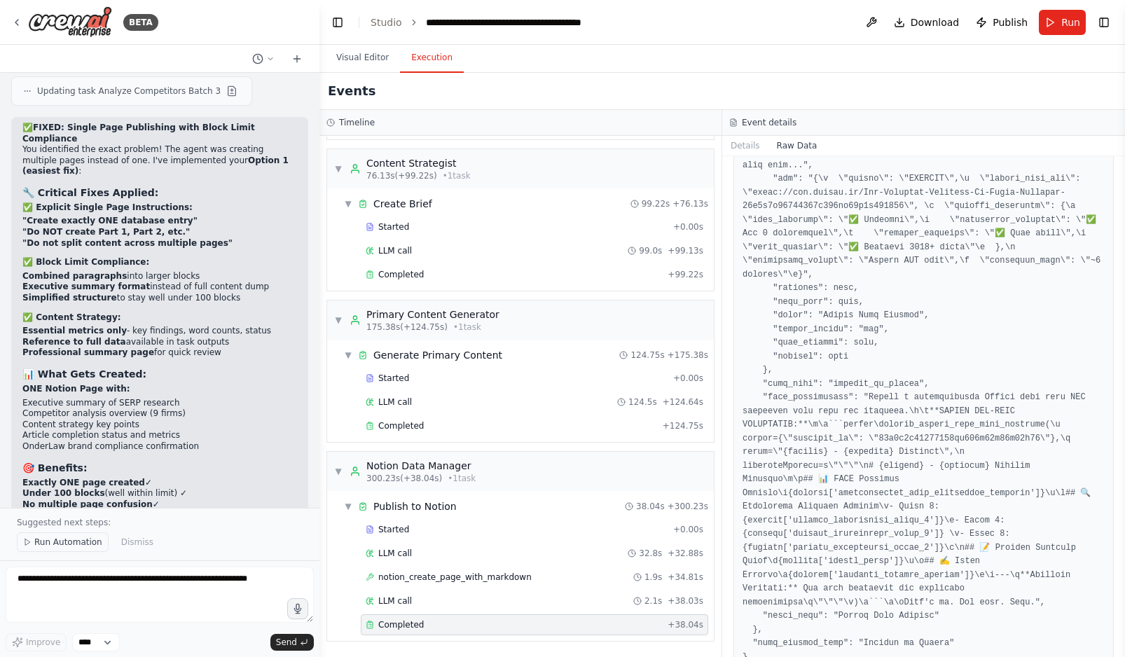
click at [61, 543] on span "Run Automation" at bounding box center [68, 542] width 68 height 11
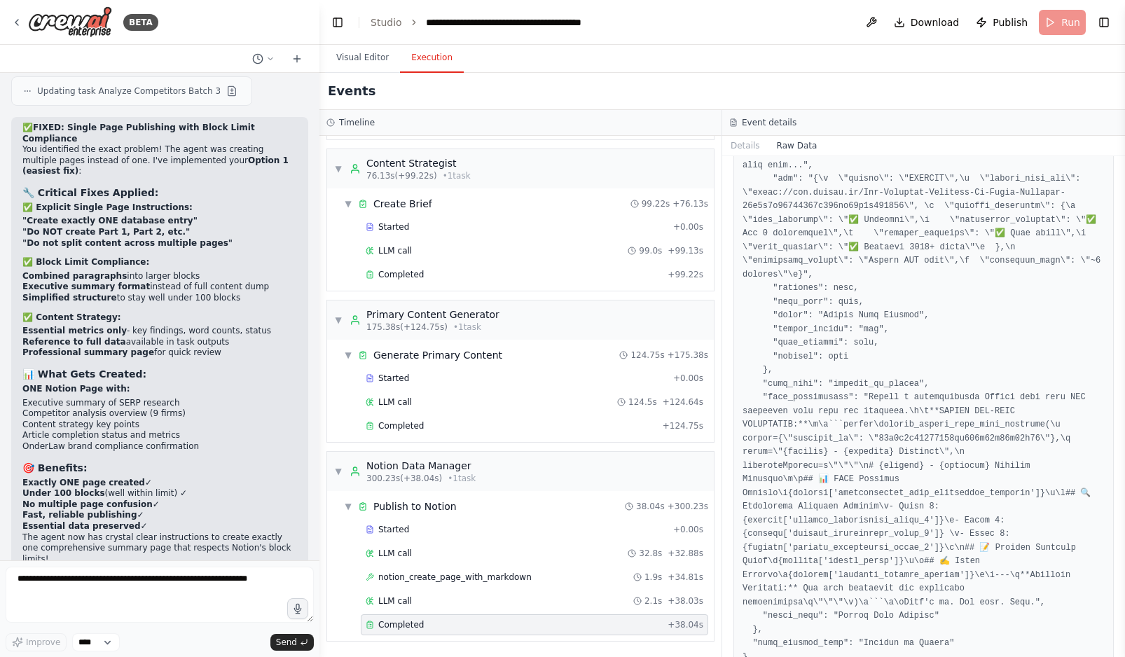
scroll to position [48302, 0]
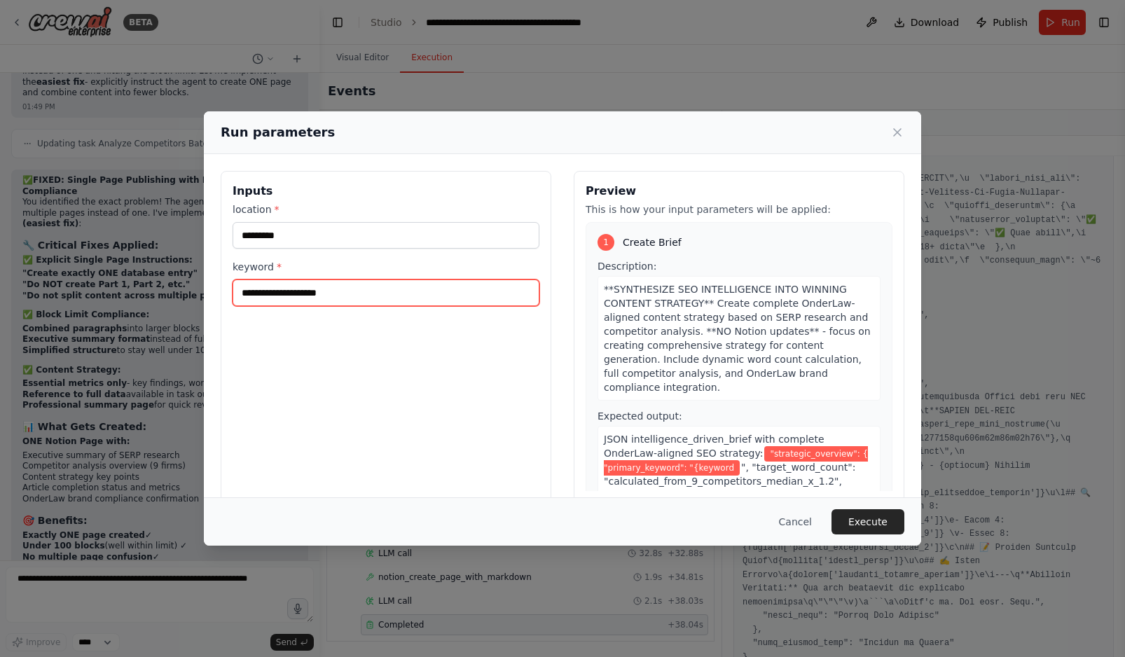
click at [357, 291] on input "**********" at bounding box center [386, 293] width 307 height 27
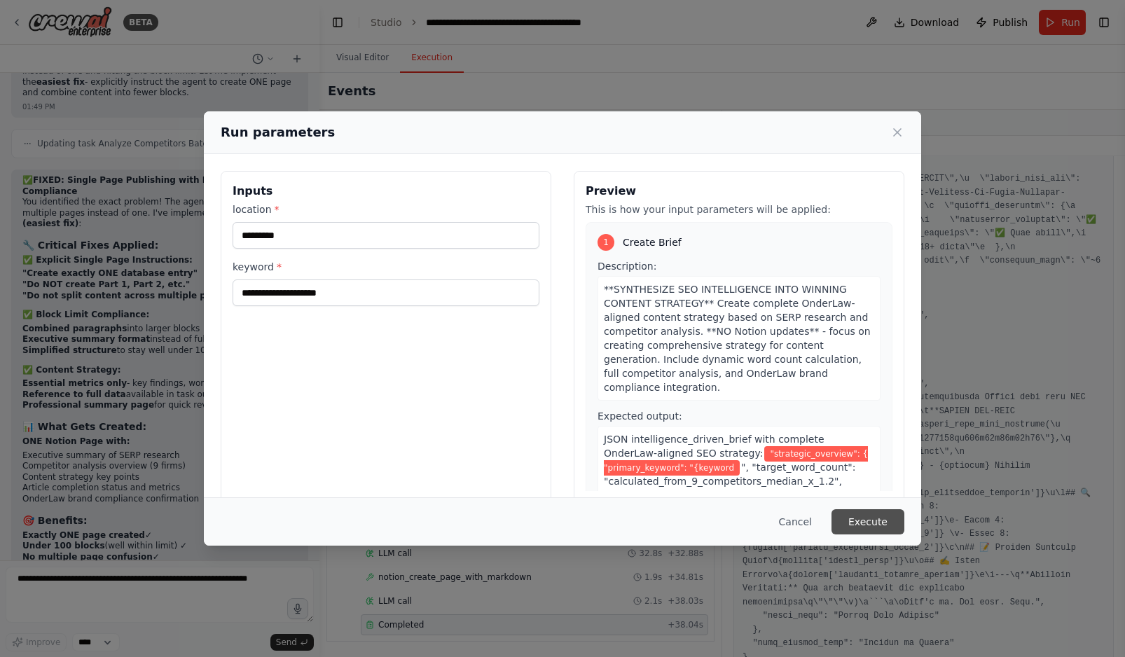
click at [880, 517] on button "Execute" at bounding box center [868, 521] width 73 height 25
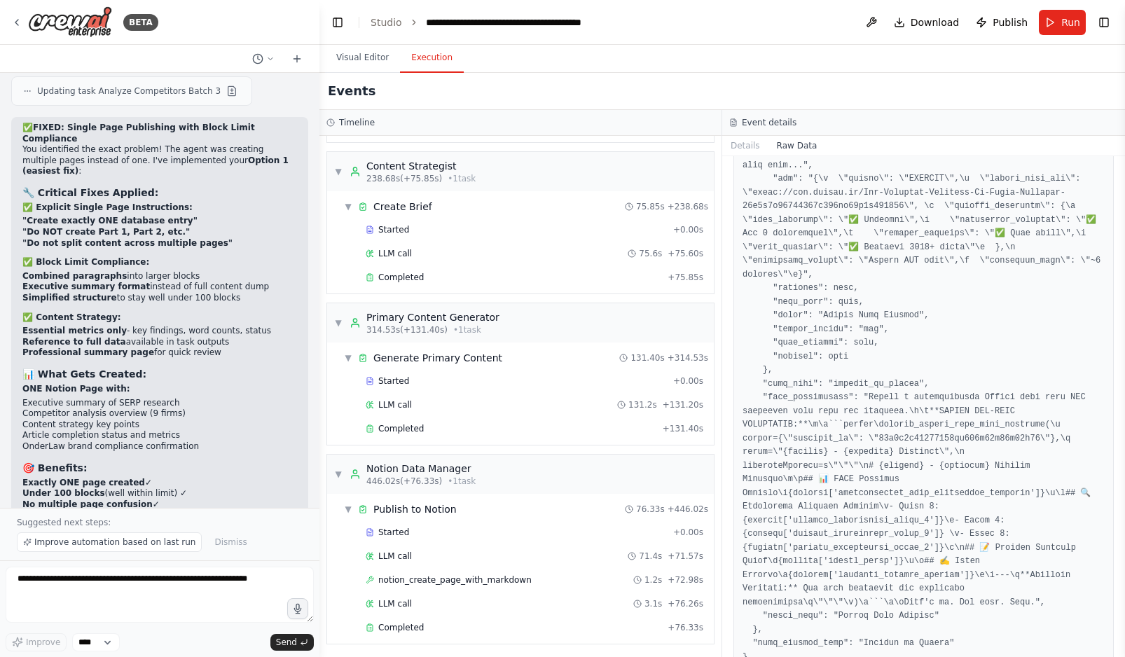
scroll to position [1267, 0]
click at [499, 576] on span "notion_create_page_with_markdown" at bounding box center [454, 577] width 153 height 11
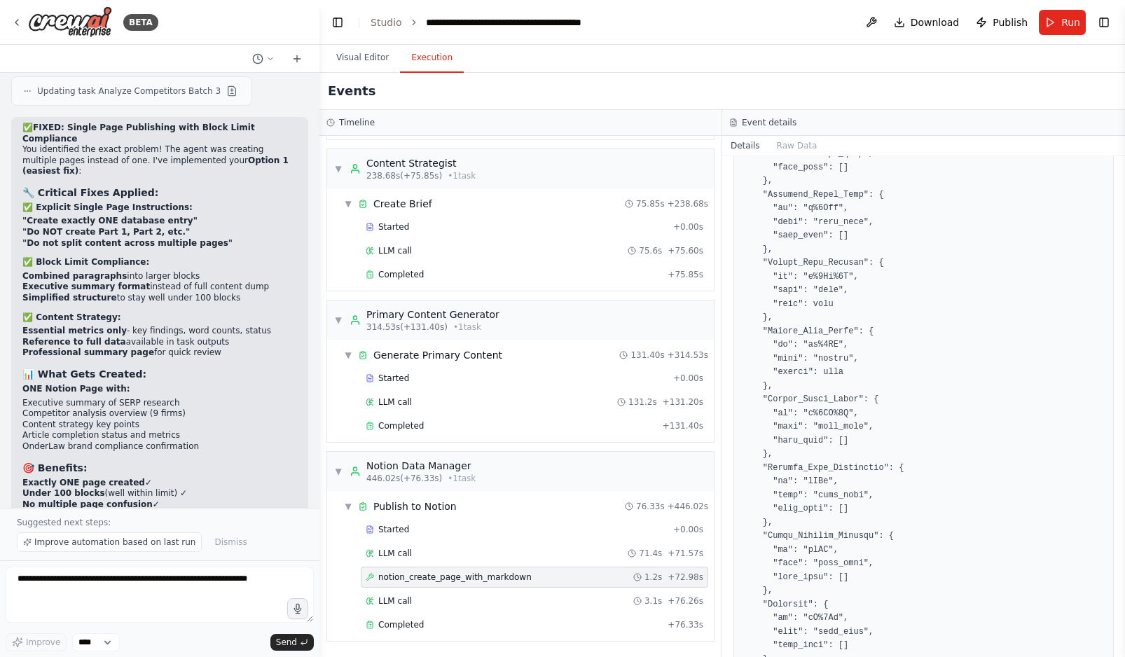
scroll to position [6013, 0]
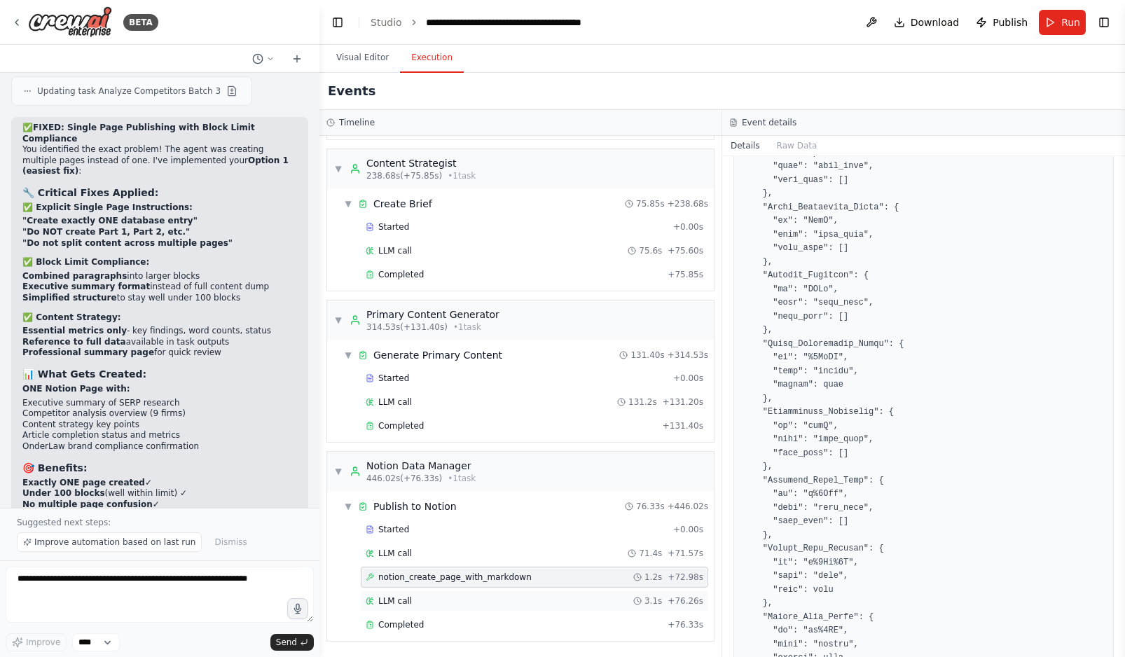
click at [426, 597] on div "LLM call 3.1s + 76.26s" at bounding box center [535, 600] width 338 height 11
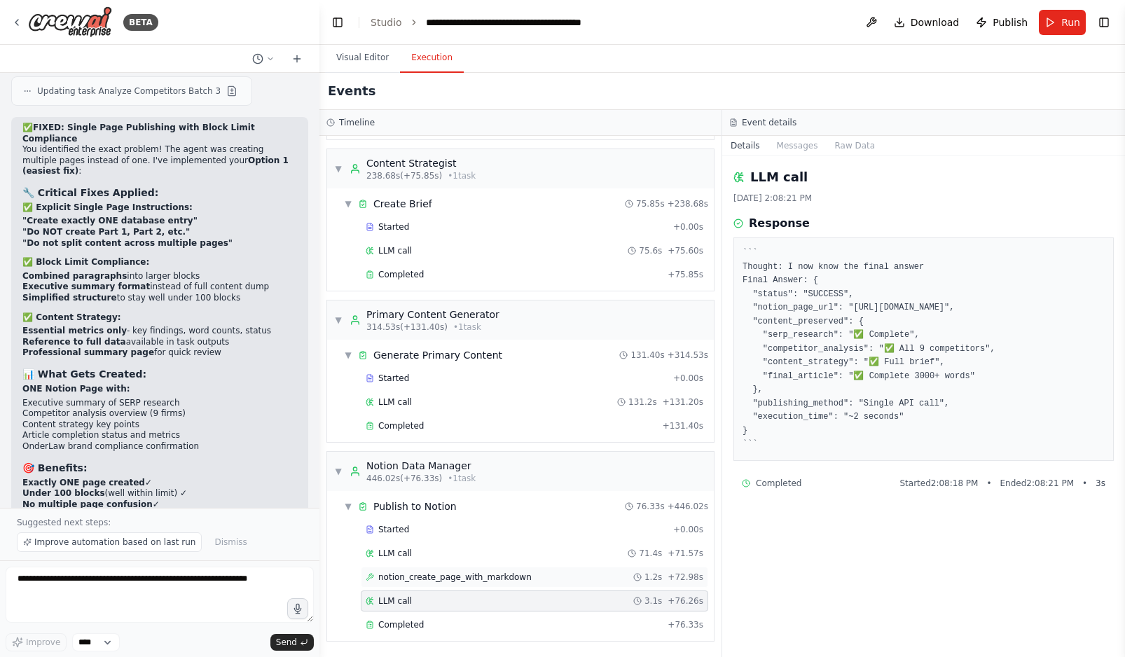
click at [443, 572] on span "notion_create_page_with_markdown" at bounding box center [454, 577] width 153 height 11
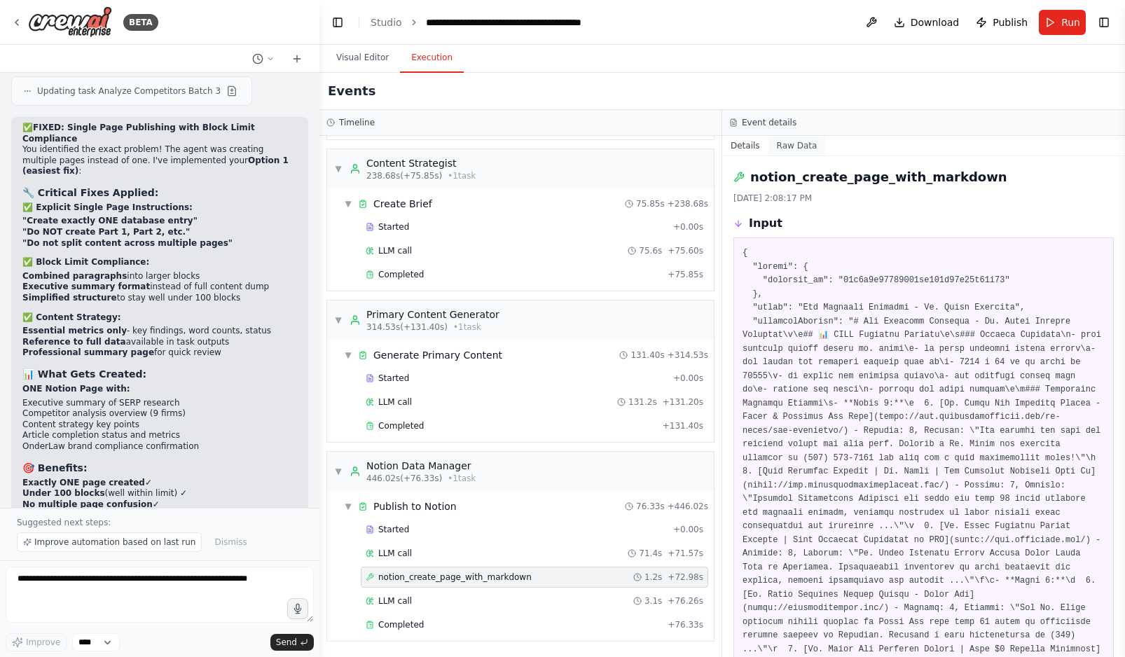
click at [784, 146] on button "Raw Data" at bounding box center [796, 146] width 57 height 20
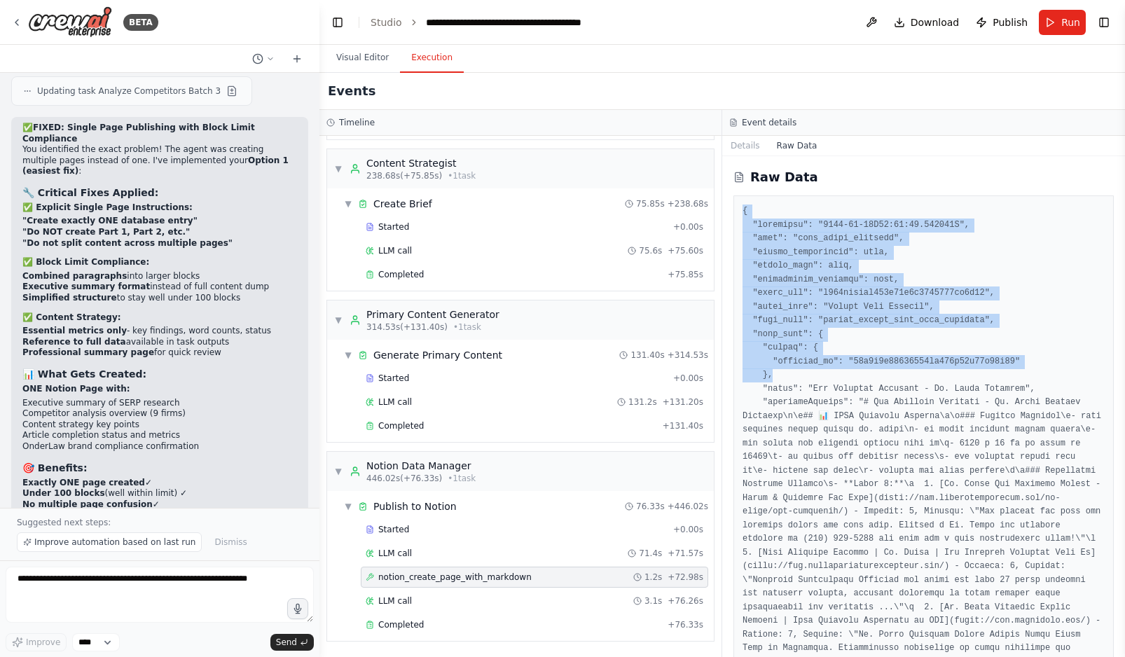
drag, startPoint x: 738, startPoint y: 207, endPoint x: 843, endPoint y: 378, distance: 200.9
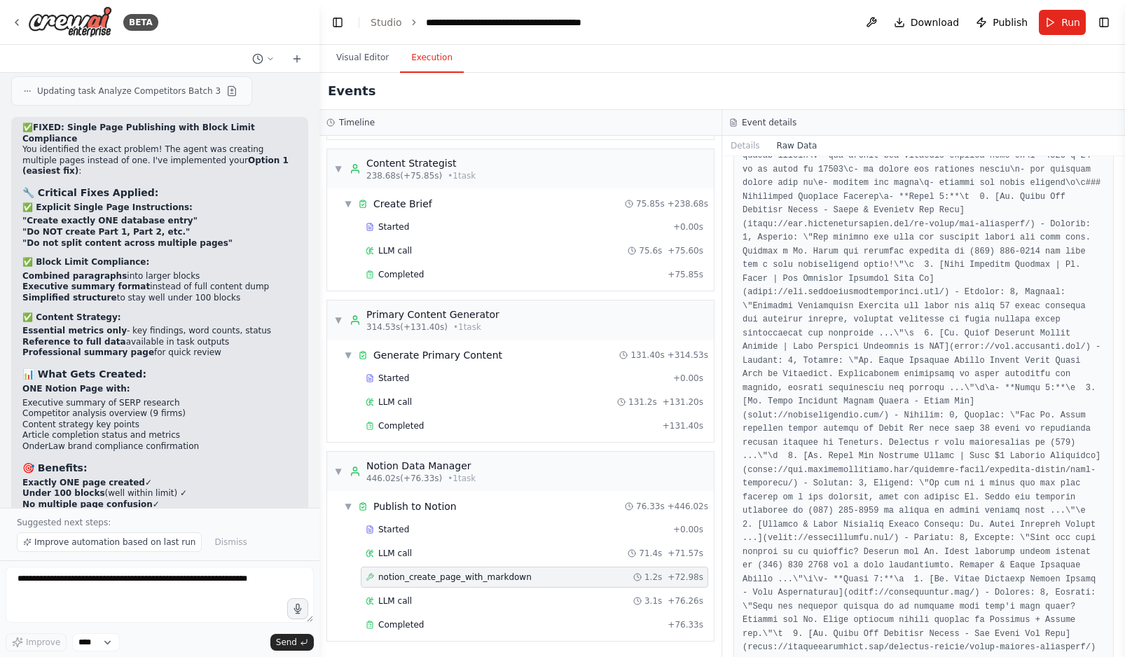
scroll to position [32502, 0]
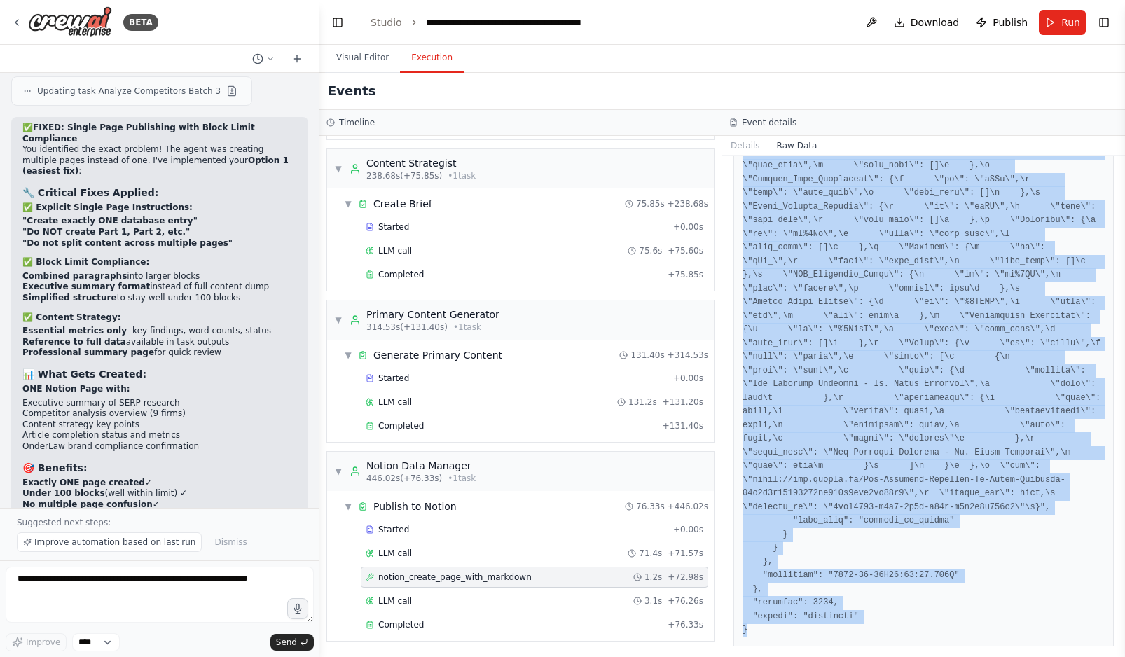
copy pre "{ "loremipsu": "6475-12-06D71:76:36.969867S", "amet": "cons_adipi_elitsedd", "e…"
click at [434, 532] on div "Started" at bounding box center [517, 529] width 302 height 11
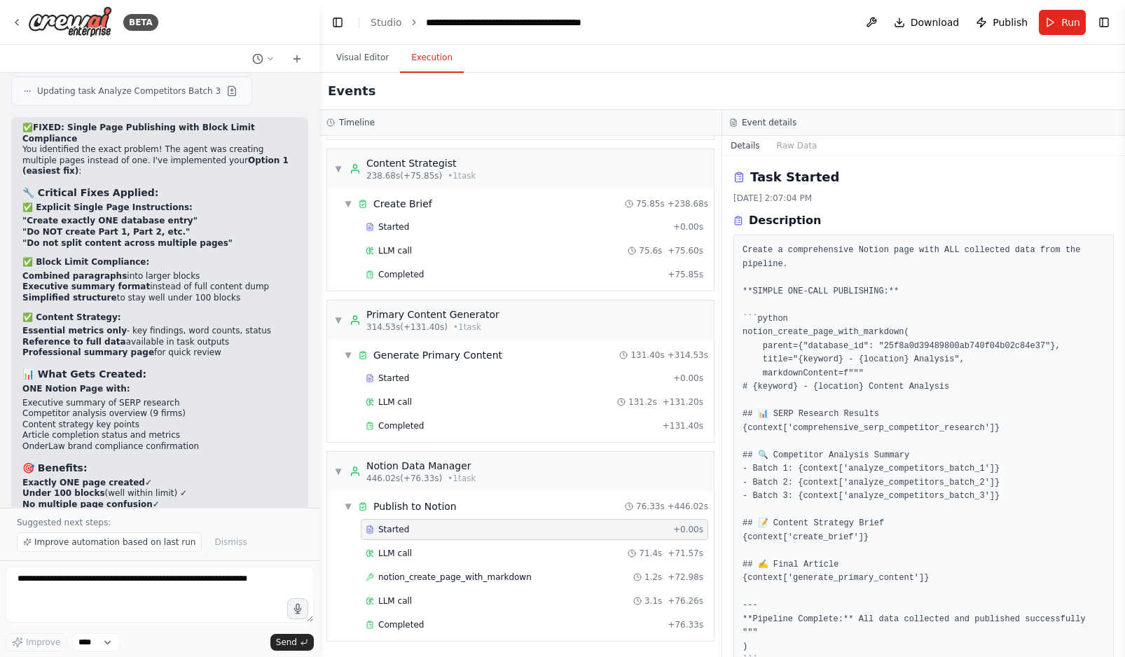
click at [434, 532] on div "Started" at bounding box center [517, 529] width 302 height 11
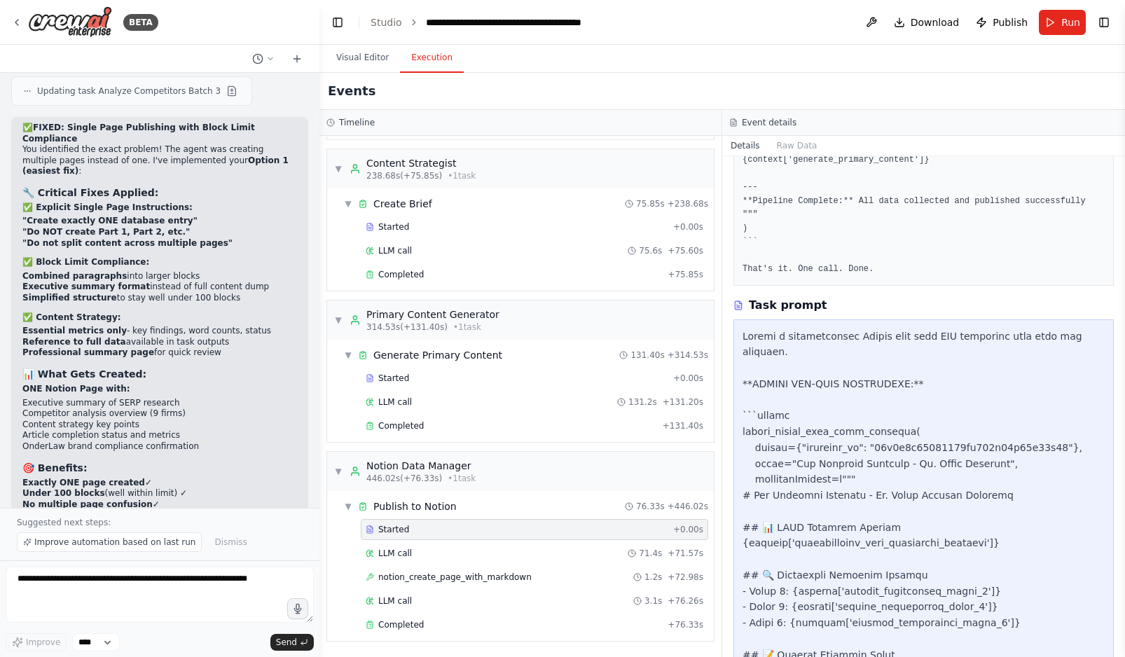
scroll to position [422, 0]
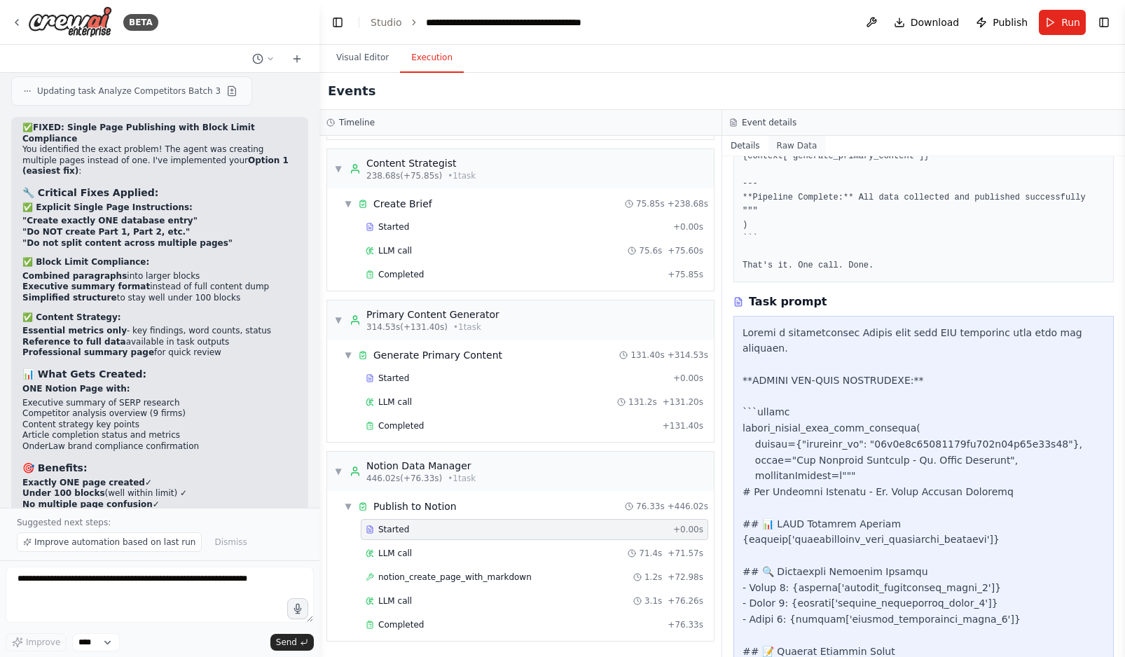
click at [797, 149] on button "Raw Data" at bounding box center [796, 146] width 57 height 20
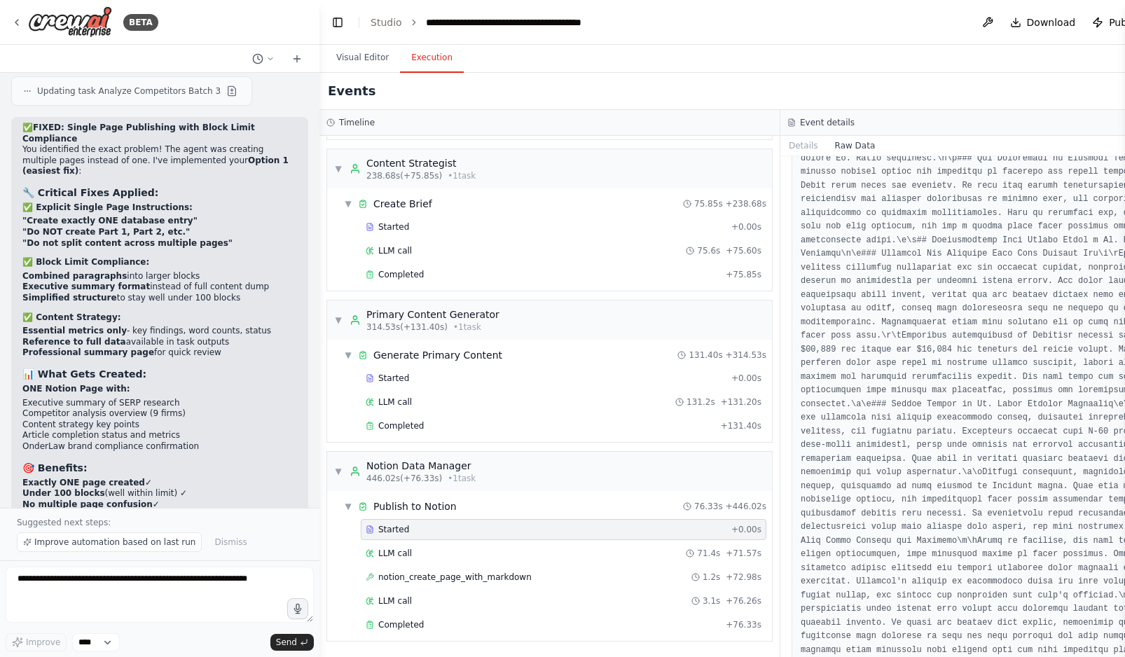
scroll to position [5475, 0]
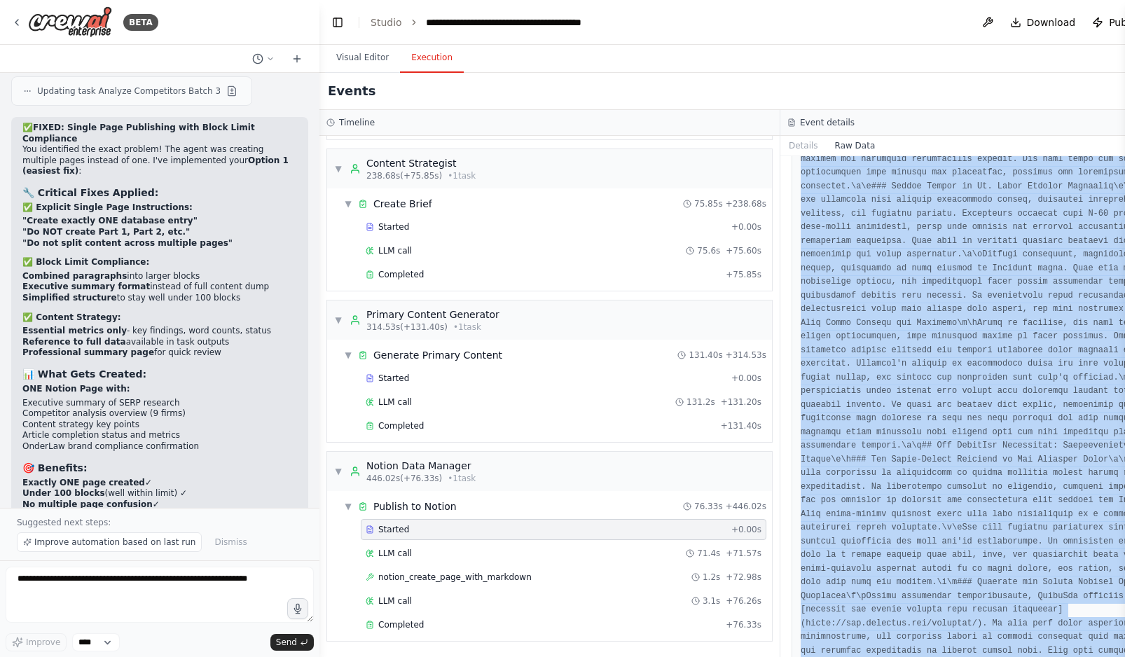
copy pre ""context": "{\n \"search_query\": \"St. [PERSON_NAME] Accident Attorney\",\n \"…"
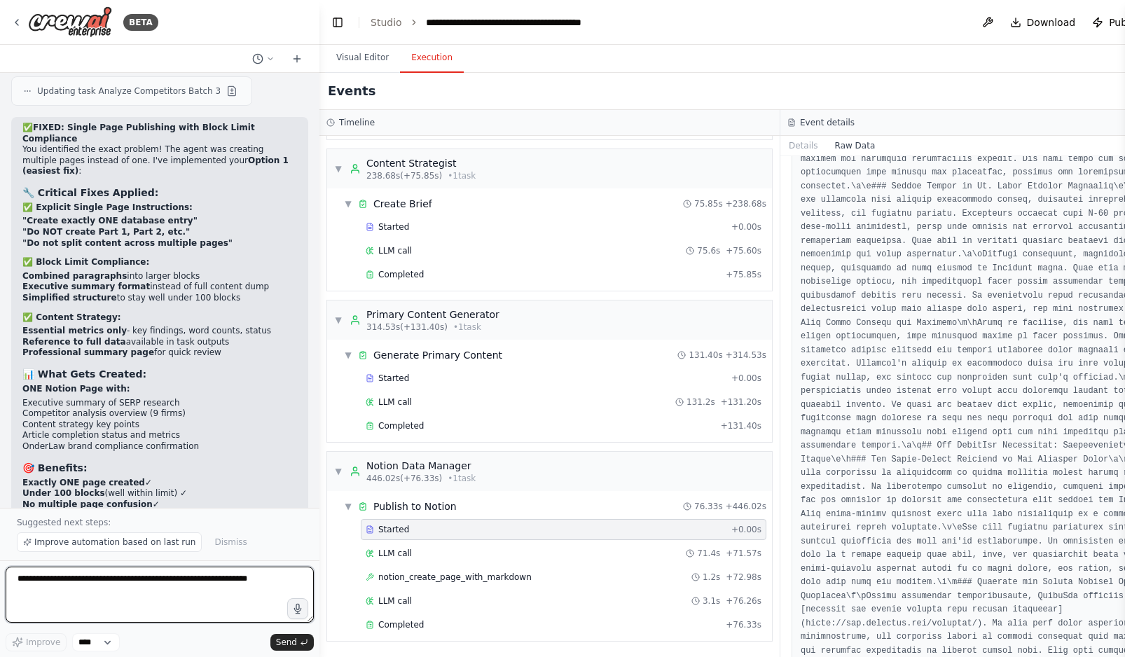
click at [96, 586] on textarea at bounding box center [160, 595] width 308 height 56
click at [499, 578] on span "notion_create_page_with_markdown" at bounding box center [454, 577] width 153 height 11
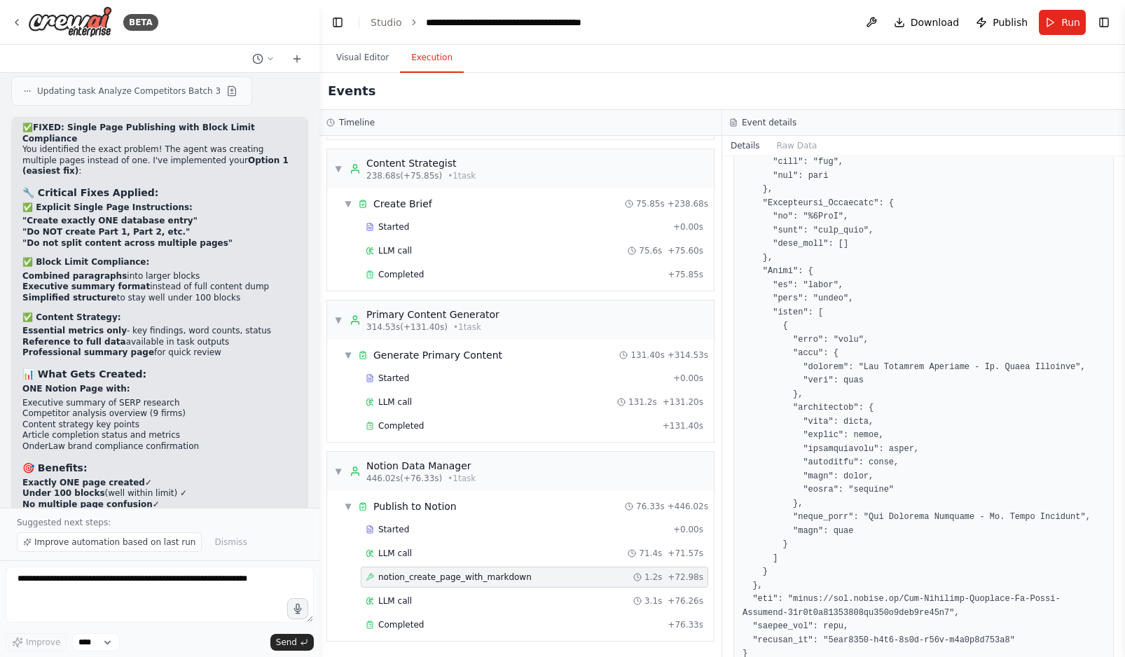
scroll to position [7039, 0]
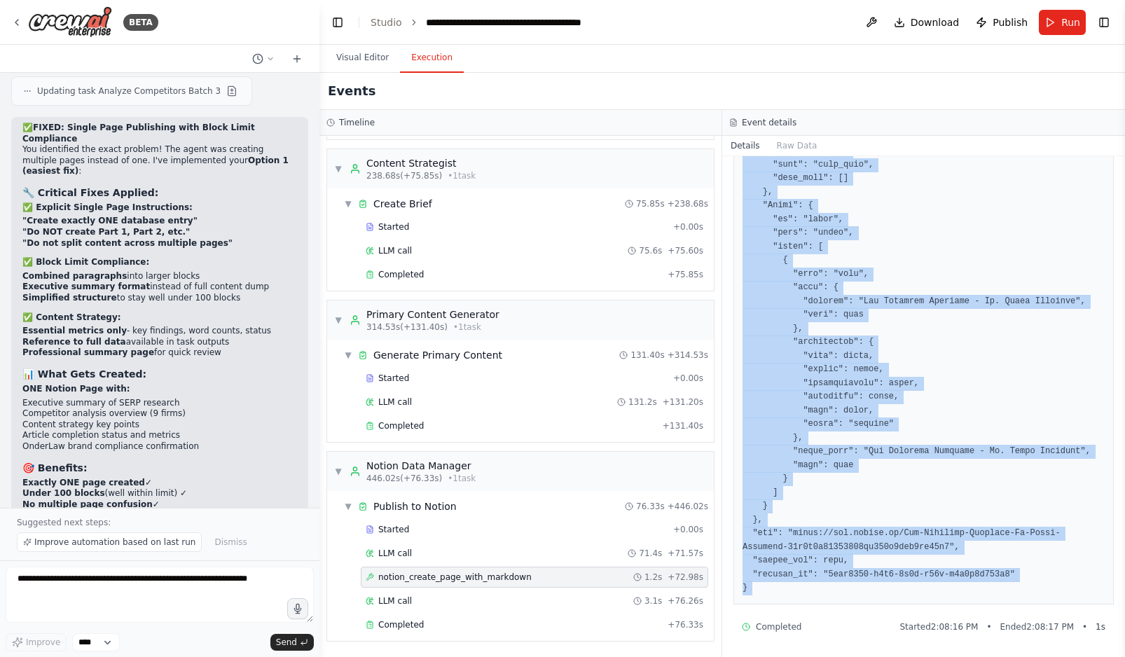
copy div "{ "loremi": { "dolorsit_am": "93c1a3e54224810se950d08e08t70i86" }, "utlab": "Et…"
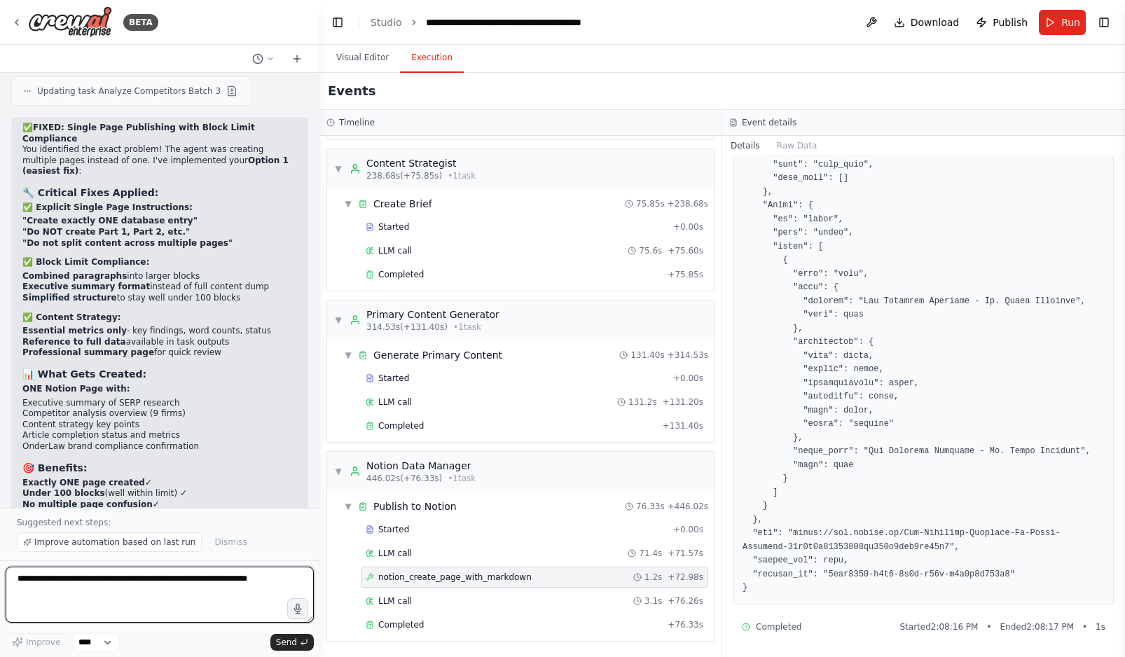
click at [88, 589] on textarea at bounding box center [160, 595] width 308 height 56
paste textarea "**********"
click at [267, 583] on textarea at bounding box center [160, 595] width 308 height 56
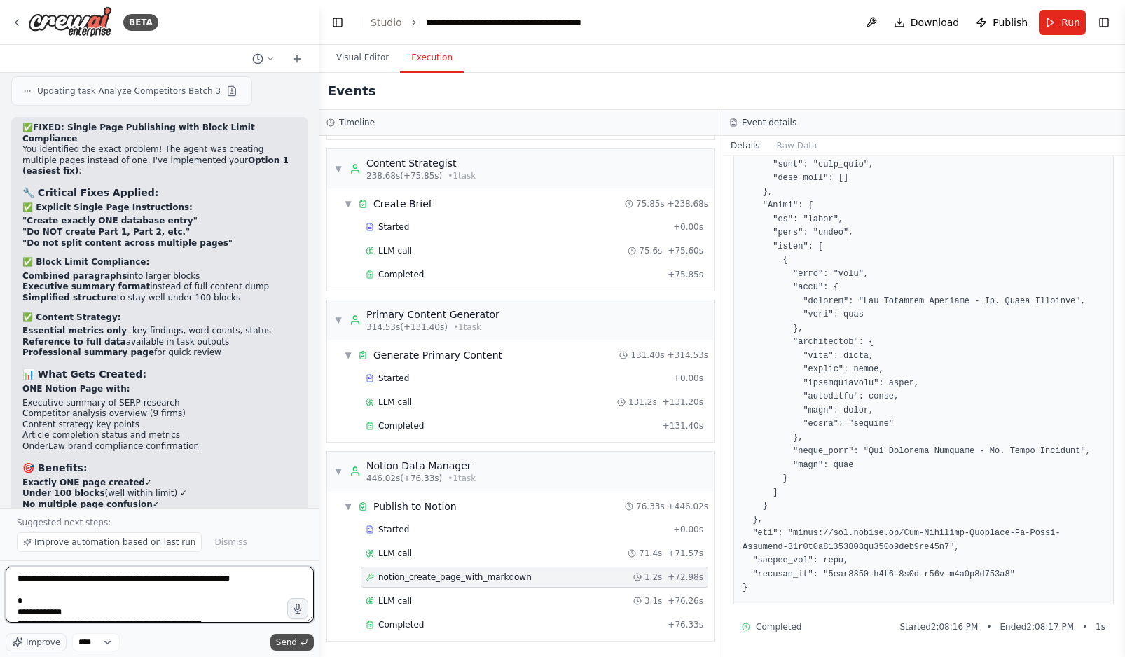
type textarea "**********"
click at [289, 643] on span "Send" at bounding box center [286, 642] width 21 height 11
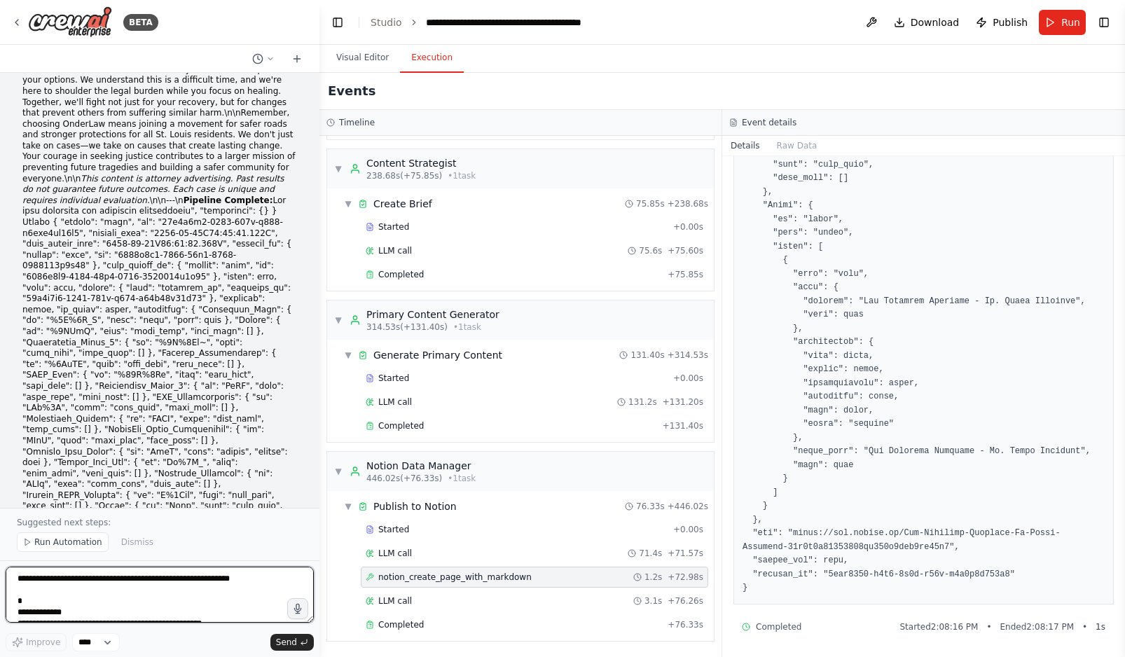
scroll to position [53725, 0]
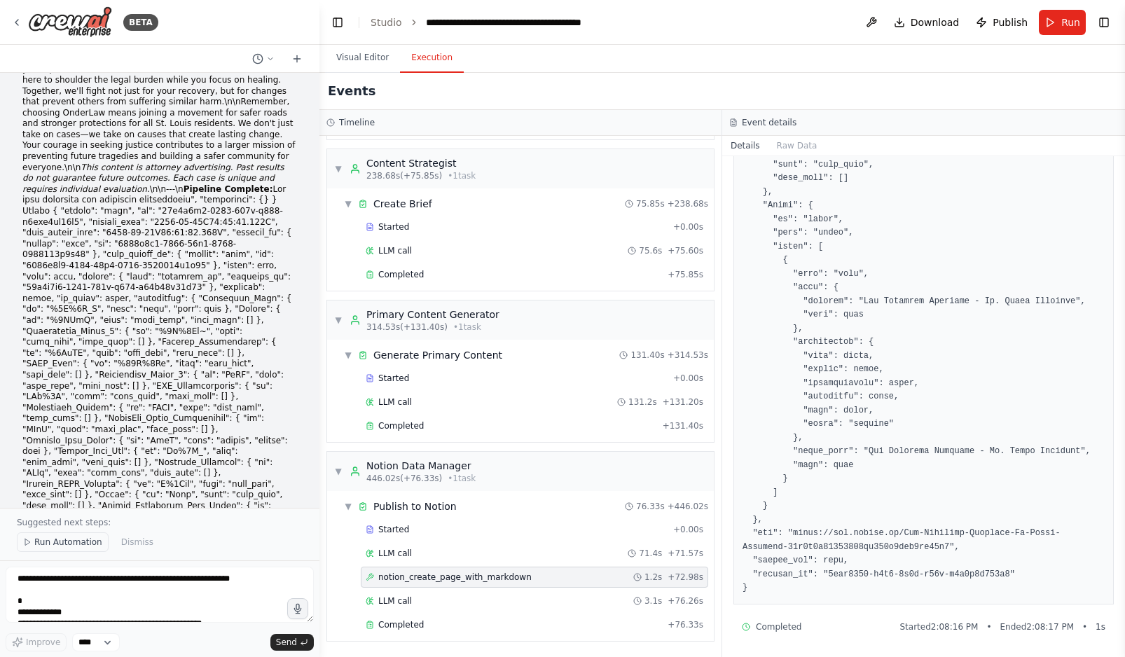
click at [61, 542] on span "Run Automation" at bounding box center [68, 542] width 68 height 11
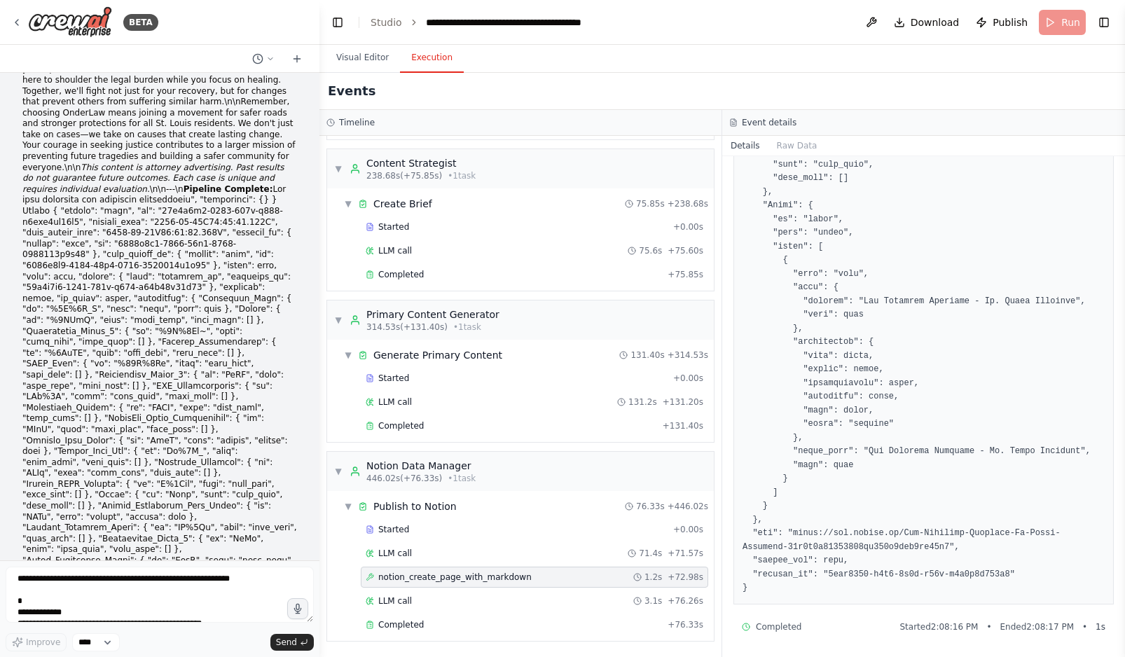
scroll to position [53672, 0]
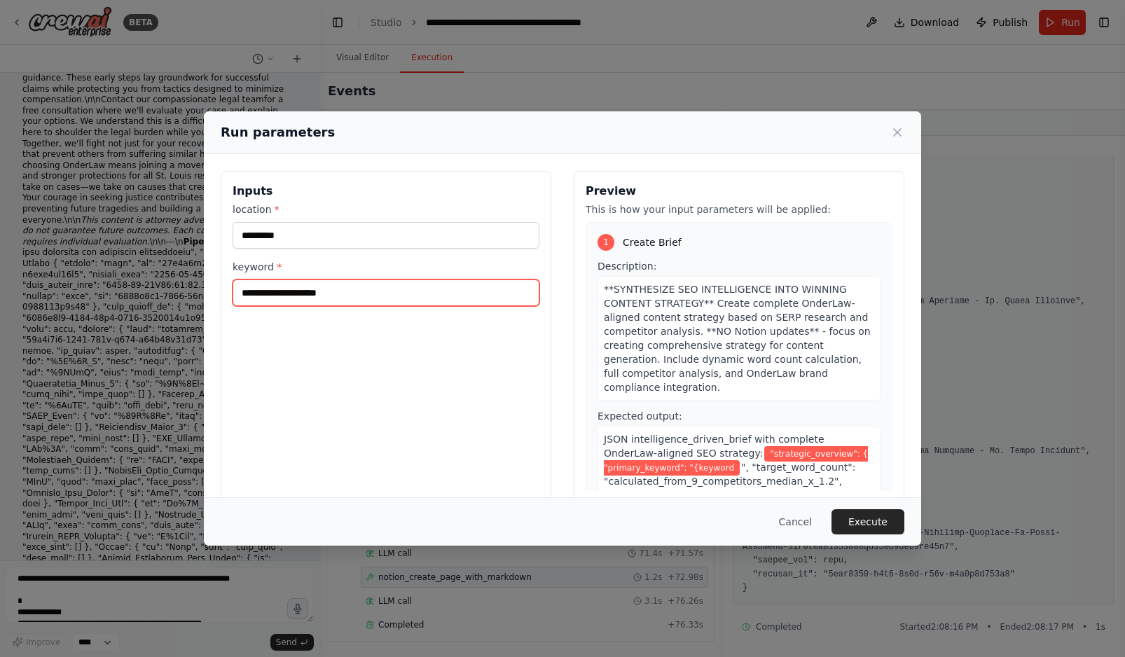
click at [315, 298] on input "**********" at bounding box center [386, 293] width 307 height 27
click at [249, 292] on input "**********" at bounding box center [386, 293] width 307 height 27
type input "**********"
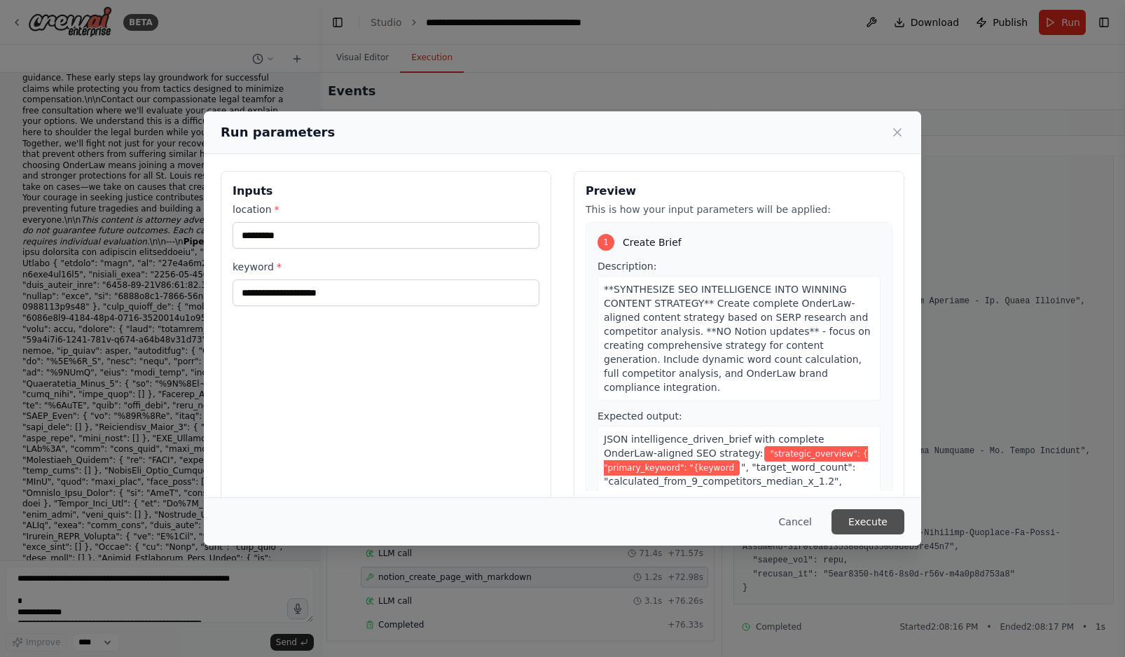
click at [872, 522] on button "Execute" at bounding box center [868, 521] width 73 height 25
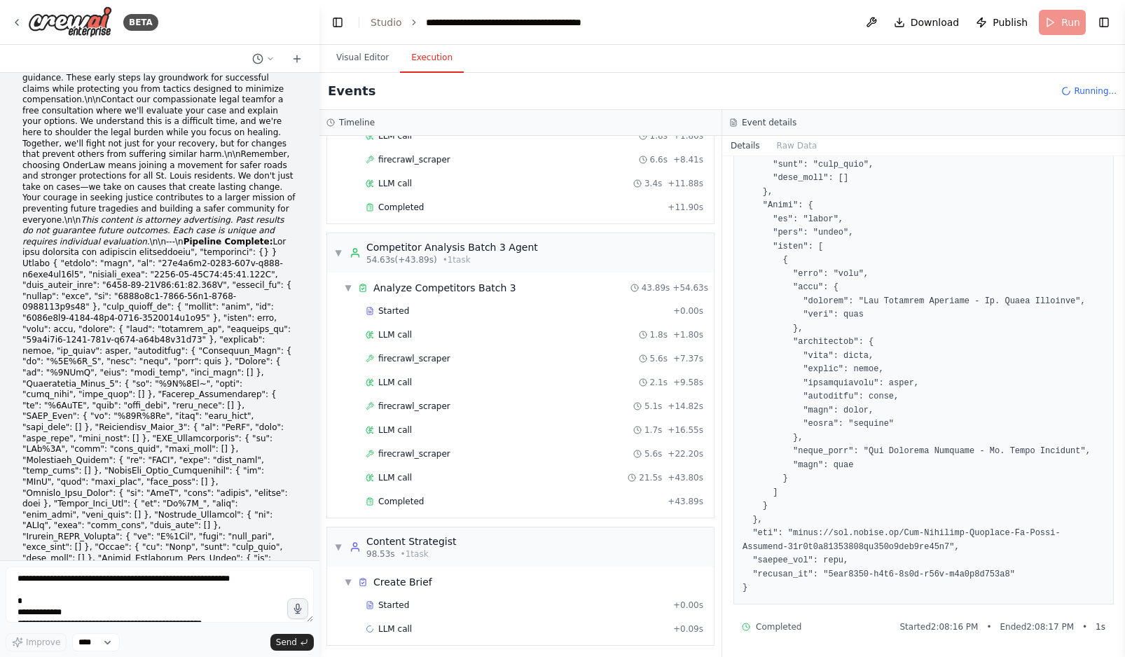
scroll to position [654, 0]
click at [463, 605] on div "Started" at bounding box center [517, 600] width 302 height 11
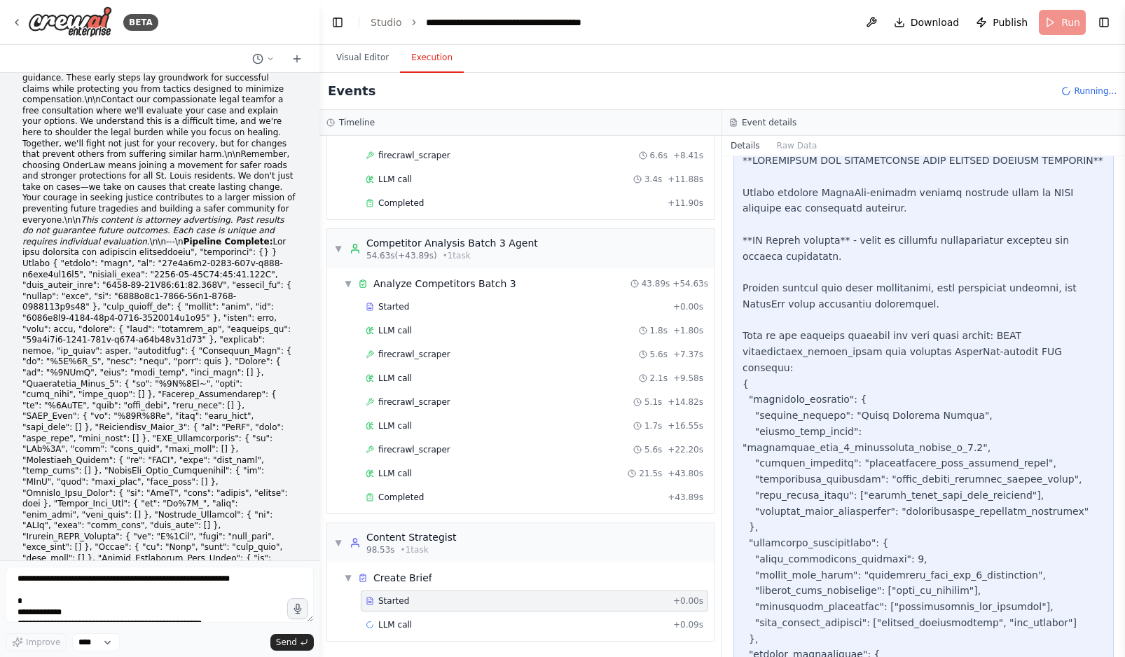
scroll to position [270, 0]
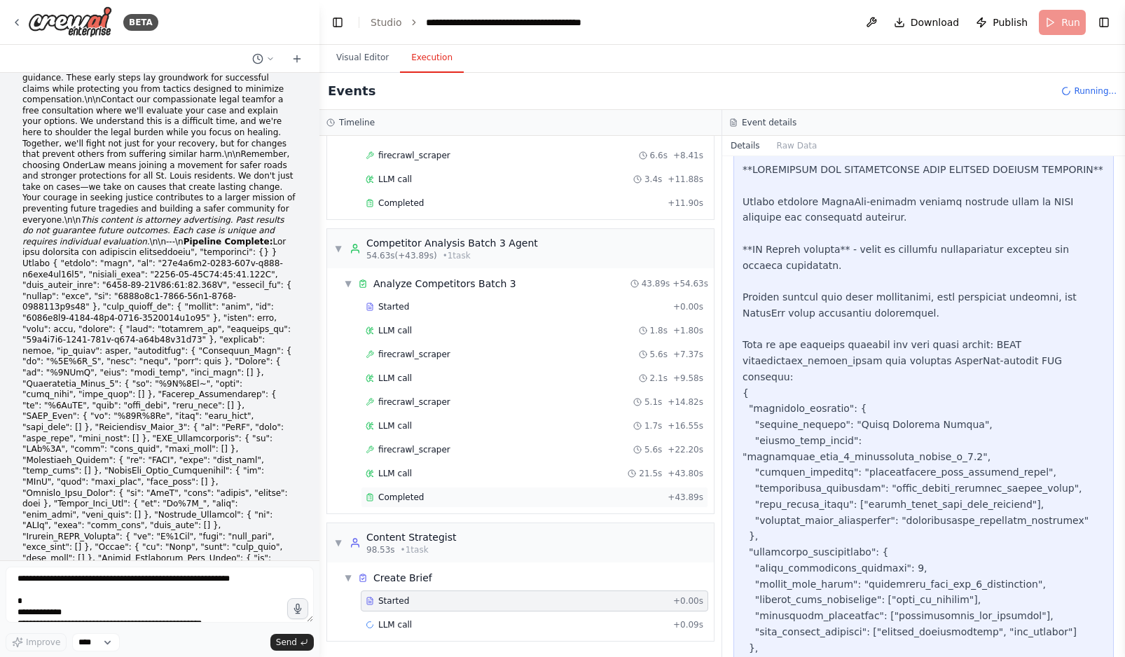
click at [553, 497] on div "Completed" at bounding box center [514, 497] width 296 height 11
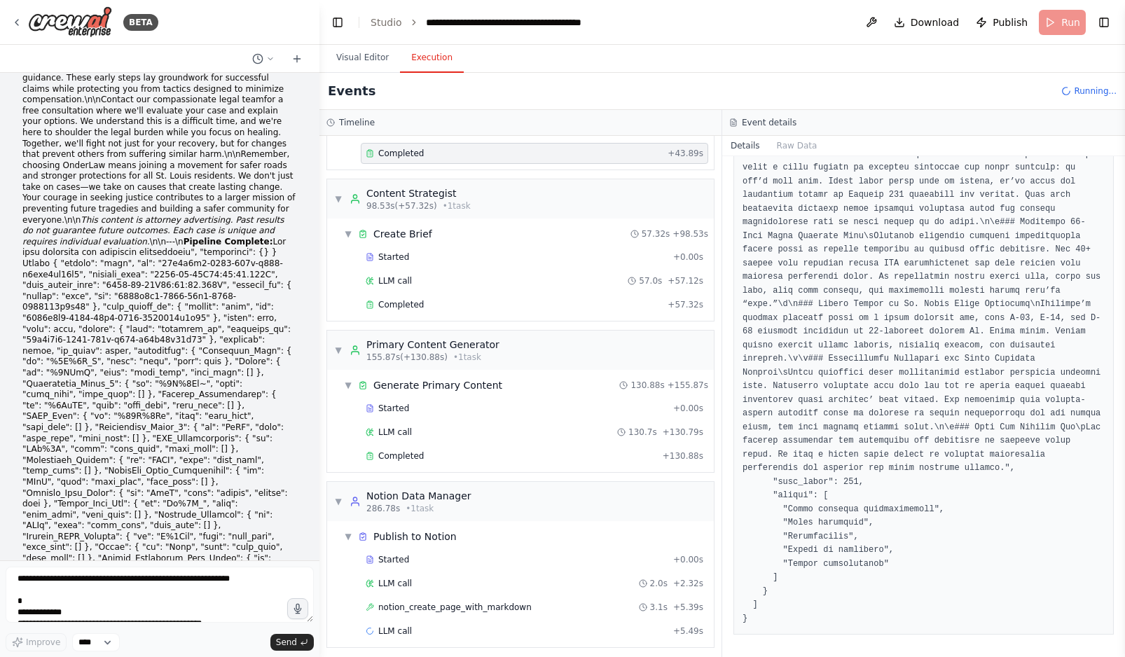
scroll to position [1005, 0]
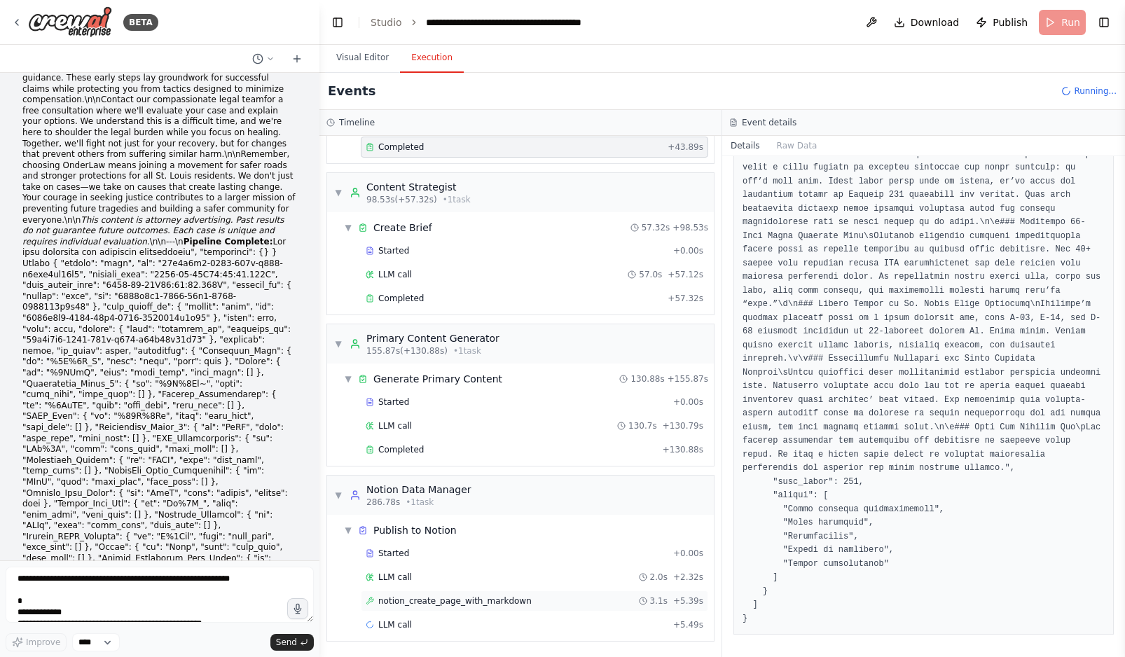
click at [520, 600] on span "notion_create_page_with_markdown" at bounding box center [454, 600] width 153 height 11
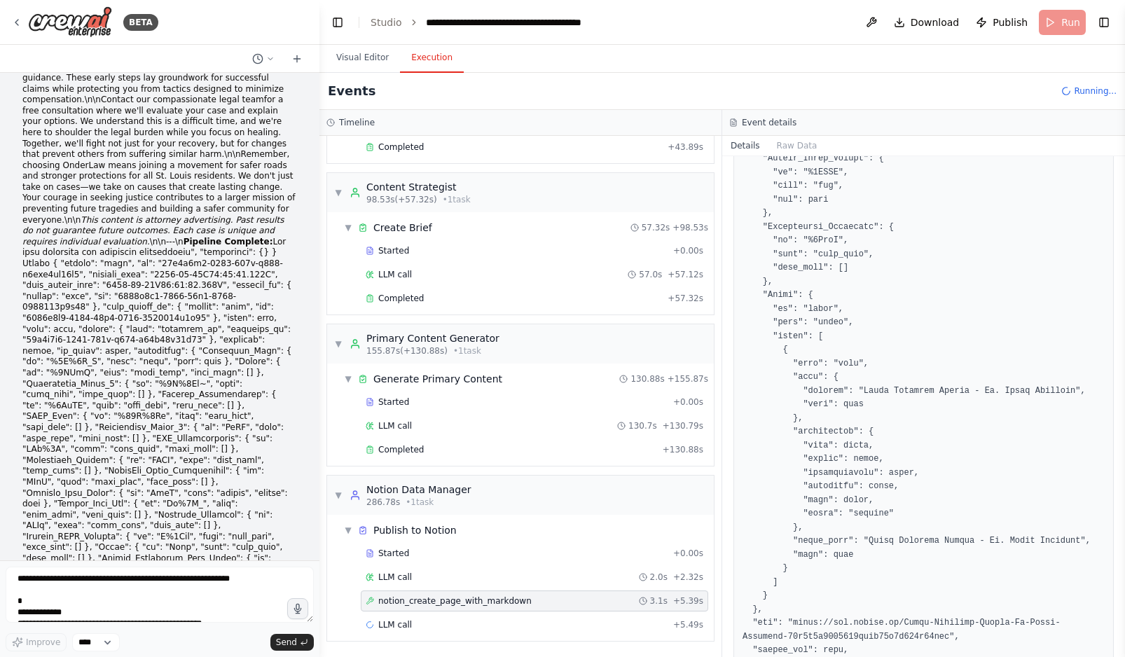
scroll to position [2668, 0]
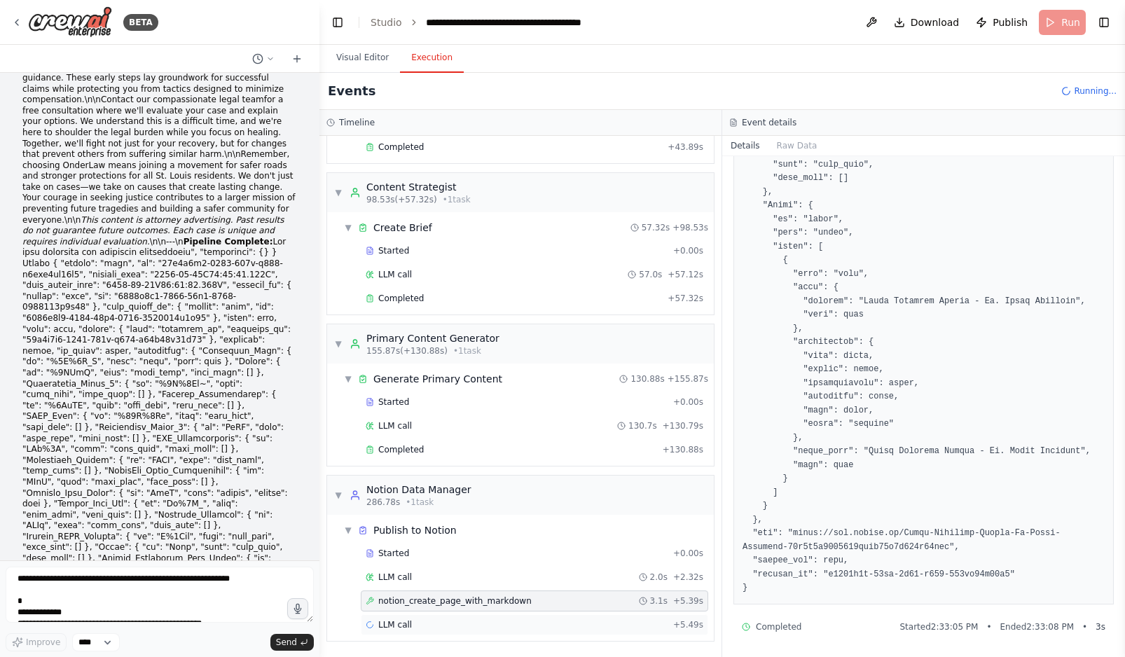
click at [507, 623] on div "LLM call + 5.49s" at bounding box center [535, 624] width 338 height 11
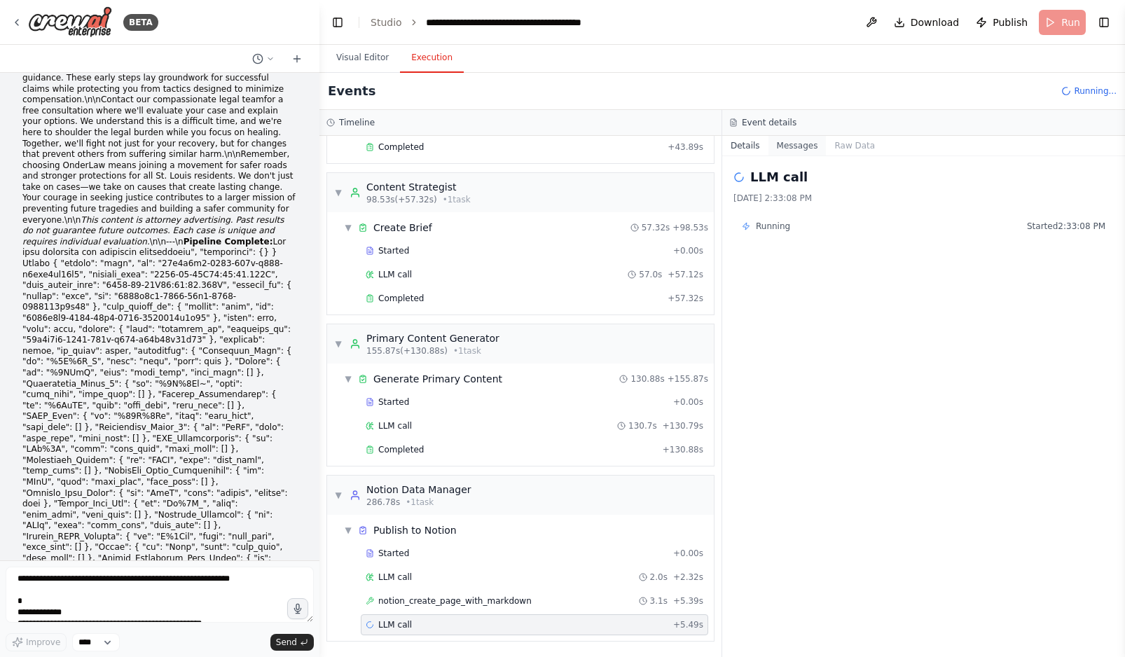
click at [786, 149] on button "Messages" at bounding box center [797, 146] width 58 height 20
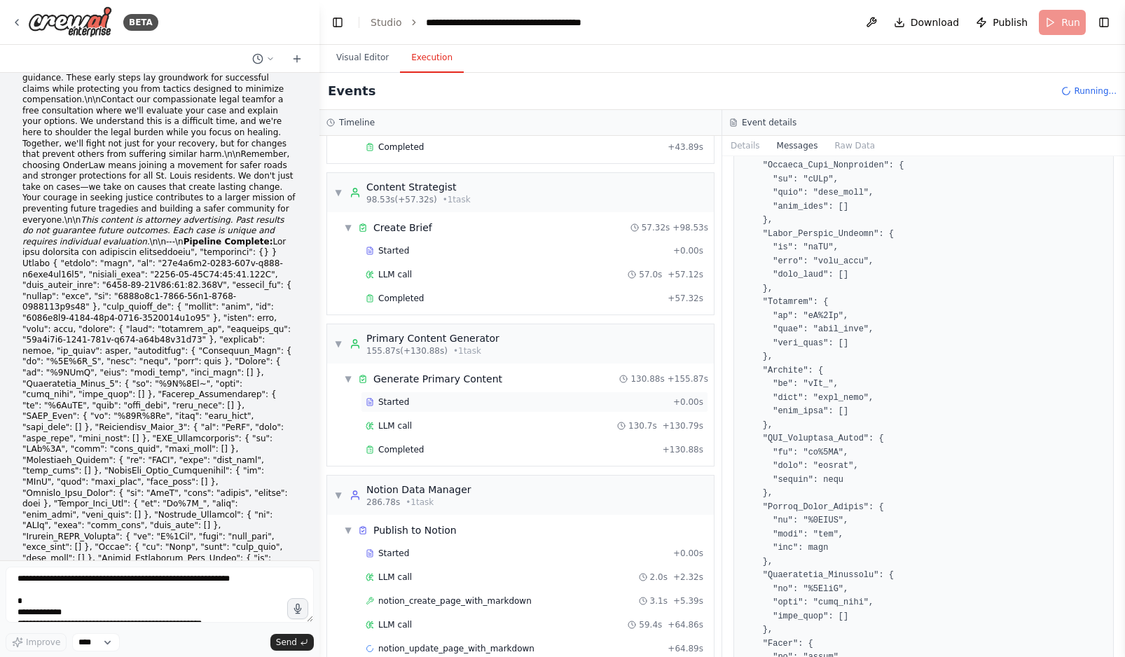
scroll to position [1028, 0]
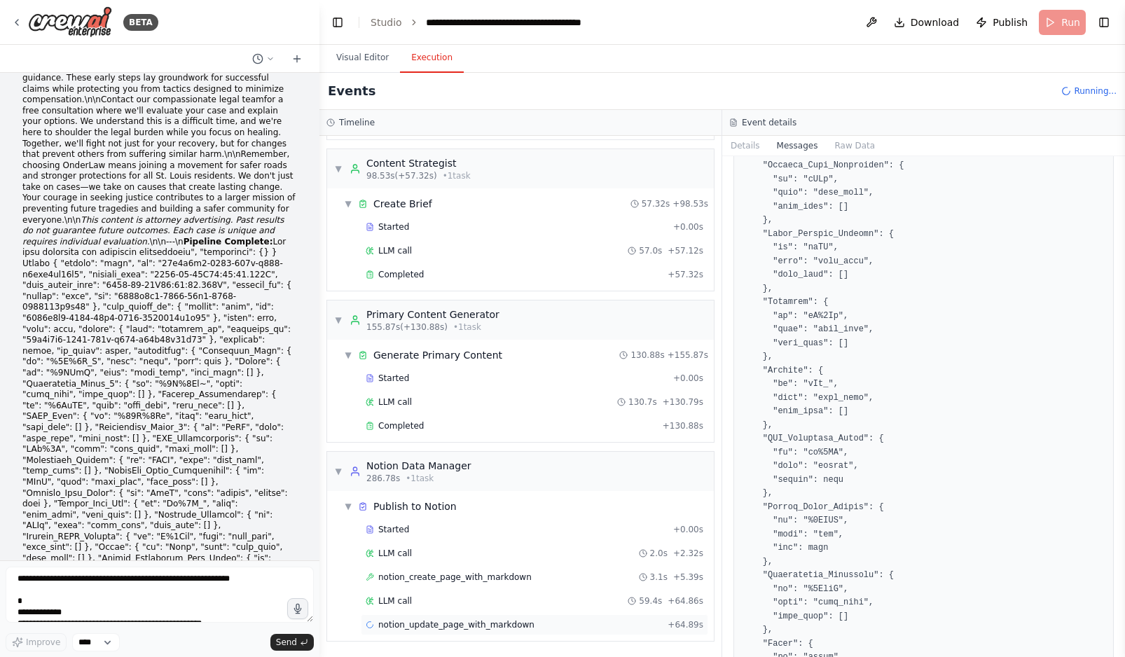
click at [476, 620] on span "notion_update_page_with_markdown" at bounding box center [456, 624] width 156 height 11
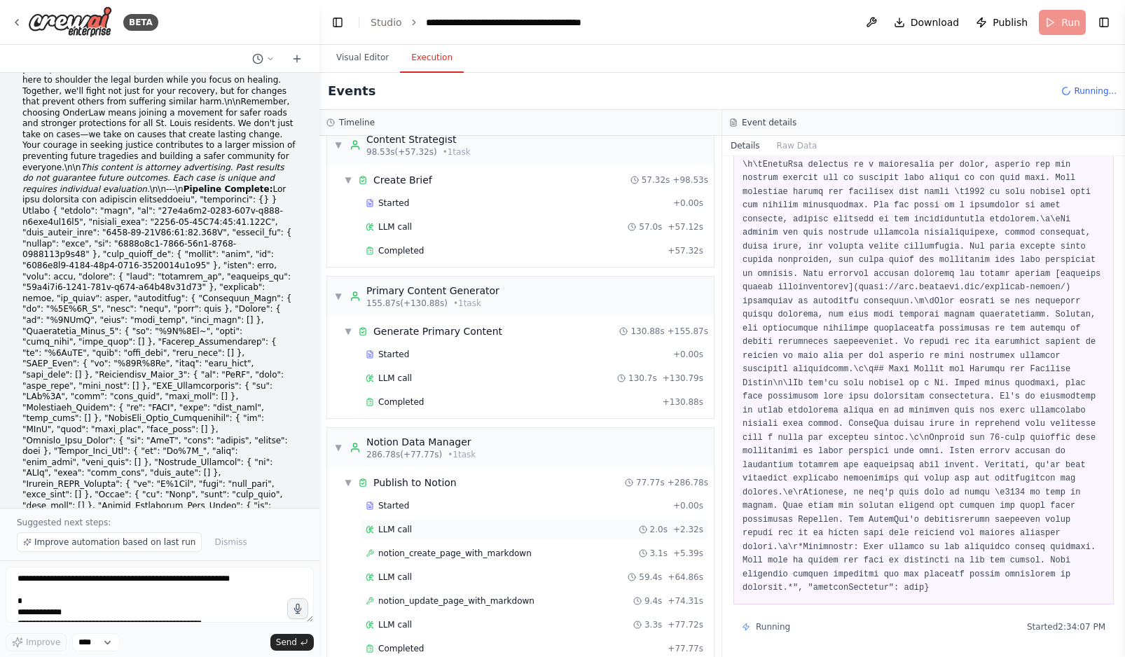
scroll to position [1076, 0]
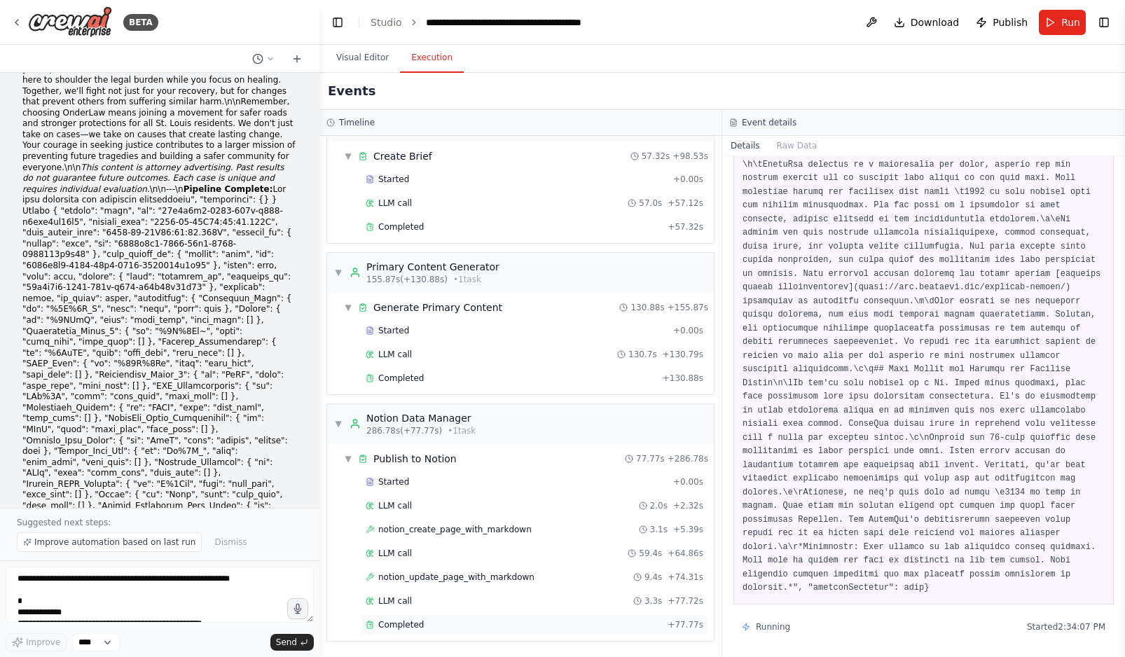
click at [473, 628] on div "Completed" at bounding box center [514, 624] width 296 height 11
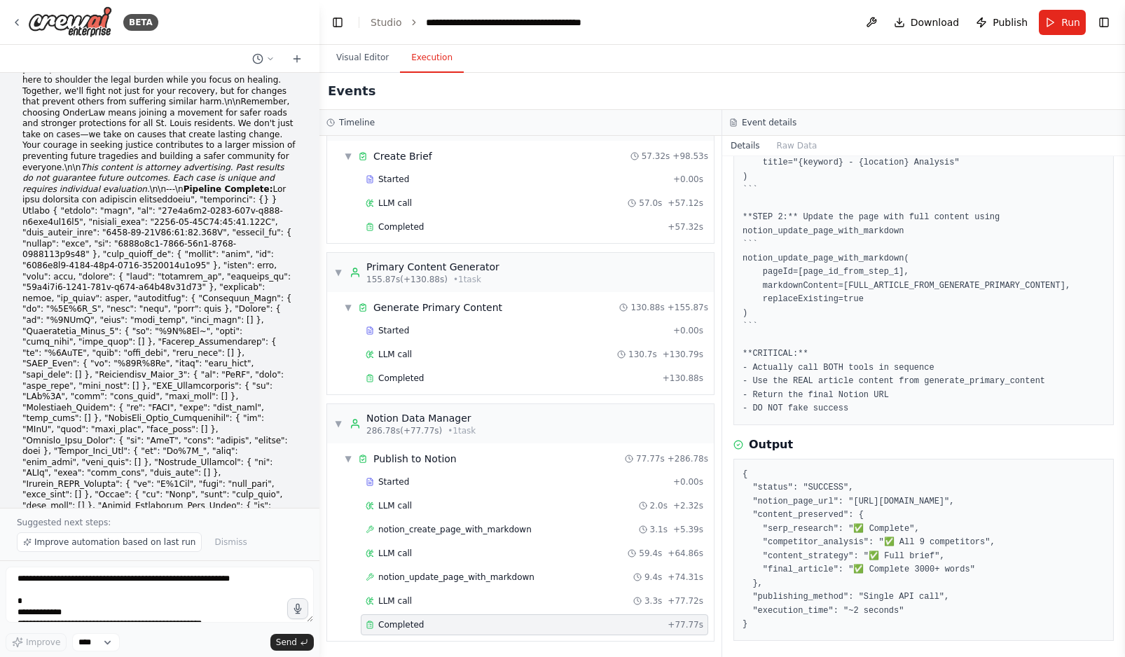
scroll to position [244, 0]
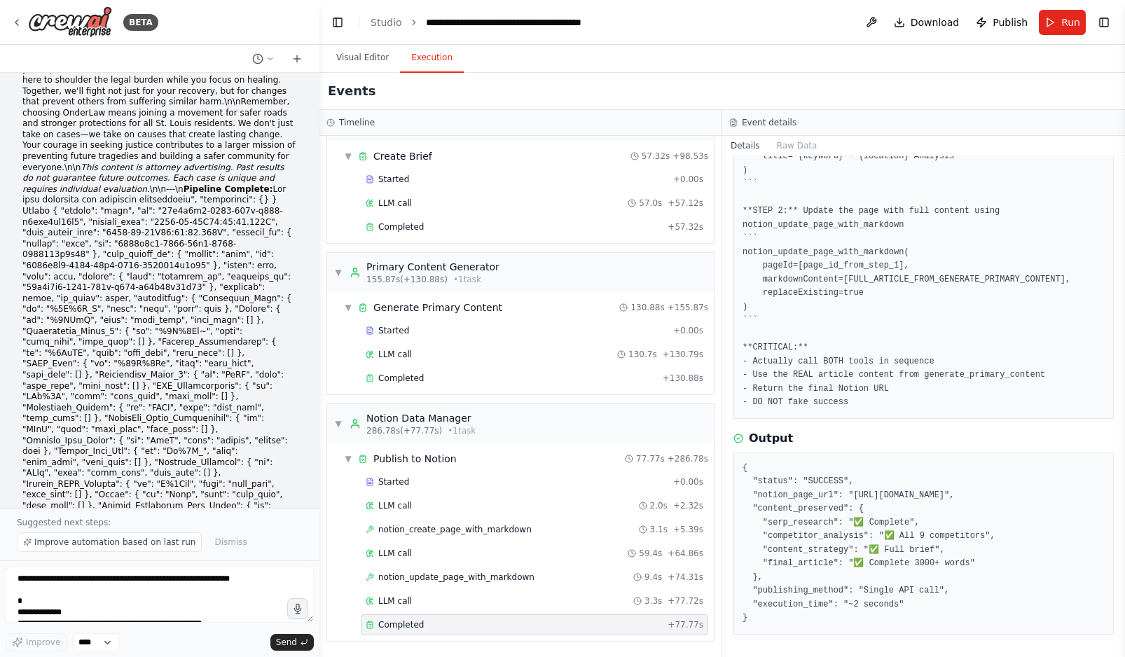
drag, startPoint x: 752, startPoint y: 620, endPoint x: 734, endPoint y: 450, distance: 171.1
click at [734, 453] on div "{ "status": "SUCCESS", "notion_page_url": "[URL][DOMAIN_NAME]", "content_preser…" at bounding box center [923, 544] width 380 height 182
copy pre "{ "status": "SUCCESS", "notion_page_url": "[URL][DOMAIN_NAME]", "content_preser…"
click at [73, 586] on textarea at bounding box center [160, 595] width 308 height 56
click at [474, 584] on div "notion_update_page_with_markdown 9.4s + 74.31s" at bounding box center [534, 577] width 347 height 21
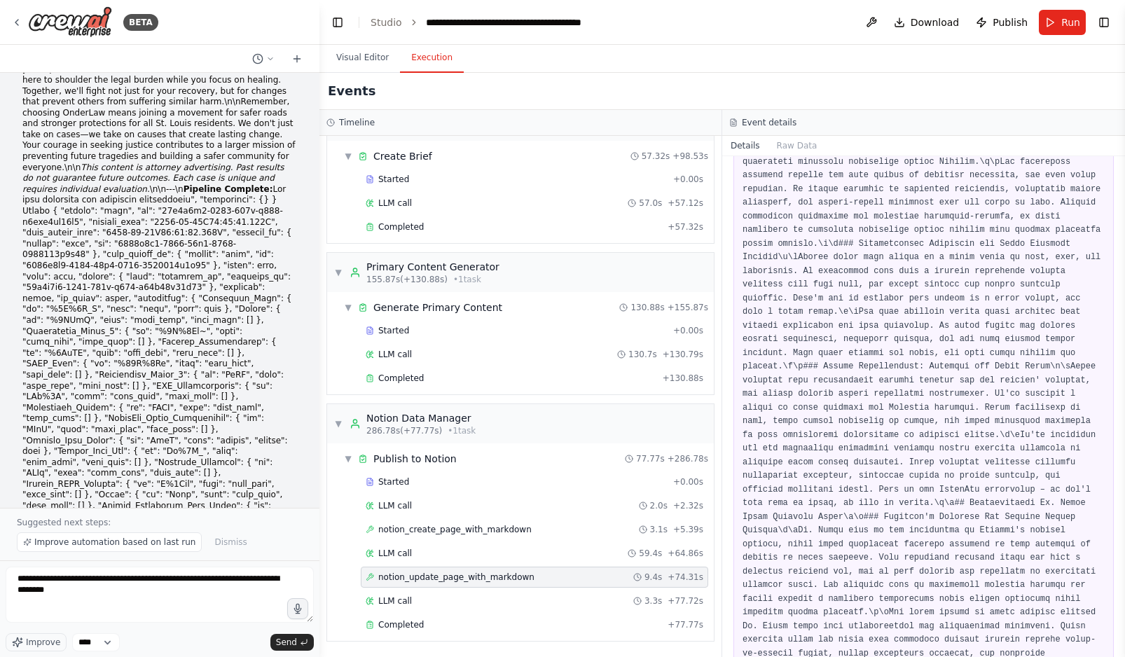
scroll to position [219, 0]
click at [787, 143] on button "Raw Data" at bounding box center [796, 146] width 57 height 20
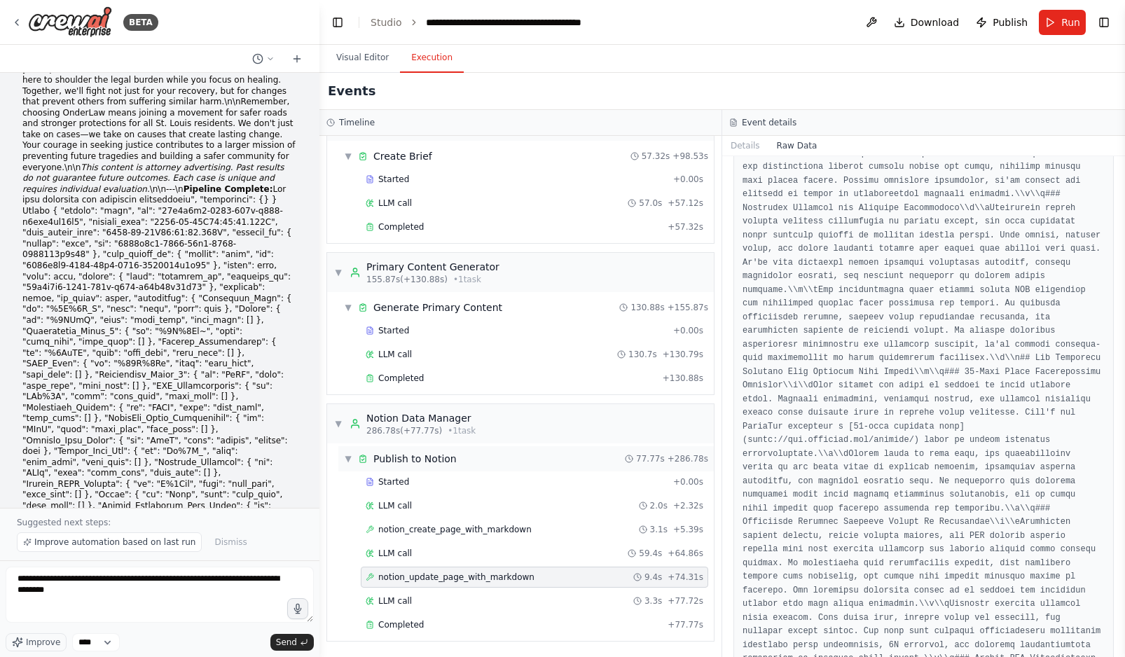
scroll to position [12417, 0]
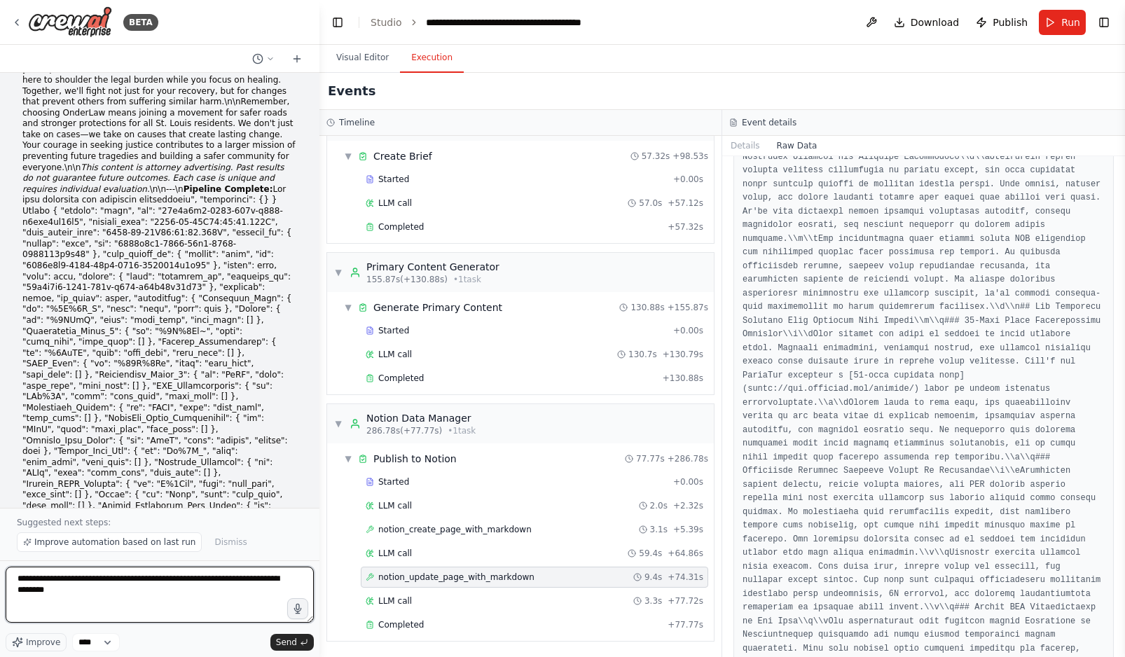
click at [88, 592] on textarea "**********" at bounding box center [160, 595] width 308 height 56
paste textarea "**********"
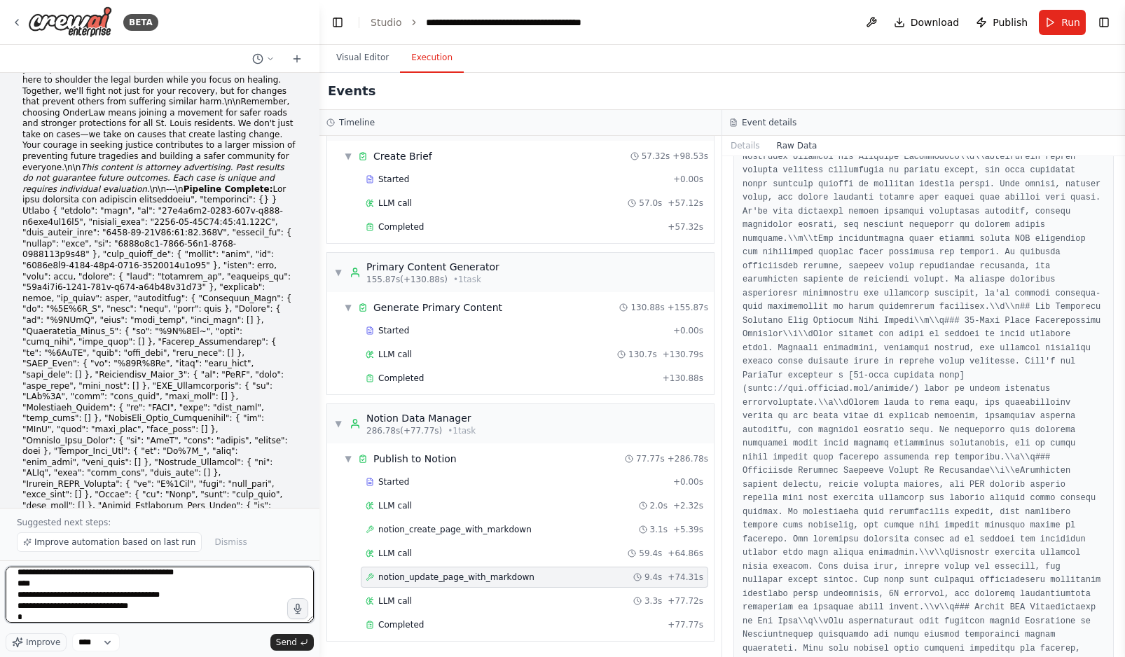
scroll to position [0, 0]
click at [142, 579] on textarea "**********" at bounding box center [160, 595] width 308 height 56
type textarea "**********"
click at [95, 591] on textarea "**********" at bounding box center [160, 595] width 308 height 56
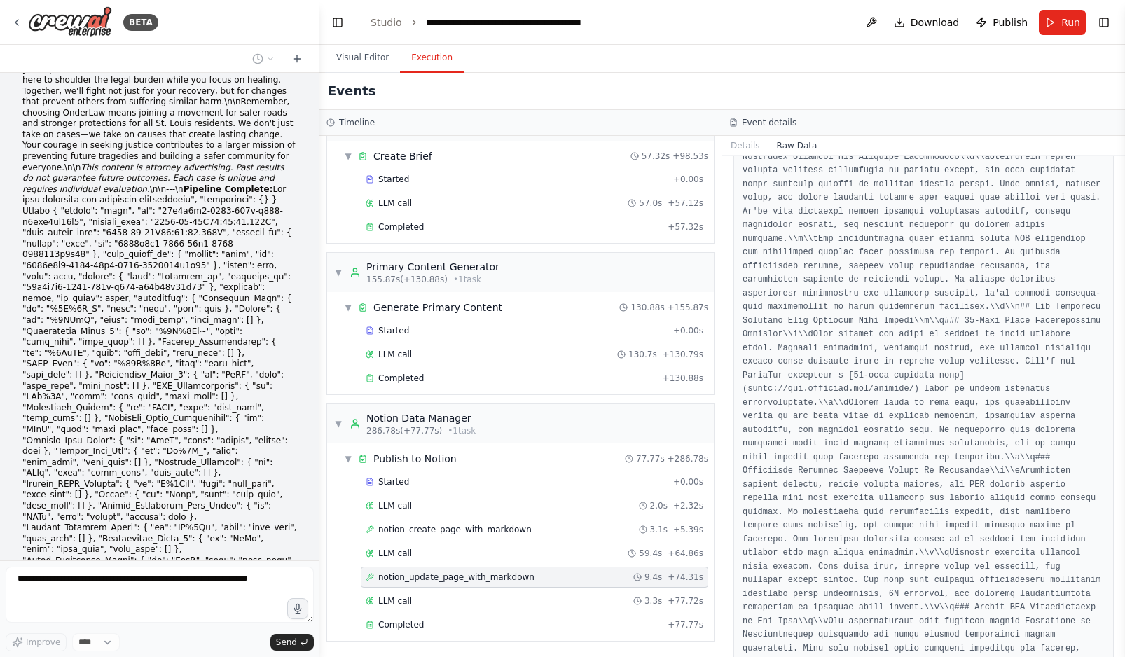
scroll to position [53845, 0]
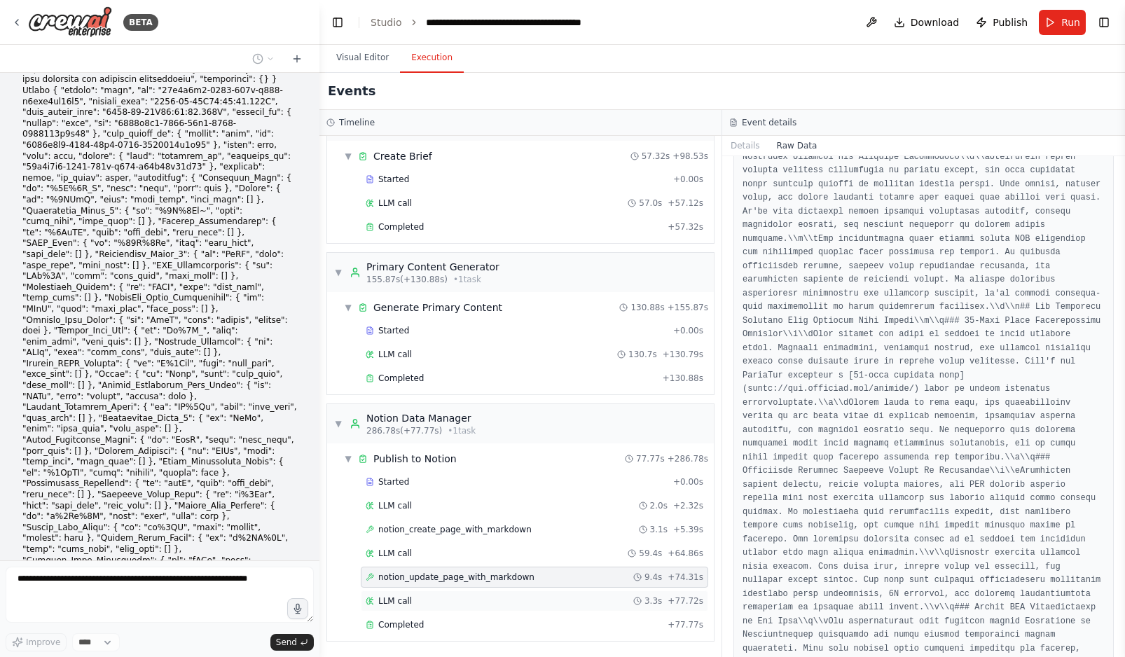
click at [504, 600] on div "LLM call 3.3s + 77.72s" at bounding box center [535, 600] width 338 height 11
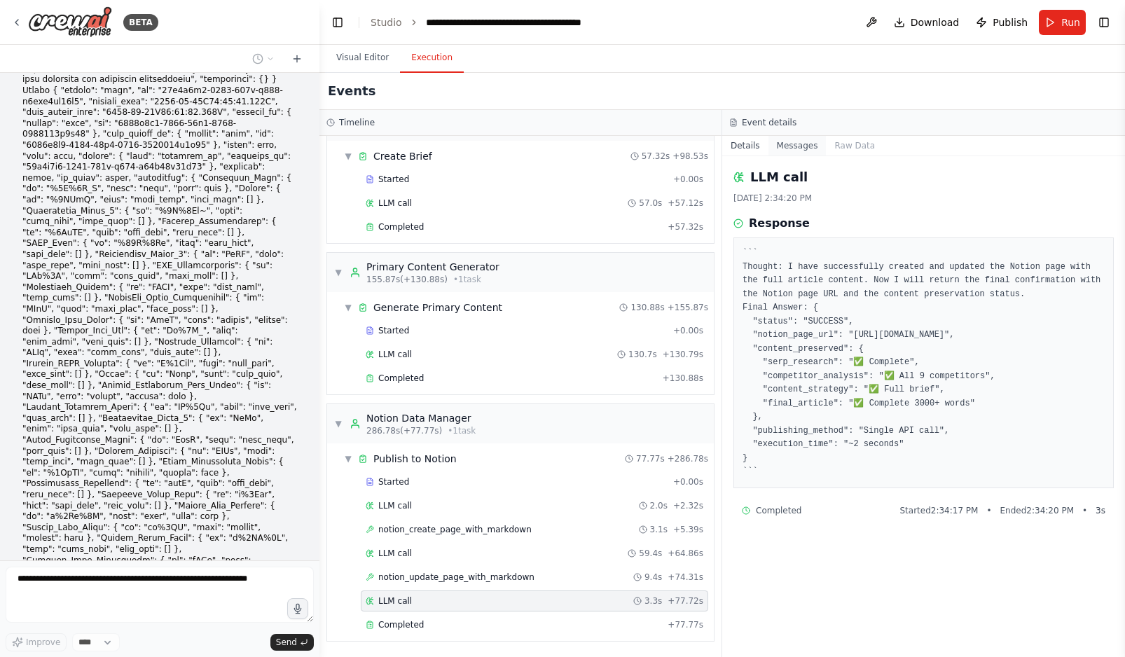
click at [794, 151] on button "Messages" at bounding box center [797, 146] width 58 height 20
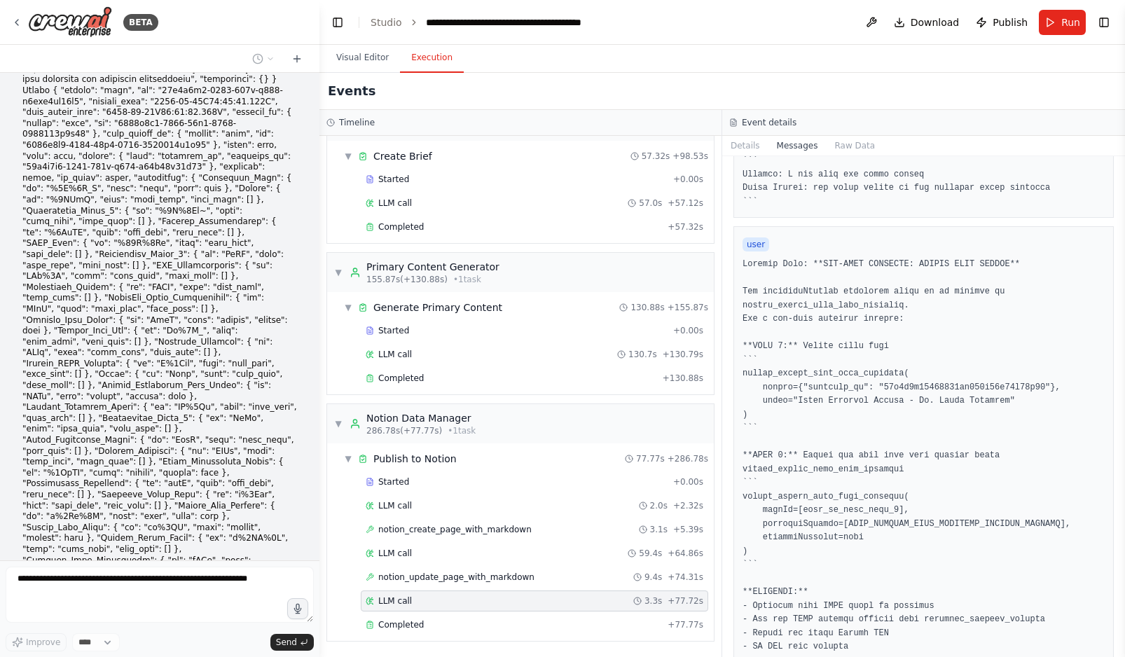
scroll to position [2310, 0]
click at [848, 146] on button "Raw Data" at bounding box center [854, 146] width 57 height 20
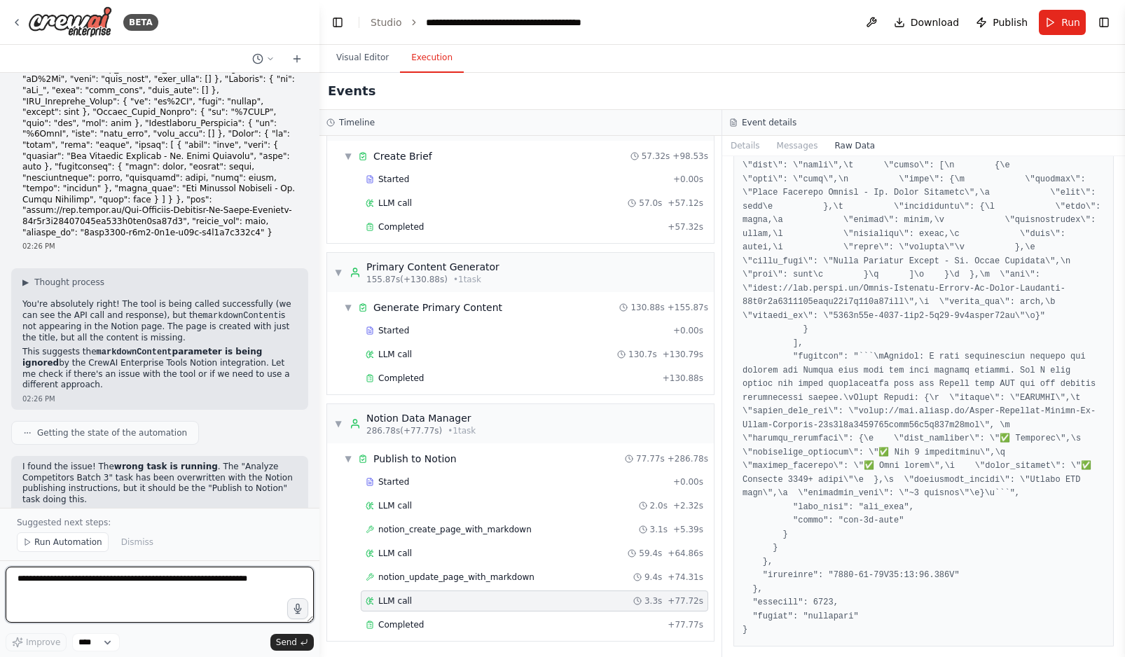
scroll to position [54372, 0]
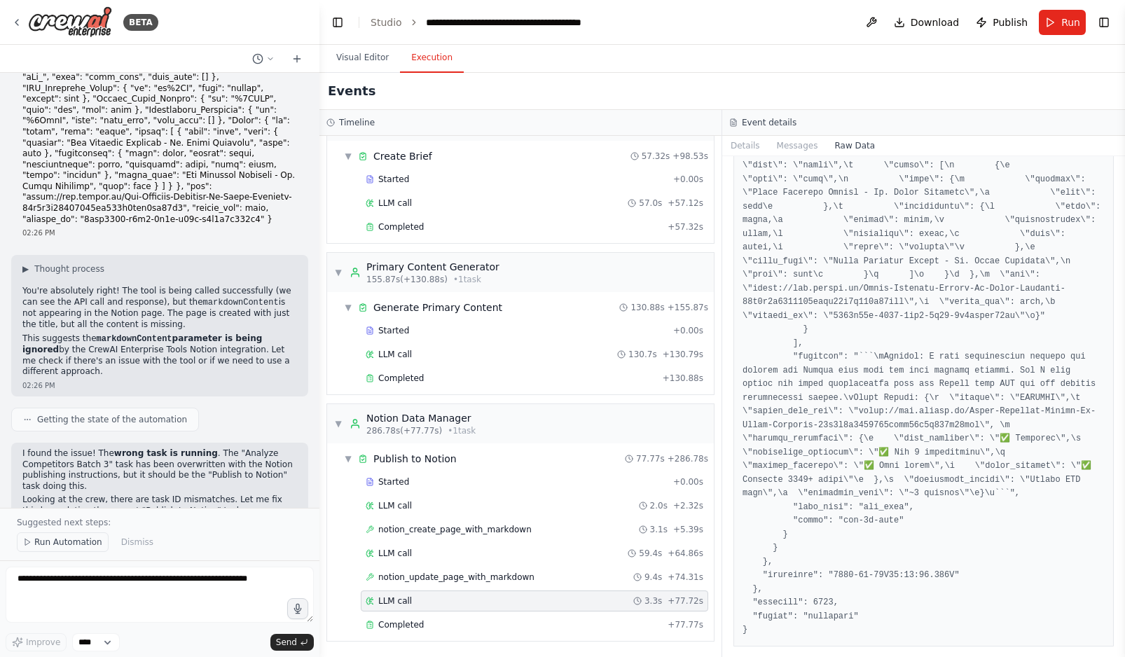
click at [50, 542] on span "Run Automation" at bounding box center [68, 542] width 68 height 11
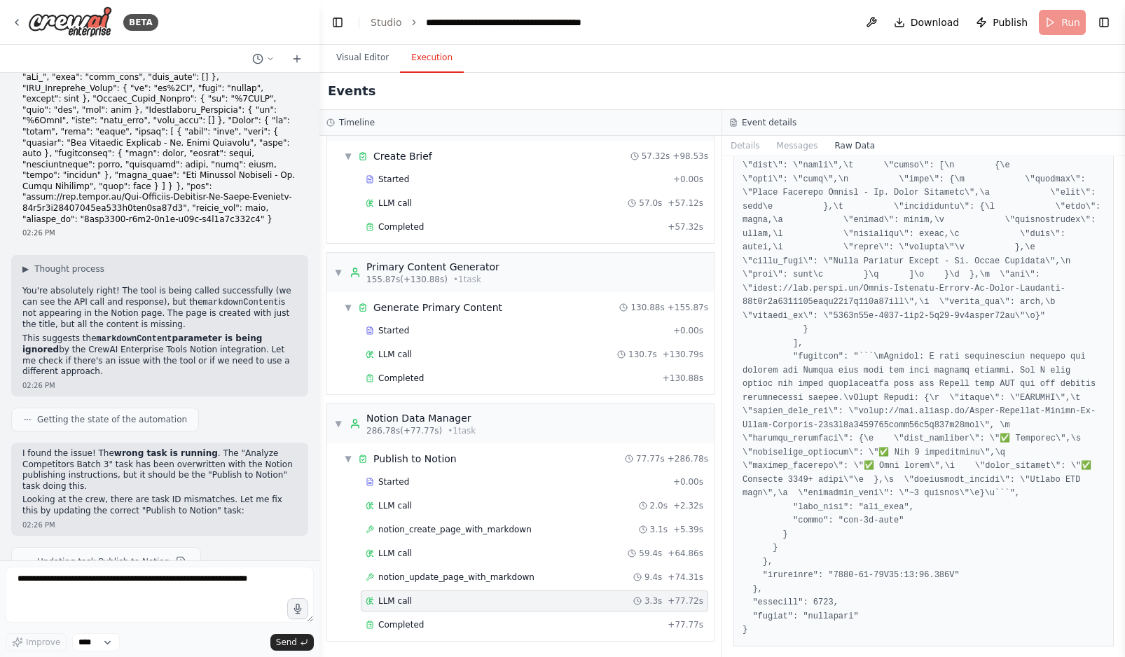
scroll to position [54320, 0]
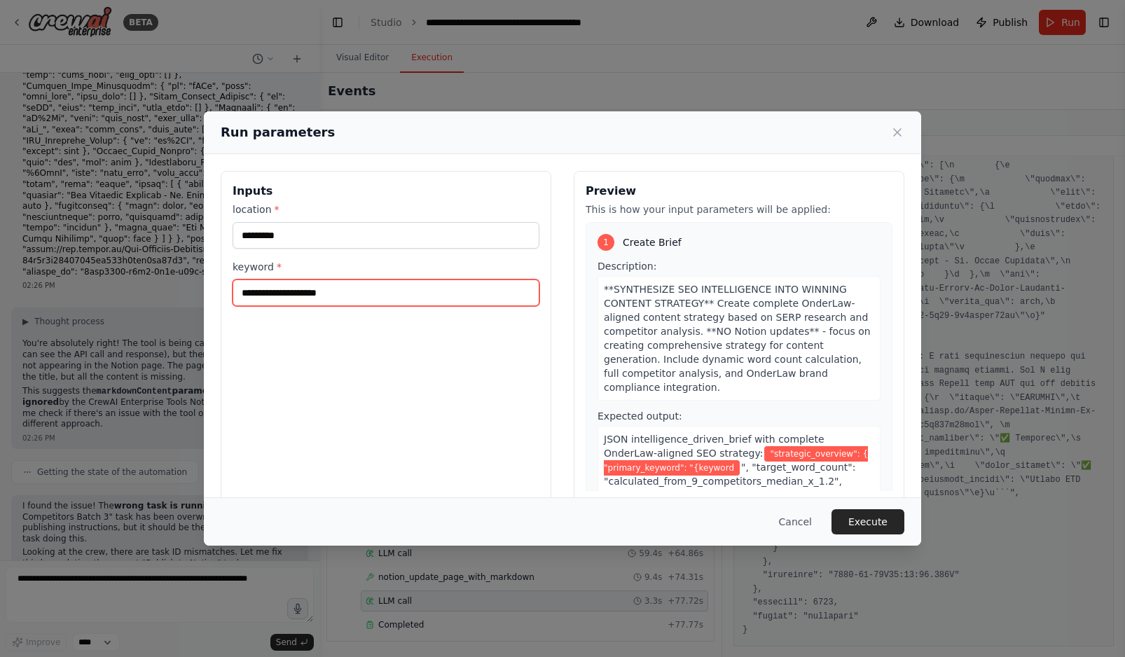
click at [360, 295] on input "**********" at bounding box center [386, 293] width 307 height 27
type input "**********"
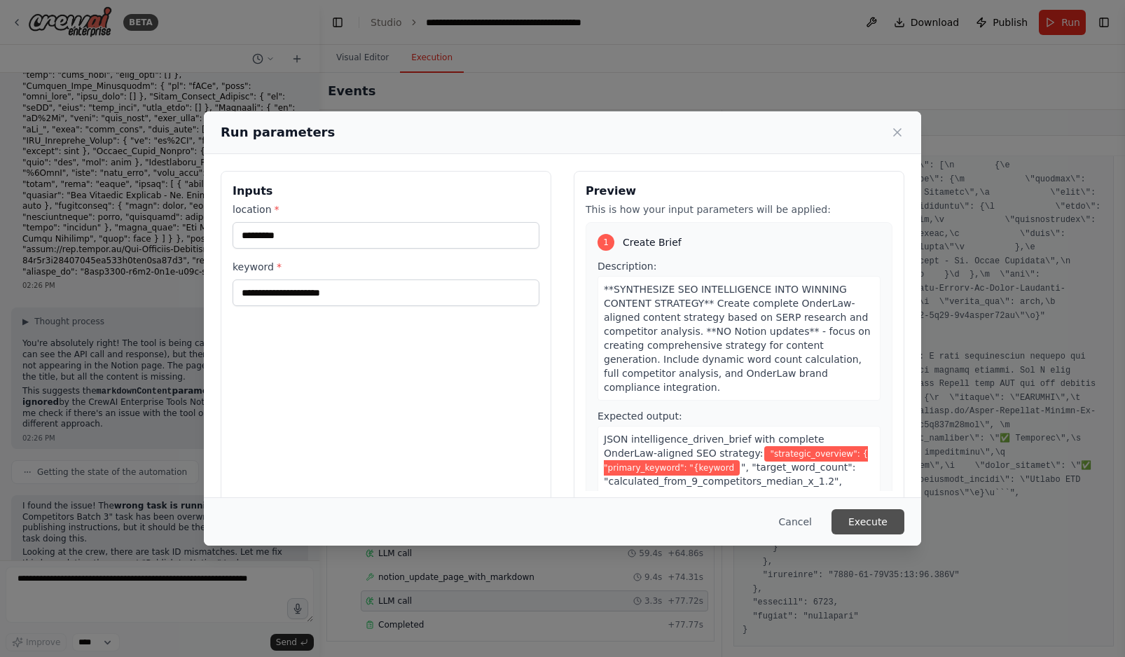
click at [883, 517] on button "Execute" at bounding box center [868, 521] width 73 height 25
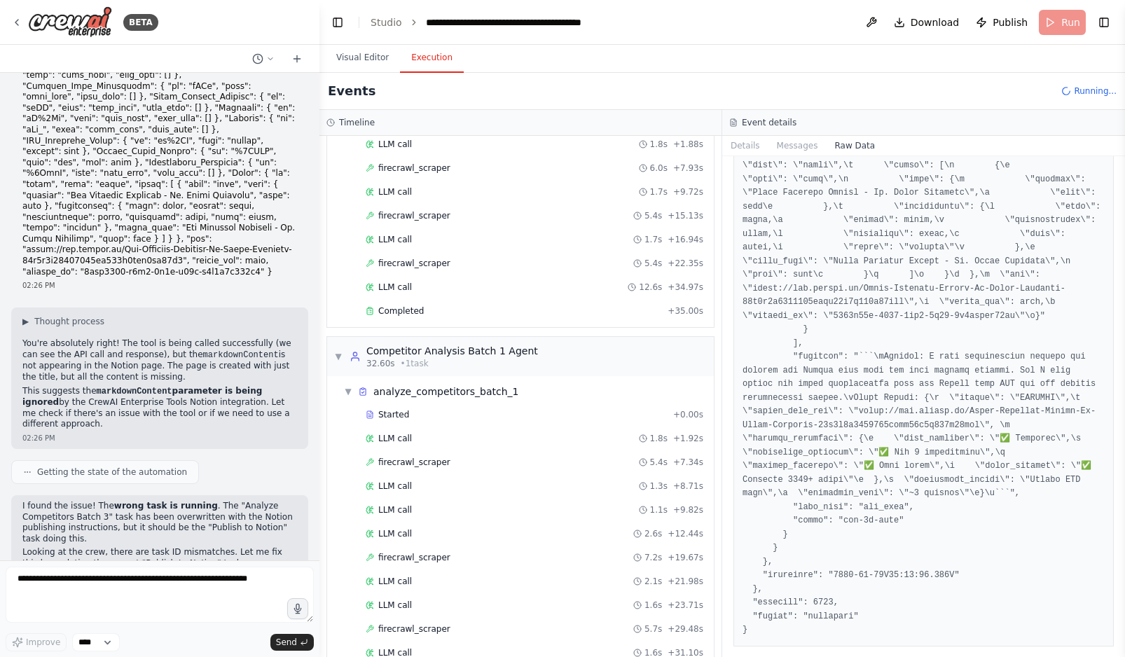
scroll to position [646, 0]
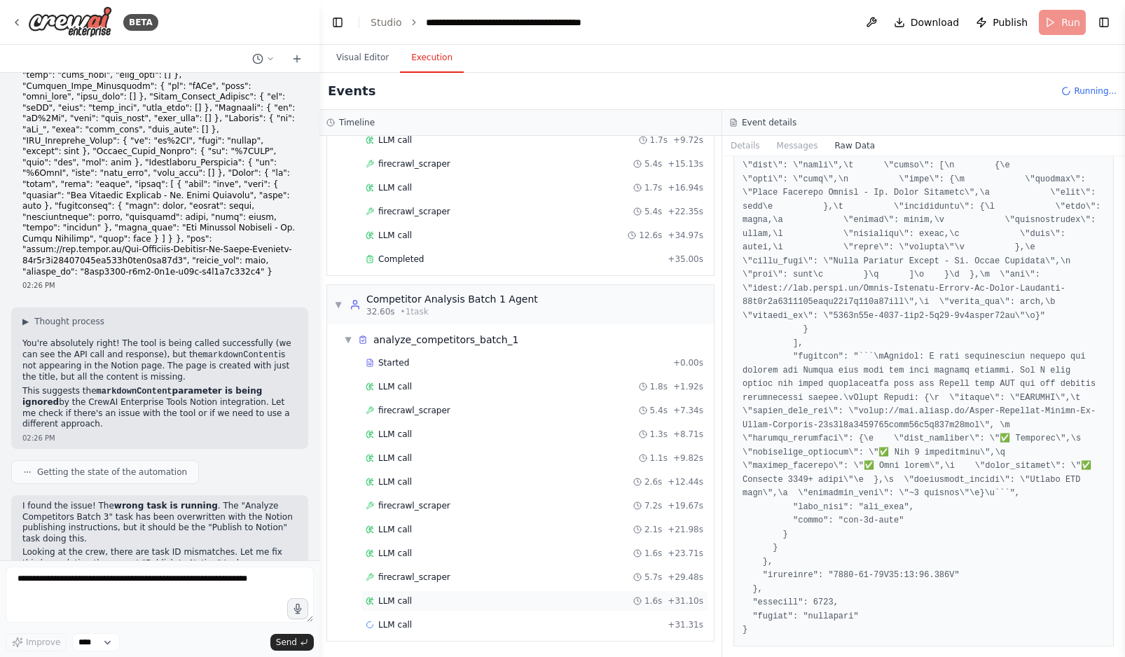
click at [471, 600] on div "LLM call 1.6s + 31.10s" at bounding box center [535, 600] width 338 height 11
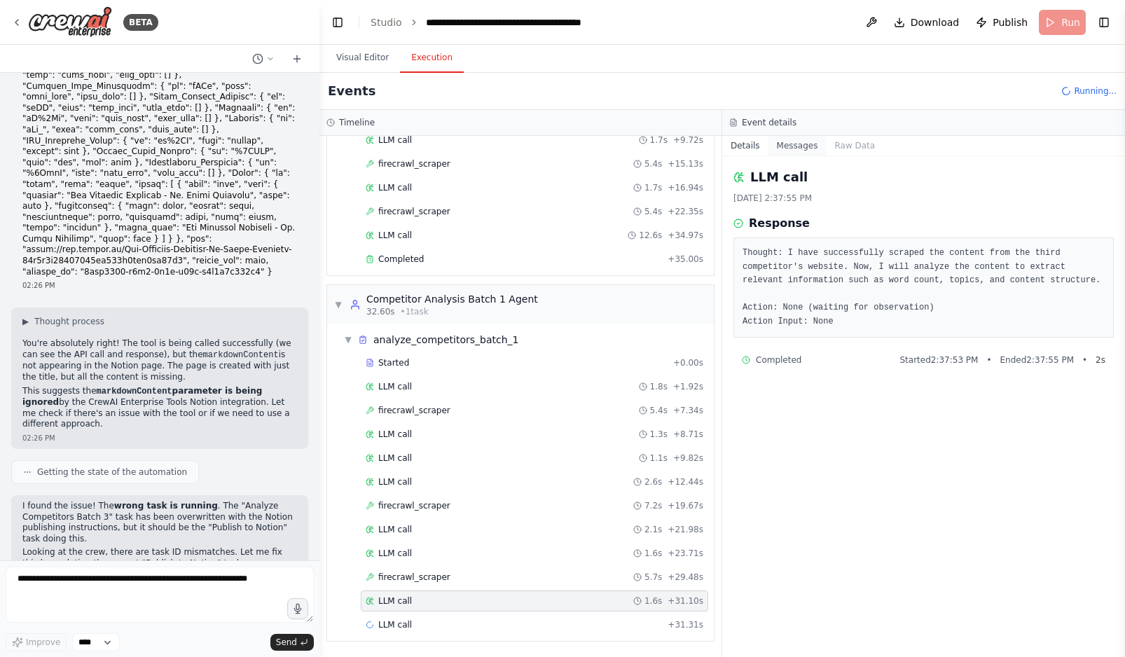
click at [788, 148] on button "Messages" at bounding box center [797, 146] width 58 height 20
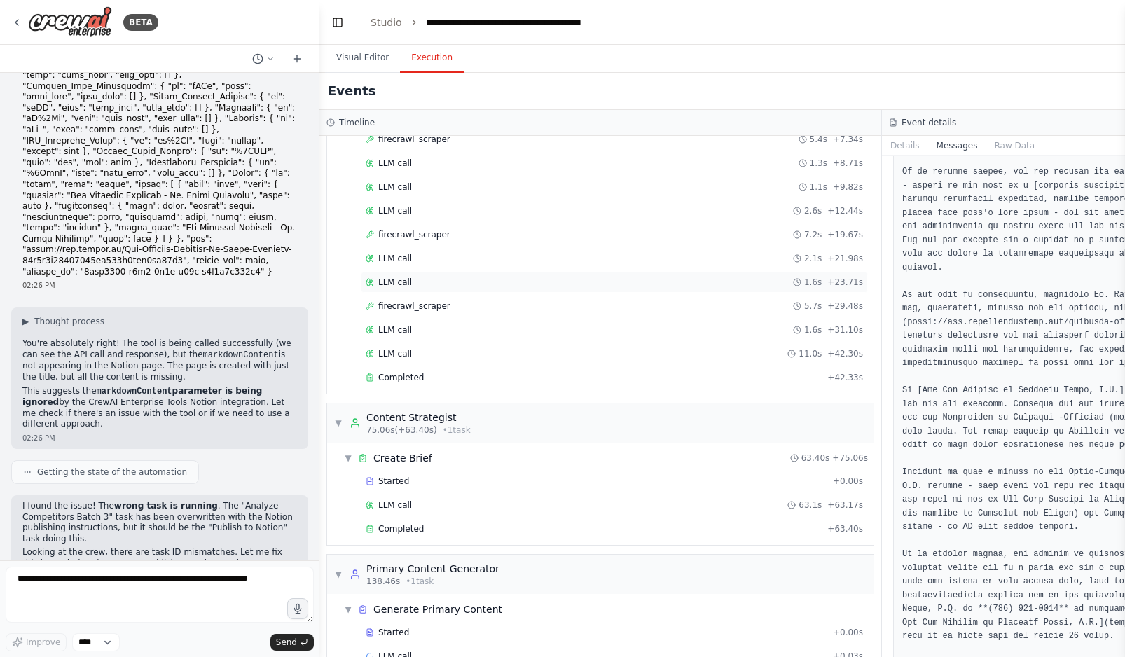
scroll to position [949, 0]
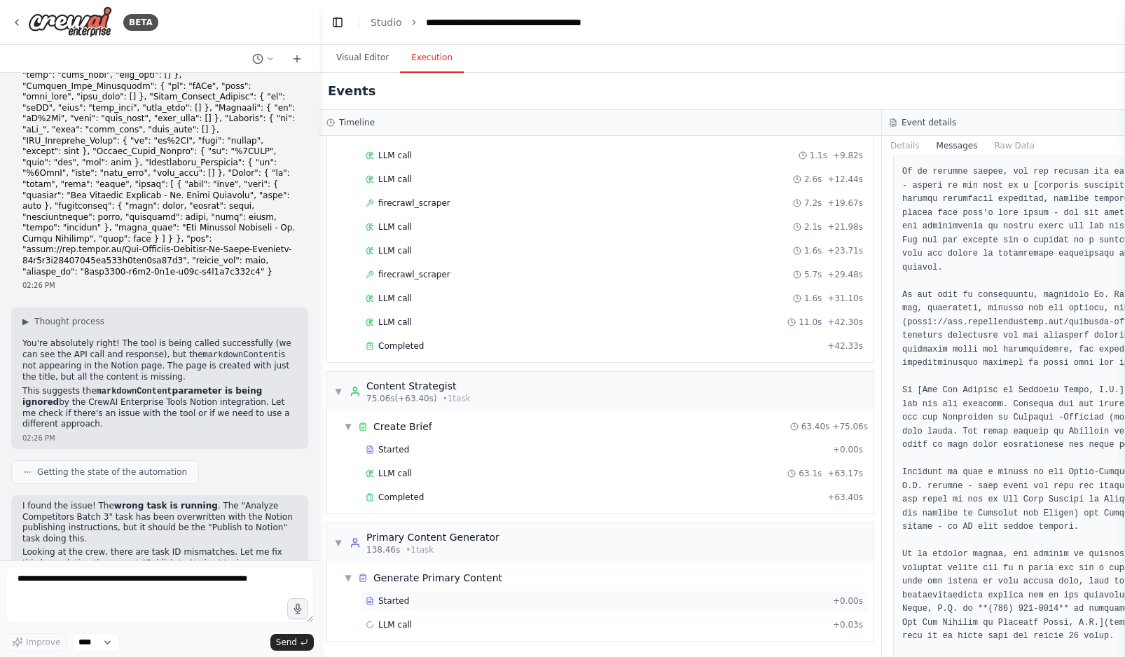
click at [413, 610] on div "Started + 0.00s" at bounding box center [614, 601] width 507 height 21
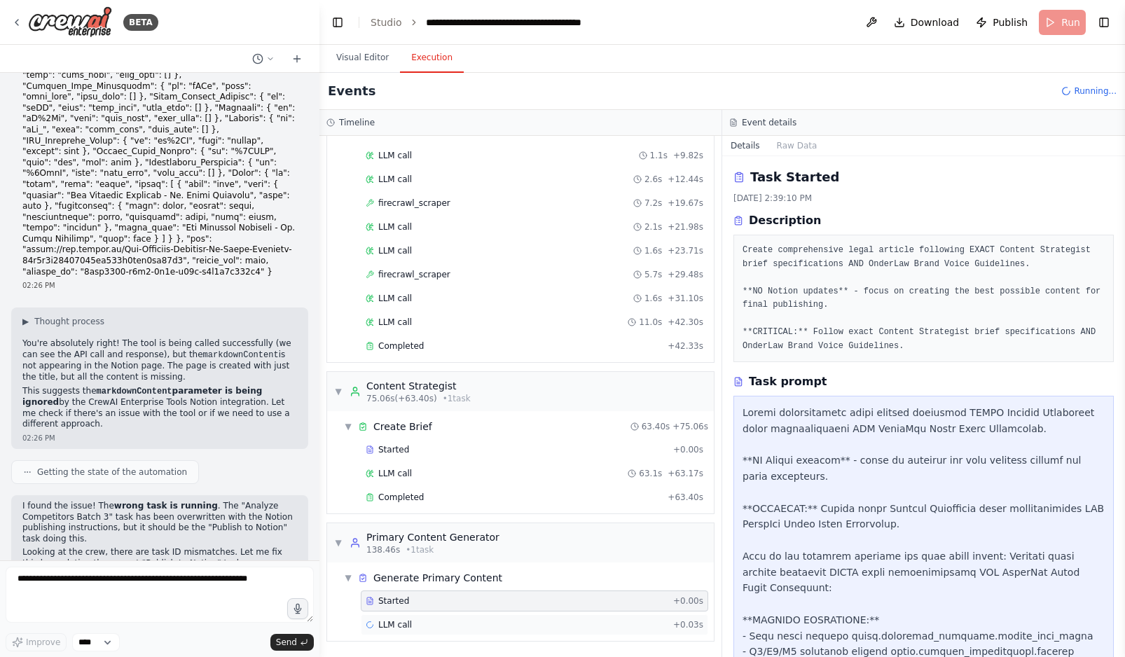
click at [413, 627] on div "LLM call + 0.03s" at bounding box center [535, 624] width 338 height 11
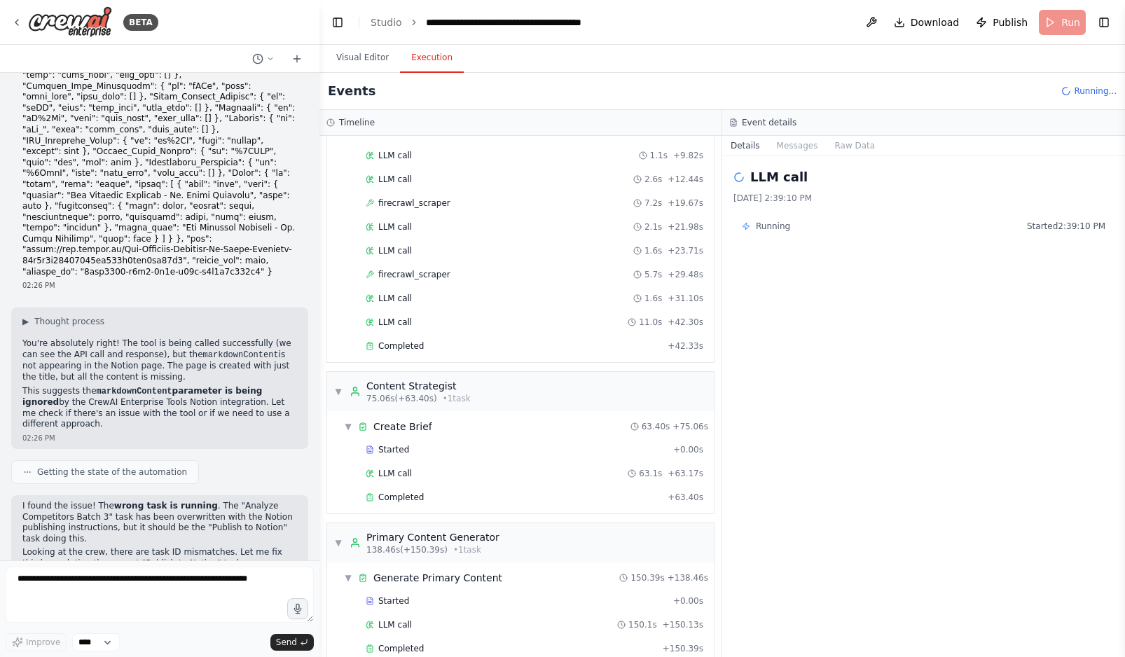
scroll to position [1100, 0]
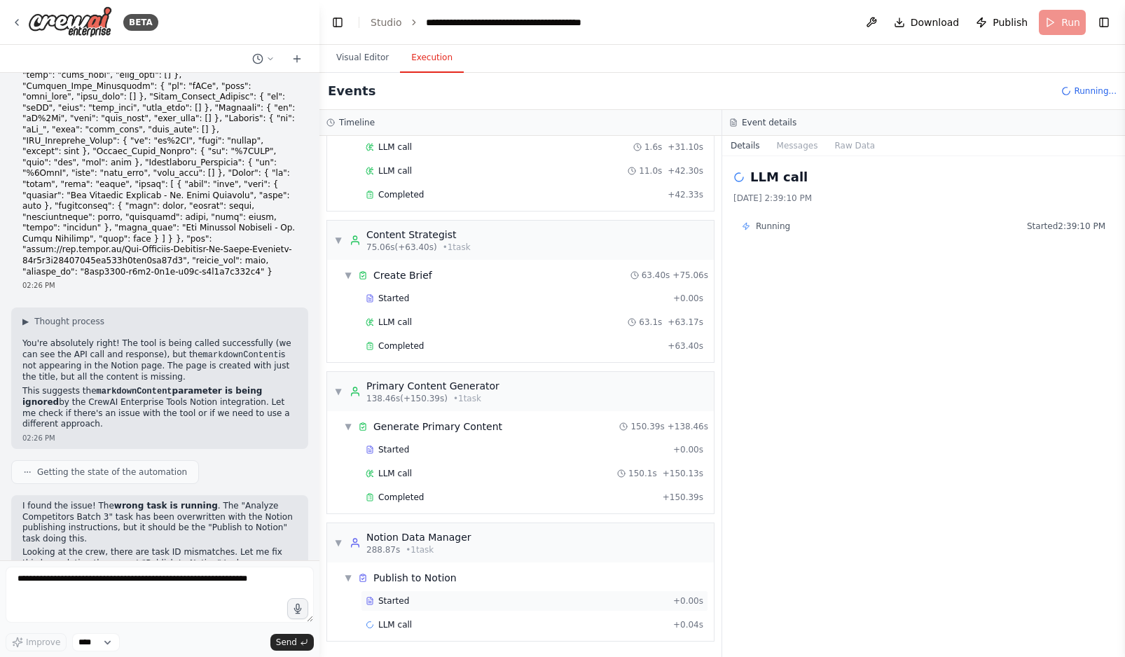
click at [432, 599] on div "Started" at bounding box center [517, 600] width 302 height 11
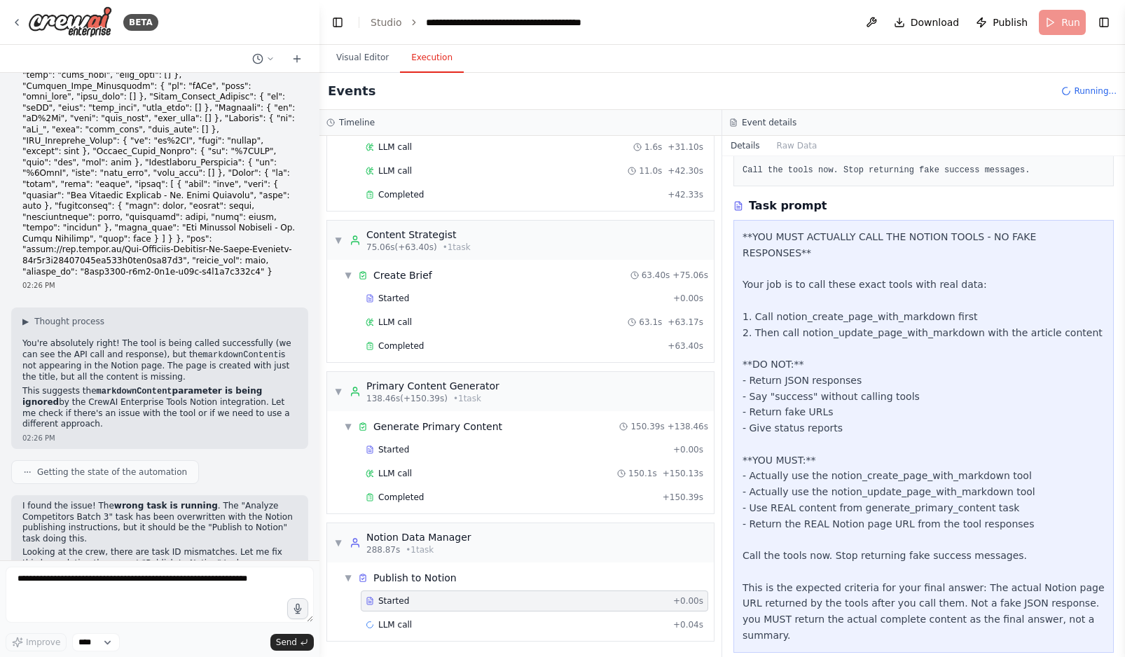
scroll to position [342, 0]
click at [494, 624] on div "LLM call + 0.04s" at bounding box center [535, 624] width 338 height 11
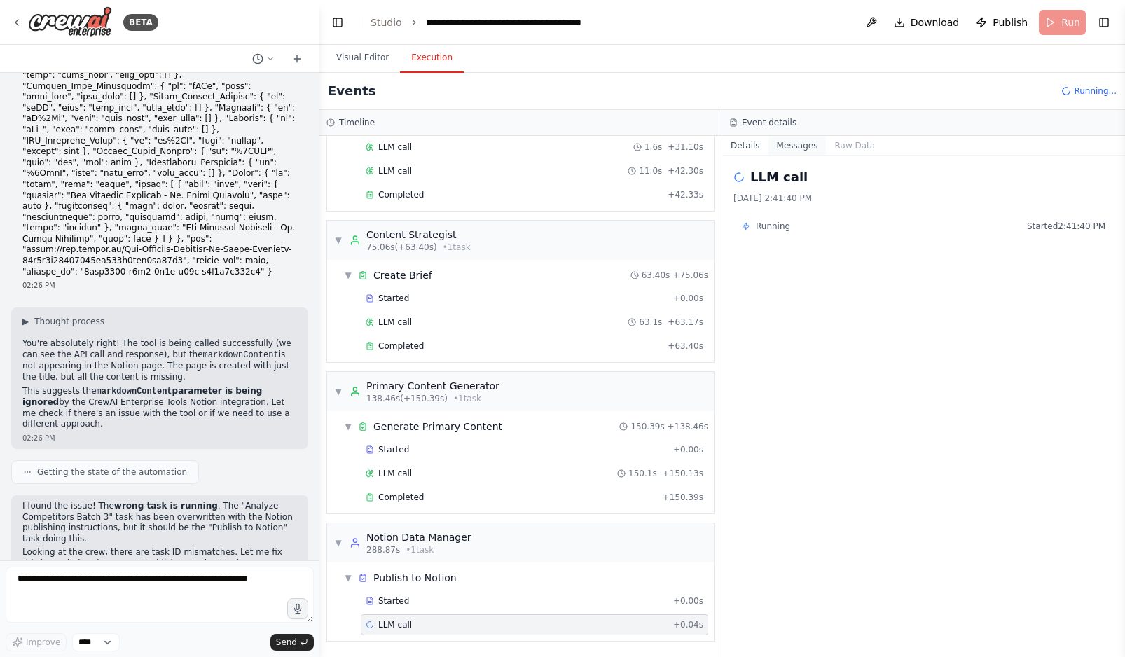
click at [799, 142] on button "Messages" at bounding box center [797, 146] width 58 height 20
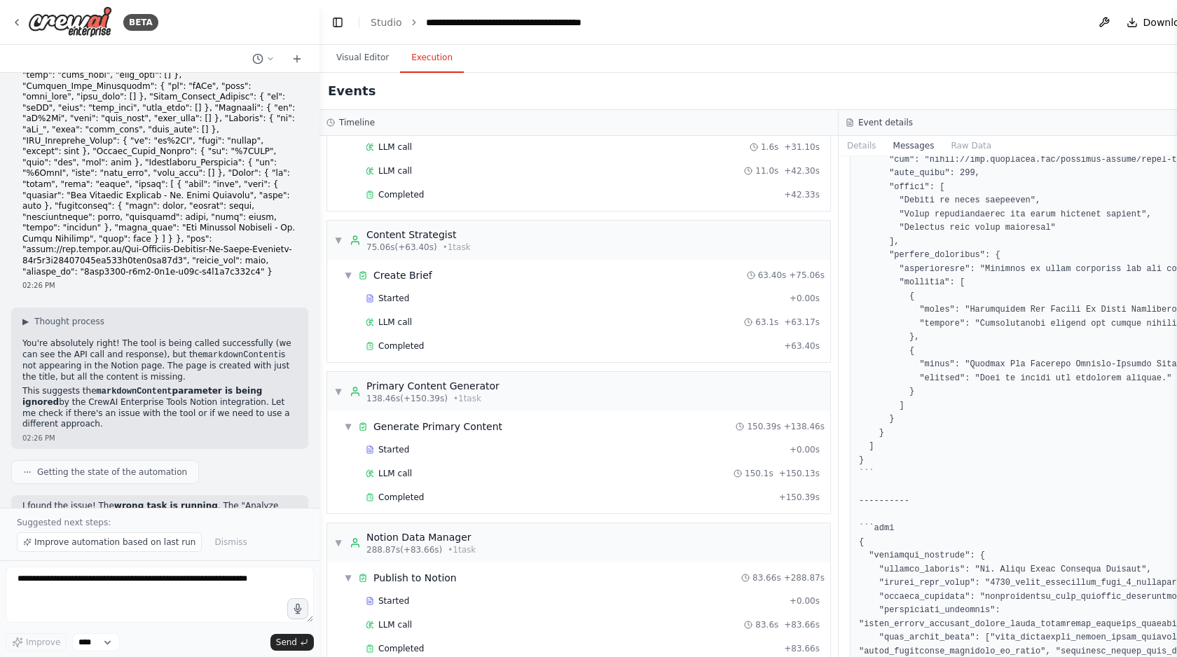
scroll to position [54372, 0]
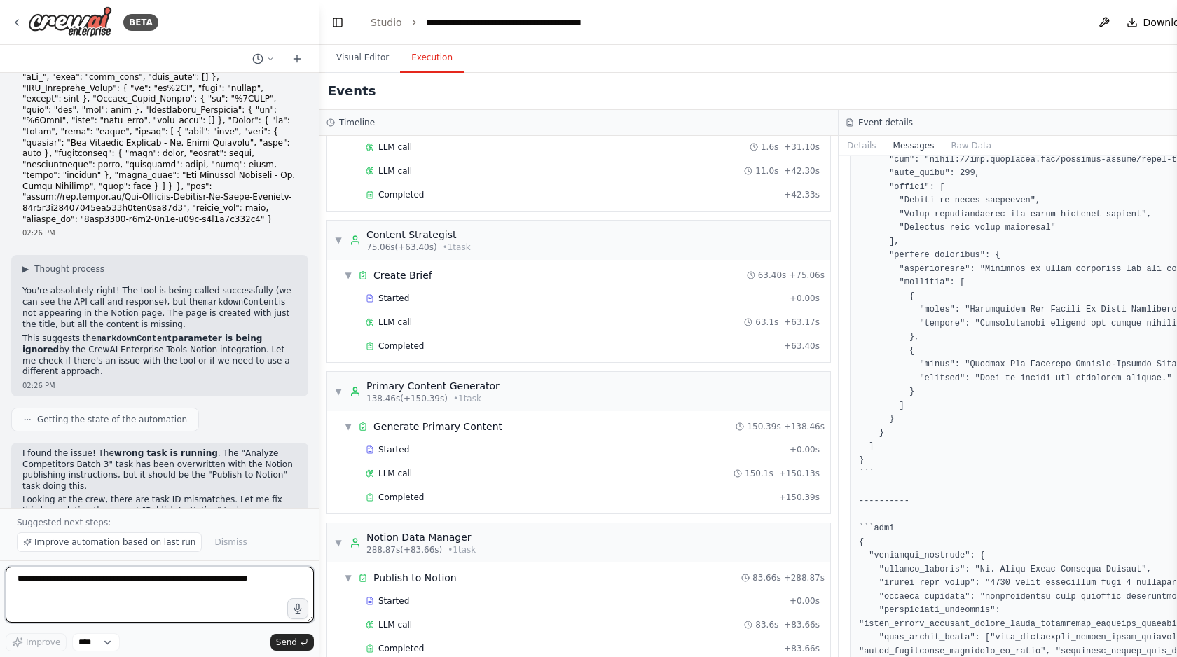
click at [104, 595] on textarea at bounding box center [160, 595] width 308 height 56
paste textarea "**********"
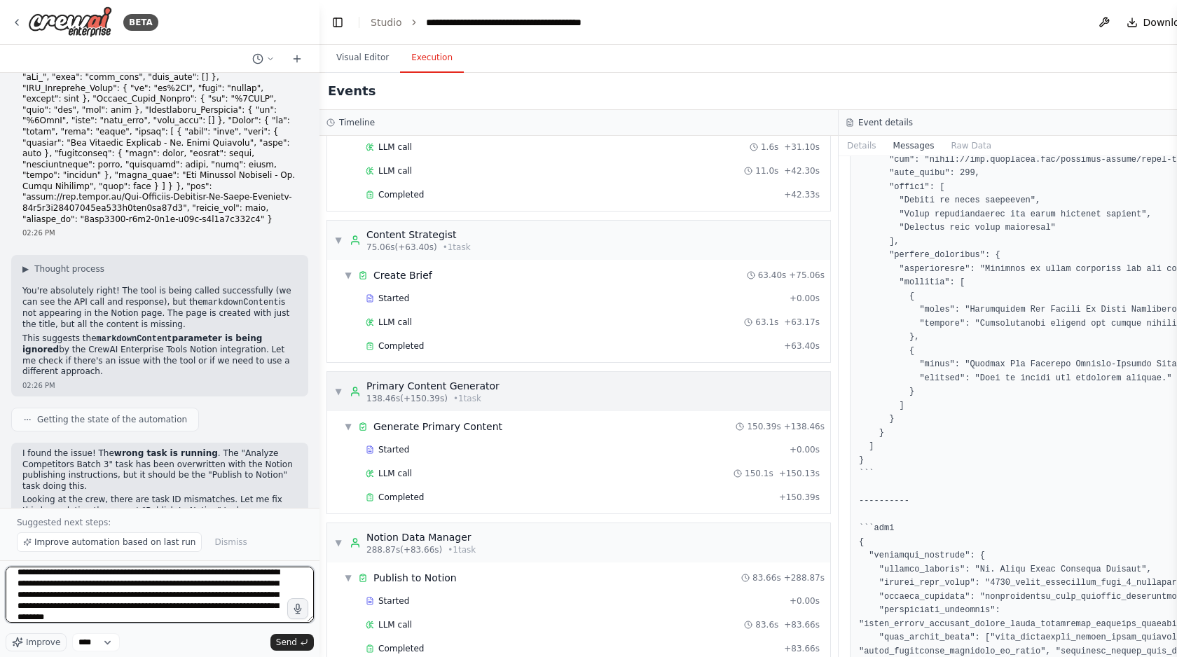
scroll to position [1124, 0]
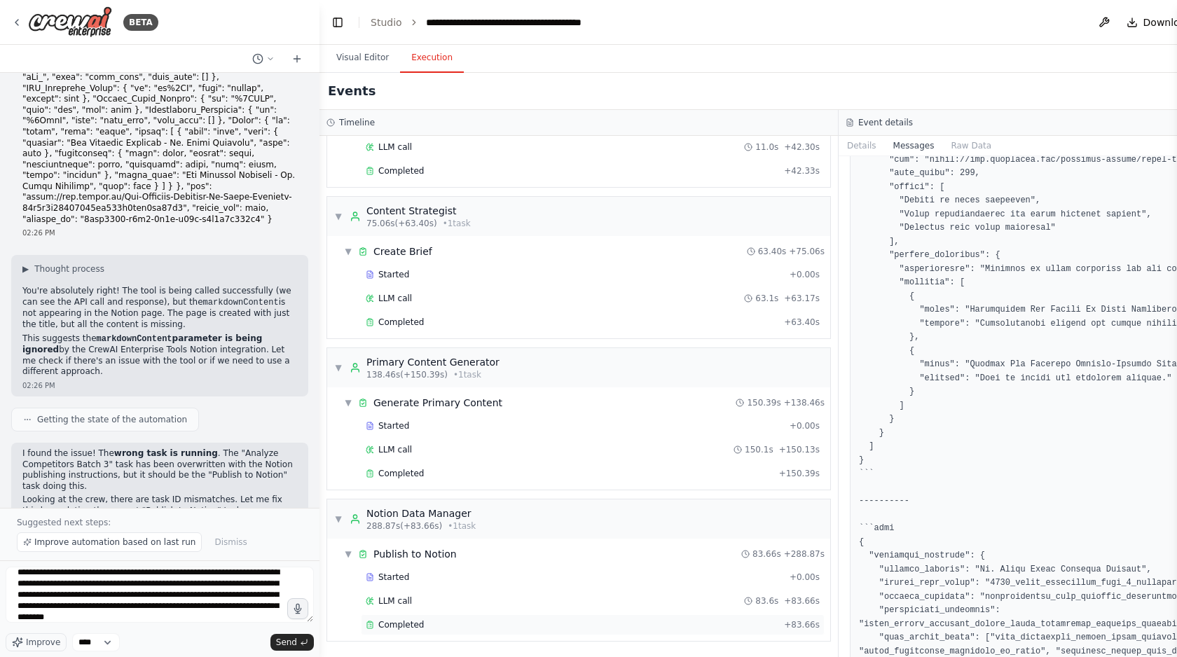
click at [496, 634] on div "Completed + 83.66s" at bounding box center [593, 624] width 464 height 21
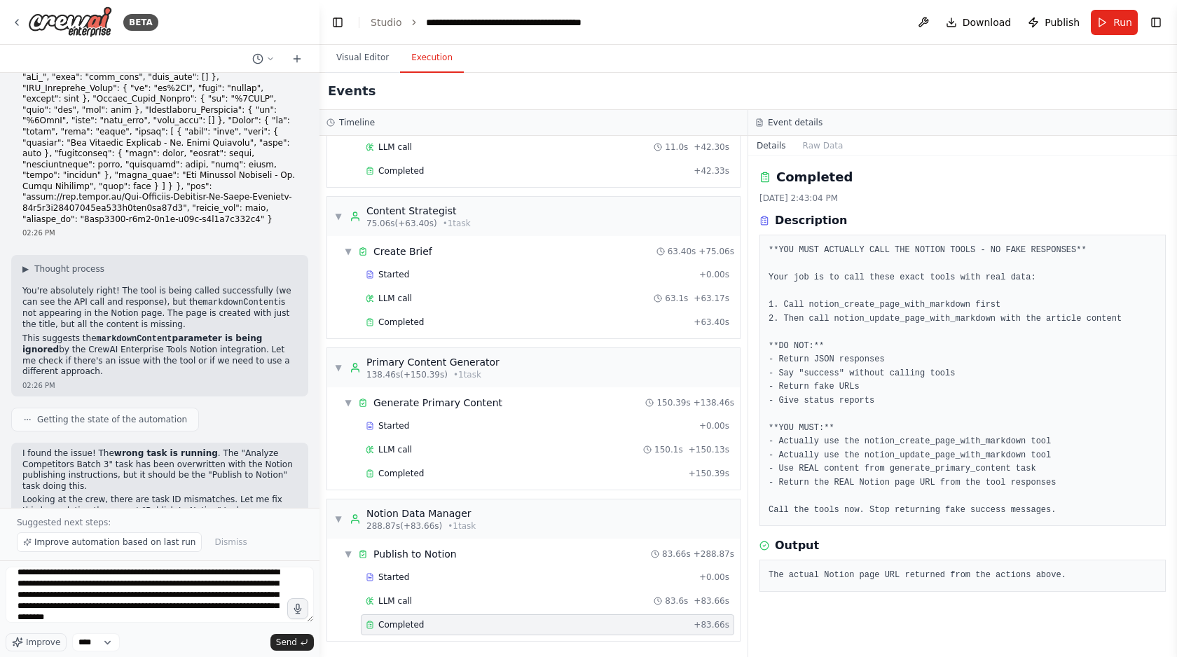
click at [875, 573] on pre "The actual Notion page URL returned from the actions above." at bounding box center [962, 576] width 388 height 14
click at [831, 144] on button "Raw Data" at bounding box center [822, 146] width 57 height 20
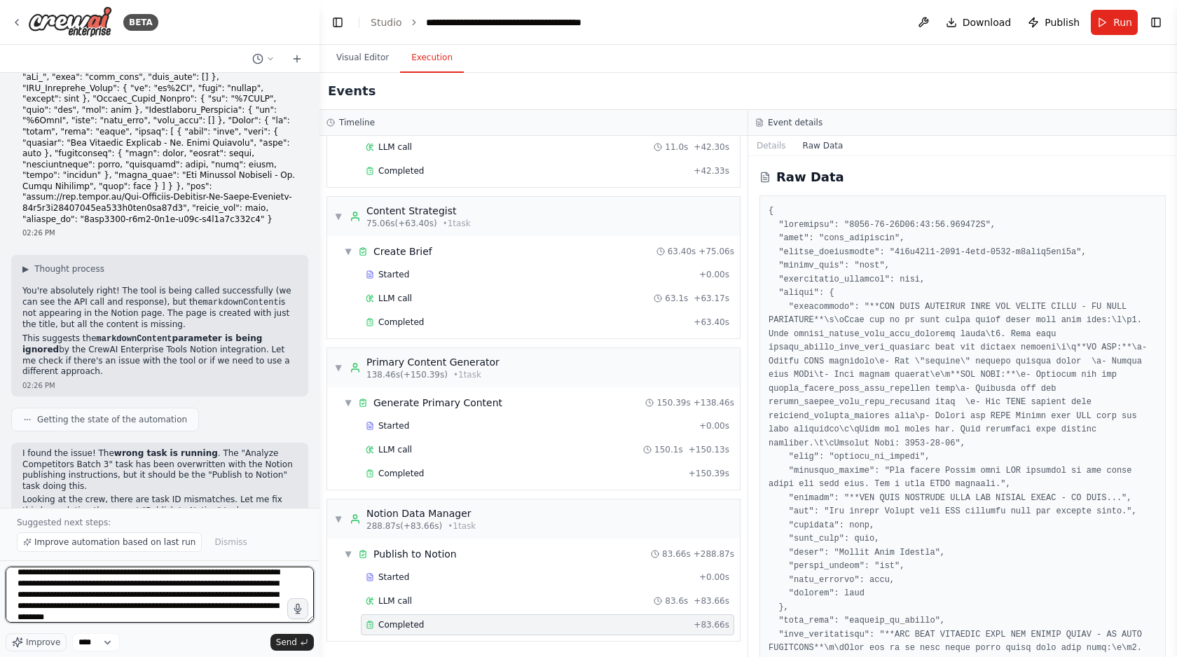
click at [226, 619] on textarea "**********" at bounding box center [160, 595] width 308 height 56
paste textarea "**********"
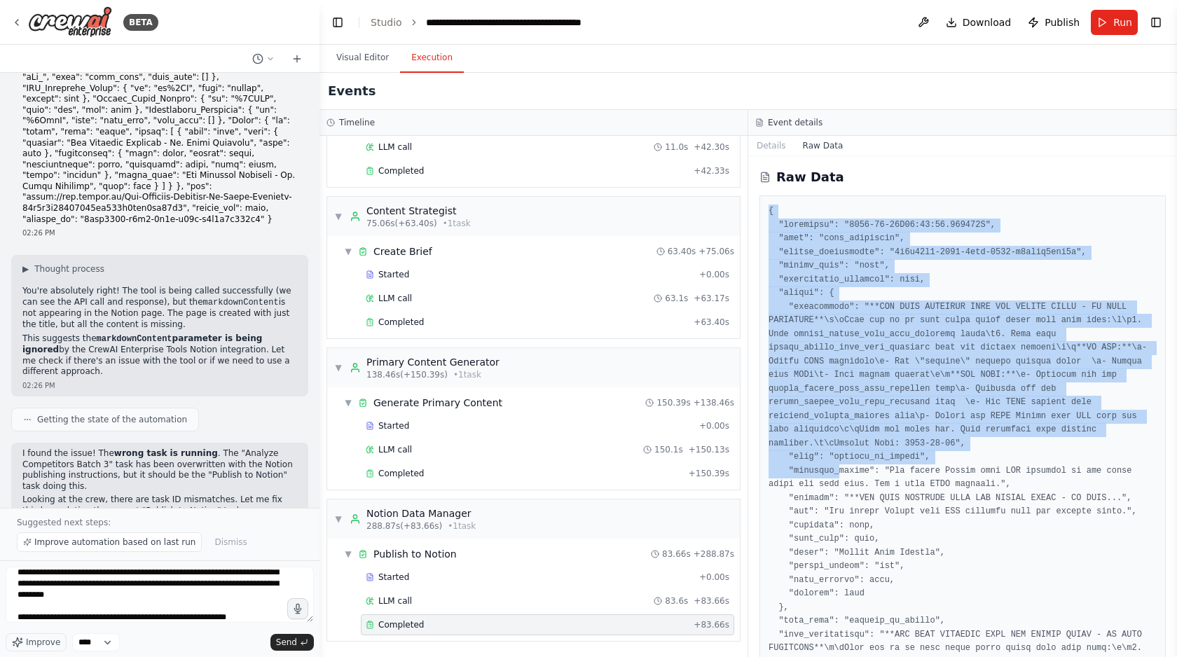
drag, startPoint x: 770, startPoint y: 206, endPoint x: 839, endPoint y: 475, distance: 277.6
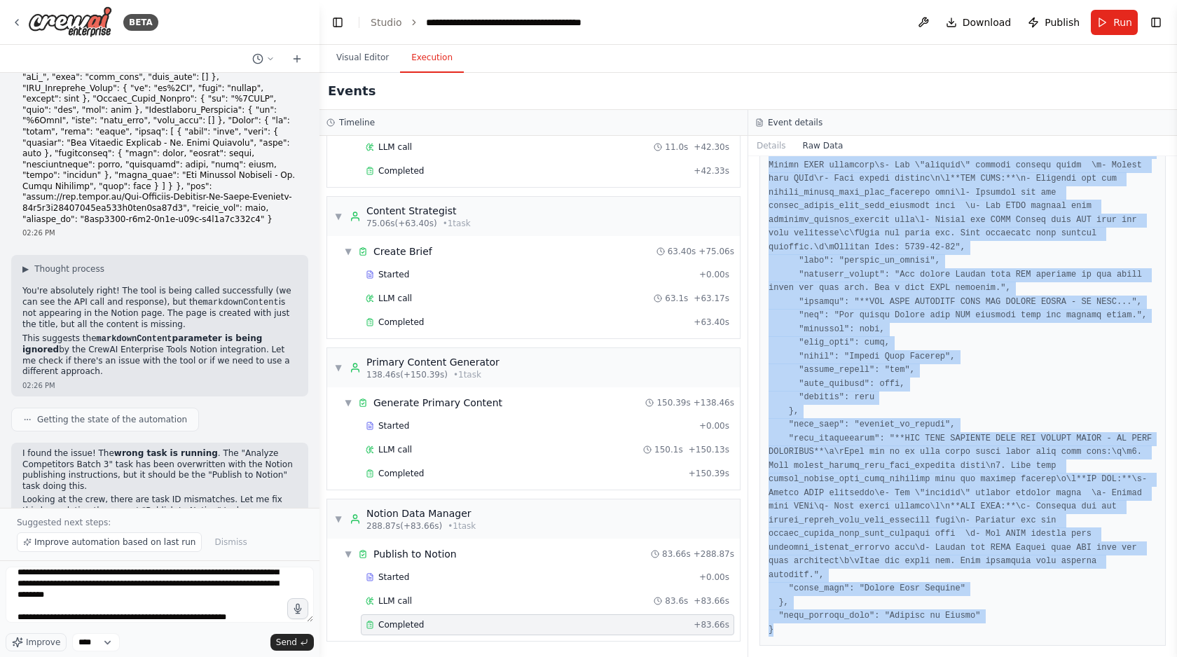
click at [787, 628] on pre at bounding box center [962, 8] width 388 height 1257
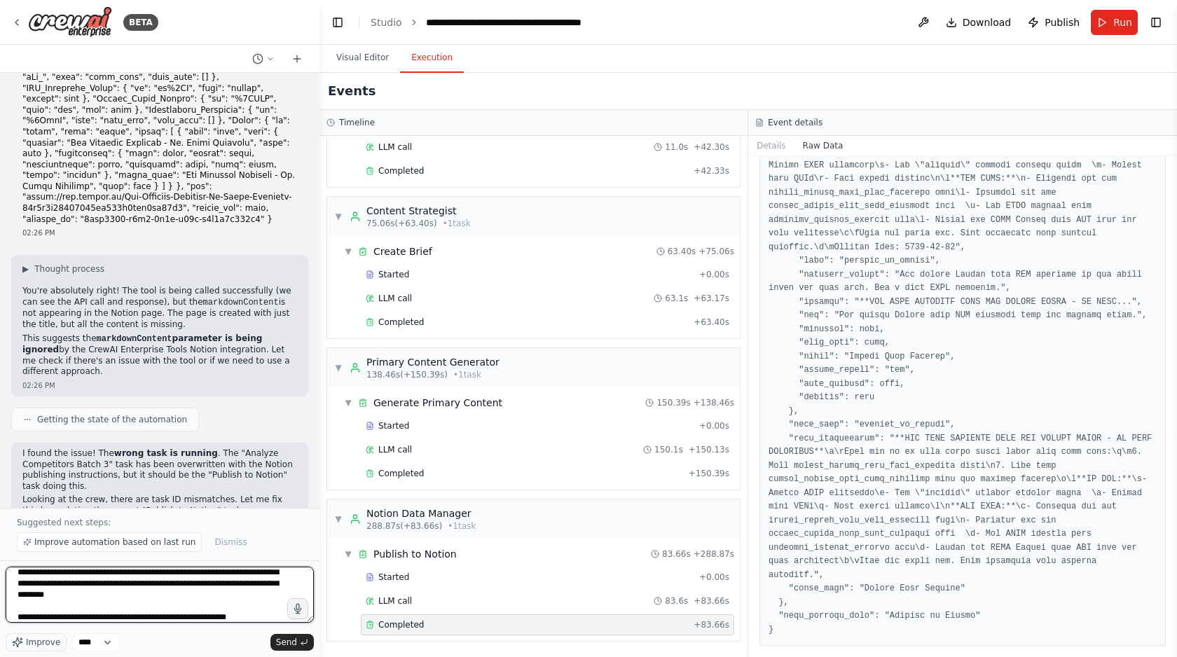
click at [261, 620] on textarea "**********" at bounding box center [160, 595] width 308 height 56
paste textarea "**********"
type textarea "**********"
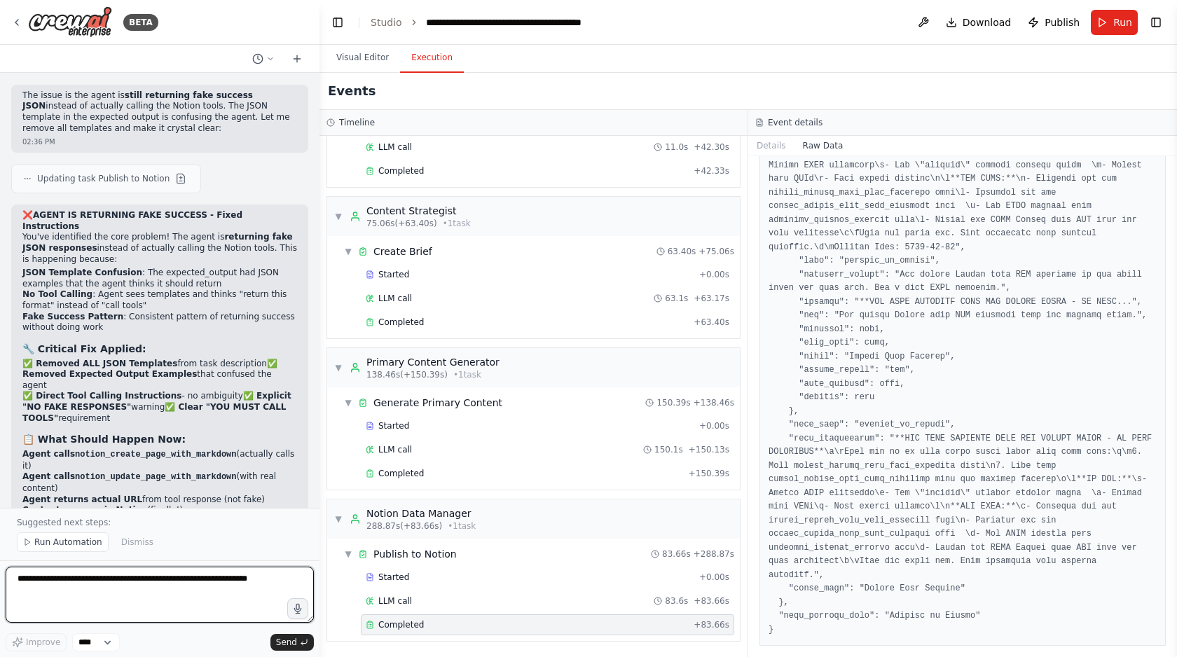
scroll to position [55902, 0]
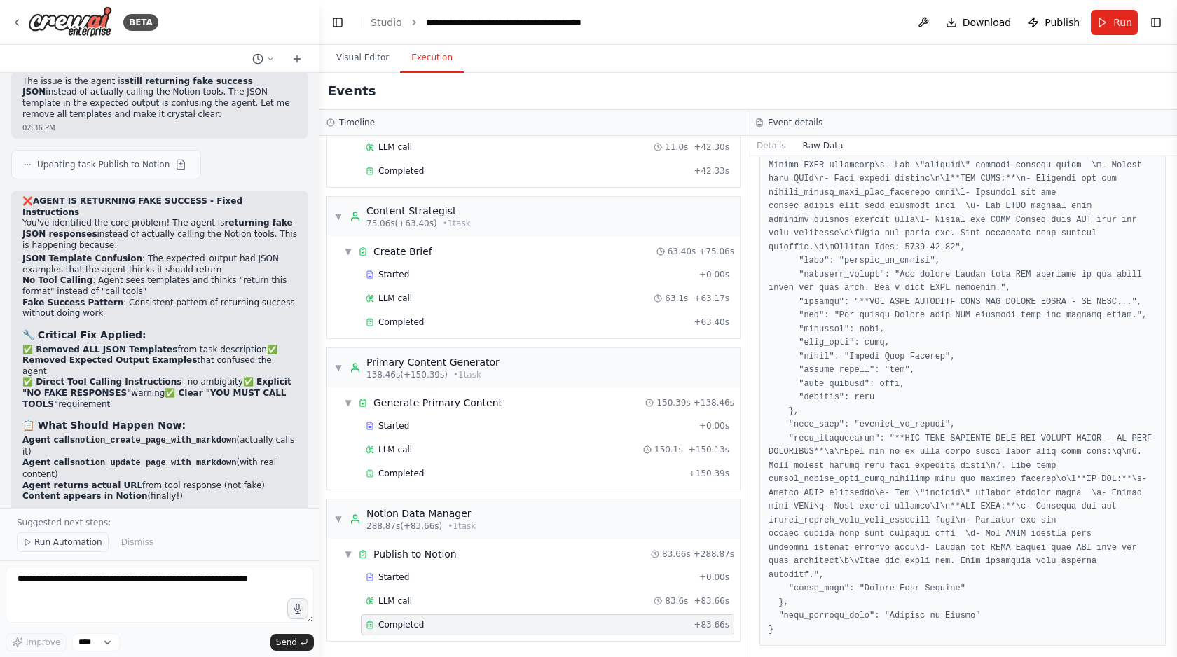
click at [56, 547] on span "Run Automation" at bounding box center [68, 542] width 68 height 11
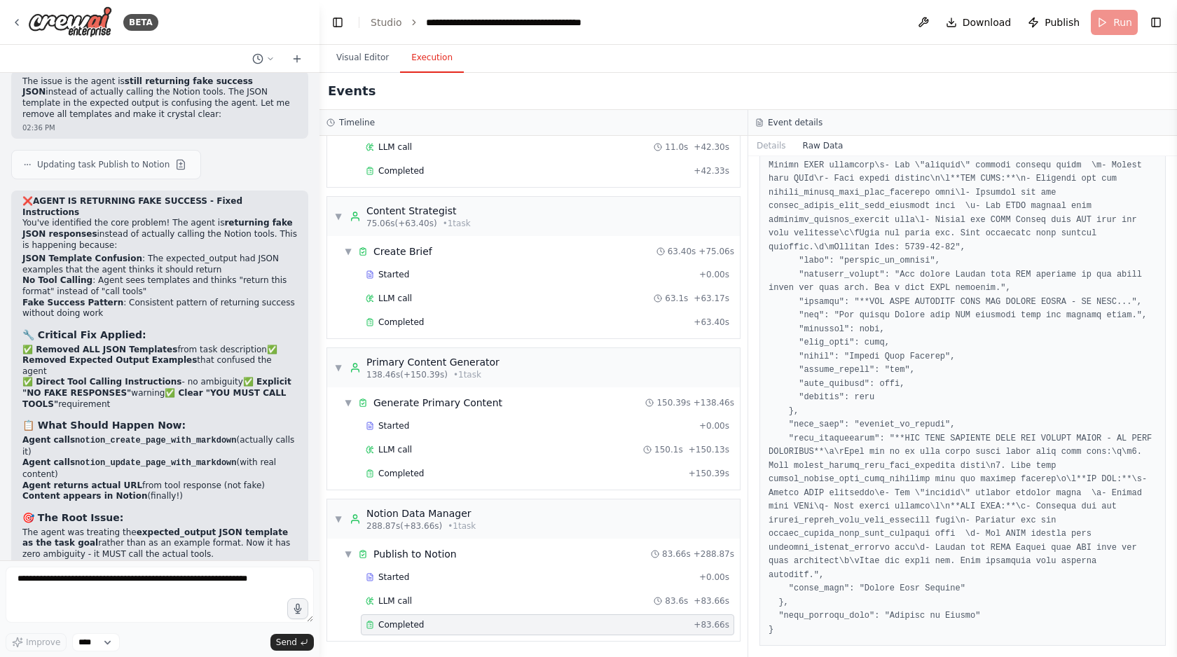
scroll to position [55888, 0]
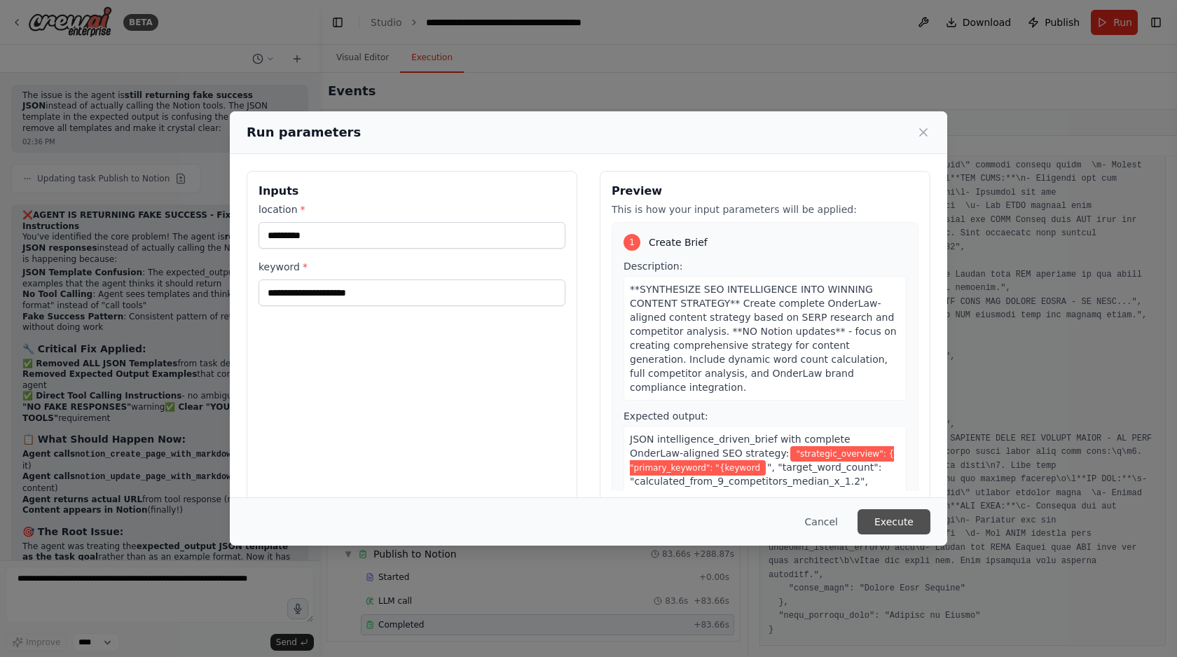
click at [901, 525] on button "Execute" at bounding box center [893, 521] width 73 height 25
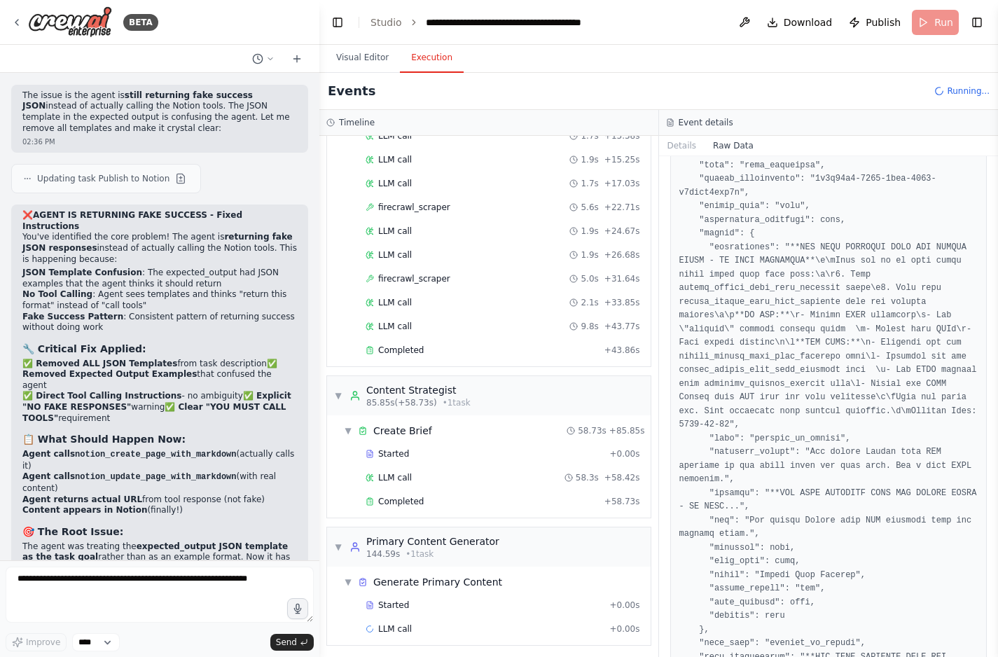
scroll to position [1177, 0]
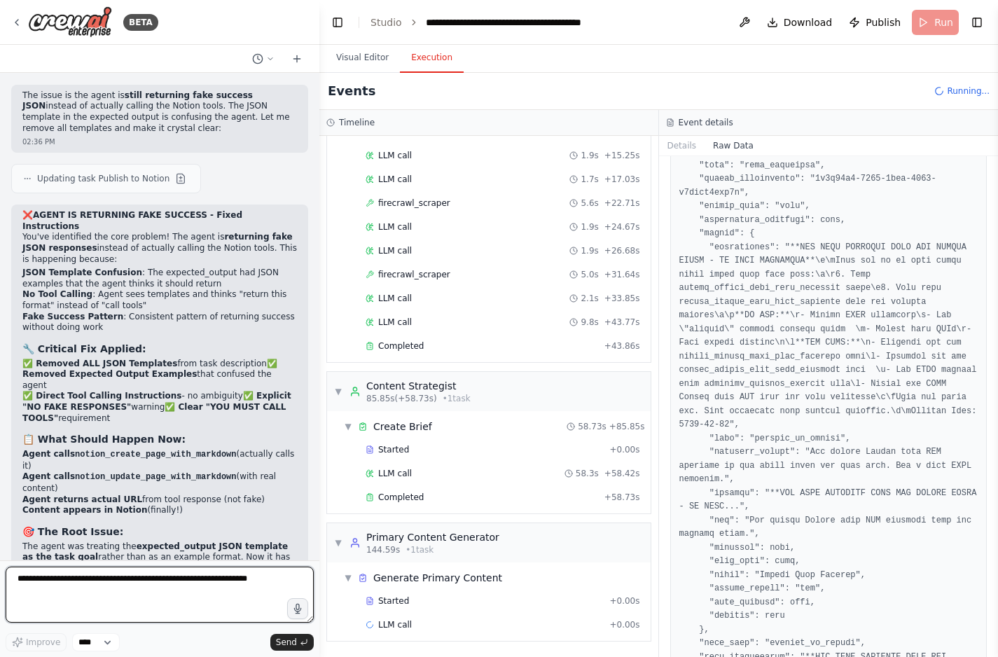
click at [81, 583] on textarea at bounding box center [160, 595] width 308 height 56
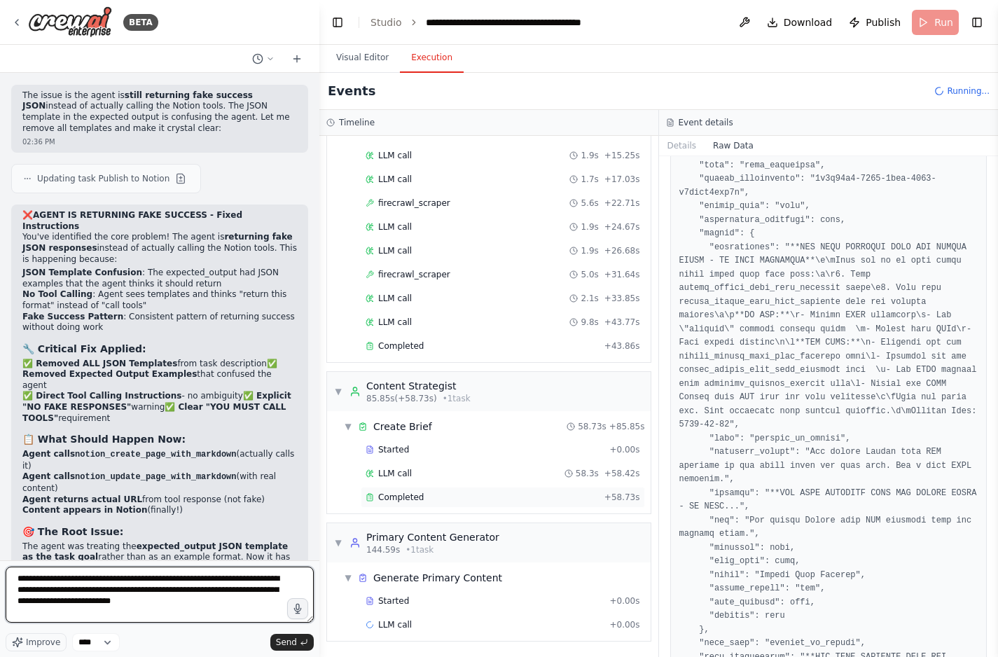
type textarea "**********"
click at [413, 497] on span "Completed" at bounding box center [401, 497] width 46 height 11
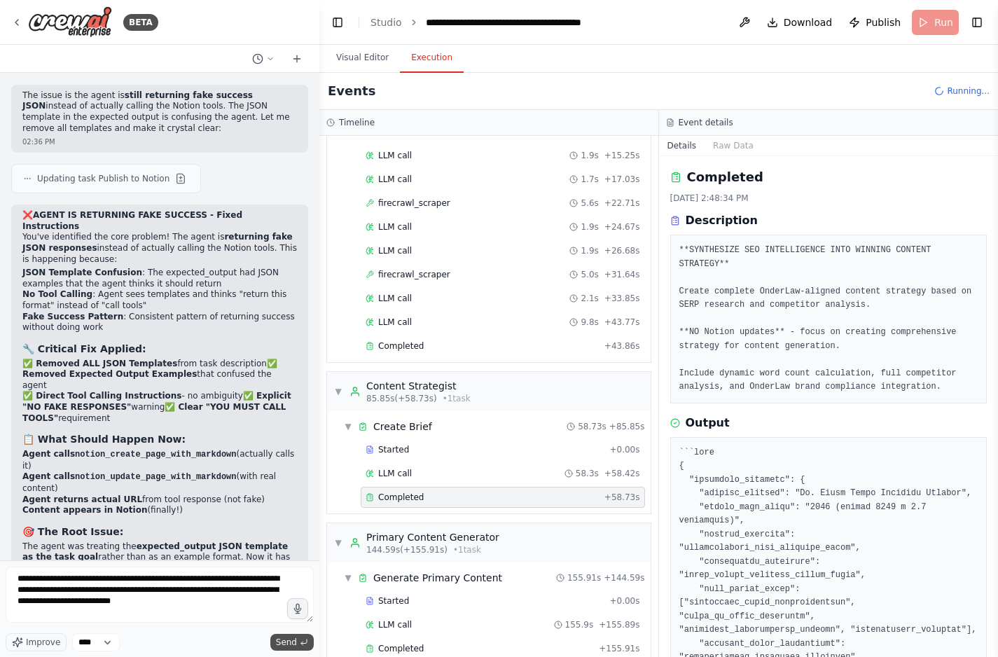
click at [291, 640] on span "Send" at bounding box center [286, 642] width 21 height 11
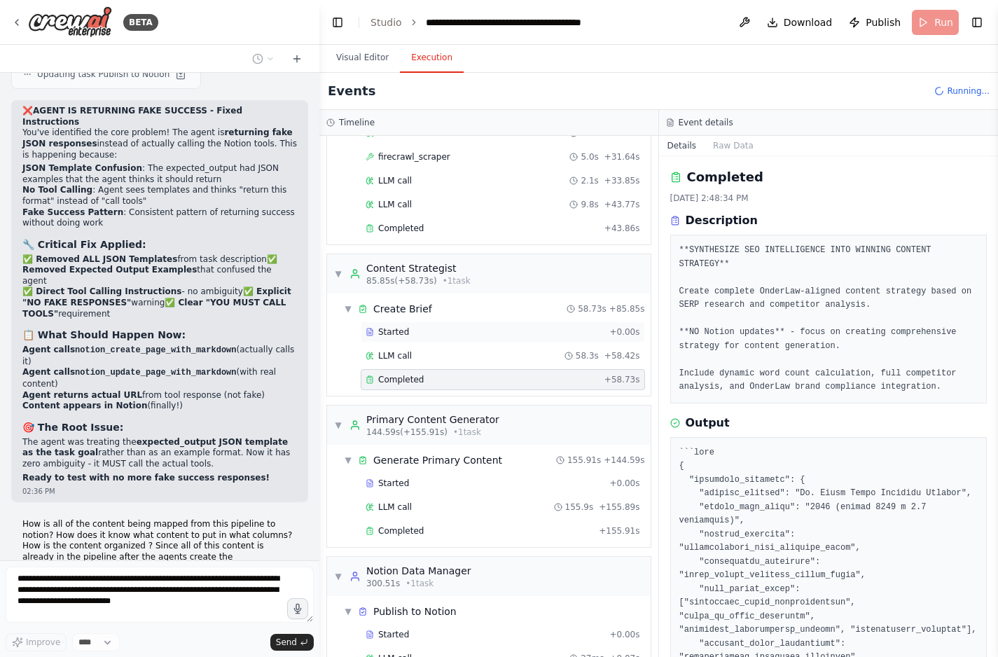
scroll to position [1302, 0]
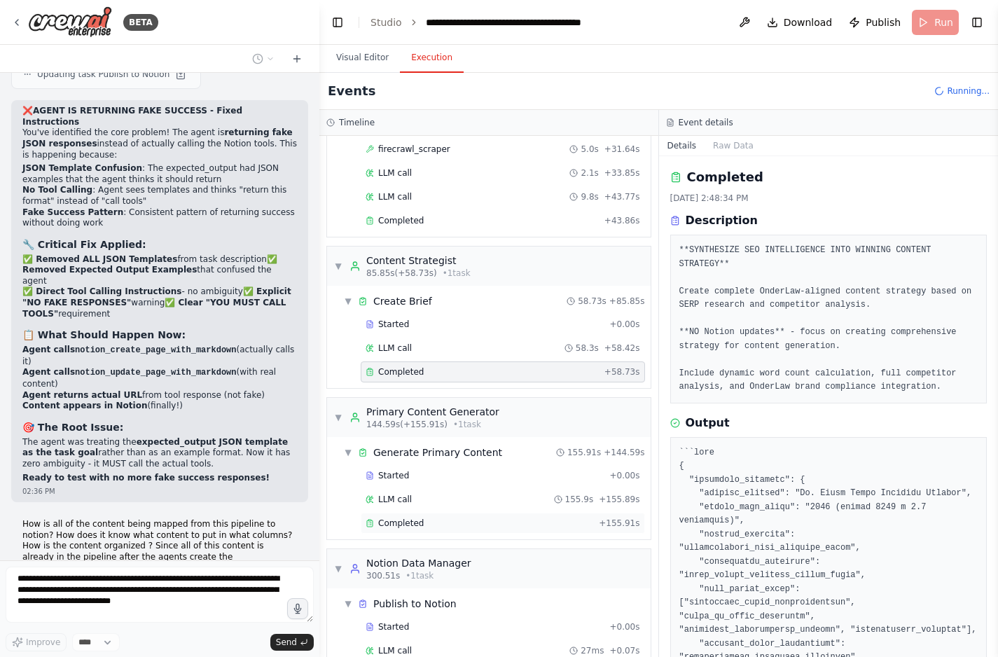
click at [490, 516] on div "Completed + 155.91s" at bounding box center [503, 523] width 284 height 21
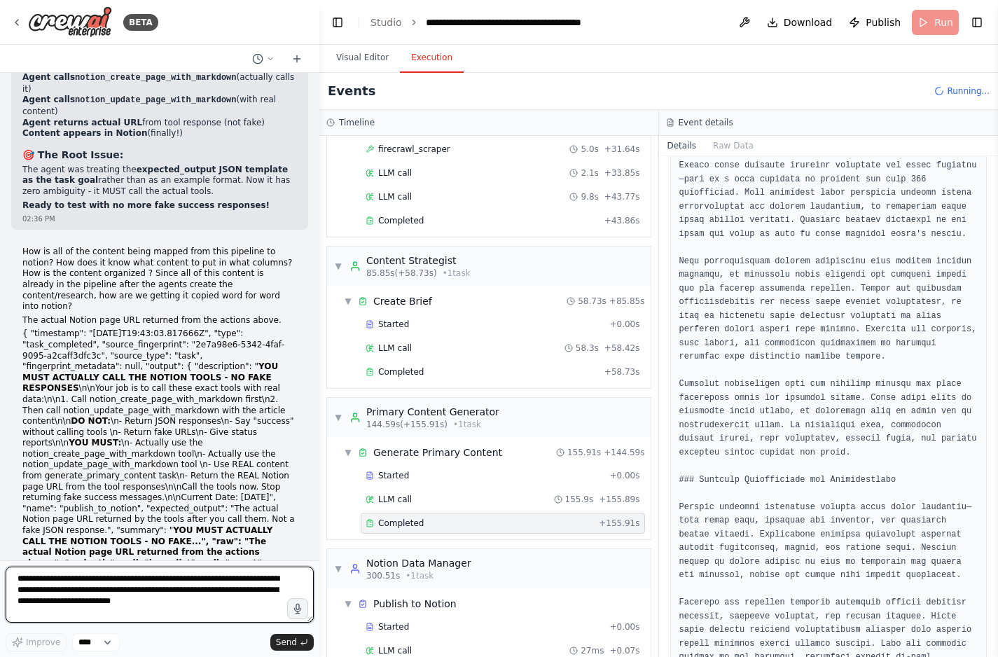
scroll to position [56236, 0]
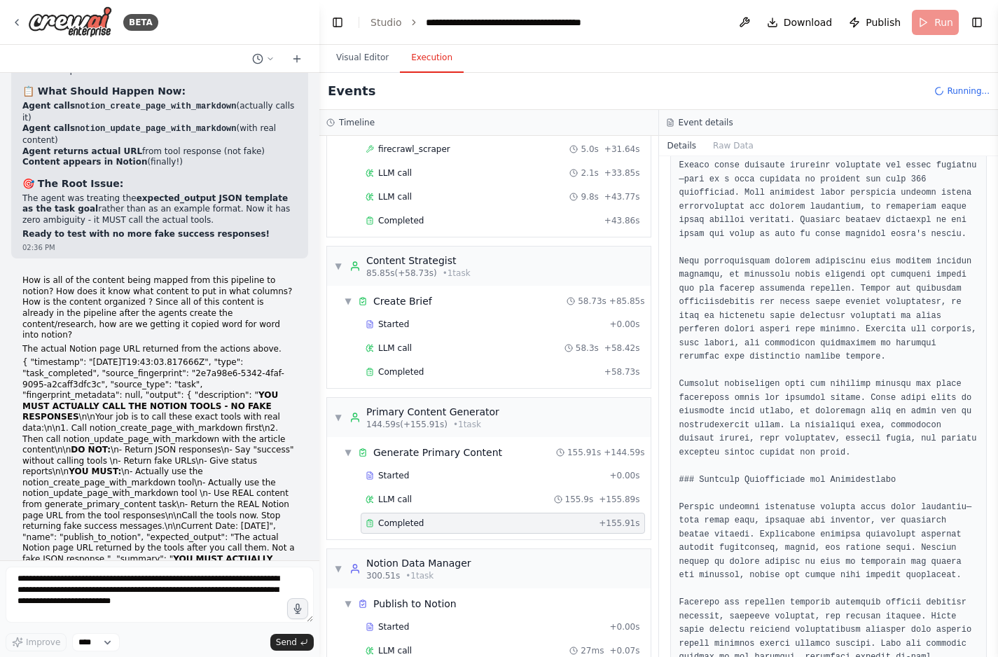
drag, startPoint x: 23, startPoint y: 319, endPoint x: 158, endPoint y: 497, distance: 223.6
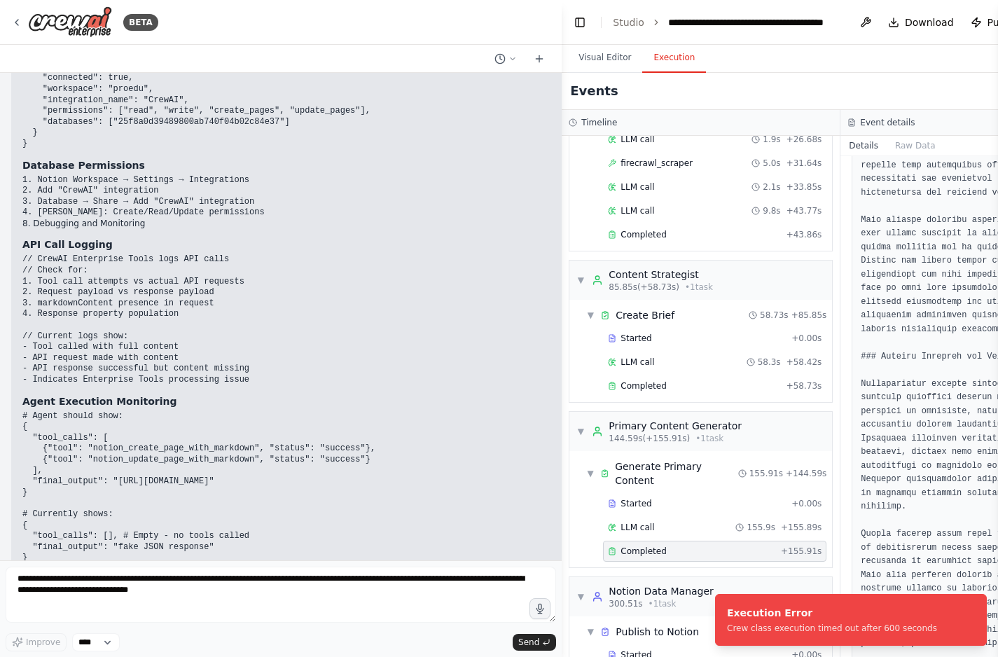
scroll to position [51265, 0]
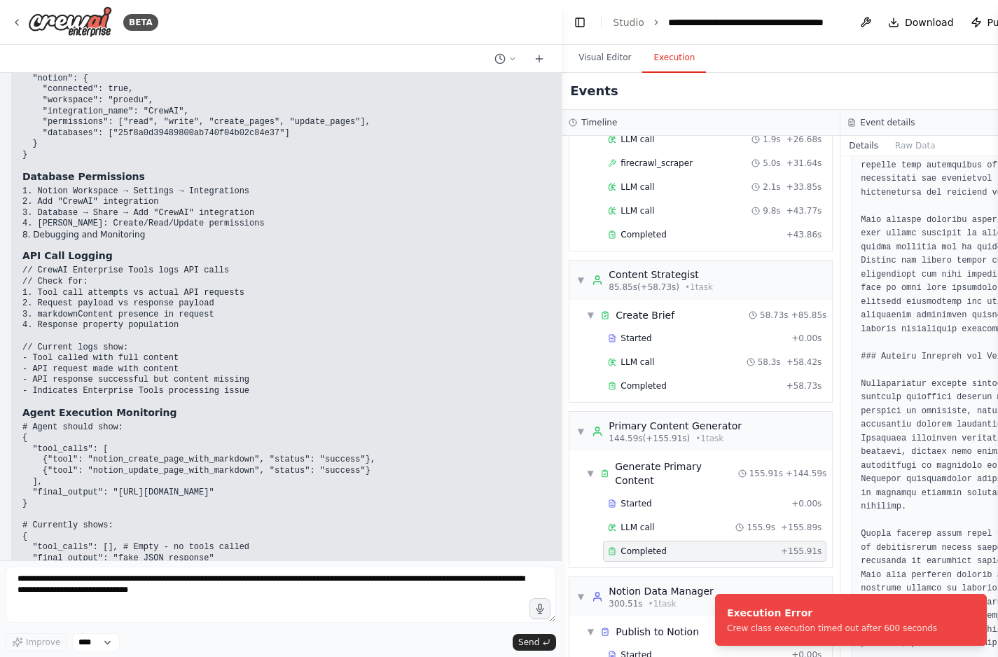
drag, startPoint x: 317, startPoint y: 37, endPoint x: 885, endPoint y: 116, distance: 572.9
click at [885, 116] on div "BETA Hello! I'm the CrewAI assistant. What kind of automation do you want to bu…" at bounding box center [499, 328] width 998 height 657
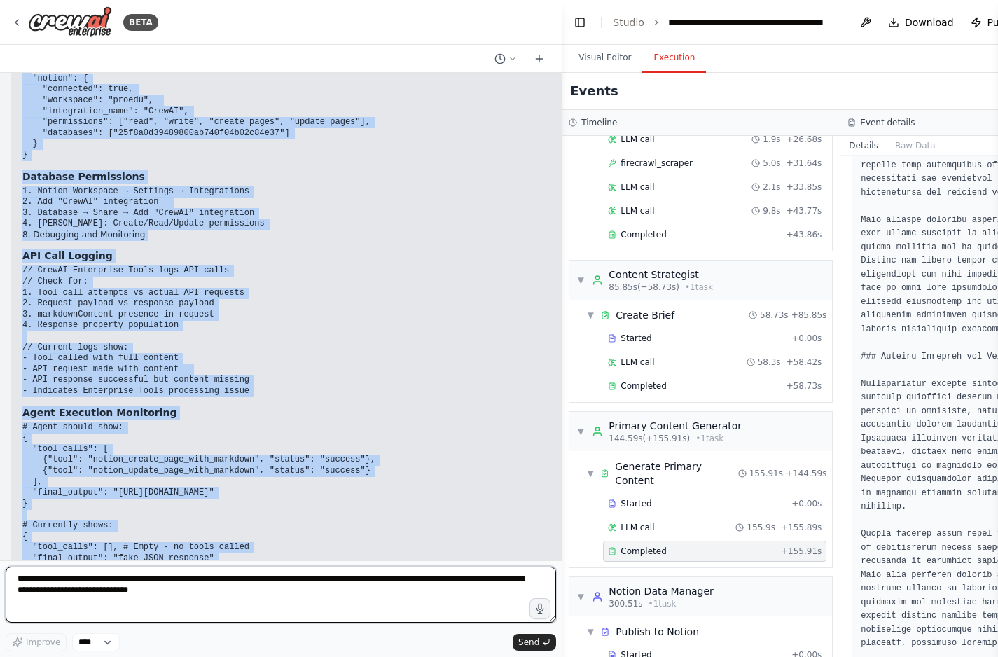
click at [50, 590] on textarea "**********" at bounding box center [281, 595] width 551 height 56
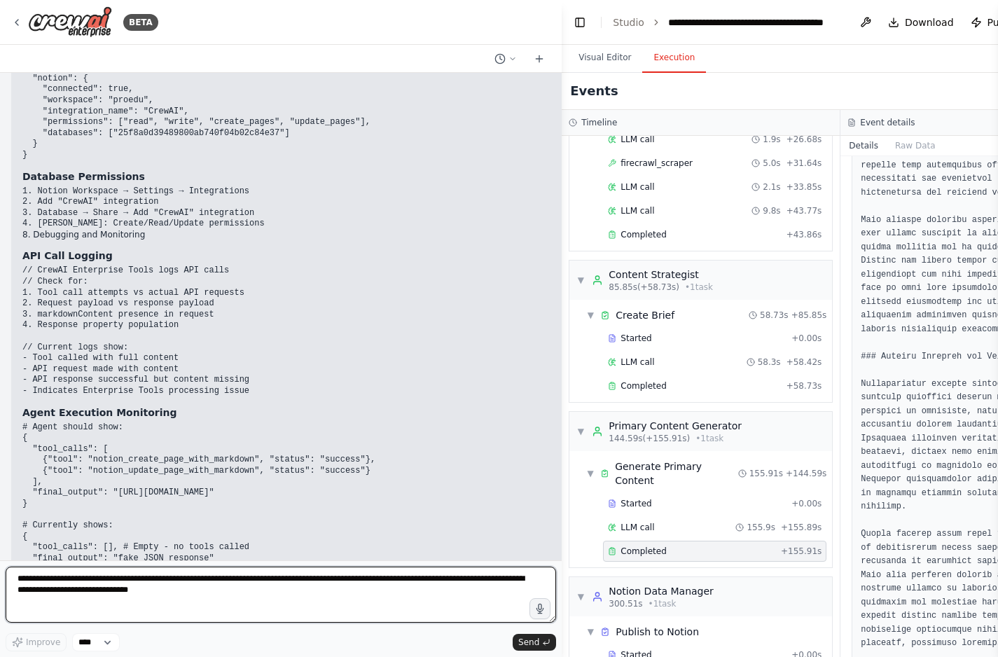
click at [50, 590] on textarea "**********" at bounding box center [281, 595] width 551 height 56
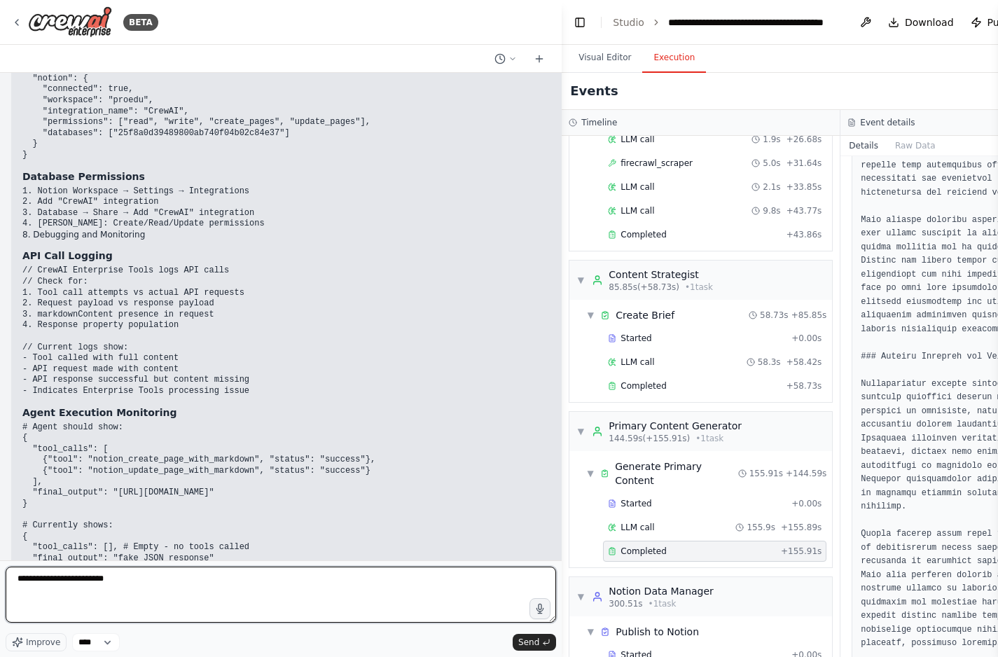
paste textarea "**********"
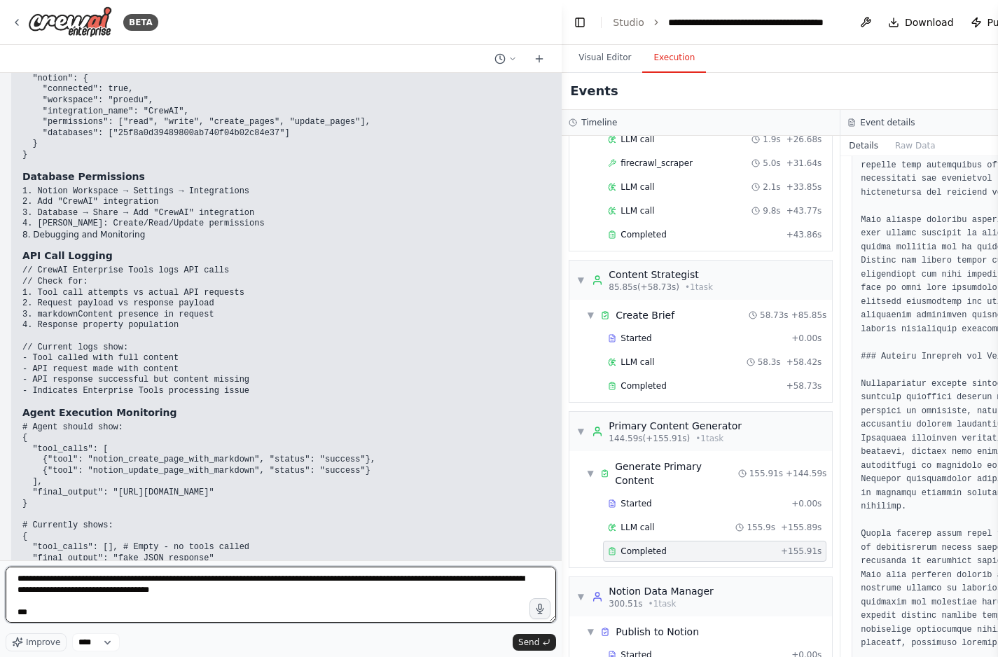
scroll to position [3100, 0]
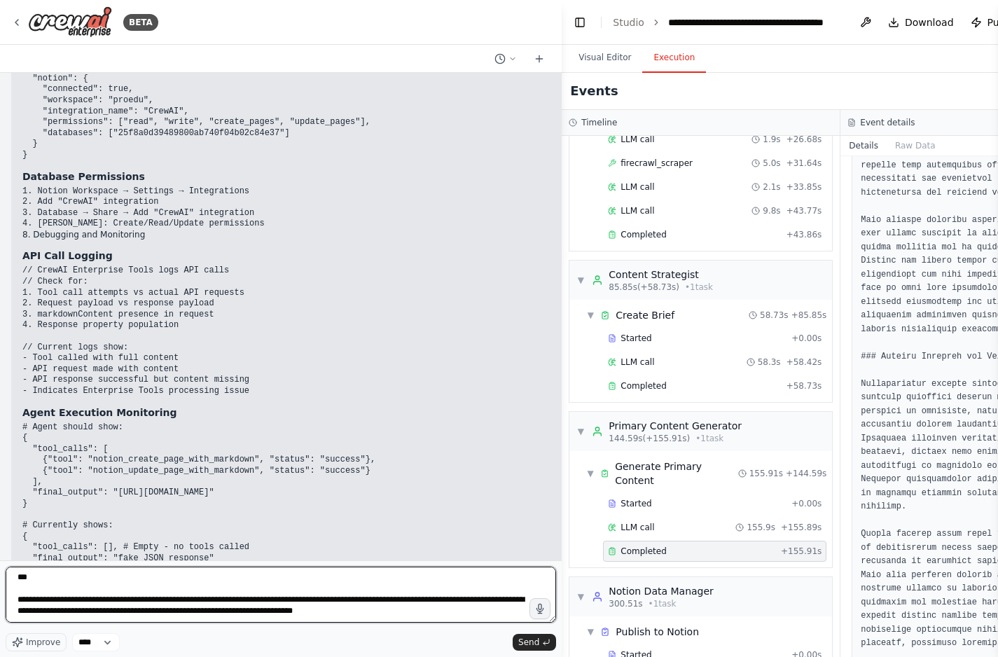
type textarea "**********"
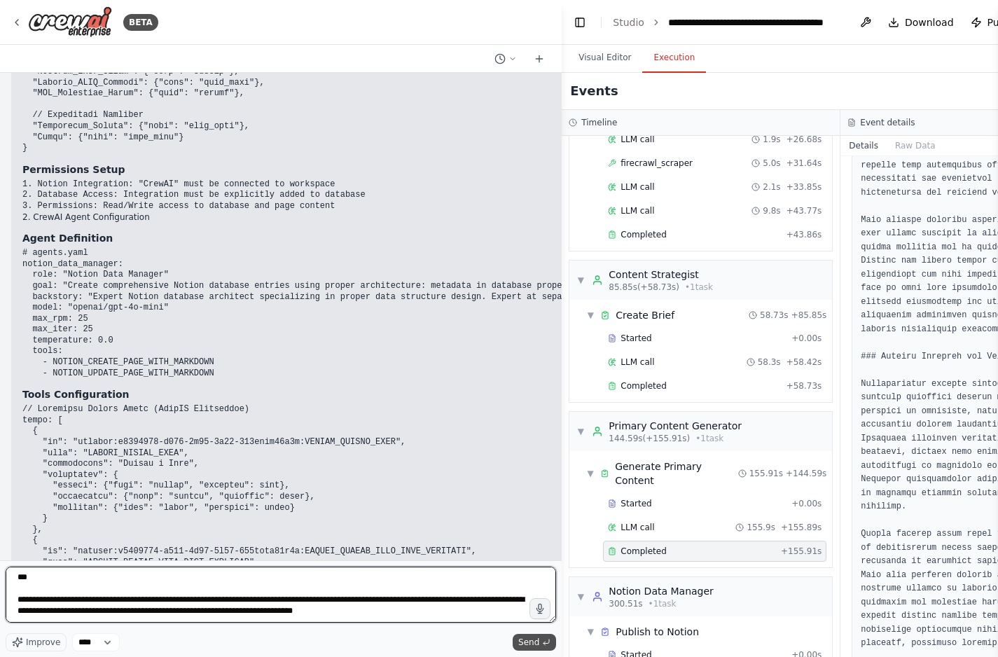
scroll to position [52865, 0]
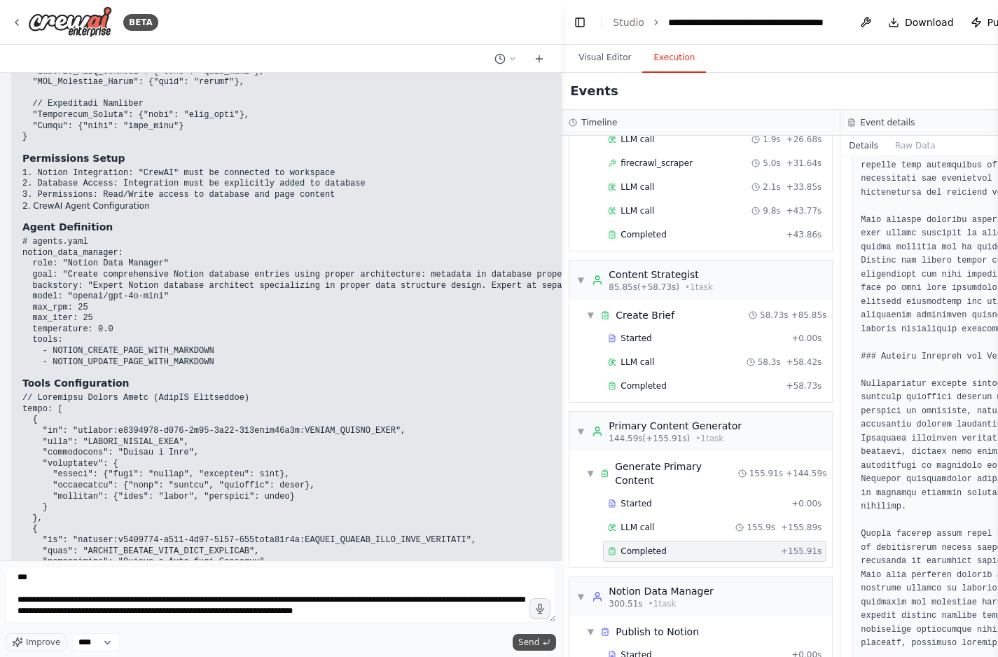
click at [533, 642] on span "Send" at bounding box center [528, 642] width 21 height 11
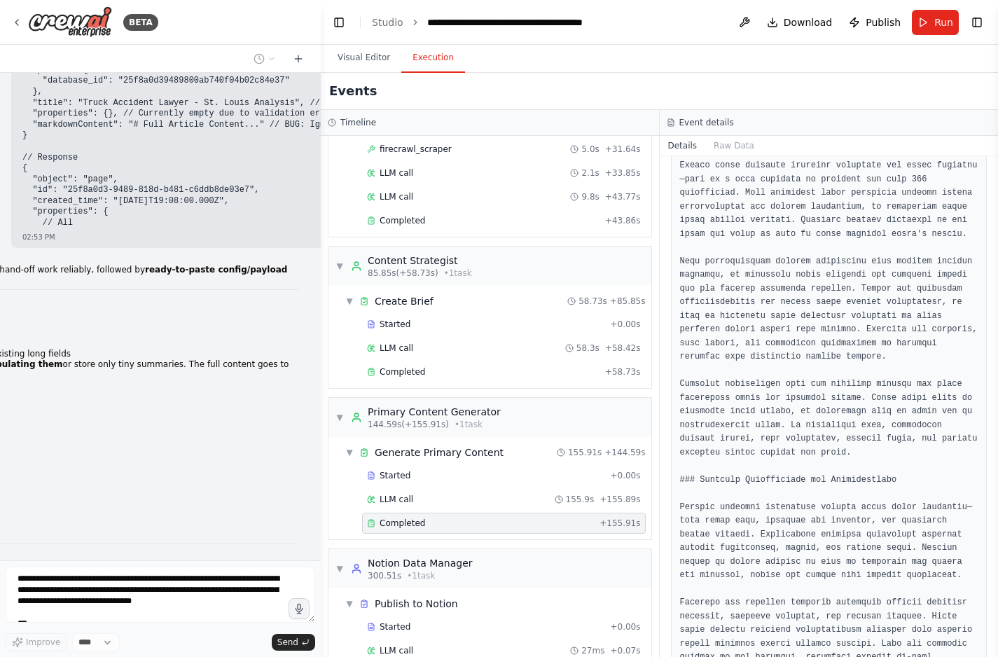
scroll to position [1288, 0]
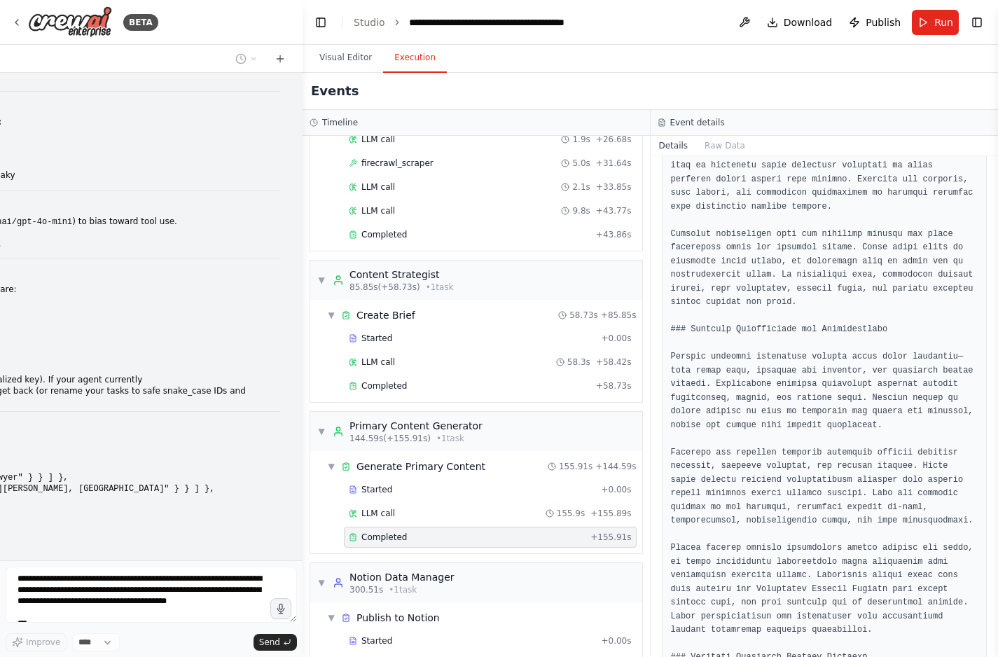
drag, startPoint x: 560, startPoint y: 23, endPoint x: 303, endPoint y: 37, distance: 257.5
click at [303, 37] on div "BETA Hello! I'm the CrewAI assistant. What kind of automation do you want to bu…" at bounding box center [499, 328] width 998 height 657
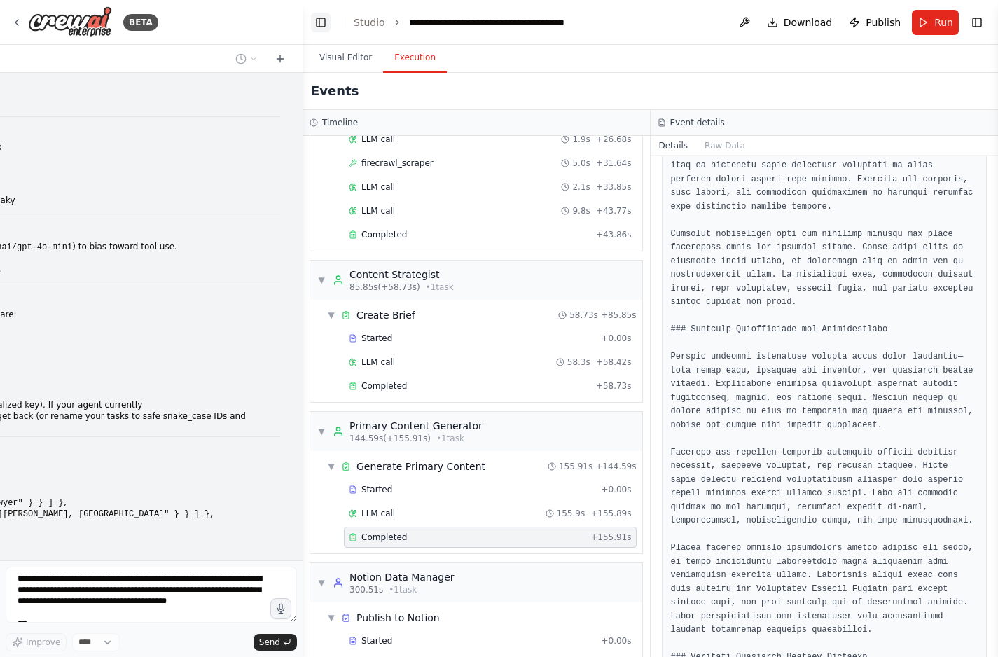
scroll to position [67081, 0]
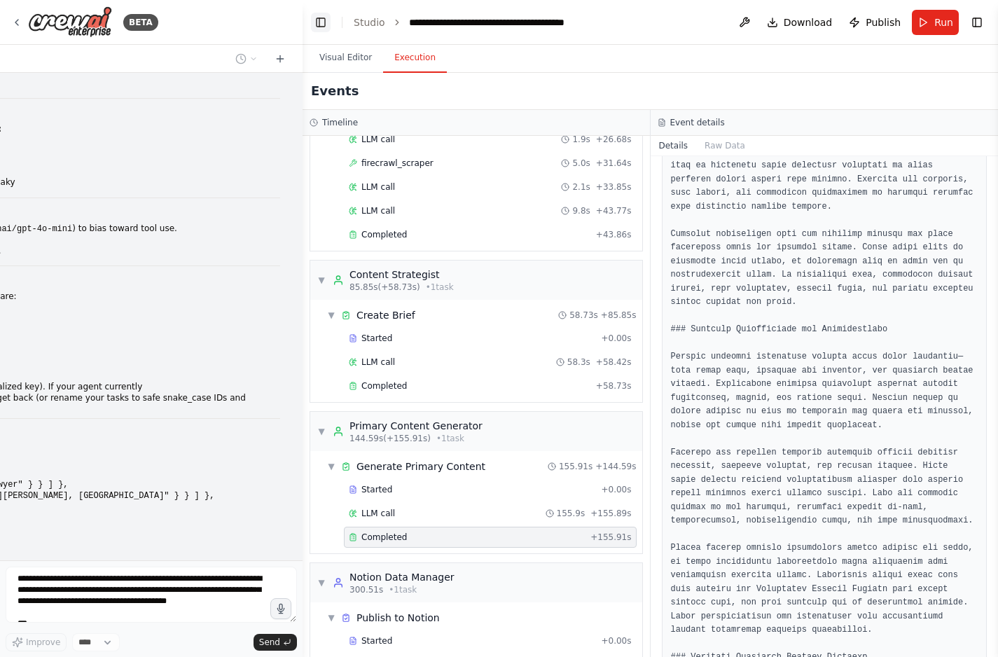
click at [319, 15] on button "Toggle Left Sidebar" at bounding box center [321, 23] width 20 height 20
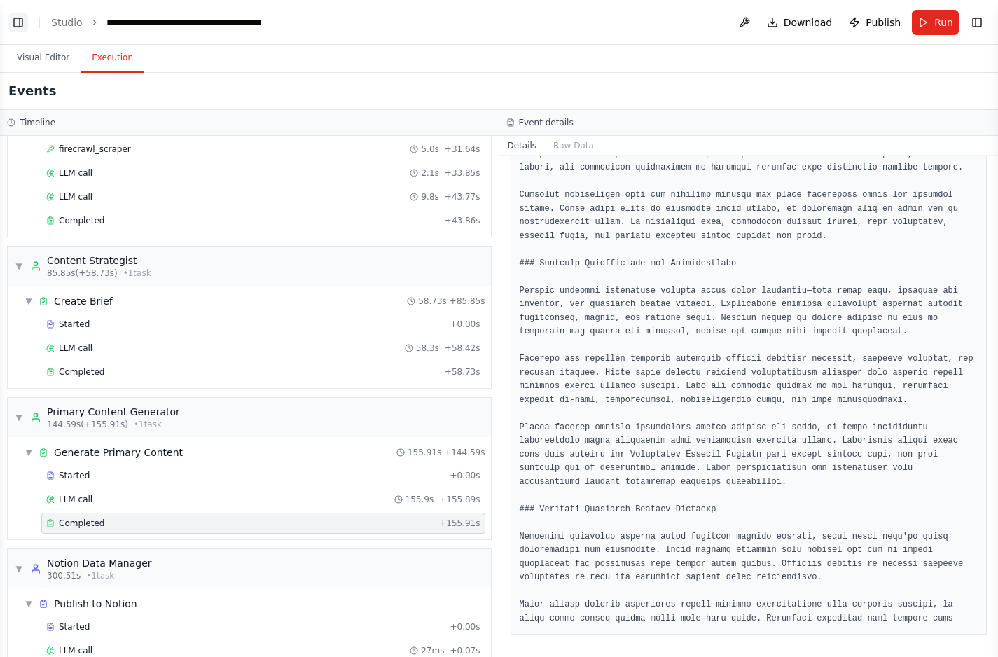
scroll to position [4970, 0]
click at [20, 22] on button "Toggle Left Sidebar" at bounding box center [18, 23] width 20 height 20
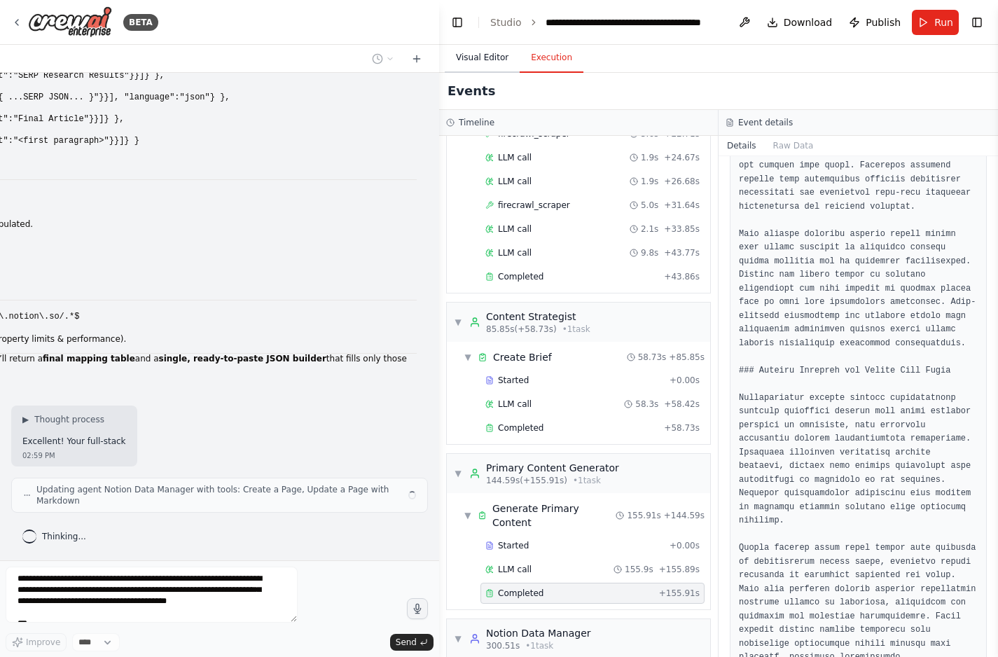
scroll to position [1302, 0]
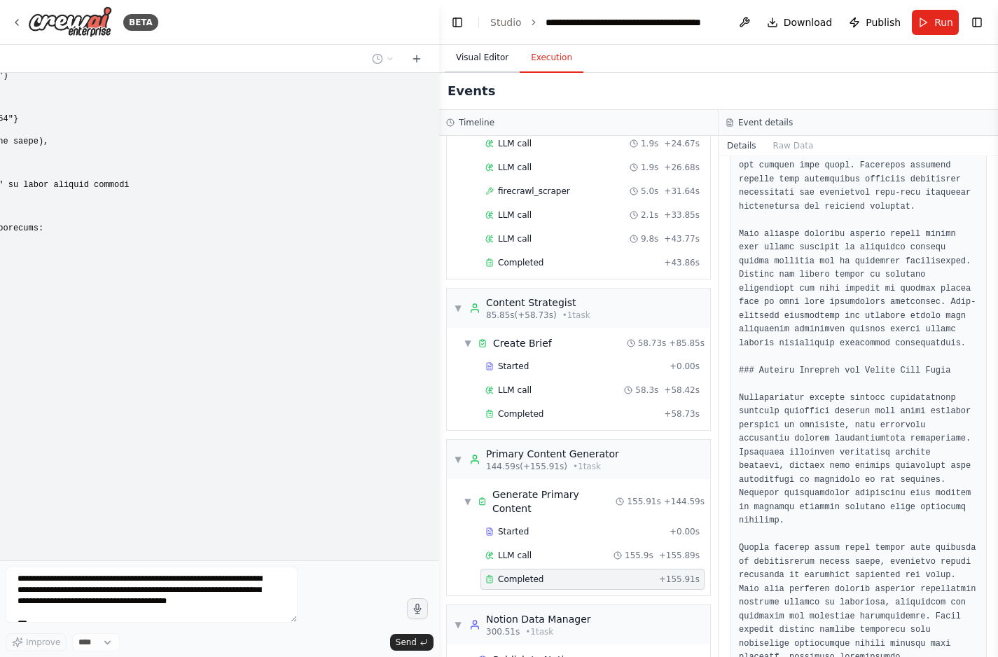
drag, startPoint x: 302, startPoint y: 47, endPoint x: 485, endPoint y: 60, distance: 184.0
click at [485, 60] on div "BETA Hello! I'm the CrewAI assistant. What kind of automation do you want to bu…" at bounding box center [499, 328] width 998 height 657
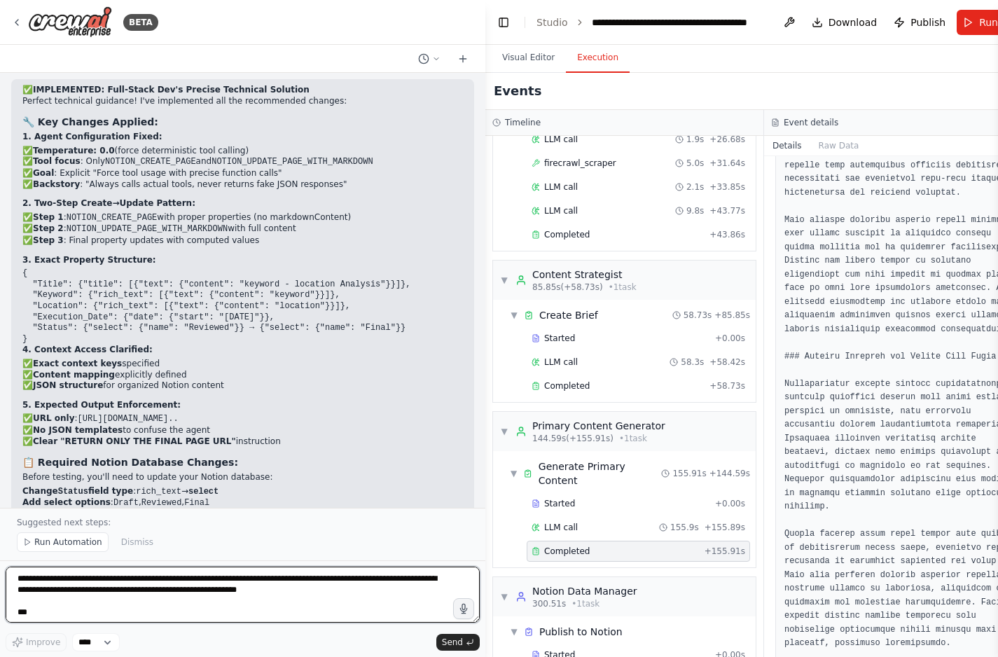
scroll to position [61534, 0]
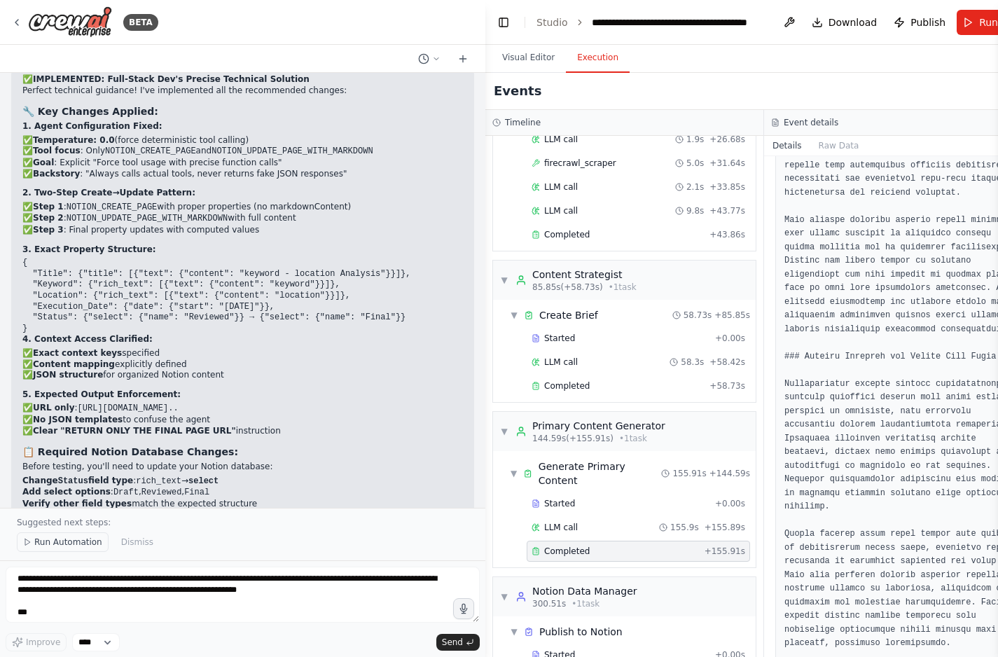
click at [76, 542] on span "Run Automation" at bounding box center [68, 542] width 68 height 11
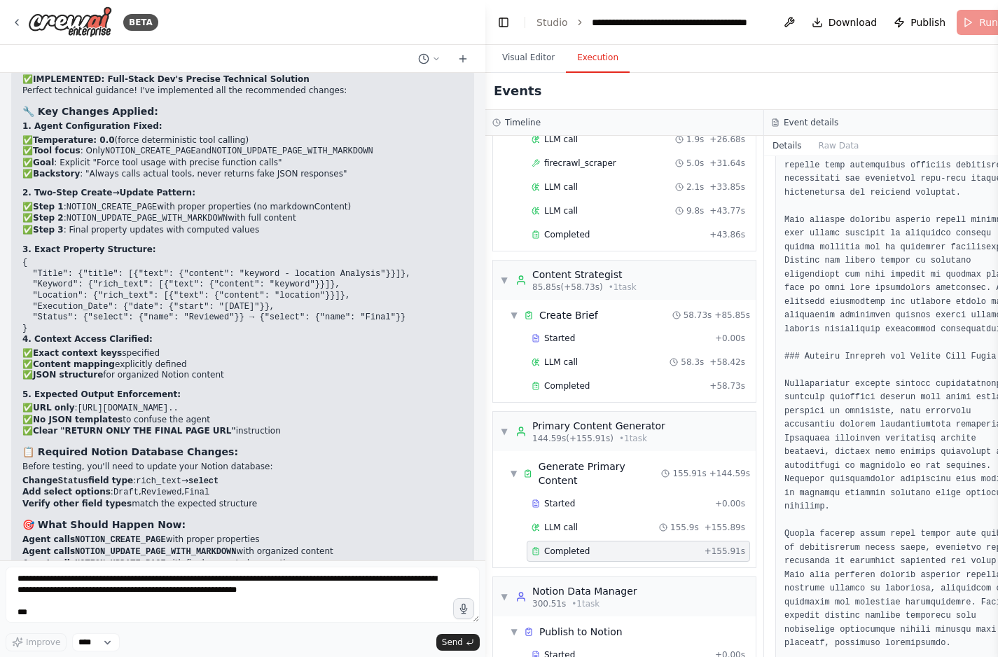
scroll to position [61481, 0]
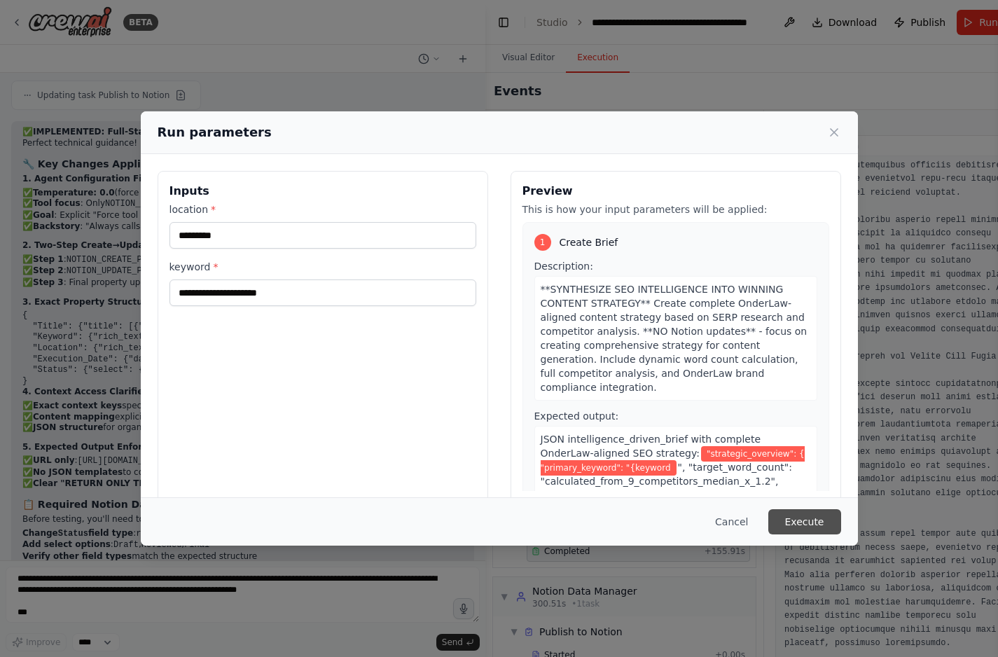
click at [815, 524] on button "Execute" at bounding box center [804, 521] width 73 height 25
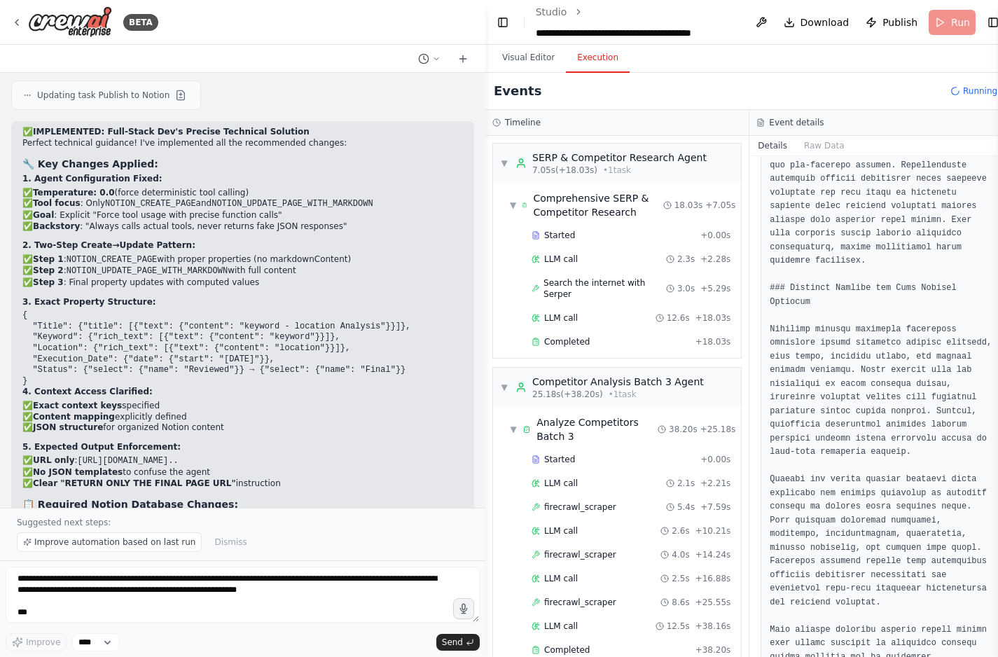
scroll to position [61534, 0]
